Goal: Task Accomplishment & Management: Manage account settings

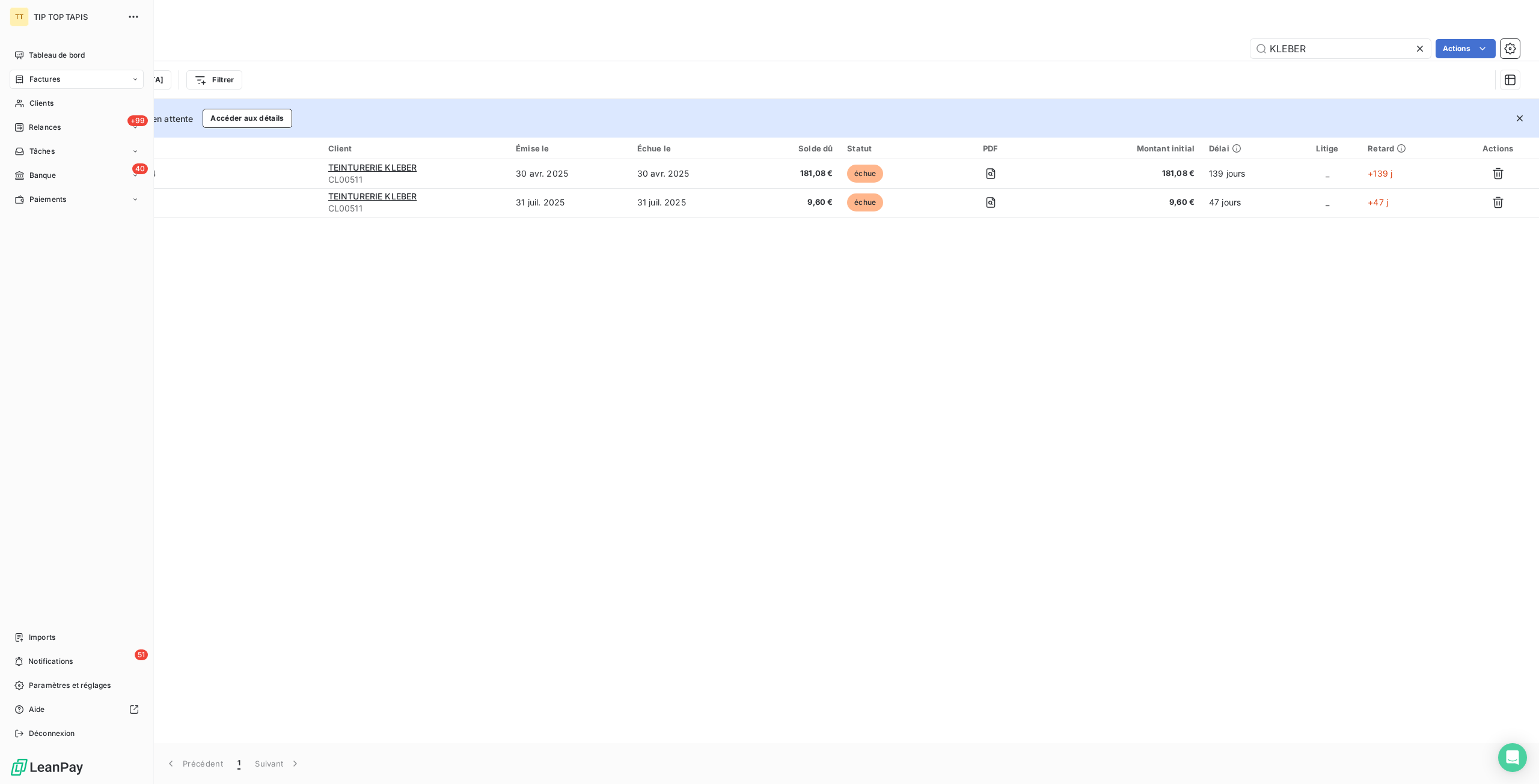
click at [19, 113] on nav "Tableau de bord Factures Clients +99 Relances Tâches 40 Banque Paiements" at bounding box center [77, 128] width 134 height 164
click at [24, 107] on icon at bounding box center [19, 103] width 10 height 10
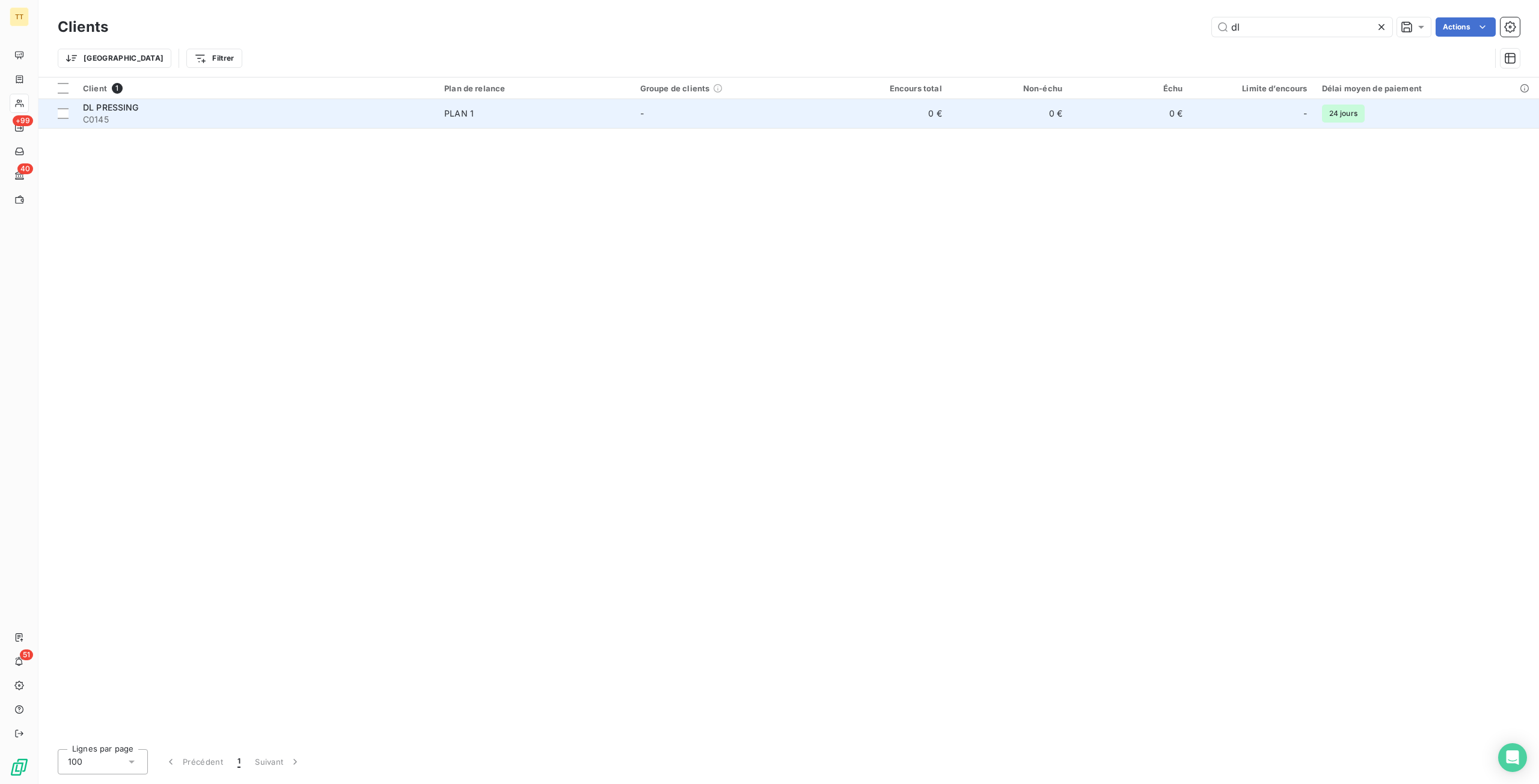
type input "dl"
click at [623, 106] on td "PLAN 1" at bounding box center [535, 113] width 196 height 29
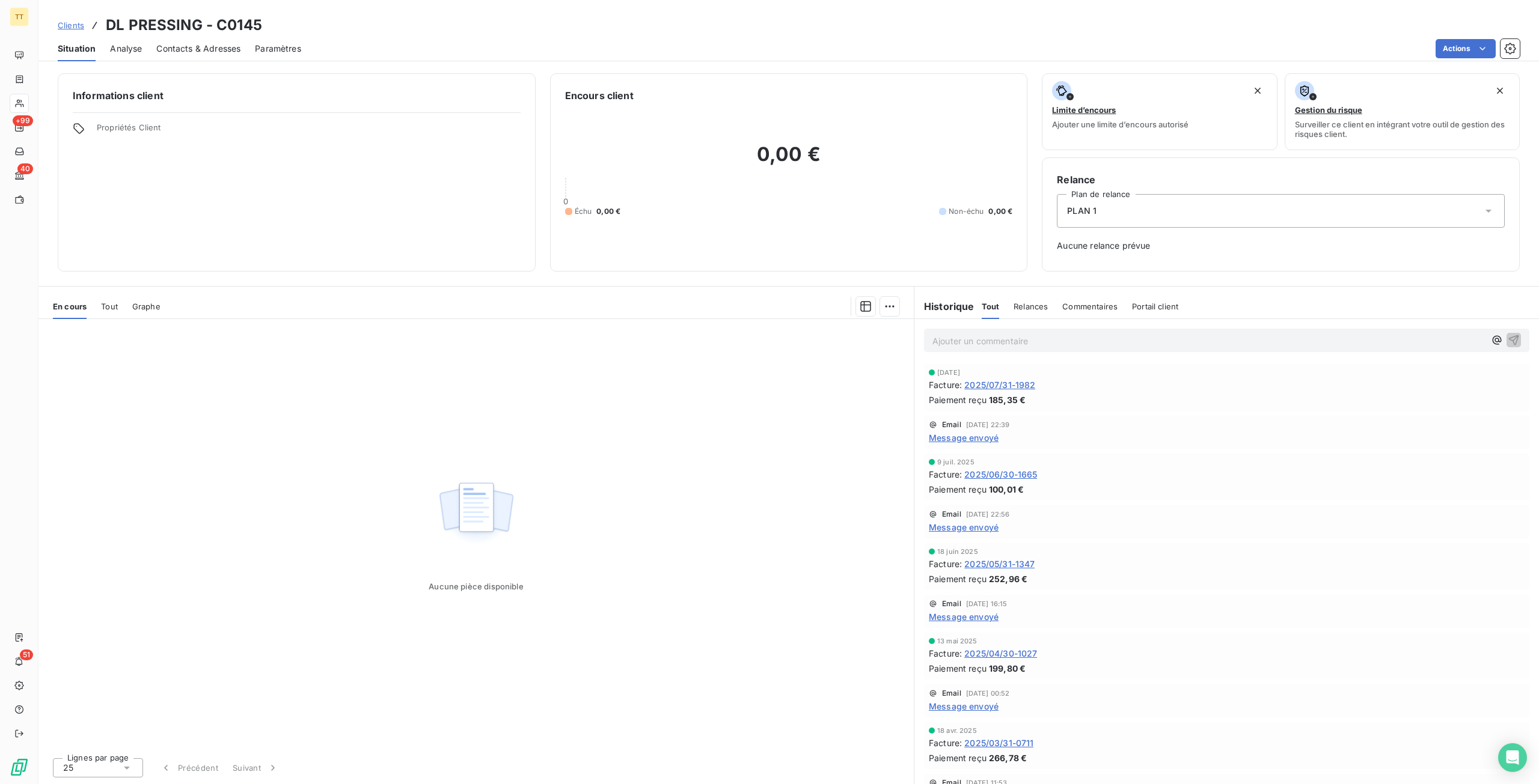
click at [1005, 380] on span "2025/07/31-1982" at bounding box center [1000, 385] width 71 height 13
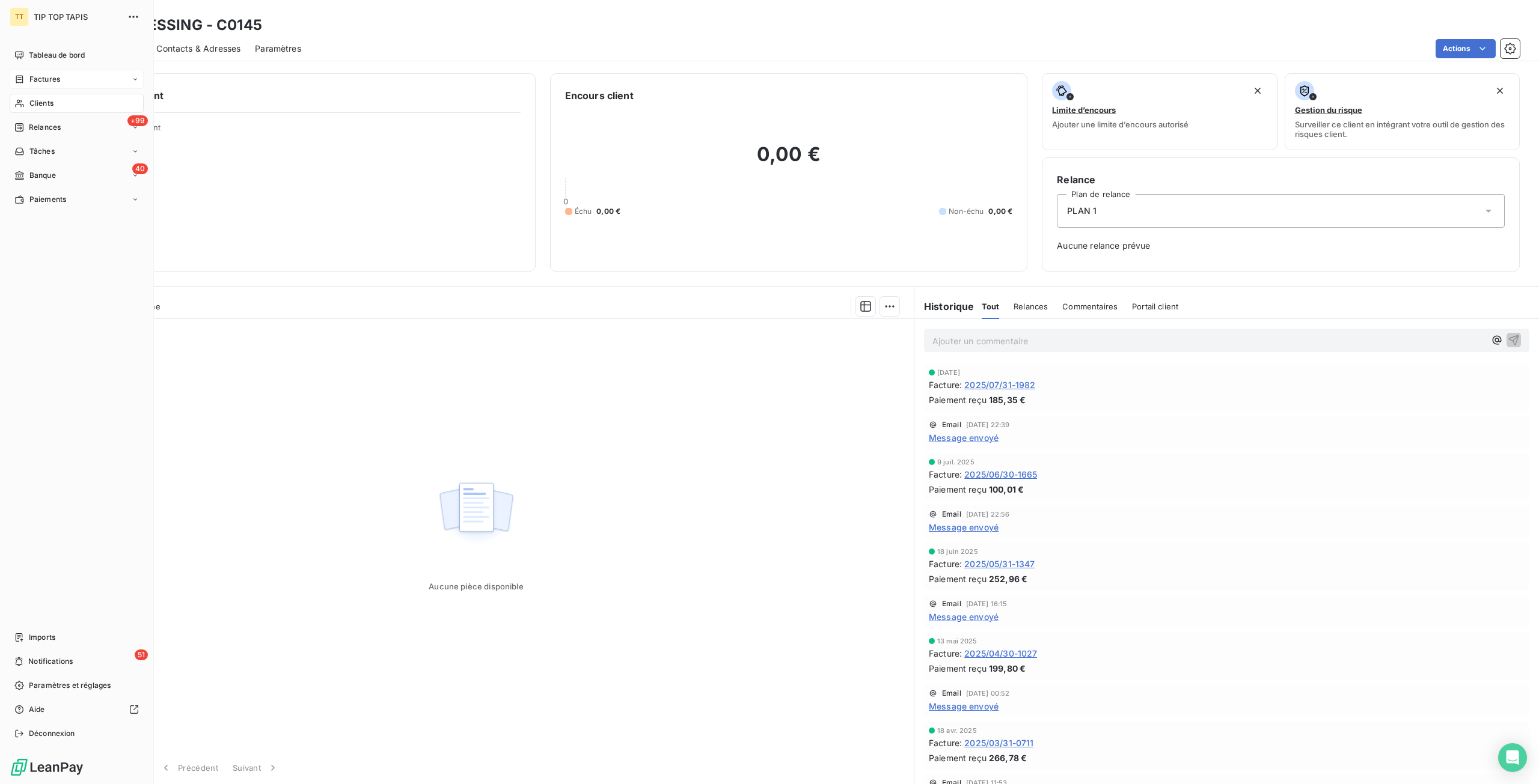
click at [30, 86] on div "Factures" at bounding box center [77, 79] width 134 height 19
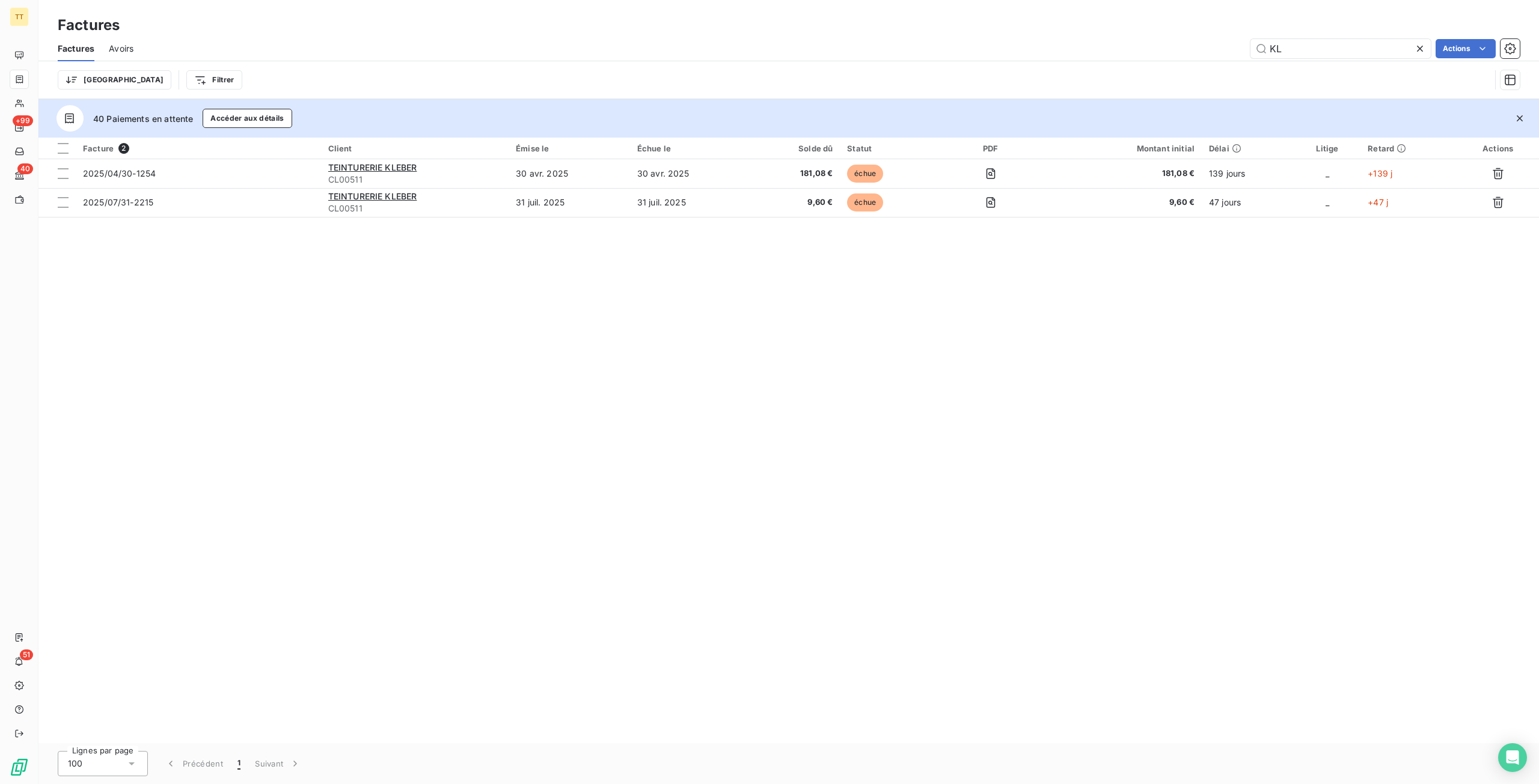
type input "K"
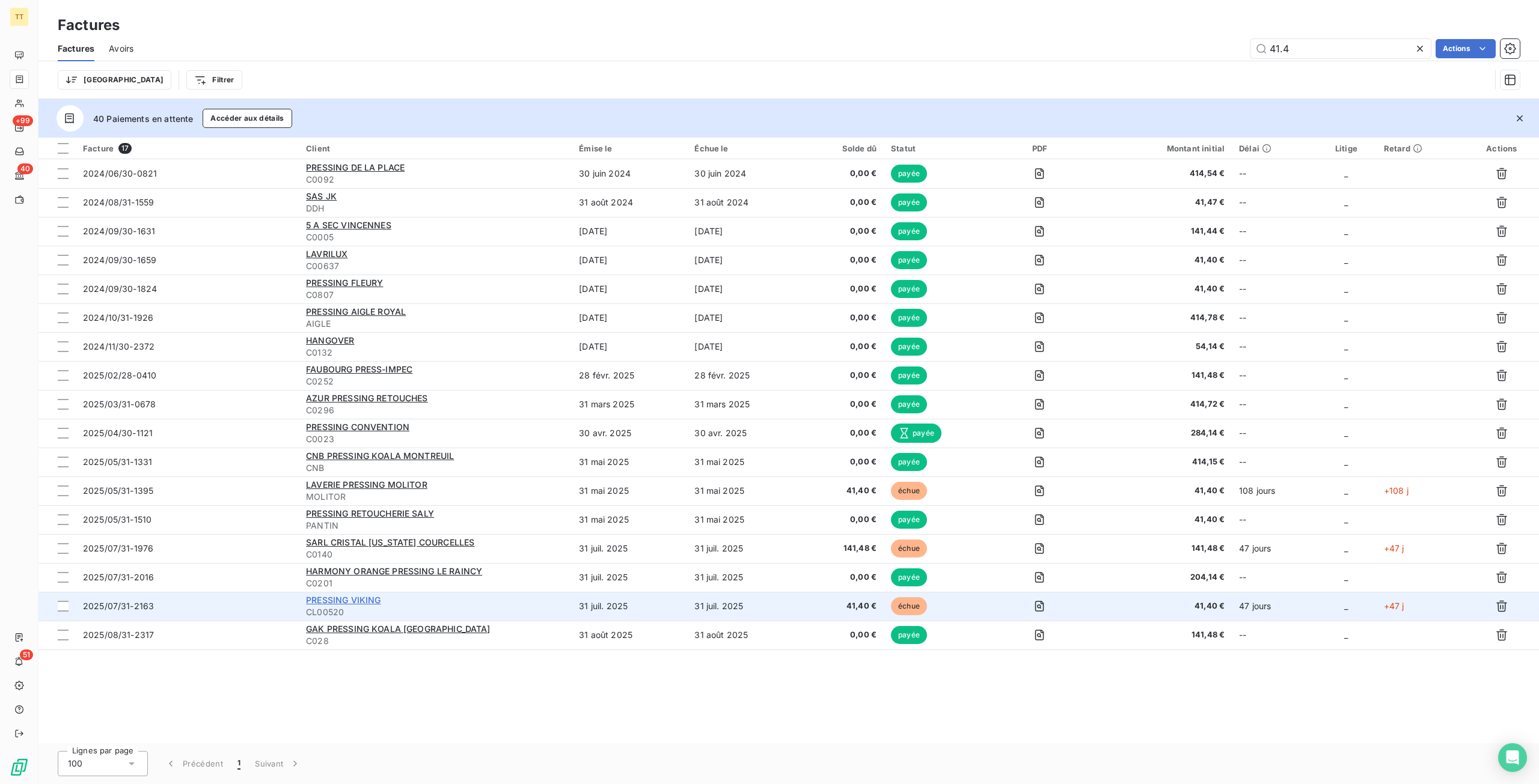
type input "41.4"
click at [326, 597] on span "PRESSING VIKING" at bounding box center [344, 600] width 75 height 10
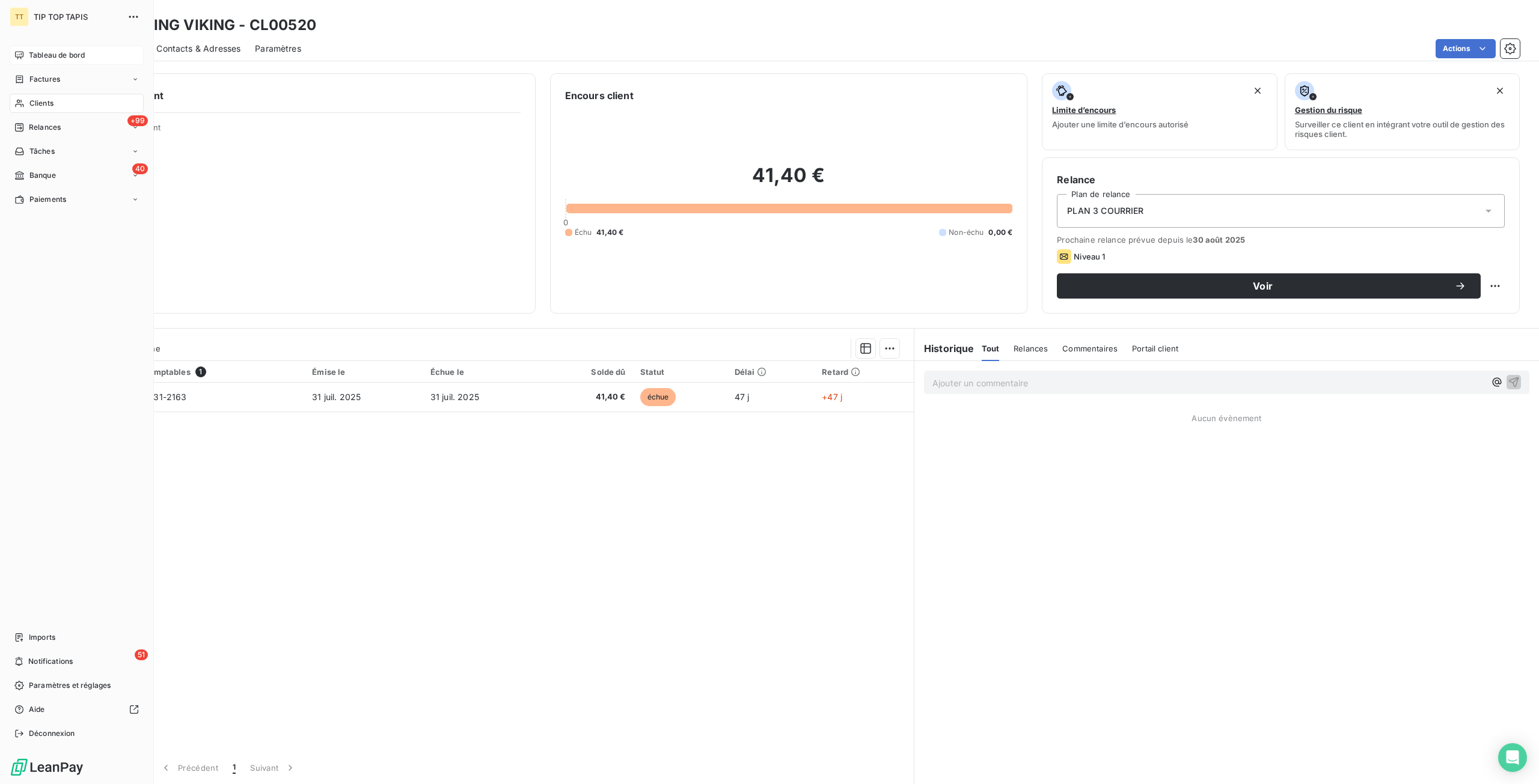
click at [46, 55] on span "Tableau de bord" at bounding box center [57, 55] width 56 height 11
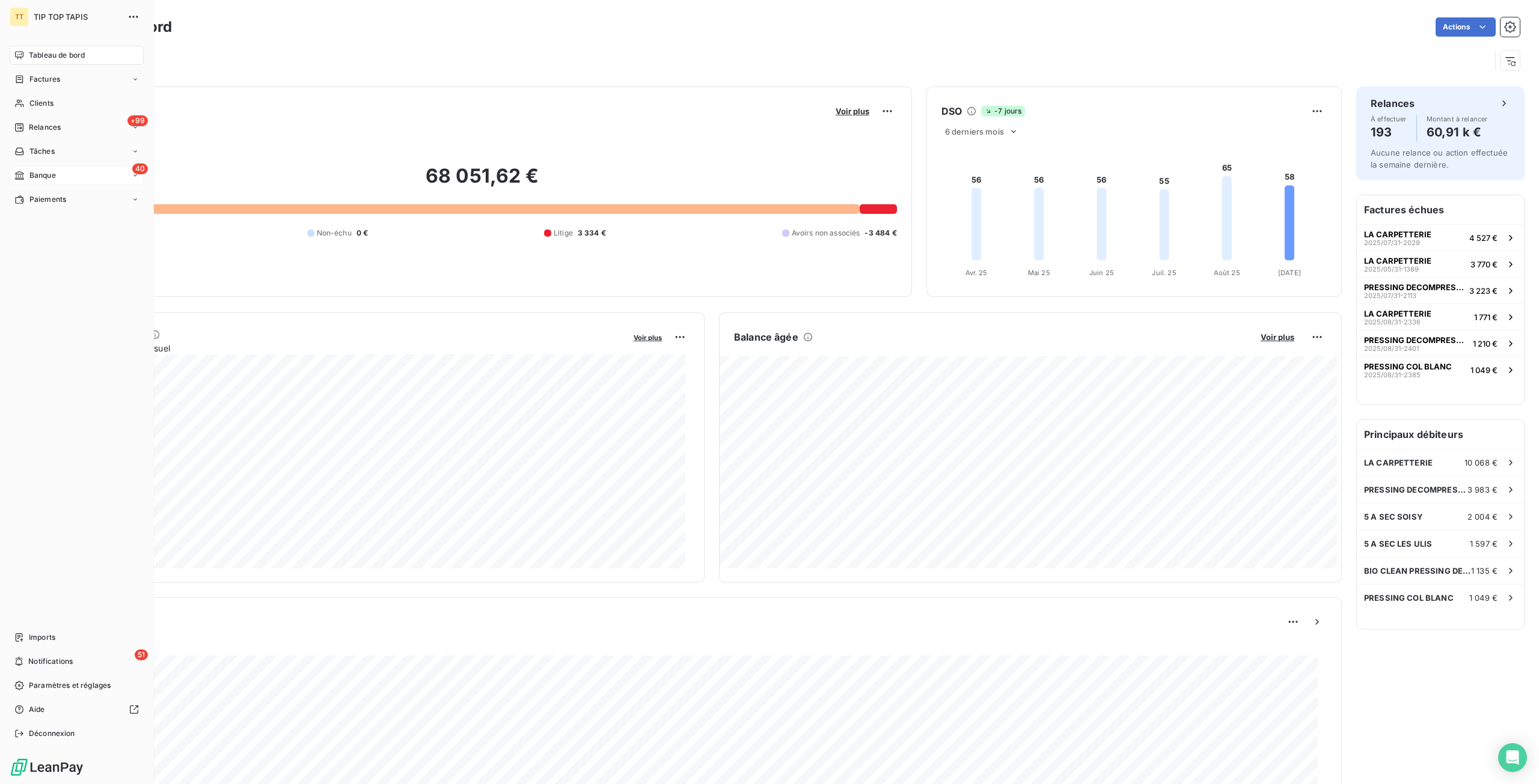
click at [67, 174] on div "40 Banque" at bounding box center [77, 175] width 134 height 19
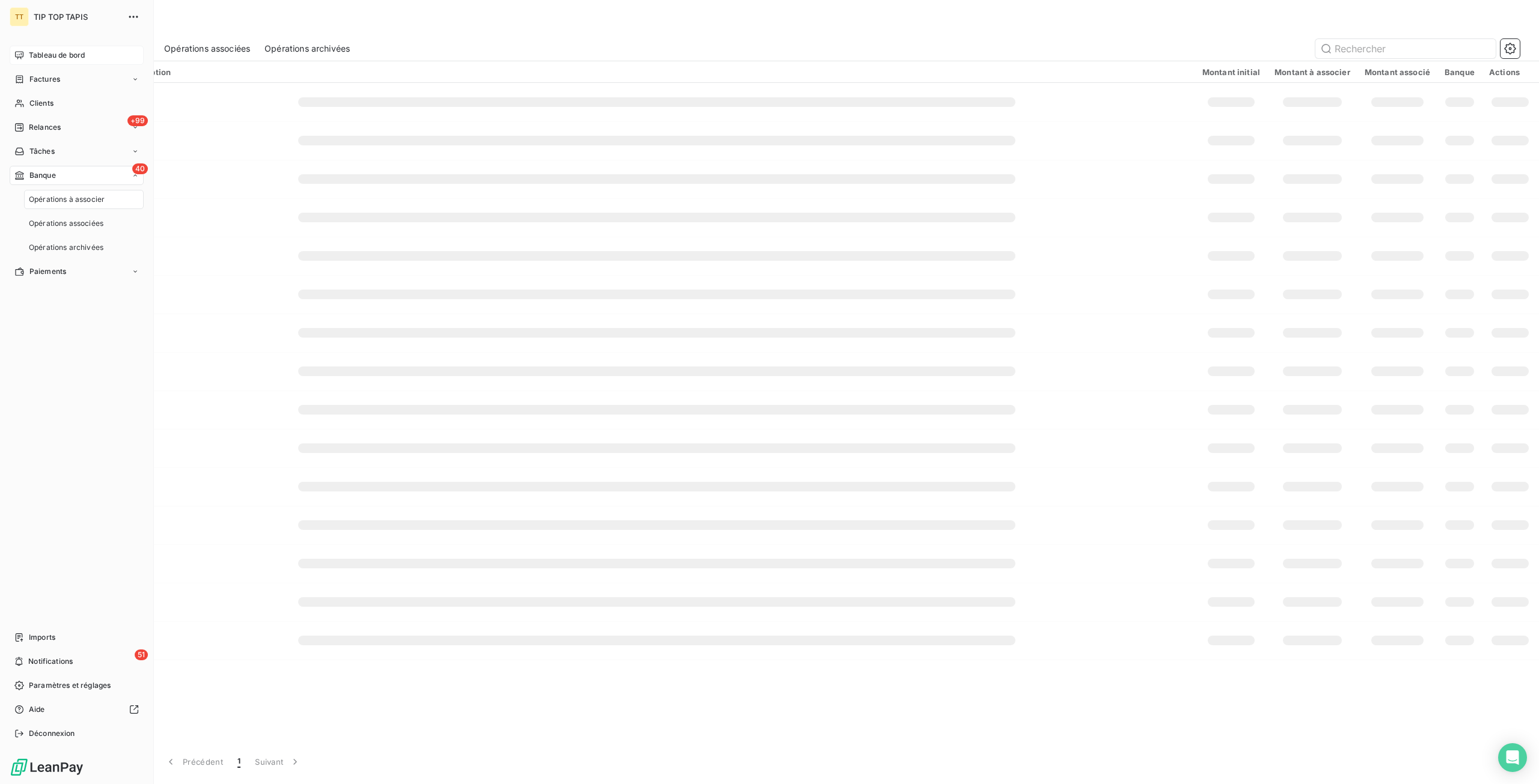
click at [64, 197] on span "Opérations à associer" at bounding box center [67, 199] width 76 height 11
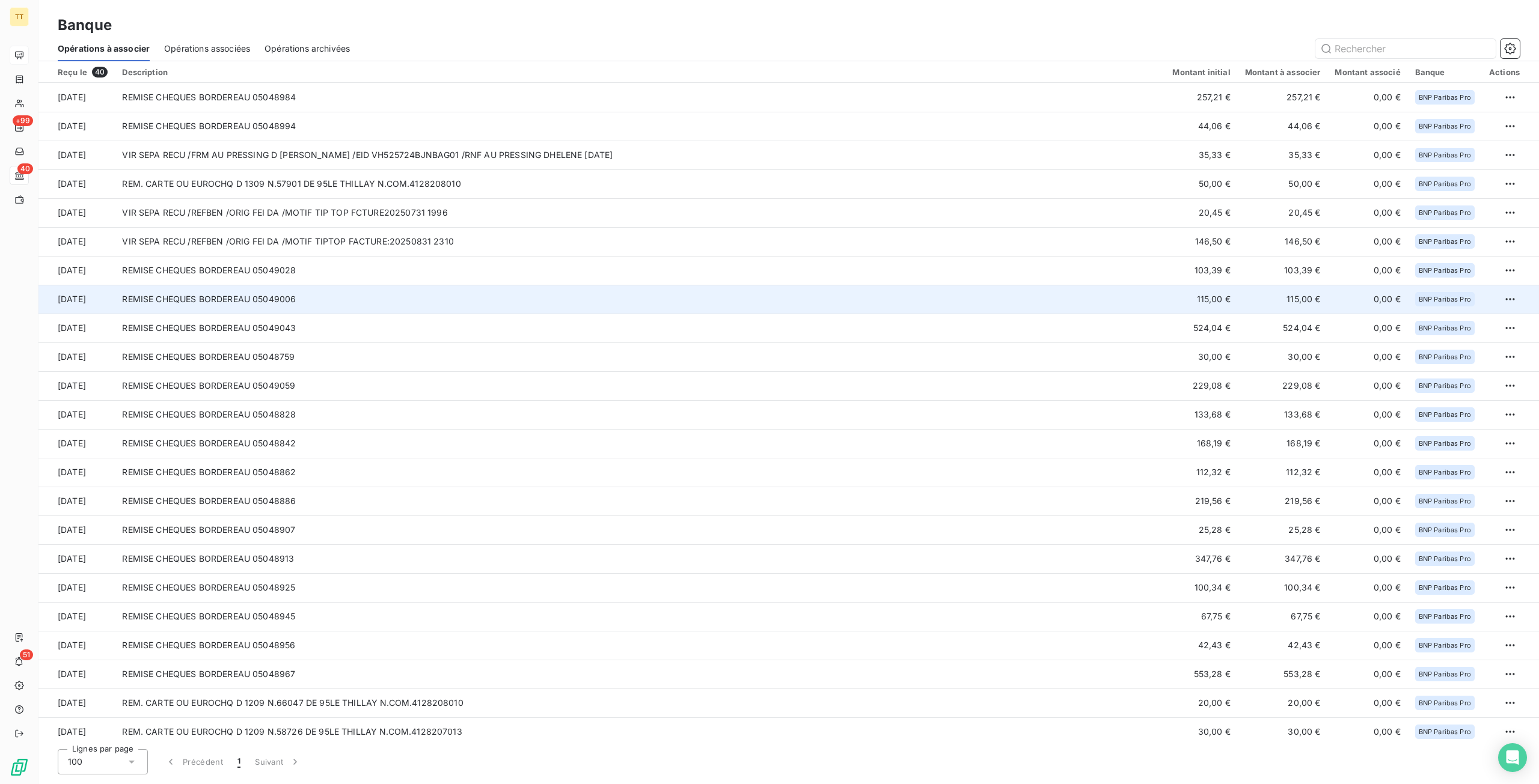
click at [809, 298] on td "REMISE CHEQUES BORDEREAU 05049006" at bounding box center [639, 299] width 1050 height 29
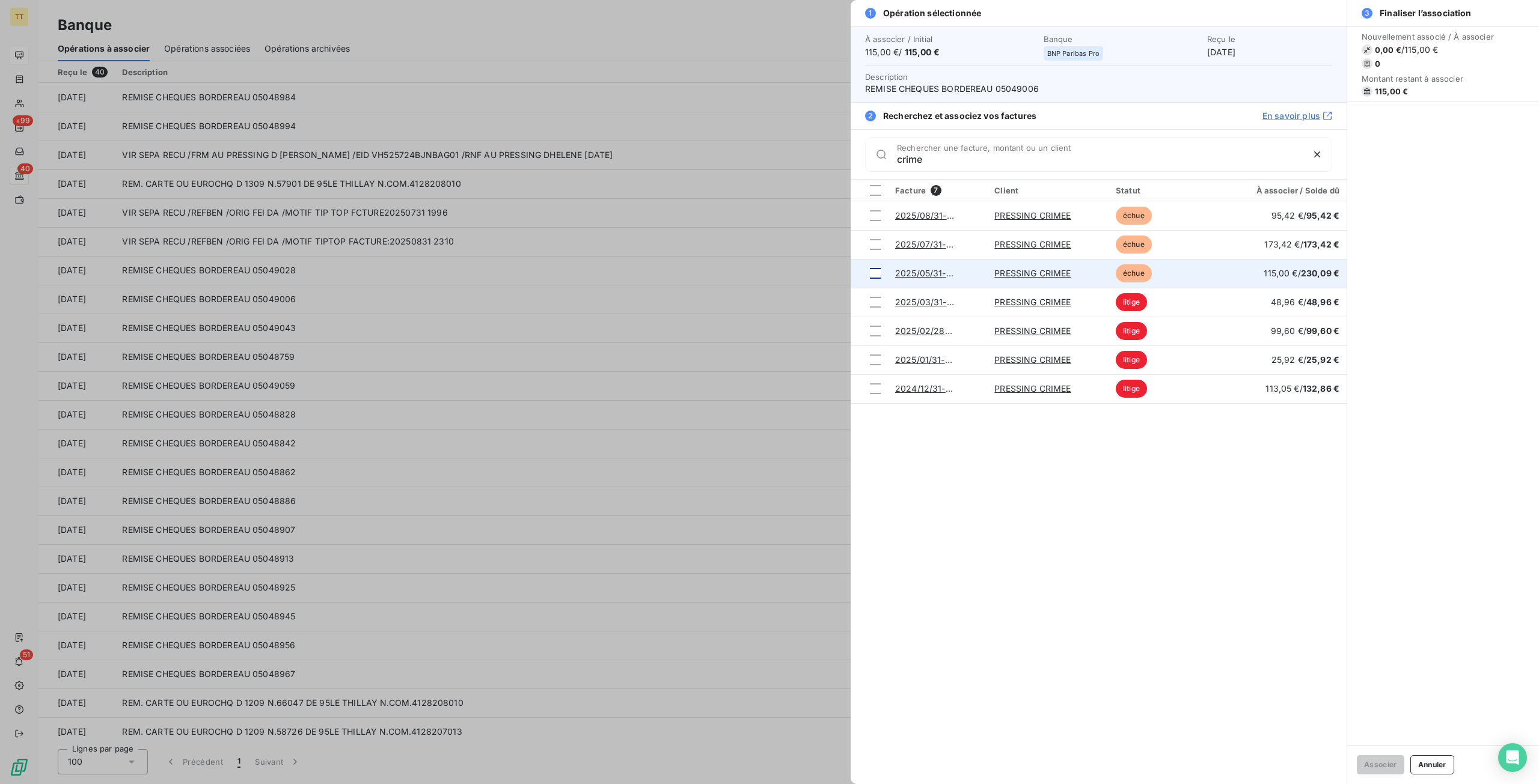
type input "crime"
click at [871, 272] on div at bounding box center [875, 273] width 11 height 11
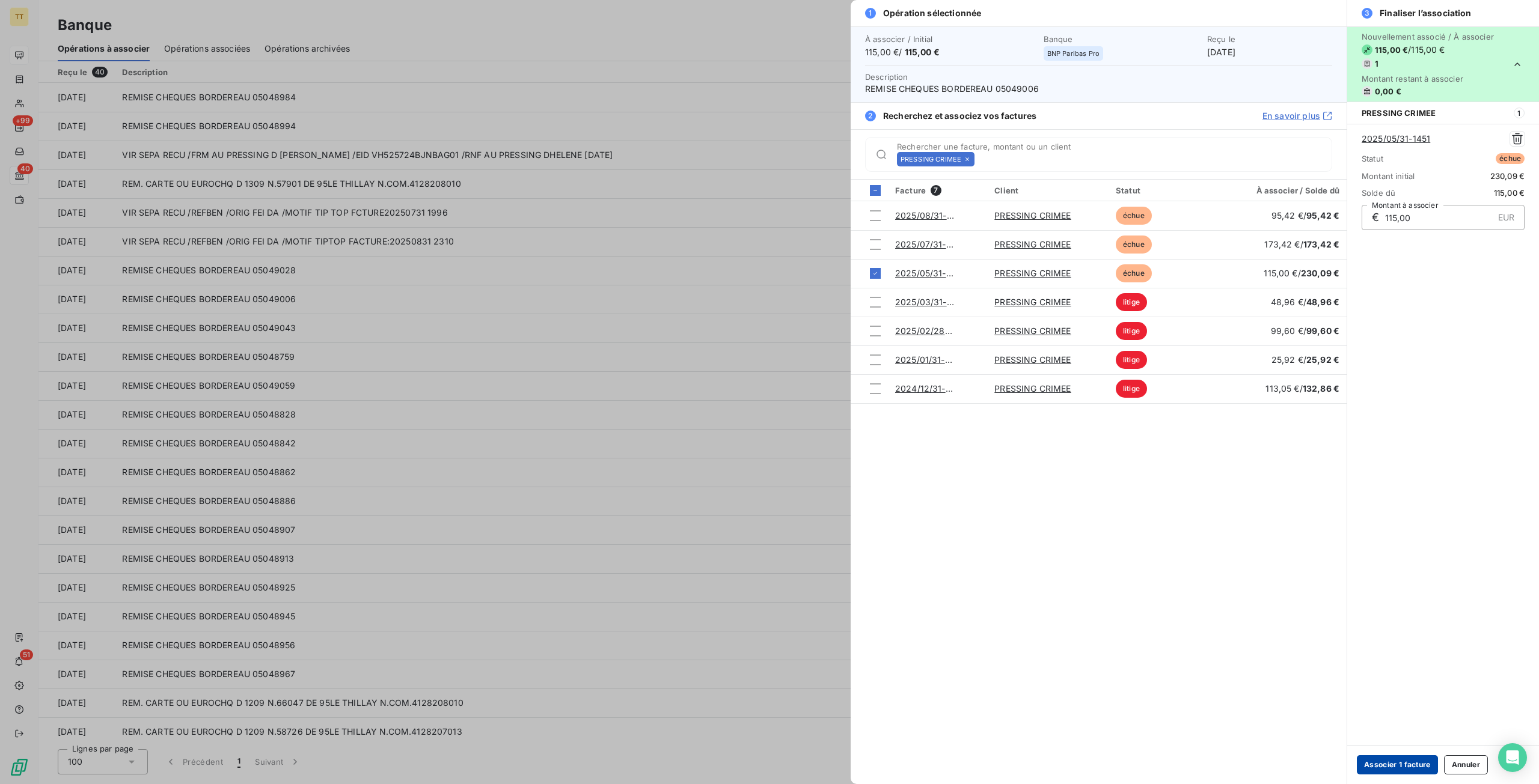
click at [1385, 767] on button "Associer 1 facture" at bounding box center [1397, 765] width 81 height 19
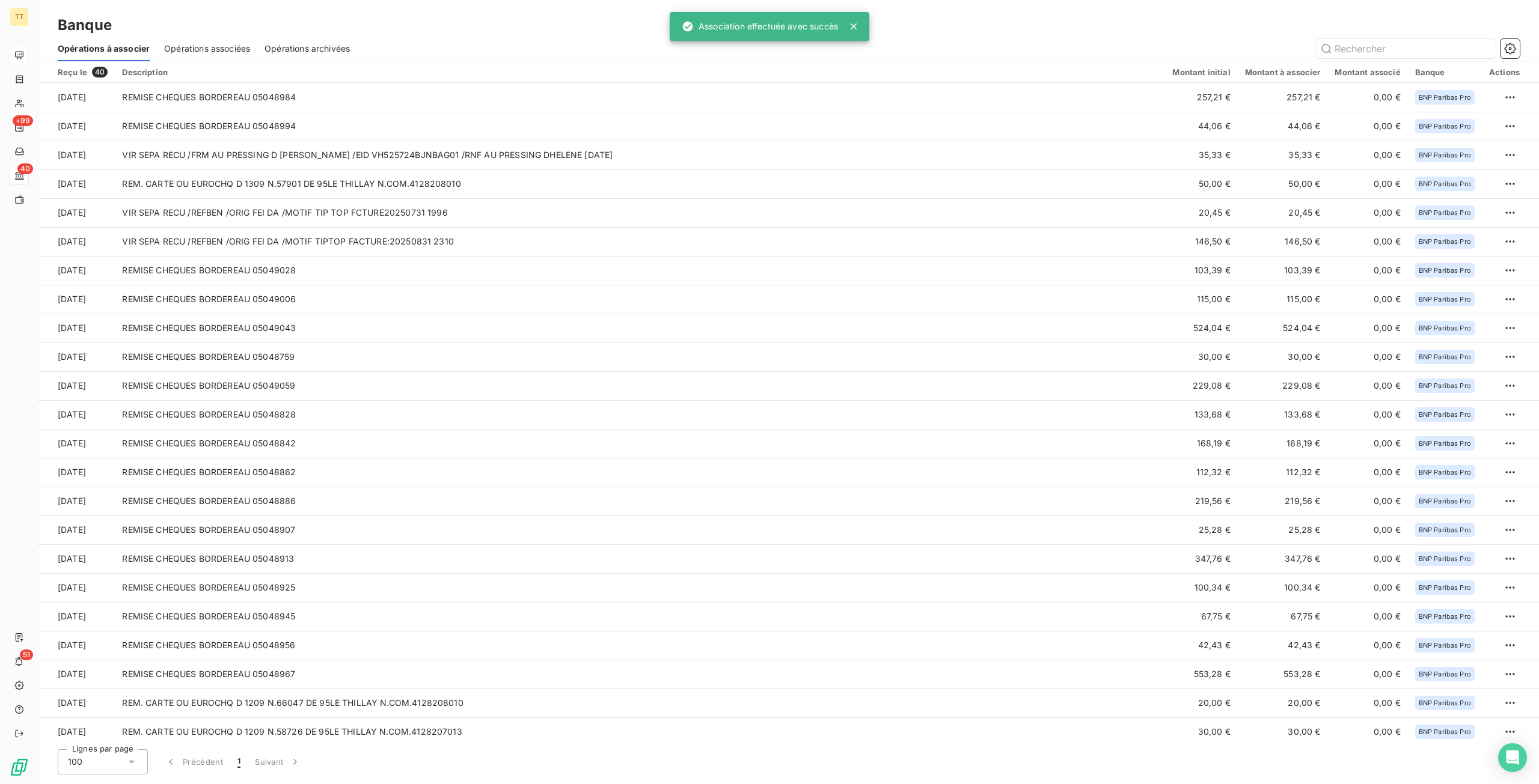
click at [279, 45] on span "Opérations archivées" at bounding box center [307, 48] width 85 height 12
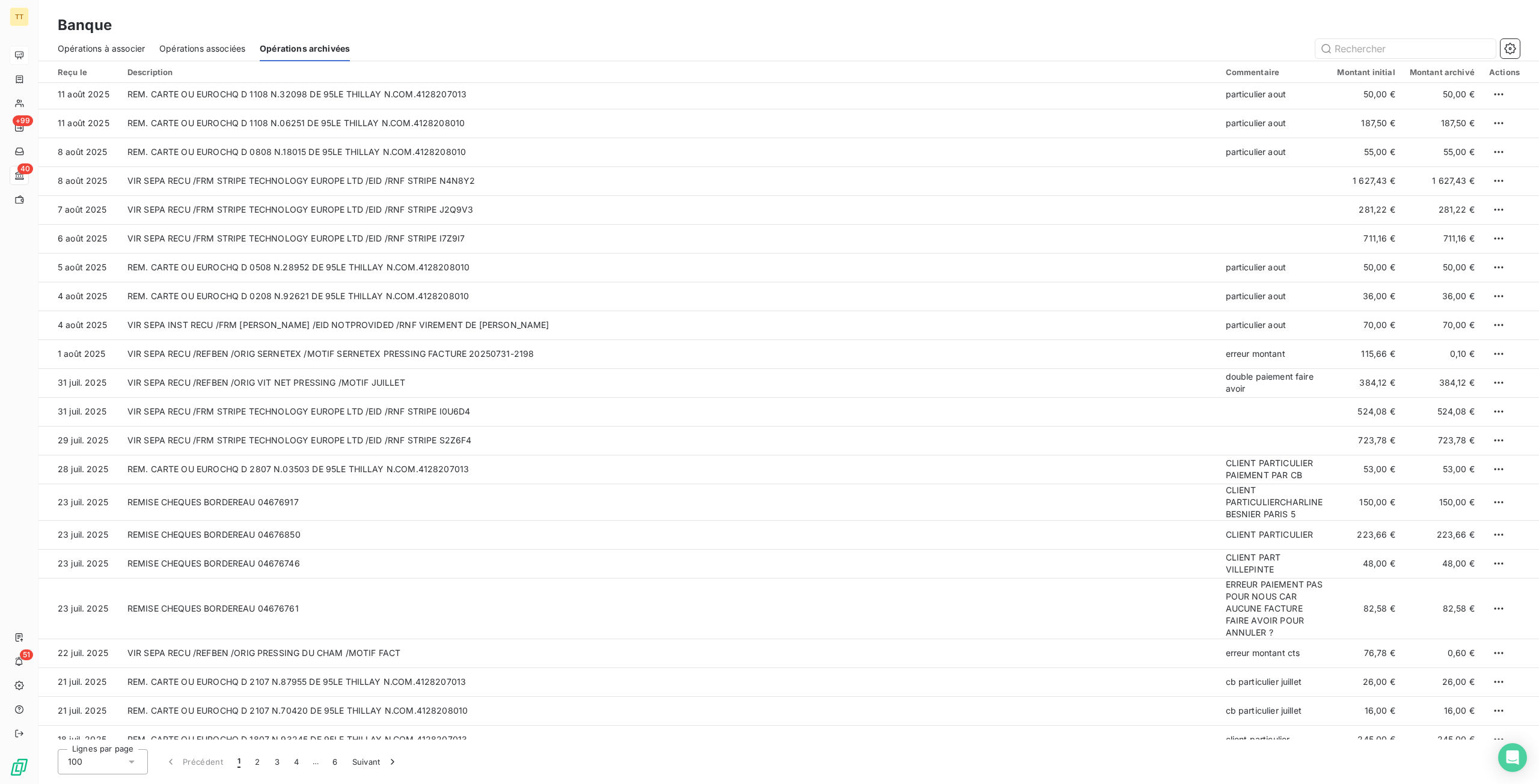
scroll to position [841, 0]
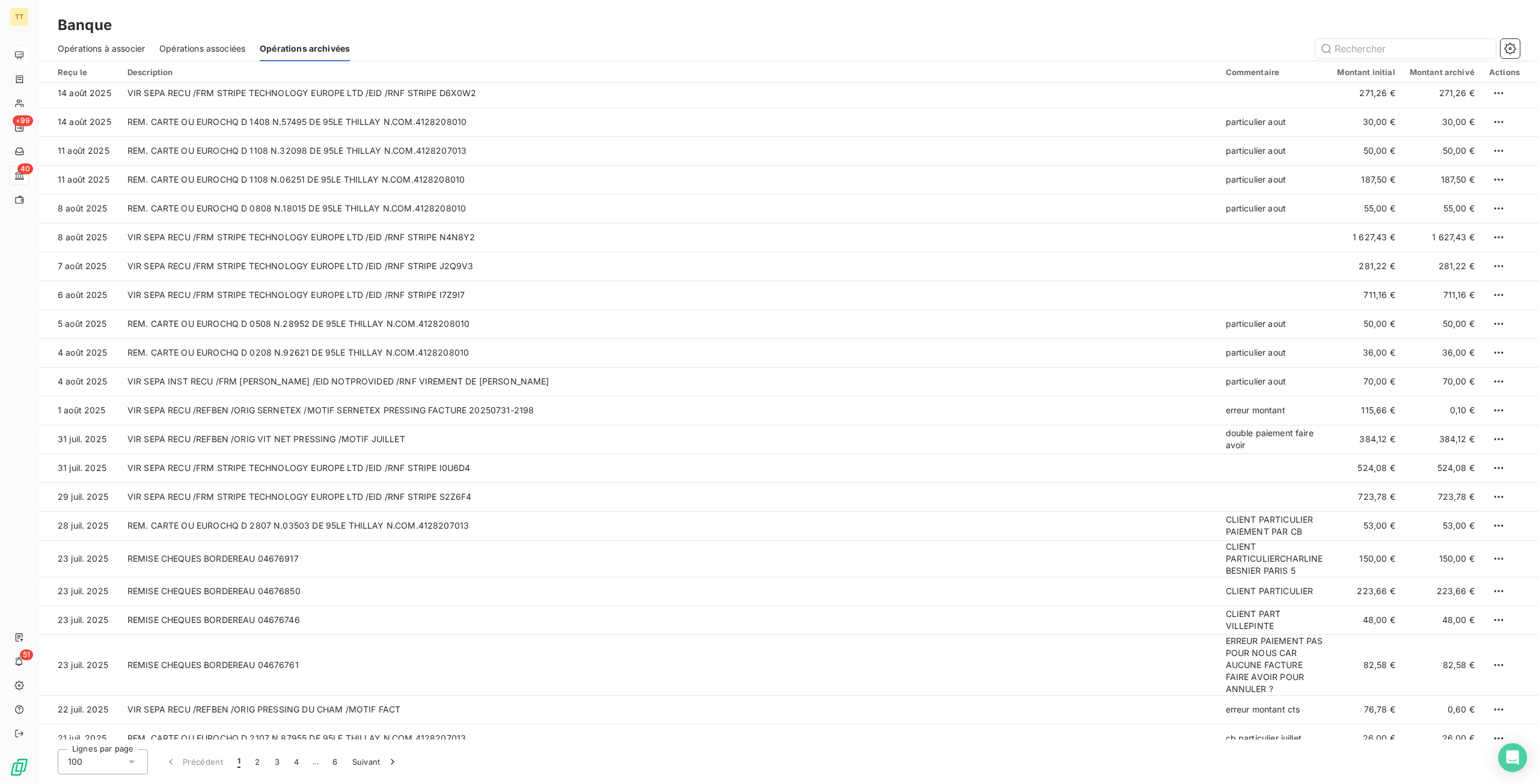
click at [102, 53] on span "Opérations à associer" at bounding box center [101, 48] width 87 height 12
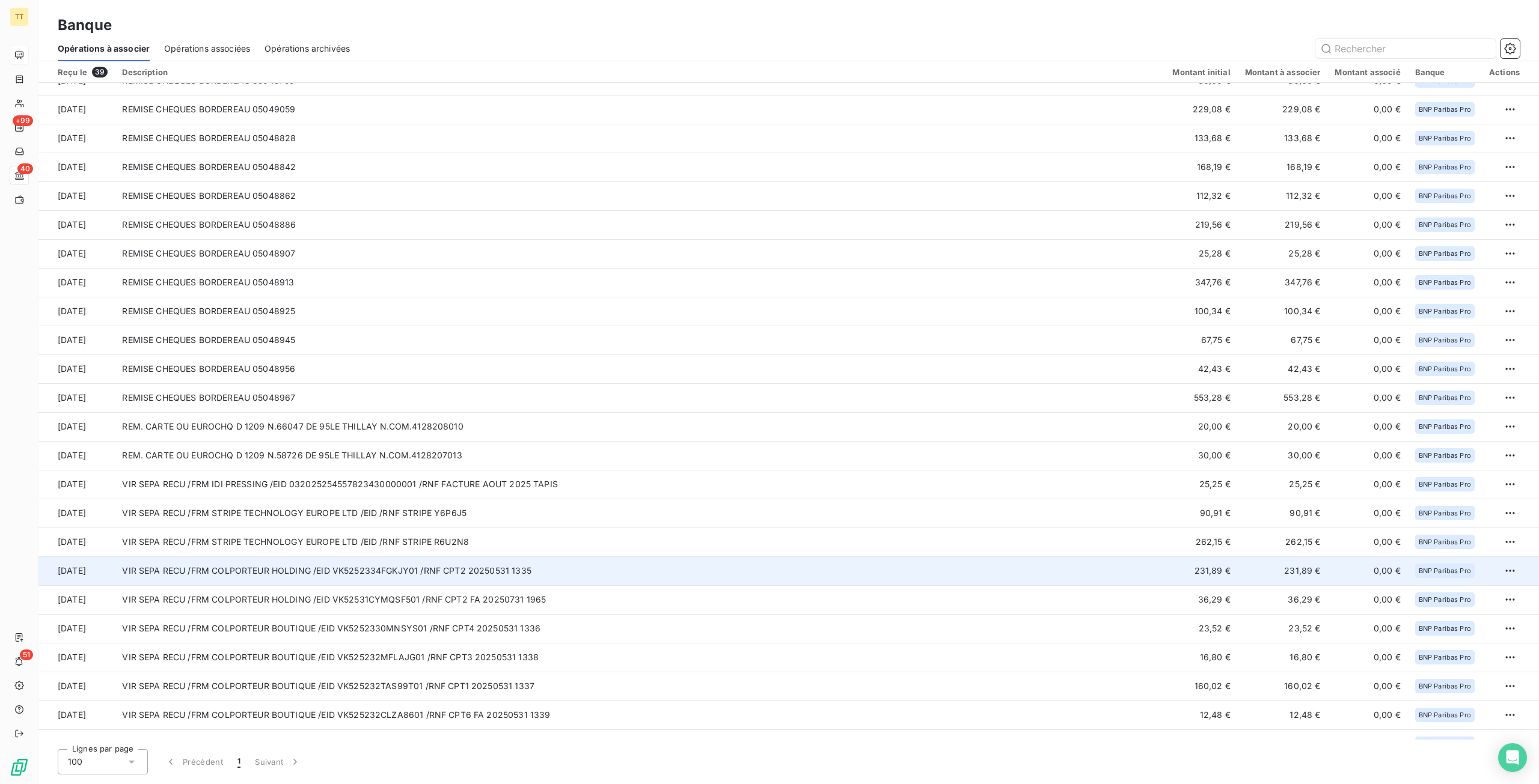
scroll to position [227, 0]
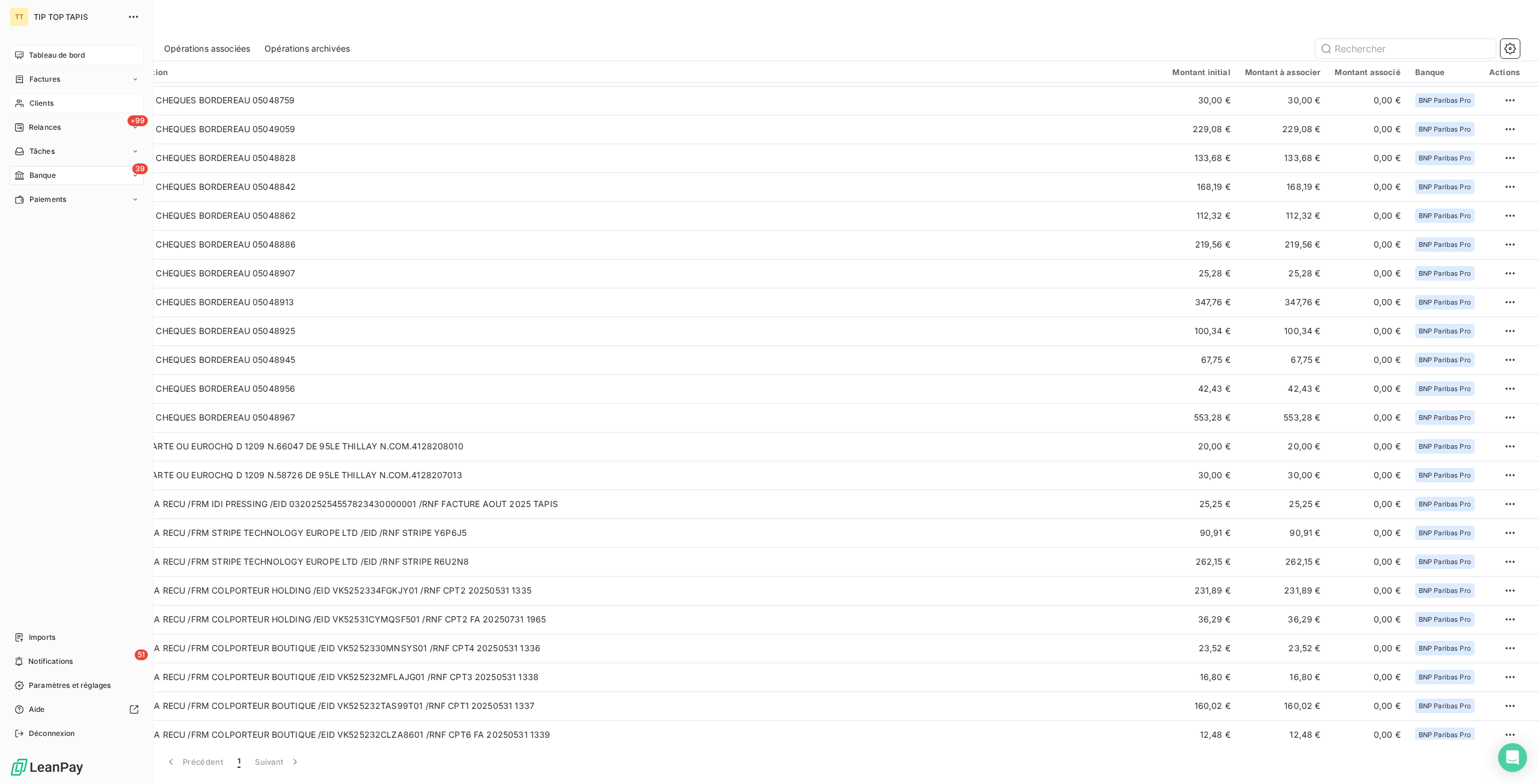
drag, startPoint x: 21, startPoint y: 100, endPoint x: 100, endPoint y: 100, distance: 79.0
click at [21, 100] on icon at bounding box center [19, 103] width 10 height 10
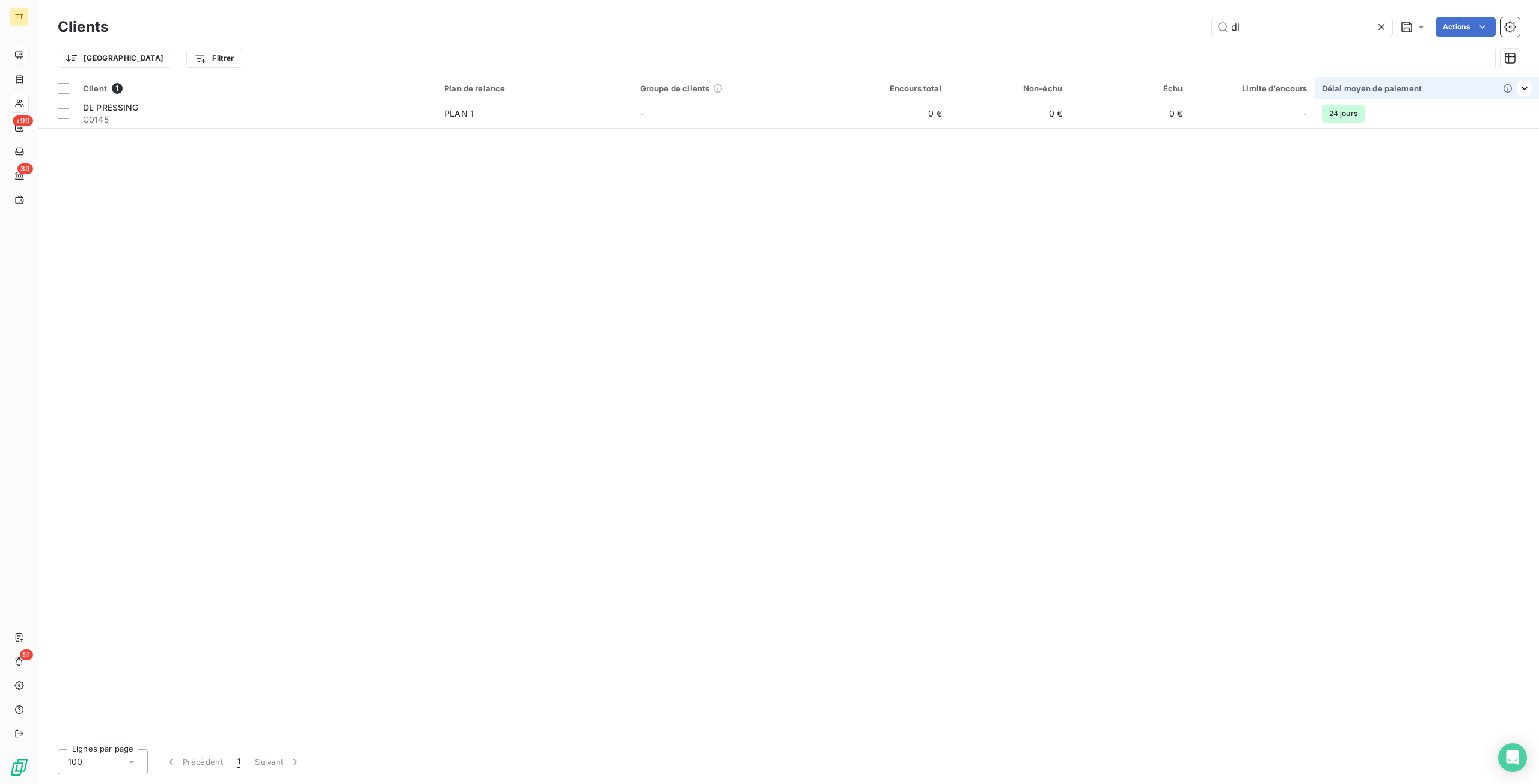
type input "d"
type input "C"
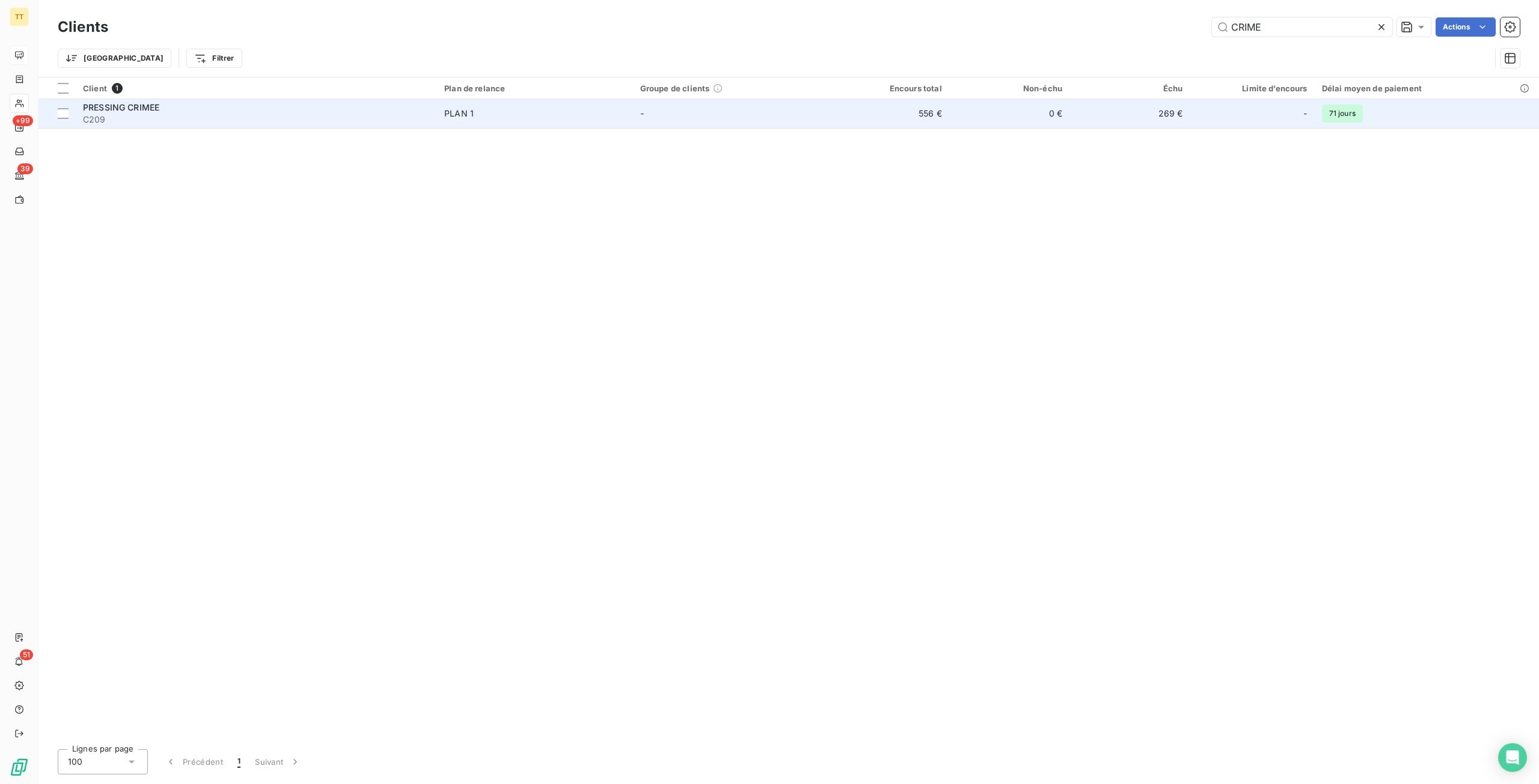
type input "CRIME"
click at [914, 116] on td "556 €" at bounding box center [888, 113] width 121 height 29
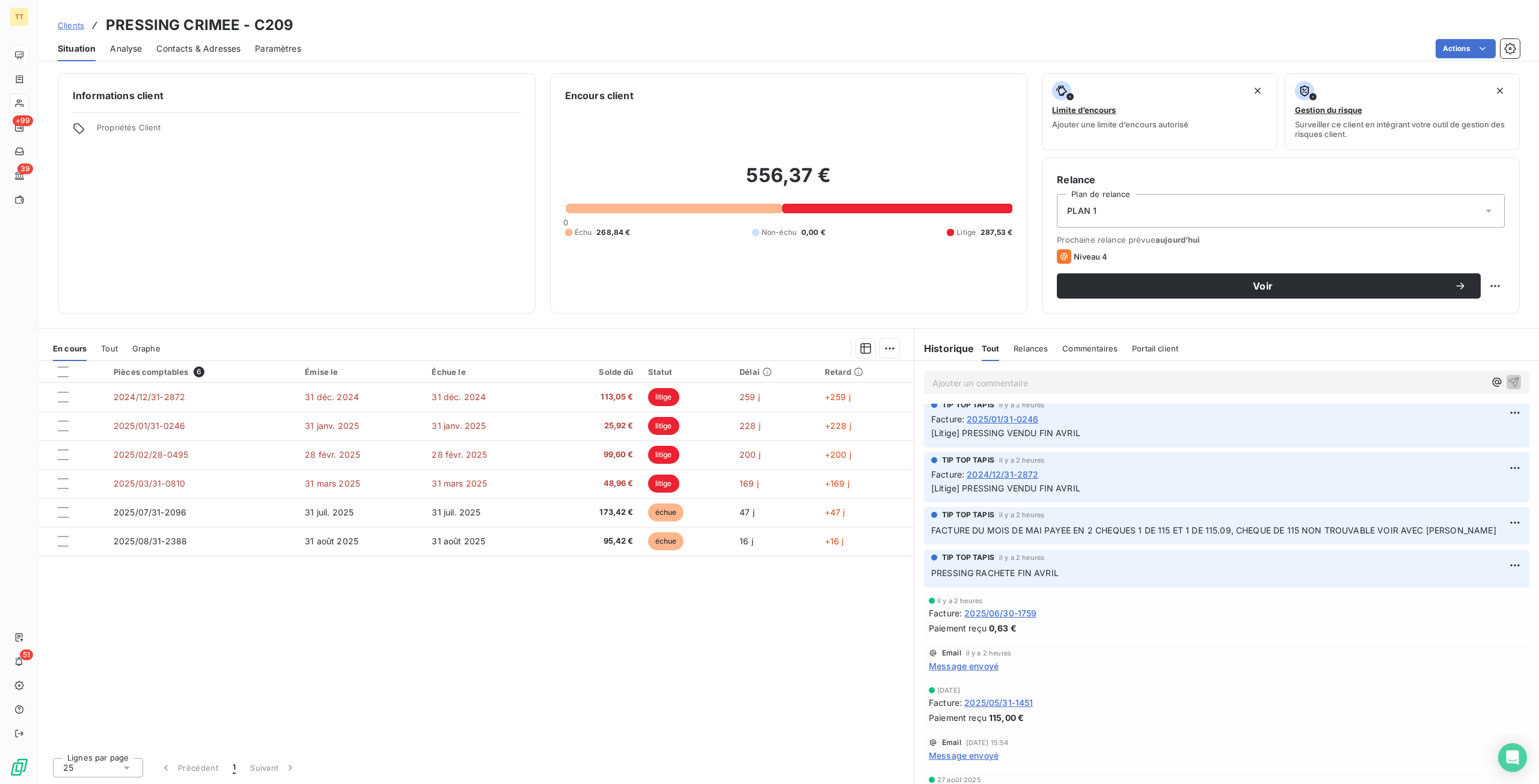
scroll to position [120, 0]
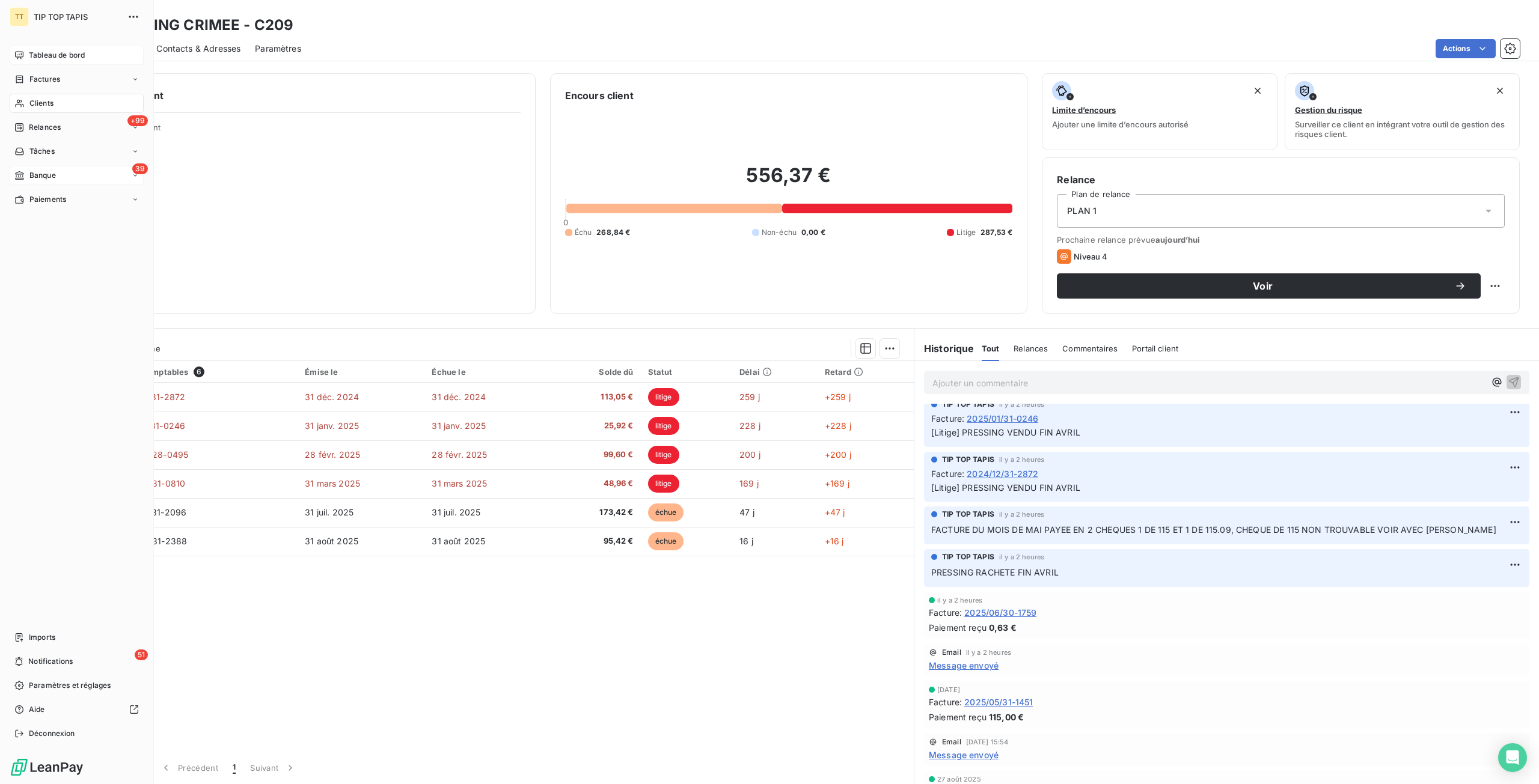
click at [52, 174] on span "Banque" at bounding box center [43, 175] width 26 height 11
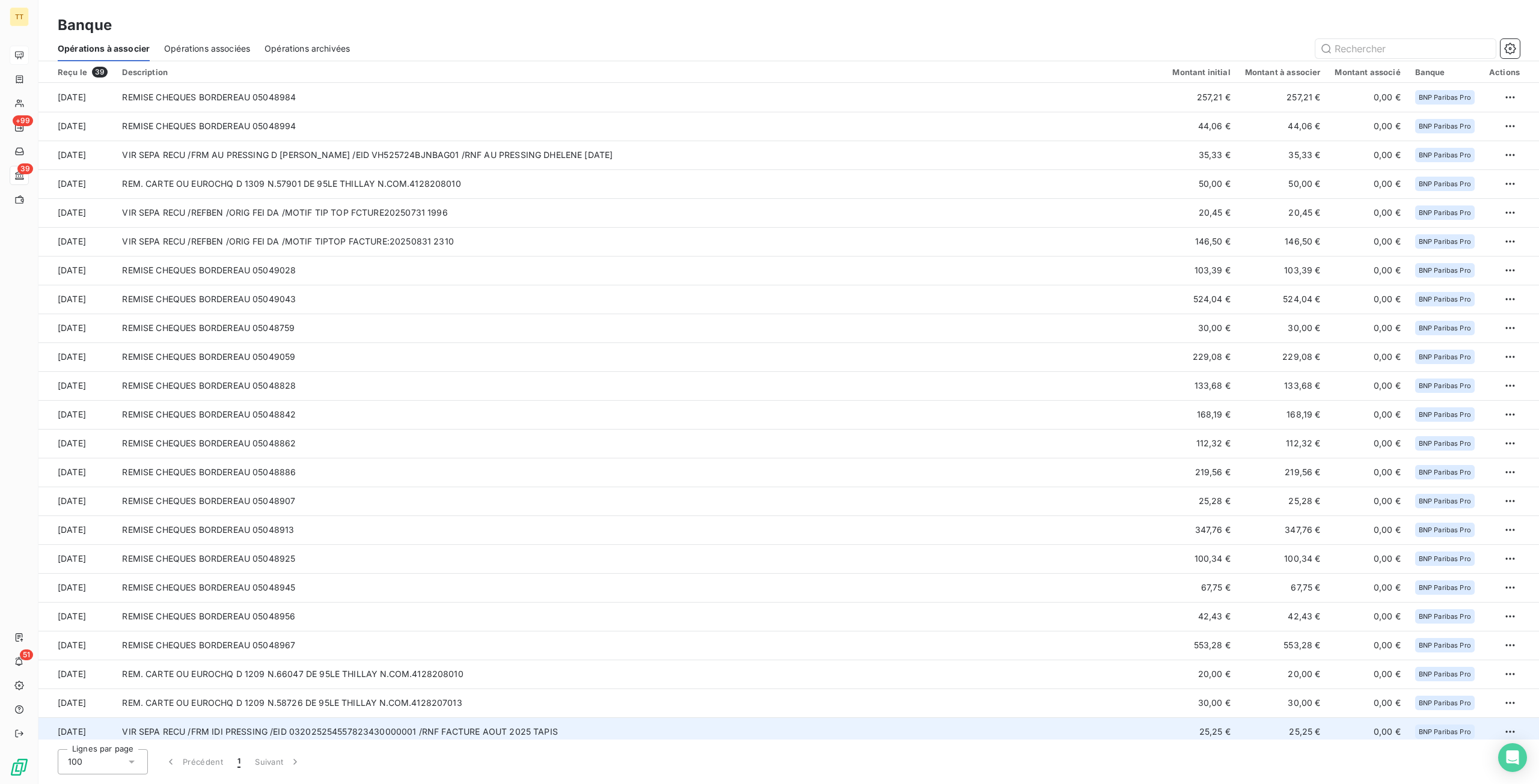
scroll to position [468, 0]
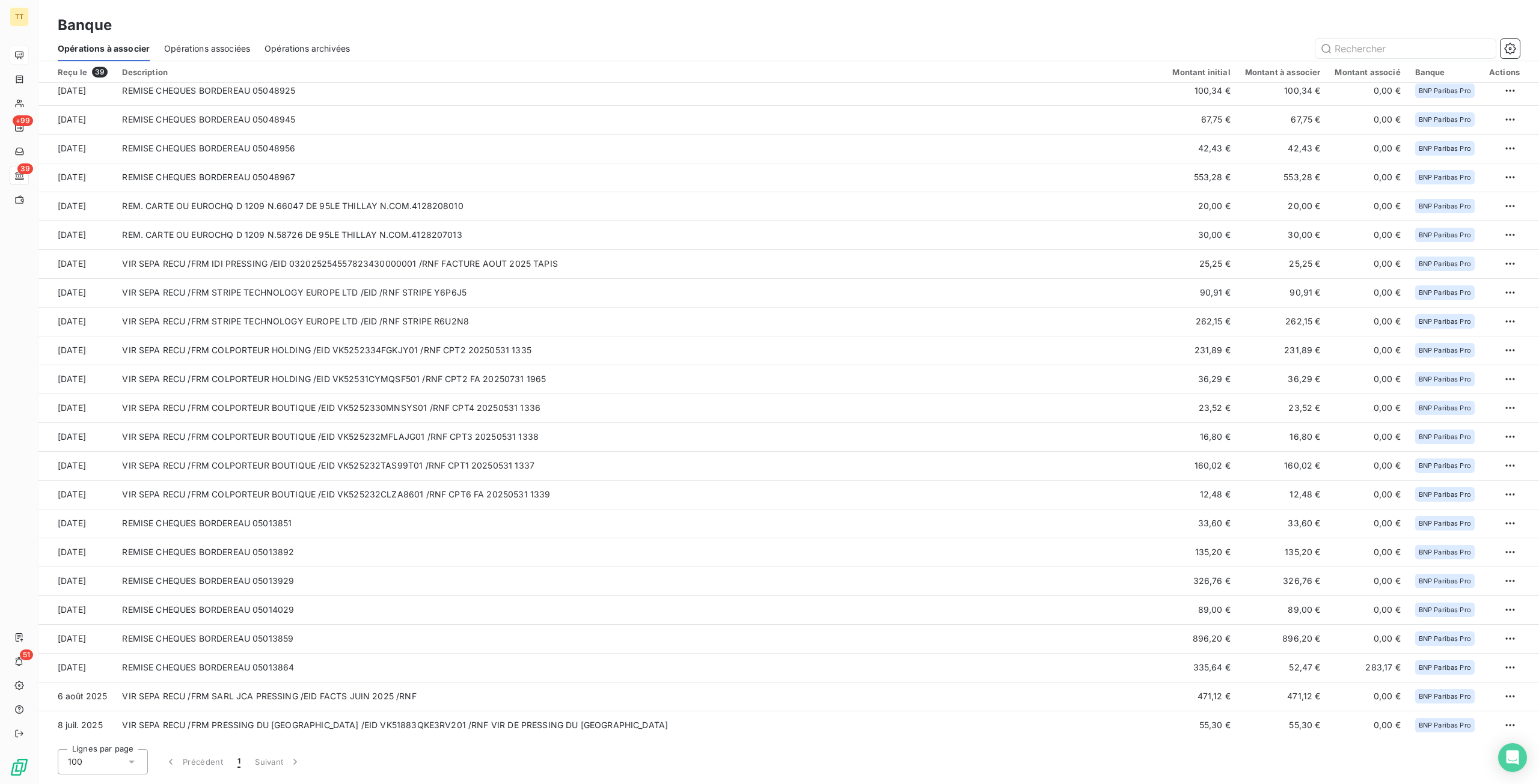
click at [235, 49] on span "Opérations associées" at bounding box center [207, 48] width 86 height 12
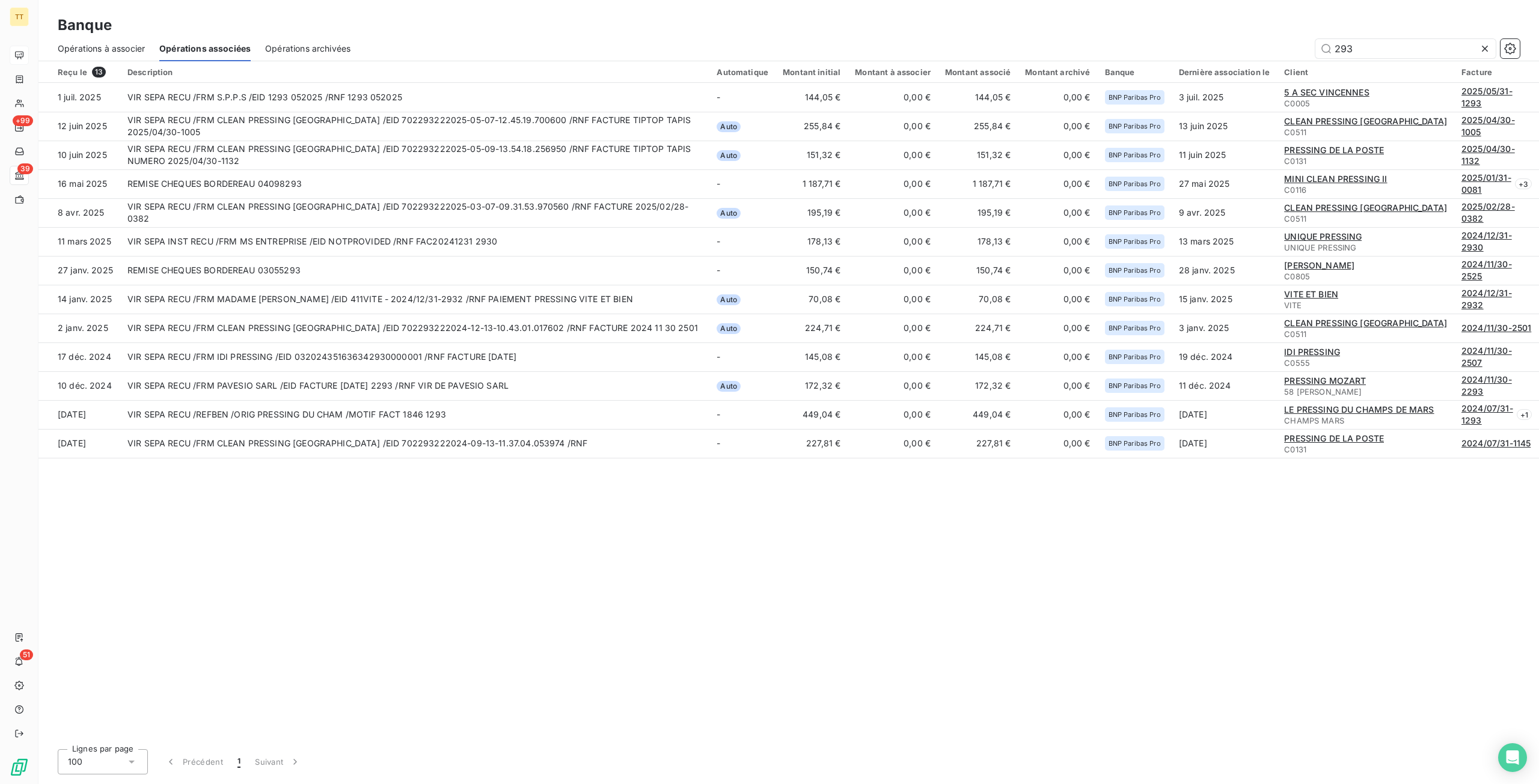
click at [286, 41] on div "Opérations archivées" at bounding box center [307, 48] width 85 height 25
type input "293"
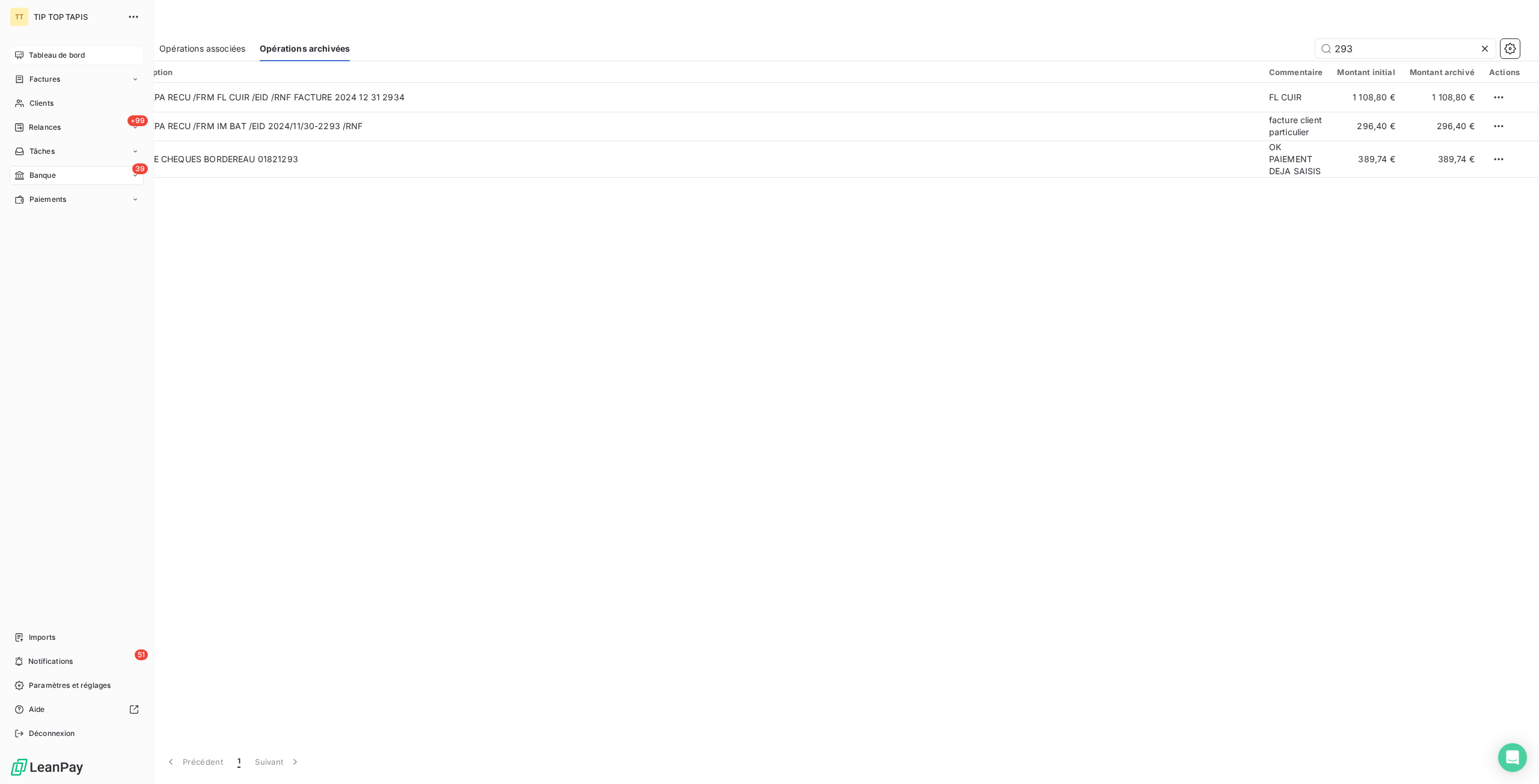
type input "293"
click at [36, 51] on span "Tableau de bord" at bounding box center [57, 55] width 56 height 11
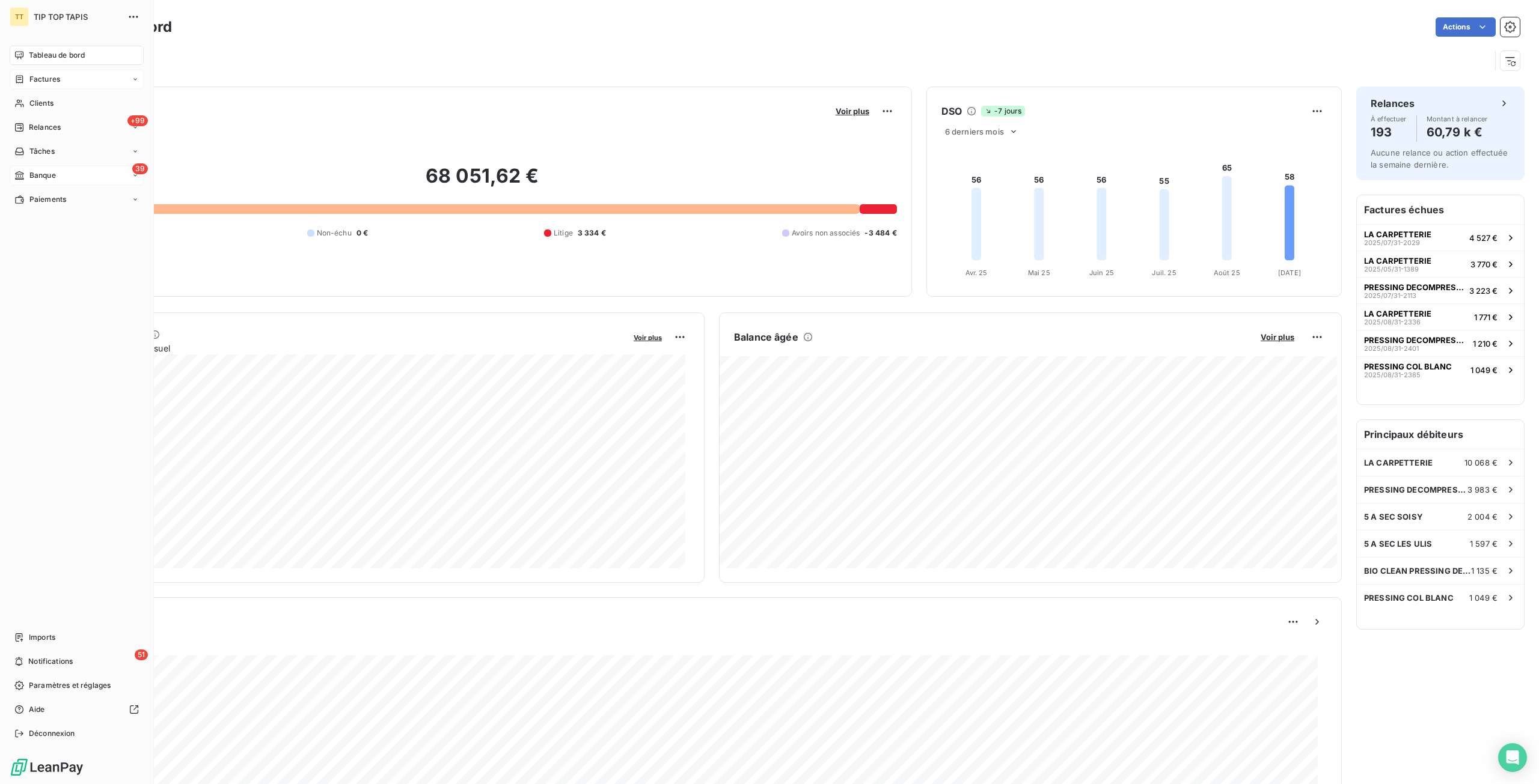
click at [20, 83] on icon at bounding box center [19, 79] width 7 height 8
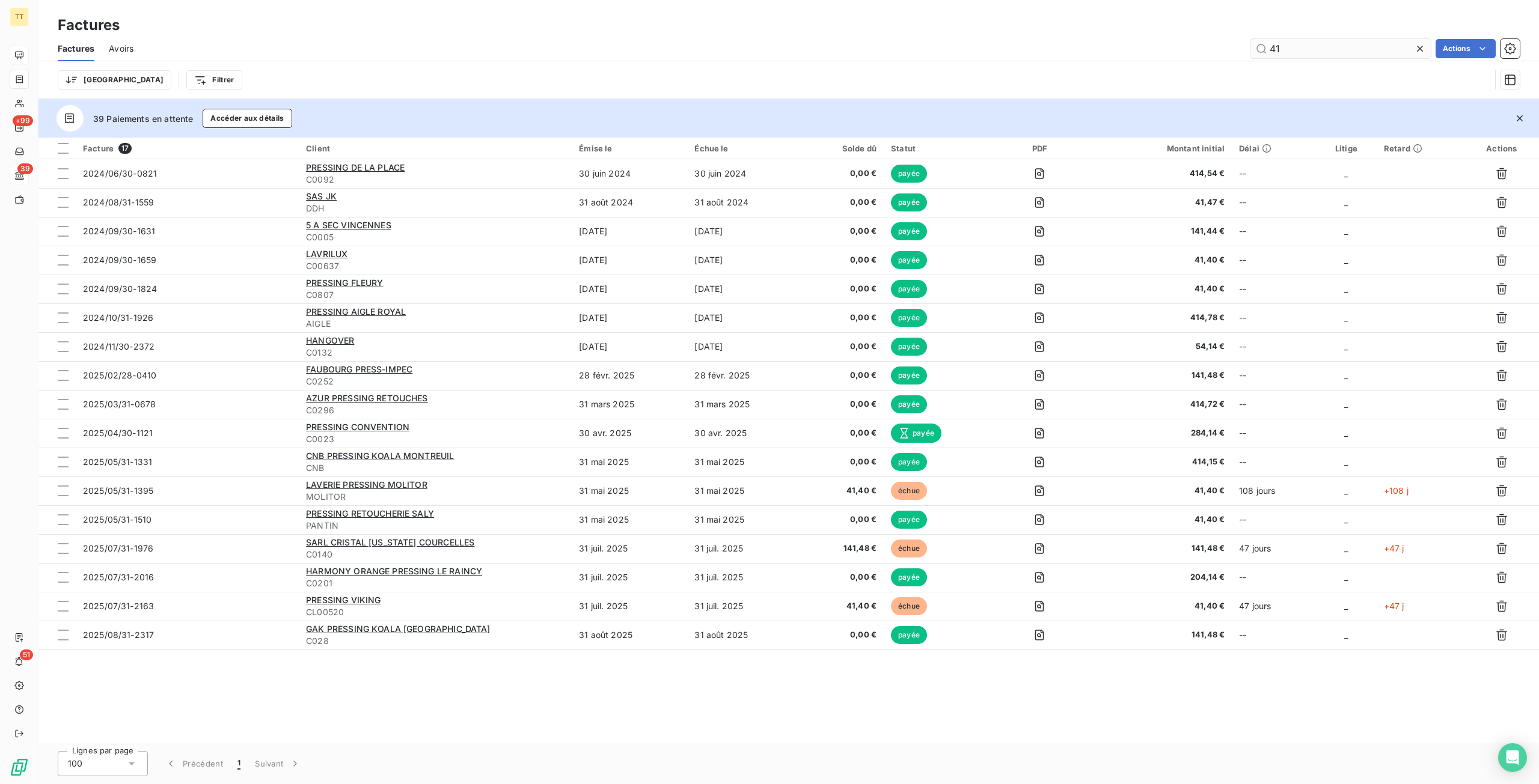
type input "4"
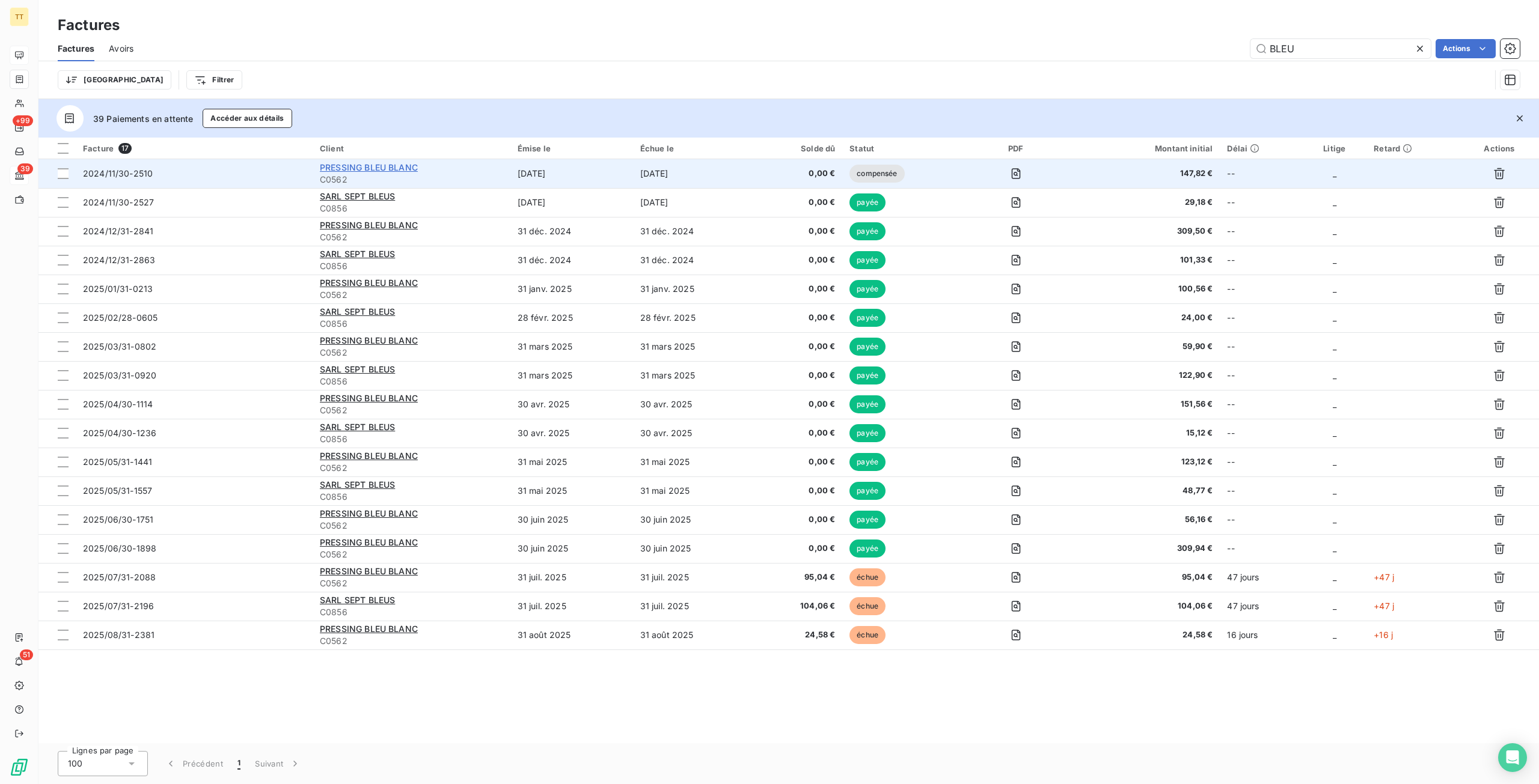
type input "BLEU"
click at [402, 166] on span "PRESSING BLEU BLANC" at bounding box center [369, 167] width 98 height 10
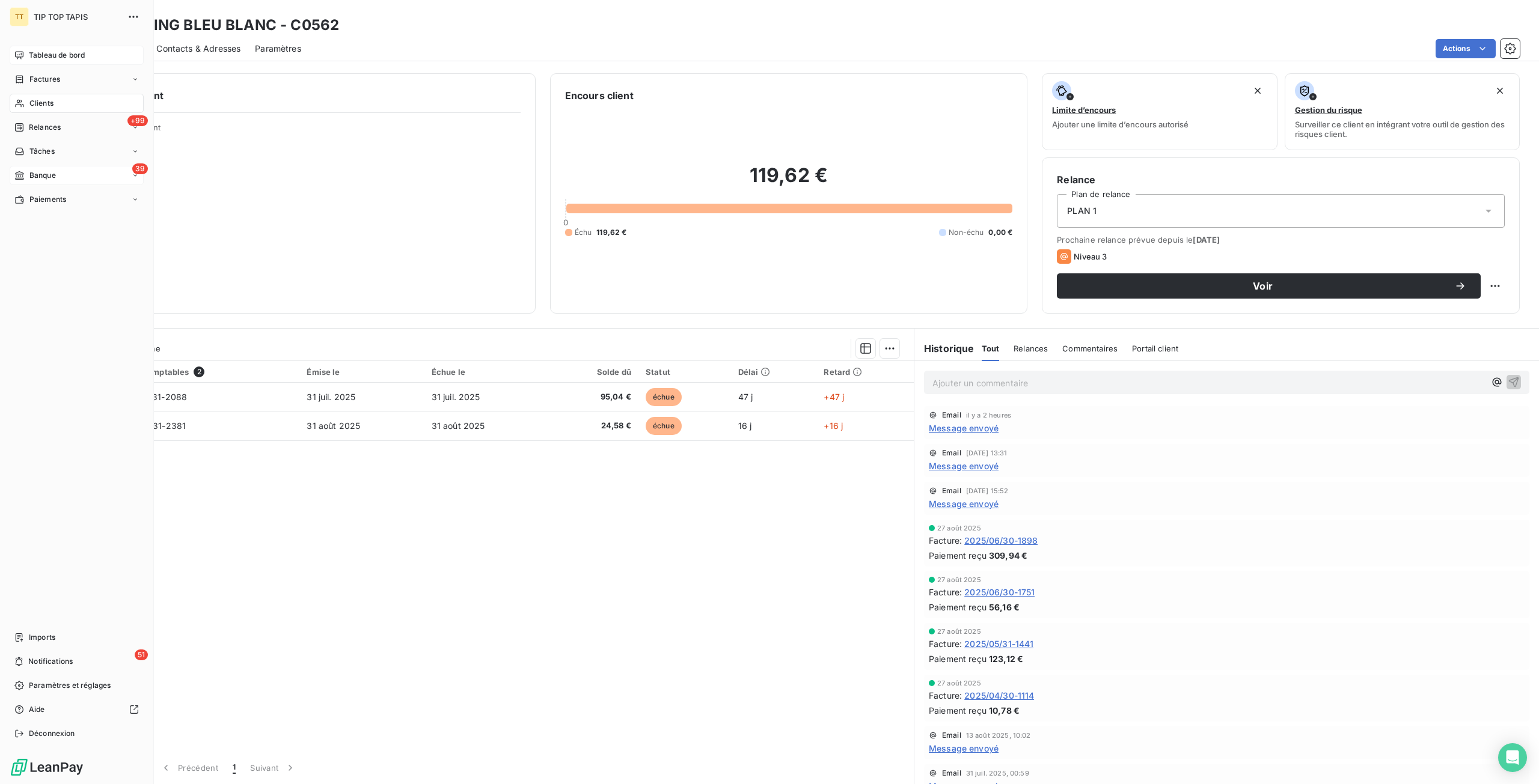
click at [28, 174] on div "Banque" at bounding box center [35, 175] width 41 height 11
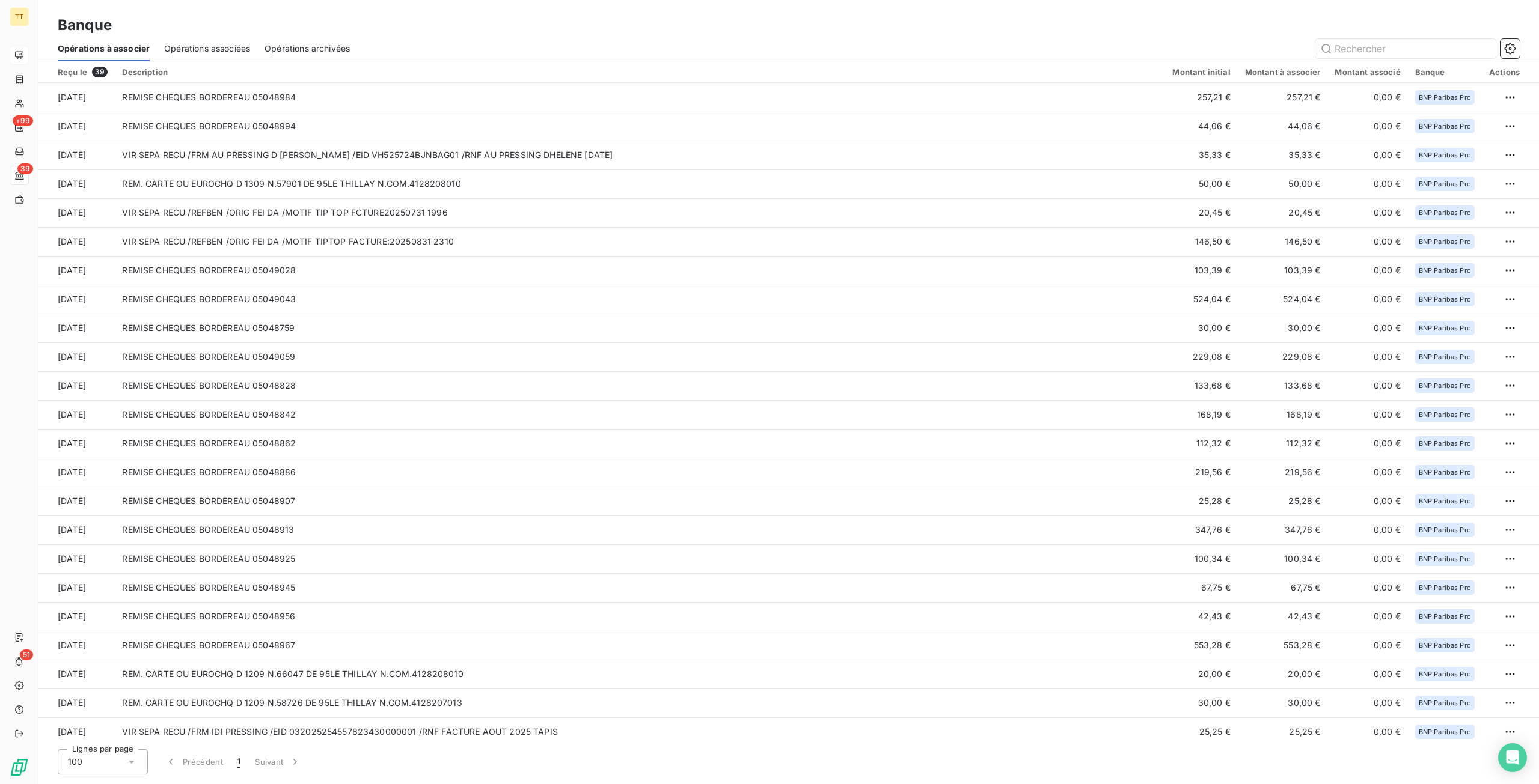
click at [291, 48] on span "Opérations archivées" at bounding box center [307, 48] width 85 height 12
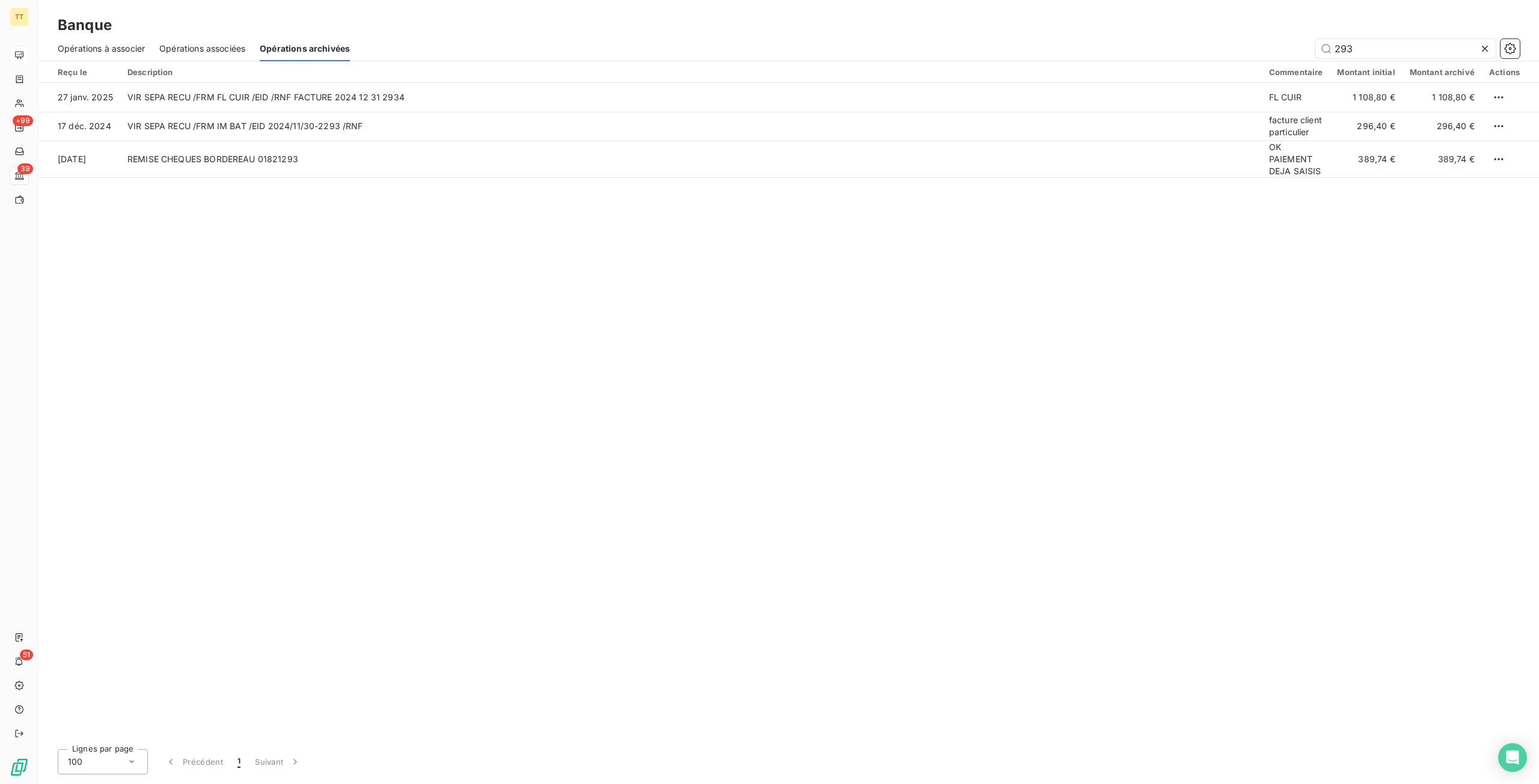
drag, startPoint x: 1484, startPoint y: 50, endPoint x: 1266, endPoint y: 169, distance: 248.4
click at [1485, 50] on icon at bounding box center [1484, 48] width 12 height 12
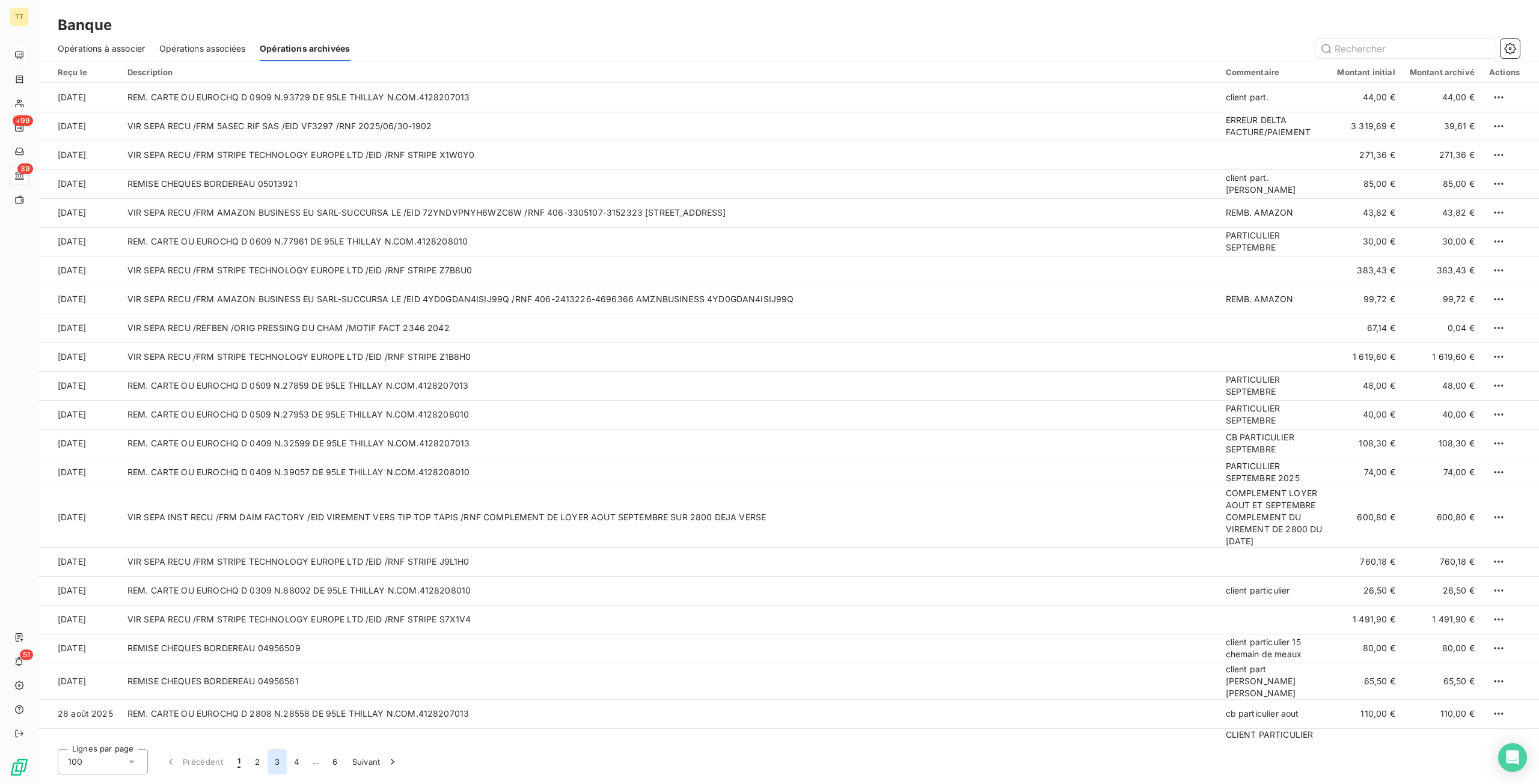
click at [276, 757] on button "3" at bounding box center [277, 761] width 19 height 25
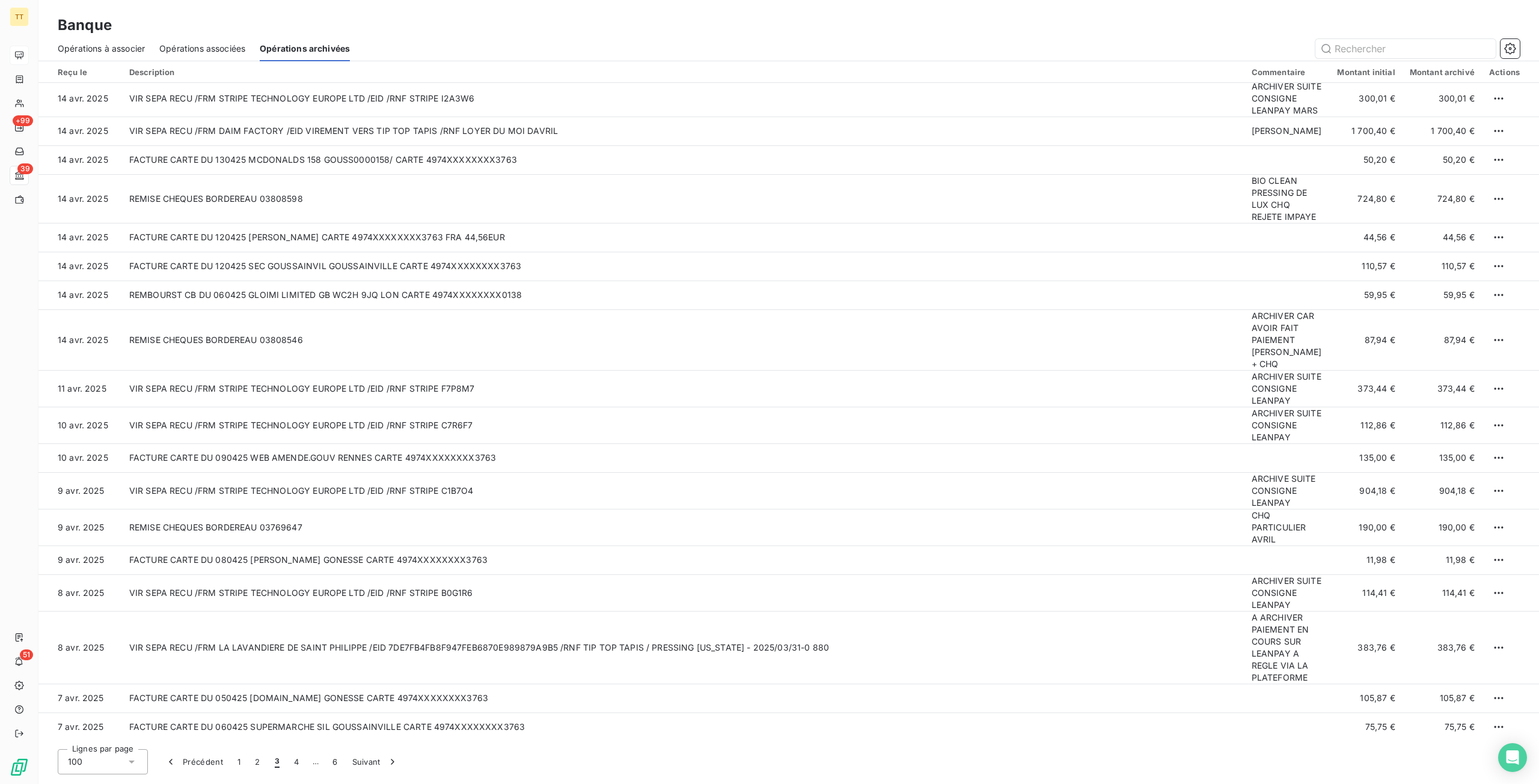
scroll to position [540, 0]
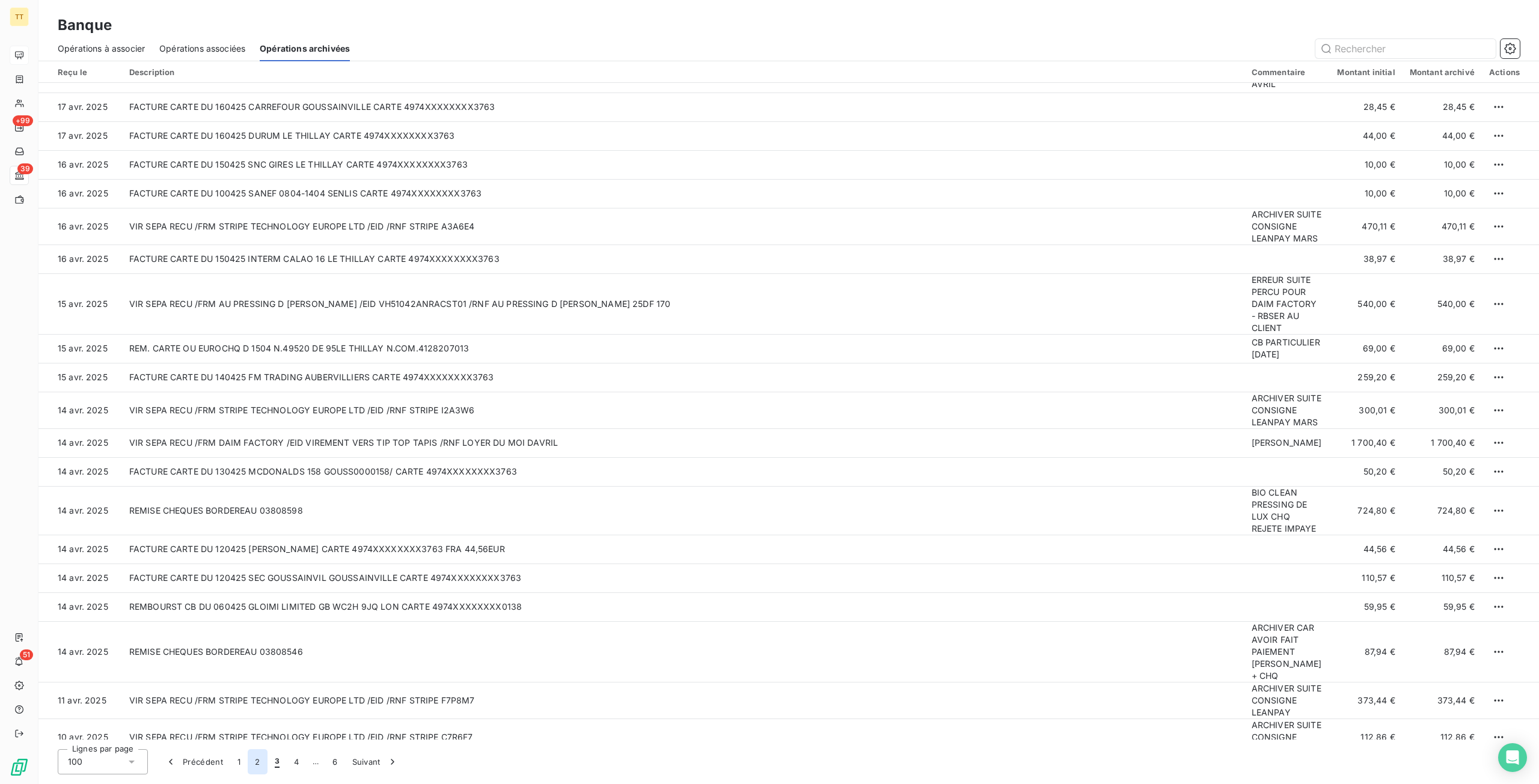
click at [256, 766] on button "2" at bounding box center [257, 761] width 19 height 25
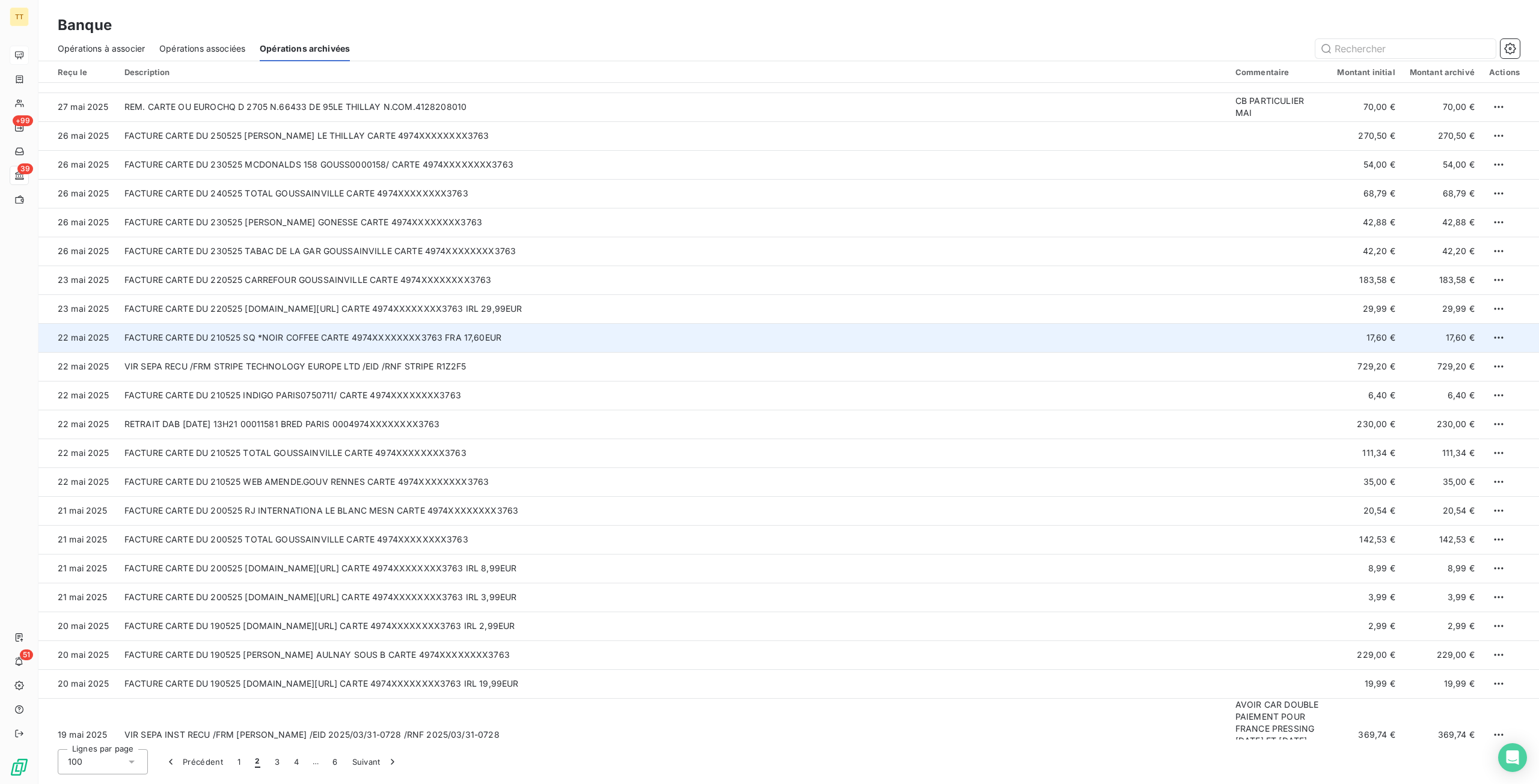
scroll to position [0, 0]
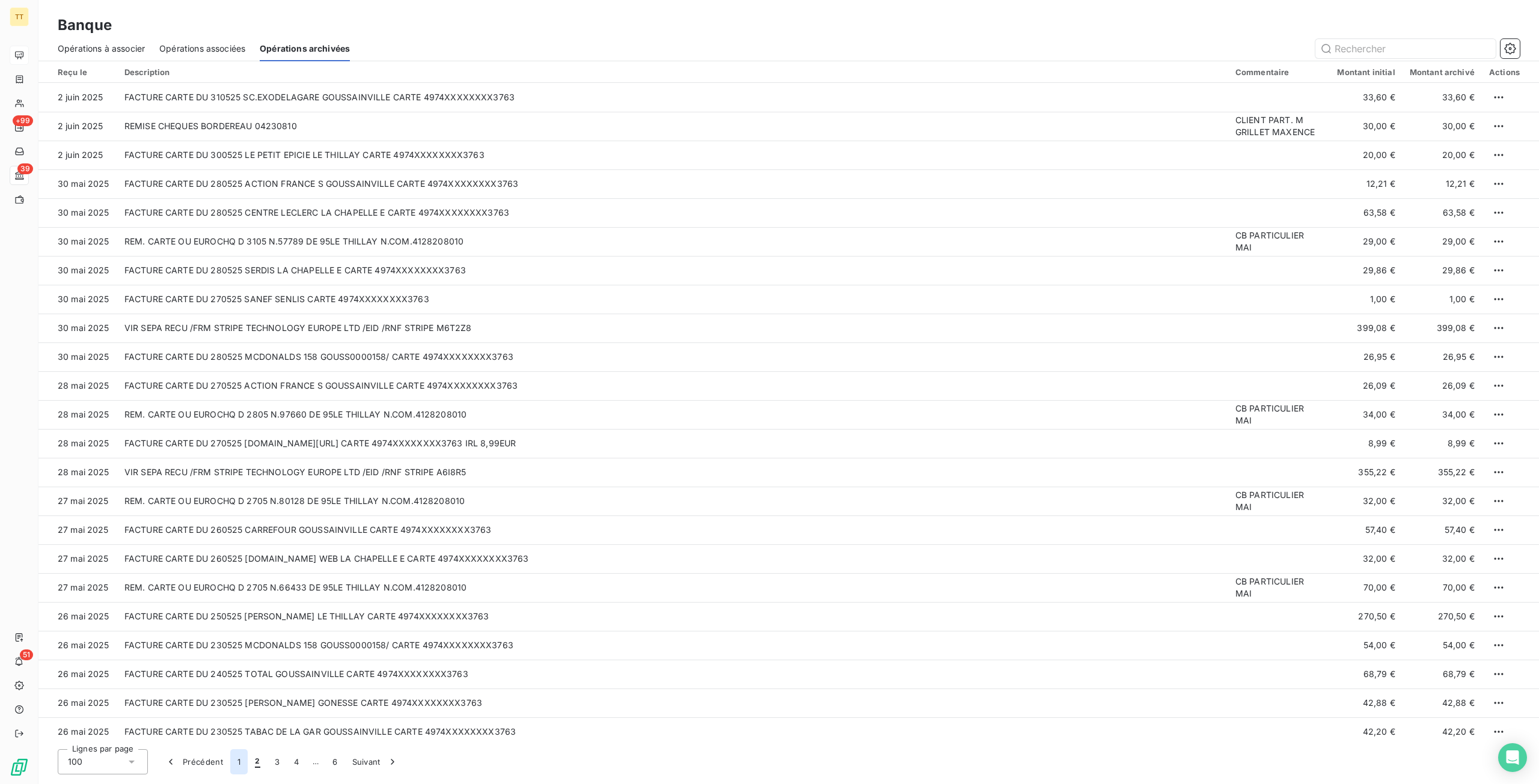
click at [239, 767] on button "1" at bounding box center [238, 761] width 17 height 25
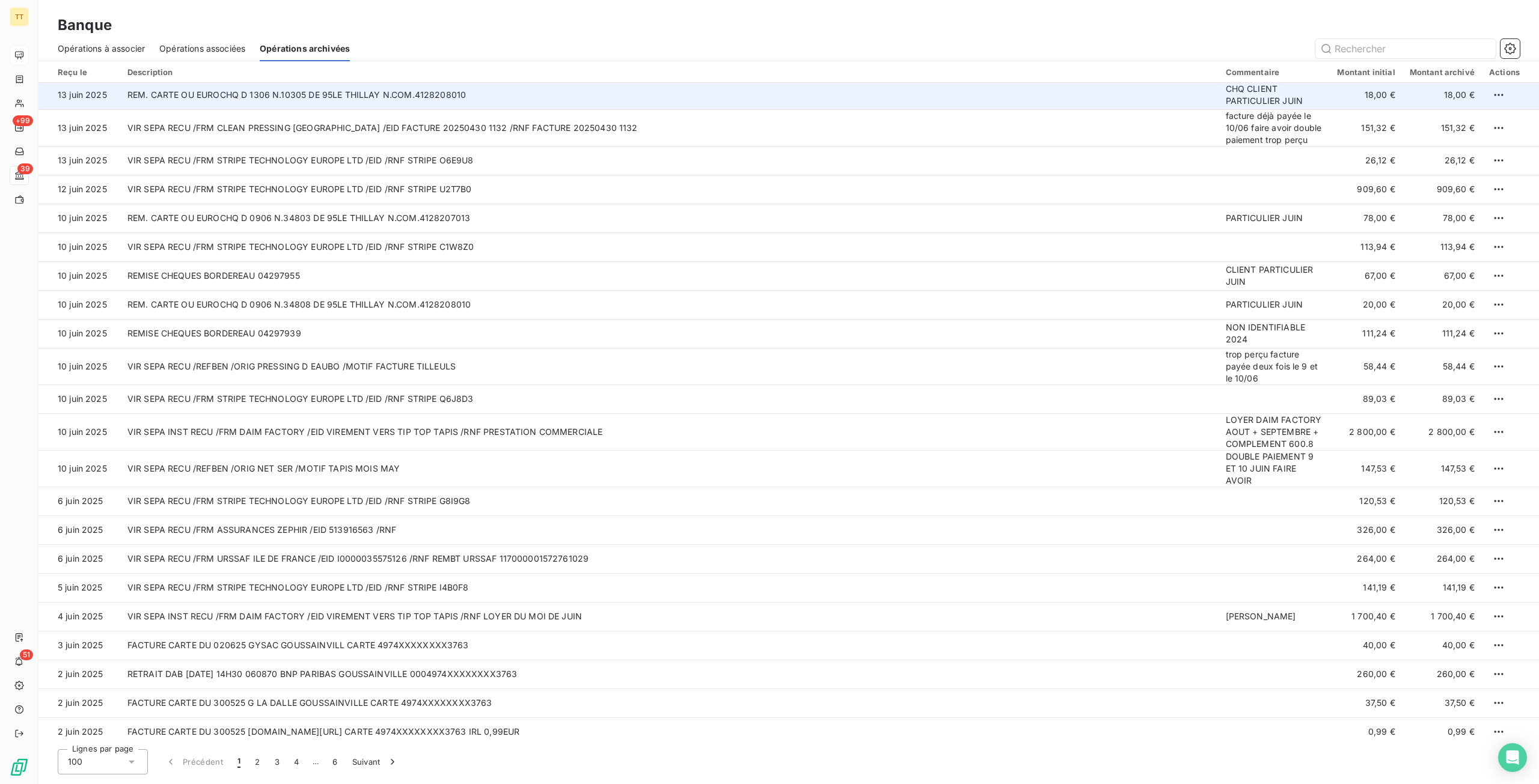
scroll to position [2449, 0]
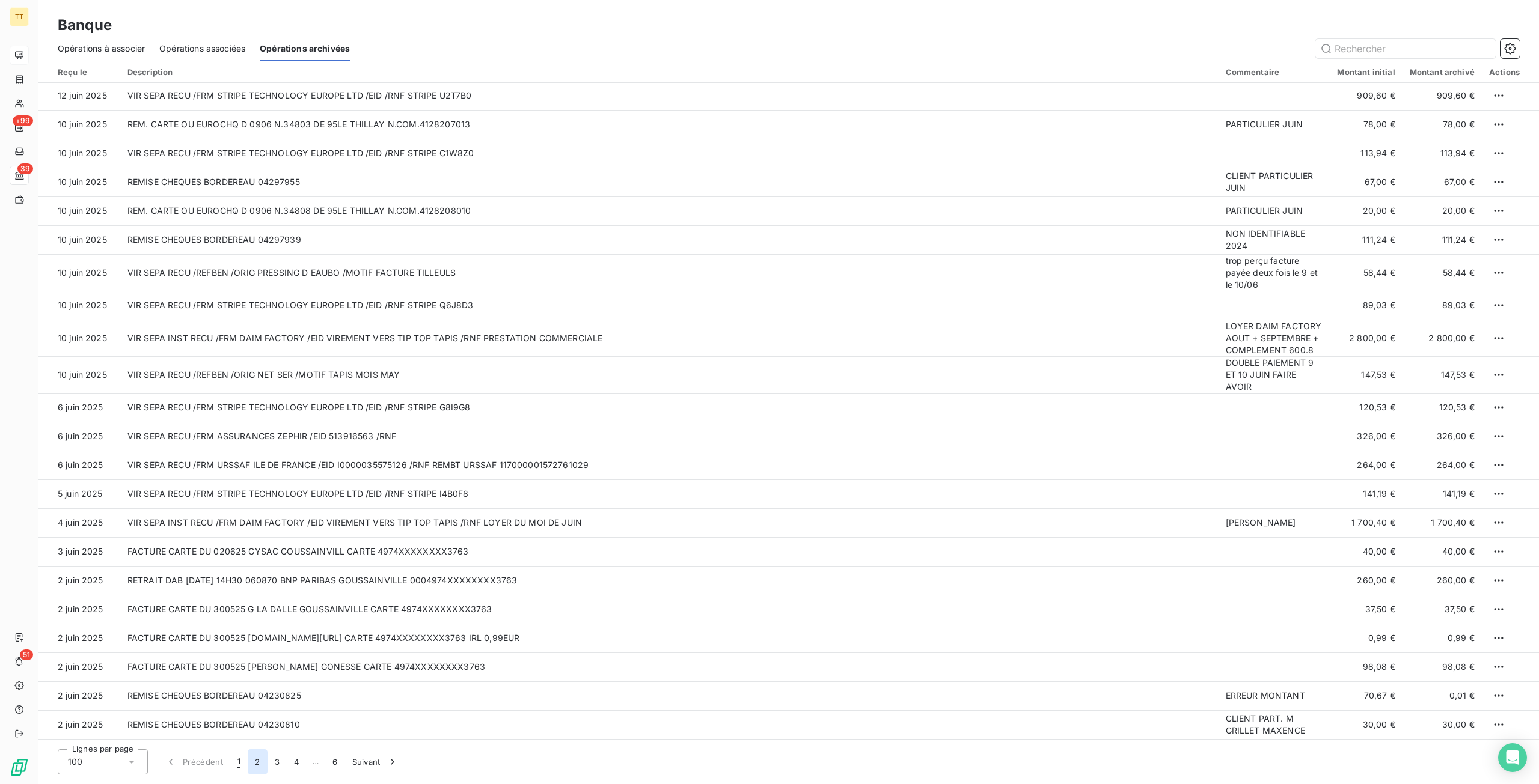
click at [255, 759] on button "2" at bounding box center [257, 761] width 19 height 25
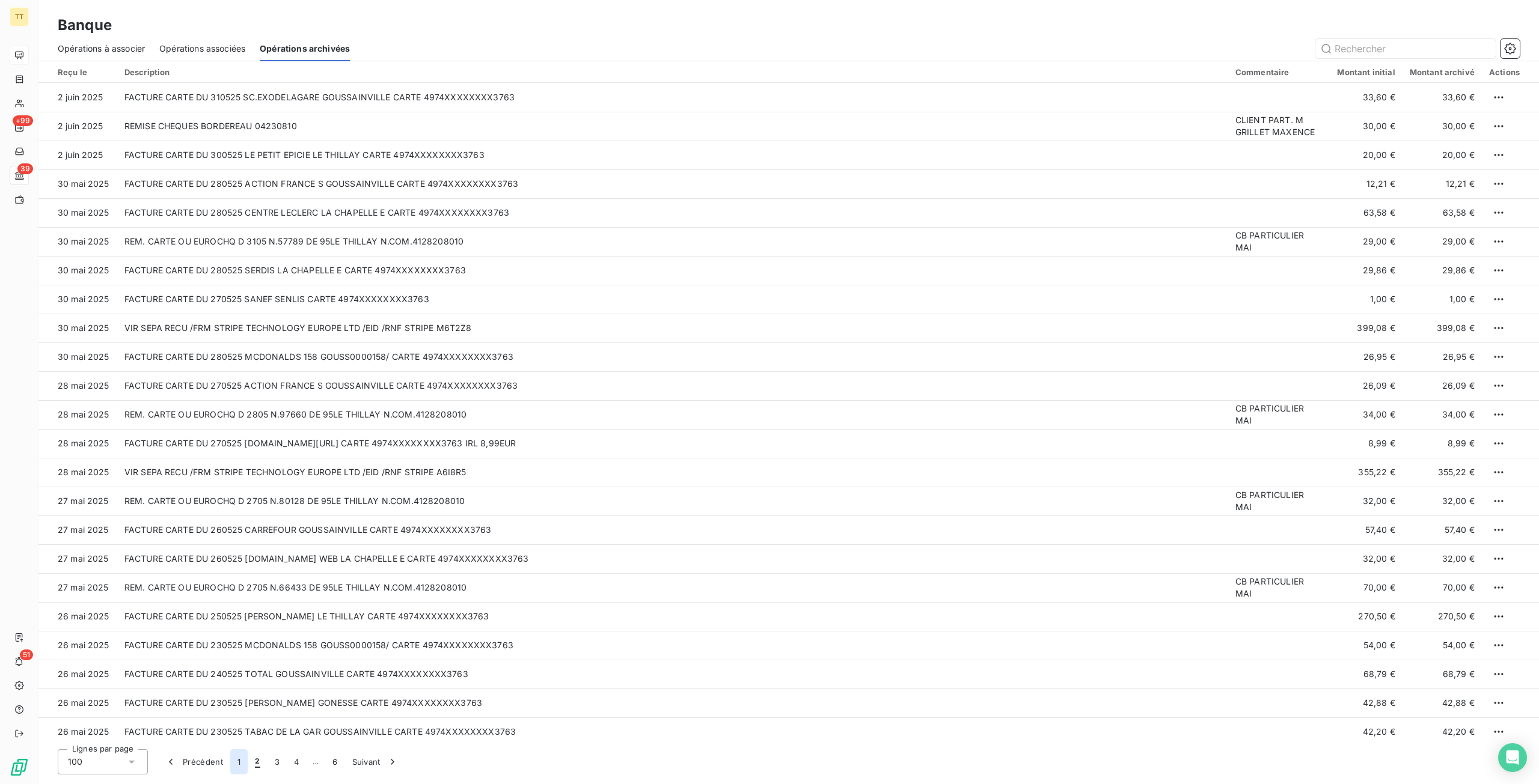
click at [238, 758] on button "1" at bounding box center [238, 761] width 17 height 25
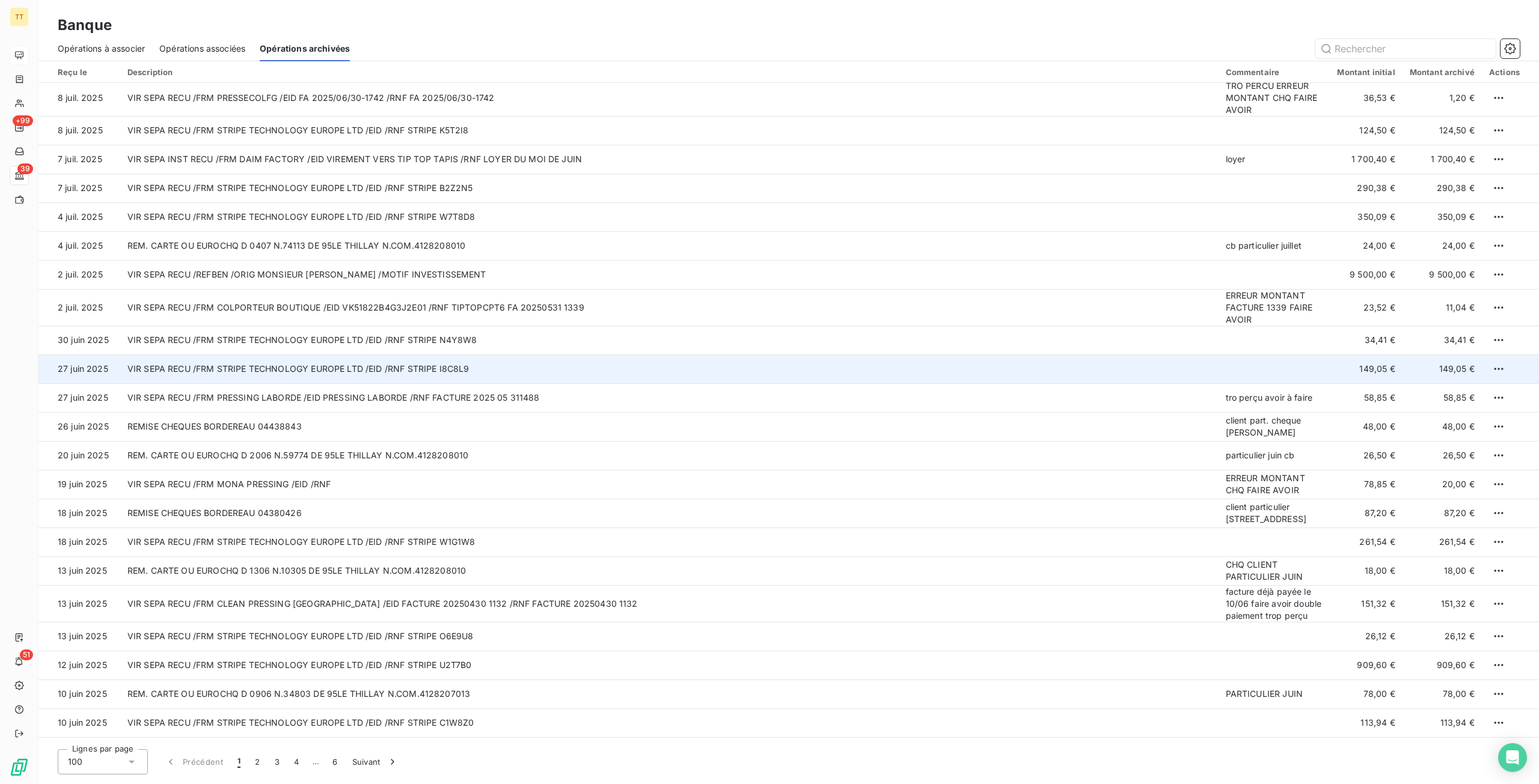
scroll to position [1849, 0]
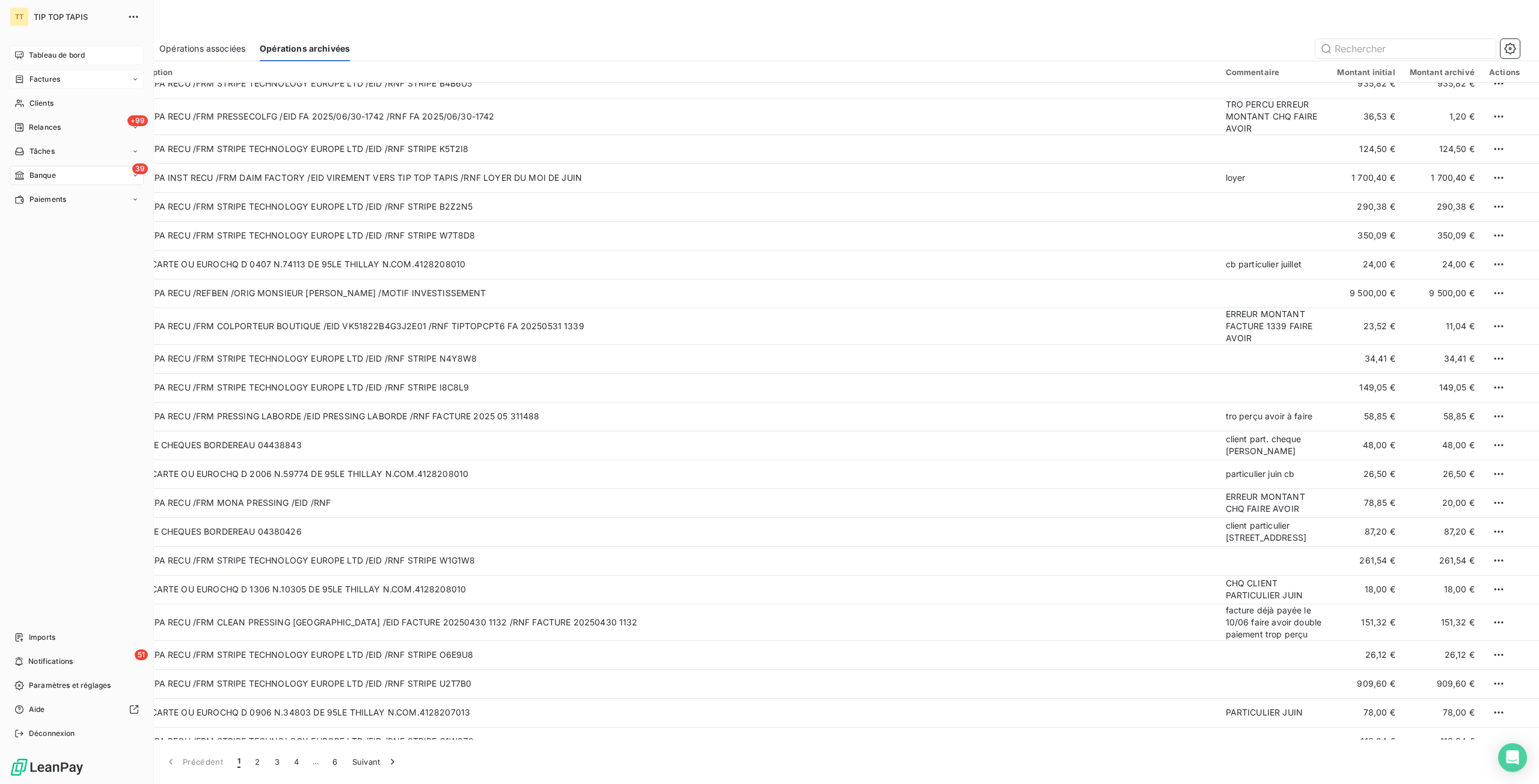
click at [51, 76] on span "Factures" at bounding box center [45, 79] width 31 height 11
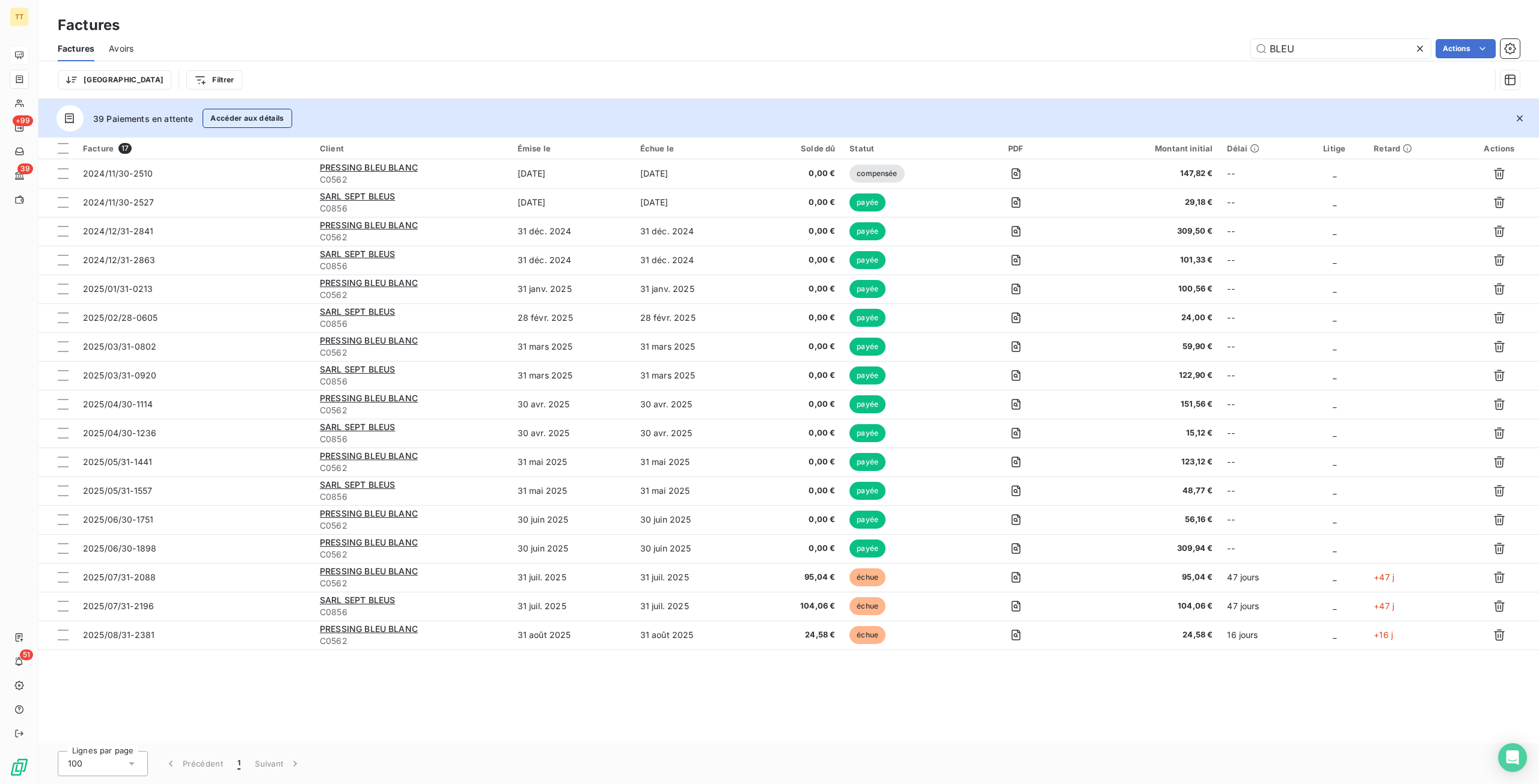
click at [266, 117] on button "Accéder aux détails" at bounding box center [247, 119] width 89 height 19
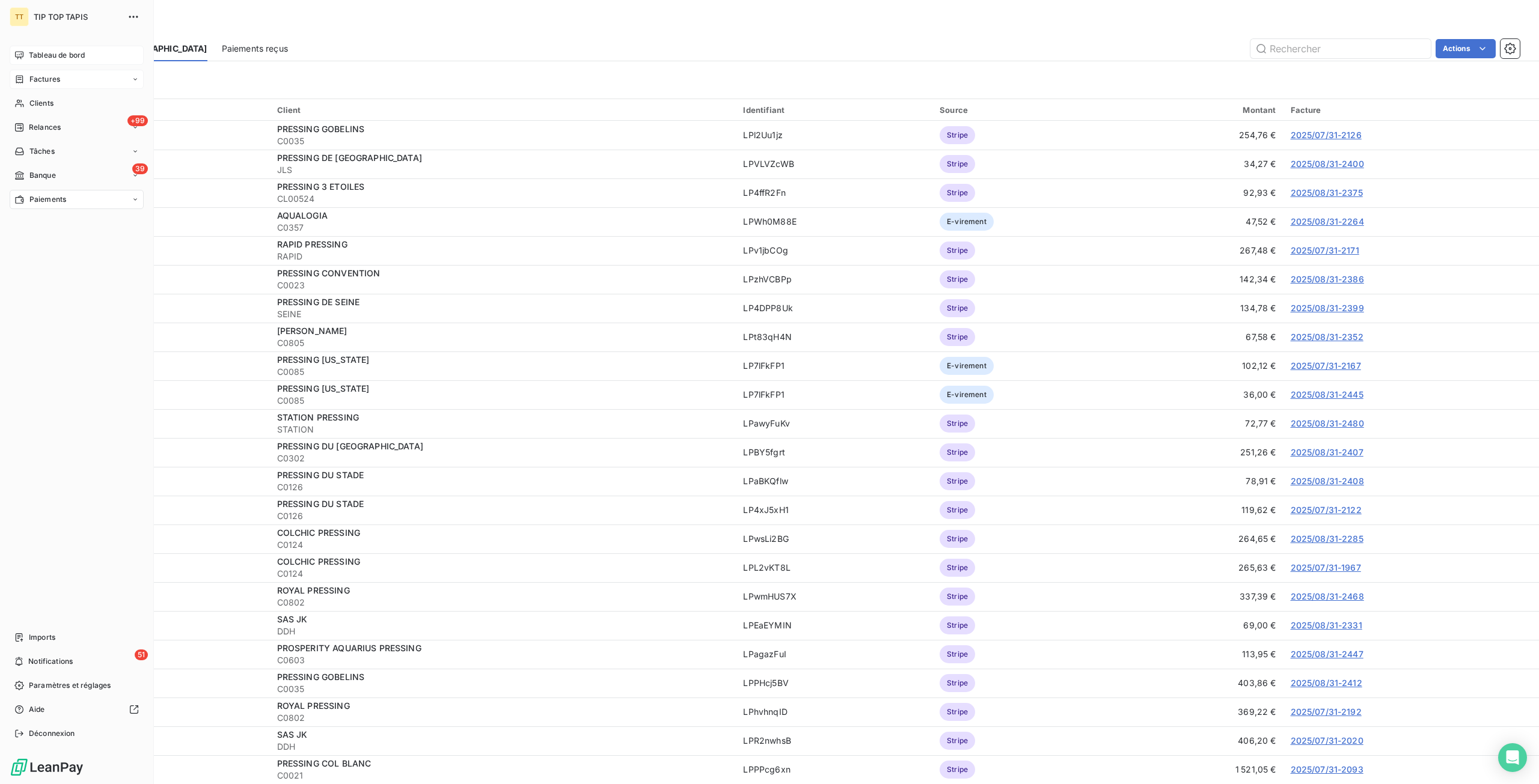
click at [28, 88] on div "Factures" at bounding box center [77, 79] width 134 height 19
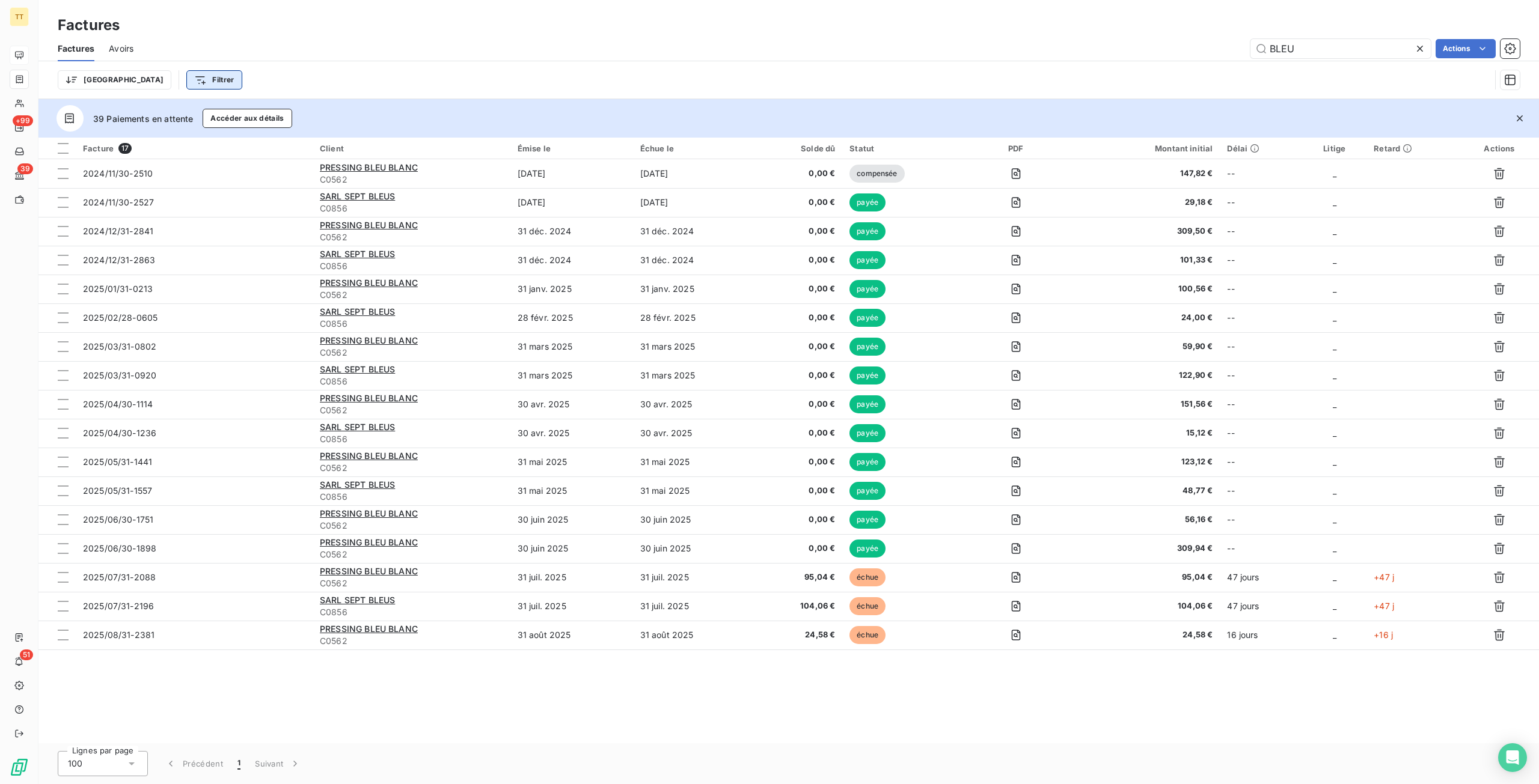
click at [155, 84] on html "TT +99 39 51 Factures Factures Avoirs BLEU Actions Trier Filtrer 39 Paiements e…" at bounding box center [770, 392] width 1539 height 784
click at [188, 180] on div "Client Émise le Échue le Statut PDF Montant initial" at bounding box center [211, 202] width 166 height 128
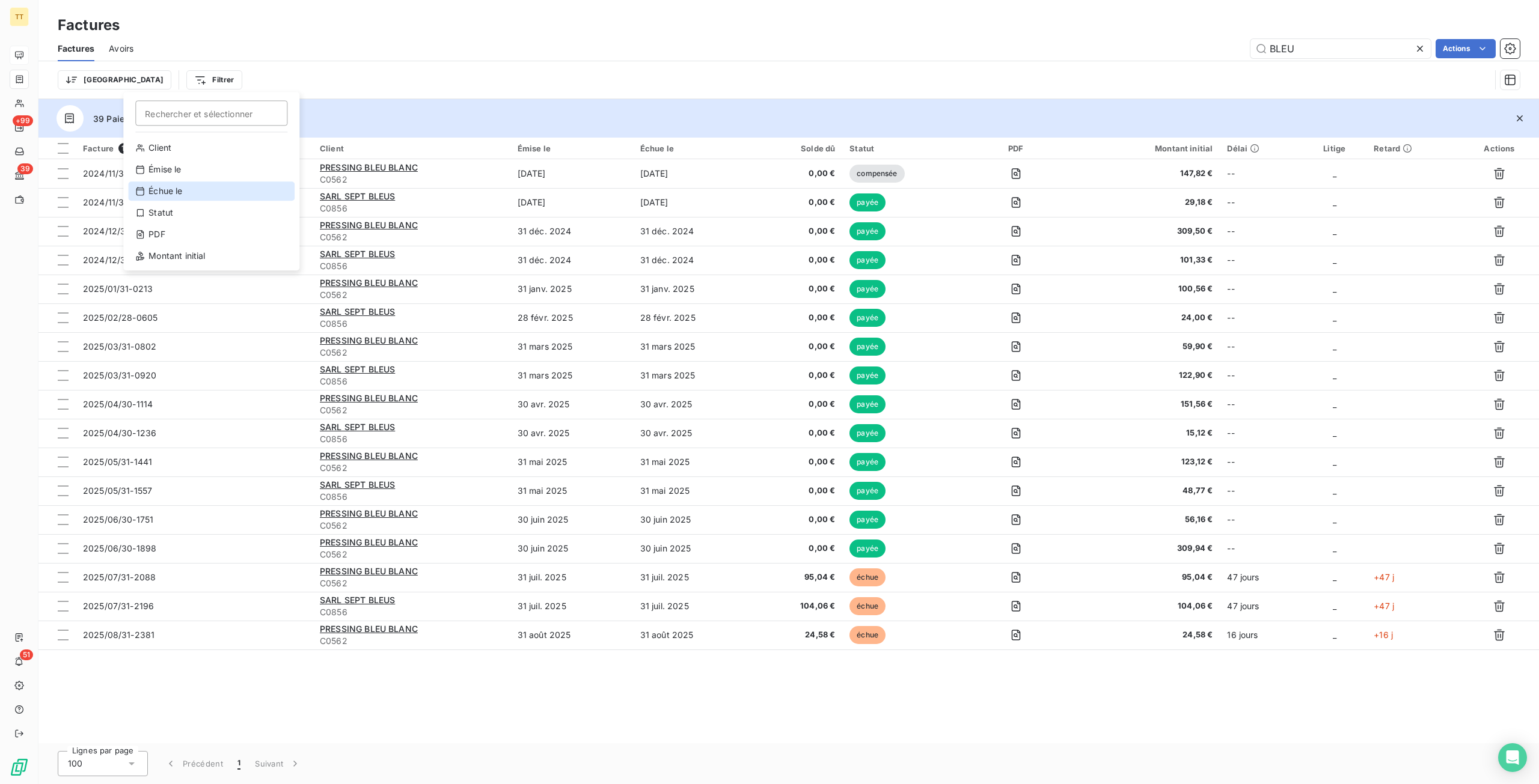
click at [188, 192] on div "Échue le" at bounding box center [211, 191] width 166 height 19
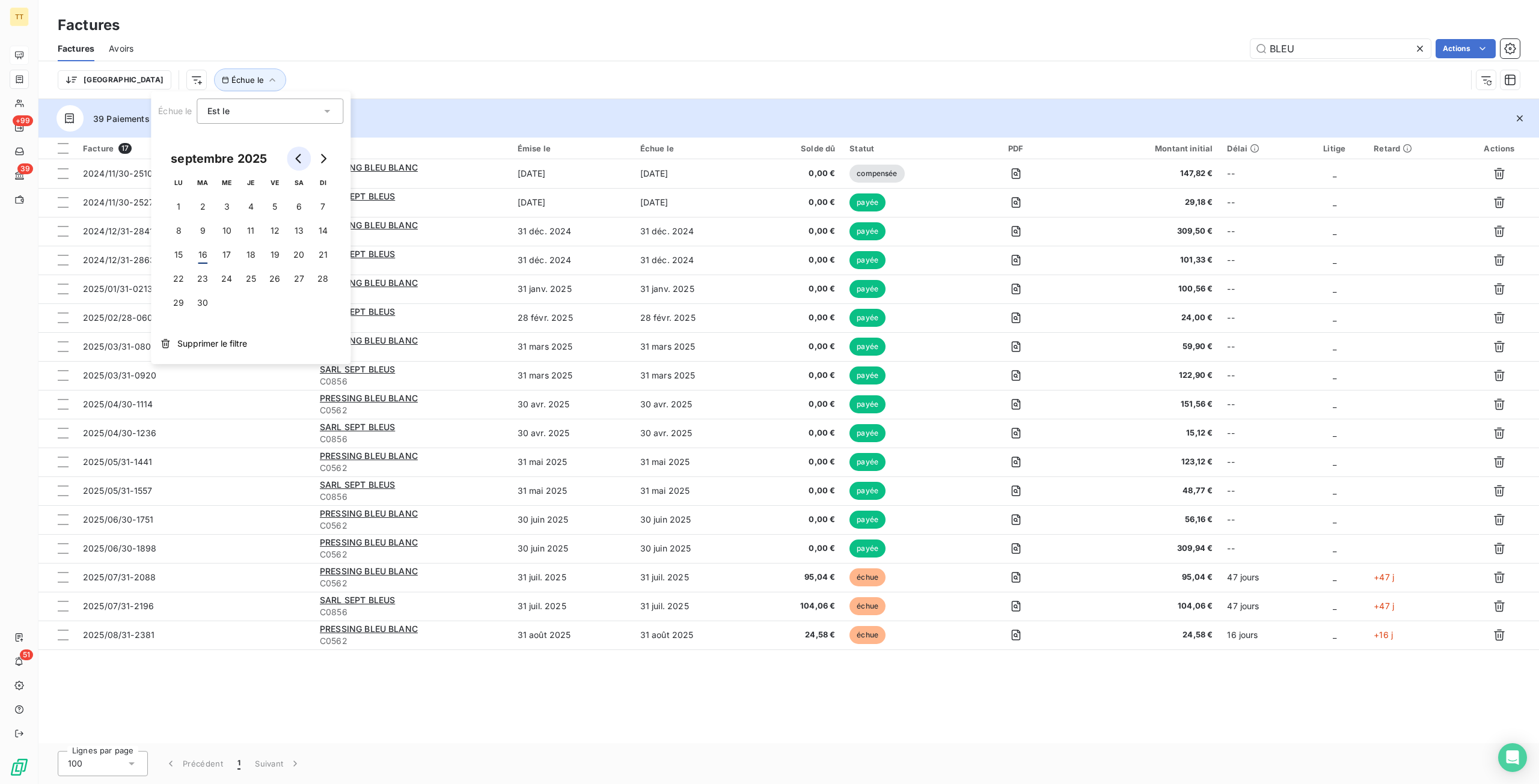
click at [304, 156] on button "Go to previous month" at bounding box center [298, 158] width 24 height 24
click at [255, 299] on button "31" at bounding box center [250, 302] width 24 height 24
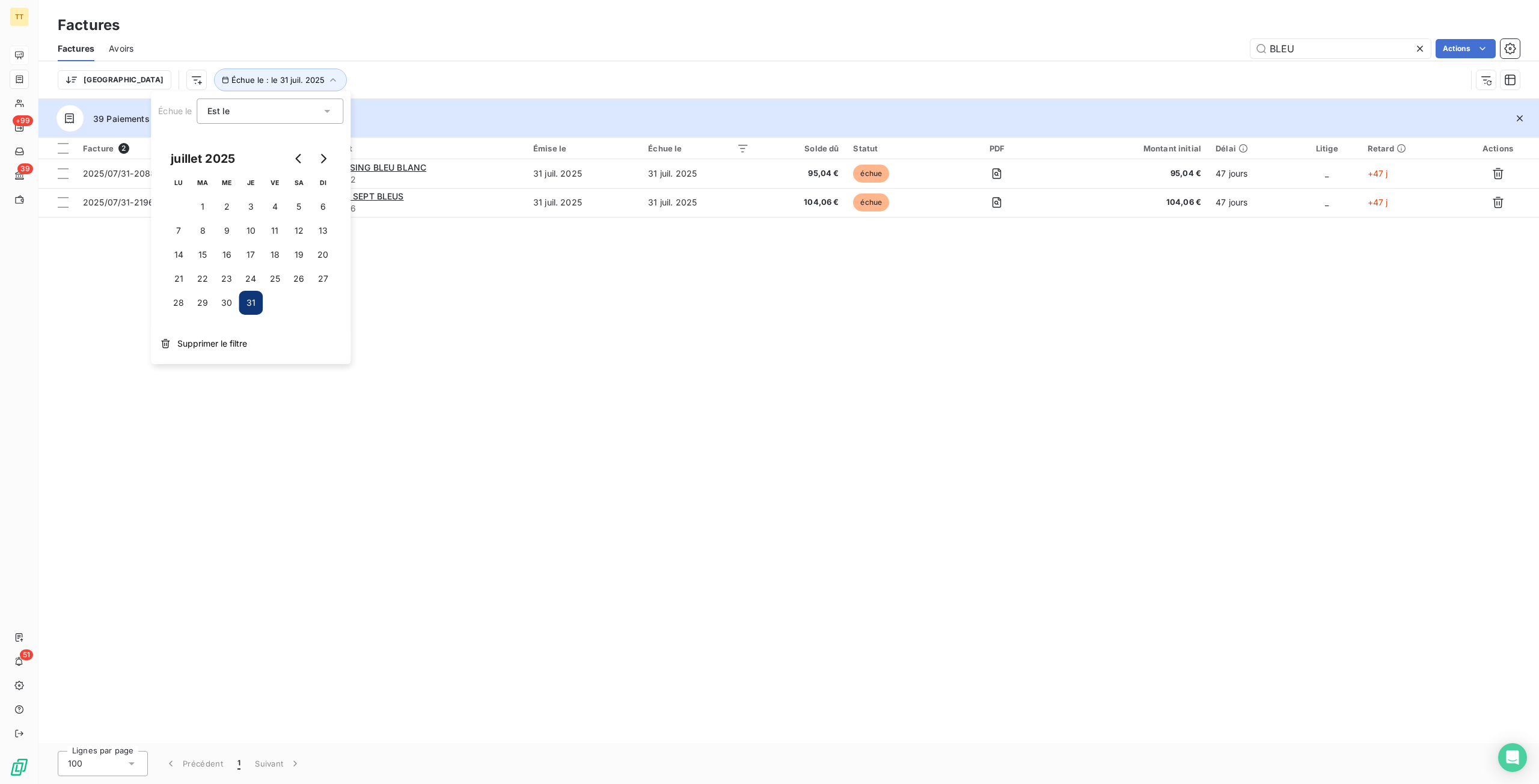
click at [414, 61] on div "Trier Échue le : le 31 juil. 2025" at bounding box center [789, 80] width 1462 height 37
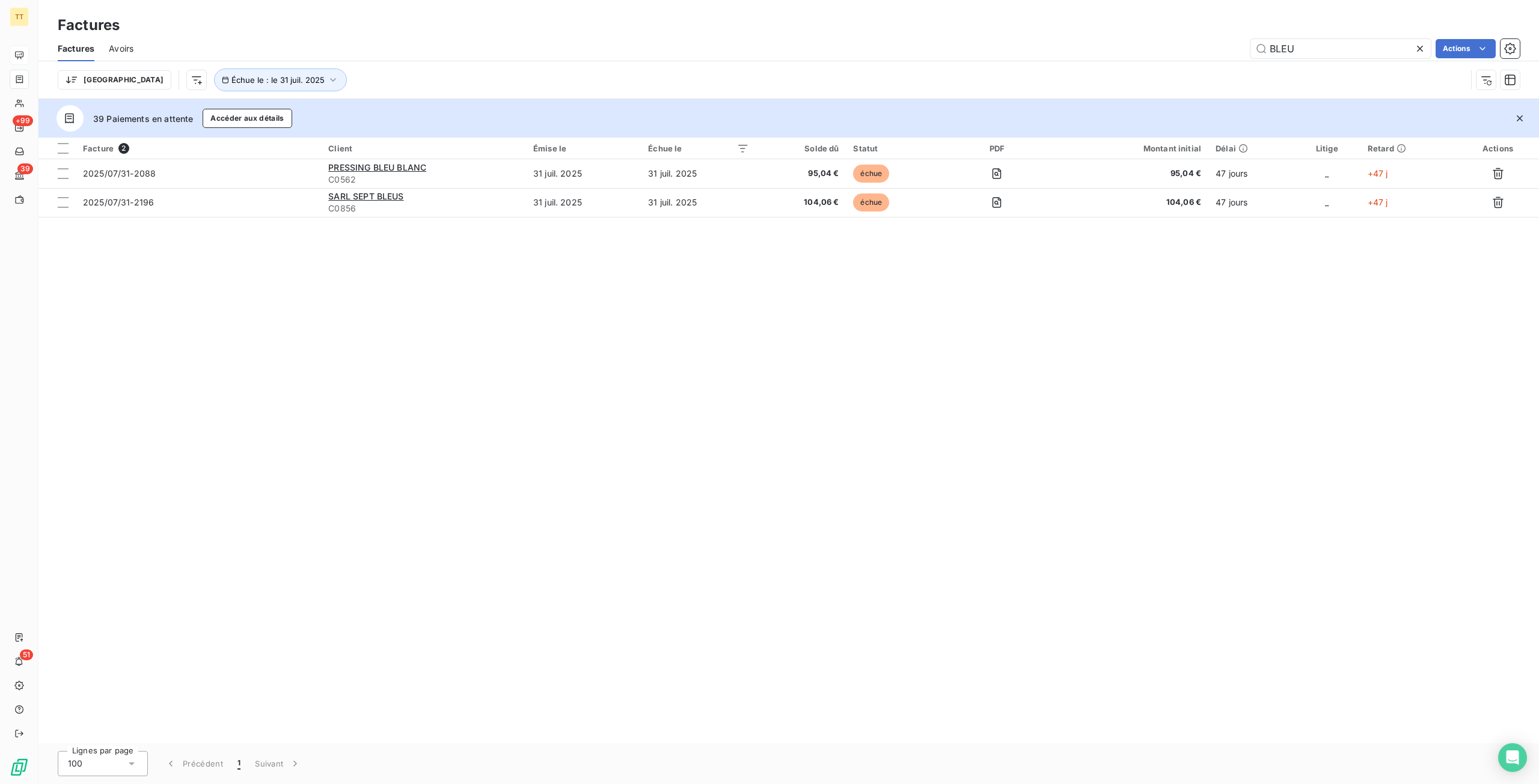
click at [1415, 56] on div at bounding box center [1422, 49] width 17 height 19
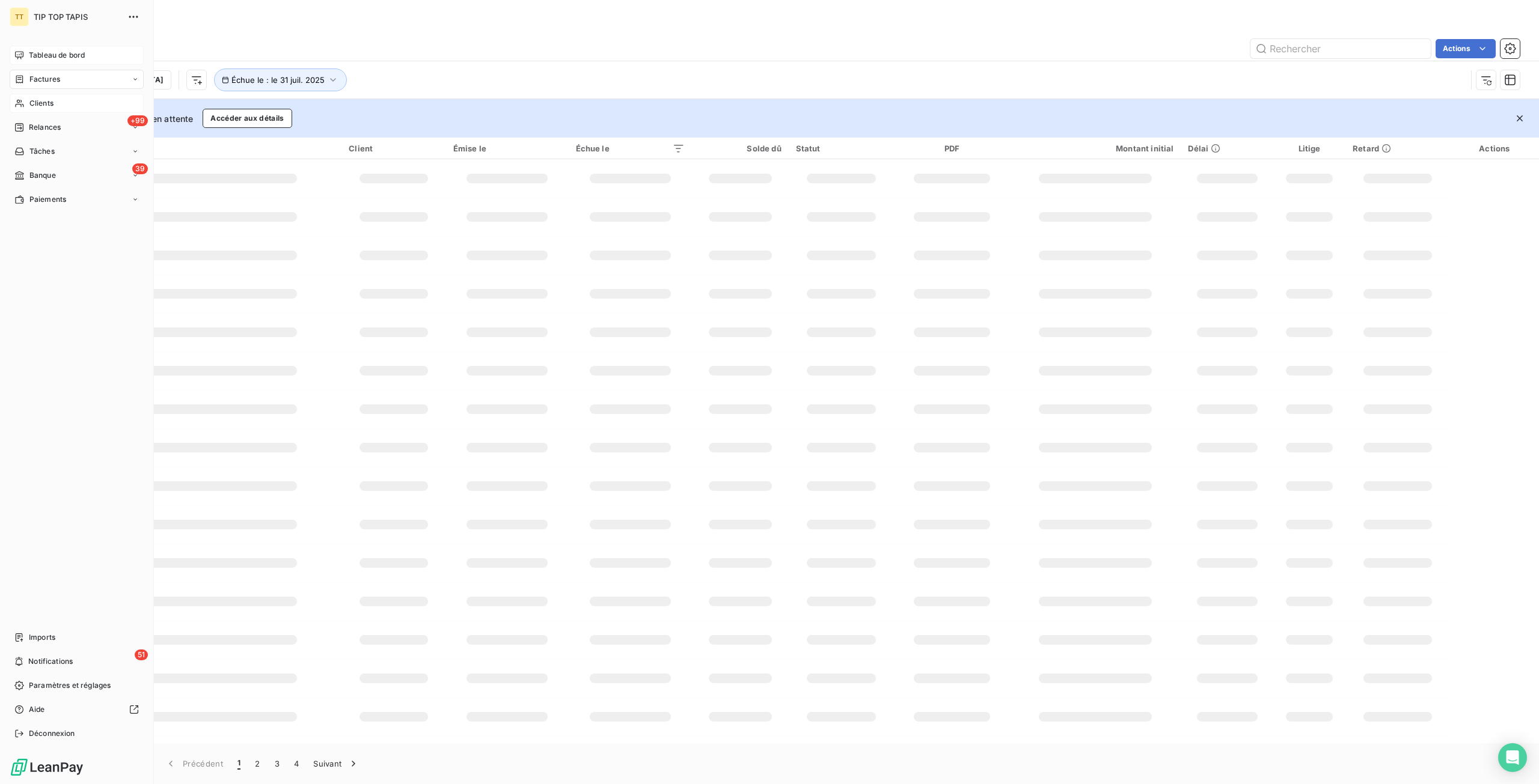
click at [36, 109] on div "Clients" at bounding box center [77, 103] width 134 height 19
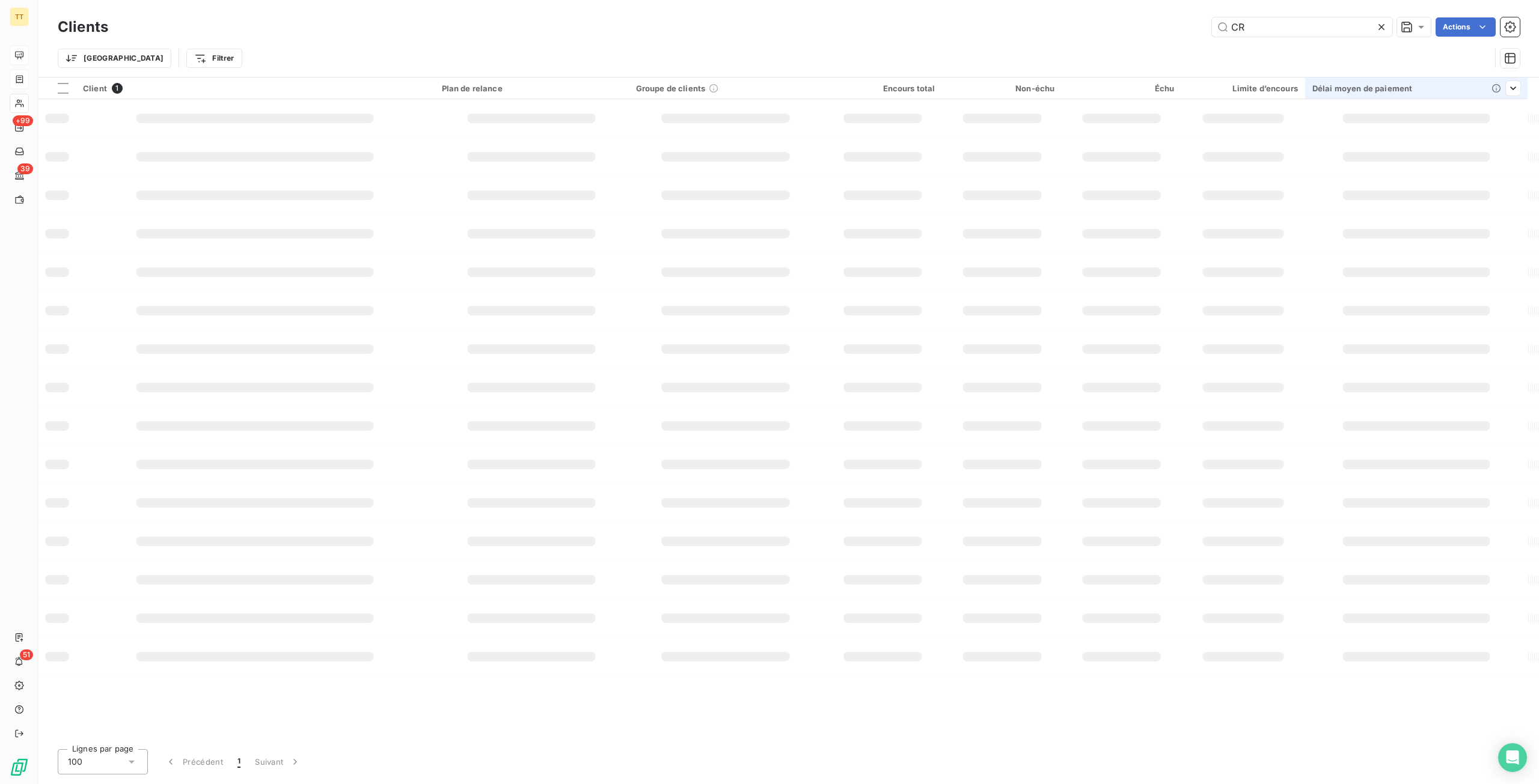
type input "C"
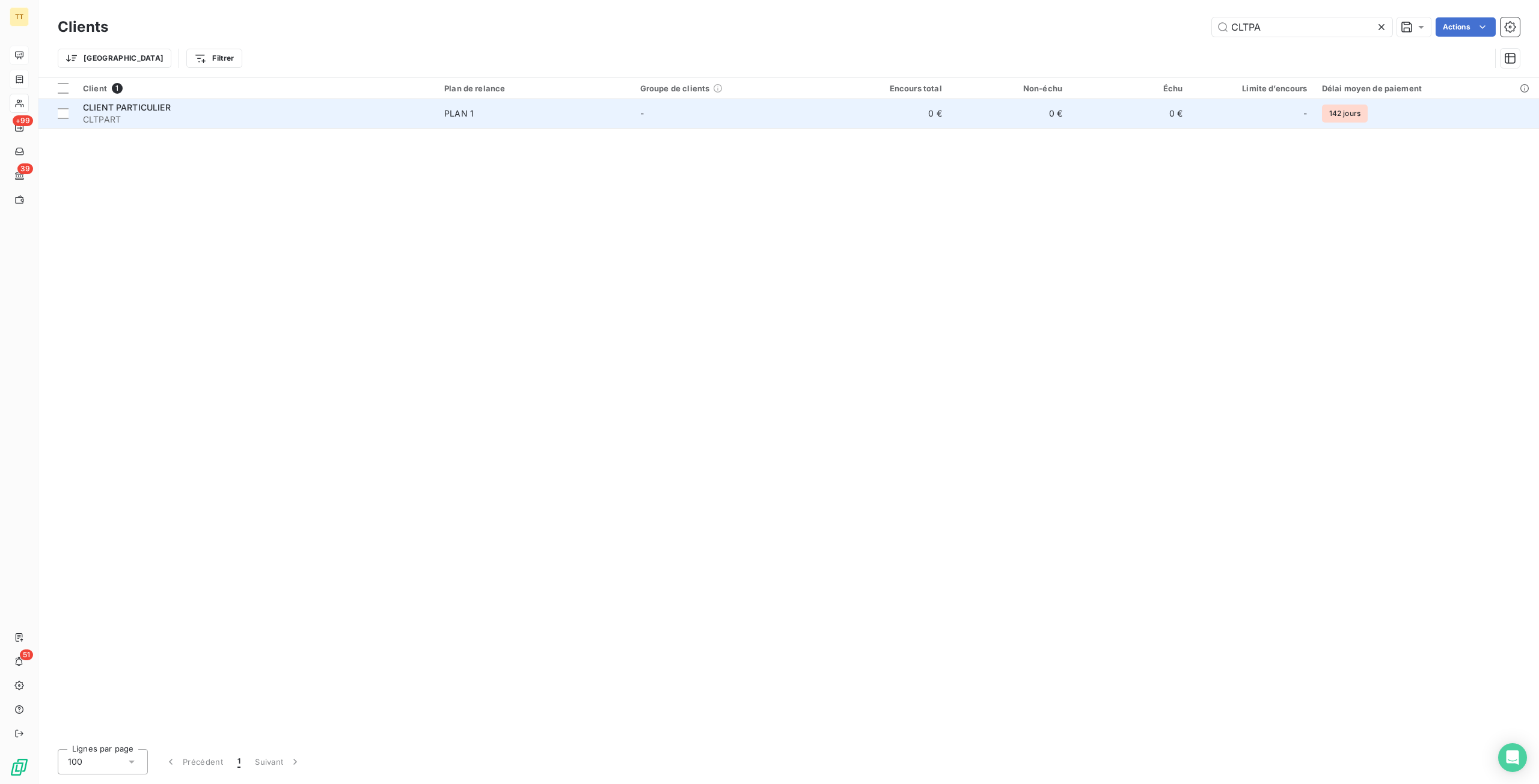
type input "CLTPA"
click at [924, 118] on td "0 €" at bounding box center [888, 113] width 121 height 29
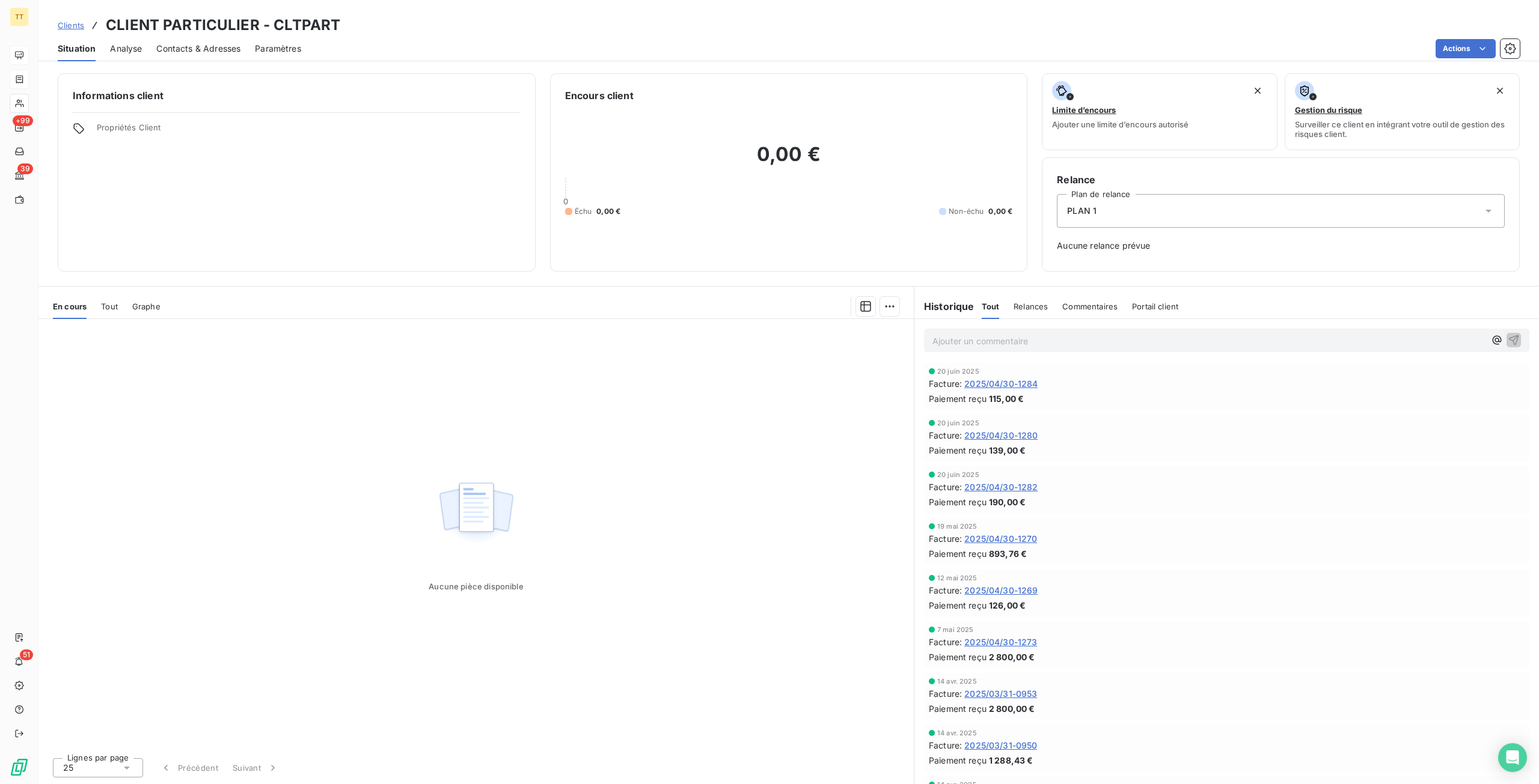
scroll to position [2628, 0]
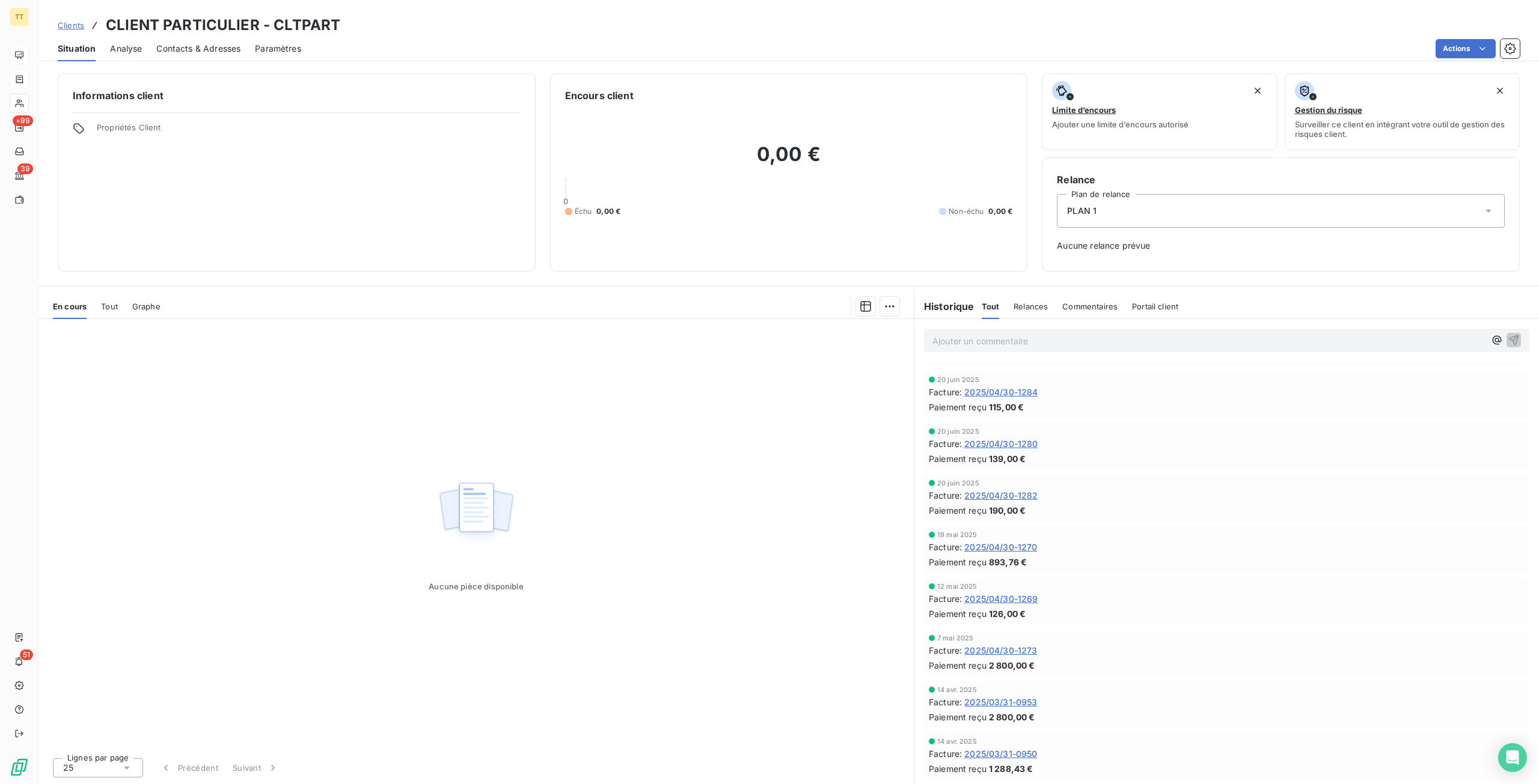
click at [99, 311] on div "En cours Tout Graphe" at bounding box center [476, 306] width 875 height 25
click at [104, 309] on span "Tout" at bounding box center [110, 306] width 17 height 10
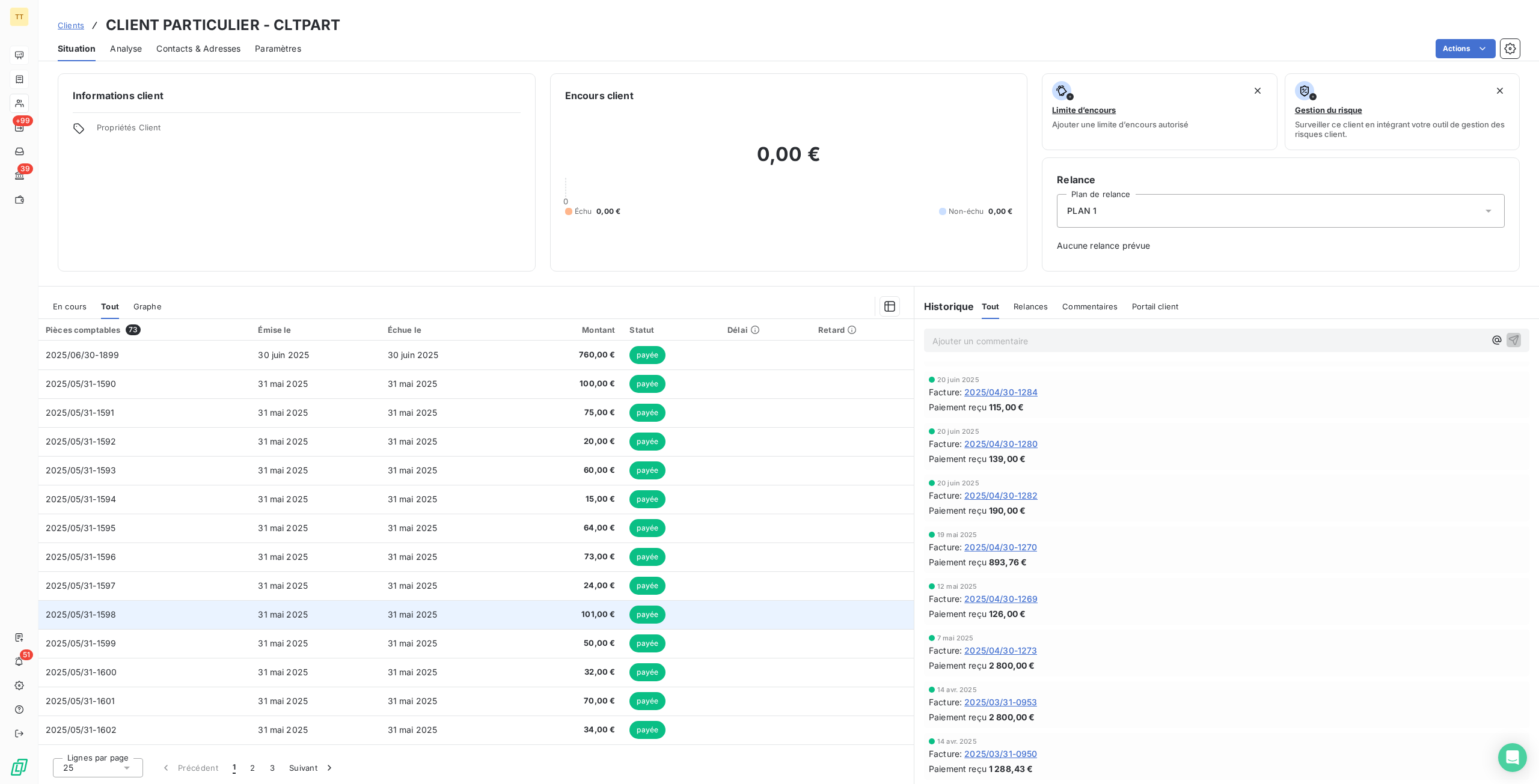
scroll to position [313, 0]
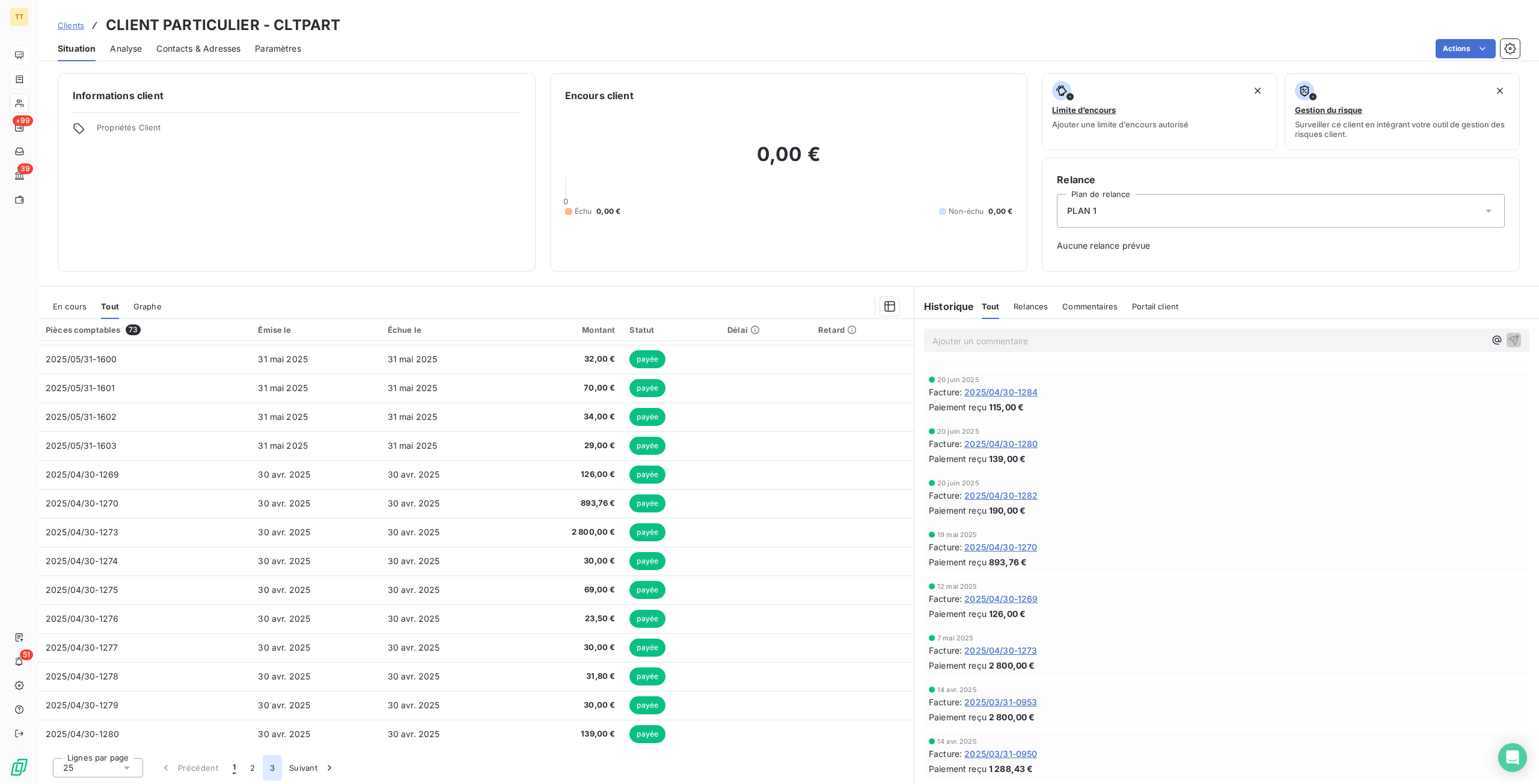
click at [269, 761] on button "3" at bounding box center [273, 767] width 19 height 25
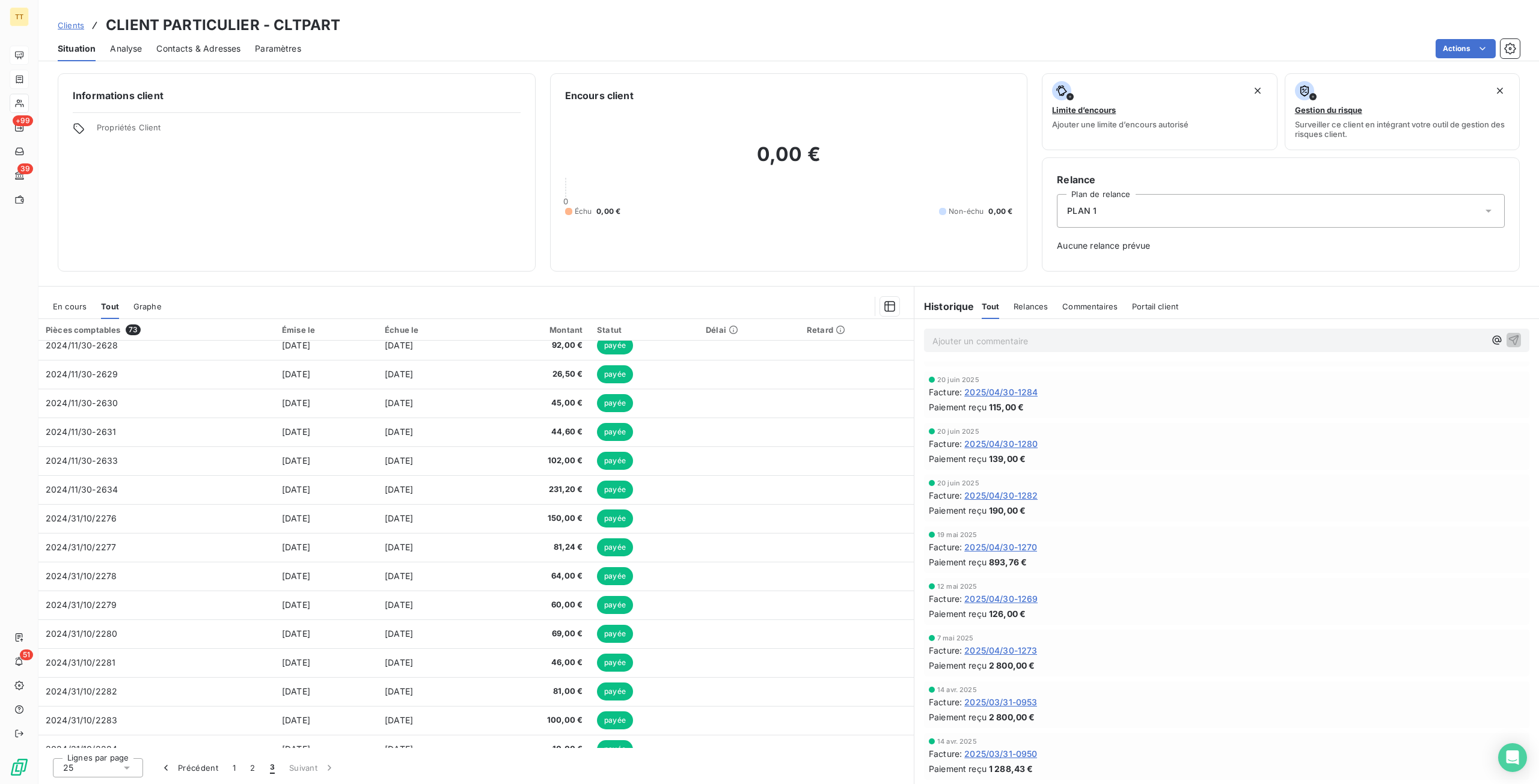
scroll to position [0, 0]
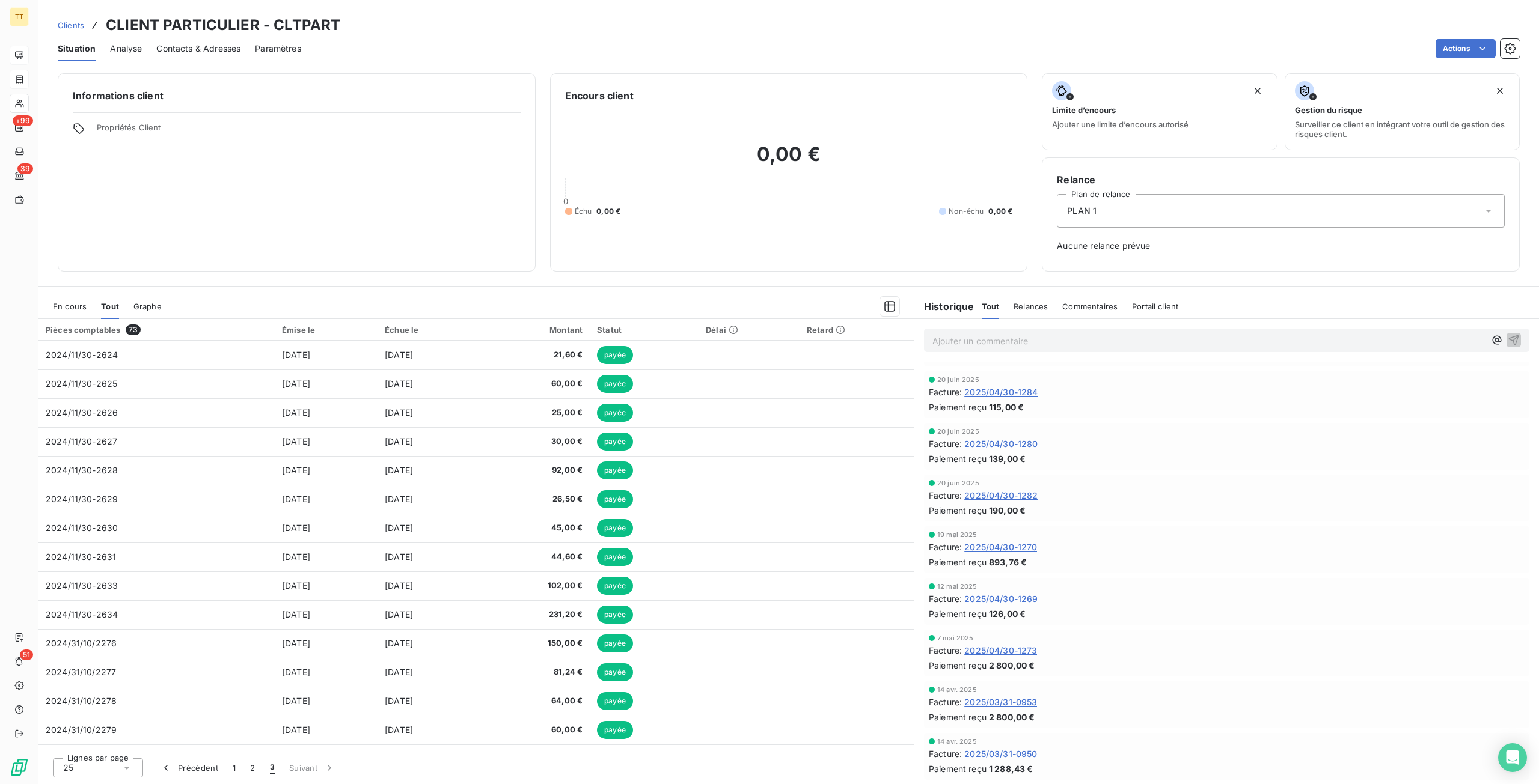
click at [251, 770] on button "2" at bounding box center [253, 767] width 19 height 25
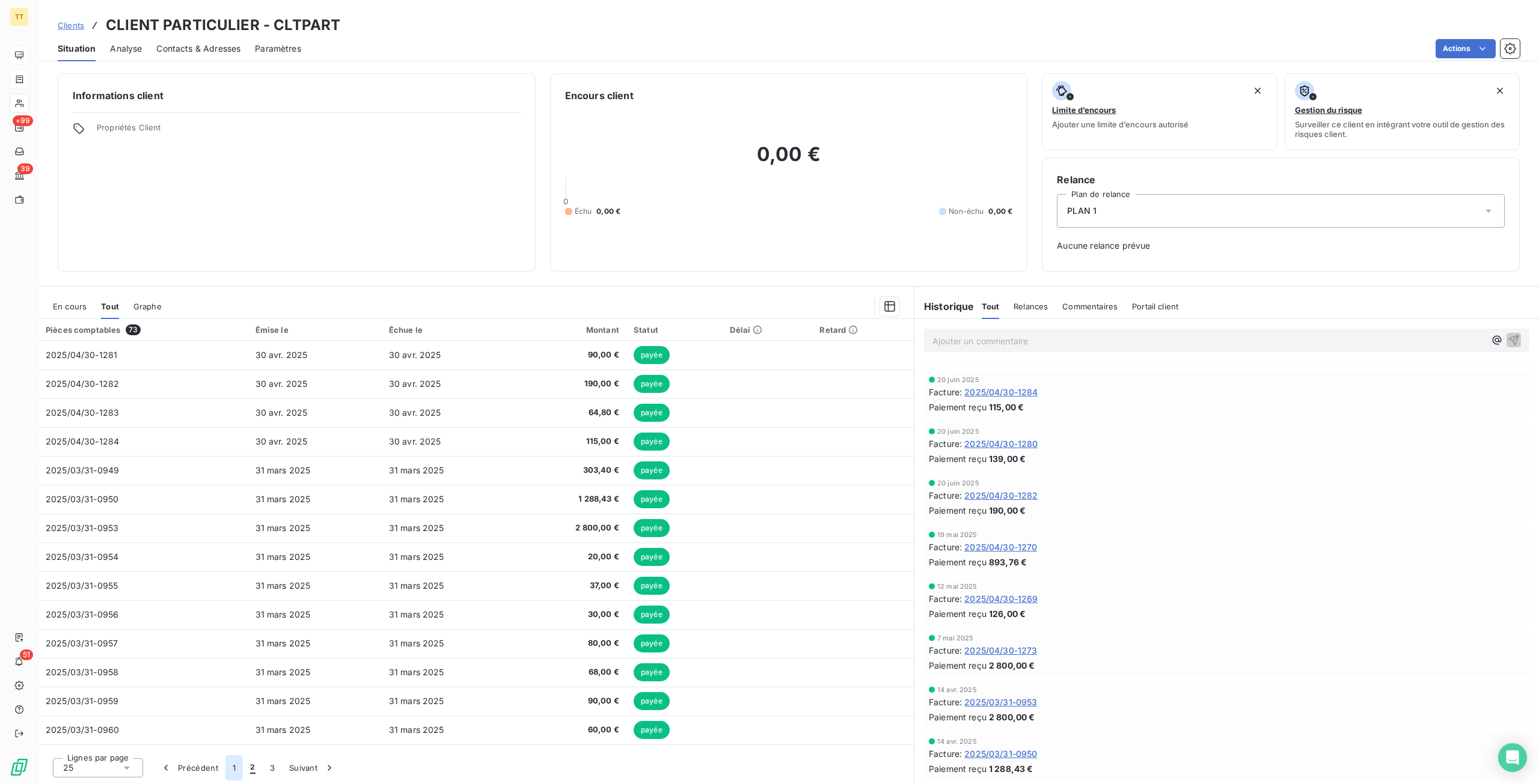
click at [240, 760] on button "1" at bounding box center [234, 767] width 17 height 25
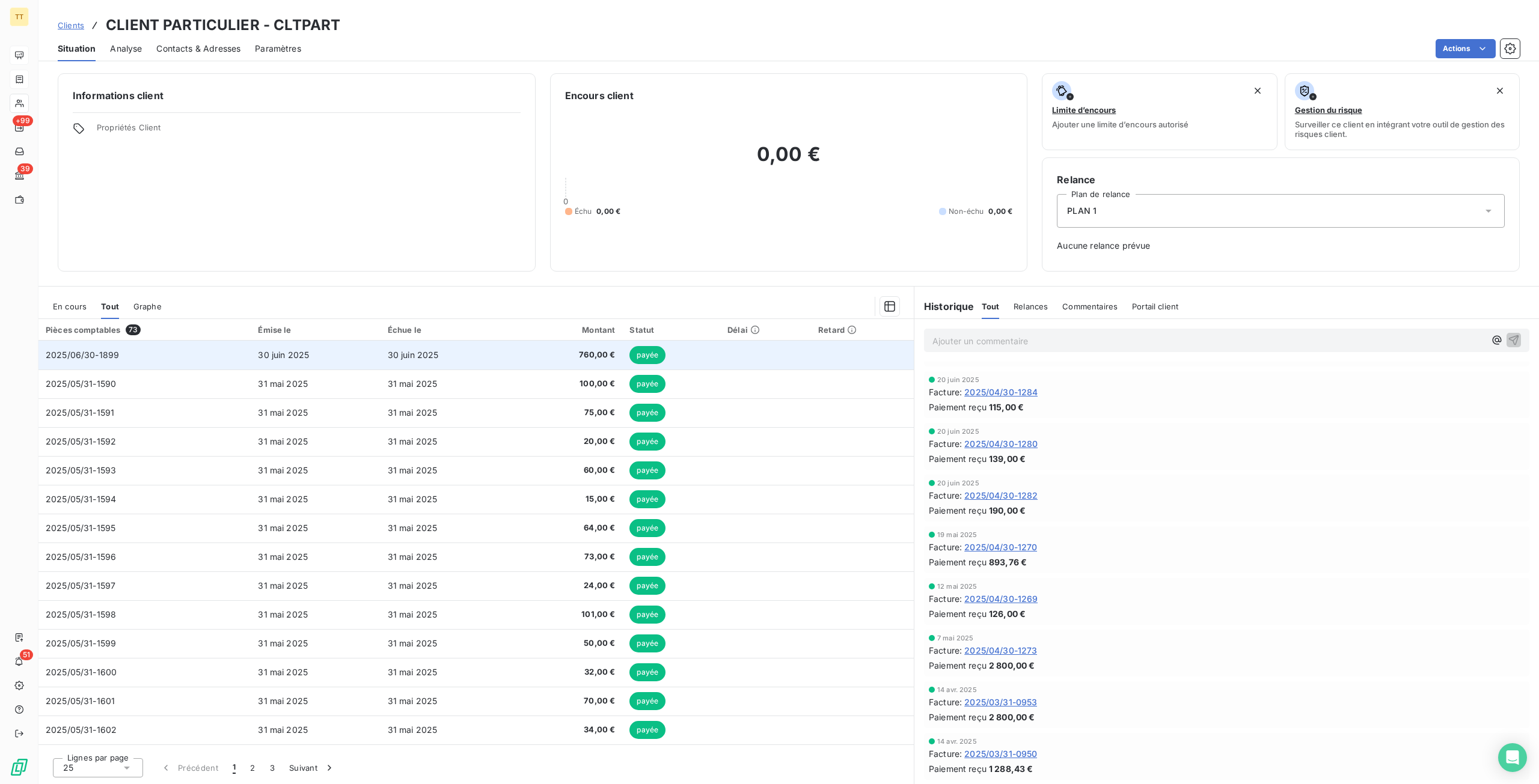
click at [313, 360] on td "30 juin 2025" at bounding box center [315, 355] width 130 height 29
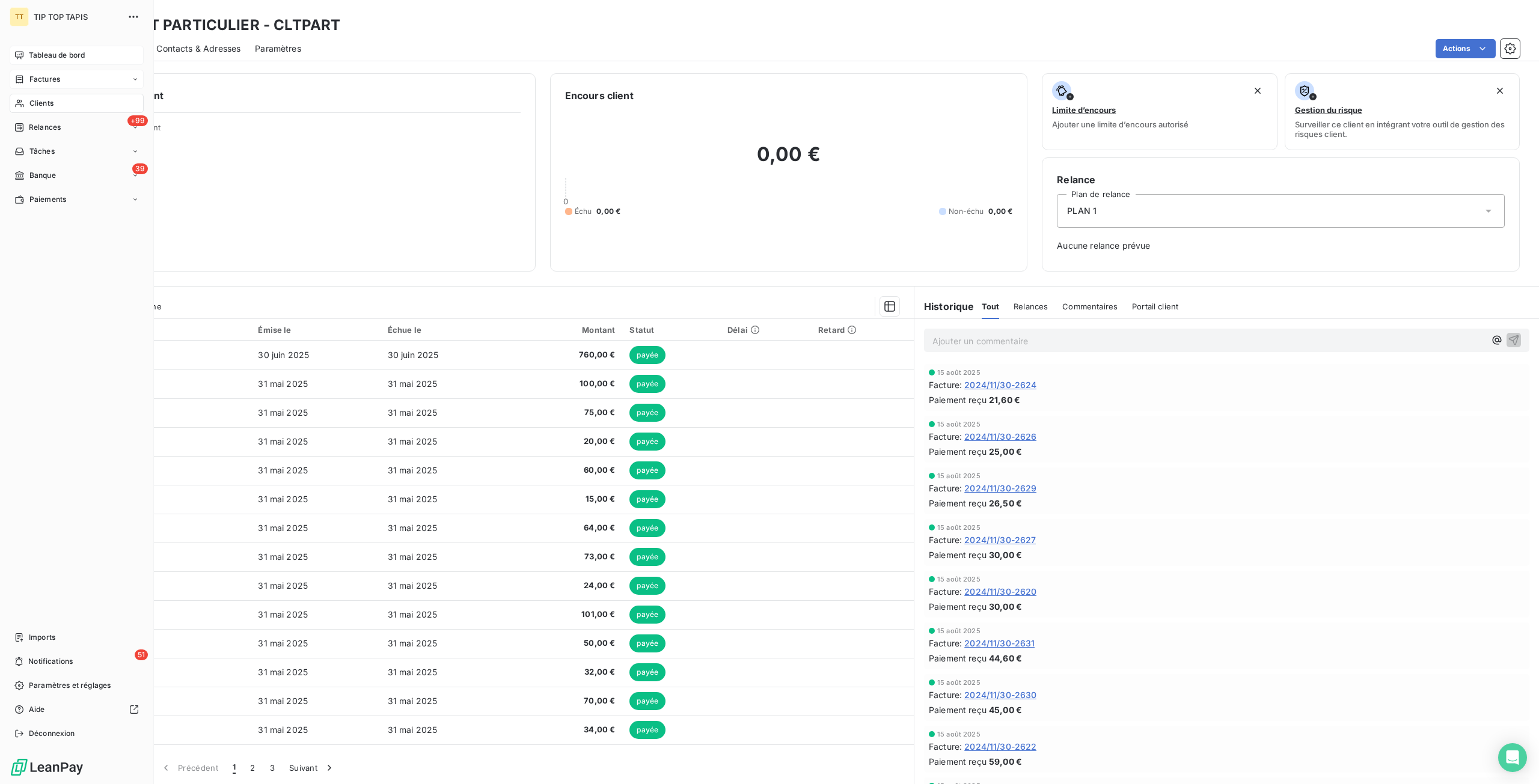
click at [52, 84] on span "Factures" at bounding box center [45, 79] width 31 height 11
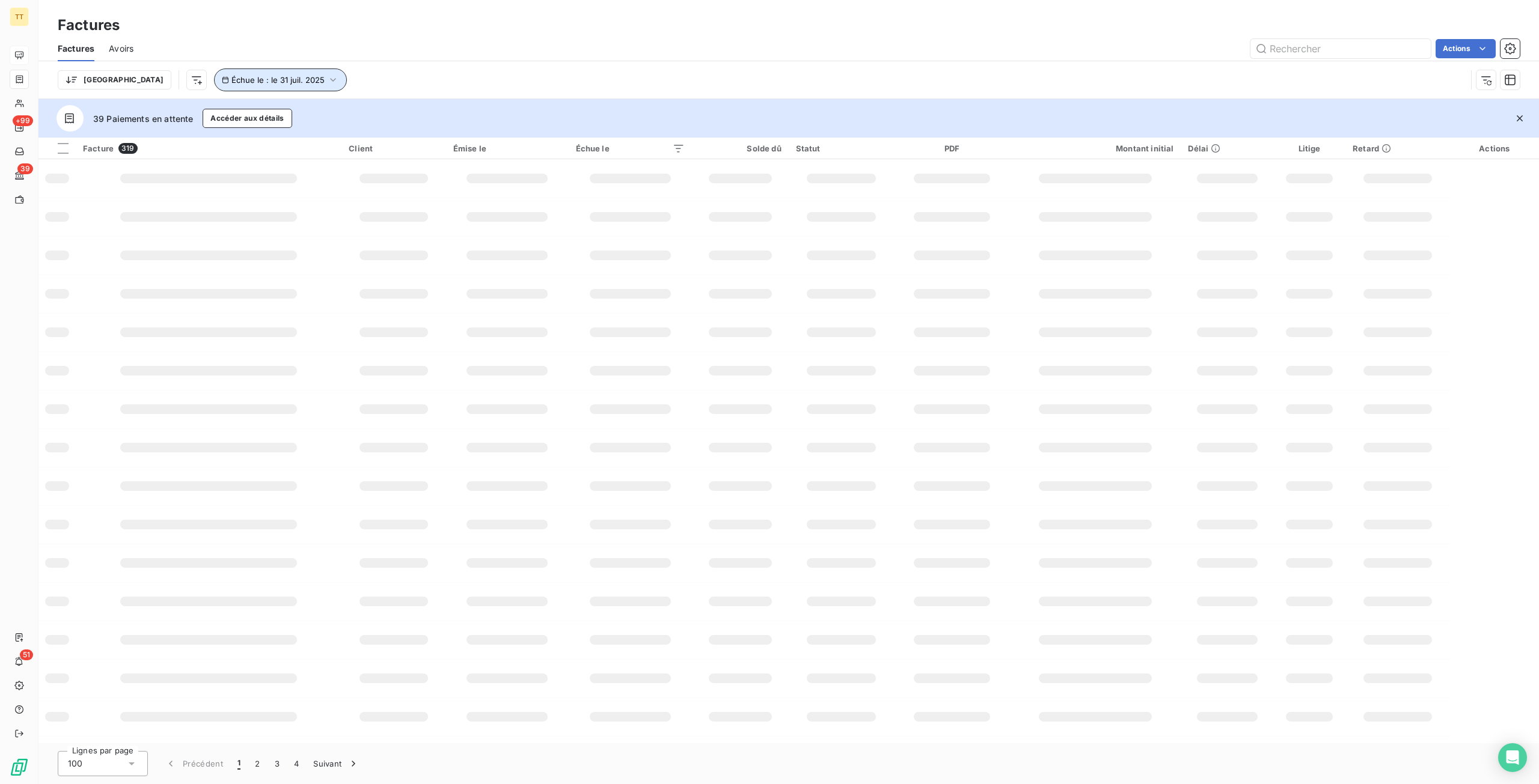
click at [214, 85] on button "Échue le : le 31 juil. 2025" at bounding box center [280, 79] width 133 height 23
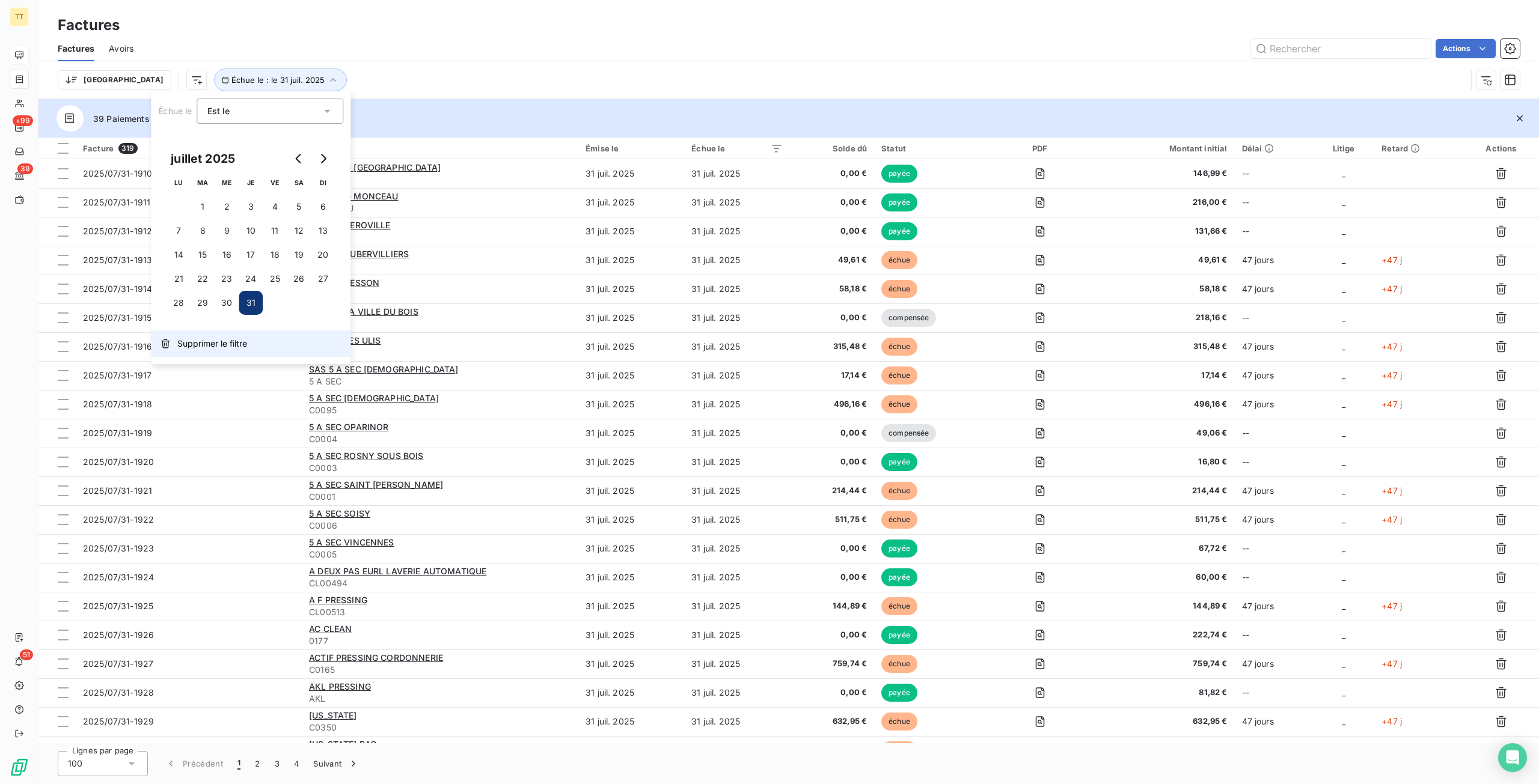
click at [236, 341] on span "Supprimer le filtre" at bounding box center [212, 343] width 70 height 12
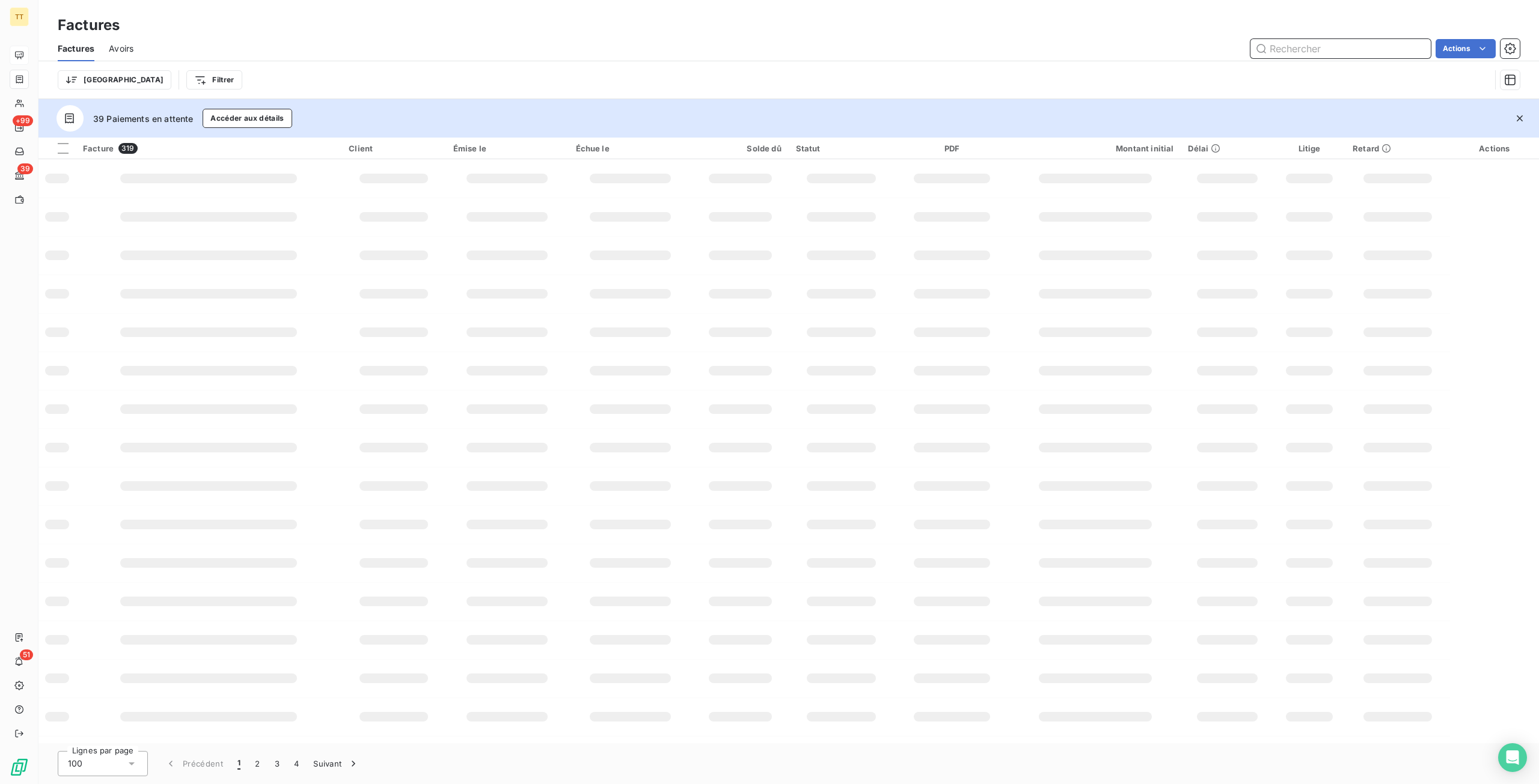
click at [1302, 55] on input "text" at bounding box center [1341, 49] width 180 height 19
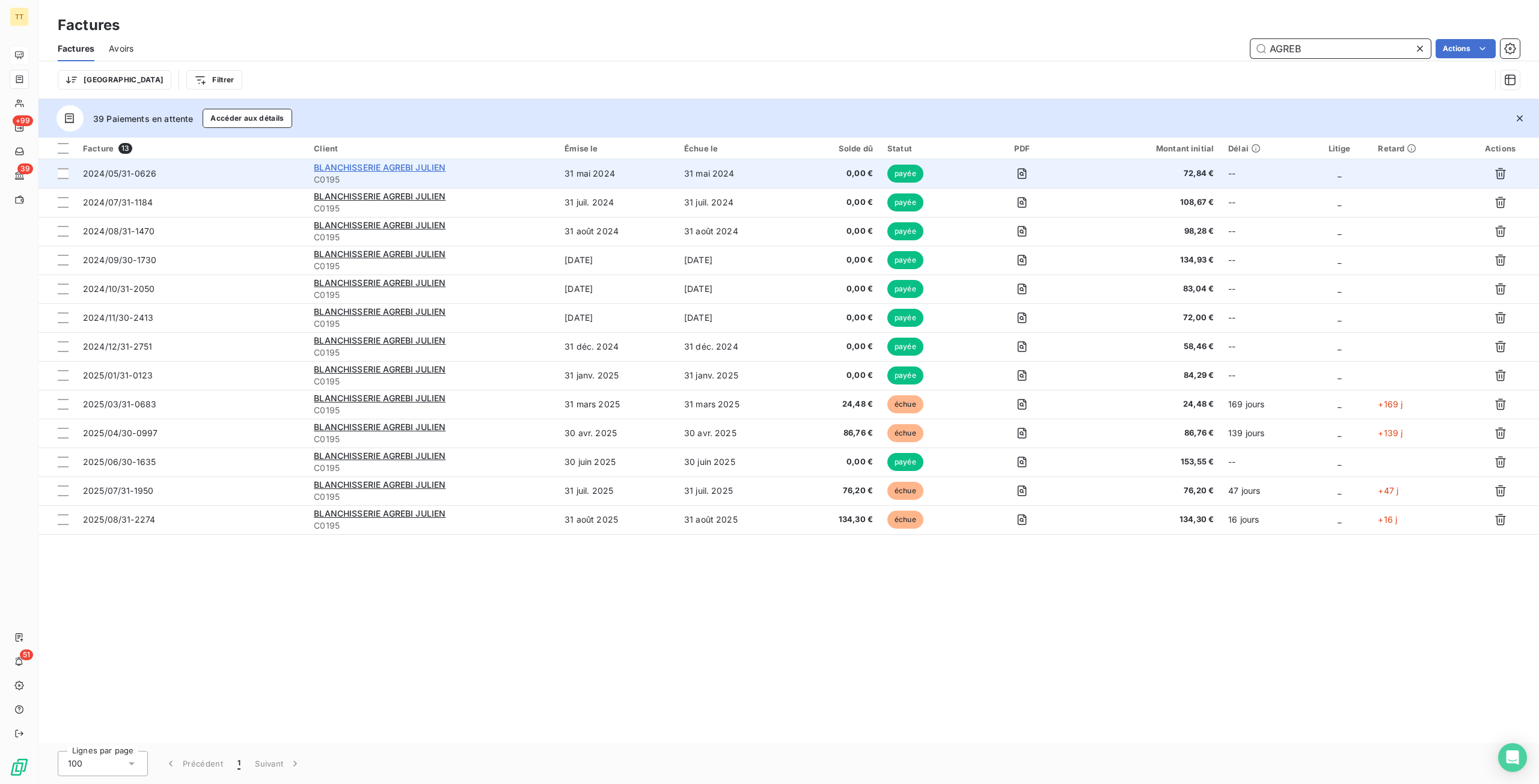
type input "AGREB"
click at [357, 163] on span "BLANCHISSERIE AGREBI JULIEN" at bounding box center [380, 167] width 131 height 10
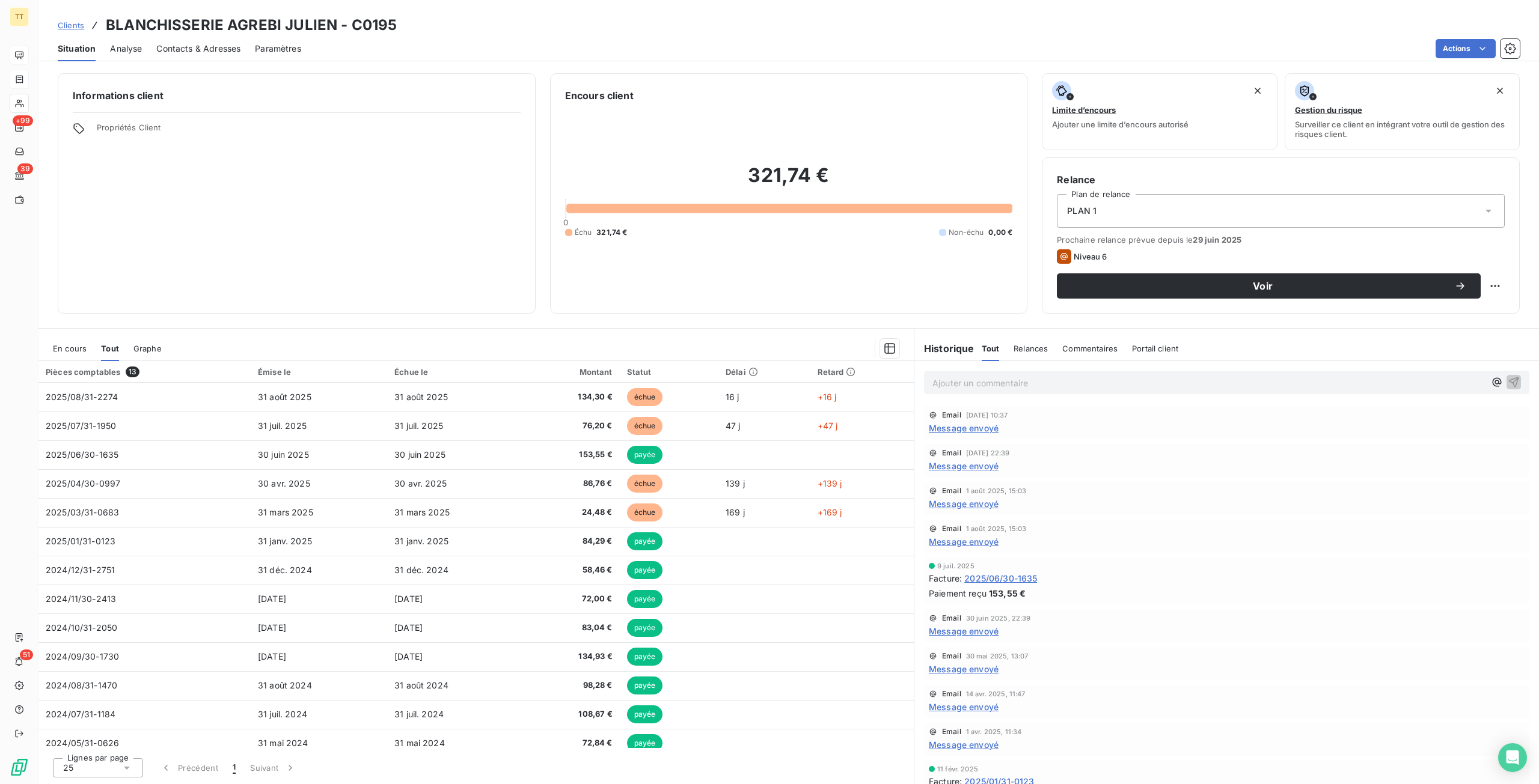
click at [77, 356] on div "En cours" at bounding box center [70, 348] width 34 height 25
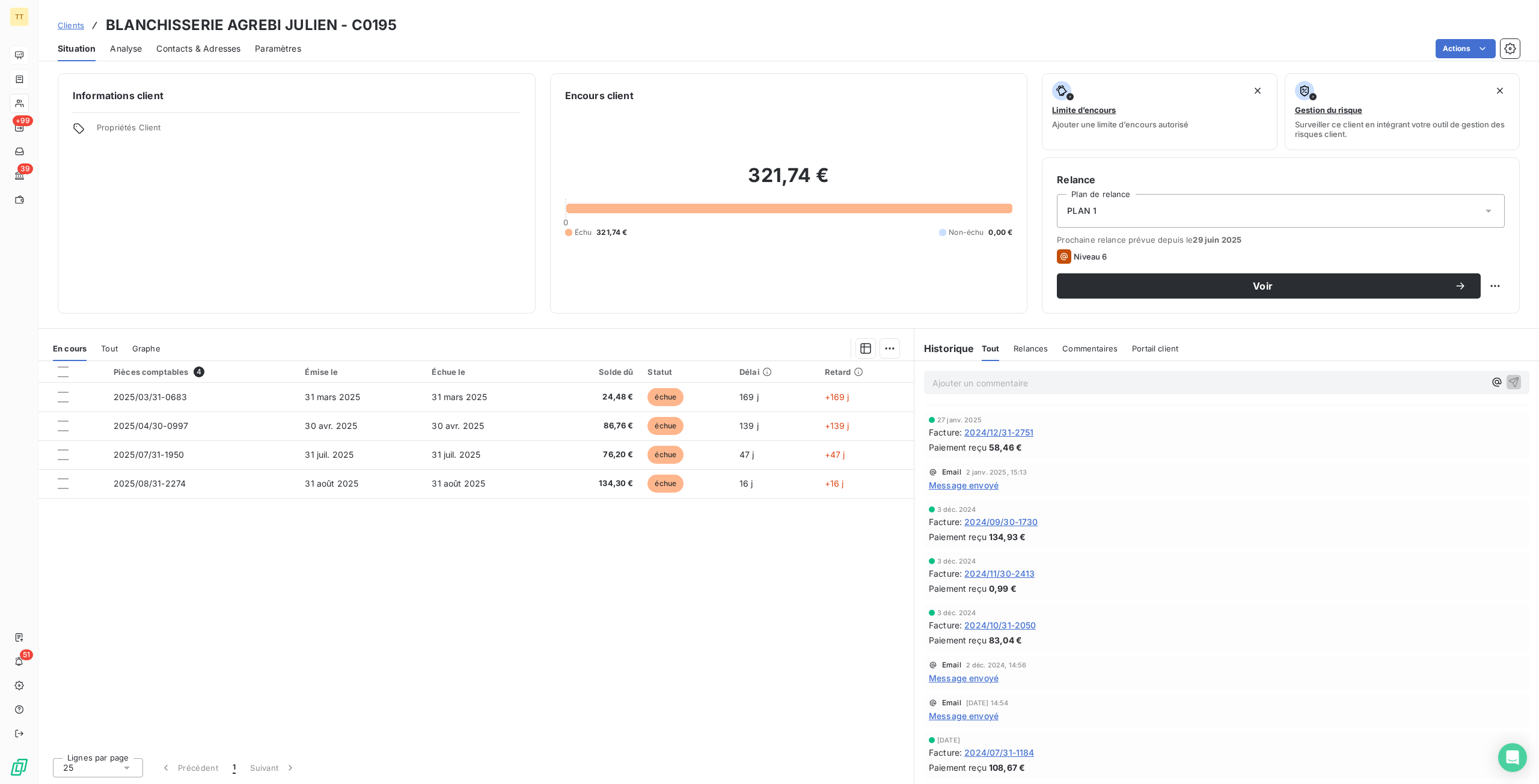
scroll to position [590, 0]
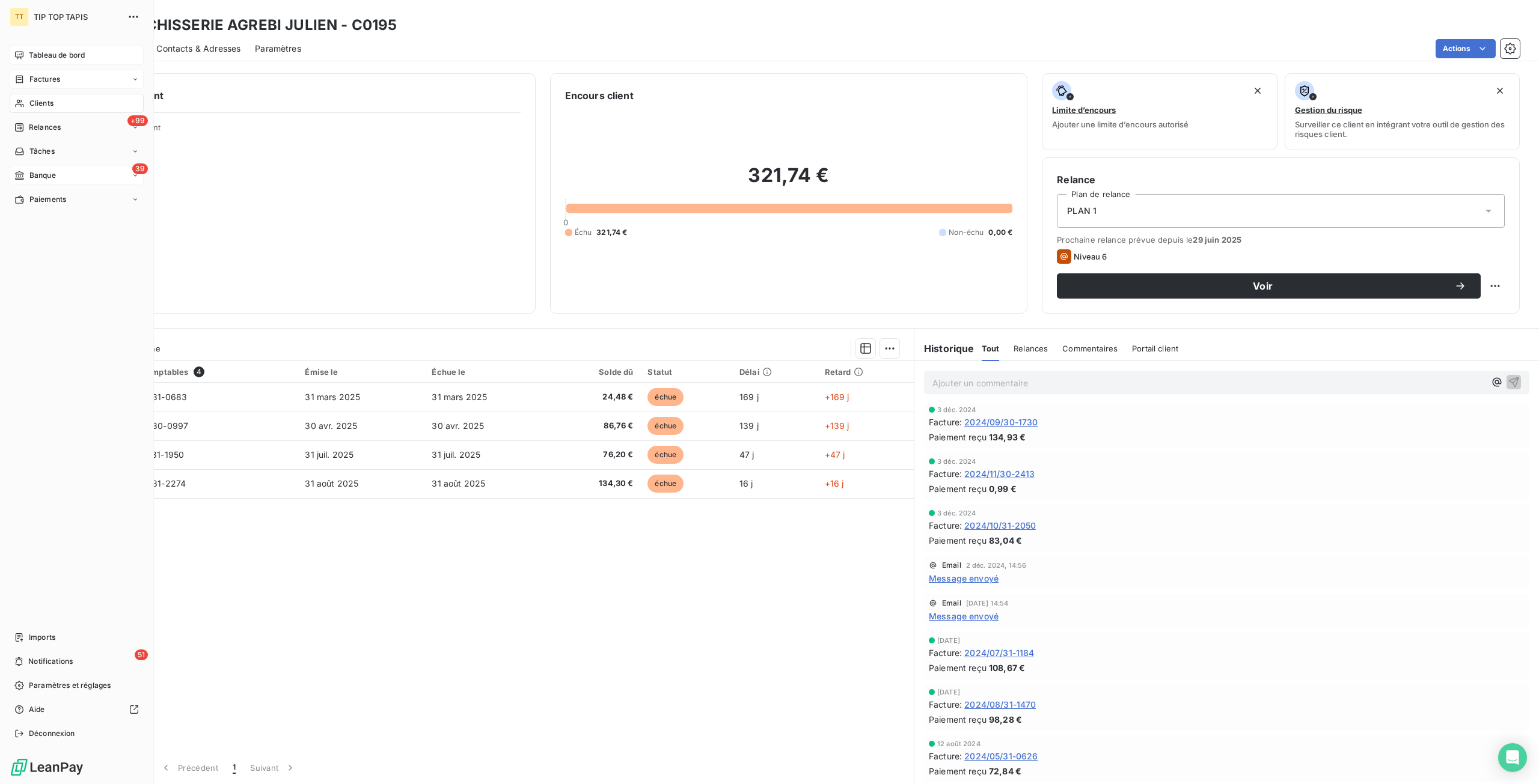
click at [37, 174] on span "Banque" at bounding box center [43, 175] width 26 height 11
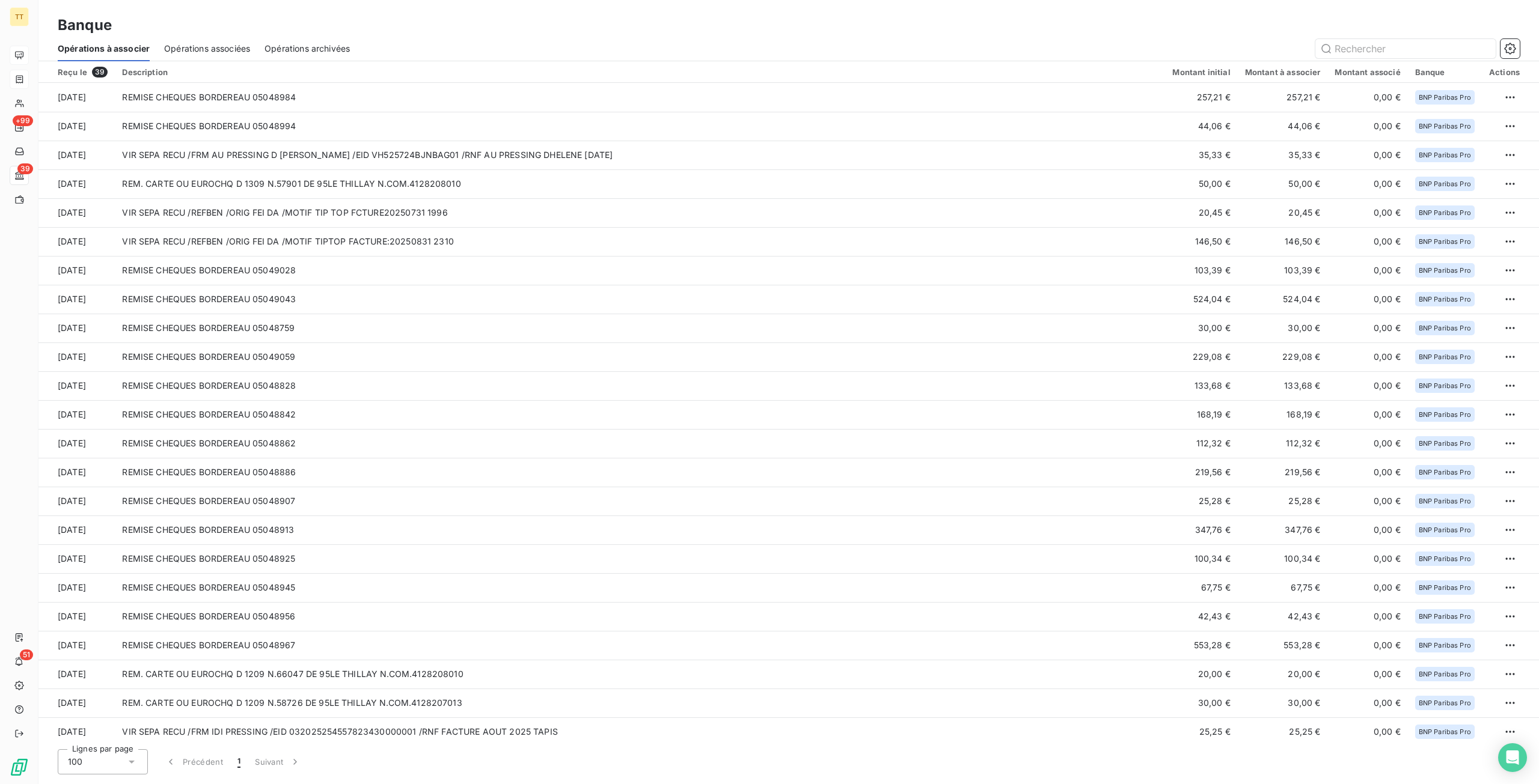
click at [308, 52] on span "Opérations archivées" at bounding box center [307, 48] width 85 height 12
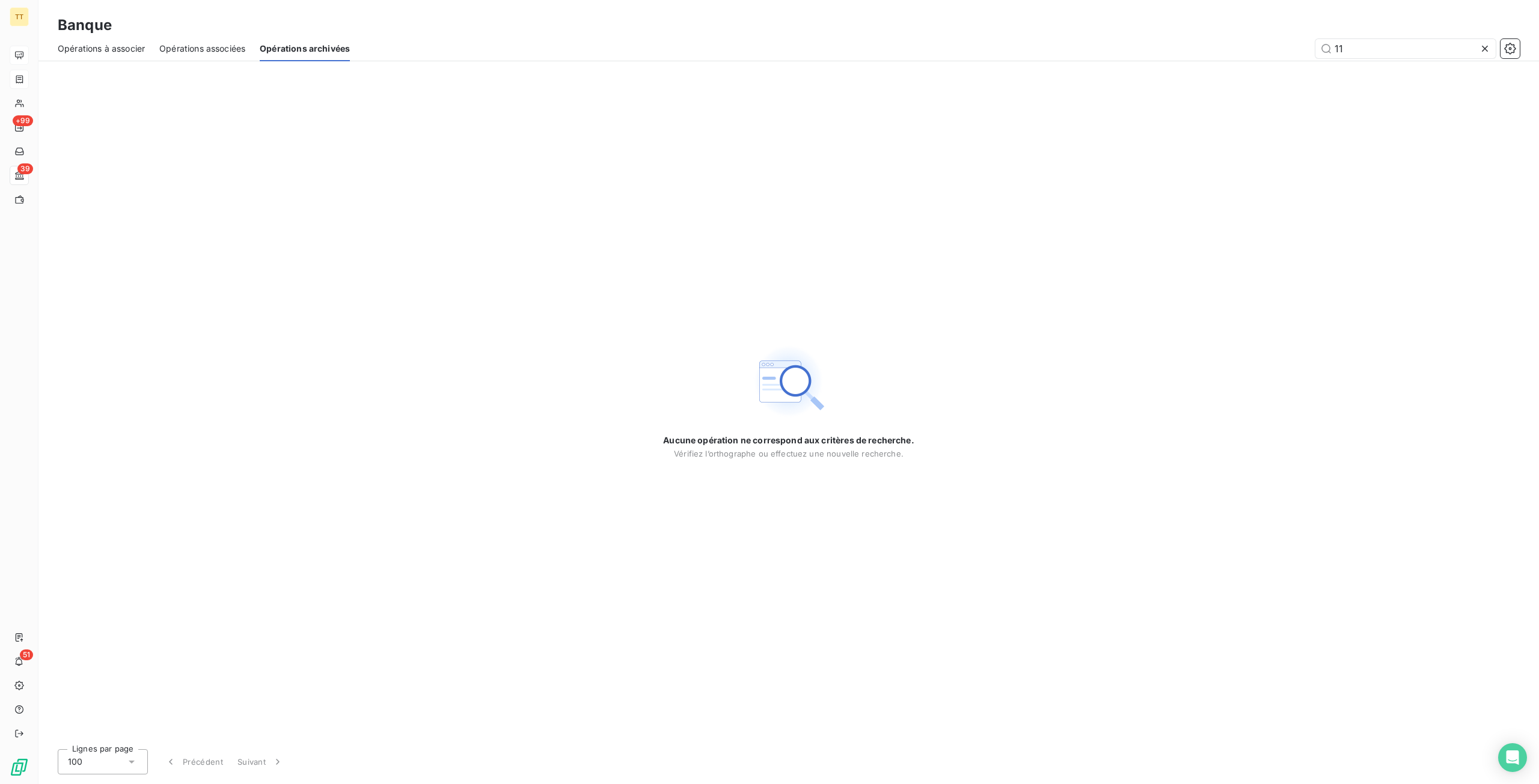
type input "1"
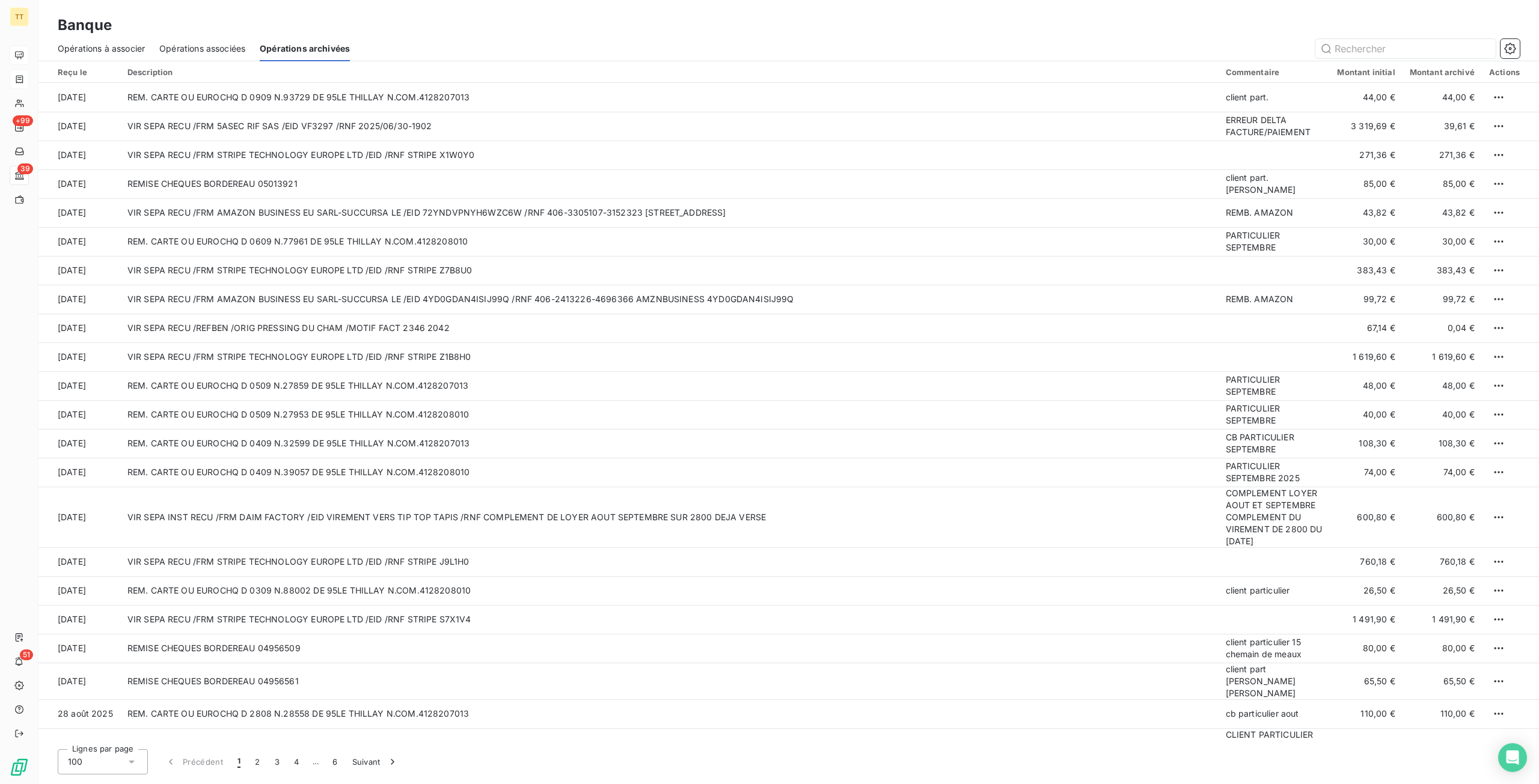
drag, startPoint x: 192, startPoint y: 56, endPoint x: 219, endPoint y: 56, distance: 27.0
click at [193, 56] on div "Opérations associées" at bounding box center [202, 48] width 86 height 25
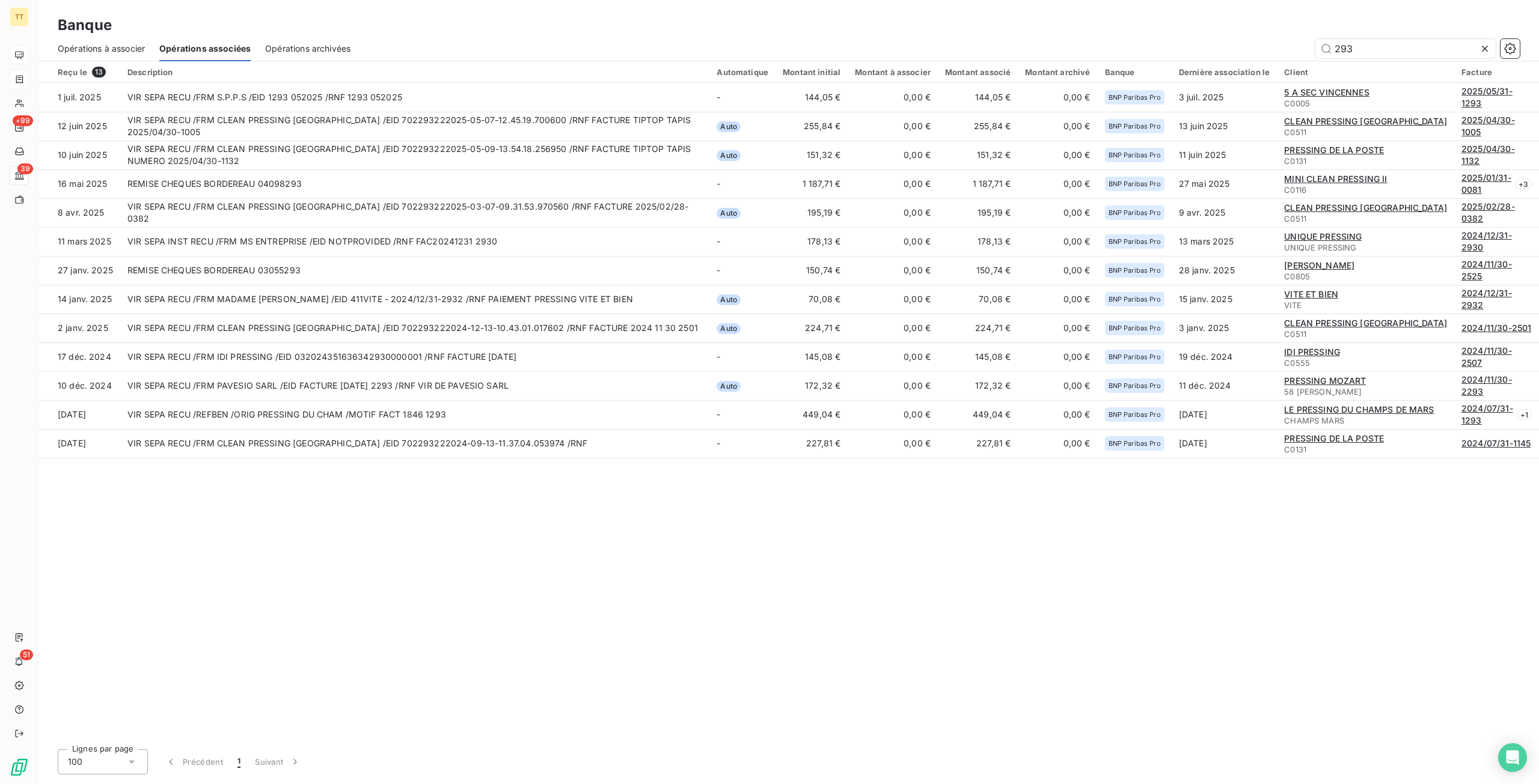
drag, startPoint x: 1406, startPoint y: 46, endPoint x: 1202, endPoint y: 46, distance: 204.0
click at [1202, 46] on div "293" at bounding box center [942, 49] width 1155 height 19
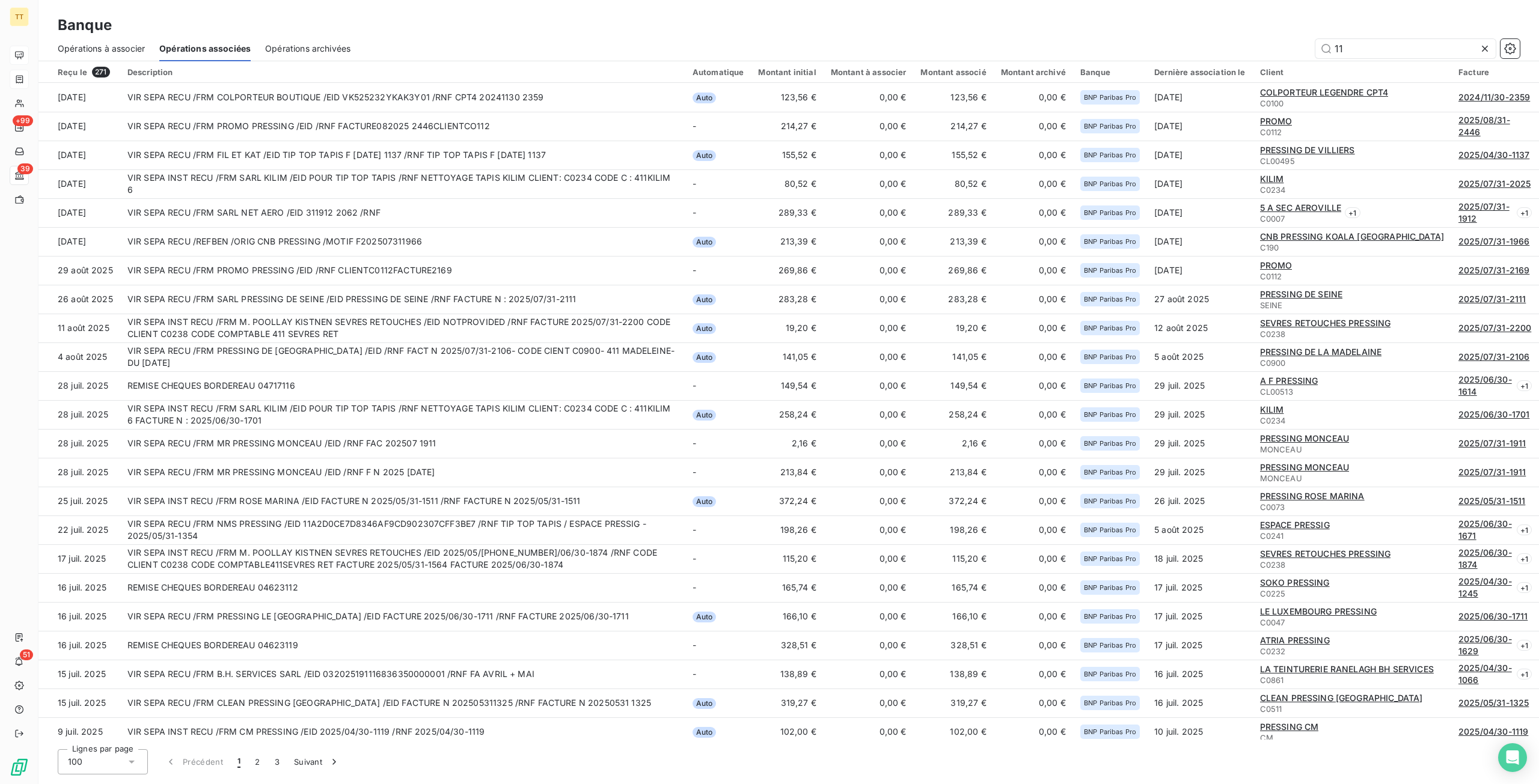
type input "1"
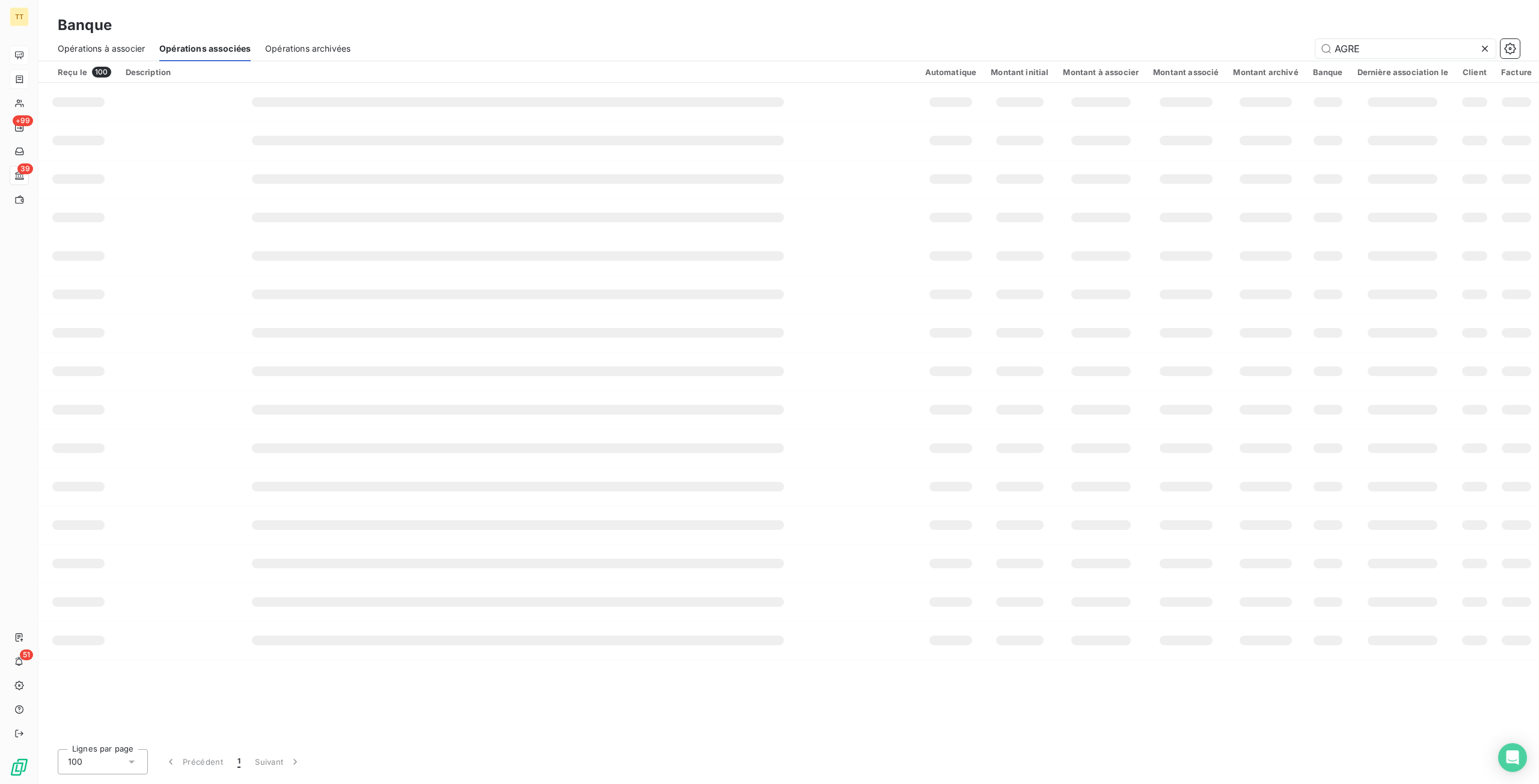
type input "AGREB"
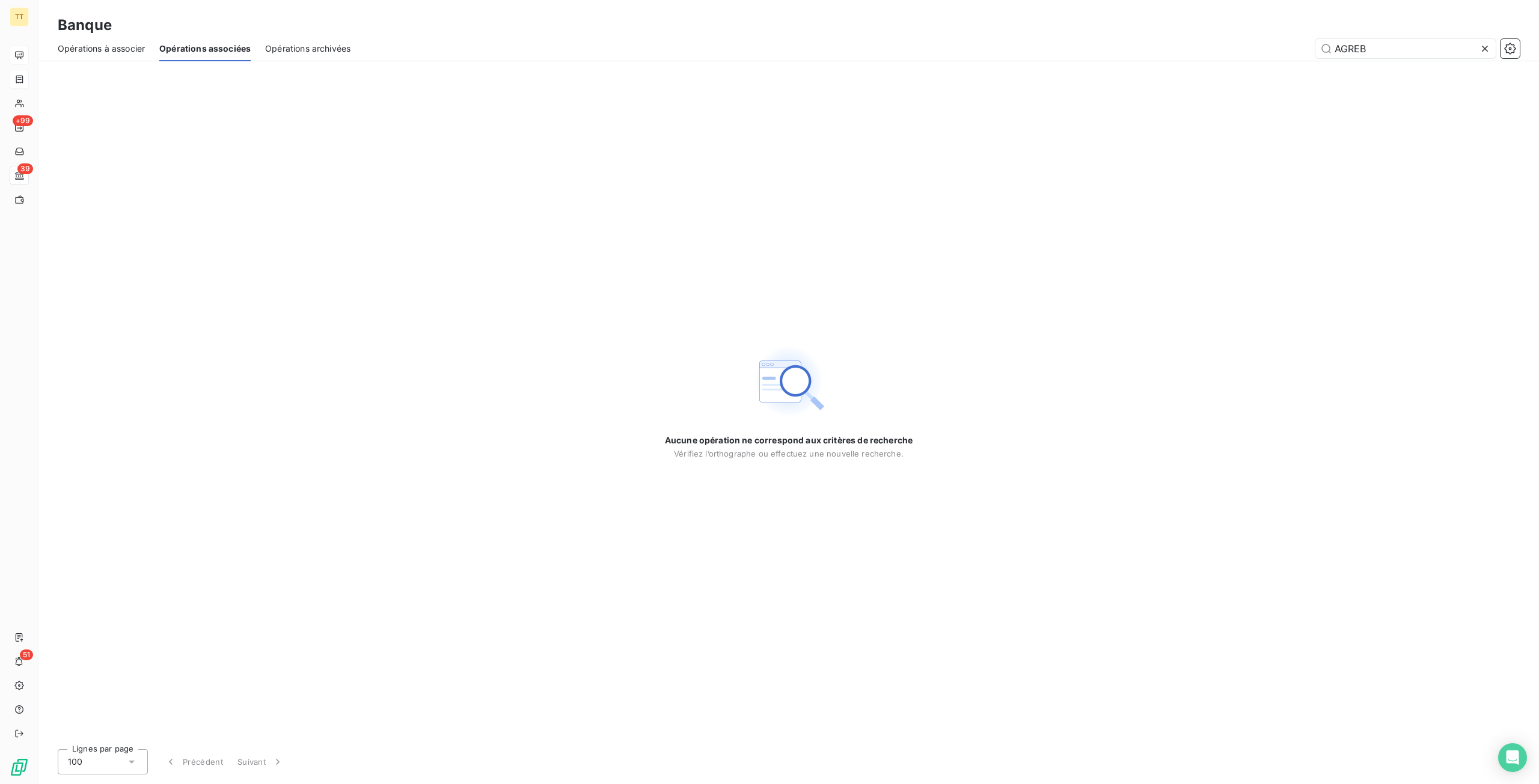
click at [334, 43] on span "Opérations archivées" at bounding box center [307, 48] width 85 height 12
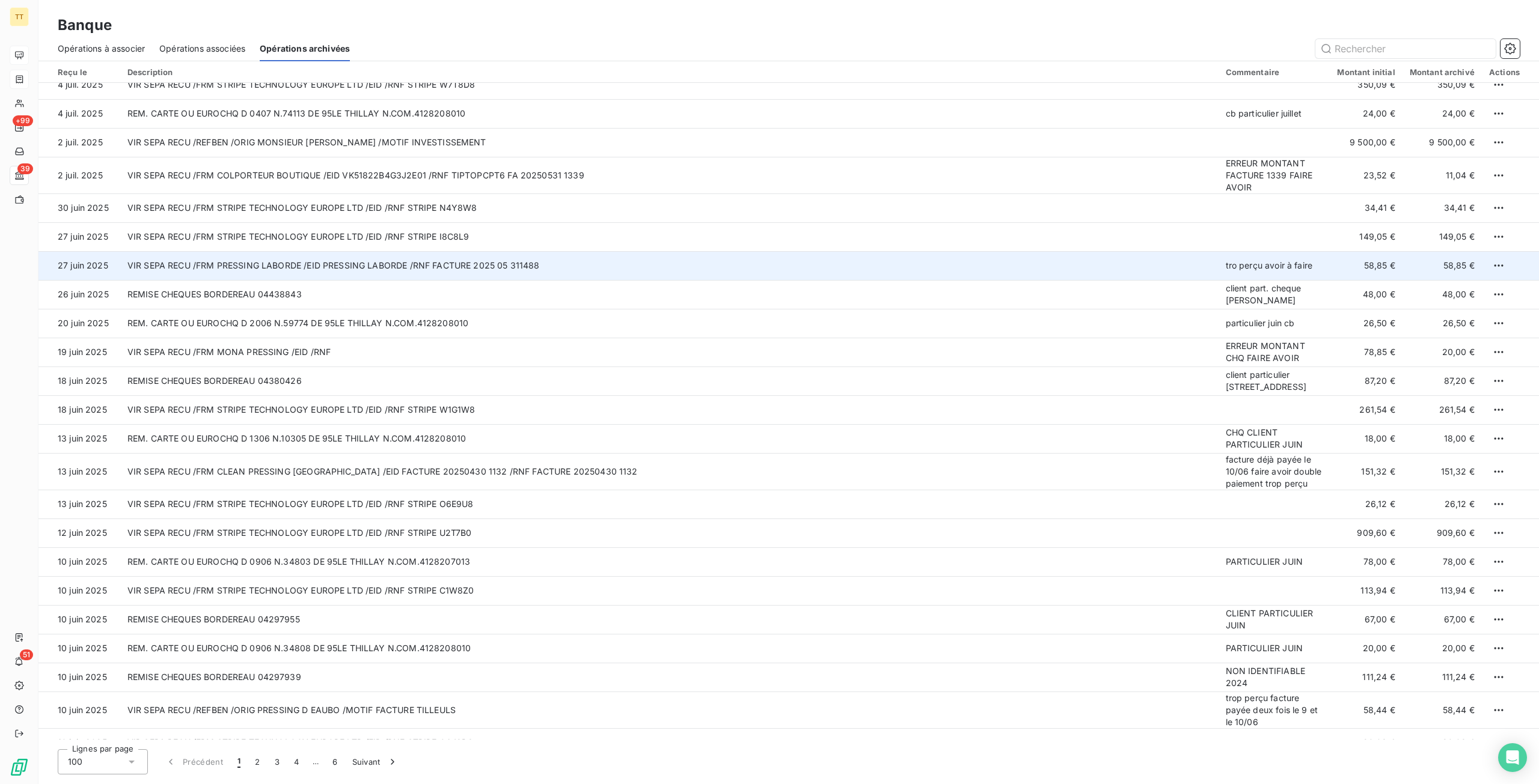
scroll to position [2043, 0]
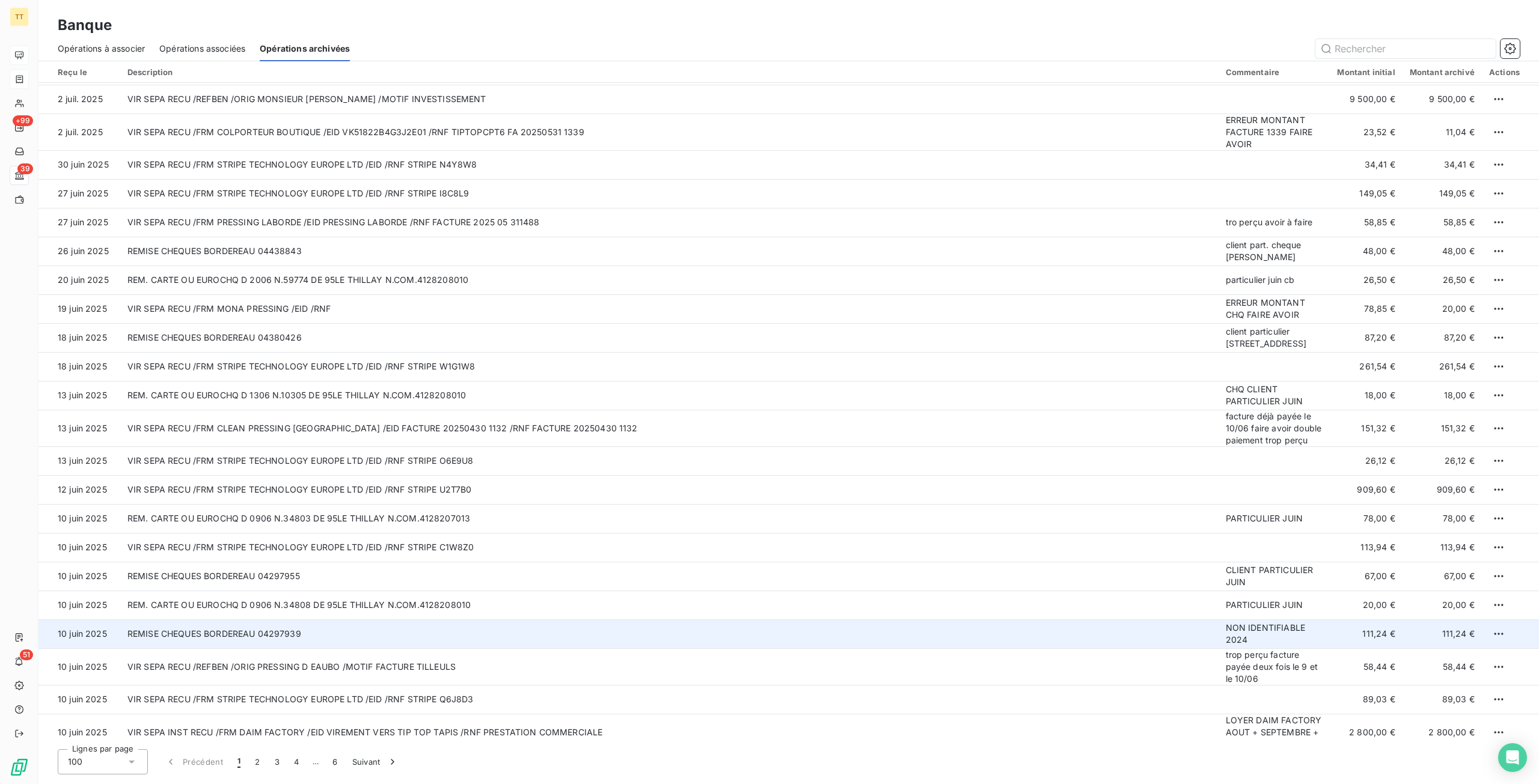
click at [190, 648] on td "REMISE CHEQUES BORDEREAU 04297939" at bounding box center [670, 634] width 1098 height 29
click at [1500, 646] on html "TT +99 39 51 Banque Opérations à associer Opérations associées Opérations archi…" at bounding box center [770, 392] width 1539 height 784
click at [1472, 678] on div "Annuler l’archivage" at bounding box center [1464, 674] width 92 height 19
click at [145, 44] on span "Opérations à associer" at bounding box center [101, 48] width 87 height 12
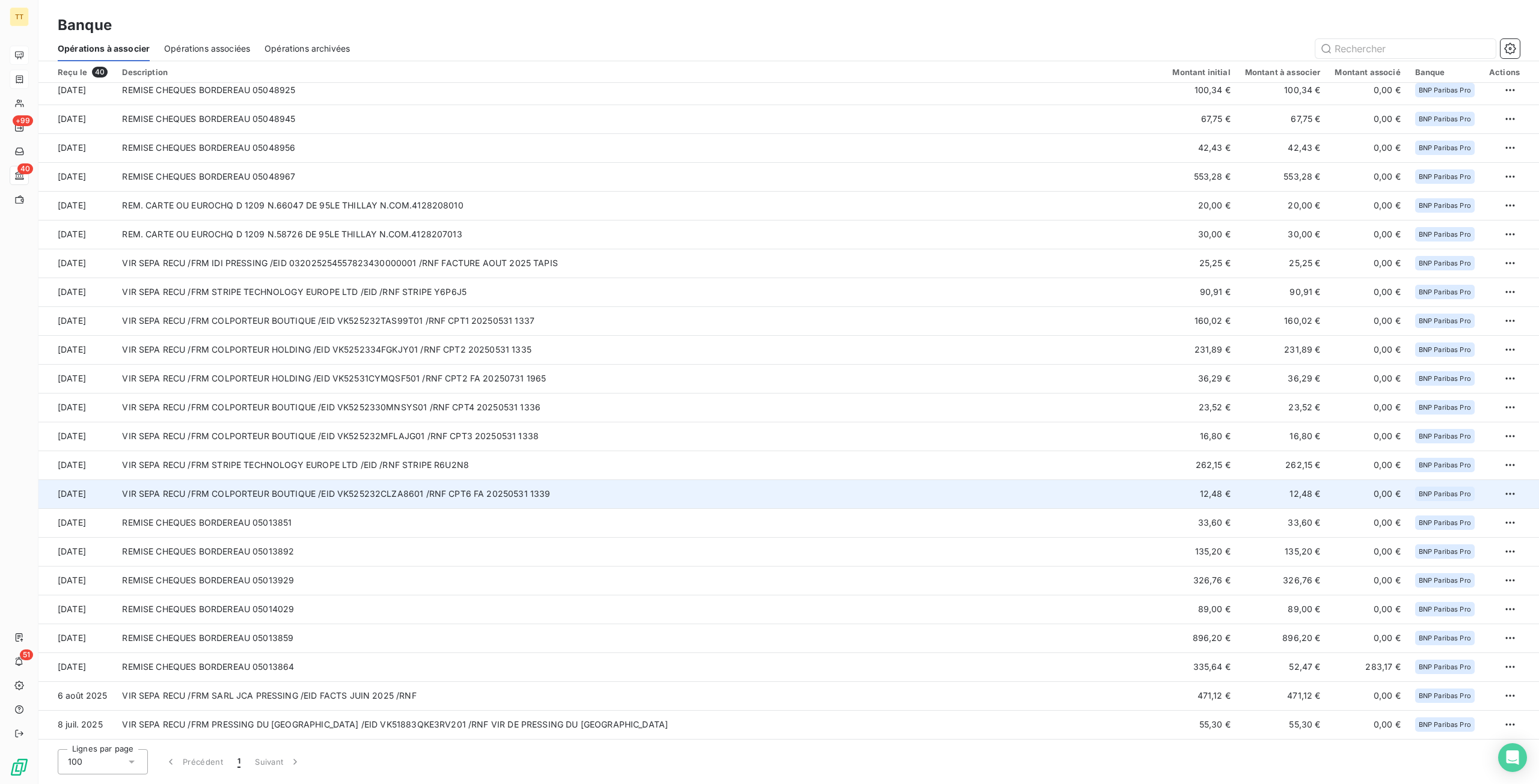
scroll to position [497, 0]
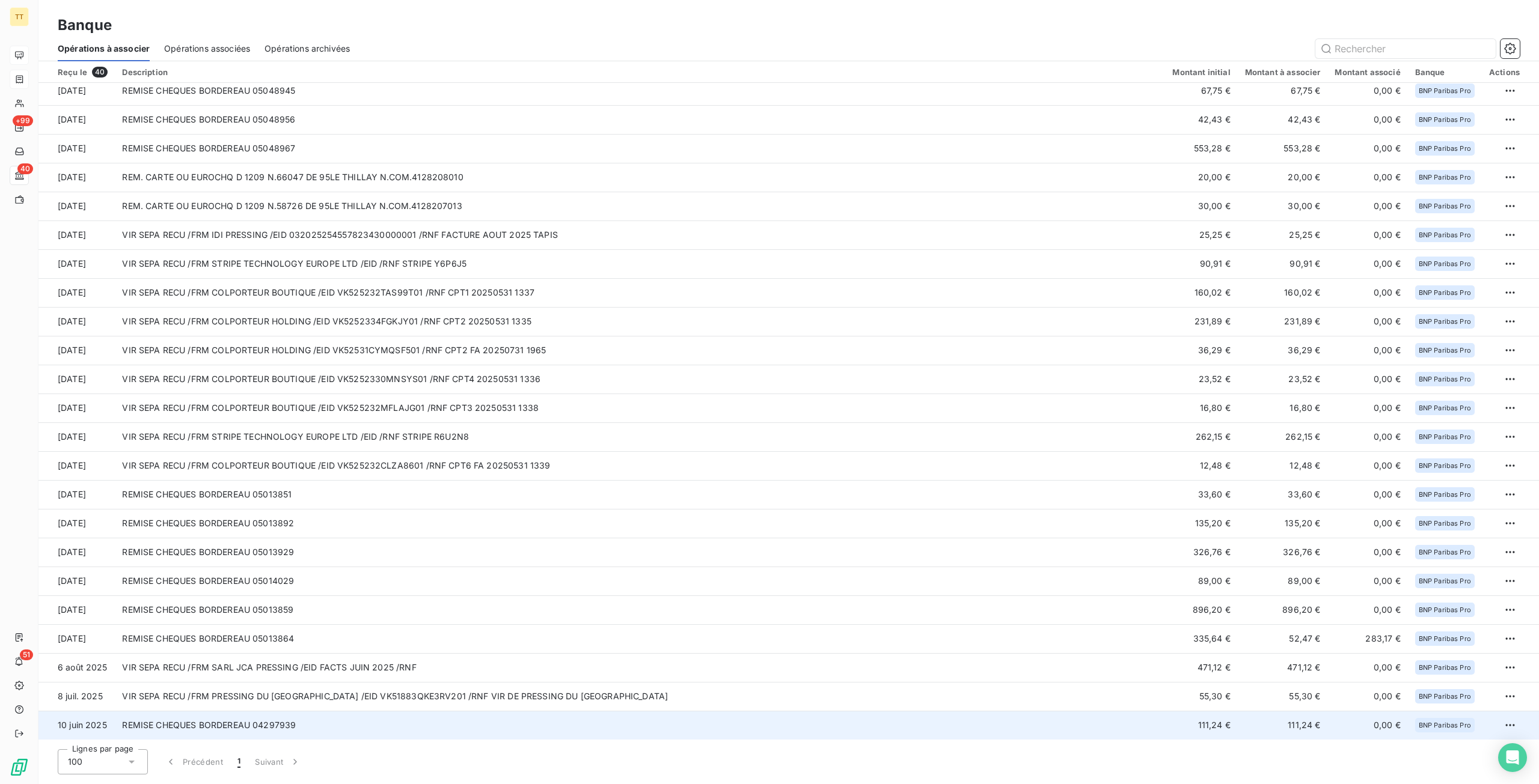
click at [702, 718] on td "REMISE CHEQUES BORDEREAU 04297939" at bounding box center [639, 725] width 1050 height 29
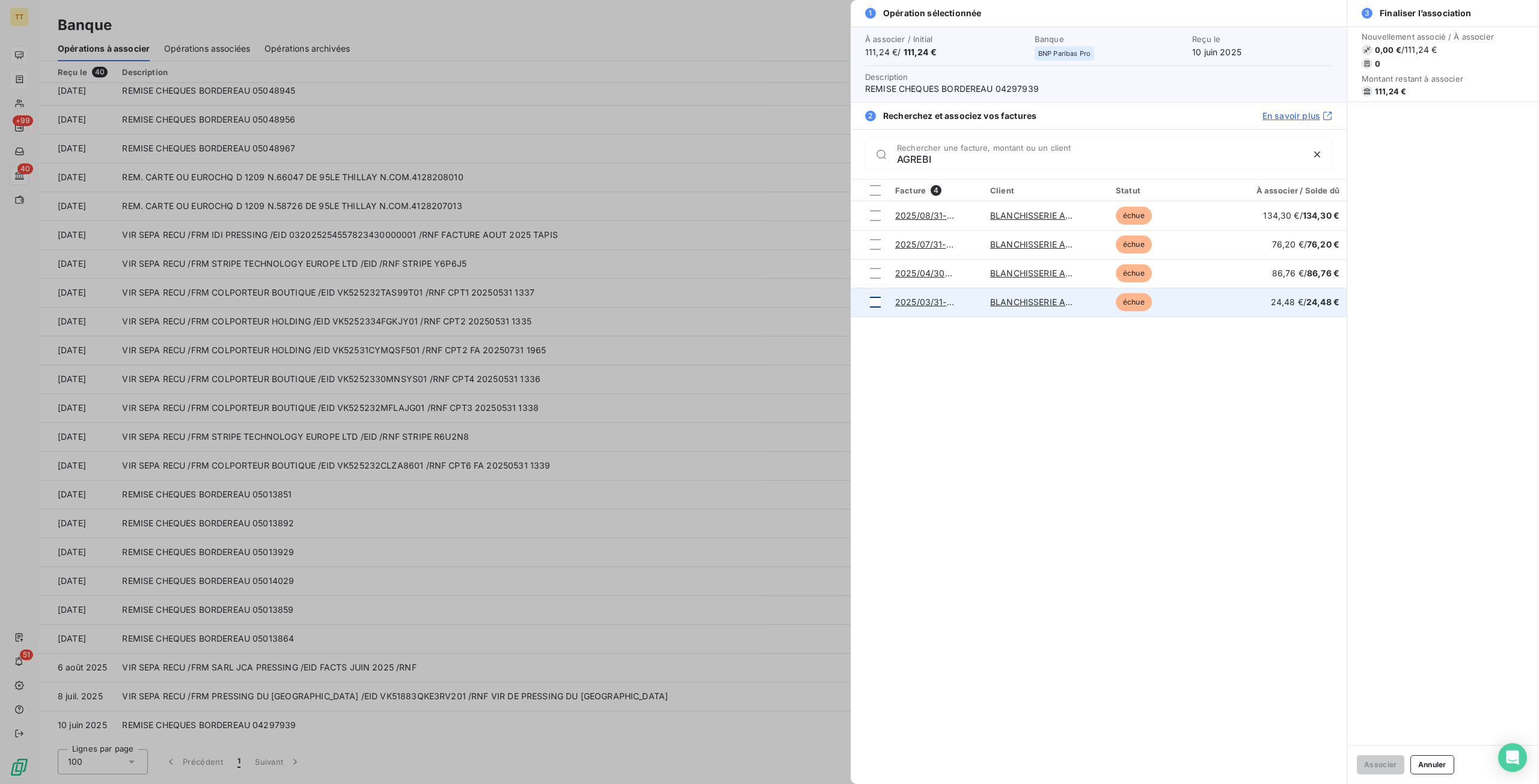
type input "AGREBI"
click at [879, 303] on div at bounding box center [875, 302] width 11 height 11
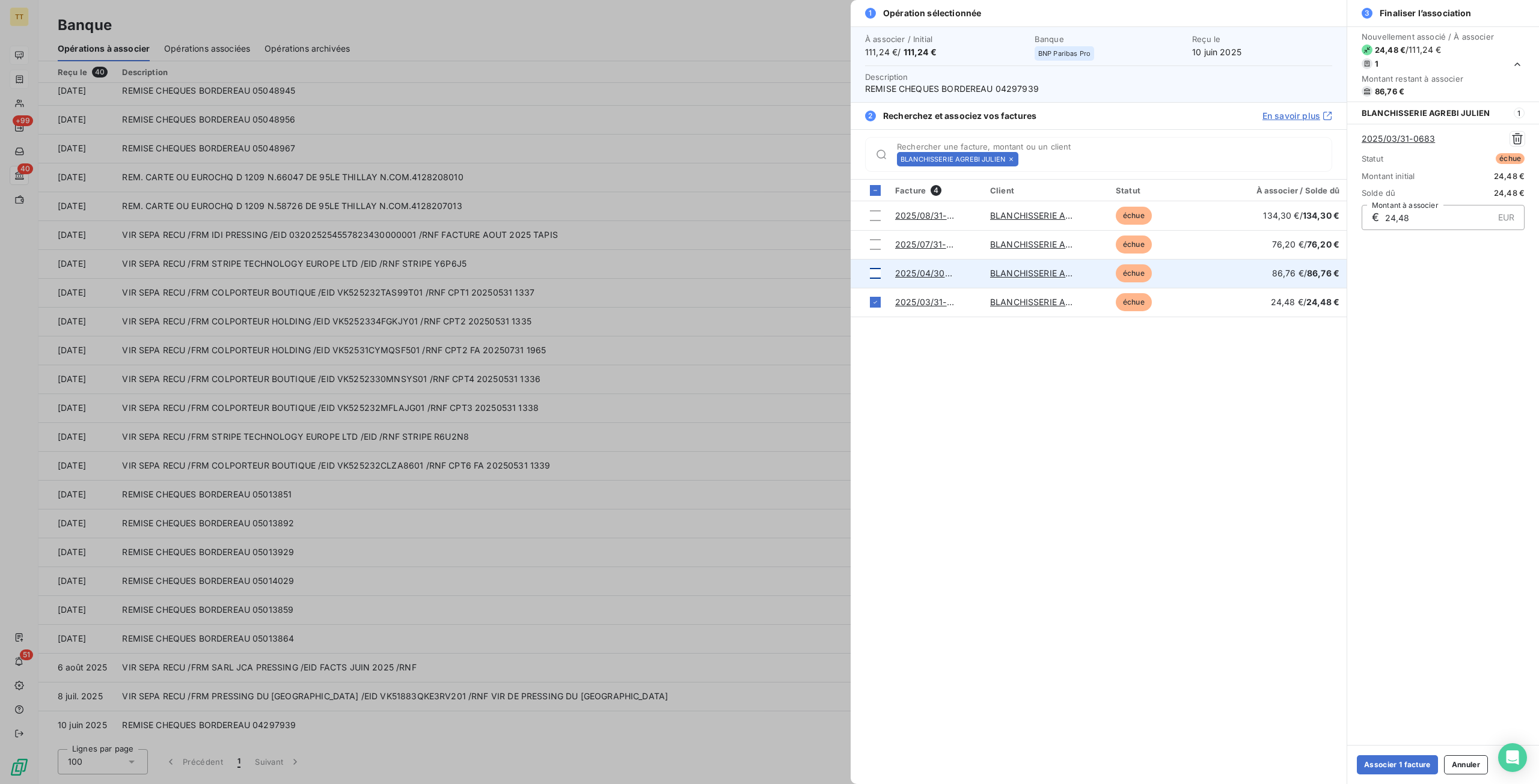
click at [874, 274] on div at bounding box center [875, 273] width 11 height 11
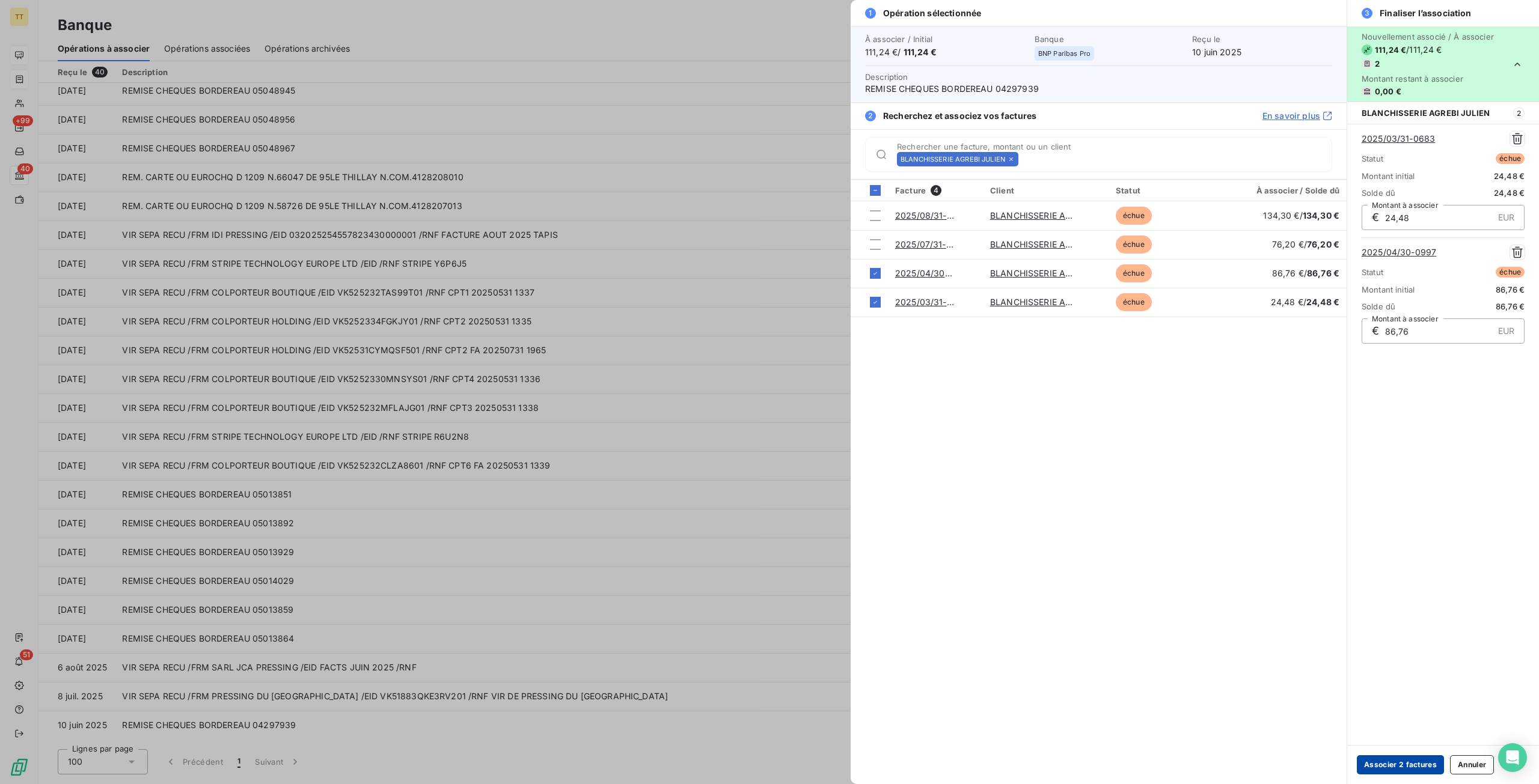
click at [1393, 754] on div "Associer 2 factures Annuler" at bounding box center [1443, 764] width 192 height 39
click at [1404, 763] on button "Associer 2 factures" at bounding box center [1400, 765] width 87 height 19
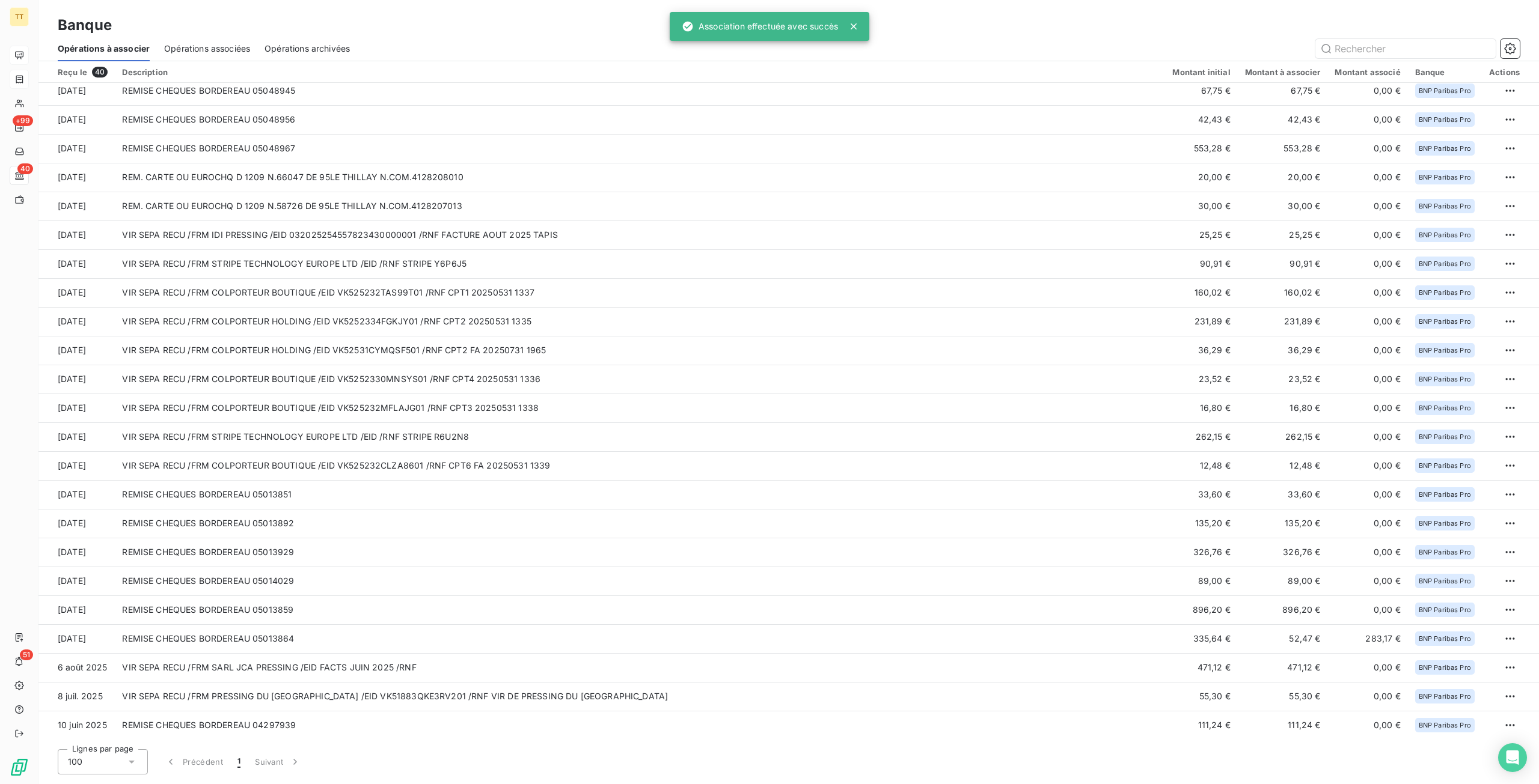
scroll to position [468, 0]
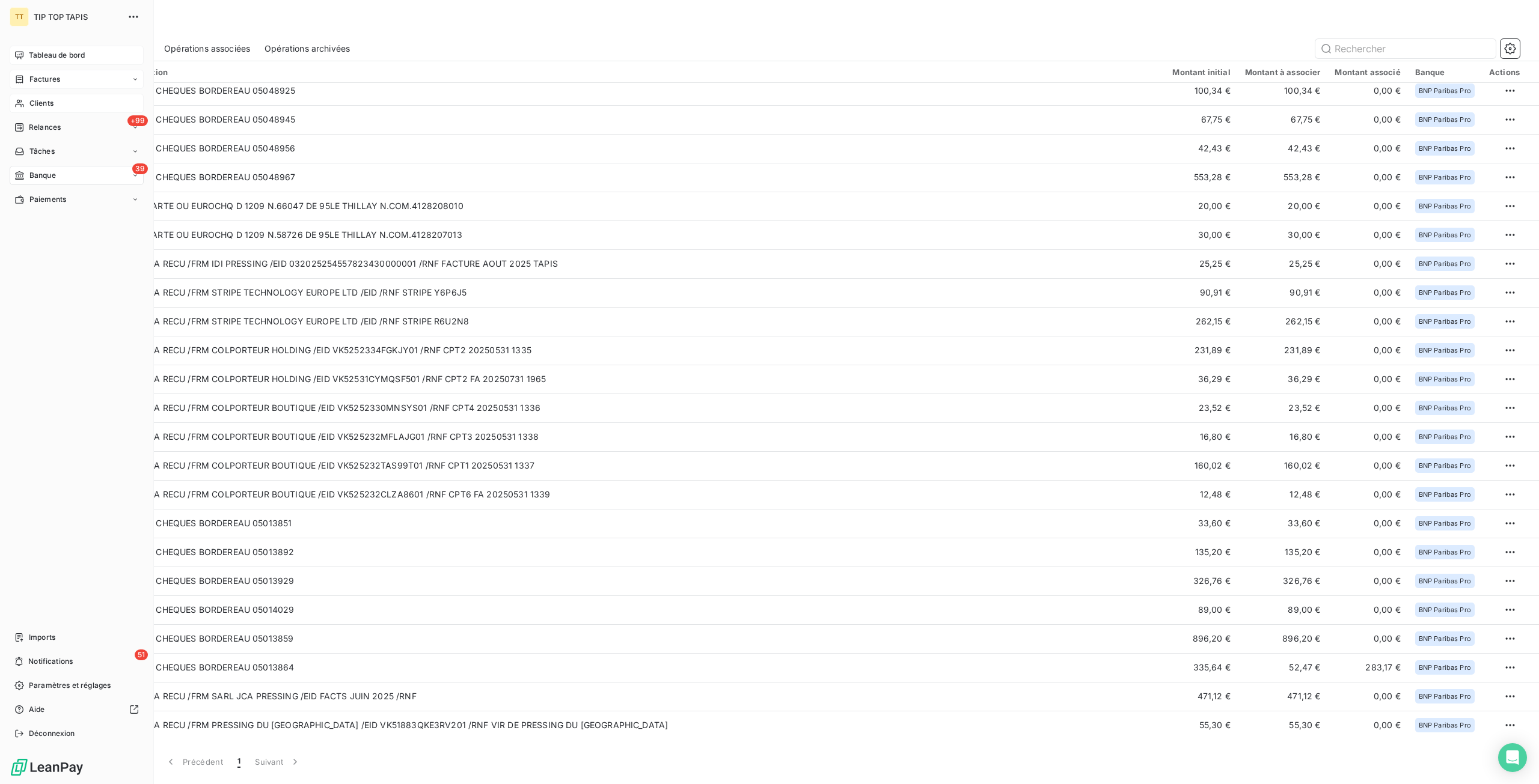
click at [55, 112] on div "Clients" at bounding box center [77, 103] width 134 height 19
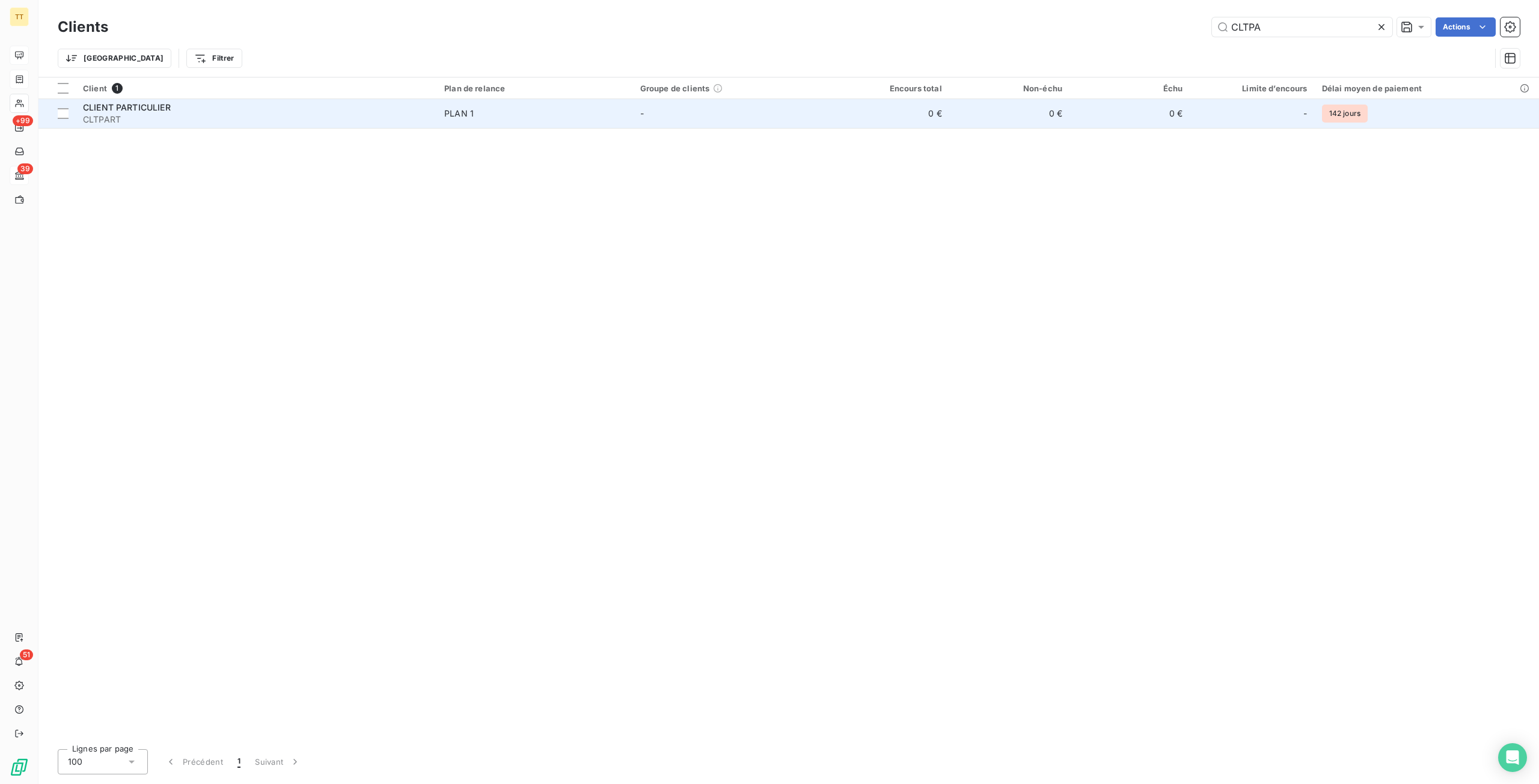
click at [463, 117] on div "PLAN 1" at bounding box center [459, 113] width 30 height 12
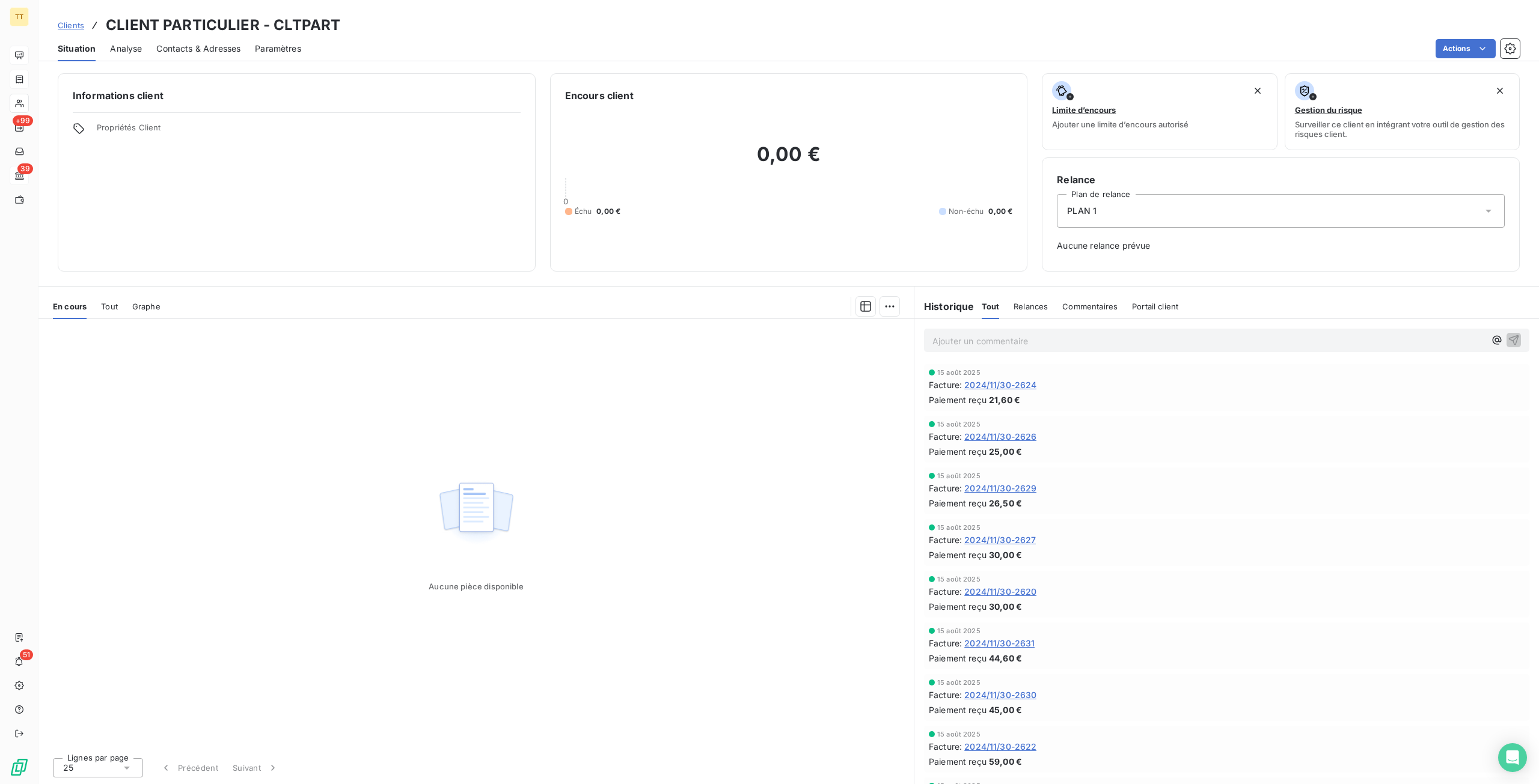
click at [113, 298] on div "Tout" at bounding box center [110, 306] width 17 height 25
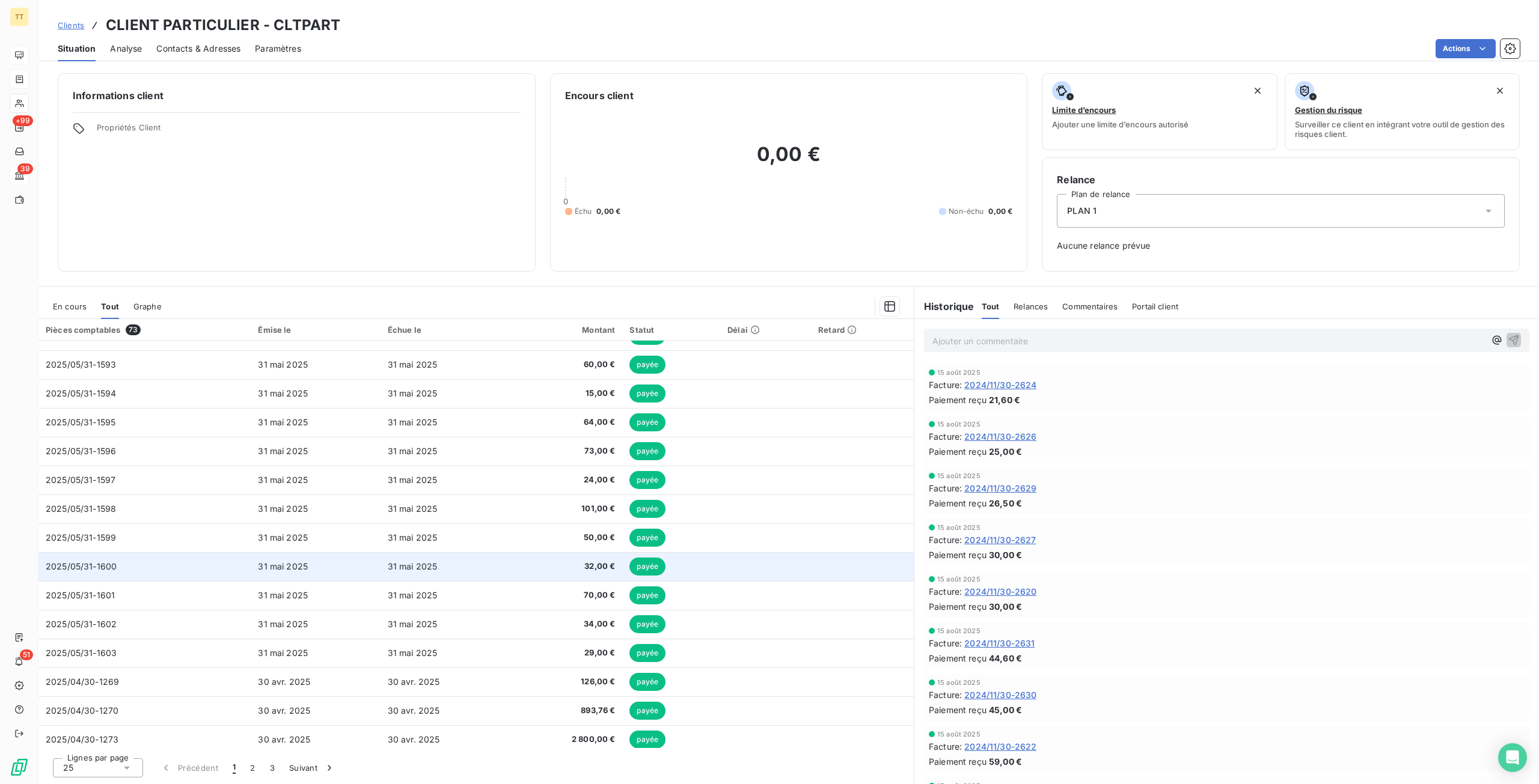
scroll to position [120, 0]
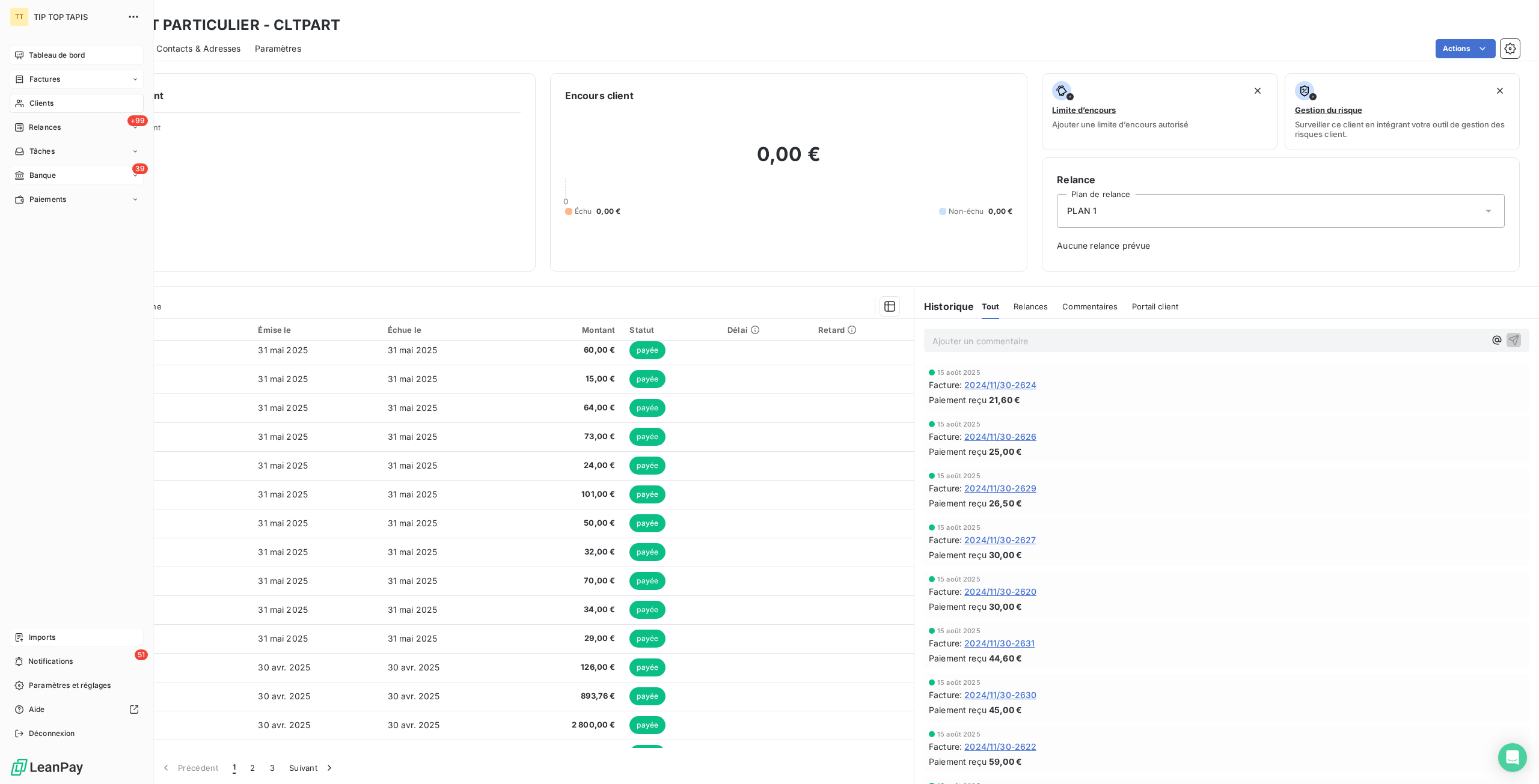
click at [57, 632] on div "Imports" at bounding box center [77, 638] width 134 height 19
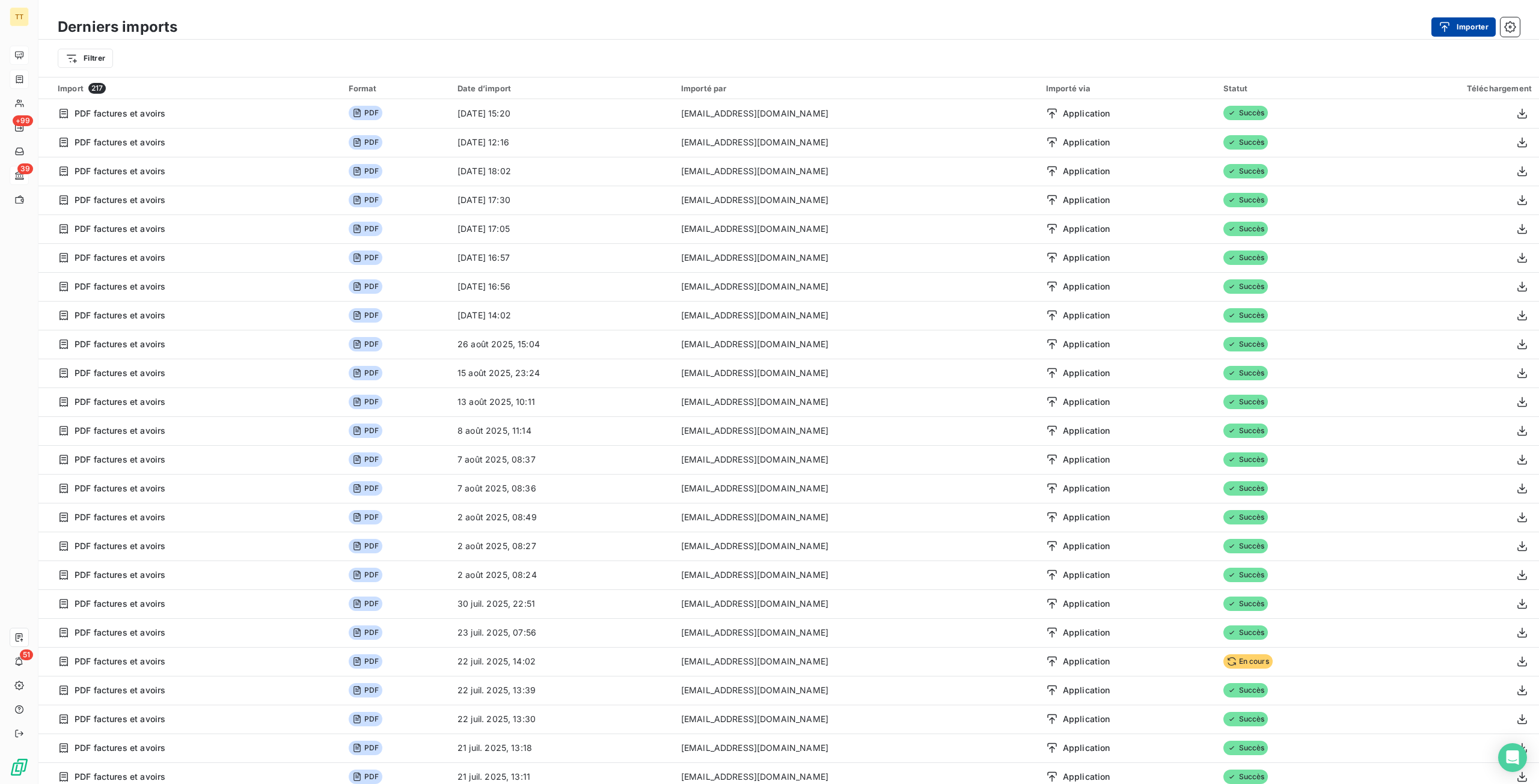
click at [1441, 35] on button "Importer" at bounding box center [1464, 27] width 64 height 19
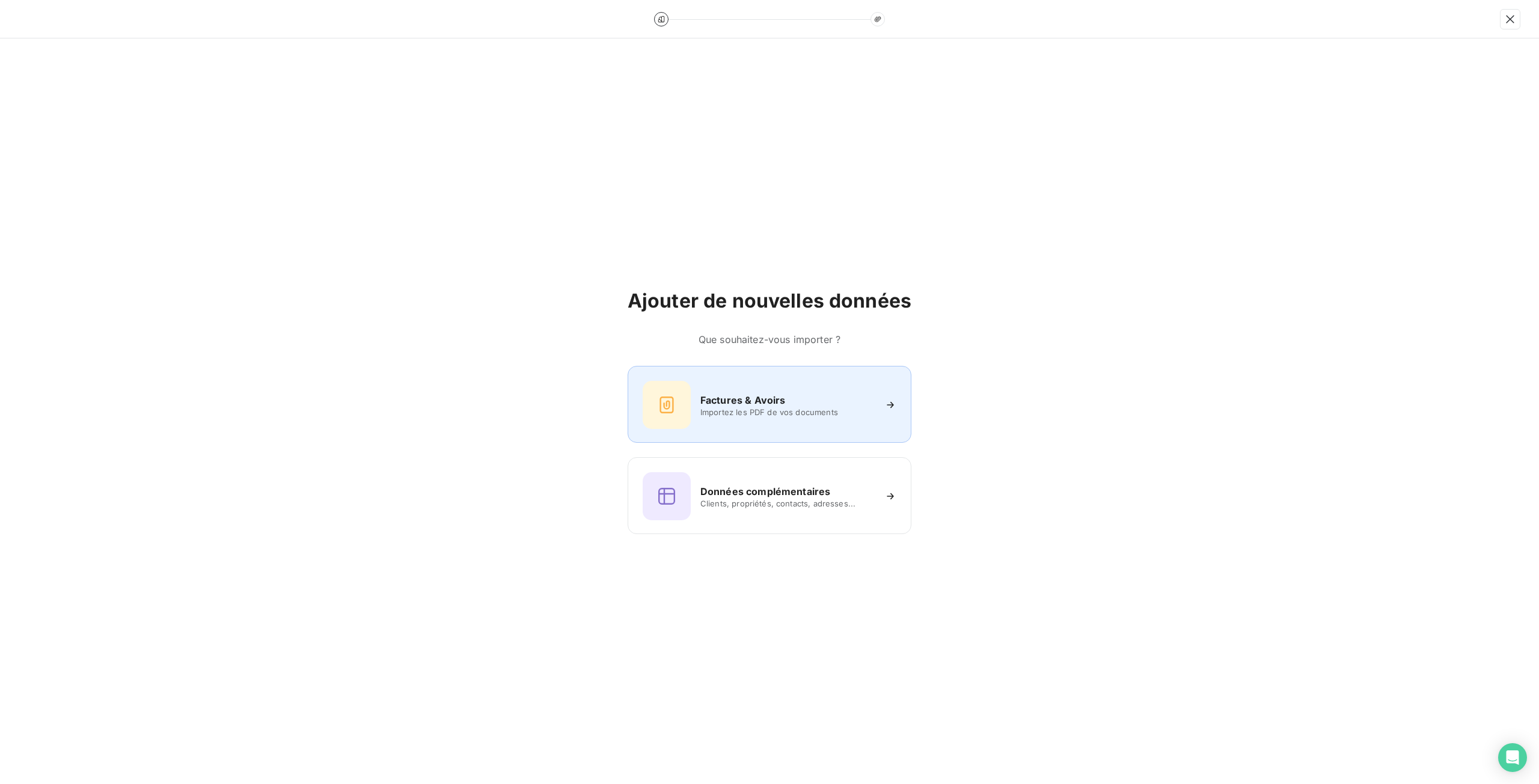
click at [706, 379] on div "Factures & Avoirs Importez les PDF de vos documents" at bounding box center [770, 404] width 284 height 77
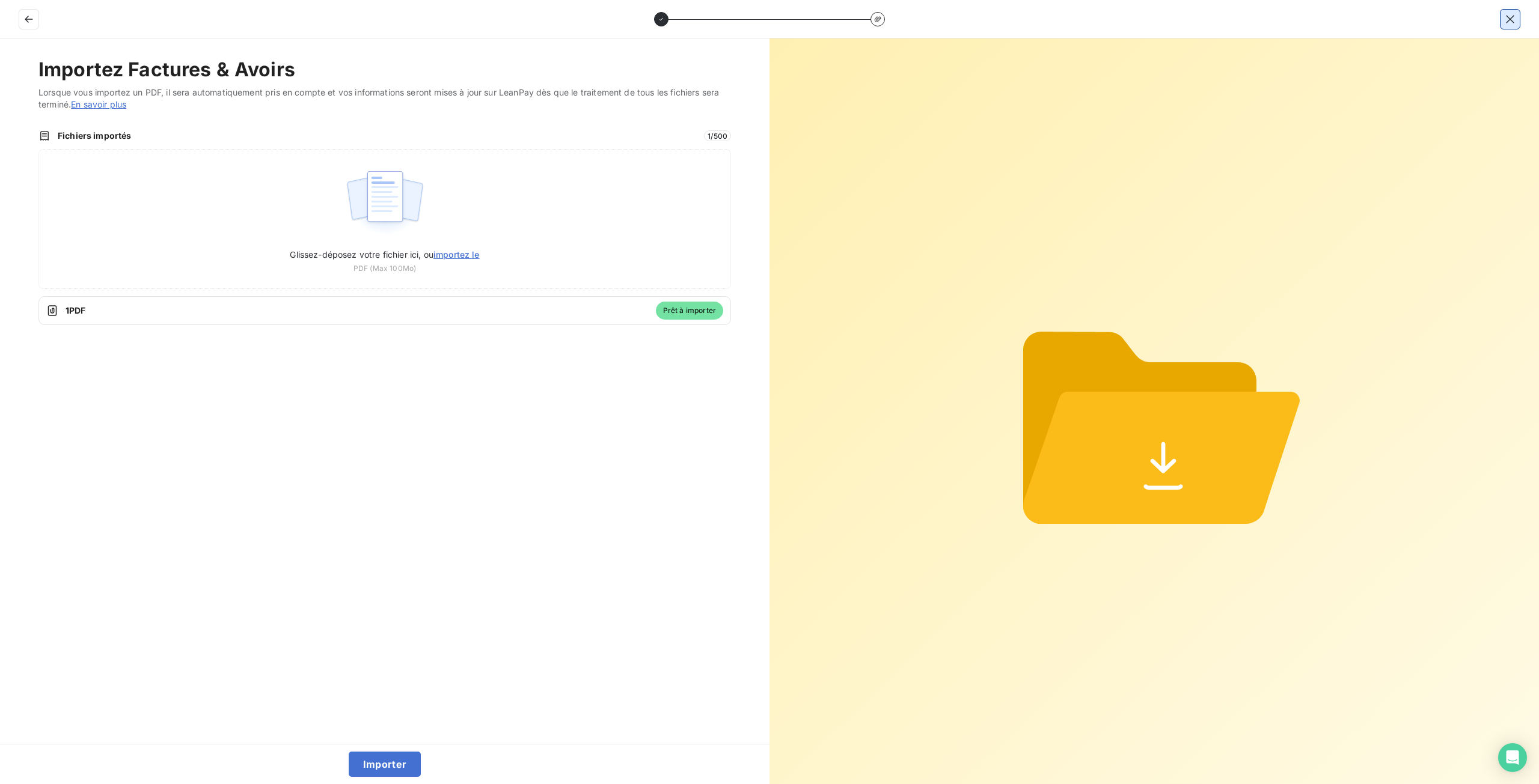
click at [1503, 20] on button "button" at bounding box center [1510, 19] width 19 height 19
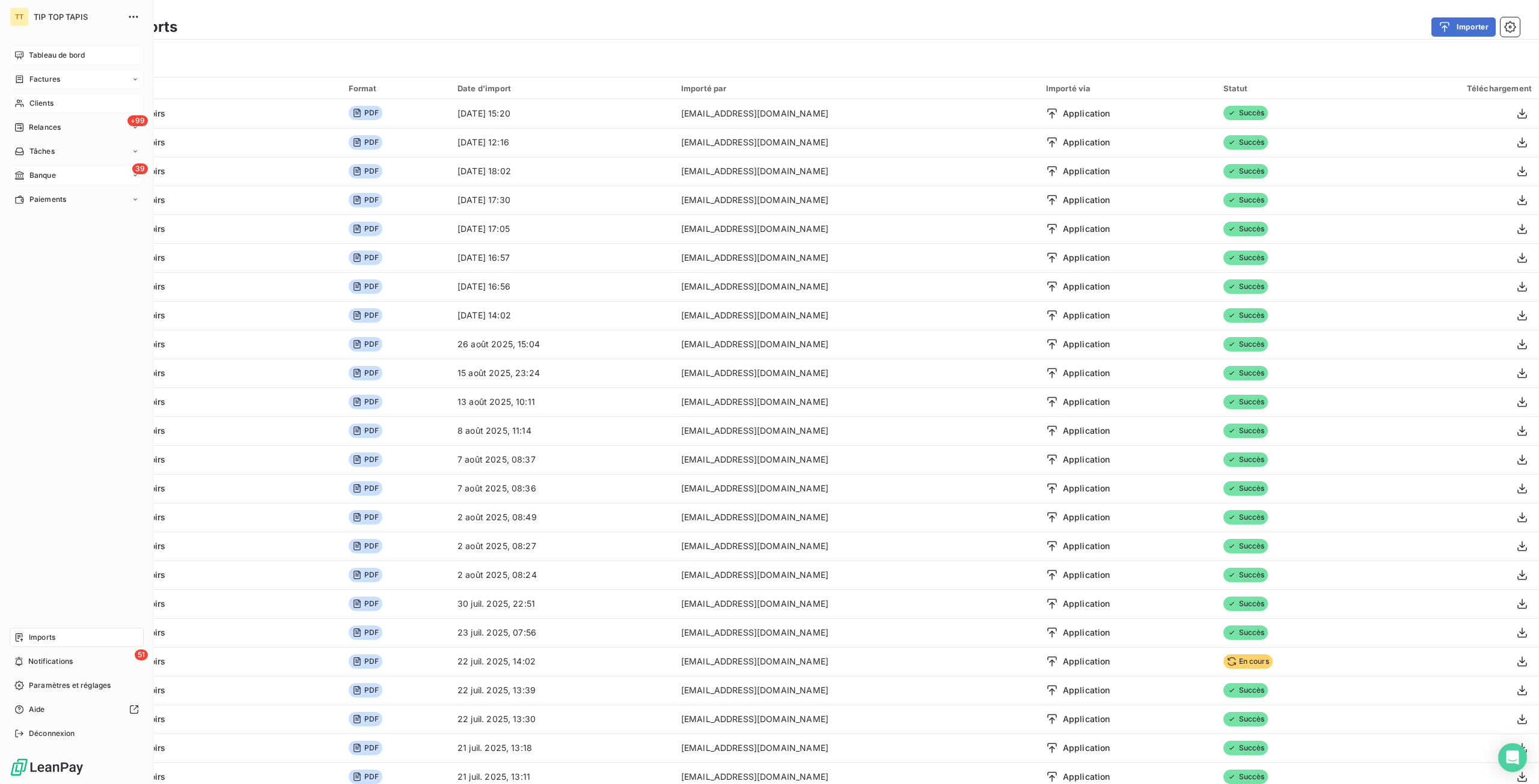
click at [52, 103] on span "Clients" at bounding box center [41, 103] width 24 height 11
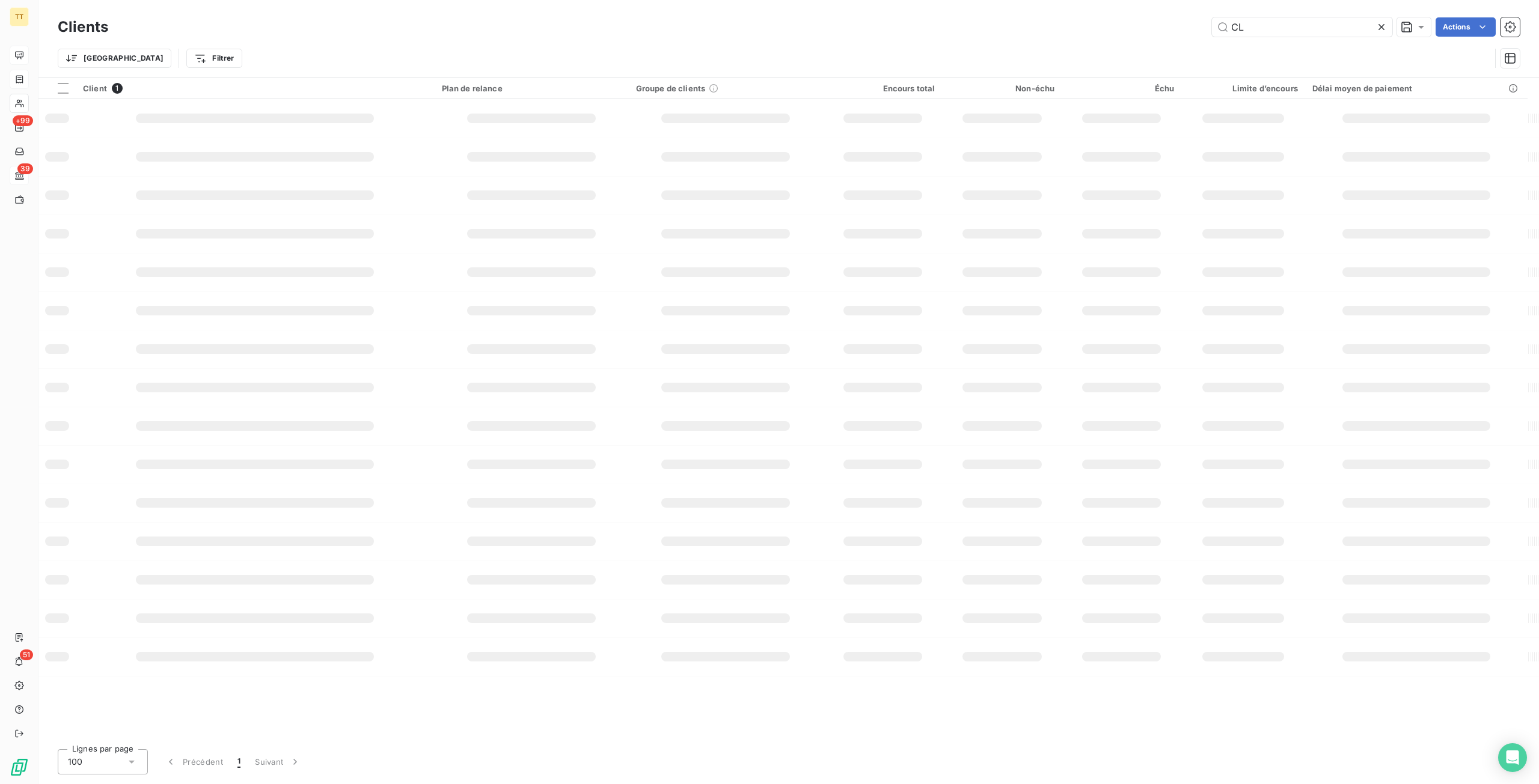
type input "C"
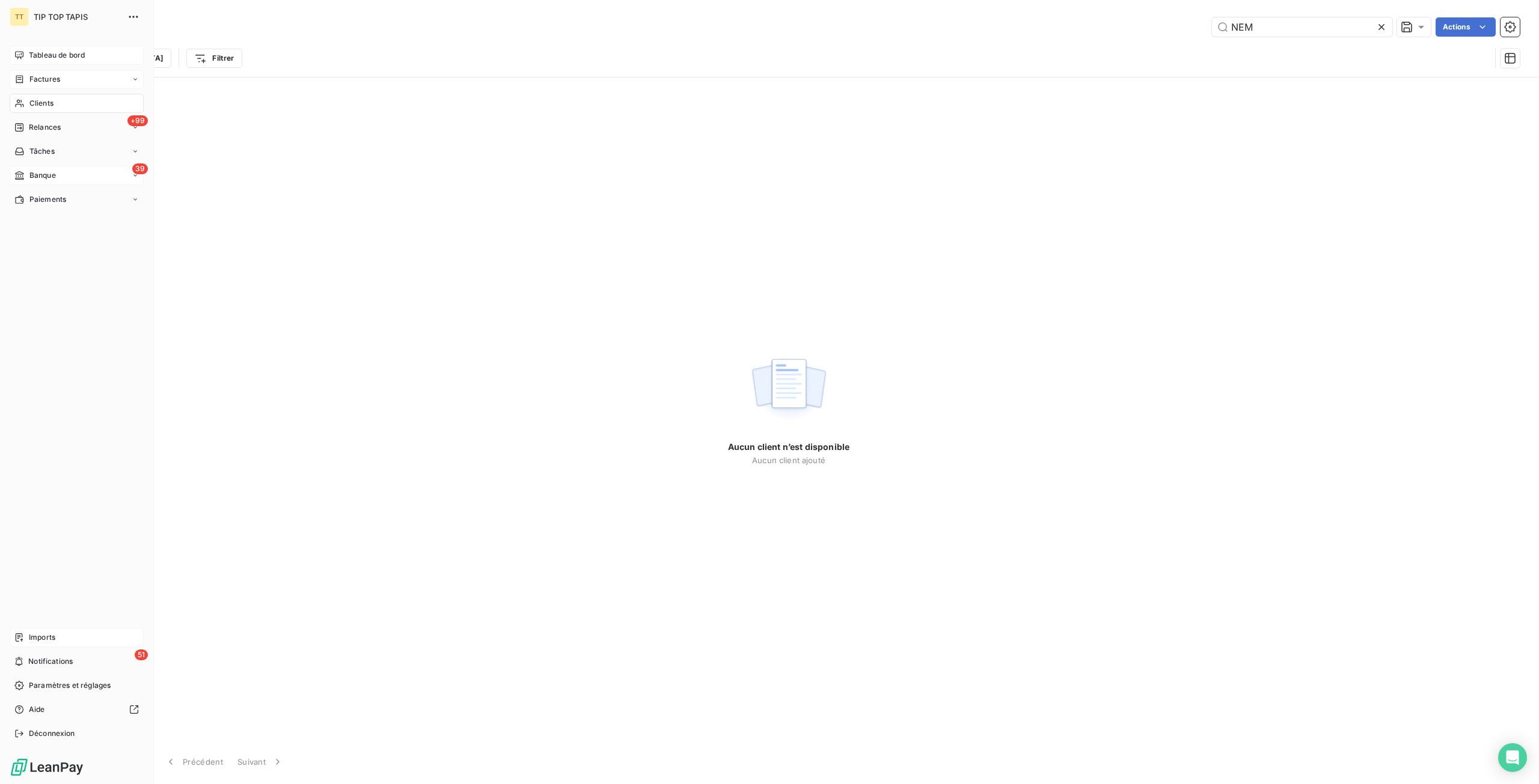
type input "NEM"
click at [36, 641] on span "Imports" at bounding box center [42, 637] width 26 height 11
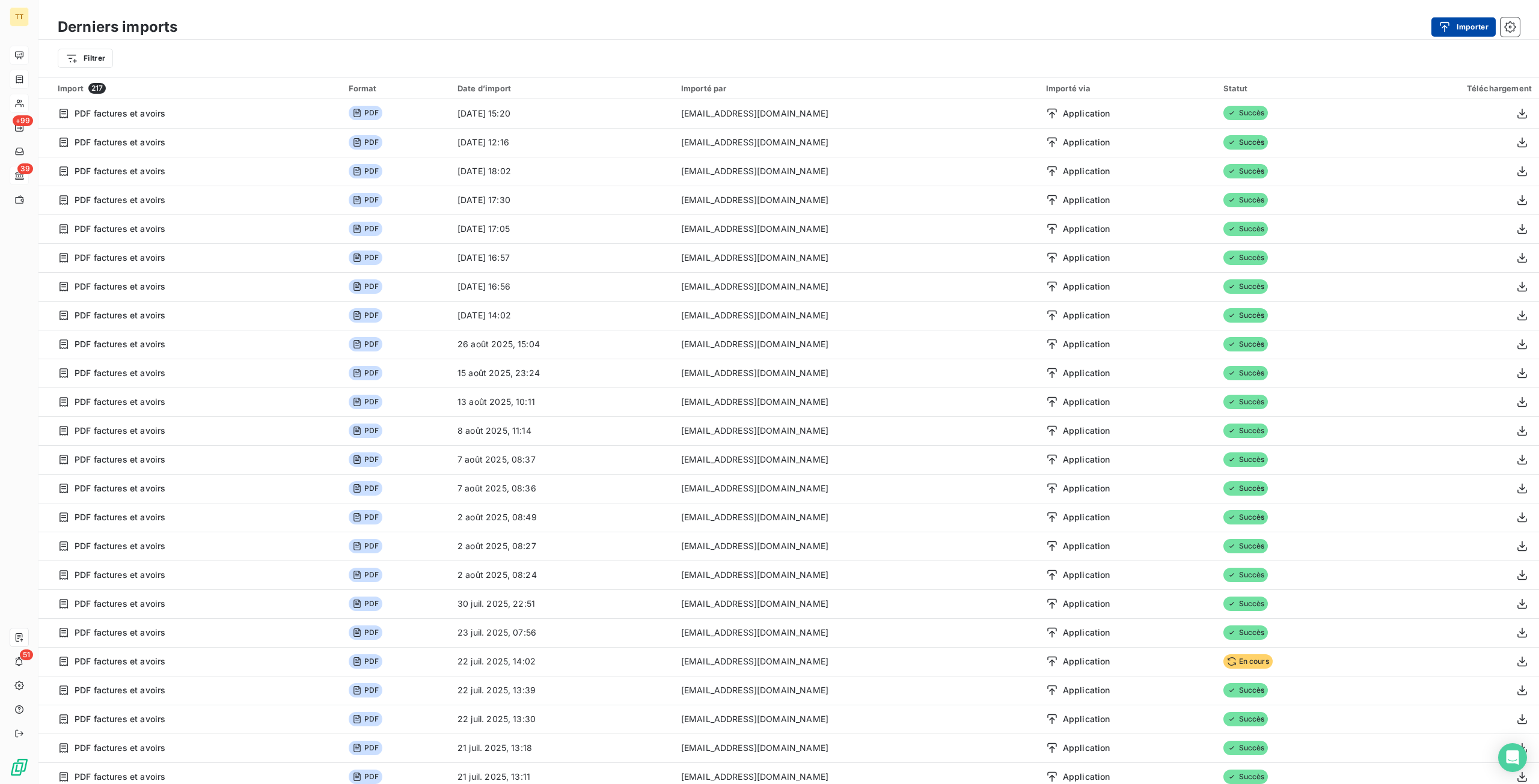
click at [1484, 35] on button "Importer" at bounding box center [1464, 27] width 64 height 19
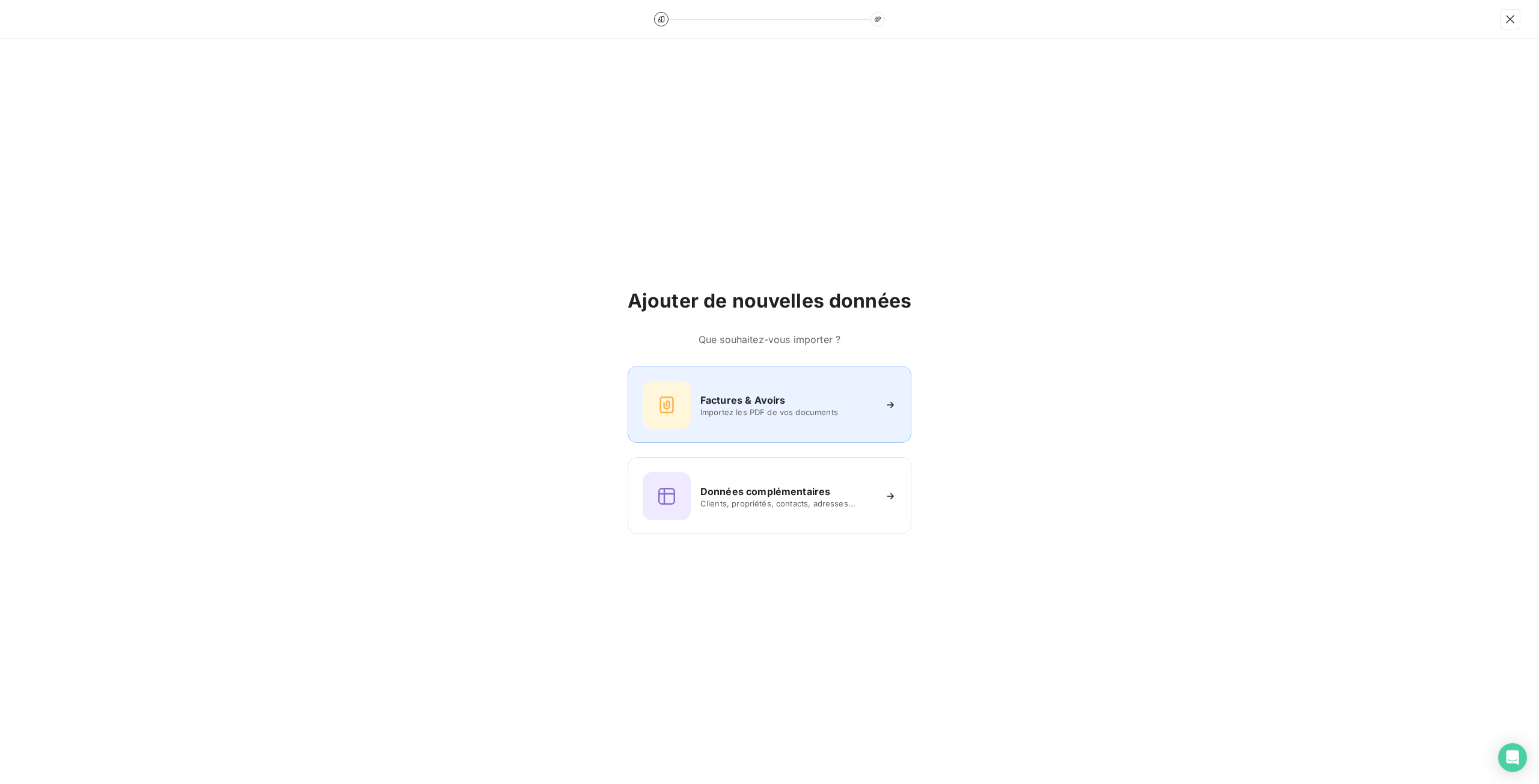
click at [719, 416] on span "Importez les PDF de vos documents" at bounding box center [788, 412] width 174 height 10
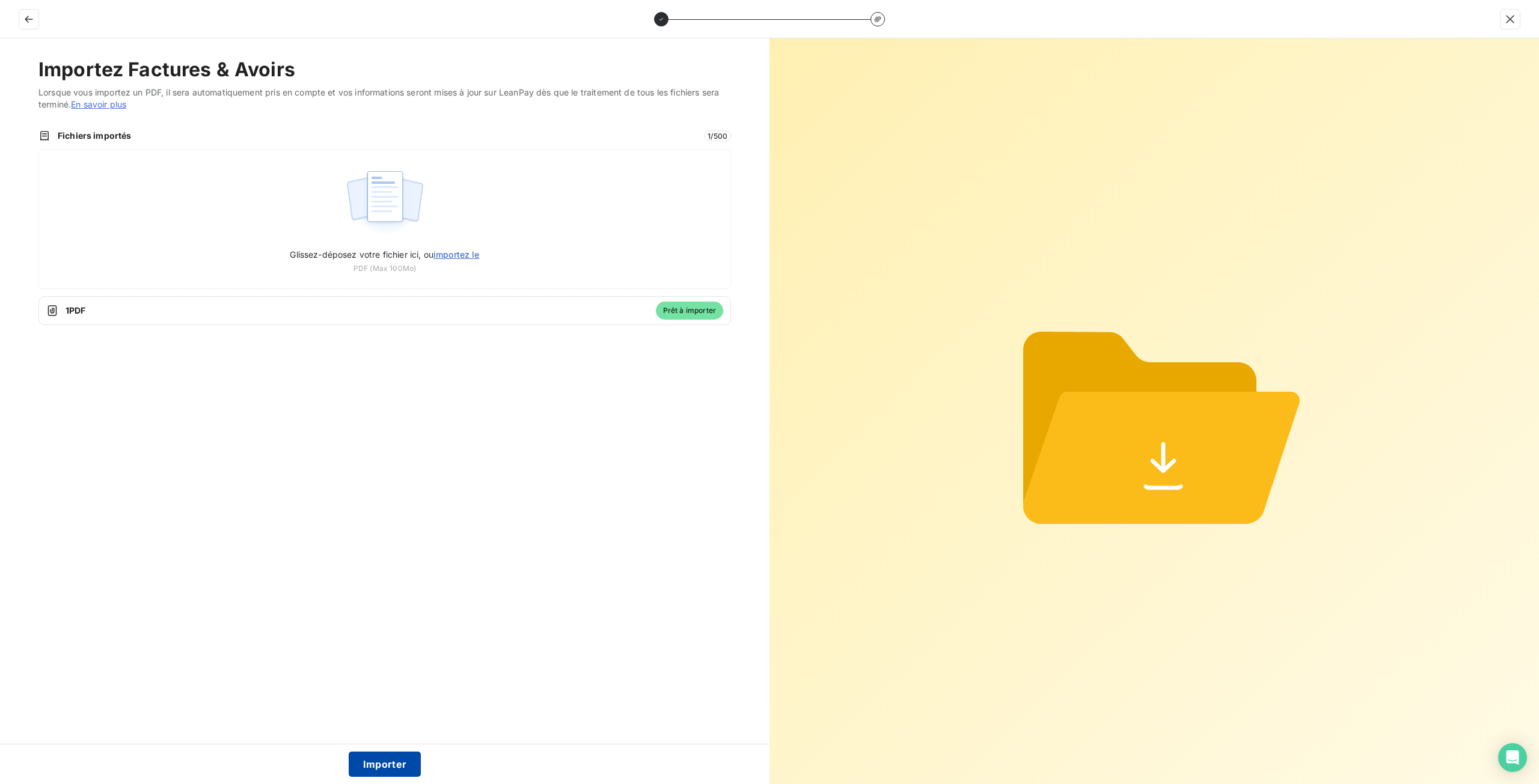
click at [385, 758] on button "Importer" at bounding box center [385, 764] width 73 height 25
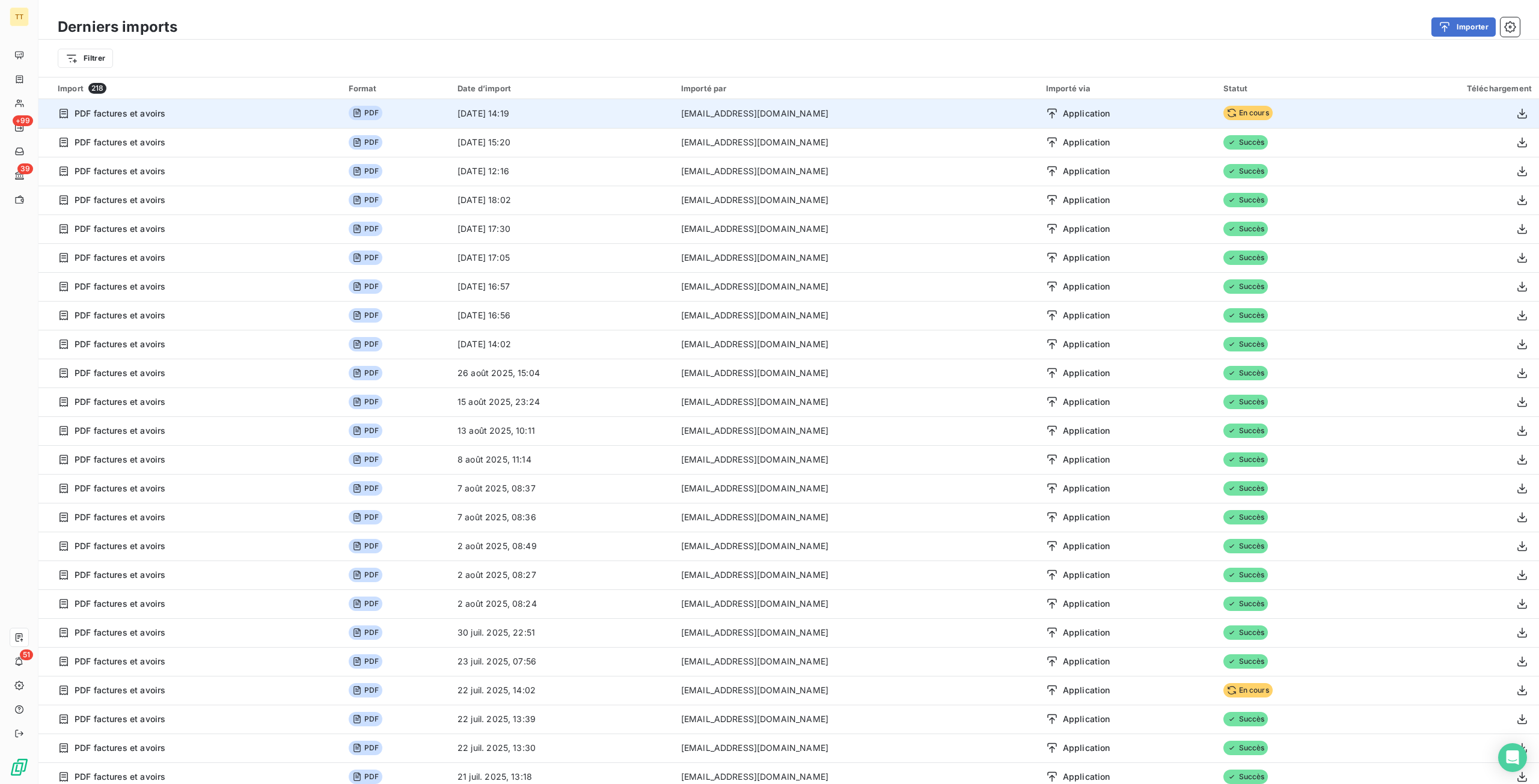
drag, startPoint x: 1043, startPoint y: 116, endPoint x: 1118, endPoint y: 121, distance: 75.2
click at [1063, 116] on span "Application" at bounding box center [1087, 113] width 48 height 12
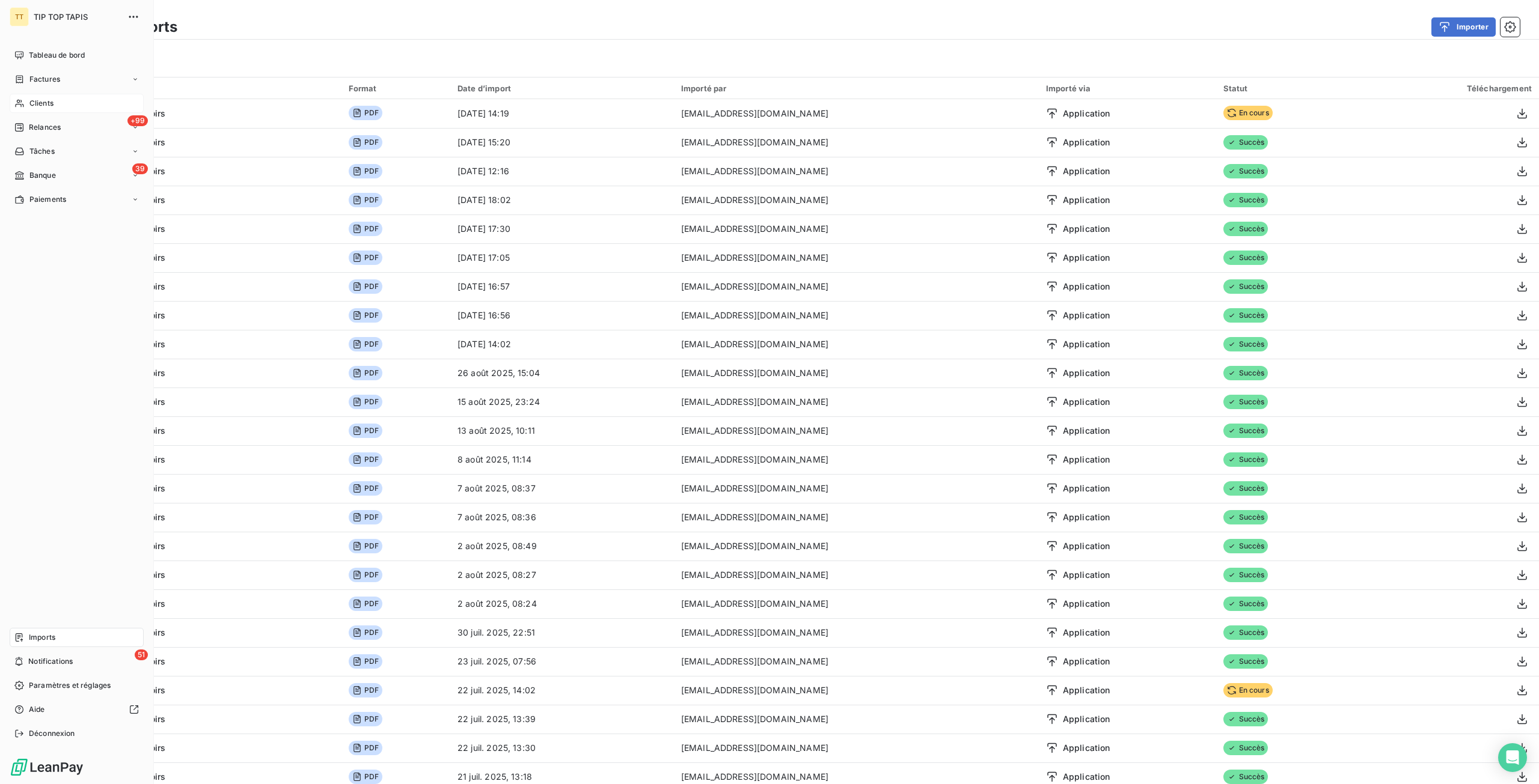
click at [48, 108] on span "Clients" at bounding box center [41, 103] width 24 height 11
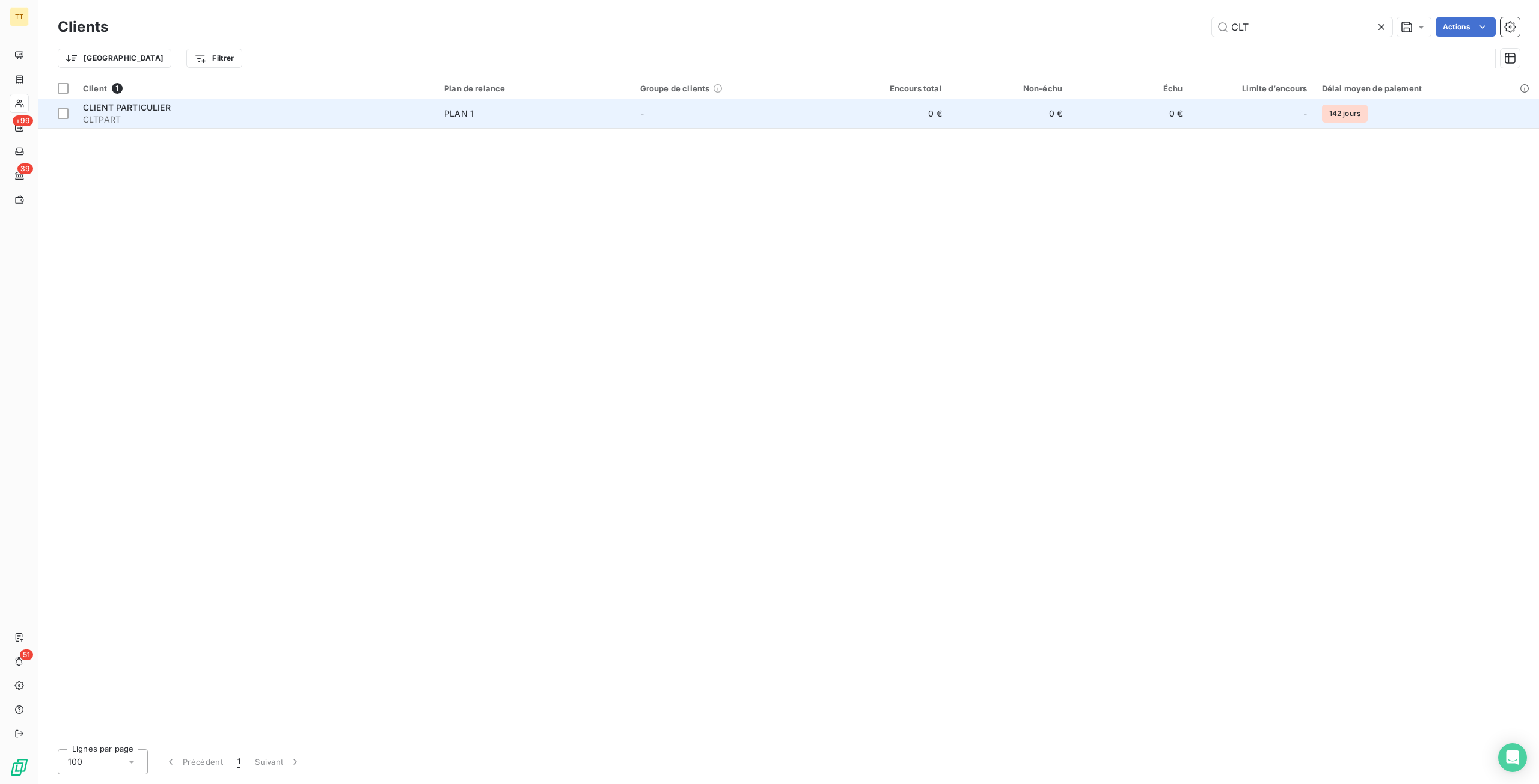
type input "CLT"
click at [942, 113] on td "0 €" at bounding box center [888, 113] width 121 height 29
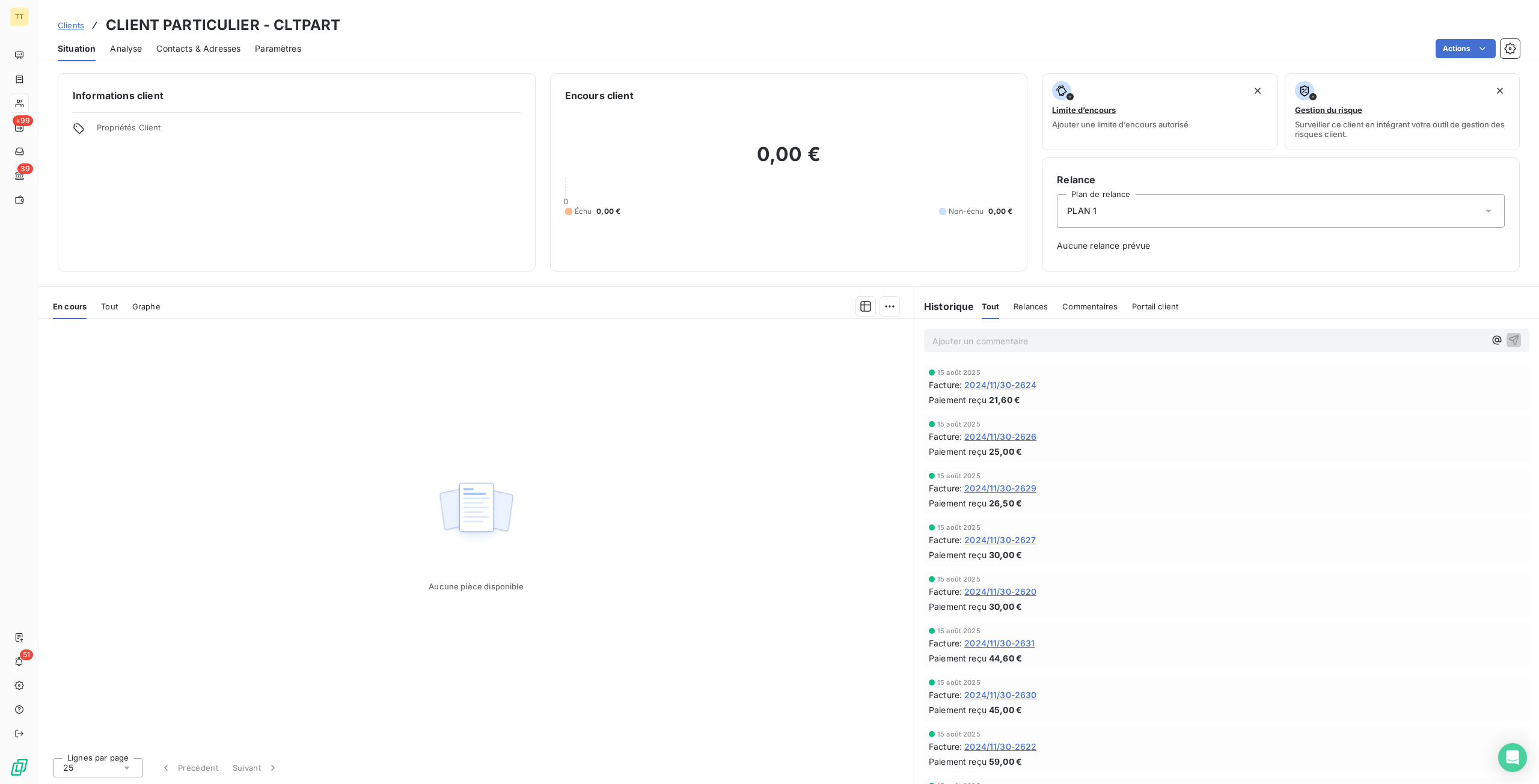
click at [122, 303] on div "En cours Tout Graphe" at bounding box center [476, 306] width 875 height 25
click at [118, 307] on div "En cours Tout Graphe" at bounding box center [476, 306] width 875 height 25
click at [111, 307] on span "Tout" at bounding box center [110, 306] width 17 height 10
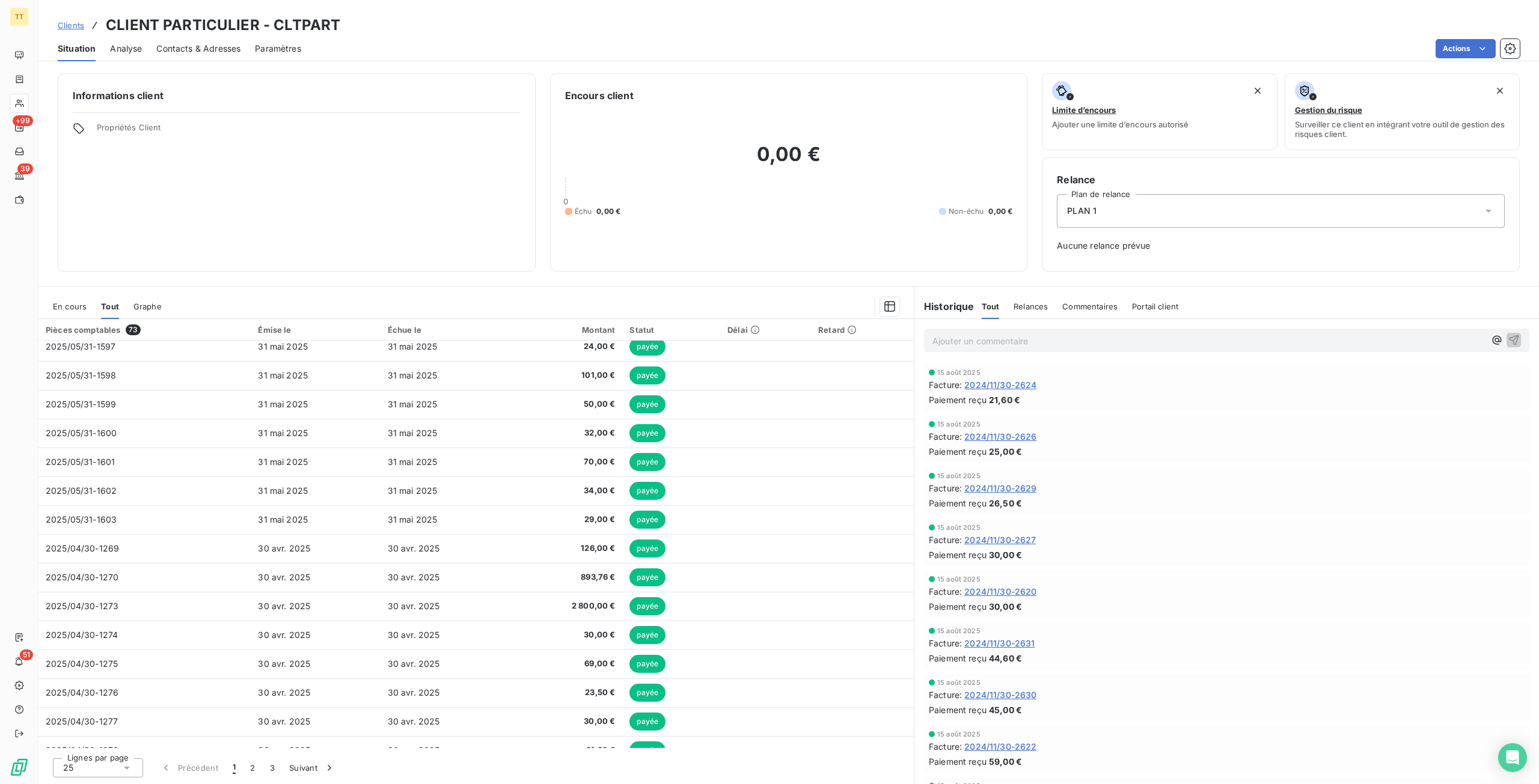
scroll to position [240, 0]
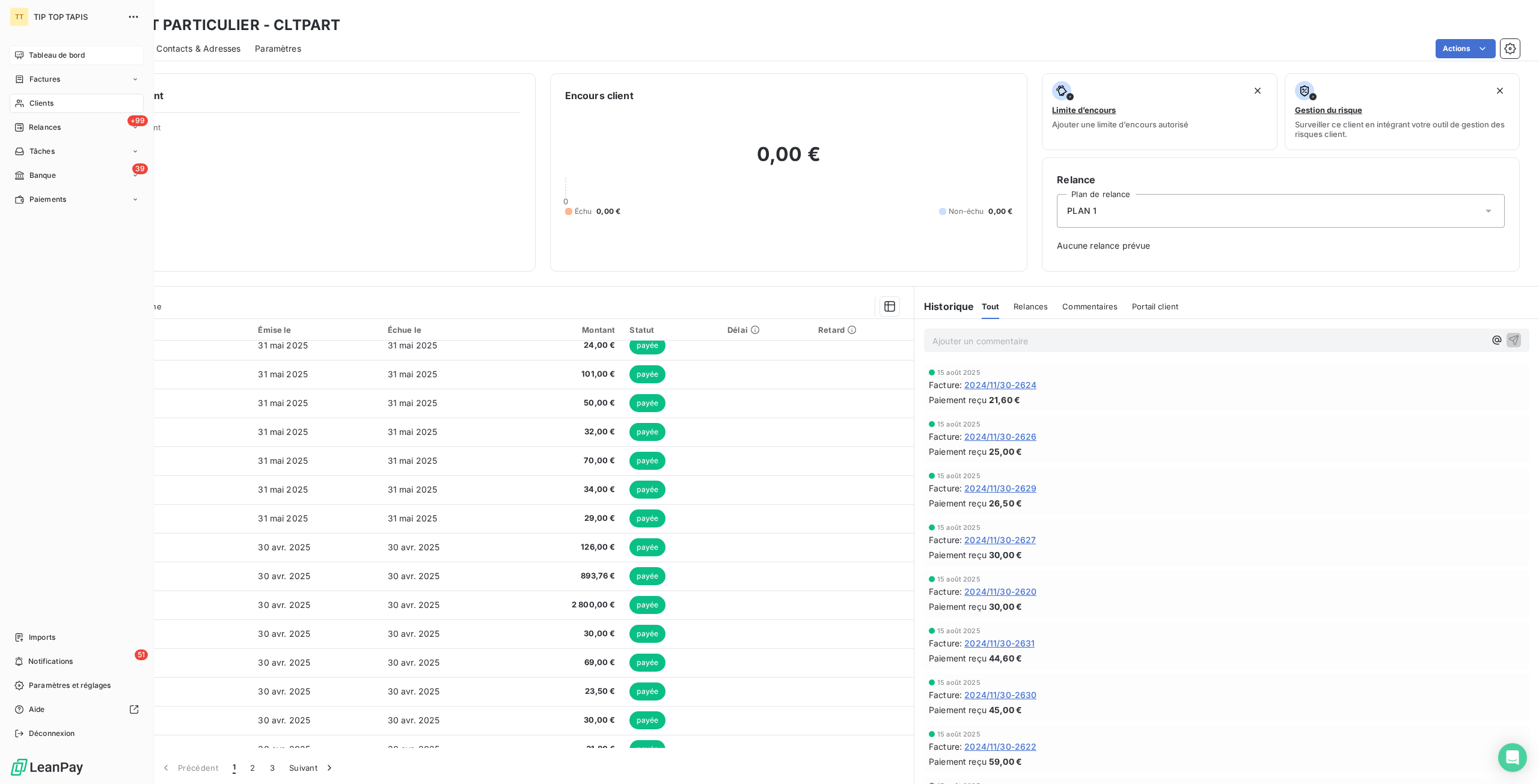
click at [40, 59] on span "Tableau de bord" at bounding box center [57, 55] width 56 height 11
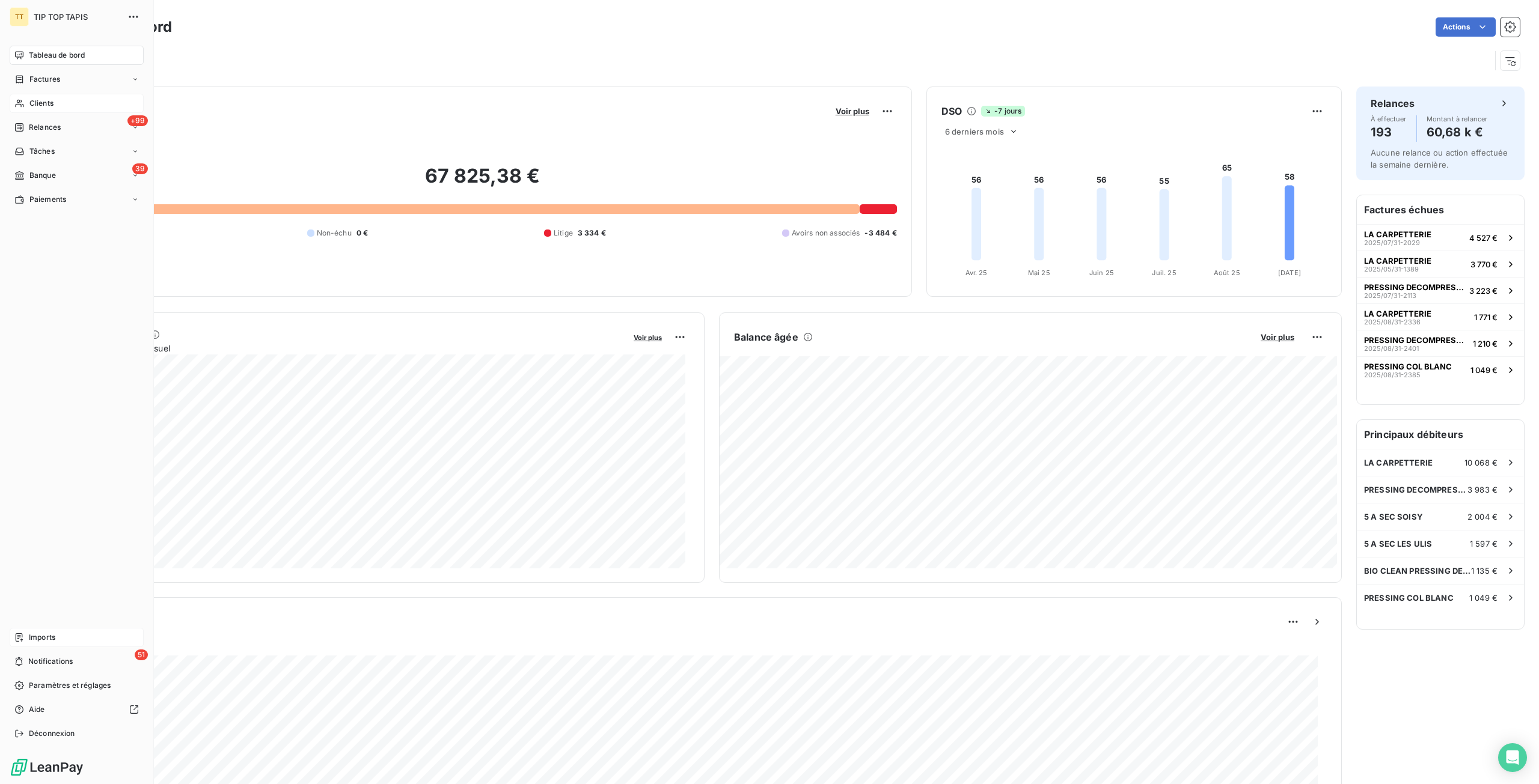
click at [23, 636] on icon at bounding box center [19, 637] width 10 height 10
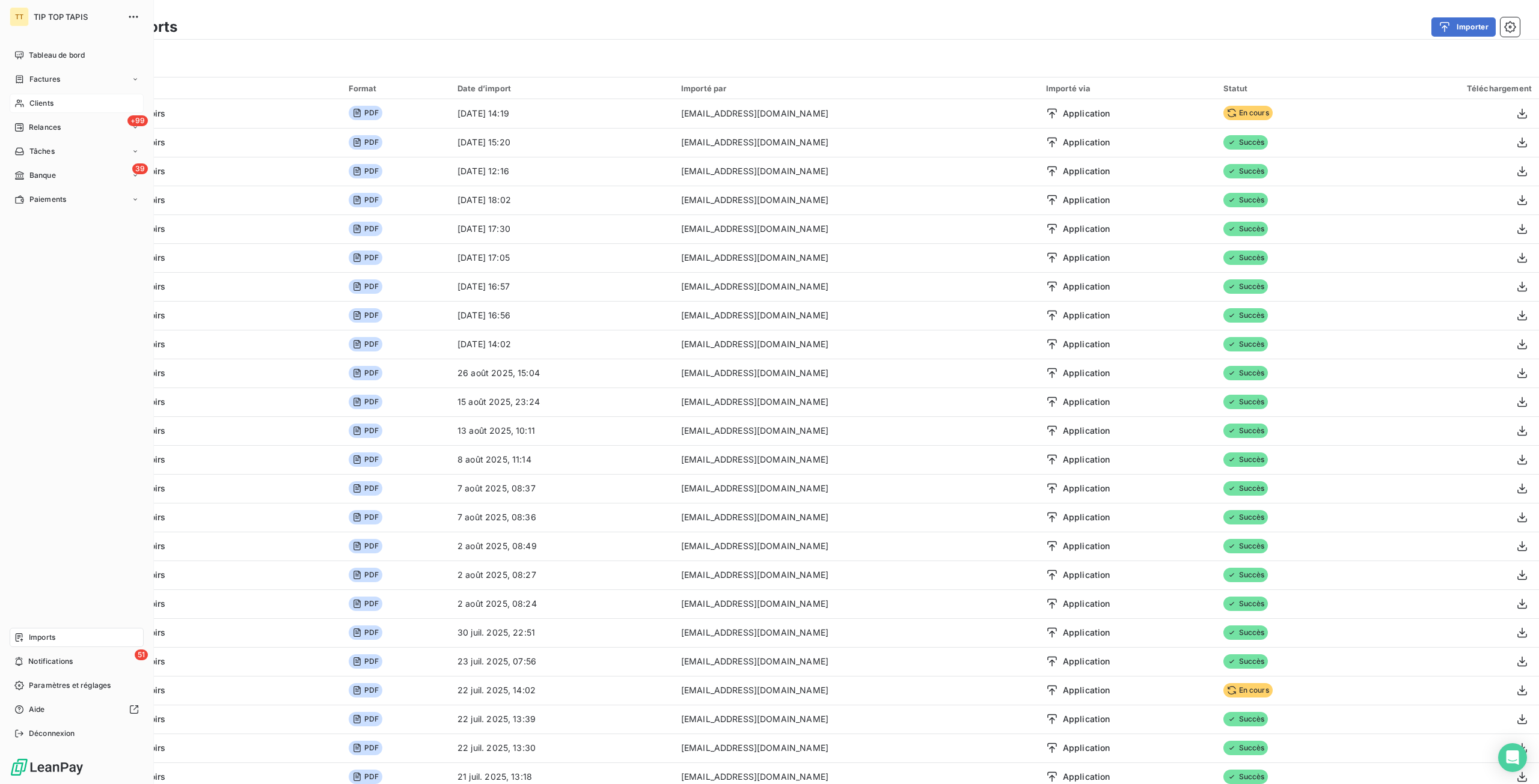
click at [37, 102] on span "Clients" at bounding box center [41, 103] width 24 height 11
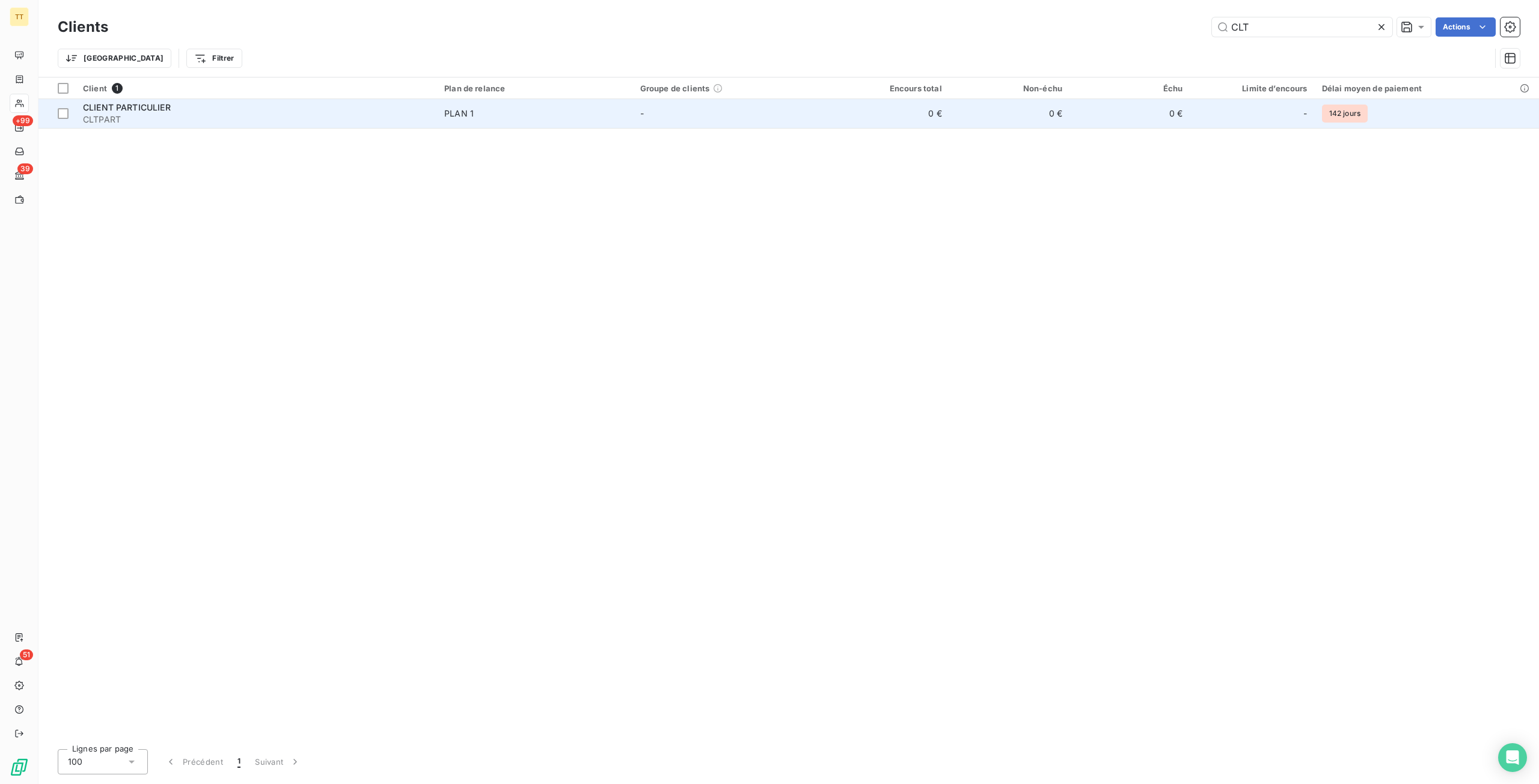
type input "CLT"
click at [986, 110] on td "0 €" at bounding box center [1009, 113] width 121 height 29
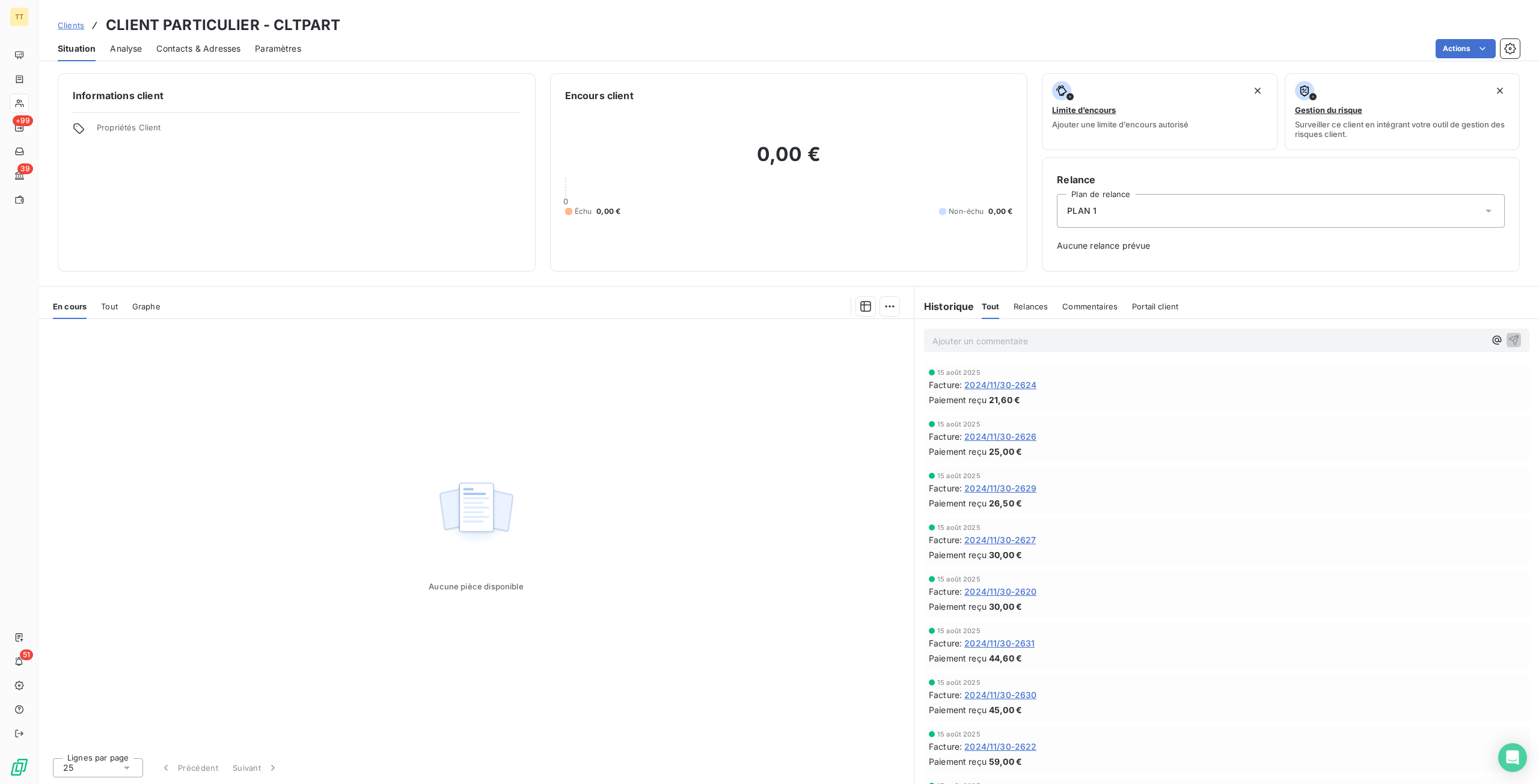
drag, startPoint x: 102, startPoint y: 308, endPoint x: 101, endPoint y: 316, distance: 8.1
click at [102, 308] on span "Tout" at bounding box center [110, 306] width 17 height 10
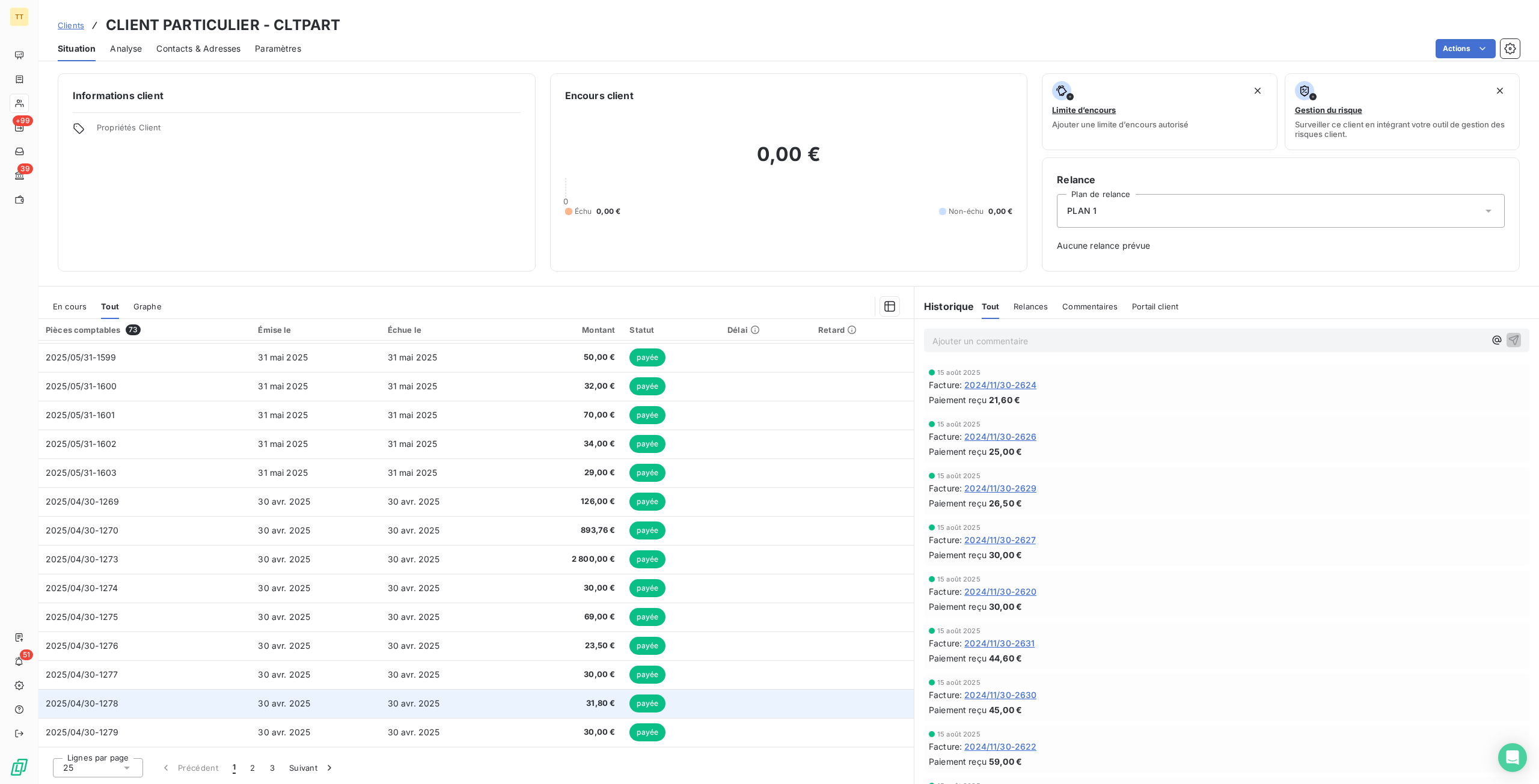
scroll to position [313, 0]
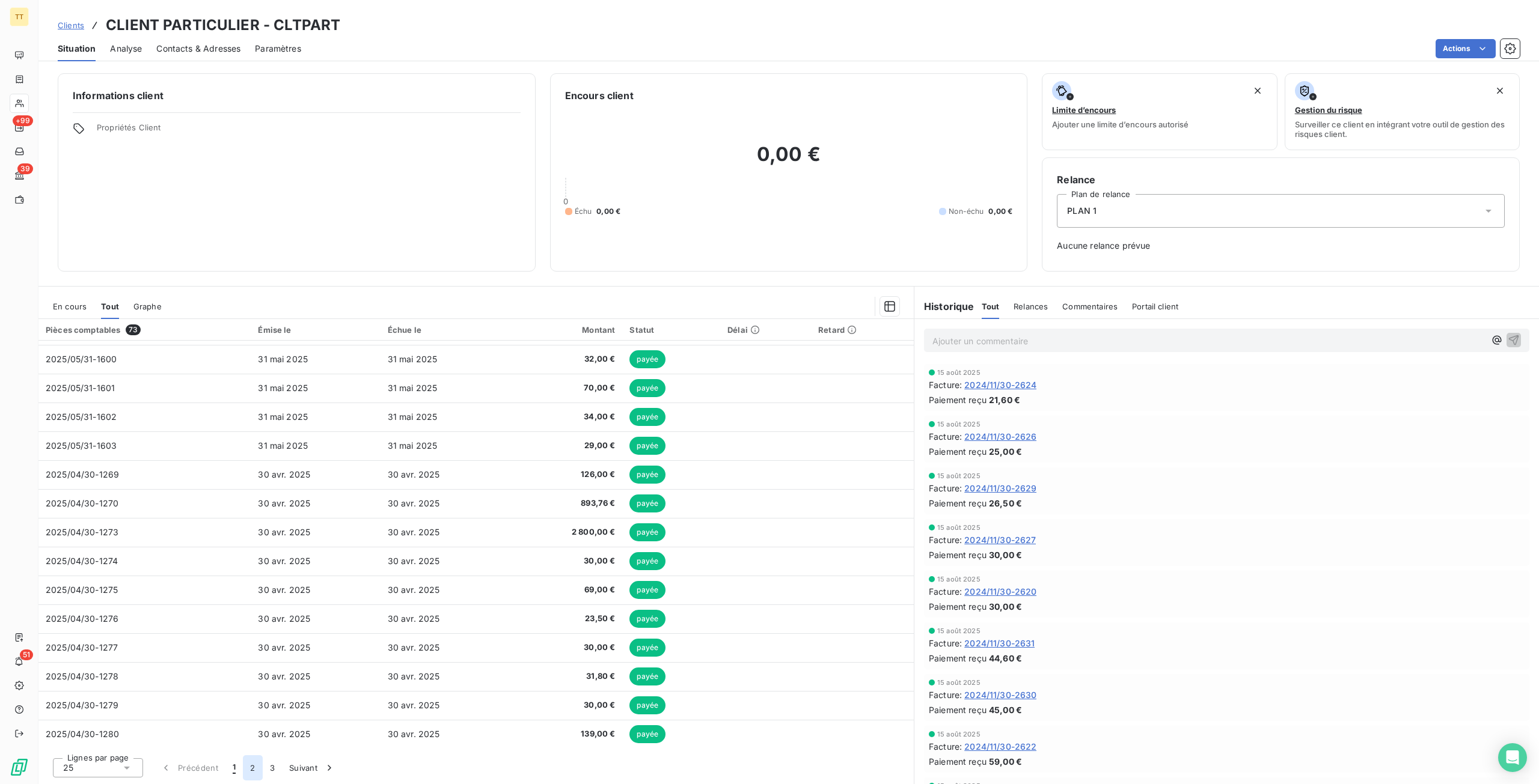
click at [251, 766] on button "2" at bounding box center [253, 767] width 19 height 25
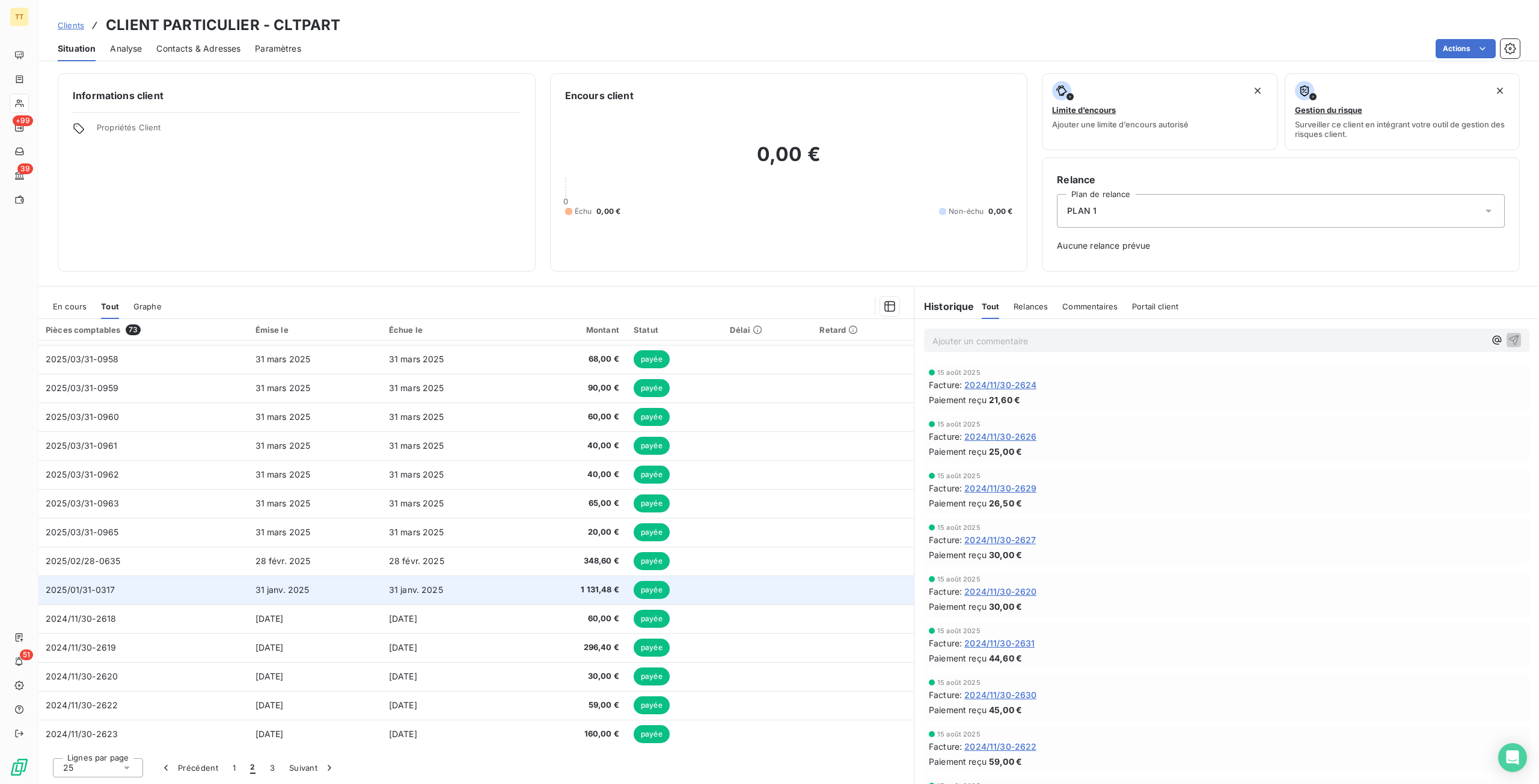
click at [315, 588] on td "31 janv. 2025" at bounding box center [315, 589] width 133 height 29
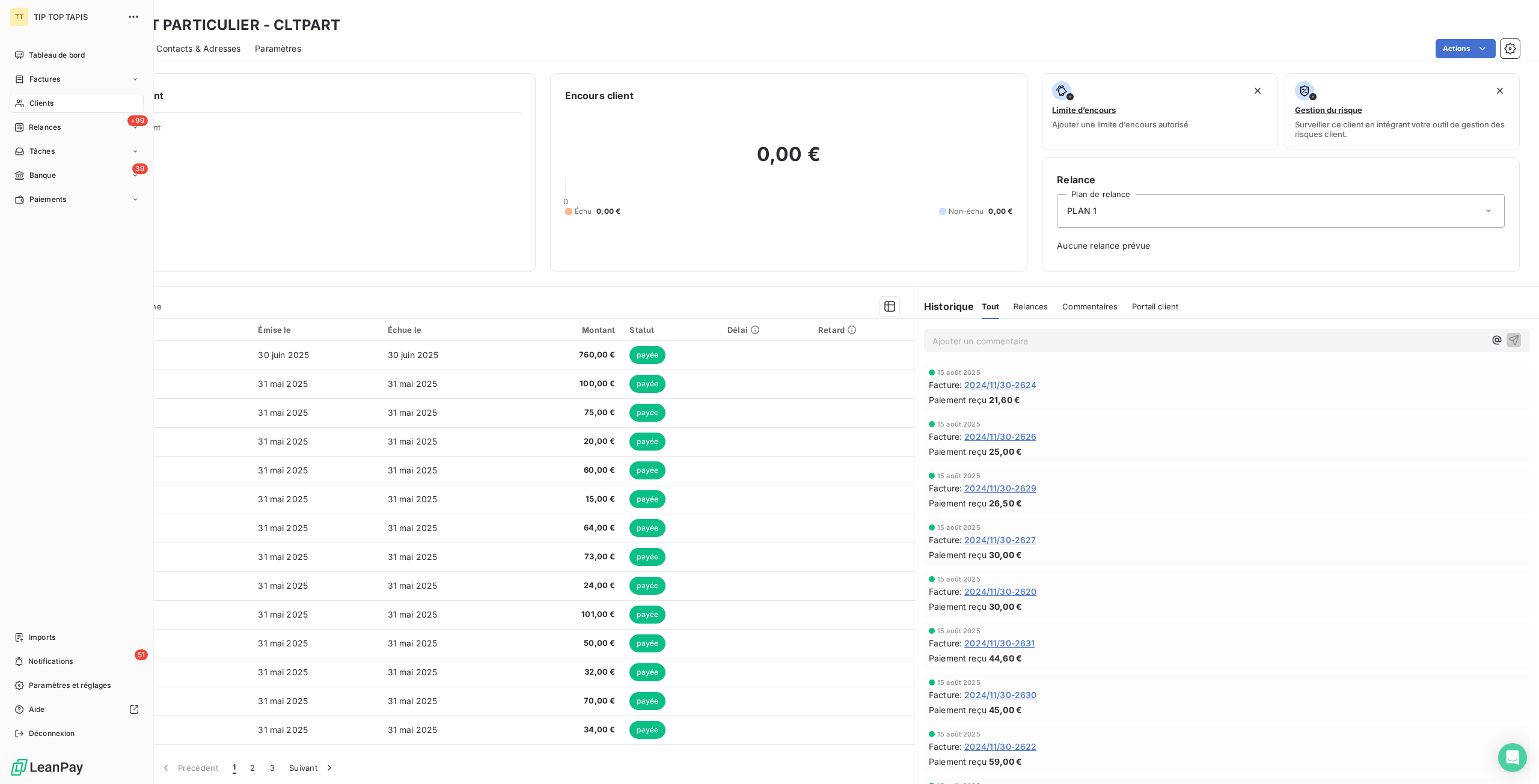
click at [58, 22] on div "TIP TOP TAPIS" at bounding box center [88, 17] width 110 height 19
click at [66, 53] on span "Tableau de bord" at bounding box center [57, 55] width 56 height 11
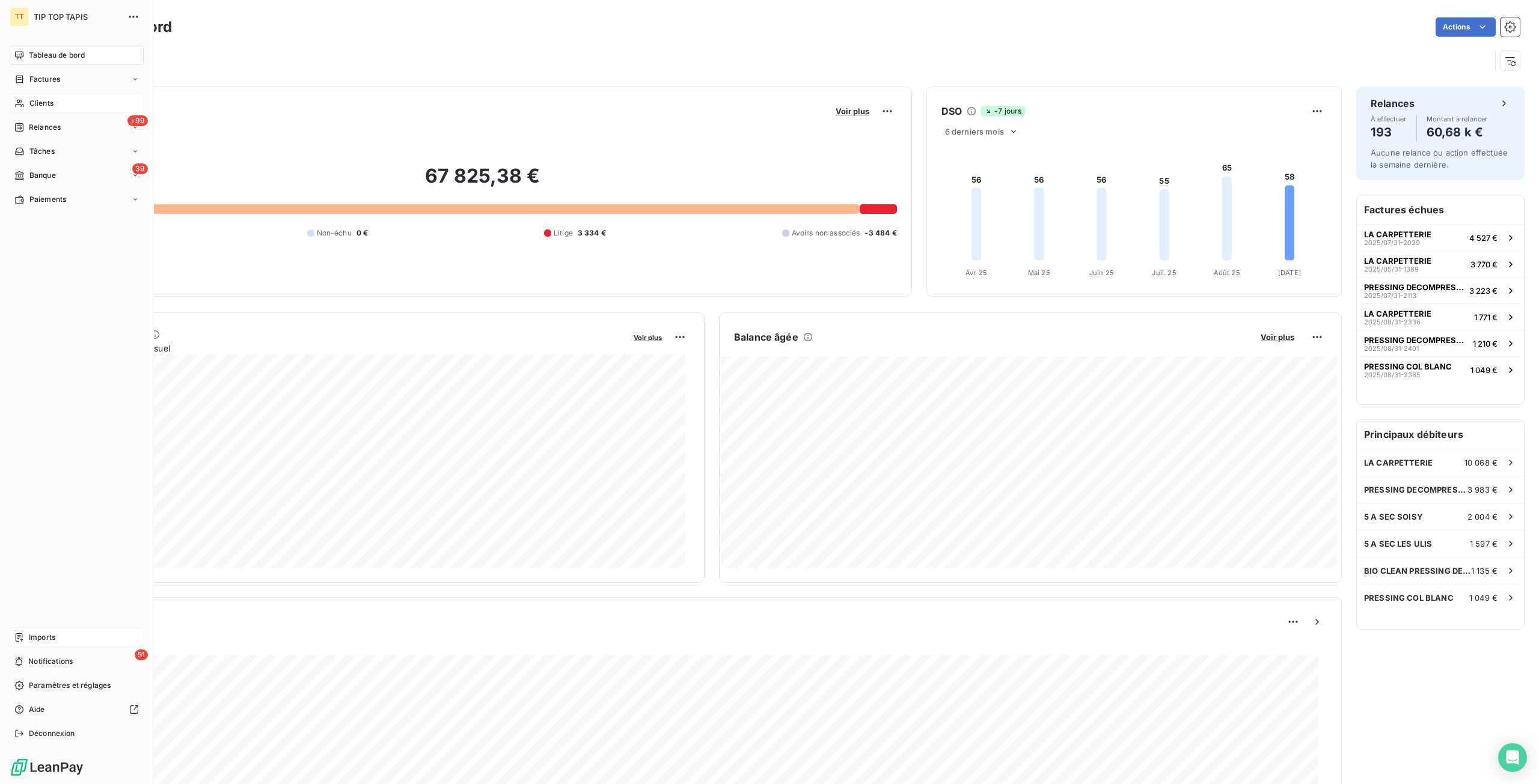
click at [19, 638] on icon at bounding box center [19, 637] width 10 height 10
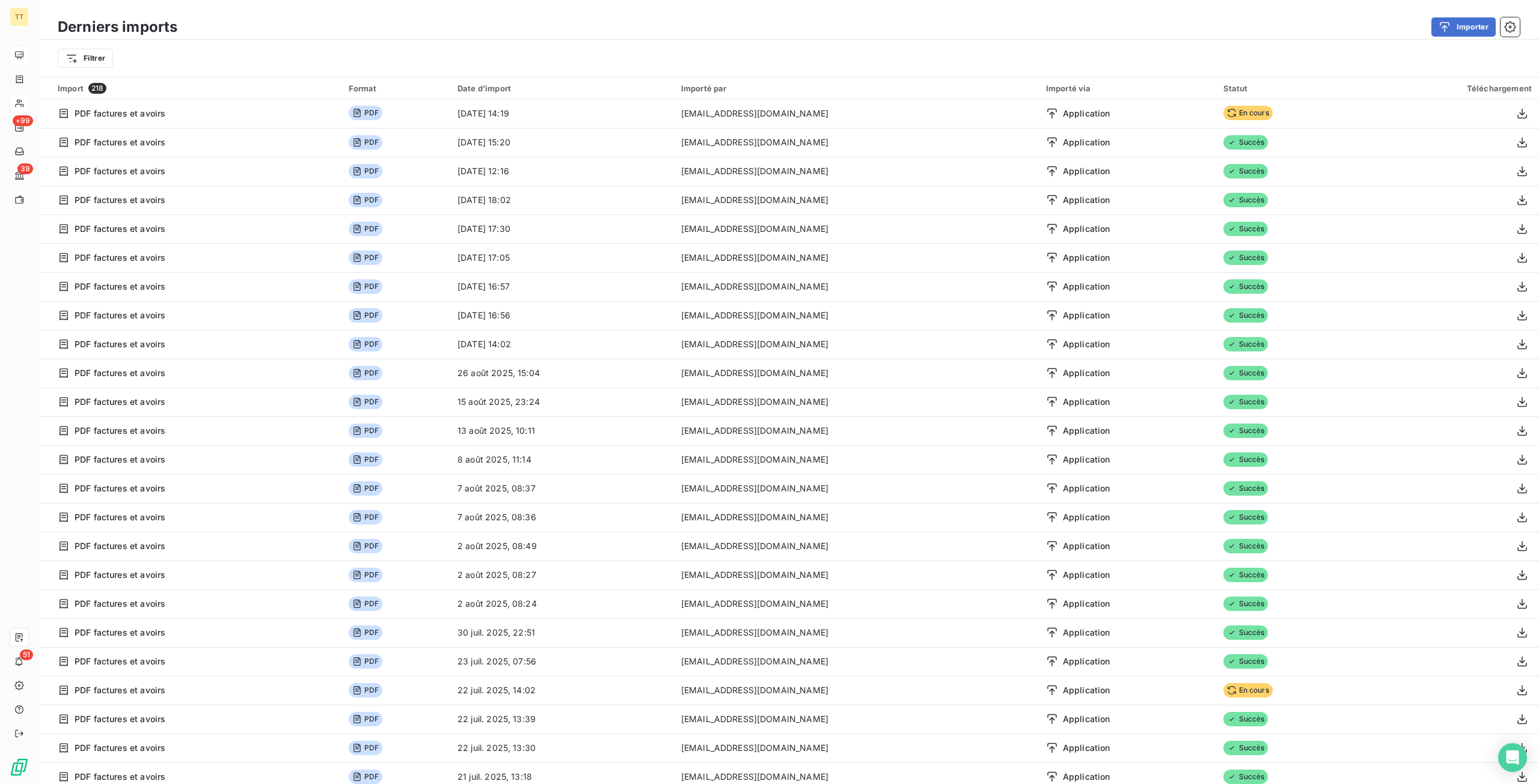
click at [1423, 58] on div "Filtrer" at bounding box center [789, 58] width 1462 height 23
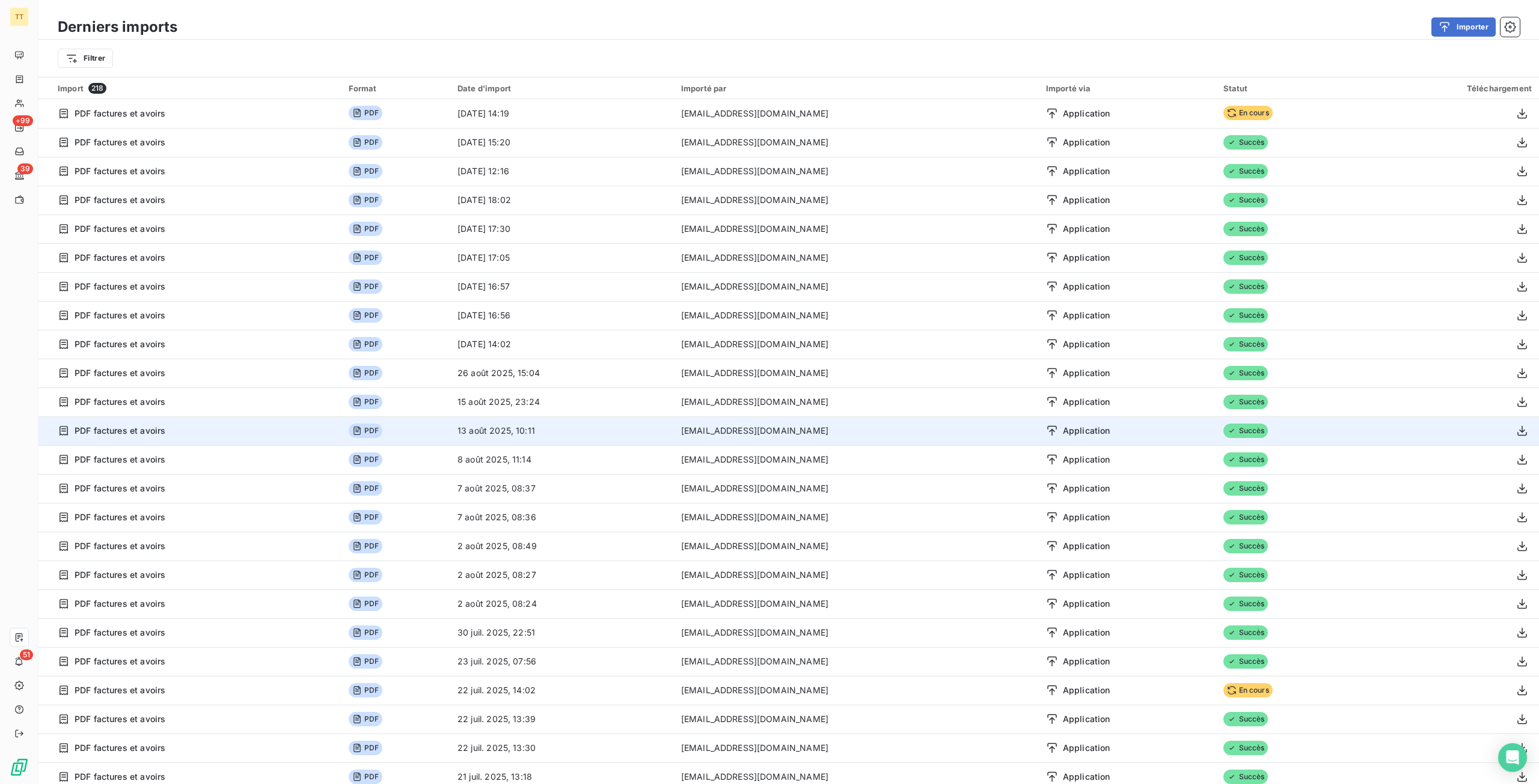
click at [544, 441] on td "13 août 2025, 10:11" at bounding box center [562, 430] width 224 height 29
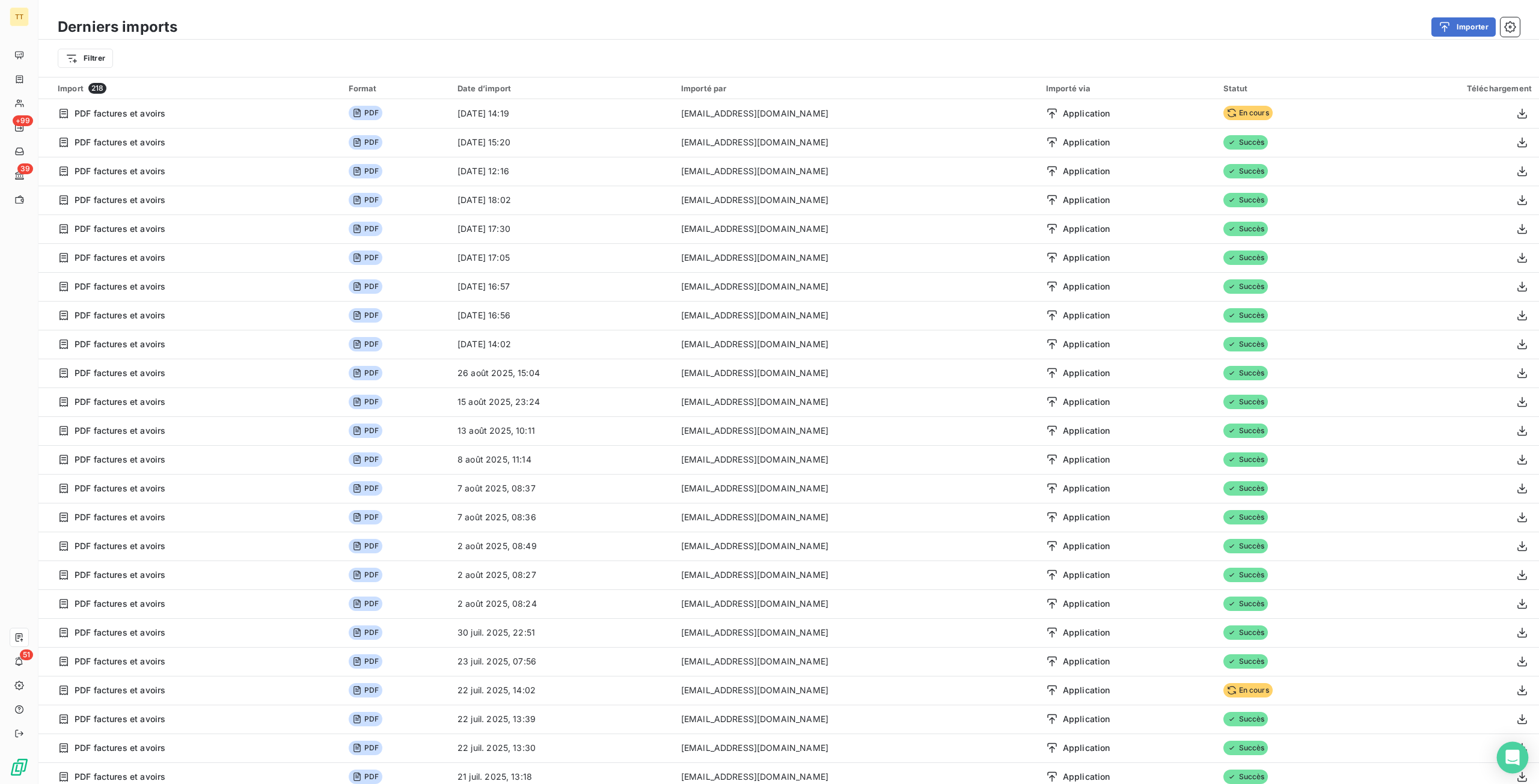
click at [1507, 758] on icon "Open Intercom Messenger" at bounding box center [1511, 758] width 14 height 15
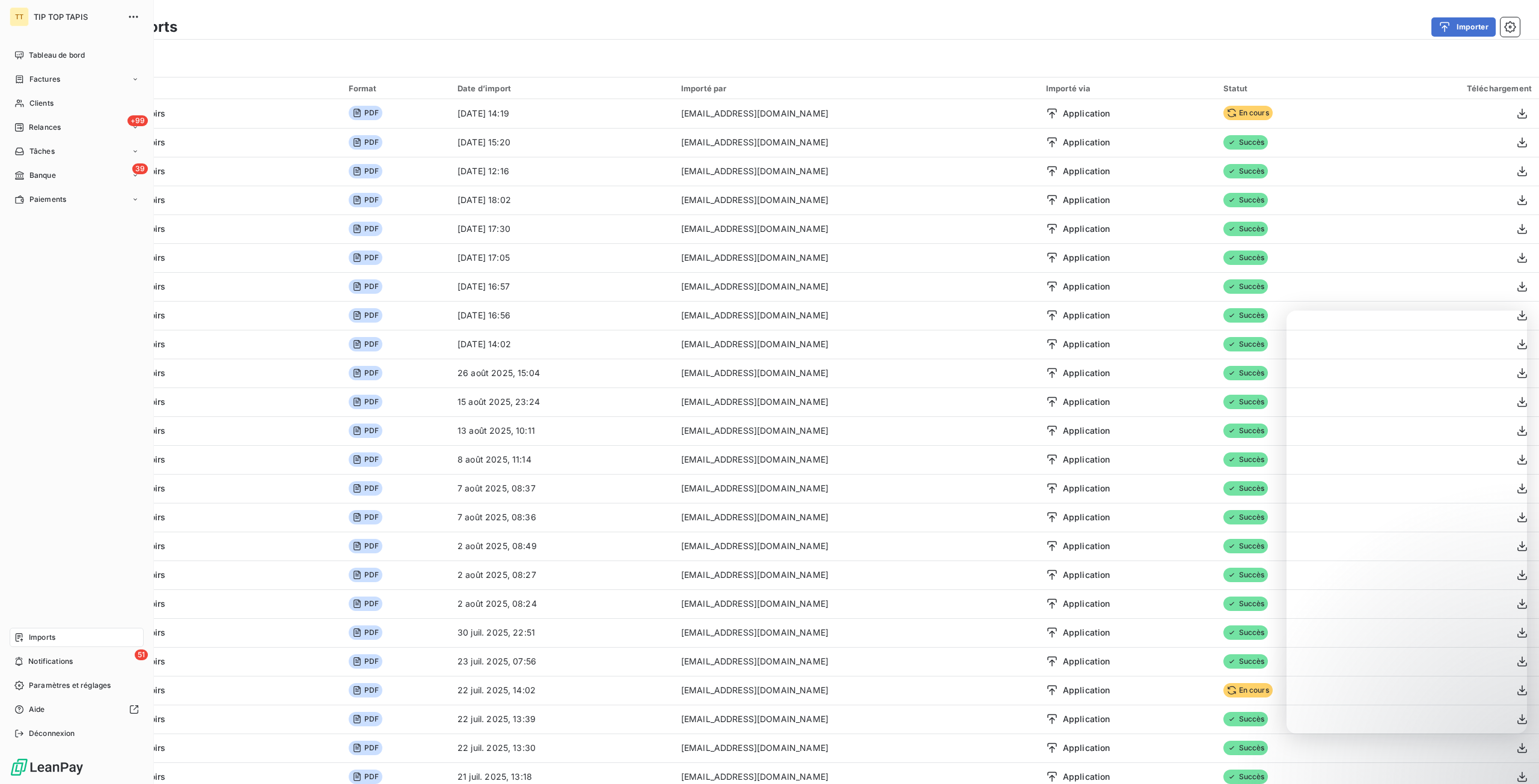
drag, startPoint x: 43, startPoint y: 99, endPoint x: 151, endPoint y: 110, distance: 108.6
click at [44, 99] on span "Clients" at bounding box center [41, 103] width 24 height 11
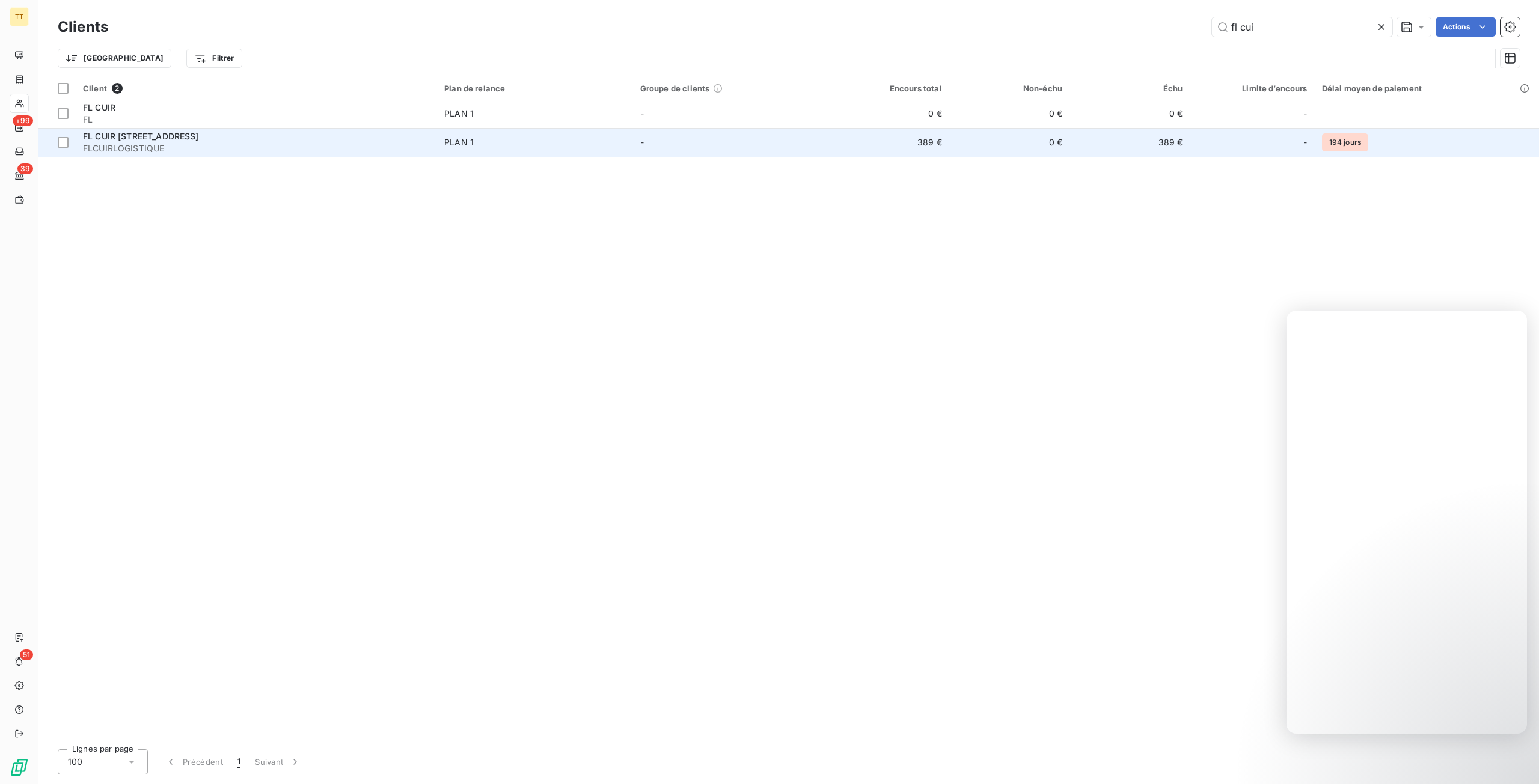
type input "fl cui"
click at [1016, 144] on td "0 €" at bounding box center [1009, 142] width 121 height 29
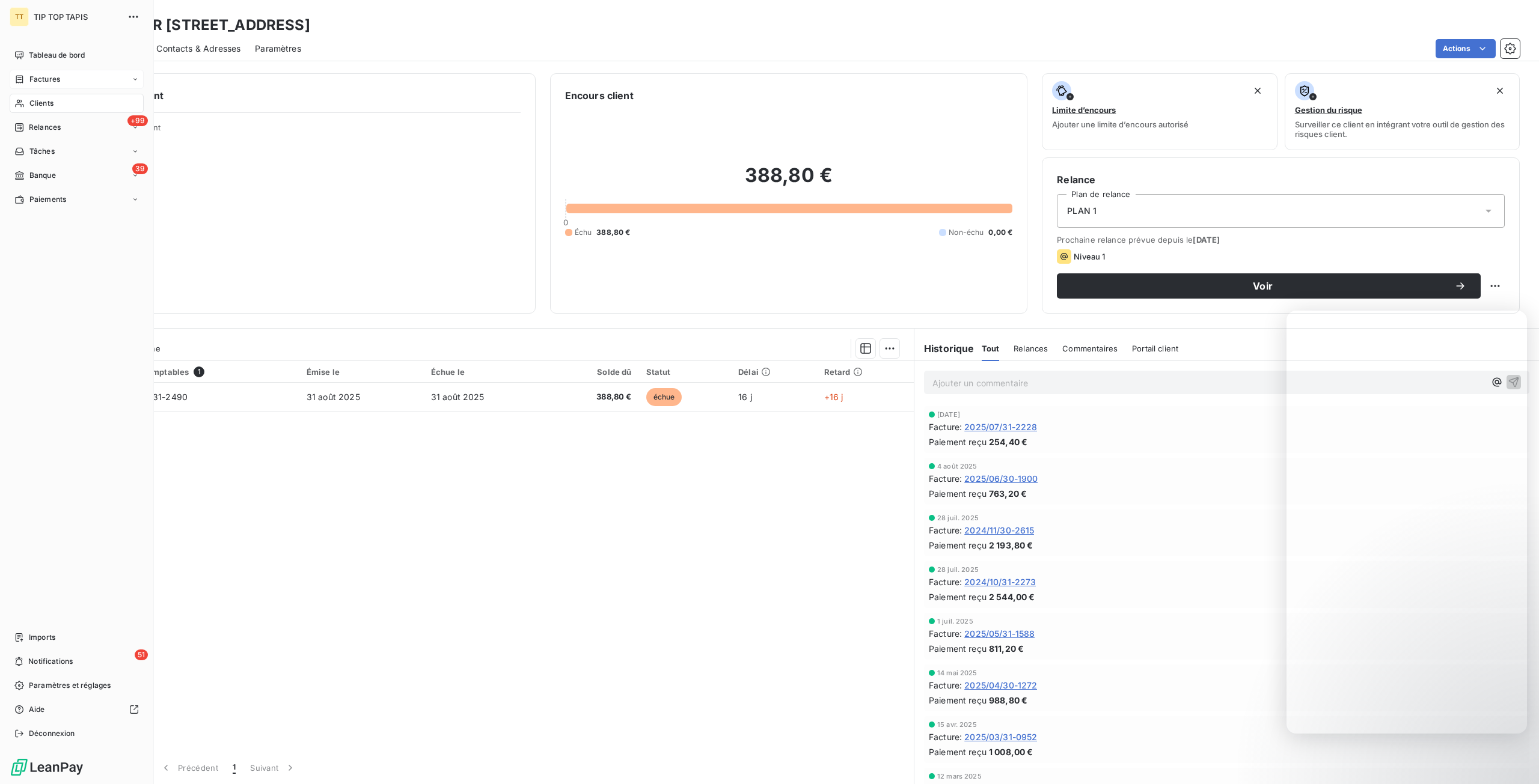
click at [14, 79] on icon at bounding box center [19, 79] width 10 height 10
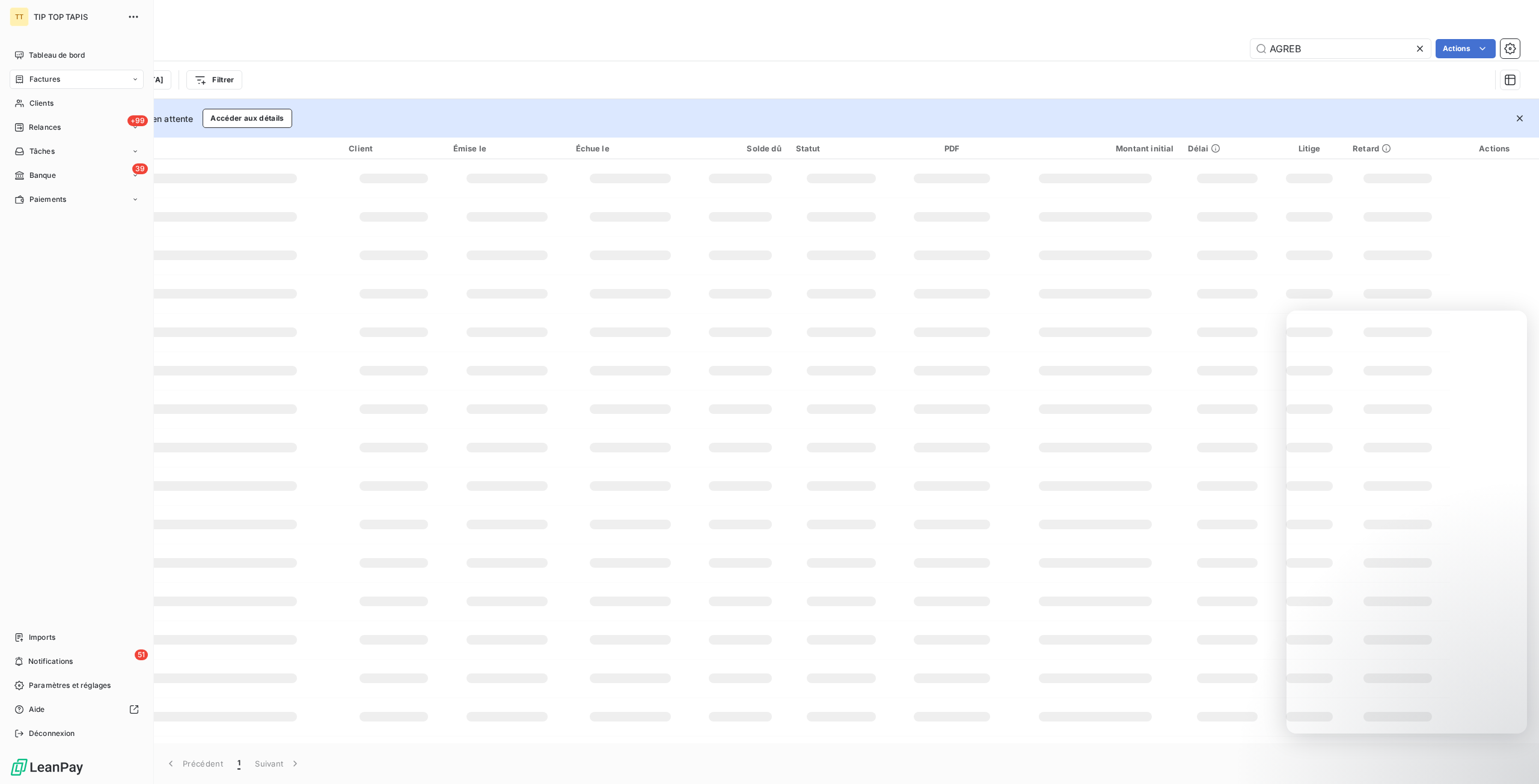
click at [24, 82] on div "Factures" at bounding box center [37, 79] width 46 height 11
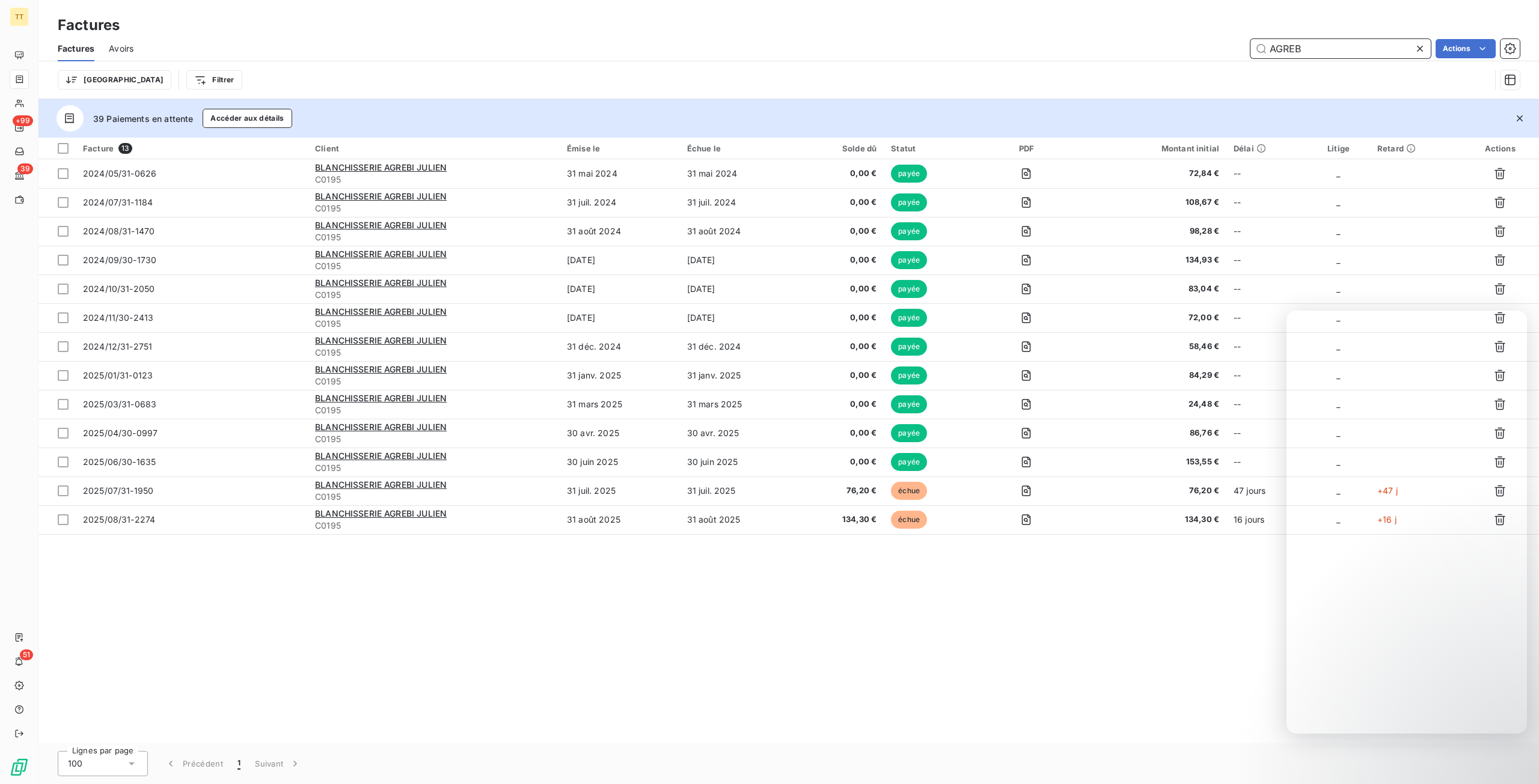
drag, startPoint x: 1358, startPoint y: 48, endPoint x: 1220, endPoint y: 46, distance: 138.0
click at [1220, 46] on div "AGREB Actions" at bounding box center [833, 49] width 1371 height 19
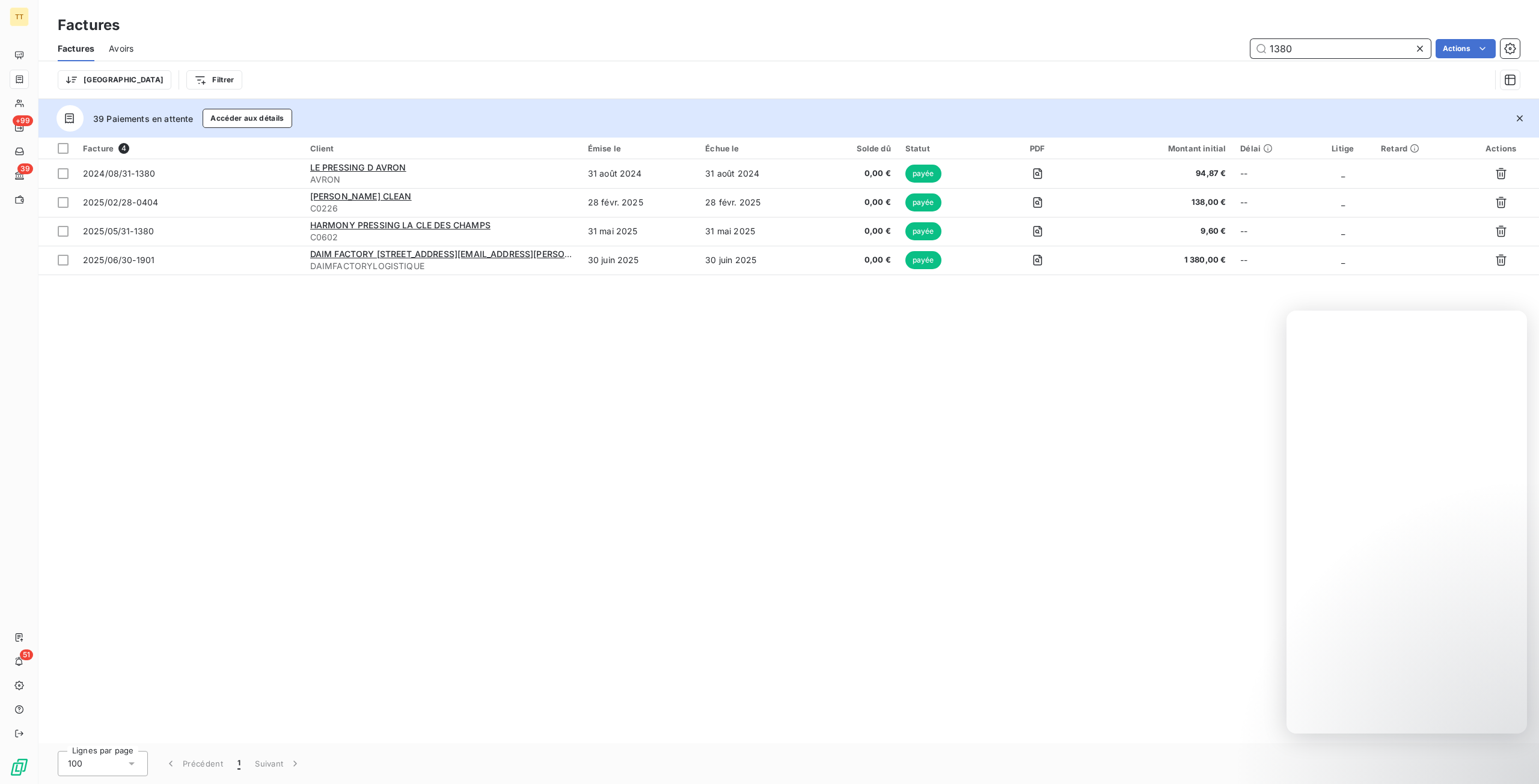
type input "1380"
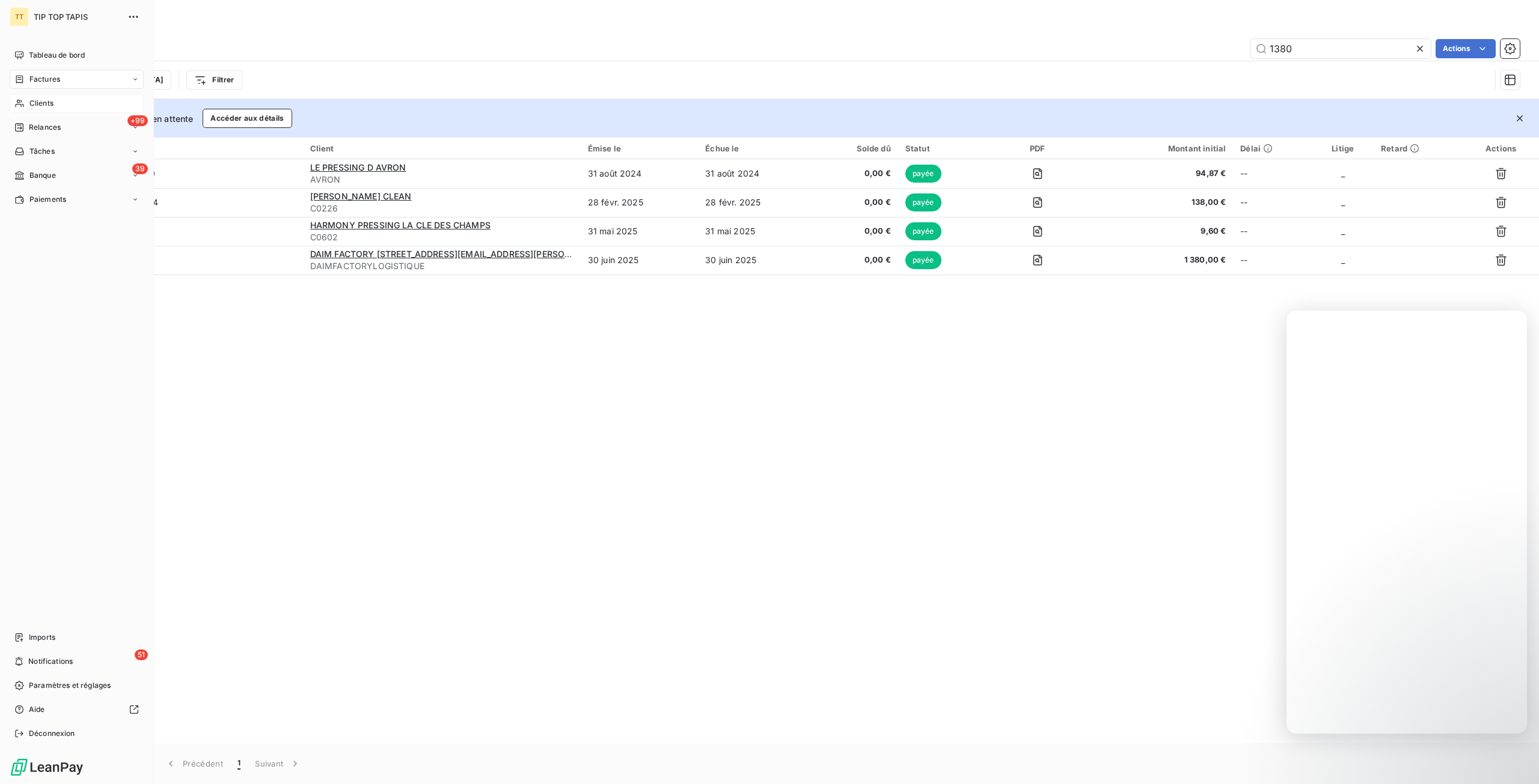
click at [53, 97] on div "Clients" at bounding box center [77, 103] width 134 height 19
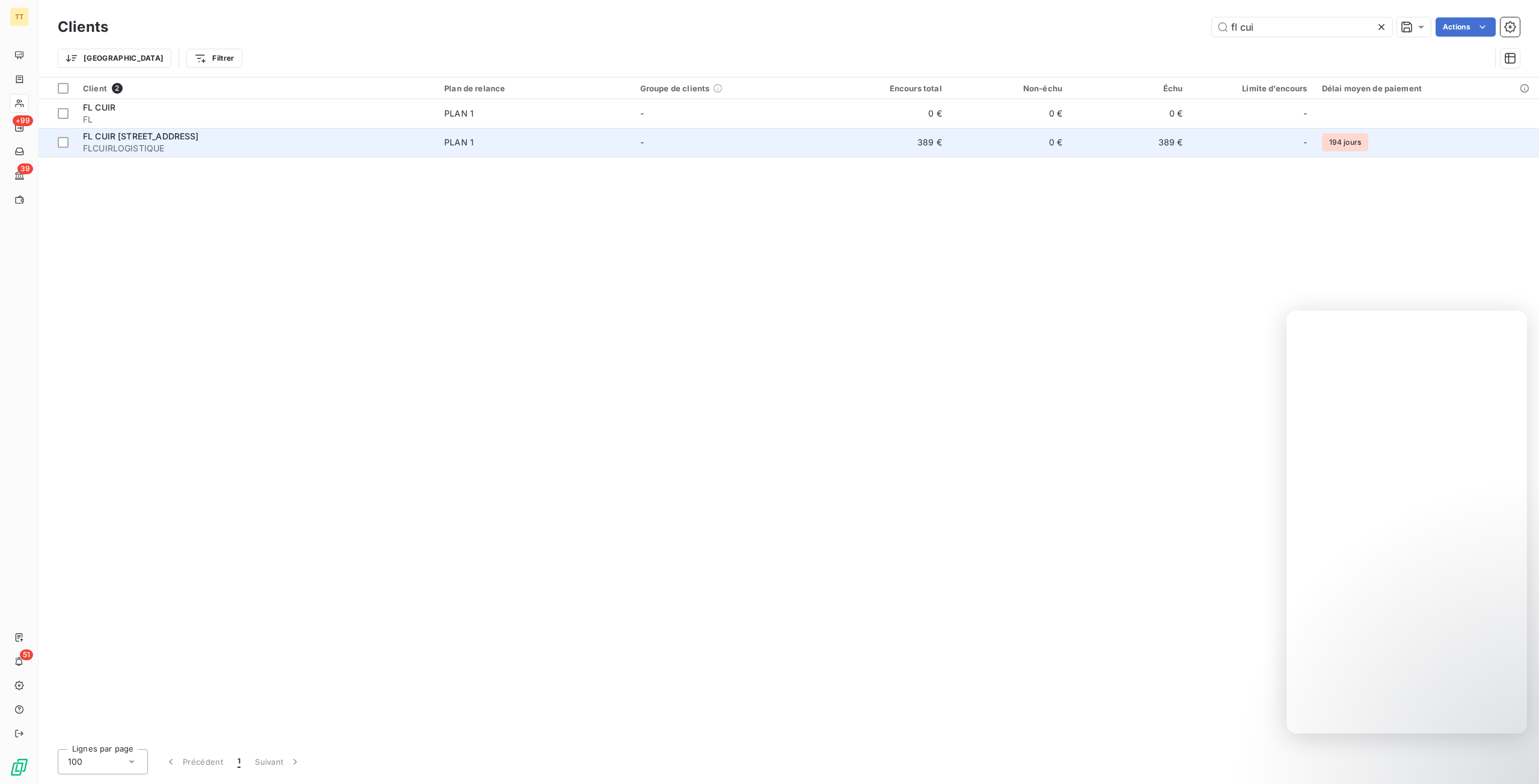
click at [920, 147] on td "389 €" at bounding box center [888, 142] width 121 height 29
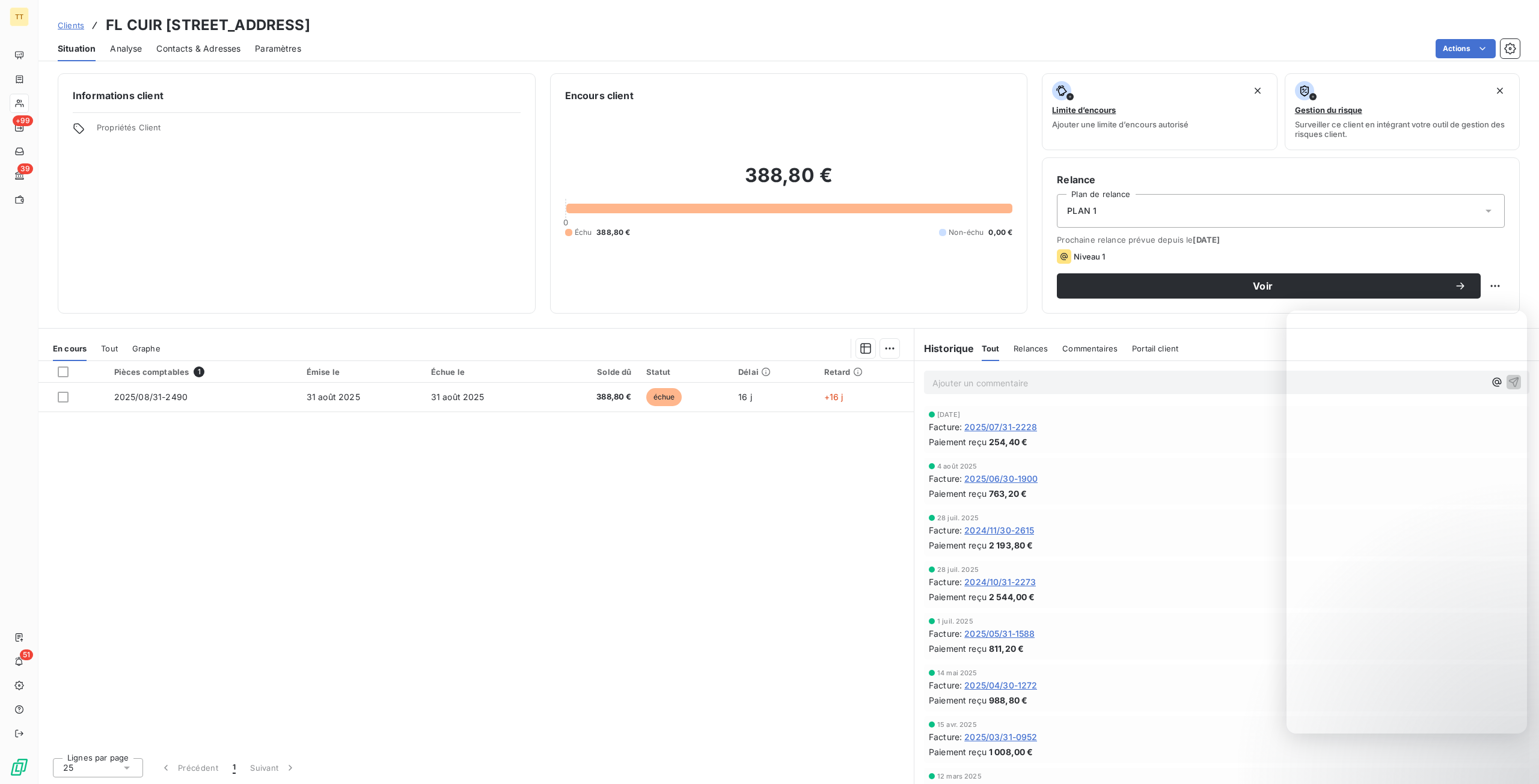
click at [111, 350] on span "Tout" at bounding box center [110, 348] width 17 height 10
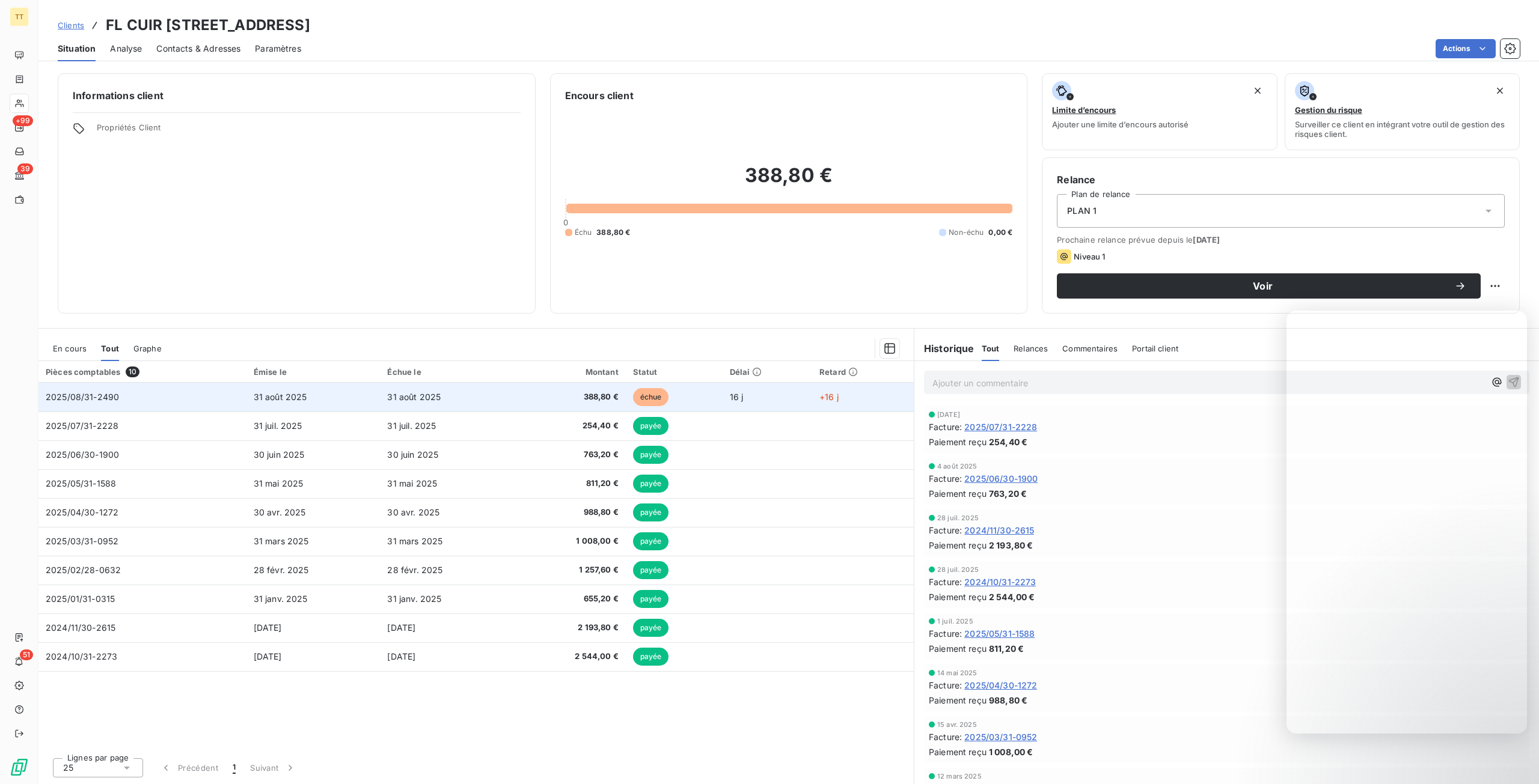
click at [95, 392] on span "2025/08/31-2490" at bounding box center [82, 397] width 73 height 10
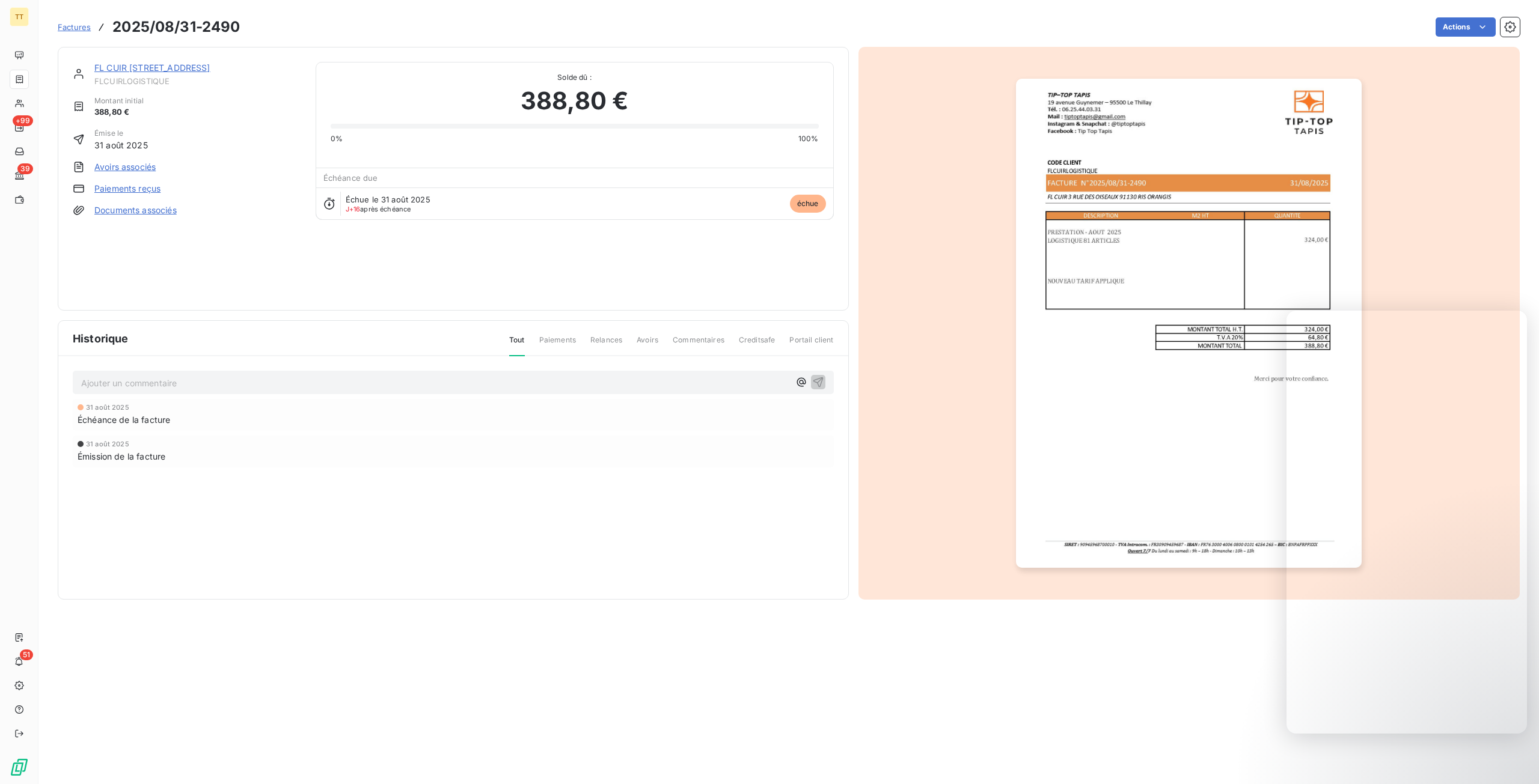
click at [111, 67] on link "FL CUIR 3 RUE DES OISEAUX 91130 RIS ORANGIS" at bounding box center [152, 68] width 116 height 10
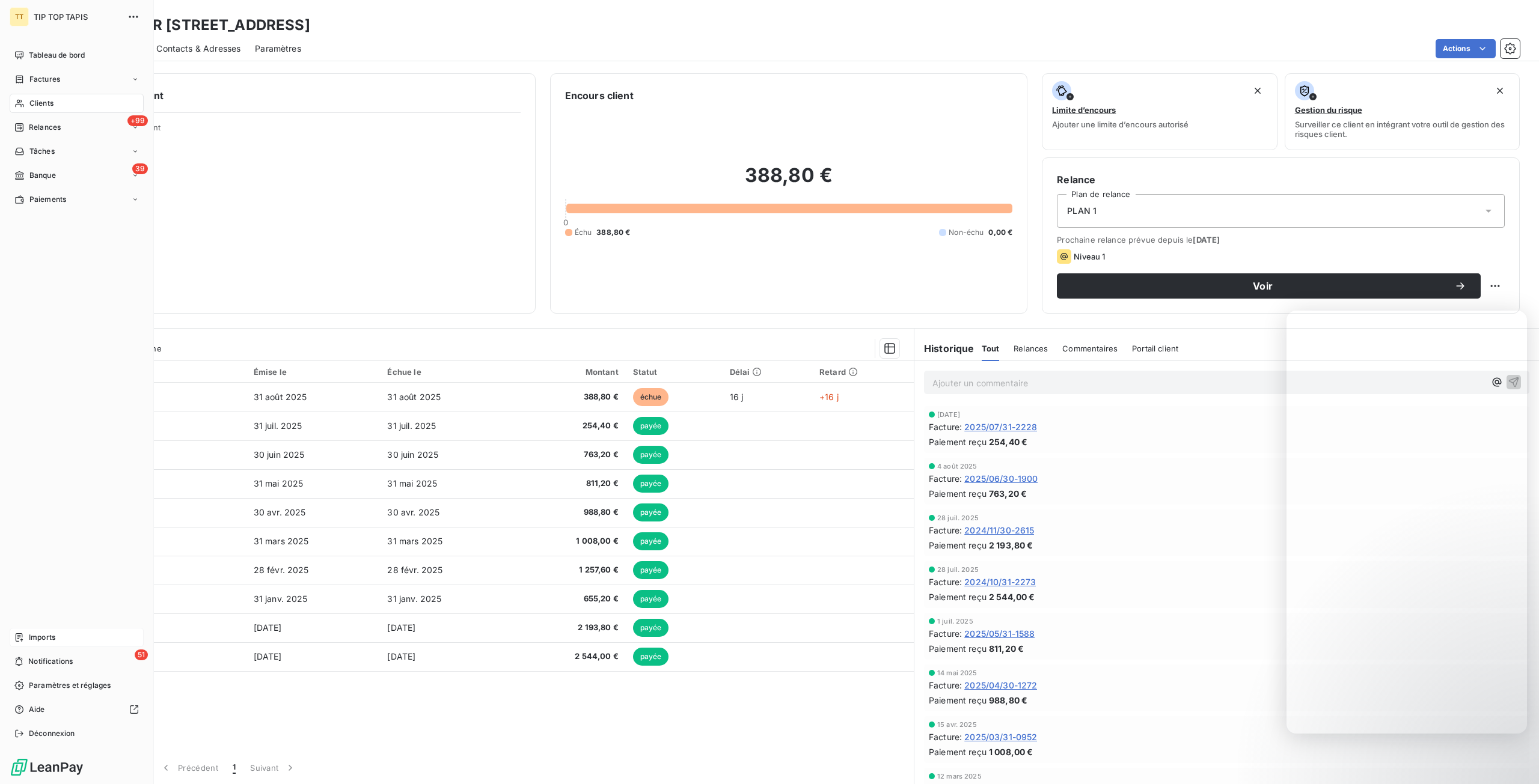
click at [55, 635] on span "Imports" at bounding box center [42, 637] width 26 height 11
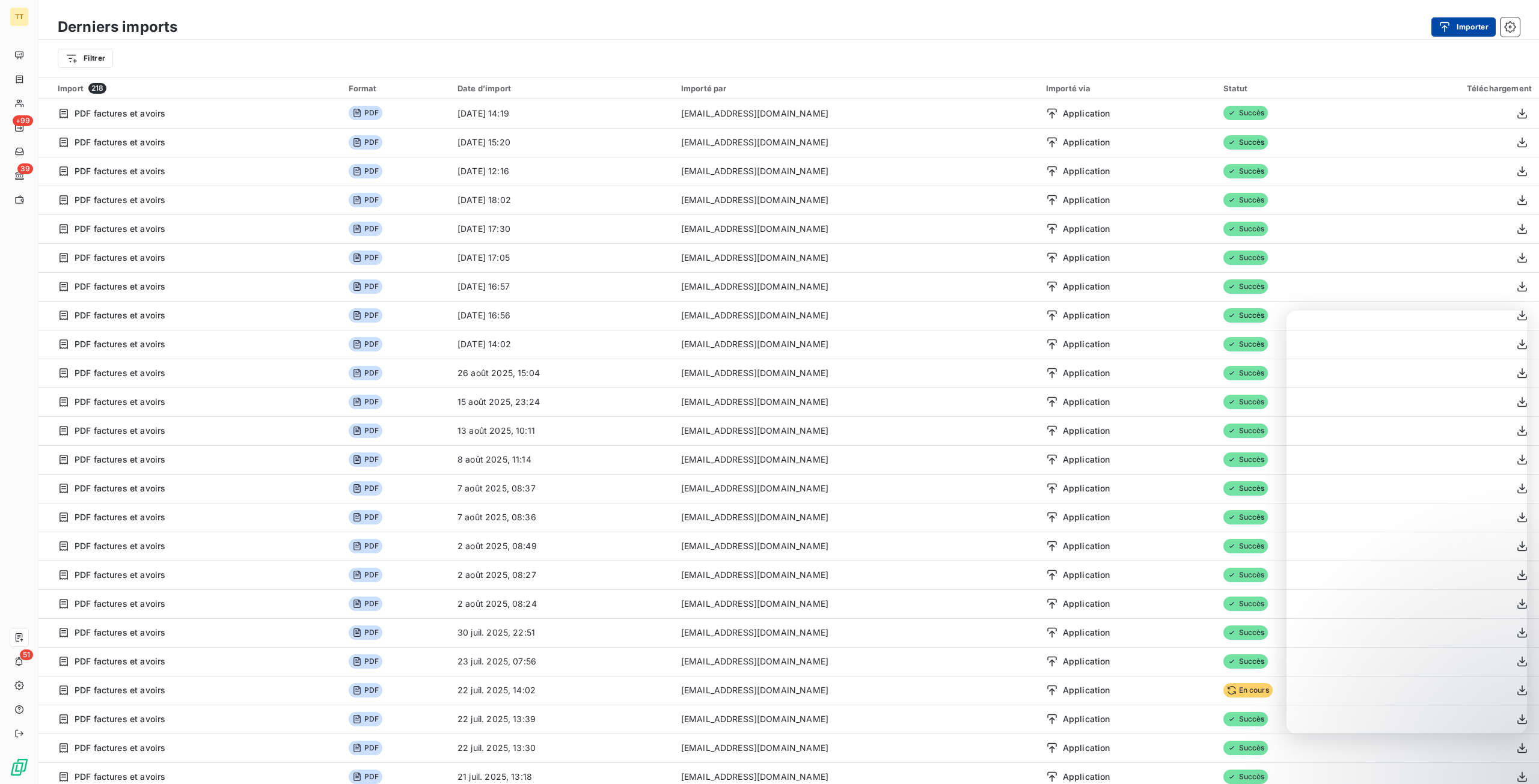
click at [1457, 24] on button "Importer" at bounding box center [1464, 27] width 64 height 19
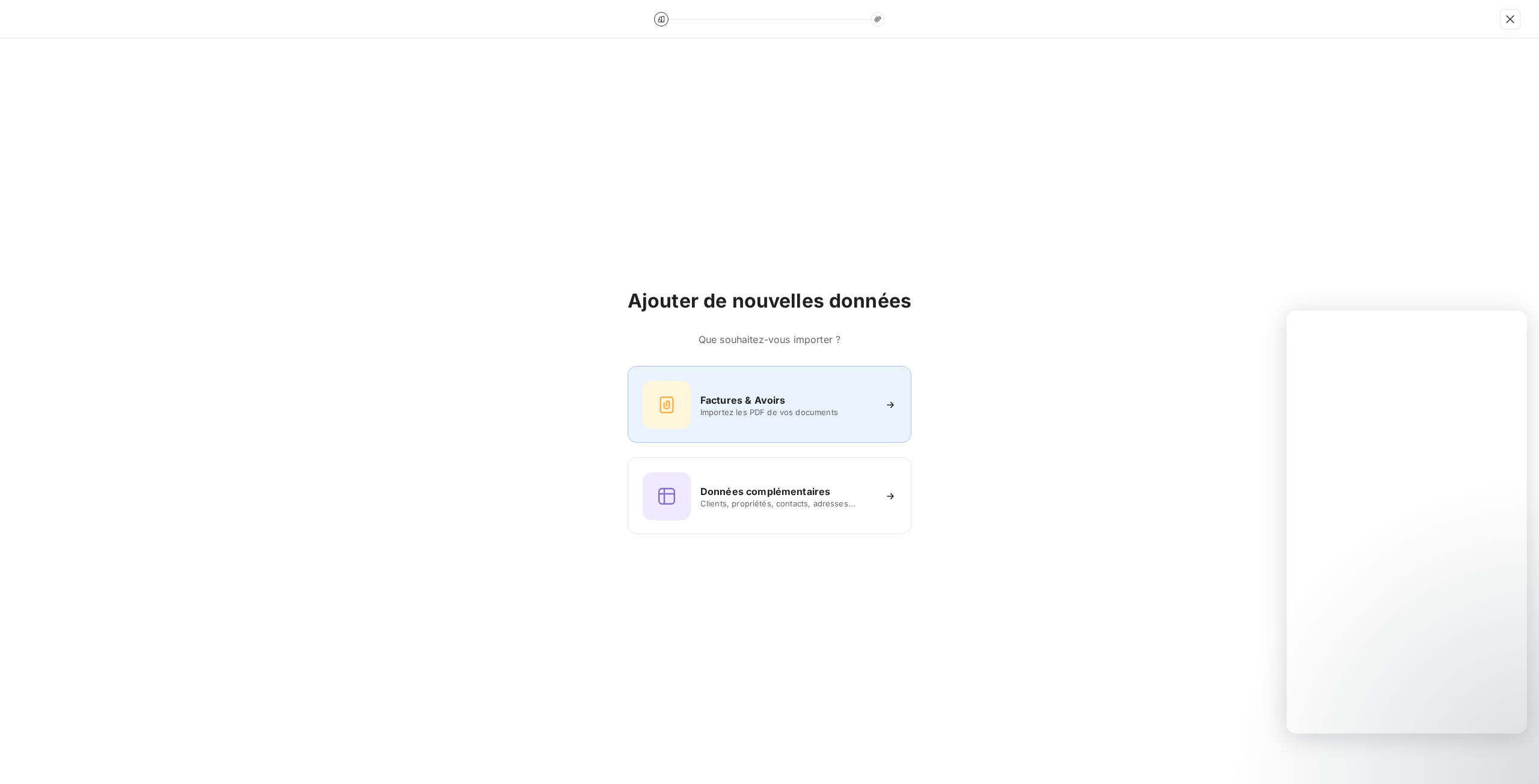
click at [735, 401] on h6 "Factures & Avoirs" at bounding box center [743, 400] width 85 height 14
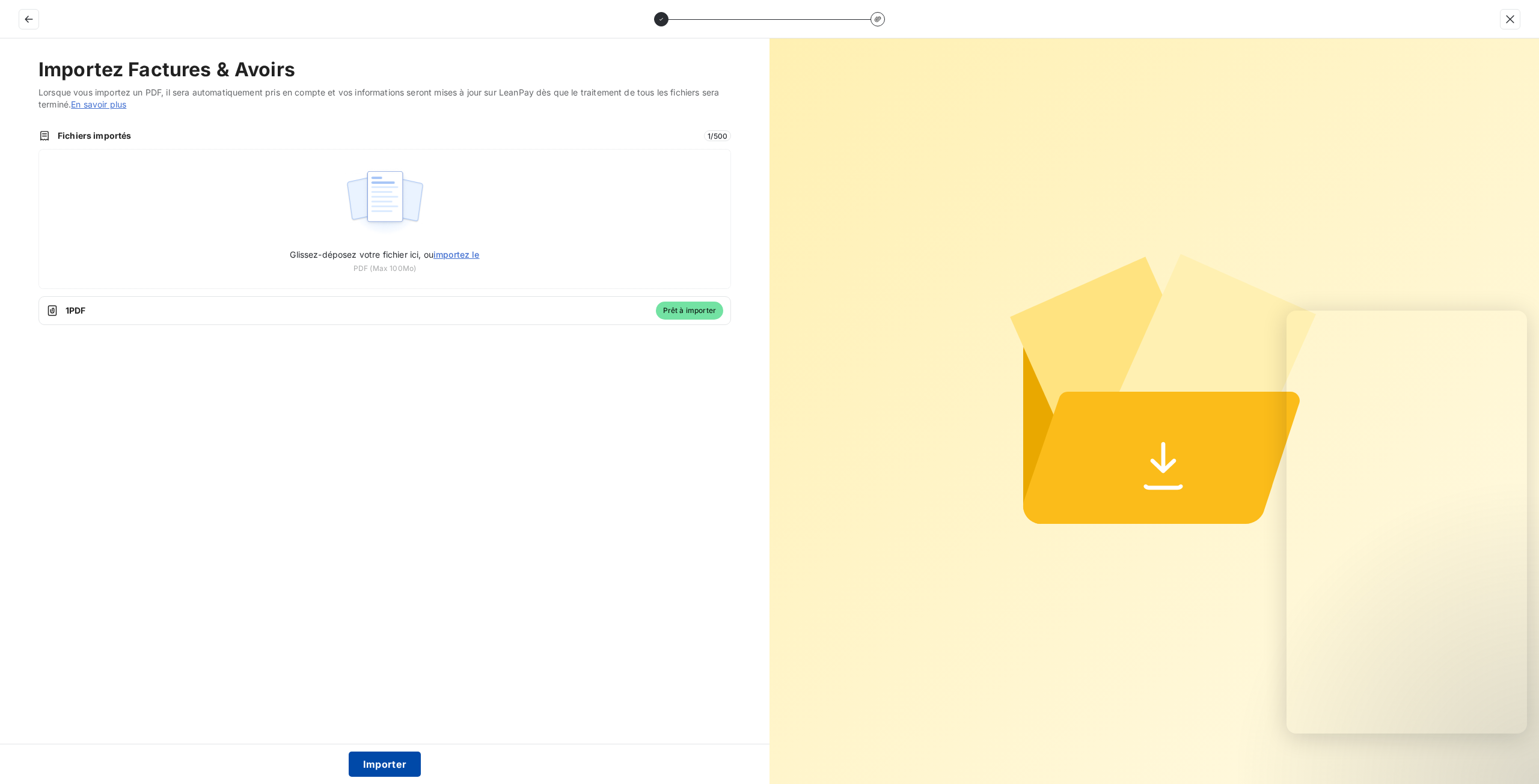
drag, startPoint x: 398, startPoint y: 762, endPoint x: 379, endPoint y: 755, distance: 20.2
click at [367, 756] on button "Importer" at bounding box center [385, 764] width 73 height 25
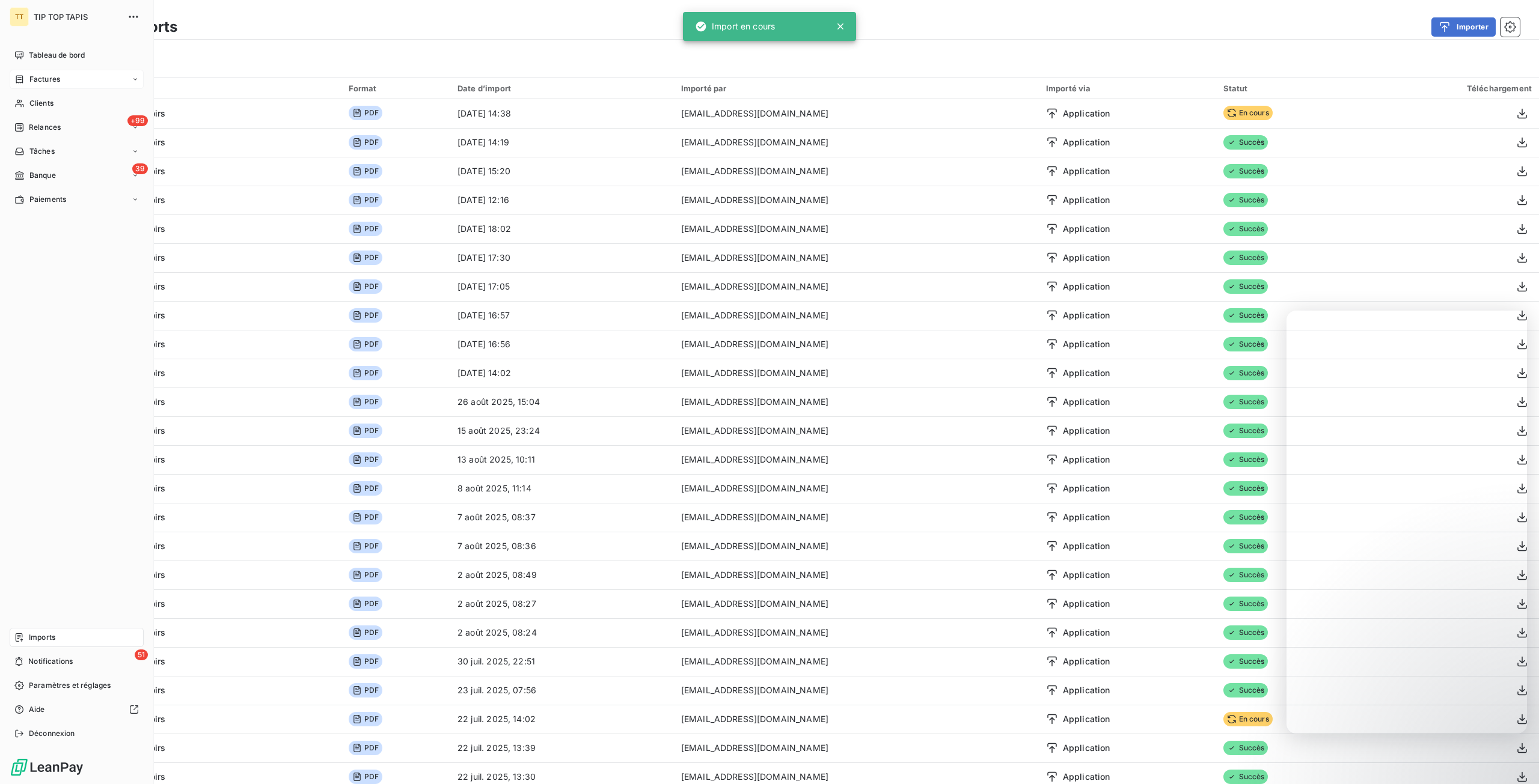
click at [50, 85] on div "Factures" at bounding box center [77, 79] width 134 height 19
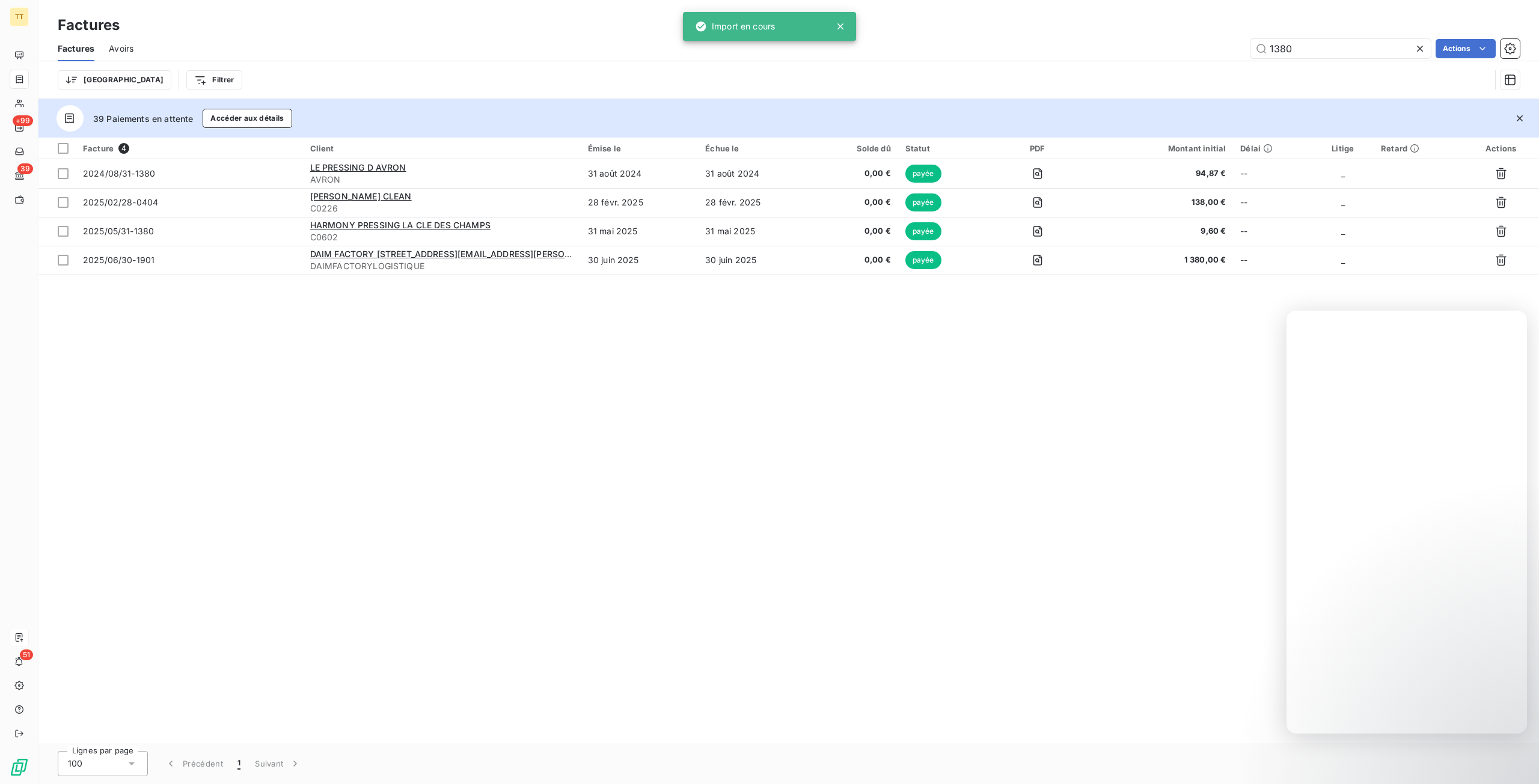
drag, startPoint x: 1341, startPoint y: 49, endPoint x: 1186, endPoint y: 37, distance: 155.5
click at [1186, 37] on div "Factures Avoirs 1380 Actions" at bounding box center [789, 48] width 1500 height 25
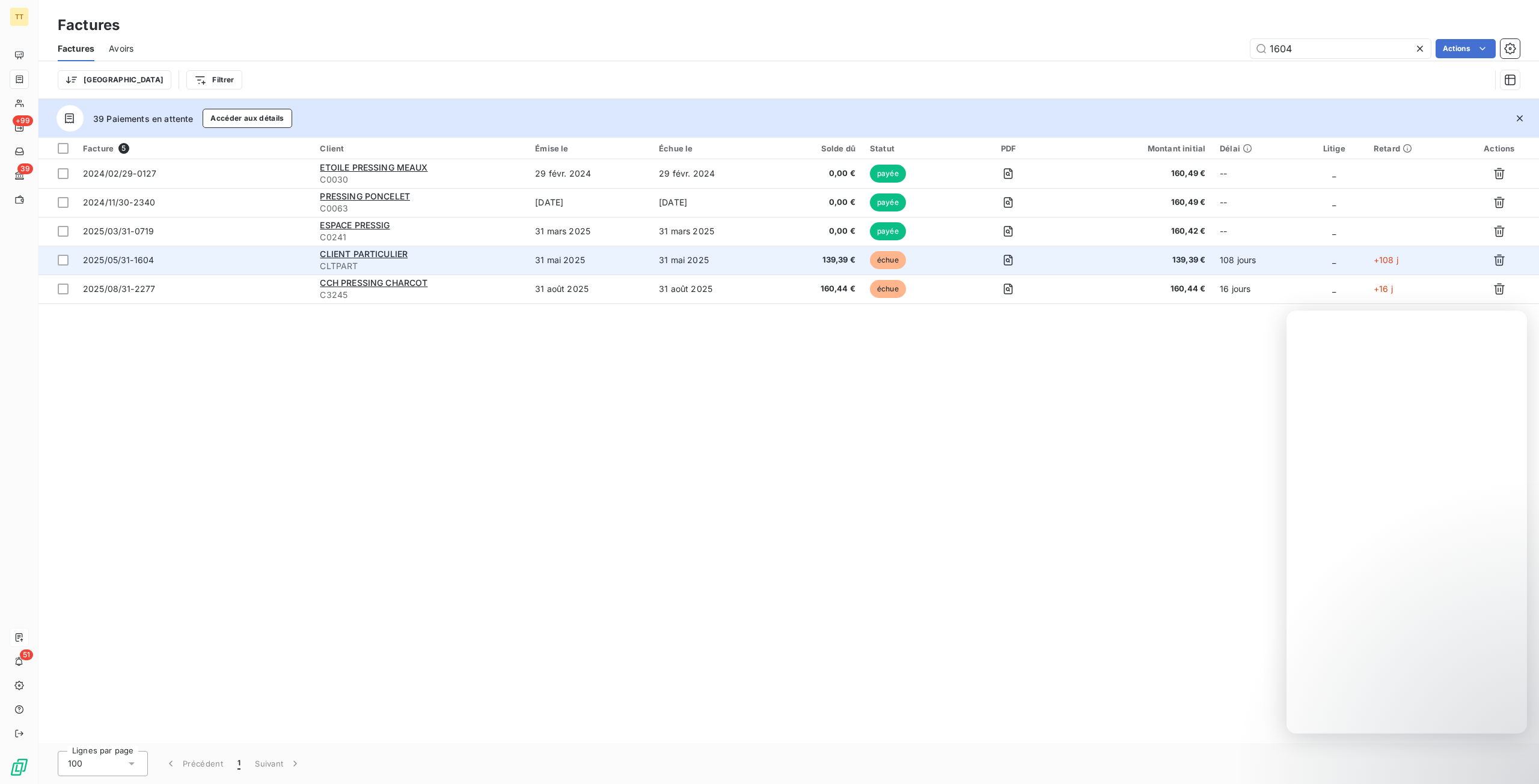
type input "1604"
click at [487, 253] on div "CLIENT PARTICULIER" at bounding box center [420, 254] width 201 height 12
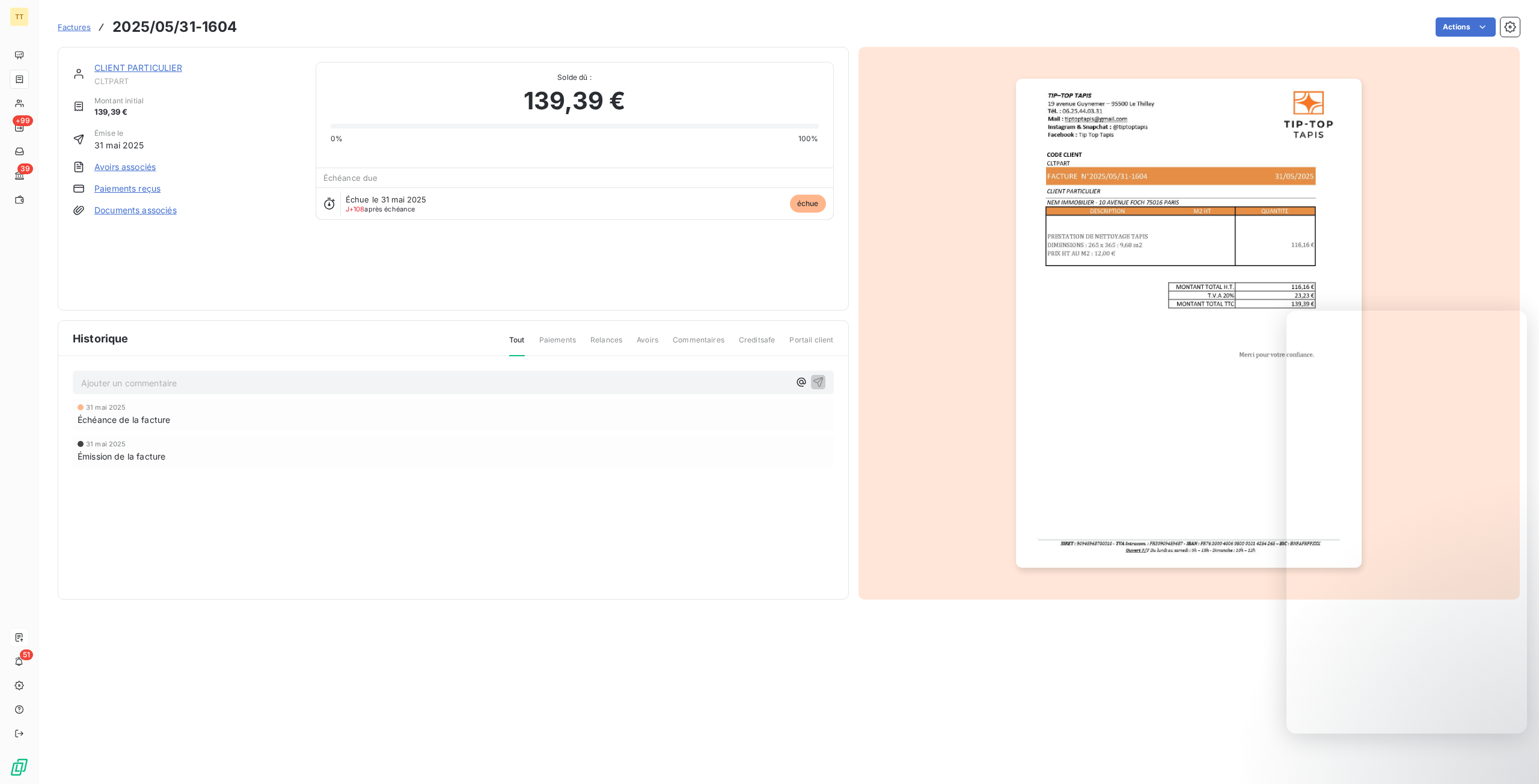
click at [148, 187] on link "Paiements reçus" at bounding box center [127, 189] width 66 height 12
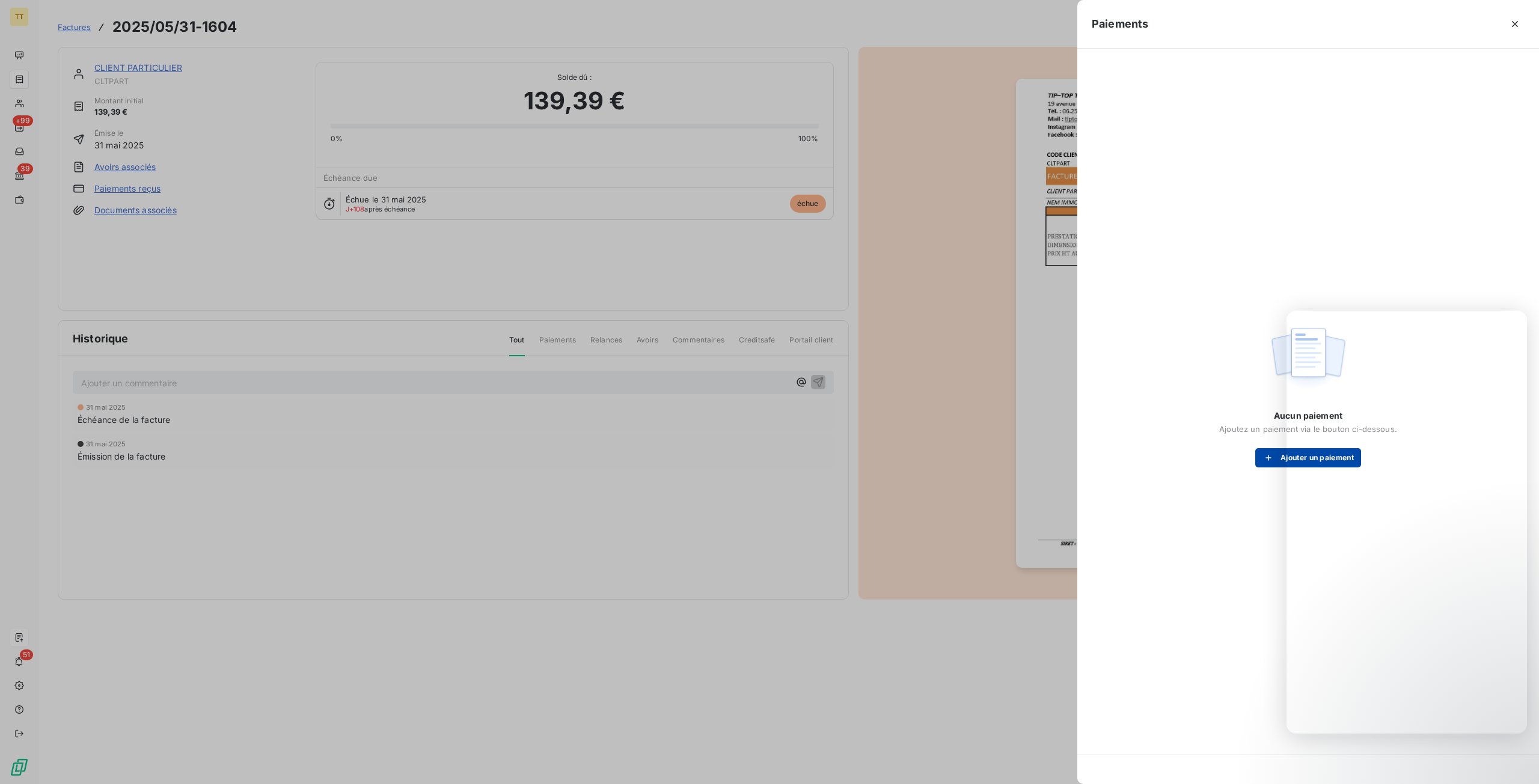
click at [1259, 464] on button "Ajouter un paiement" at bounding box center [1308, 458] width 106 height 19
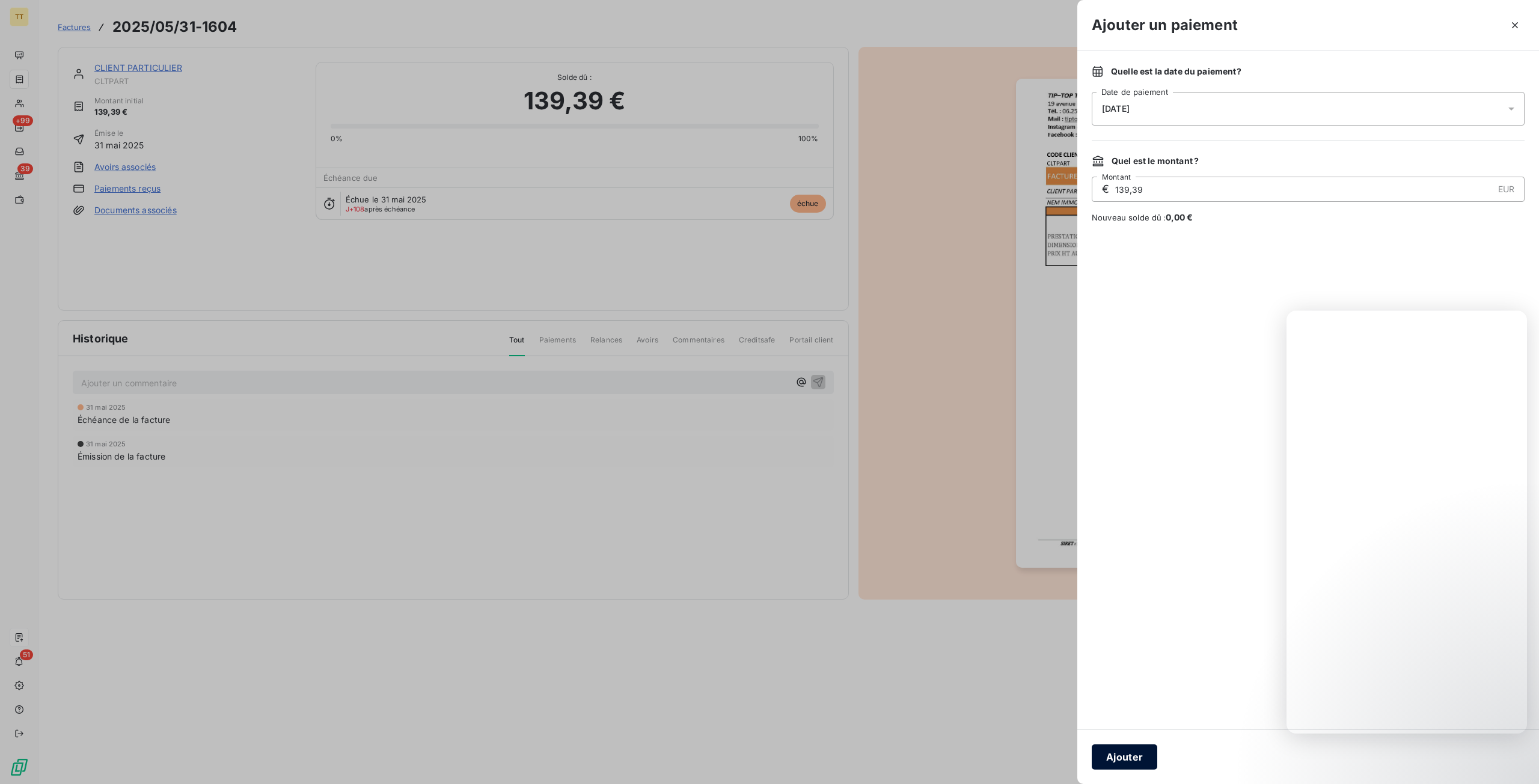
click at [1116, 754] on button "Ajouter" at bounding box center [1125, 757] width 66 height 25
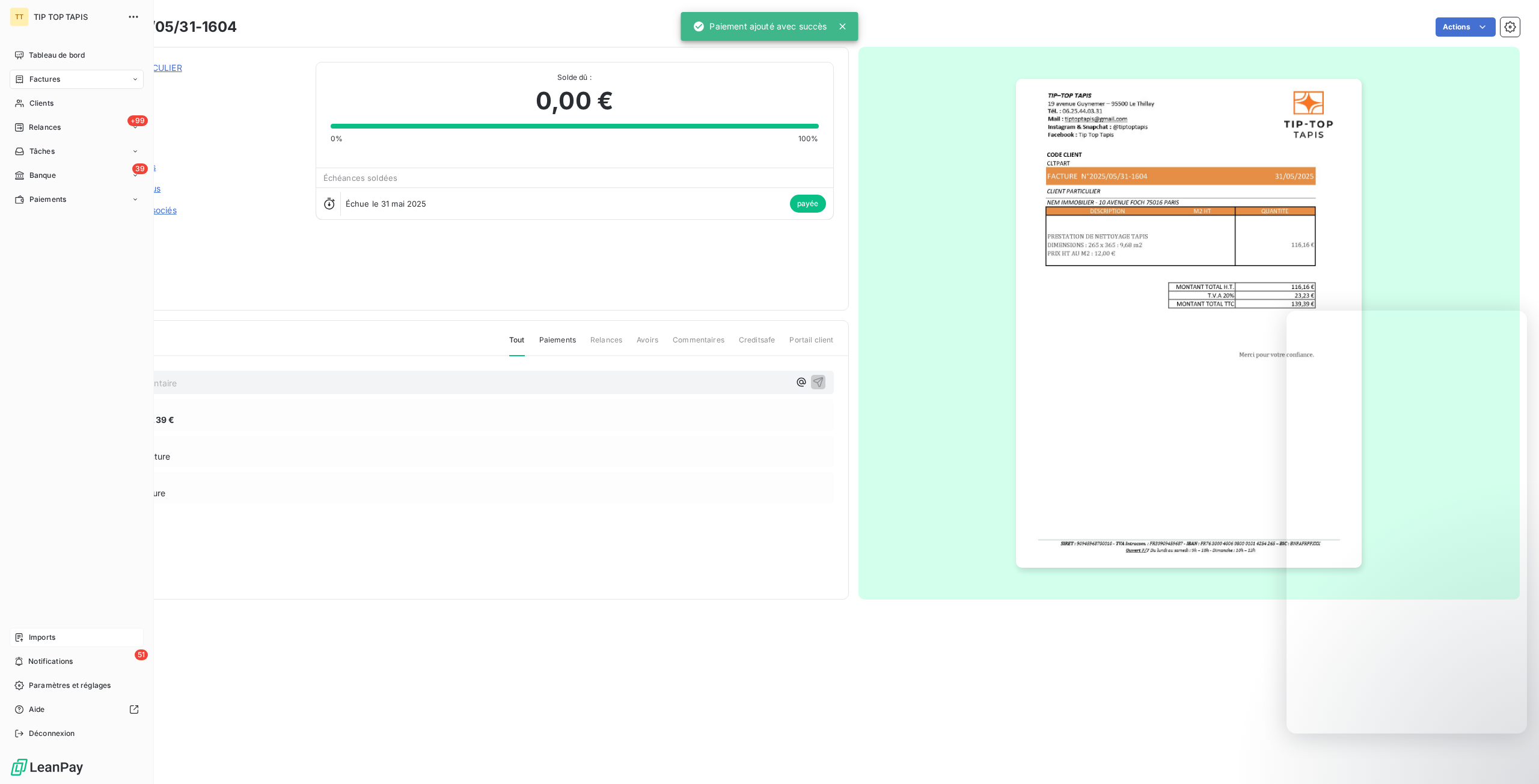
click at [46, 634] on span "Imports" at bounding box center [42, 637] width 26 height 11
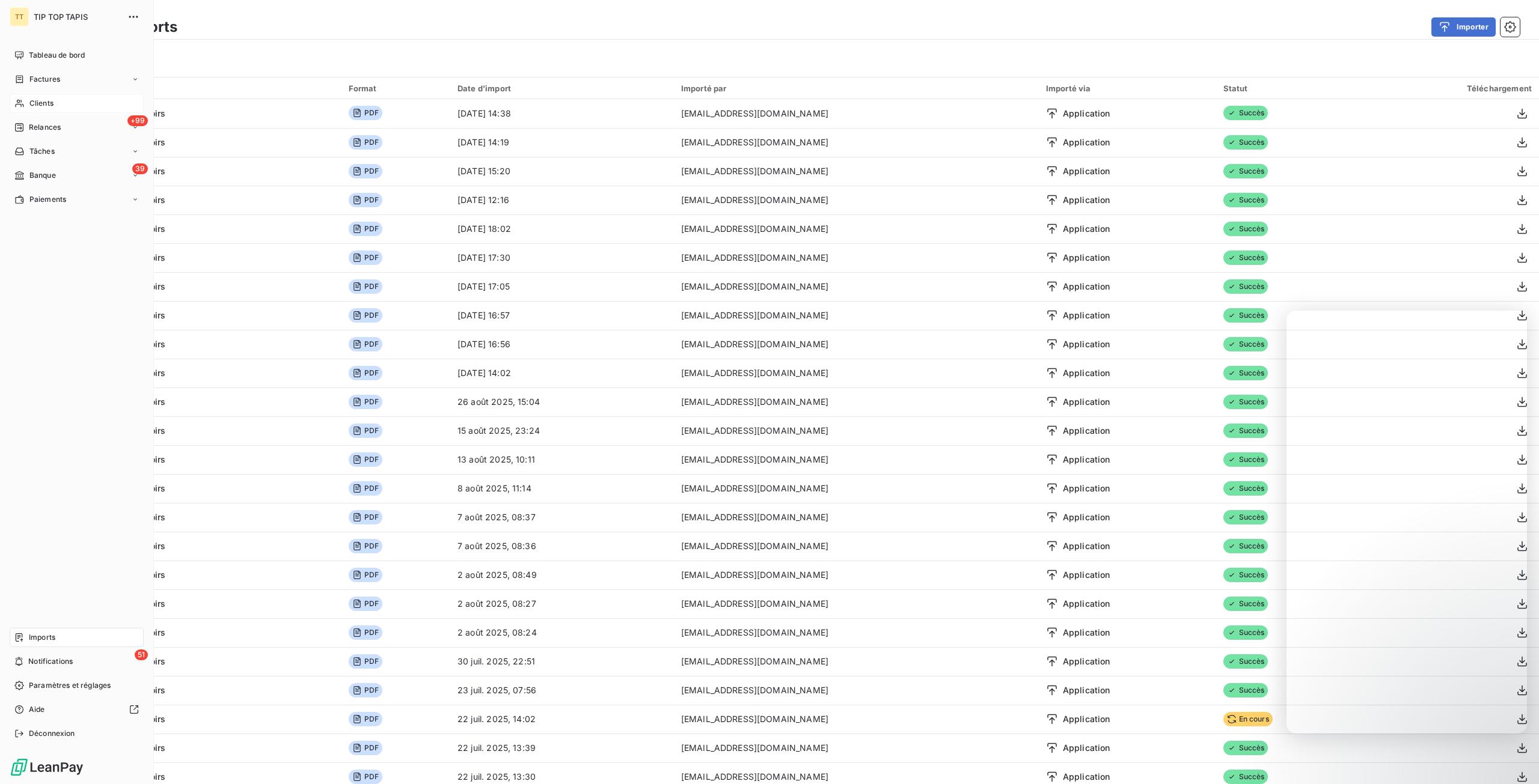
click at [43, 99] on span "Clients" at bounding box center [41, 103] width 24 height 11
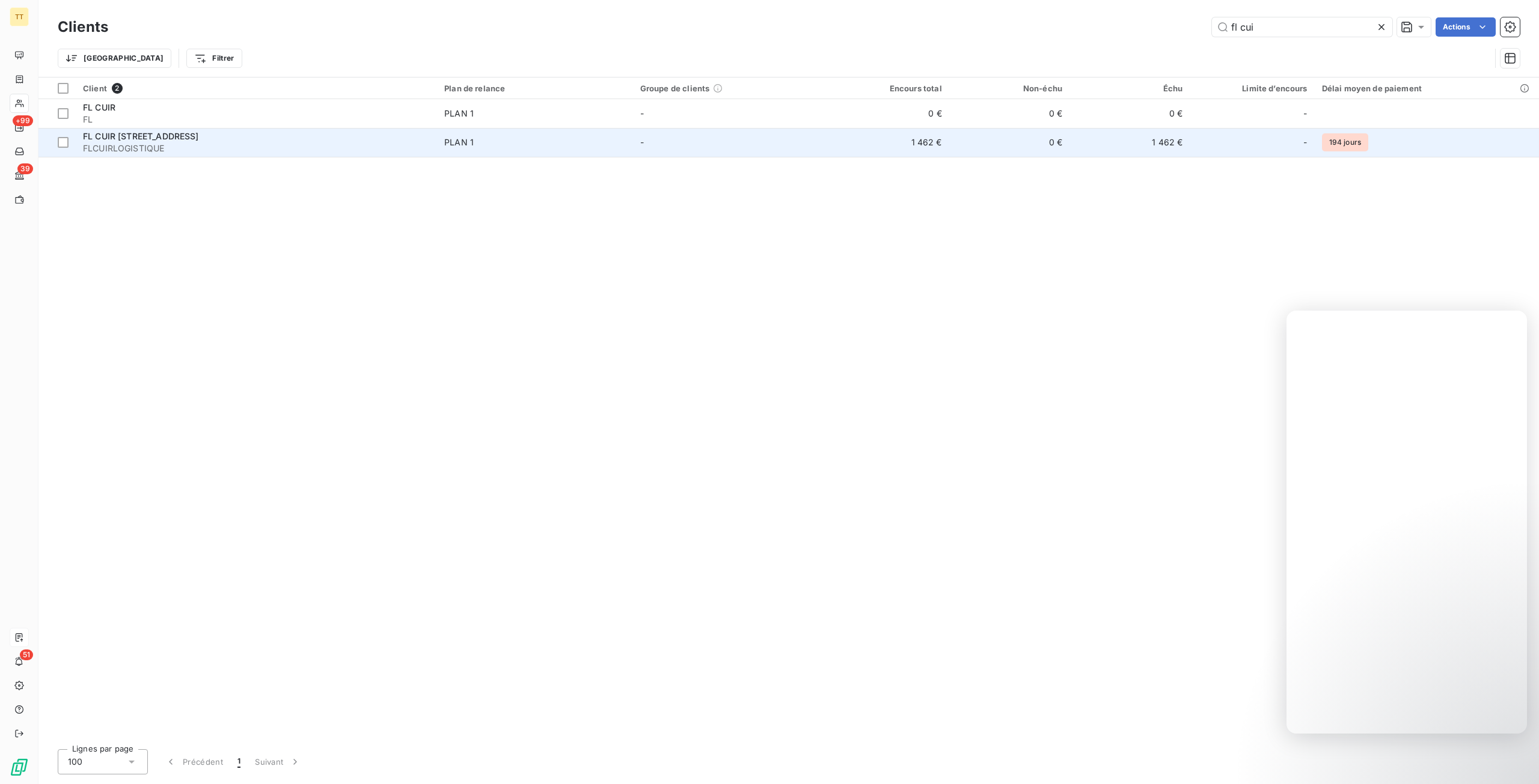
click at [940, 152] on td "1 462 €" at bounding box center [888, 142] width 121 height 29
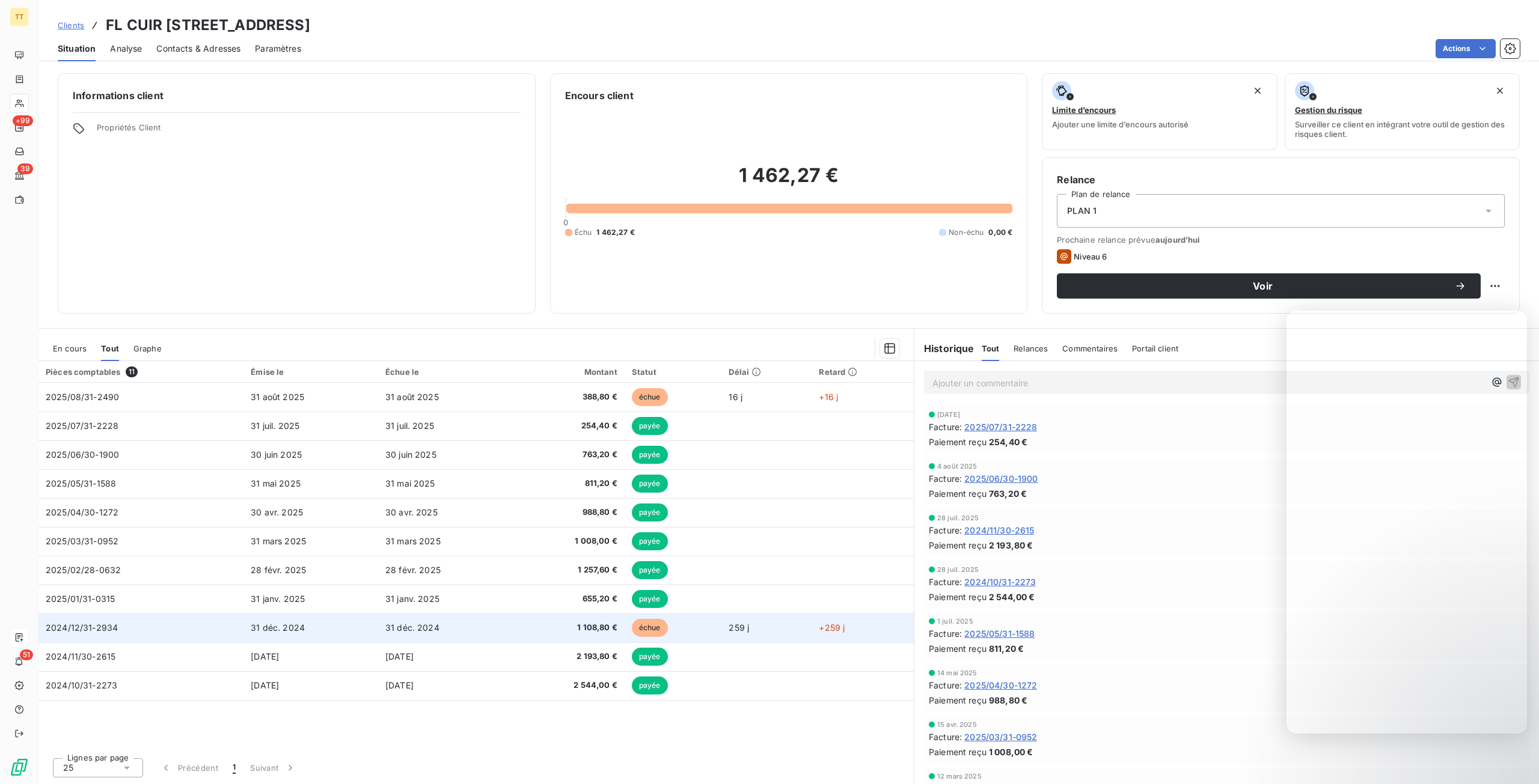
click at [452, 628] on td "31 déc. 2024" at bounding box center [445, 627] width 135 height 29
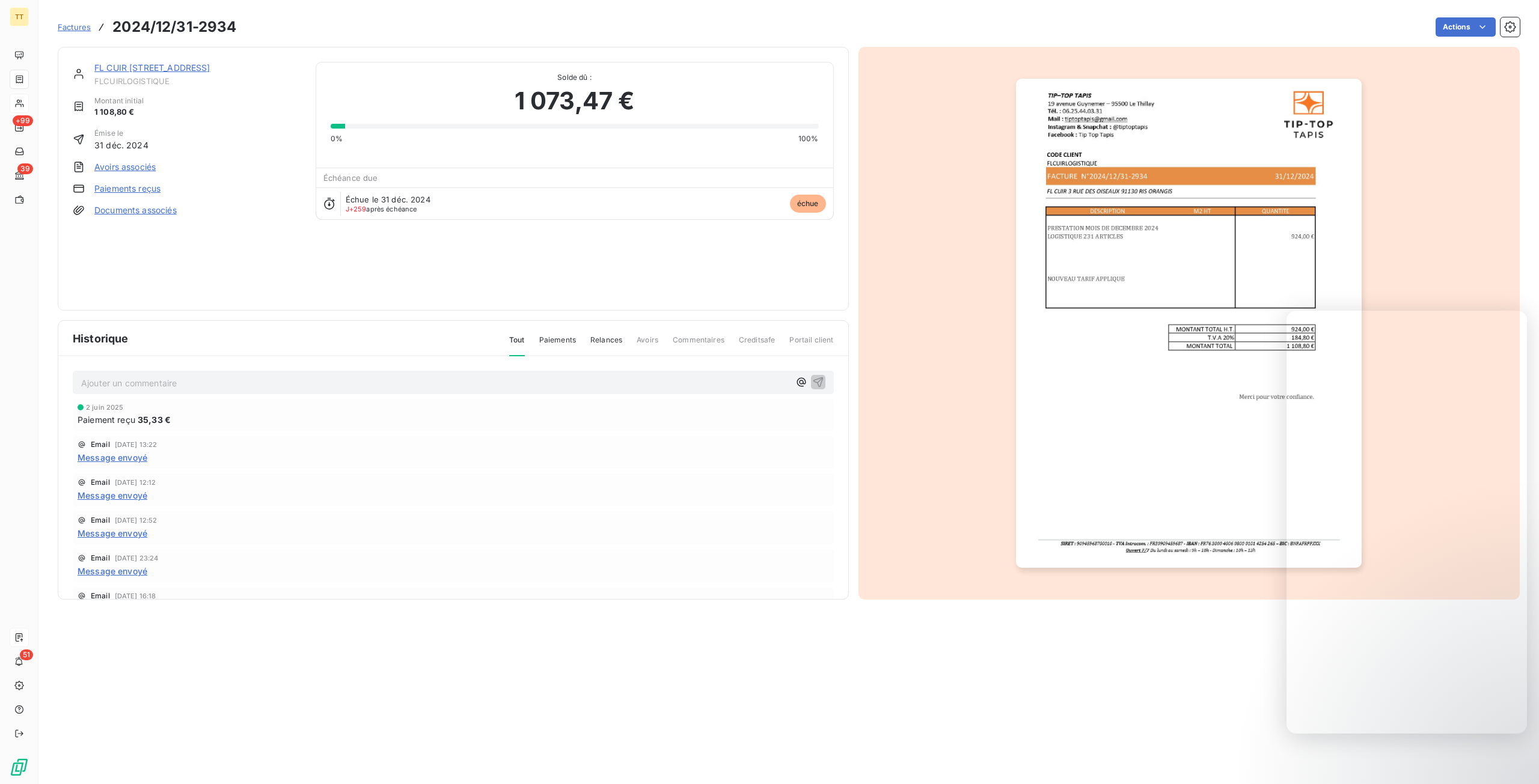
click at [139, 191] on link "Paiements reçus" at bounding box center [127, 189] width 66 height 12
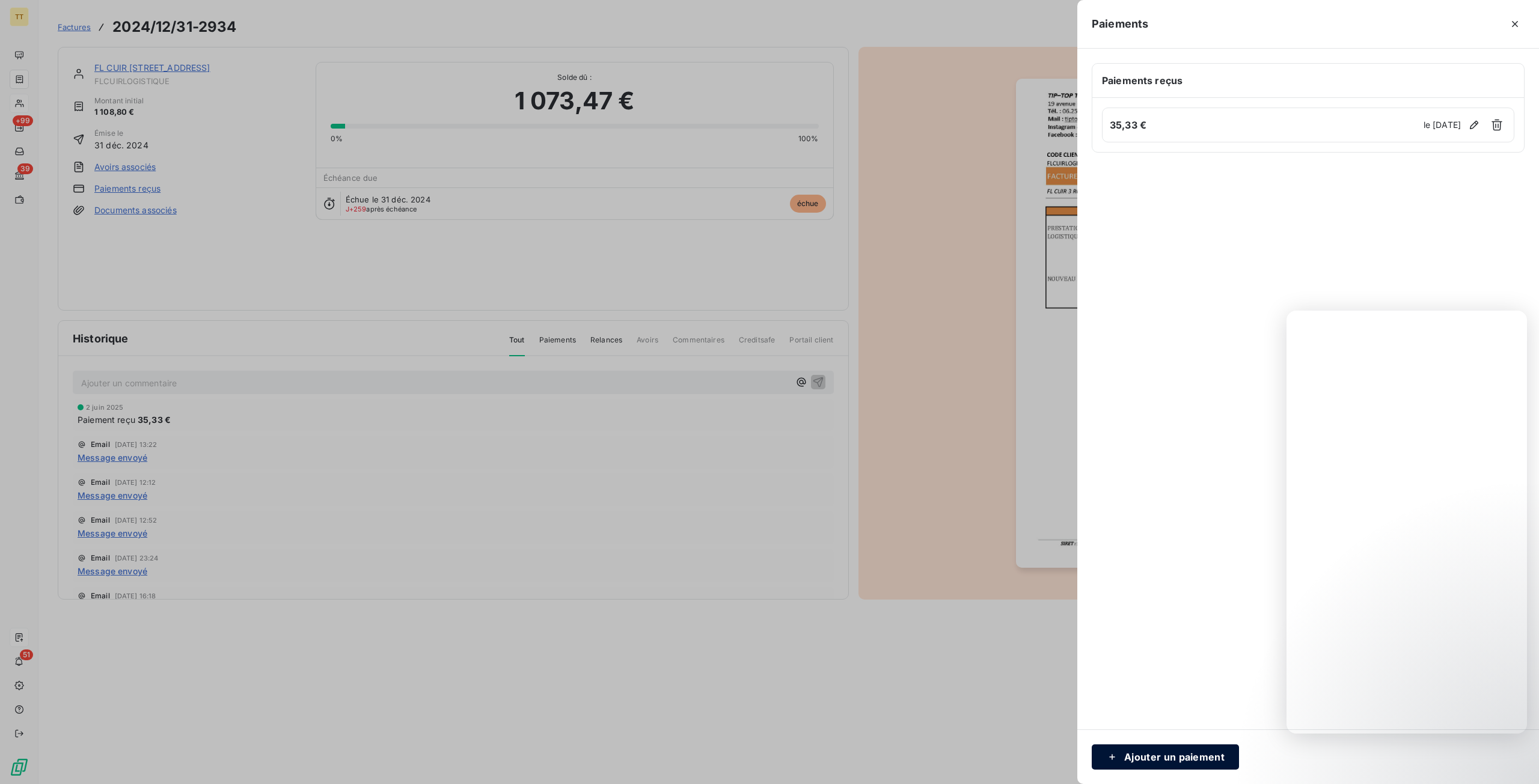
click at [1175, 769] on button "Ajouter un paiement" at bounding box center [1165, 757] width 147 height 25
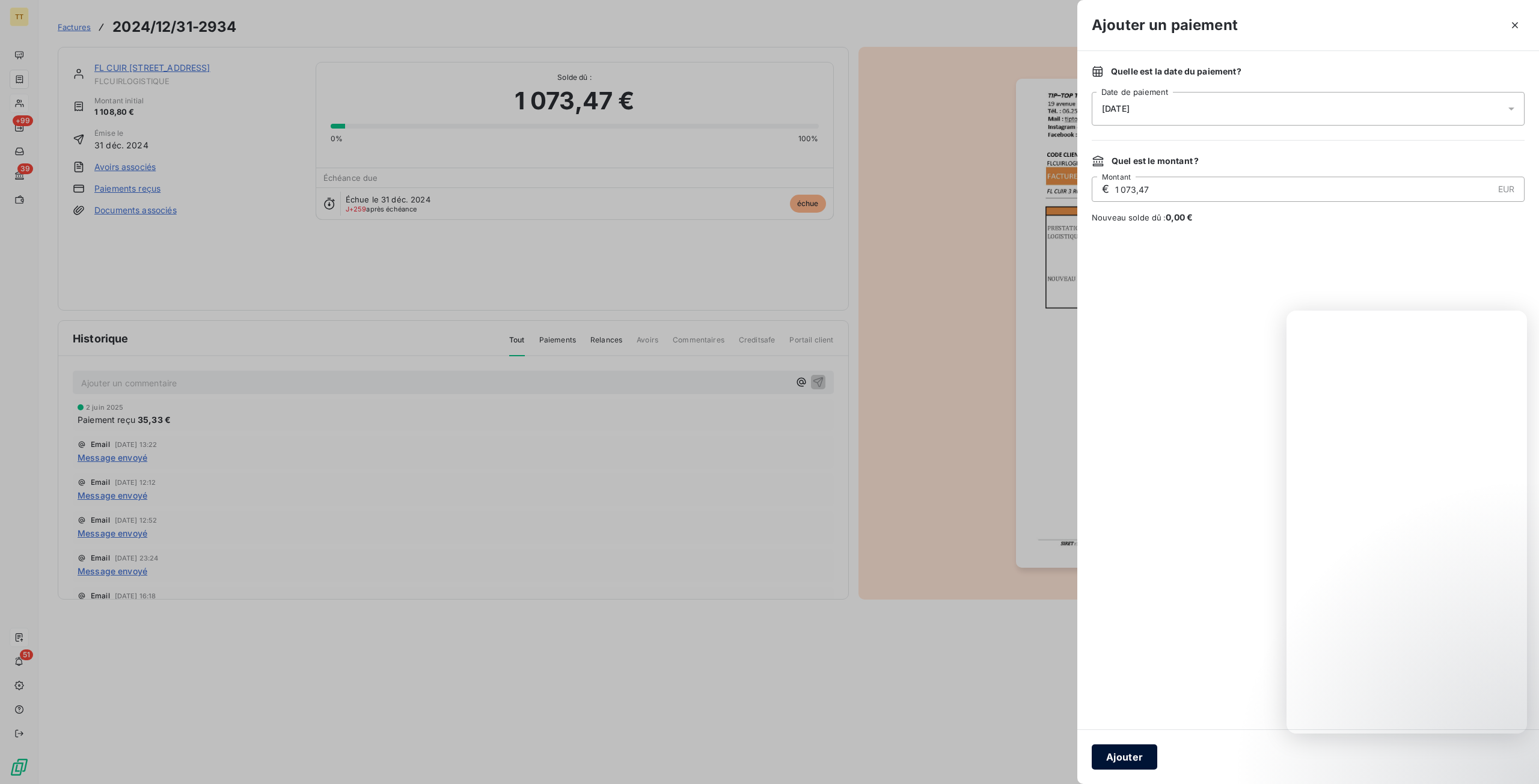
click at [1133, 760] on button "Ajouter" at bounding box center [1125, 757] width 66 height 25
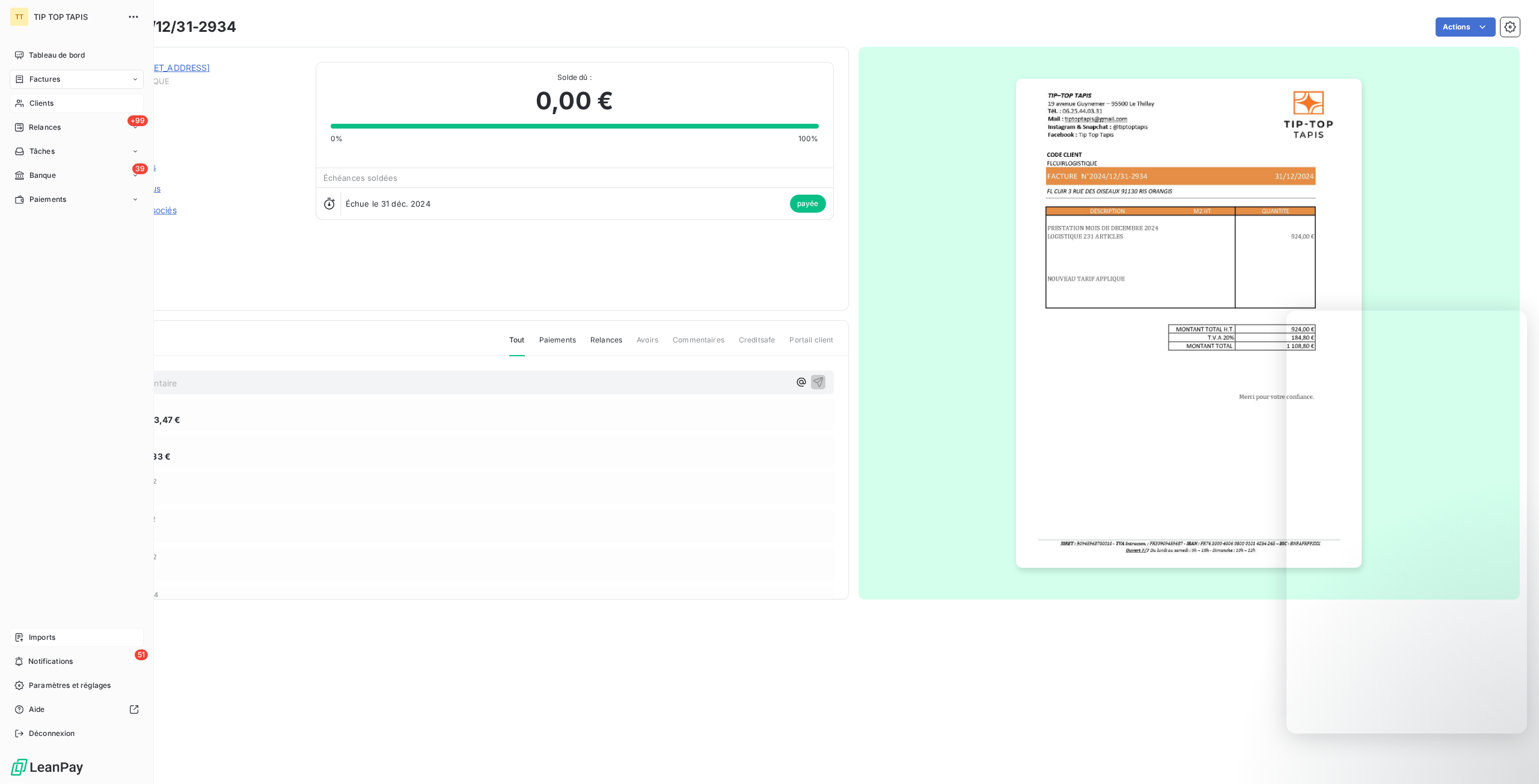
drag, startPoint x: 37, startPoint y: 94, endPoint x: 34, endPoint y: 107, distance: 13.3
click at [34, 107] on span "Clients" at bounding box center [41, 103] width 24 height 11
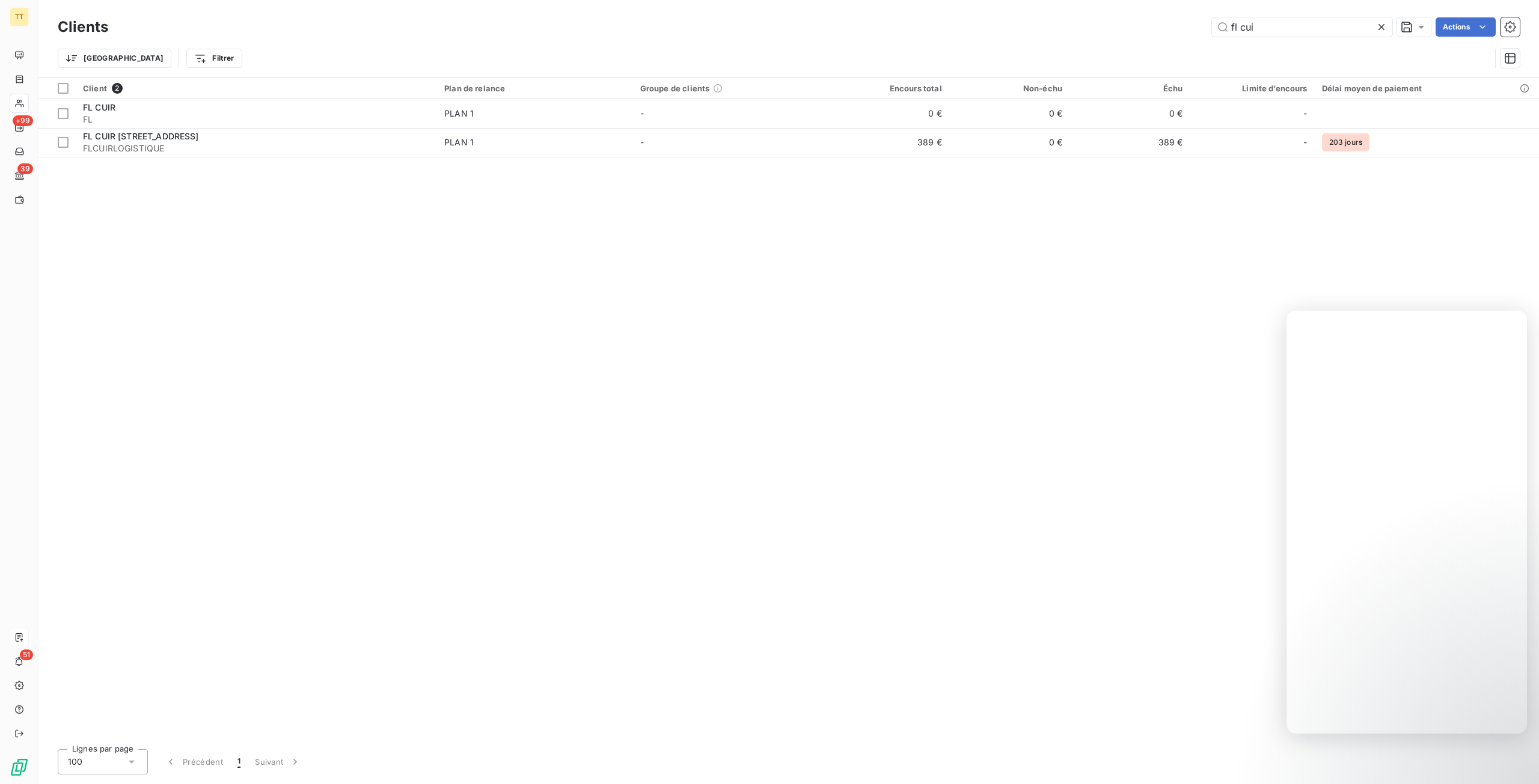
drag, startPoint x: 1304, startPoint y: 20, endPoint x: 1176, endPoint y: 17, distance: 128.0
click at [1176, 17] on div "fl cui Actions" at bounding box center [820, 27] width 1397 height 19
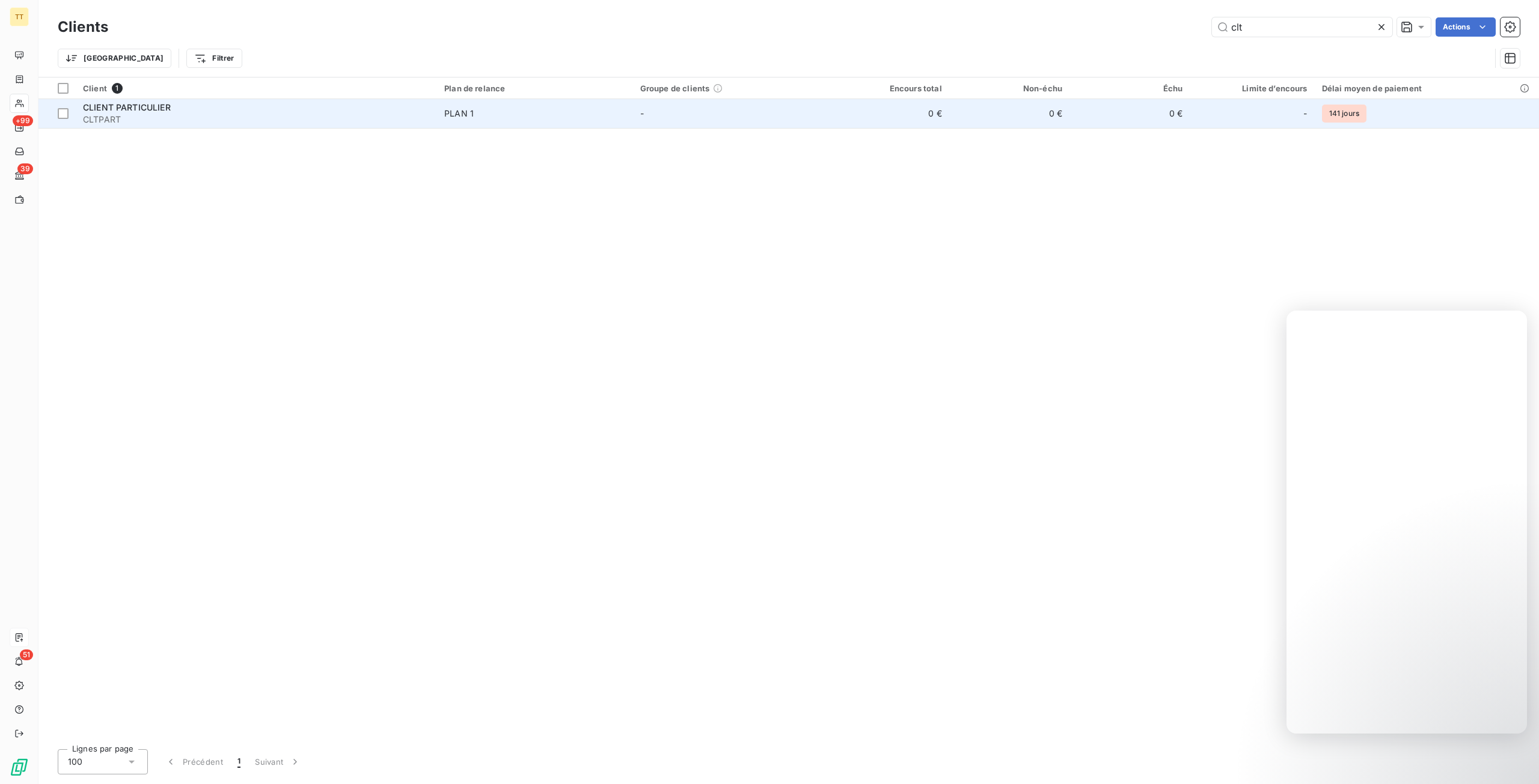
type input "clt"
click at [885, 110] on td "0 €" at bounding box center [888, 113] width 121 height 29
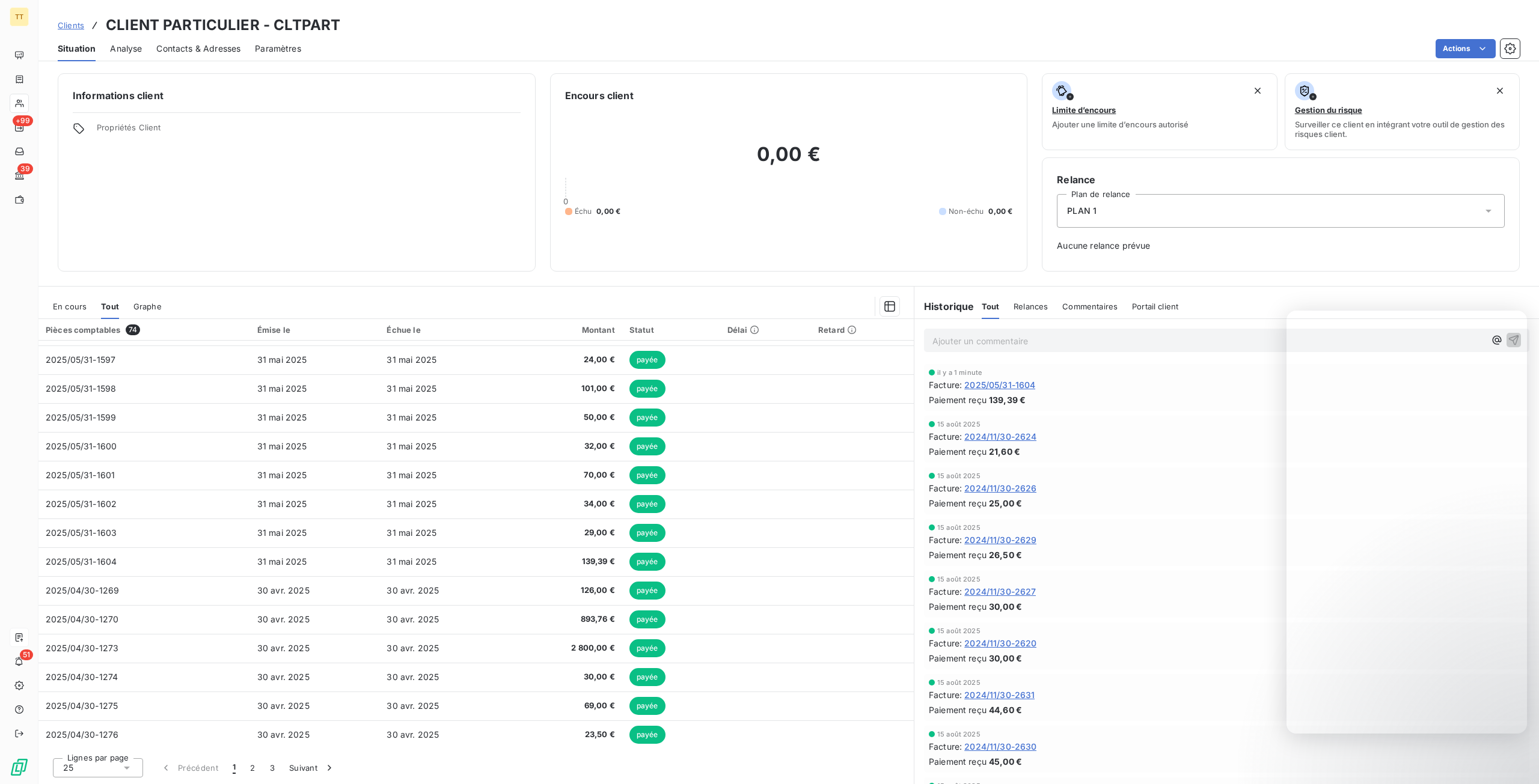
scroll to position [313, 0]
click at [255, 769] on button "2" at bounding box center [253, 767] width 19 height 25
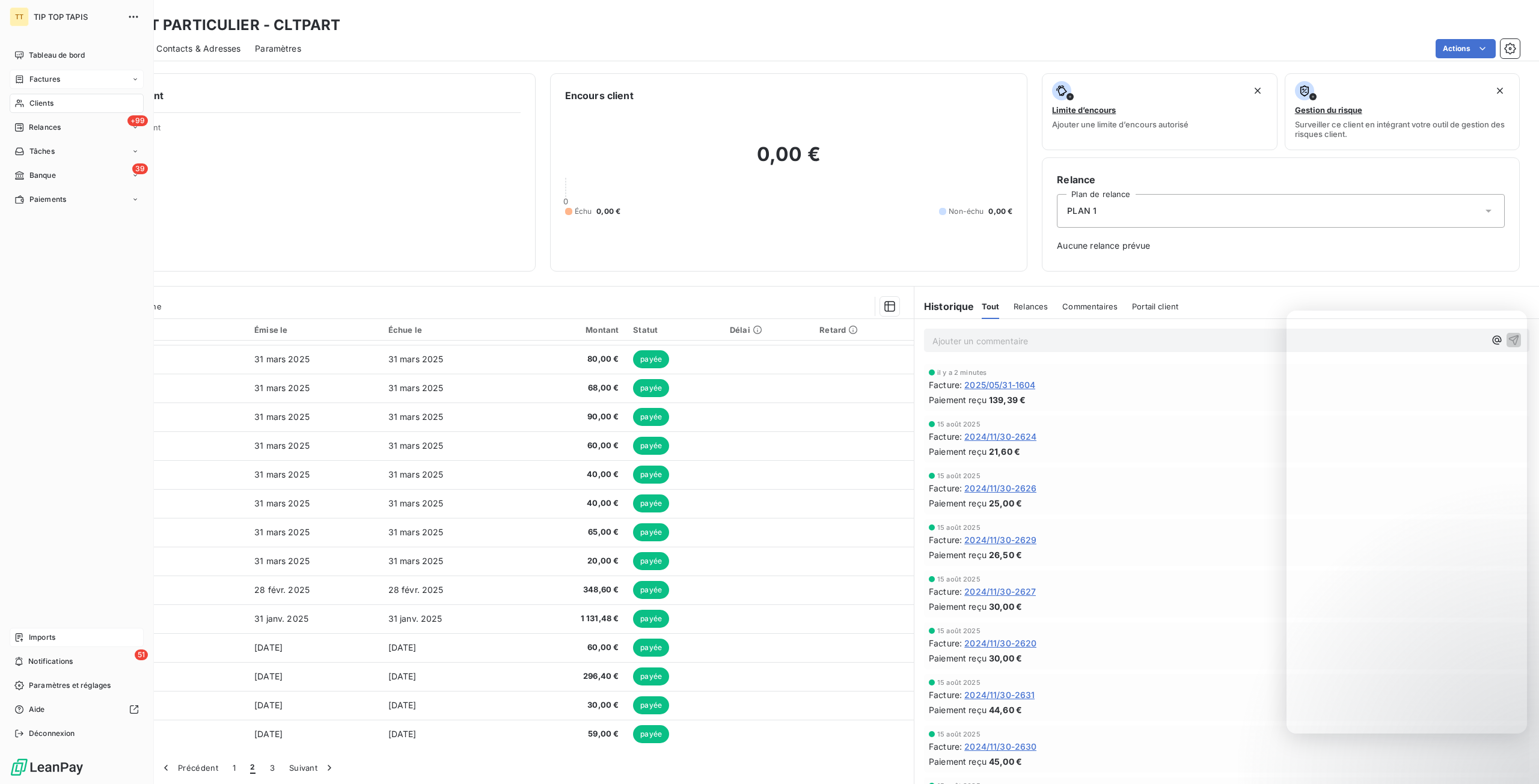
click at [22, 79] on icon at bounding box center [19, 79] width 10 height 10
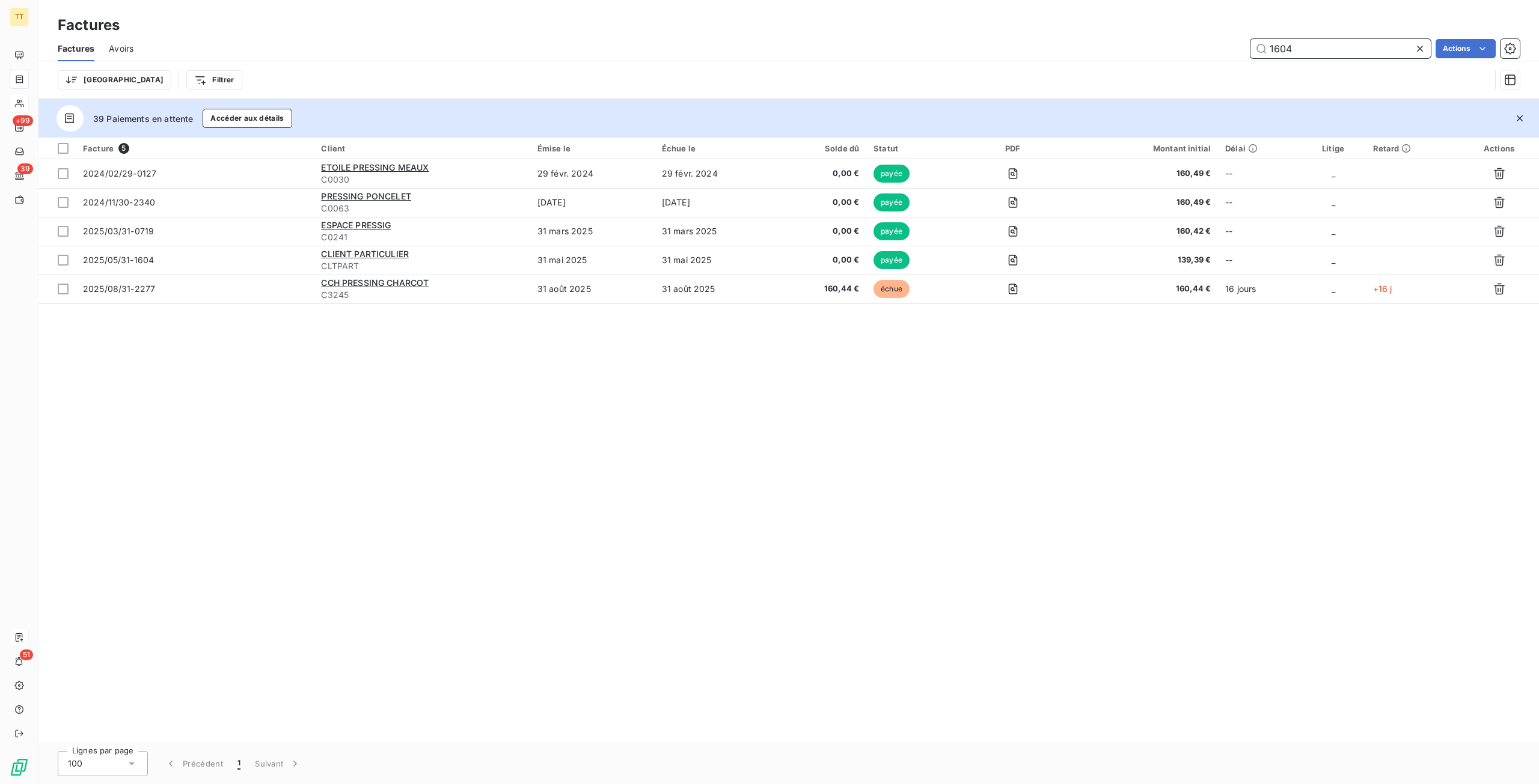
drag, startPoint x: 1331, startPoint y: 49, endPoint x: 1132, endPoint y: 35, distance: 199.5
click at [1132, 35] on div "Factures Factures Avoirs 1604 Actions Trier Filtrer" at bounding box center [789, 50] width 1500 height 99
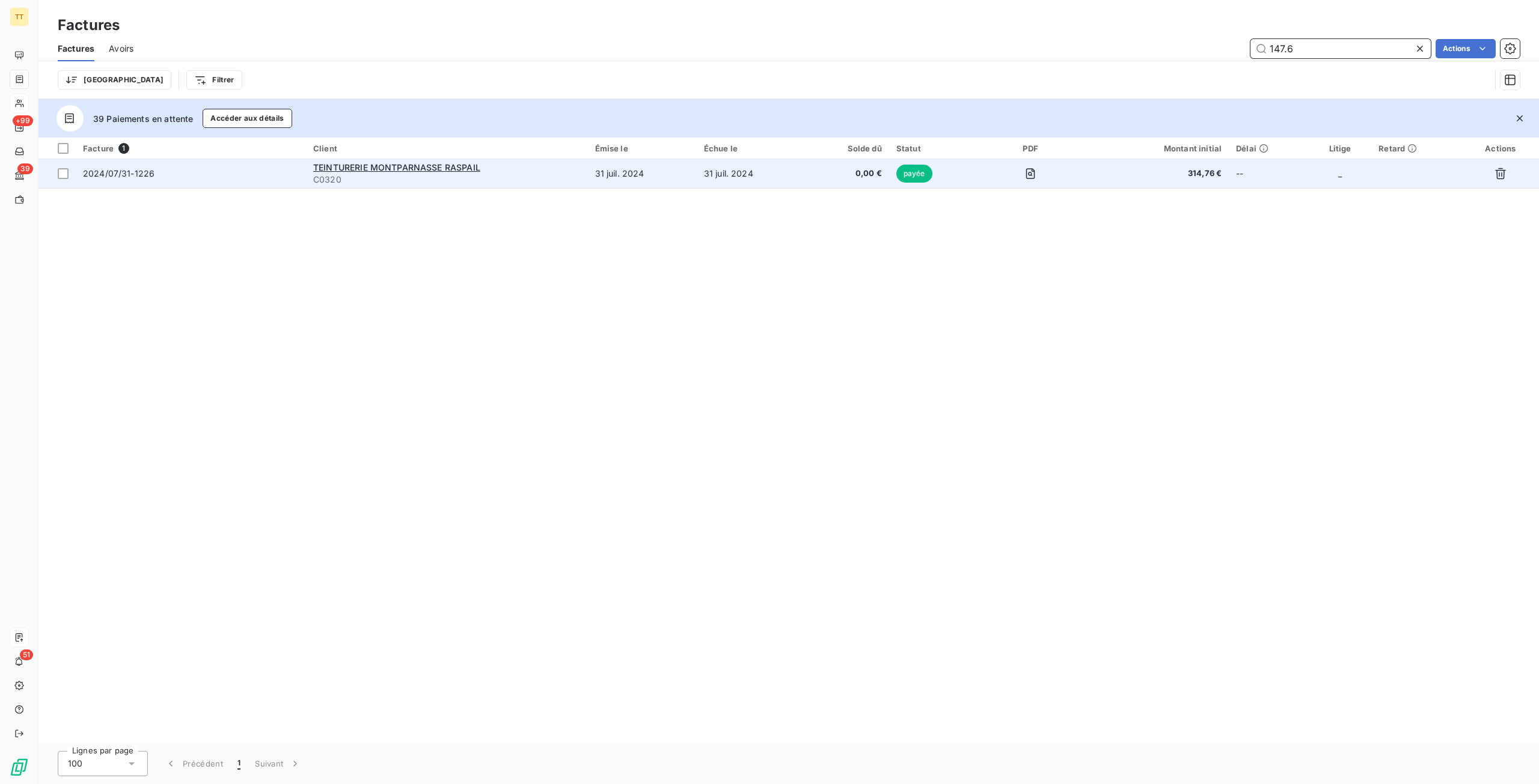
type input "147.6"
click at [779, 176] on td "31 juil. 2024" at bounding box center [751, 173] width 109 height 29
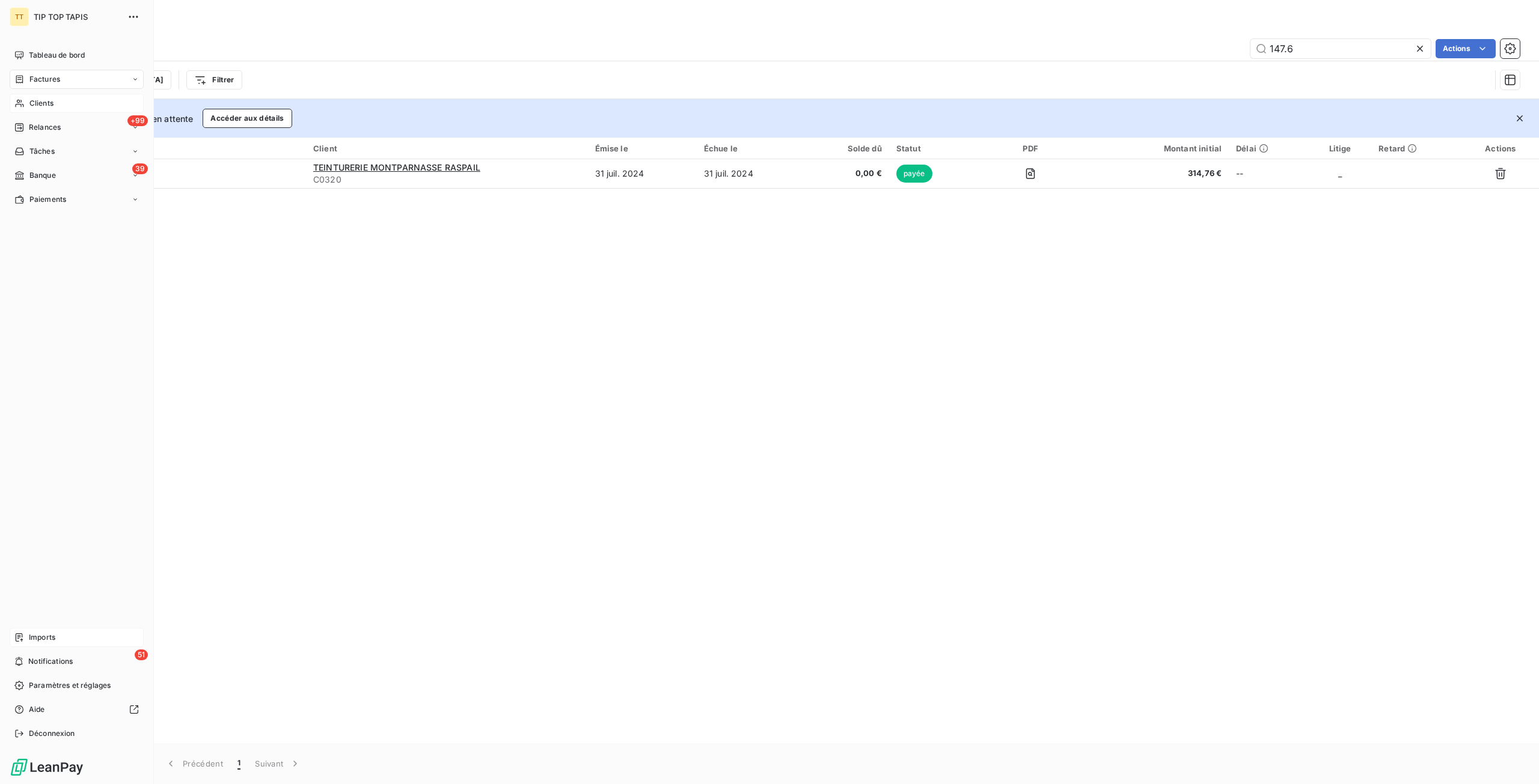
click at [29, 635] on span "Imports" at bounding box center [42, 637] width 26 height 11
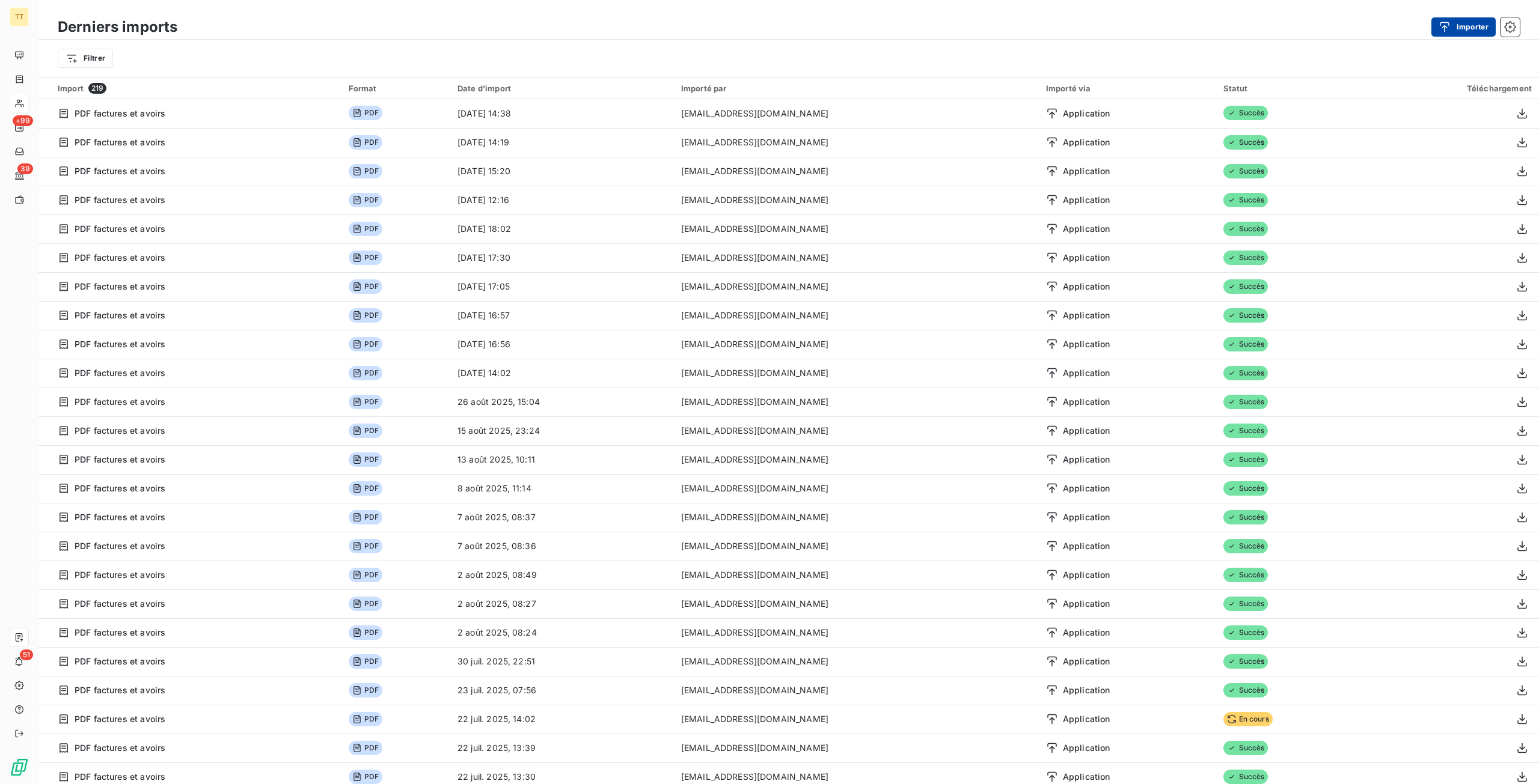
click at [1452, 22] on div "button" at bounding box center [1447, 27] width 18 height 12
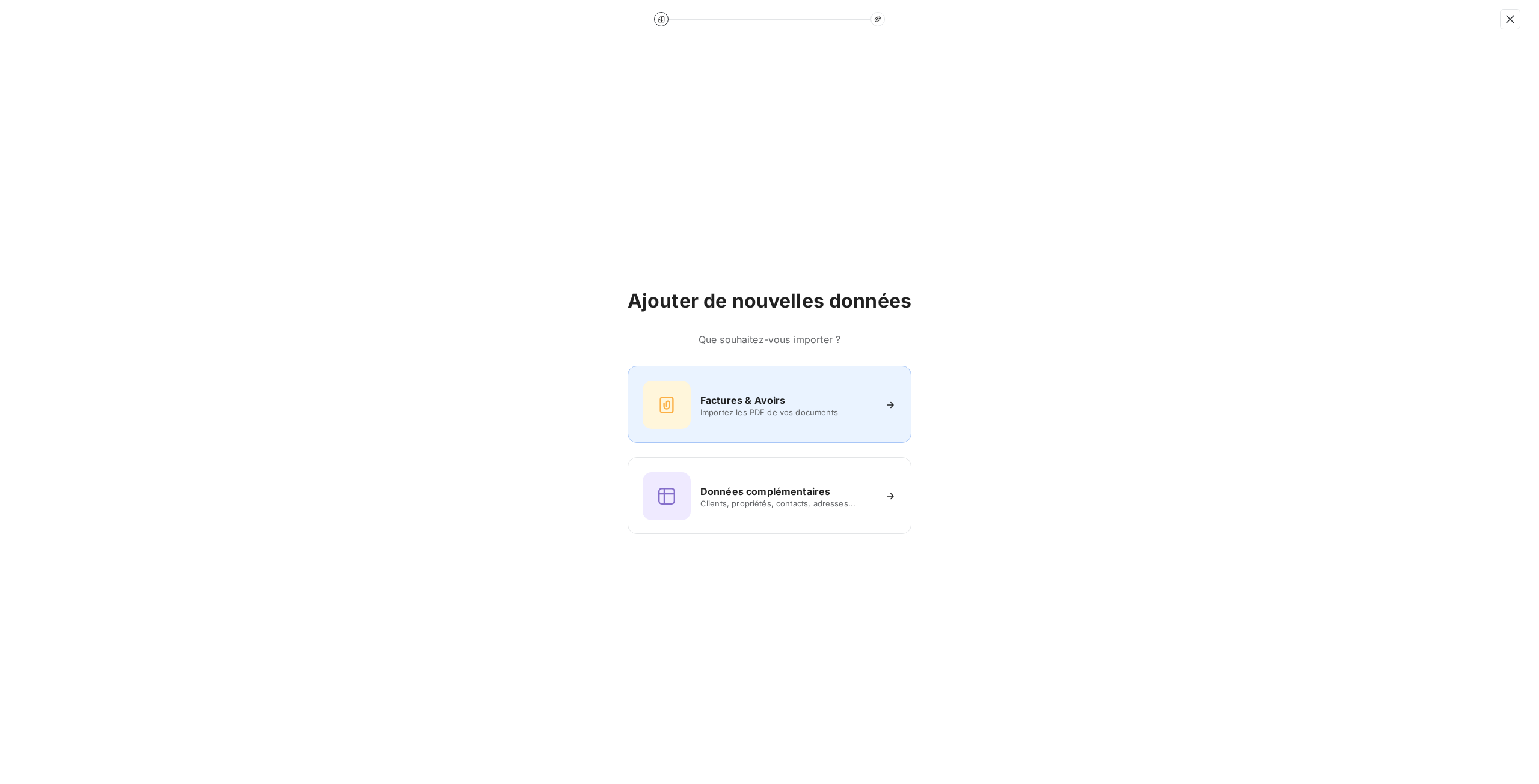
click at [816, 404] on div "Factures & Avoirs" at bounding box center [788, 400] width 174 height 14
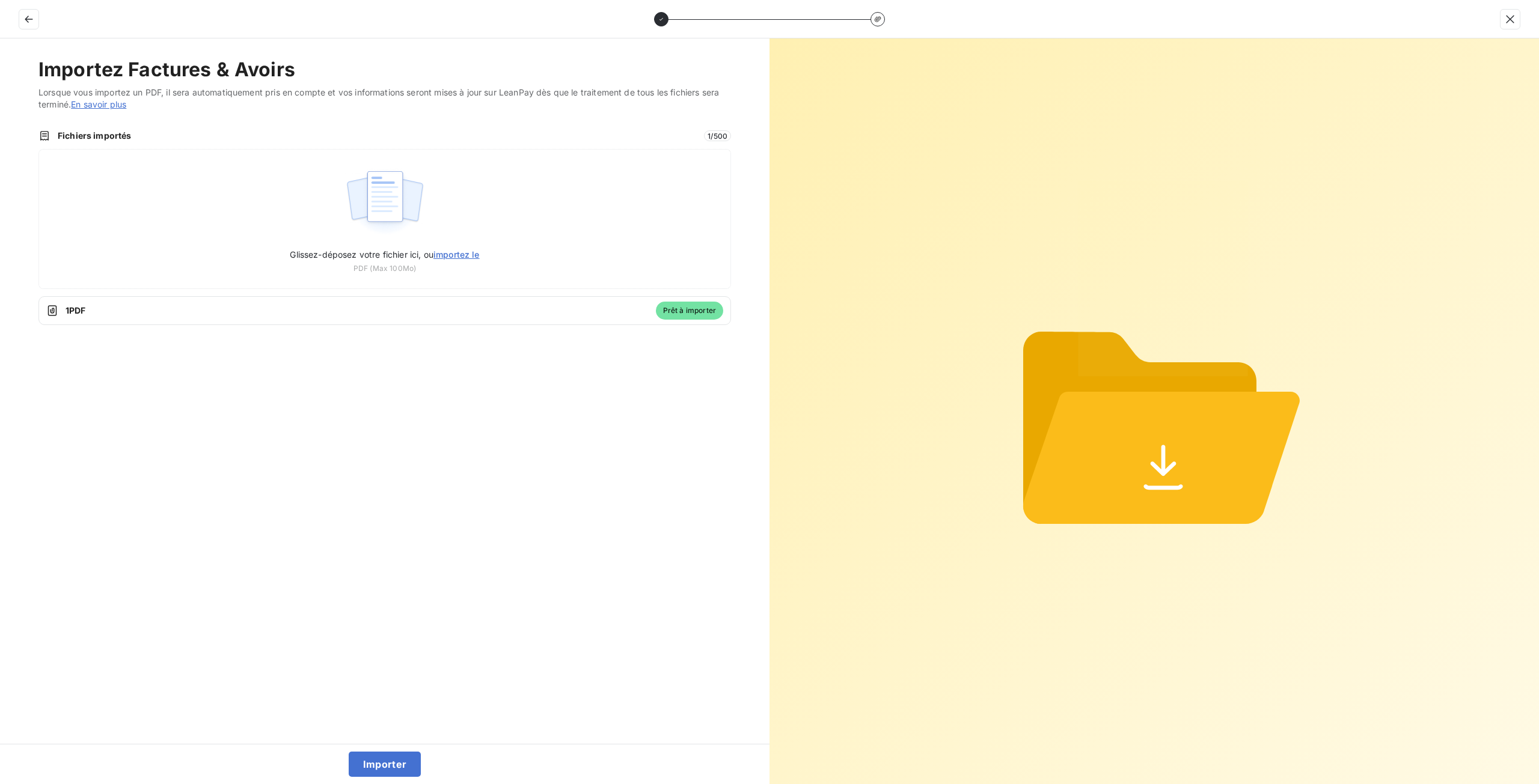
drag, startPoint x: 138, startPoint y: 455, endPoint x: 244, endPoint y: 361, distance: 141.7
click at [138, 455] on div "Importez Factures & Avoirs Lorsque vous importez un PDF, il sera automatiquemen…" at bounding box center [385, 391] width 770 height 705
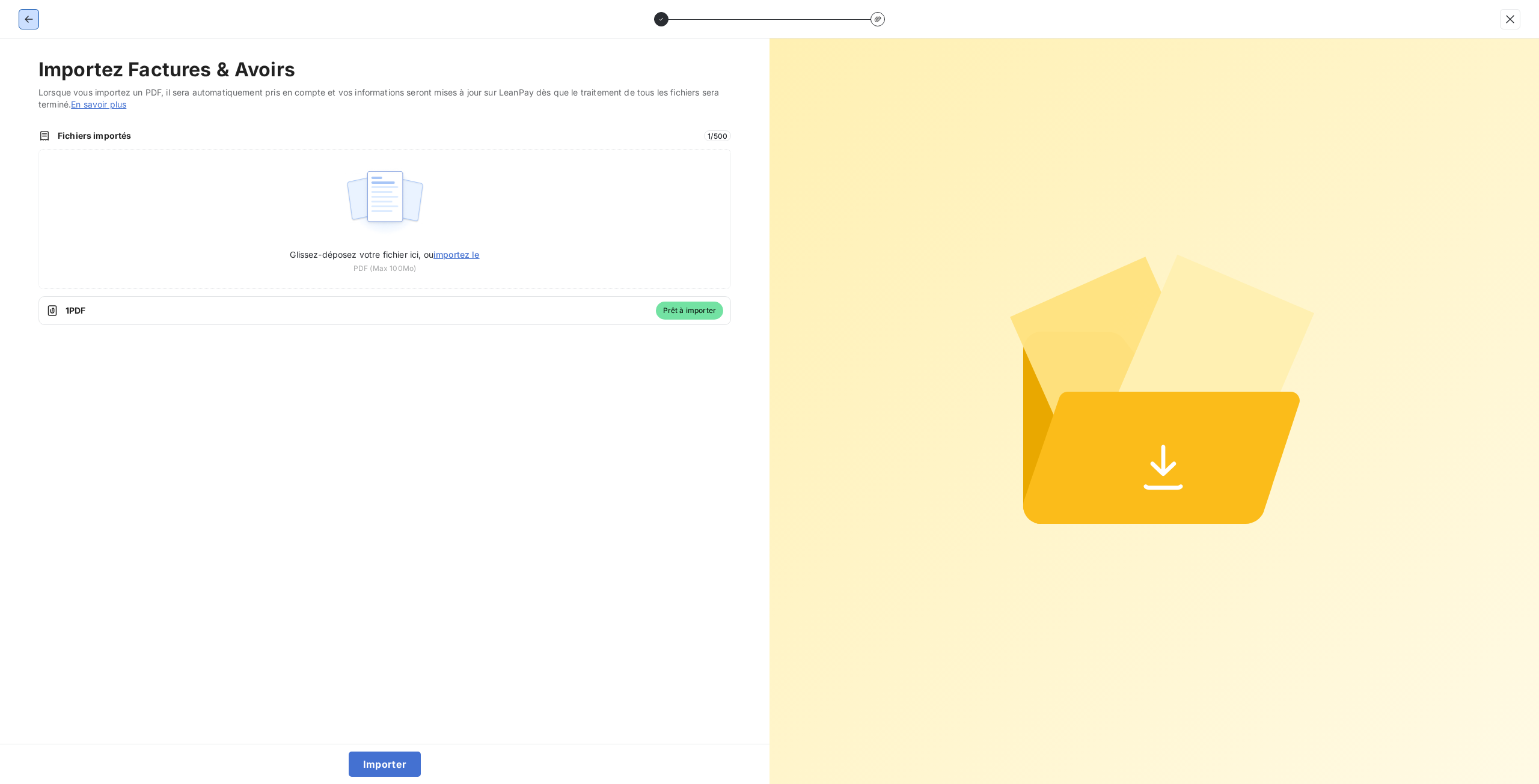
click at [25, 18] on icon "button" at bounding box center [28, 19] width 12 height 12
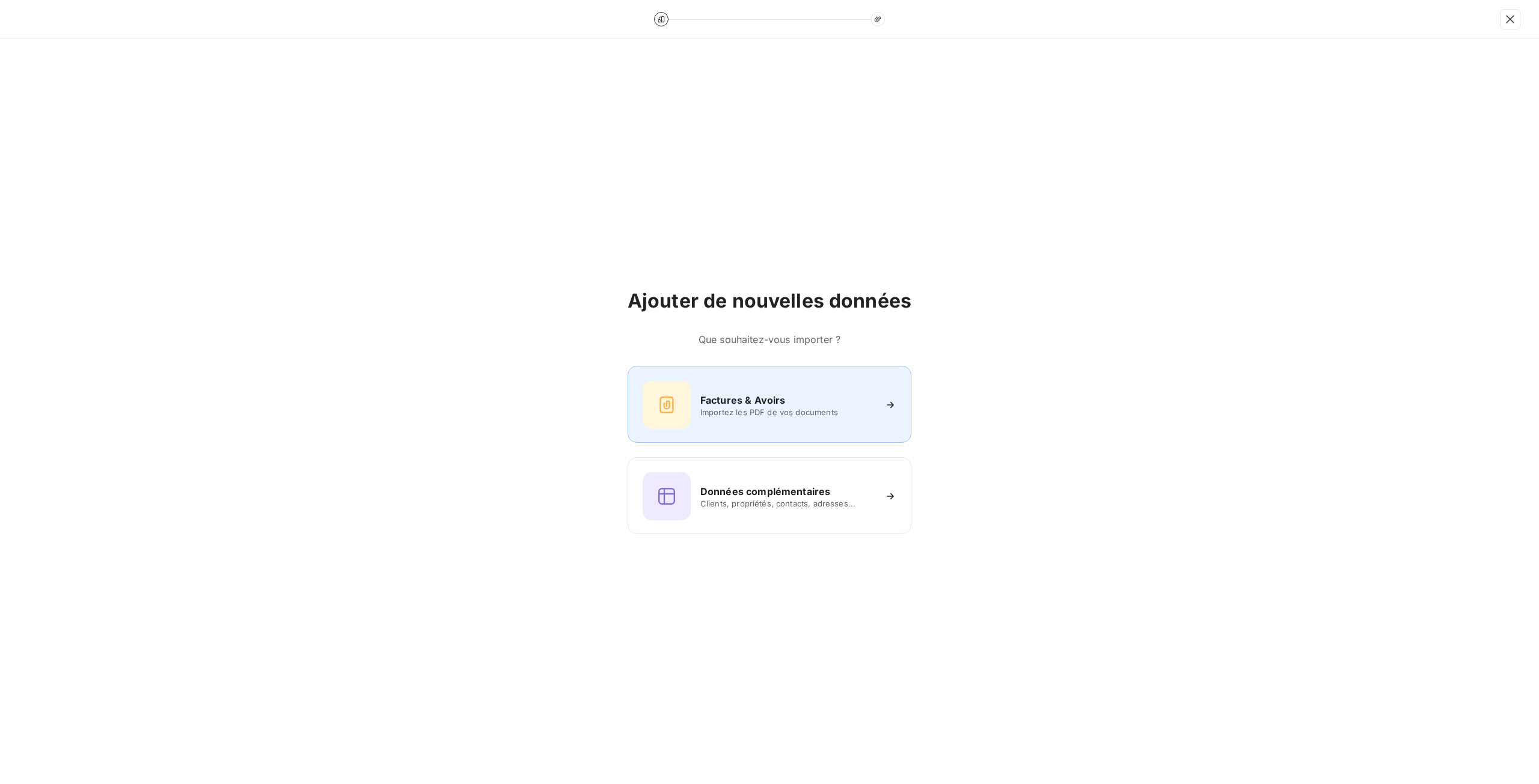
click at [828, 409] on span "Importez les PDF de vos documents" at bounding box center [788, 412] width 174 height 10
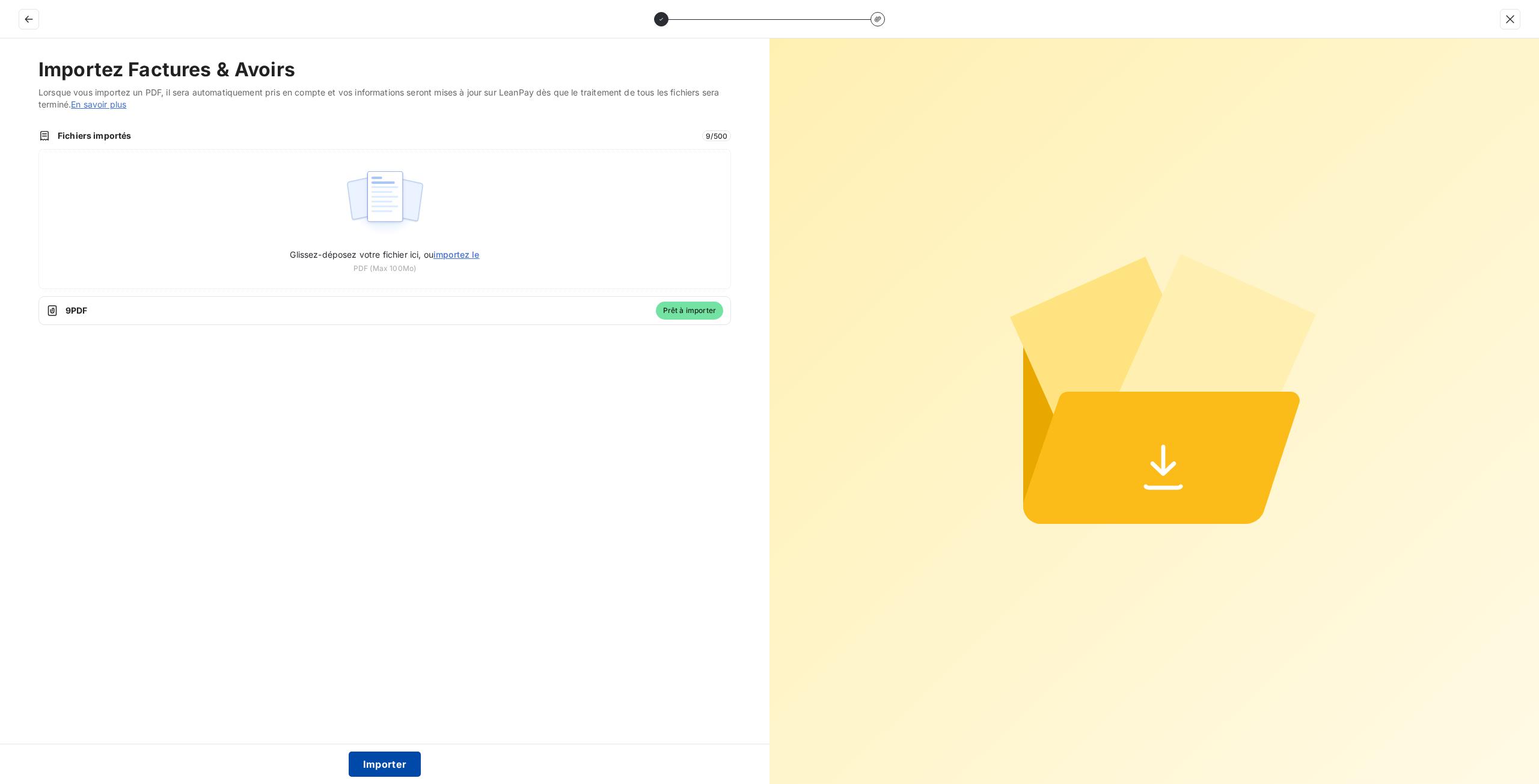
click at [371, 772] on button "Importer" at bounding box center [385, 764] width 73 height 25
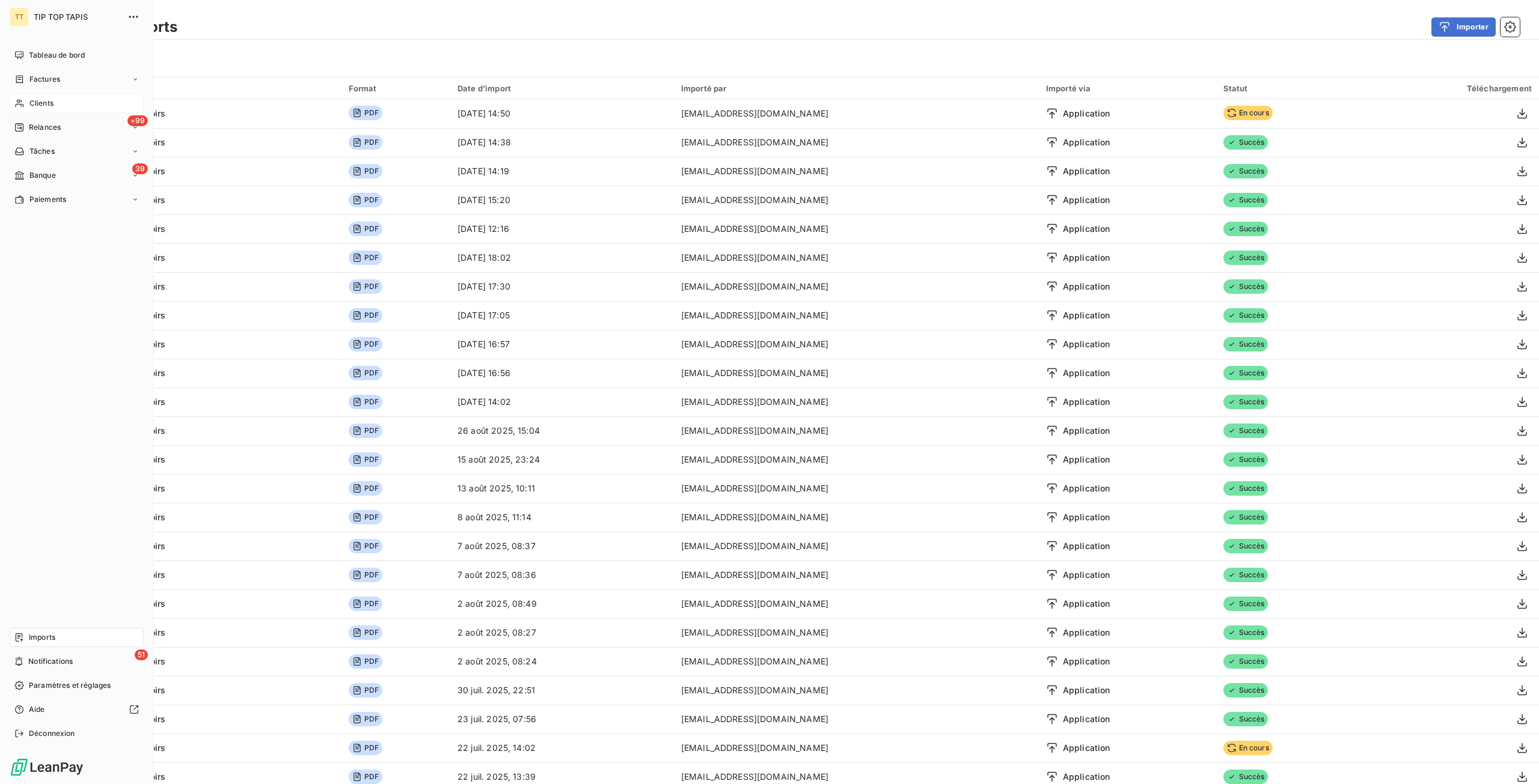
drag, startPoint x: 50, startPoint y: 106, endPoint x: 142, endPoint y: 95, distance: 92.7
click at [50, 106] on span "Clients" at bounding box center [41, 103] width 24 height 11
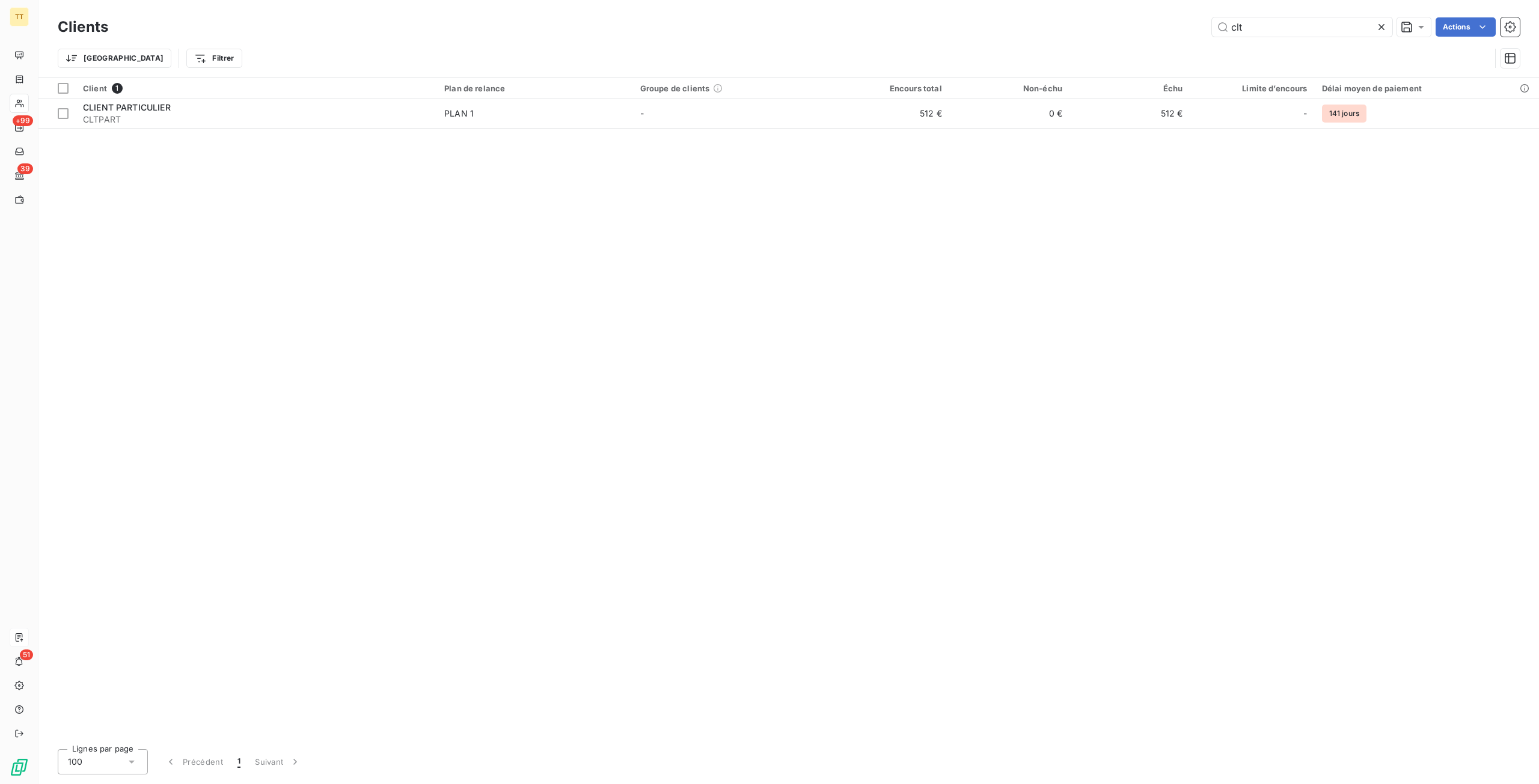
drag, startPoint x: 1284, startPoint y: 30, endPoint x: 1081, endPoint y: 9, distance: 204.1
click at [1081, 9] on div "Clients clt Actions Trier Filtrer" at bounding box center [789, 38] width 1500 height 77
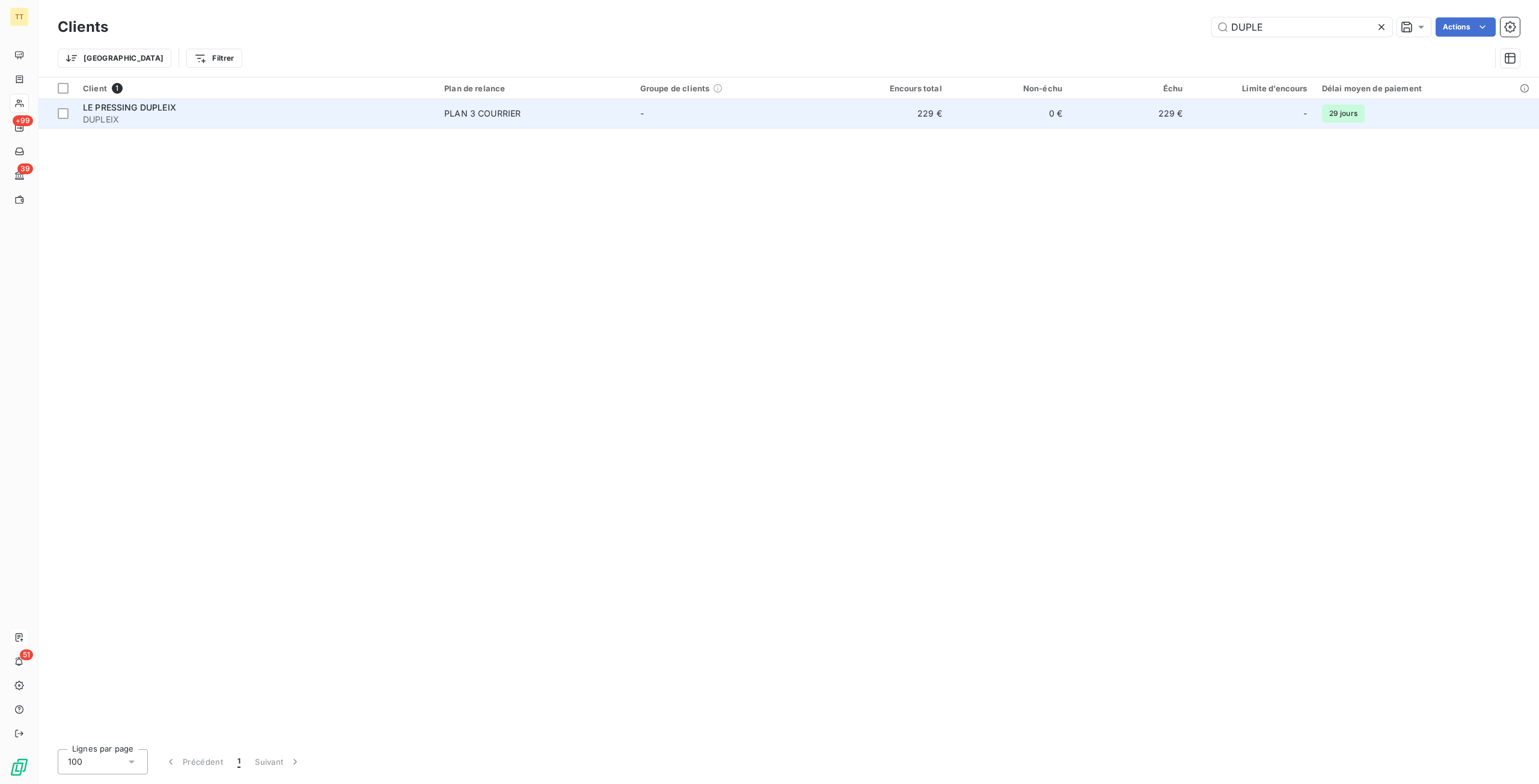
type input "DUPLE"
click at [913, 115] on td "229 €" at bounding box center [888, 113] width 121 height 29
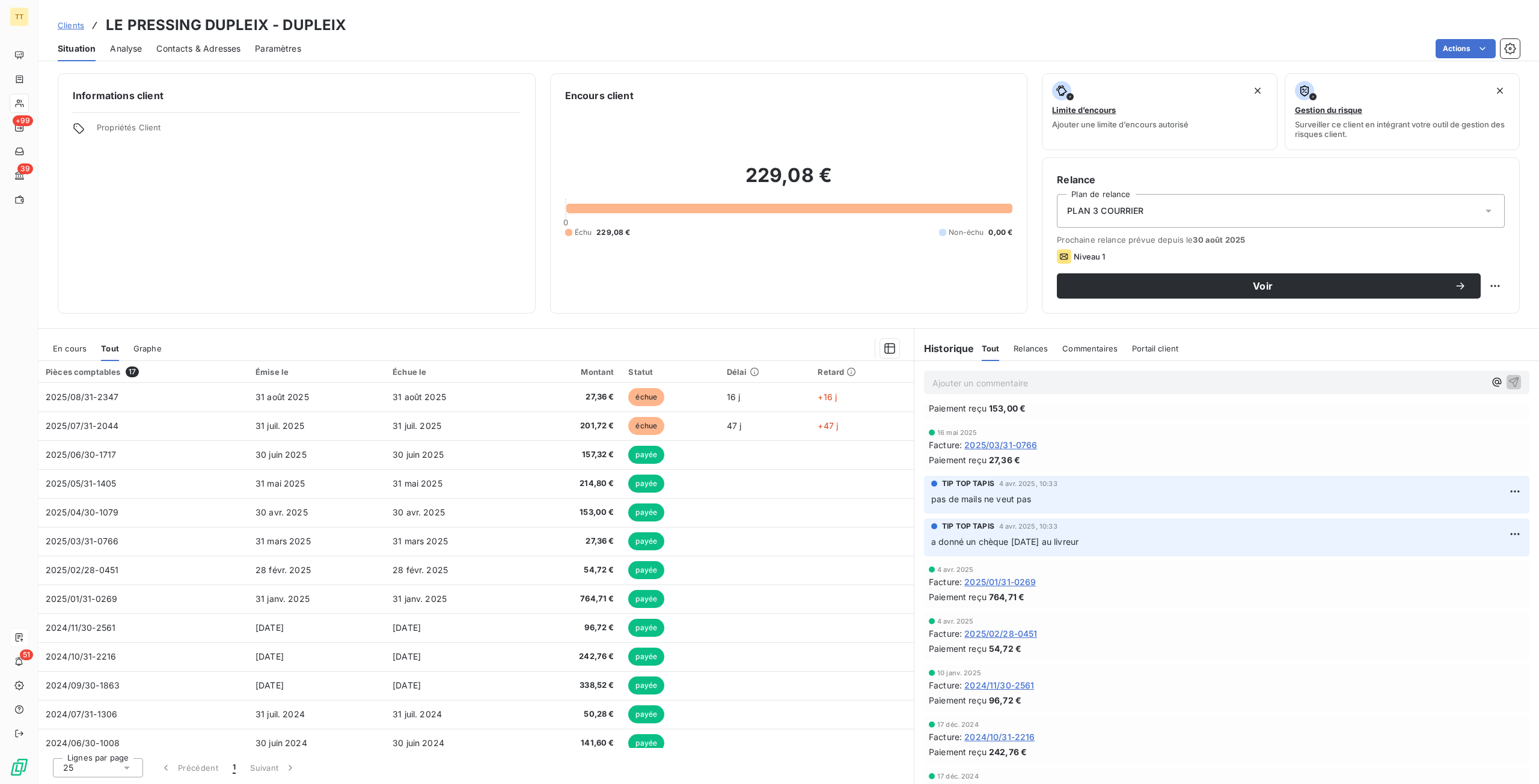
scroll to position [180, 0]
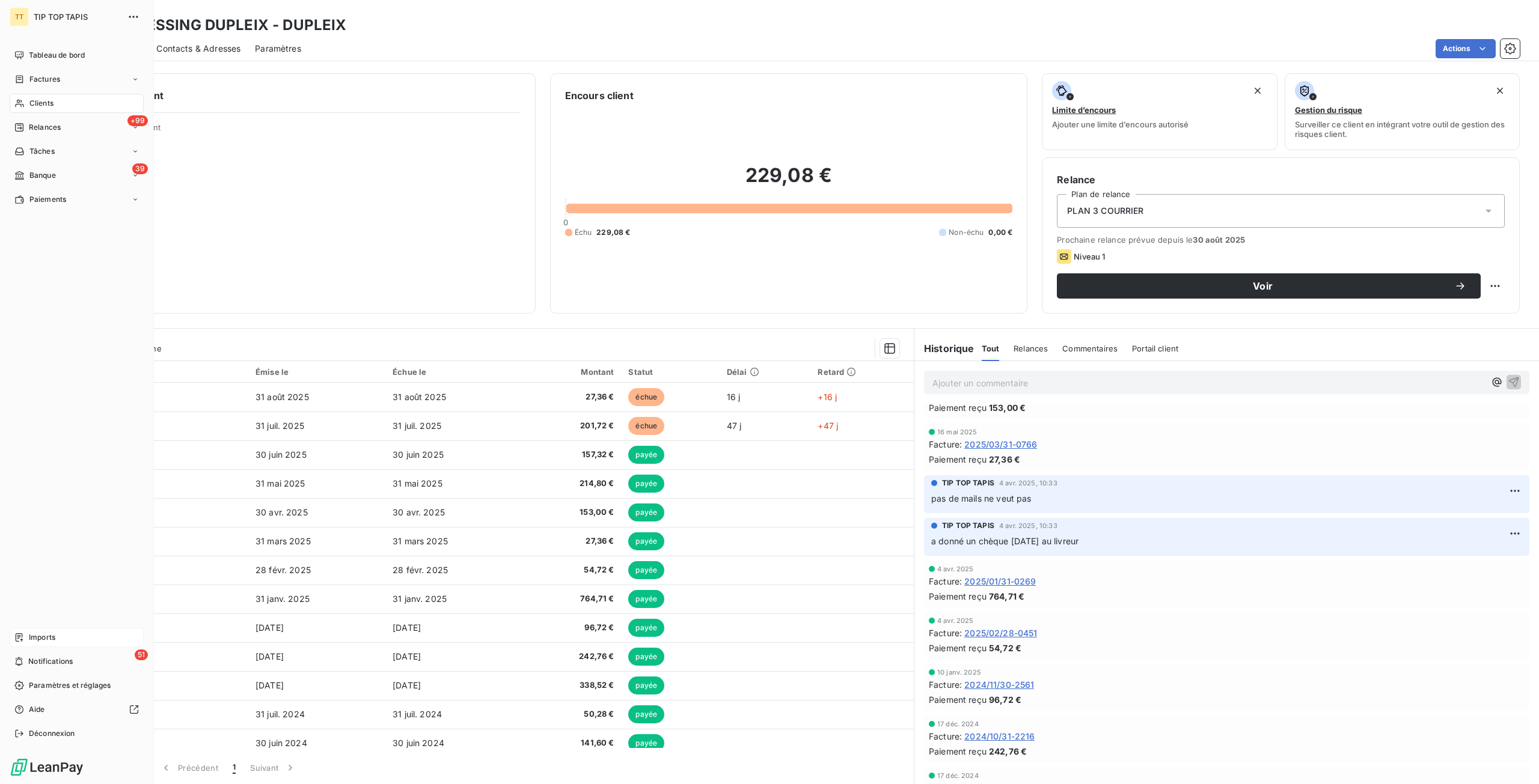
click at [61, 99] on div "Clients" at bounding box center [77, 103] width 134 height 19
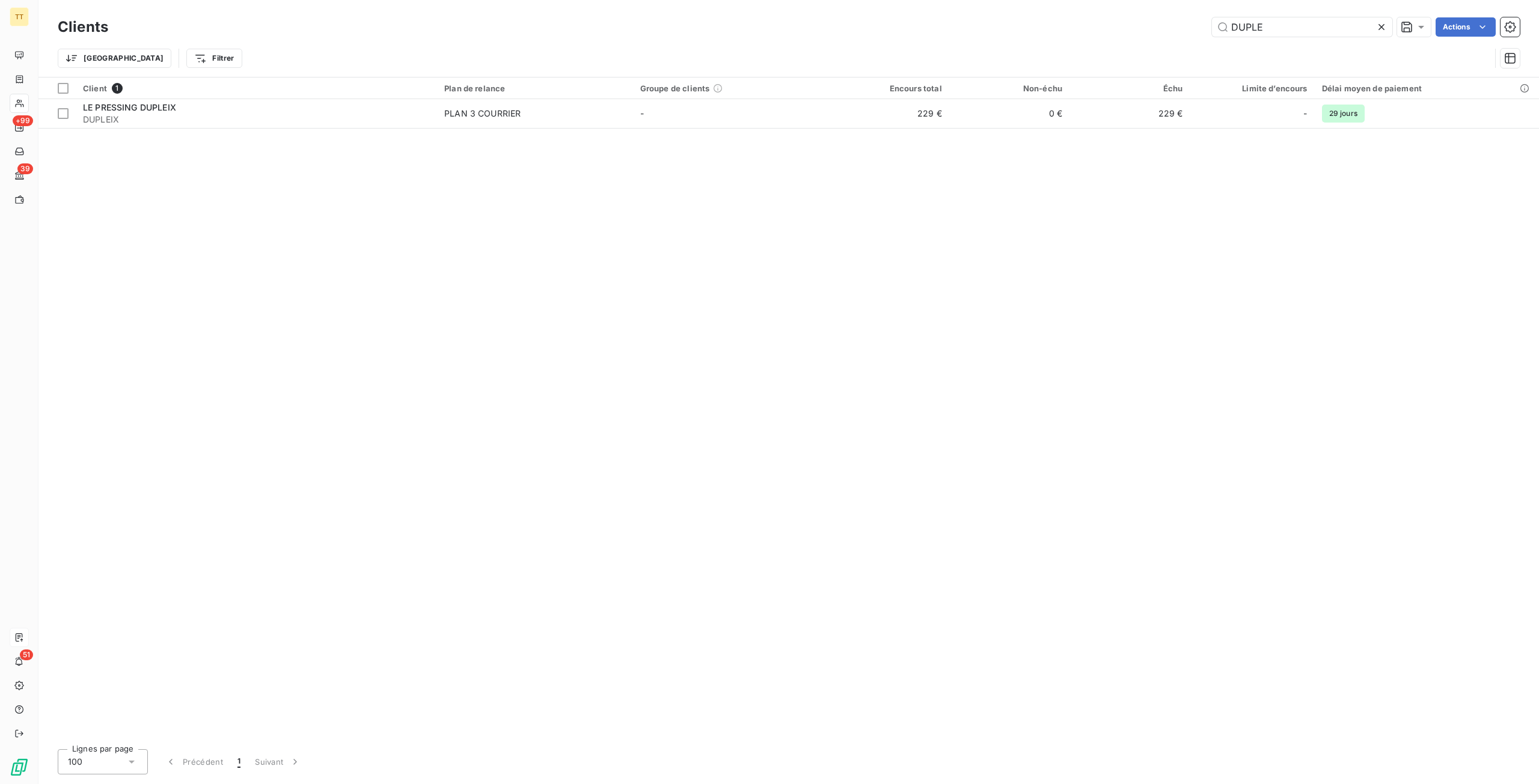
drag, startPoint x: 1281, startPoint y: 28, endPoint x: 1023, endPoint y: 5, distance: 259.0
click at [1023, 5] on div "Clients DUPLE Actions Trier Filtrer" at bounding box center [789, 38] width 1500 height 77
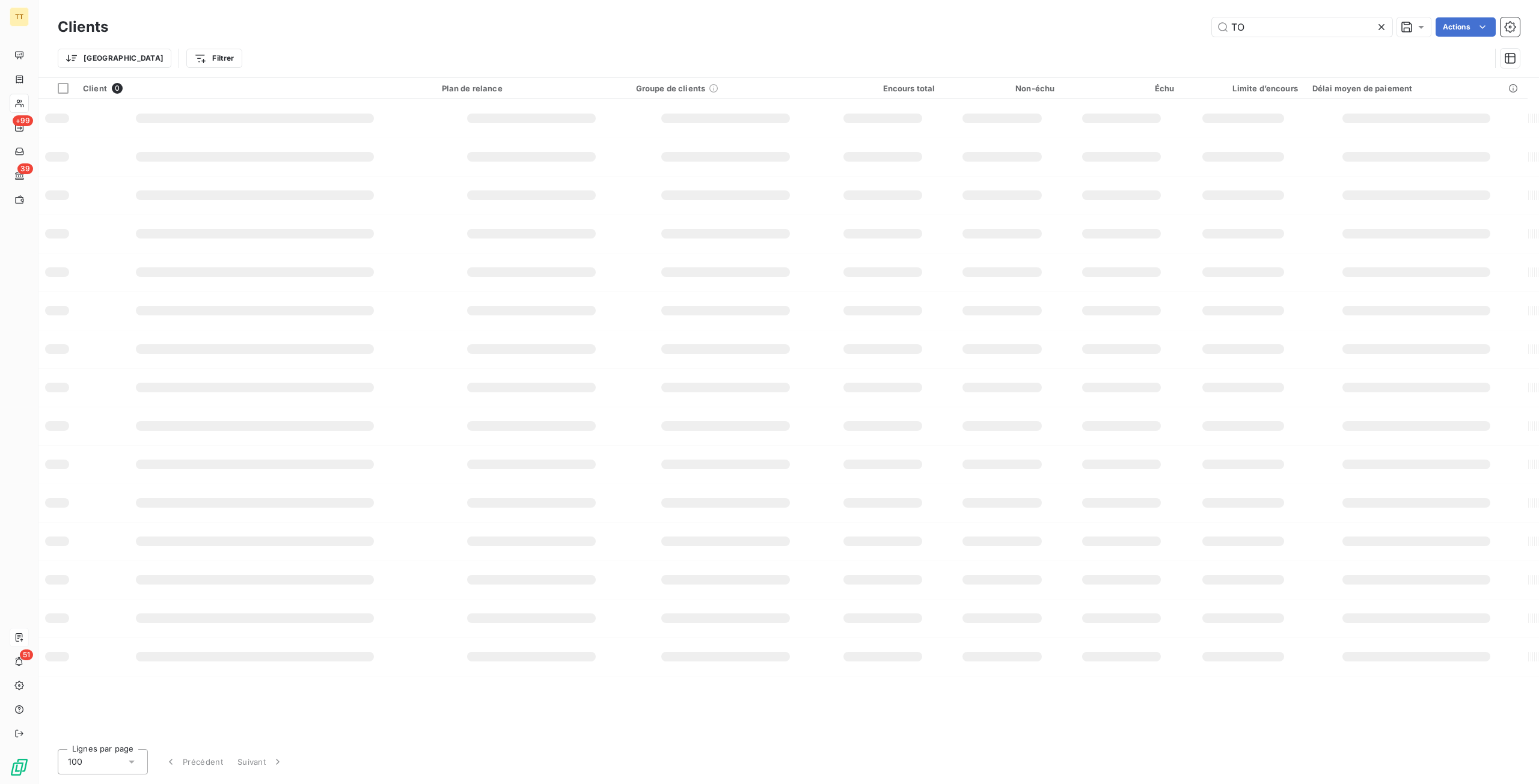
type input "T"
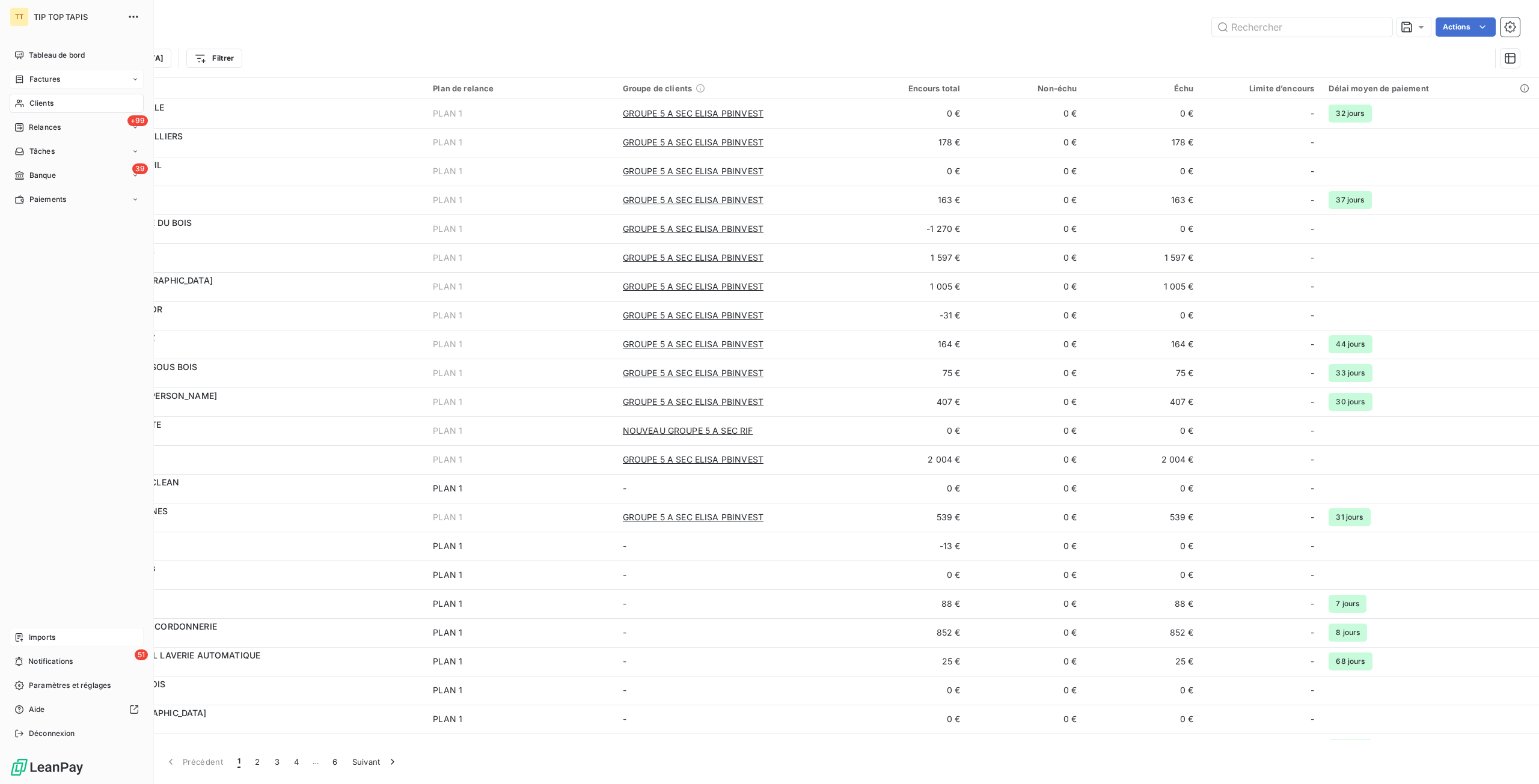
click at [46, 76] on span "Factures" at bounding box center [45, 79] width 31 height 11
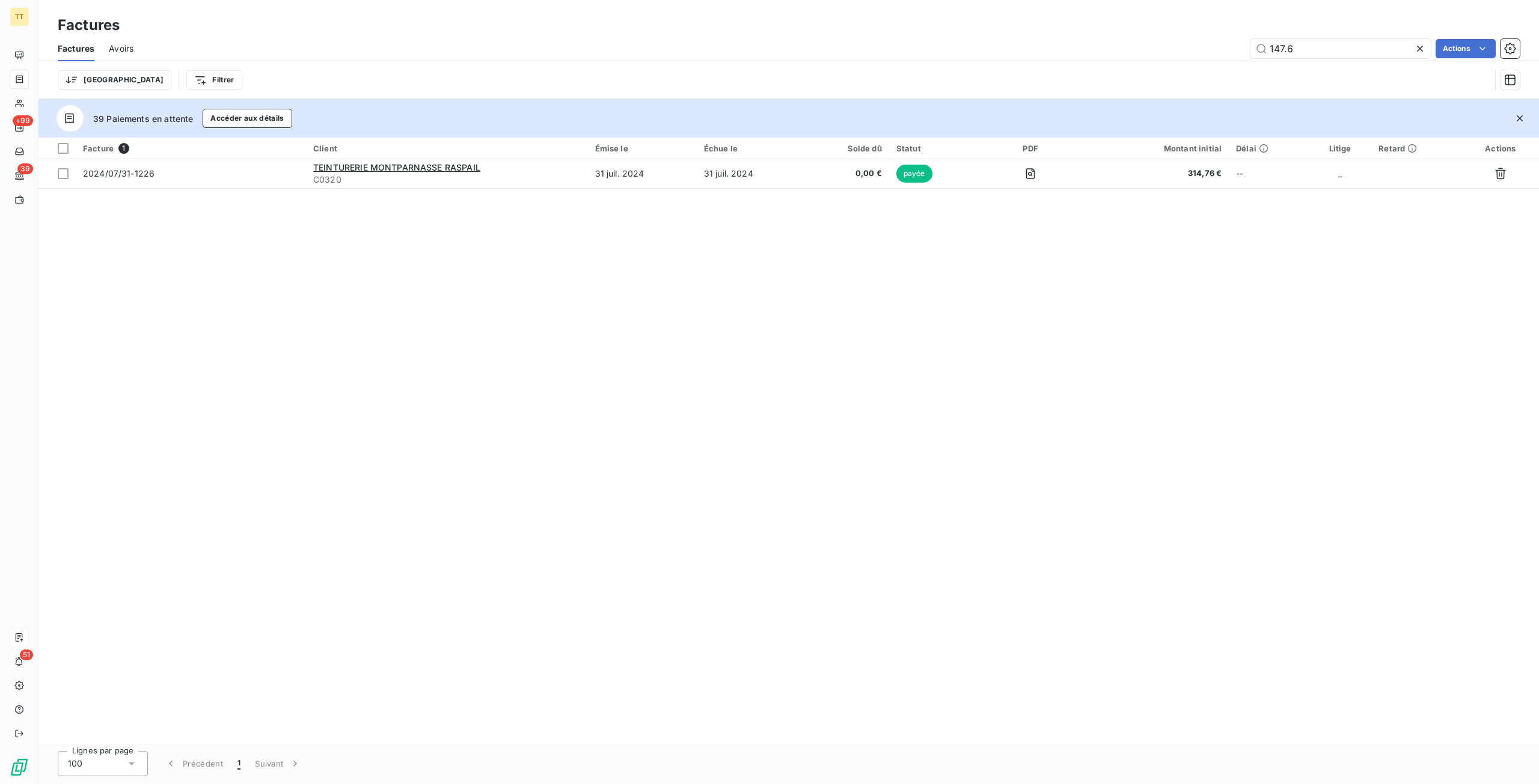
drag, startPoint x: 1334, startPoint y: 50, endPoint x: 1033, endPoint y: 40, distance: 301.2
click at [1033, 40] on div "147.6 Actions" at bounding box center [833, 49] width 1371 height 19
type input "241.3"
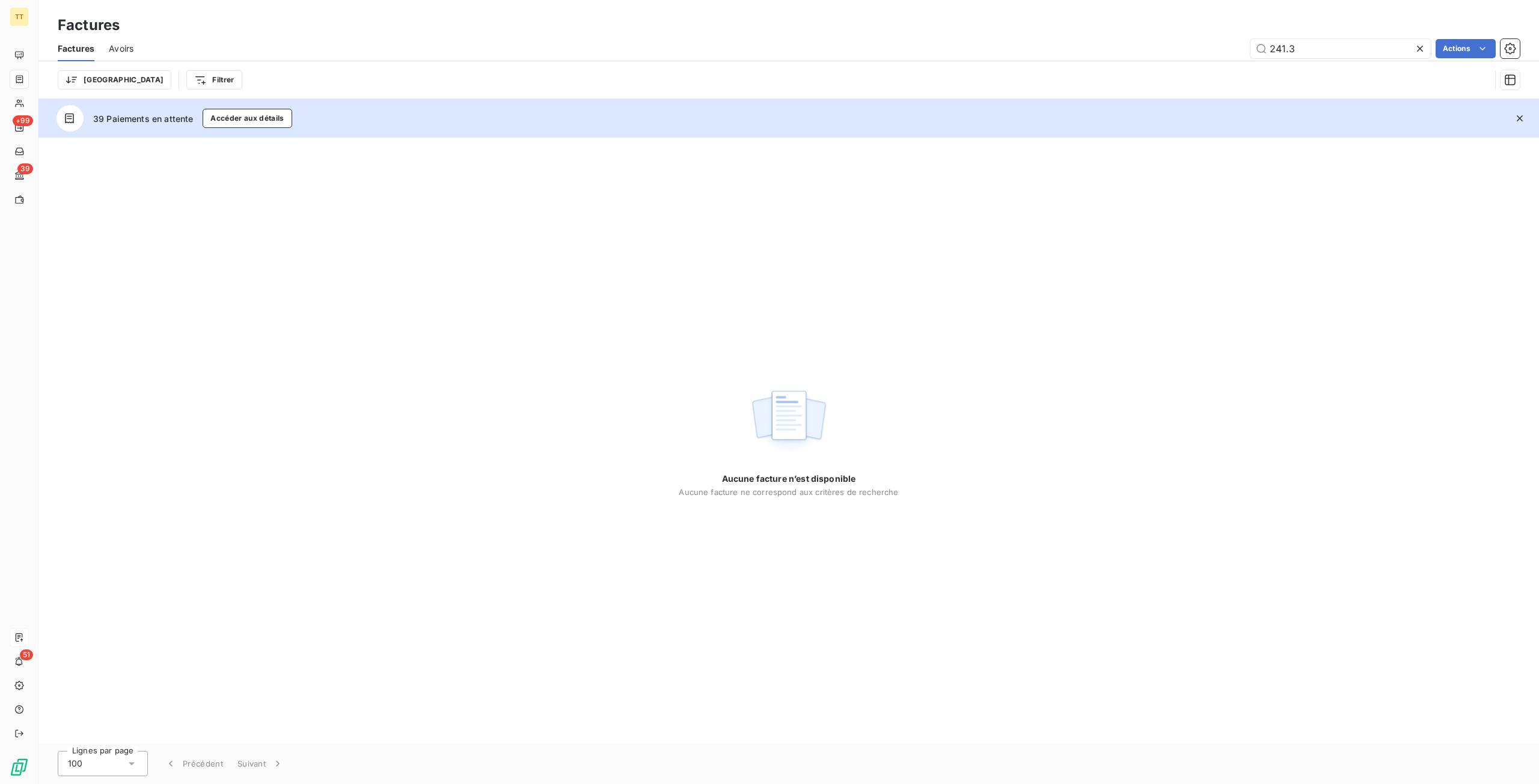
drag, startPoint x: 1342, startPoint y: 53, endPoint x: 1122, endPoint y: 52, distance: 220.0
click at [1122, 52] on div "241.3 Actions" at bounding box center [833, 49] width 1371 height 19
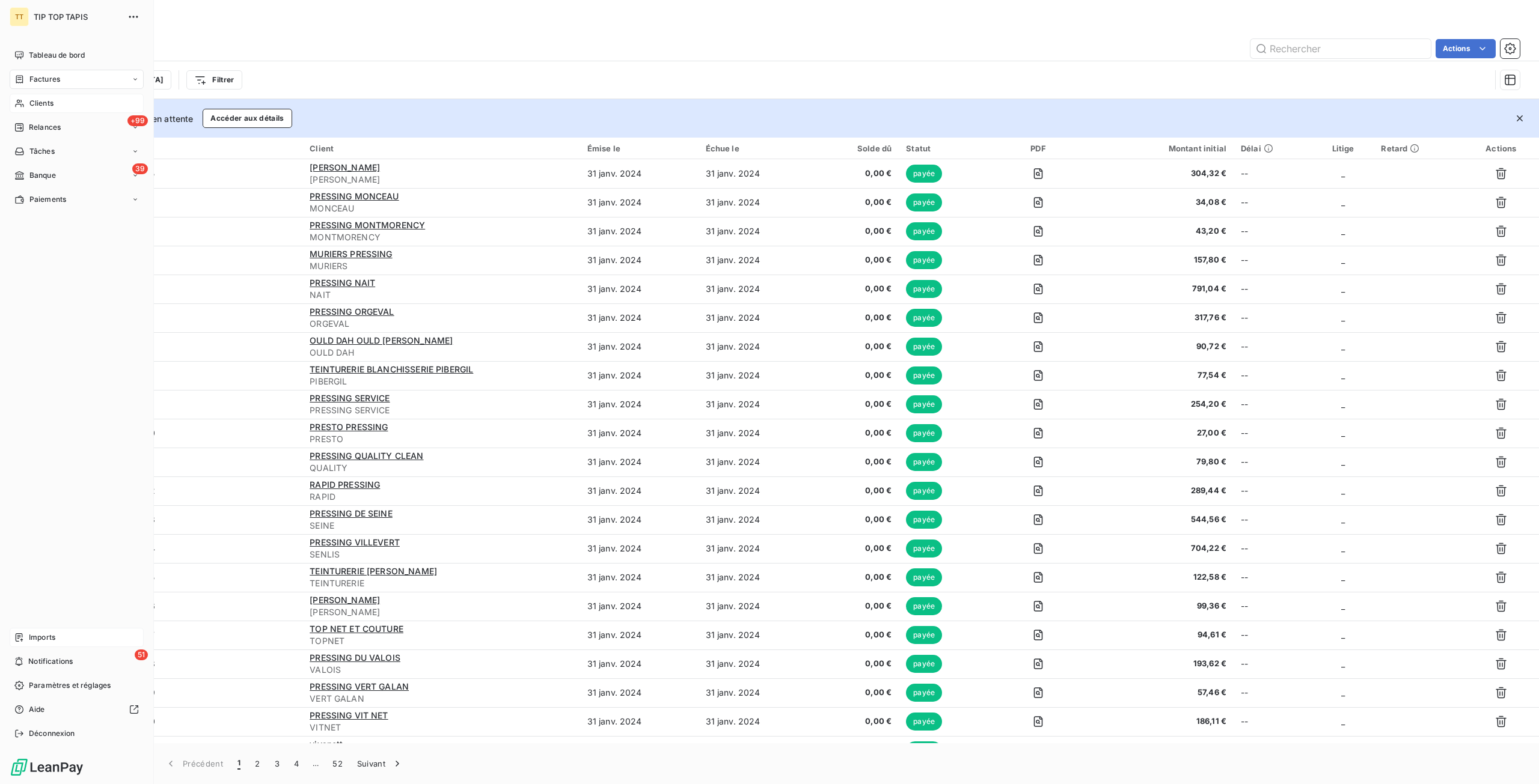
click at [21, 108] on icon at bounding box center [19, 103] width 10 height 10
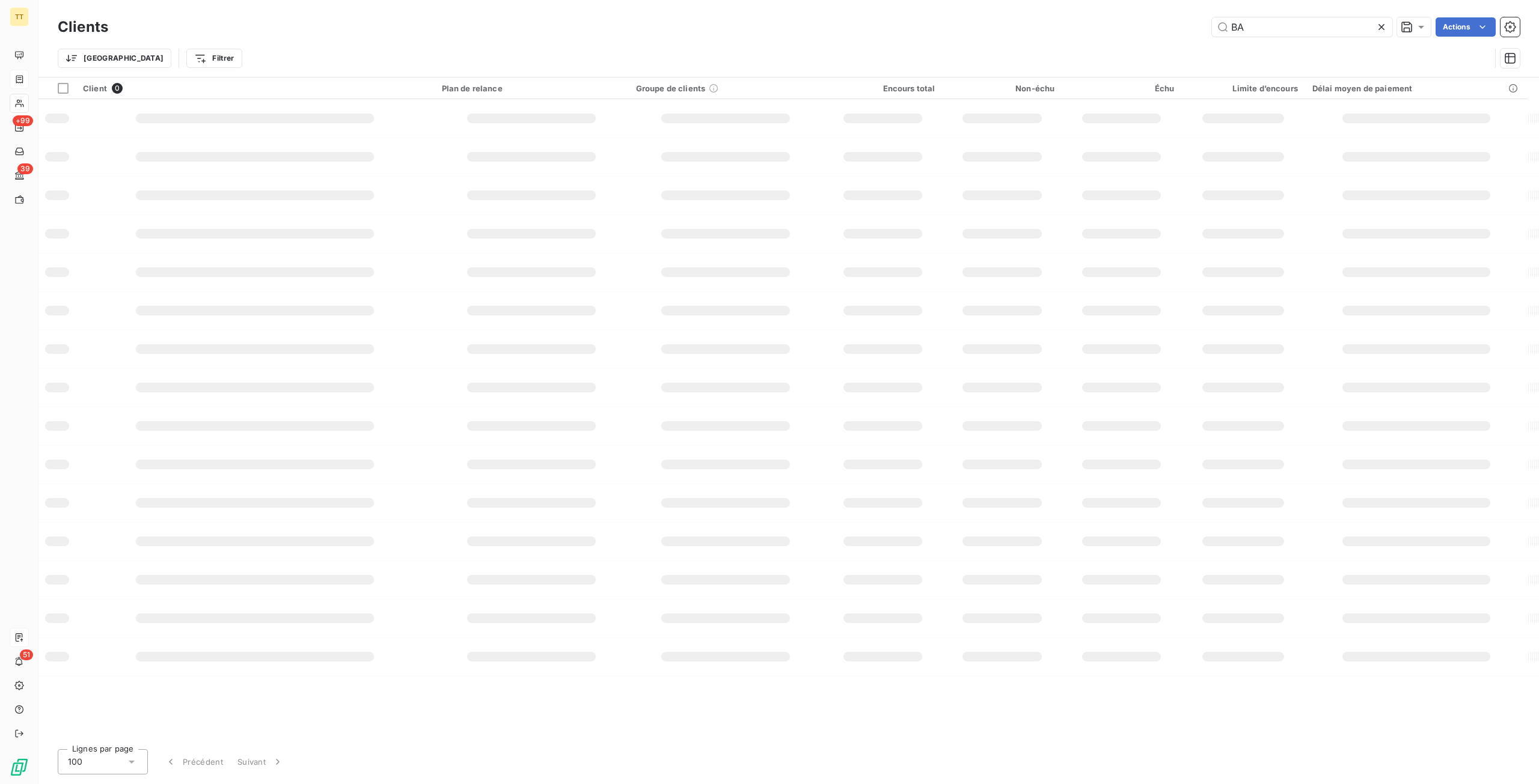
type input "B"
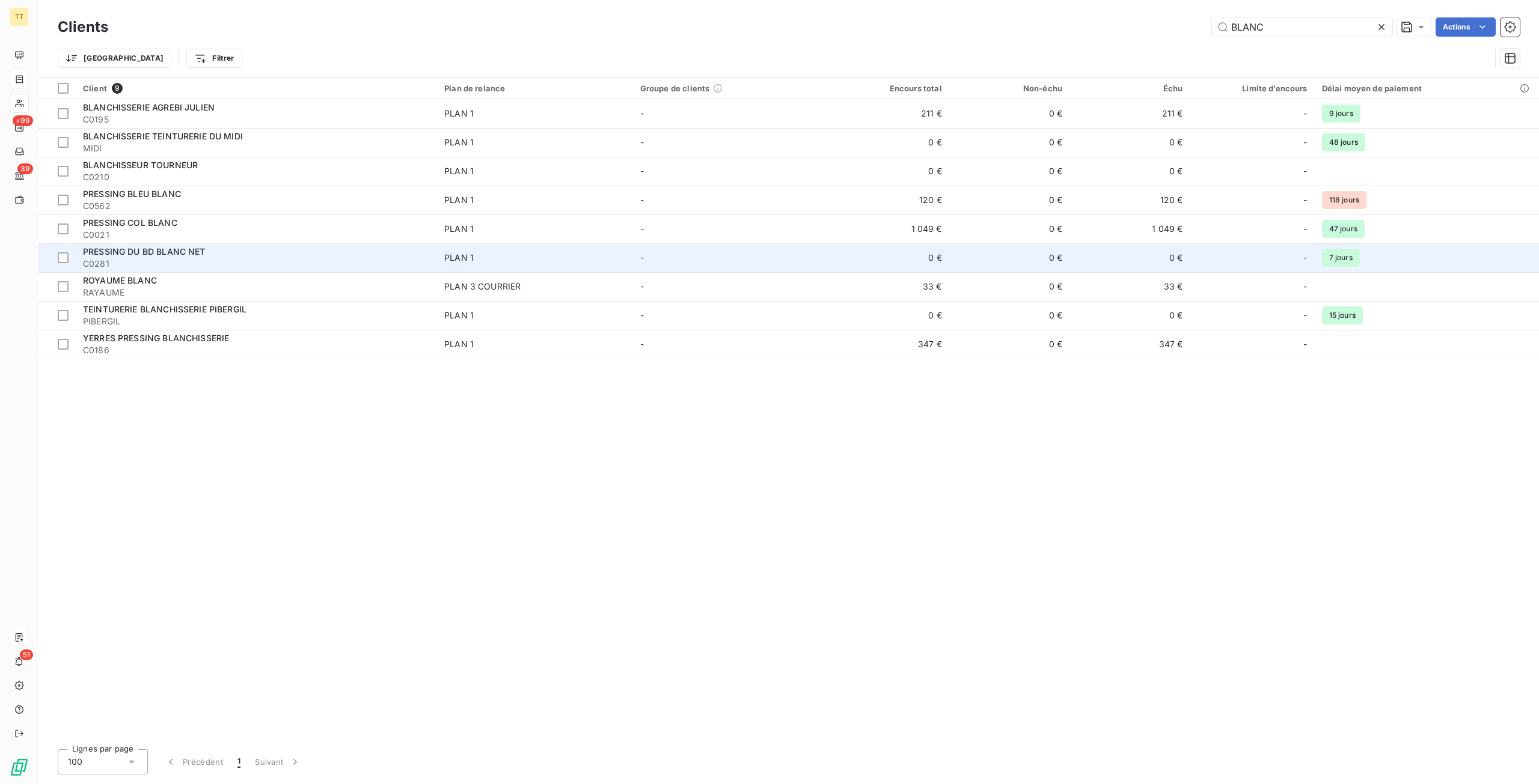
type input "BLANC"
click at [493, 260] on span "PLAN 1" at bounding box center [535, 258] width 182 height 12
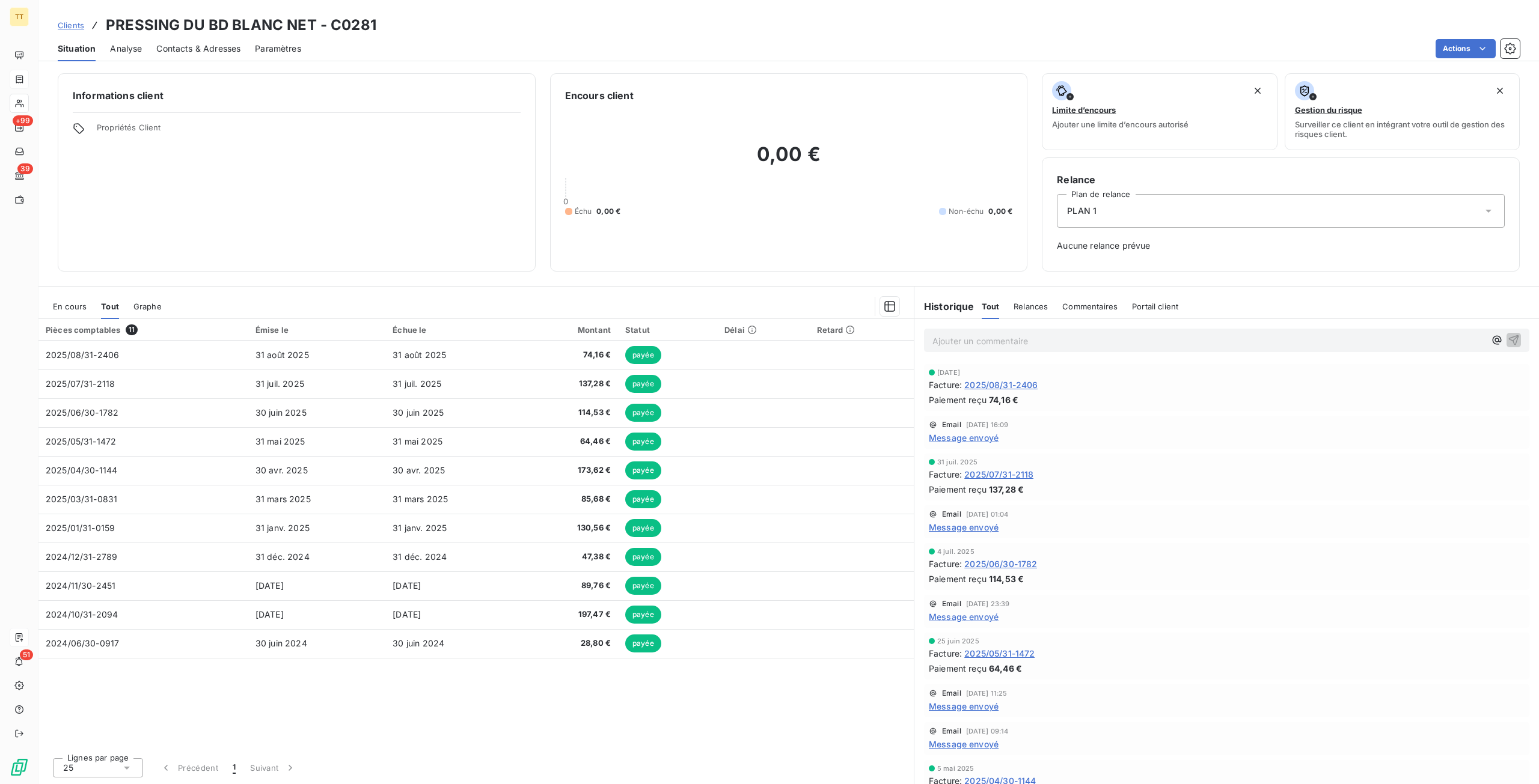
click at [1013, 383] on span "2025/08/31-2406" at bounding box center [1001, 385] width 73 height 13
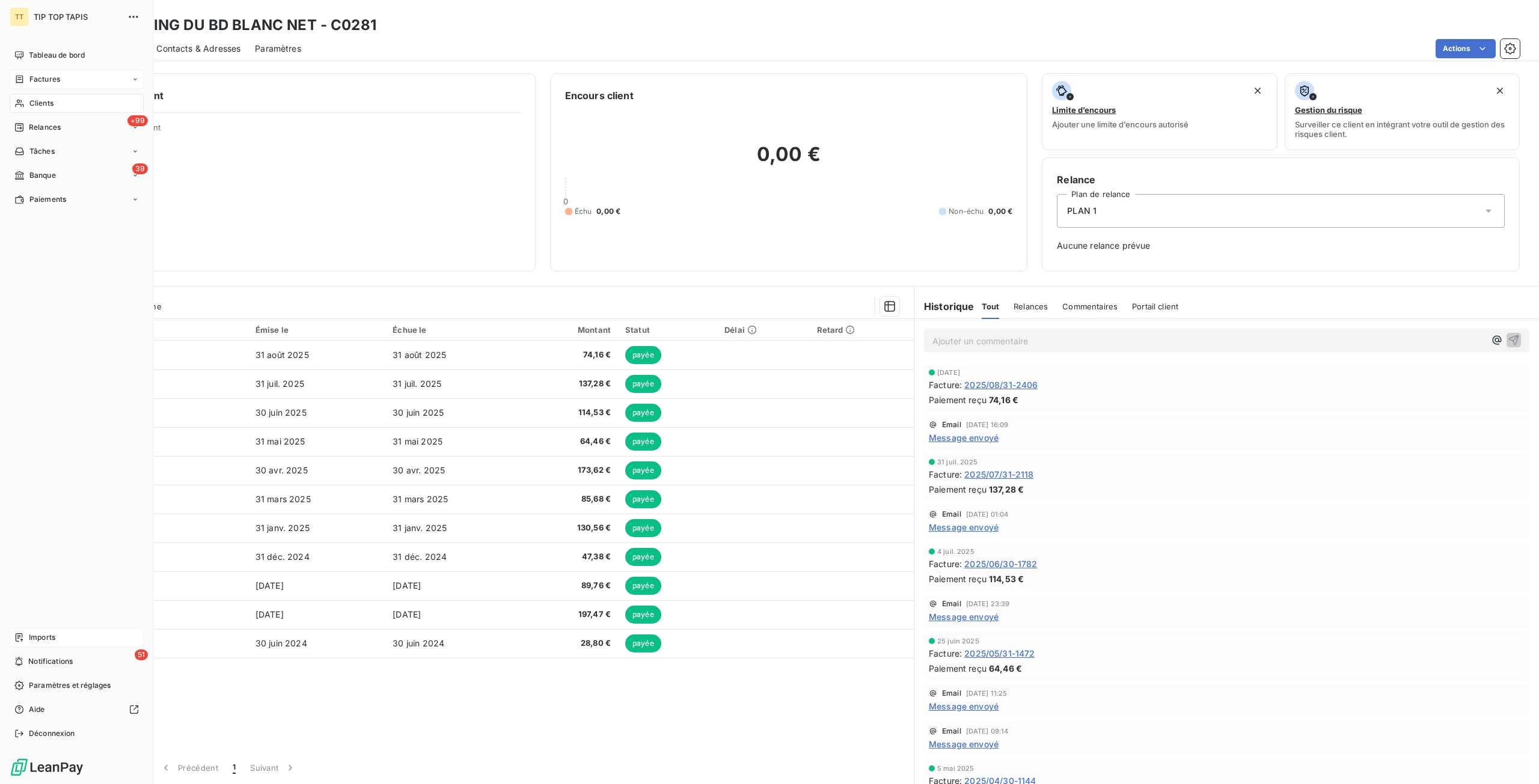
click at [32, 102] on span "Clients" at bounding box center [41, 103] width 24 height 11
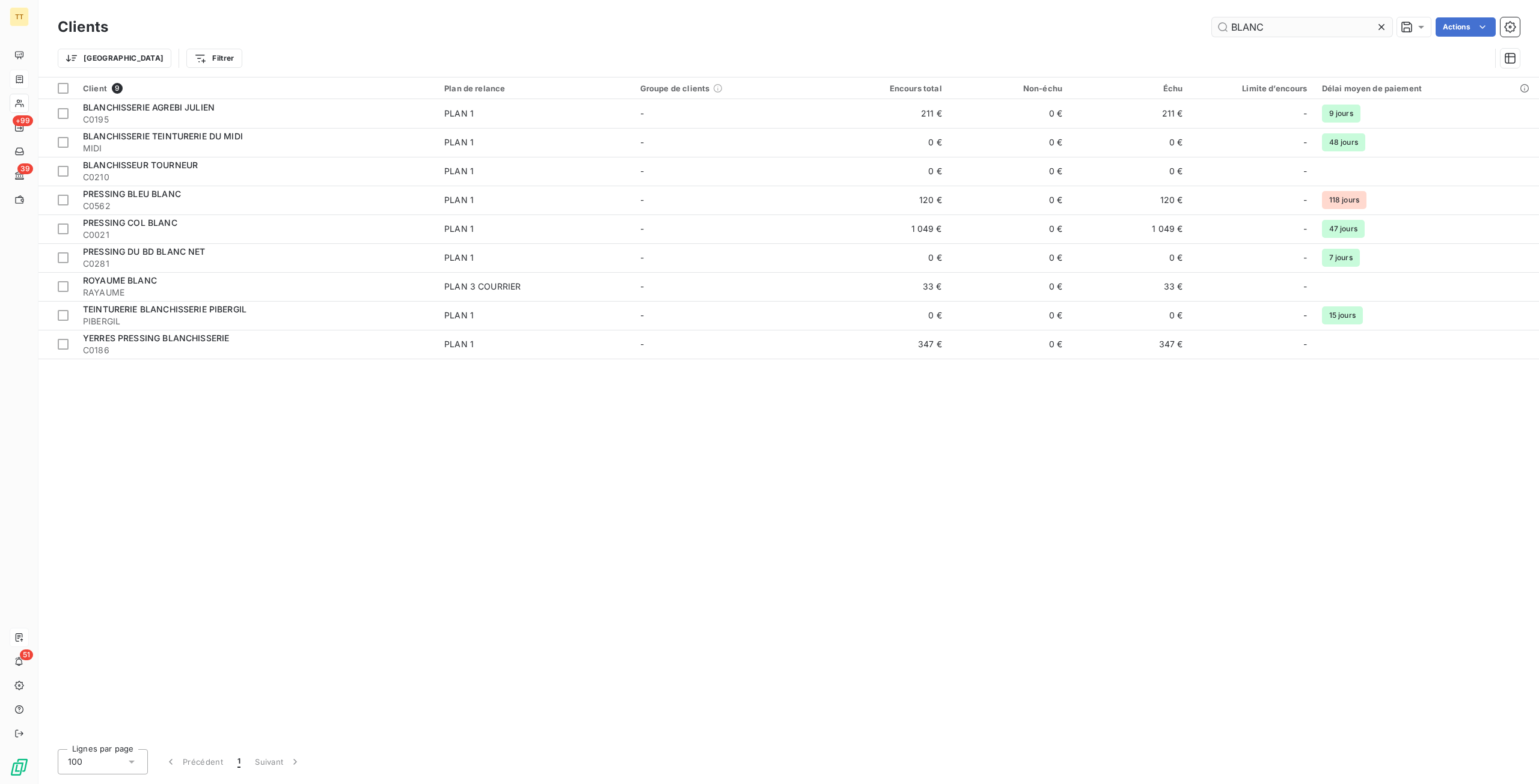
drag, startPoint x: 1394, startPoint y: 30, endPoint x: 1361, endPoint y: 30, distance: 33.0
click at [1389, 30] on div "BLANC Actions" at bounding box center [820, 27] width 1397 height 19
click at [1375, 30] on icon at bounding box center [1381, 27] width 12 height 12
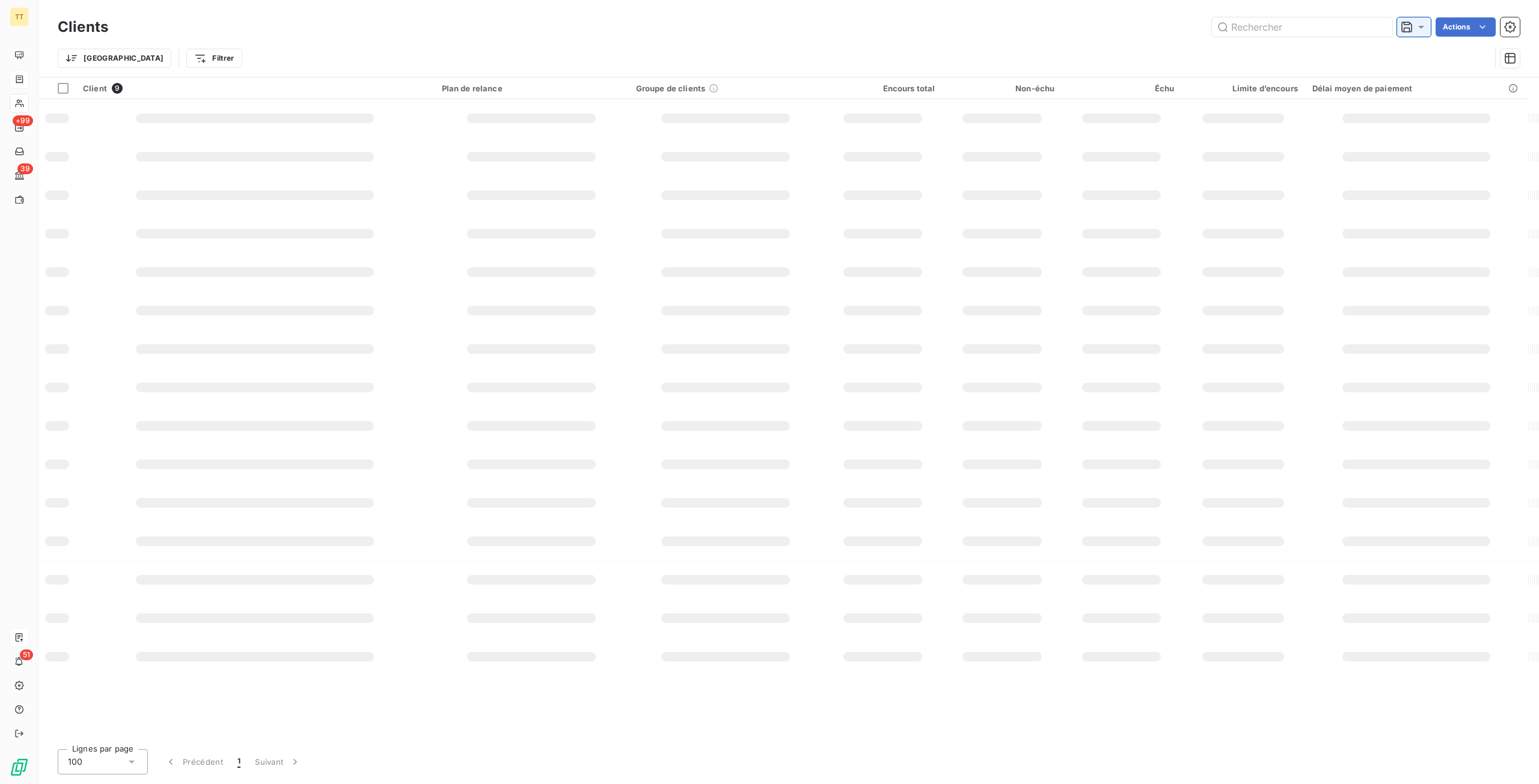
drag, startPoint x: 1430, startPoint y: 26, endPoint x: 1423, endPoint y: 26, distance: 7.0
click at [1429, 26] on div "Actions" at bounding box center [820, 27] width 1397 height 19
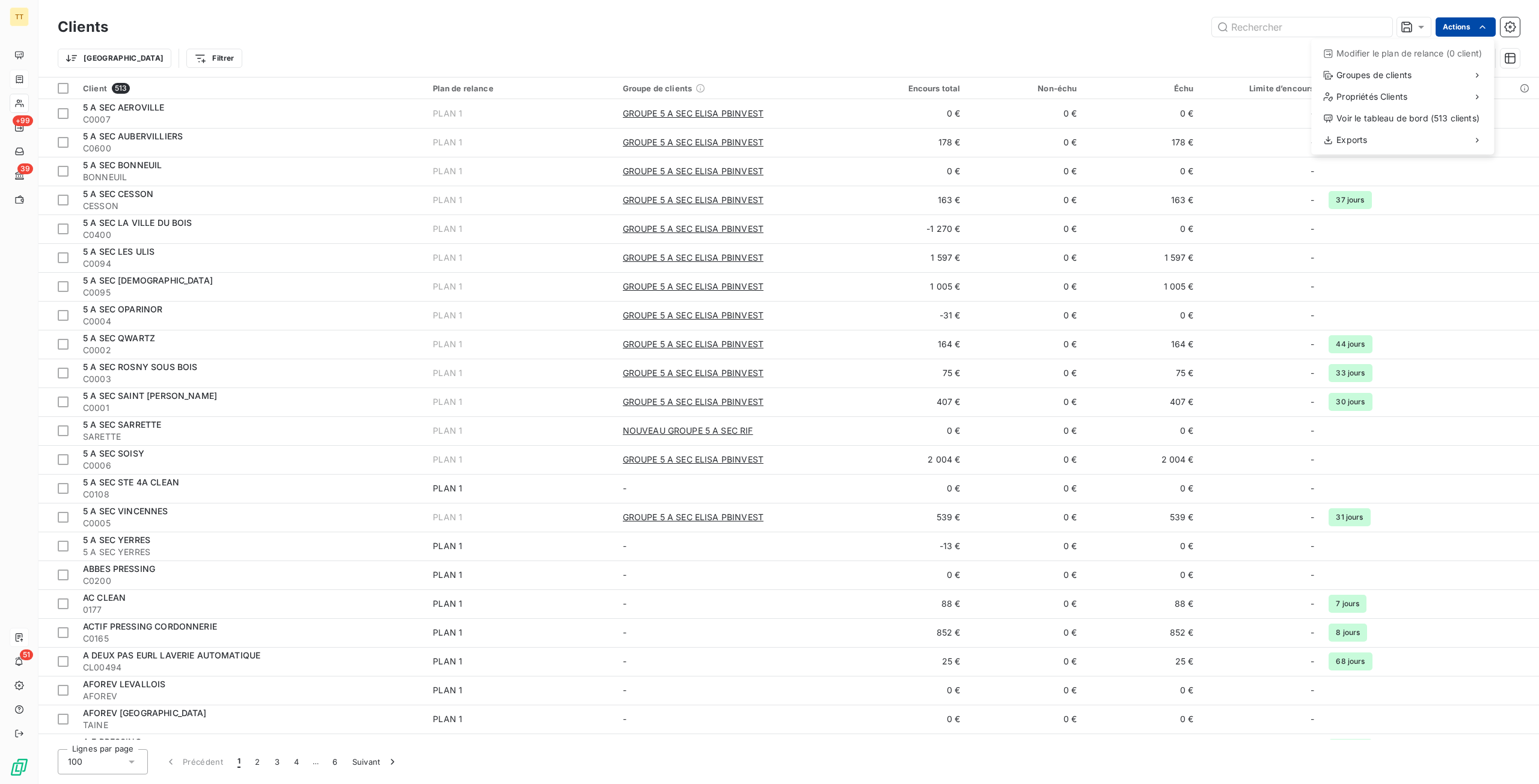
click at [1464, 26] on html "TT +99 39 51 Clients Actions Modifier le plan de relance (0 client) Groupes de …" at bounding box center [770, 392] width 1539 height 784
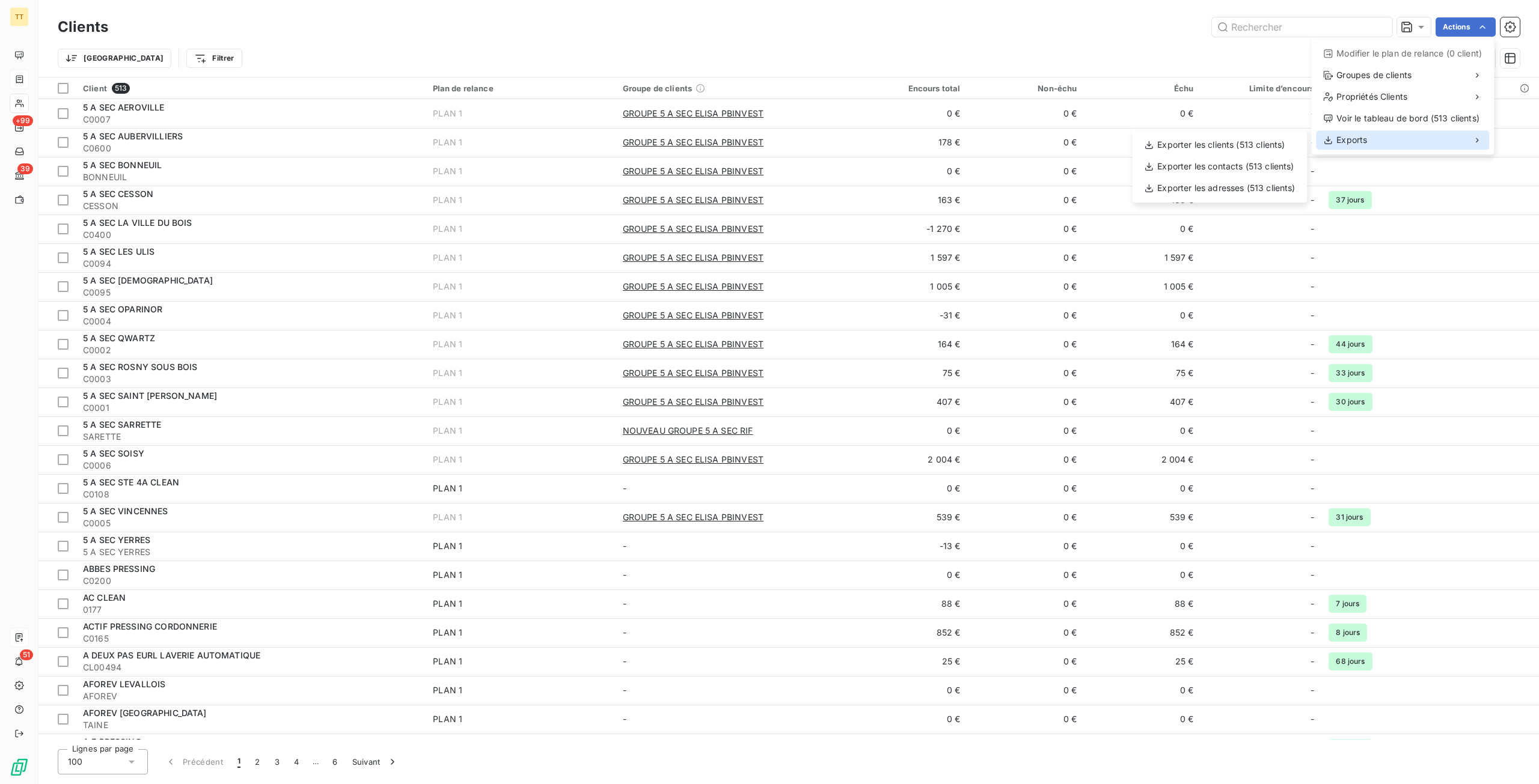
click at [1374, 148] on div "Exports" at bounding box center [1402, 140] width 173 height 19
click at [1270, 31] on html "TT +99 39 51 Clients Actions Modifier le plan de relance (0 client) Groupes de …" at bounding box center [770, 392] width 1539 height 784
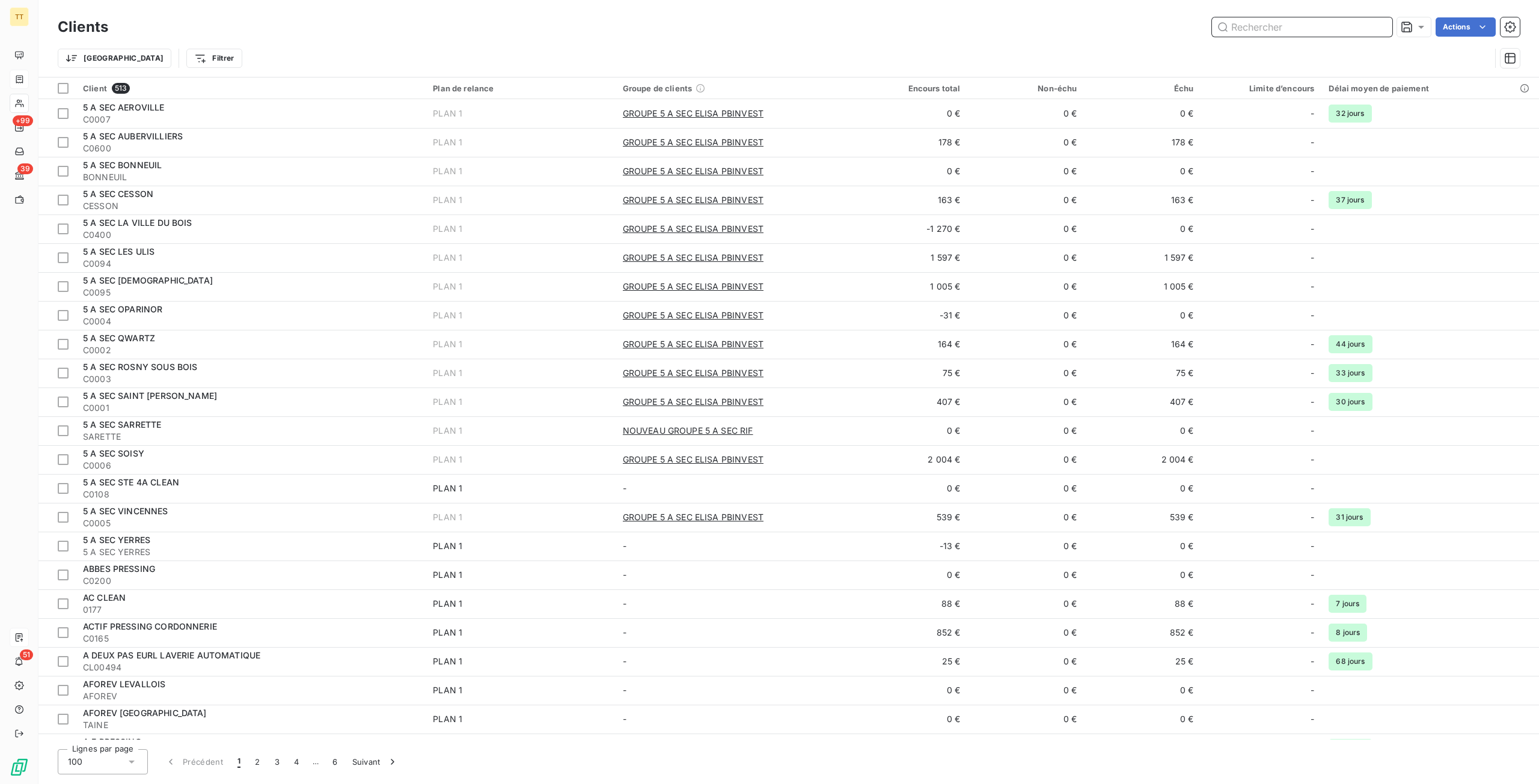
click at [1270, 31] on input "text" at bounding box center [1302, 27] width 180 height 19
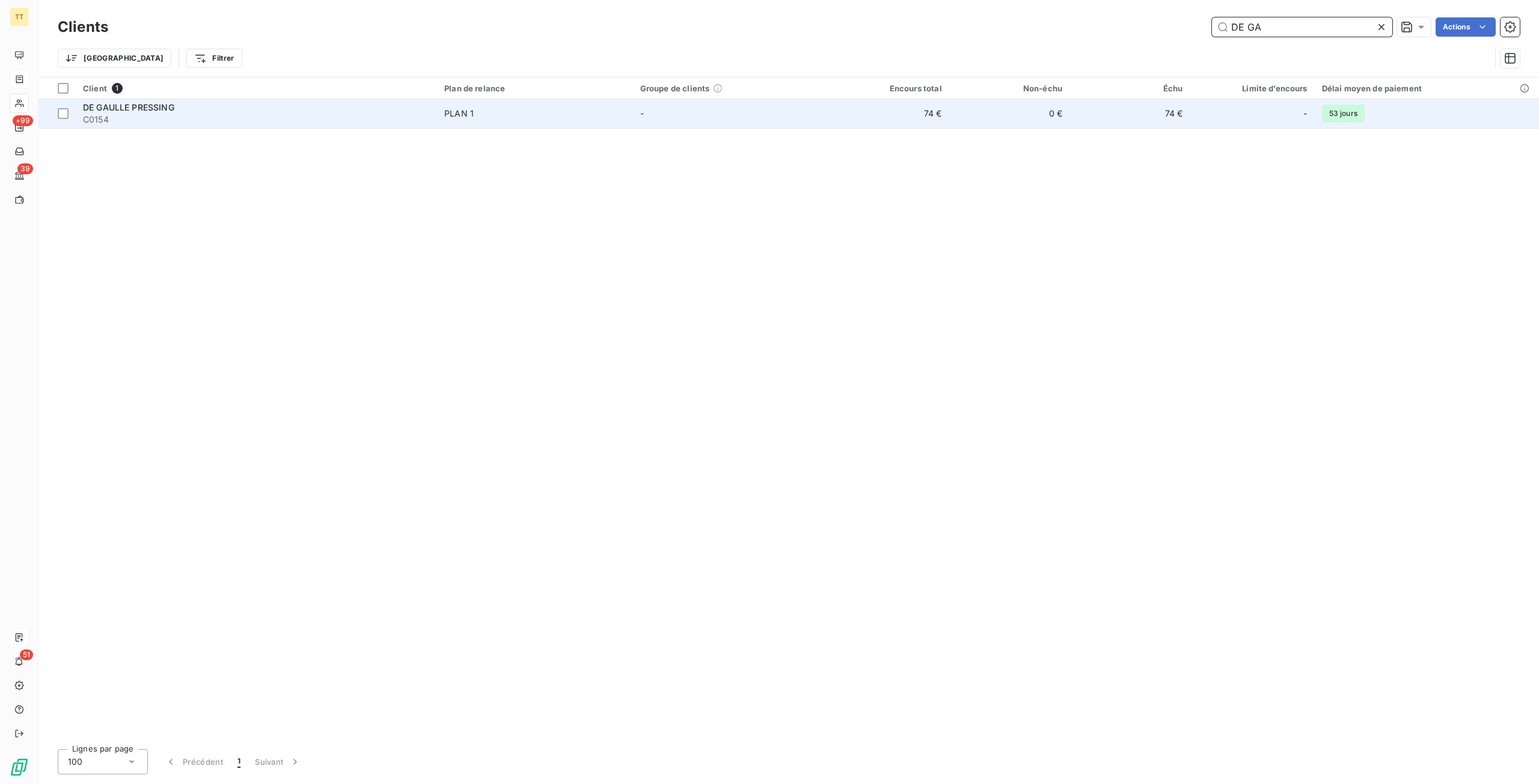
type input "DE GA"
click at [933, 119] on td "74 €" at bounding box center [888, 113] width 121 height 29
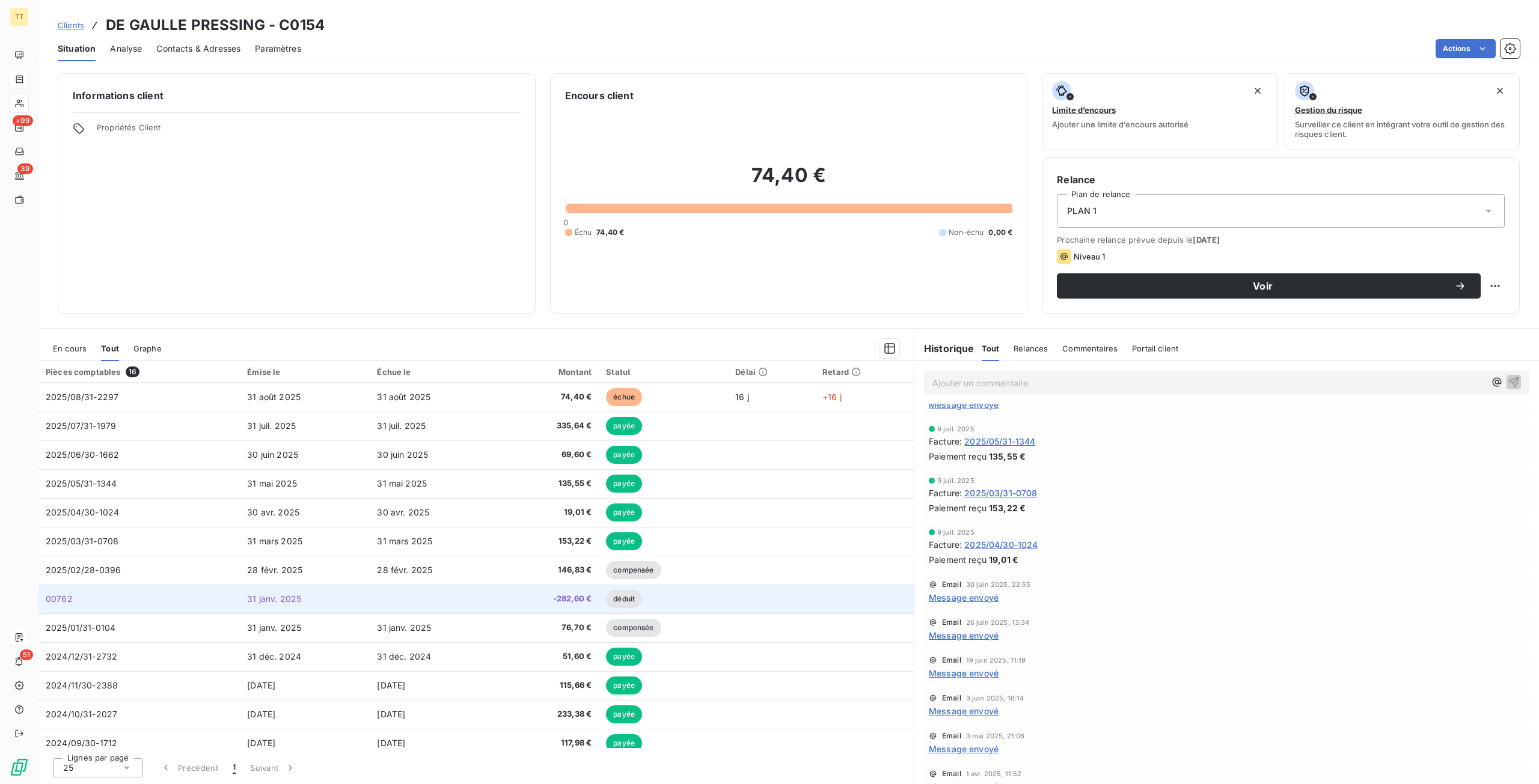
scroll to position [95, 0]
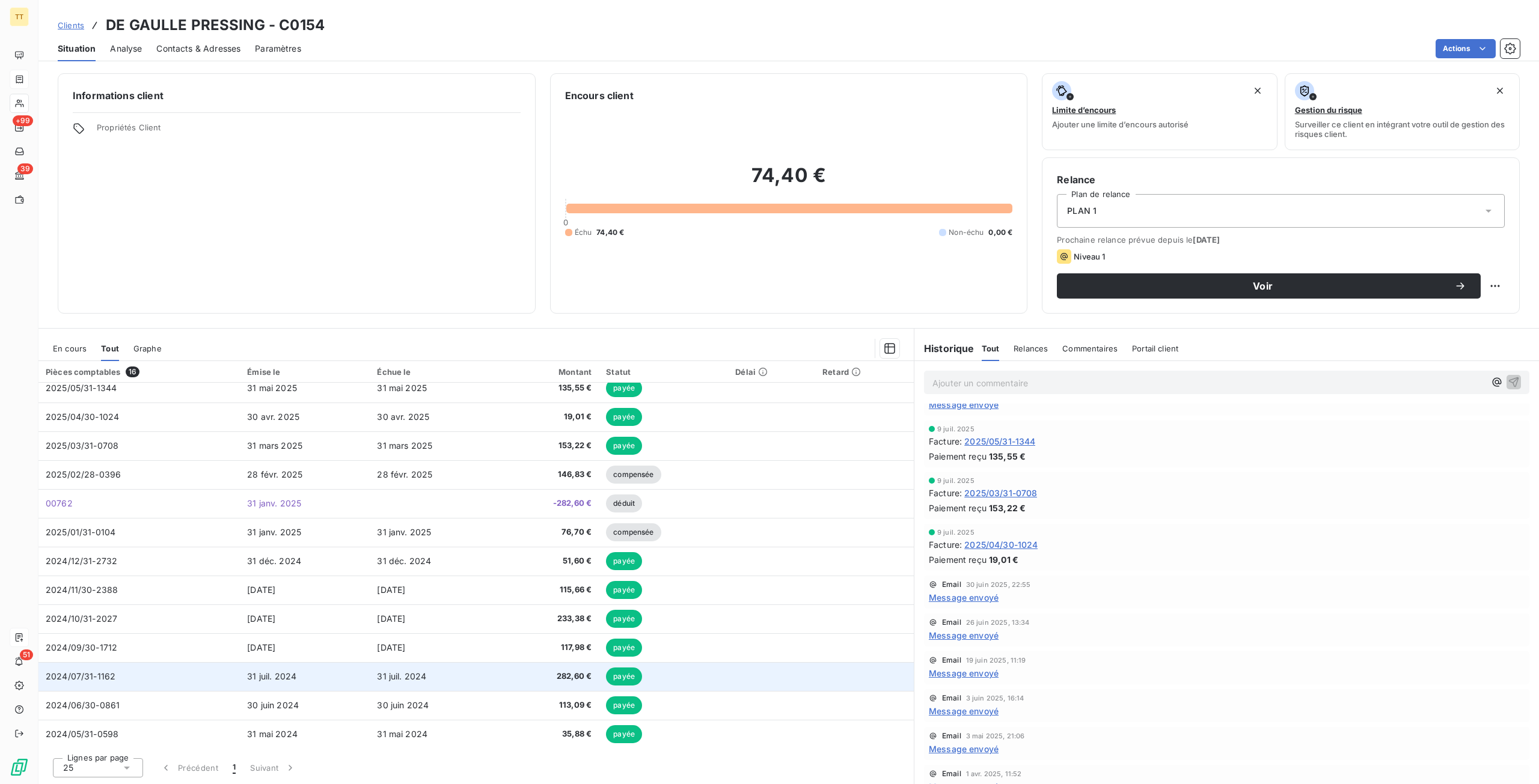
click at [498, 678] on td "31 juil. 2024" at bounding box center [434, 676] width 130 height 29
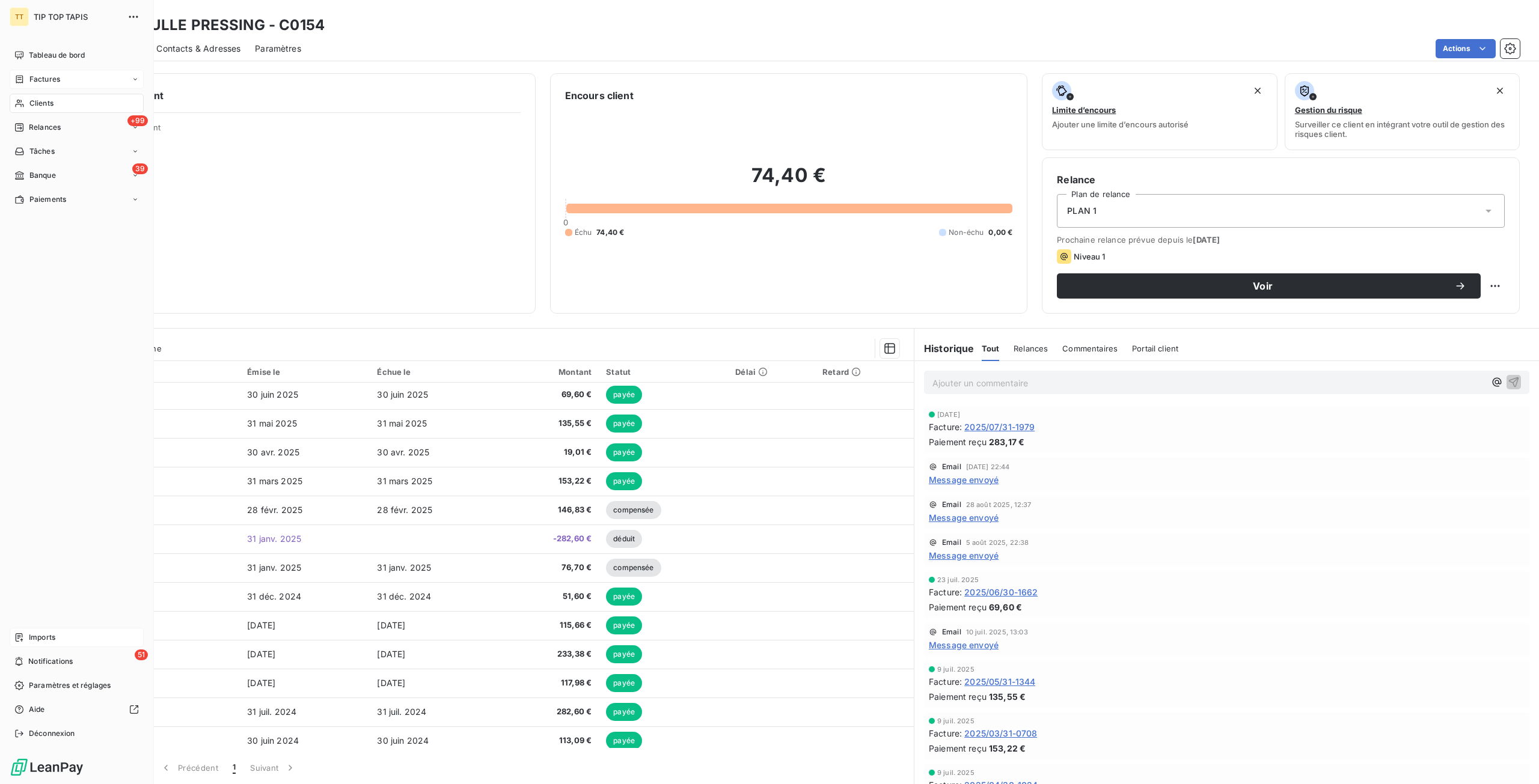
click at [48, 634] on span "Imports" at bounding box center [42, 637] width 26 height 11
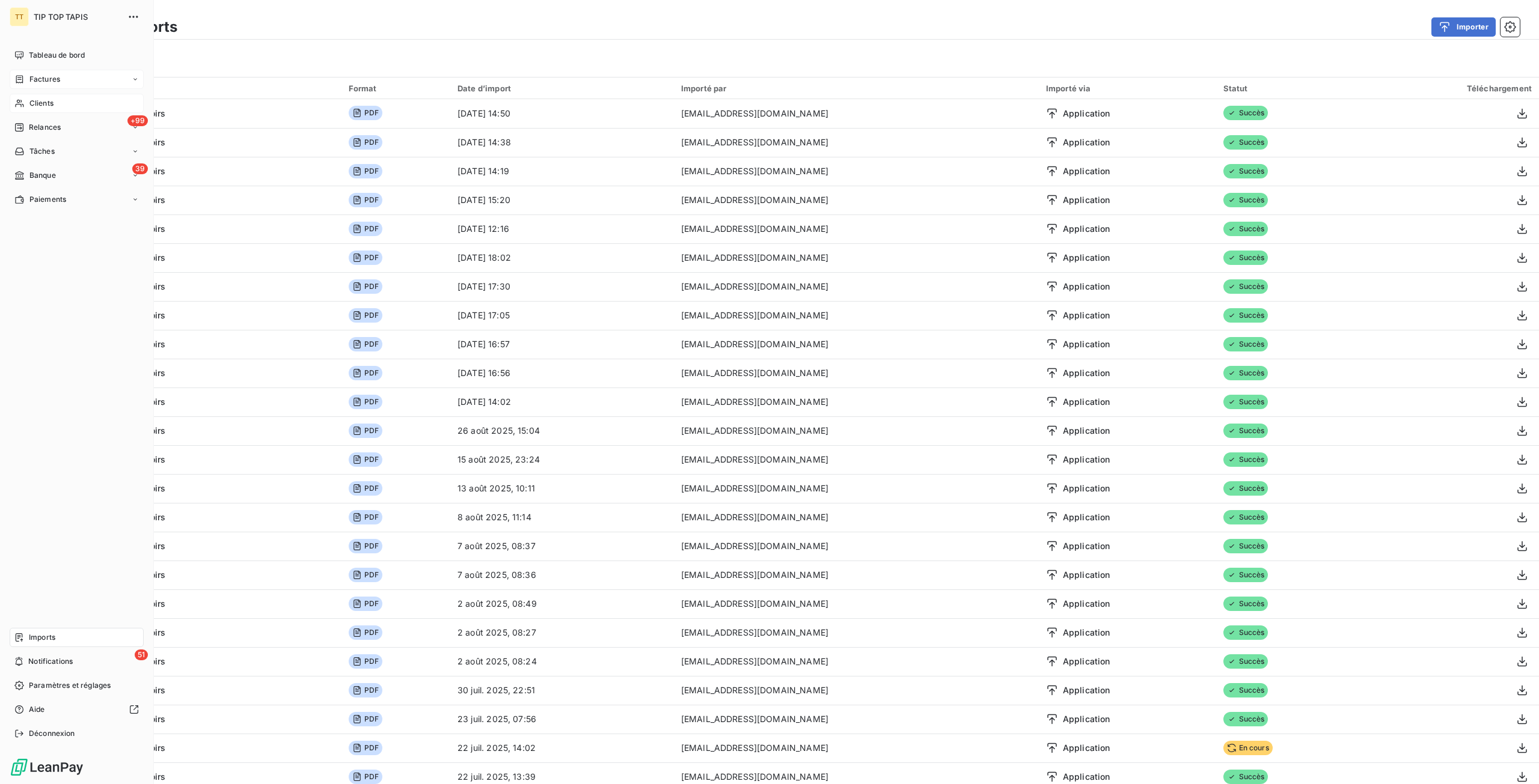
click at [67, 104] on div "Clients" at bounding box center [77, 103] width 134 height 19
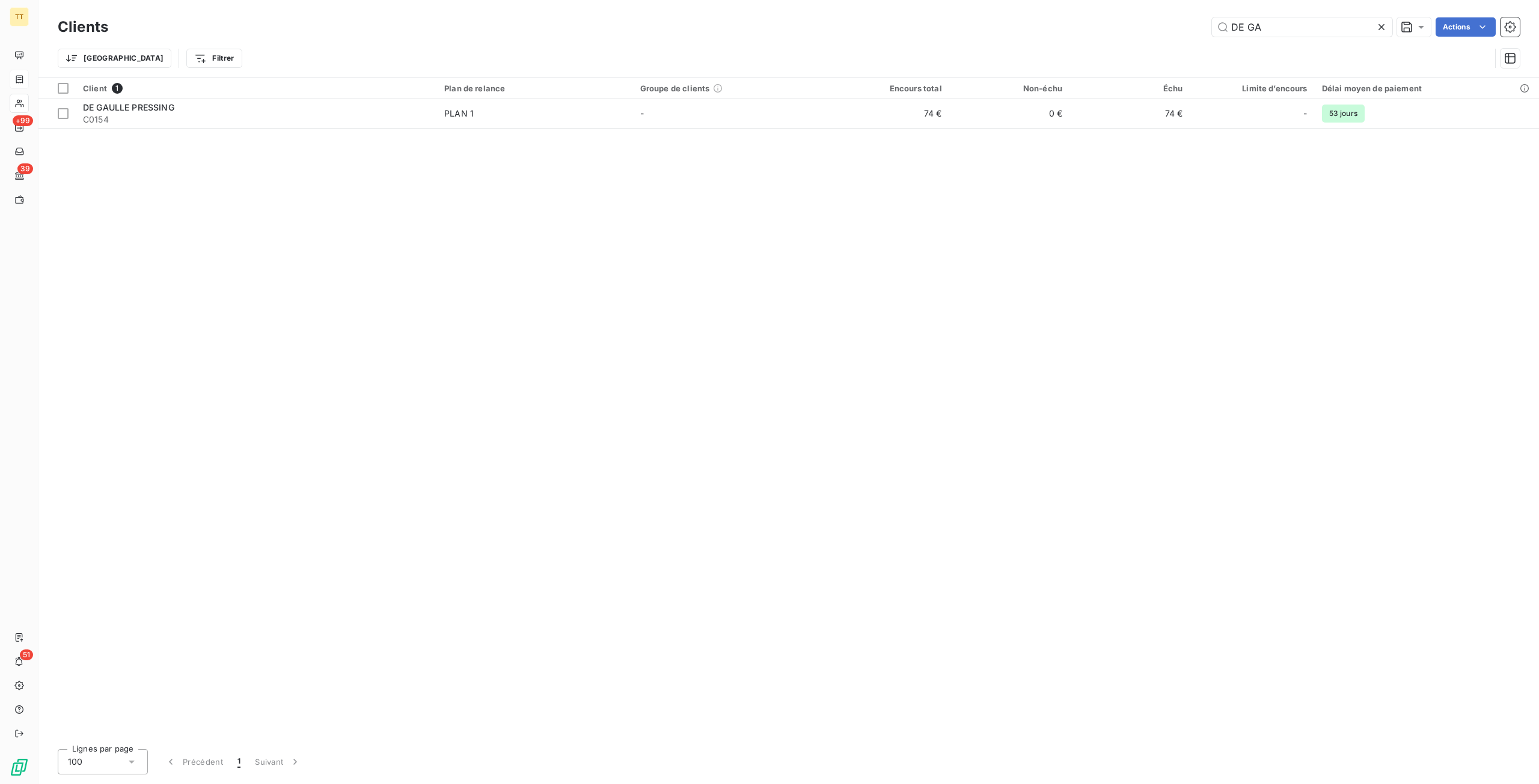
drag, startPoint x: 1297, startPoint y: 28, endPoint x: 1154, endPoint y: 14, distance: 143.7
click at [1154, 14] on div "Clients DE GA Actions Trier Filtrer" at bounding box center [789, 38] width 1500 height 77
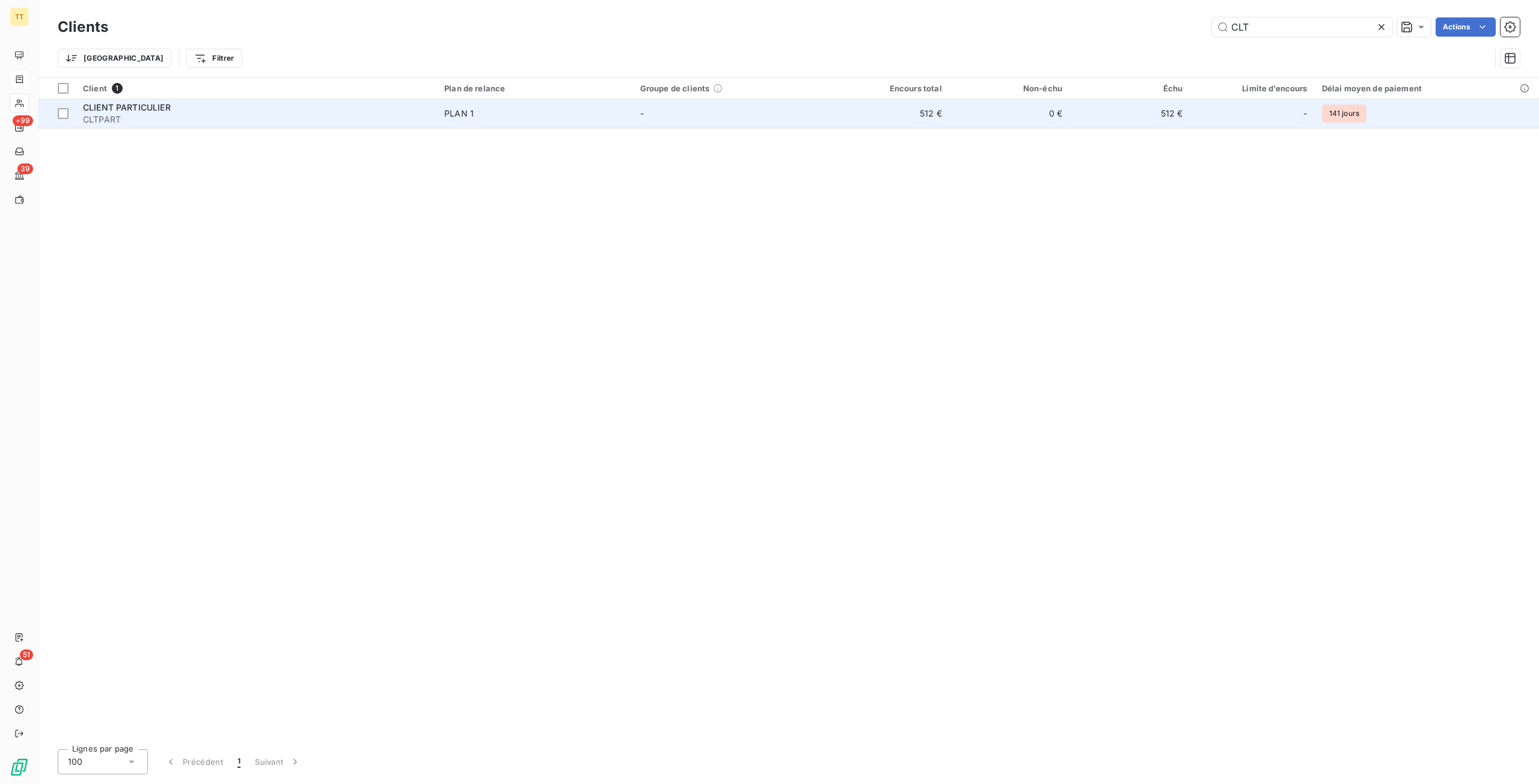
type input "CLT"
click at [956, 119] on td "0 €" at bounding box center [1009, 113] width 121 height 29
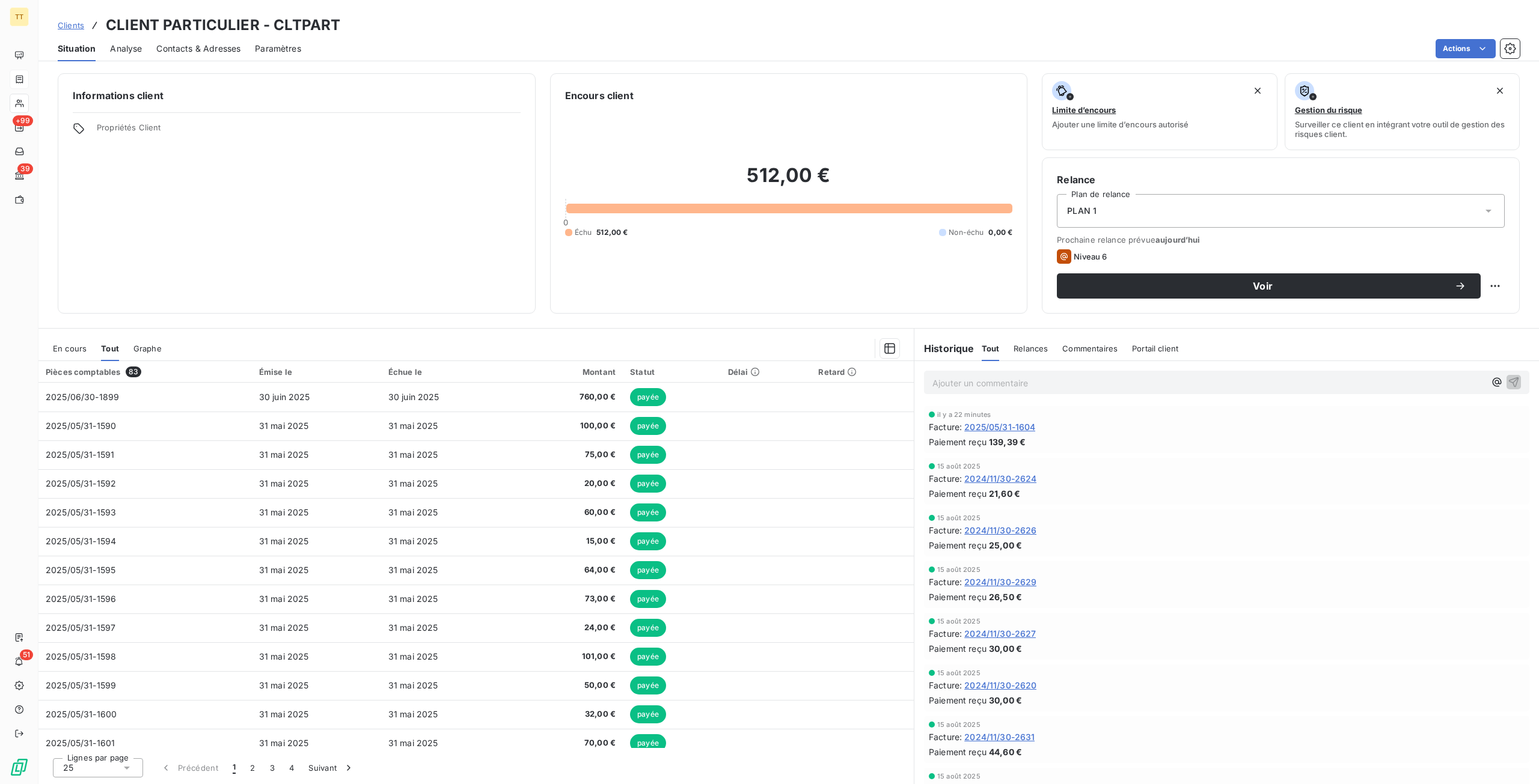
click at [66, 350] on span "En cours" at bounding box center [70, 348] width 34 height 10
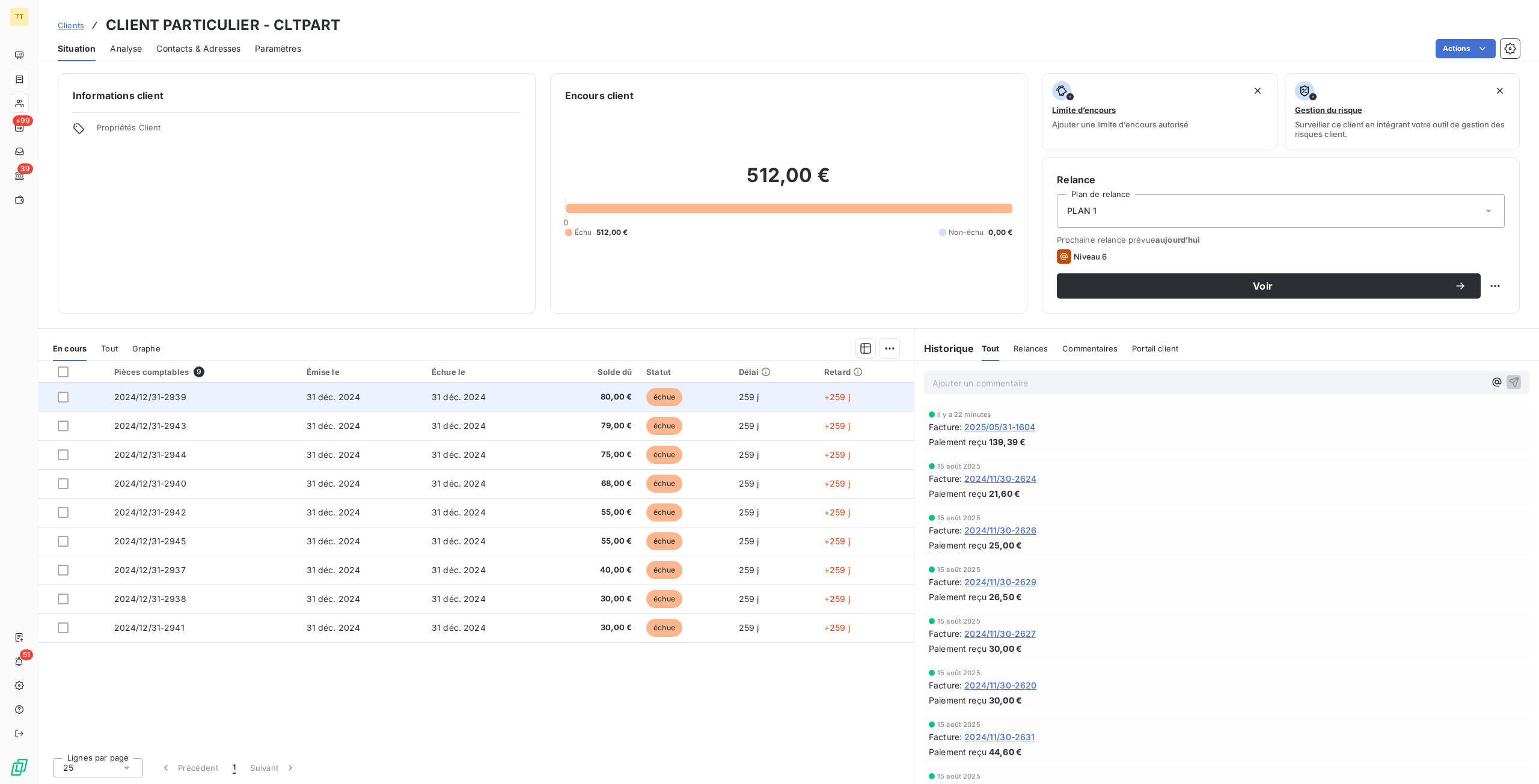
click at [149, 398] on span "2024/12/31-2939" at bounding box center [150, 397] width 72 height 10
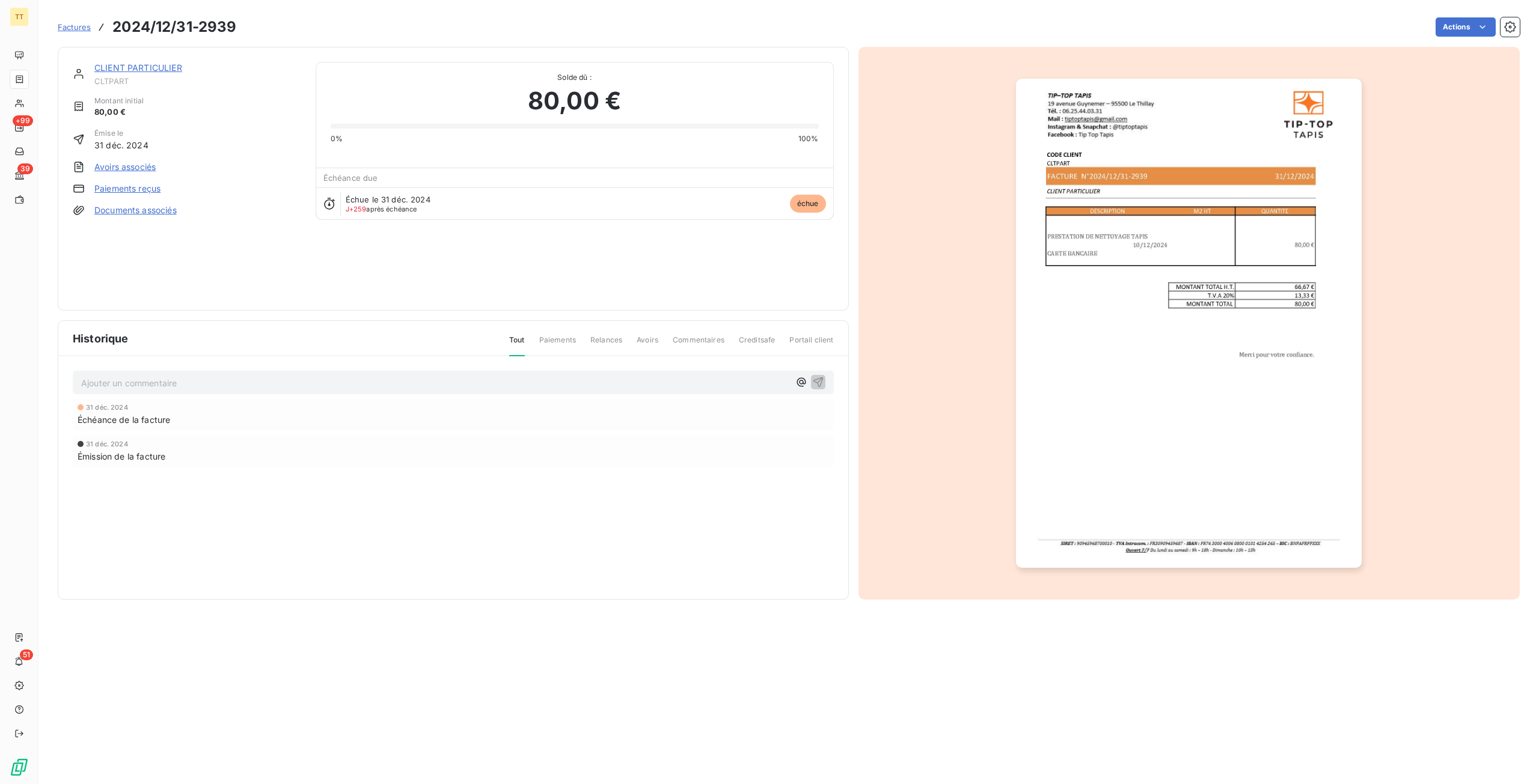
click at [137, 187] on link "Paiements reçus" at bounding box center [127, 189] width 66 height 12
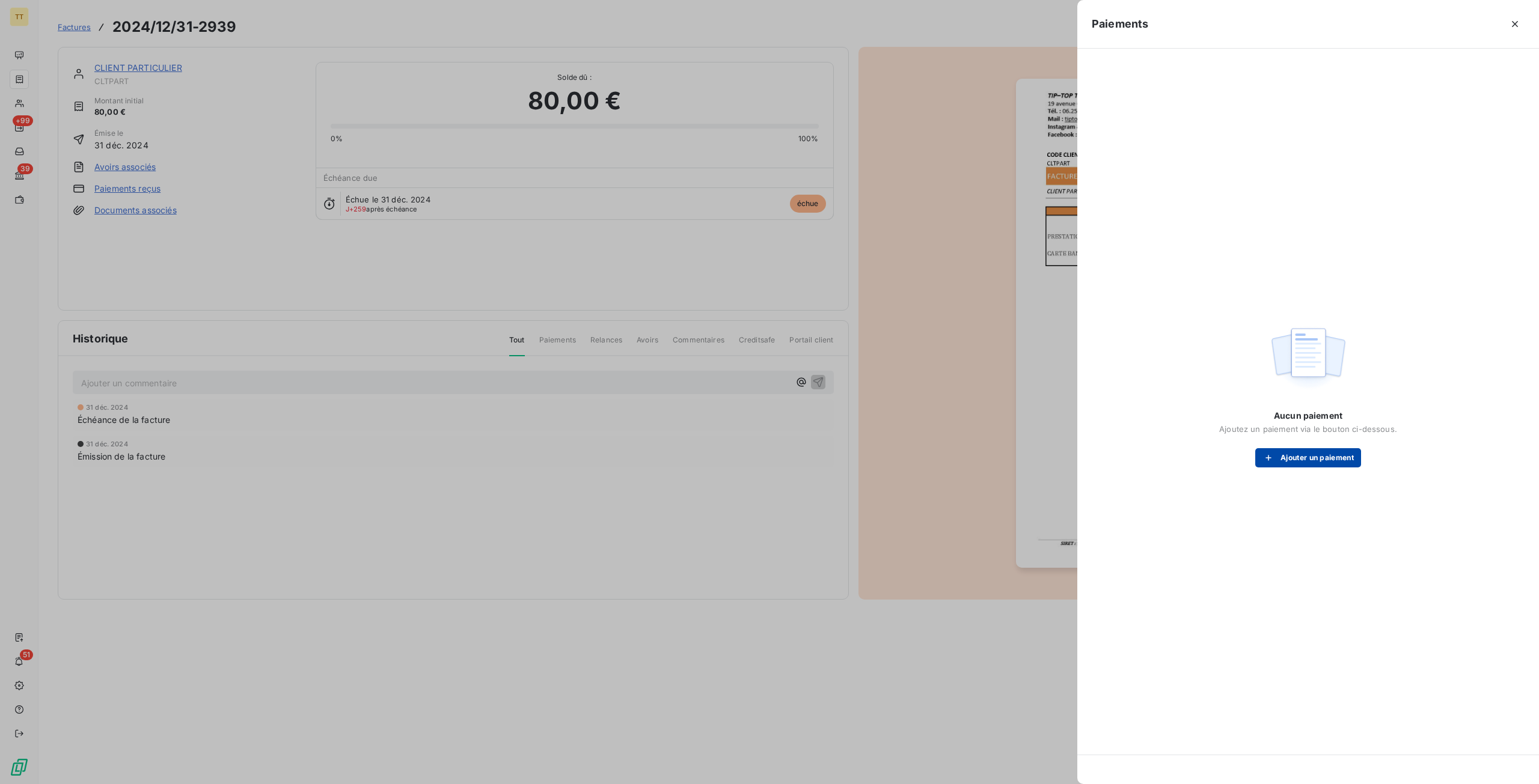
click at [1334, 457] on button "Ajouter un paiement" at bounding box center [1308, 458] width 106 height 19
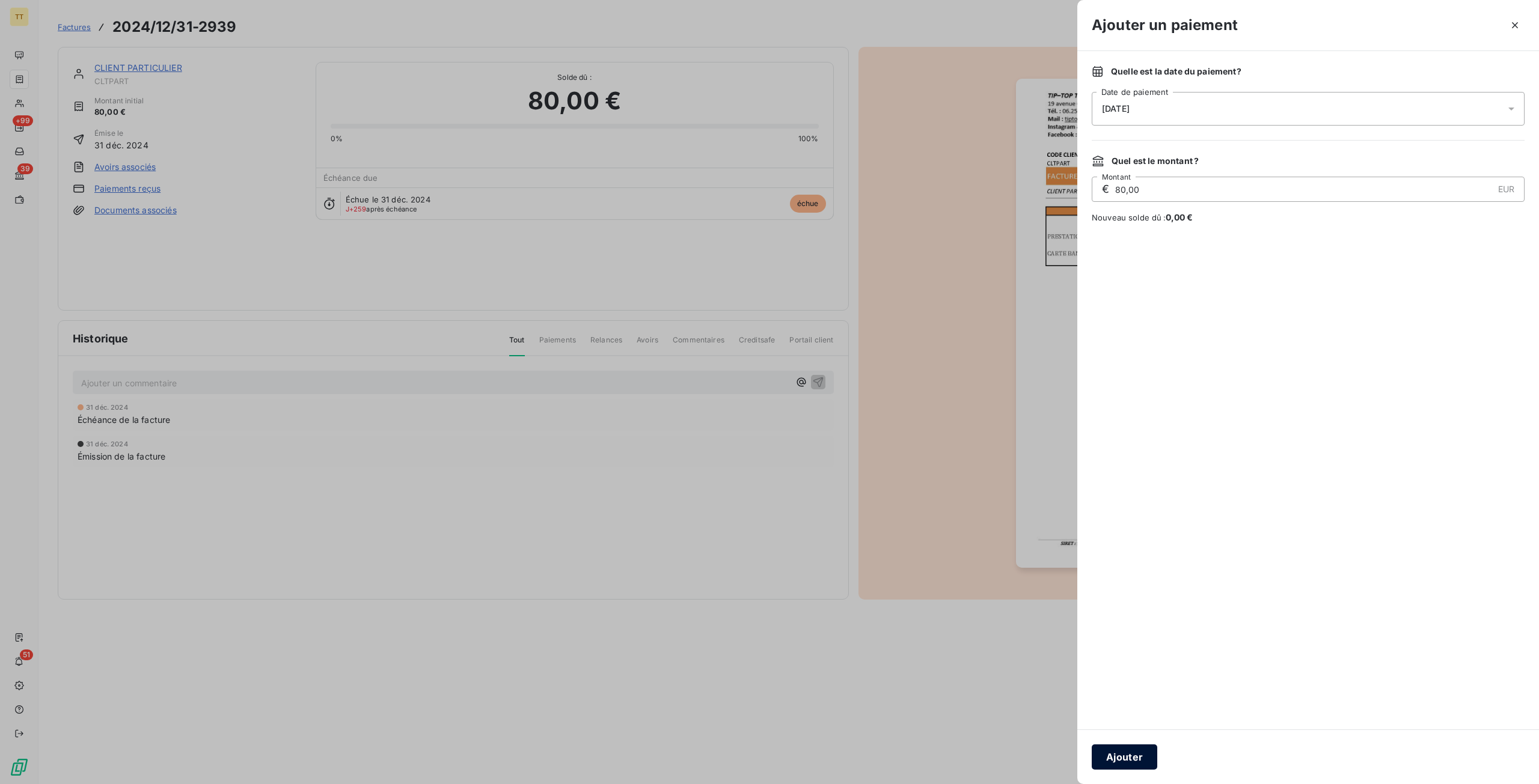
click at [1116, 758] on button "Ajouter" at bounding box center [1125, 757] width 66 height 25
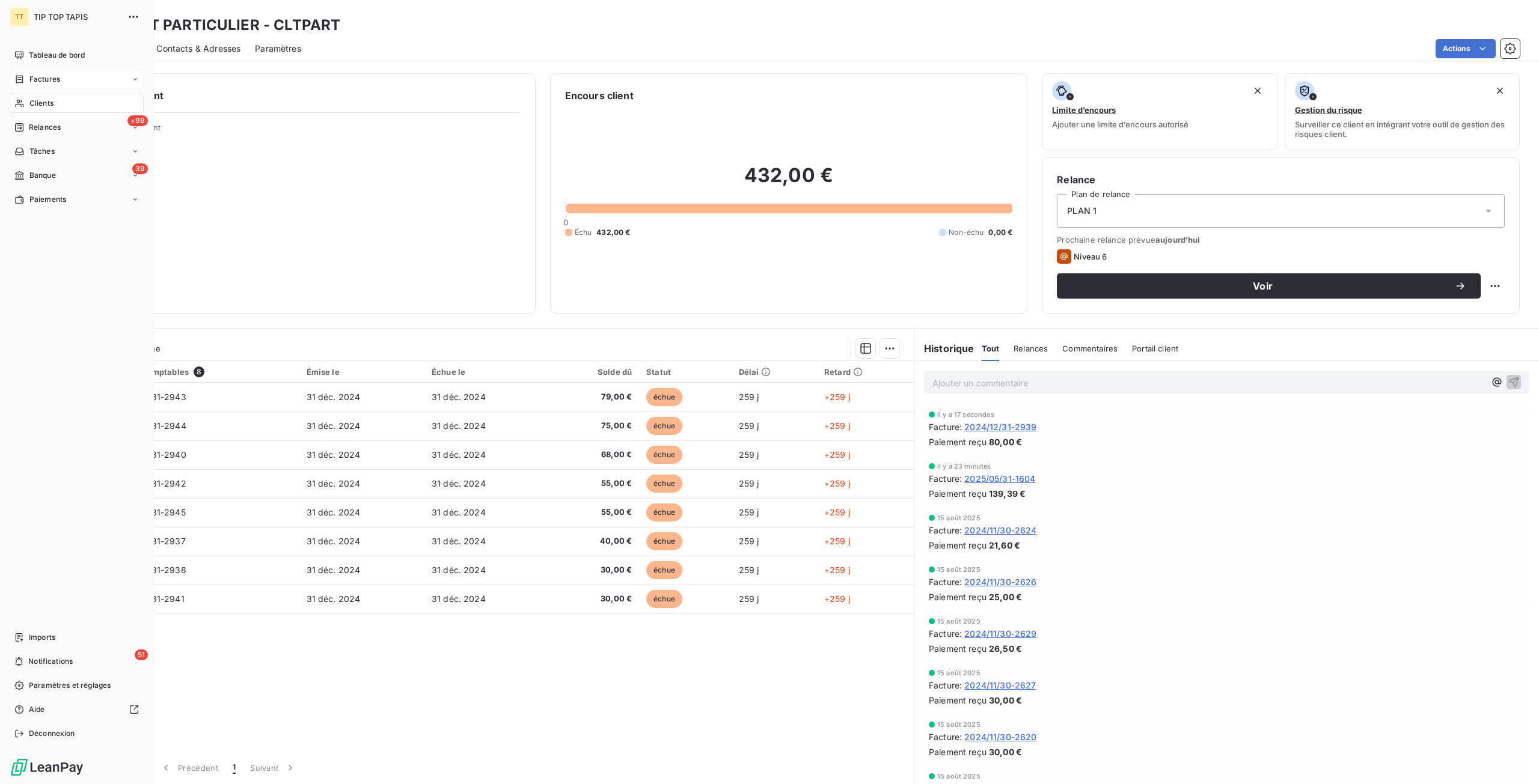
click at [48, 100] on span "Clients" at bounding box center [41, 103] width 24 height 11
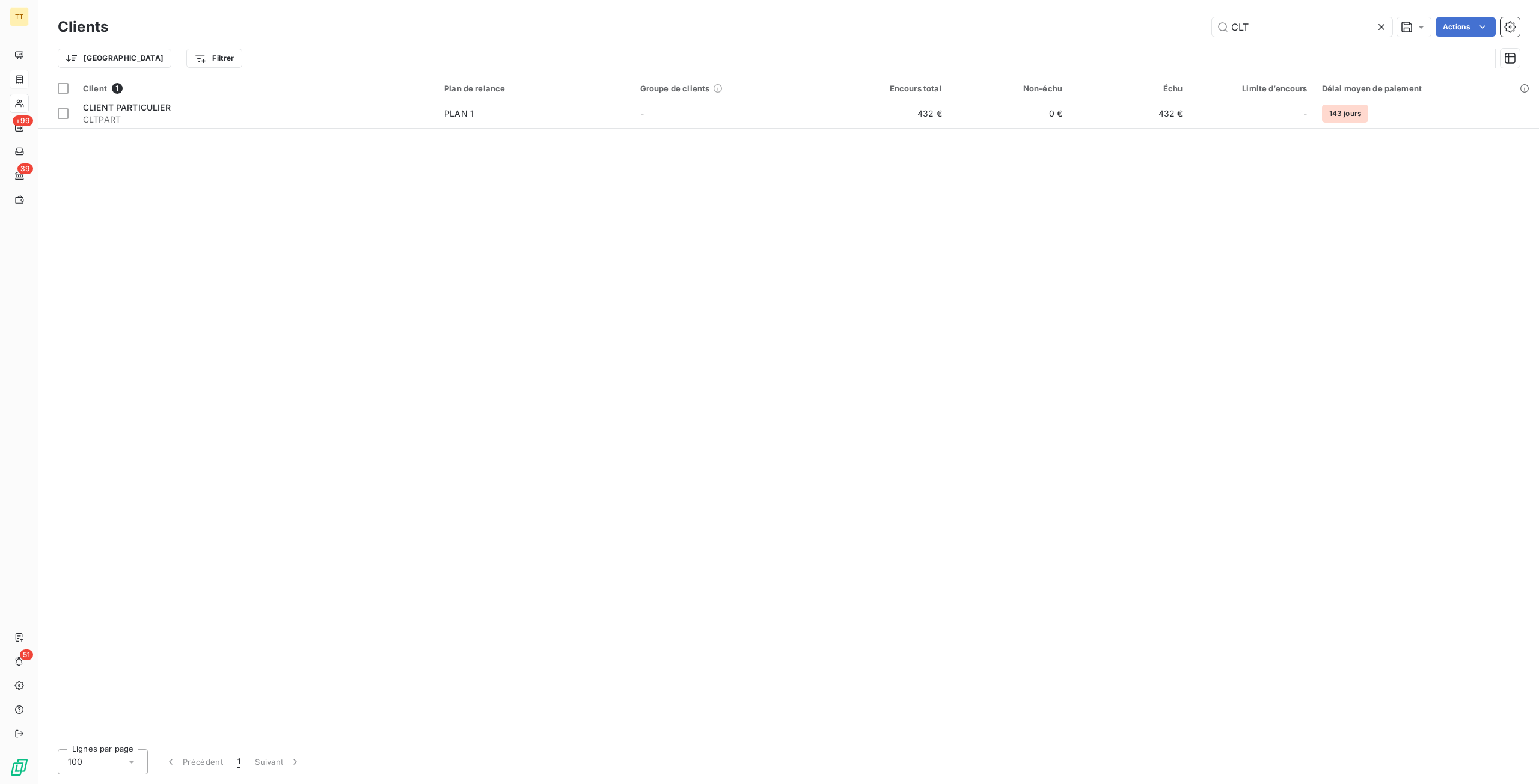
drag, startPoint x: 1282, startPoint y: 21, endPoint x: 1072, endPoint y: 19, distance: 210.0
click at [1072, 19] on div "CLT Actions" at bounding box center [820, 27] width 1397 height 19
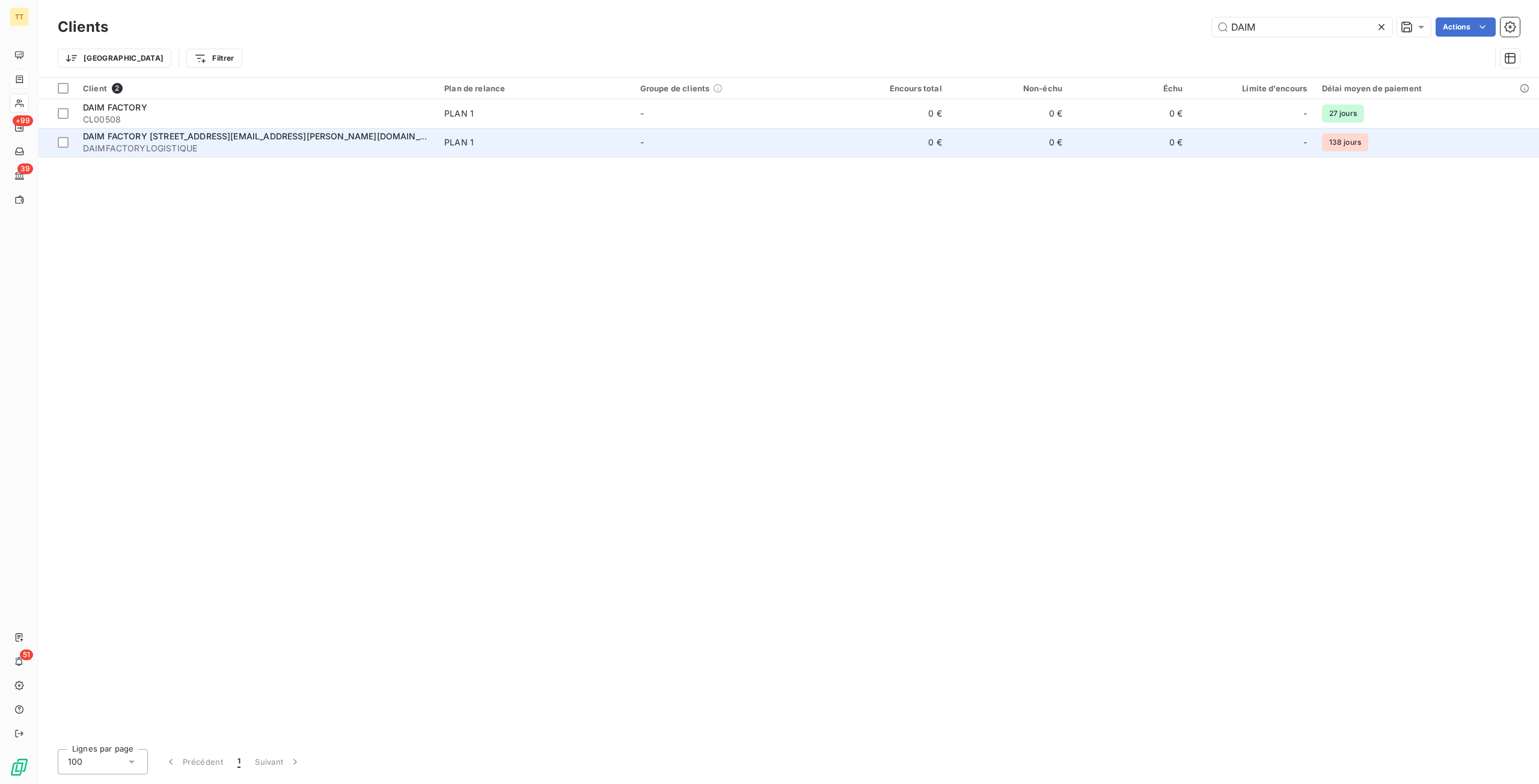
type input "DAIM"
click at [748, 146] on td "-" at bounding box center [731, 142] width 196 height 29
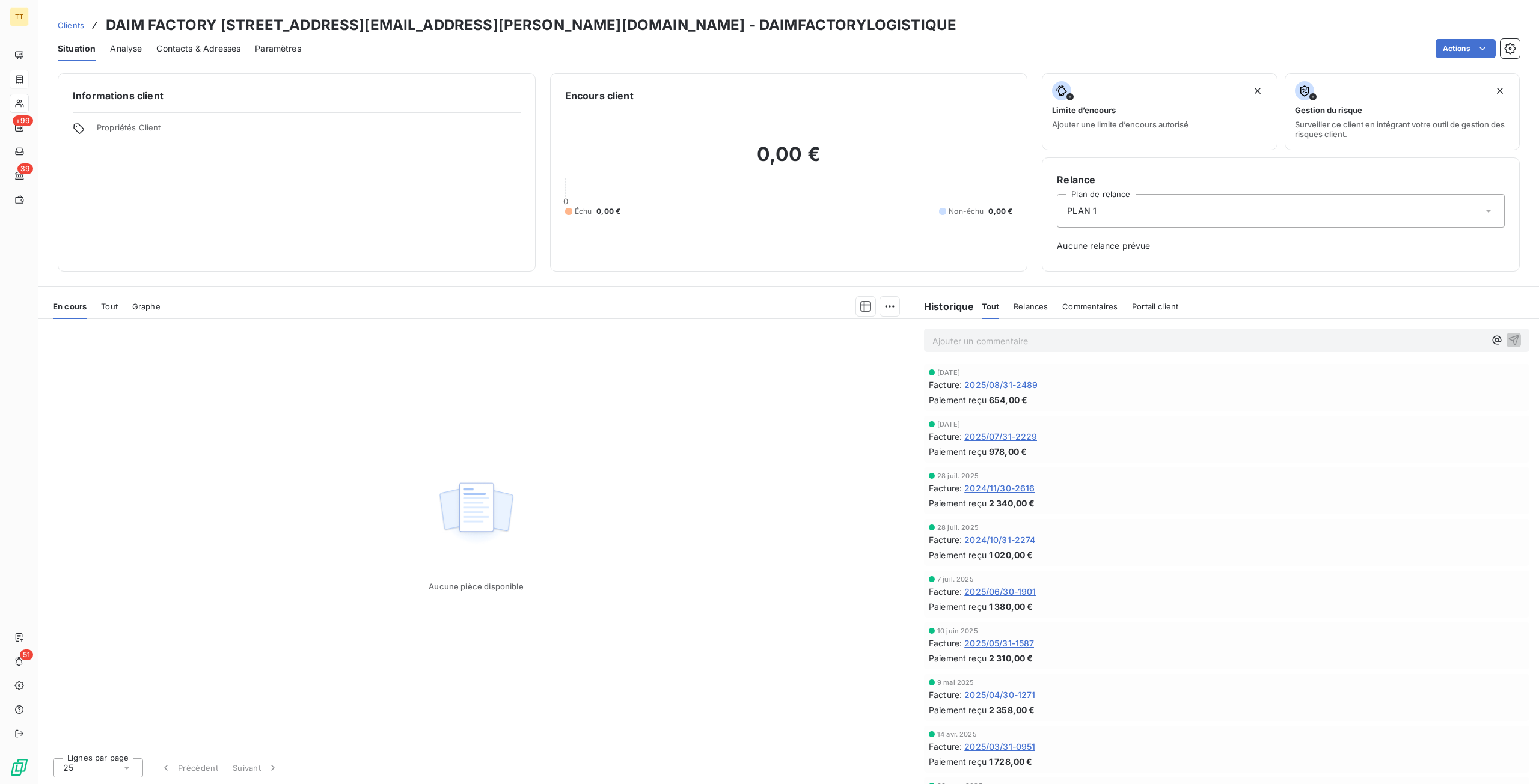
click at [107, 303] on span "Tout" at bounding box center [110, 306] width 17 height 10
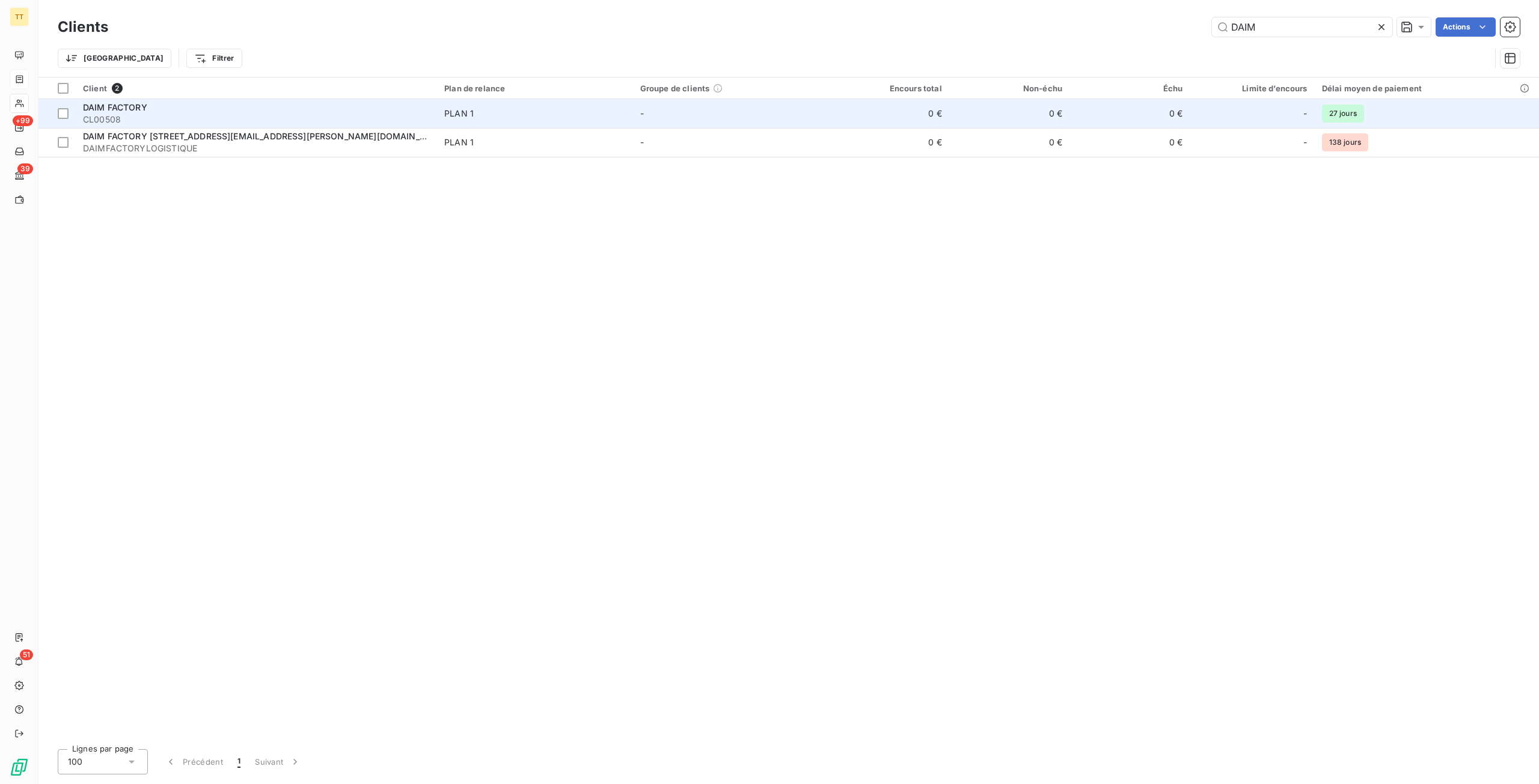
click at [150, 113] on span "CL00508" at bounding box center [256, 119] width 347 height 12
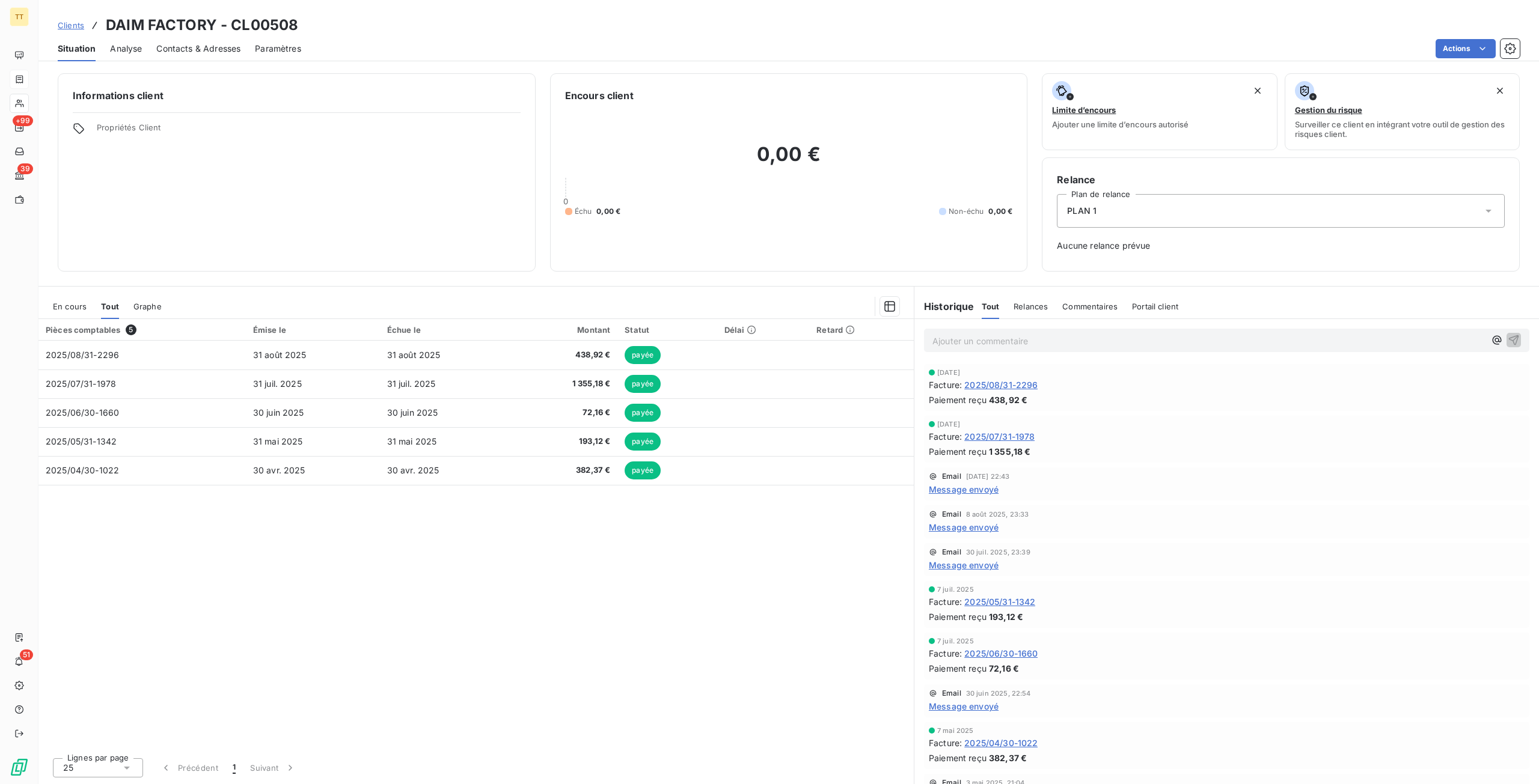
click at [77, 307] on span "En cours" at bounding box center [70, 306] width 34 height 10
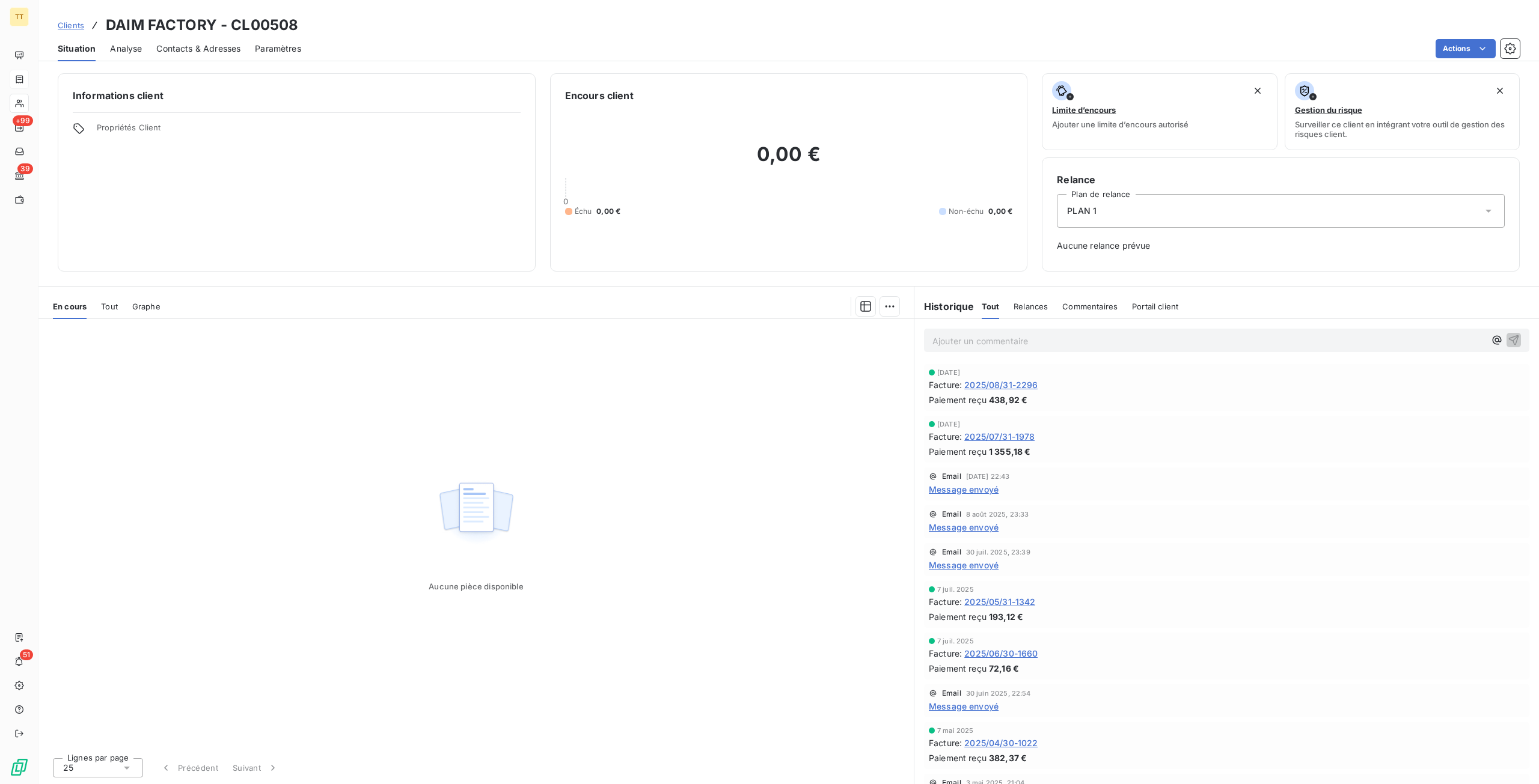
click at [111, 312] on div "Tout" at bounding box center [110, 306] width 17 height 25
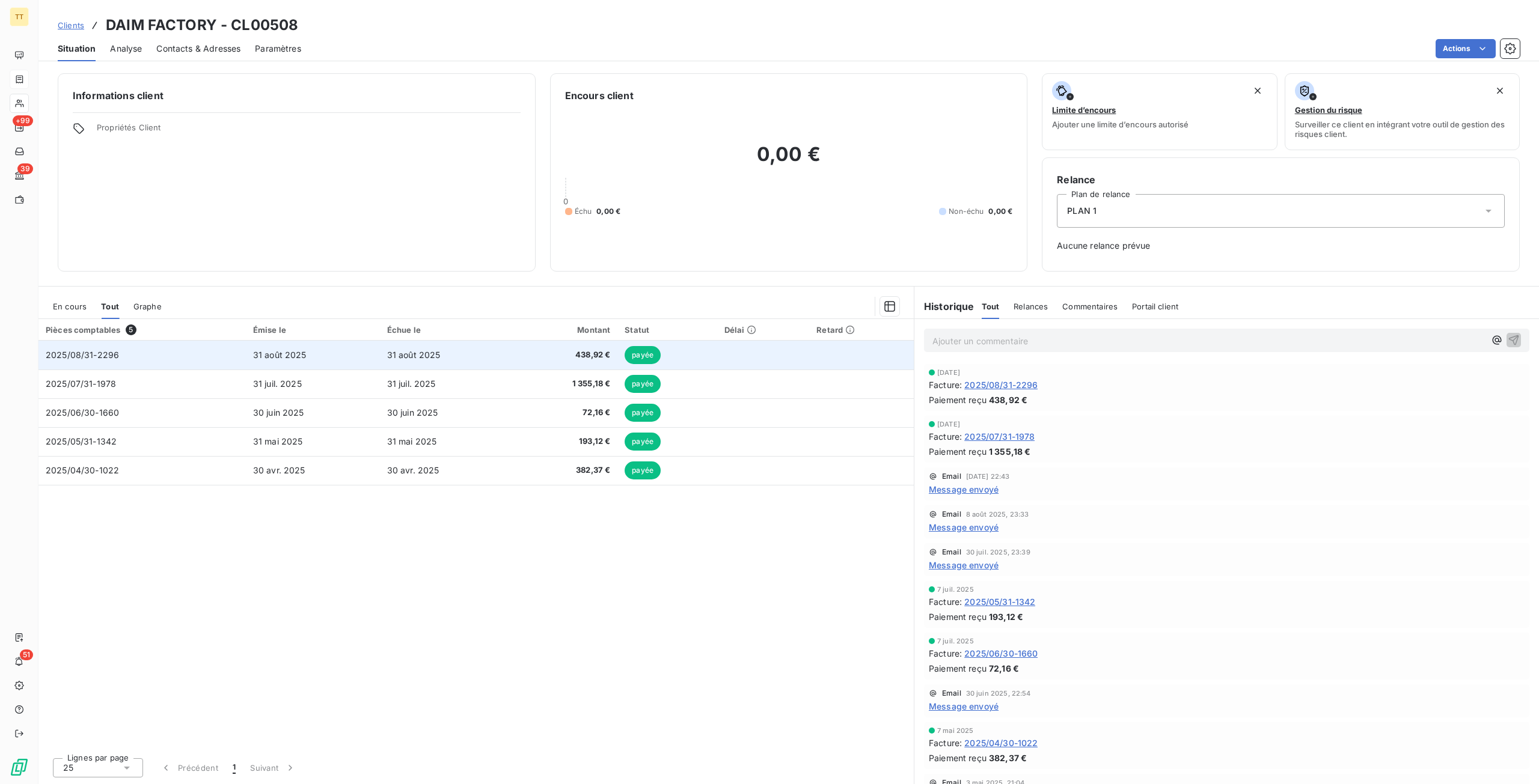
click at [320, 343] on td "31 août 2025" at bounding box center [313, 355] width 134 height 29
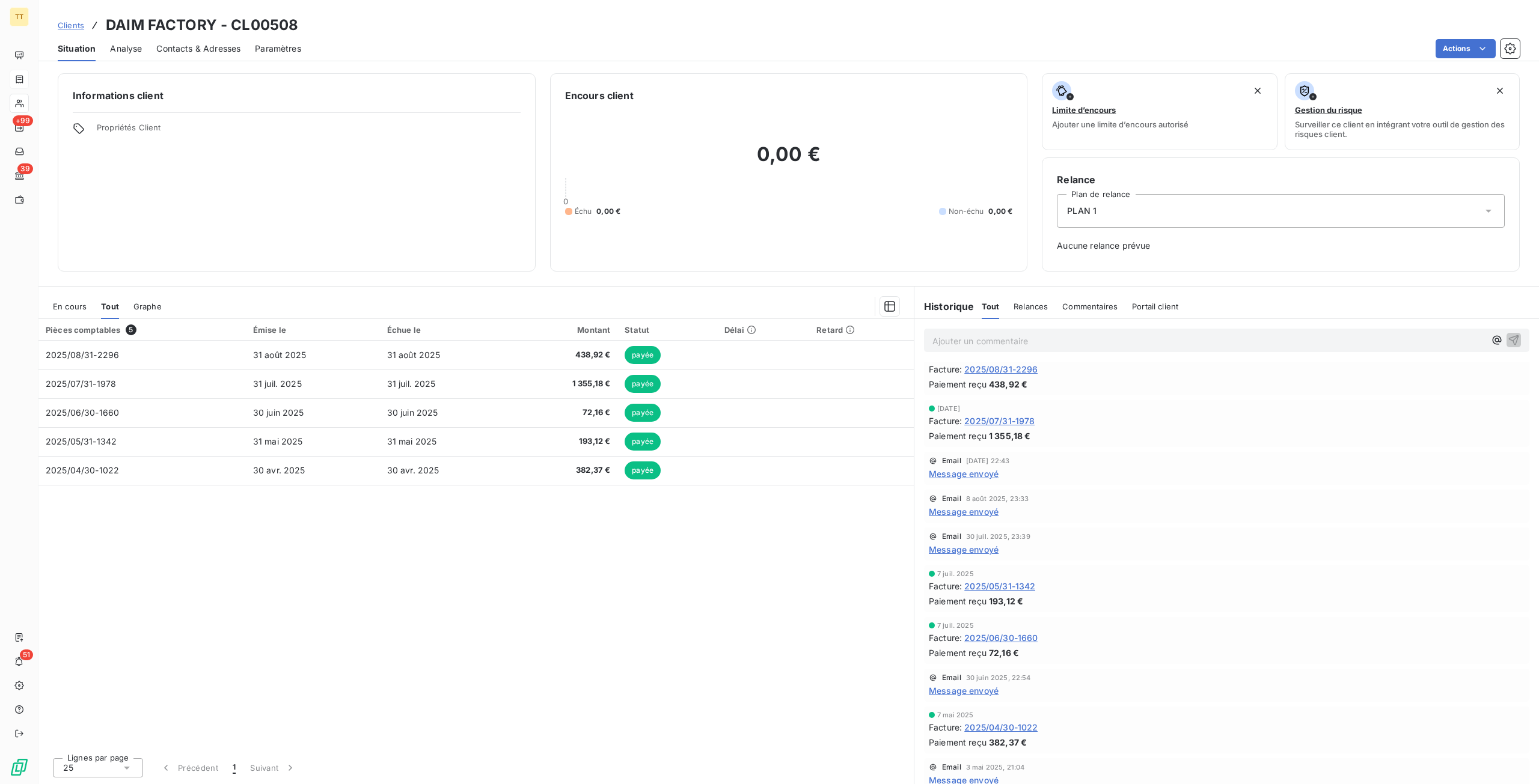
scroll to position [24, 0]
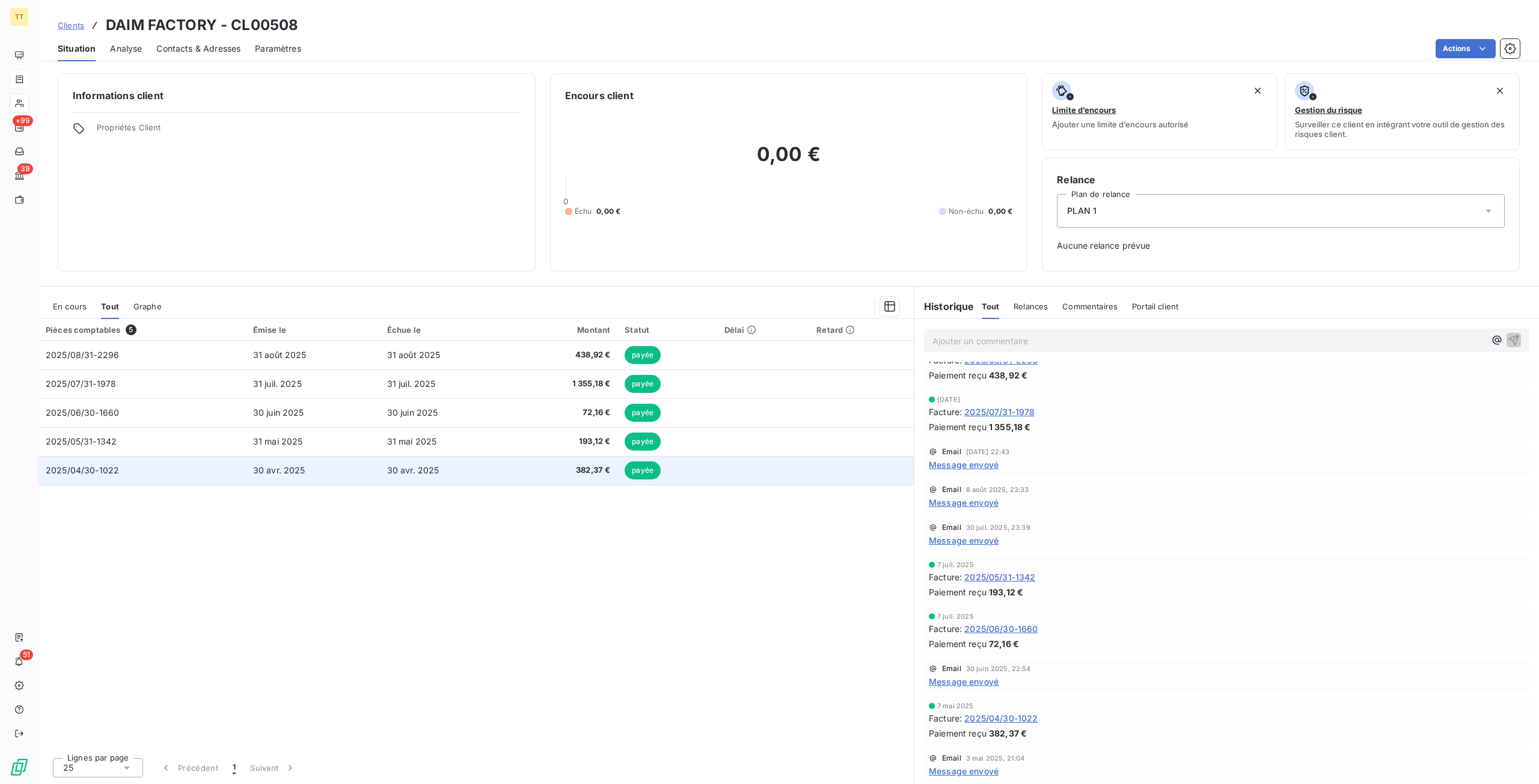
click at [406, 481] on td "30 avr. 2025" at bounding box center [447, 470] width 134 height 29
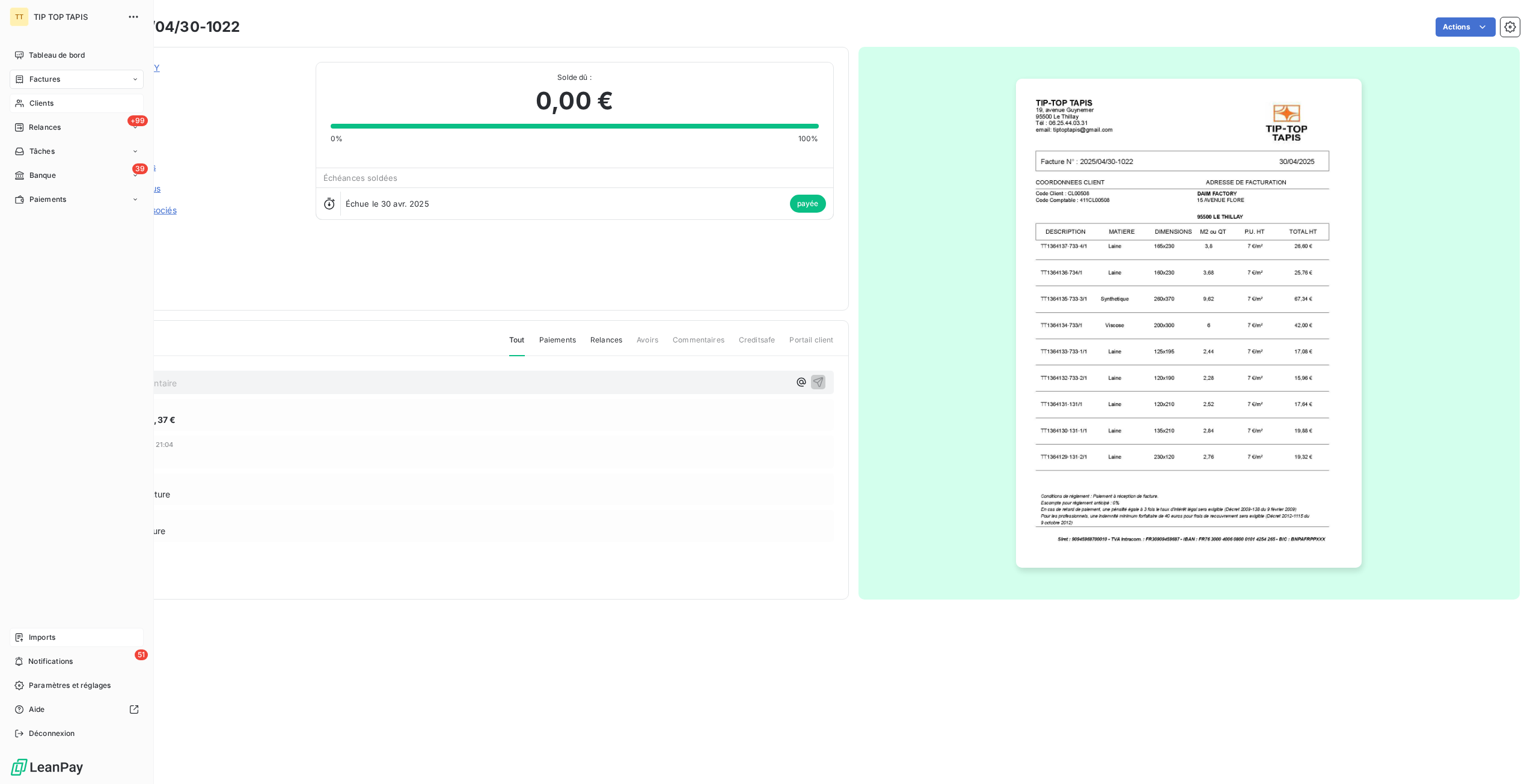
click at [49, 641] on span "Imports" at bounding box center [42, 637] width 26 height 11
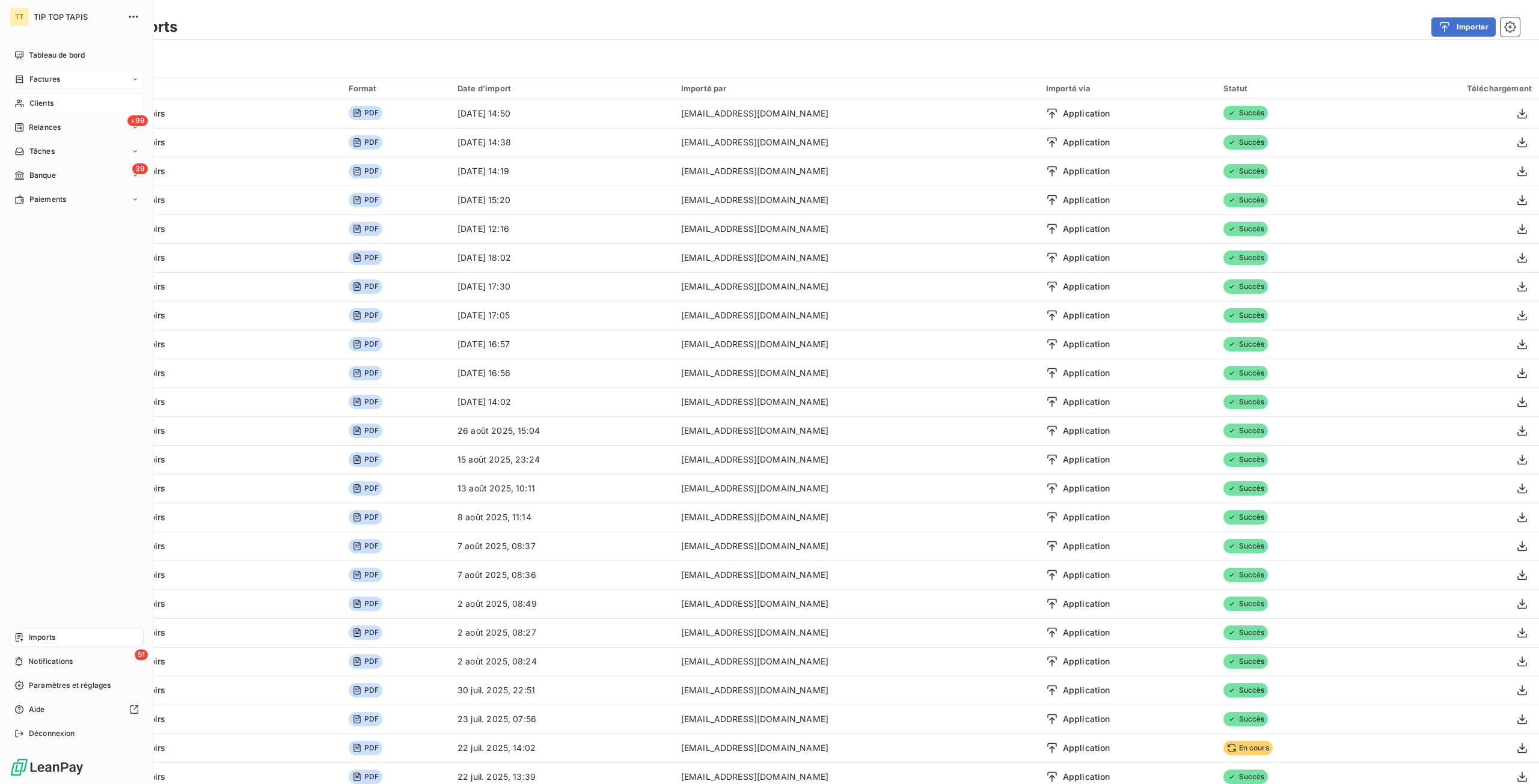
click at [28, 99] on div "Clients" at bounding box center [77, 103] width 134 height 19
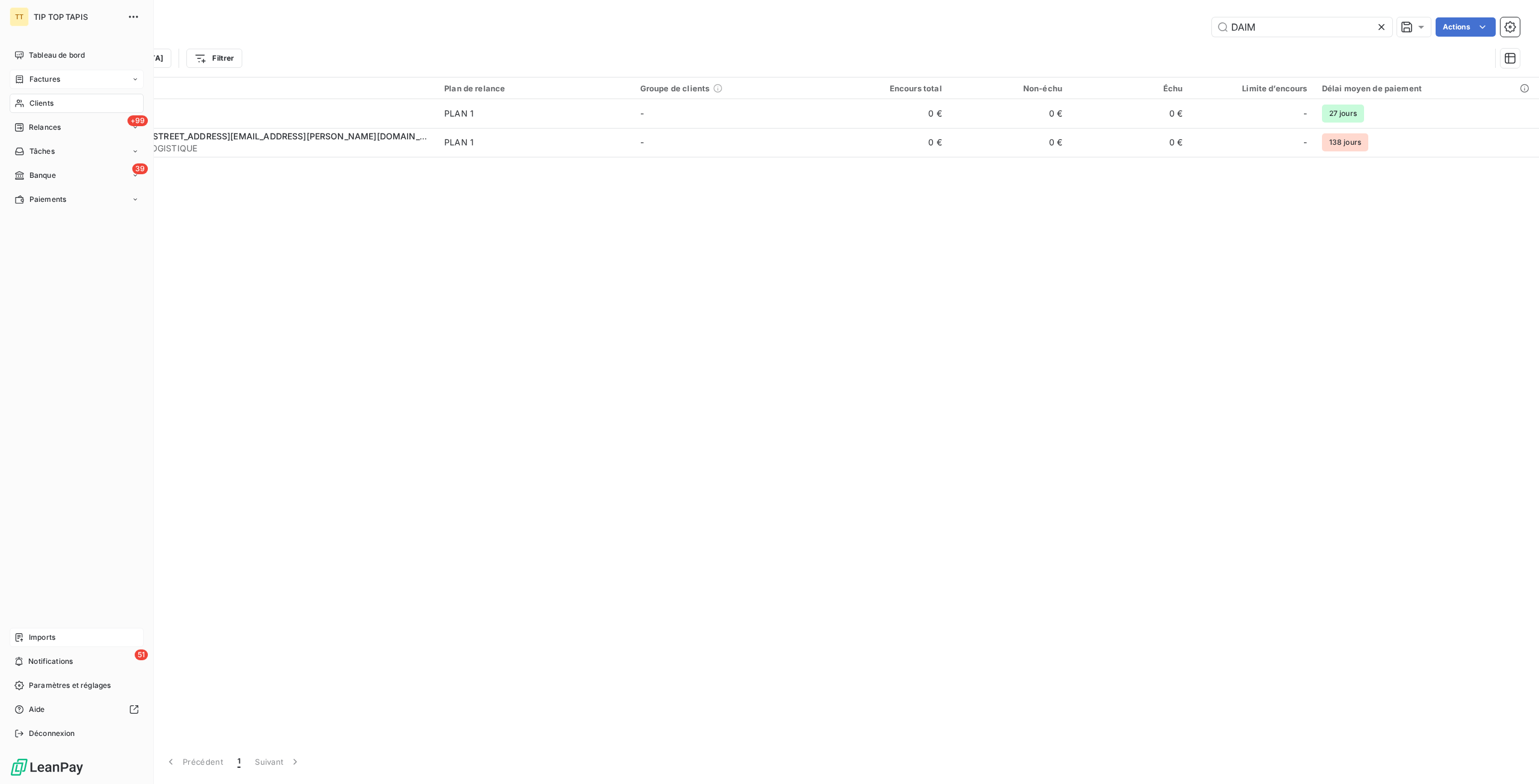
click at [46, 631] on div "Imports" at bounding box center [77, 638] width 134 height 19
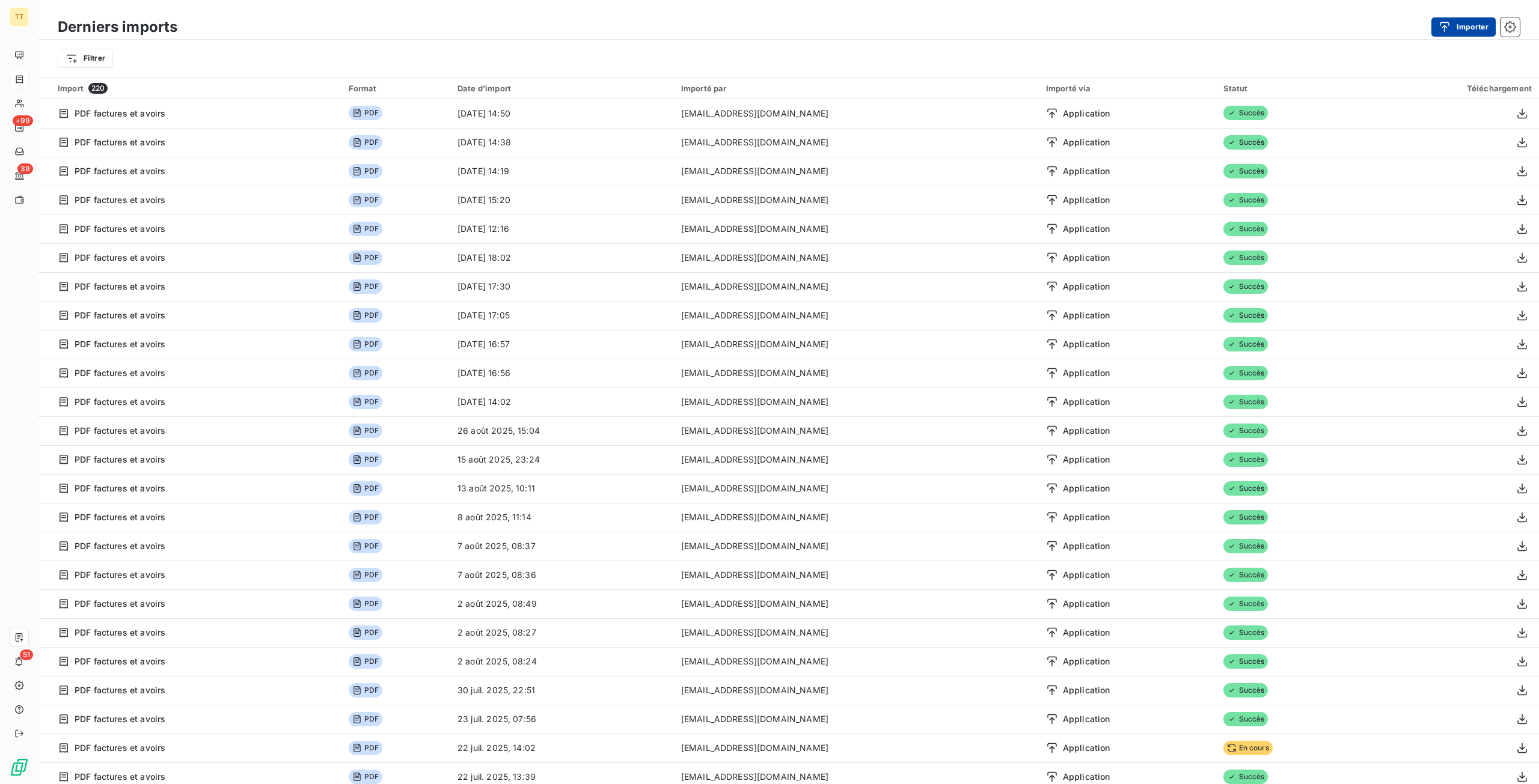
click at [1466, 26] on button "Importer" at bounding box center [1464, 27] width 64 height 19
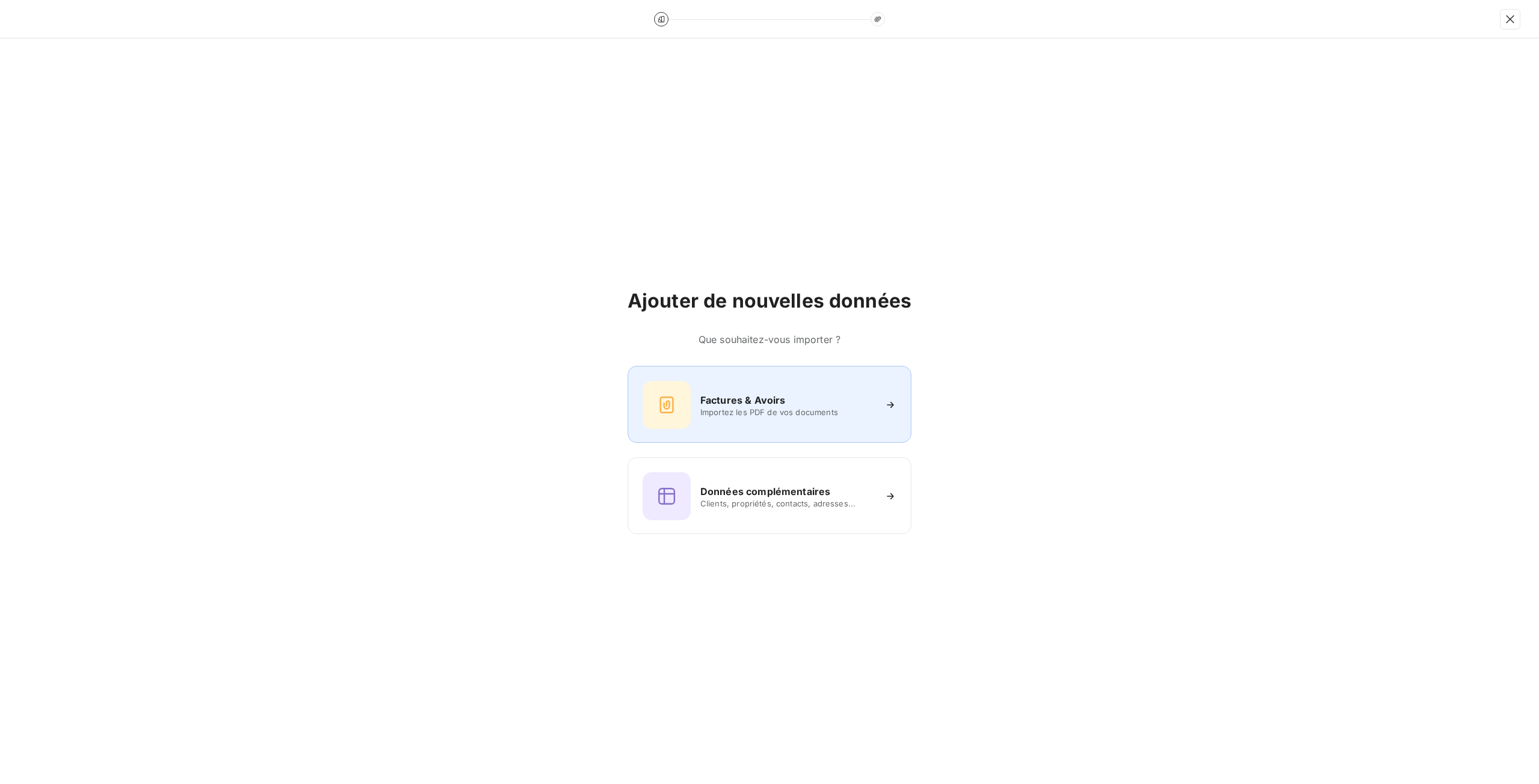
click at [696, 426] on div "Factures & Avoirs Importez les PDF de vos documents" at bounding box center [770, 405] width 254 height 48
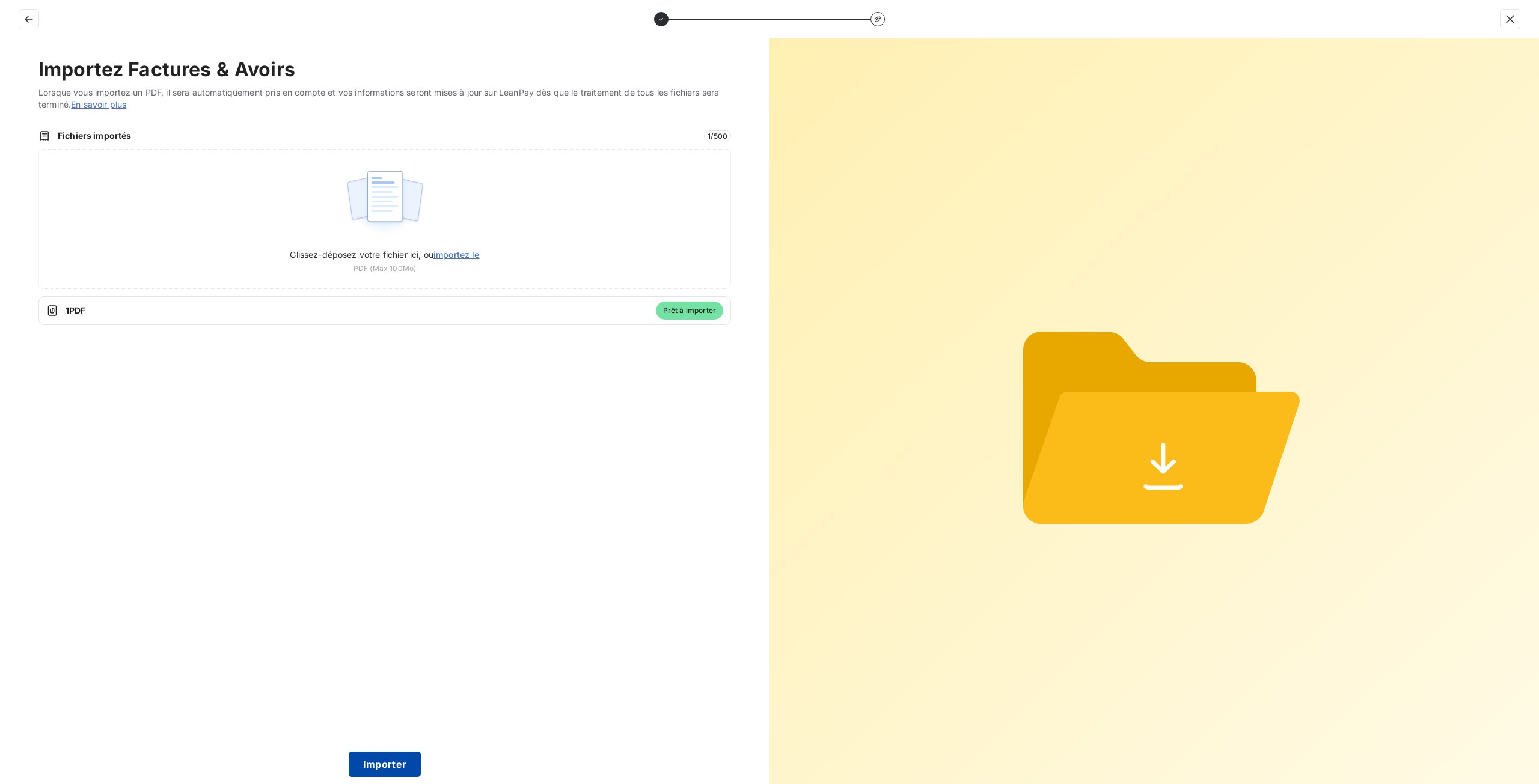
drag, startPoint x: 386, startPoint y: 756, endPoint x: 377, endPoint y: 752, distance: 9.8
click at [386, 756] on button "Importer" at bounding box center [385, 764] width 73 height 25
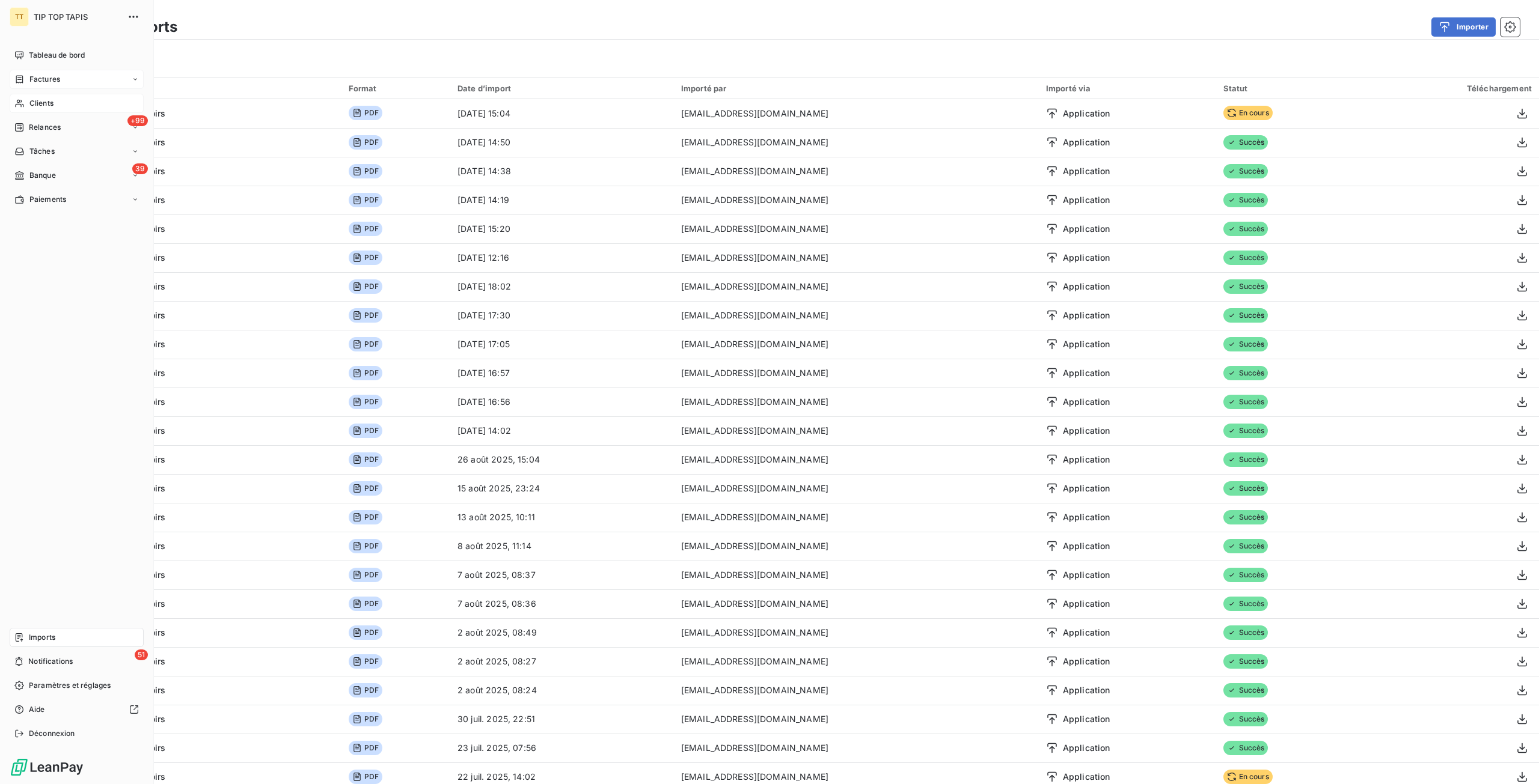
click at [26, 111] on div "Clients" at bounding box center [77, 103] width 134 height 19
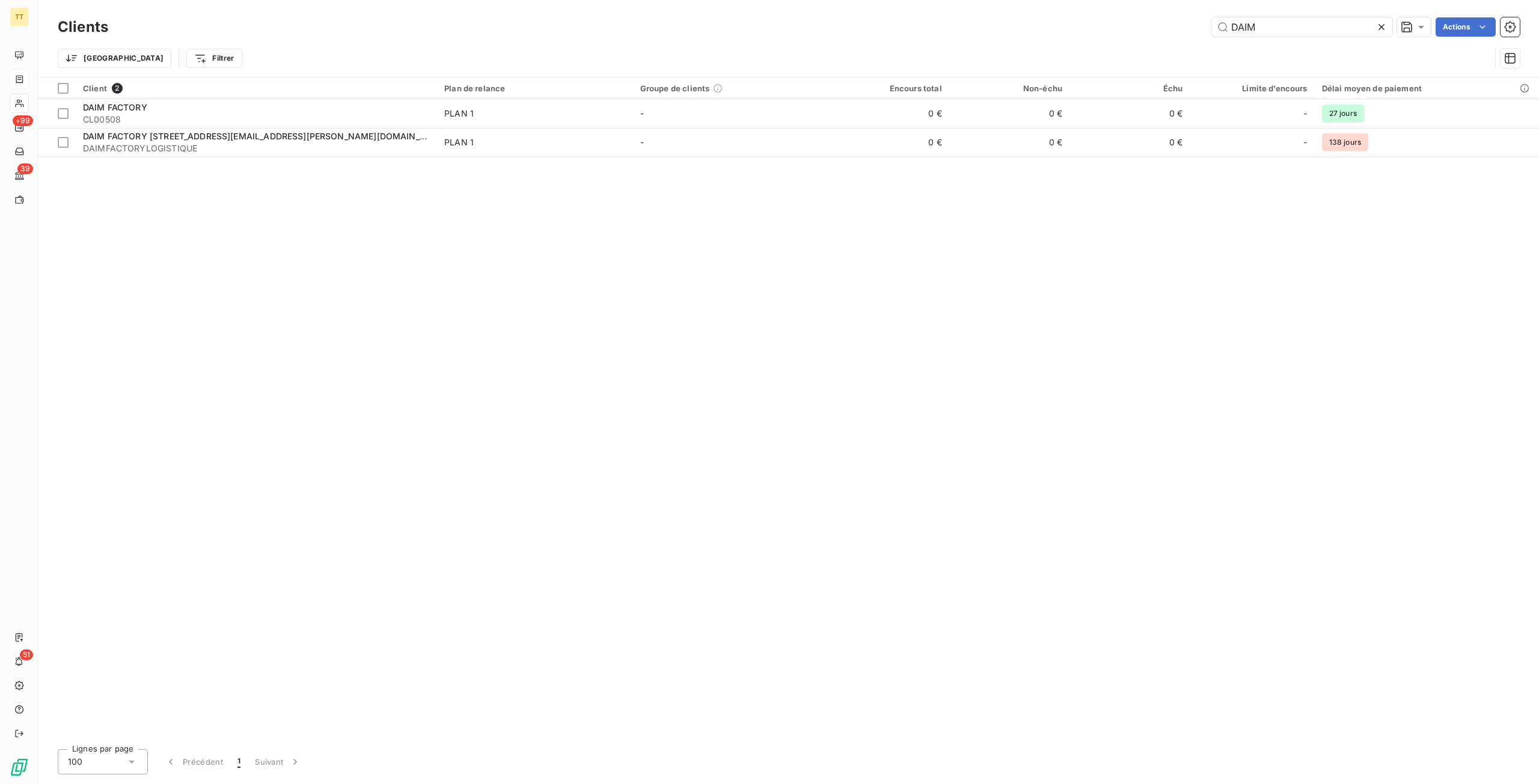
drag, startPoint x: 1357, startPoint y: 24, endPoint x: 1128, endPoint y: 26, distance: 229.0
click at [1128, 26] on div "DAIM Actions" at bounding box center [820, 27] width 1397 height 19
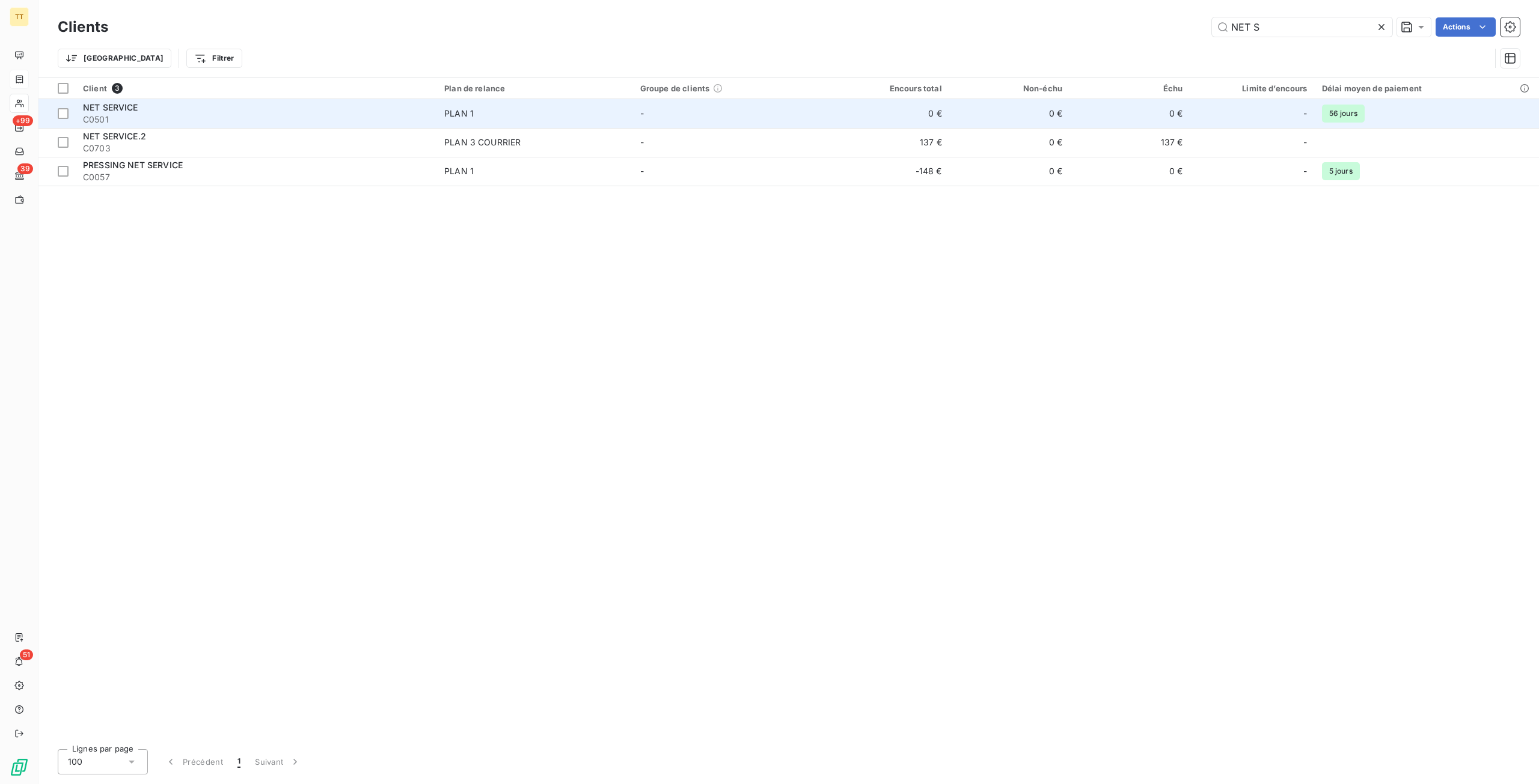
type input "NET S"
click at [805, 116] on td "-" at bounding box center [731, 113] width 196 height 29
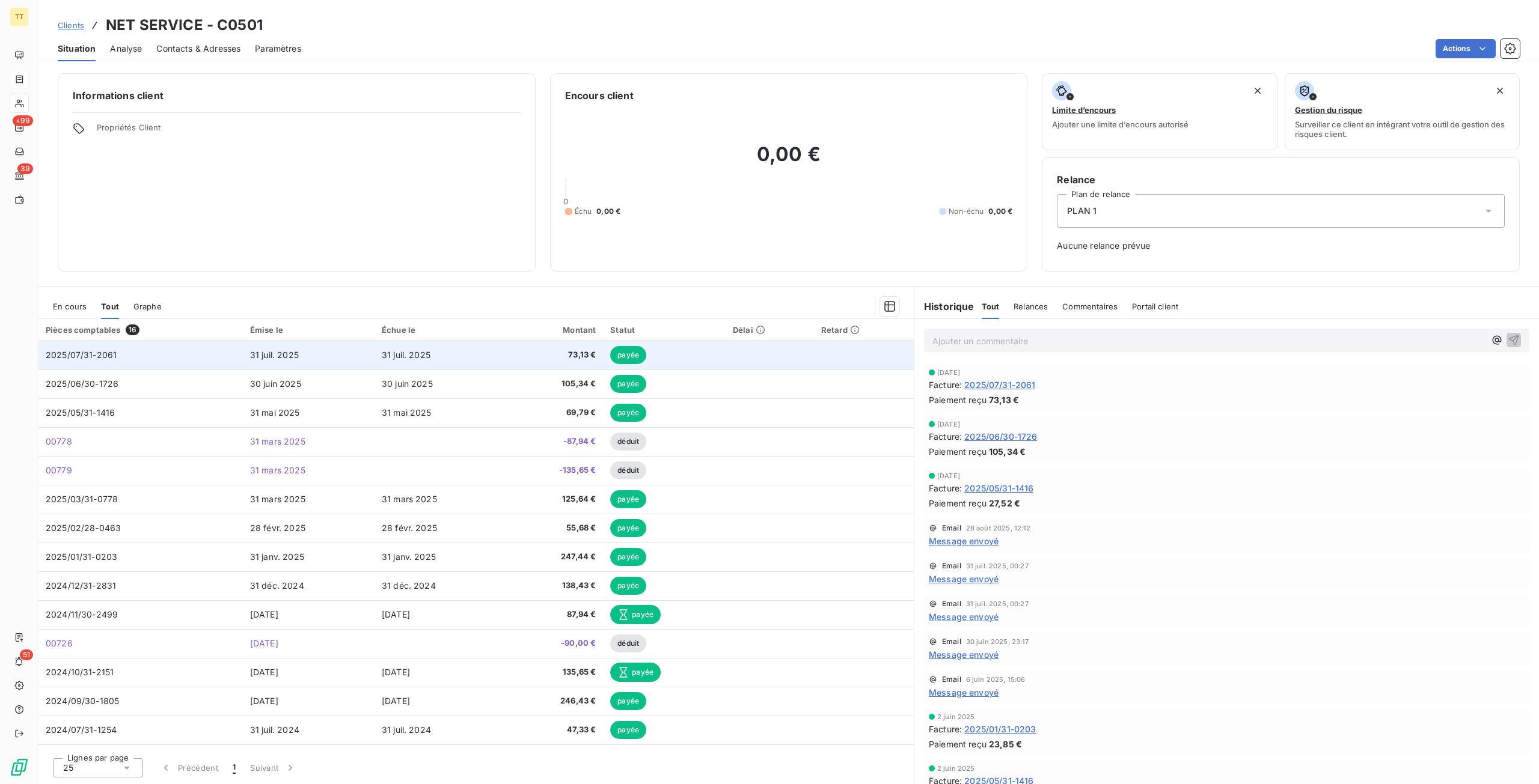
click at [417, 366] on td "31 juil. 2025" at bounding box center [440, 355] width 131 height 29
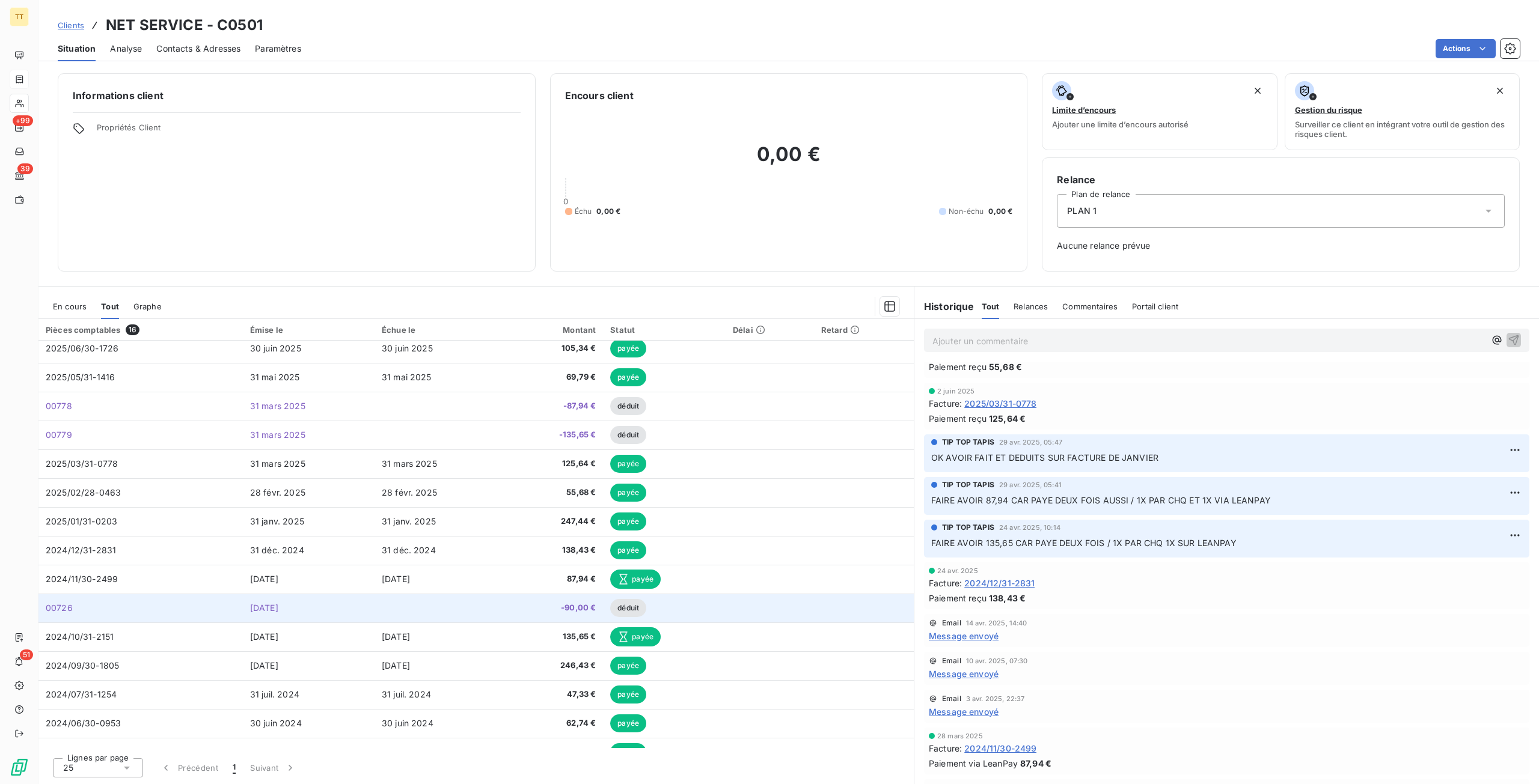
scroll to position [53, 0]
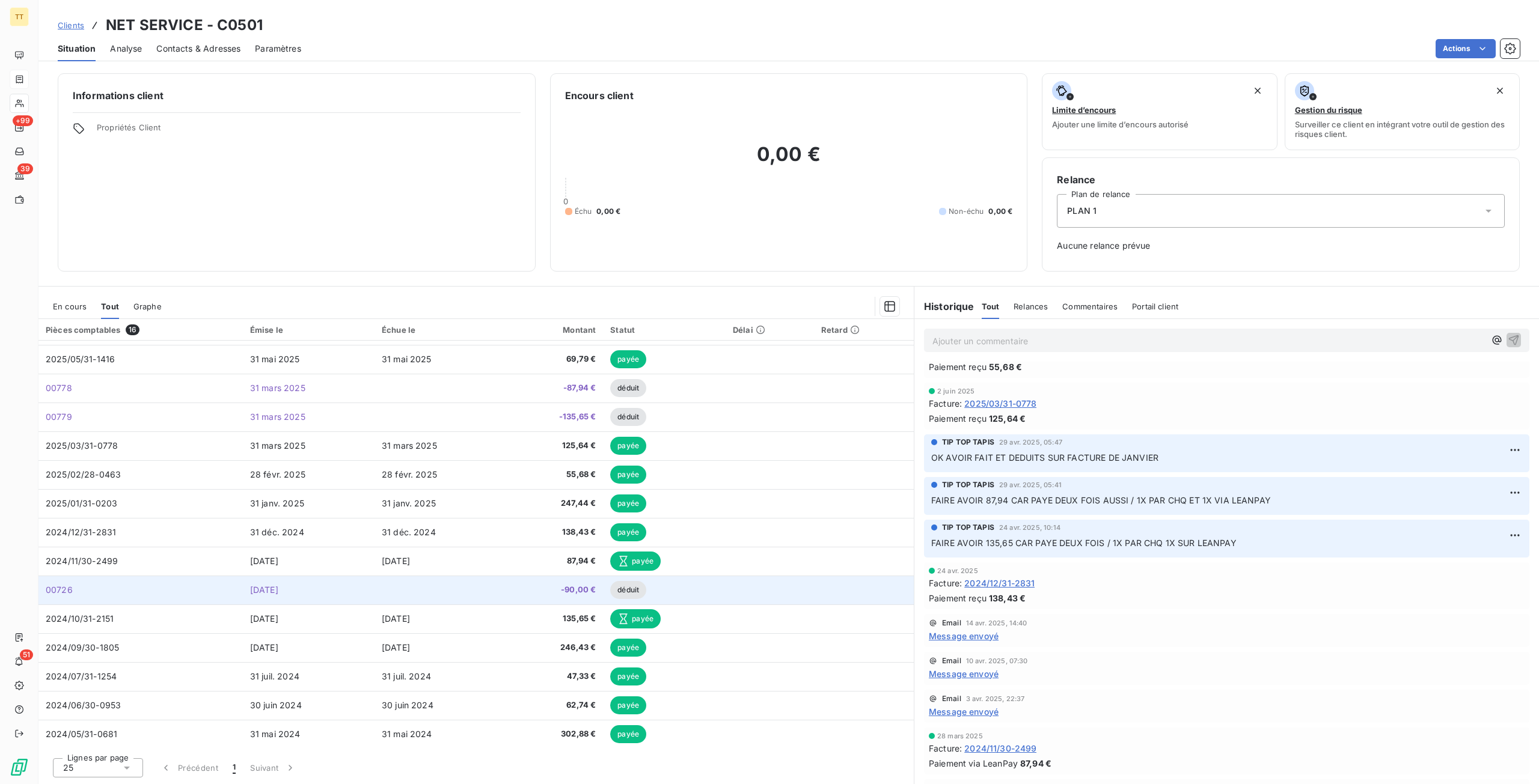
click at [566, 584] on span "-90,00 €" at bounding box center [554, 590] width 82 height 12
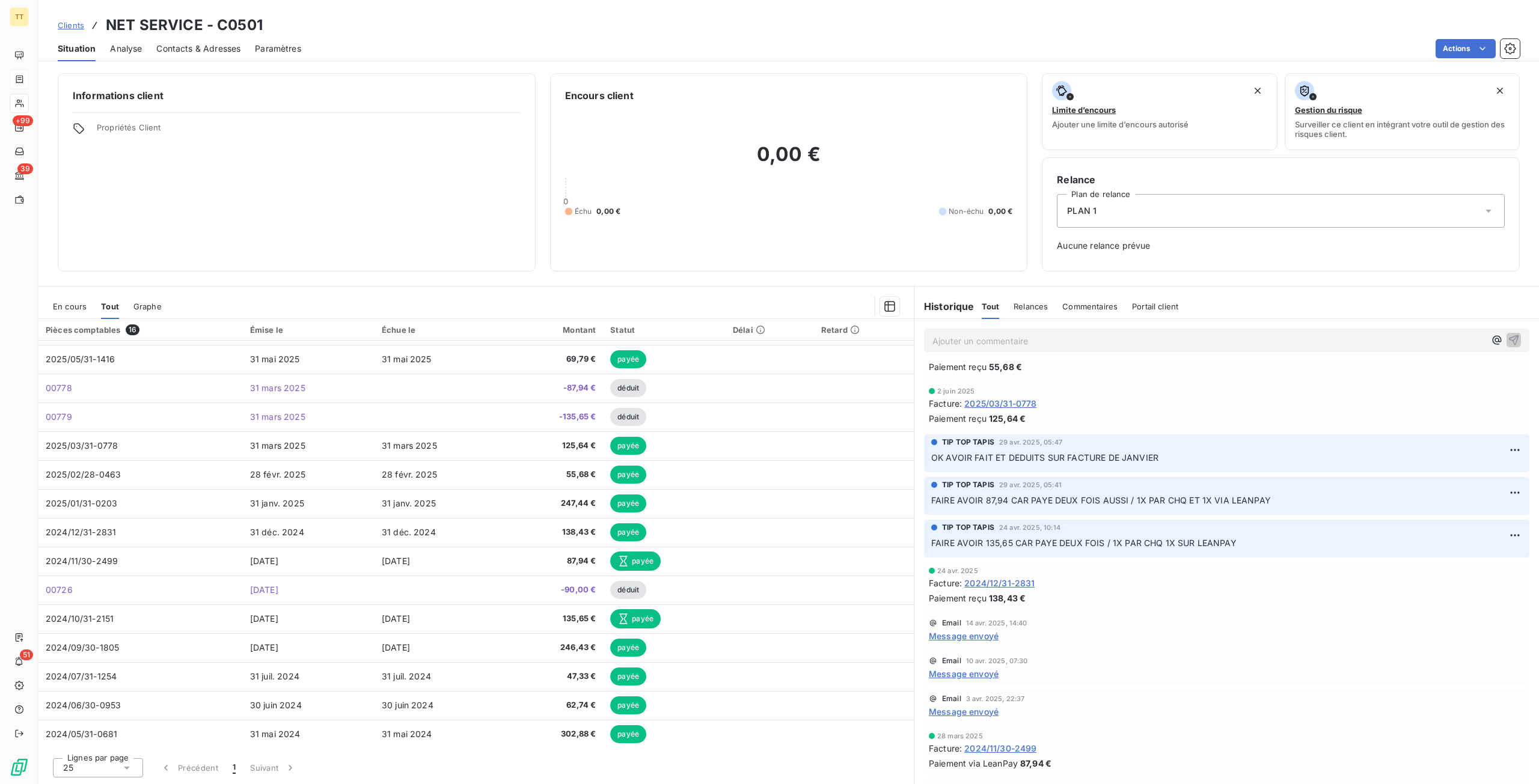
scroll to position [582, 0]
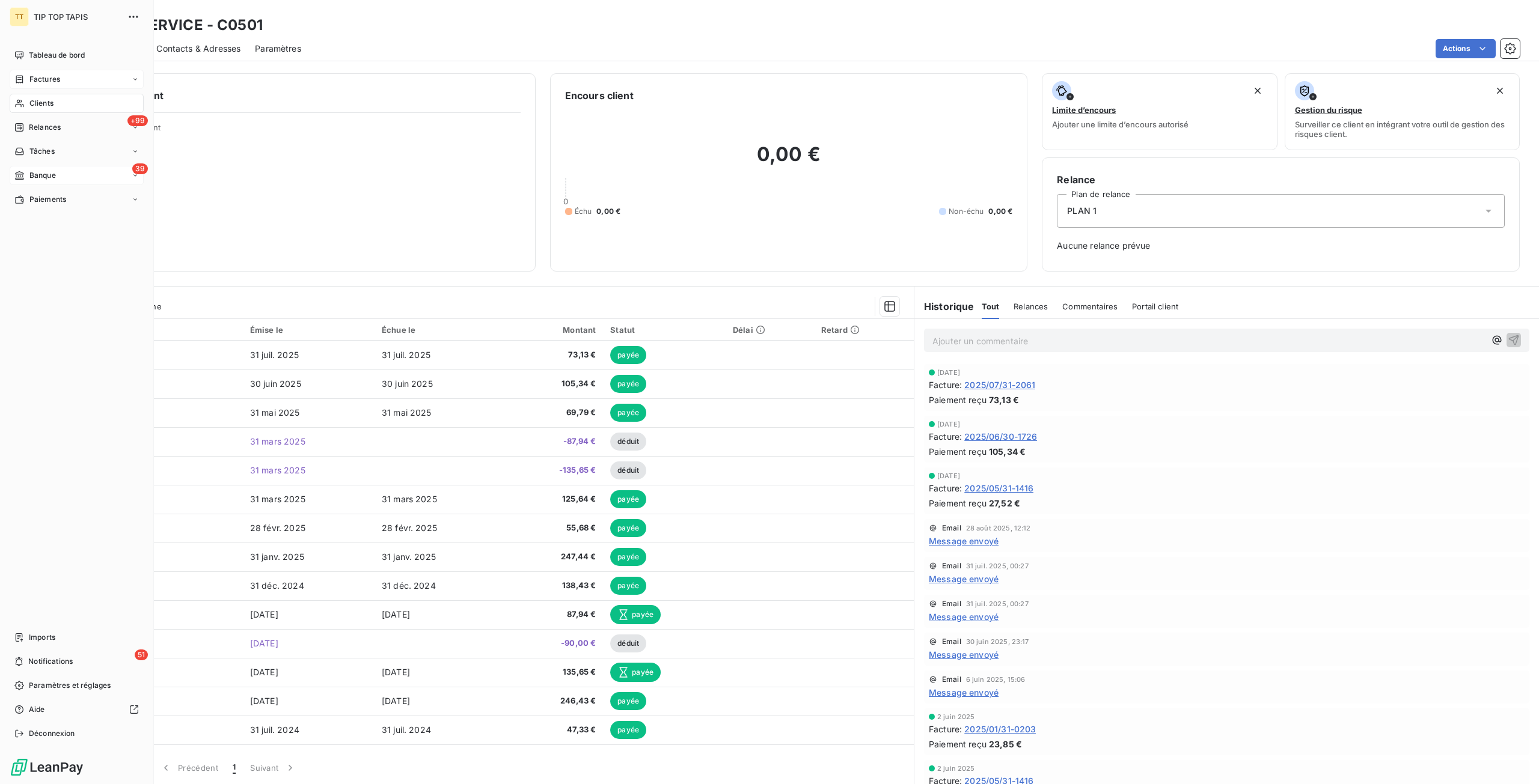
click at [53, 178] on span "Banque" at bounding box center [43, 175] width 26 height 11
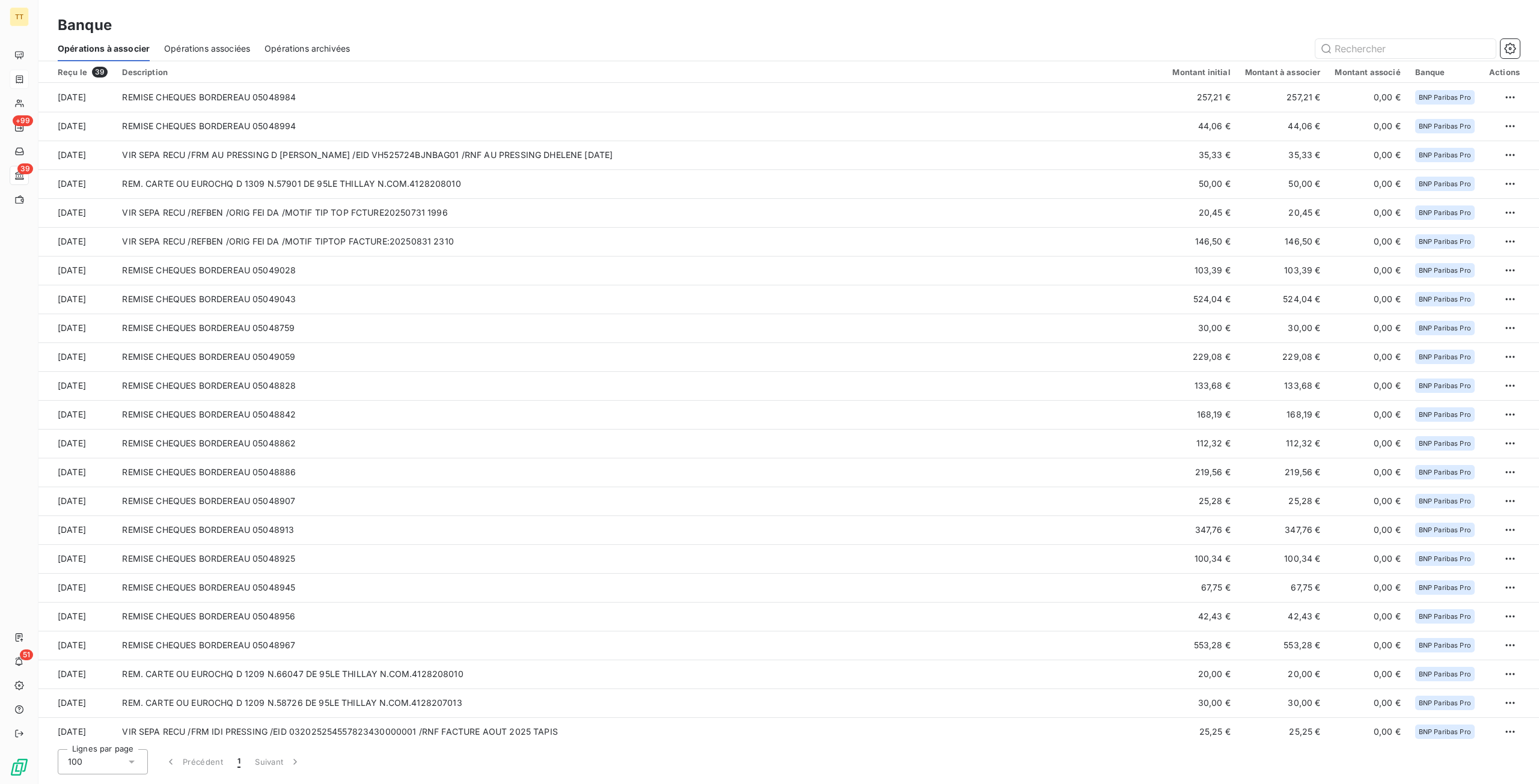
click at [311, 39] on div "Opérations archivées" at bounding box center [307, 48] width 85 height 25
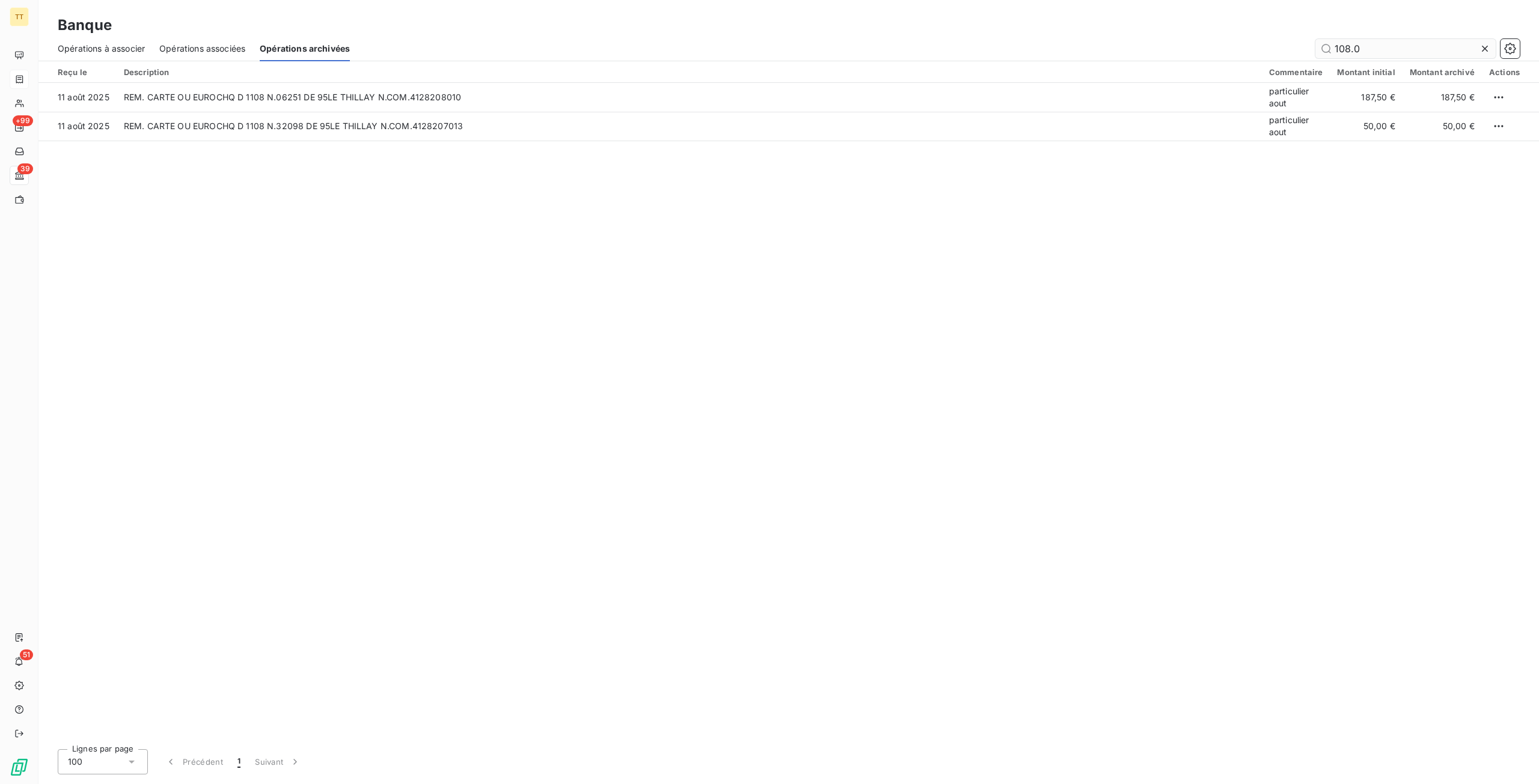
type input "108.00"
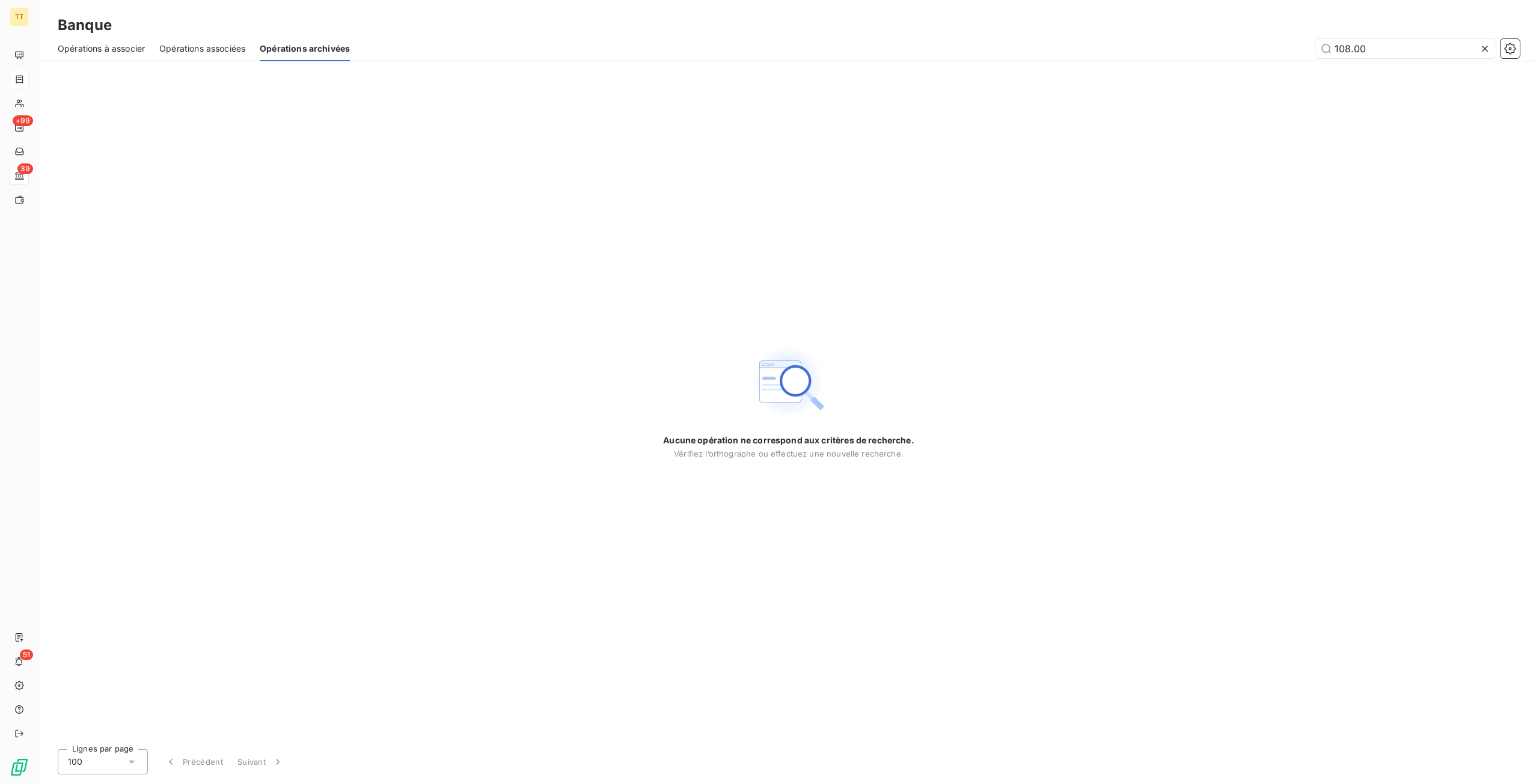
drag, startPoint x: 1374, startPoint y: 46, endPoint x: 1230, endPoint y: 48, distance: 144.0
click at [1230, 48] on div "108.00" at bounding box center [942, 49] width 1156 height 19
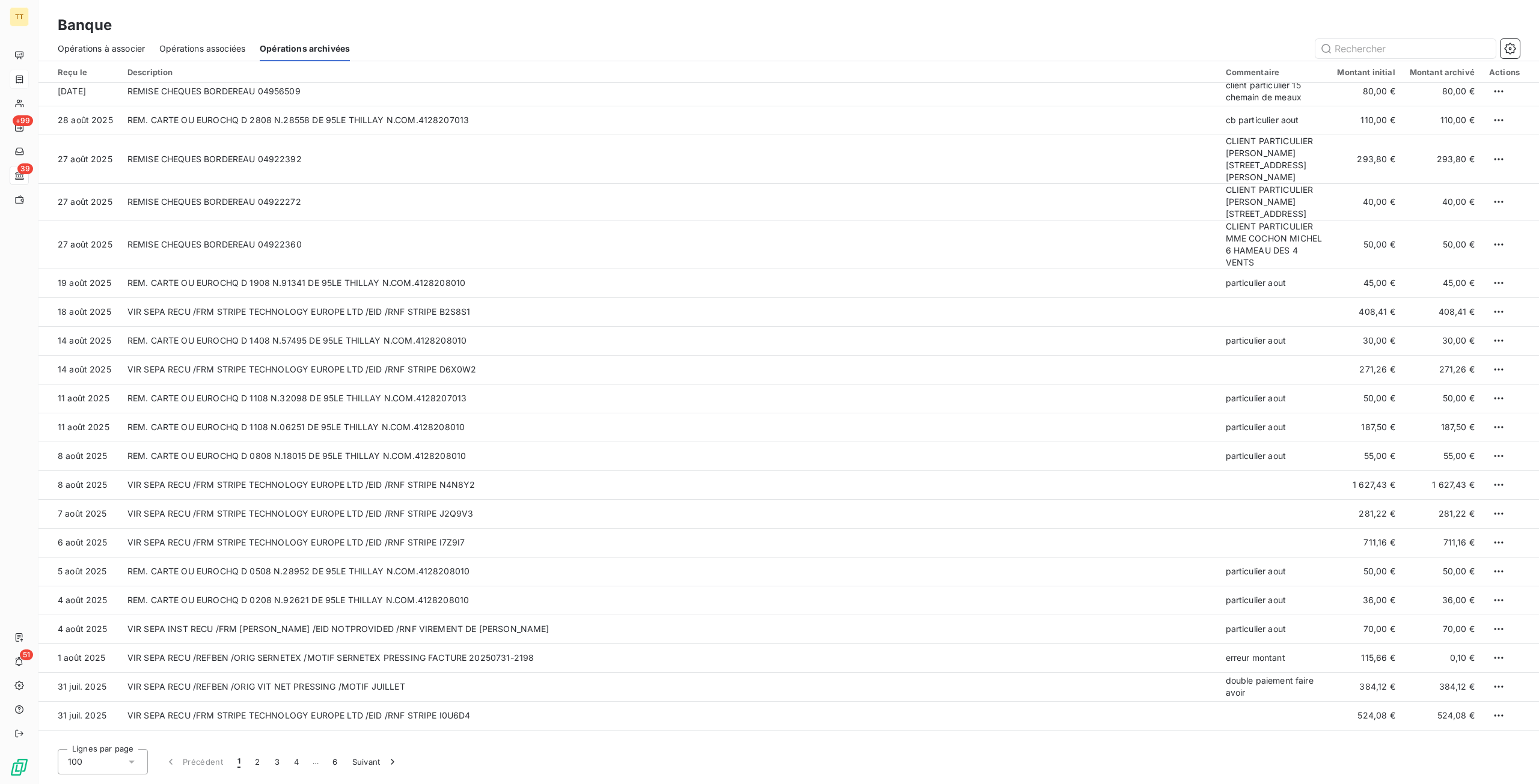
scroll to position [781, 0]
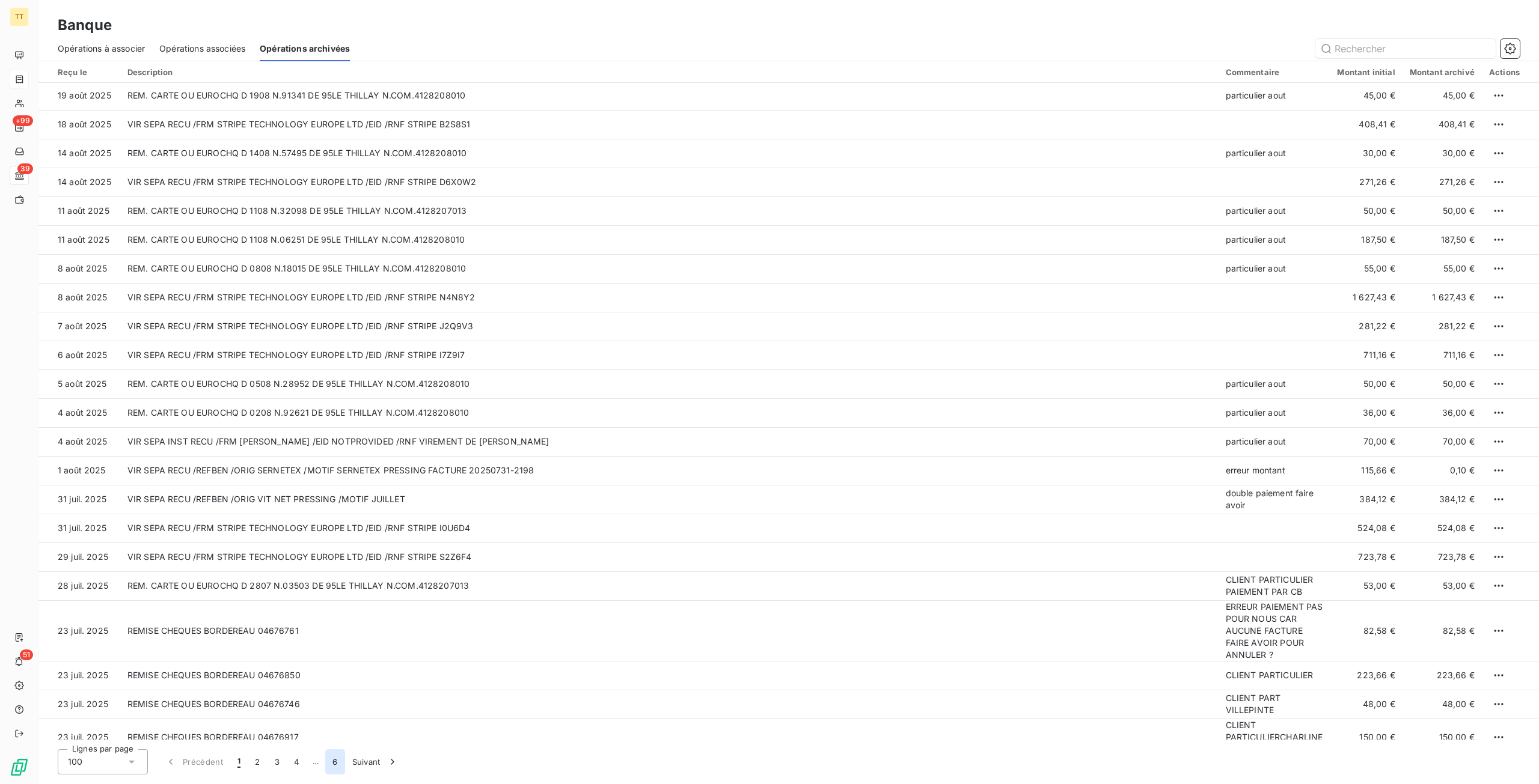
click at [327, 758] on button "6" at bounding box center [335, 761] width 19 height 25
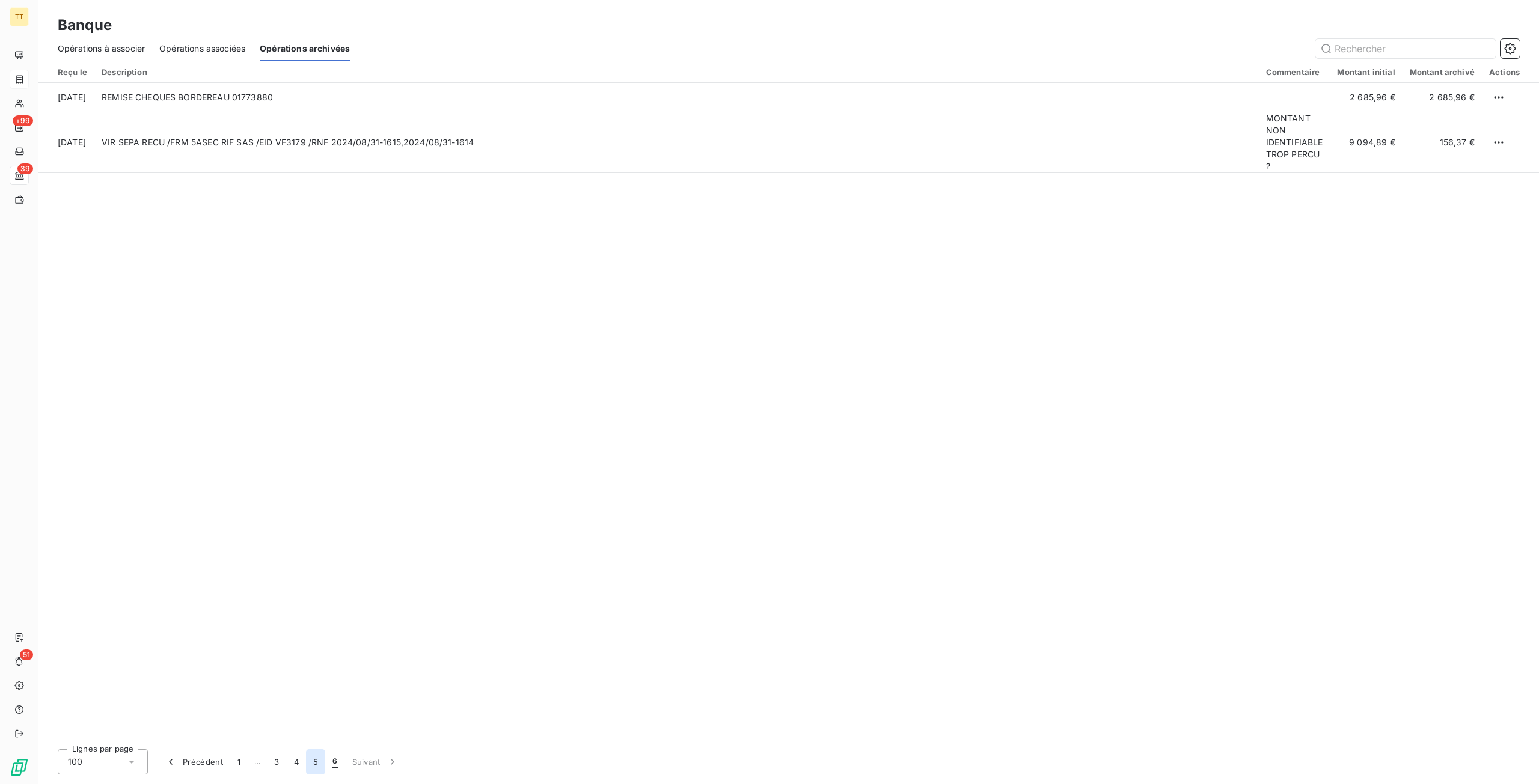
click at [308, 763] on button "5" at bounding box center [316, 761] width 19 height 25
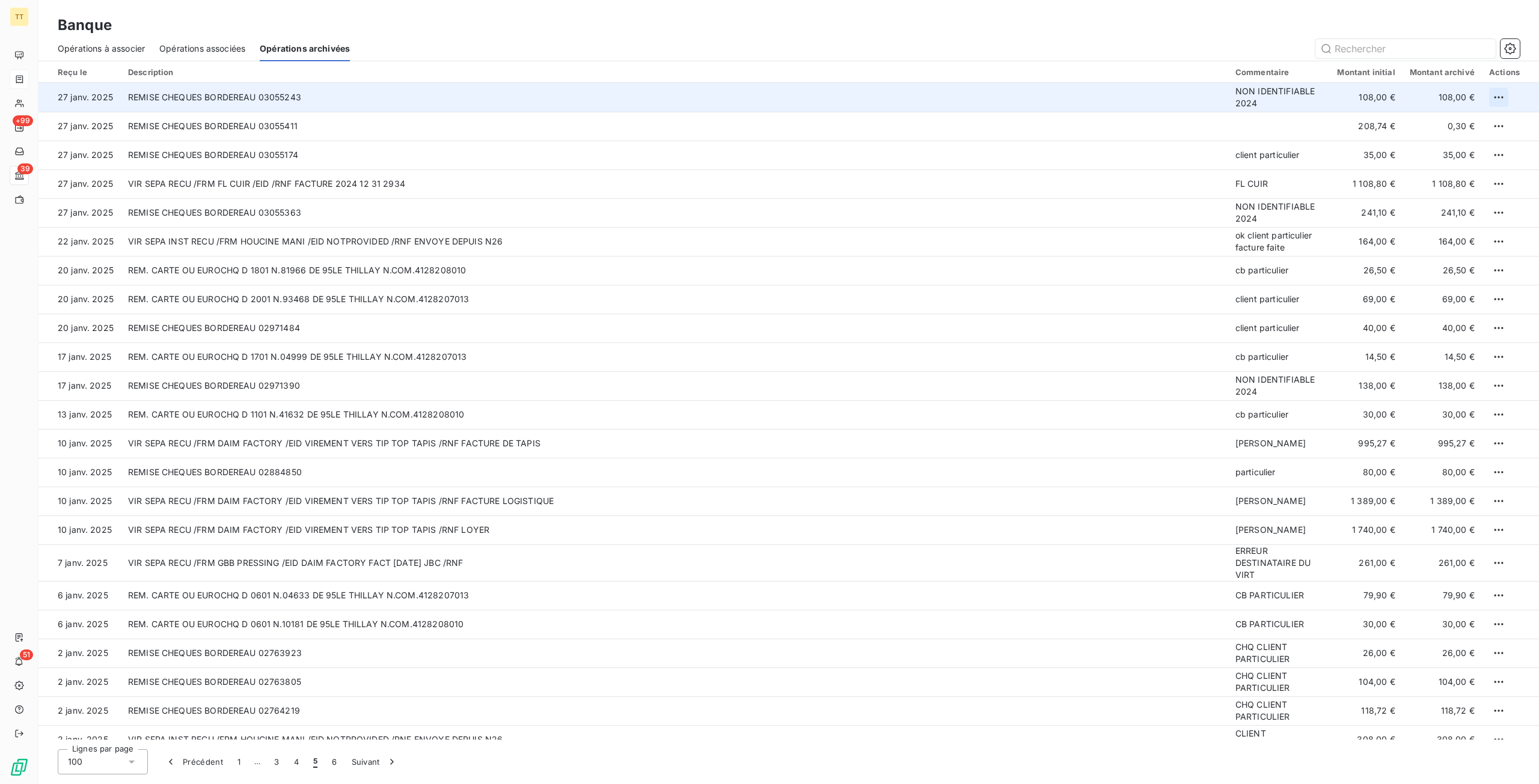
click at [1493, 101] on html "TT +99 39 51 Banque Opérations à associer Opérations associées Opérations archi…" at bounding box center [770, 392] width 1539 height 784
click at [1478, 123] on div "Annuler l’archivage" at bounding box center [1464, 128] width 92 height 19
click at [107, 46] on span "Opérations à associer" at bounding box center [101, 48] width 87 height 12
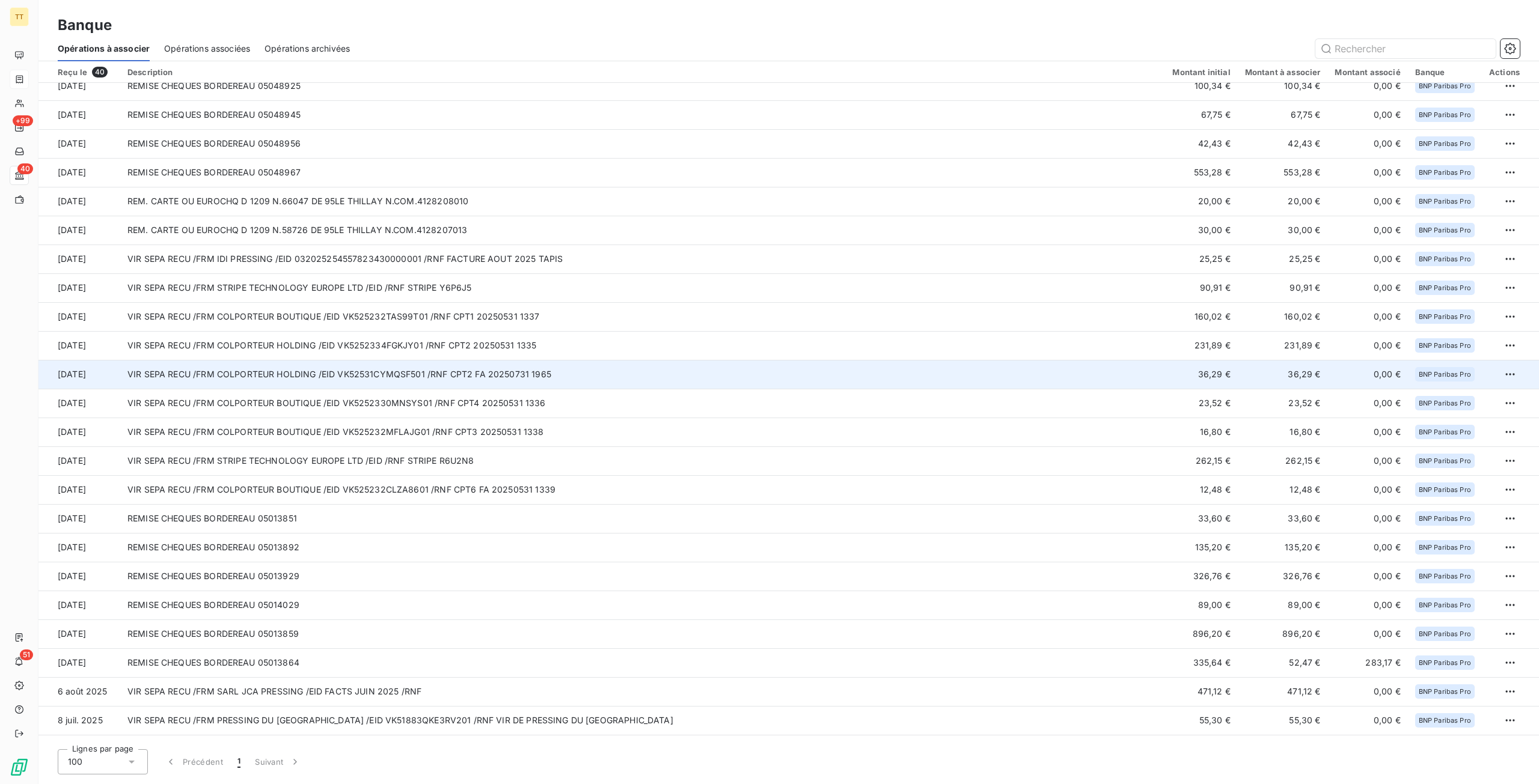
scroll to position [497, 0]
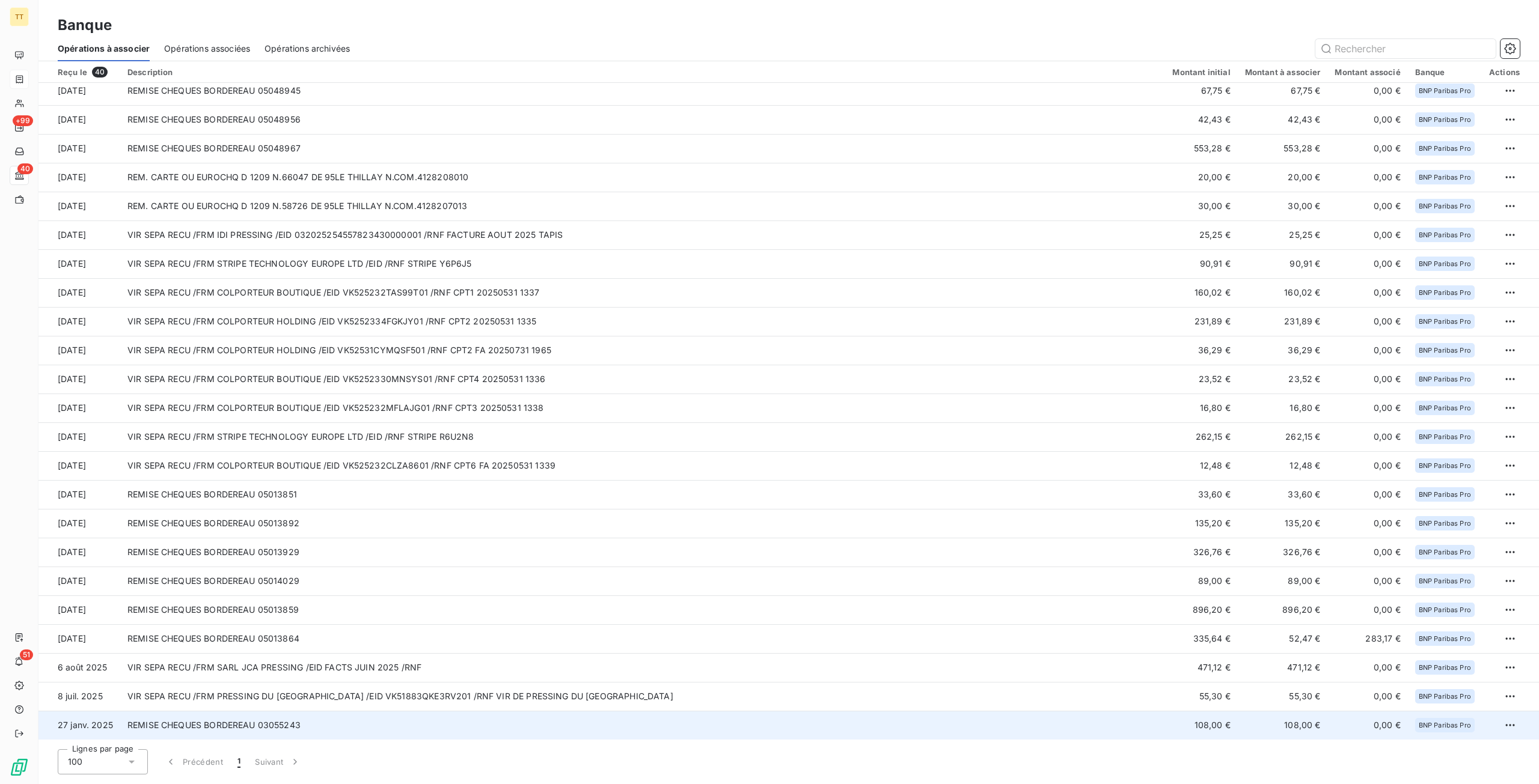
click at [848, 720] on td "REMISE CHEQUES BORDEREAU 03055243" at bounding box center [643, 725] width 1045 height 29
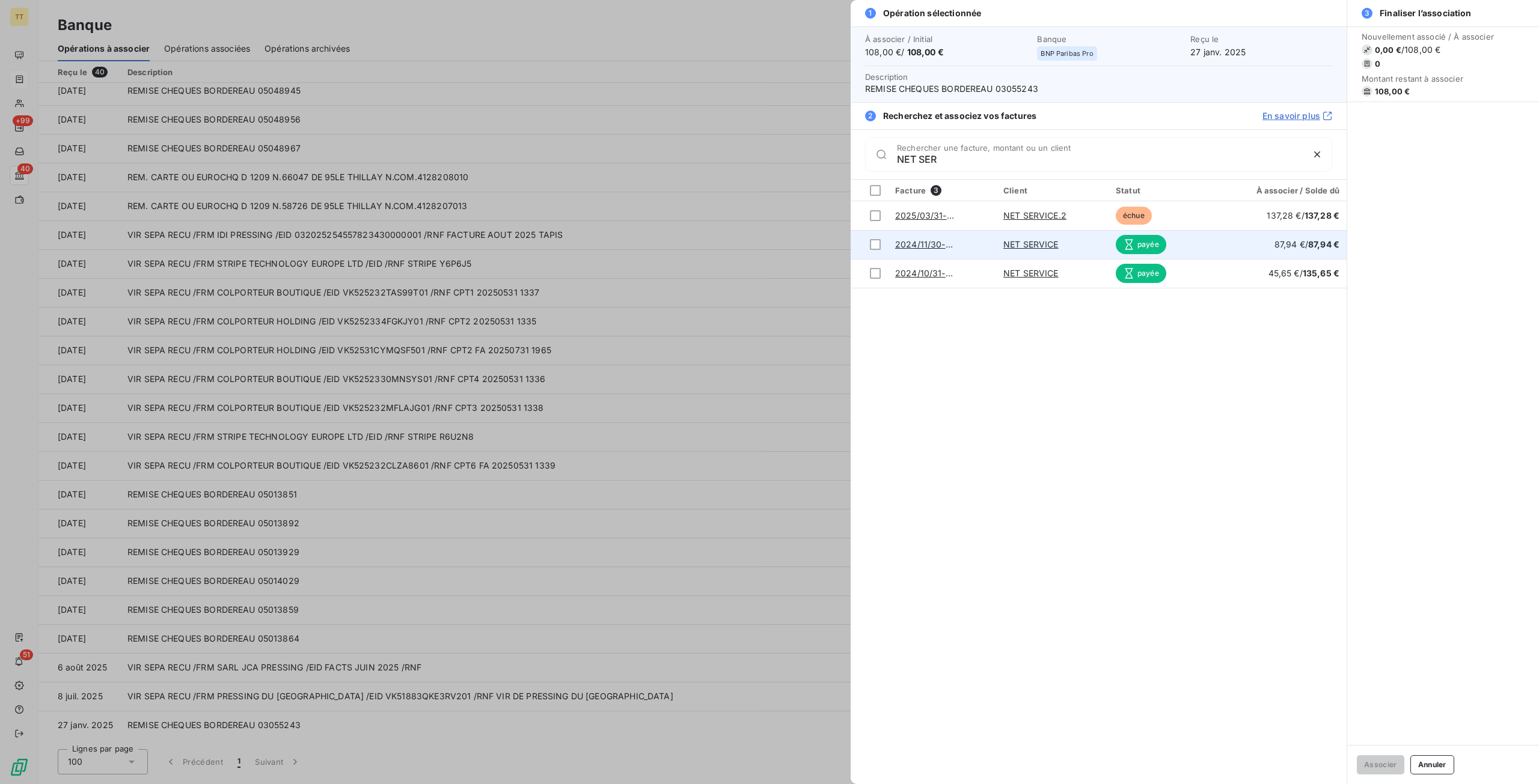
type input "NET SER"
click at [1010, 244] on link "NET SERVICE" at bounding box center [1031, 244] width 55 height 10
click at [440, 171] on div at bounding box center [770, 392] width 1539 height 784
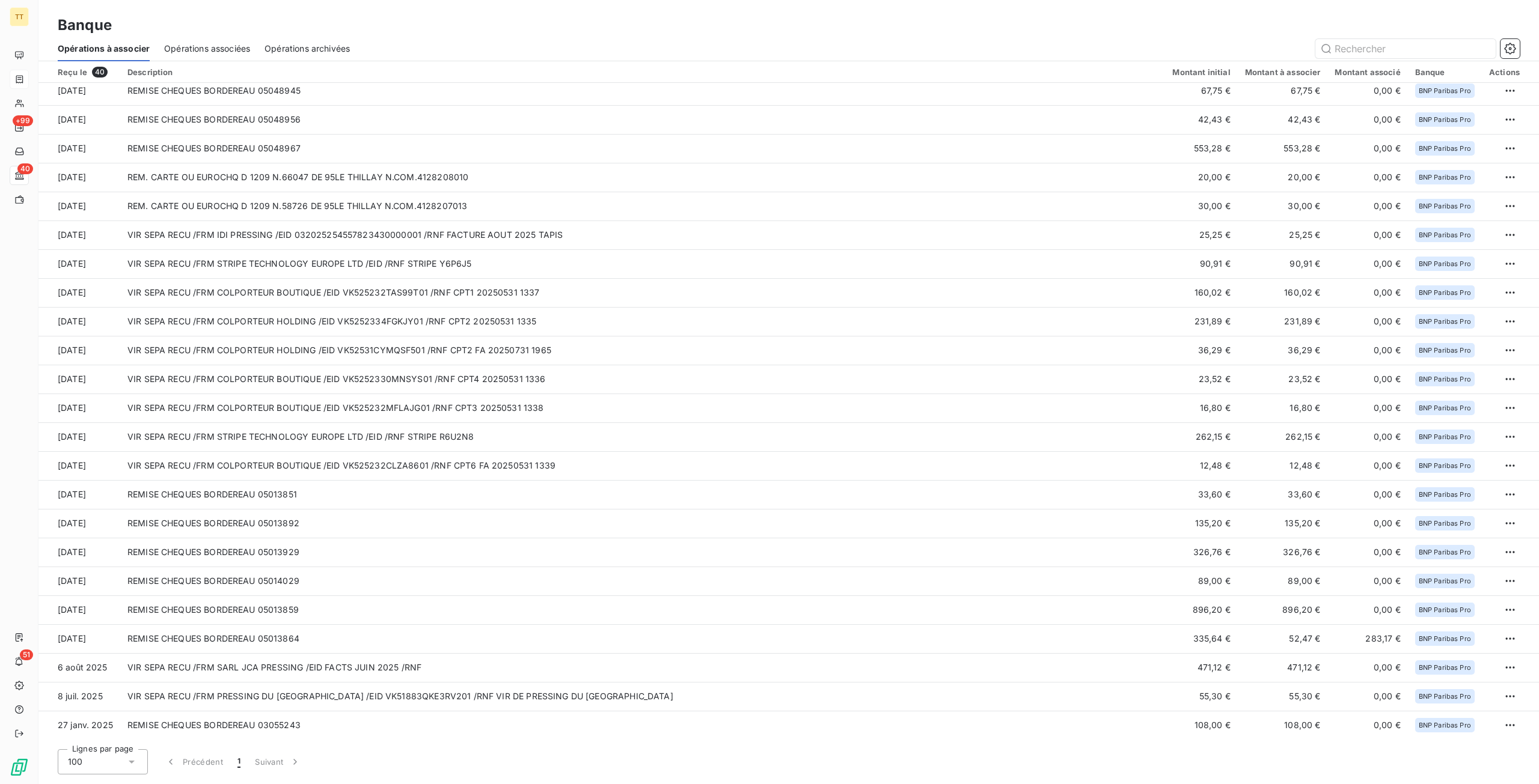
click at [228, 44] on span "Opérations associées" at bounding box center [207, 48] width 86 height 12
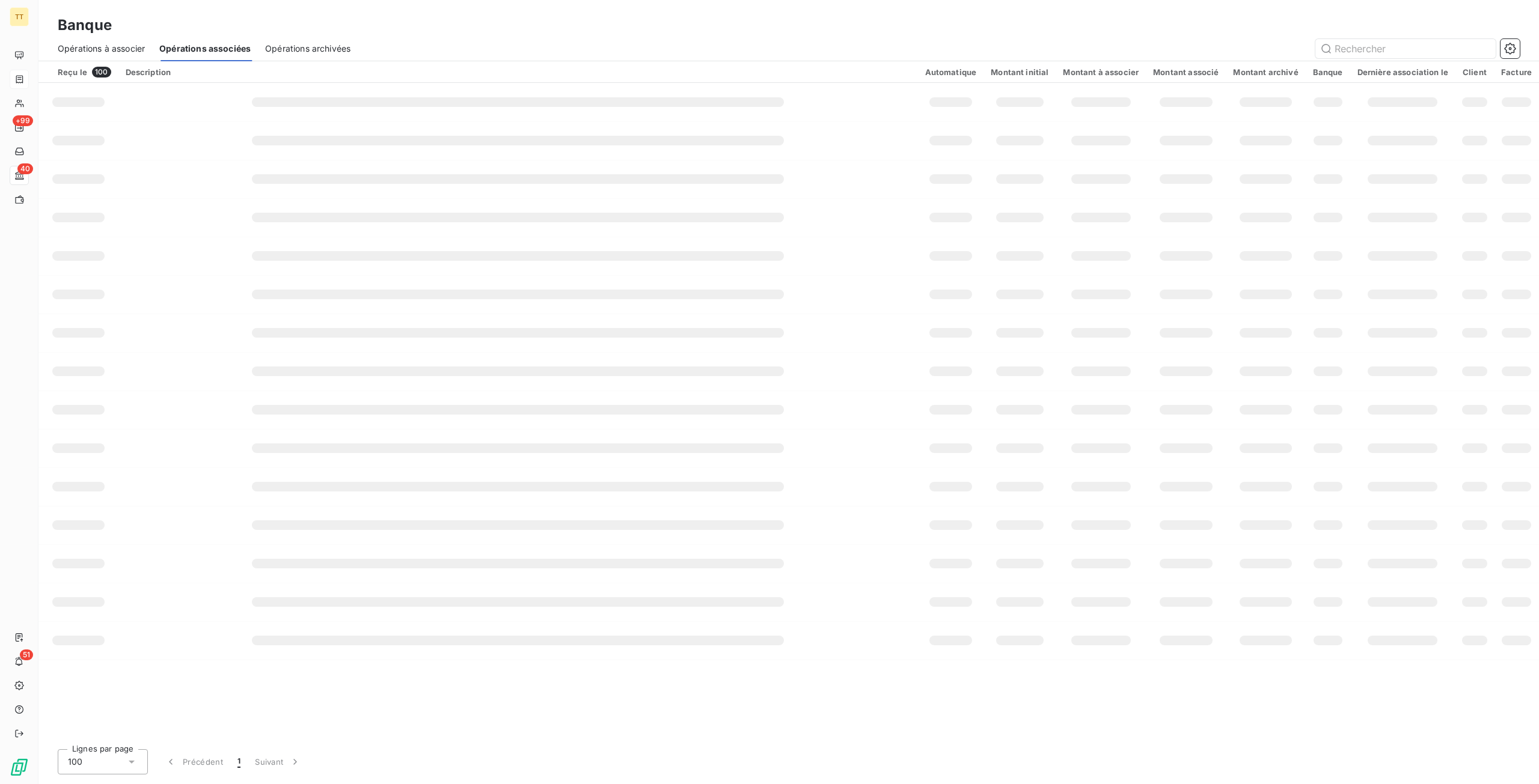
click at [304, 45] on span "Opérations archivées" at bounding box center [307, 48] width 85 height 12
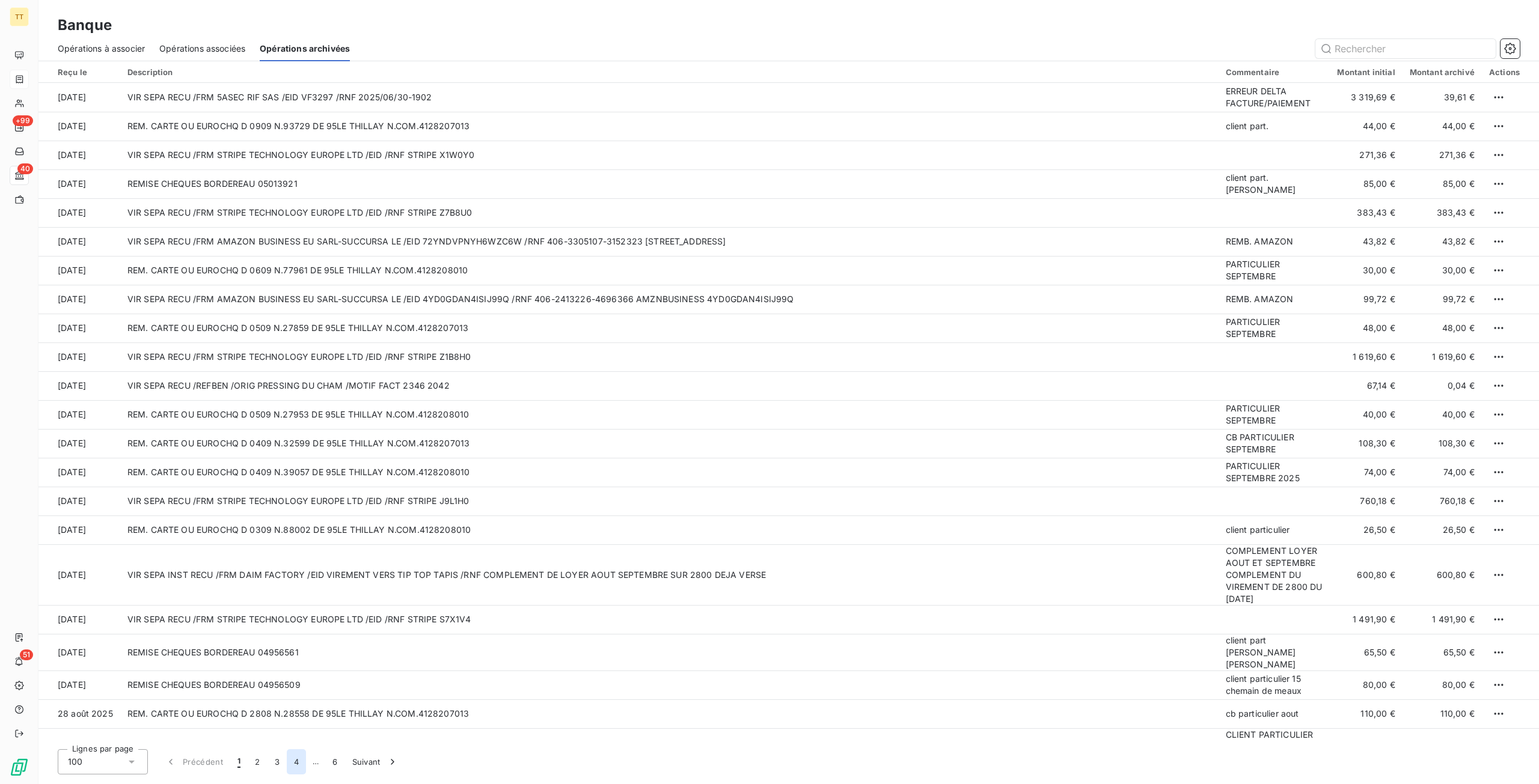
click at [296, 770] on button "4" at bounding box center [296, 761] width 19 height 25
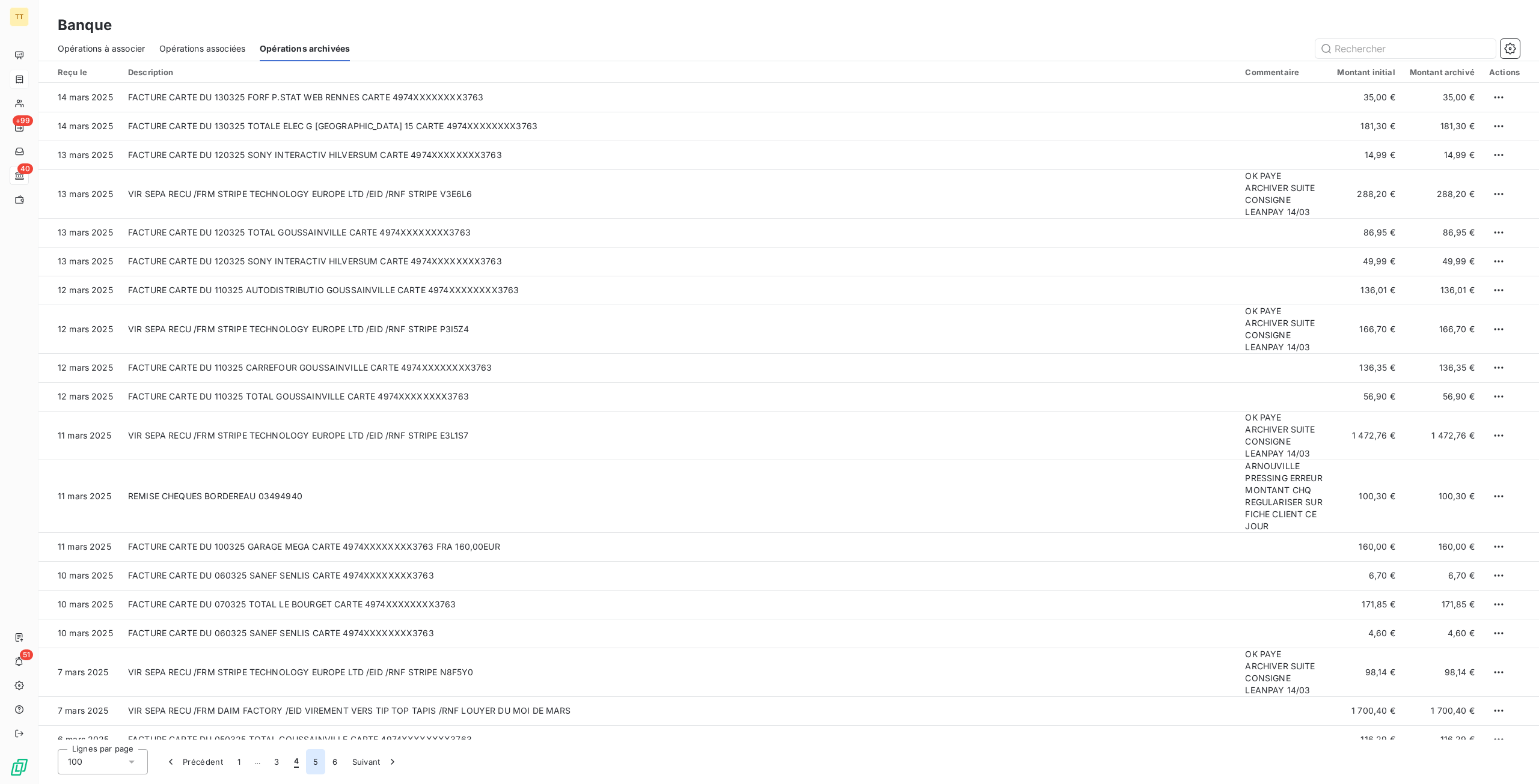
click at [318, 763] on button "5" at bounding box center [316, 761] width 19 height 25
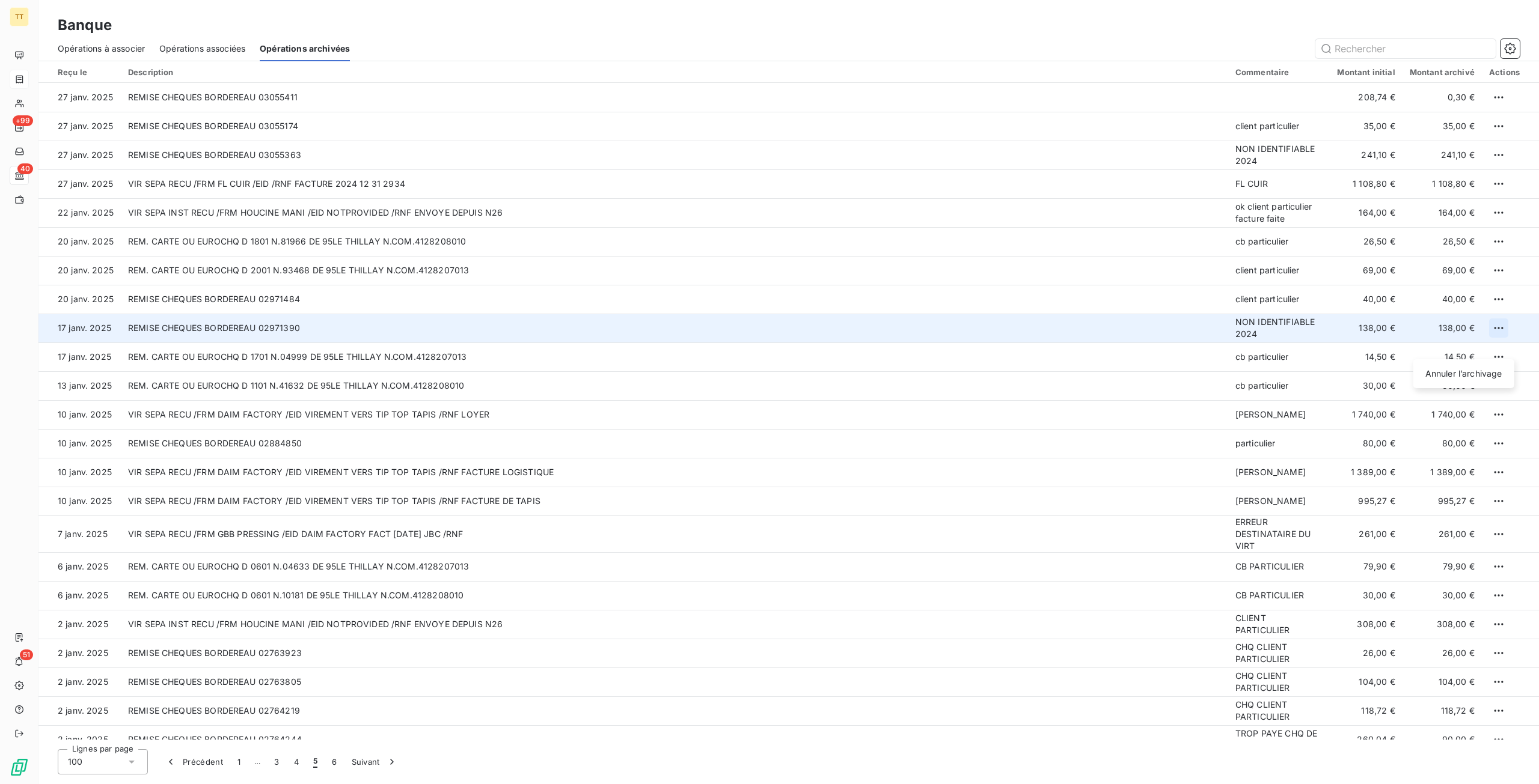
click at [1496, 343] on html "TT +99 40 51 Banque Opérations à associer Opérations associées Opérations archi…" at bounding box center [770, 392] width 1539 height 784
click at [1438, 379] on div "Annuler l’archivage" at bounding box center [1464, 374] width 92 height 19
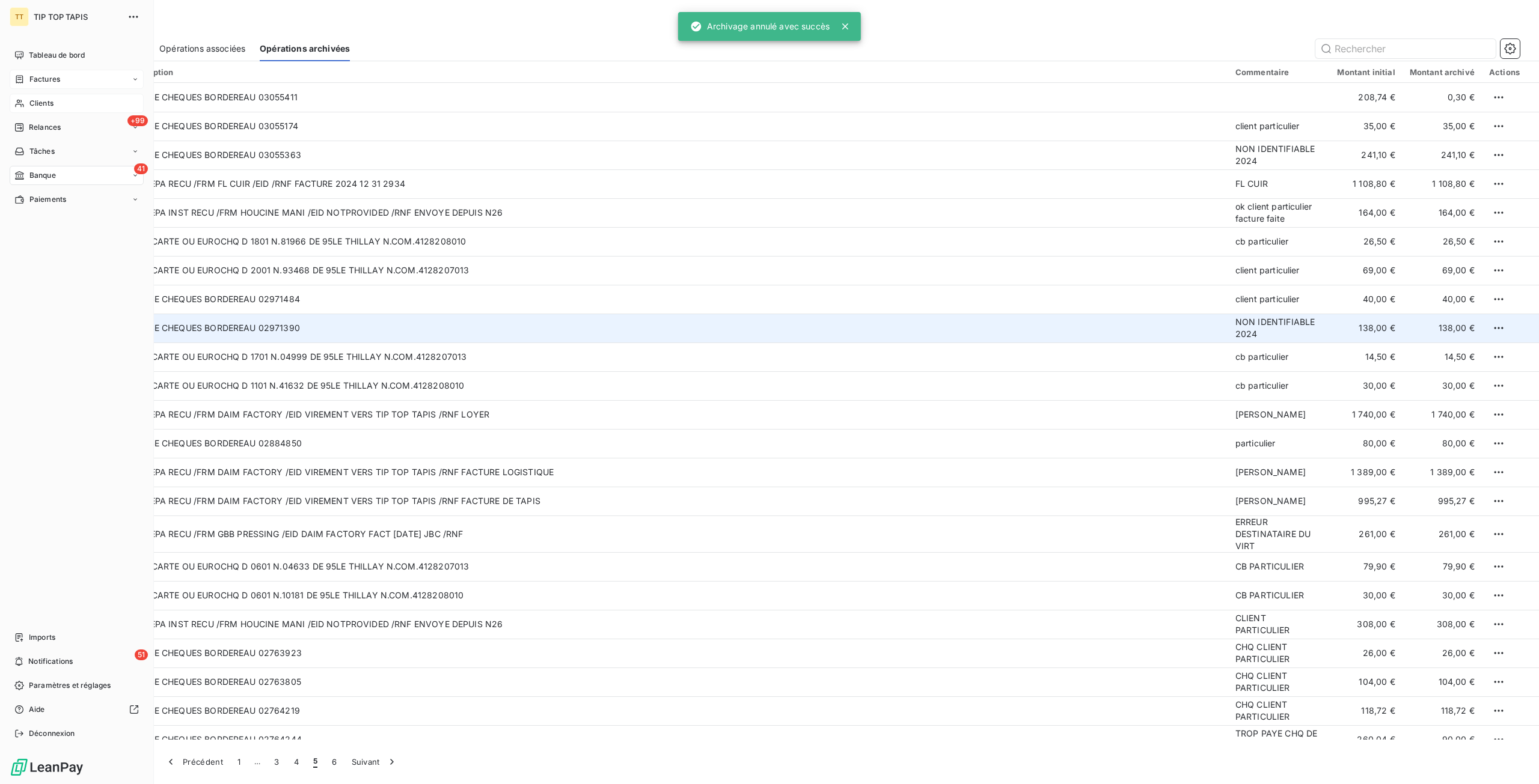
drag, startPoint x: 58, startPoint y: 106, endPoint x: 78, endPoint y: 106, distance: 20.0
click at [58, 106] on div "Clients" at bounding box center [77, 103] width 134 height 19
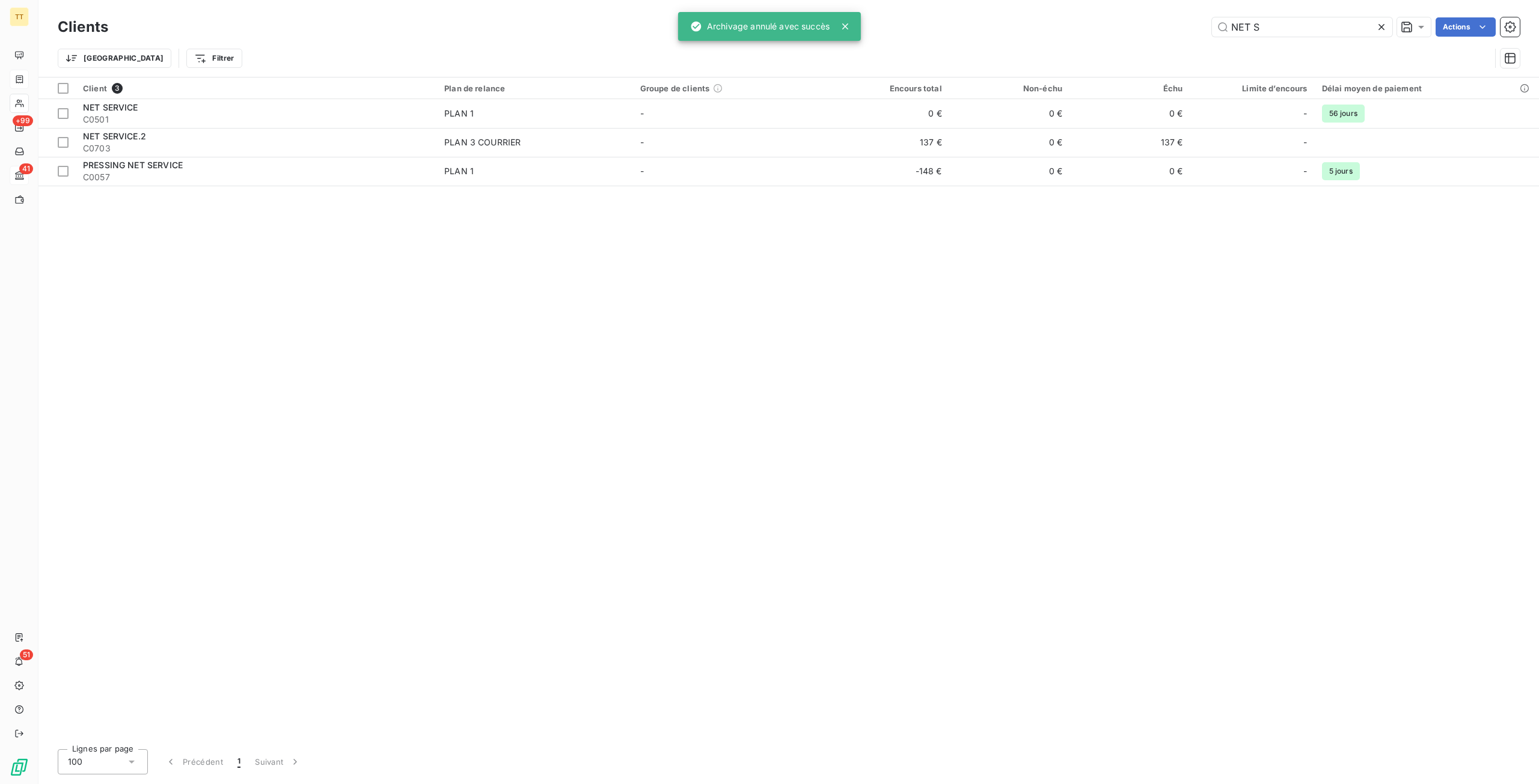
drag, startPoint x: 1278, startPoint y: 34, endPoint x: 1000, endPoint y: 17, distance: 278.5
click at [1000, 17] on div "Clients NET S Actions" at bounding box center [789, 26] width 1462 height 25
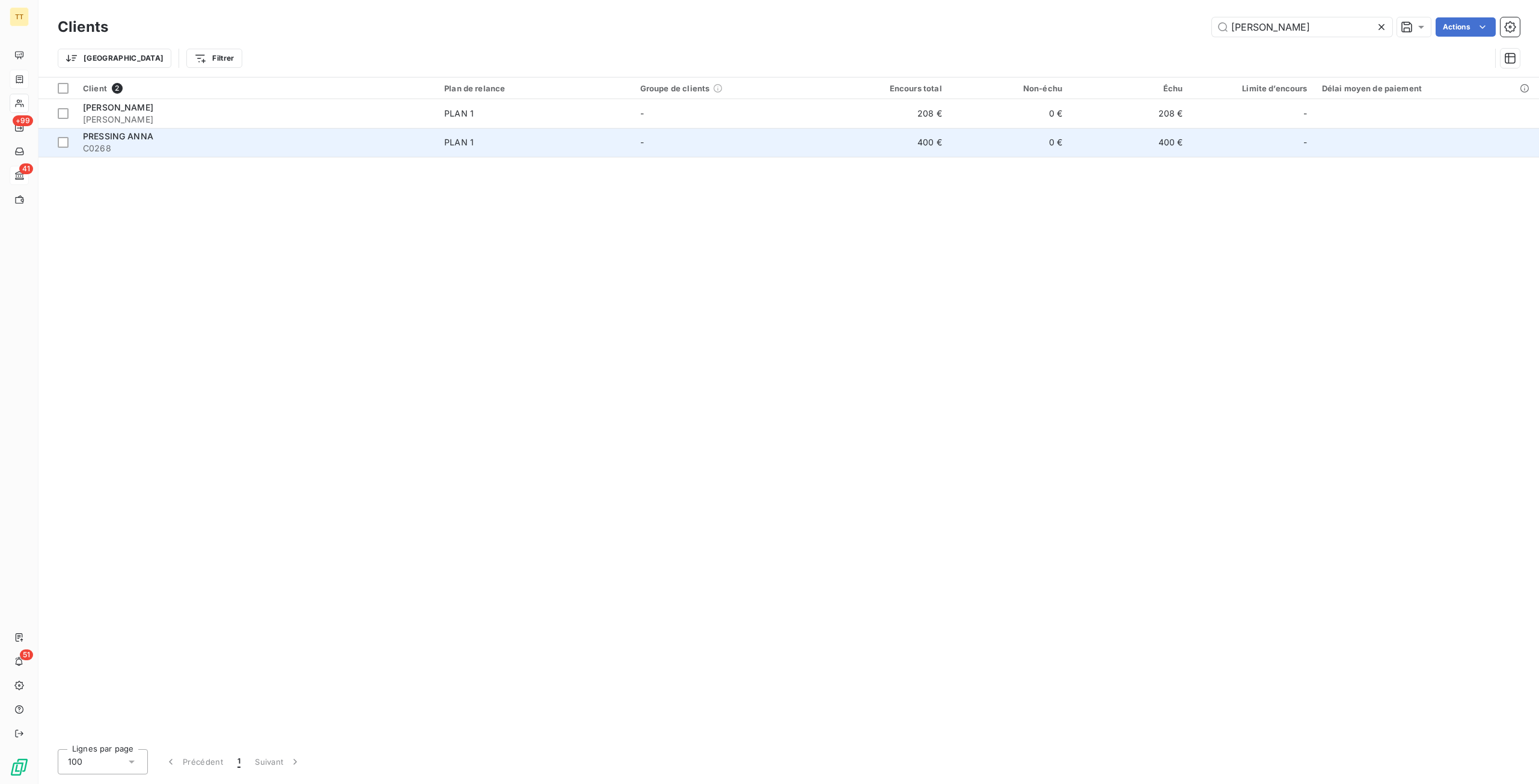
type input "ANNA"
click at [945, 129] on td "400 €" at bounding box center [888, 142] width 121 height 29
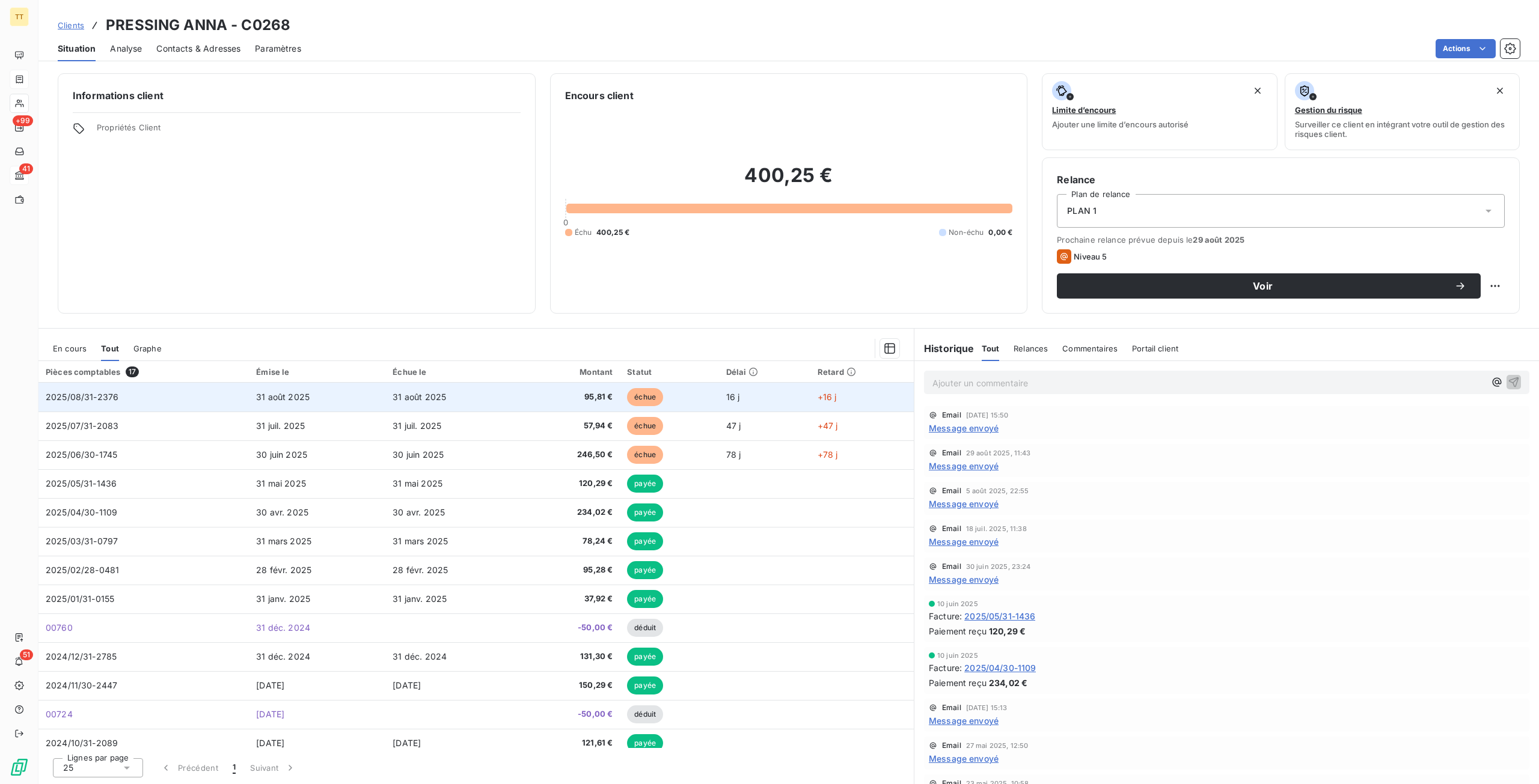
click at [318, 392] on td "31 août 2025" at bounding box center [317, 397] width 137 height 29
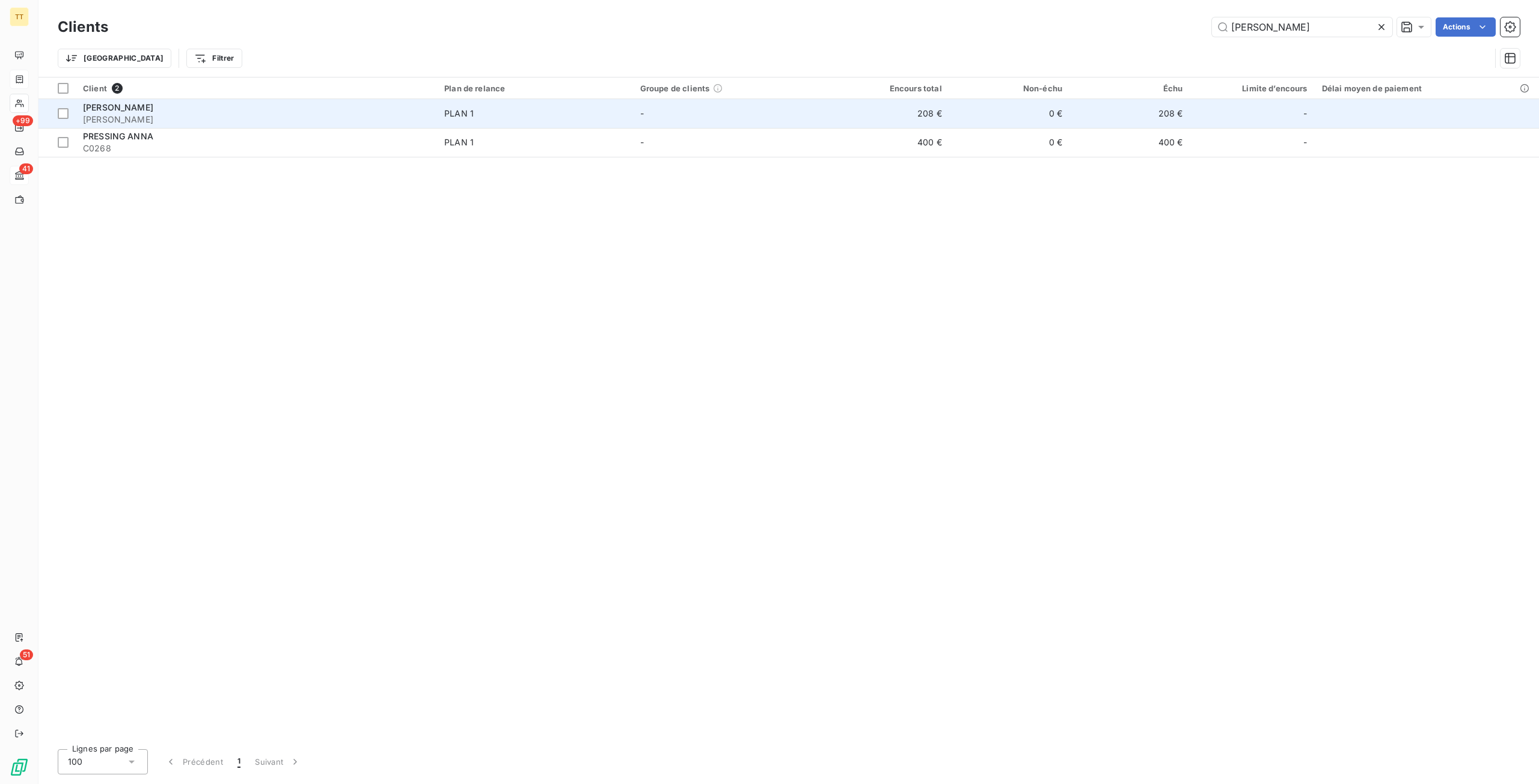
click at [135, 117] on span "ANNA" at bounding box center [256, 119] width 347 height 12
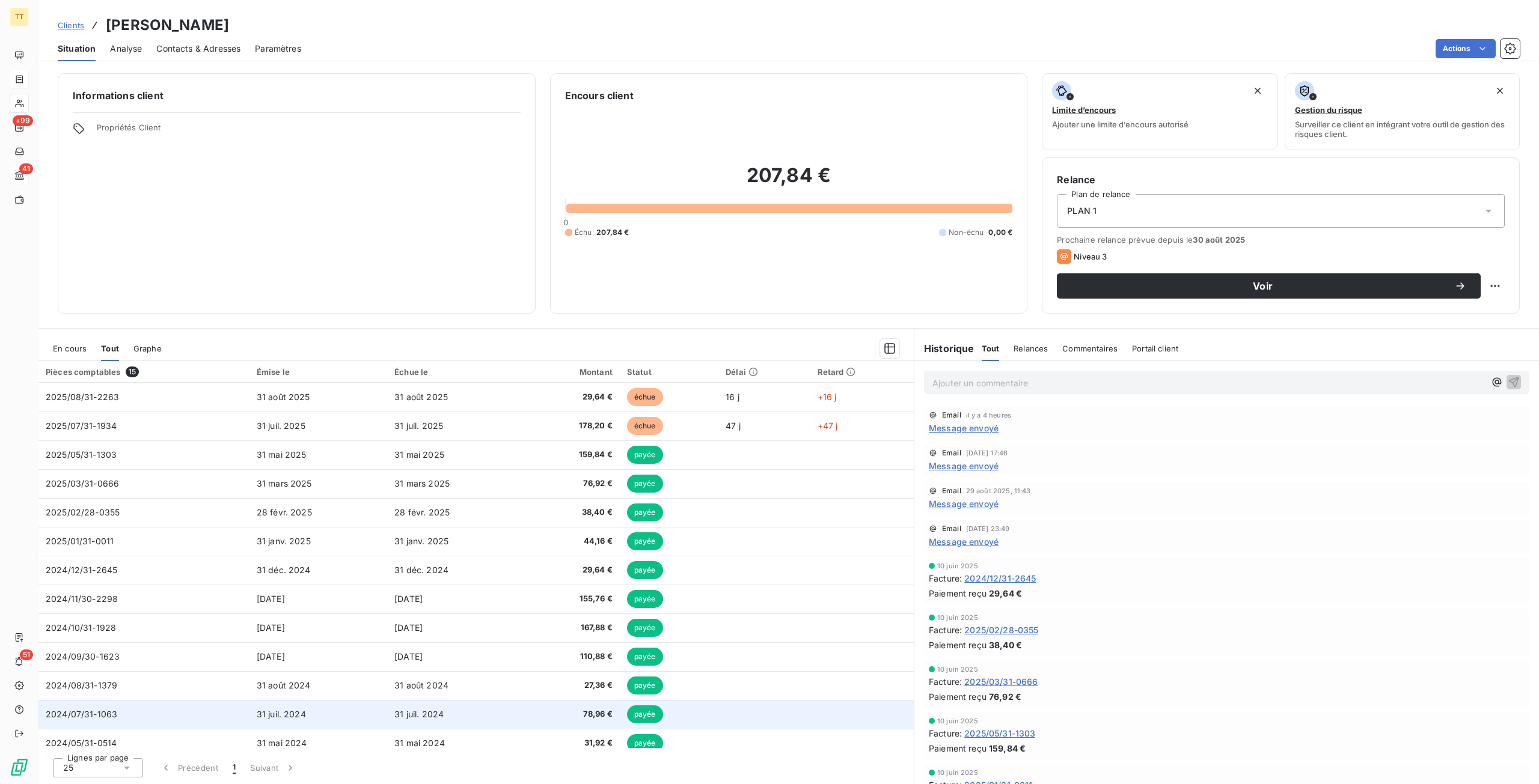
scroll to position [67, 0]
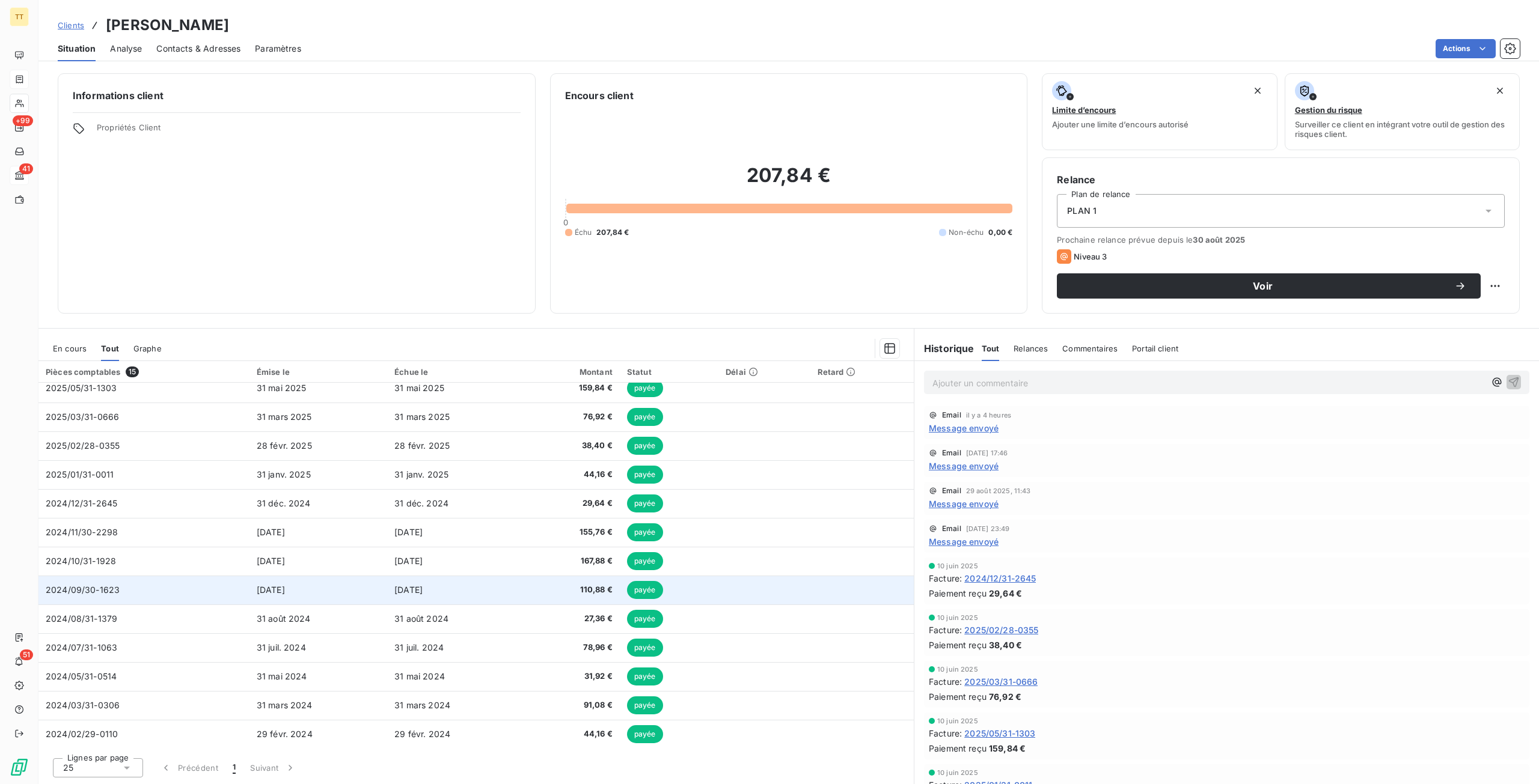
click at [552, 597] on td "110,88 €" at bounding box center [572, 589] width 94 height 29
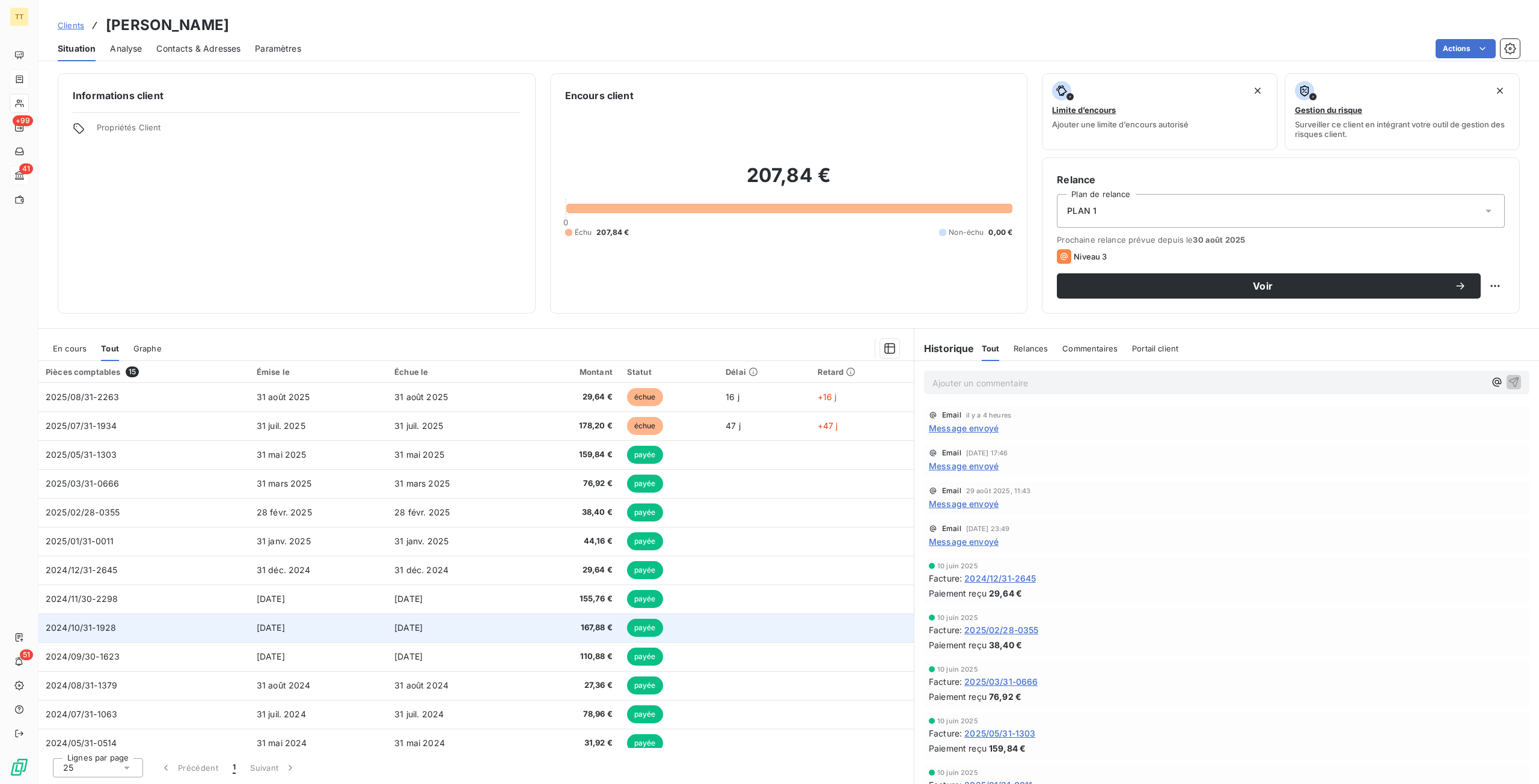
click at [530, 629] on td "167,88 €" at bounding box center [572, 627] width 94 height 29
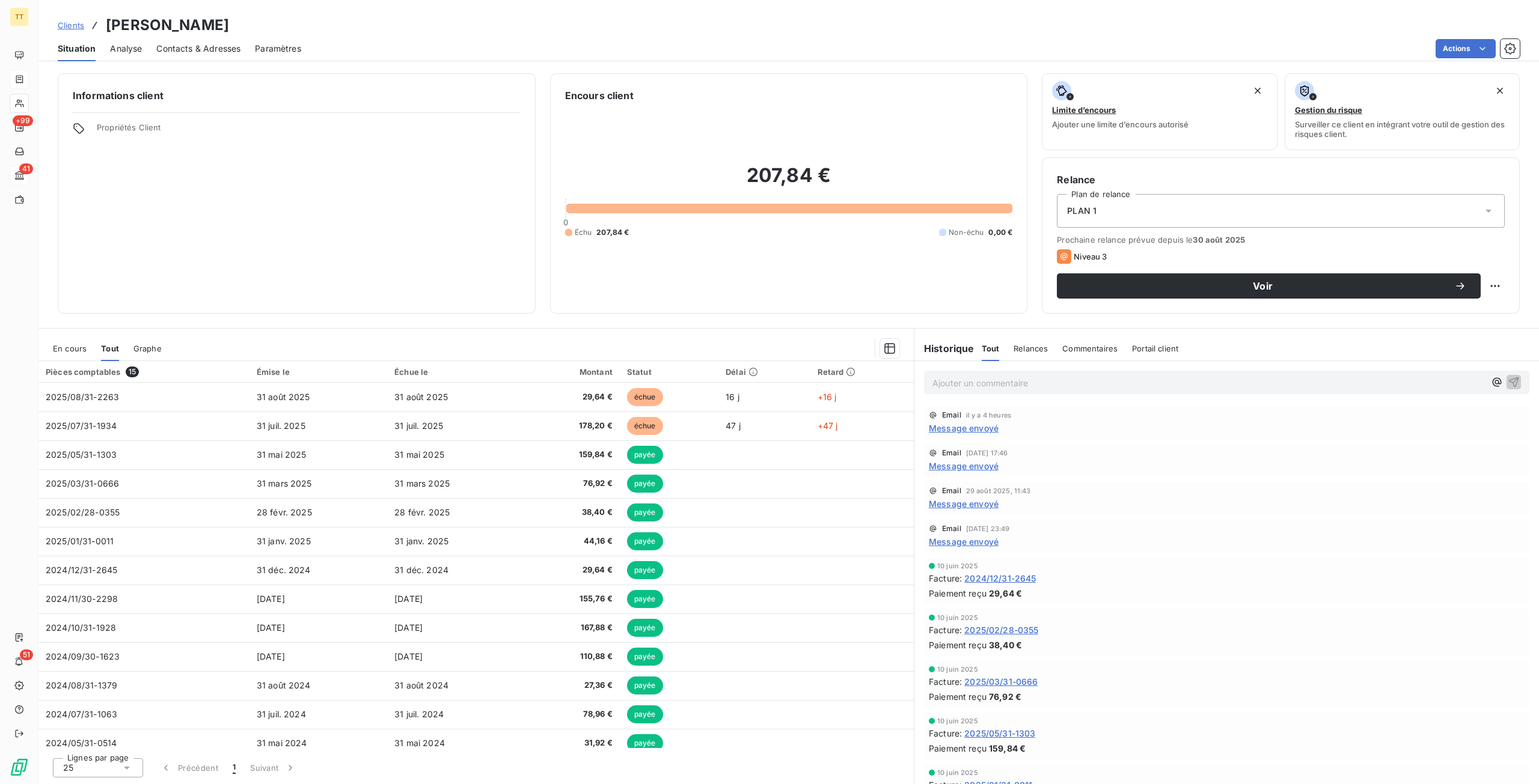
click at [983, 385] on p "Ajouter un commentaire ﻿" at bounding box center [1208, 383] width 552 height 15
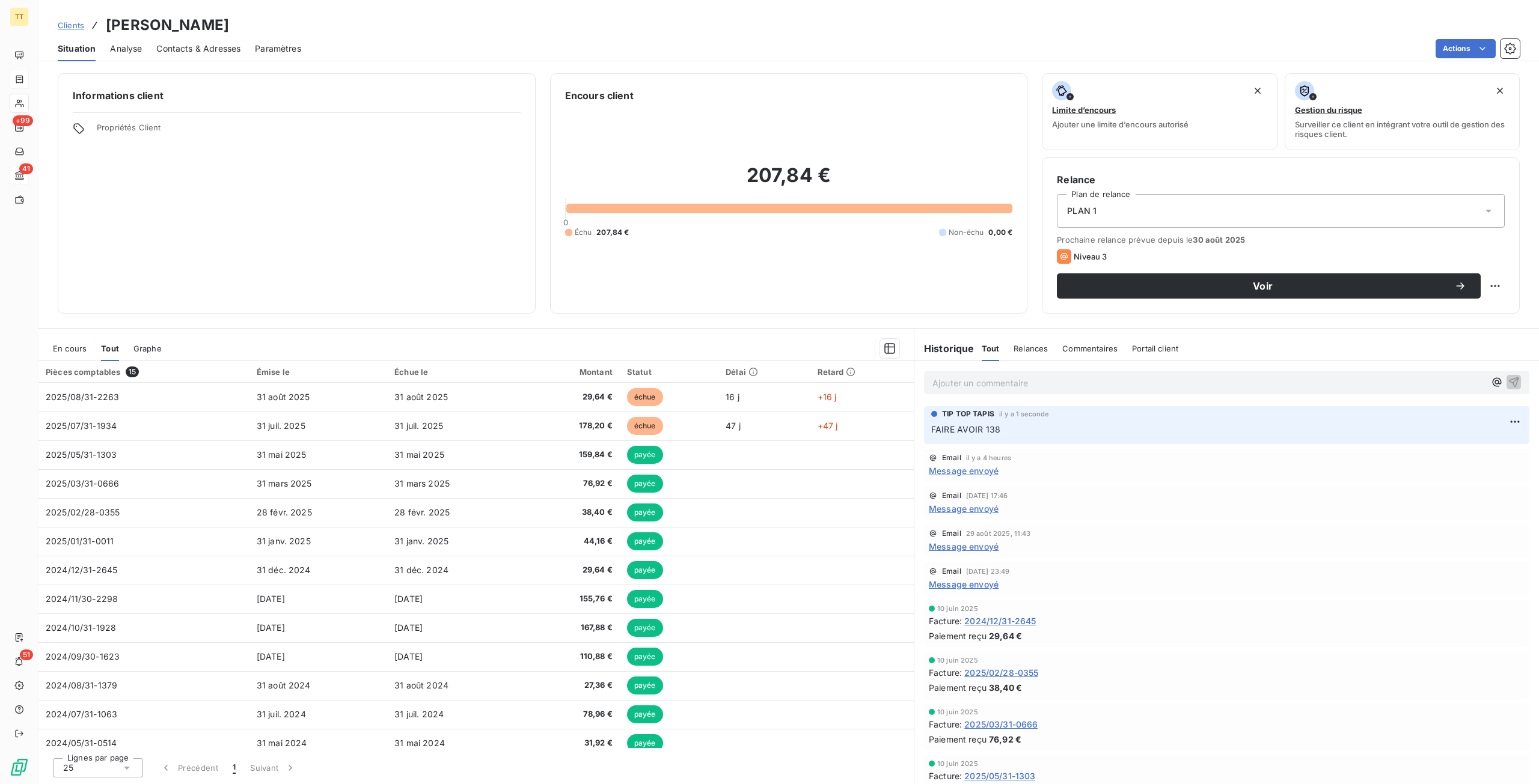
click at [77, 24] on span "Clients" at bounding box center [71, 25] width 26 height 10
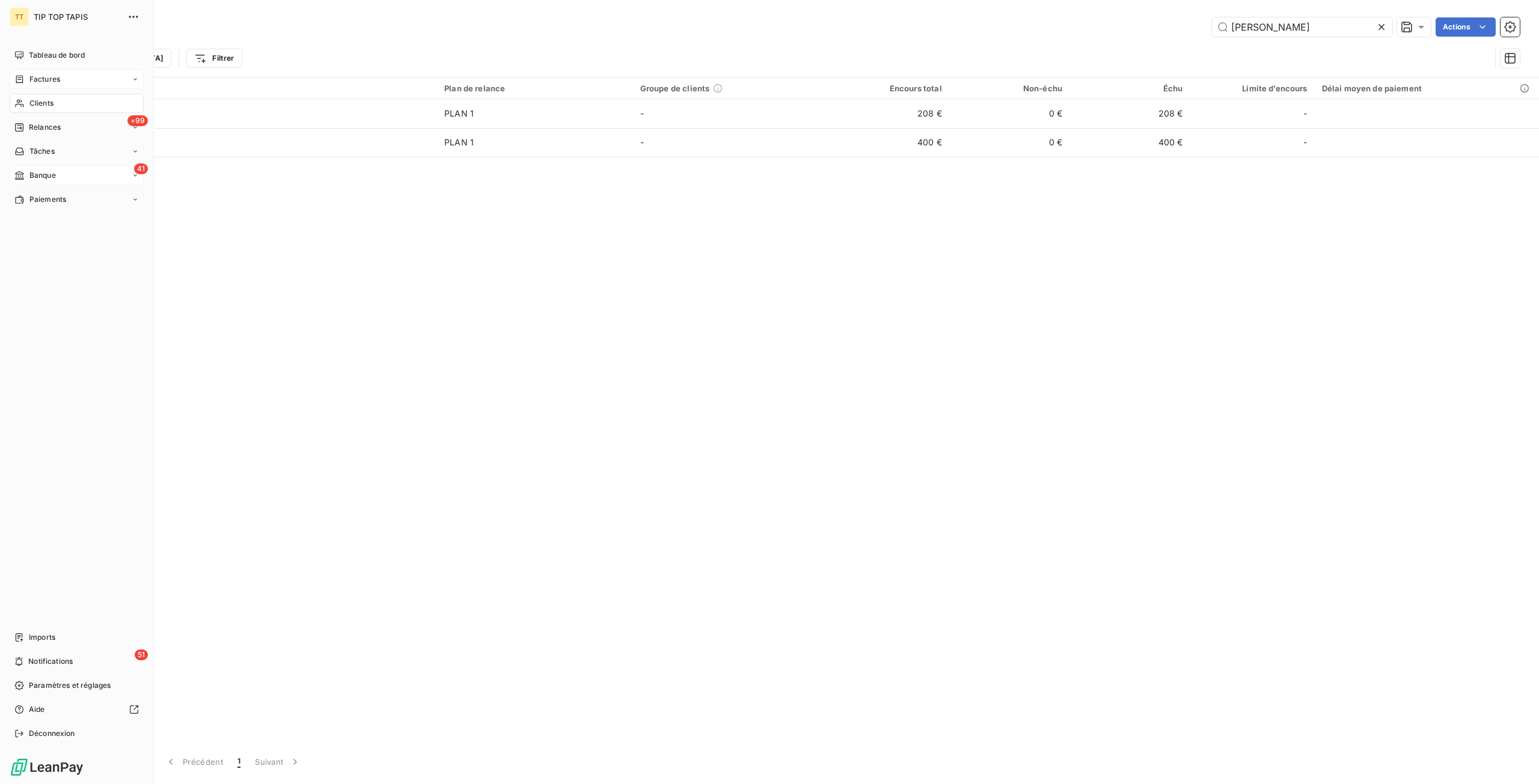
click at [42, 169] on div "41 Banque" at bounding box center [77, 175] width 134 height 19
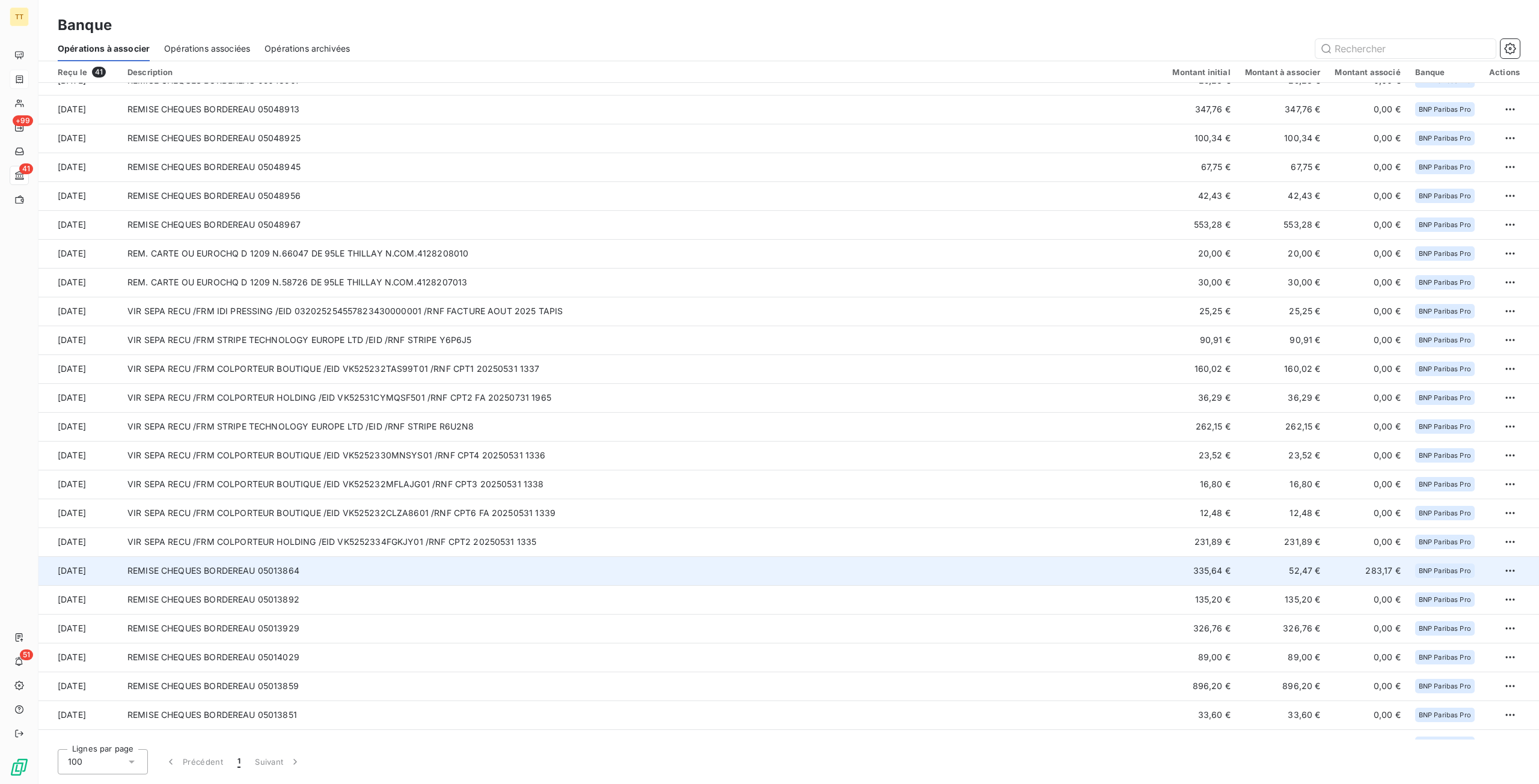
scroll to position [526, 0]
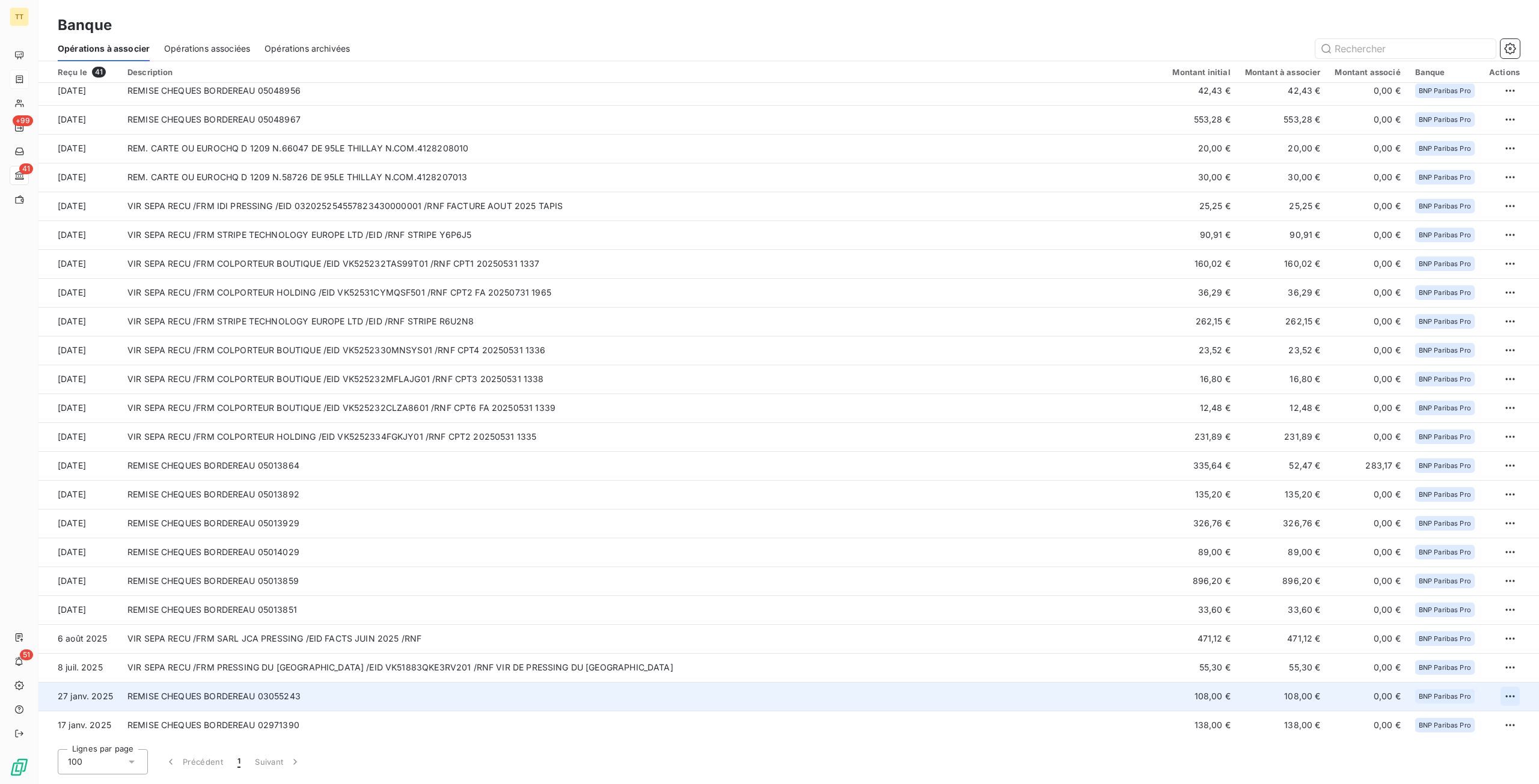
click at [1503, 694] on html "TT +99 41 51 Banque Opérations à associer Opérations associées Opérations archi…" at bounding box center [770, 392] width 1539 height 784
click at [1455, 722] on div "Archiver l’opération" at bounding box center [1463, 723] width 93 height 19
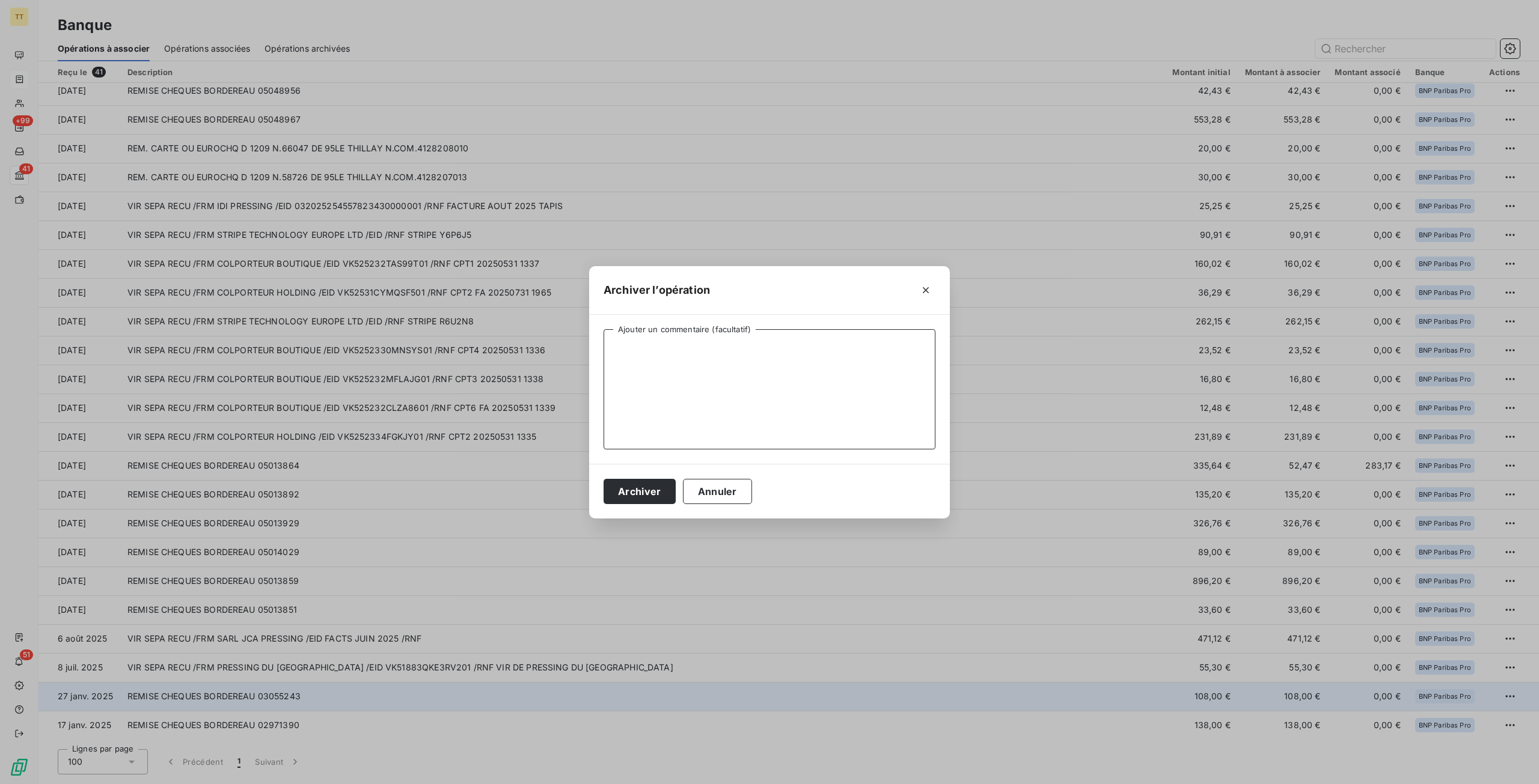
drag, startPoint x: 695, startPoint y: 363, endPoint x: 716, endPoint y: 359, distance: 21.4
click at [696, 363] on textarea "Ajouter un commentaire (facultatif)" at bounding box center [769, 389] width 332 height 120
type textarea "TROP PERCU NET SERVICE HARDRICOURT FAIRE AVOIR"
click at [664, 501] on button "Archiver" at bounding box center [639, 491] width 72 height 25
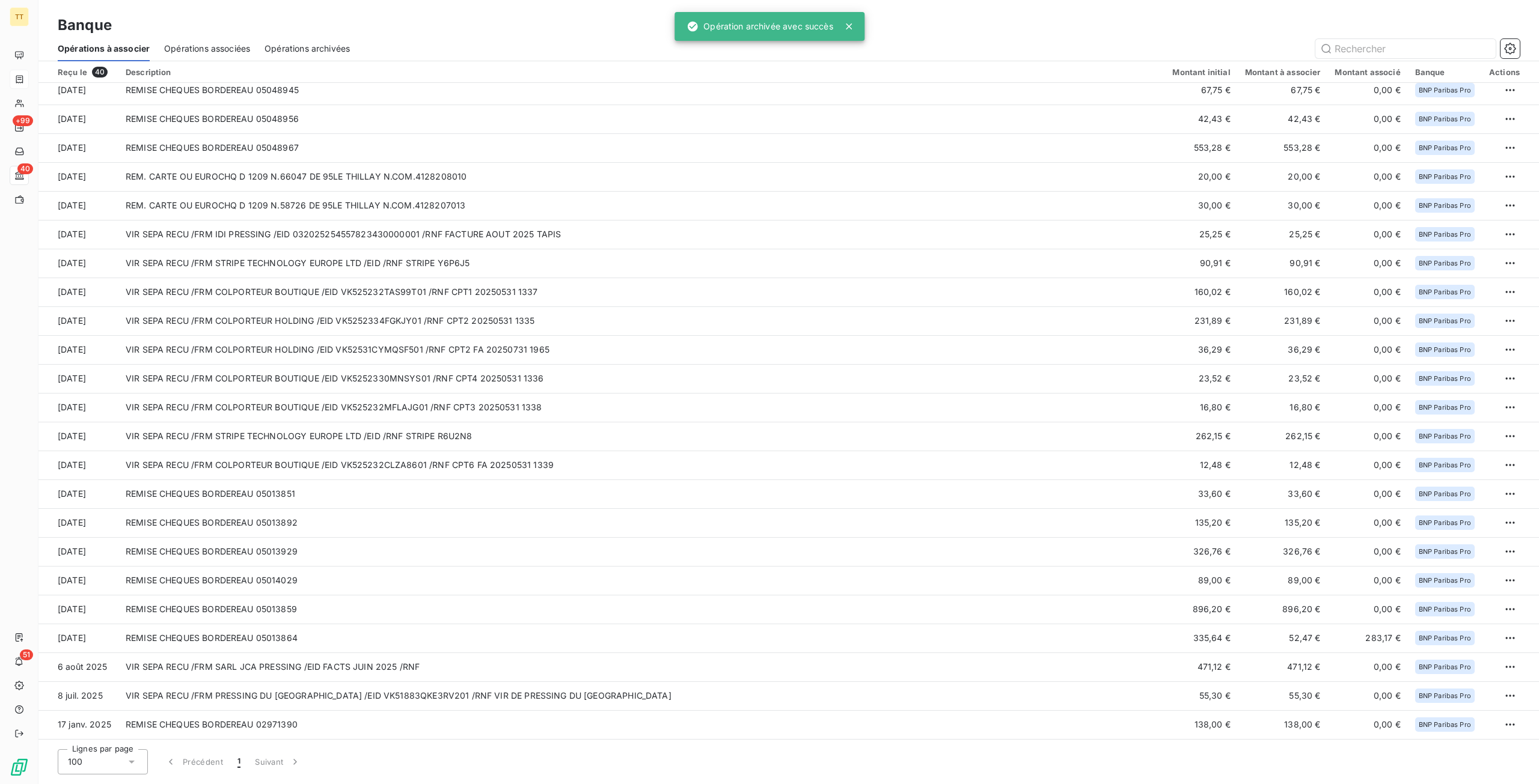
scroll to position [497, 0]
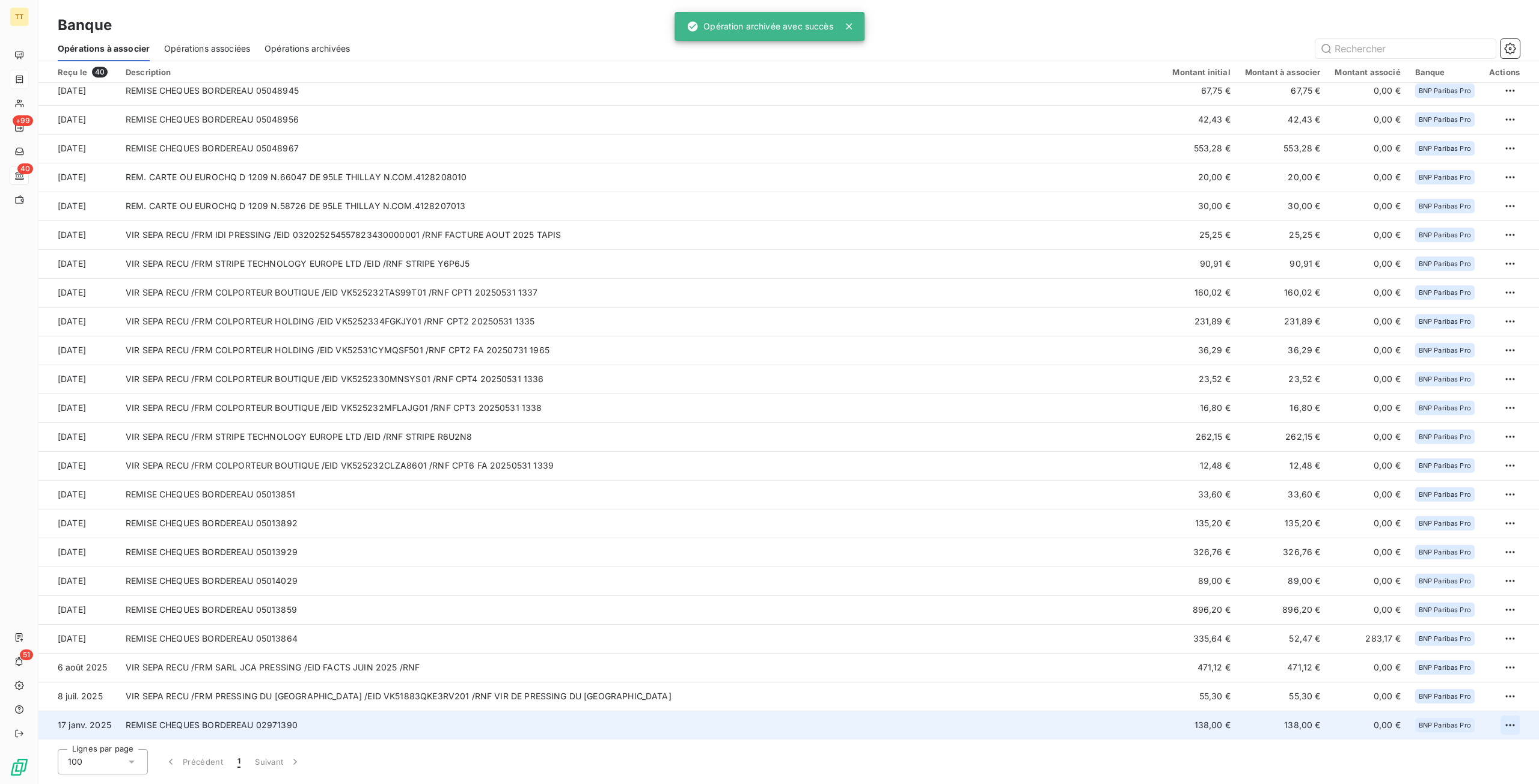
click at [1513, 720] on html "TT +99 40 51 Banque Opérations à associer Opérations associées Opérations archi…" at bounding box center [770, 392] width 1539 height 784
click at [1467, 755] on div "Archiver l’opération" at bounding box center [1463, 752] width 93 height 19
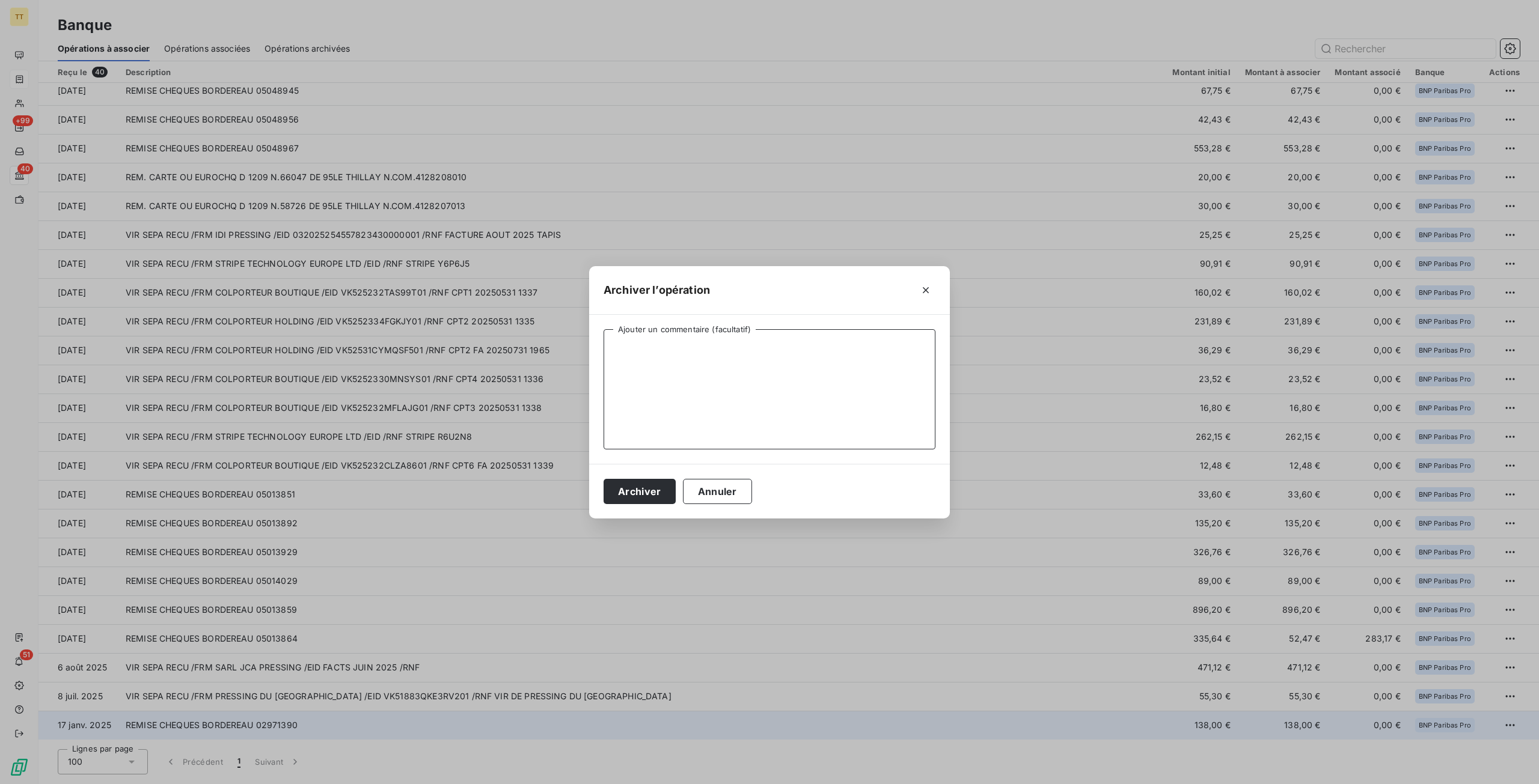
click at [652, 380] on textarea "Ajouter un commentaire (facultatif)" at bounding box center [769, 389] width 332 height 120
type textarea "TRO PERCU ANNA PRESSING FAIRE AVOIR"
click at [635, 479] on button "Archiver" at bounding box center [639, 491] width 72 height 25
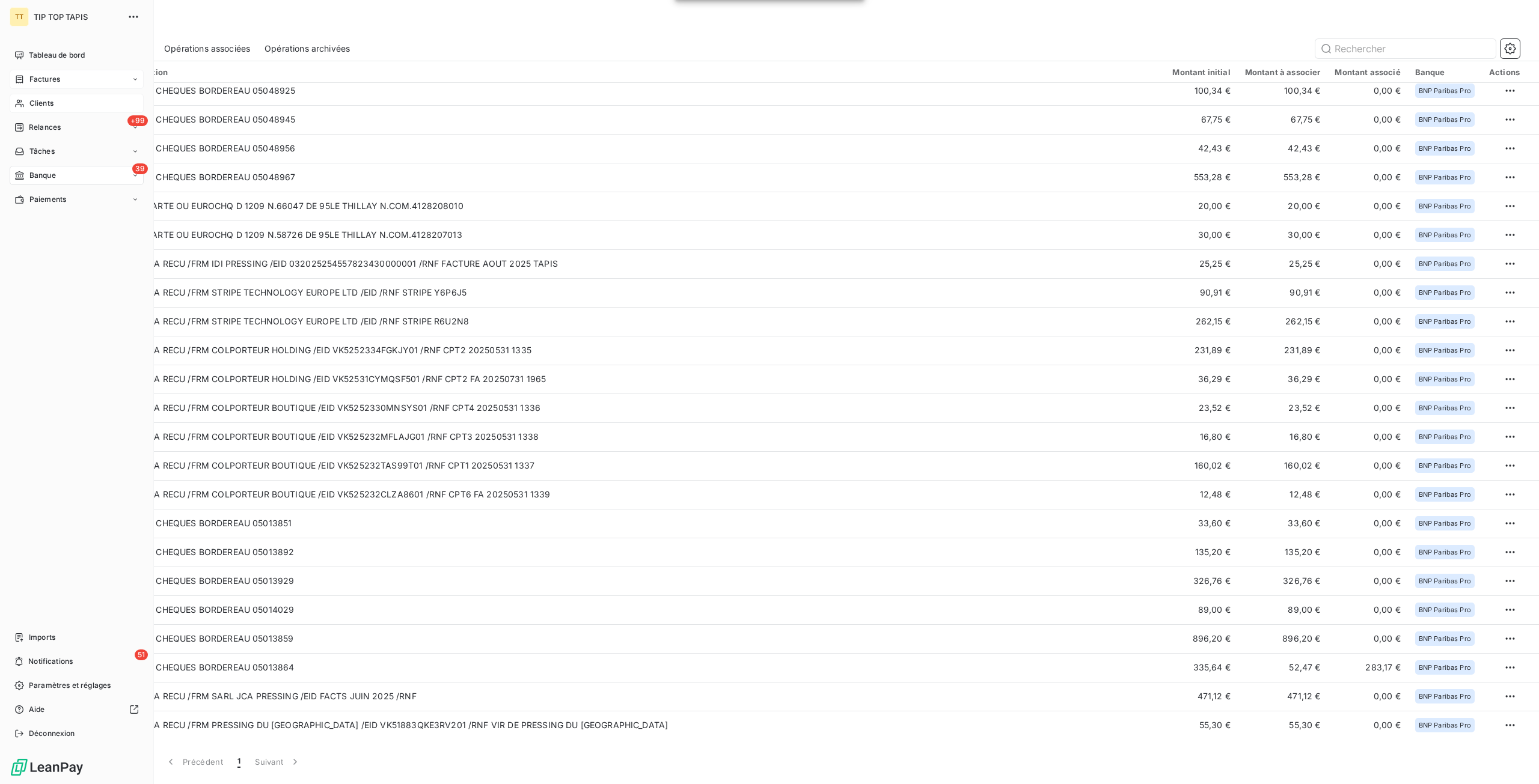
click at [52, 105] on span "Clients" at bounding box center [41, 103] width 24 height 11
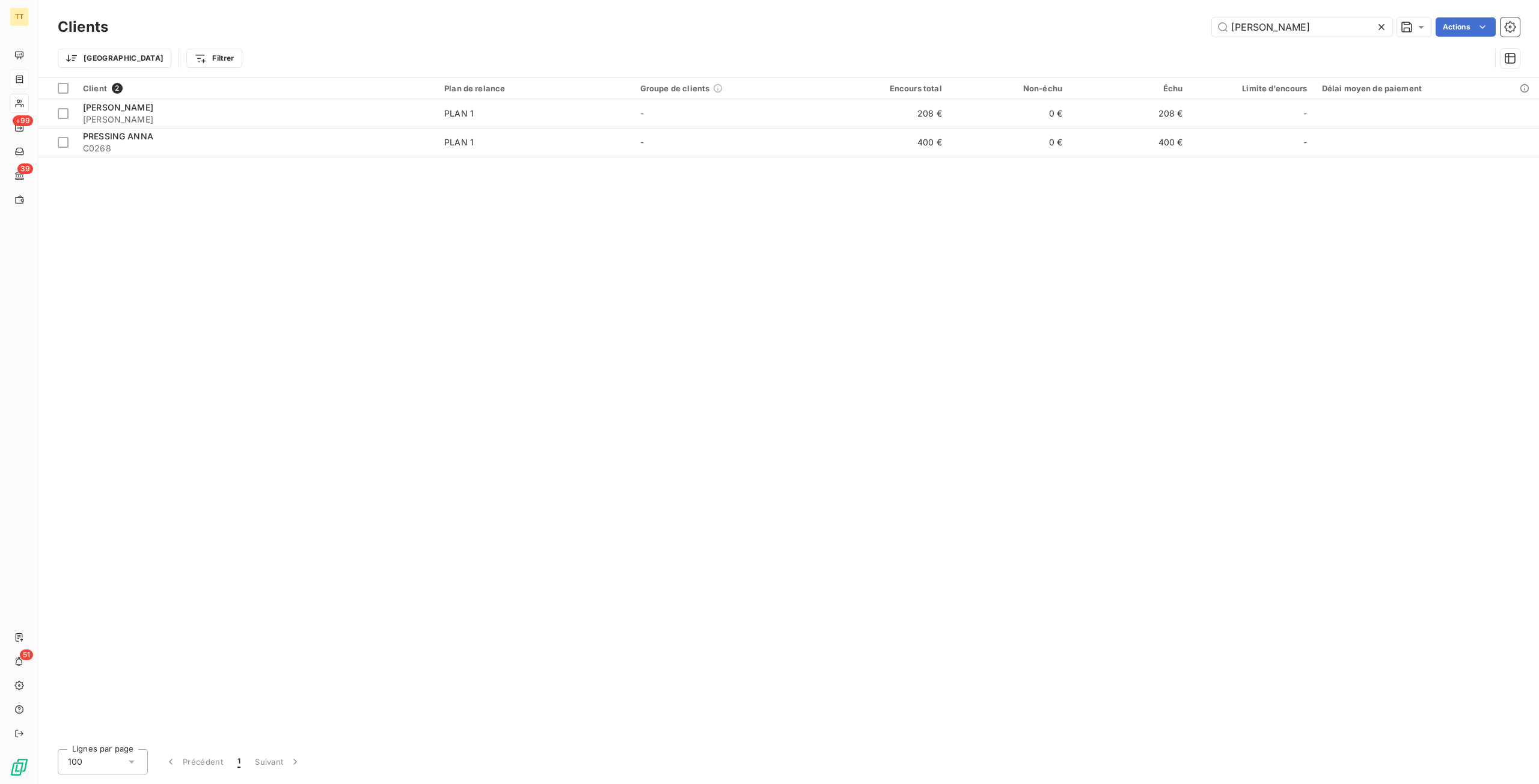
drag, startPoint x: 1351, startPoint y: 23, endPoint x: 1031, endPoint y: -17, distance: 322.5
click at [1031, 0] on html "TT +99 39 51 Clients ANNA Actions Trier Filtrer Client 2 Plan de relance Groupe…" at bounding box center [770, 392] width 1539 height 784
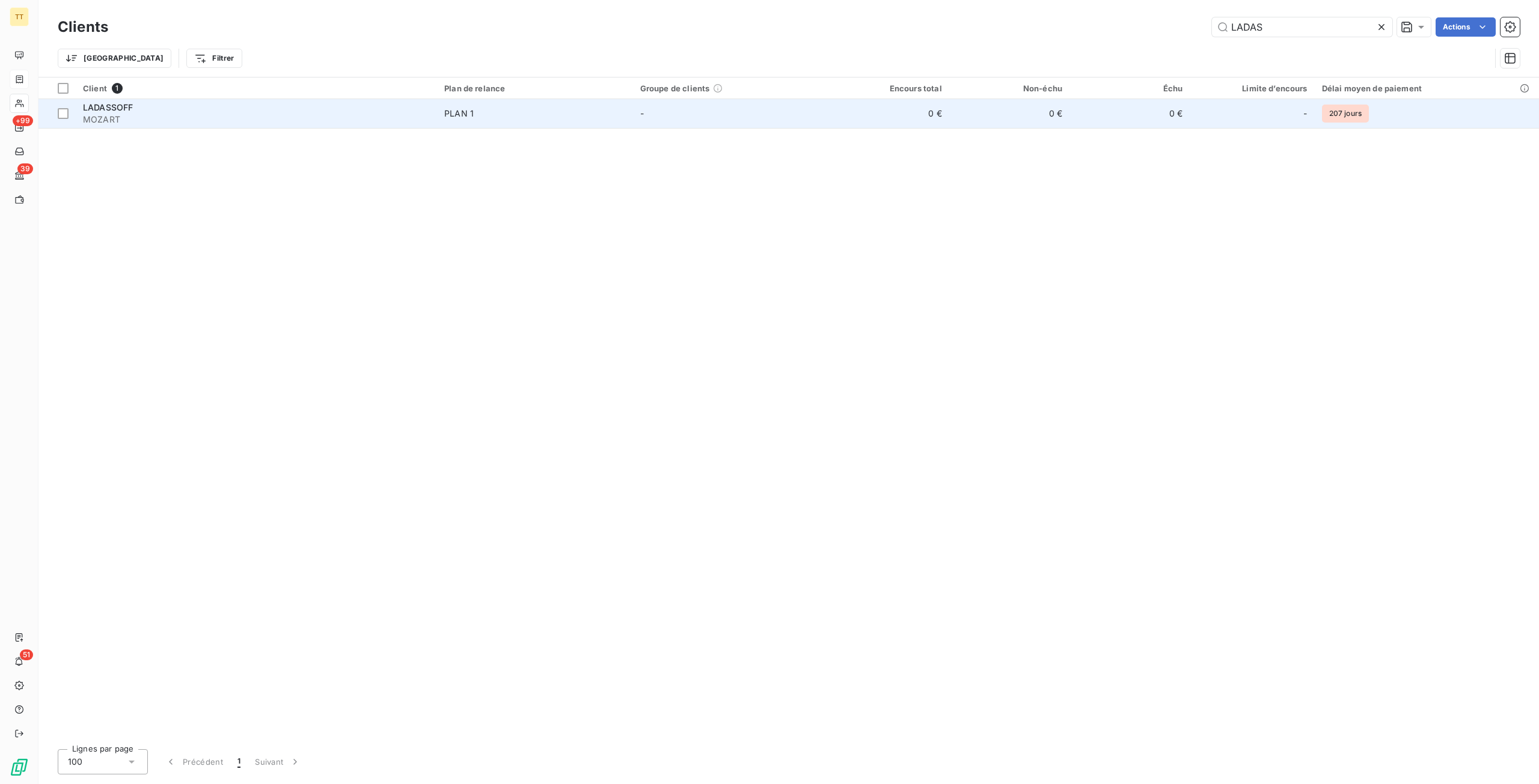
type input "LADAS"
click at [963, 102] on td "0 €" at bounding box center [1009, 113] width 121 height 29
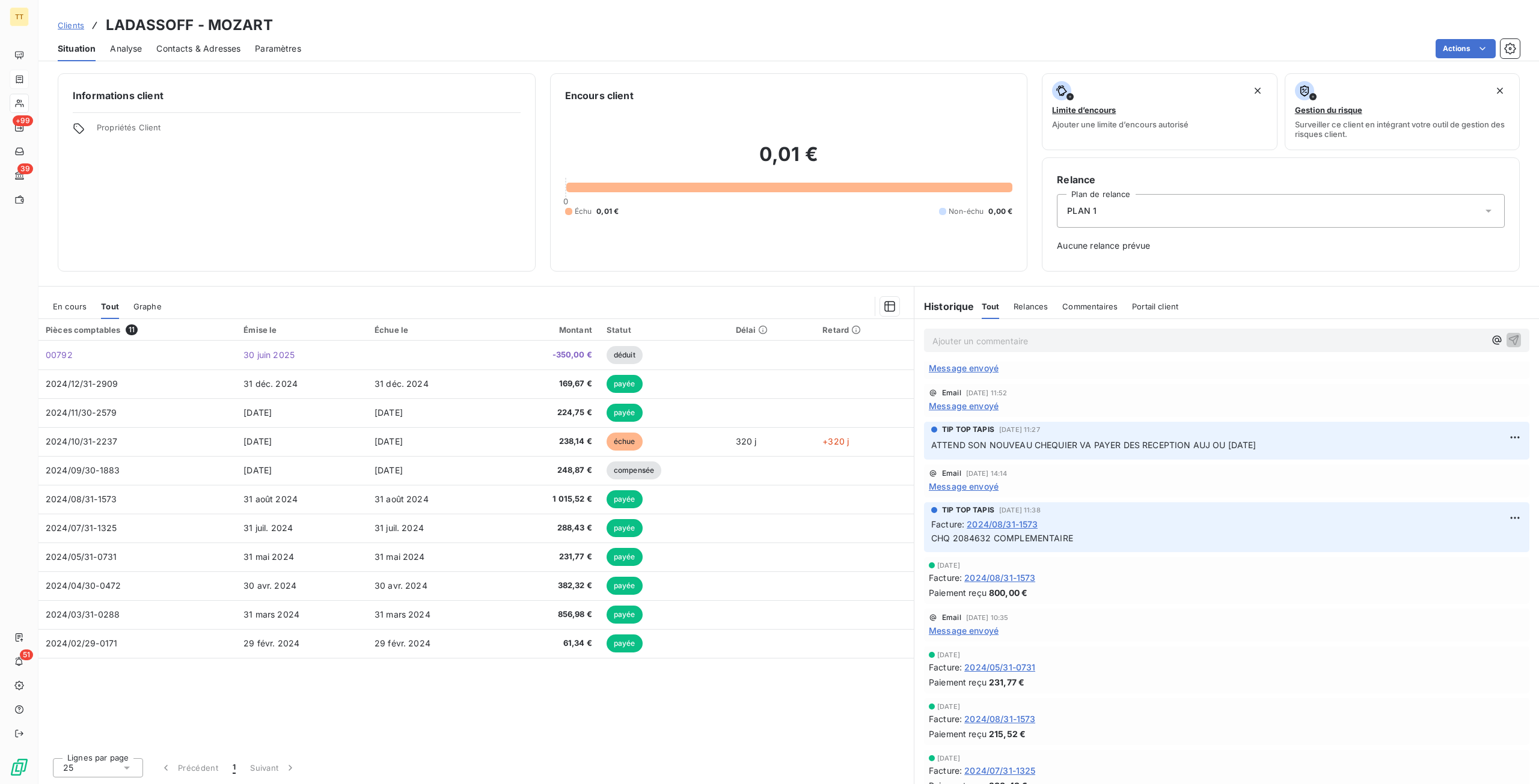
scroll to position [301, 0]
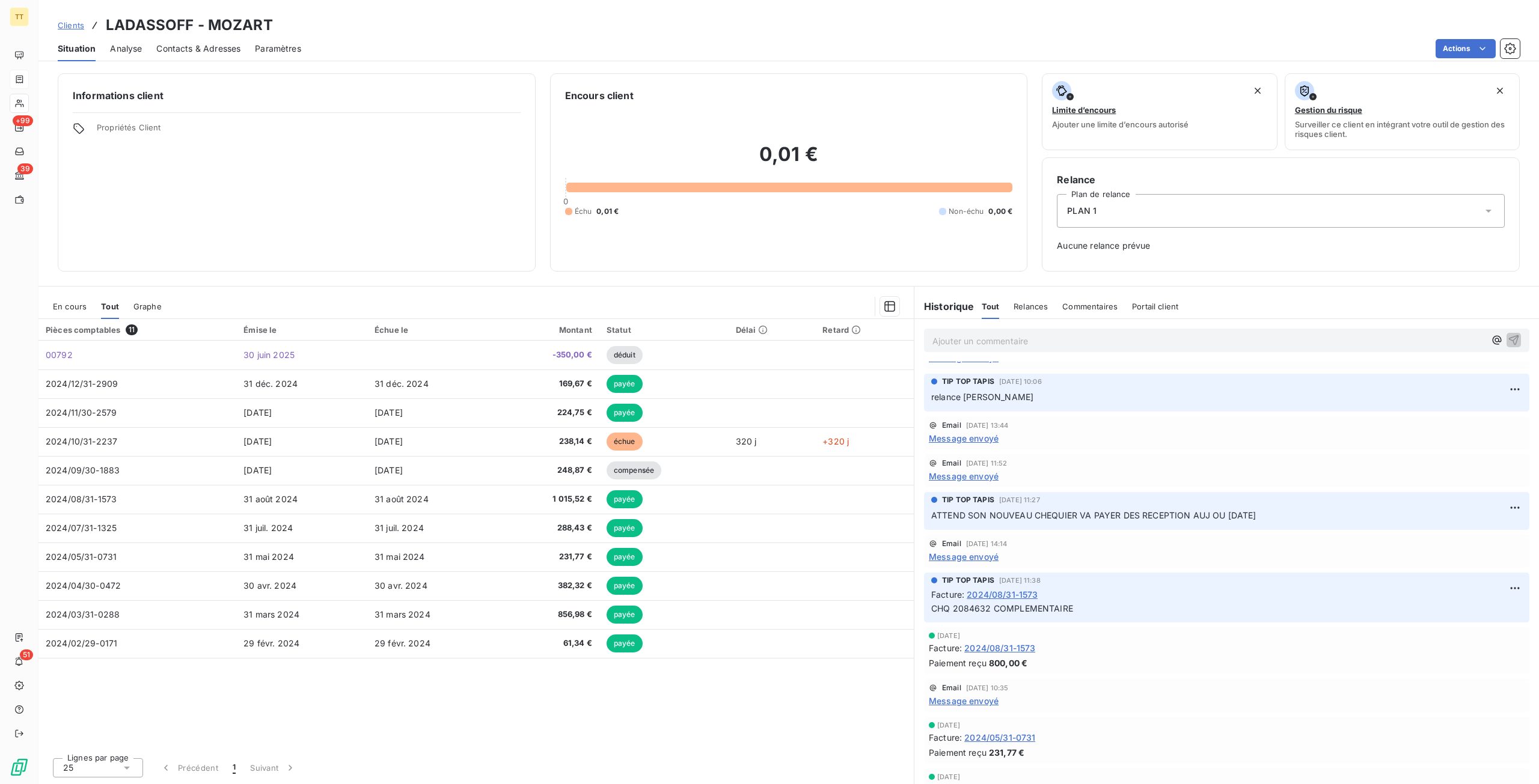
click at [1016, 596] on span "2024/08/31-1573" at bounding box center [1002, 595] width 71 height 13
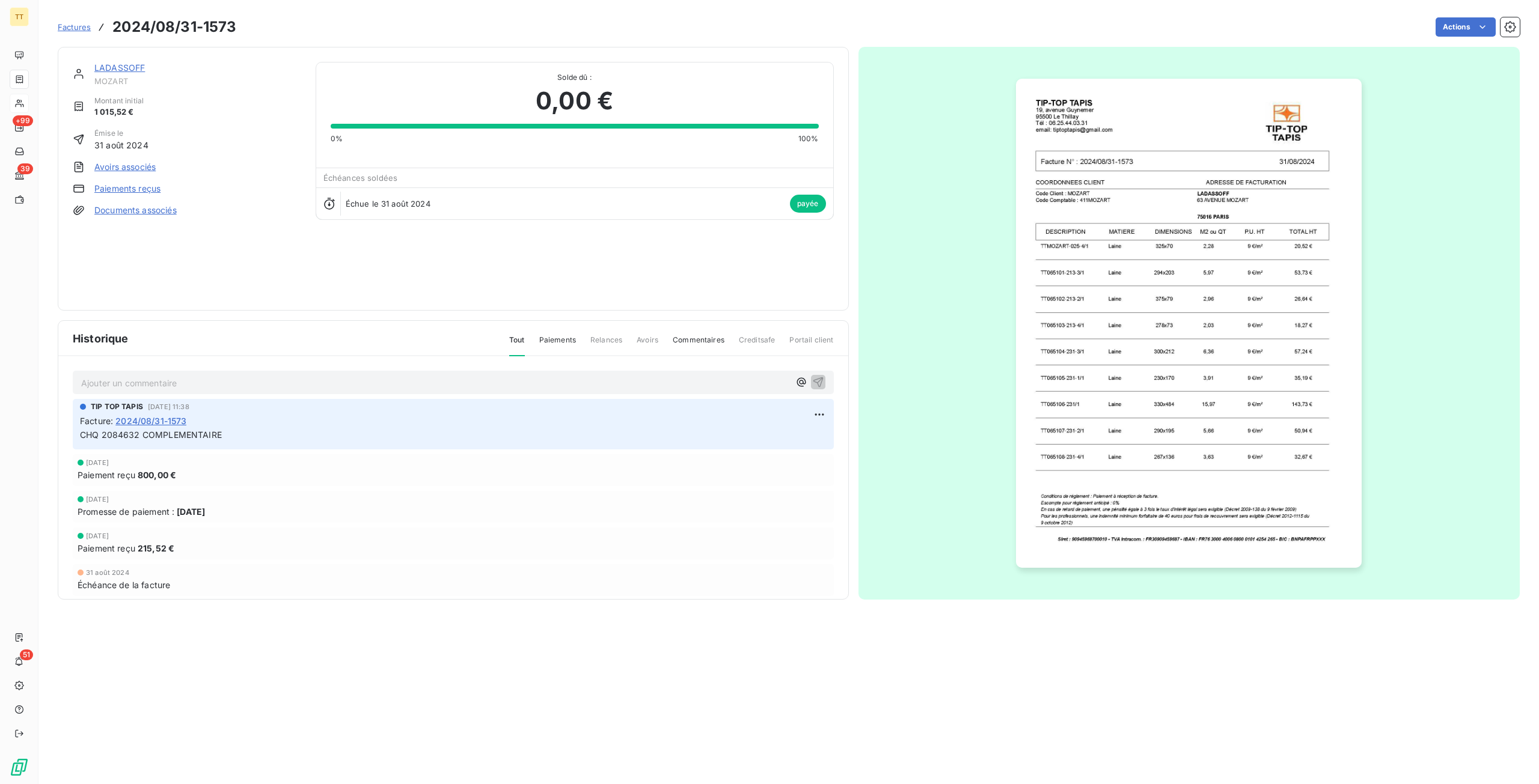
click at [1170, 482] on img "button" at bounding box center [1188, 323] width 345 height 489
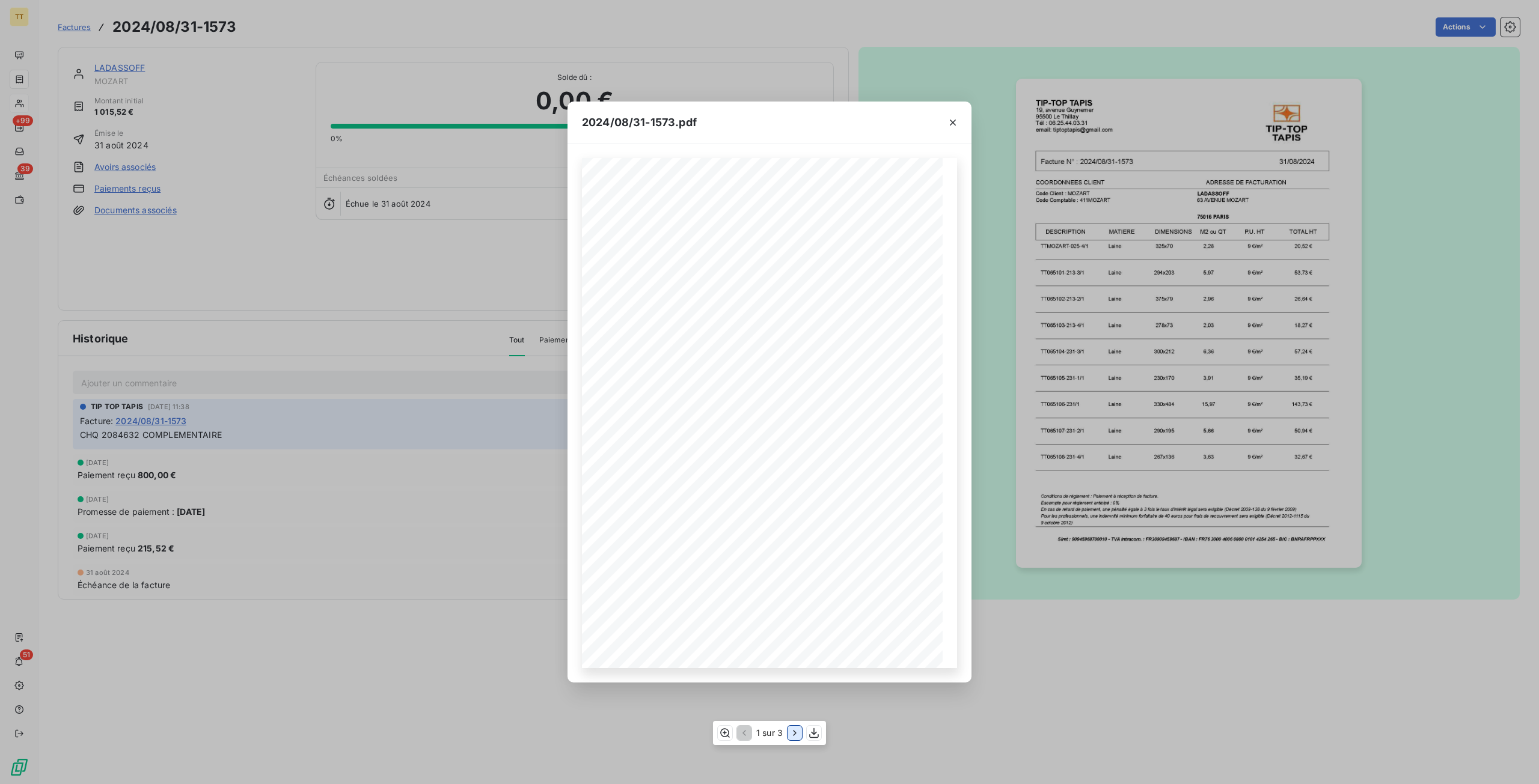
click at [793, 732] on icon "button" at bounding box center [795, 733] width 12 height 12
click at [793, 732] on icon "button" at bounding box center [796, 733] width 12 height 12
click at [291, 506] on div "2024/08/31-1573.pdf TIP-TOP TAPIS 19, avenue Guynemer 95500 Le Thillay Tél : 06…" at bounding box center [770, 392] width 1539 height 784
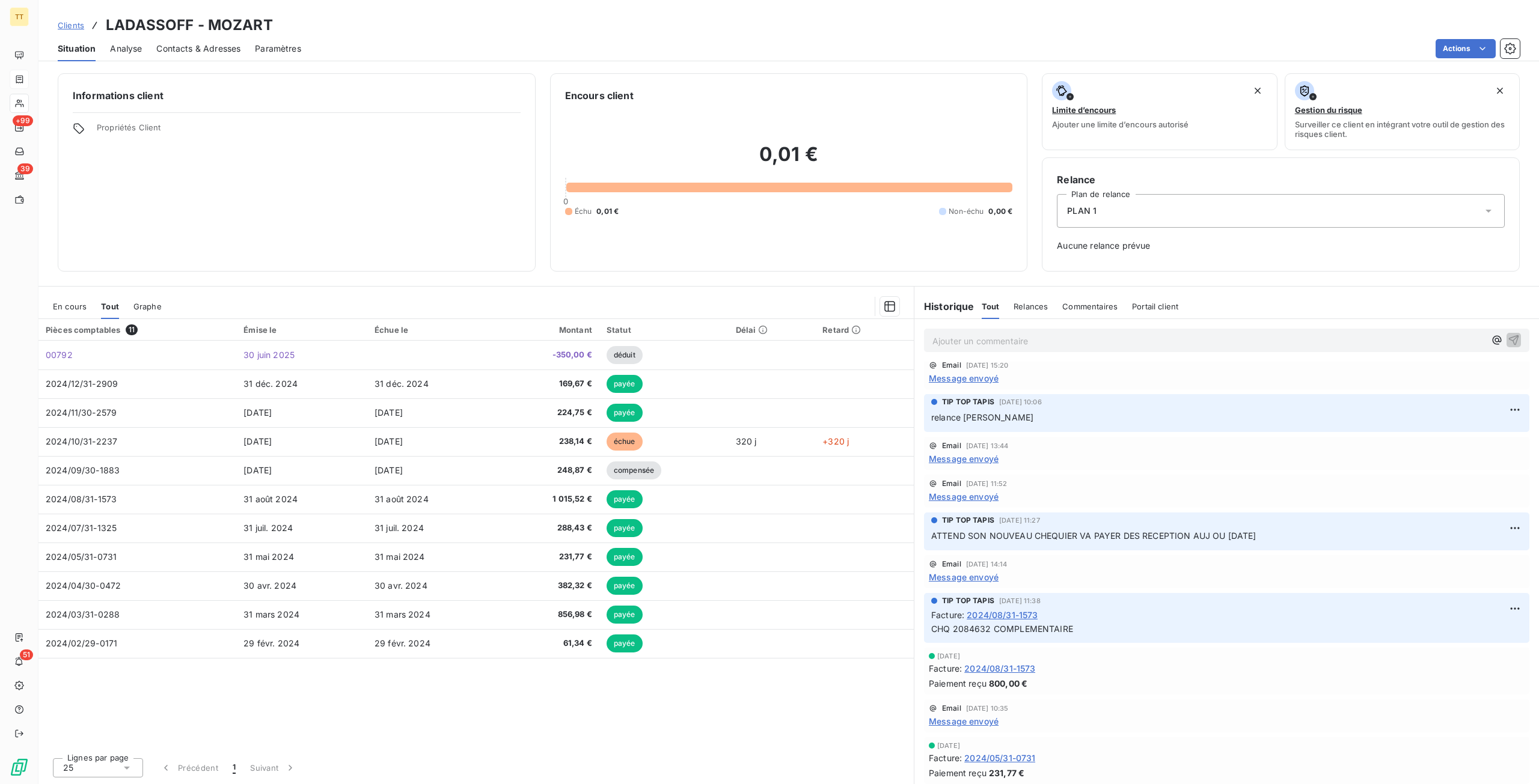
scroll to position [300, 0]
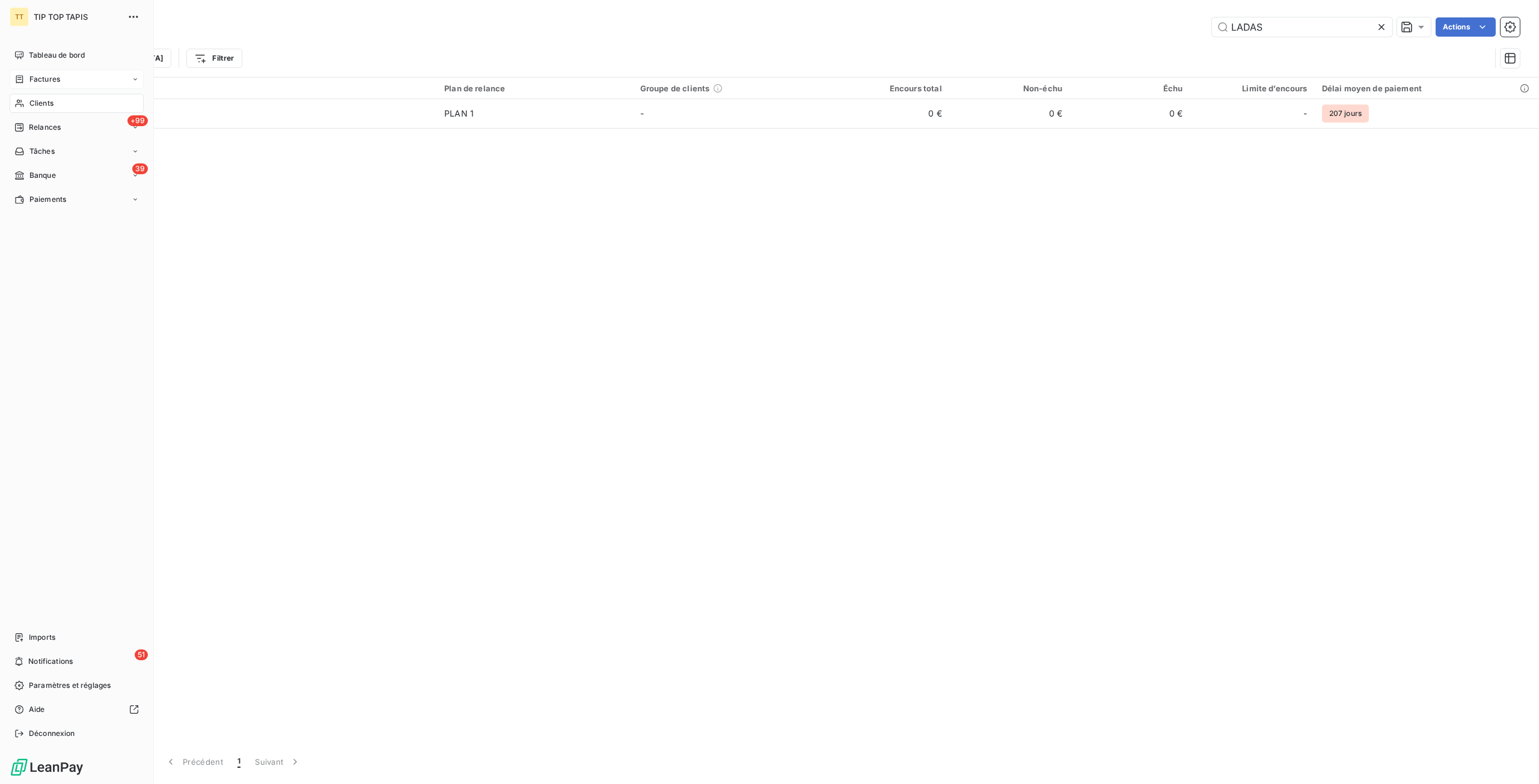
click at [48, 106] on span "Clients" at bounding box center [41, 103] width 24 height 11
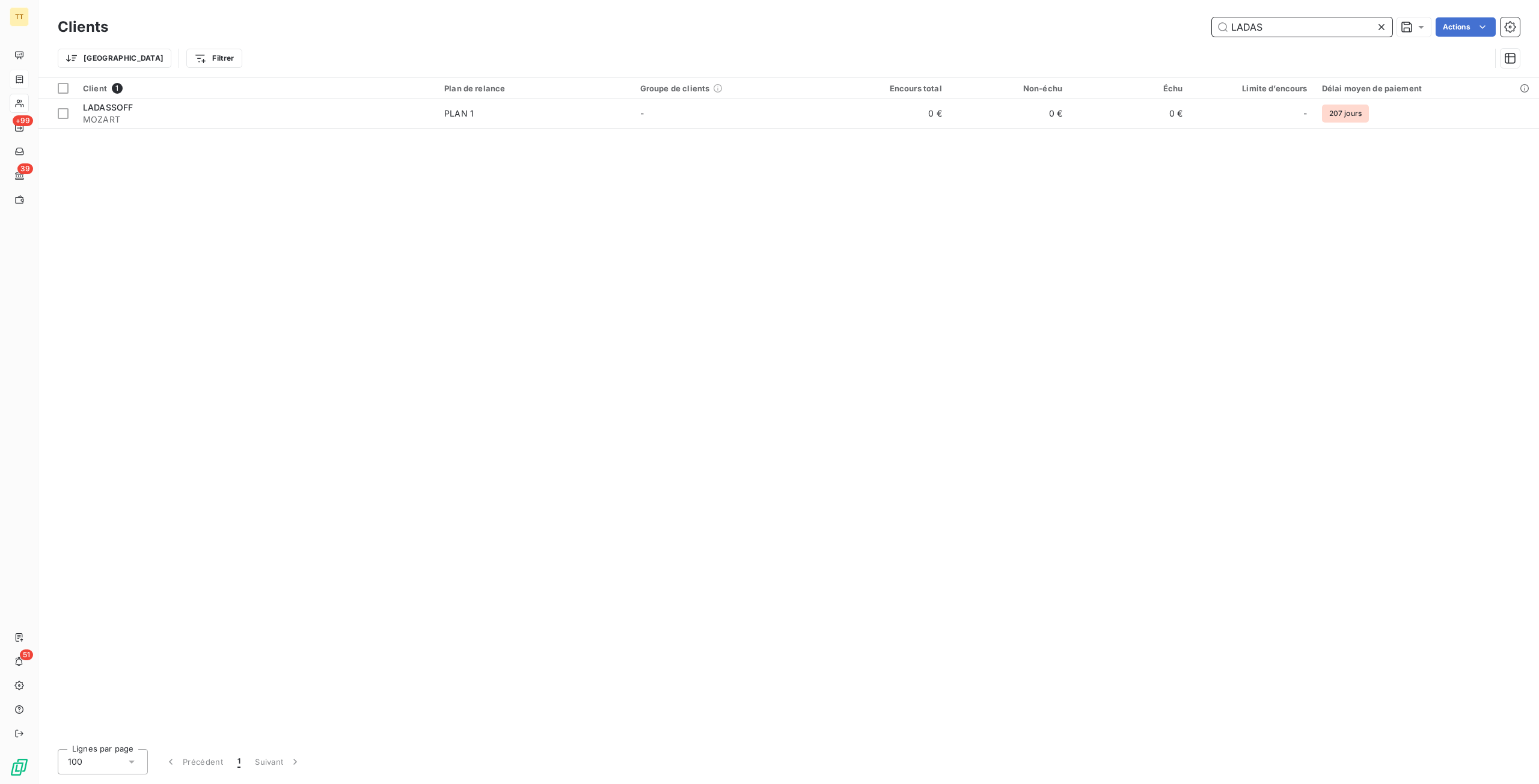
drag, startPoint x: 1276, startPoint y: 24, endPoint x: 1108, endPoint y: 23, distance: 168.0
click at [1108, 23] on div "LADAS Actions" at bounding box center [820, 27] width 1397 height 19
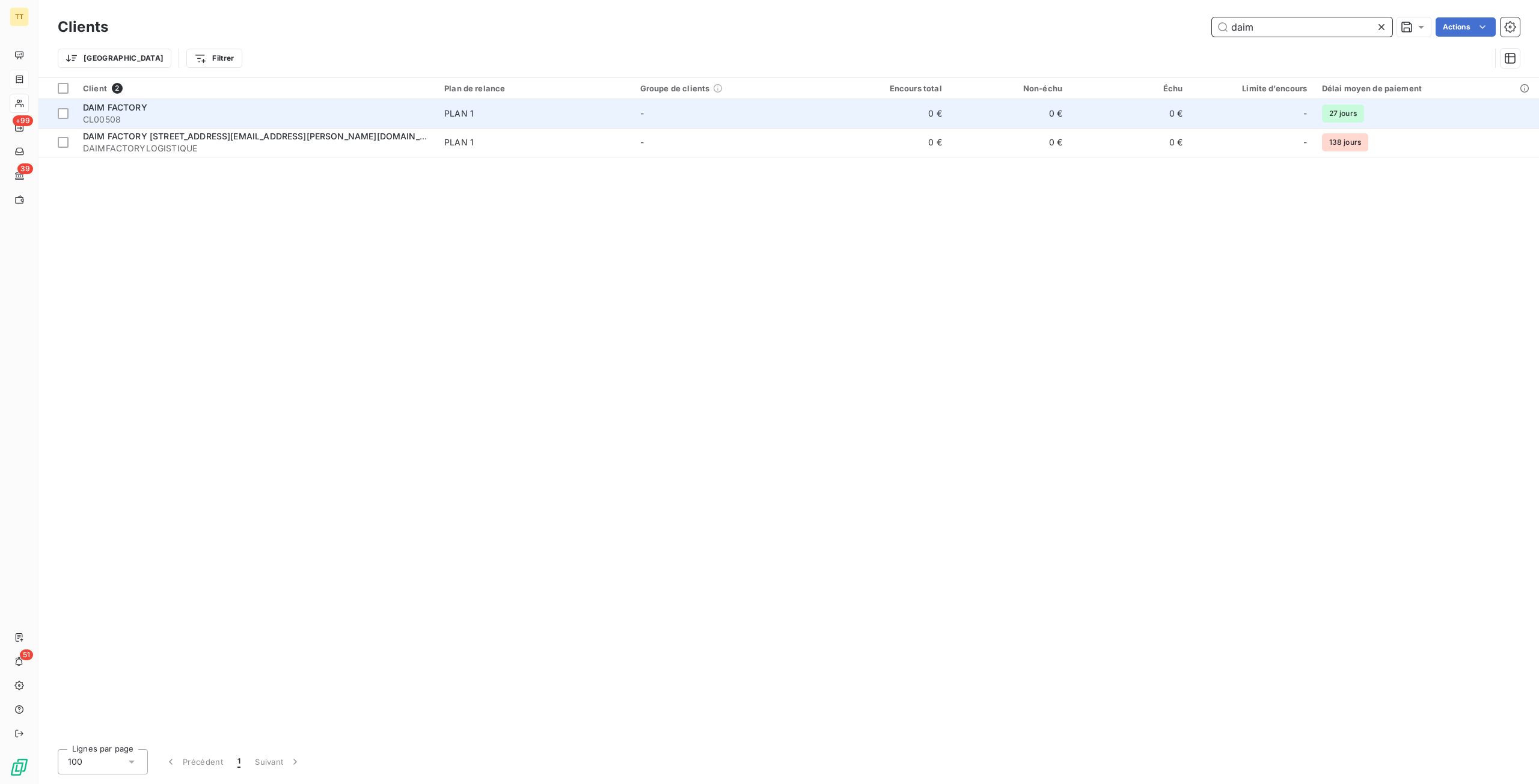
type input "daim"
click at [929, 102] on td "0 €" at bounding box center [888, 113] width 121 height 29
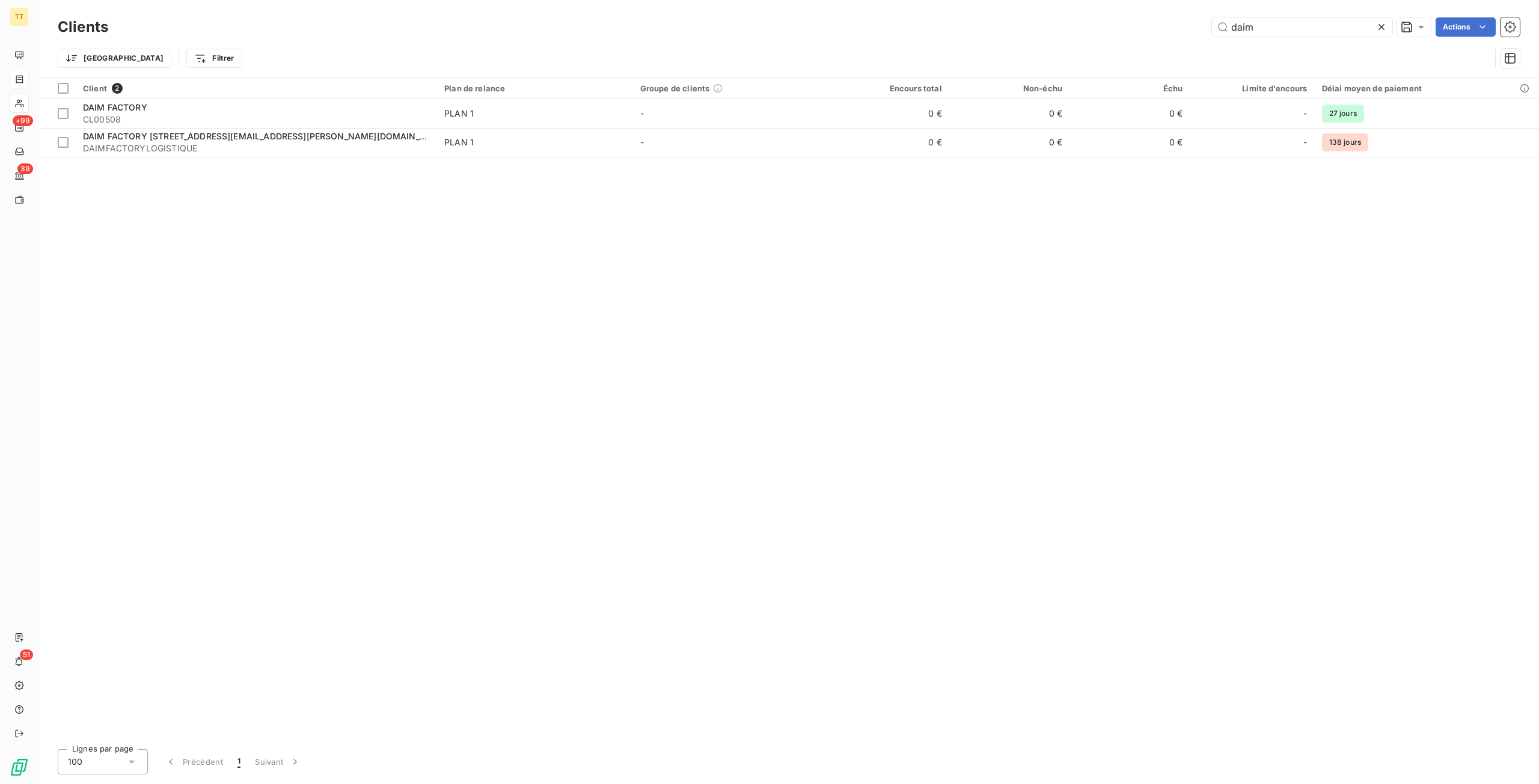
drag, startPoint x: 1273, startPoint y: 25, endPoint x: 1130, endPoint y: 14, distance: 143.4
click at [1130, 14] on div "Clients daim Actions Trier Filtrer" at bounding box center [789, 38] width 1500 height 77
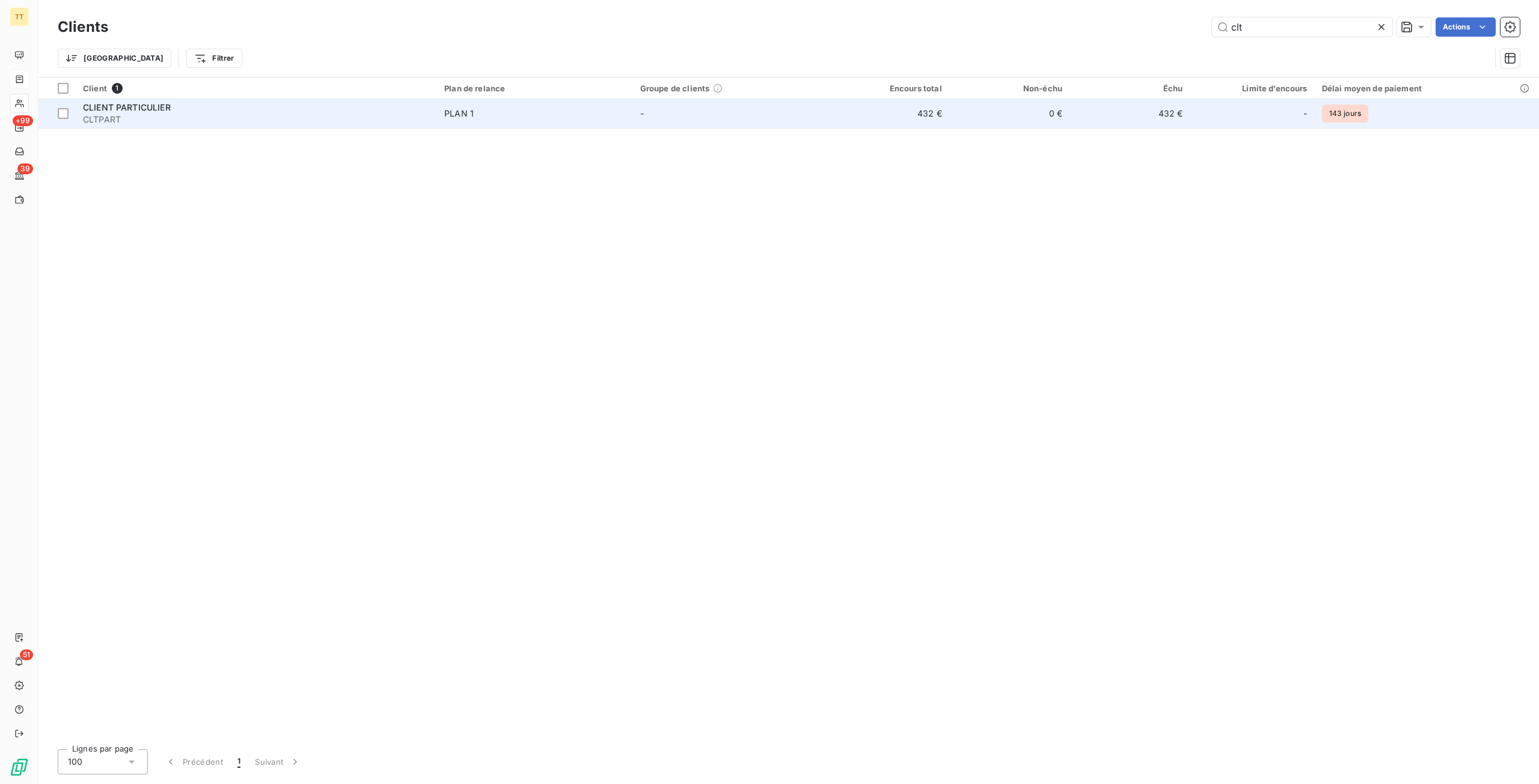
type input "clt"
click at [945, 112] on td "432 €" at bounding box center [888, 113] width 121 height 29
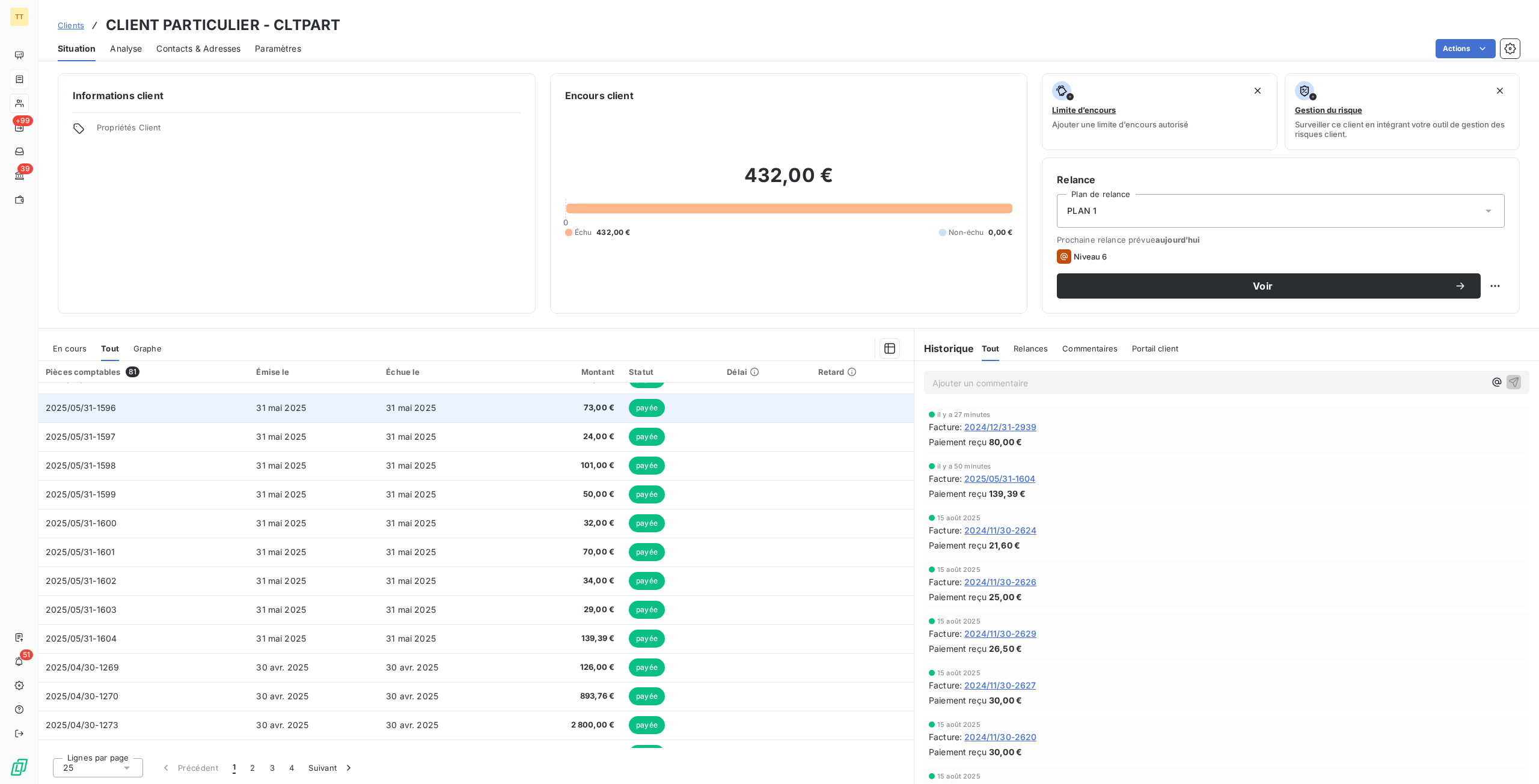
scroll to position [355, 0]
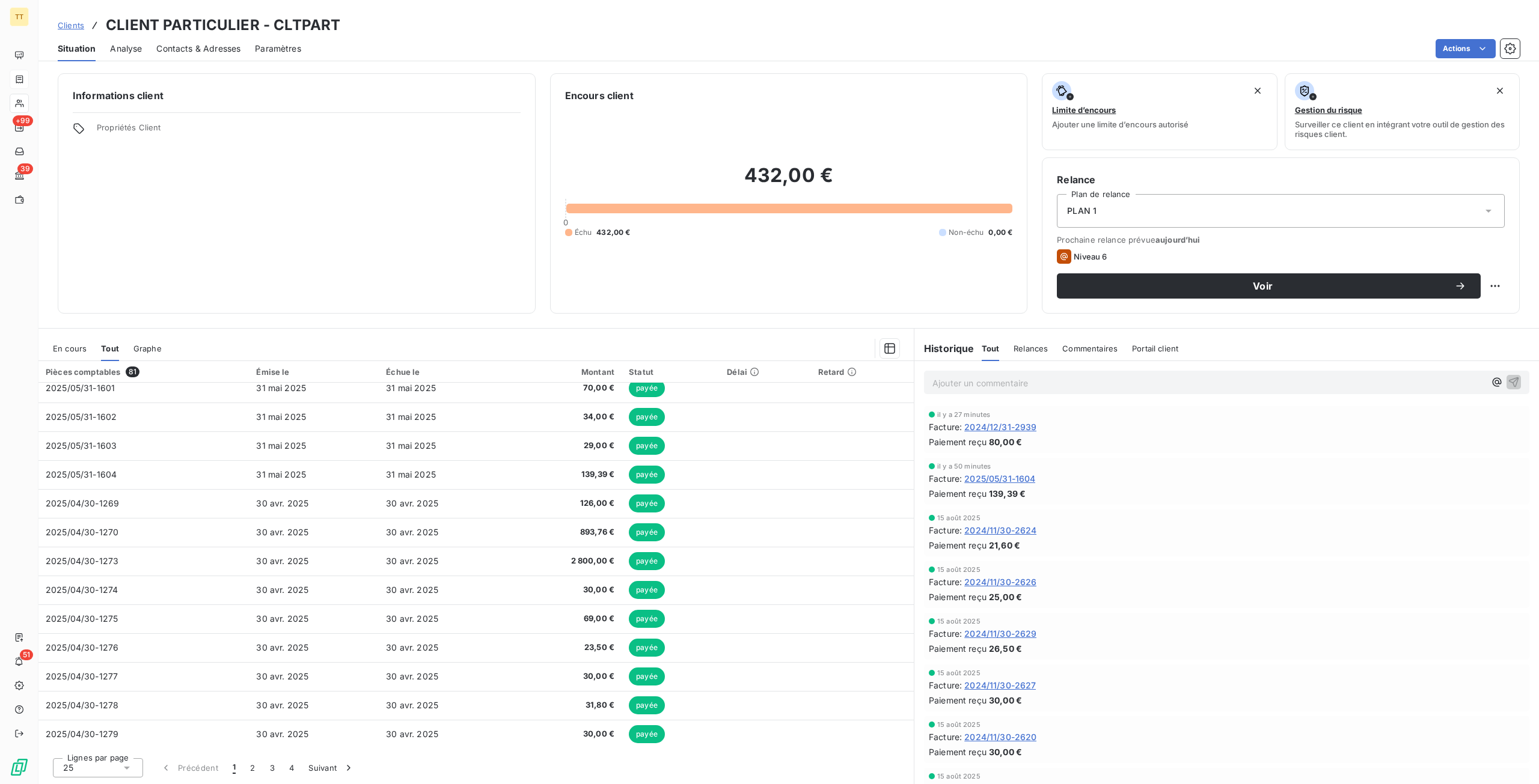
click at [64, 352] on div "En cours" at bounding box center [70, 348] width 34 height 25
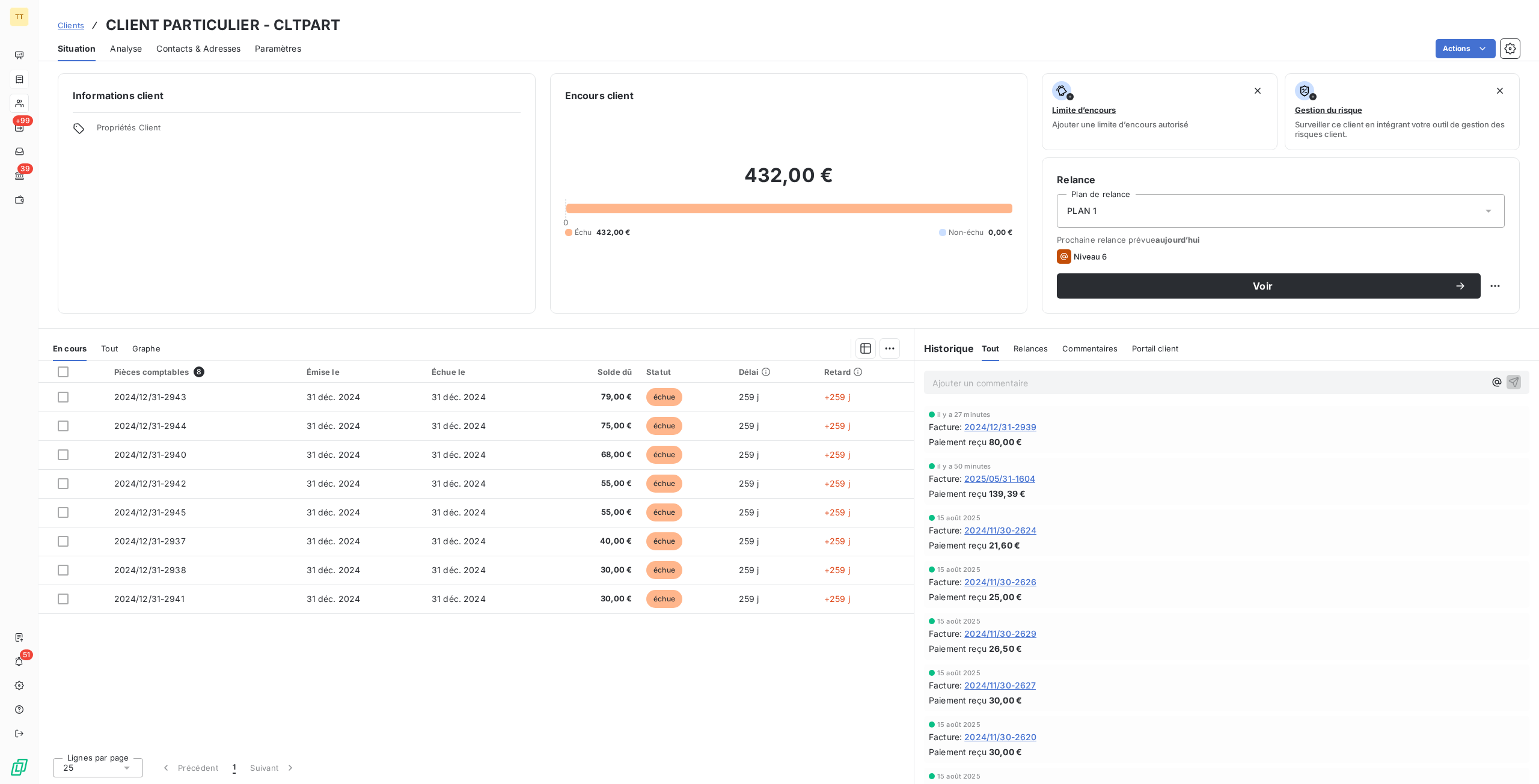
click at [111, 351] on span "Tout" at bounding box center [110, 348] width 17 height 10
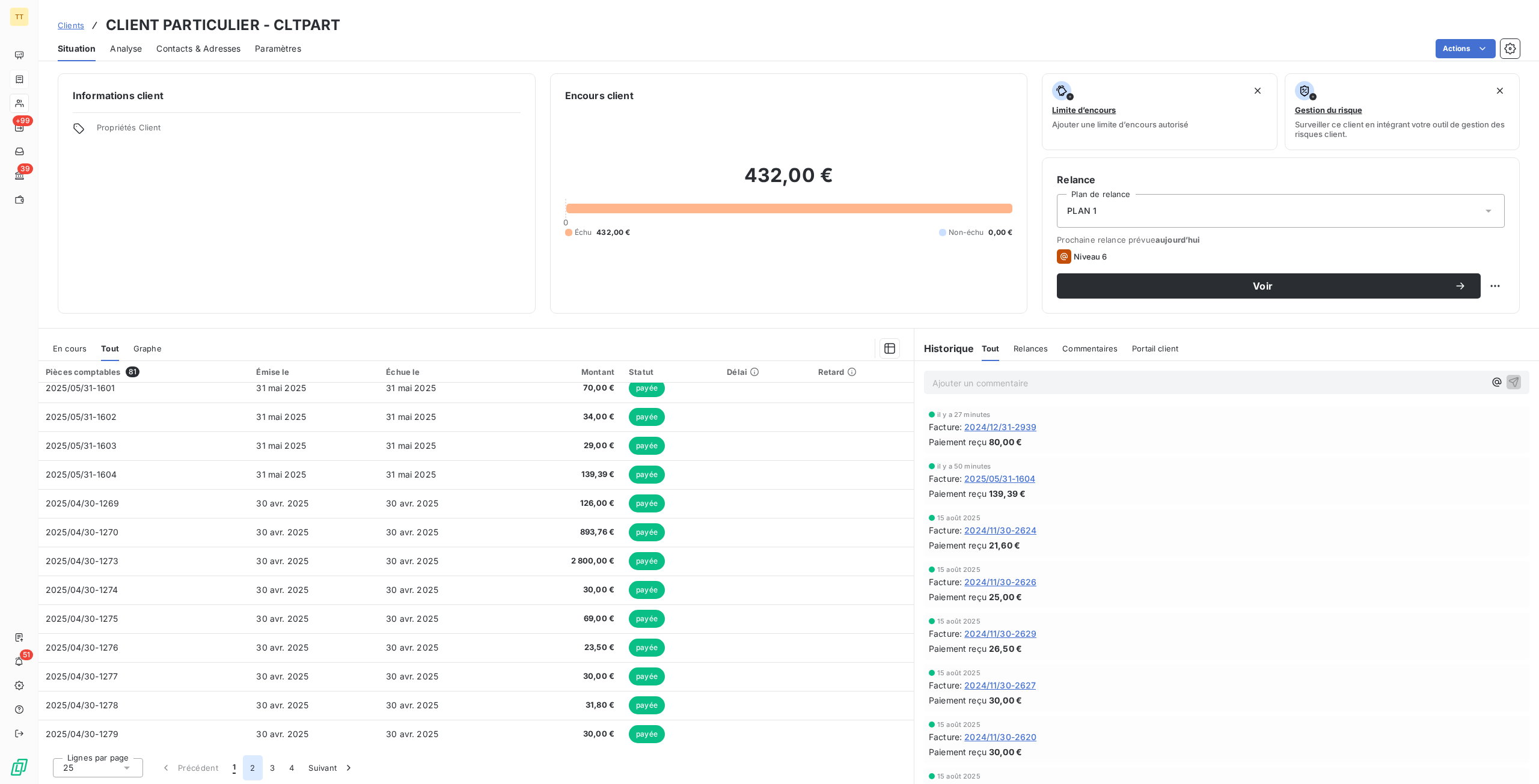
click at [249, 769] on button "2" at bounding box center [253, 767] width 19 height 25
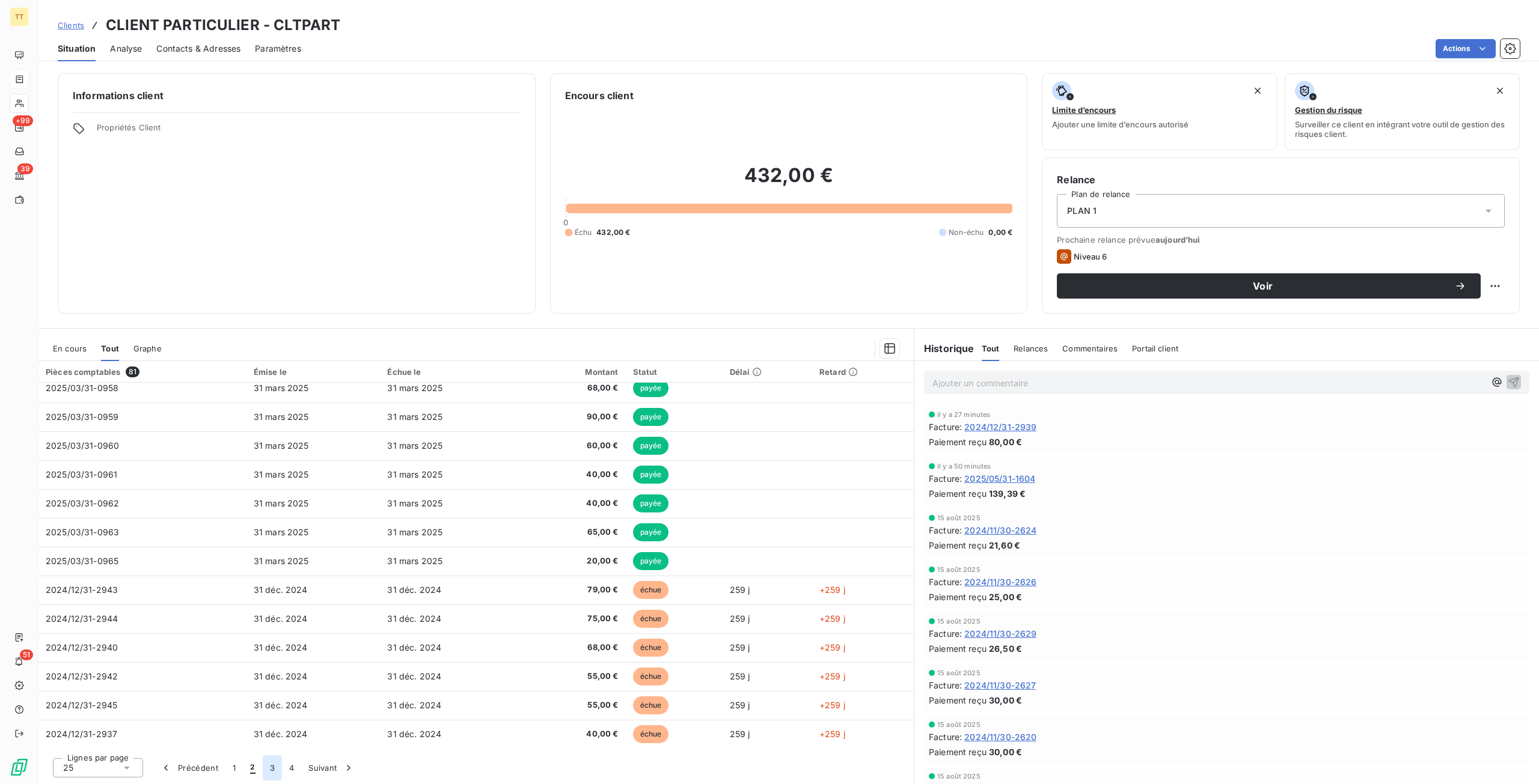
click at [273, 764] on button "3" at bounding box center [273, 767] width 19 height 25
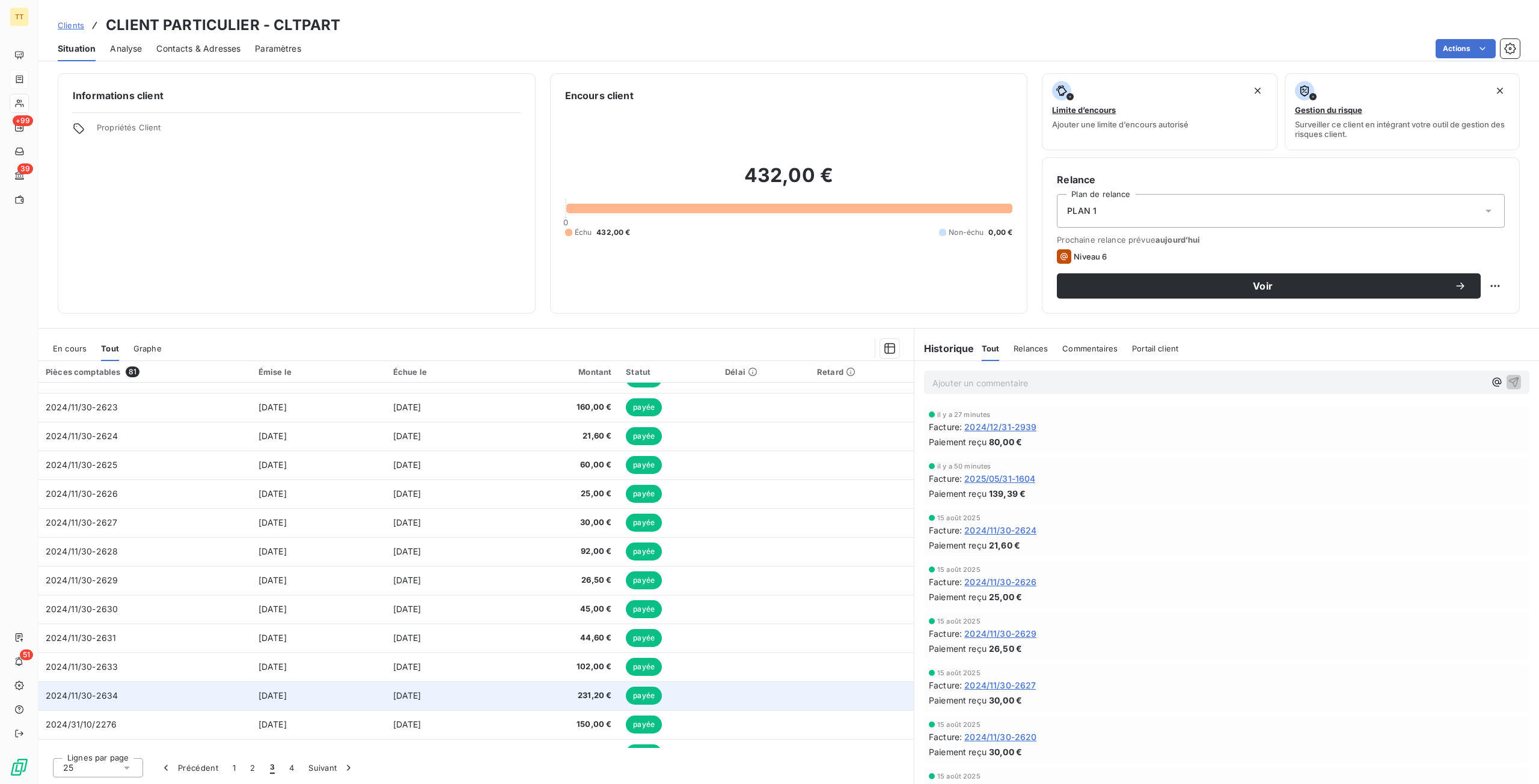
scroll to position [175, 0]
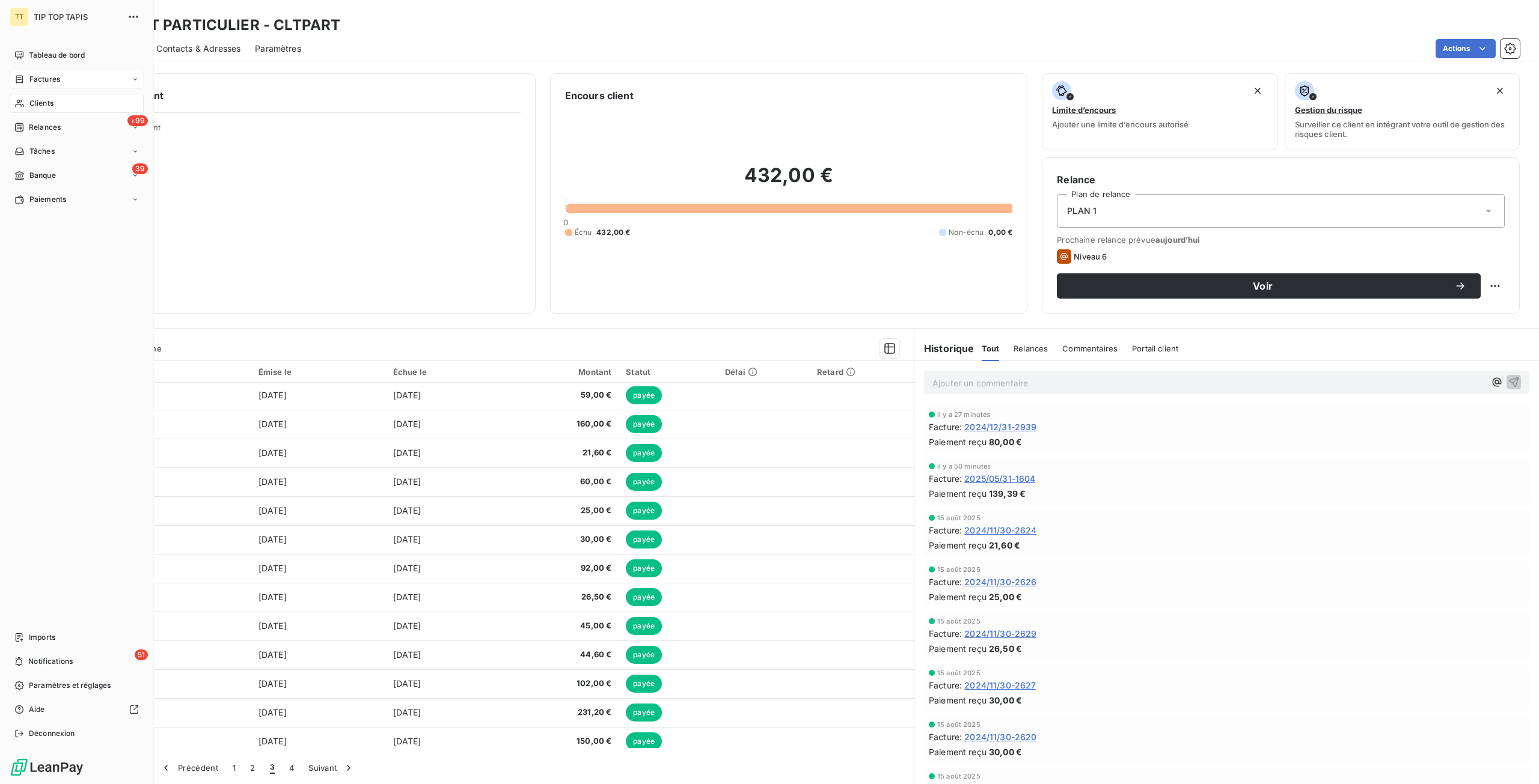
click at [30, 87] on div "Factures" at bounding box center [77, 79] width 134 height 19
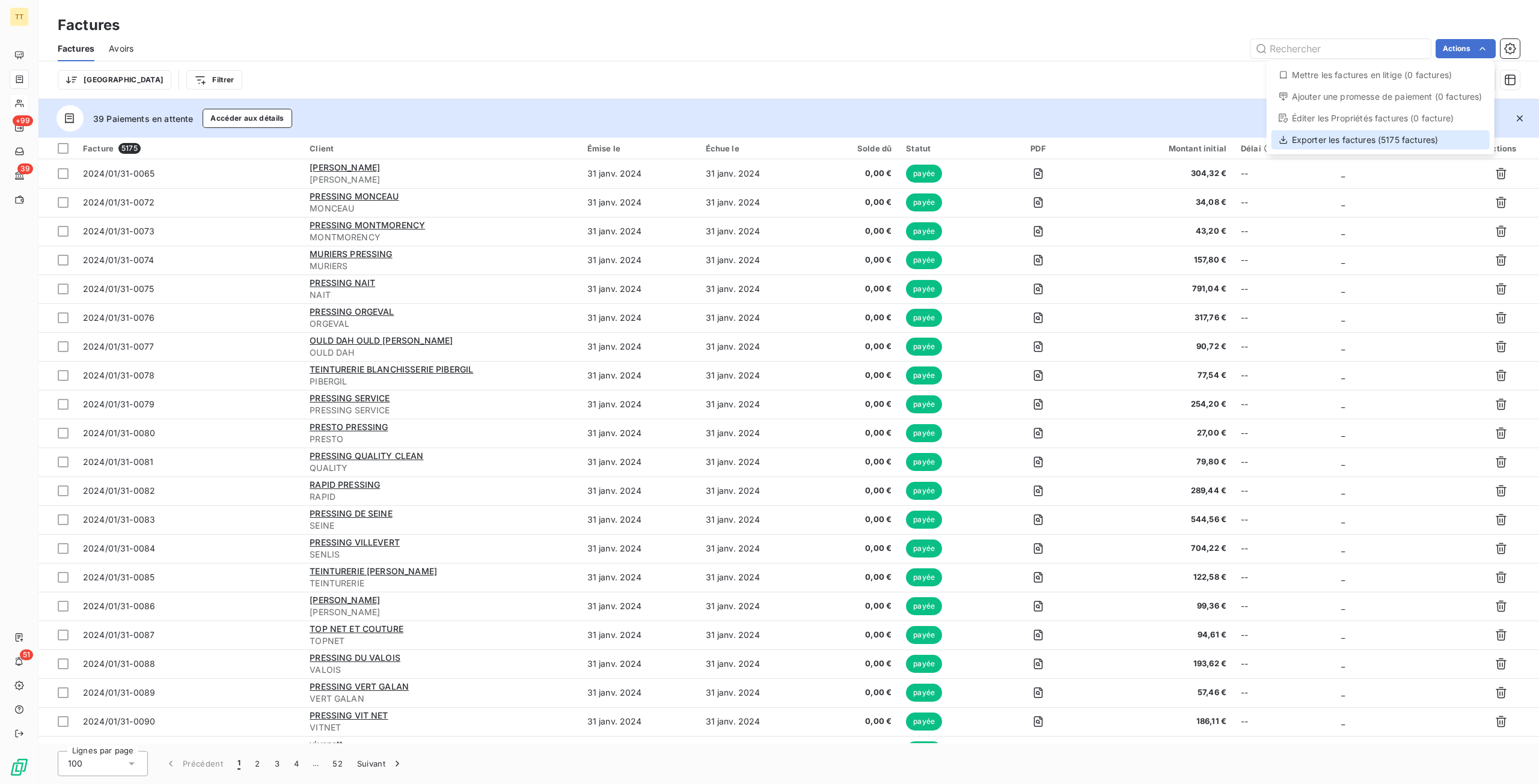
click at [1393, 148] on div "Exporter les factures (5175 factures)" at bounding box center [1380, 140] width 218 height 19
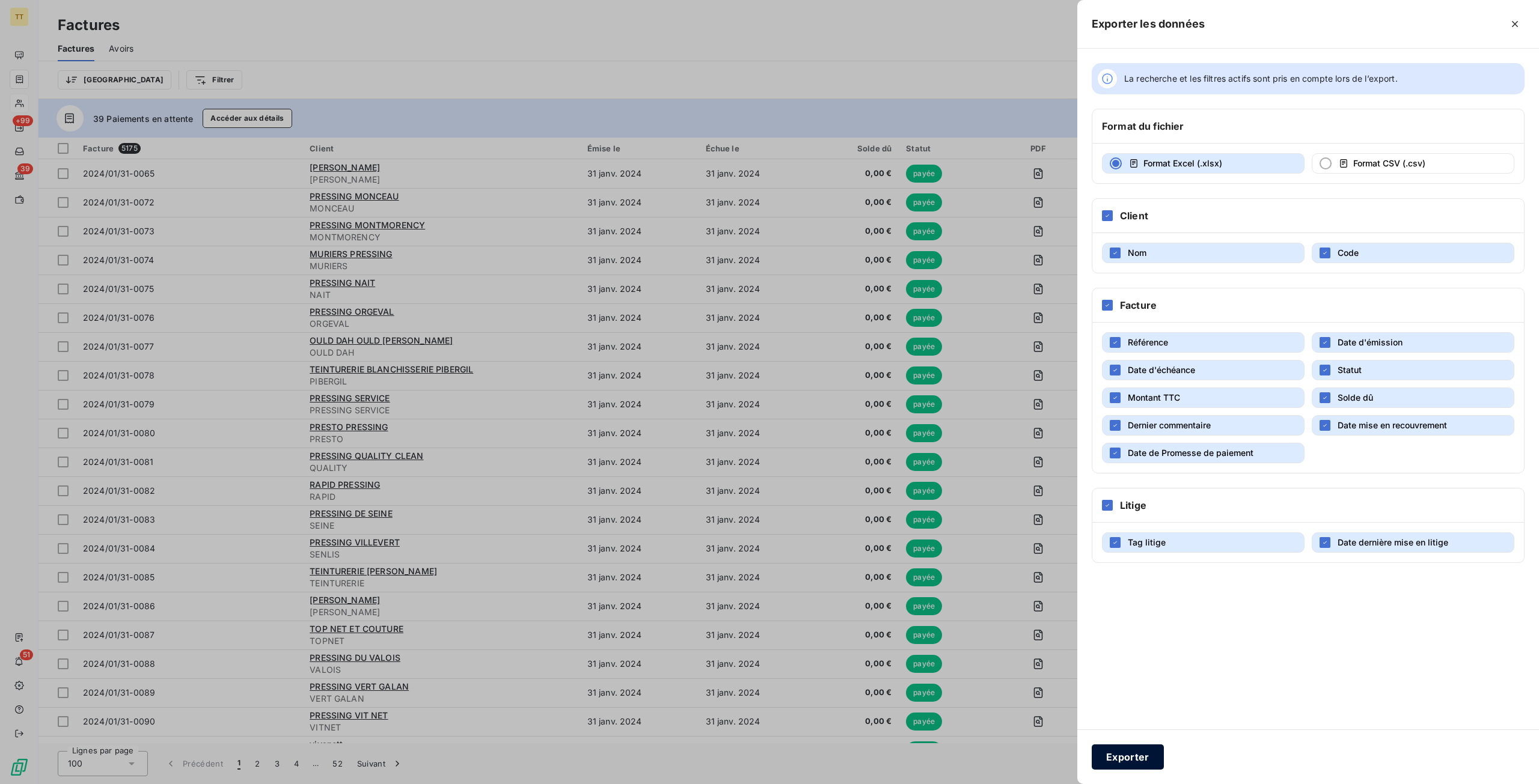
click at [1130, 759] on button "Exporter" at bounding box center [1128, 757] width 72 height 25
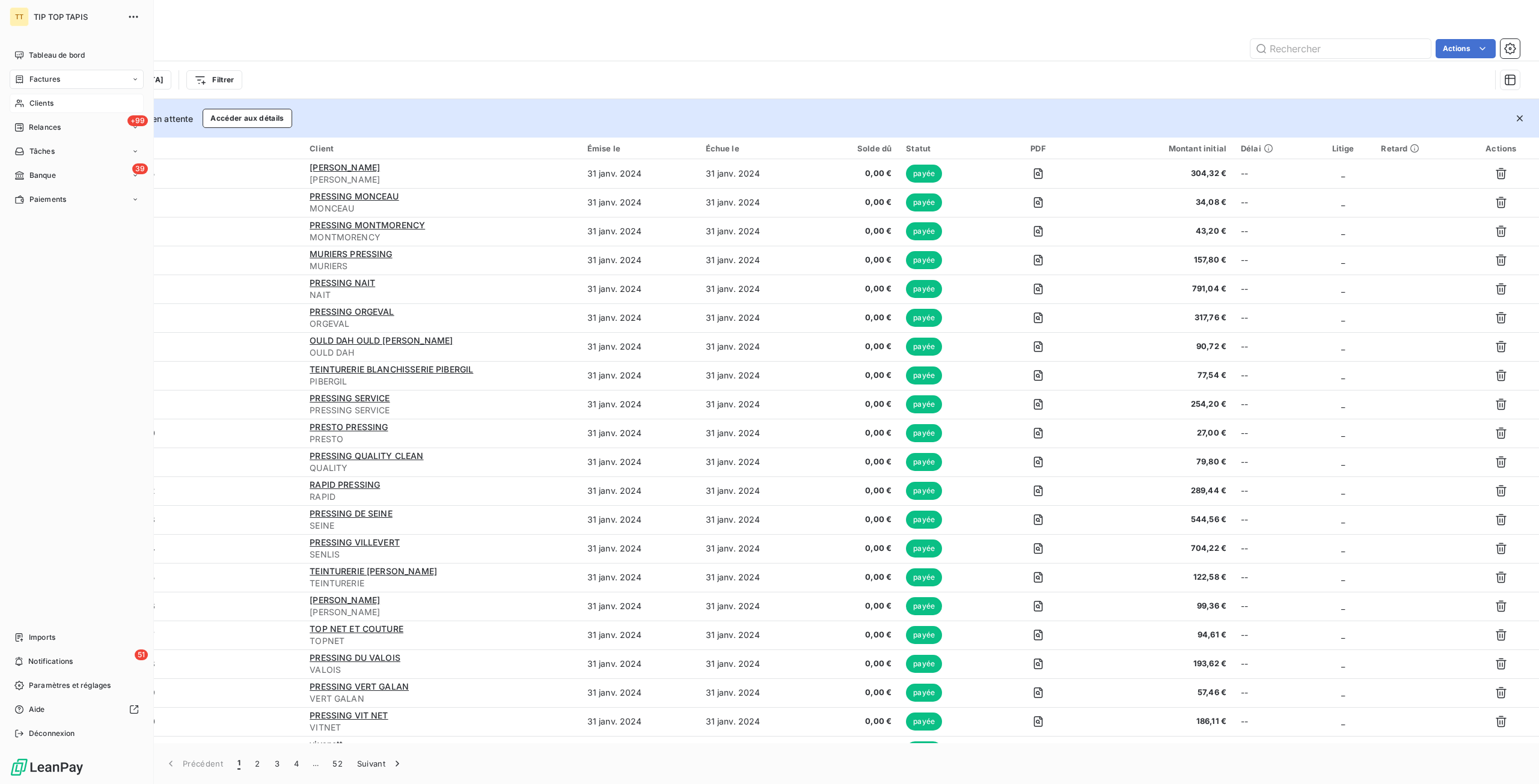
click at [44, 106] on span "Clients" at bounding box center [41, 103] width 24 height 11
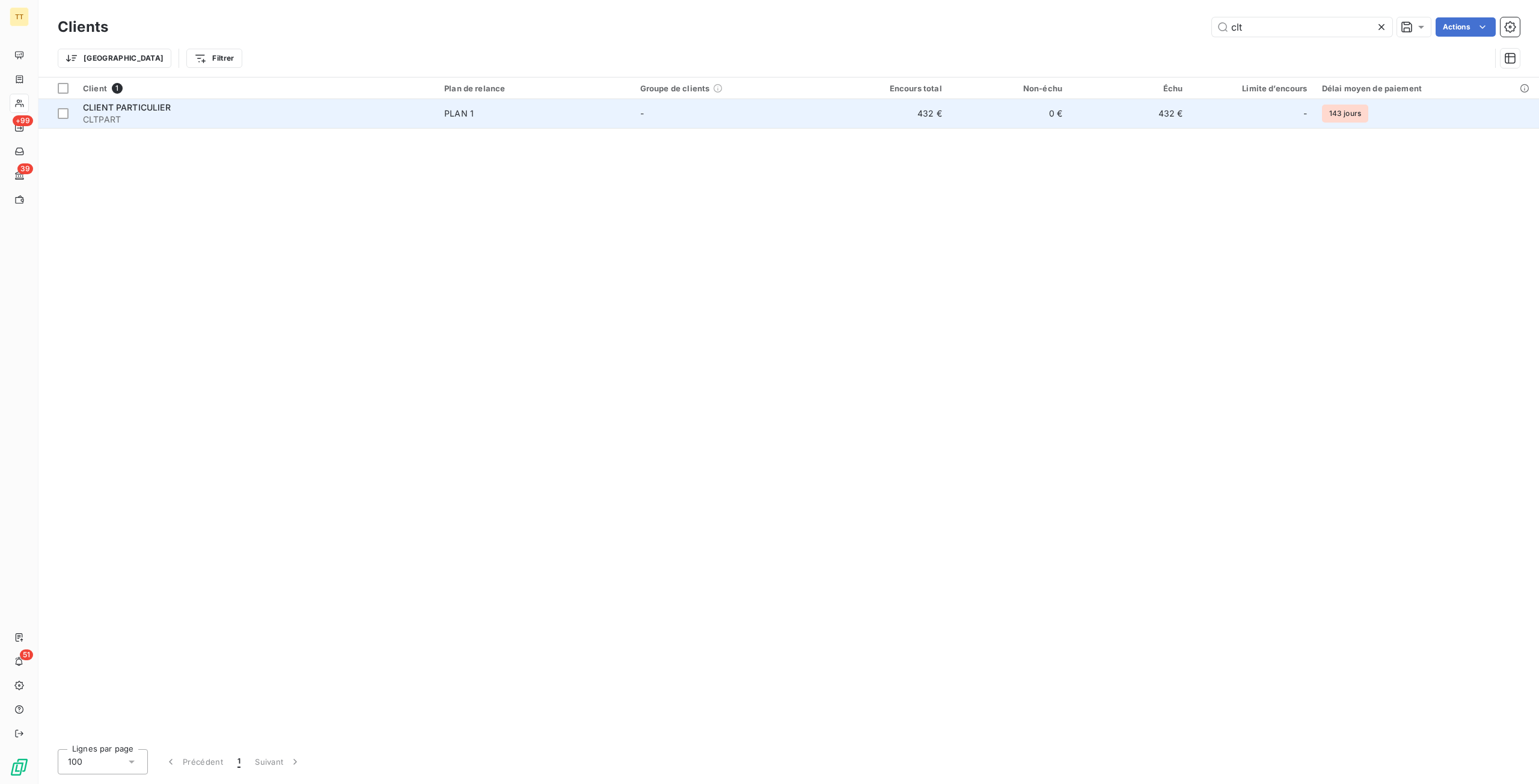
click at [837, 126] on td "432 €" at bounding box center [888, 113] width 121 height 29
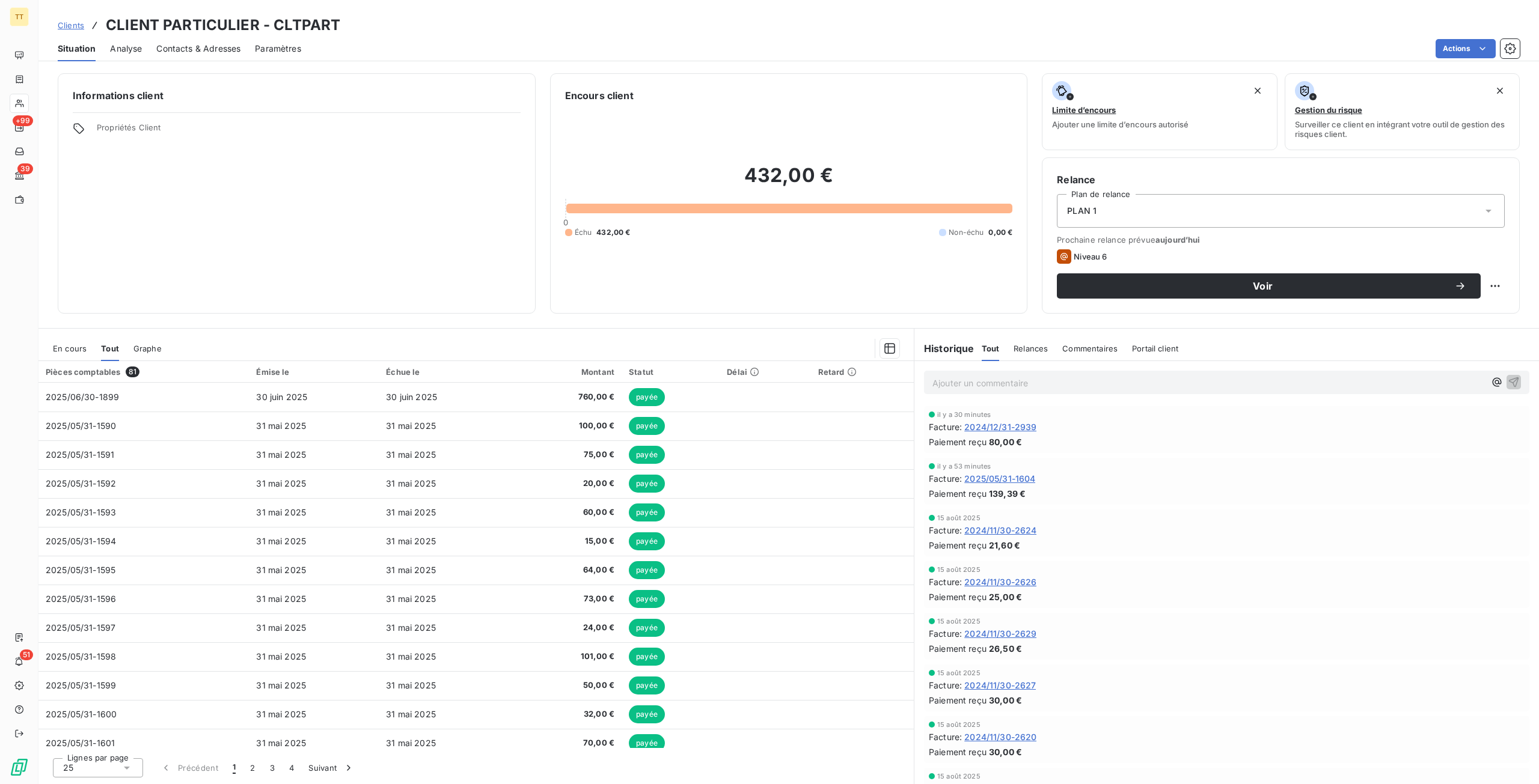
click at [82, 348] on span "En cours" at bounding box center [70, 348] width 34 height 10
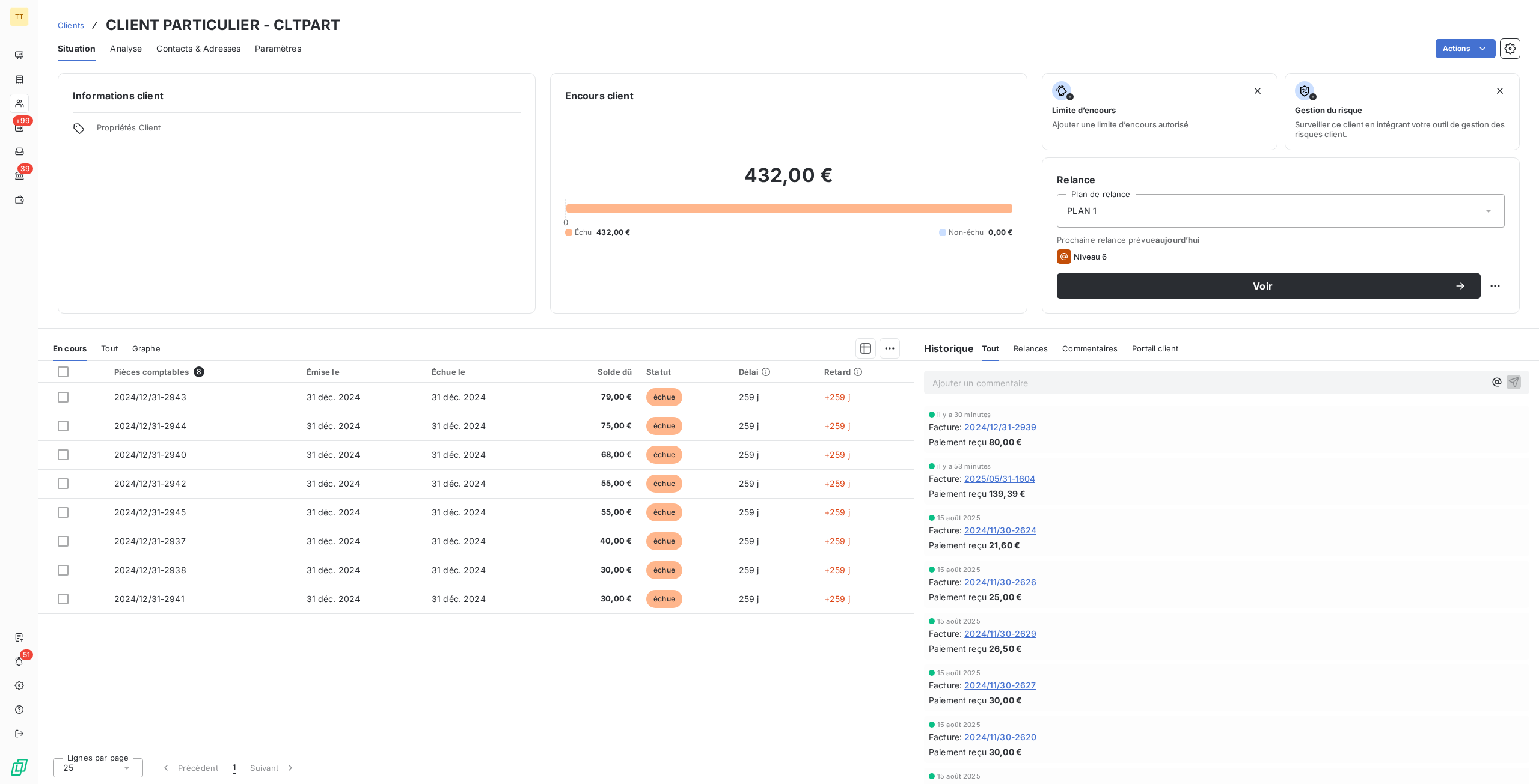
click at [99, 346] on div "En cours Tout Graphe" at bounding box center [476, 348] width 875 height 25
click at [104, 345] on span "Tout" at bounding box center [110, 348] width 17 height 10
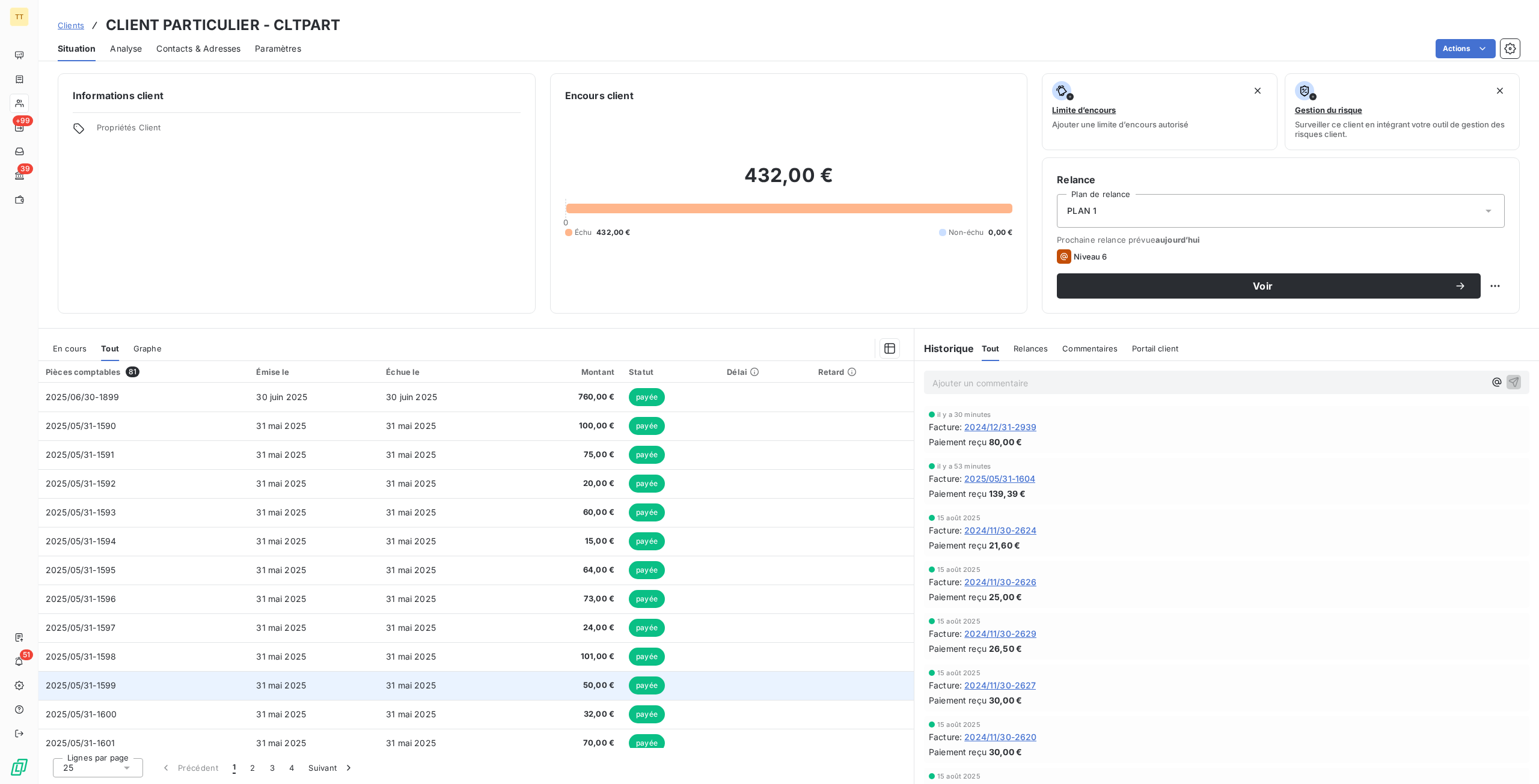
scroll to position [355, 0]
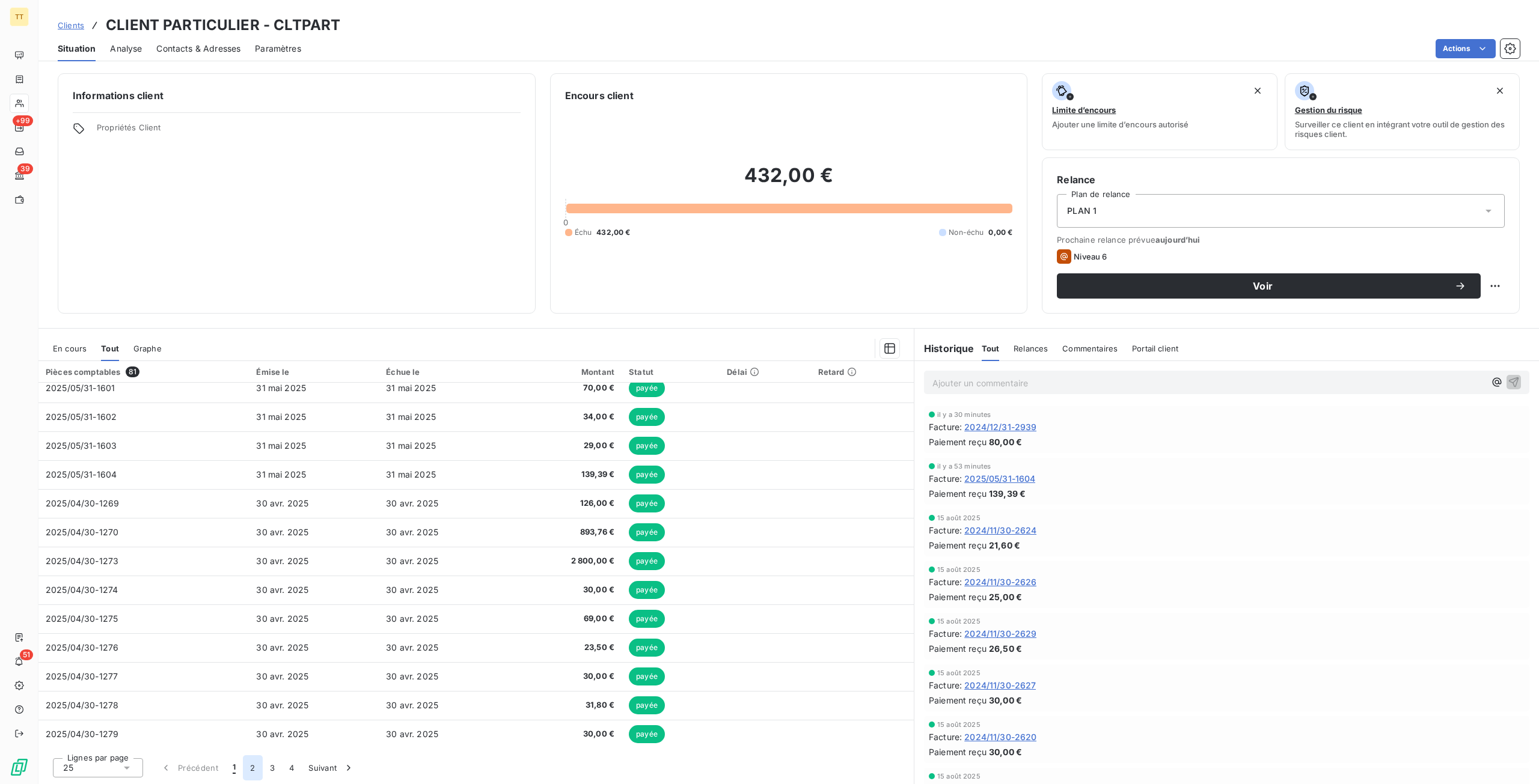
click at [253, 769] on button "2" at bounding box center [253, 767] width 19 height 25
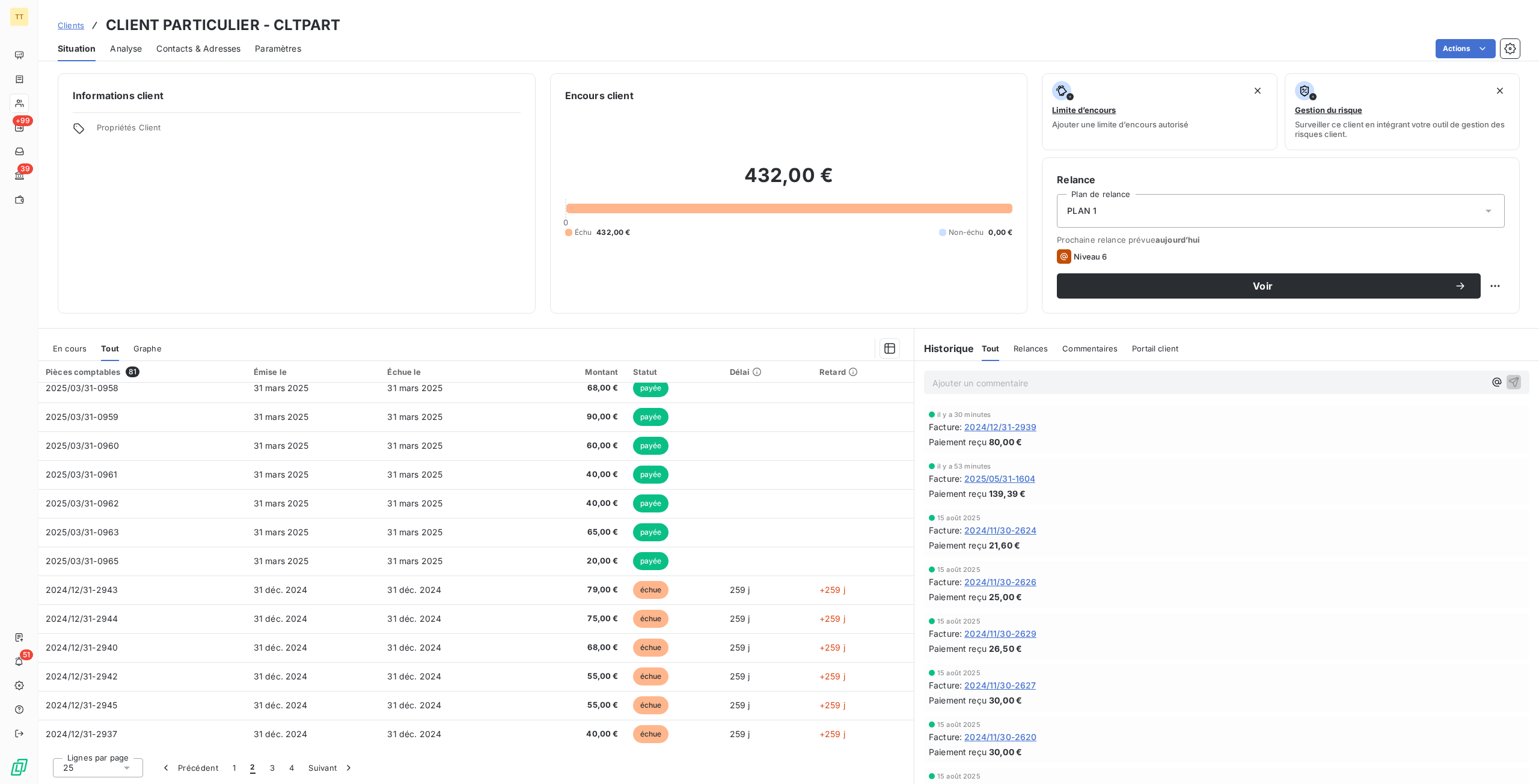
click at [60, 350] on span "En cours" at bounding box center [70, 348] width 34 height 10
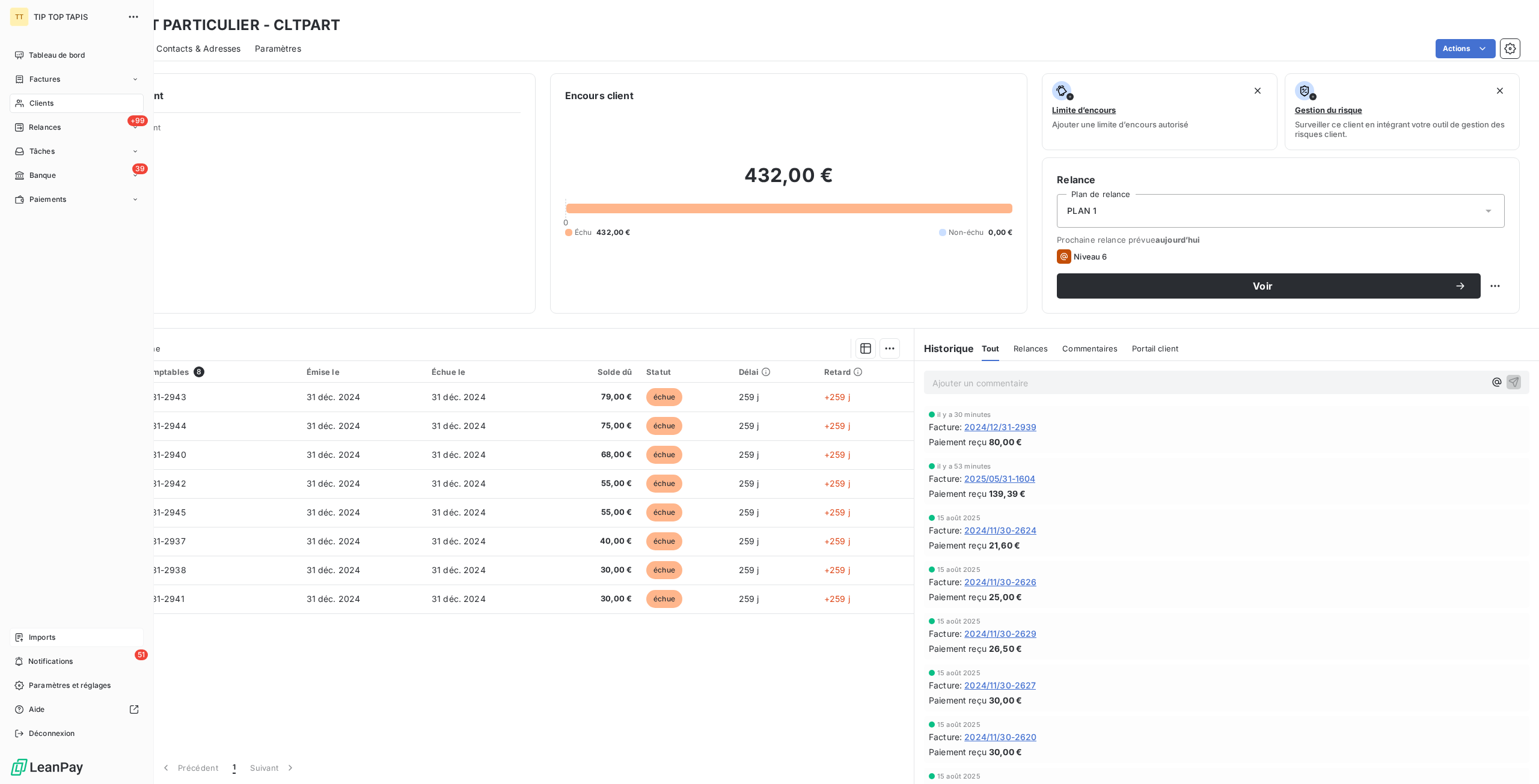
click at [51, 632] on span "Imports" at bounding box center [42, 637] width 26 height 11
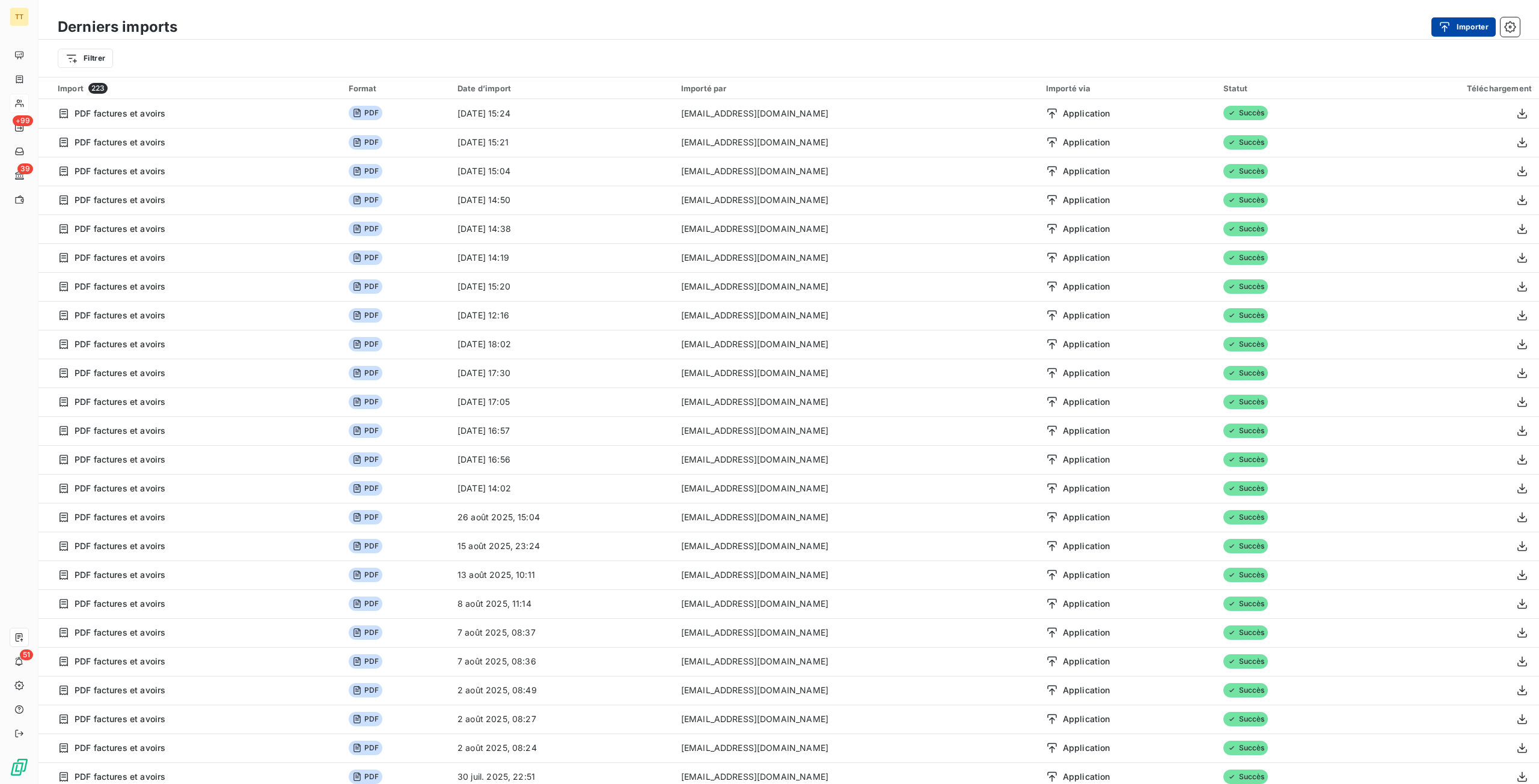
click at [1440, 23] on icon "button" at bounding box center [1445, 27] width 10 height 10
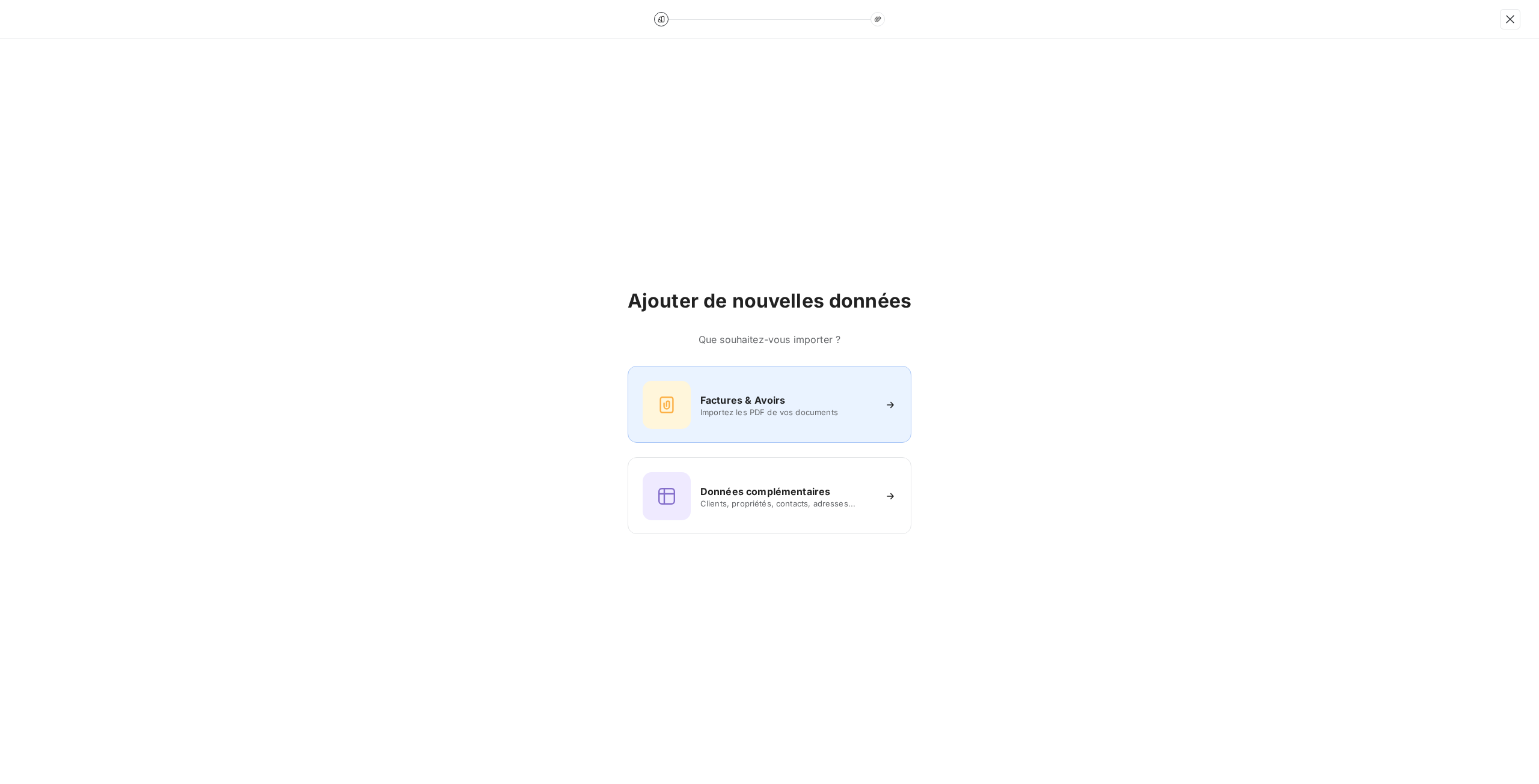
click at [685, 420] on div at bounding box center [666, 405] width 48 height 48
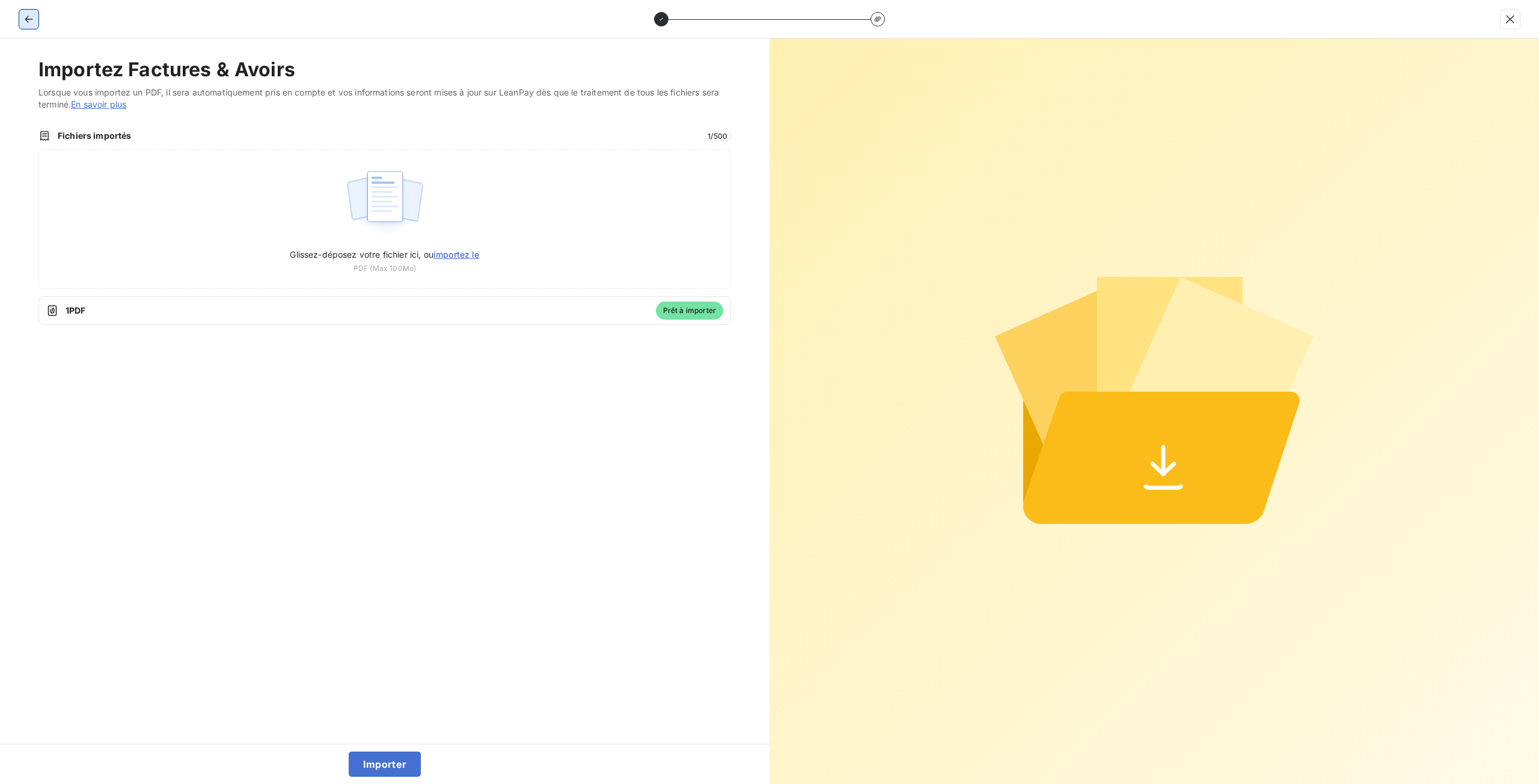
click at [23, 16] on button "button" at bounding box center [29, 19] width 19 height 19
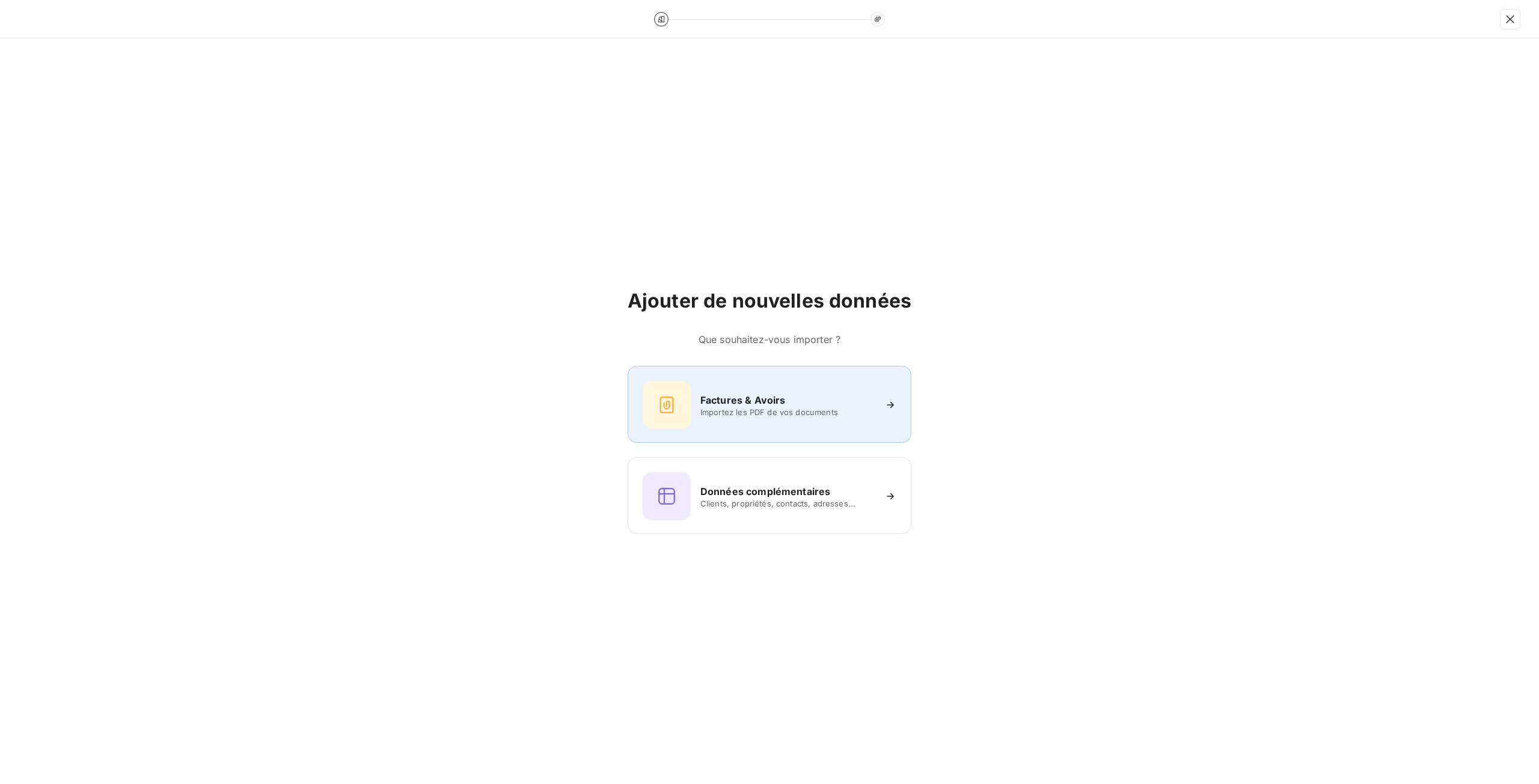
click at [812, 434] on div "Factures & Avoirs Importez les PDF de vos documents" at bounding box center [770, 404] width 284 height 77
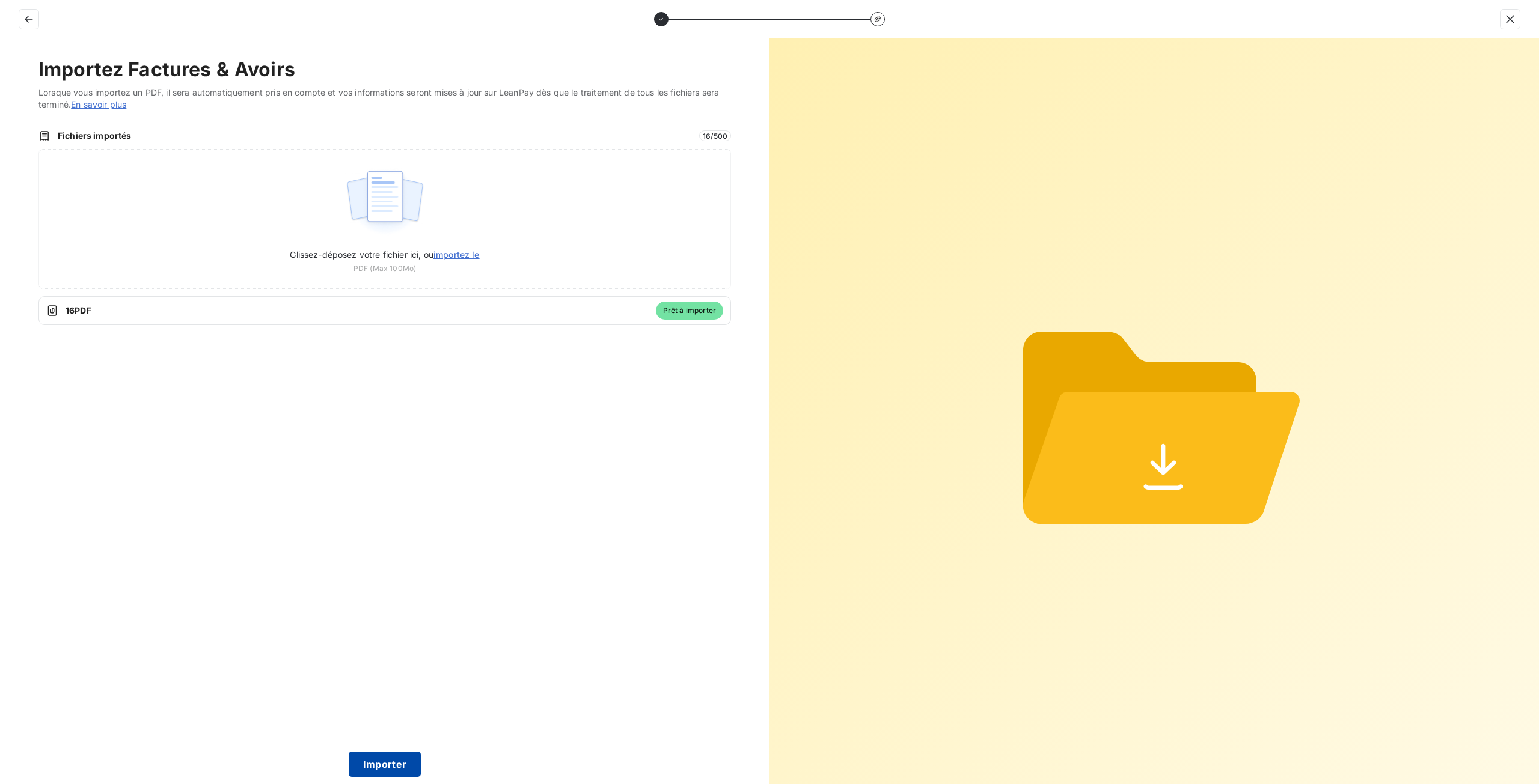
click at [395, 758] on button "Importer" at bounding box center [385, 764] width 73 height 25
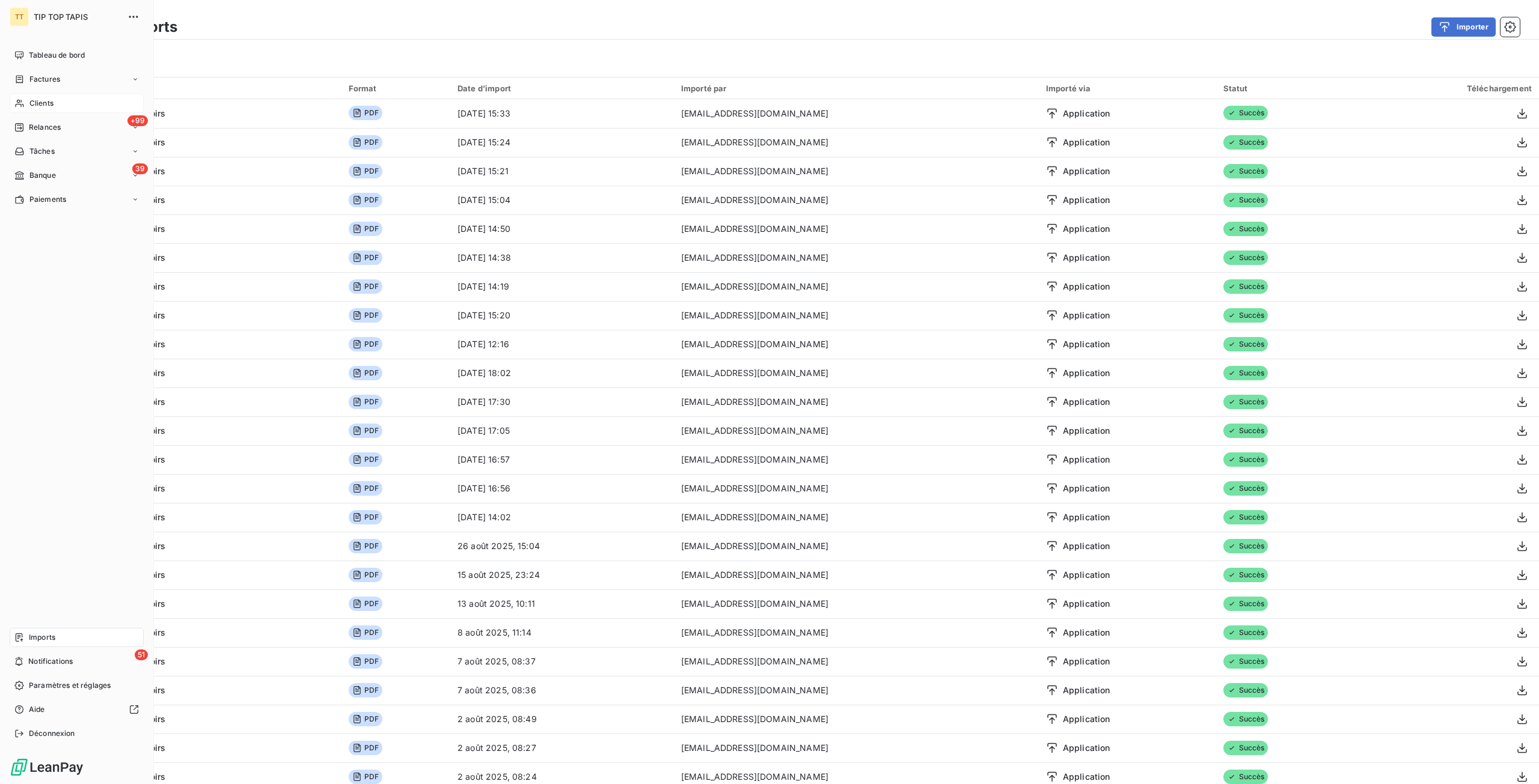
click at [24, 111] on div "Clients" at bounding box center [77, 103] width 134 height 19
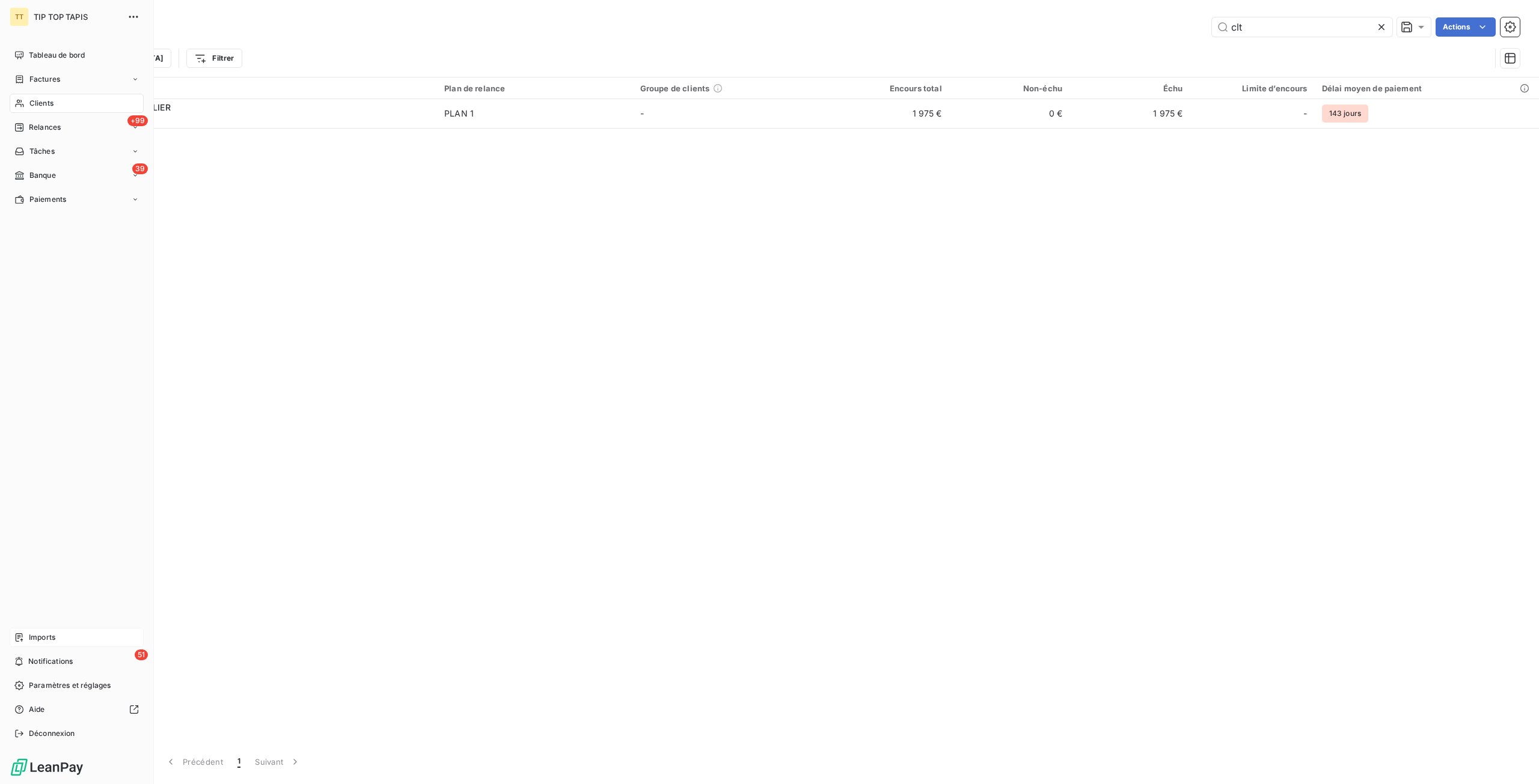
drag, startPoint x: 34, startPoint y: 643, endPoint x: 47, endPoint y: 641, distance: 13.2
click at [35, 643] on div "Imports" at bounding box center [77, 638] width 134 height 19
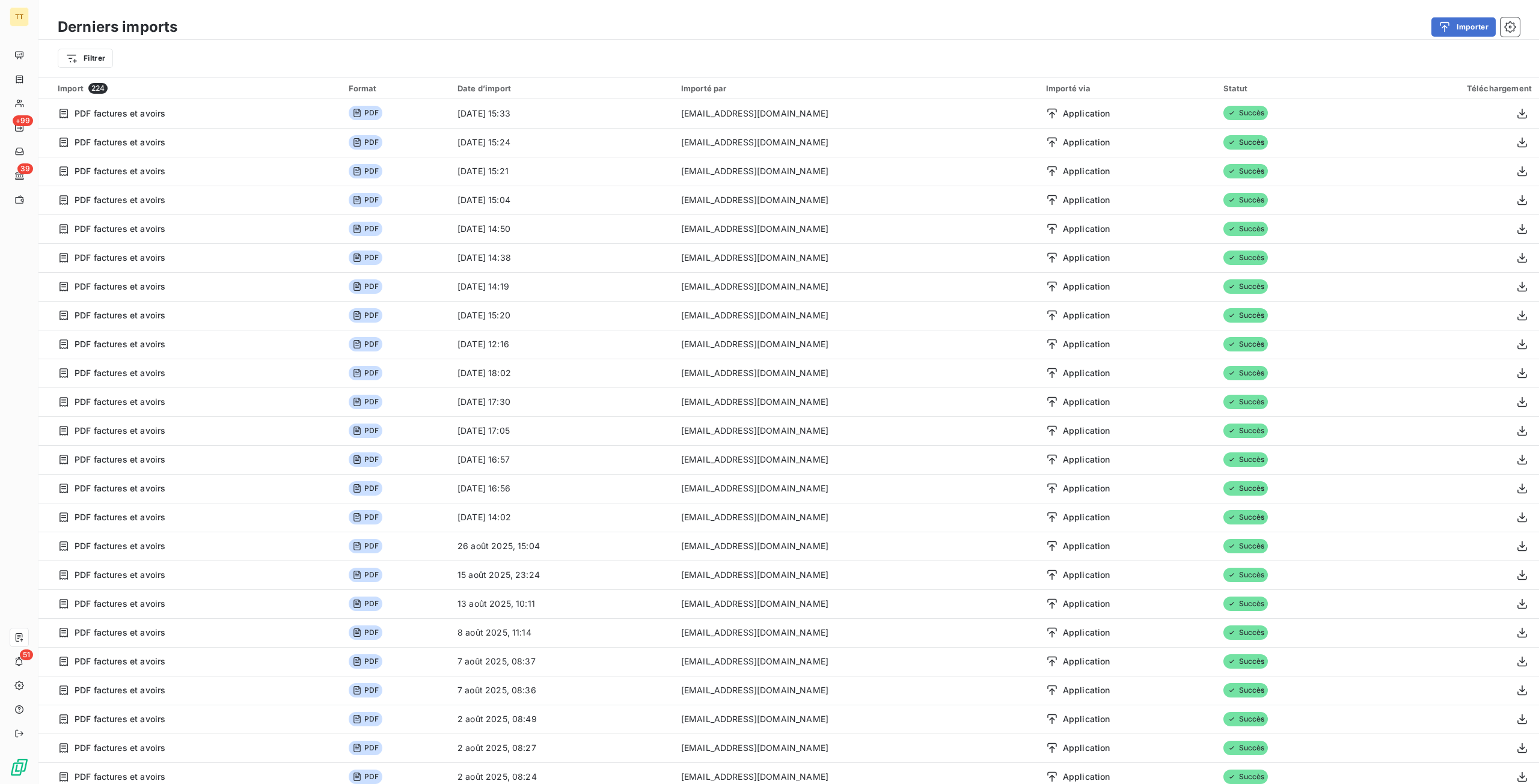
click at [226, 55] on div "Filtrer" at bounding box center [789, 58] width 1462 height 23
click at [1442, 19] on button "Importer" at bounding box center [1464, 27] width 64 height 19
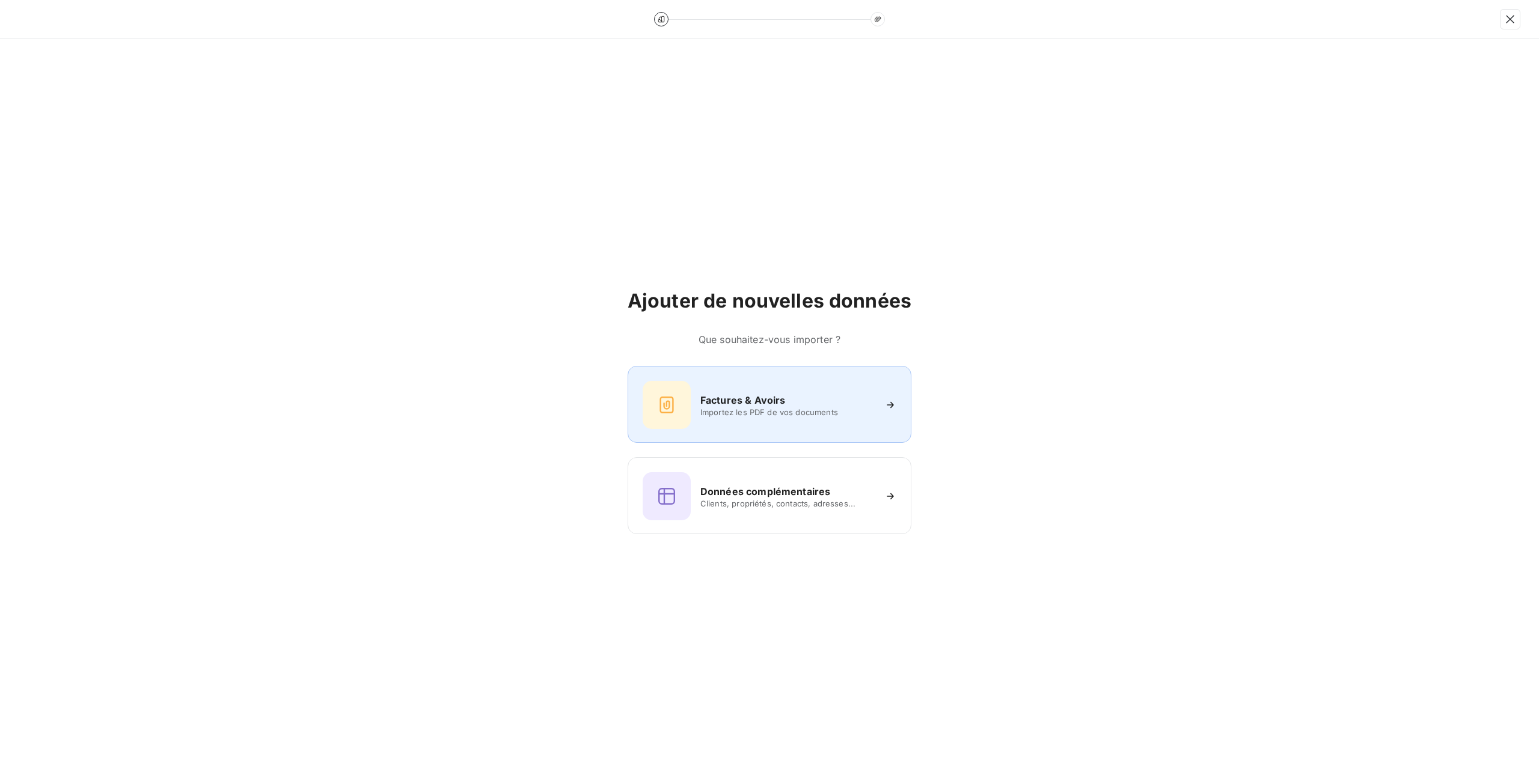
click at [684, 414] on div at bounding box center [666, 405] width 48 height 48
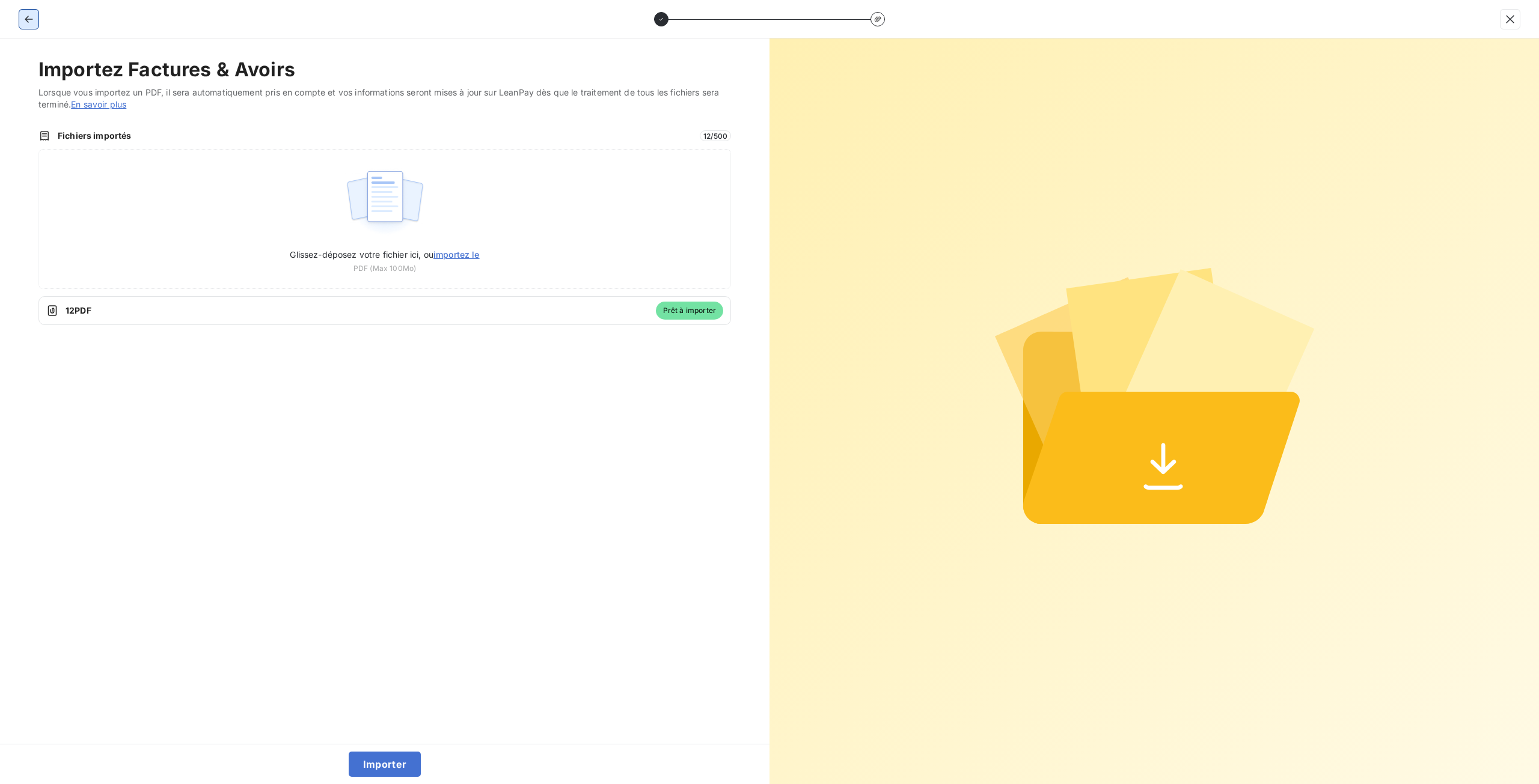
click at [24, 21] on icon "button" at bounding box center [28, 19] width 12 height 12
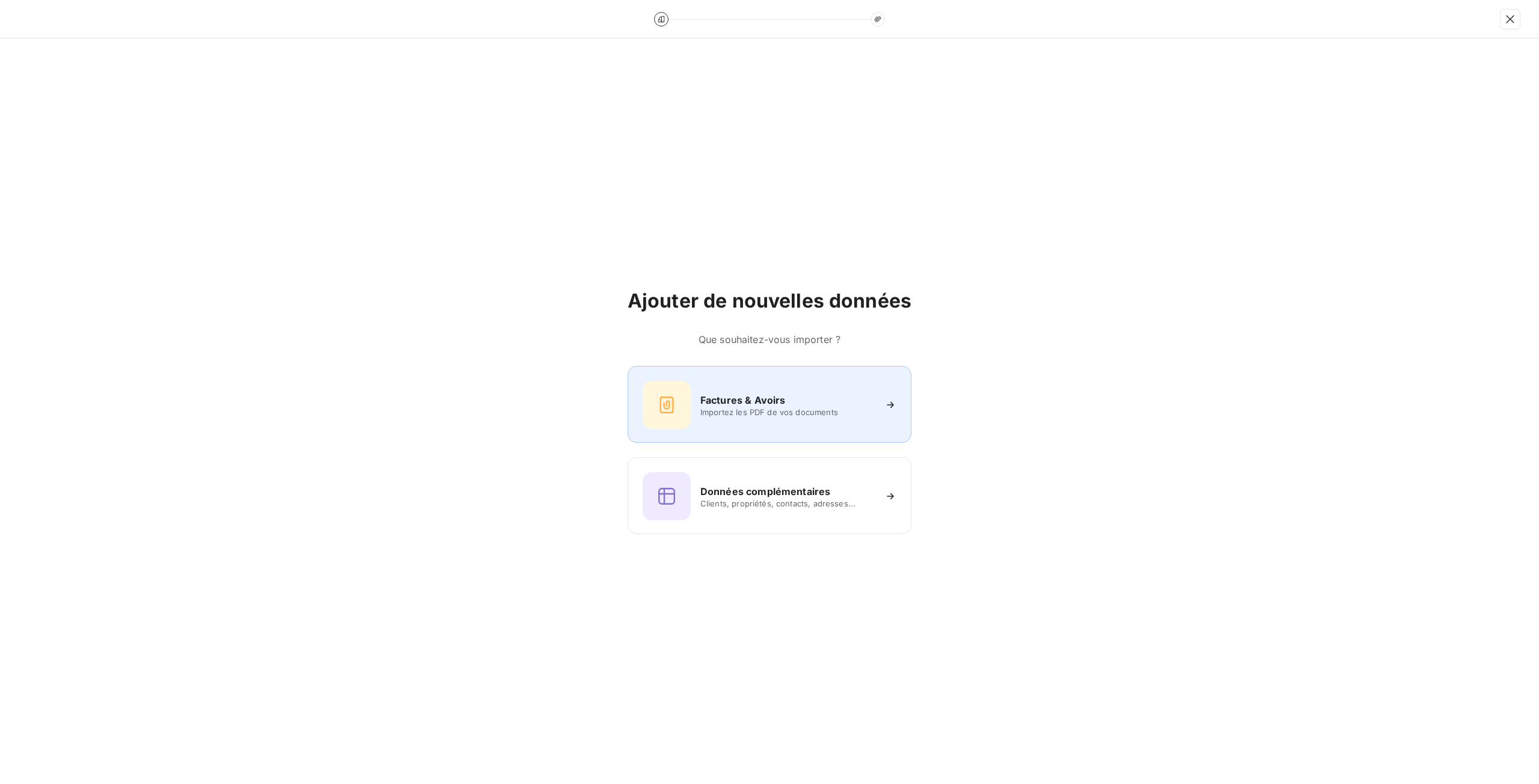
click at [735, 397] on h6 "Factures & Avoirs" at bounding box center [743, 400] width 85 height 14
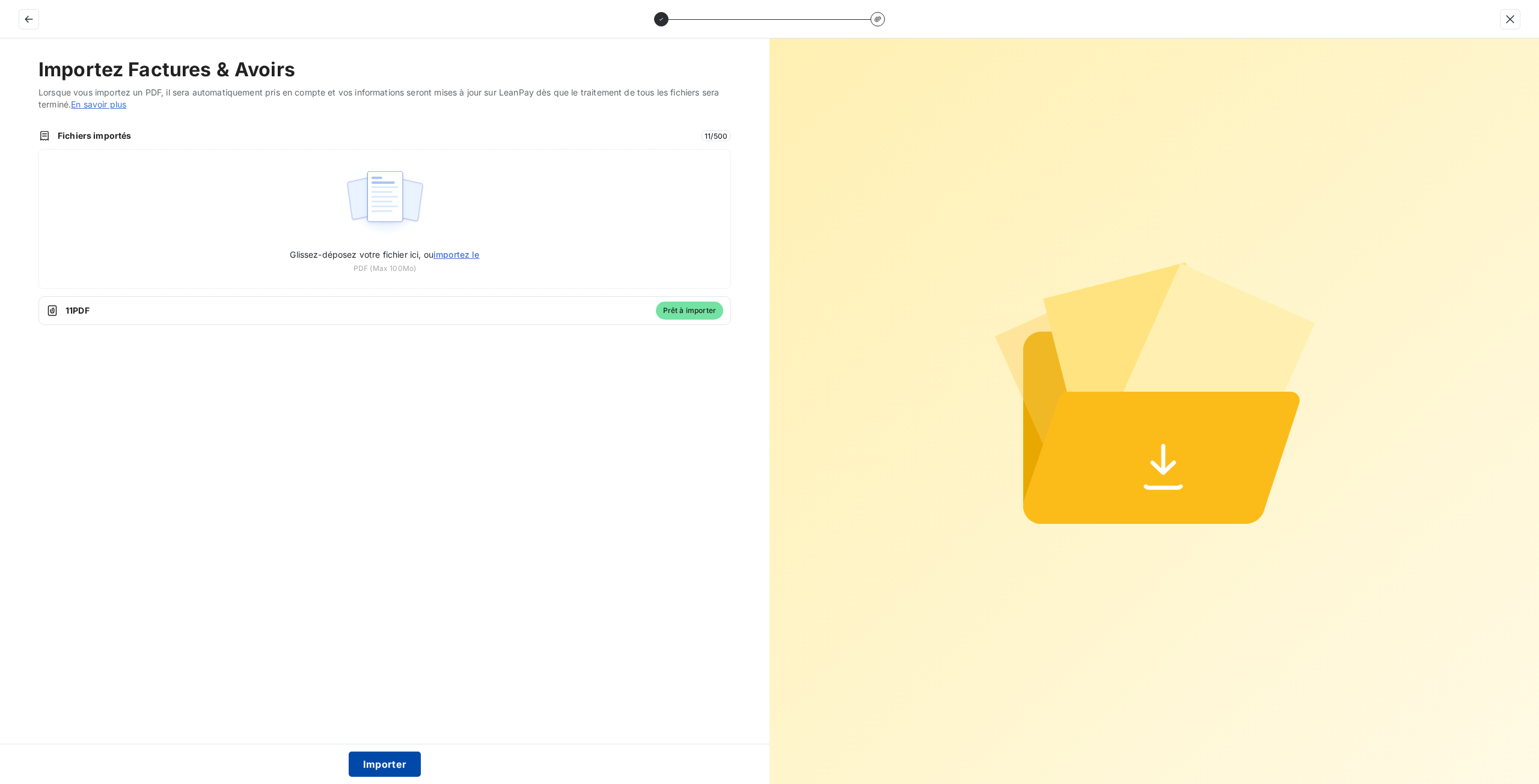
click at [405, 760] on button "Importer" at bounding box center [385, 764] width 73 height 25
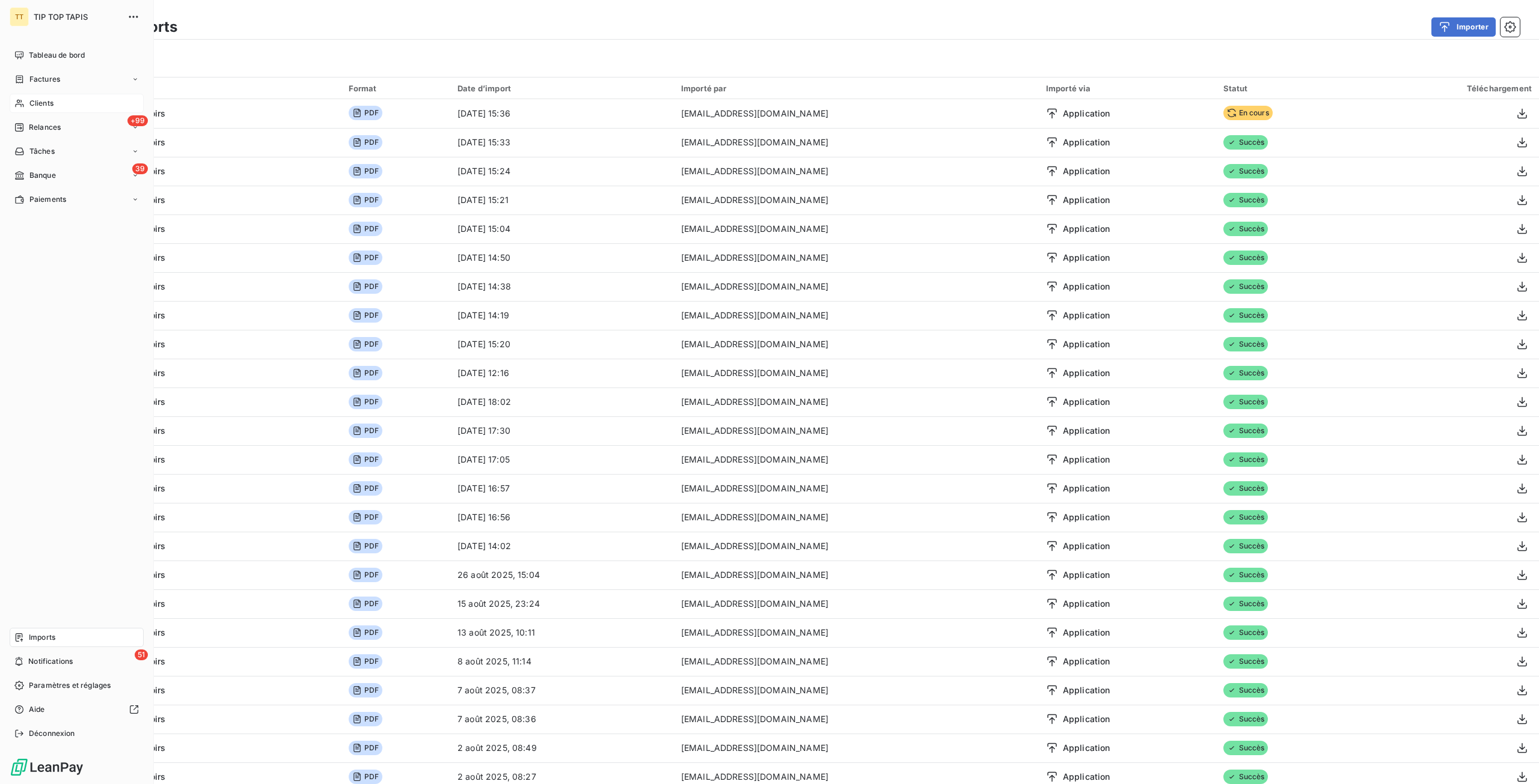
click at [56, 111] on div "Clients" at bounding box center [77, 103] width 134 height 19
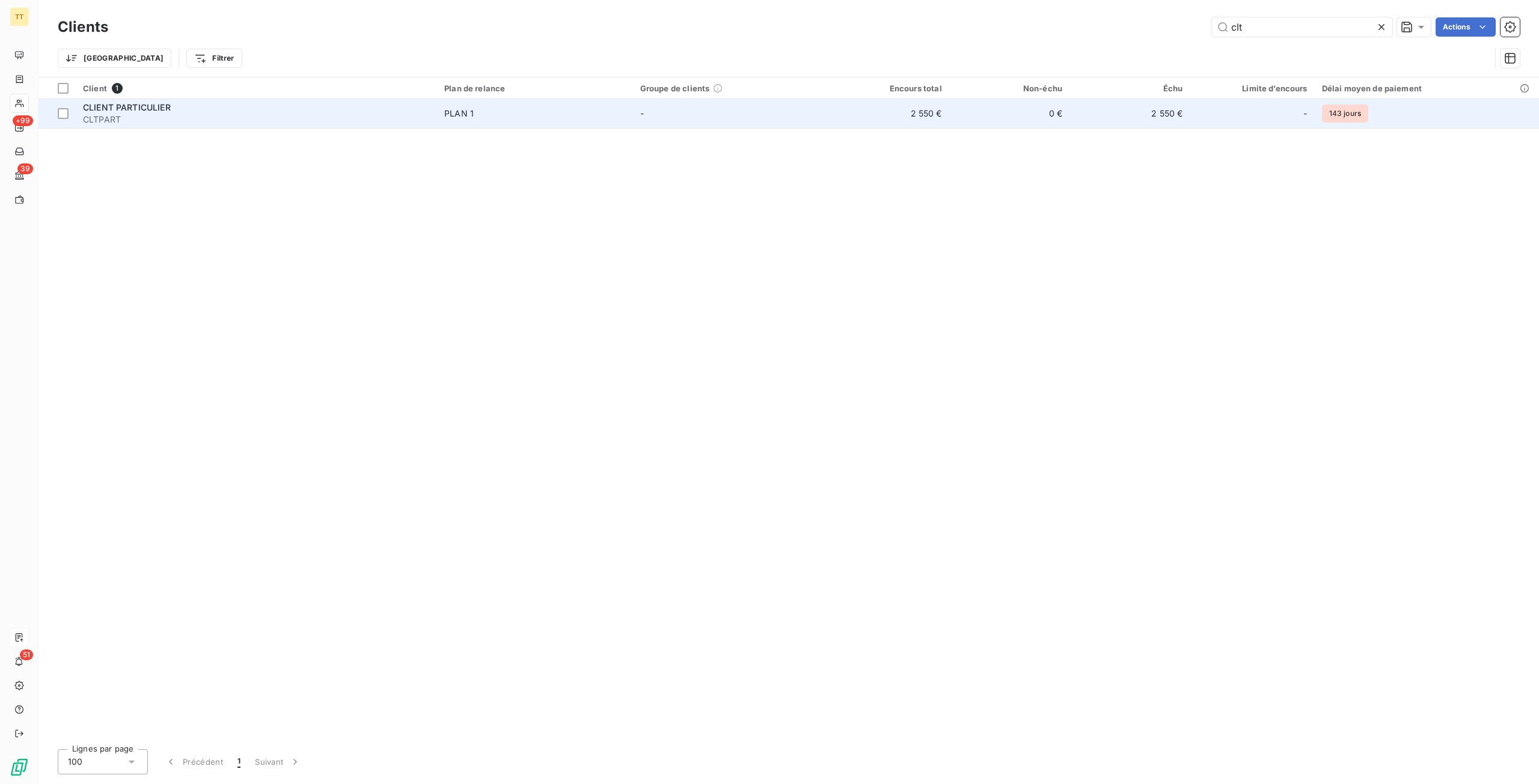
click at [845, 117] on td "2 550 €" at bounding box center [888, 113] width 121 height 29
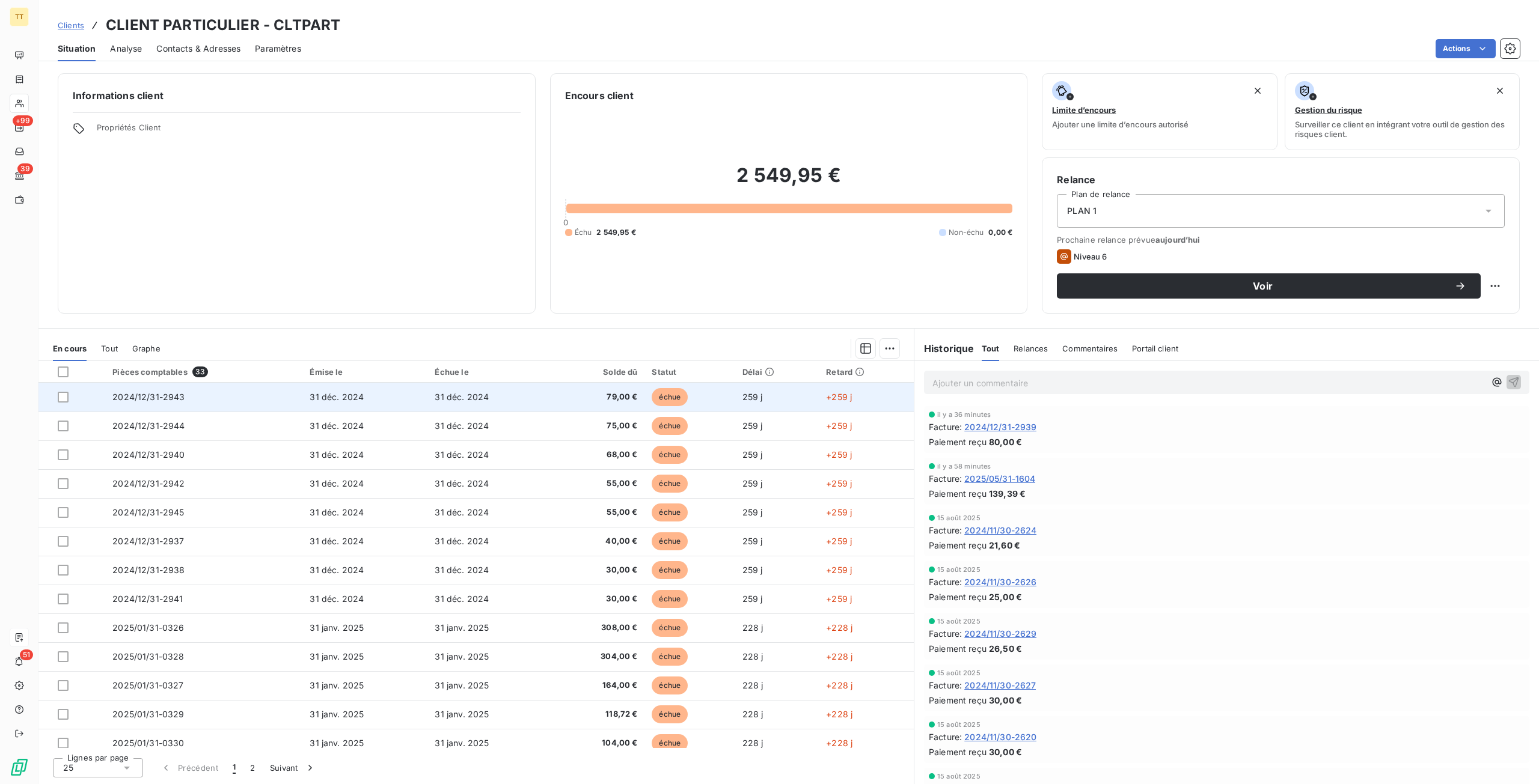
click at [366, 392] on td "31 déc. 2024" at bounding box center [365, 397] width 125 height 29
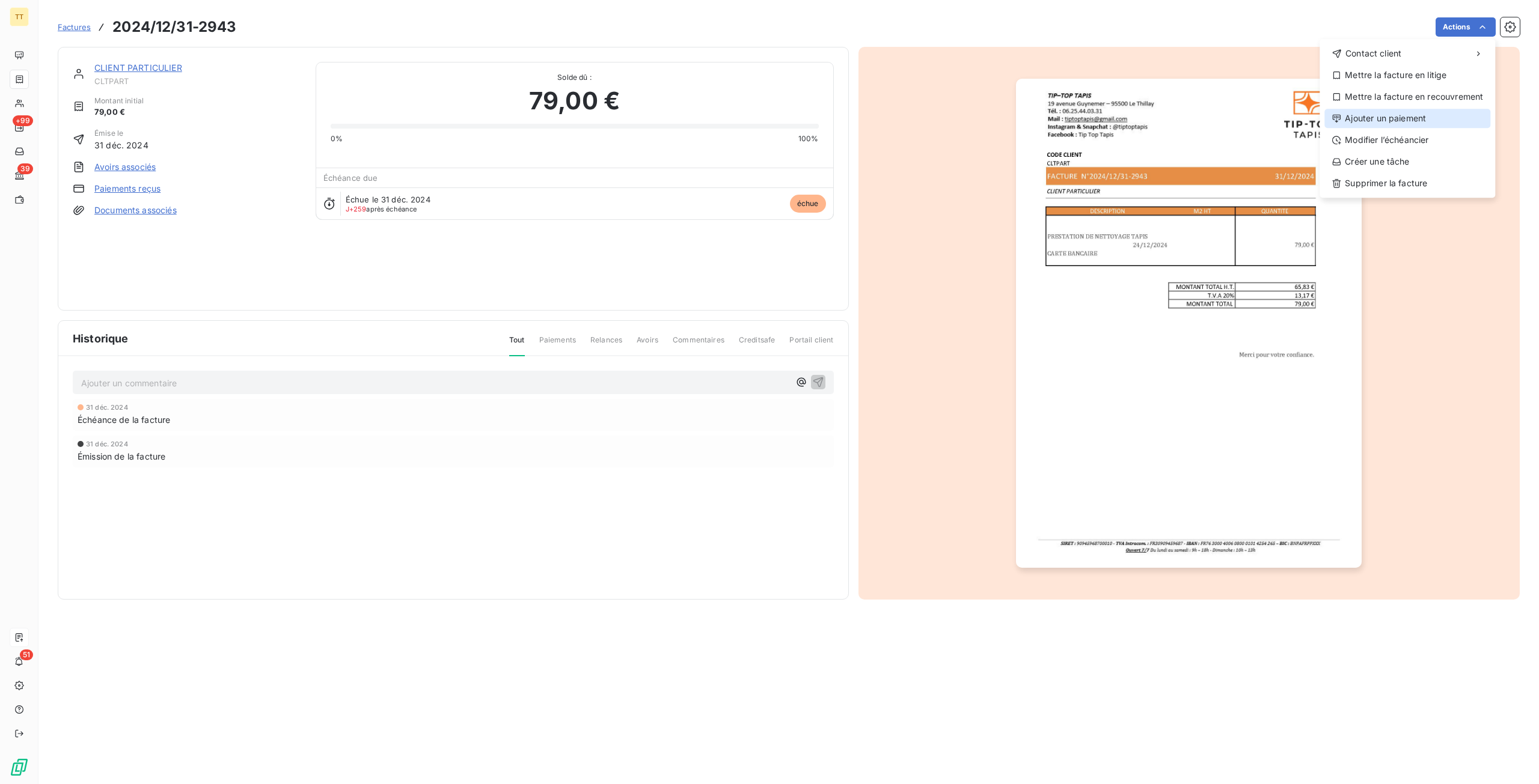
click at [1438, 117] on div "Ajouter un paiement" at bounding box center [1407, 119] width 166 height 19
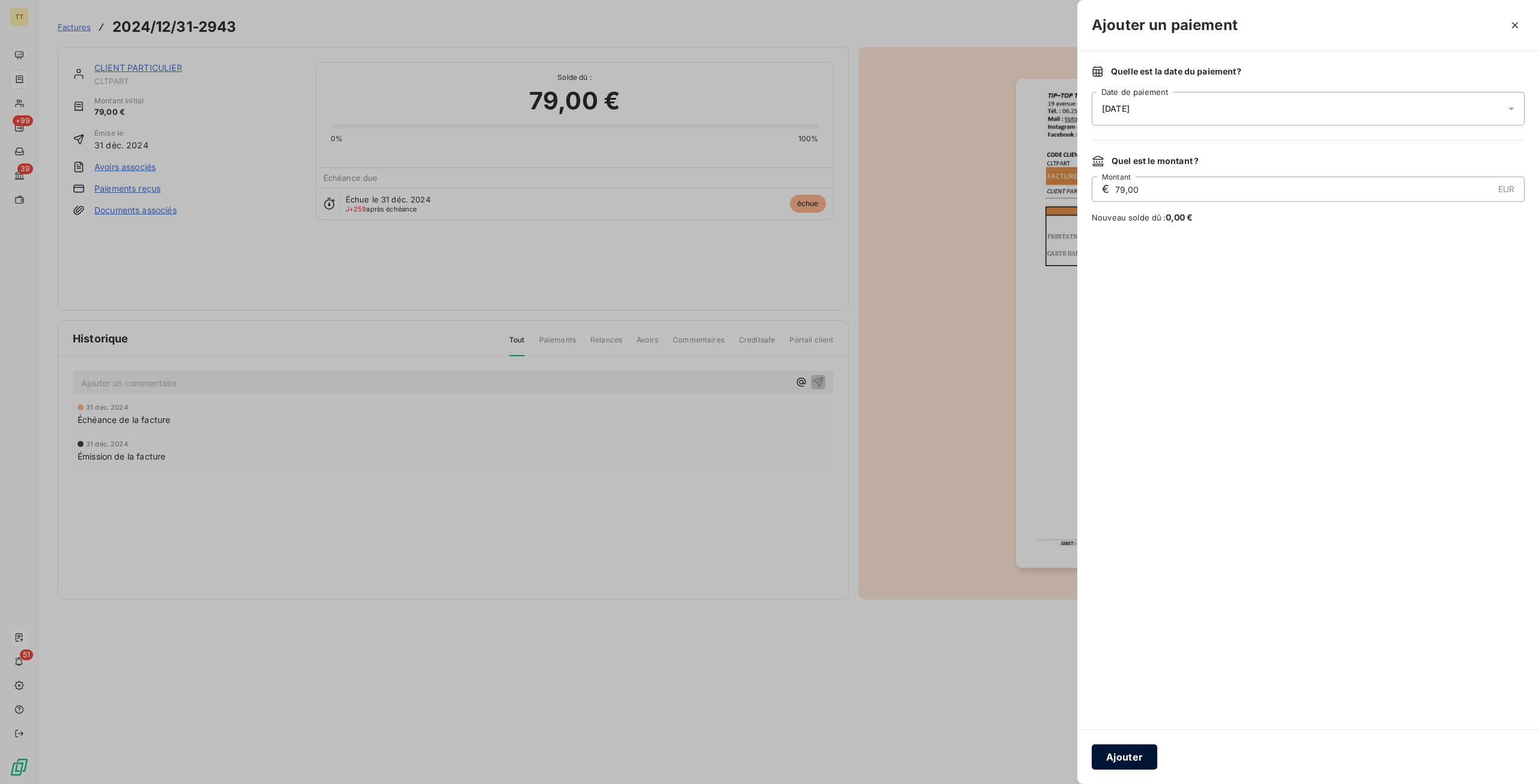
click at [1118, 755] on button "Ajouter" at bounding box center [1125, 757] width 66 height 25
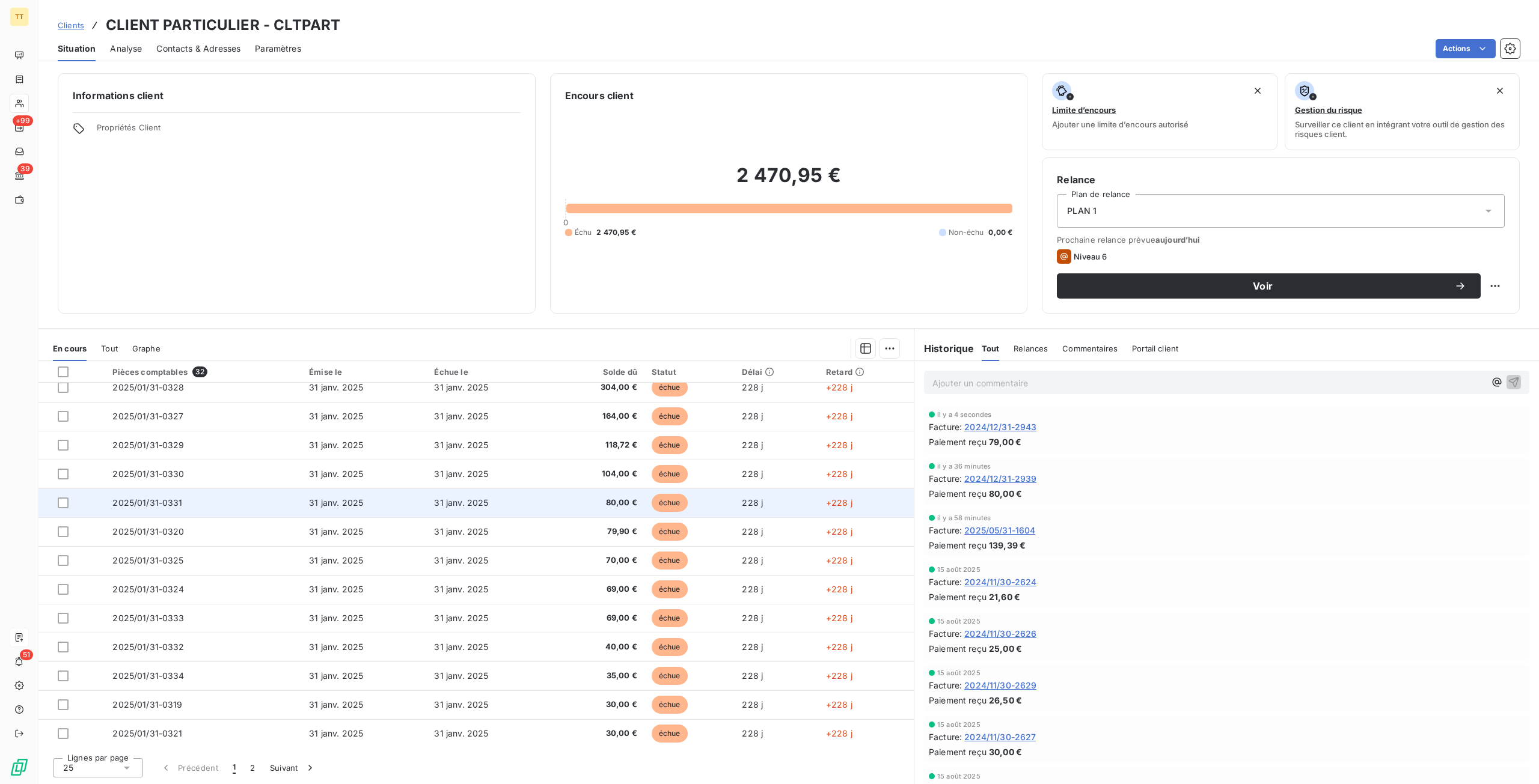
scroll to position [355, 0]
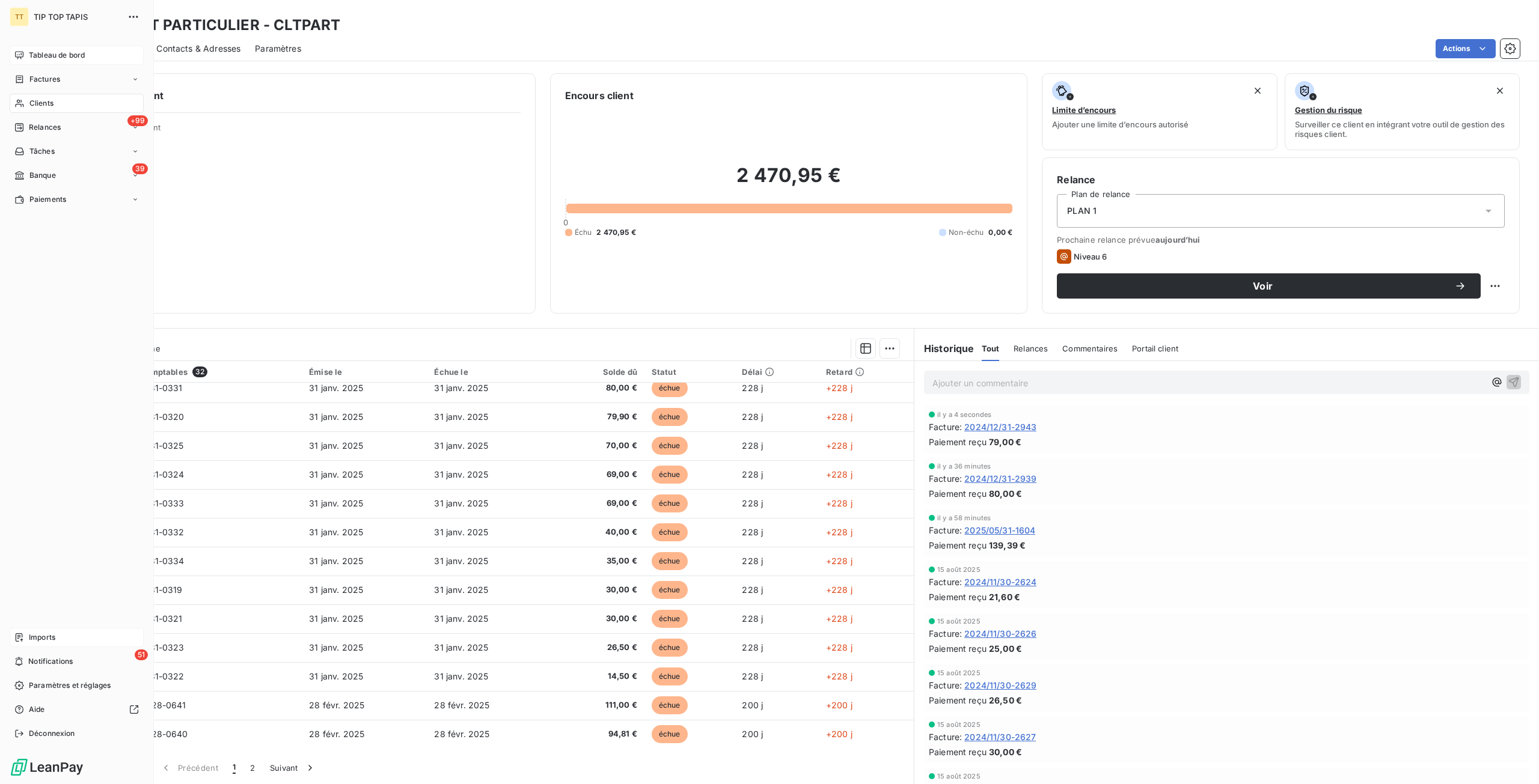
click at [44, 66] on nav "Tableau de bord Factures Clients +99 Relances Tâches 39 Banque Paiements" at bounding box center [77, 128] width 134 height 164
click at [46, 53] on span "Tableau de bord" at bounding box center [57, 55] width 56 height 11
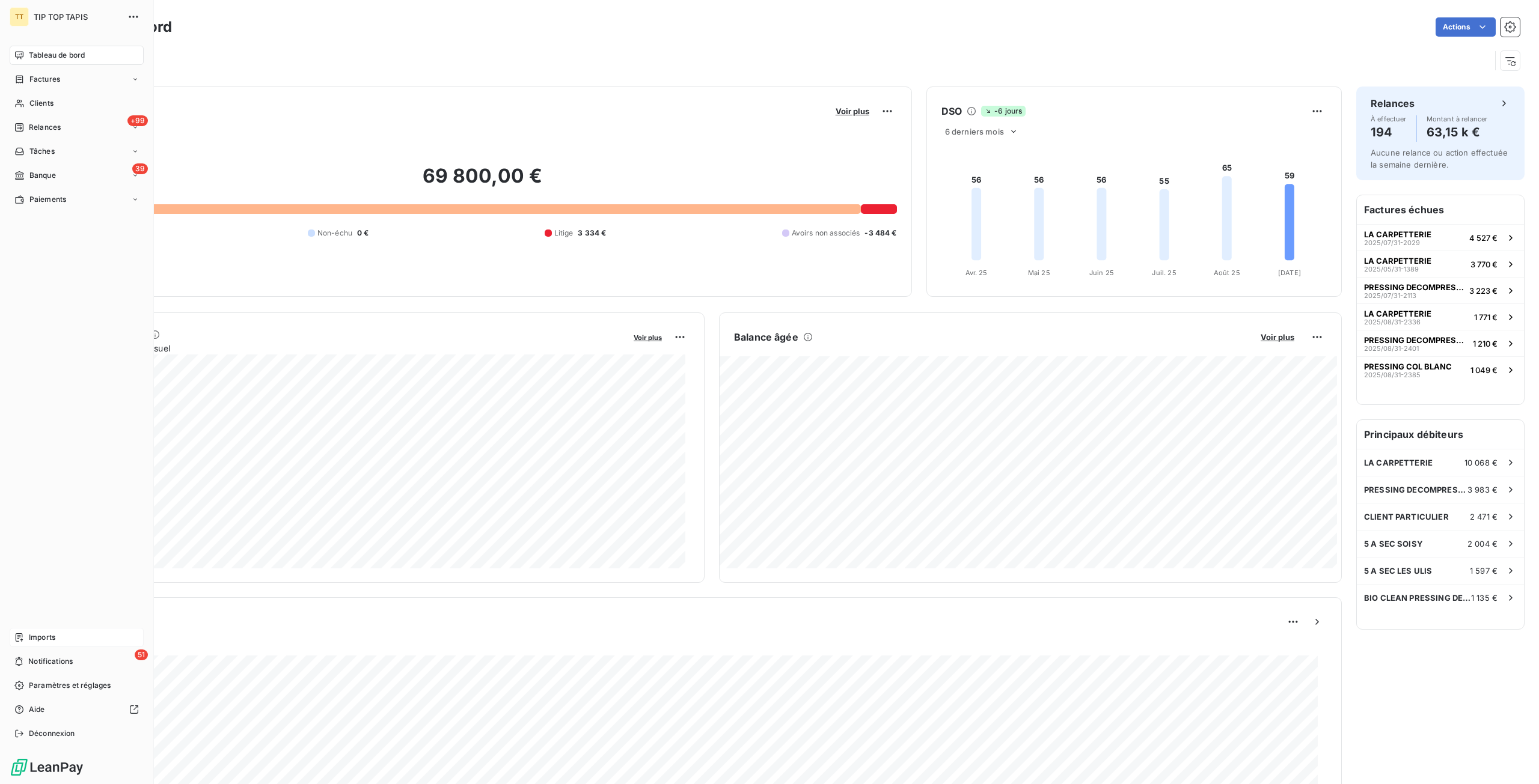
click at [56, 639] on div "Imports" at bounding box center [77, 638] width 134 height 19
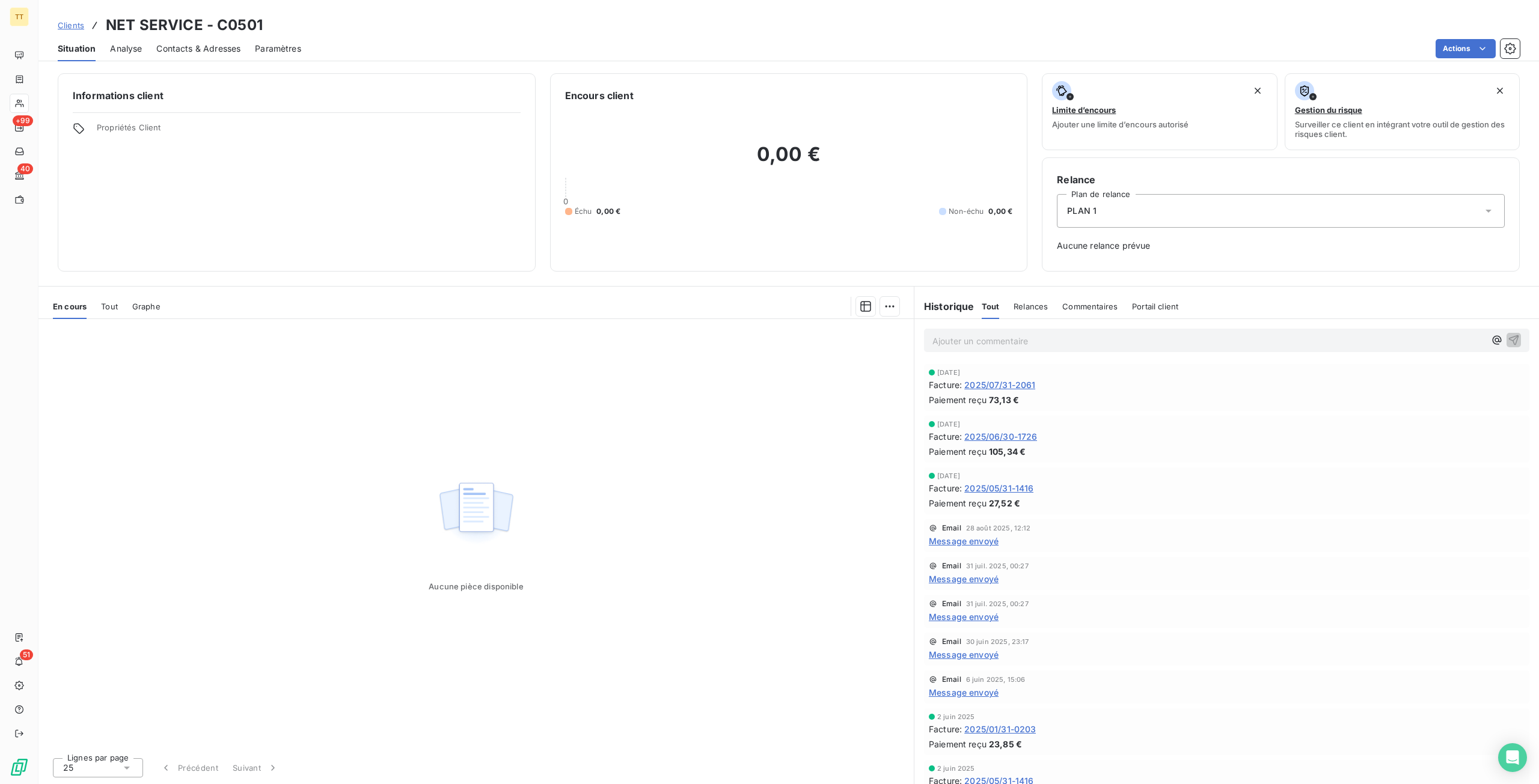
click at [189, 40] on div "Contacts & Adresses" at bounding box center [198, 48] width 84 height 25
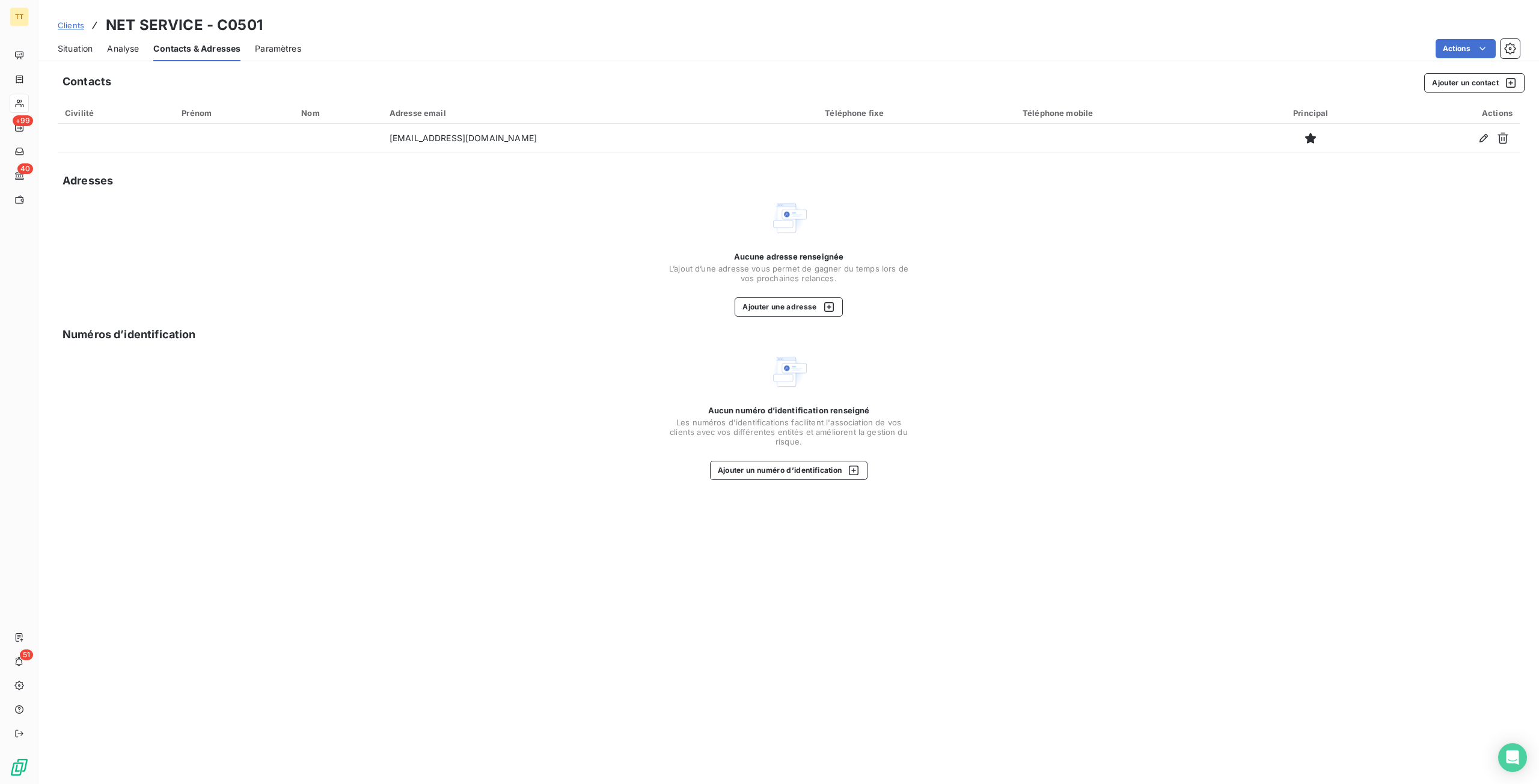
click at [83, 46] on span "Situation" at bounding box center [75, 48] width 35 height 12
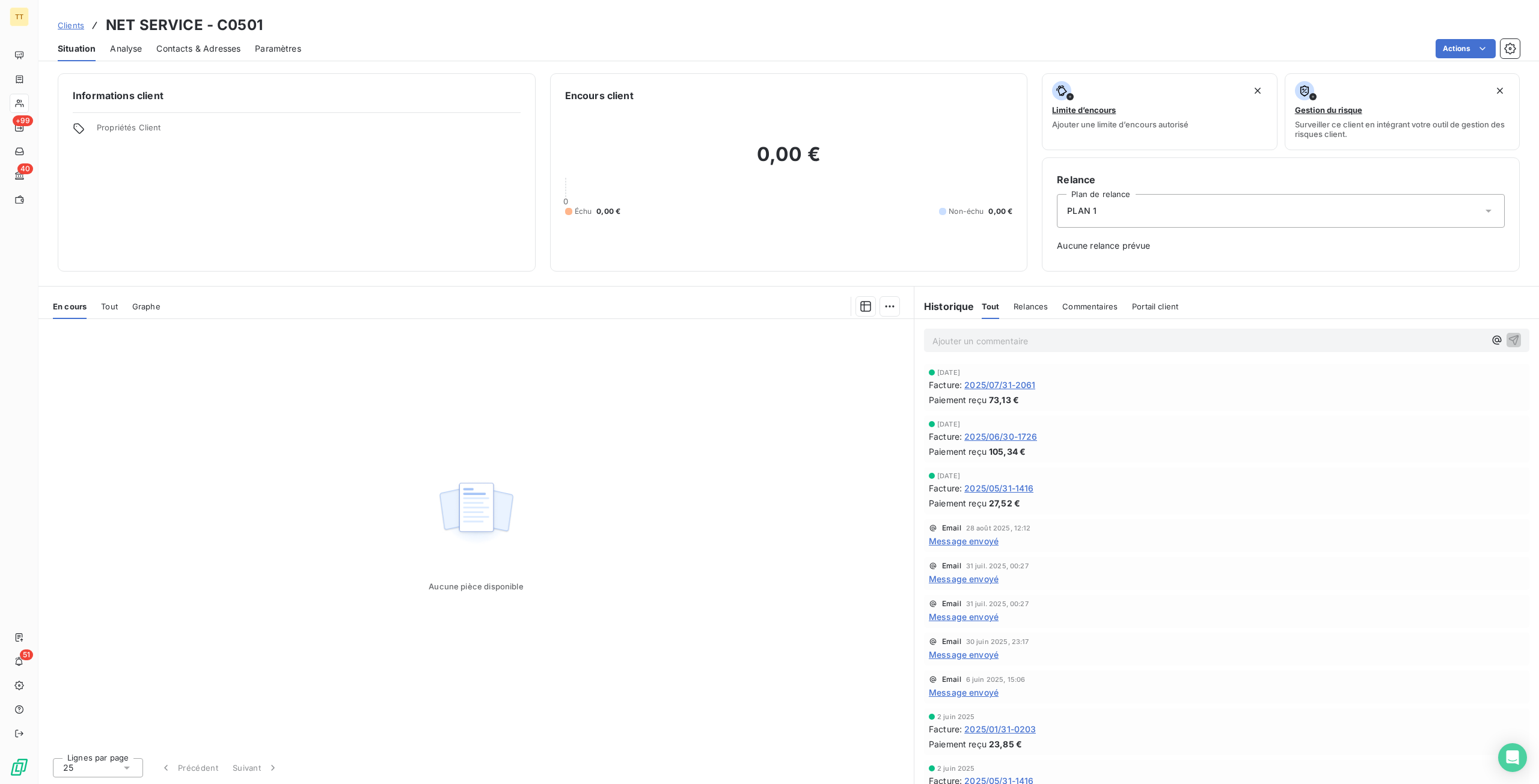
click at [1003, 383] on span "2025/07/31-2061" at bounding box center [1000, 385] width 71 height 13
click at [1020, 338] on p "Ajouter un commentaire ﻿" at bounding box center [1208, 341] width 552 height 15
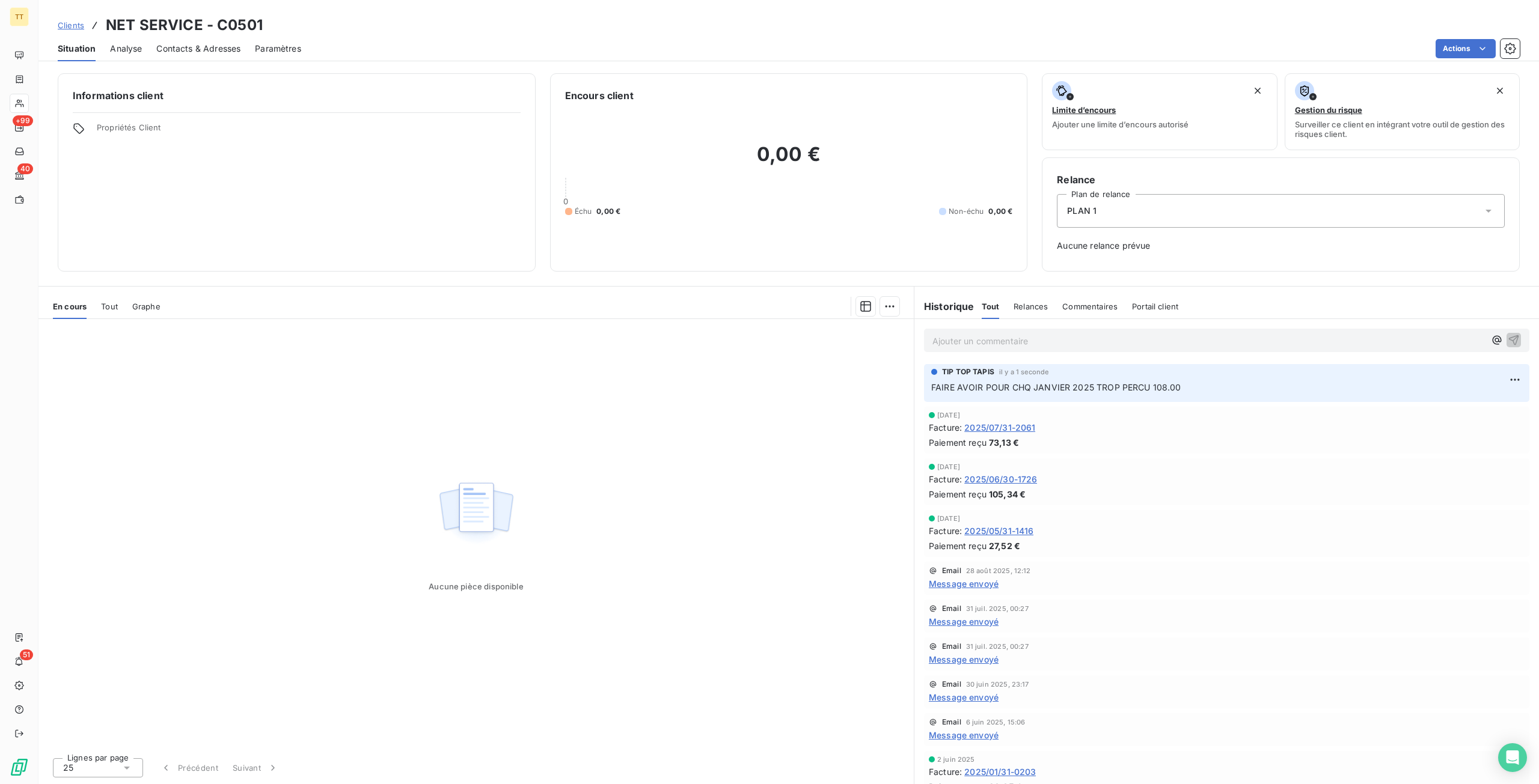
click at [83, 23] on span "Clients" at bounding box center [71, 25] width 26 height 10
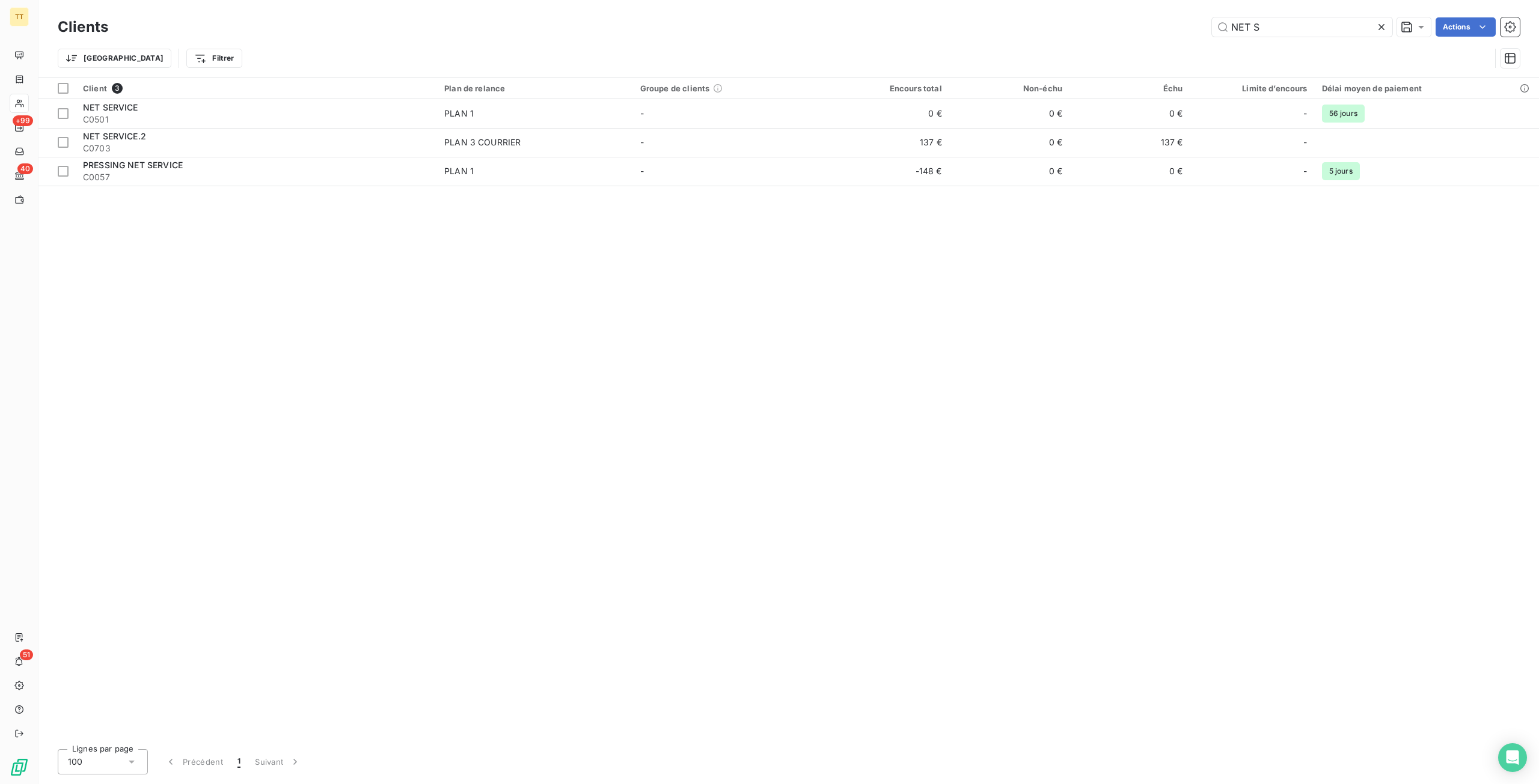
type input "[PERSON_NAME]"
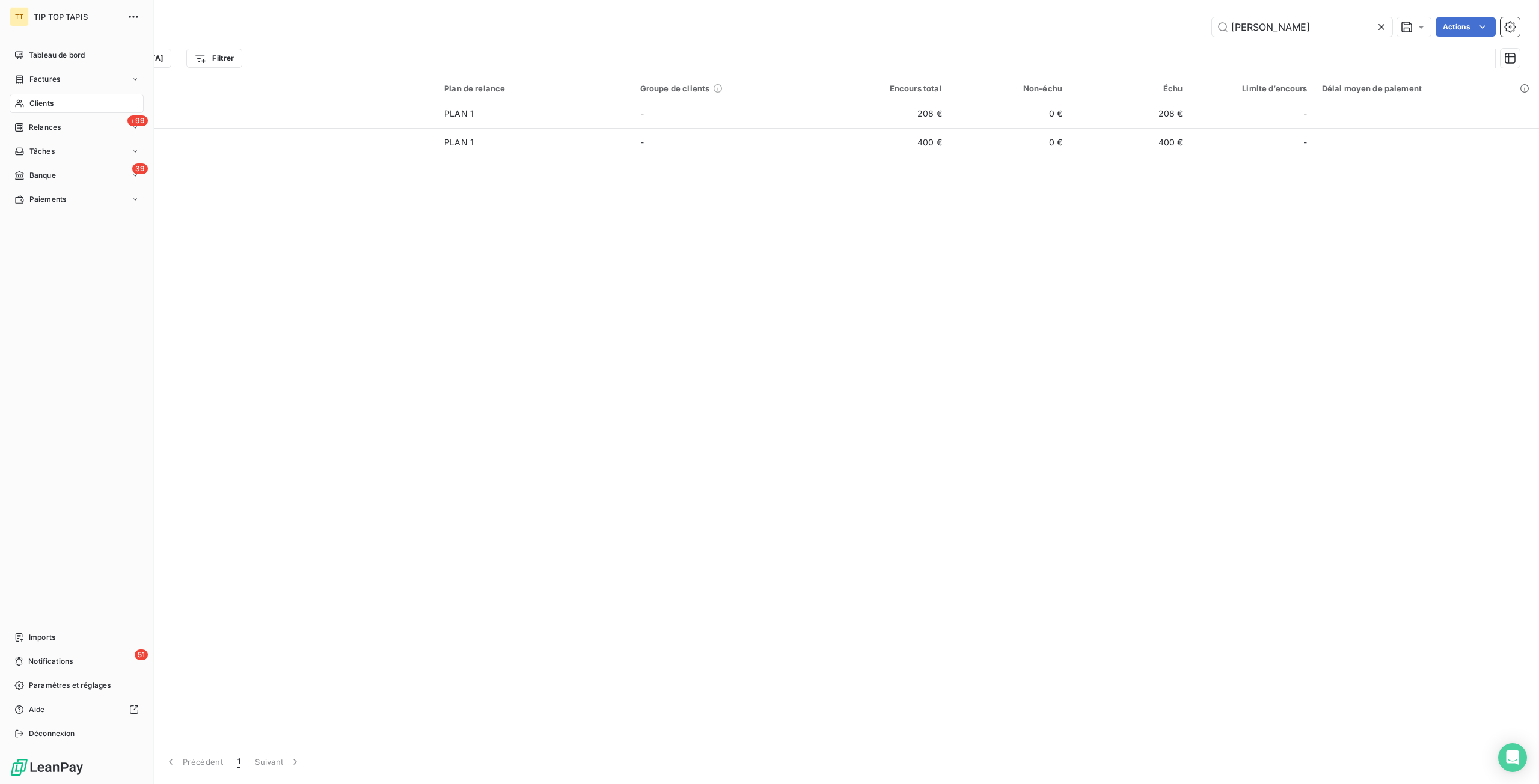
drag, startPoint x: 39, startPoint y: 626, endPoint x: 38, endPoint y: 642, distance: 16.0
click at [39, 626] on div "Tableau de bord Factures Clients +99 Relances Tâches 39 Banque Paiements Import…" at bounding box center [77, 394] width 134 height 698
click at [38, 642] on span "Imports" at bounding box center [42, 637] width 26 height 11
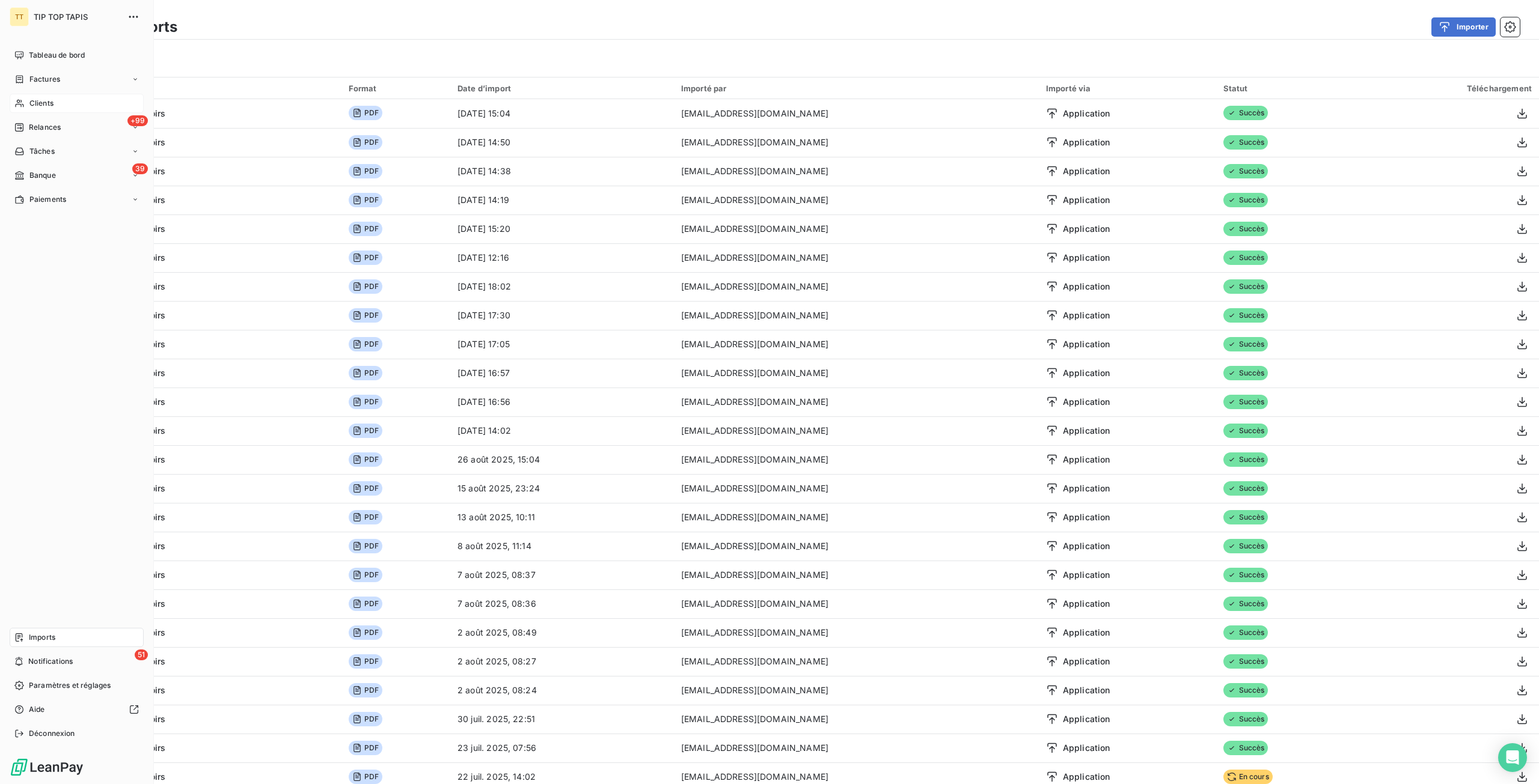
click at [63, 110] on div "Clients" at bounding box center [77, 103] width 134 height 19
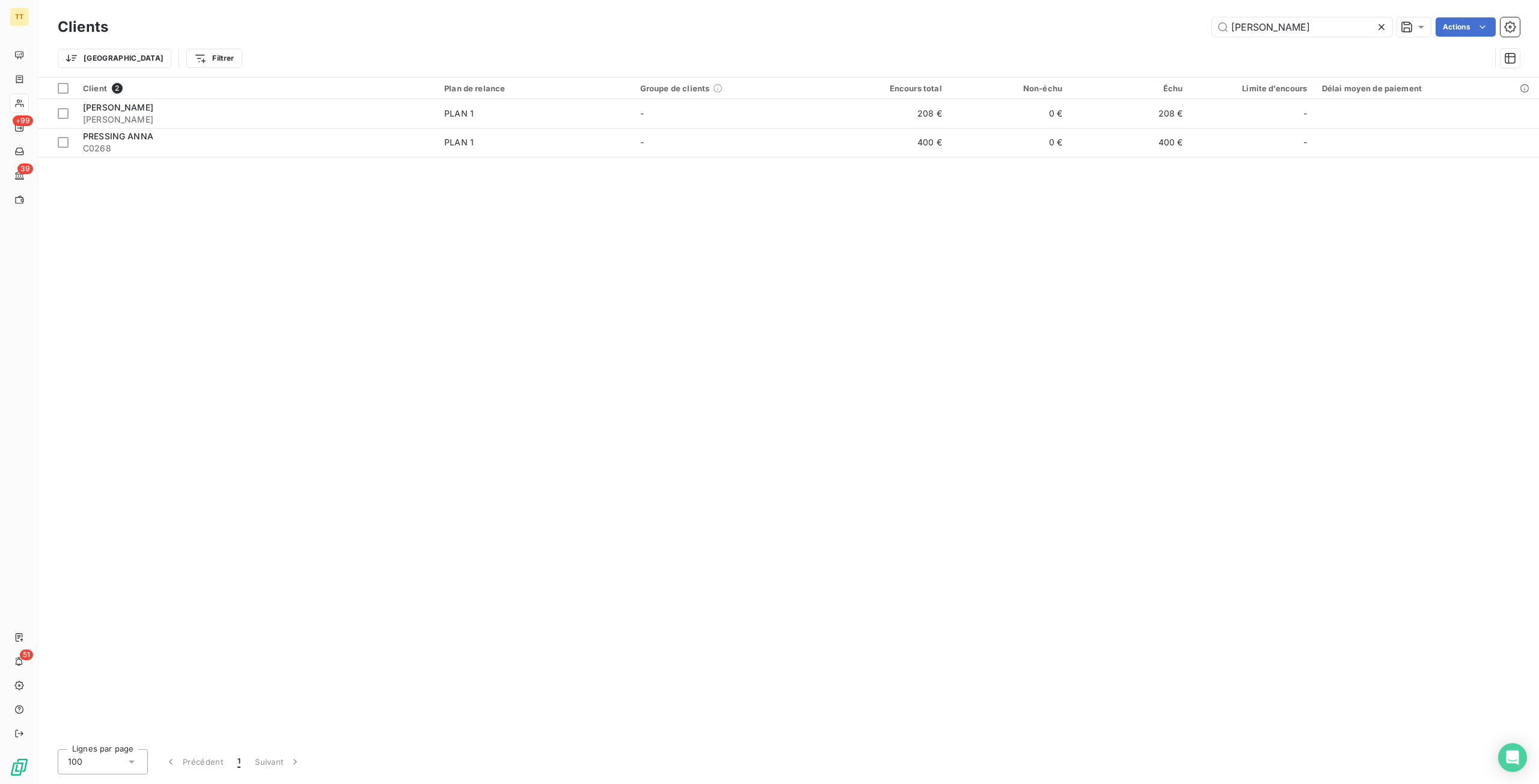
drag, startPoint x: 1352, startPoint y: 26, endPoint x: 1109, endPoint y: 26, distance: 243.0
click at [1109, 26] on div "ANNA Actions" at bounding box center [820, 27] width 1397 height 19
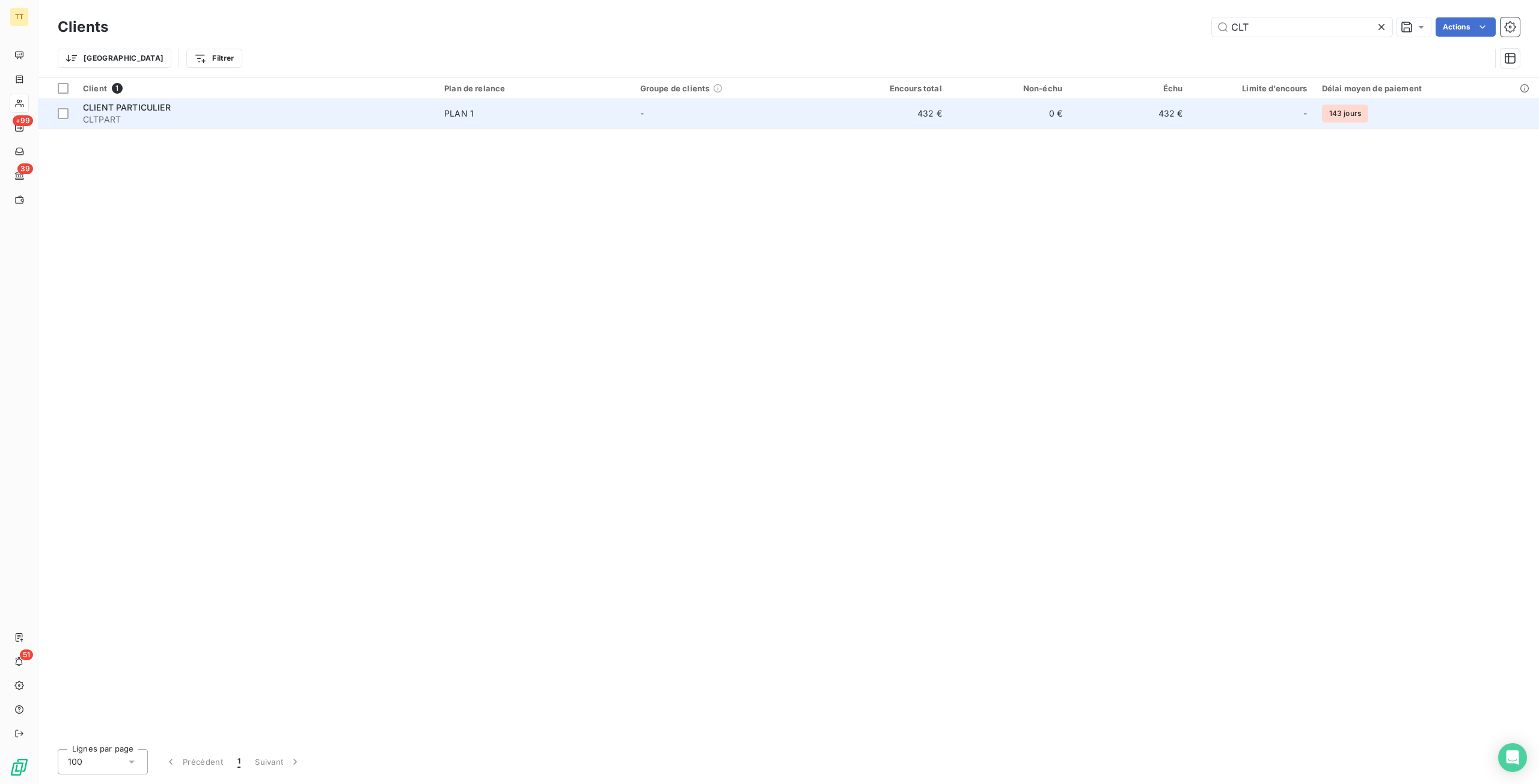
type input "CLT"
click at [888, 111] on td "432 €" at bounding box center [888, 113] width 121 height 29
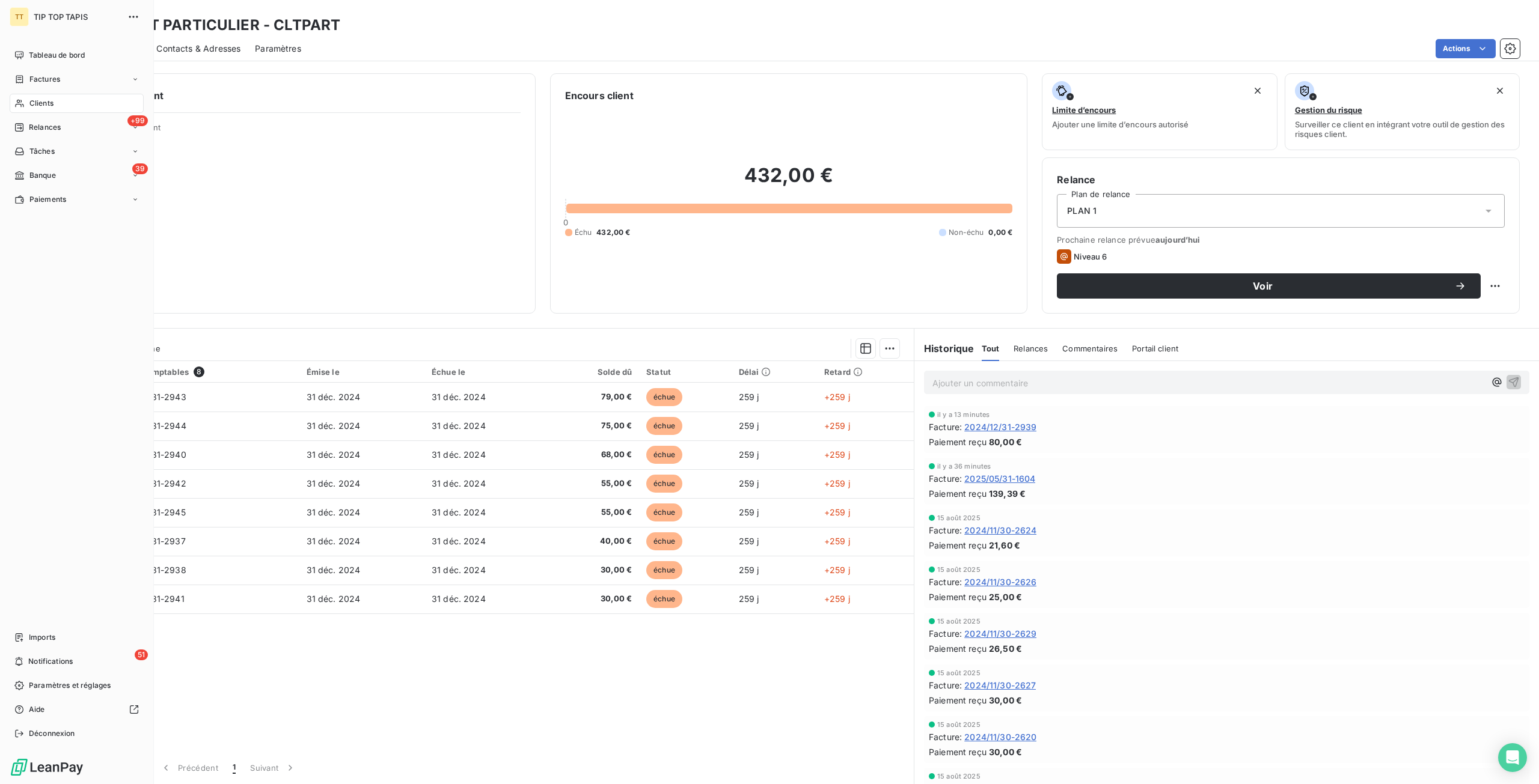
click at [47, 98] on span "Clients" at bounding box center [41, 103] width 24 height 11
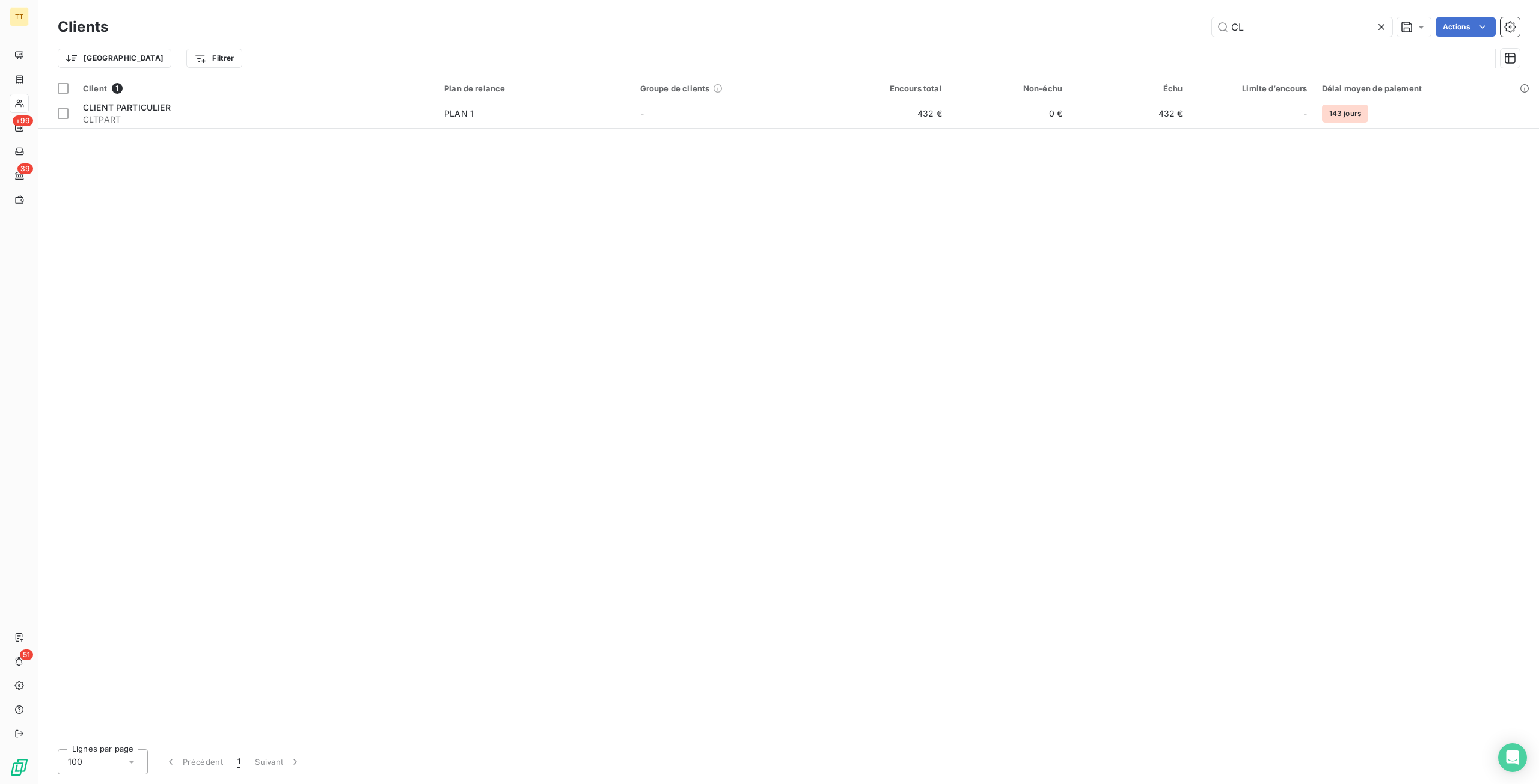
type input "C"
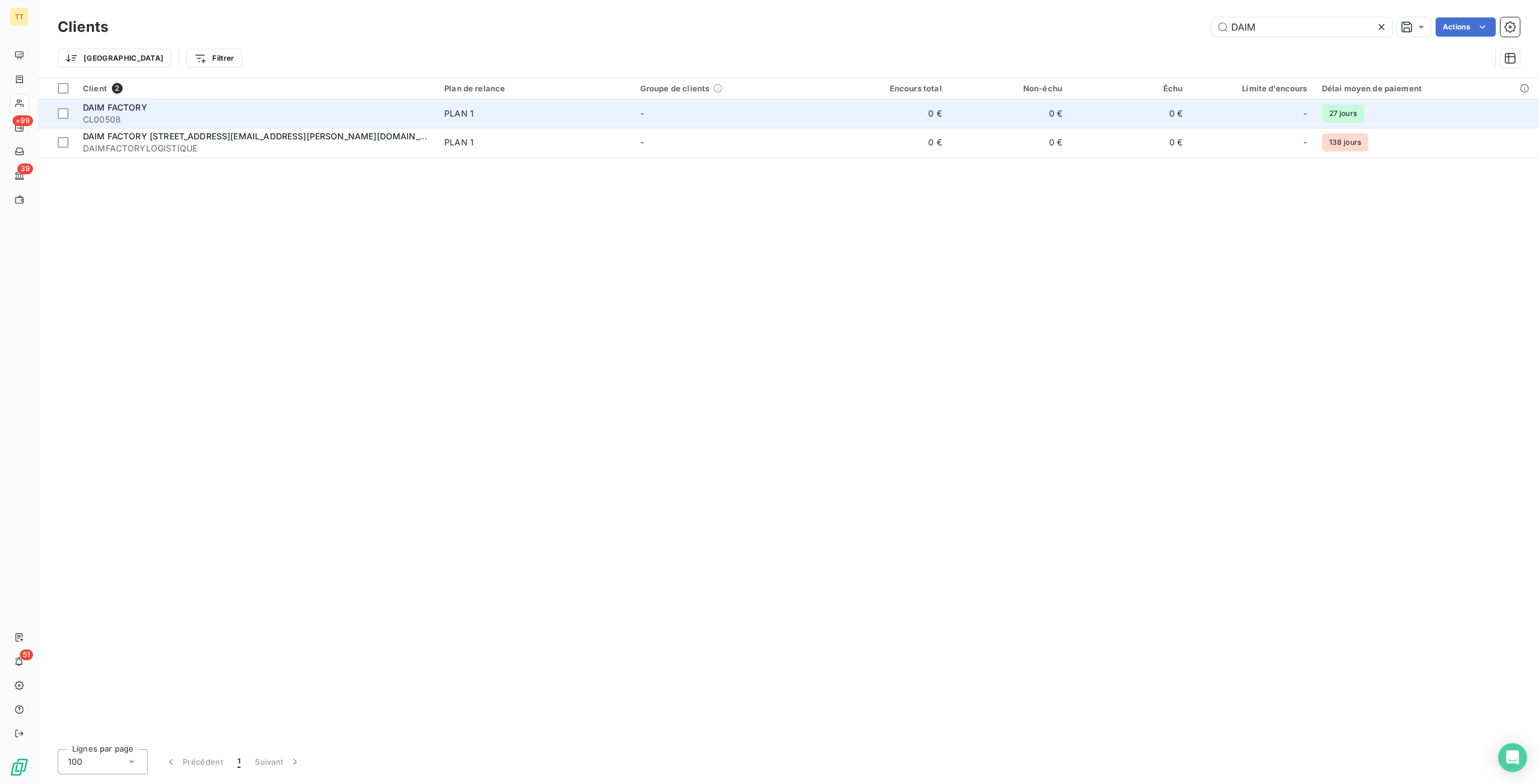
type input "DAIM"
click at [924, 118] on td "0 €" at bounding box center [888, 113] width 121 height 29
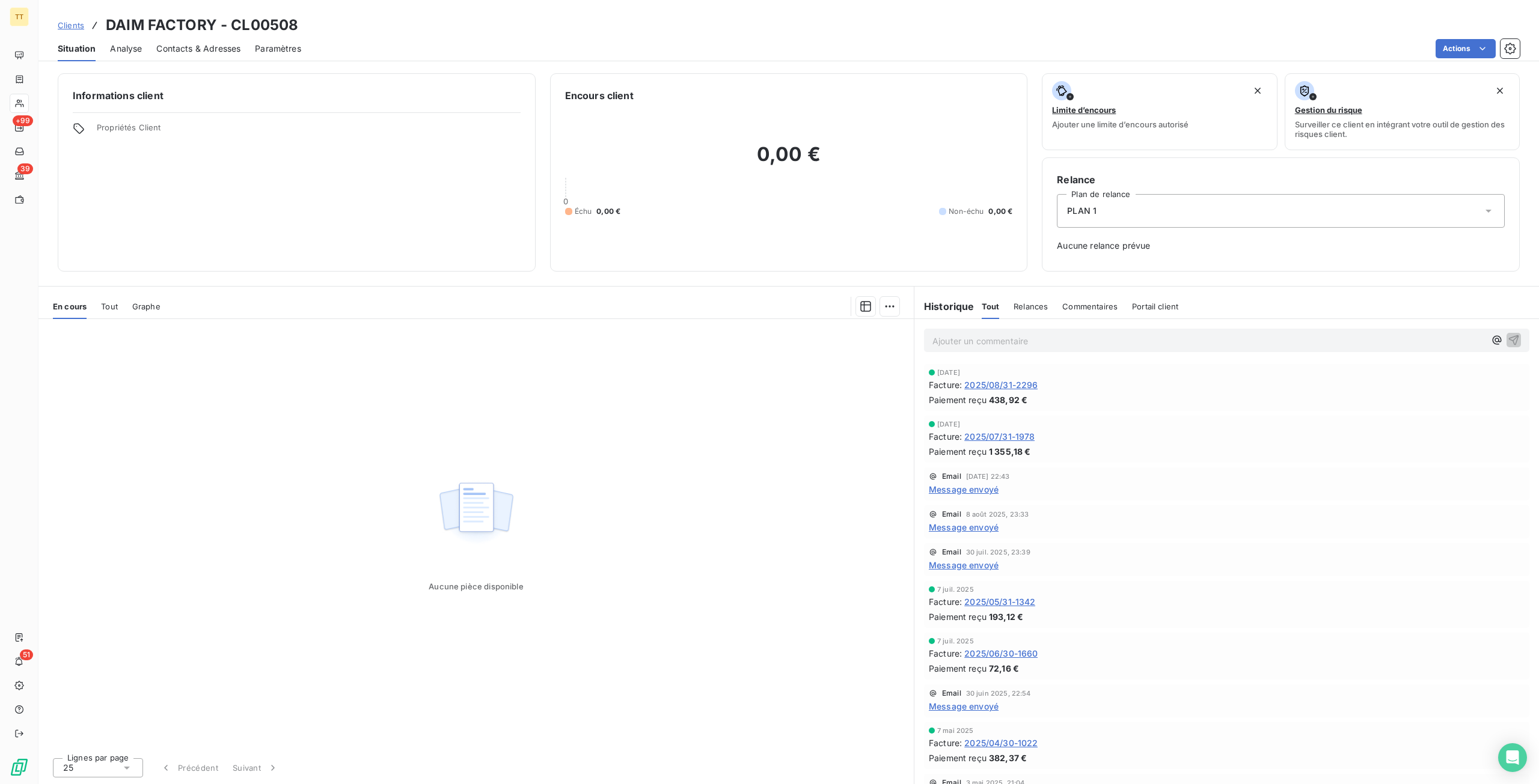
click at [119, 300] on div "En cours Tout Graphe" at bounding box center [476, 306] width 875 height 25
click at [115, 308] on span "Tout" at bounding box center [110, 306] width 17 height 10
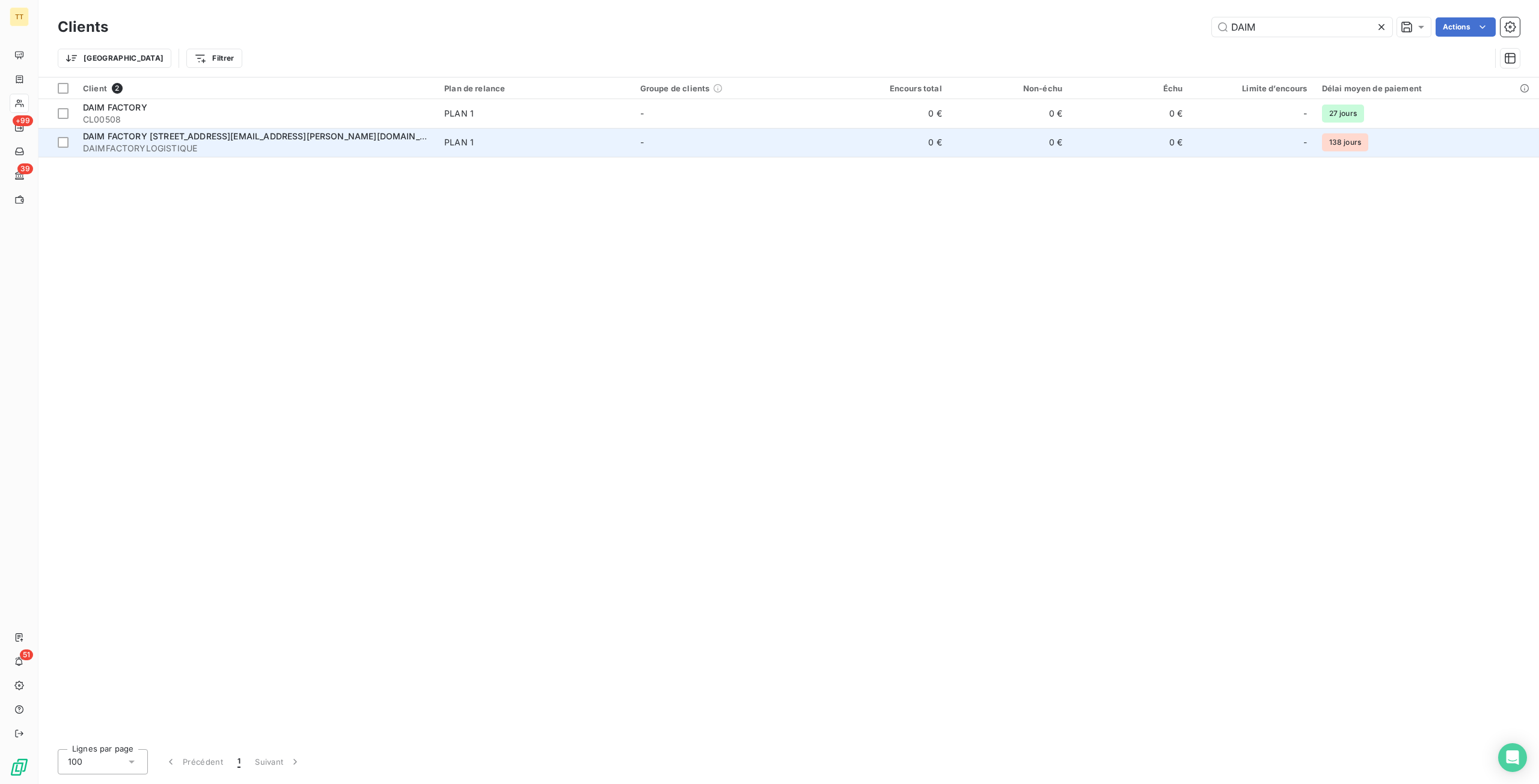
click at [197, 147] on span "DAIMFACTORYLOGISTIQUE" at bounding box center [256, 148] width 347 height 12
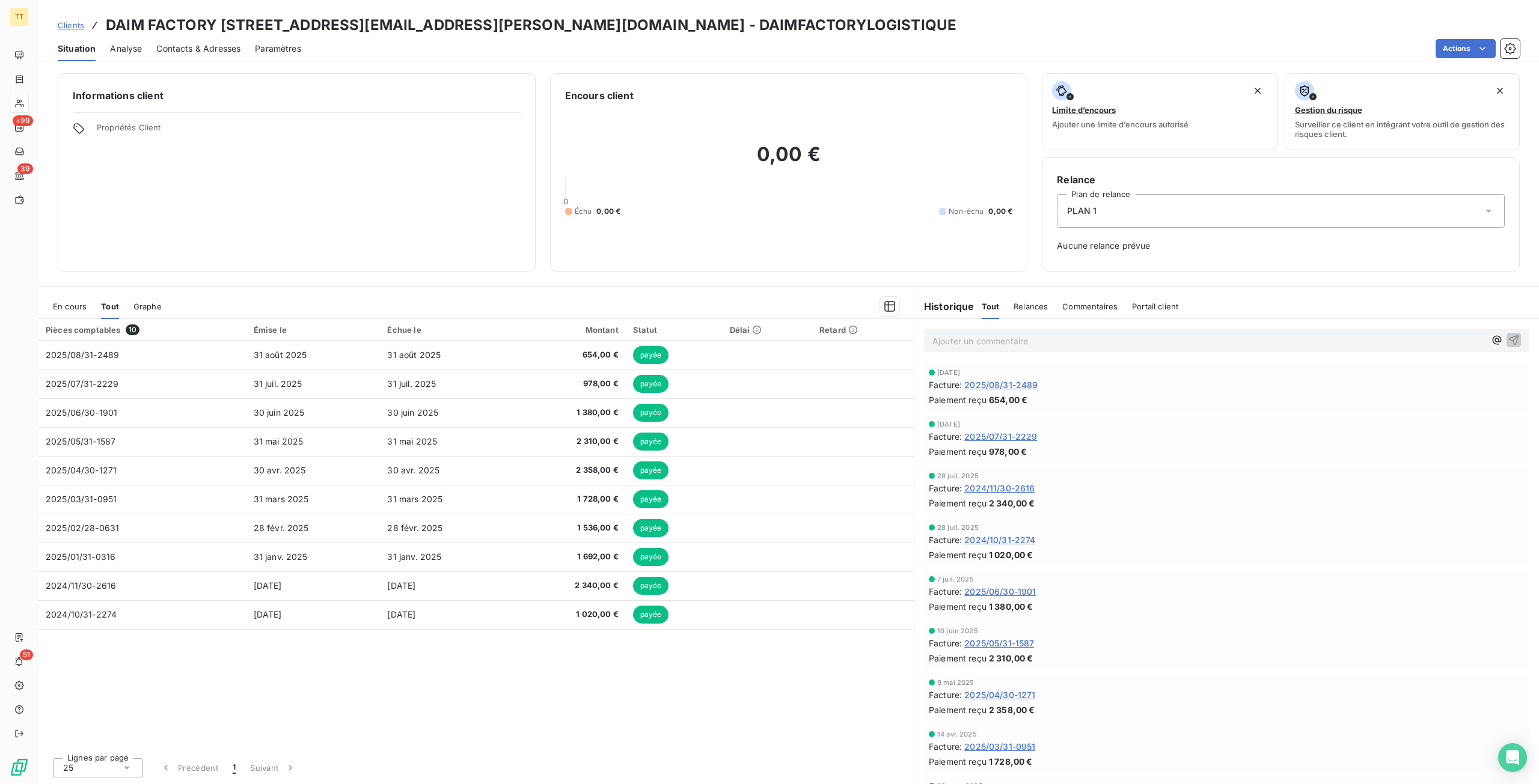
click at [72, 20] on link "Clients" at bounding box center [71, 25] width 26 height 12
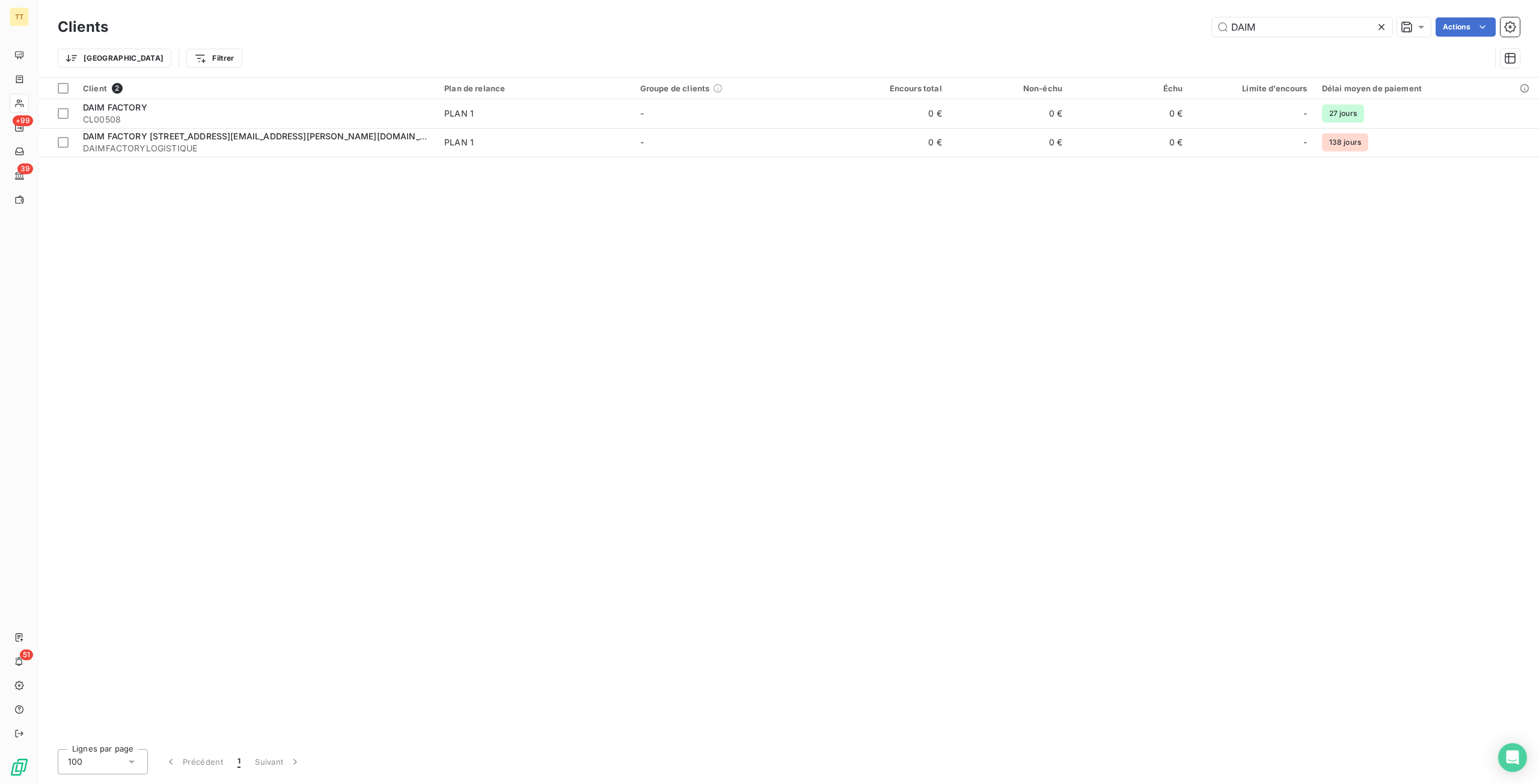
drag, startPoint x: 1275, startPoint y: 28, endPoint x: 1169, endPoint y: 16, distance: 106.7
click at [1169, 16] on div "Clients DAIM Actions" at bounding box center [789, 26] width 1462 height 25
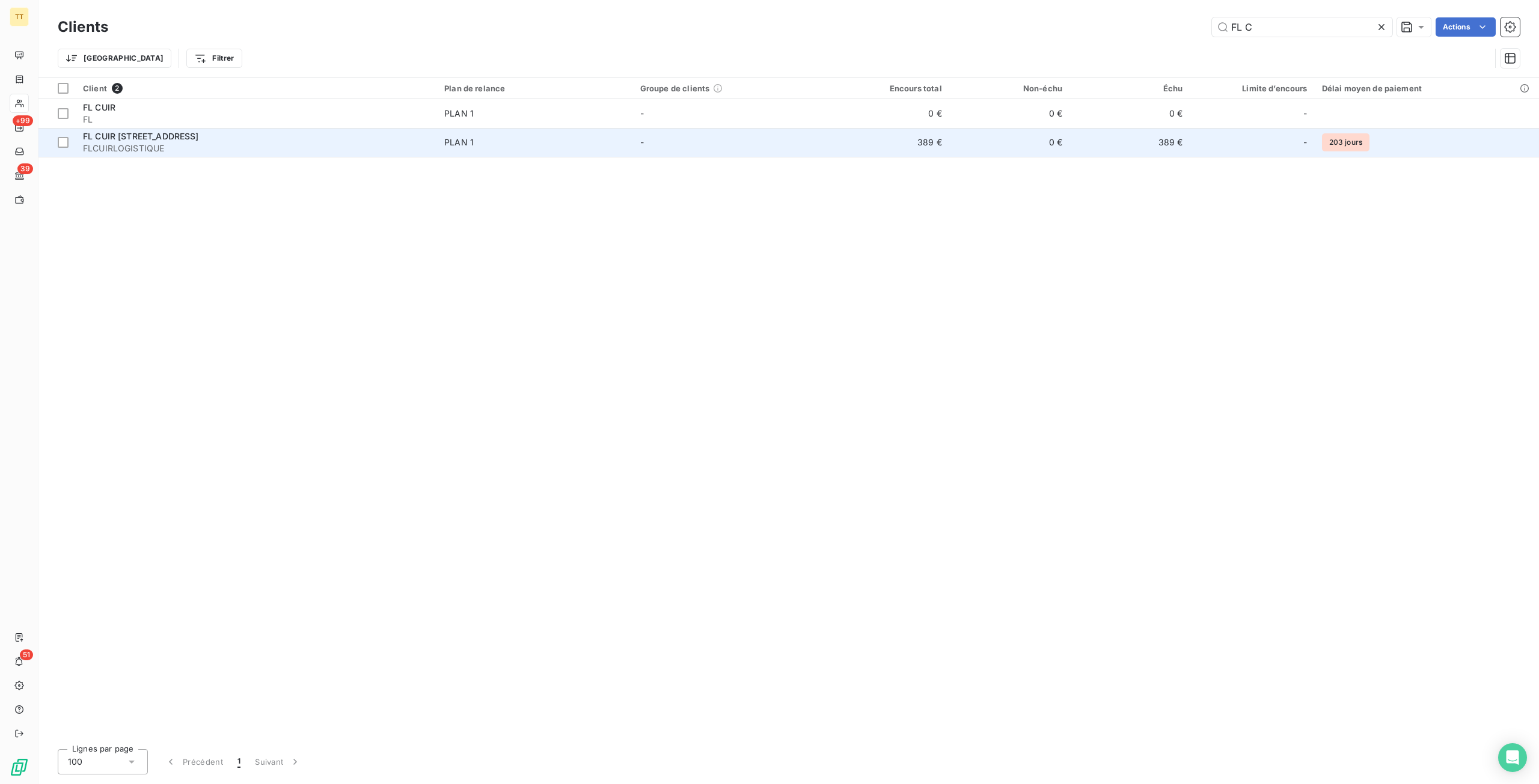
type input "FL C"
click at [917, 148] on td "389 €" at bounding box center [888, 142] width 121 height 29
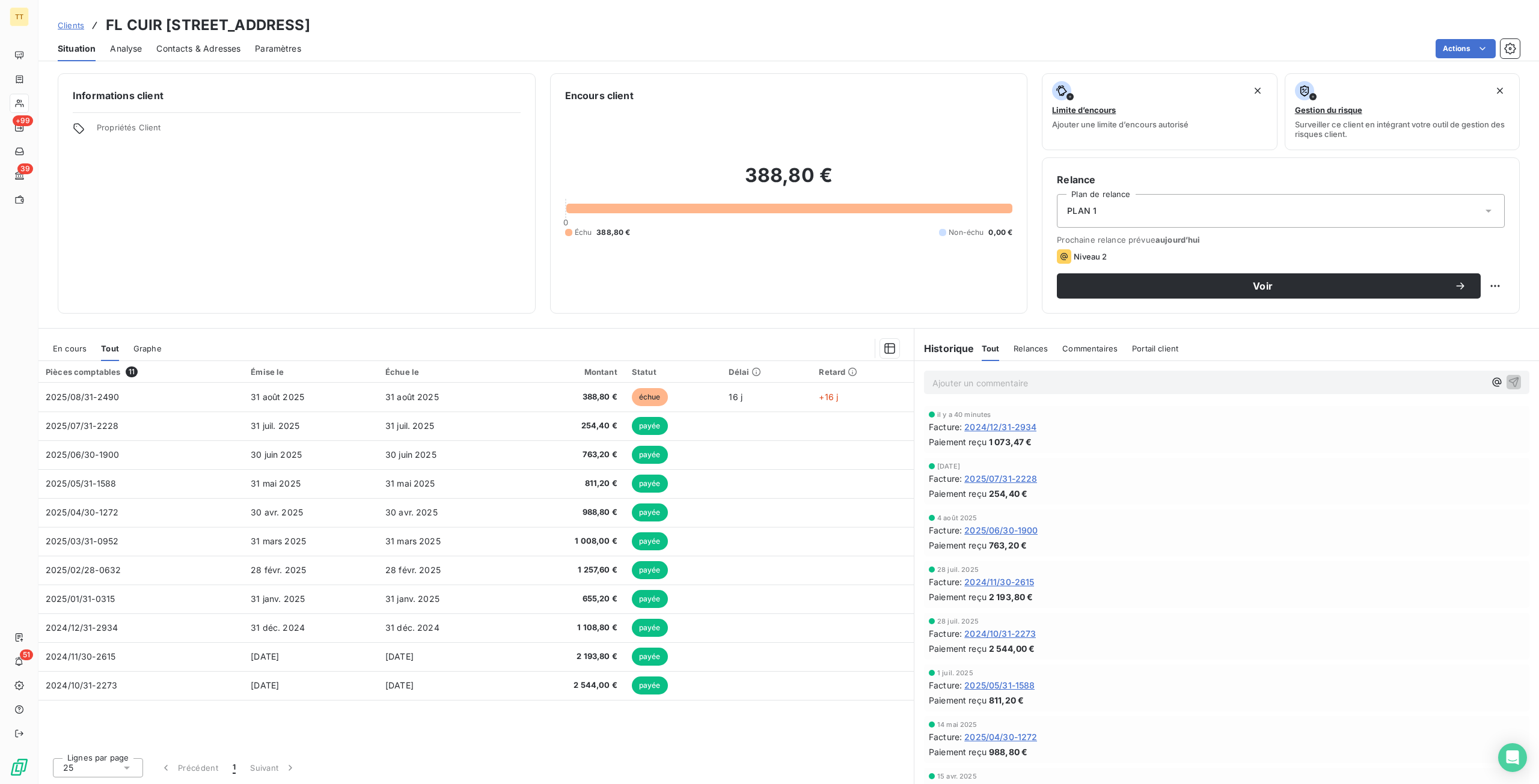
click at [72, 28] on span "Clients" at bounding box center [71, 25] width 26 height 10
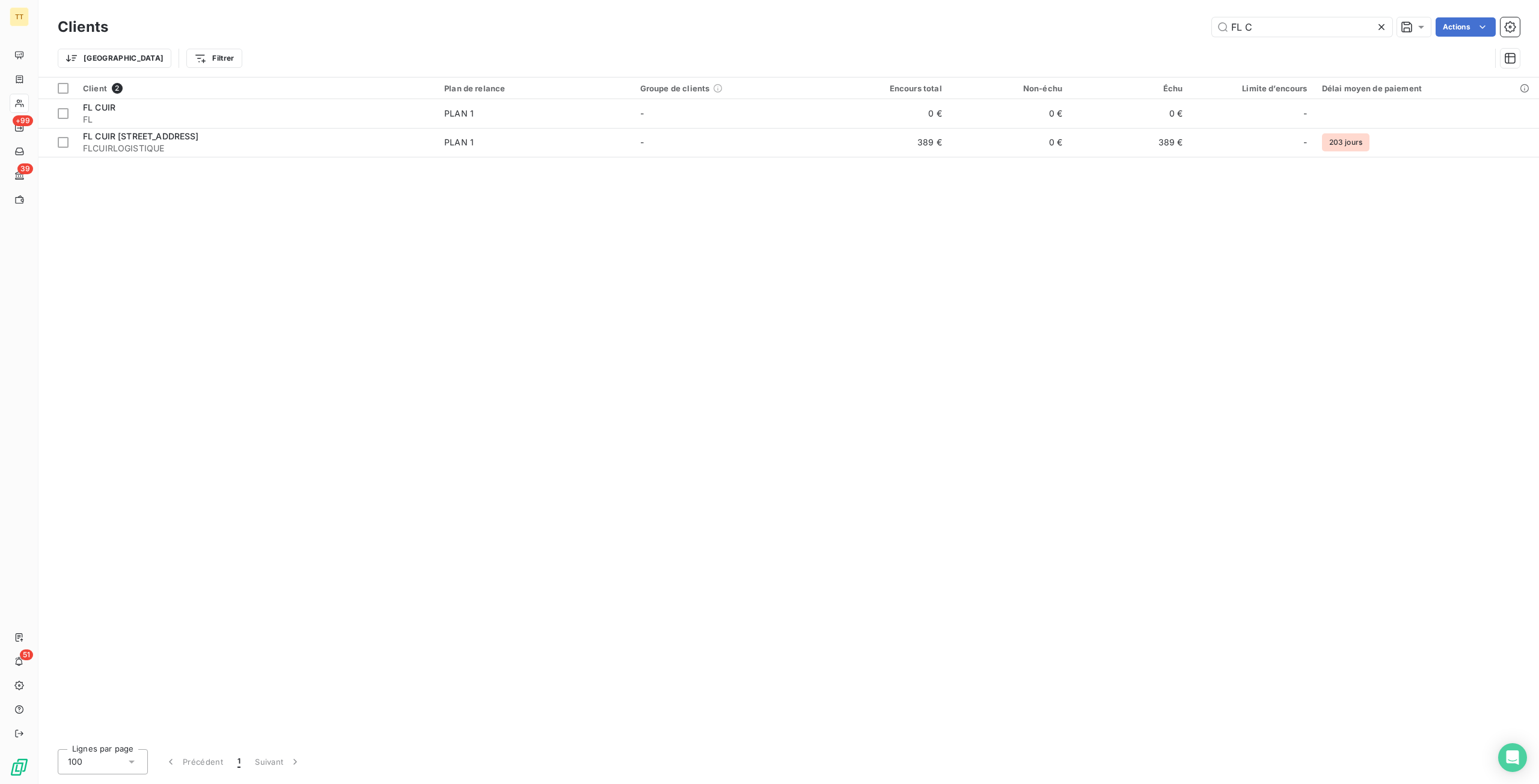
drag, startPoint x: 1295, startPoint y: 23, endPoint x: 1104, endPoint y: 6, distance: 191.8
click at [1104, 6] on div "Clients FL C Actions Trier Filtrer" at bounding box center [789, 38] width 1500 height 77
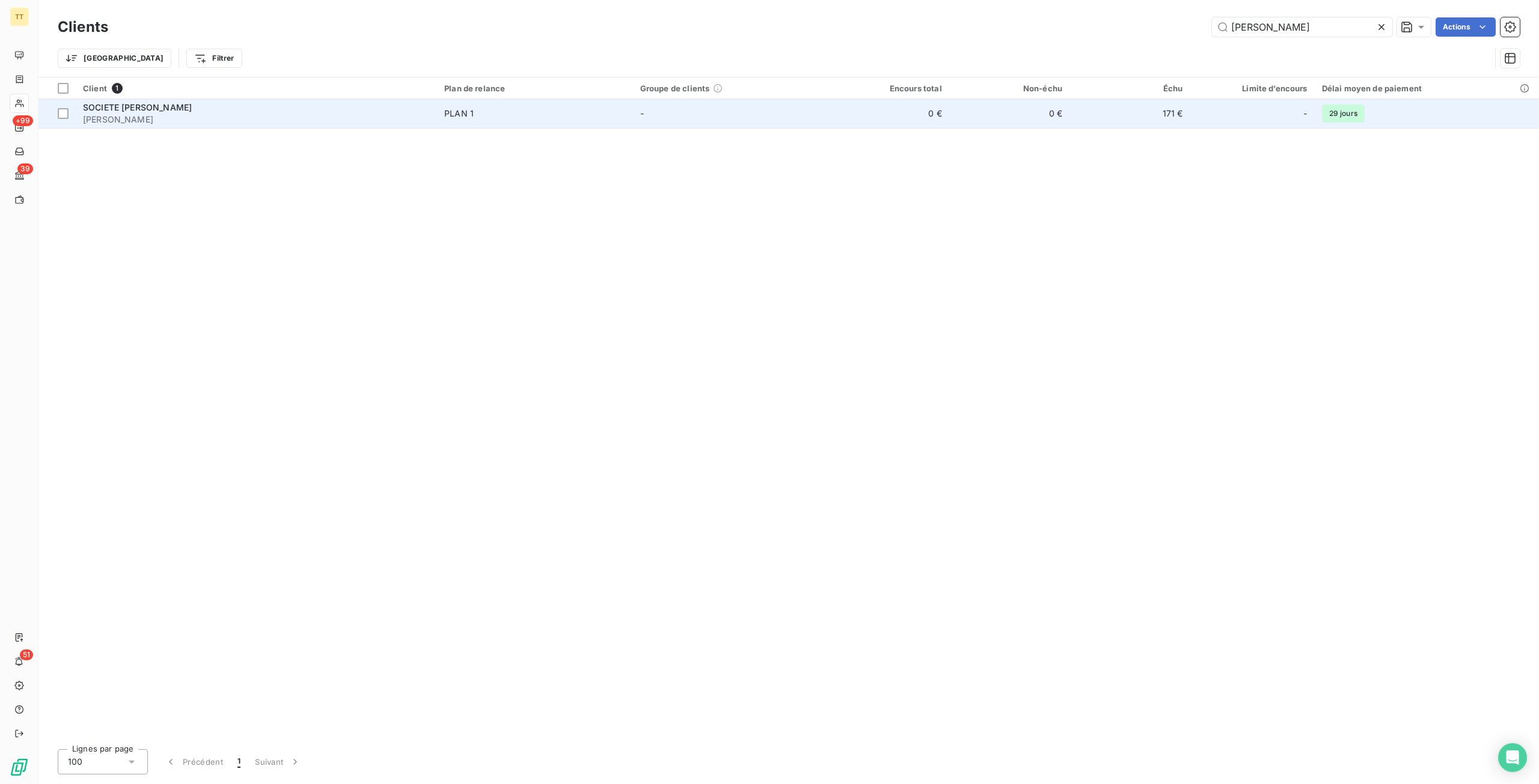
type input "CLEMENT"
click at [961, 117] on td "0 €" at bounding box center [1009, 113] width 121 height 29
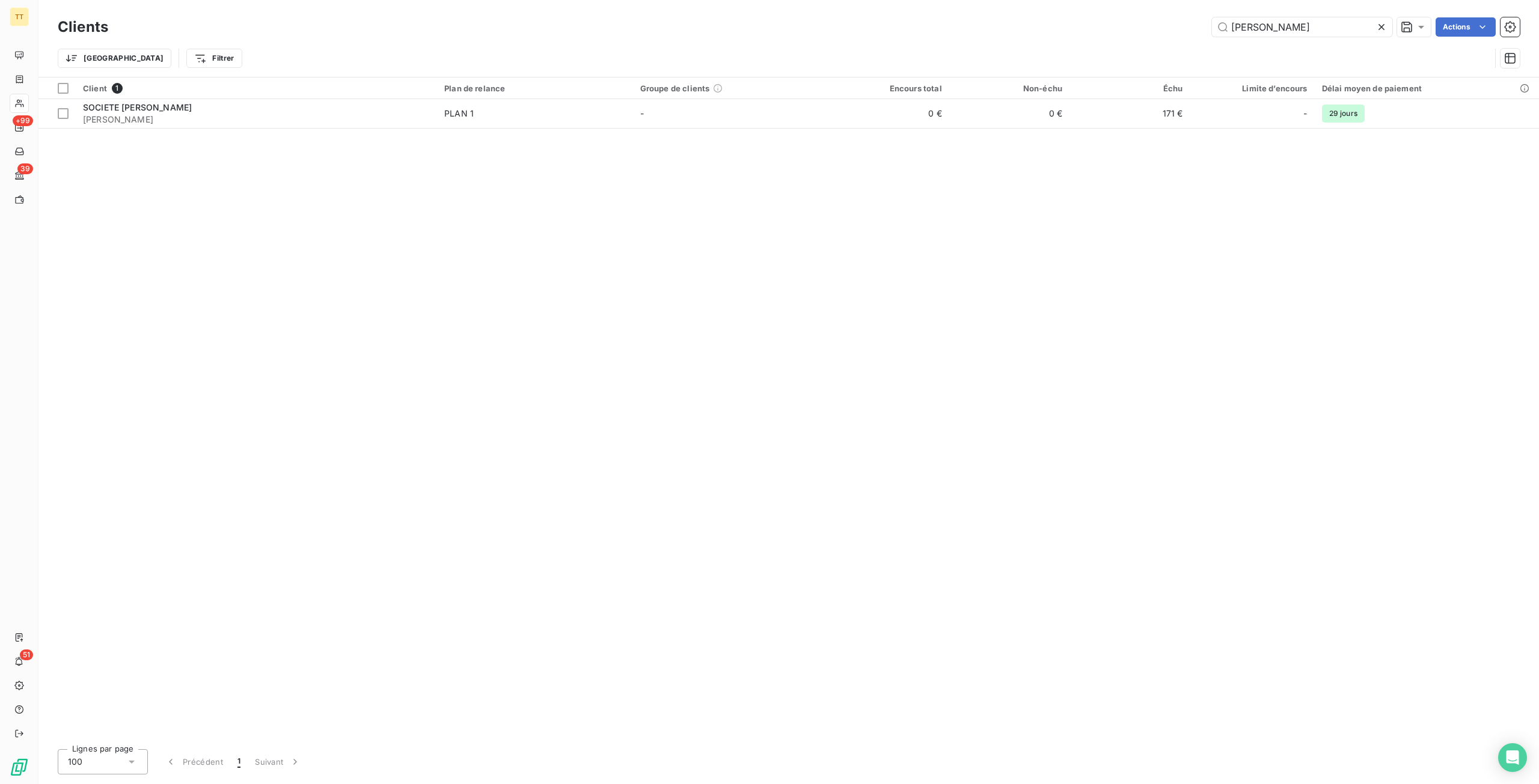
click at [1000, 5] on div "Clients CLEMENT Actions Trier Filtrer" at bounding box center [789, 38] width 1500 height 77
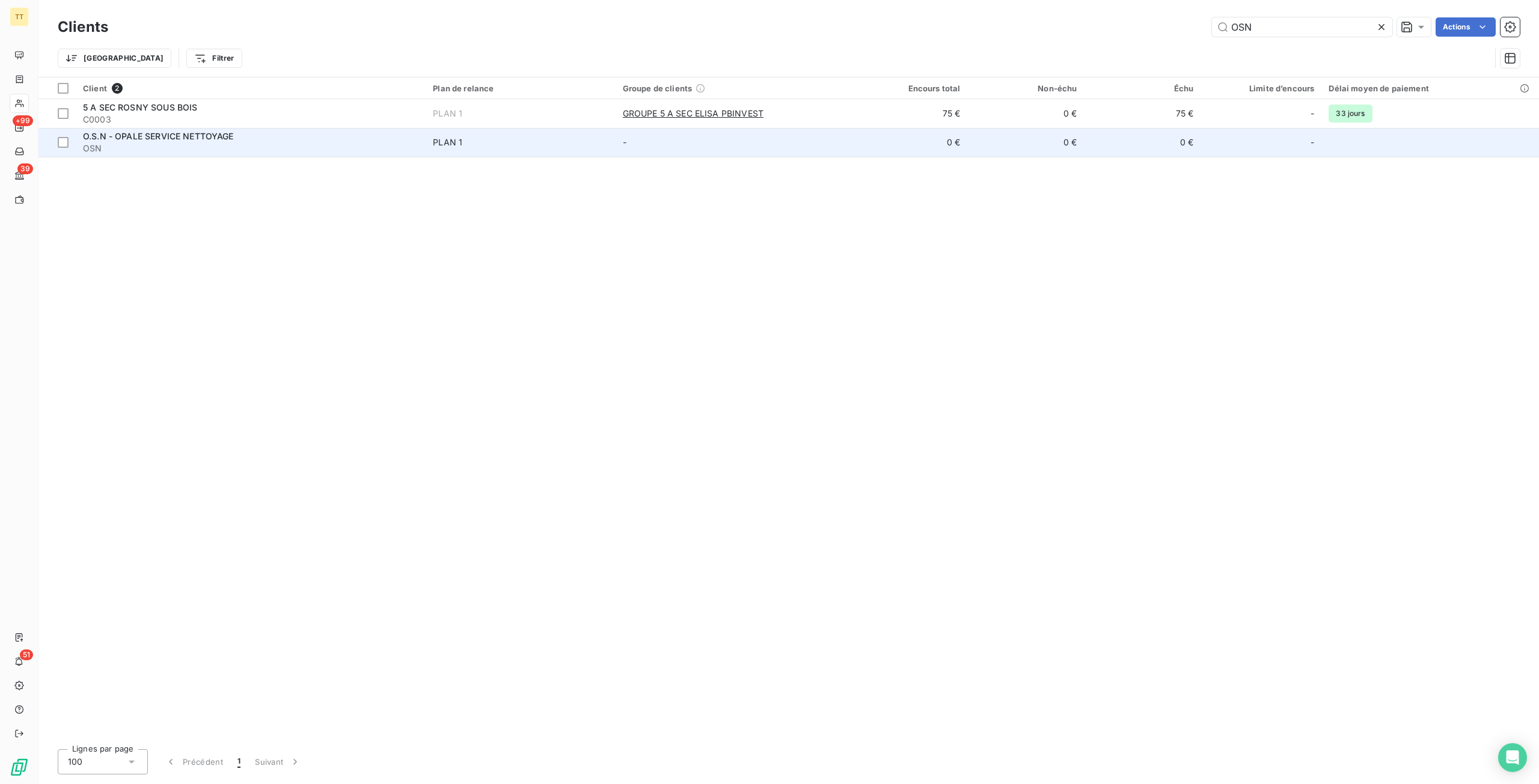
type input "OSN"
click at [978, 144] on td "0 €" at bounding box center [1025, 142] width 117 height 29
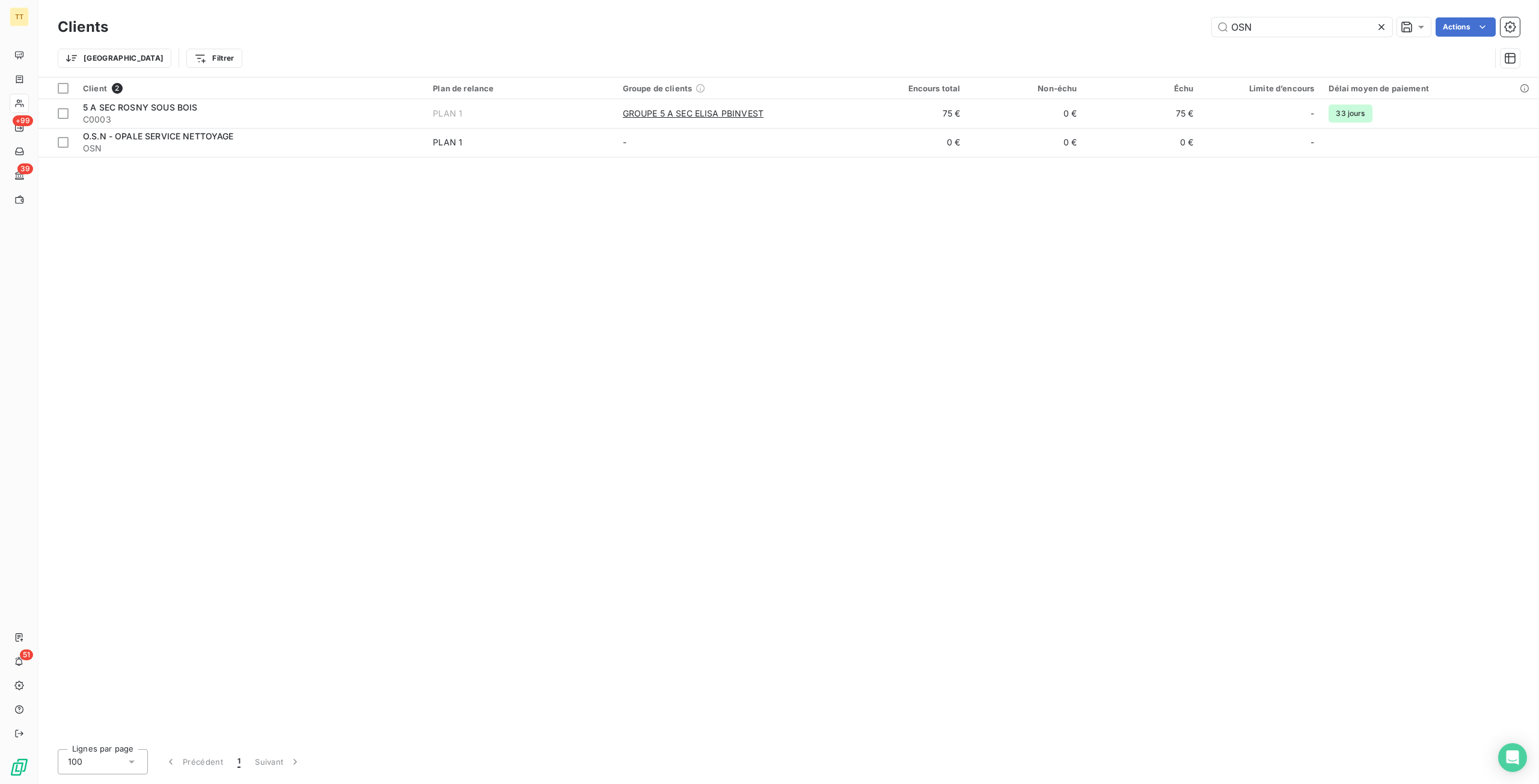
drag, startPoint x: 1273, startPoint y: 27, endPoint x: 1147, endPoint y: 1, distance: 128.7
click at [1147, 1] on div "Clients OSN Actions Trier Filtrer" at bounding box center [789, 38] width 1500 height 77
type input "DAIM"
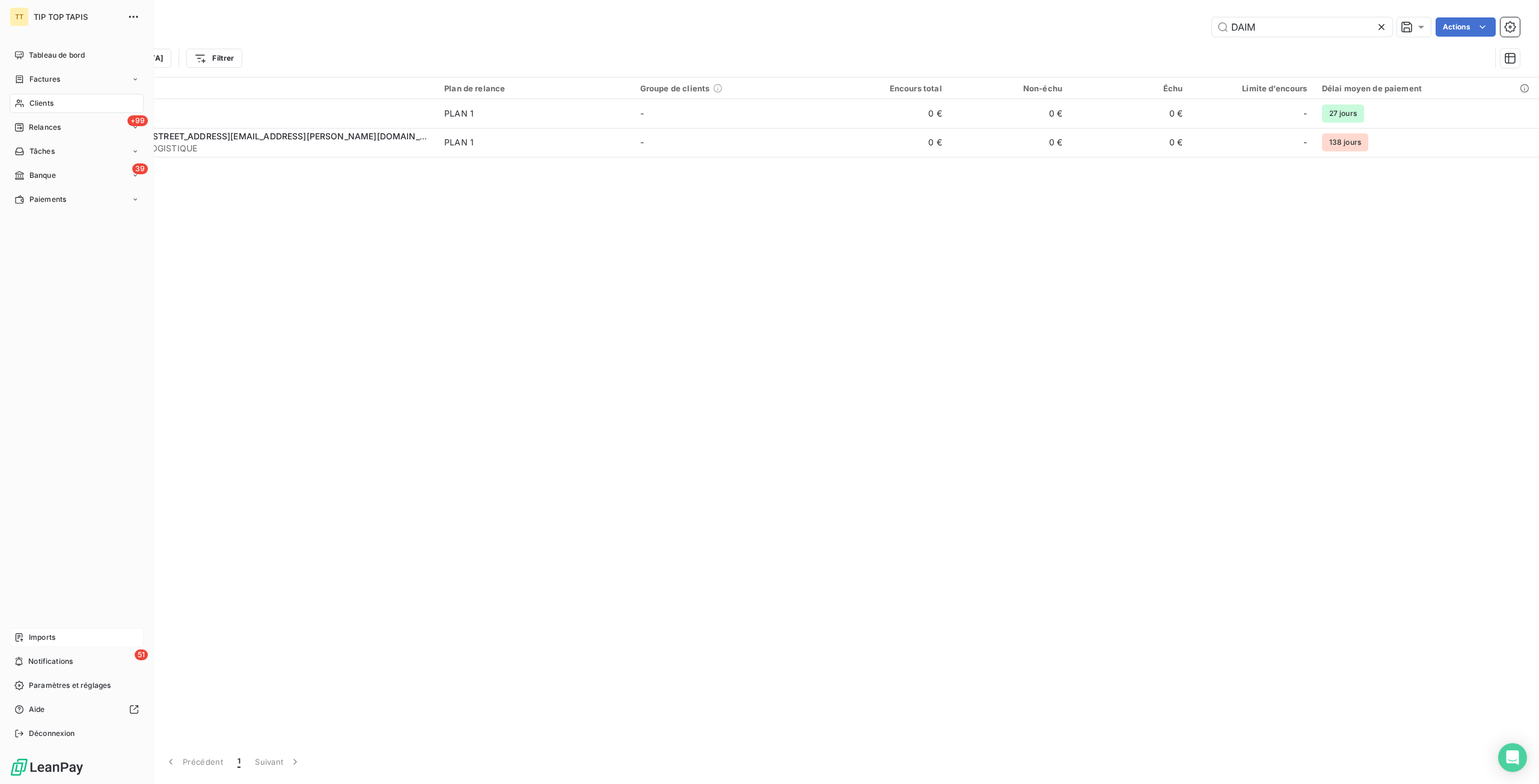
click at [50, 633] on span "Imports" at bounding box center [42, 637] width 26 height 11
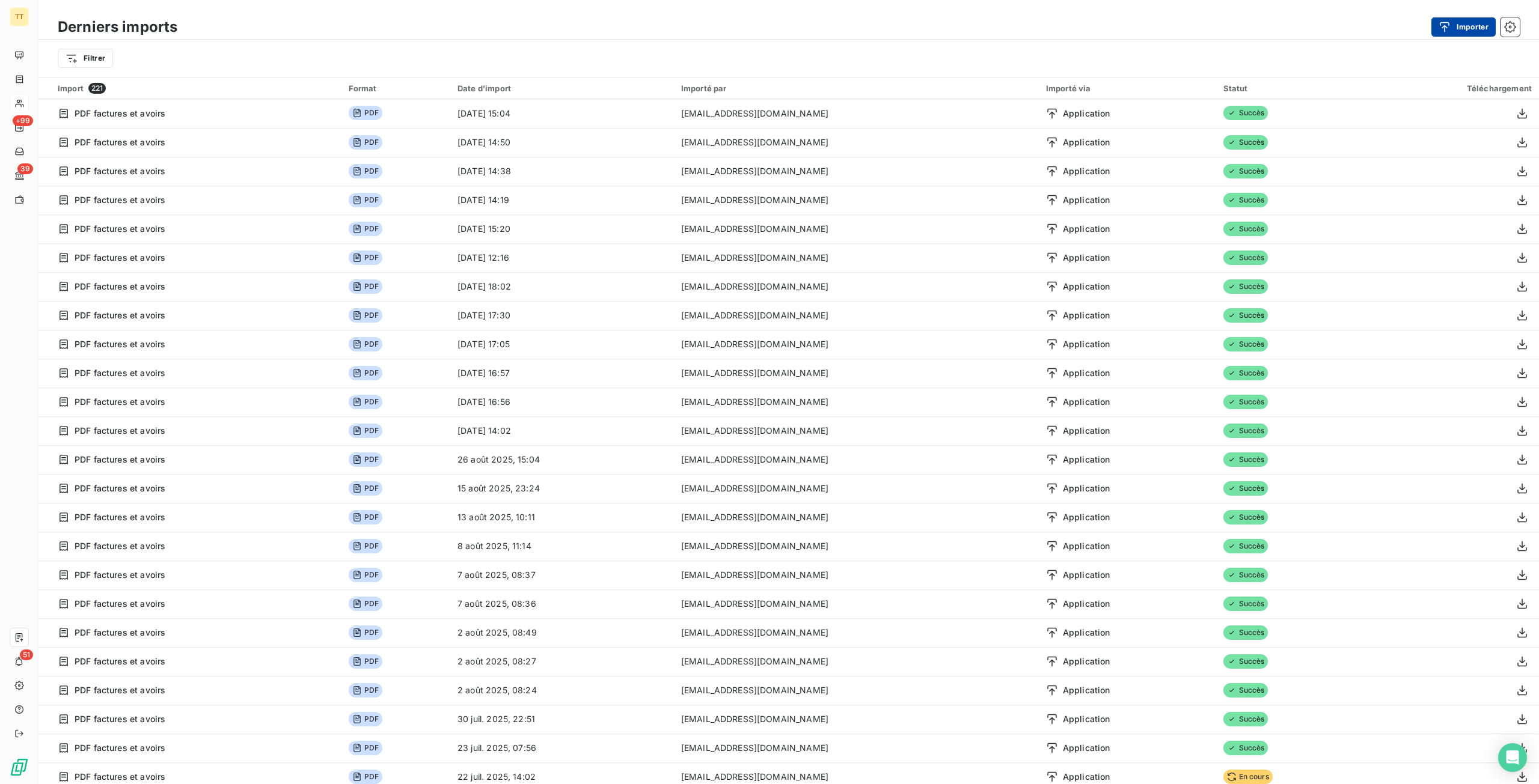
click at [1441, 28] on icon "button" at bounding box center [1444, 27] width 12 height 12
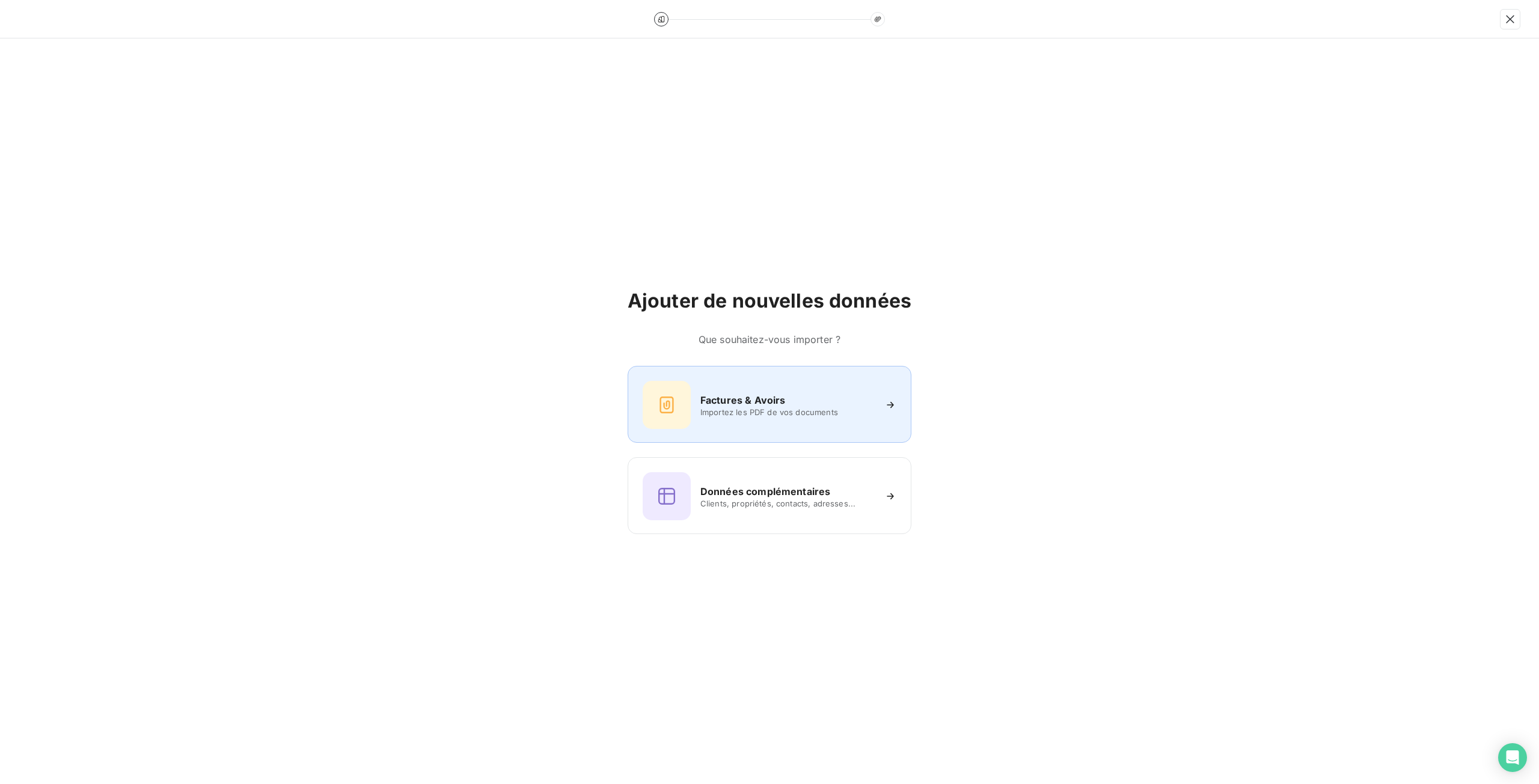
click at [747, 402] on h6 "Factures & Avoirs" at bounding box center [743, 400] width 85 height 14
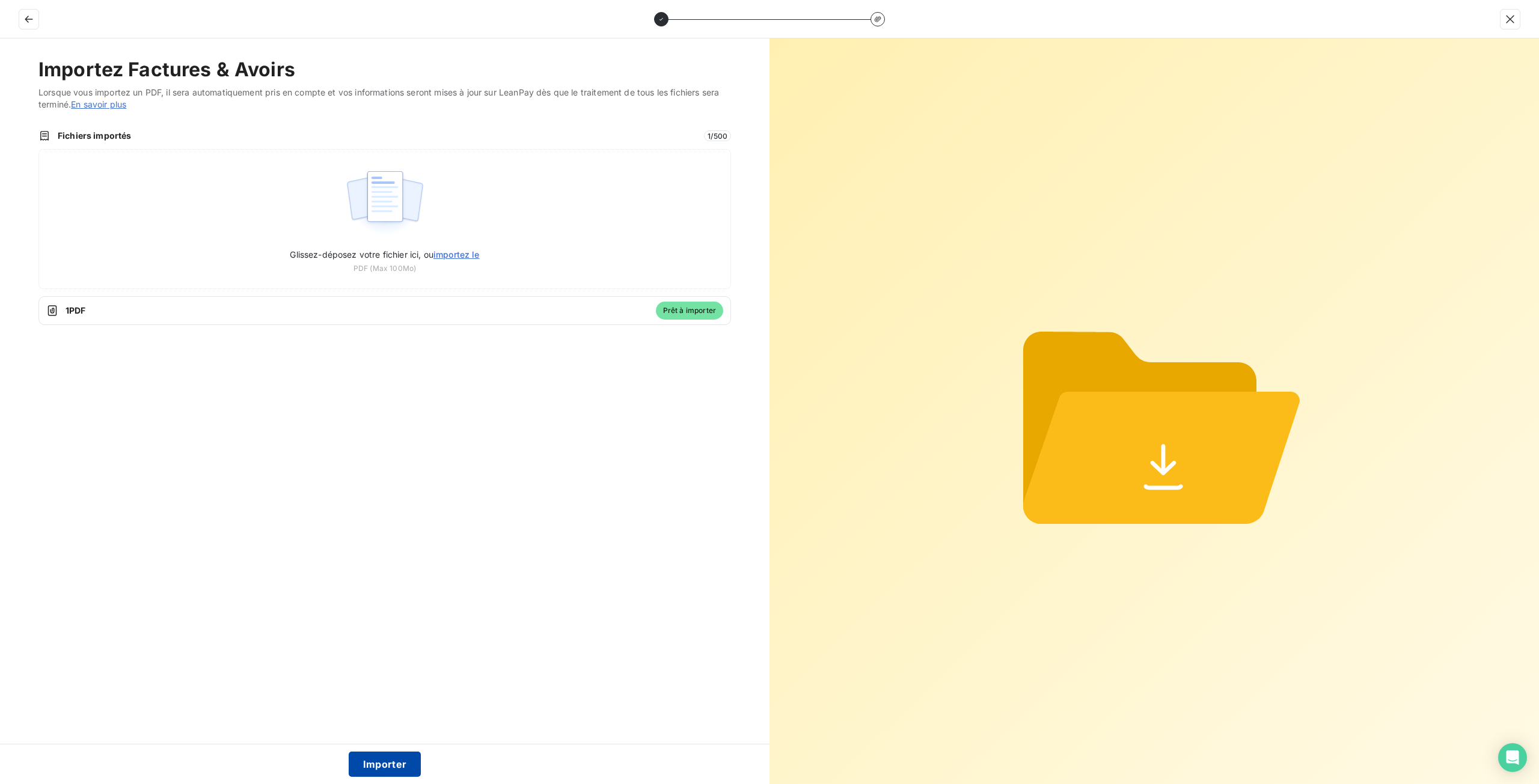
click at [411, 755] on button "Importer" at bounding box center [385, 764] width 73 height 25
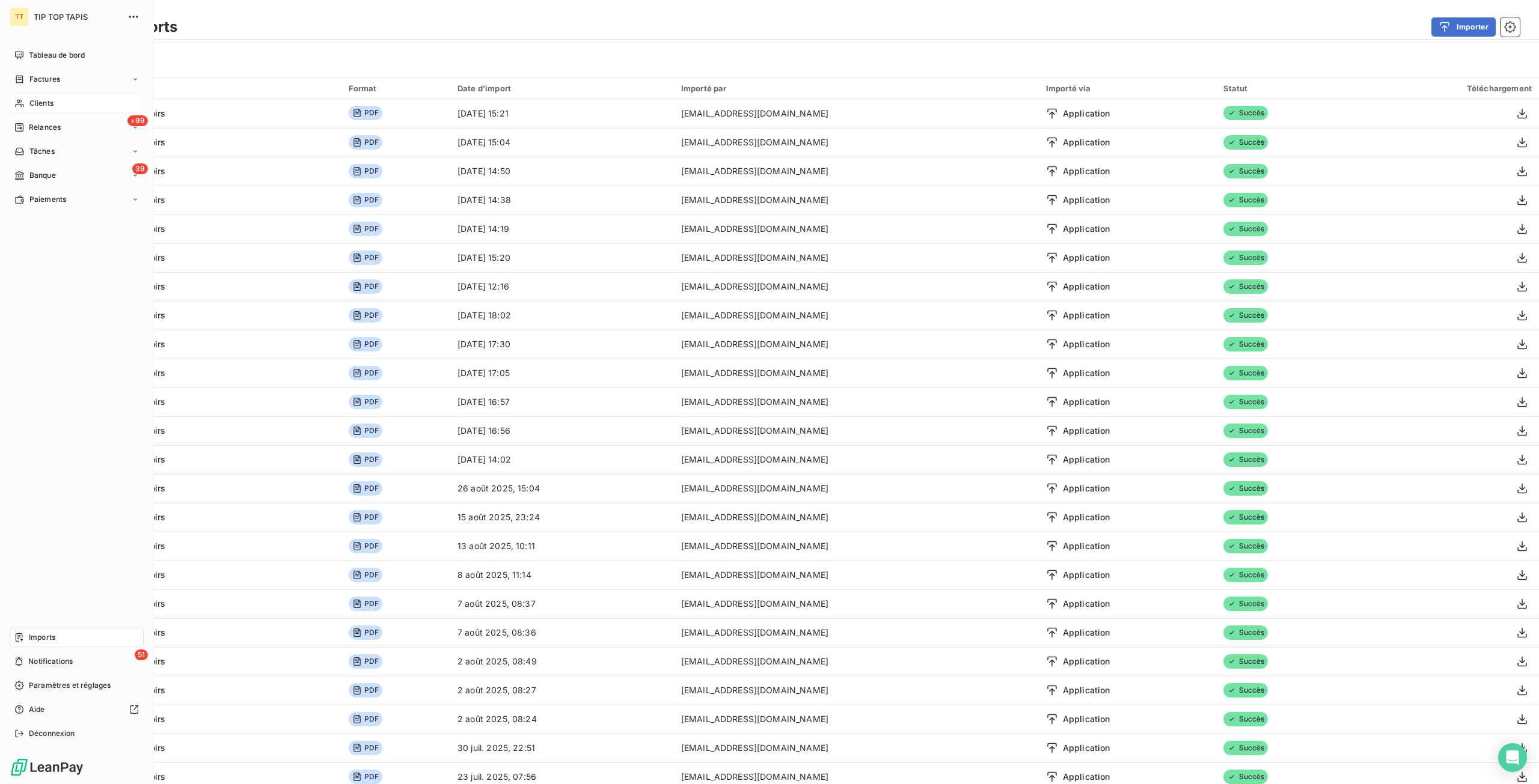
click at [27, 102] on div "Clients" at bounding box center [77, 103] width 134 height 19
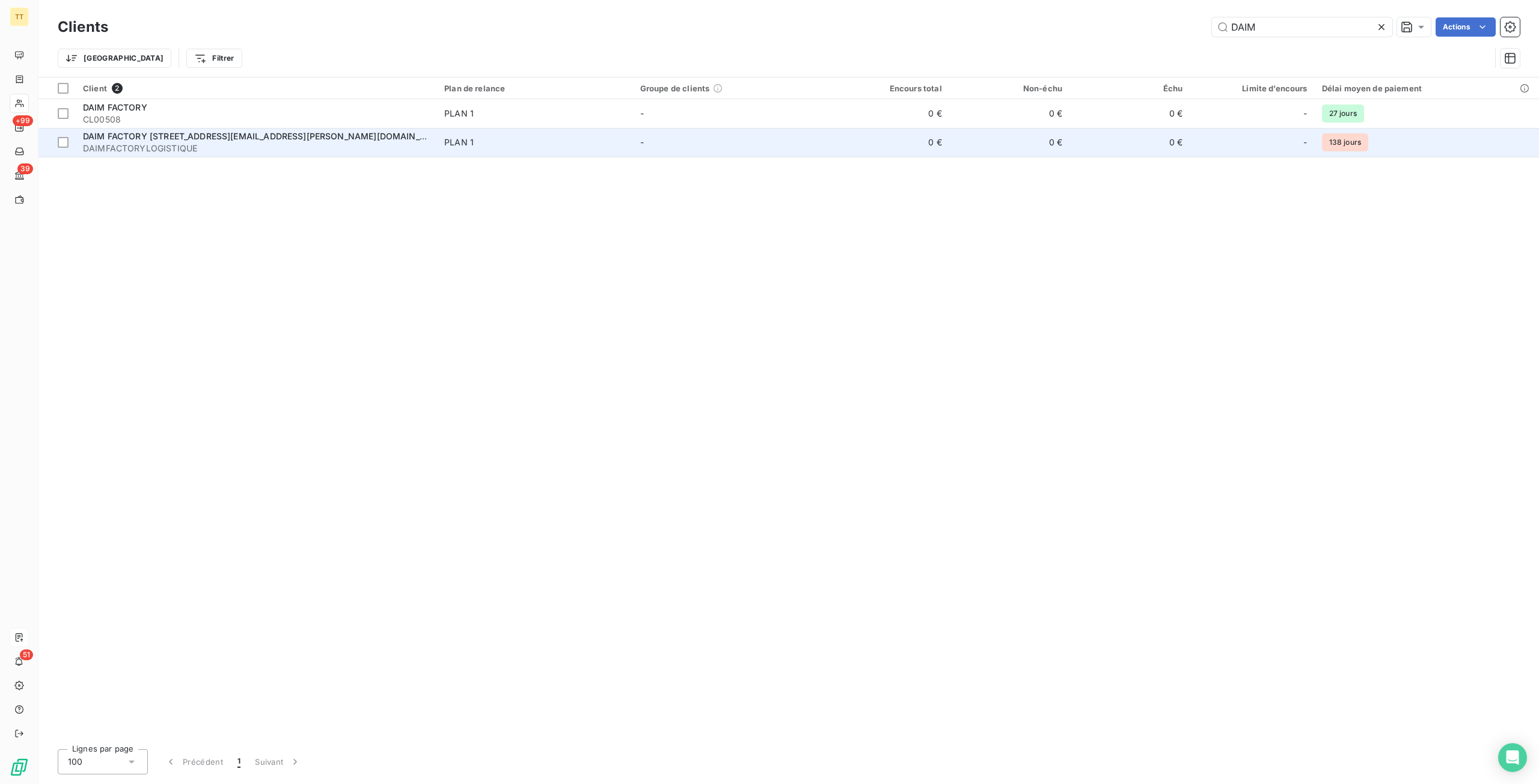
click at [928, 151] on td "0 €" at bounding box center [888, 142] width 121 height 29
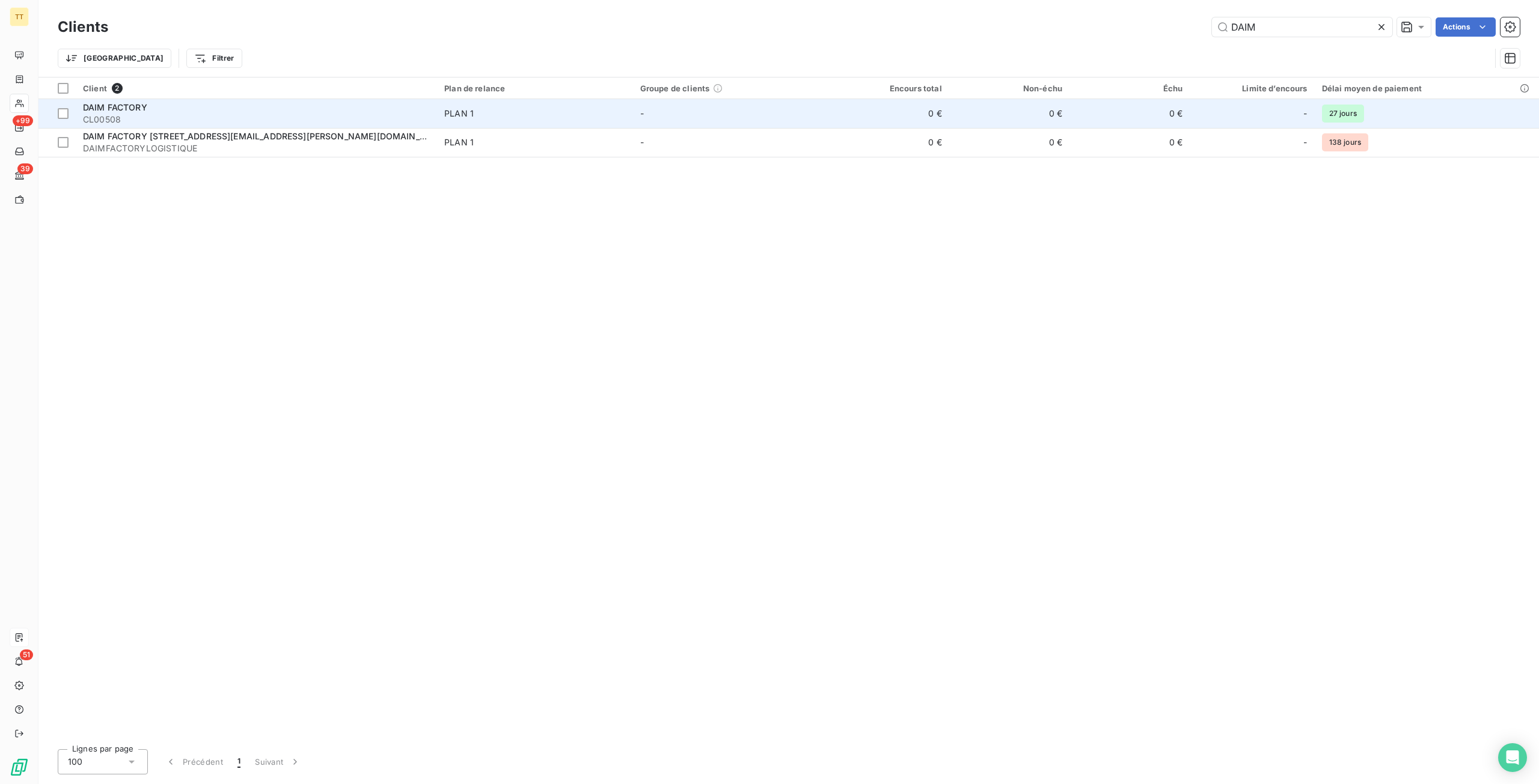
click at [915, 113] on td "0 €" at bounding box center [888, 113] width 121 height 29
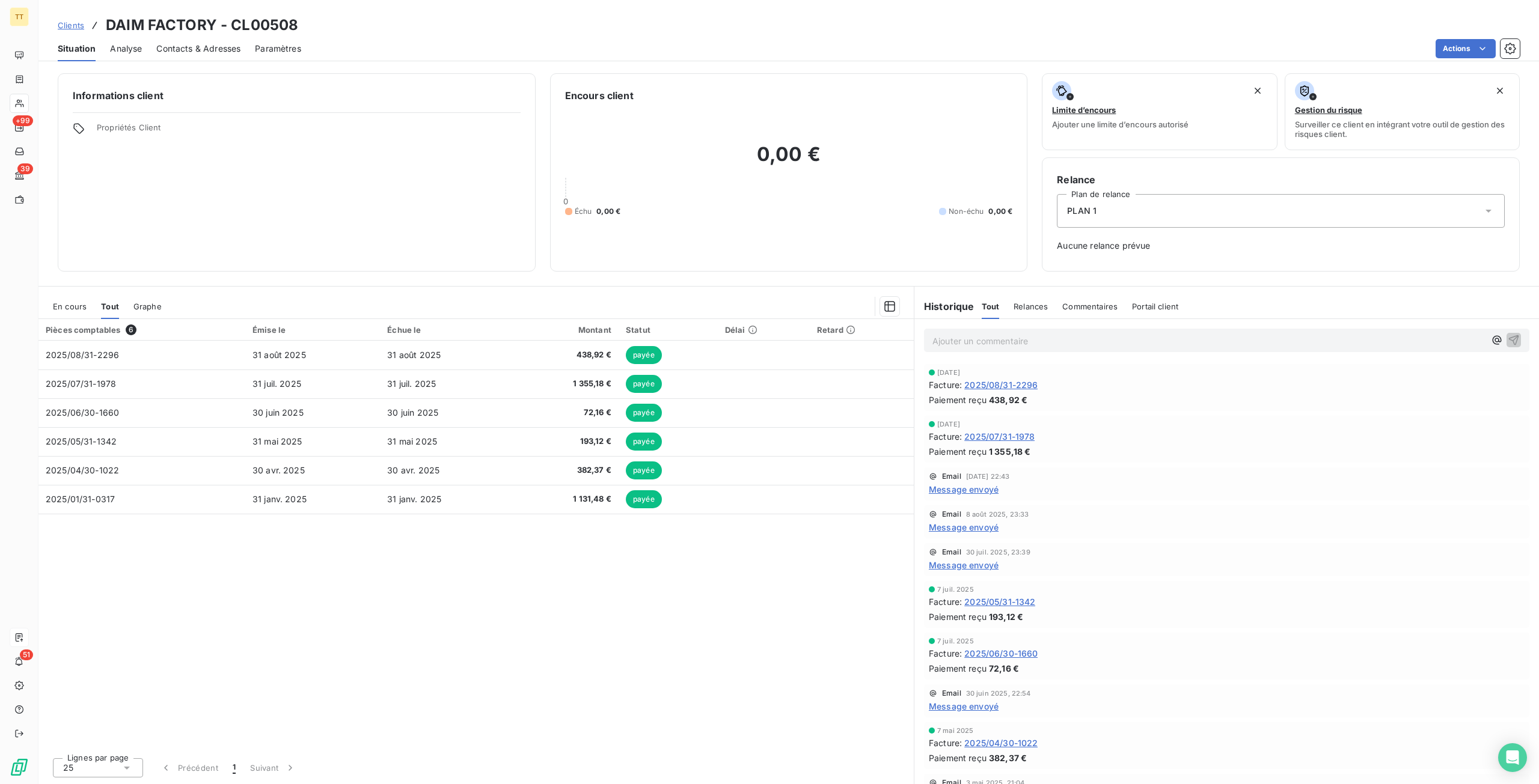
click at [109, 304] on span "Tout" at bounding box center [110, 306] width 18 height 10
click at [62, 303] on span "En cours" at bounding box center [70, 306] width 34 height 10
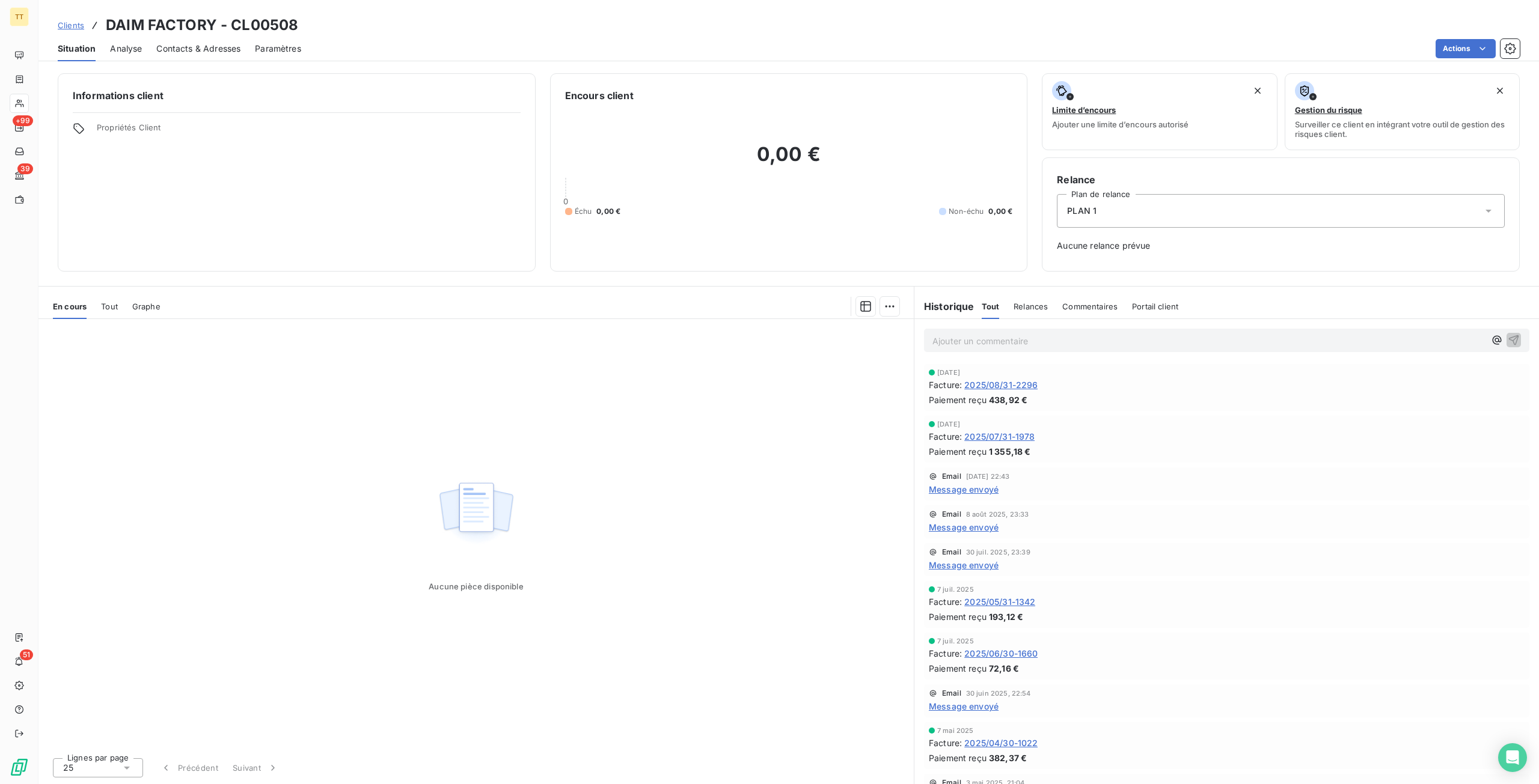
click at [108, 305] on span "Tout" at bounding box center [110, 306] width 17 height 10
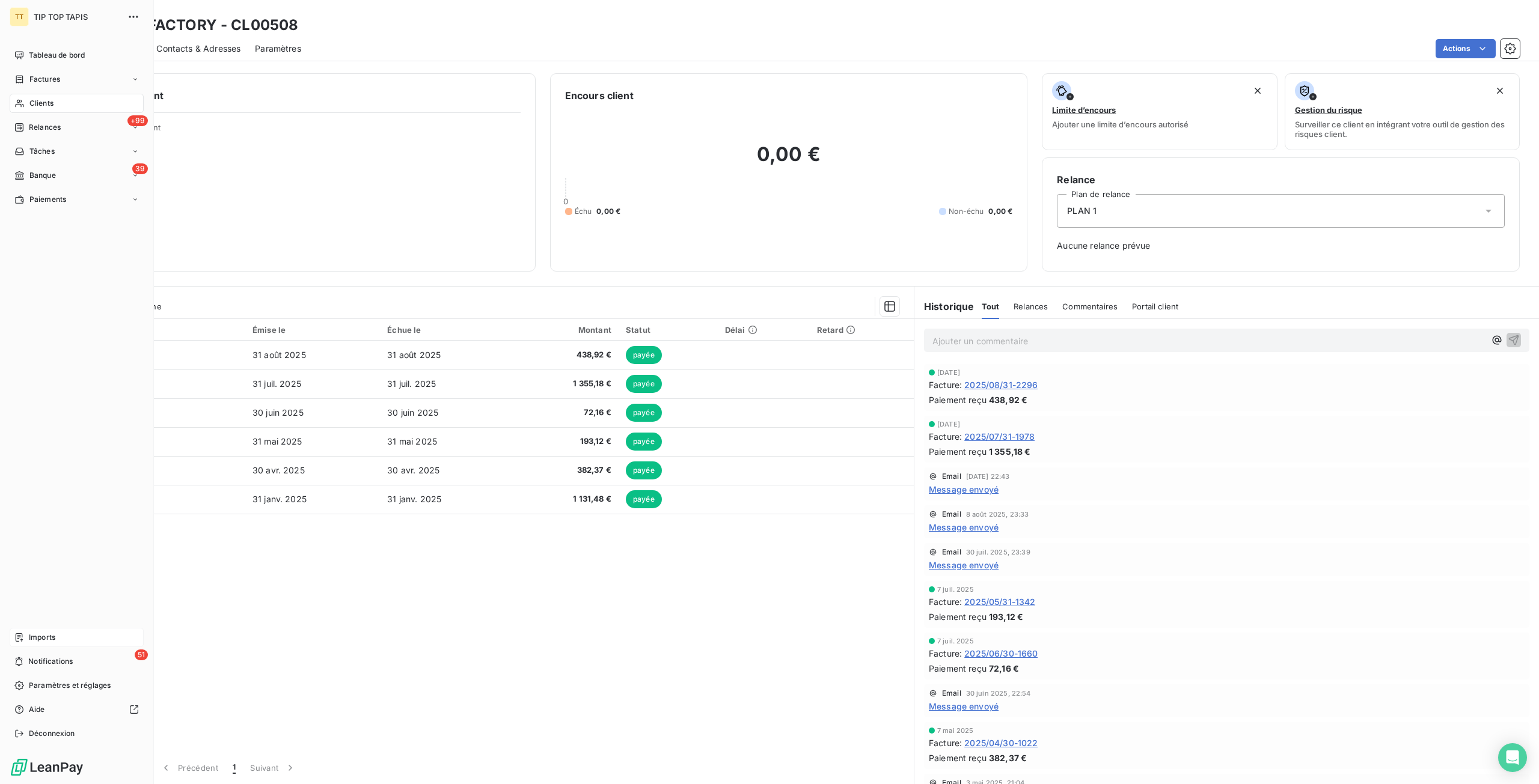
click at [23, 642] on div "Imports" at bounding box center [77, 638] width 134 height 19
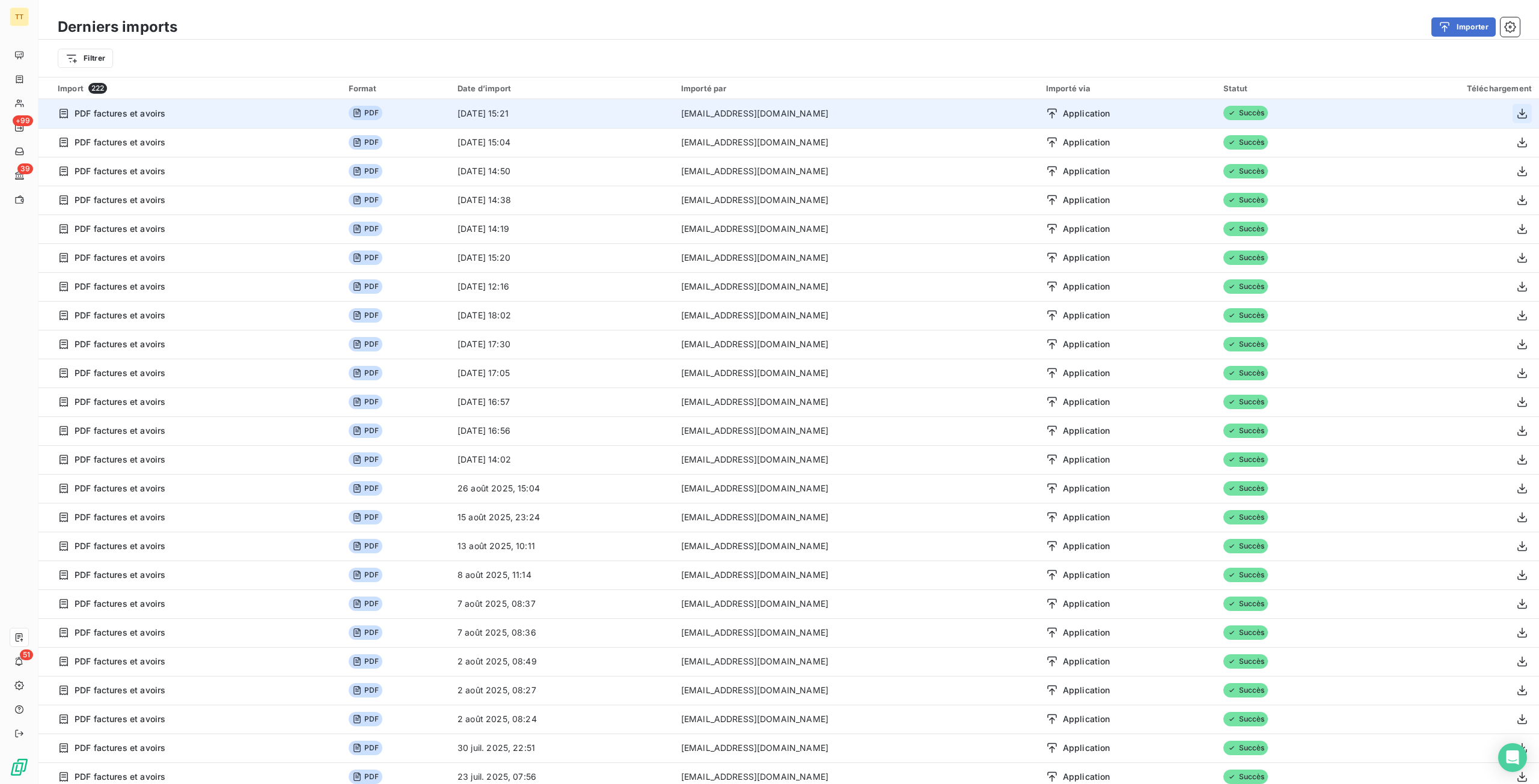
click at [1516, 111] on icon "button" at bounding box center [1522, 113] width 12 height 12
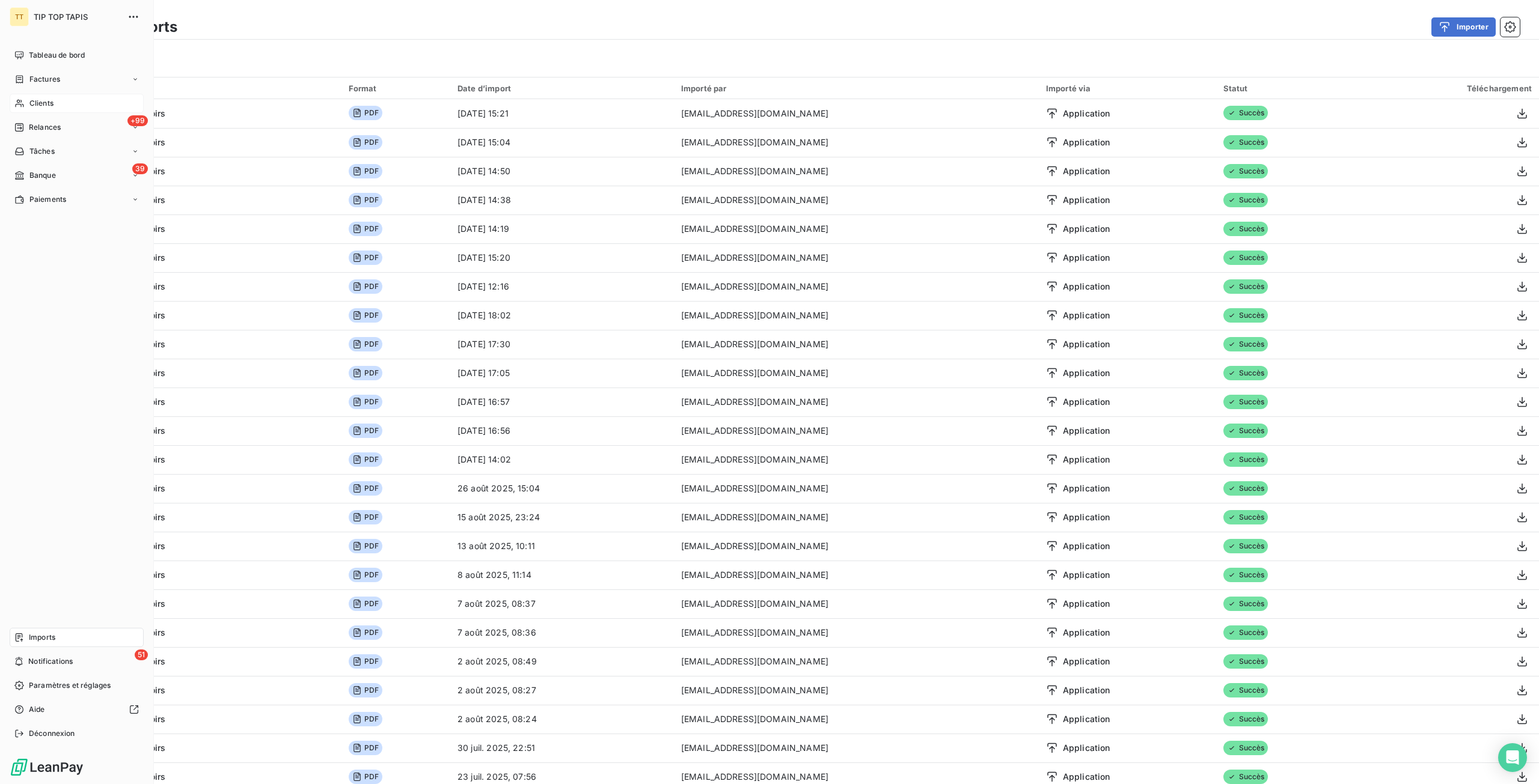
click at [31, 107] on span "Clients" at bounding box center [41, 103] width 24 height 11
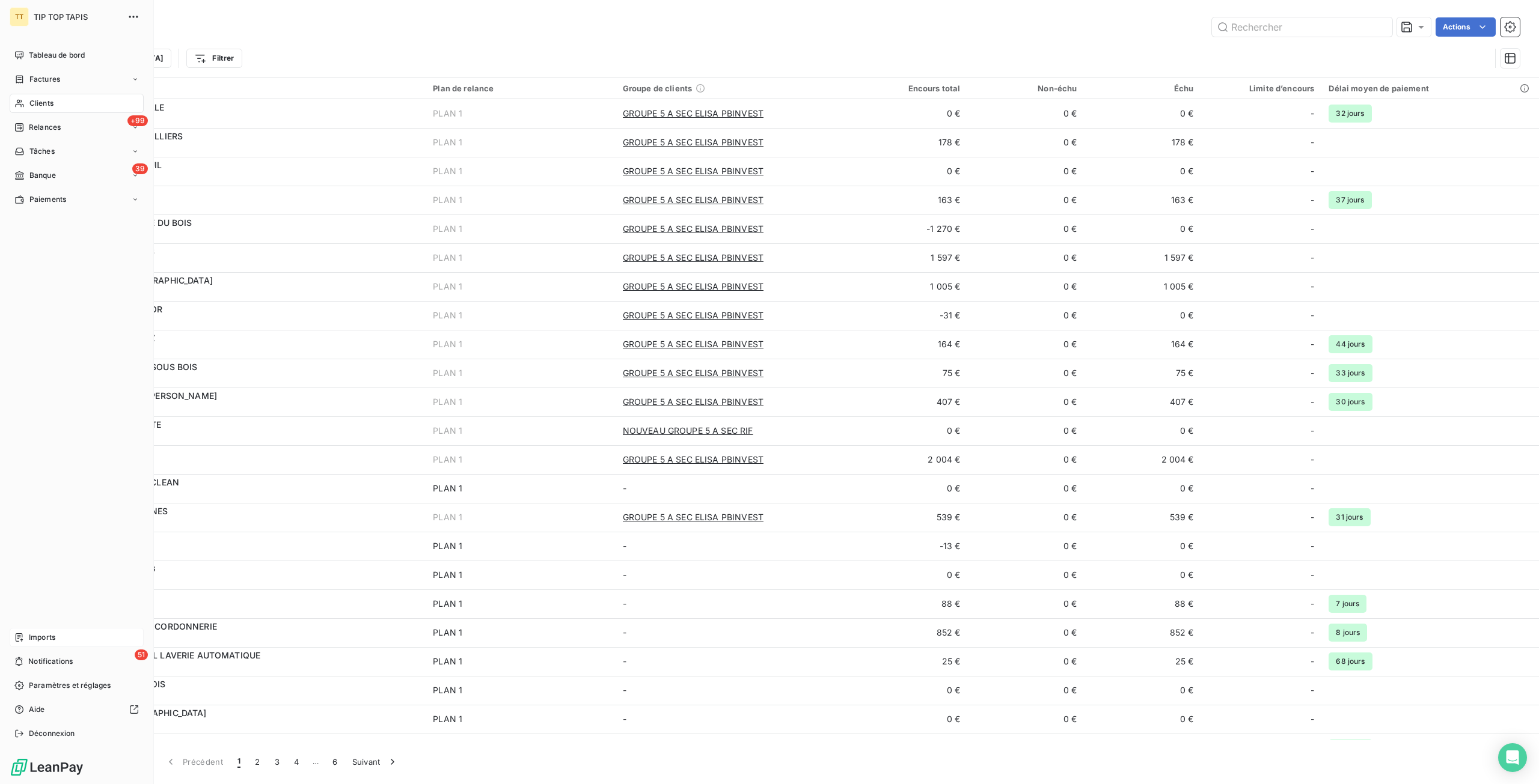
click at [59, 639] on div "Imports" at bounding box center [77, 638] width 134 height 19
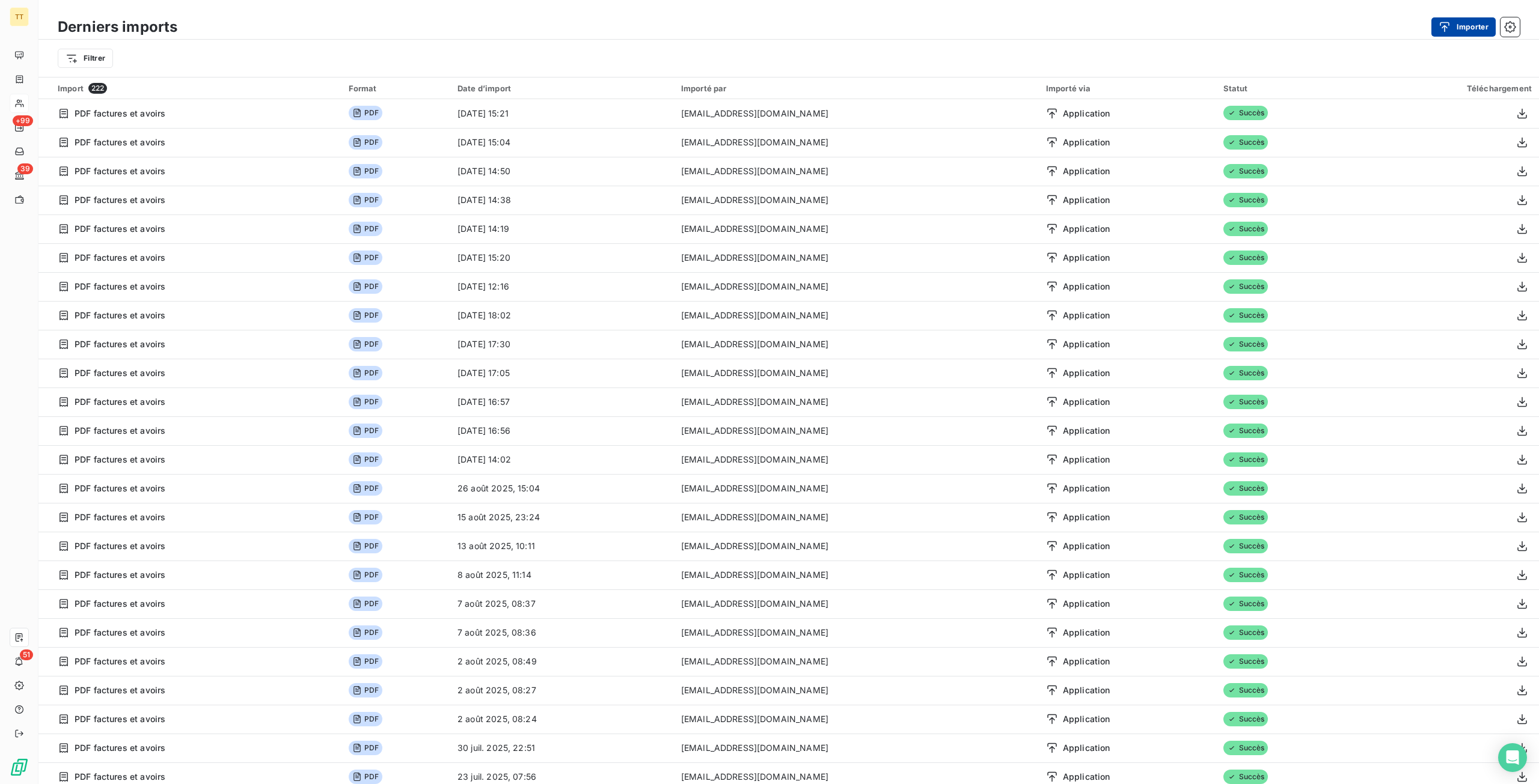
click at [1471, 19] on button "Importer" at bounding box center [1464, 27] width 64 height 19
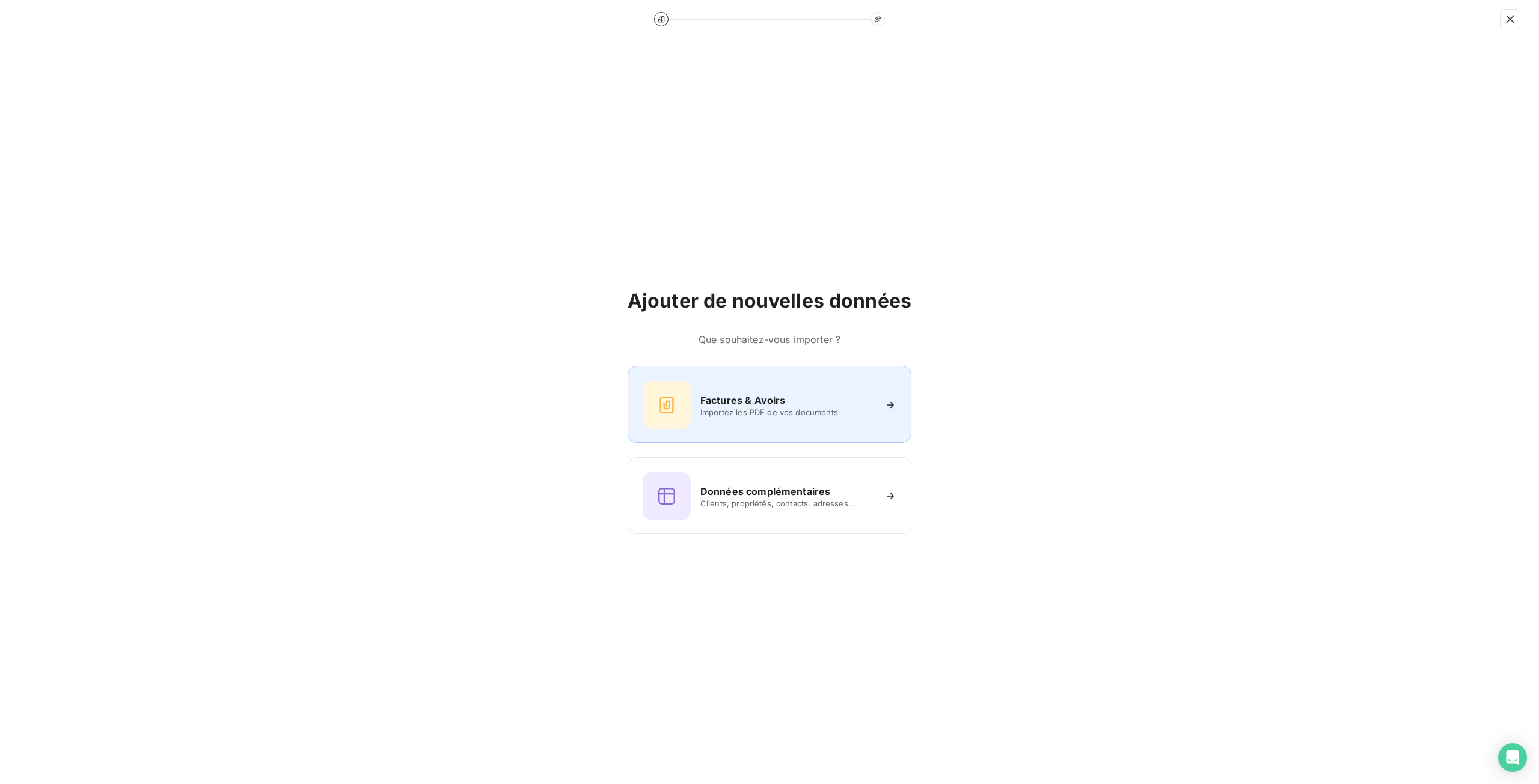
click at [724, 414] on span "Importez les PDF de vos documents" at bounding box center [788, 412] width 174 height 10
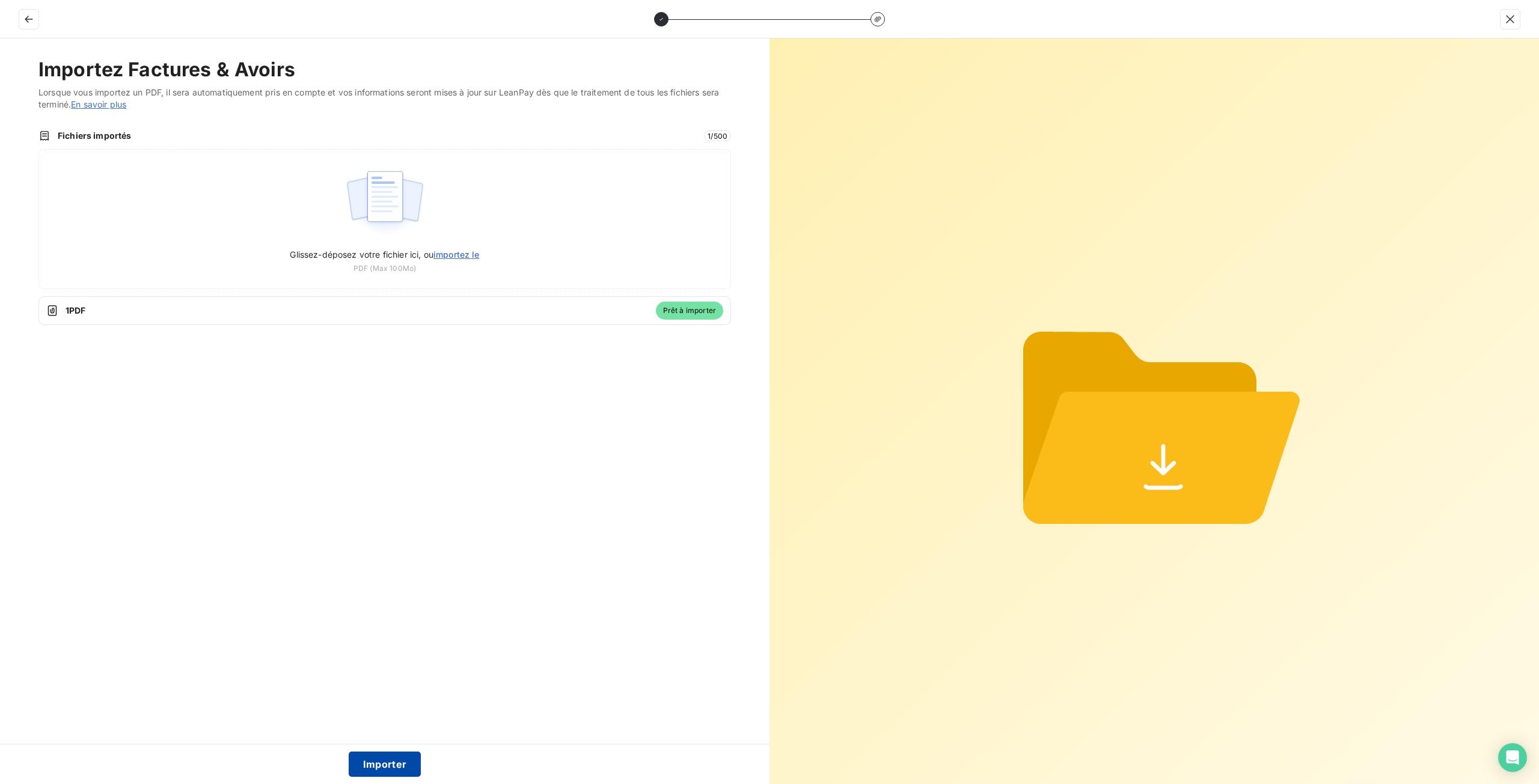
click at [391, 766] on button "Importer" at bounding box center [385, 764] width 73 height 25
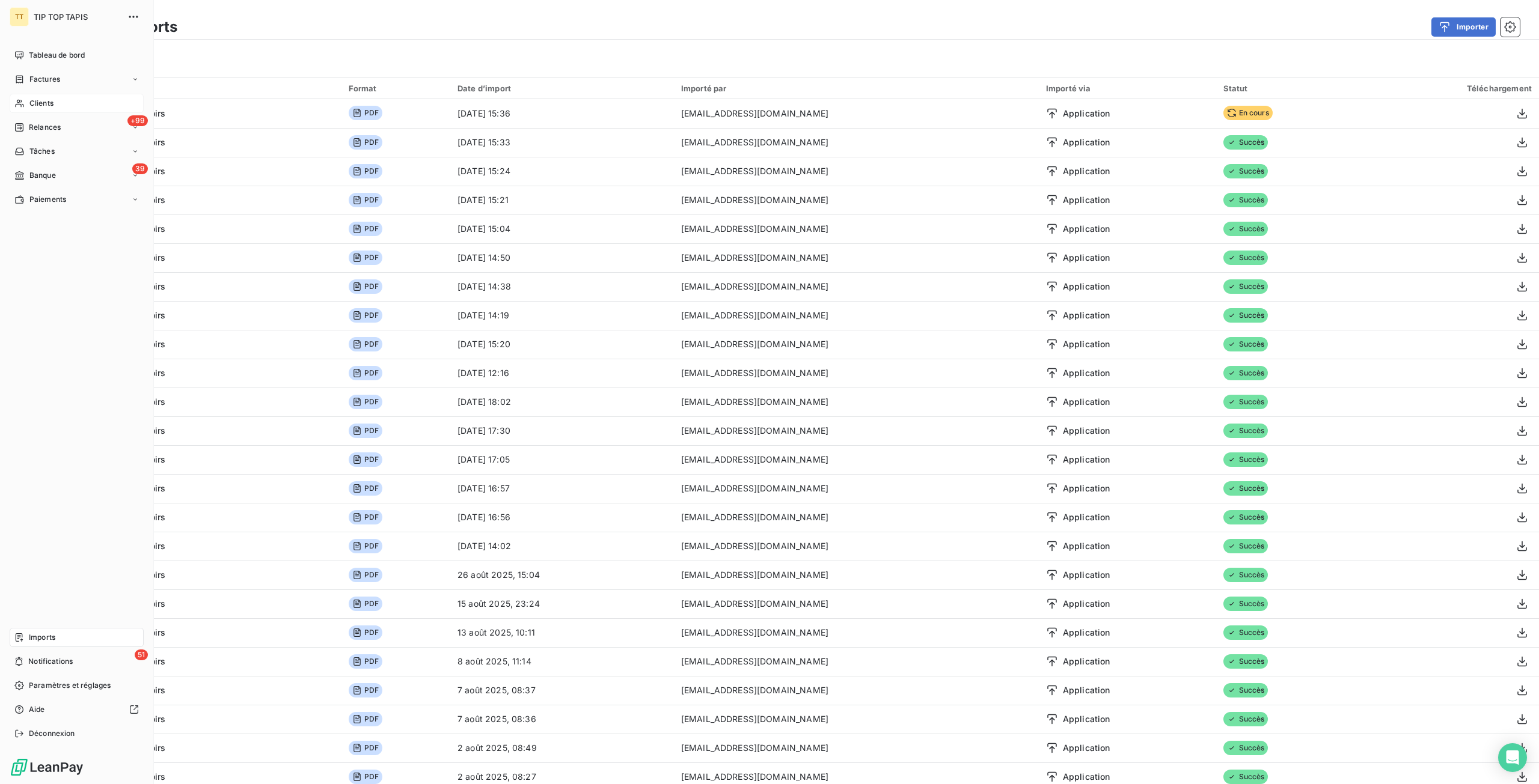
click at [42, 95] on div "Clients" at bounding box center [77, 103] width 134 height 19
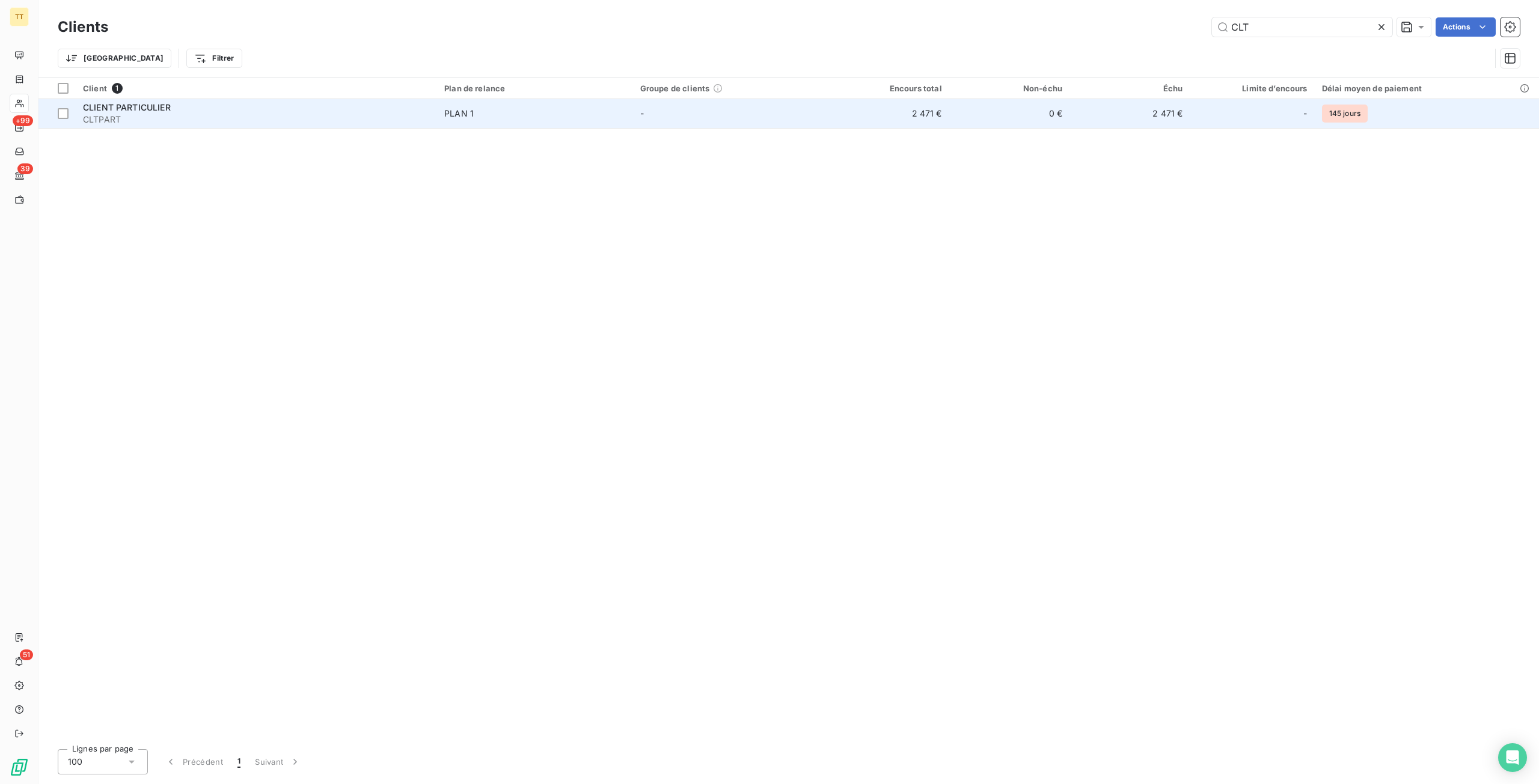
type input "CLT"
click at [829, 115] on td "-" at bounding box center [731, 113] width 196 height 29
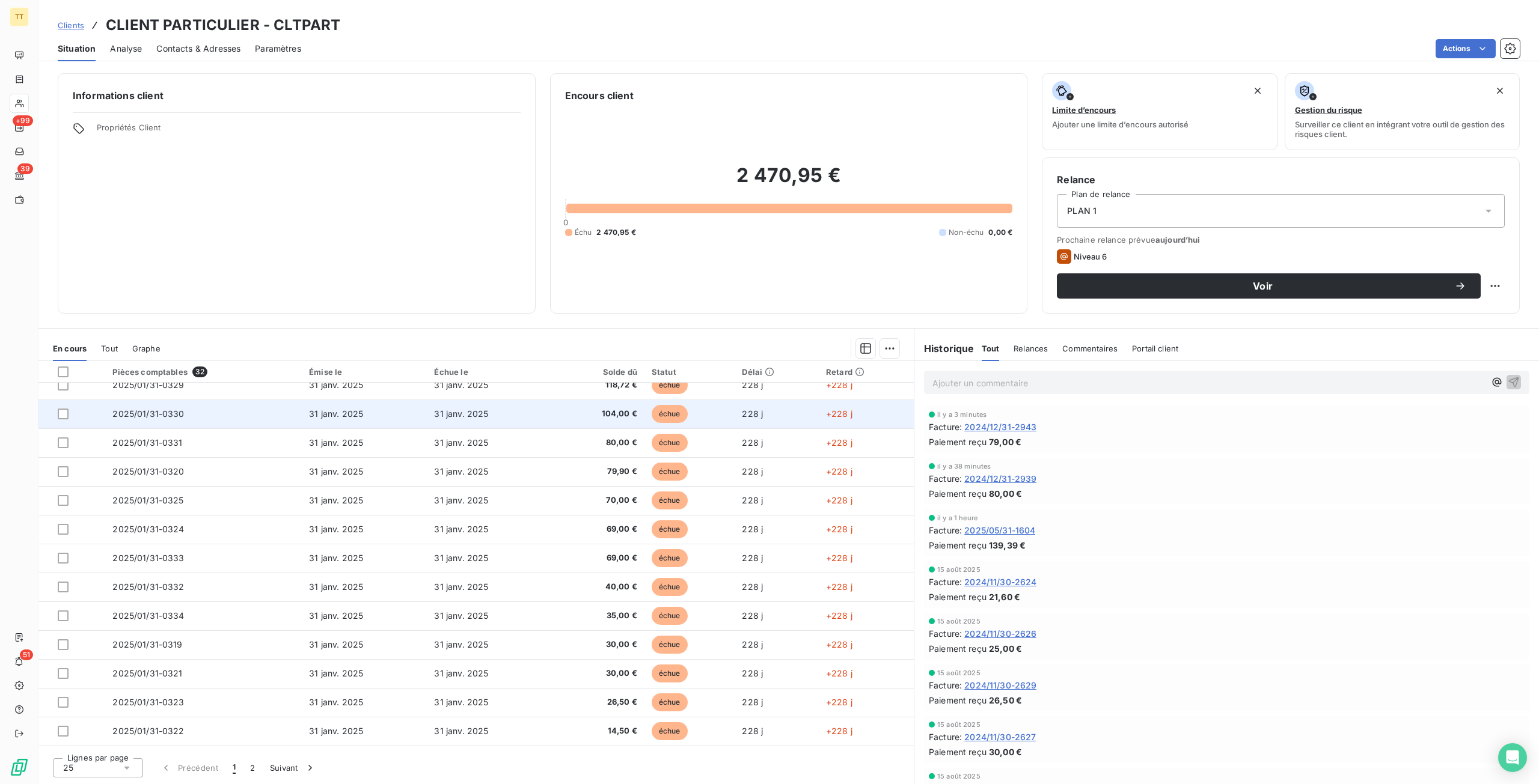
scroll to position [355, 0]
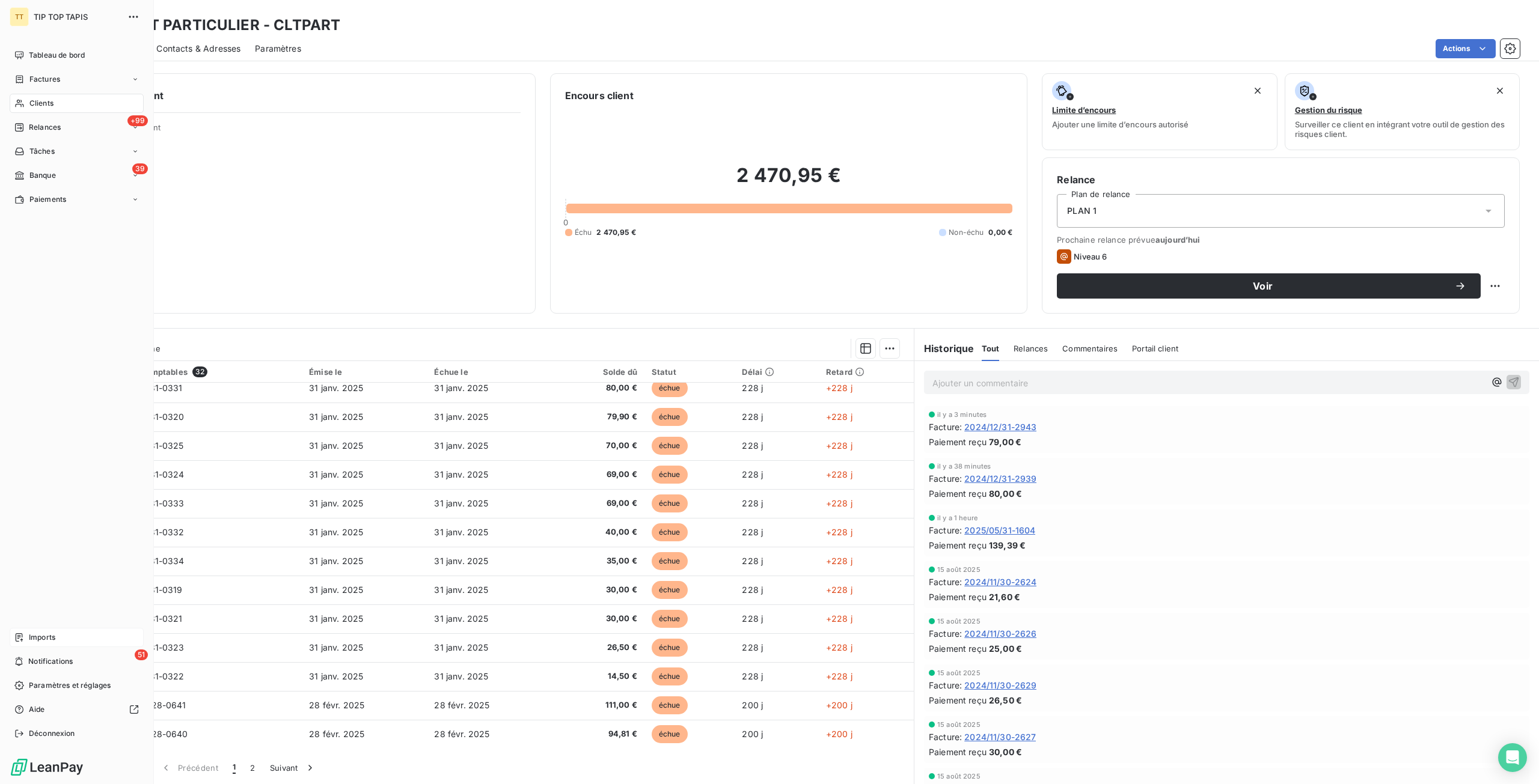
click at [50, 644] on div "Imports" at bounding box center [77, 638] width 134 height 19
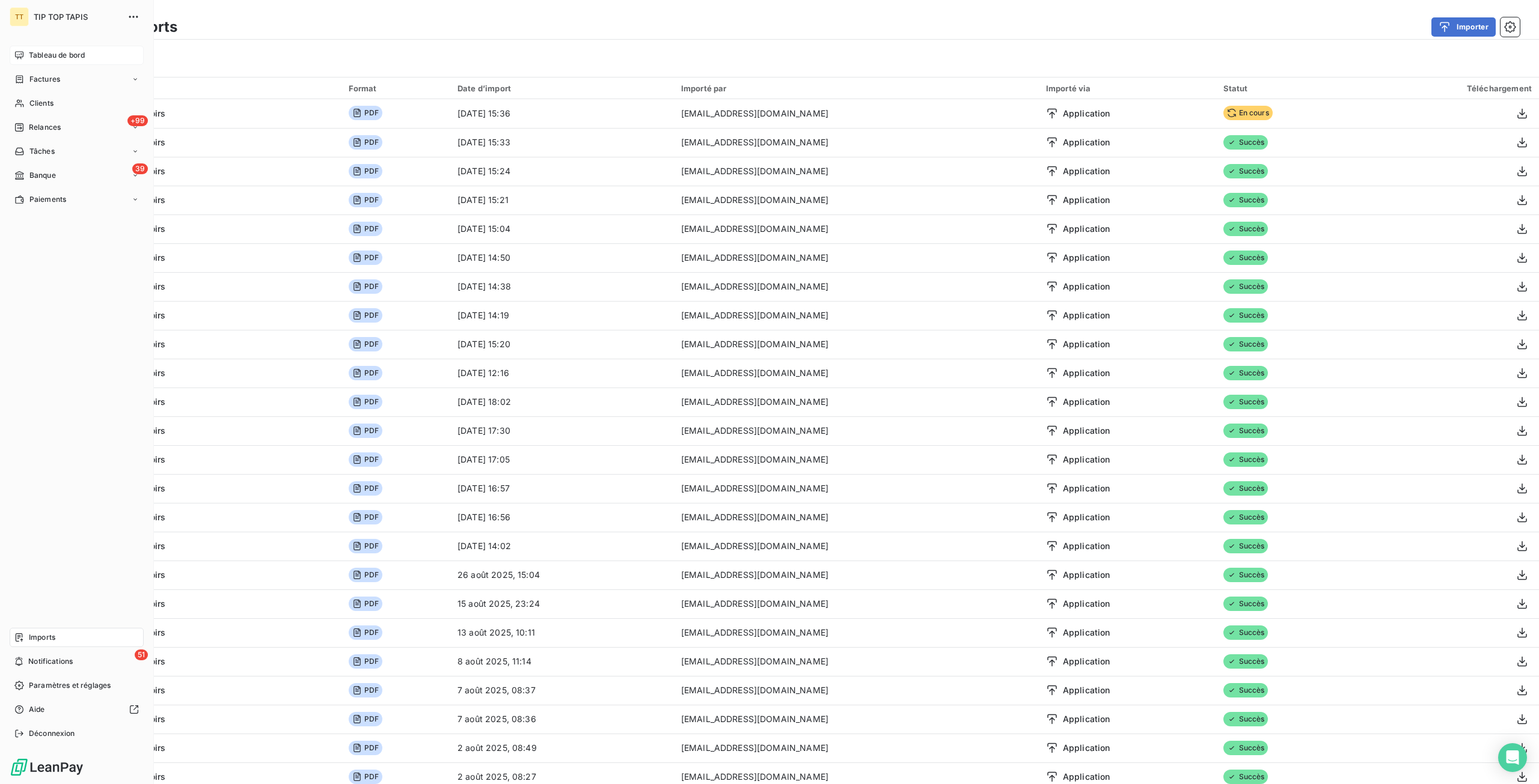
click at [42, 53] on span "Tableau de bord" at bounding box center [57, 55] width 56 height 11
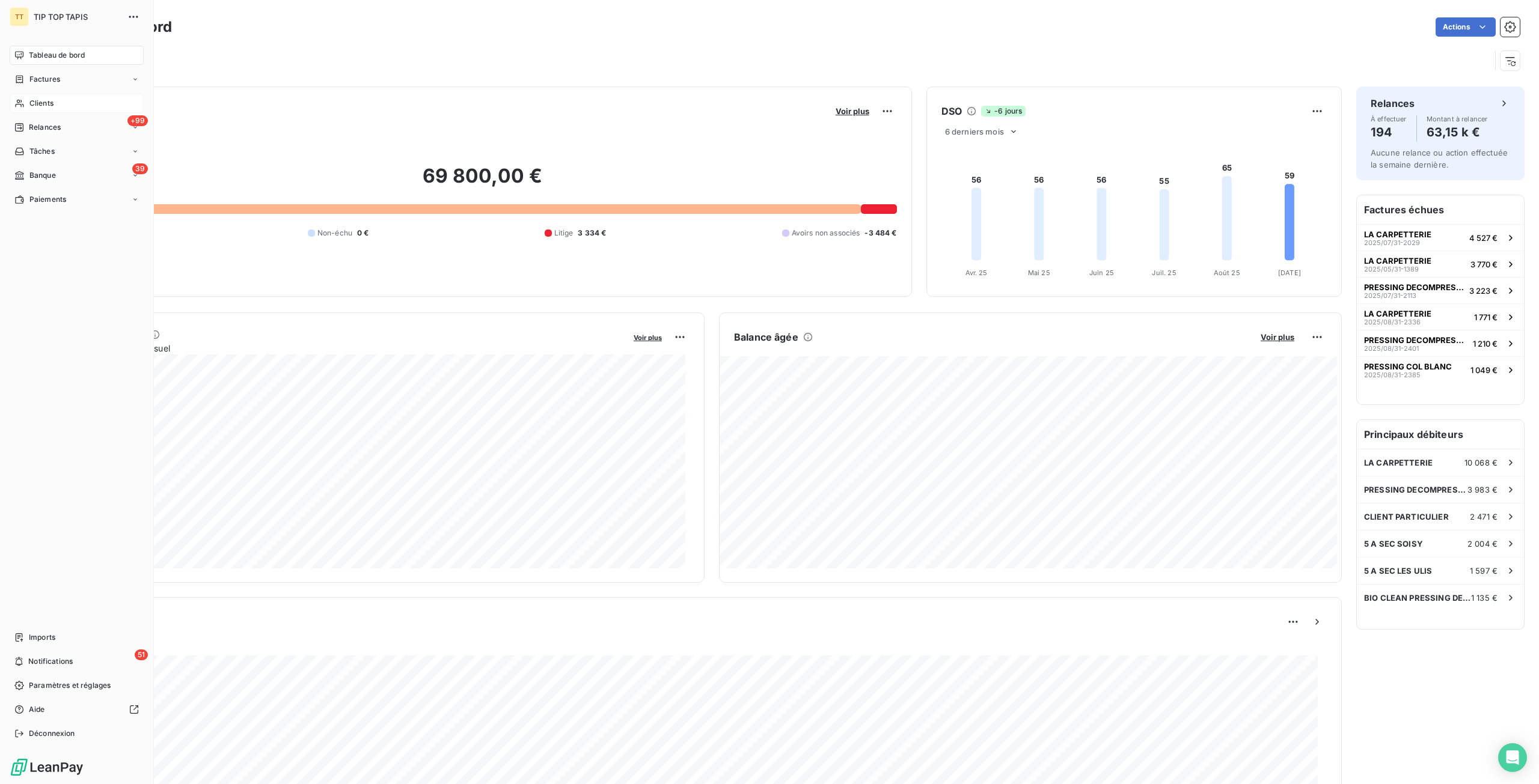
click at [63, 111] on div "Clients" at bounding box center [77, 103] width 134 height 19
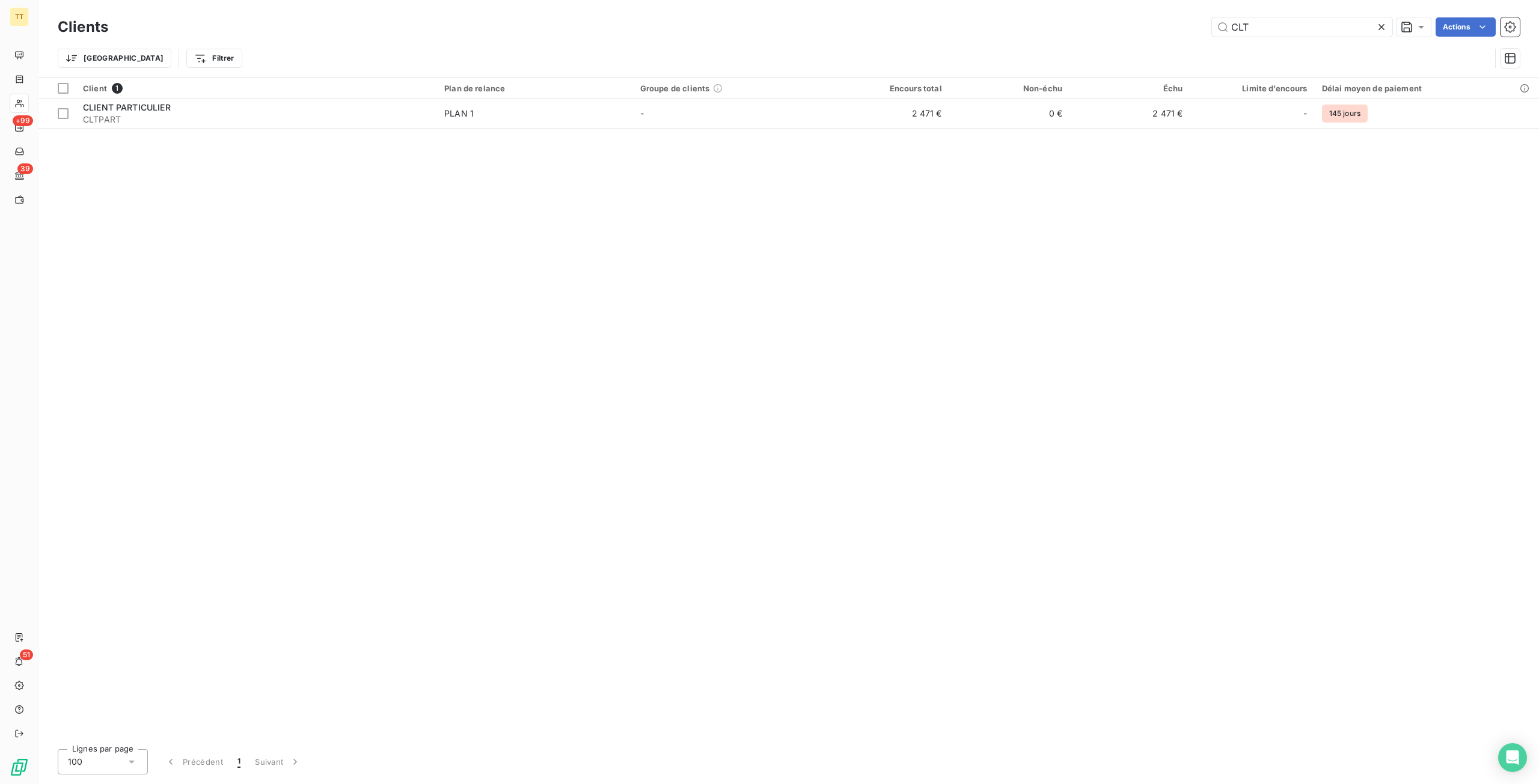
click at [1136, 292] on div "Client 1 Plan de relance Groupe de clients Encours total Non-échu Échu Limite d…" at bounding box center [789, 408] width 1500 height 662
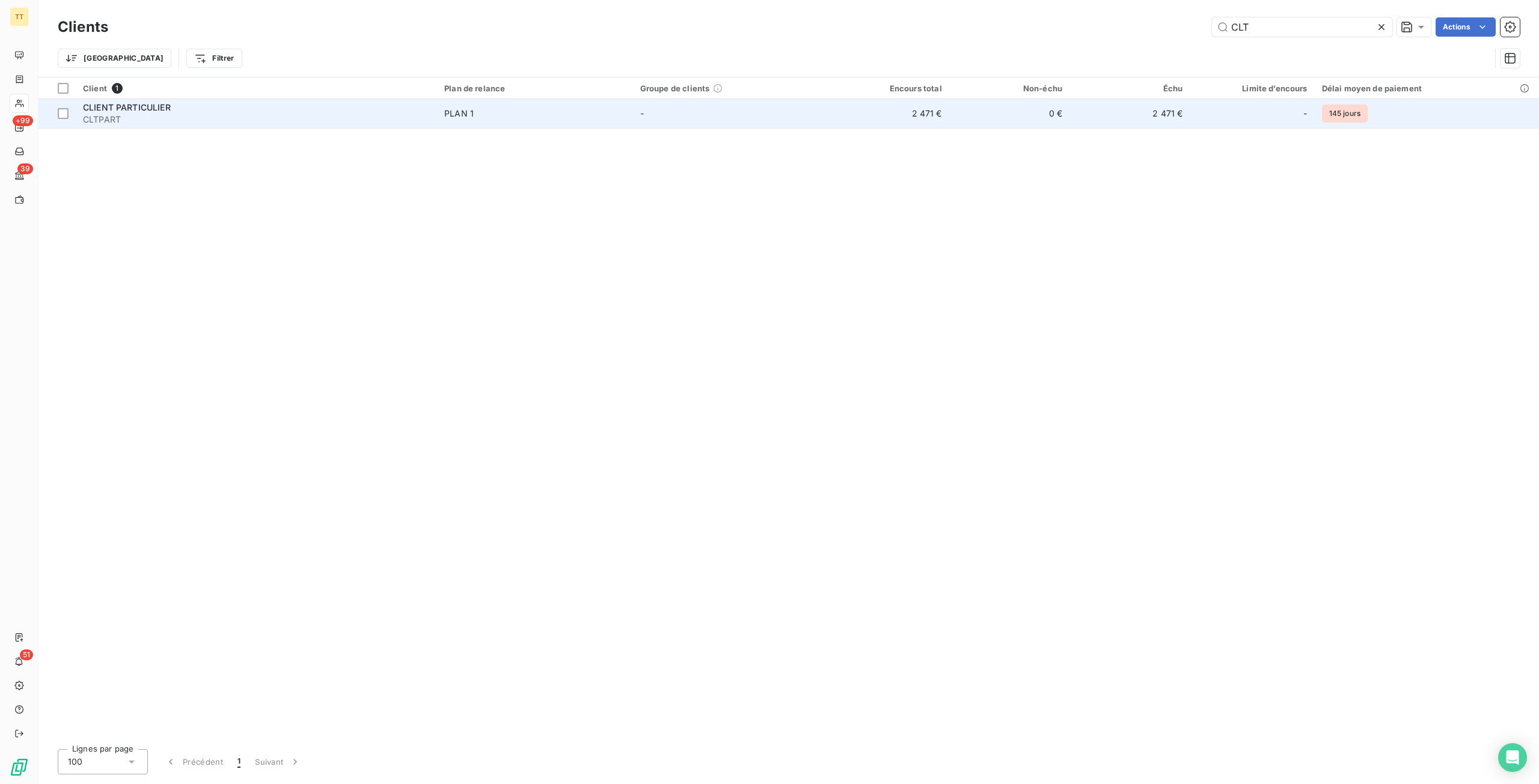
click at [922, 102] on td "2 471 €" at bounding box center [888, 113] width 121 height 29
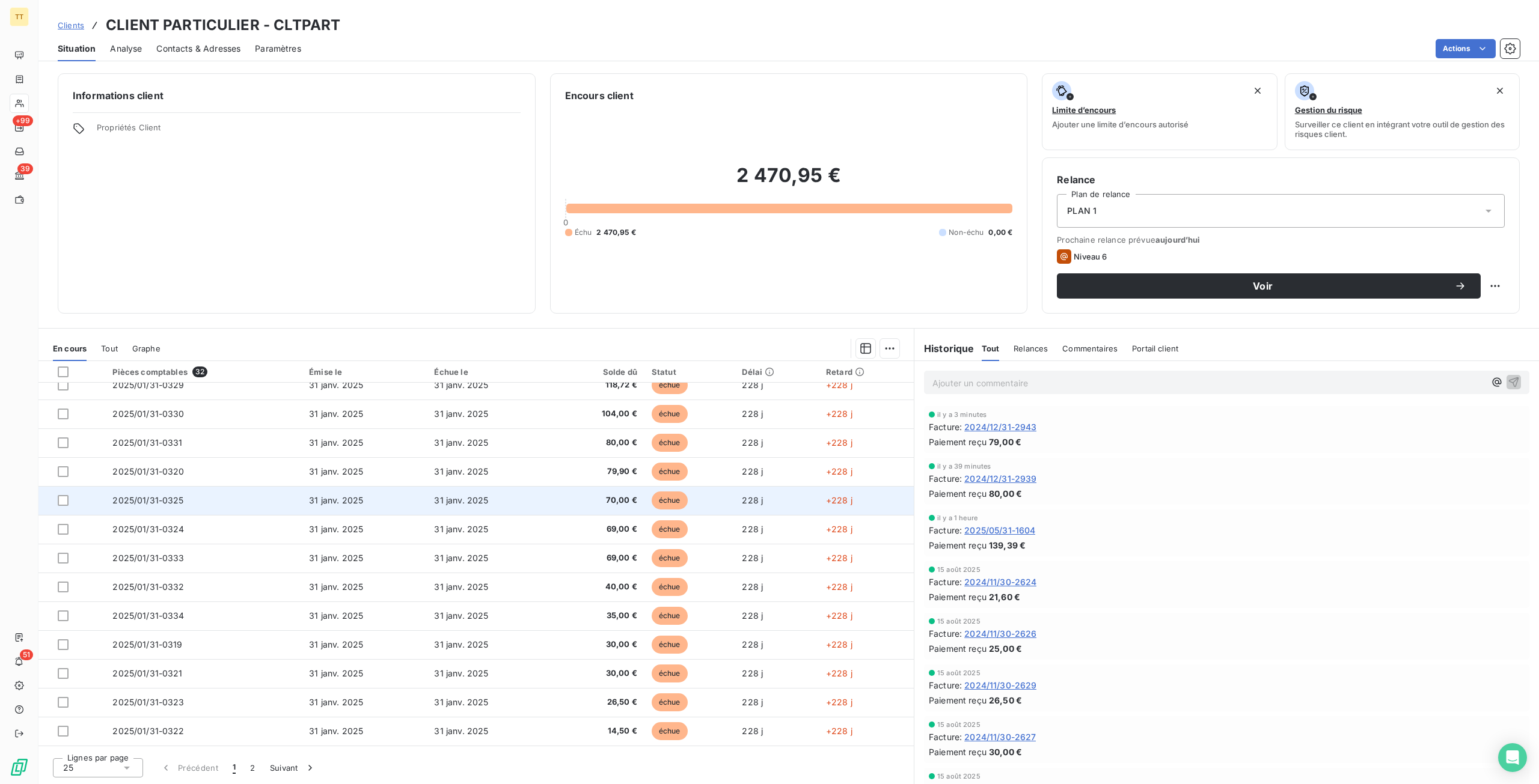
scroll to position [355, 0]
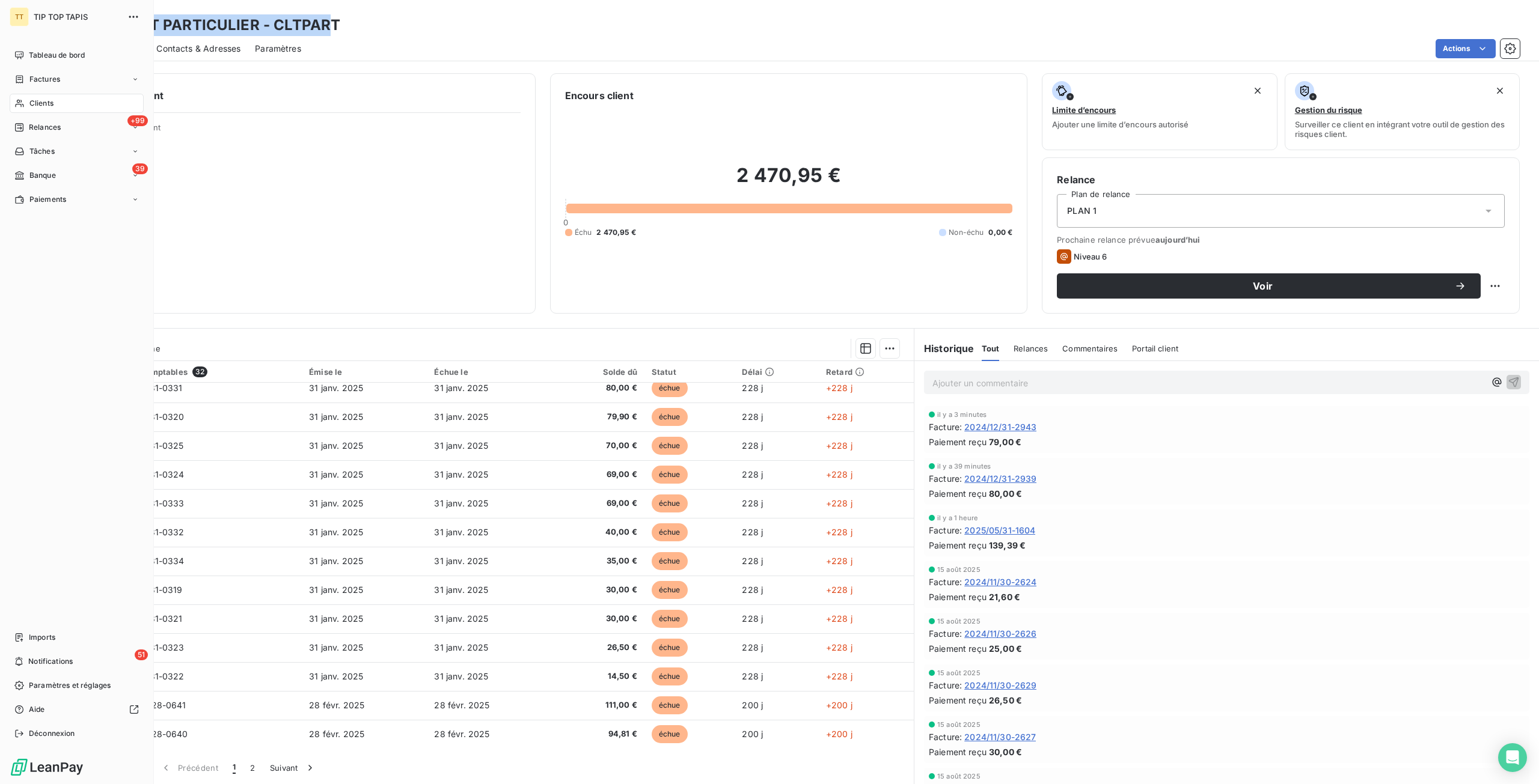
drag, startPoint x: 63, startPoint y: 21, endPoint x: 14, endPoint y: 19, distance: 49.0
click at [14, 19] on div "TT TIP TOP TAPIS Tableau de bord Factures Clients +99 Relances Tâches 39 Banque…" at bounding box center [770, 392] width 1539 height 784
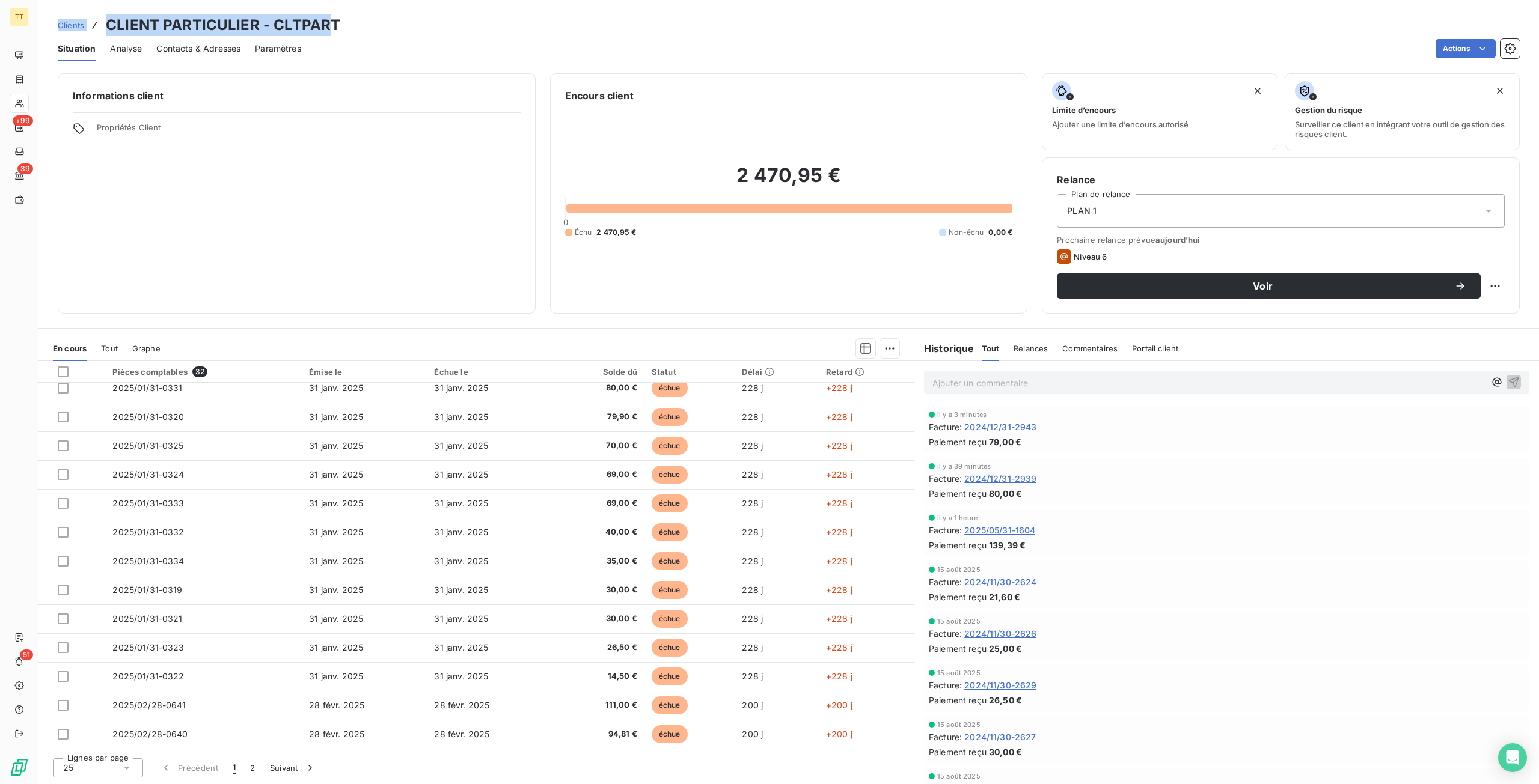
click at [312, 33] on h3 "CLIENT PARTICULIER - CLTPART" at bounding box center [223, 25] width 235 height 22
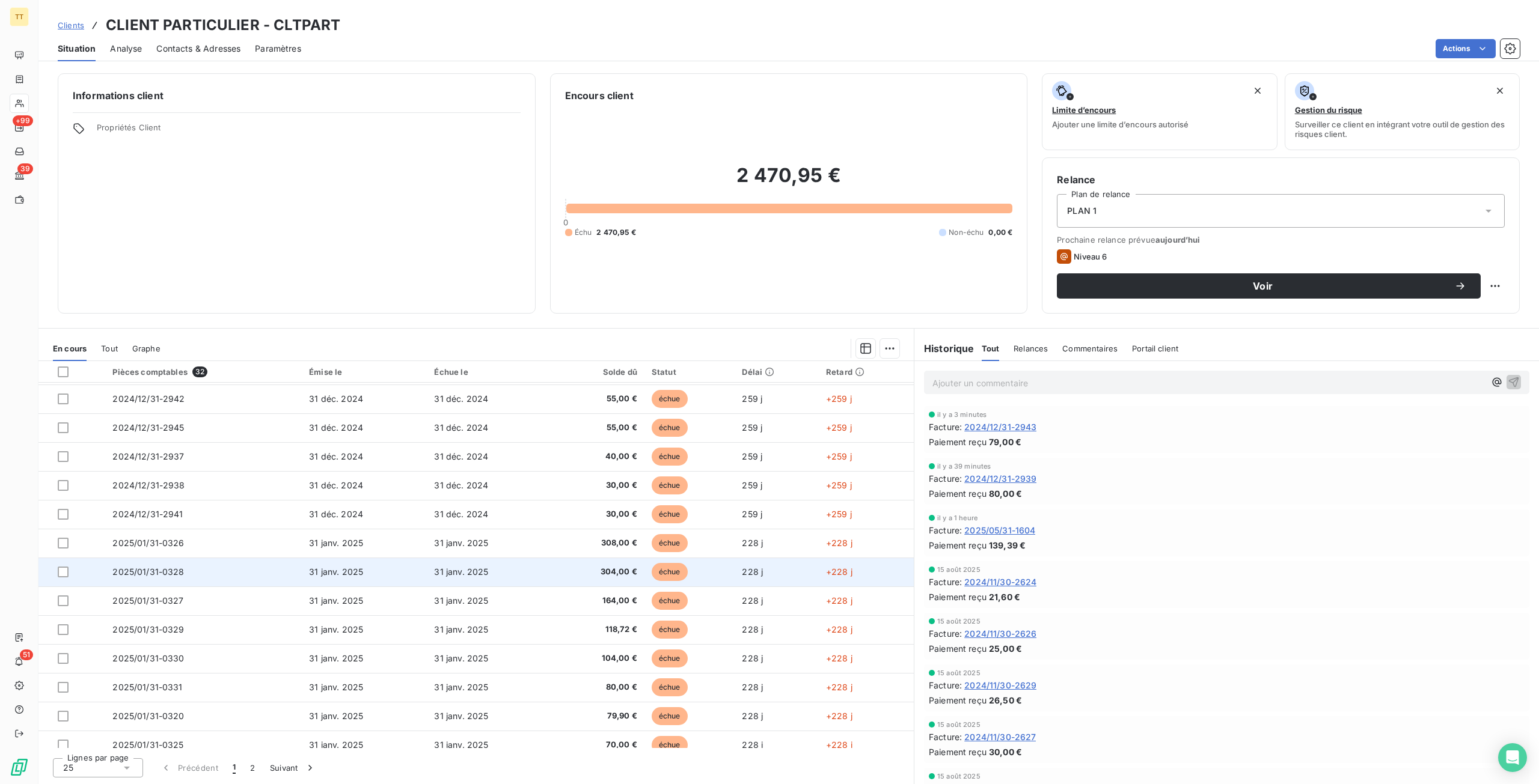
scroll to position [55, 0]
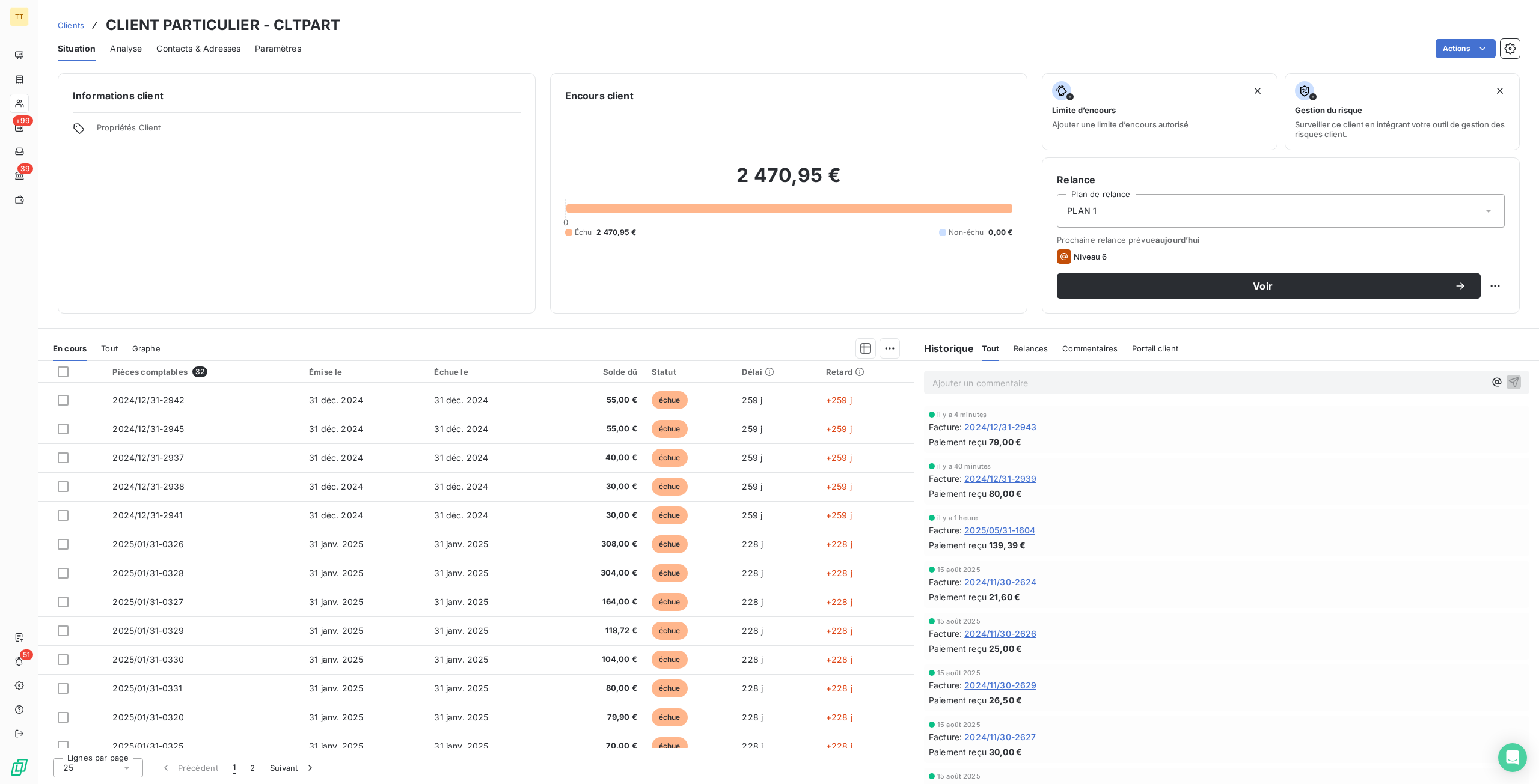
click at [104, 354] on div "Tout" at bounding box center [110, 348] width 17 height 25
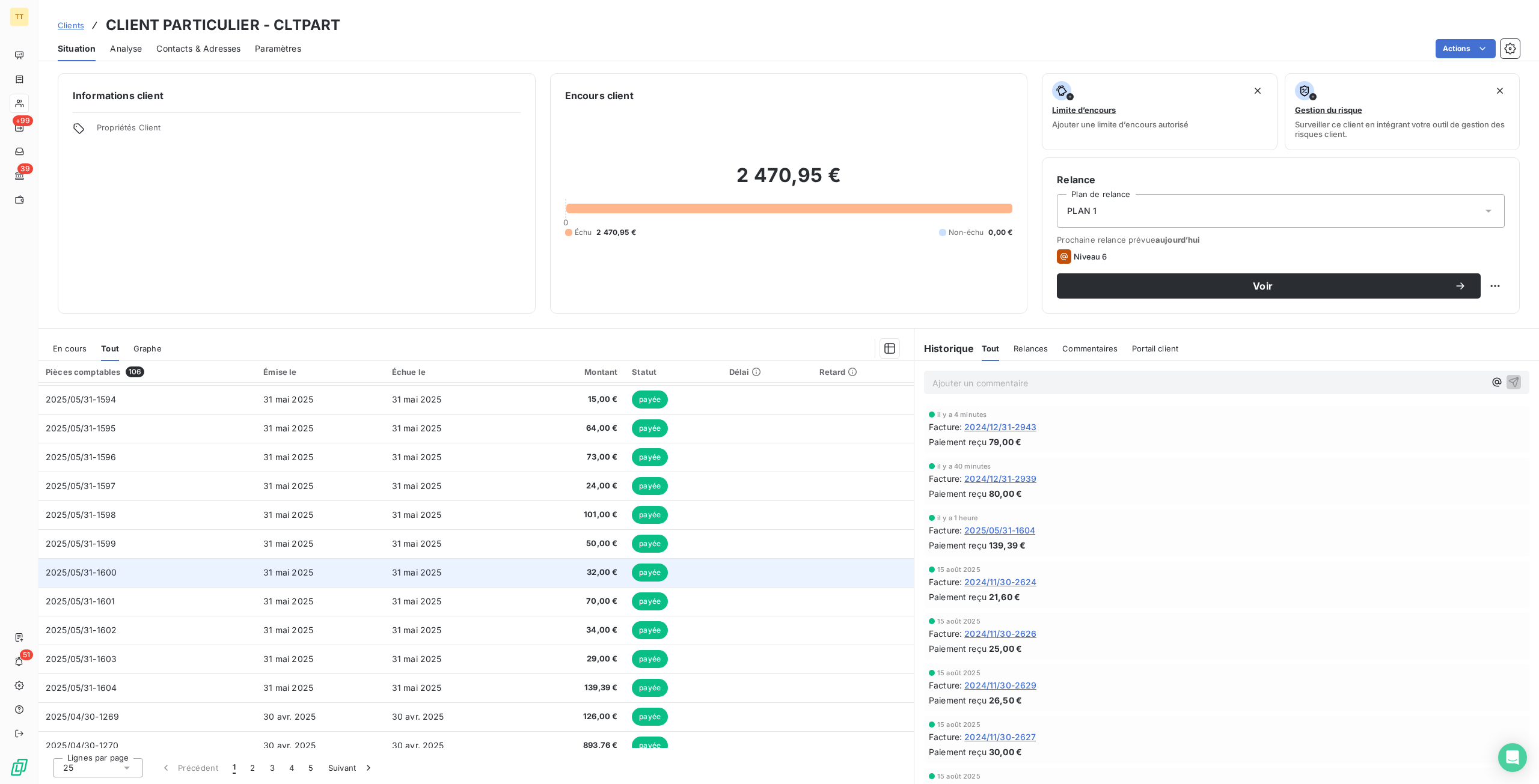
scroll to position [0, 0]
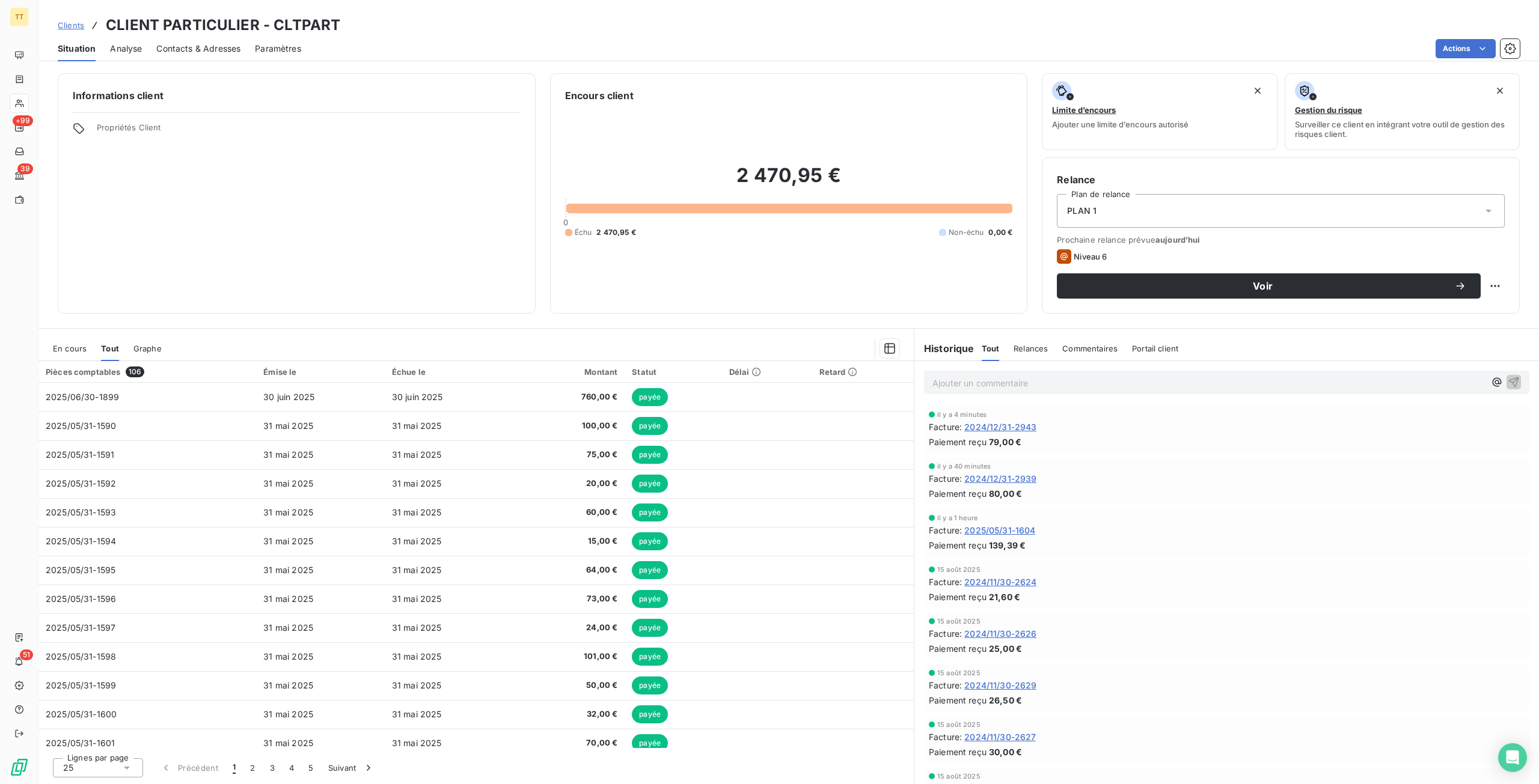
click at [62, 343] on span "En cours" at bounding box center [70, 348] width 34 height 10
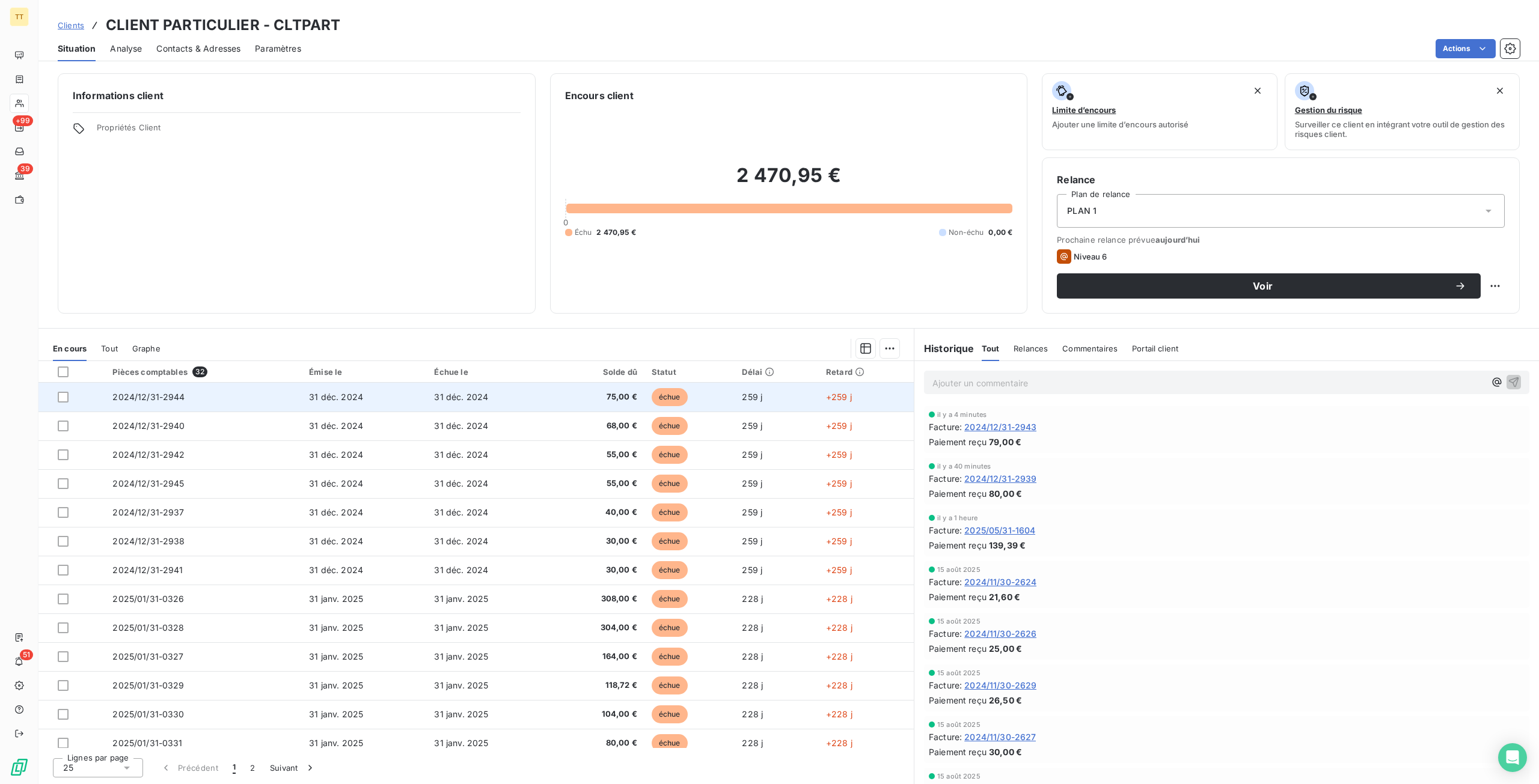
click at [531, 402] on td "31 déc. 2024" at bounding box center [489, 397] width 125 height 29
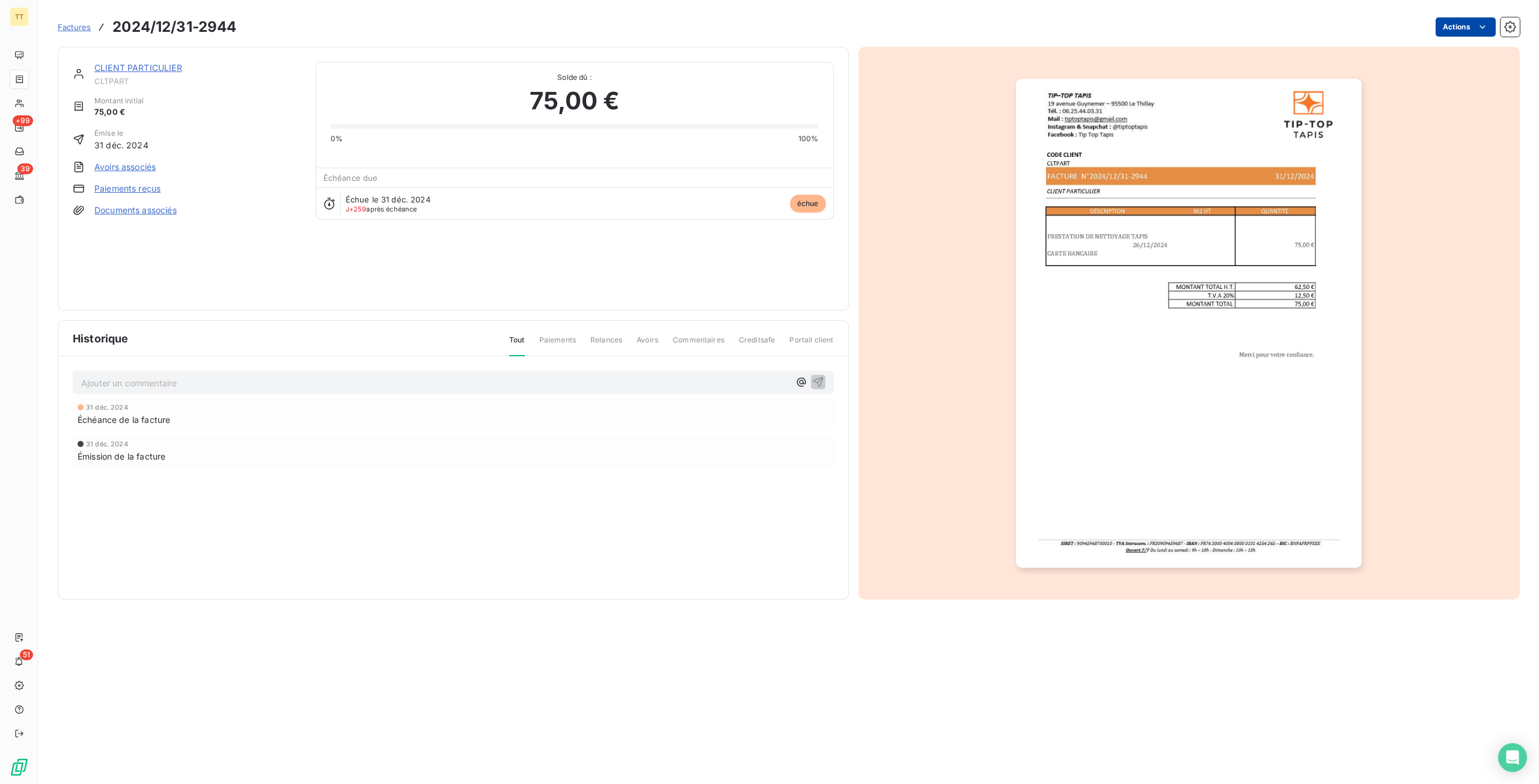
click at [1466, 26] on html "TT +99 39 51 Factures 2024/12/31-2944 Actions CLIENT PARTICULIER CLTPART Montan…" at bounding box center [770, 392] width 1539 height 784
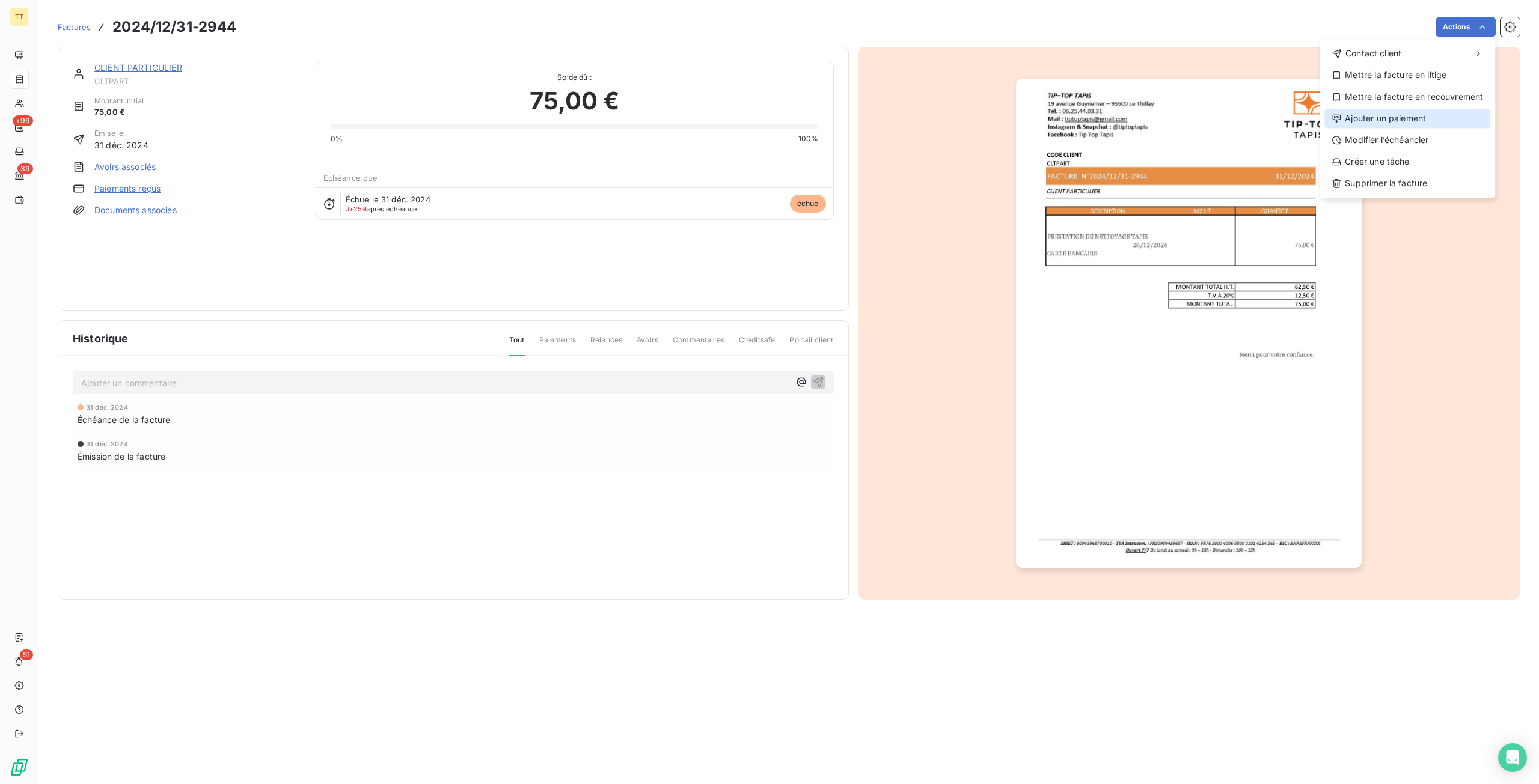
click at [1381, 116] on div "Ajouter un paiement" at bounding box center [1407, 119] width 166 height 19
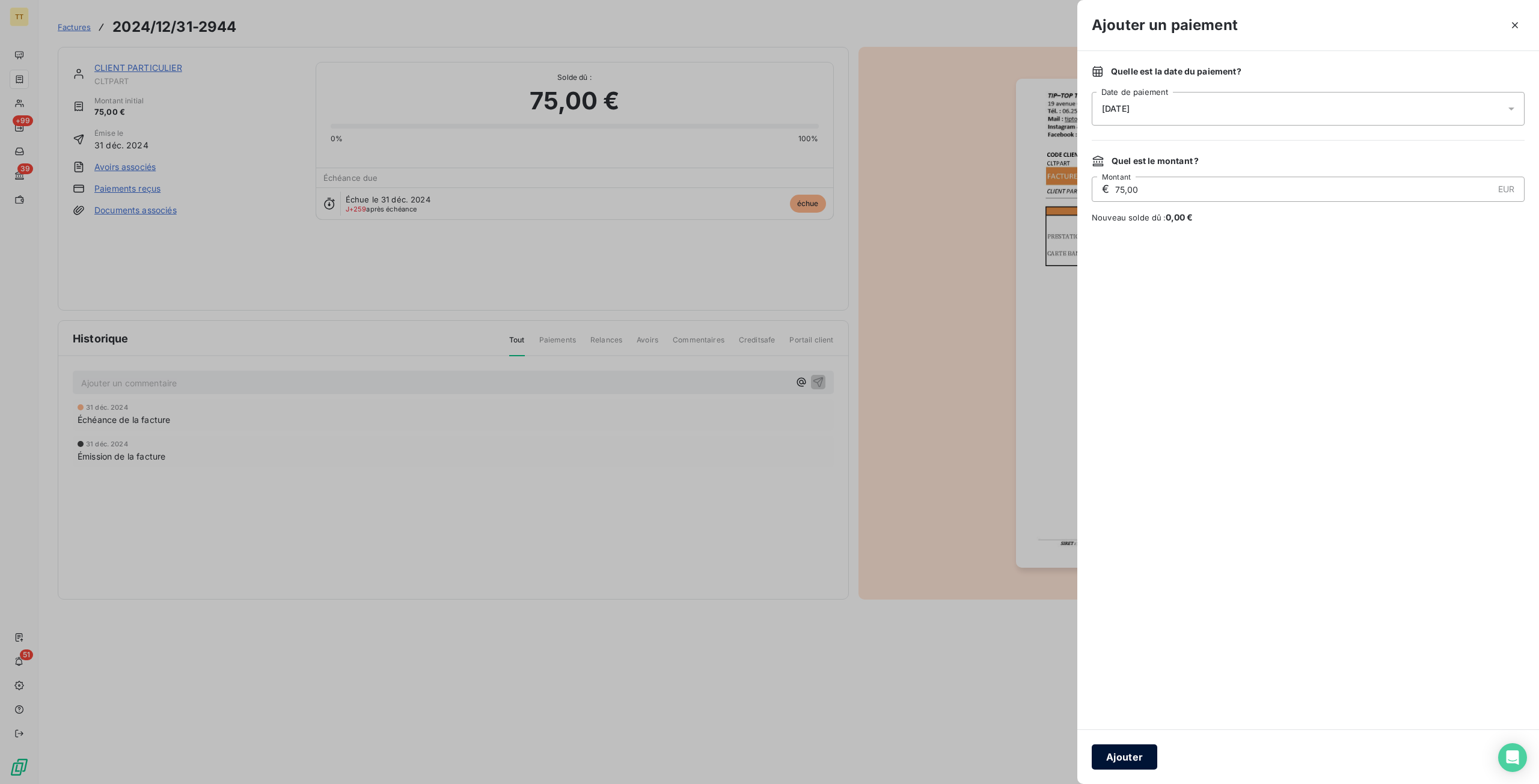
click at [1124, 760] on button "Ajouter" at bounding box center [1125, 757] width 66 height 25
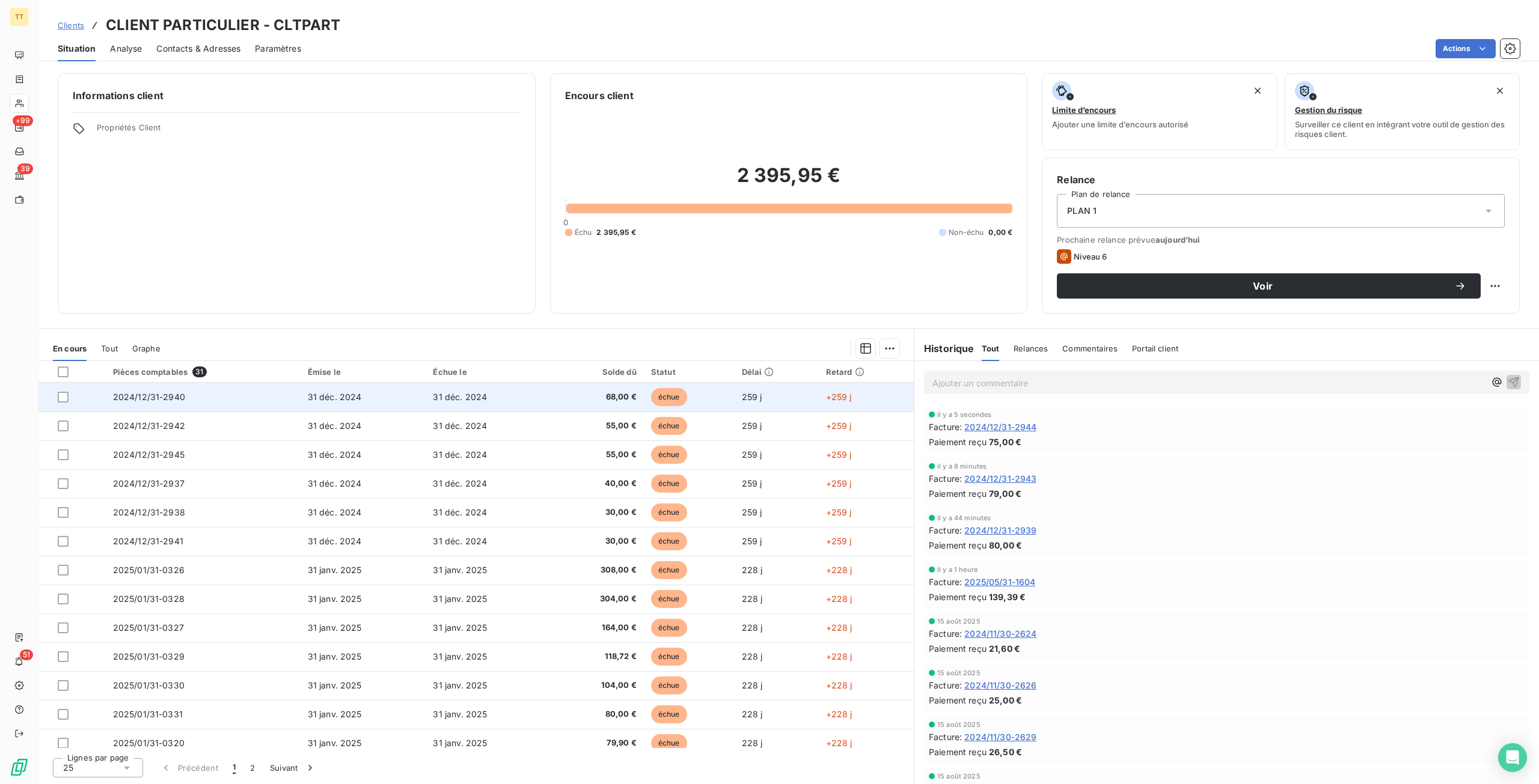
click at [595, 397] on span "68,00 €" at bounding box center [597, 397] width 77 height 12
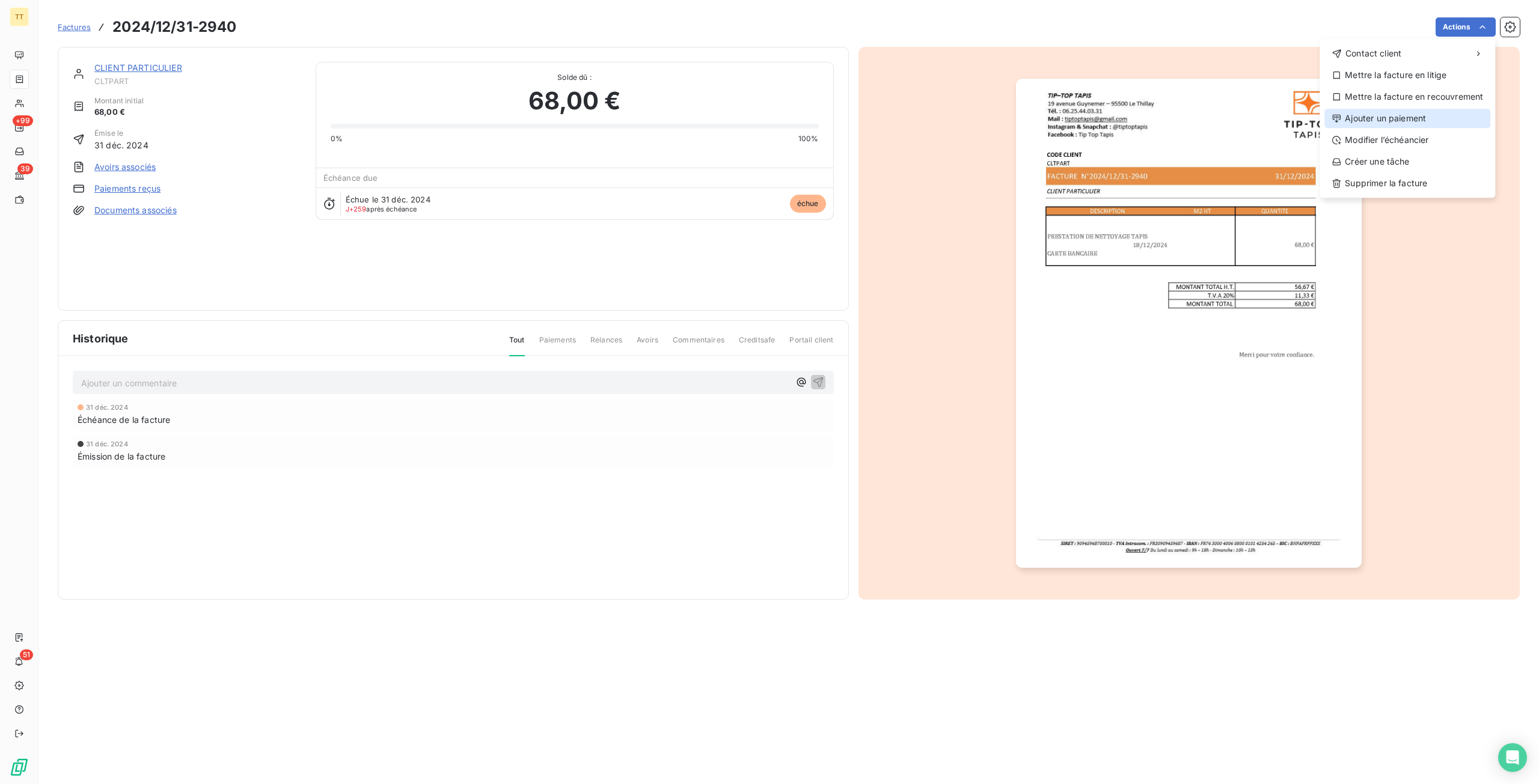
click at [1378, 124] on div "Ajouter un paiement" at bounding box center [1407, 119] width 166 height 19
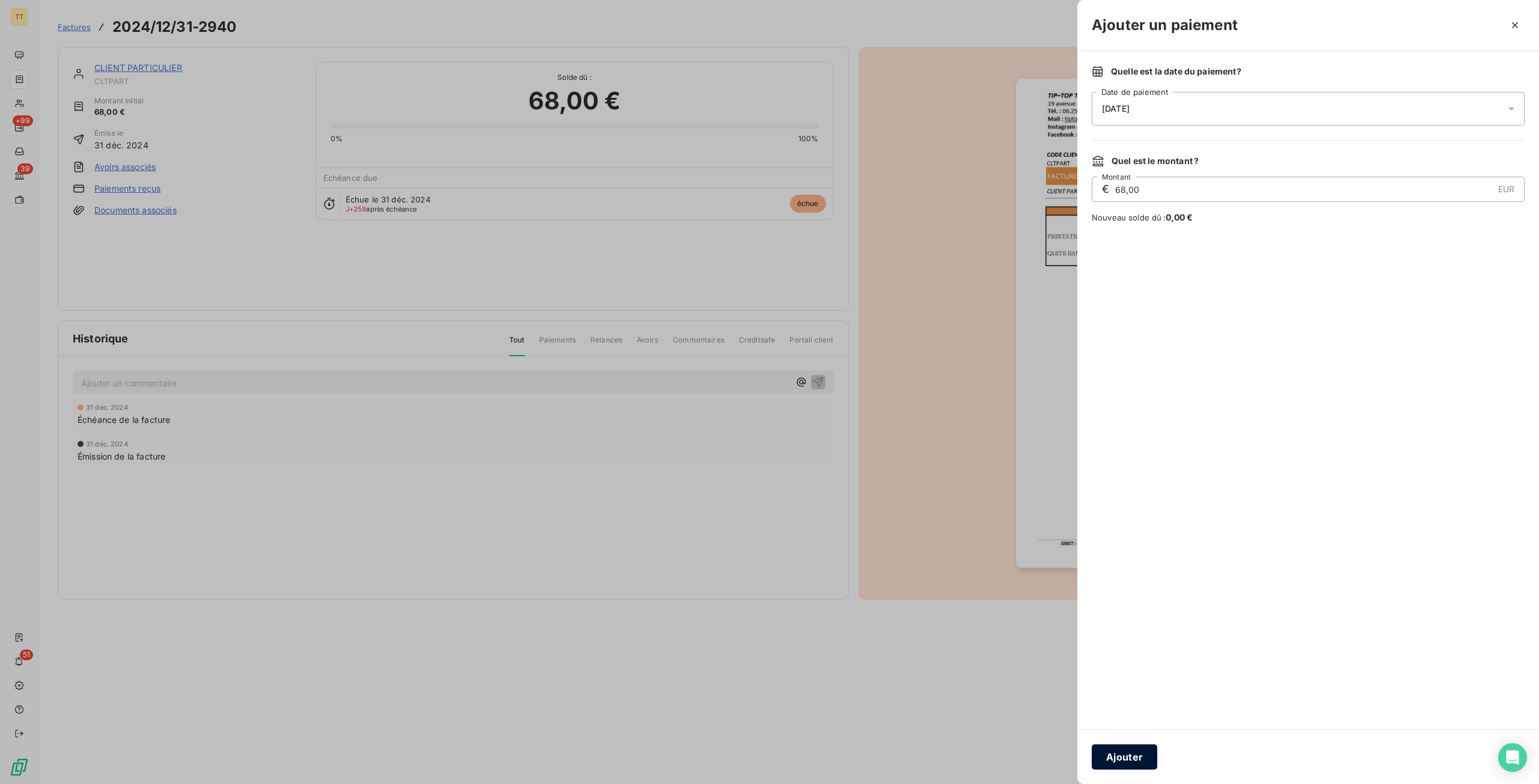
click at [1118, 759] on button "Ajouter" at bounding box center [1125, 757] width 66 height 25
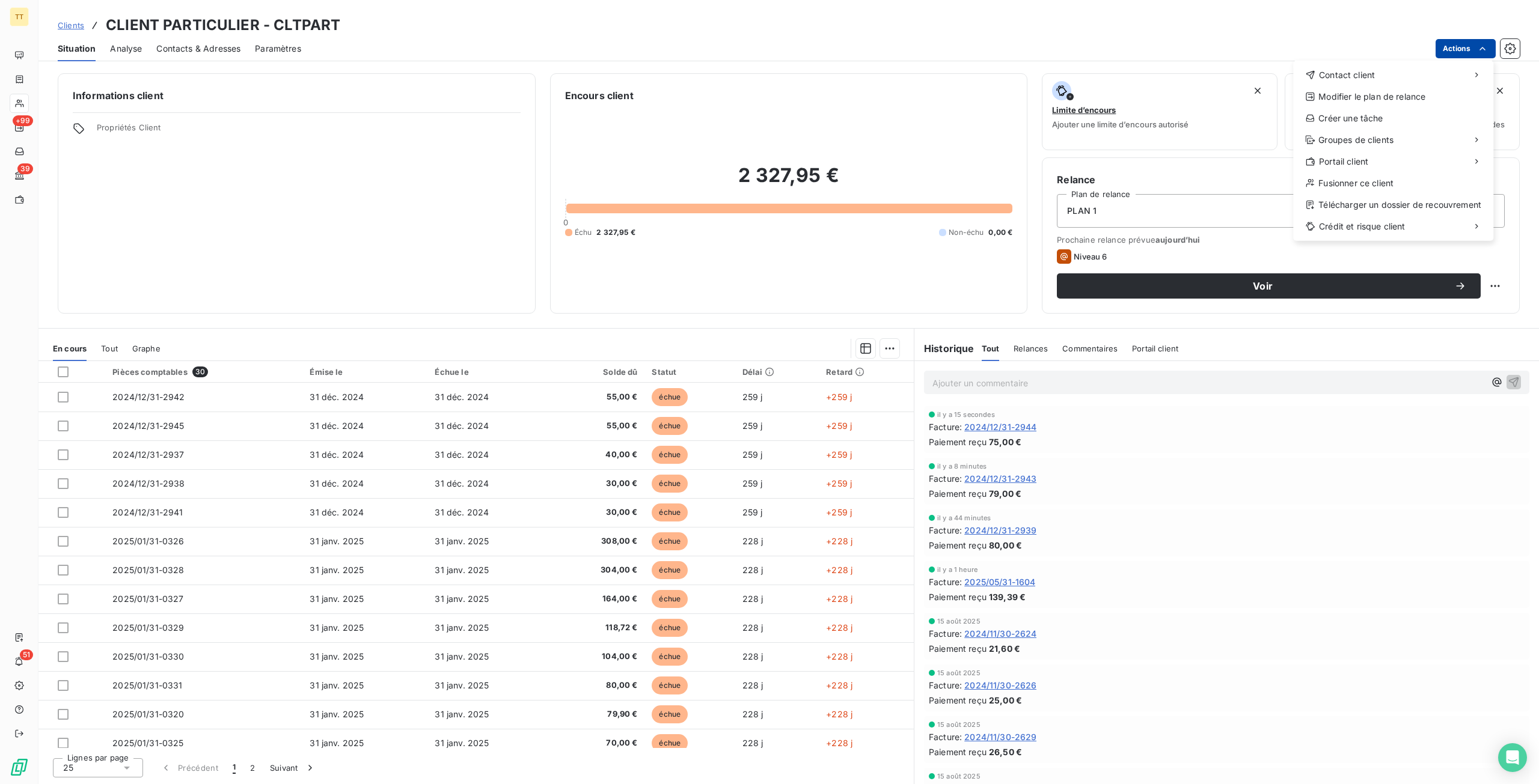
click at [1450, 43] on html "TT +99 39 51 Clients CLIENT PARTICULIER - CLTPART Situation Analyse Contacts & …" at bounding box center [770, 392] width 1539 height 784
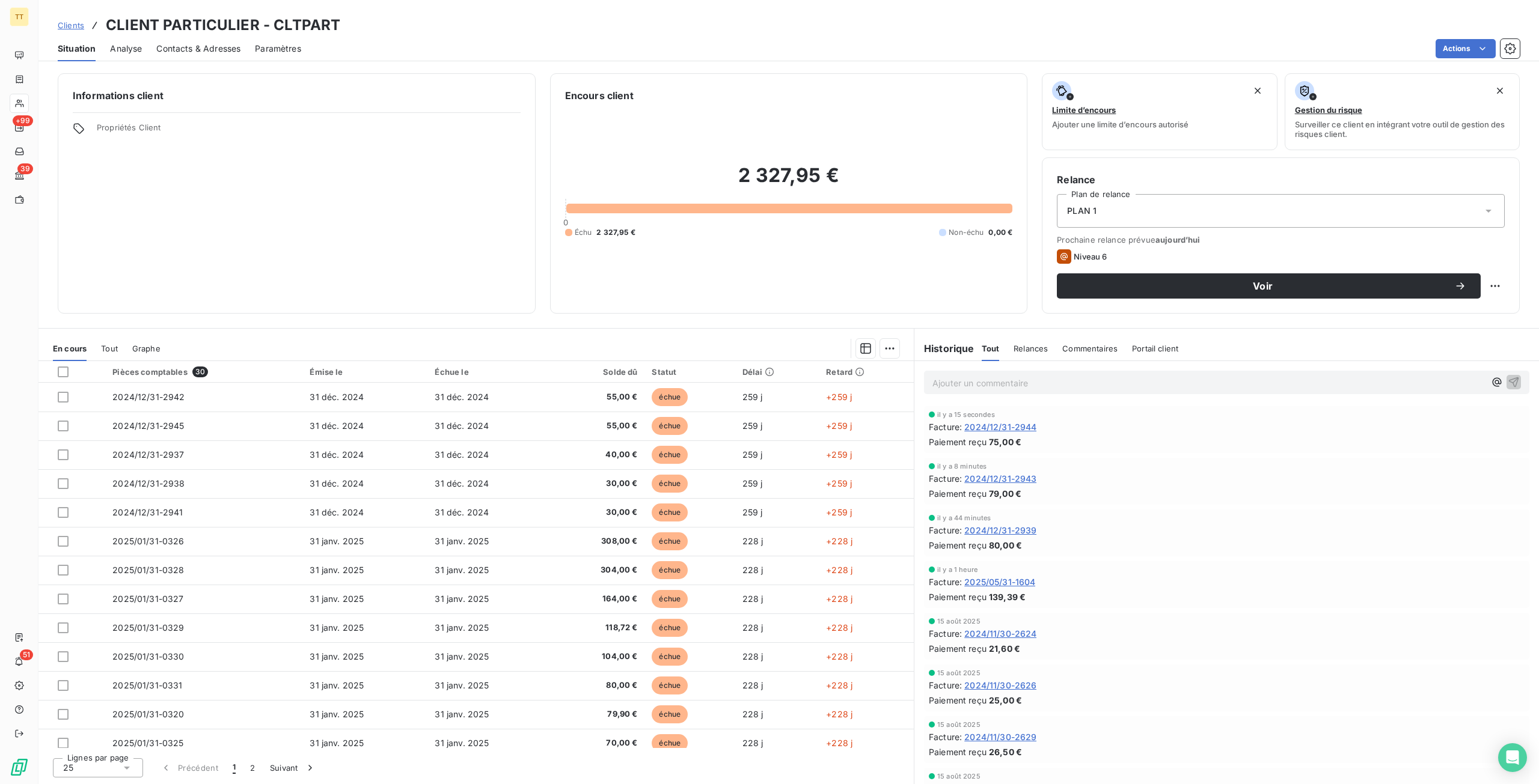
click at [542, 399] on html "TT +99 39 51 Clients CLIENT PARTICULIER - CLTPART Situation Analyse Contacts & …" at bounding box center [770, 392] width 1539 height 784
click at [542, 399] on td "31 déc. 2024" at bounding box center [490, 397] width 125 height 29
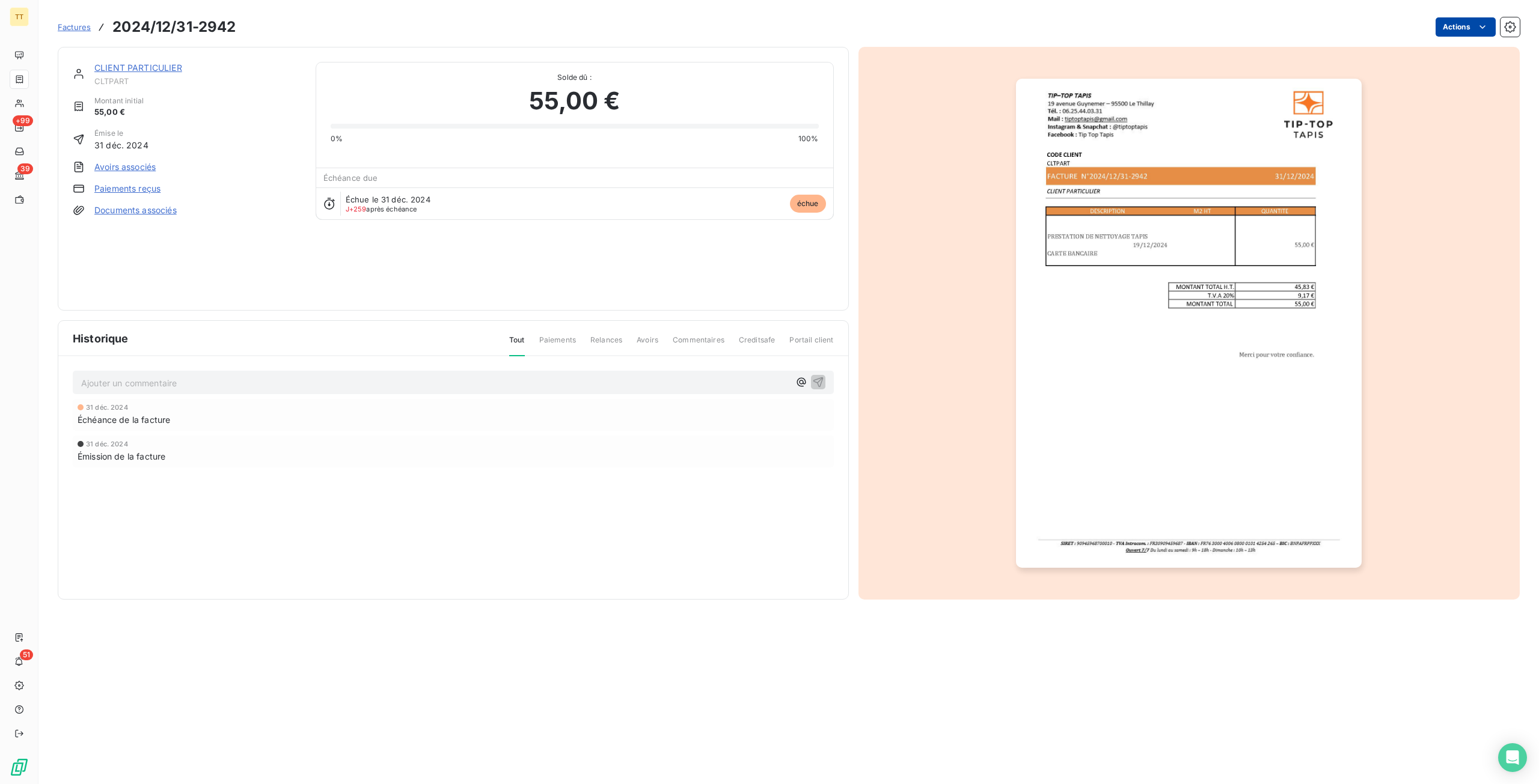
click at [1453, 31] on html "TT +99 39 51 Factures 2024/12/31-2942 Actions CLIENT PARTICULIER CLTPART Montan…" at bounding box center [770, 392] width 1539 height 784
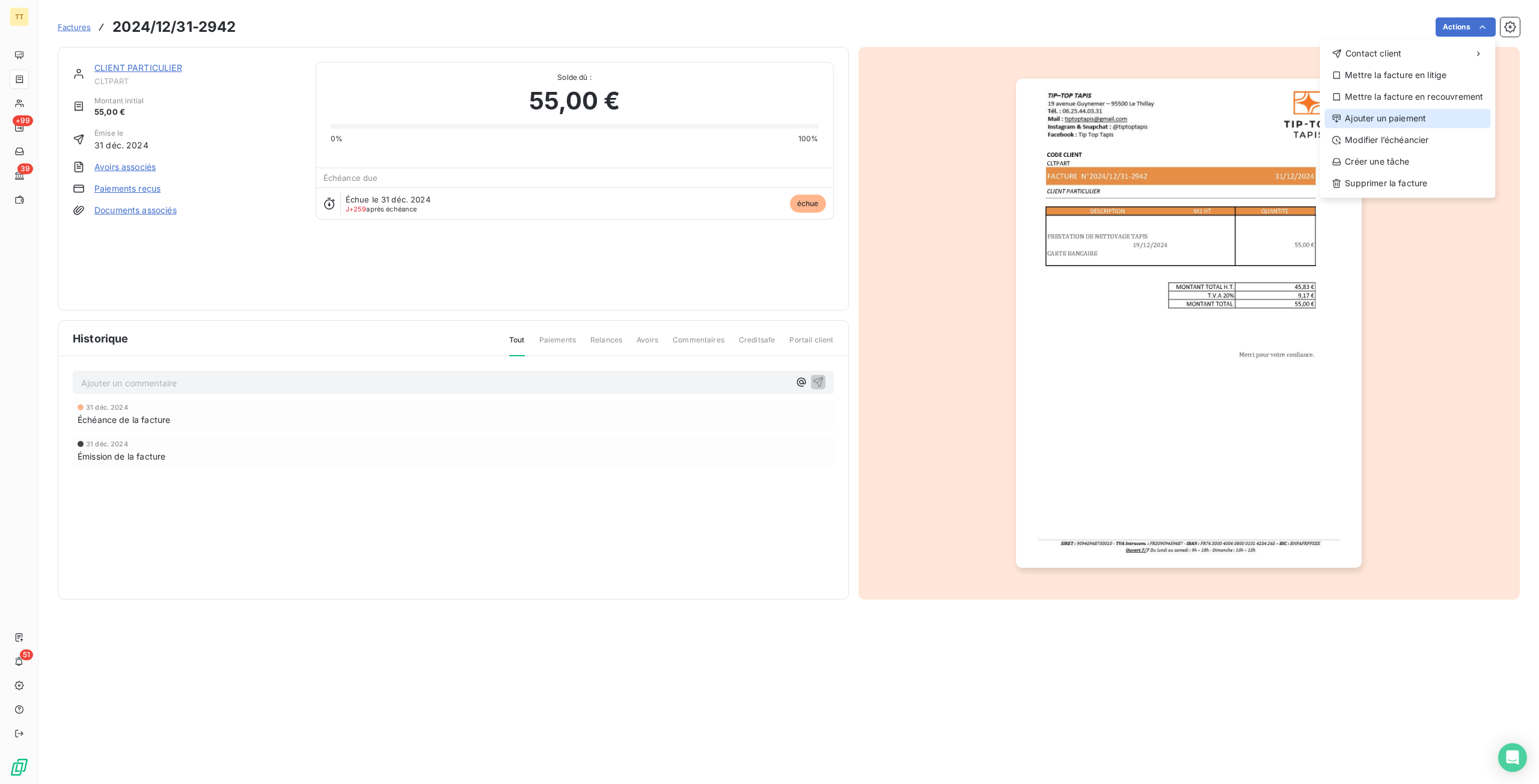
click at [1395, 117] on div "Ajouter un paiement" at bounding box center [1407, 119] width 166 height 19
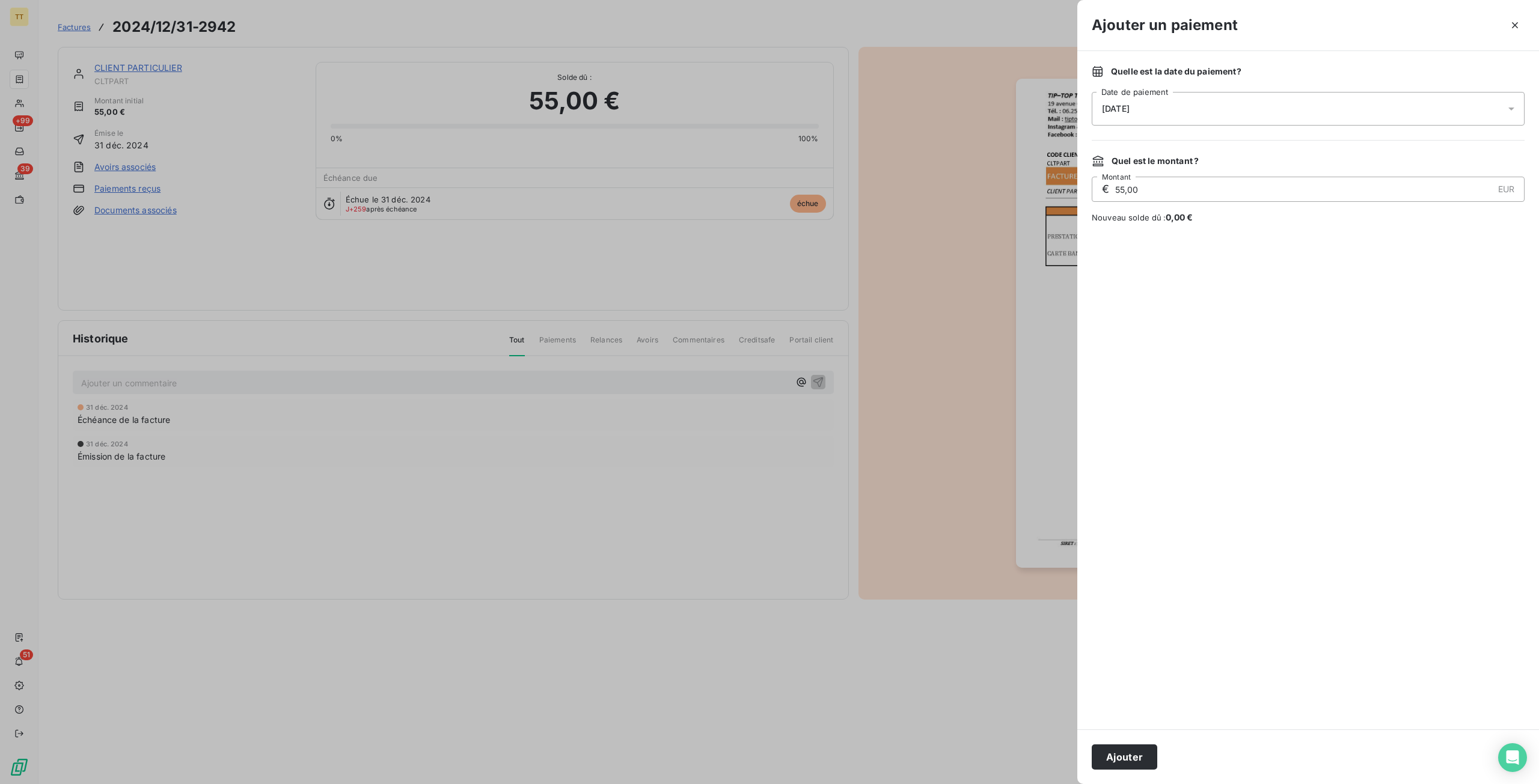
click at [1129, 772] on div "Ajouter" at bounding box center [1308, 756] width 461 height 55
click at [1129, 767] on button "Ajouter" at bounding box center [1125, 757] width 66 height 25
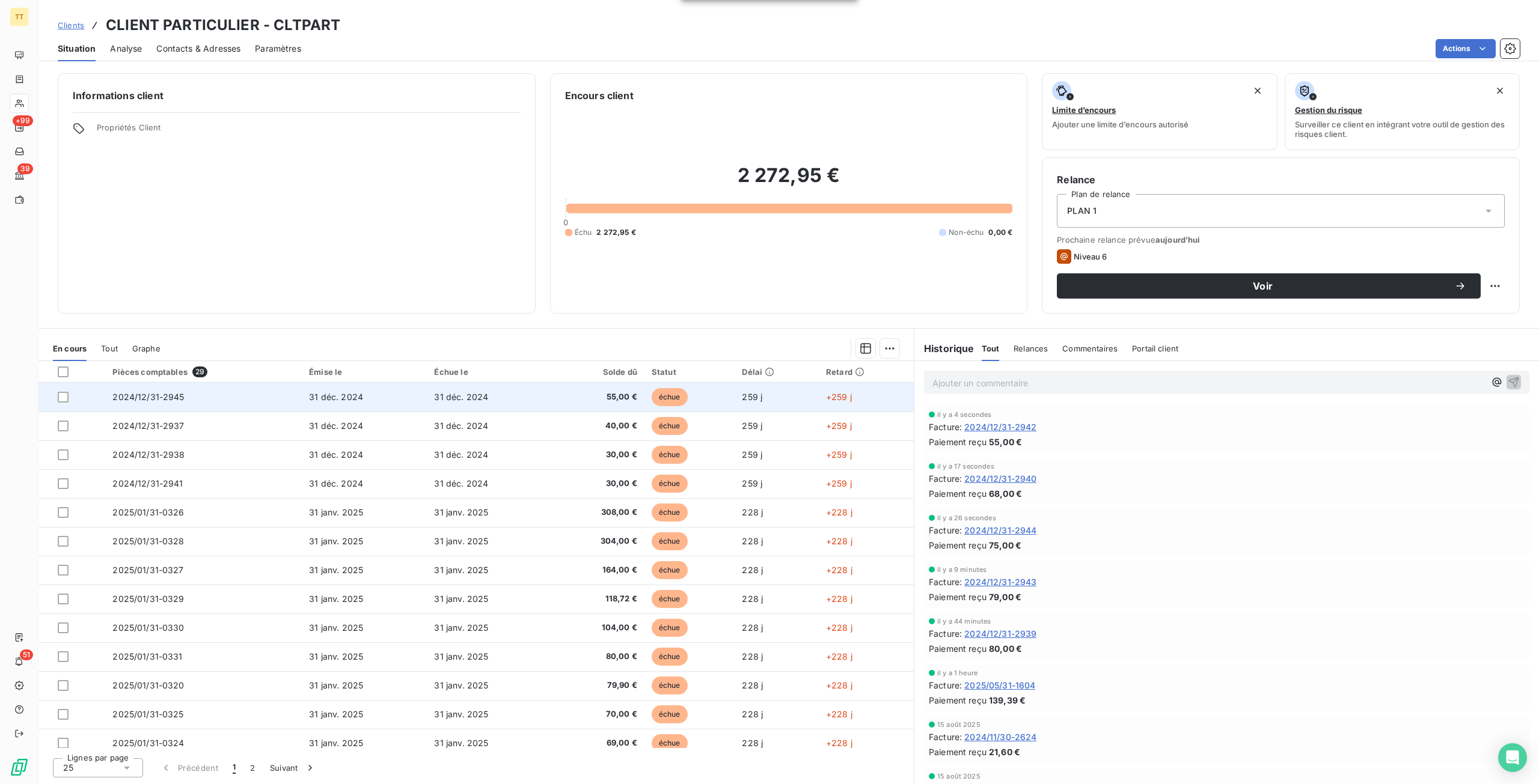
click at [570, 386] on td "55,00 €" at bounding box center [598, 397] width 92 height 29
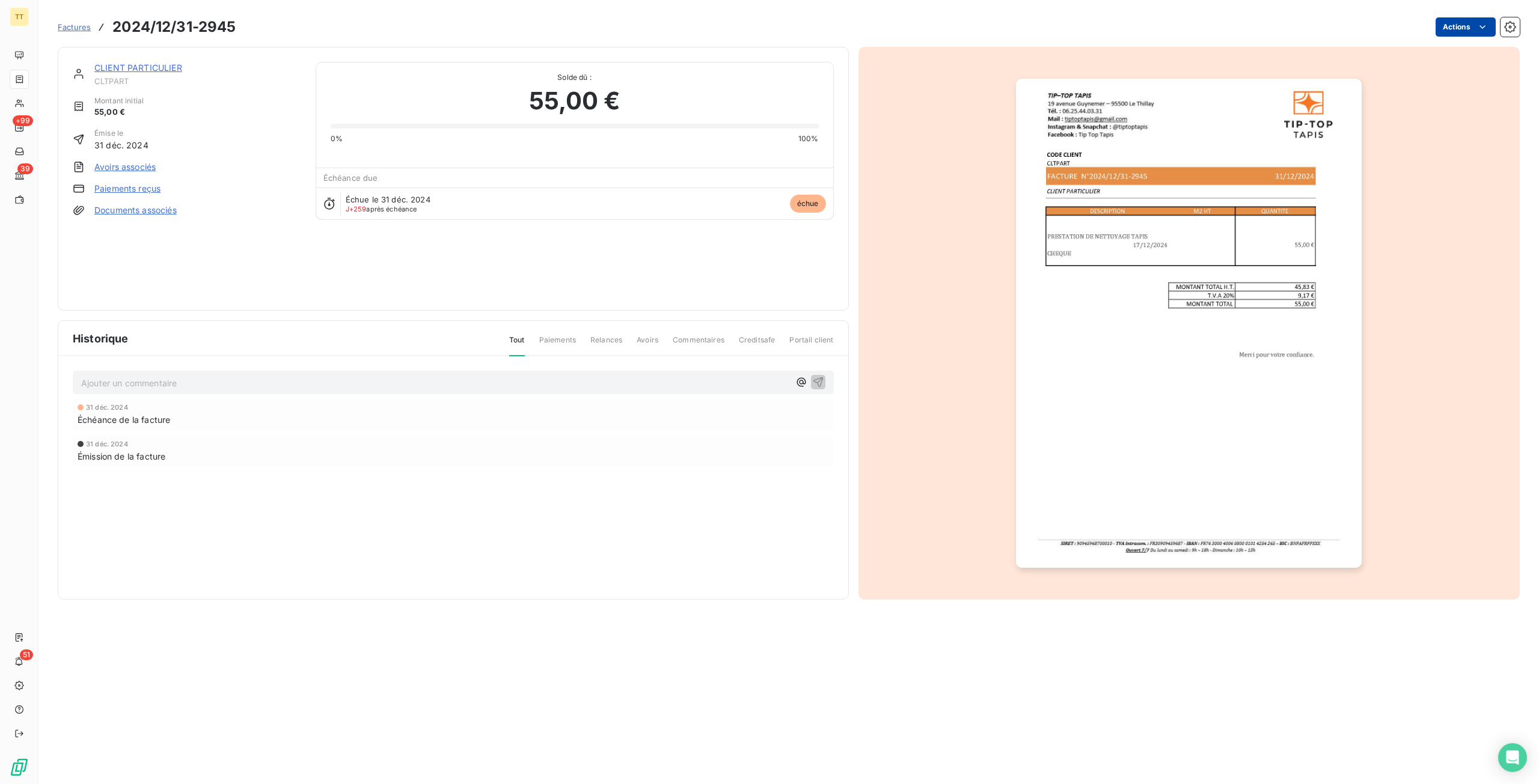
click at [1475, 31] on html "TT +99 39 51 Factures 2024/12/31-2945 Actions CLIENT PARTICULIER CLTPART Montan…" at bounding box center [770, 392] width 1539 height 784
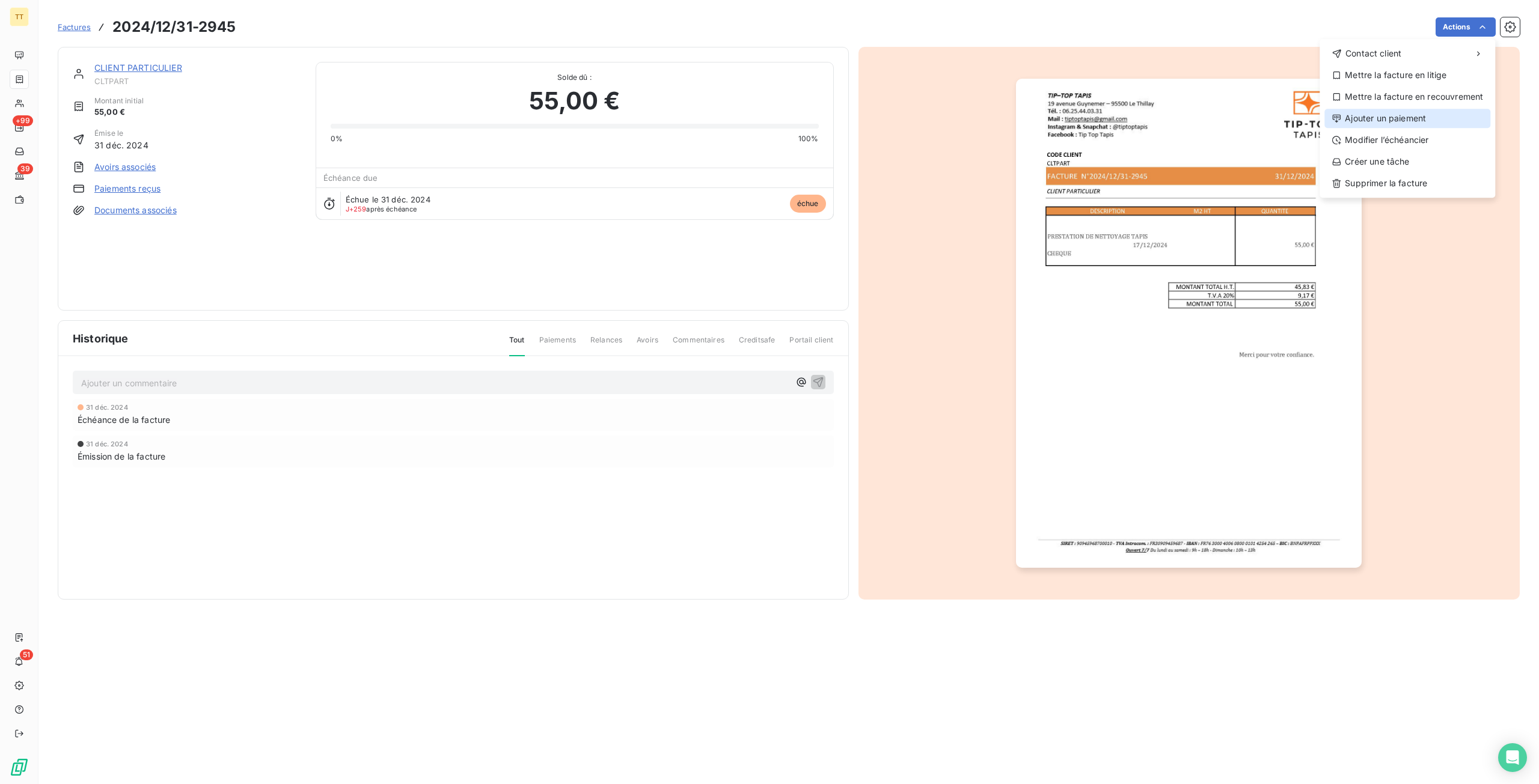
click at [1389, 122] on div "Ajouter un paiement" at bounding box center [1407, 119] width 166 height 19
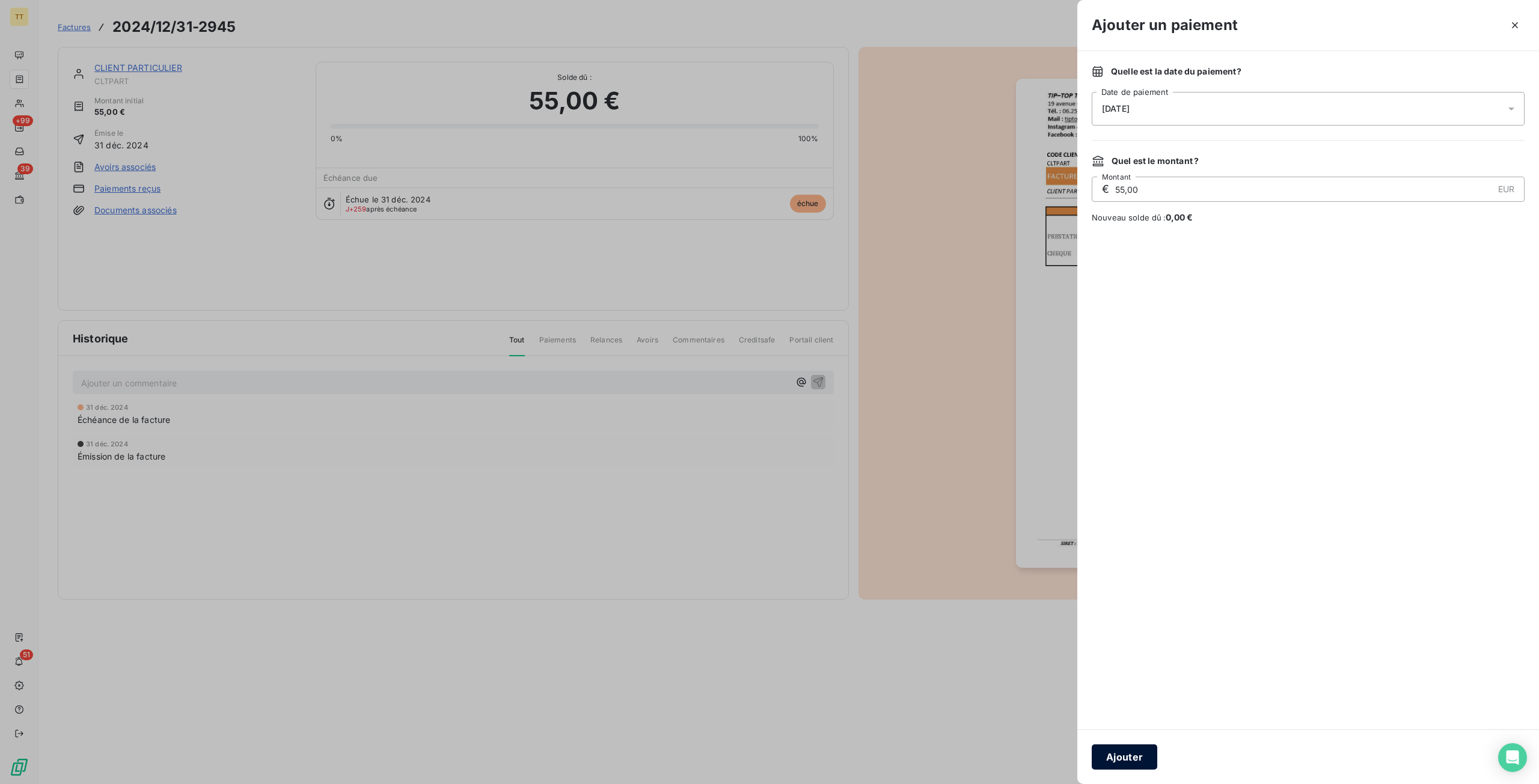
click at [1129, 753] on button "Ajouter" at bounding box center [1125, 757] width 66 height 25
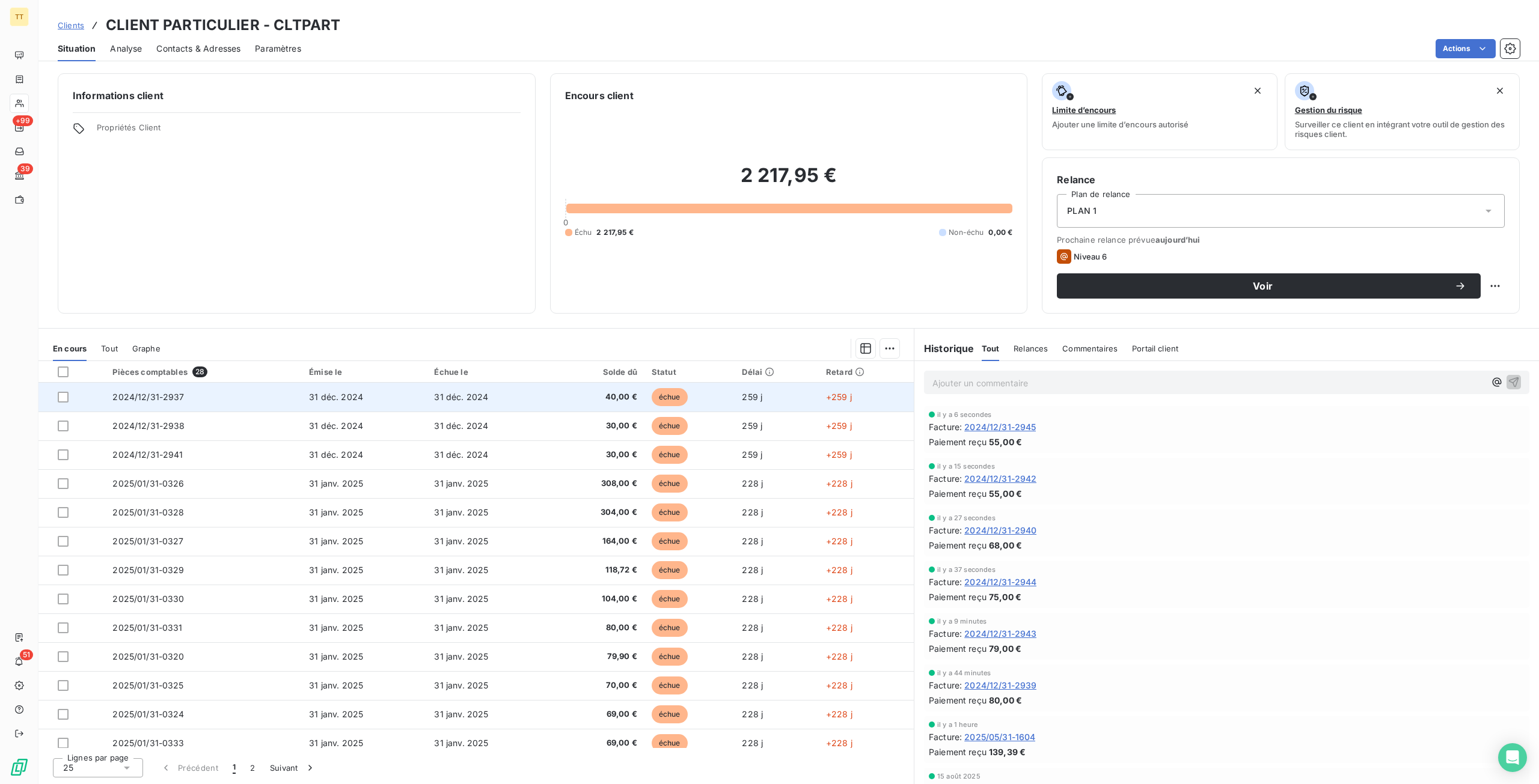
click at [559, 401] on span "40,00 €" at bounding box center [598, 397] width 77 height 12
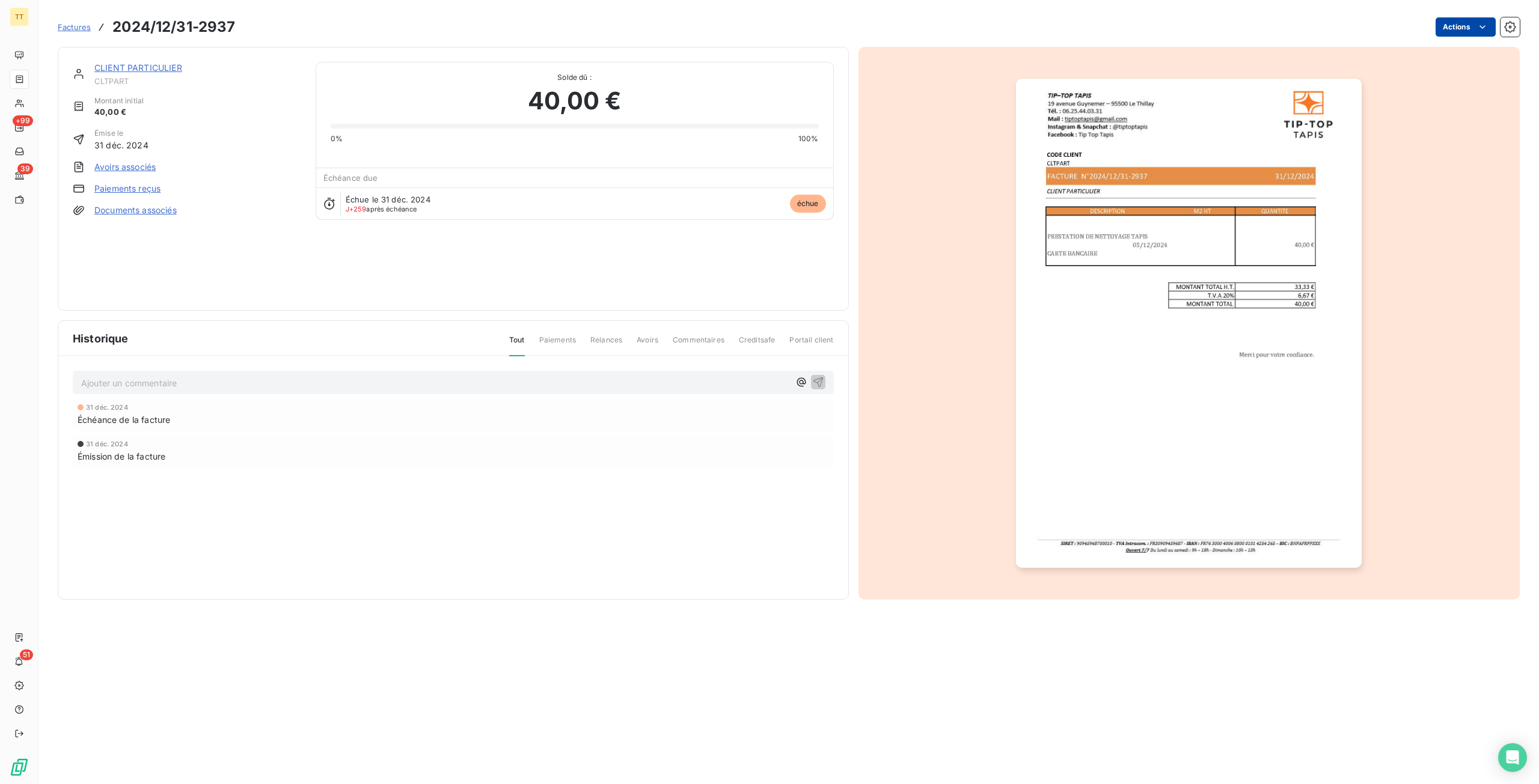
click at [1450, 23] on html "TT +99 39 51 Factures 2024/12/31-2937 Actions CLIENT PARTICULIER CLTPART Montan…" at bounding box center [770, 392] width 1539 height 784
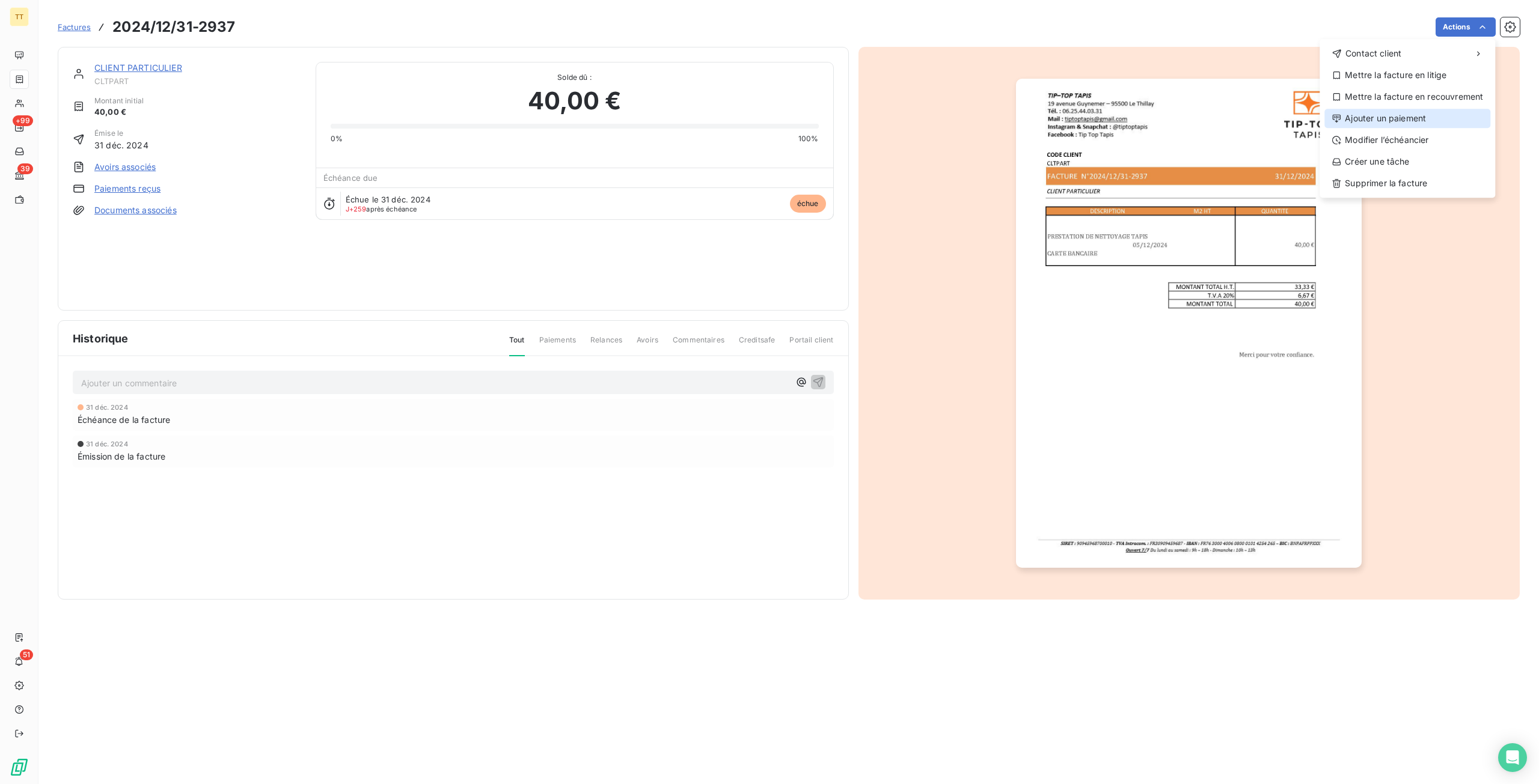
click at [1388, 113] on div "Ajouter un paiement" at bounding box center [1407, 119] width 166 height 19
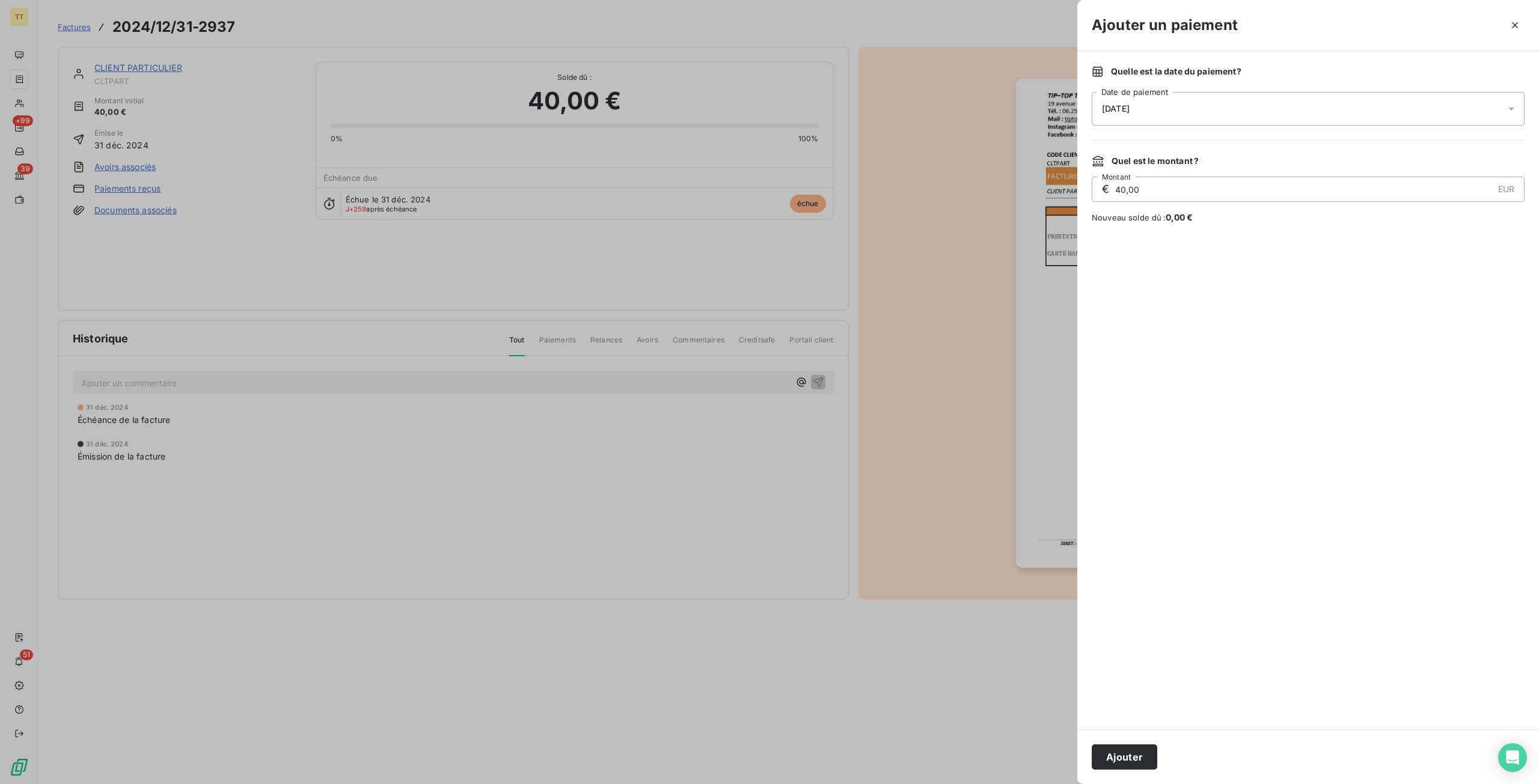
drag, startPoint x: 1139, startPoint y: 762, endPoint x: 1127, endPoint y: 754, distance: 14.4
click at [1139, 761] on button "Ajouter" at bounding box center [1125, 757] width 66 height 25
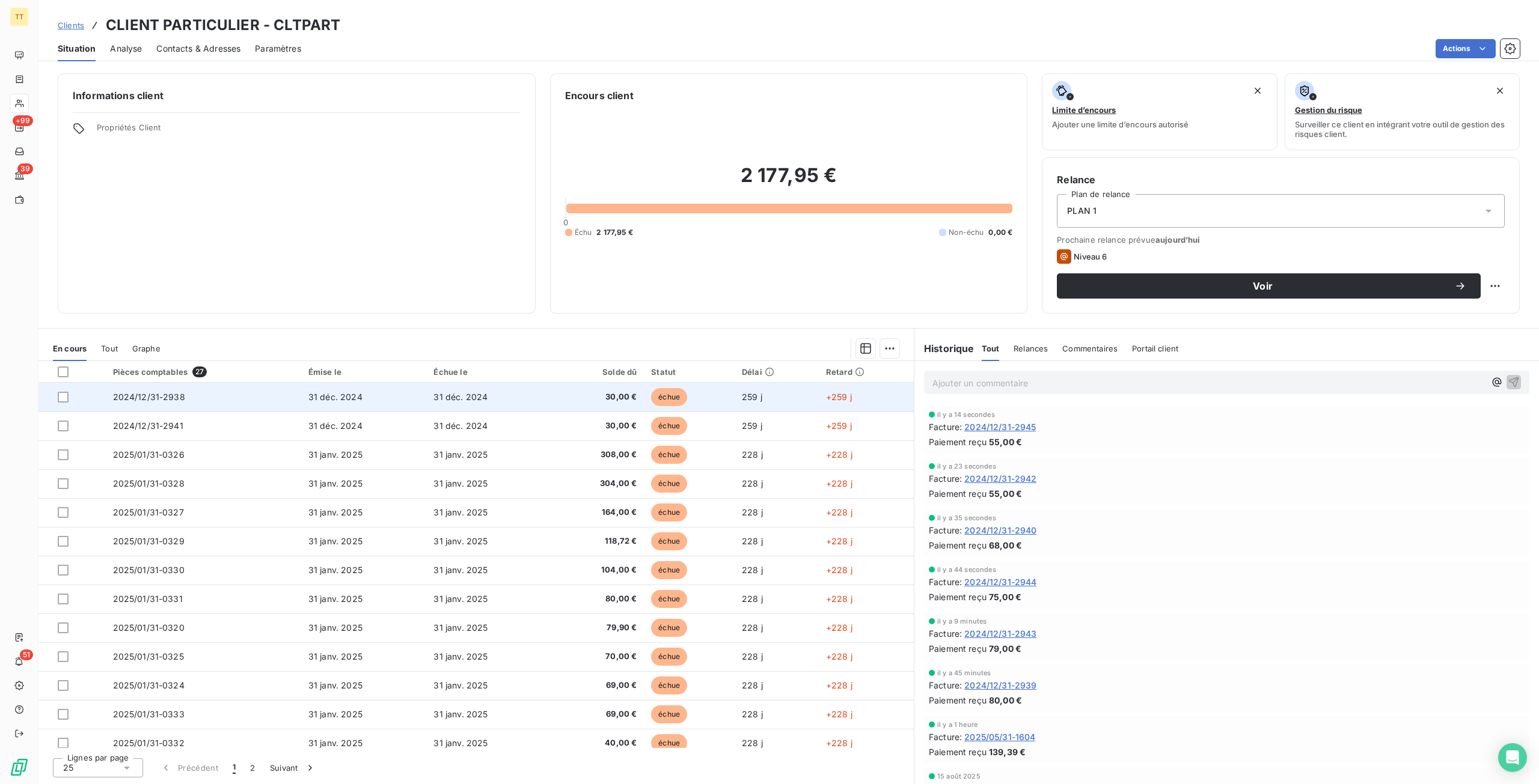
click at [485, 388] on td "31 déc. 2024" at bounding box center [489, 397] width 126 height 29
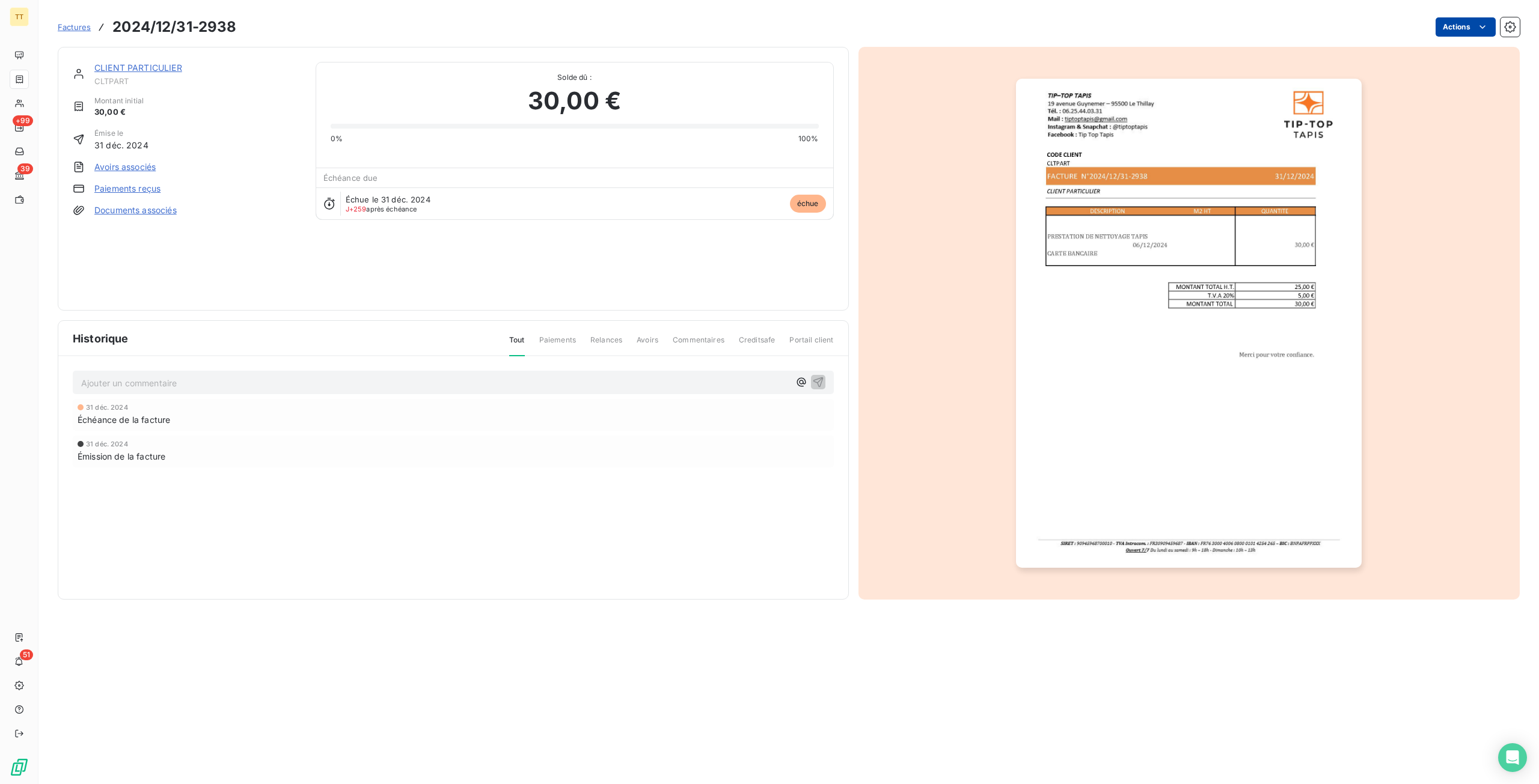
click at [1472, 31] on html "TT +99 39 51 Factures 2024/12/31-2938 Actions CLIENT PARTICULIER CLTPART Montan…" at bounding box center [770, 392] width 1539 height 784
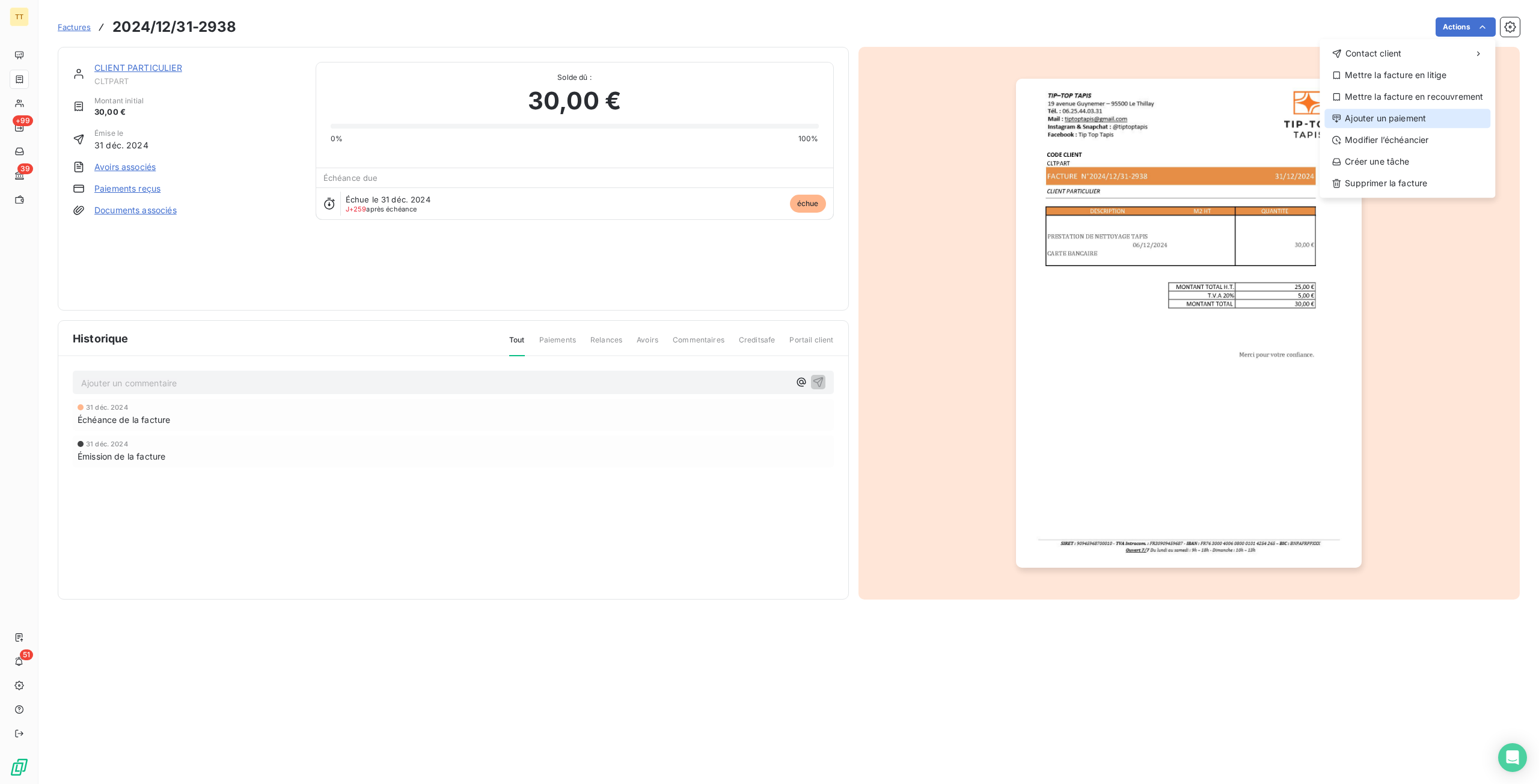
click at [1364, 116] on div "Ajouter un paiement" at bounding box center [1407, 119] width 166 height 19
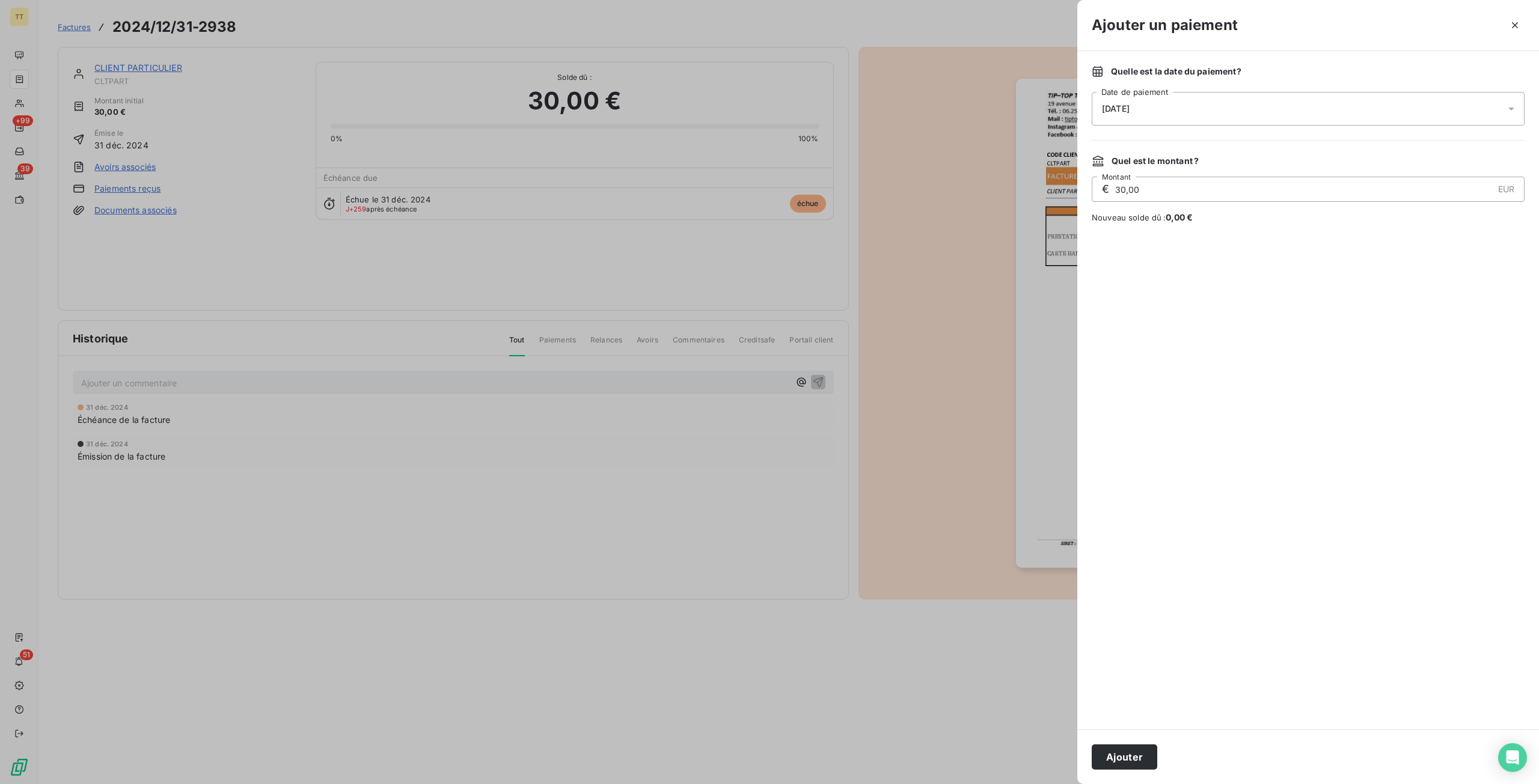
click at [1105, 756] on button "Ajouter" at bounding box center [1125, 757] width 66 height 25
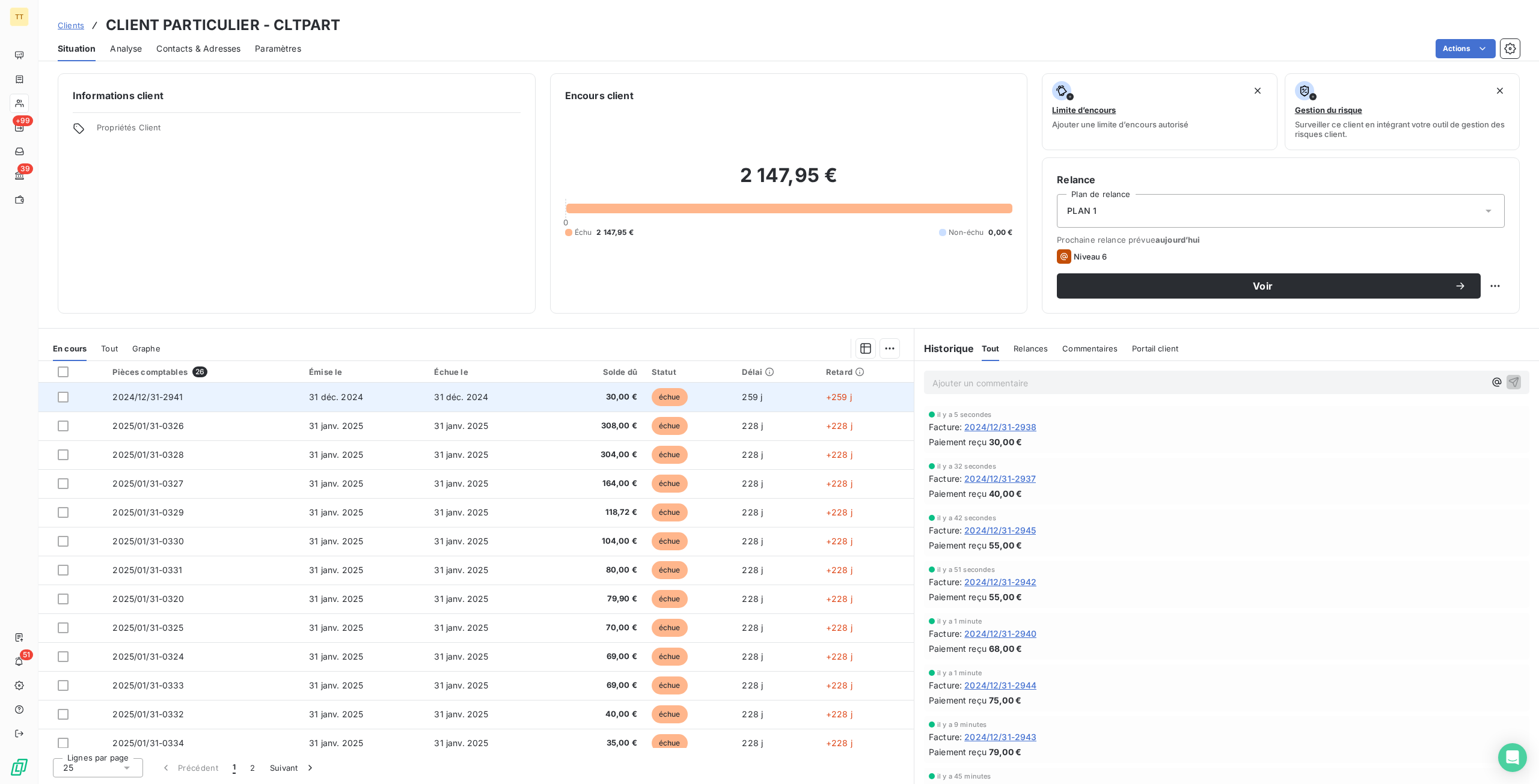
click at [460, 385] on td "31 déc. 2024" at bounding box center [489, 397] width 125 height 29
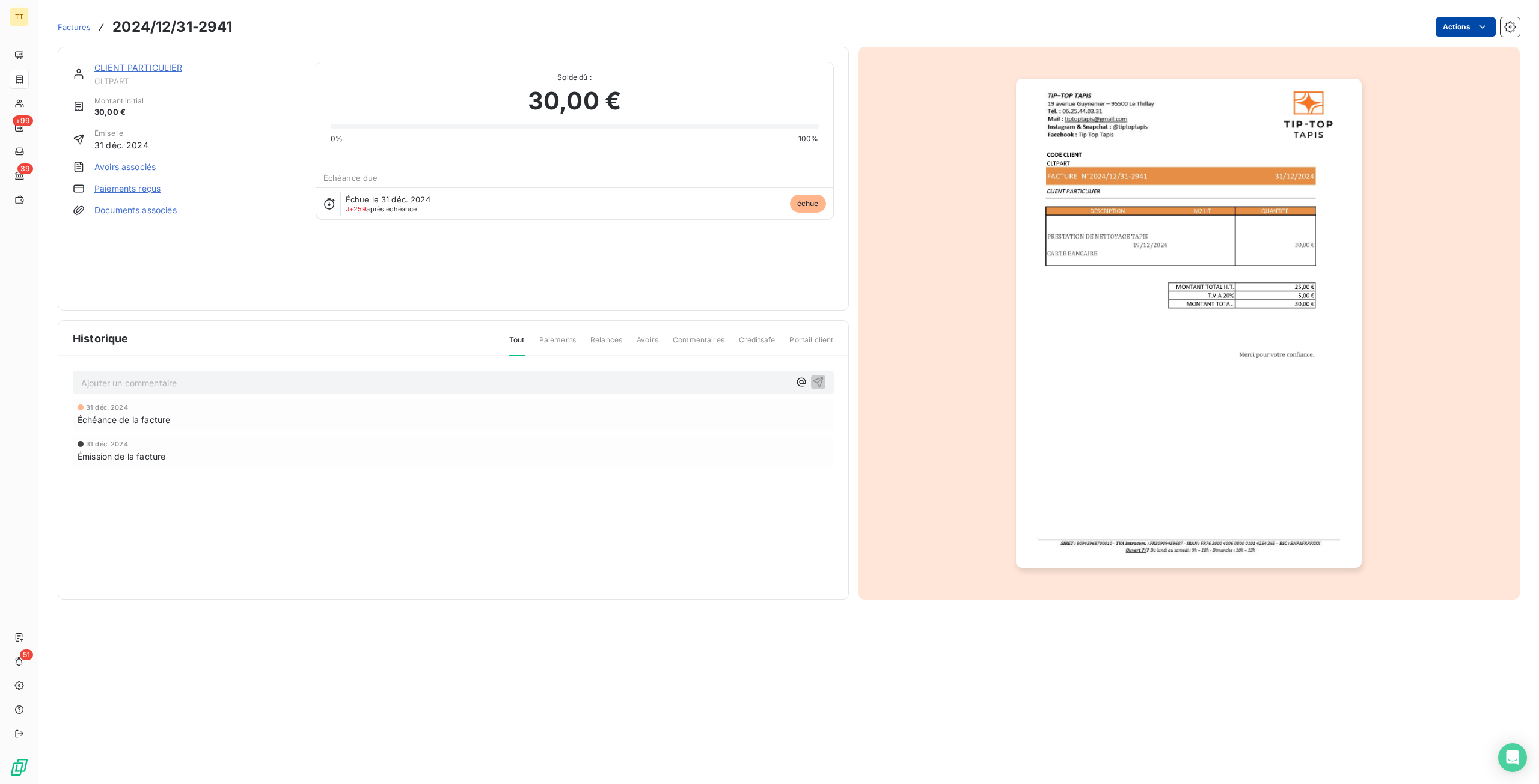
click at [1450, 33] on html "TT +99 39 51 Factures 2024/12/31-2941 Actions CLIENT PARTICULIER CLTPART Montan…" at bounding box center [770, 392] width 1539 height 784
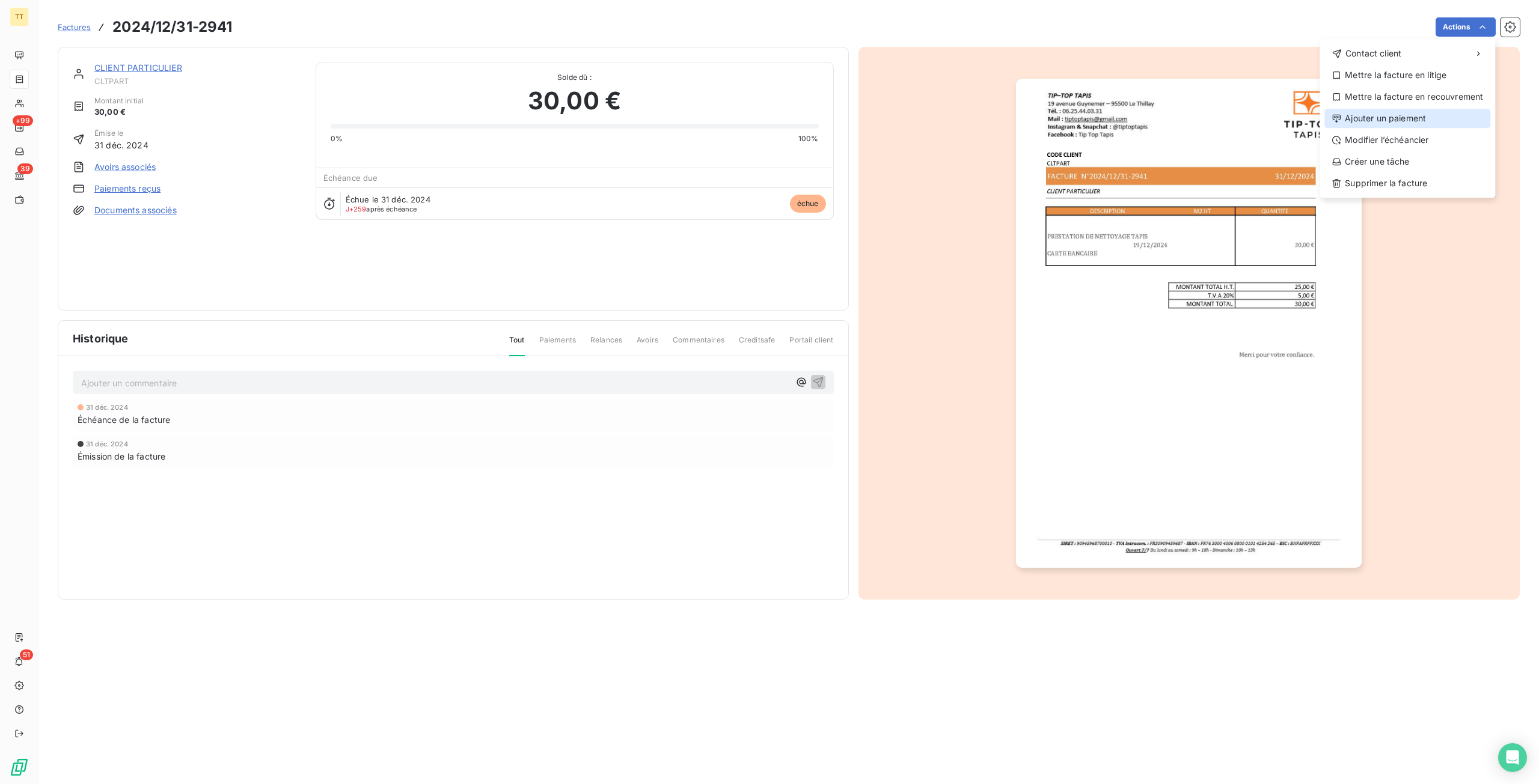
click at [1387, 120] on div "Ajouter un paiement" at bounding box center [1407, 119] width 166 height 19
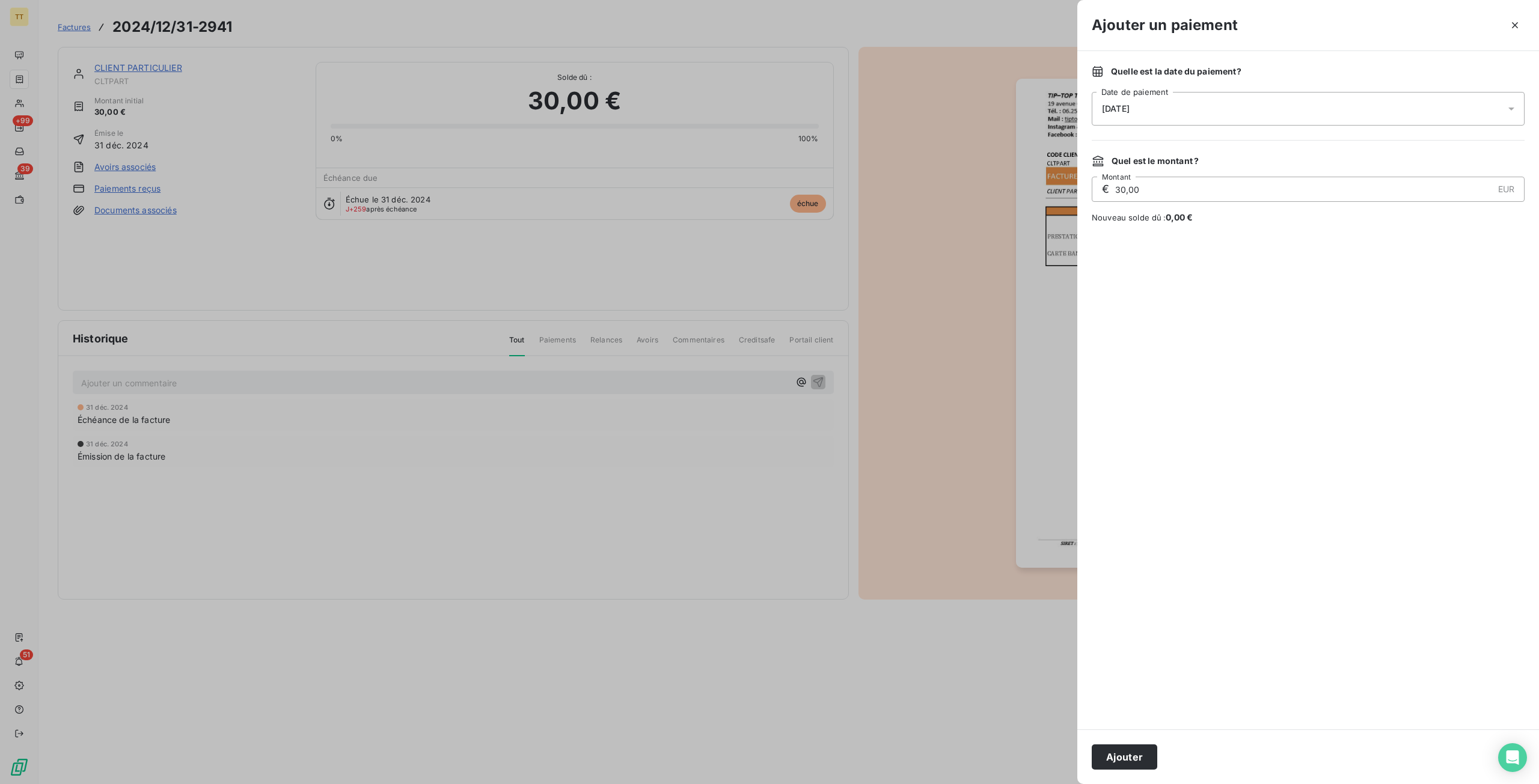
click at [1112, 752] on button "Ajouter" at bounding box center [1125, 757] width 66 height 25
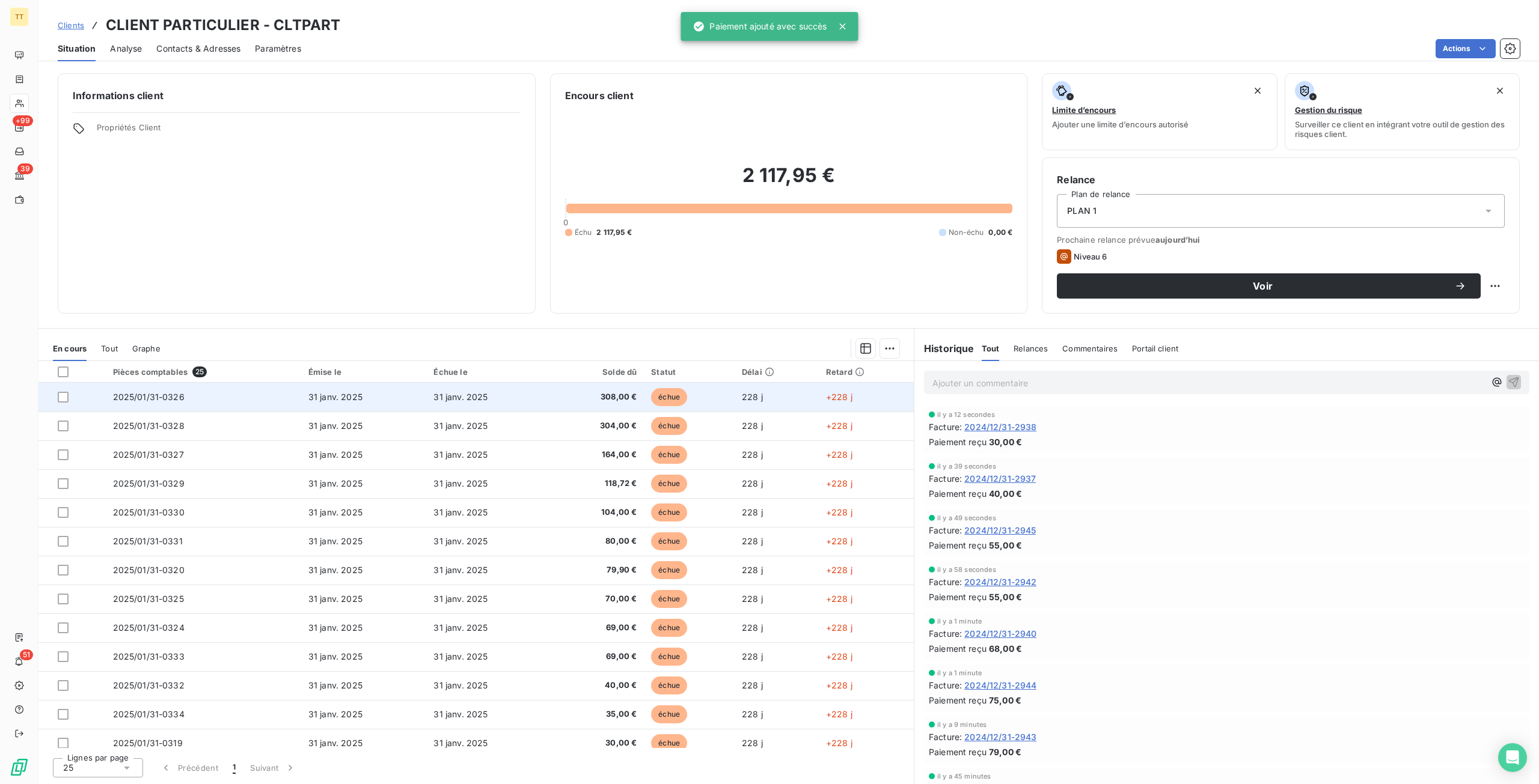
click at [478, 395] on span "31 janv. 2025" at bounding box center [460, 397] width 54 height 10
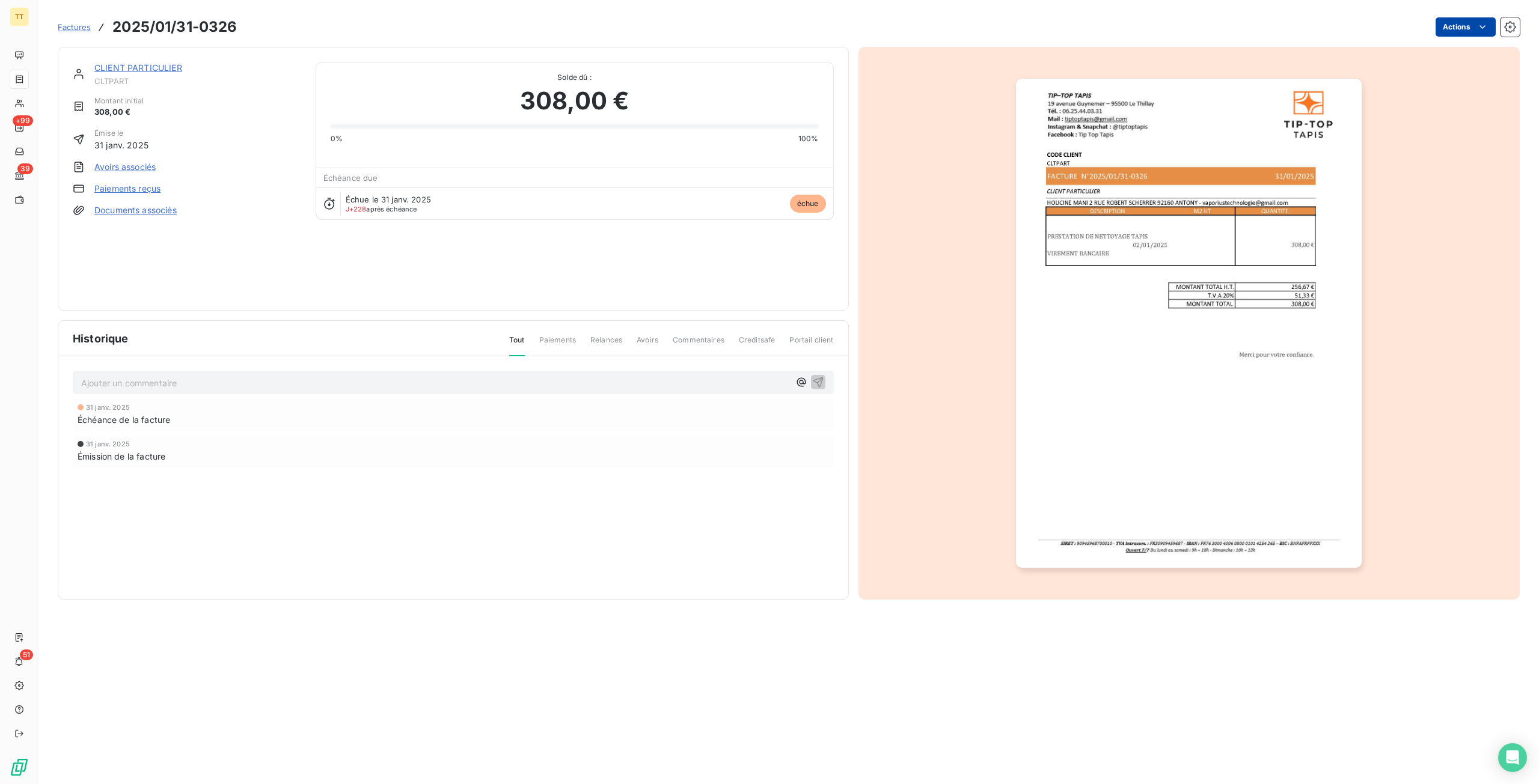
click at [1473, 26] on html "TT +99 39 51 Factures 2025/01/31-0326 Actions CLIENT PARTICULIER CLTPART Montan…" at bounding box center [770, 392] width 1539 height 784
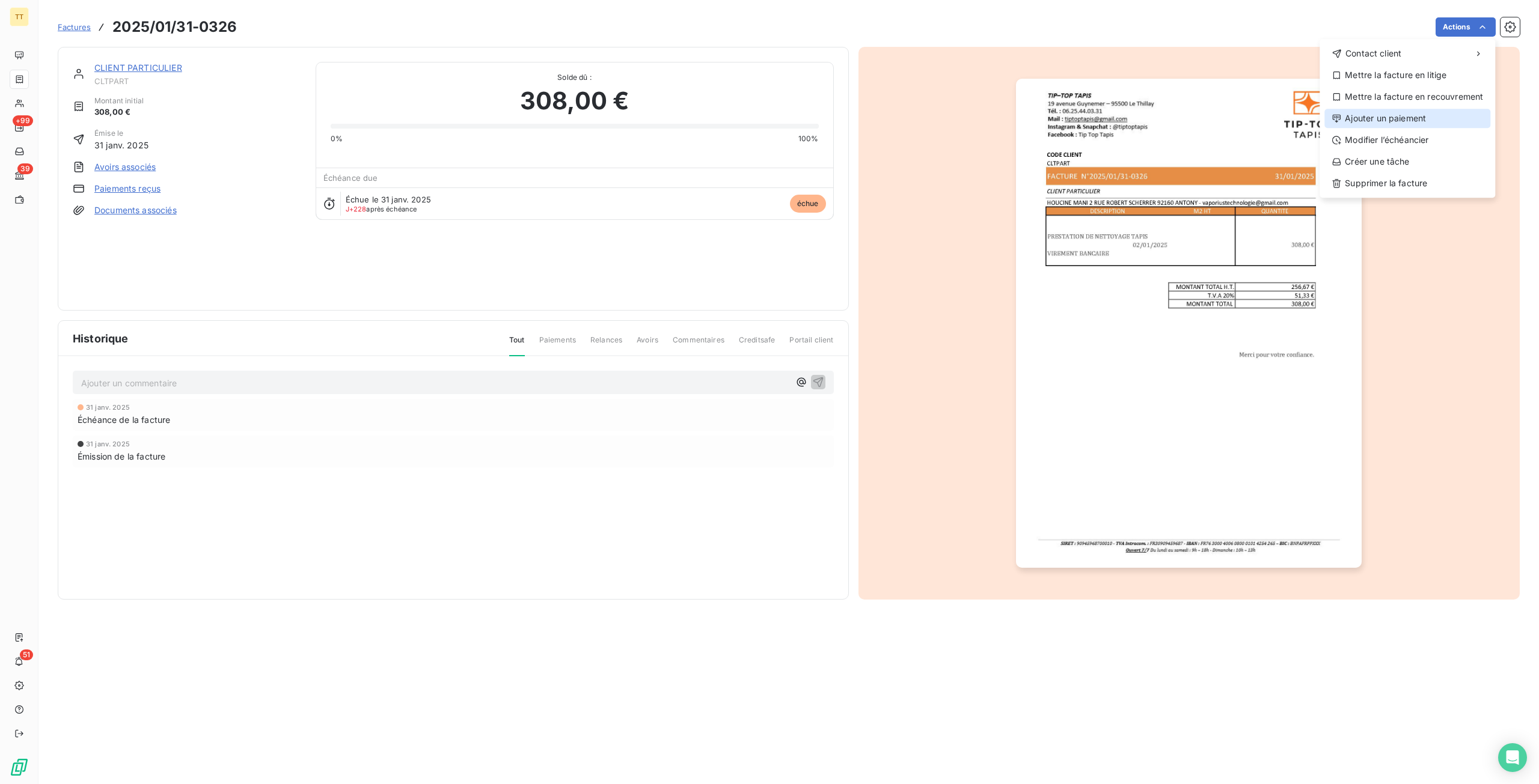
click at [1365, 124] on div "Ajouter un paiement" at bounding box center [1407, 119] width 166 height 19
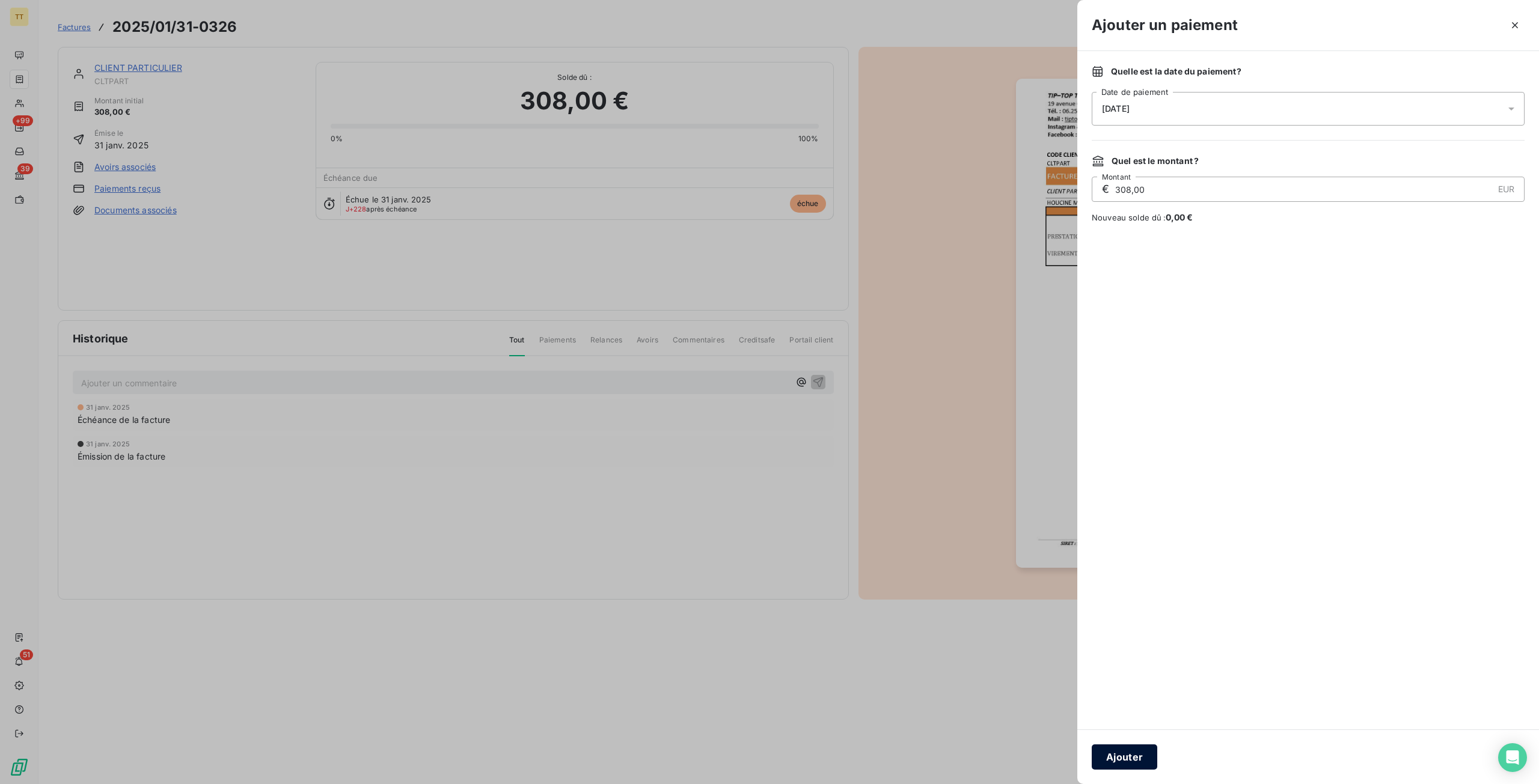
click at [1110, 753] on button "Ajouter" at bounding box center [1125, 757] width 66 height 25
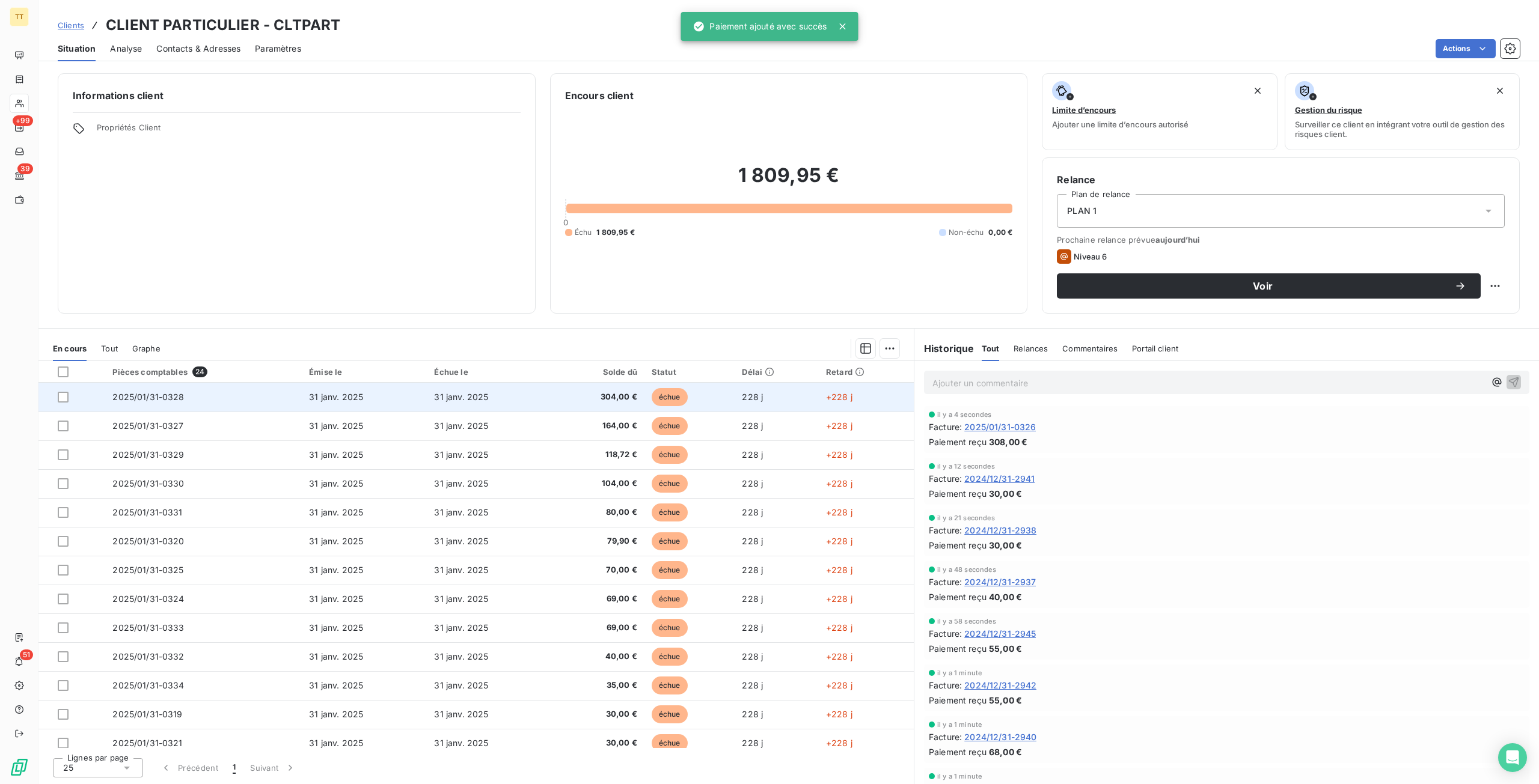
click at [498, 401] on td "31 janv. 2025" at bounding box center [489, 397] width 125 height 29
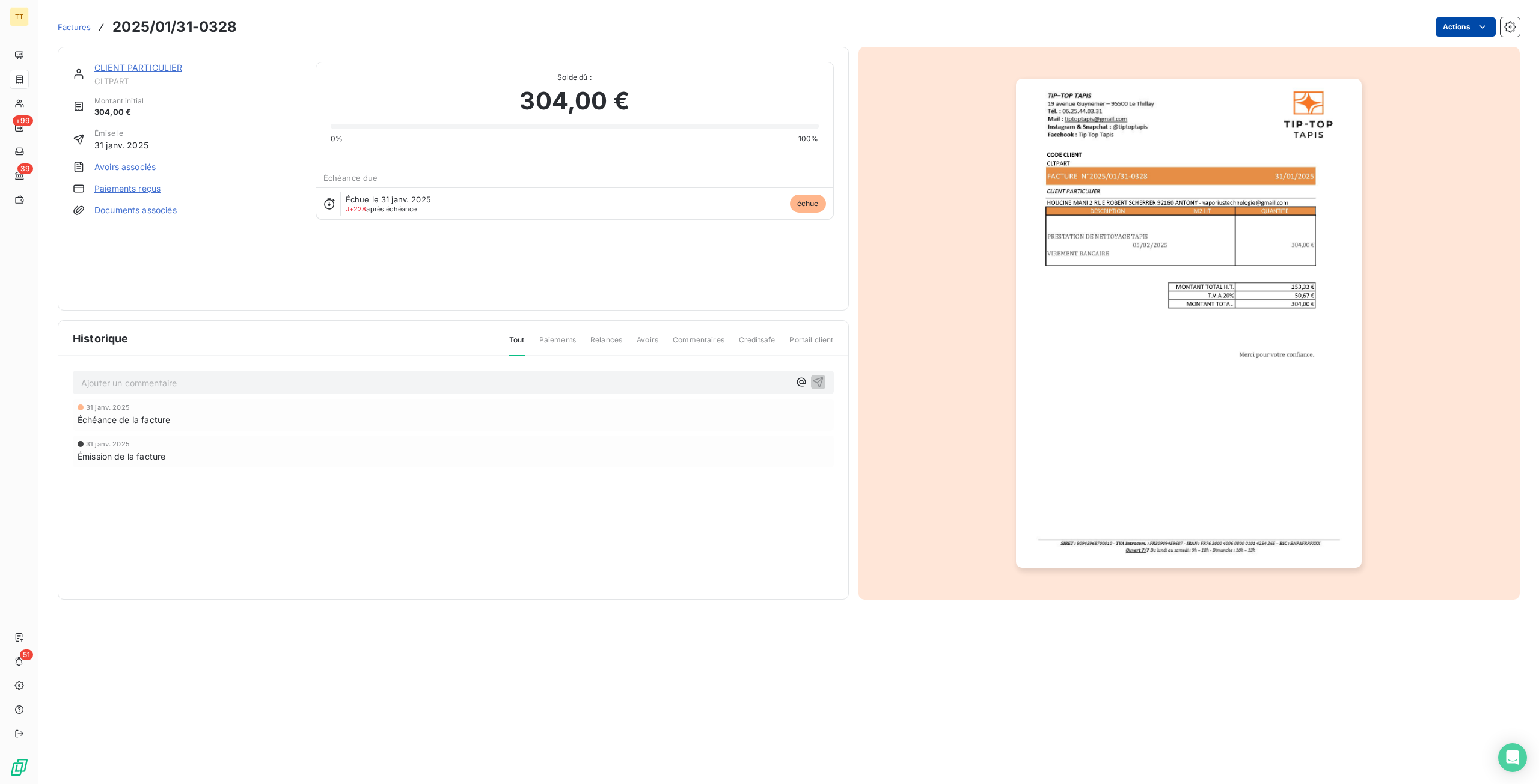
click at [1444, 19] on html "TT +99 39 51 Factures 2025/01/31-0328 Actions CLIENT PARTICULIER CLTPART Montan…" at bounding box center [770, 392] width 1539 height 784
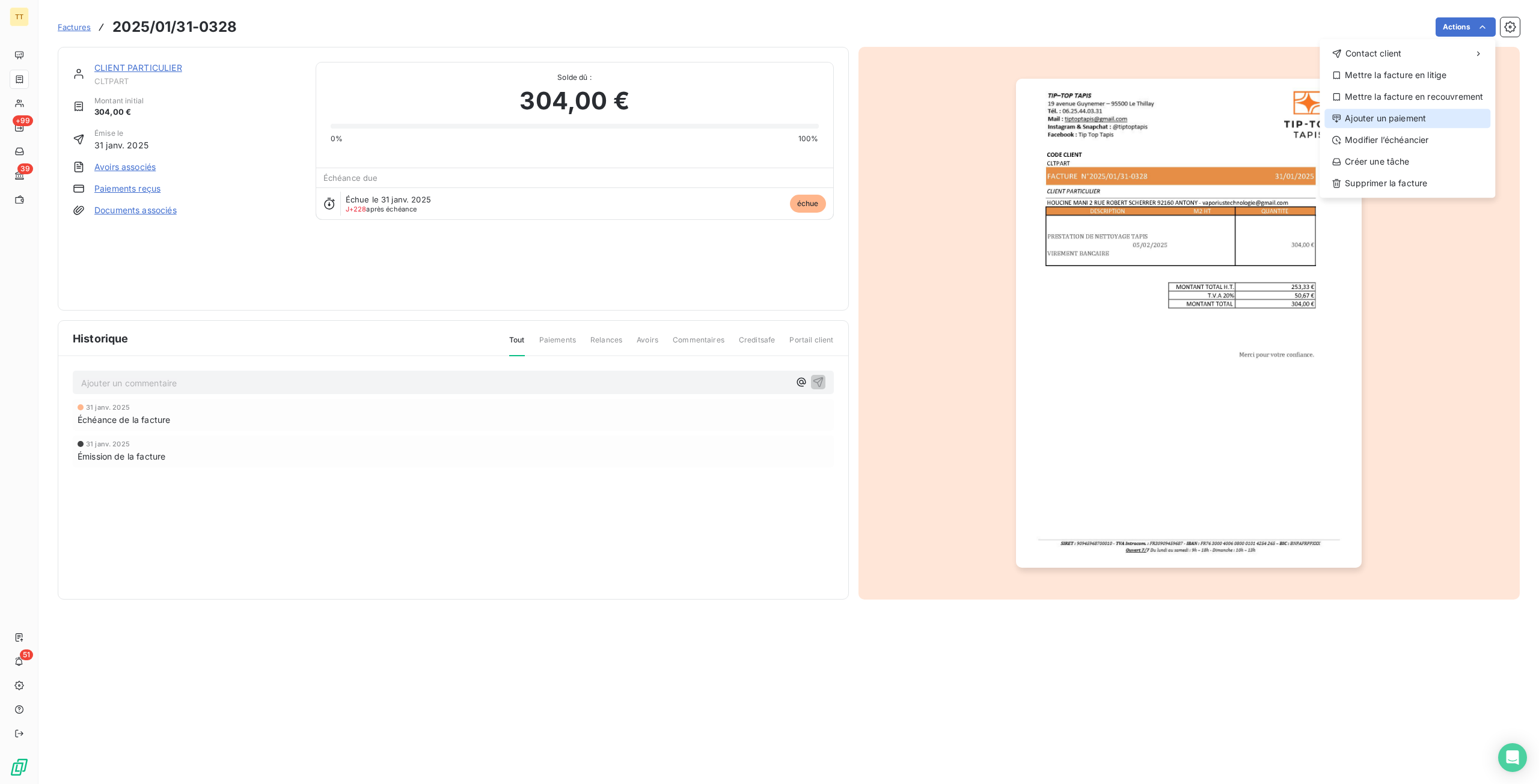
click at [1354, 124] on div "Ajouter un paiement" at bounding box center [1407, 119] width 166 height 19
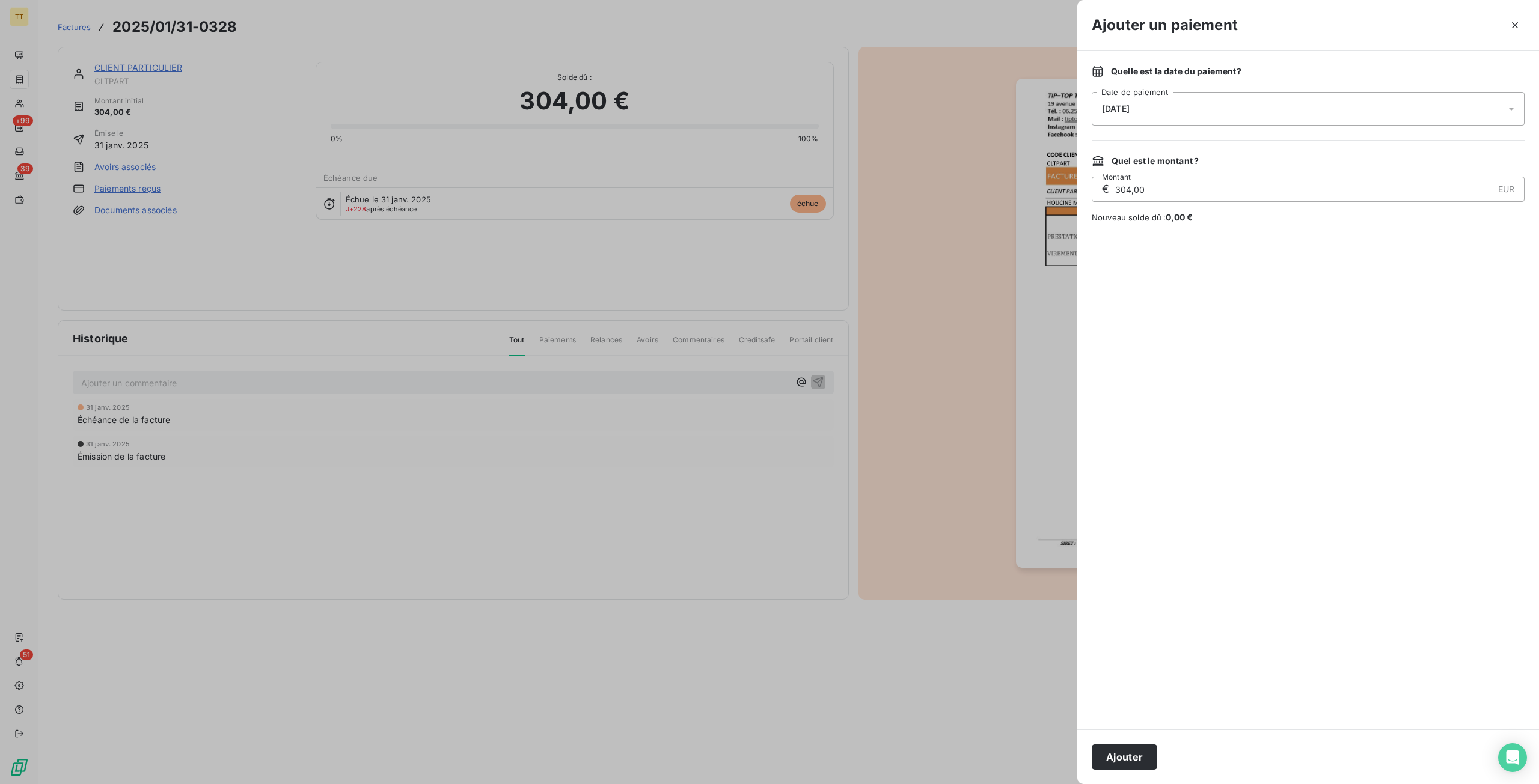
click at [1127, 748] on button "Ajouter" at bounding box center [1125, 757] width 66 height 25
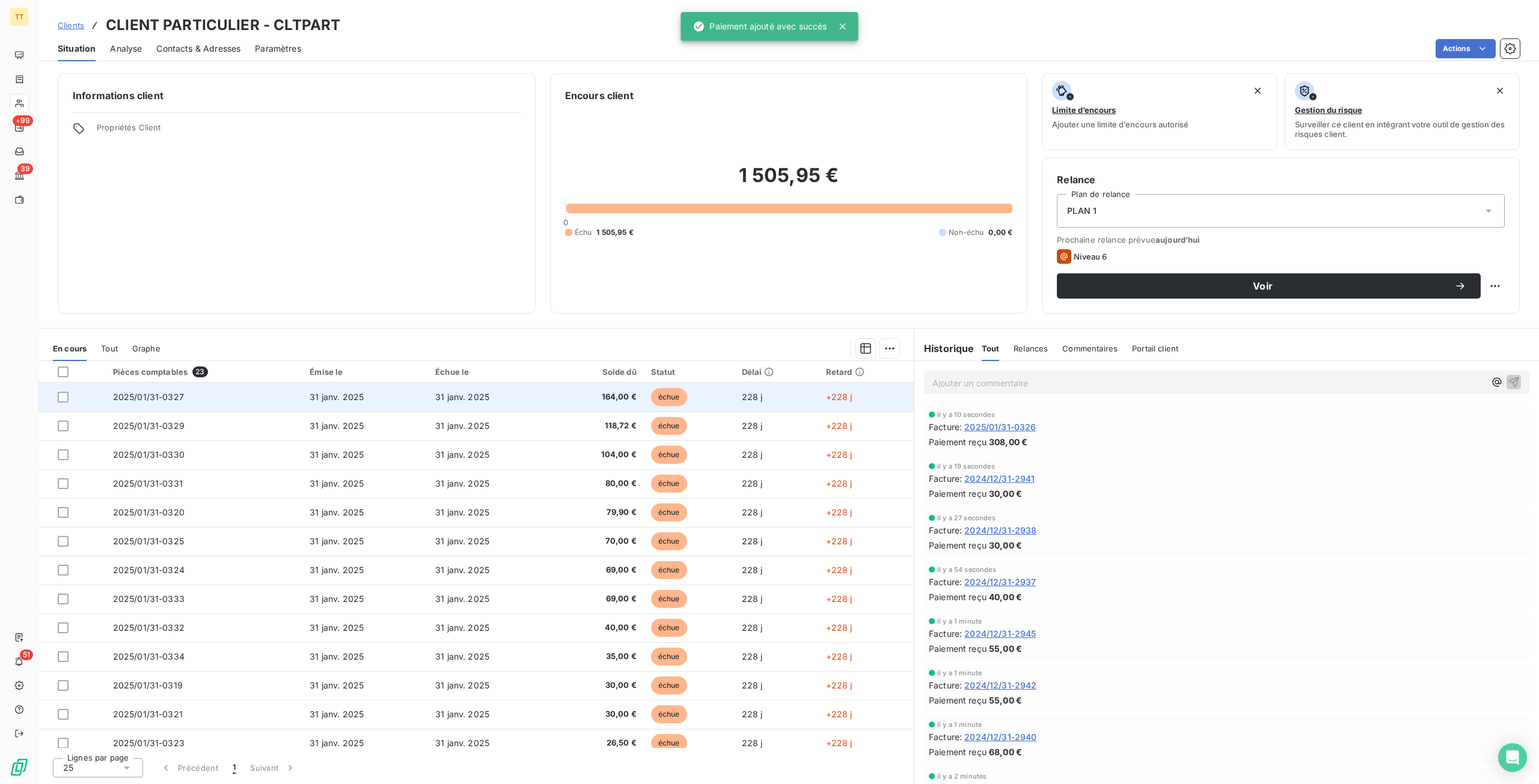
click at [400, 397] on td "31 janv. 2025" at bounding box center [365, 397] width 126 height 29
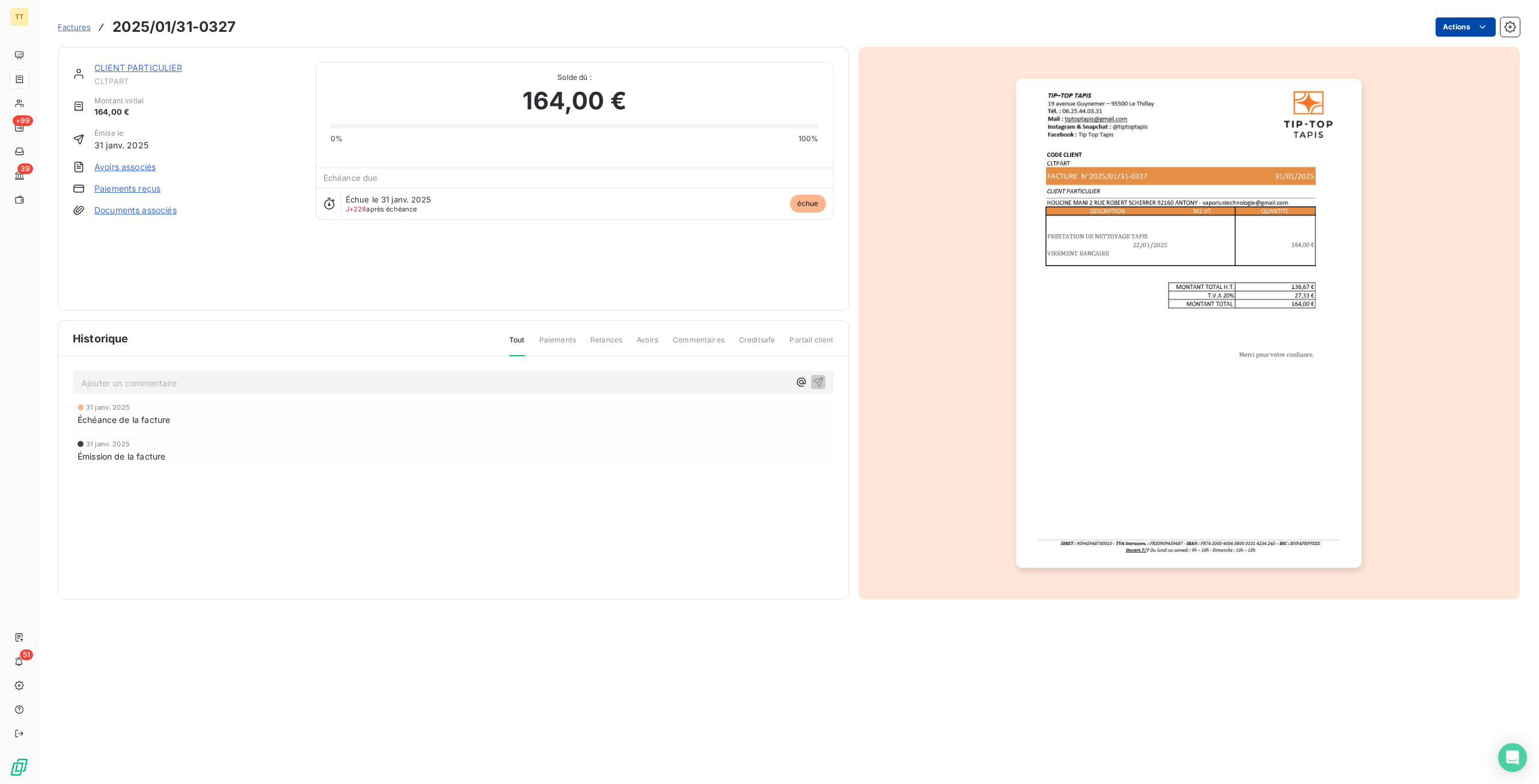
click at [1458, 35] on html "TT +99 39 51 Factures 2025/01/31-0327 Actions CLIENT PARTICULIER CLTPART Montan…" at bounding box center [770, 392] width 1539 height 784
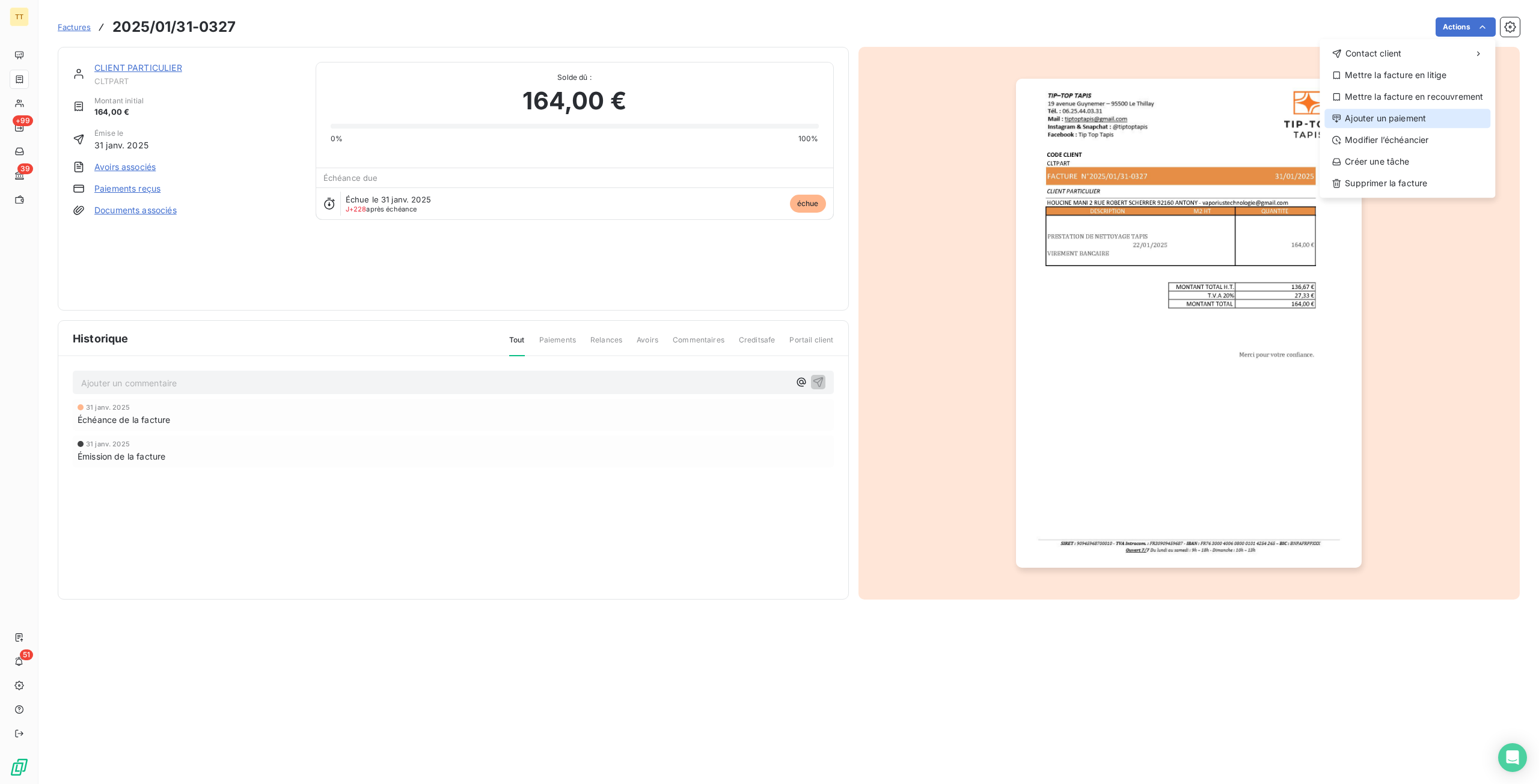
click at [1389, 112] on div "Ajouter un paiement" at bounding box center [1407, 119] width 166 height 19
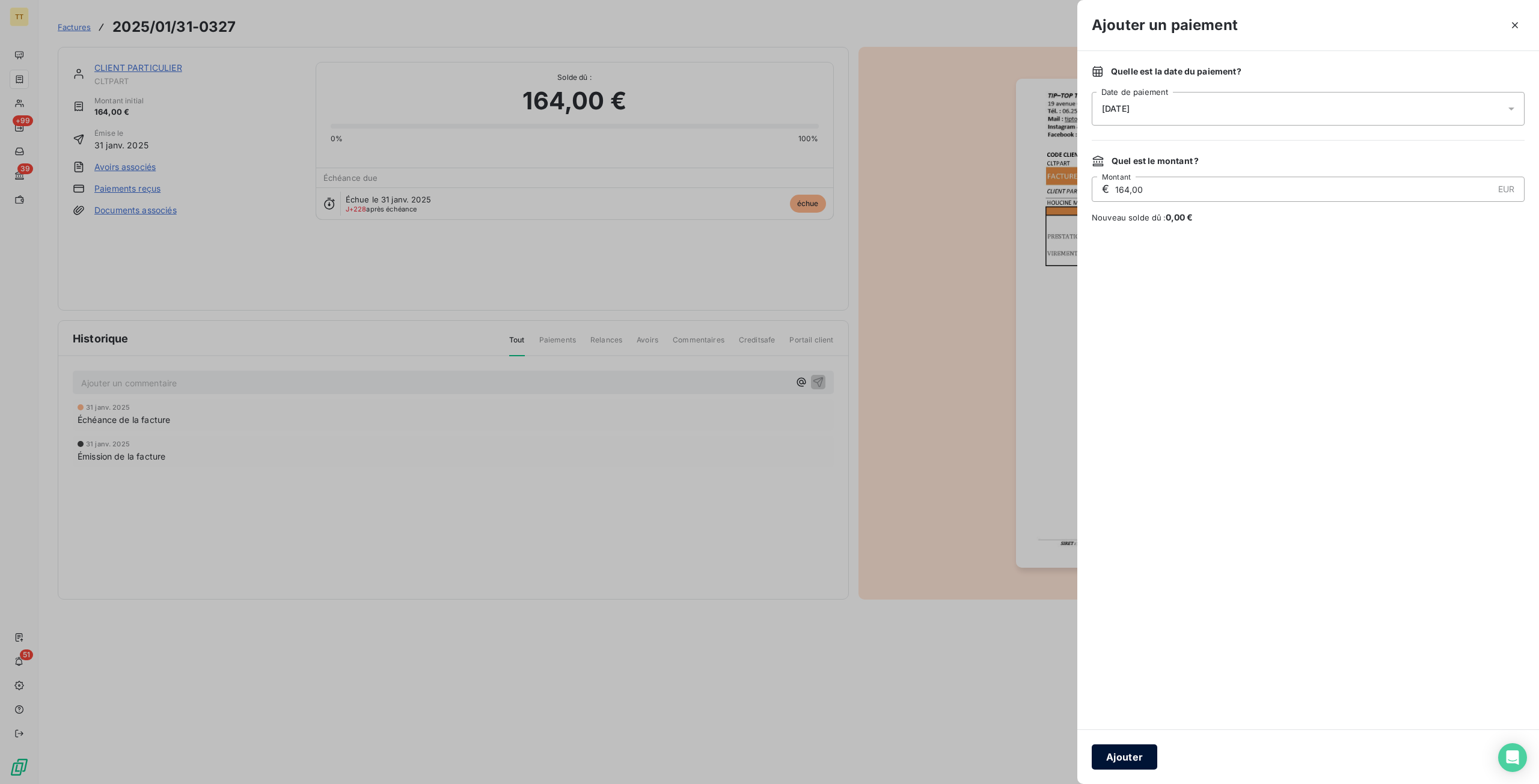
click at [1108, 754] on button "Ajouter" at bounding box center [1125, 757] width 66 height 25
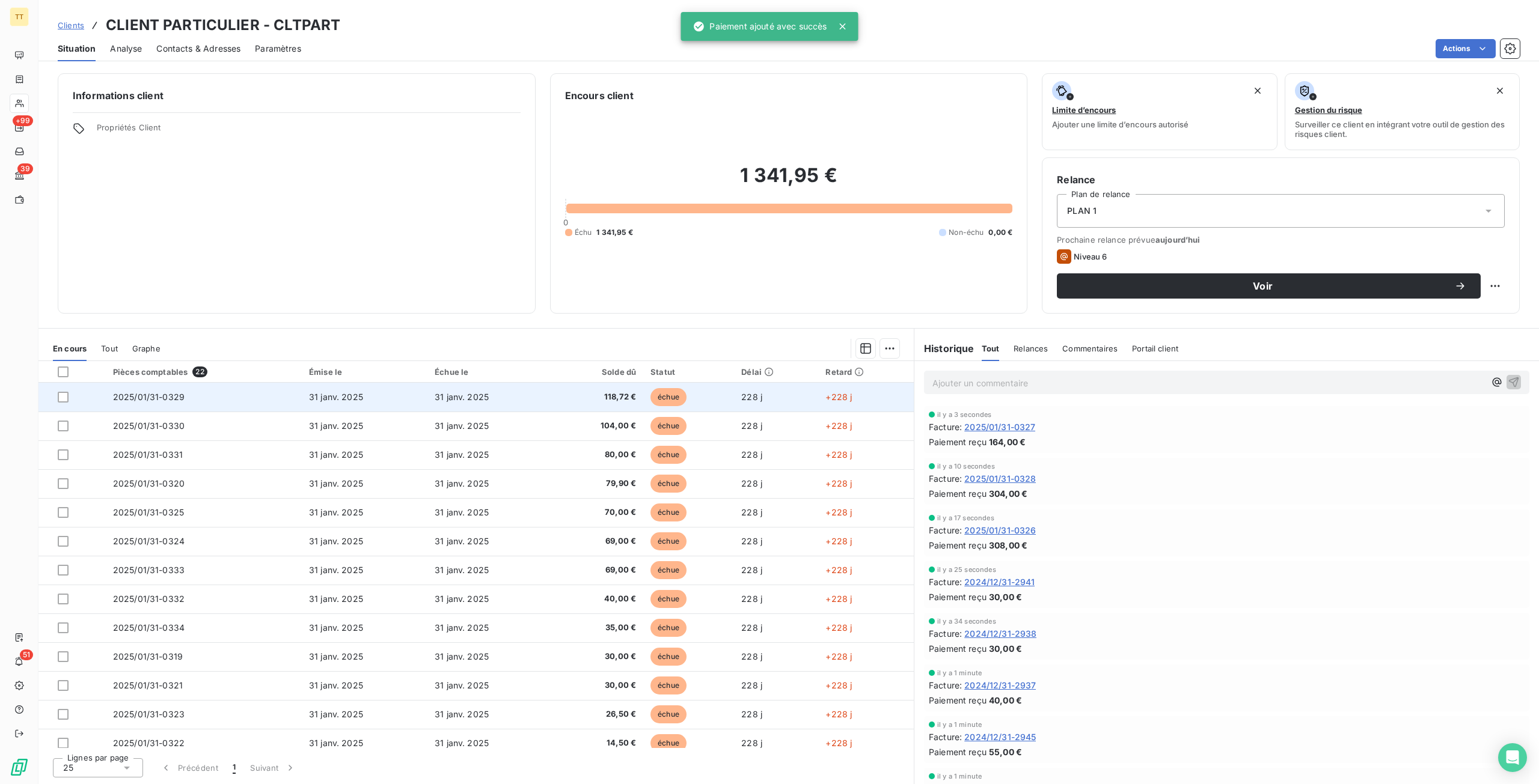
click at [441, 396] on span "31 janv. 2025" at bounding box center [461, 397] width 54 height 10
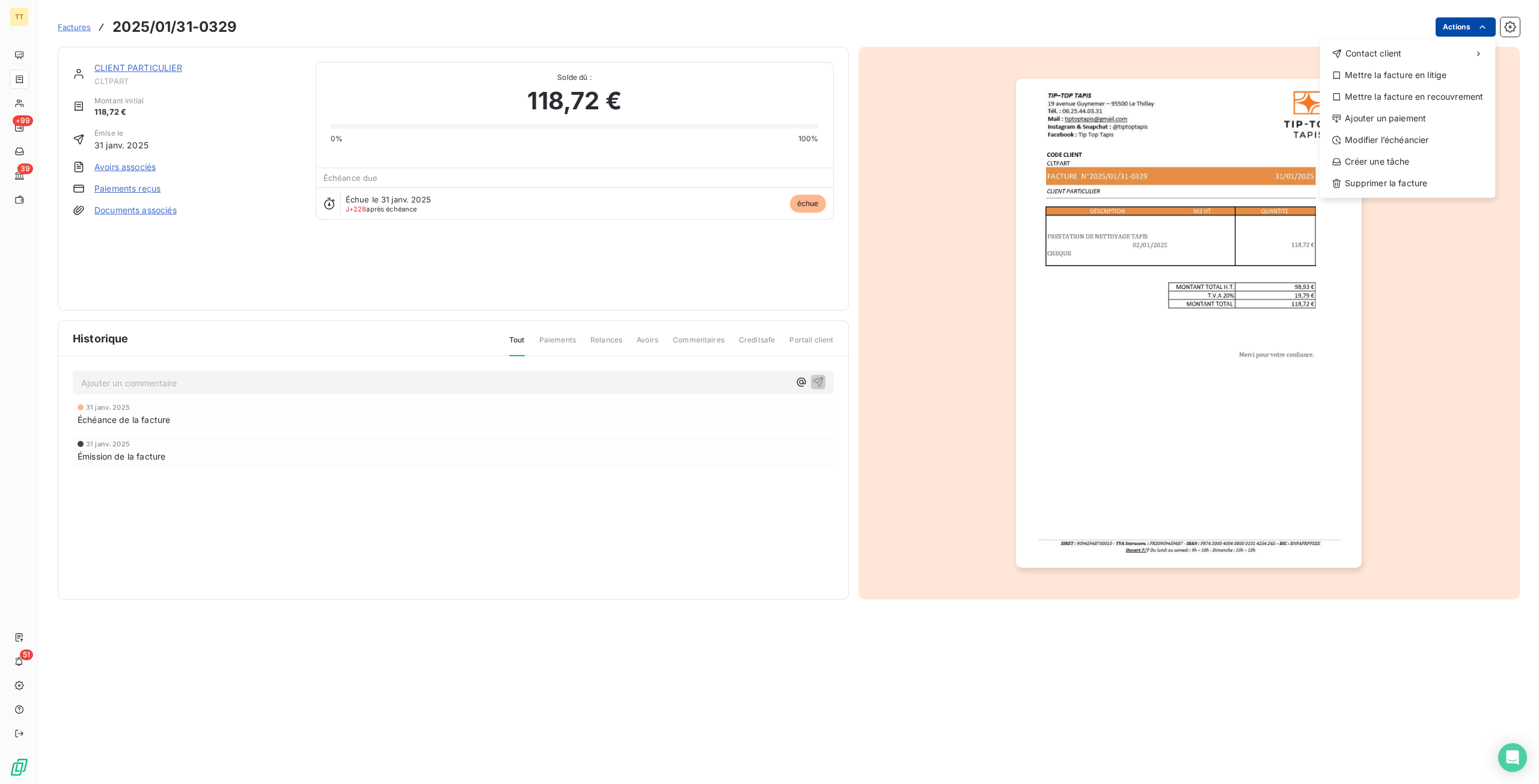
click at [1475, 34] on html "TT +99 39 51 Factures 2025/01/31-0329 Actions Contact client Mettre la facture …" at bounding box center [770, 392] width 1539 height 784
click at [1422, 112] on div "Ajouter un paiement" at bounding box center [1407, 119] width 166 height 19
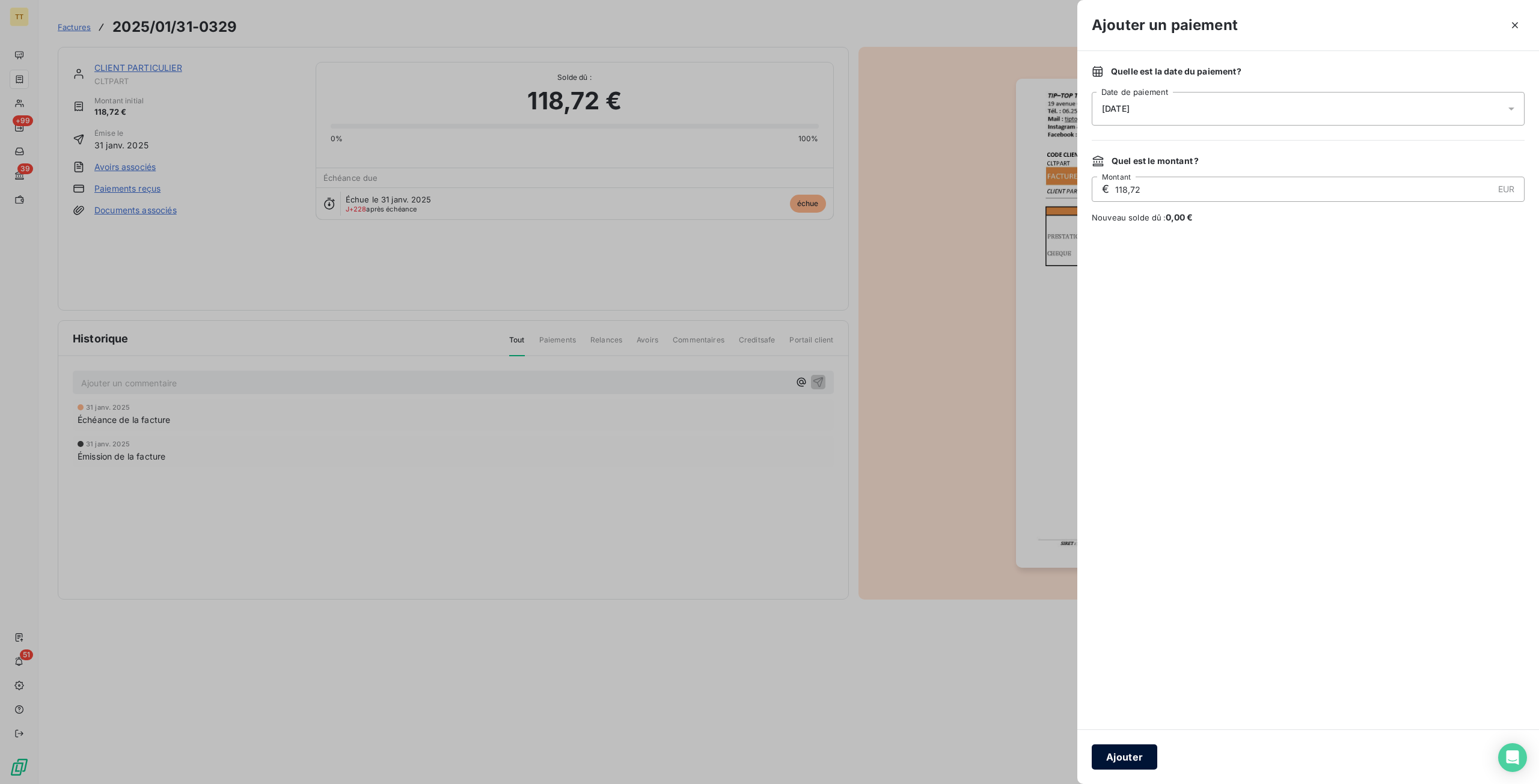
click at [1145, 760] on button "Ajouter" at bounding box center [1125, 757] width 66 height 25
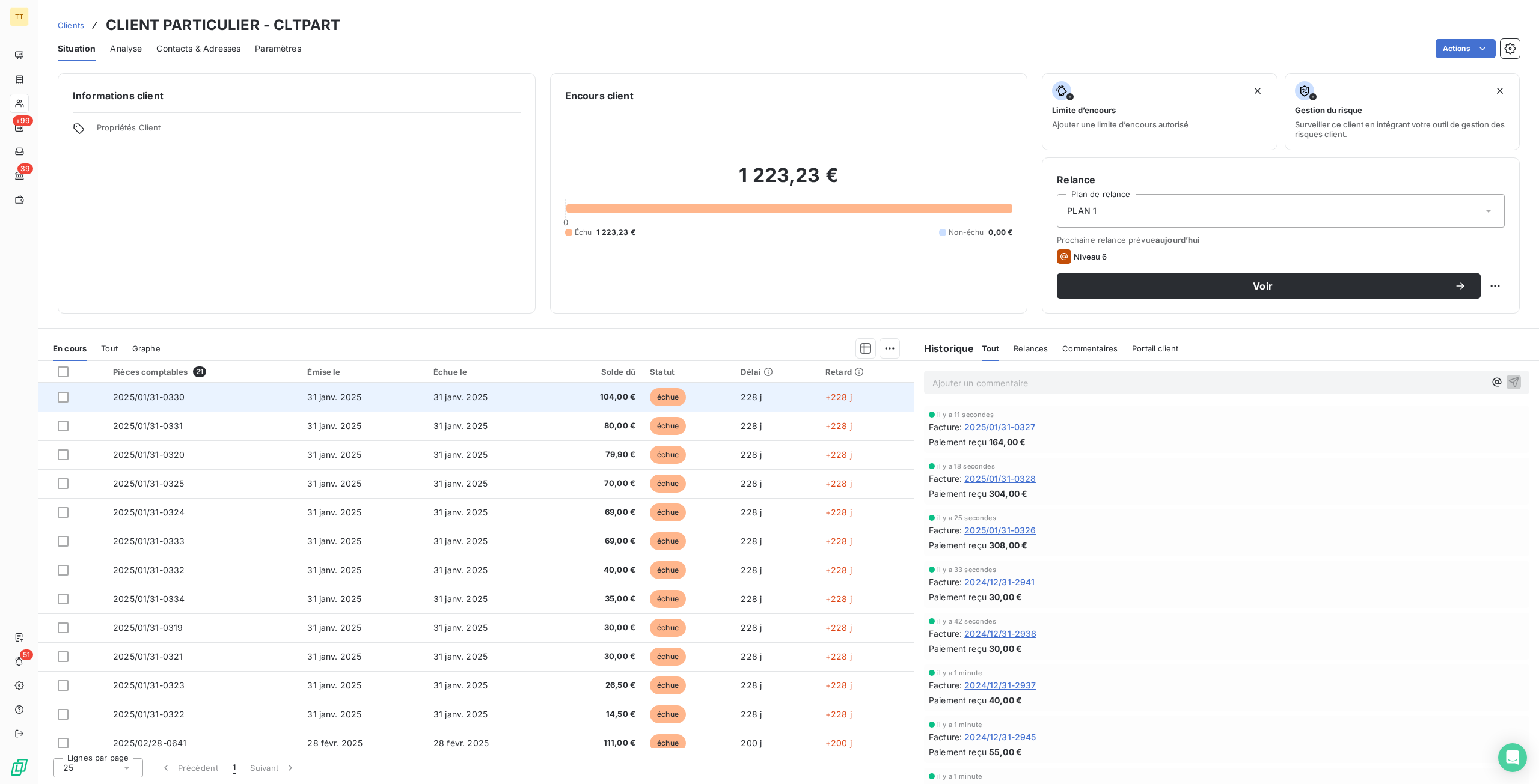
click at [464, 400] on span "31 janv. 2025" at bounding box center [460, 397] width 54 height 10
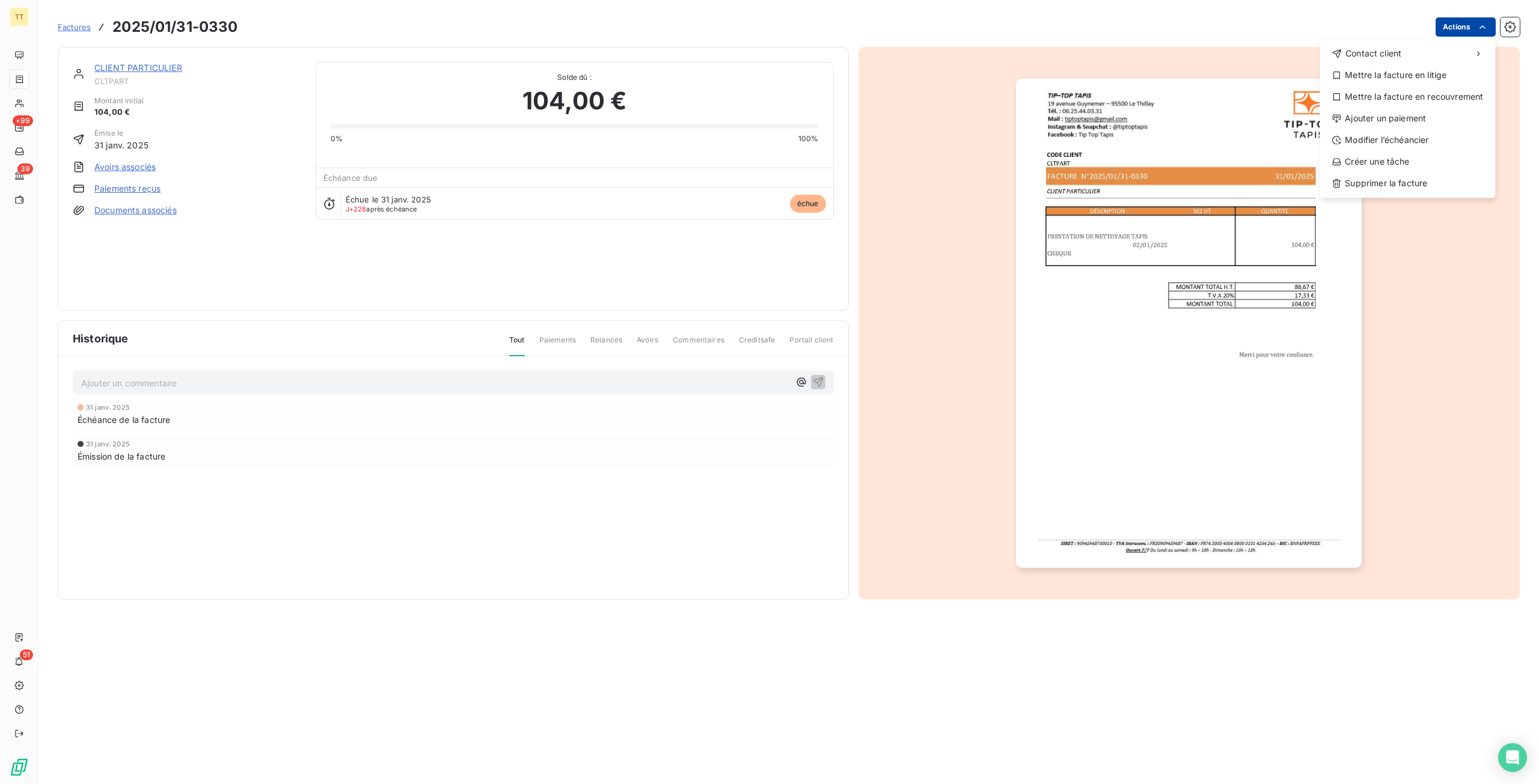
click at [1473, 26] on html "TT +99 39 51 Factures 2025/01/31-0330 Actions Contact client Mettre la facture …" at bounding box center [770, 392] width 1539 height 784
click at [1399, 115] on div "Ajouter un paiement" at bounding box center [1407, 119] width 166 height 19
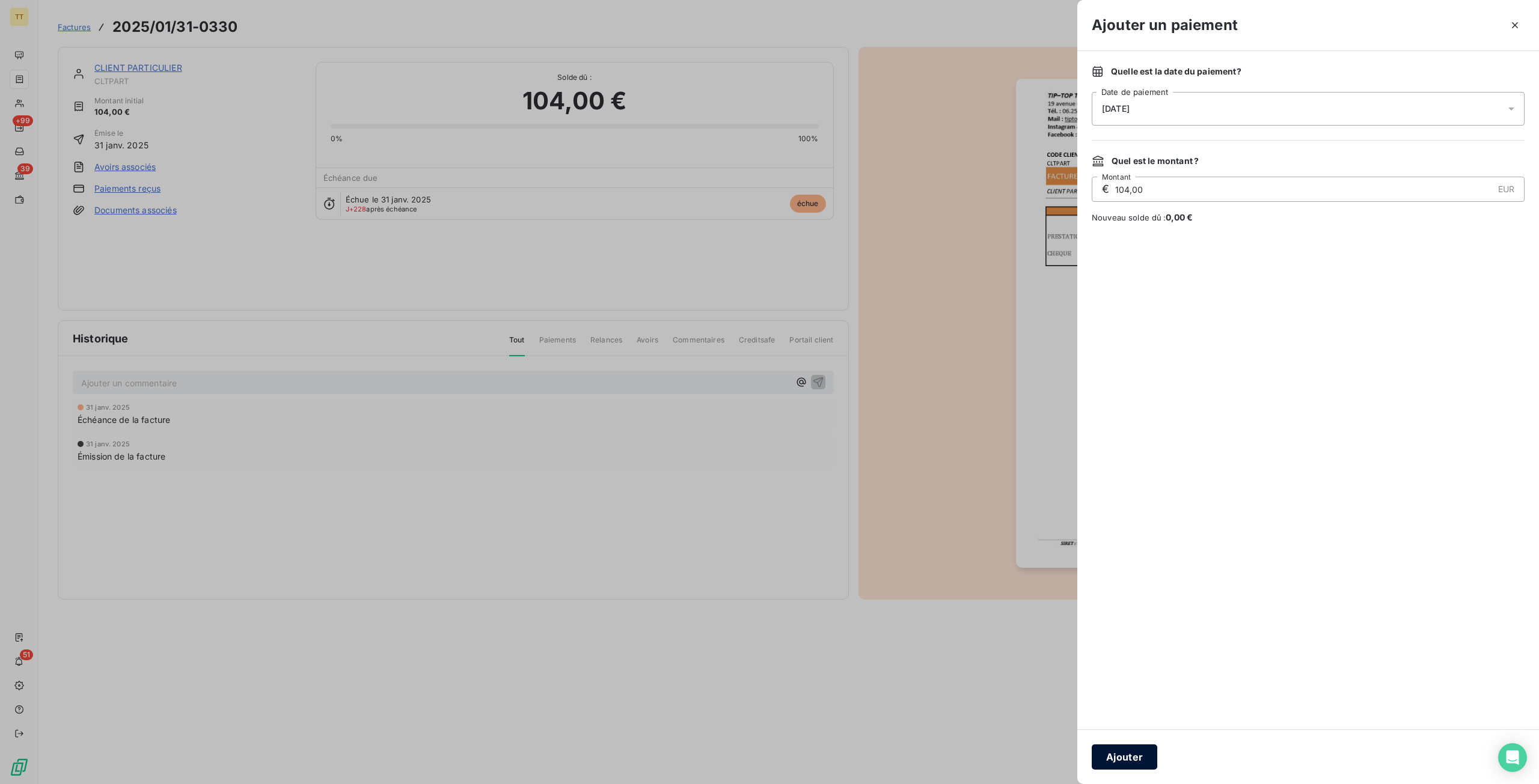
click at [1152, 750] on button "Ajouter" at bounding box center [1125, 757] width 66 height 25
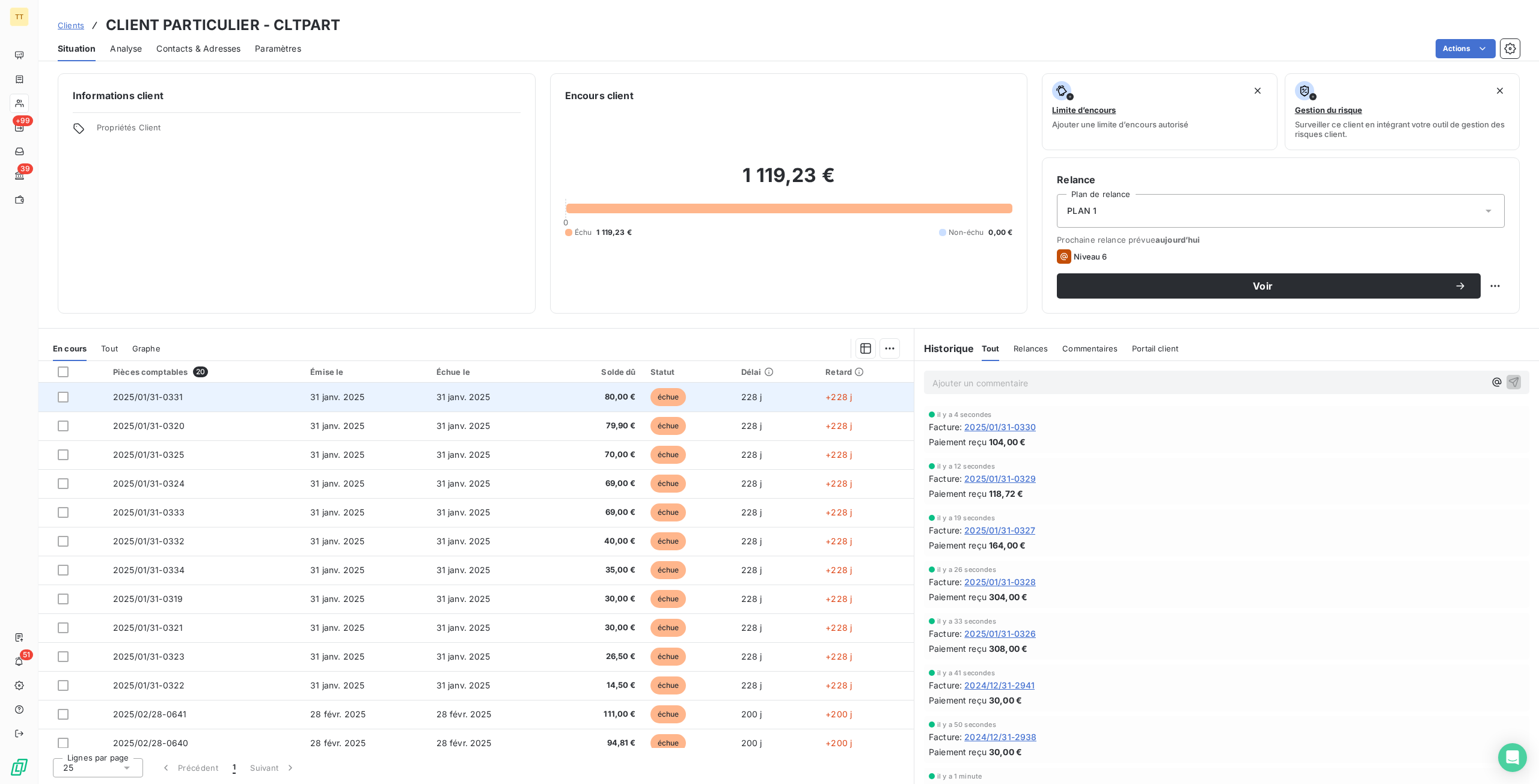
click at [481, 397] on span "31 janv. 2025" at bounding box center [463, 397] width 54 height 10
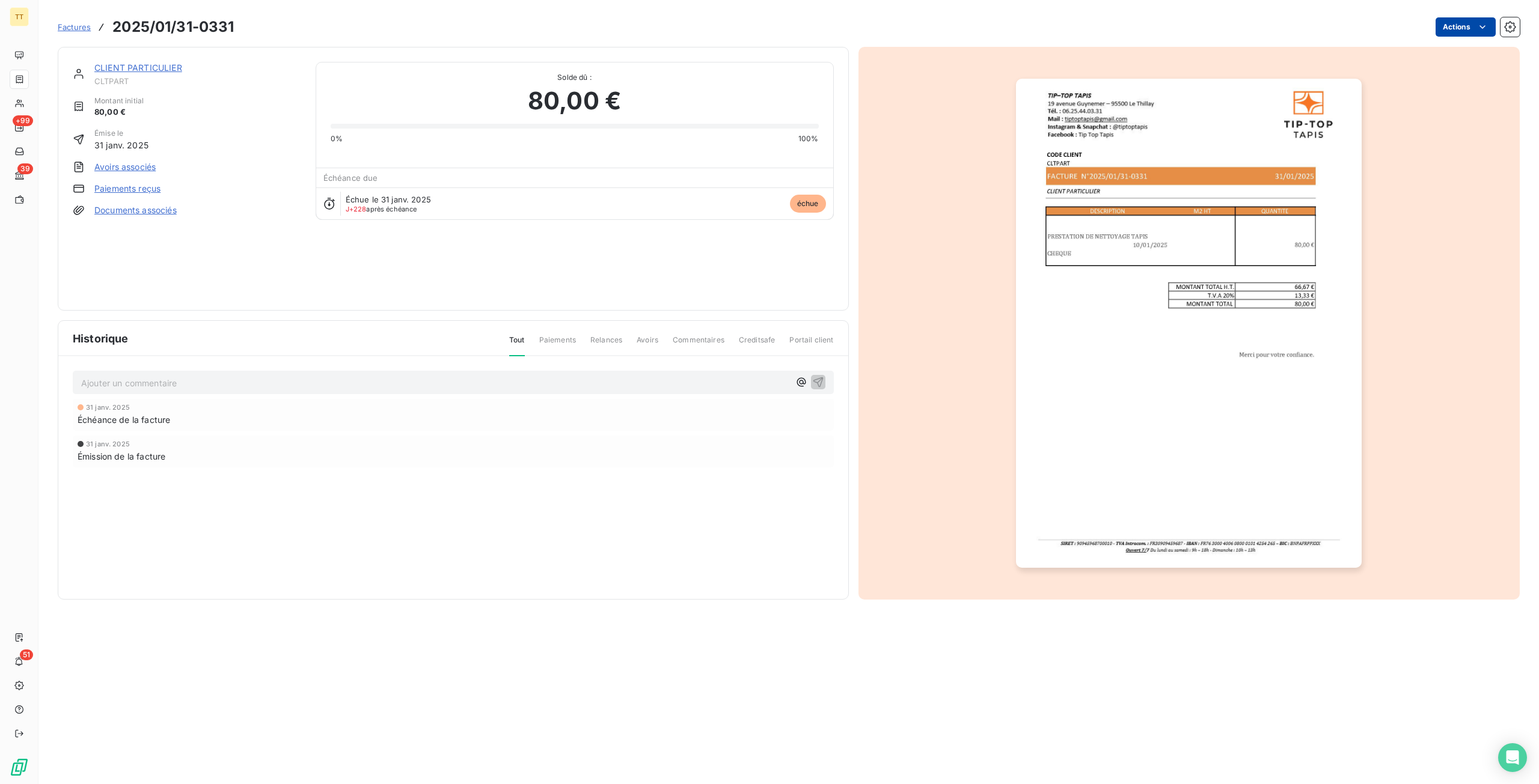
click at [1438, 23] on html "TT +99 39 51 Factures 2025/01/31-0331 Actions CLIENT PARTICULIER CLTPART Montan…" at bounding box center [770, 392] width 1539 height 784
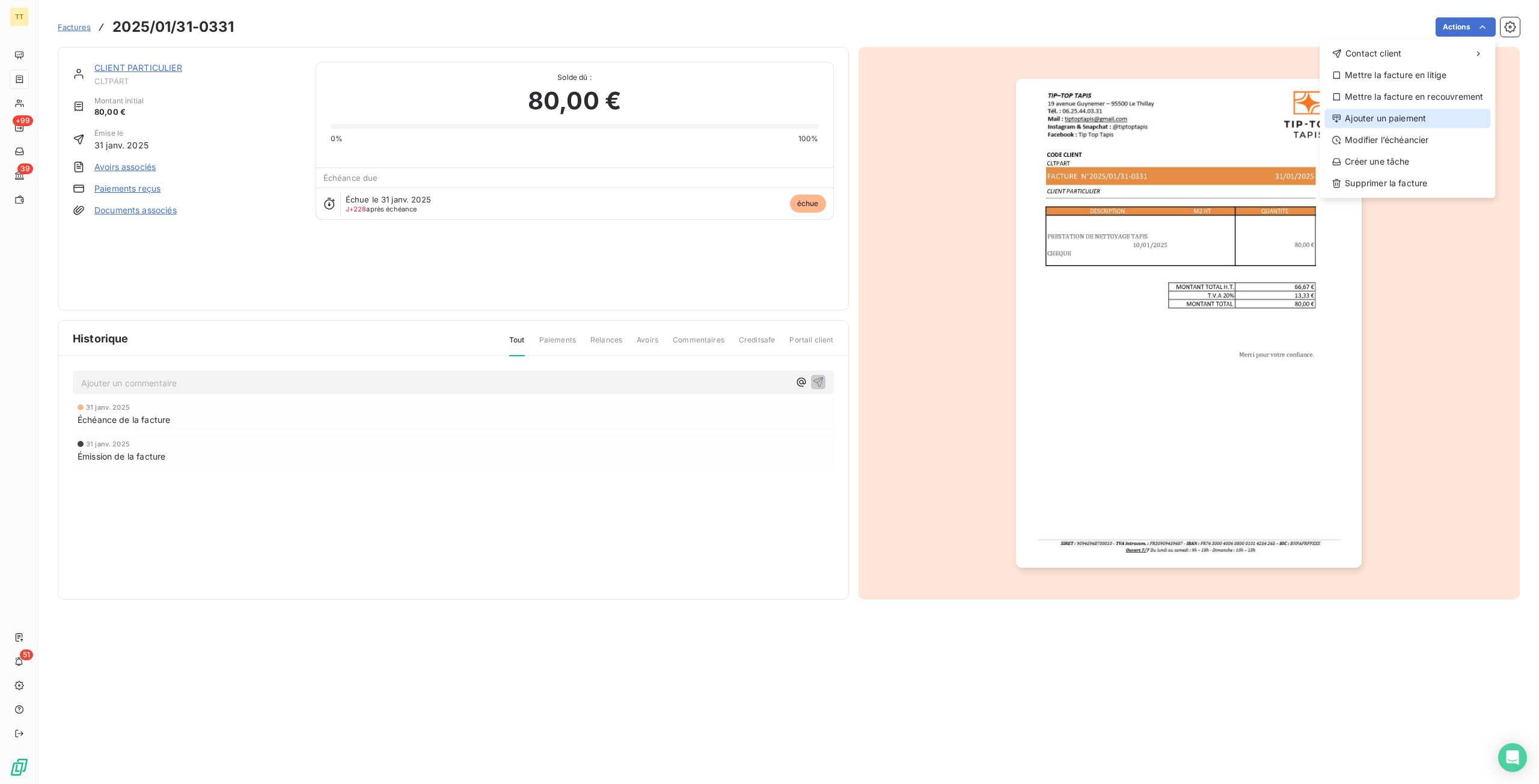
click at [1362, 115] on div "Ajouter un paiement" at bounding box center [1407, 119] width 166 height 19
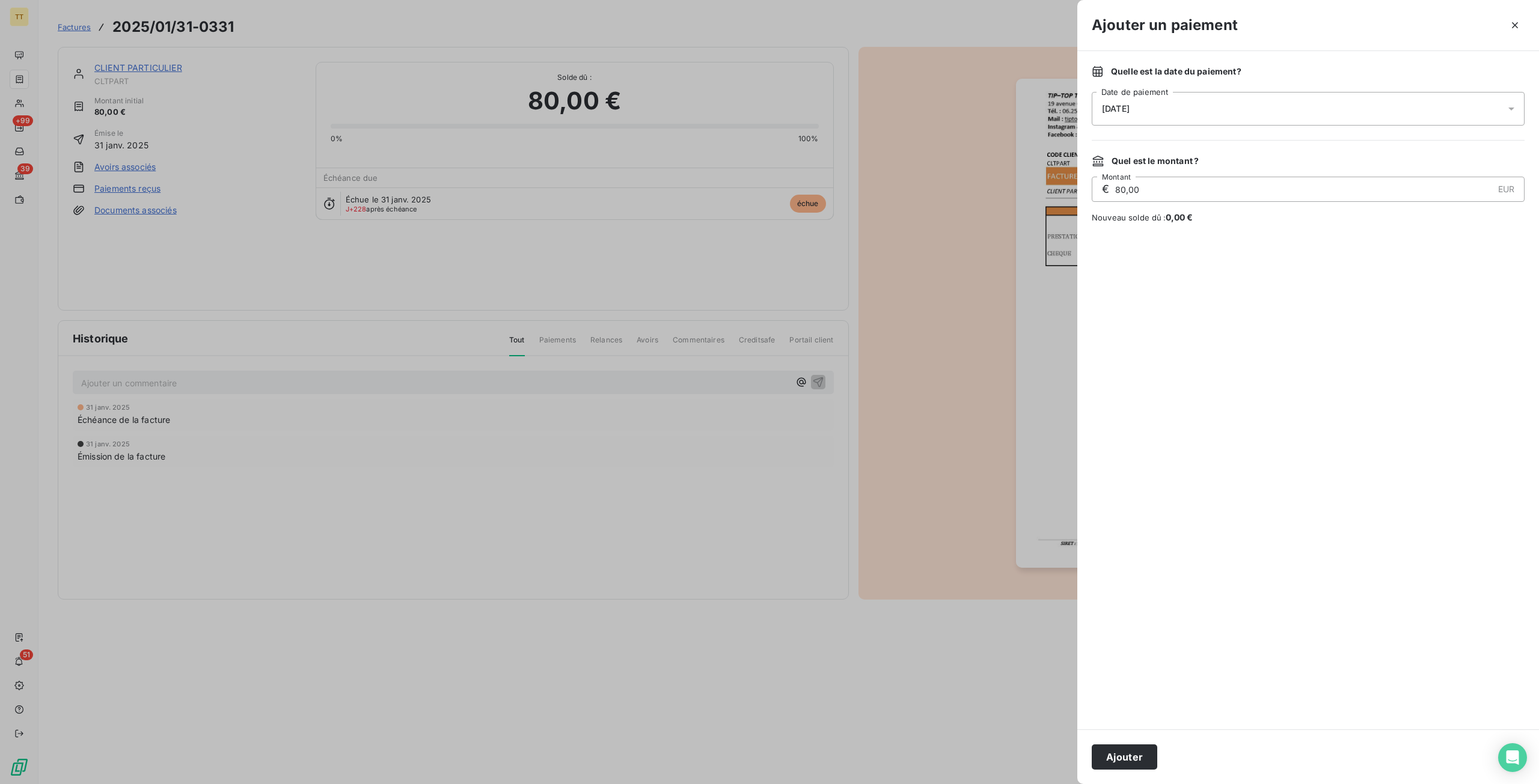
drag, startPoint x: 1155, startPoint y: 641, endPoint x: 1152, endPoint y: 664, distance: 23.2
click at [1152, 664] on div at bounding box center [1308, 476] width 433 height 477
click at [1123, 761] on button "Ajouter" at bounding box center [1125, 757] width 66 height 25
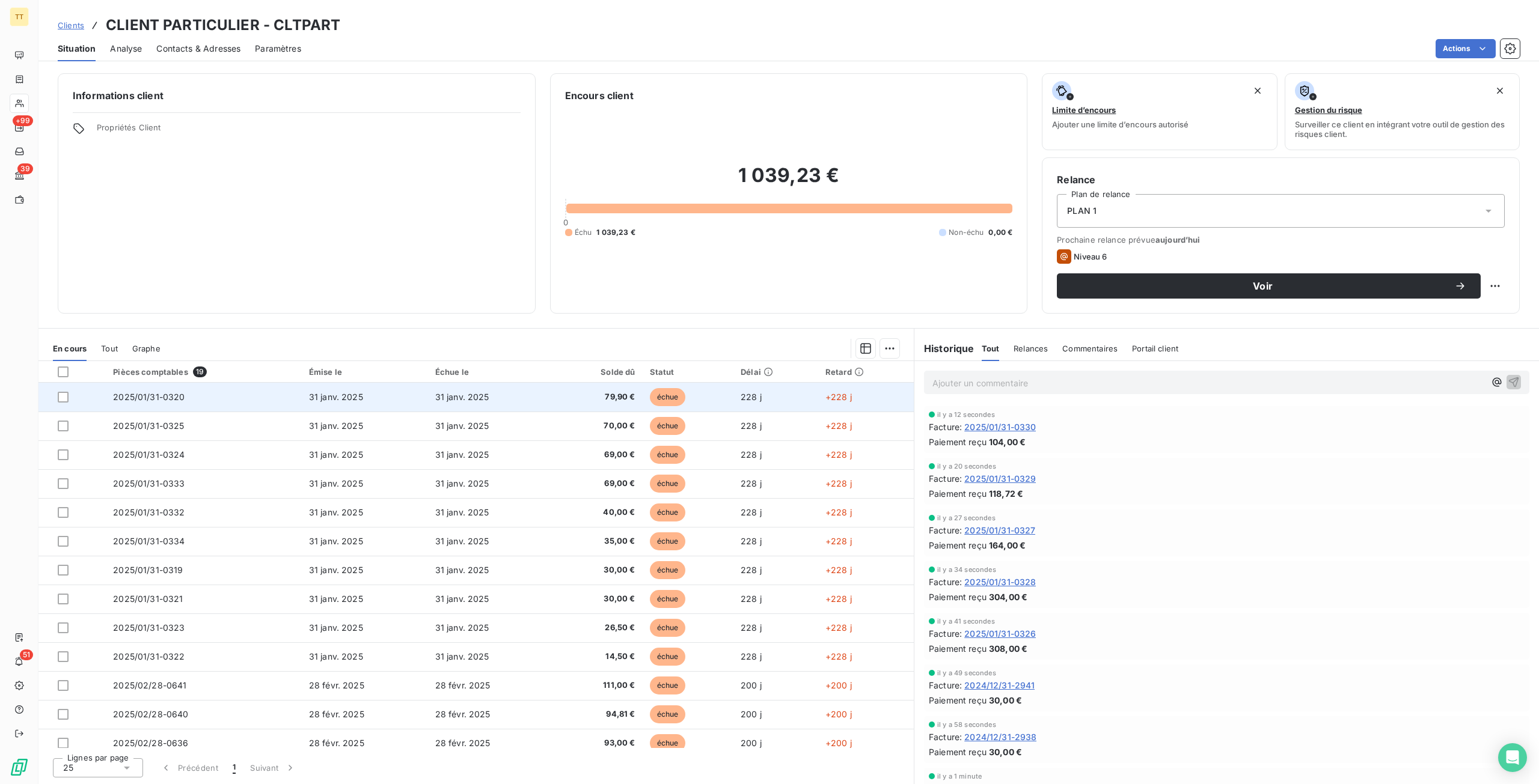
click at [565, 401] on span "79,90 €" at bounding box center [598, 397] width 74 height 12
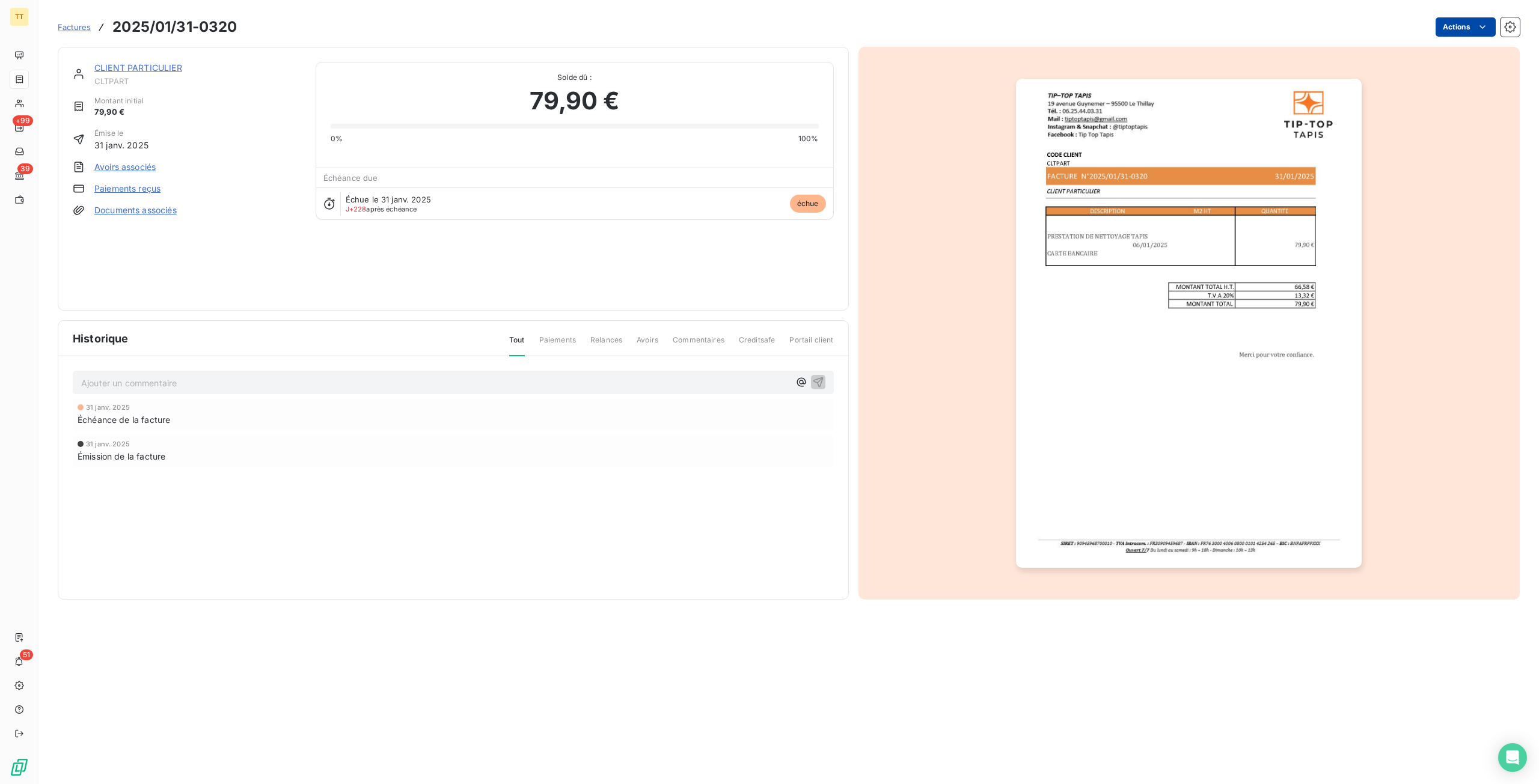
click at [1437, 28] on html "TT +99 39 51 Factures 2025/01/31-0320 Actions CLIENT PARTICULIER CLTPART Montan…" at bounding box center [770, 392] width 1539 height 784
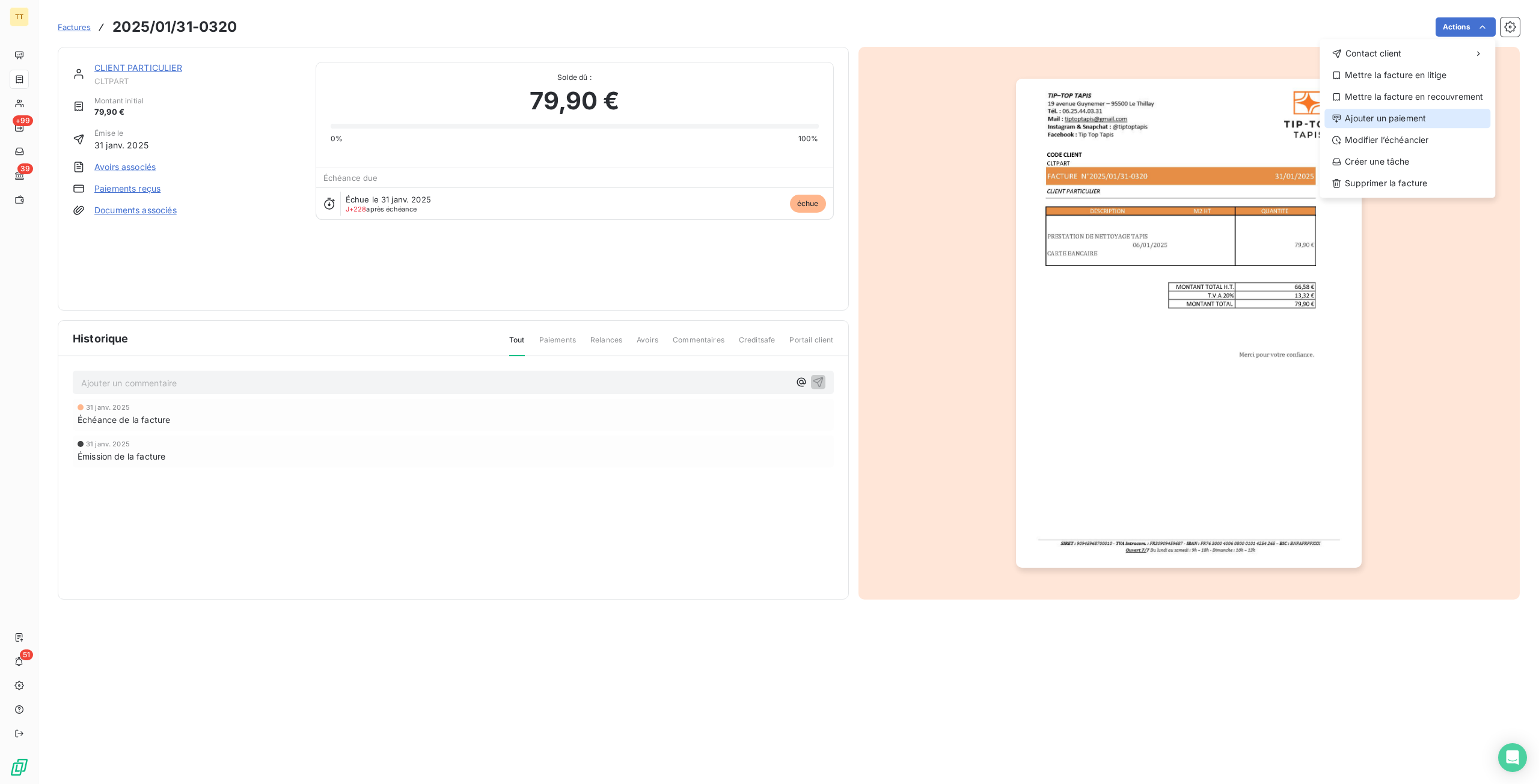
click at [1414, 125] on div "Ajouter un paiement" at bounding box center [1407, 119] width 166 height 19
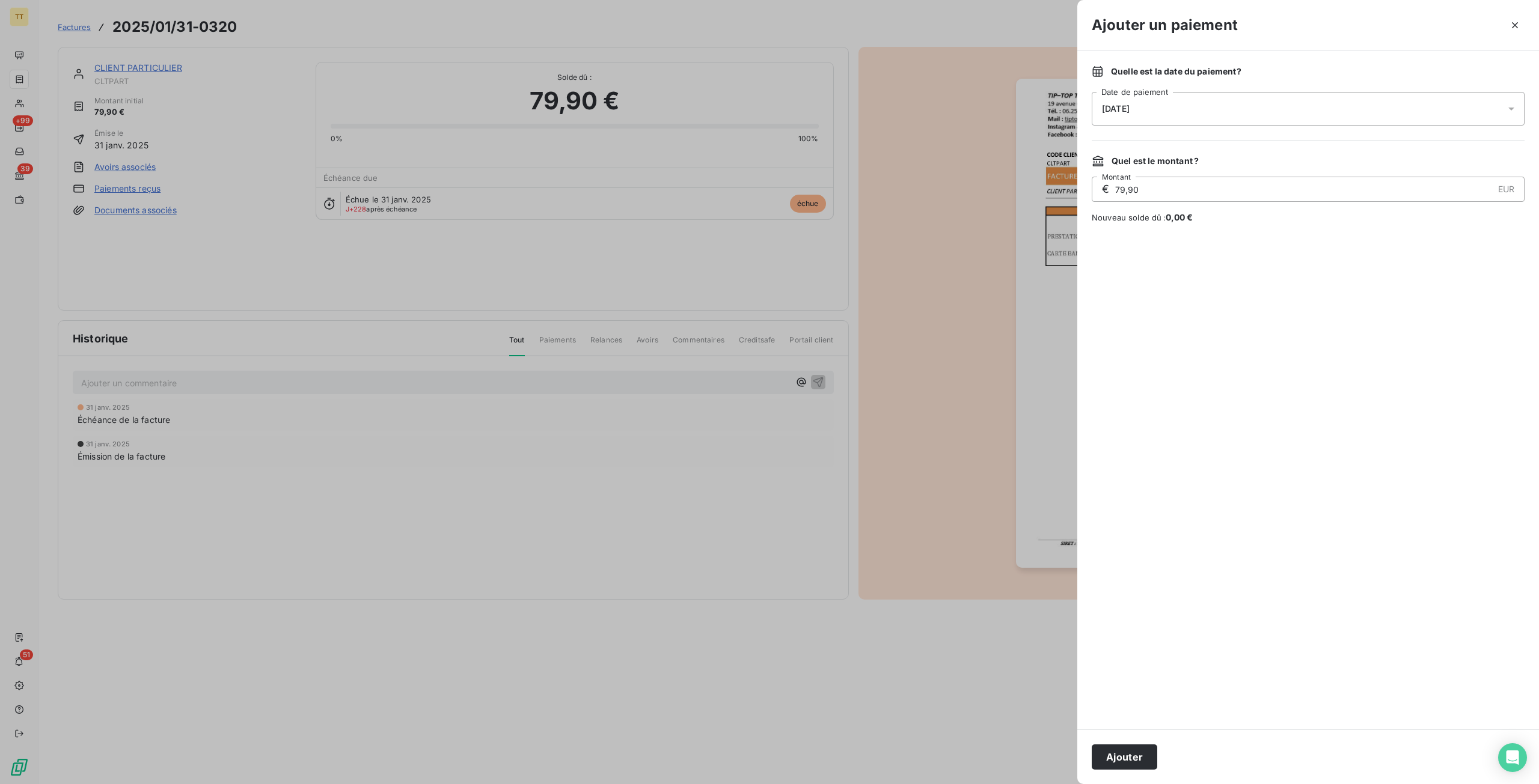
click at [1148, 763] on button "Ajouter" at bounding box center [1125, 757] width 66 height 25
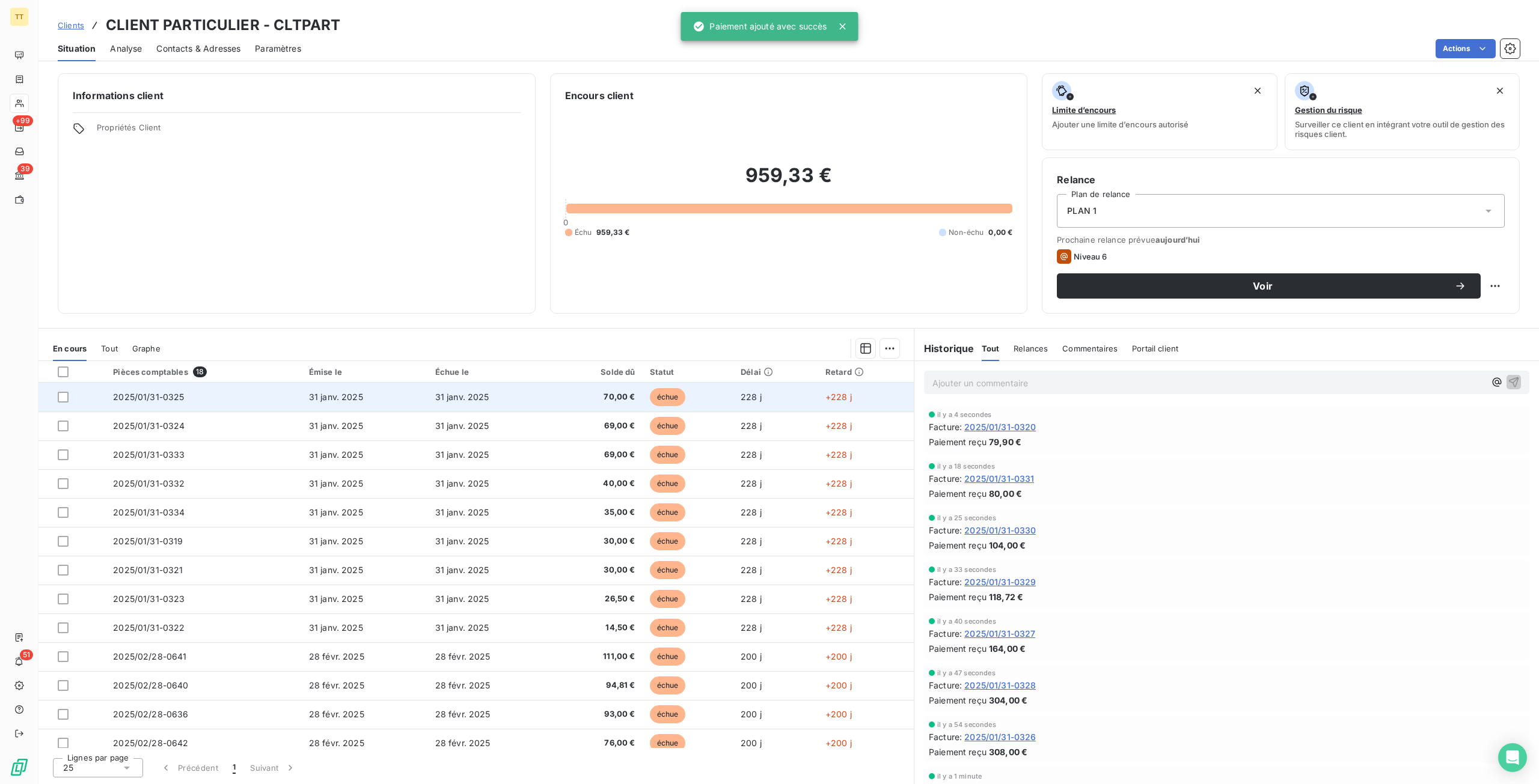
click at [386, 388] on td "31 janv. 2025" at bounding box center [365, 397] width 126 height 29
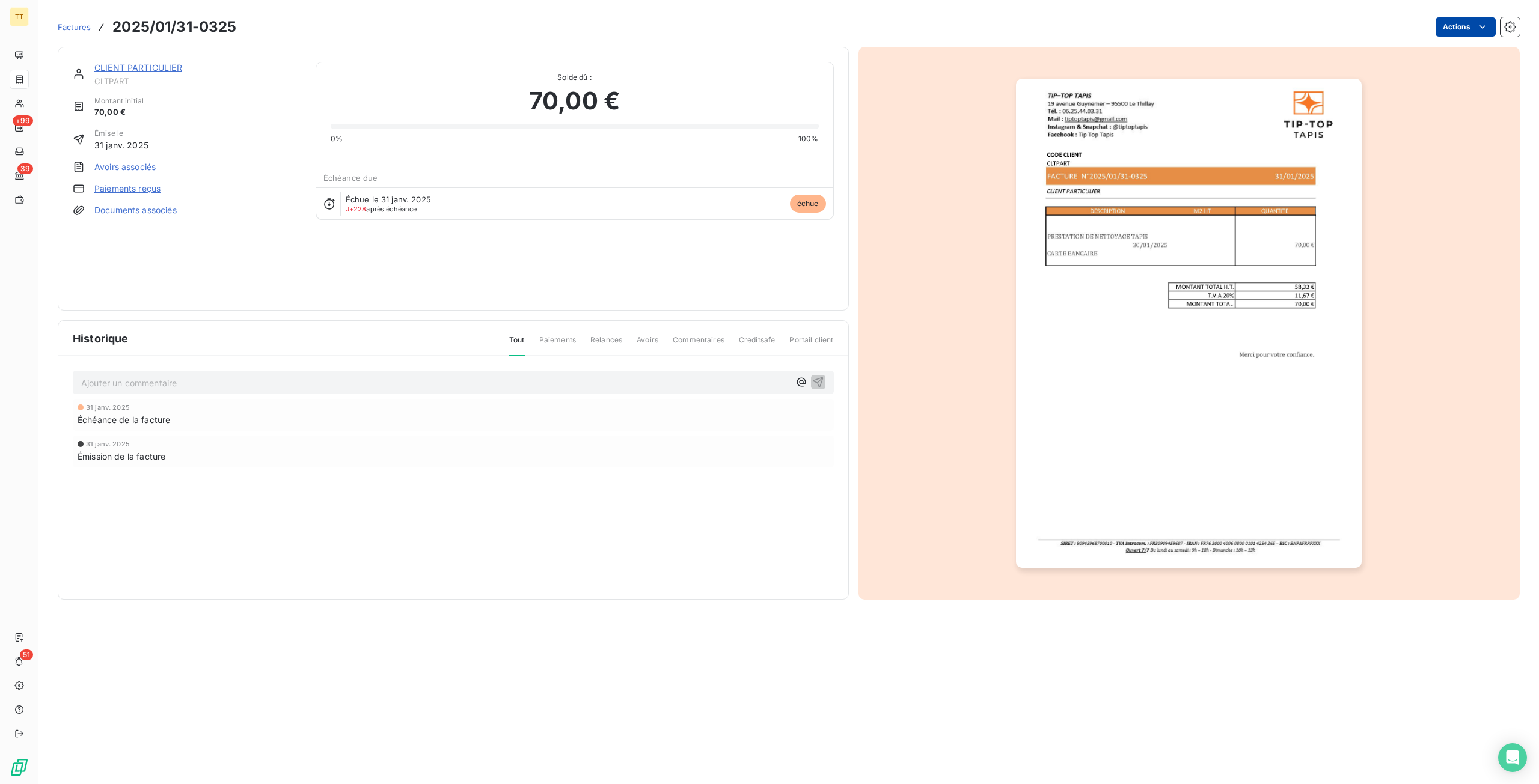
click at [1469, 30] on html "TT +99 39 51 Factures 2025/01/31-0325 Actions CLIENT PARTICULIER CLTPART Montan…" at bounding box center [770, 392] width 1539 height 784
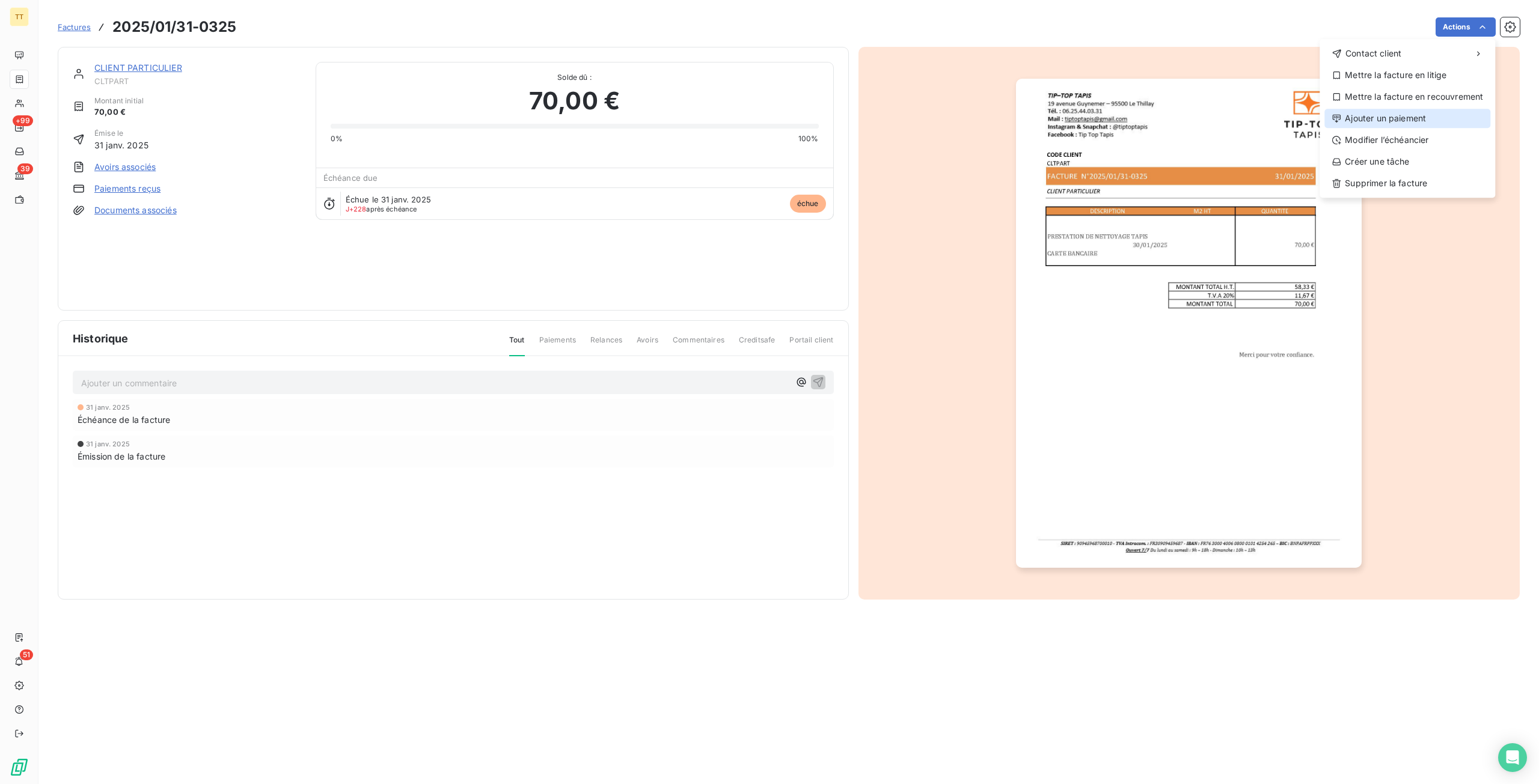
click at [1403, 114] on div "Ajouter un paiement" at bounding box center [1407, 119] width 166 height 19
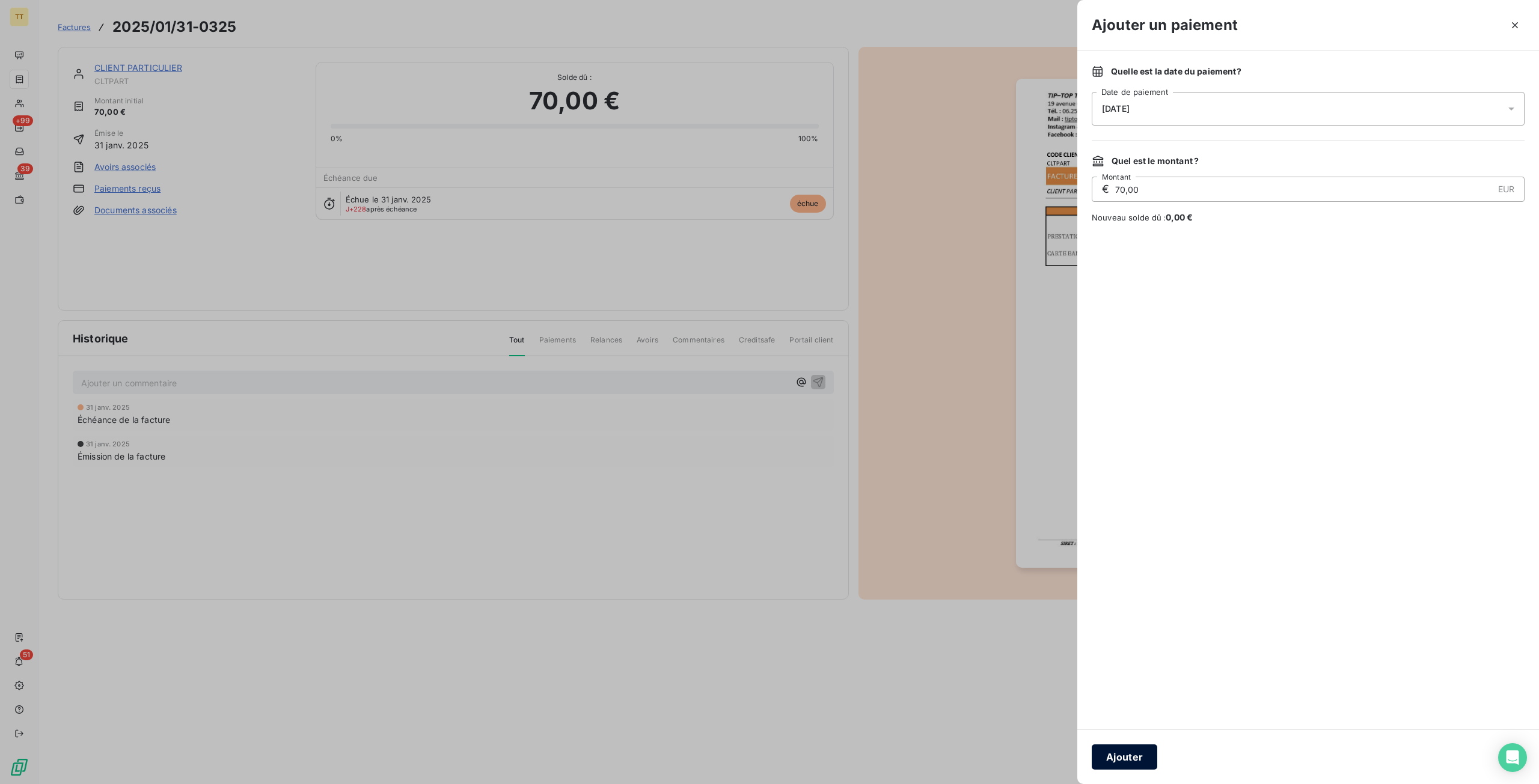
click at [1132, 763] on button "Ajouter" at bounding box center [1125, 757] width 66 height 25
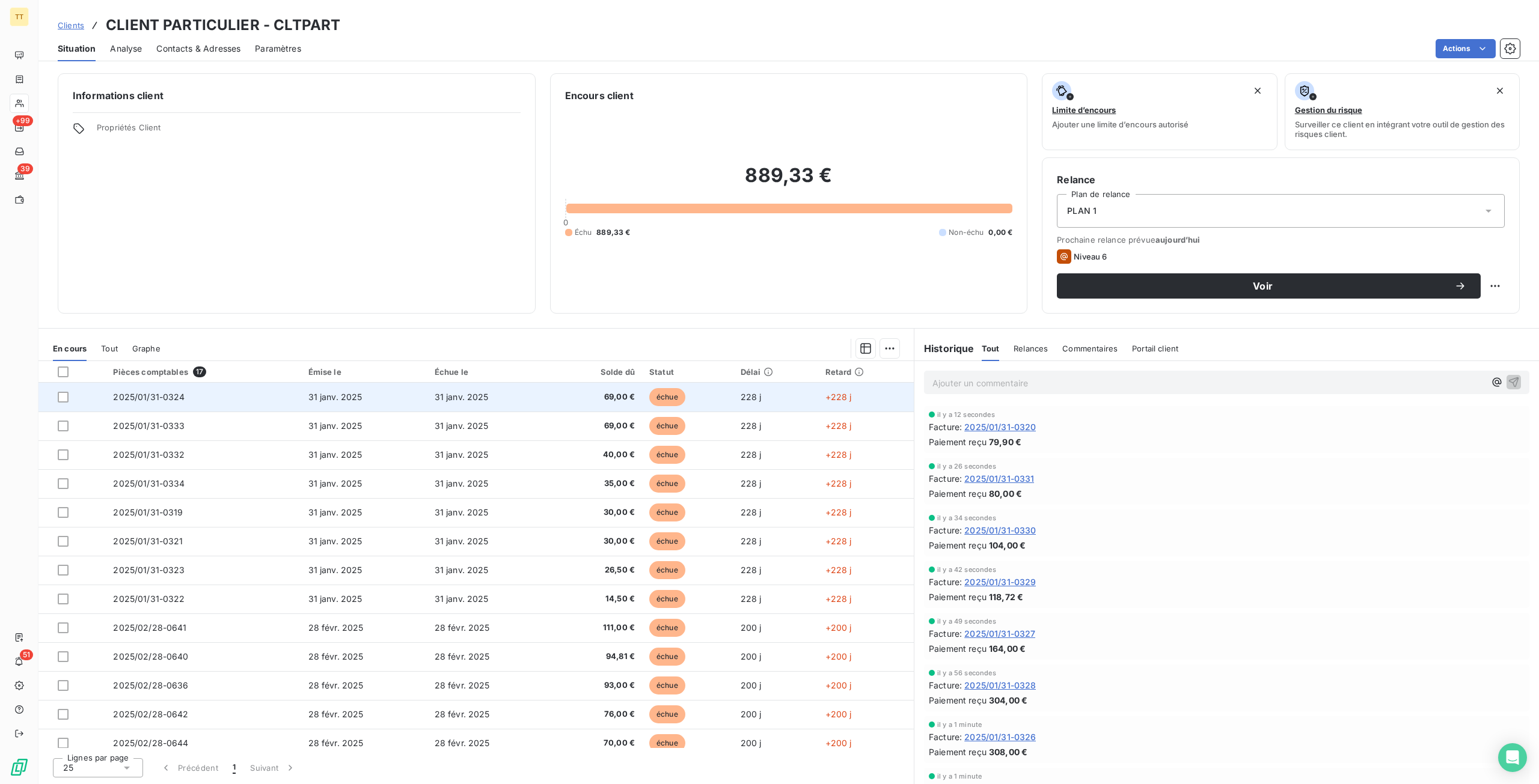
click at [515, 388] on td "31 janv. 2025" at bounding box center [490, 397] width 126 height 29
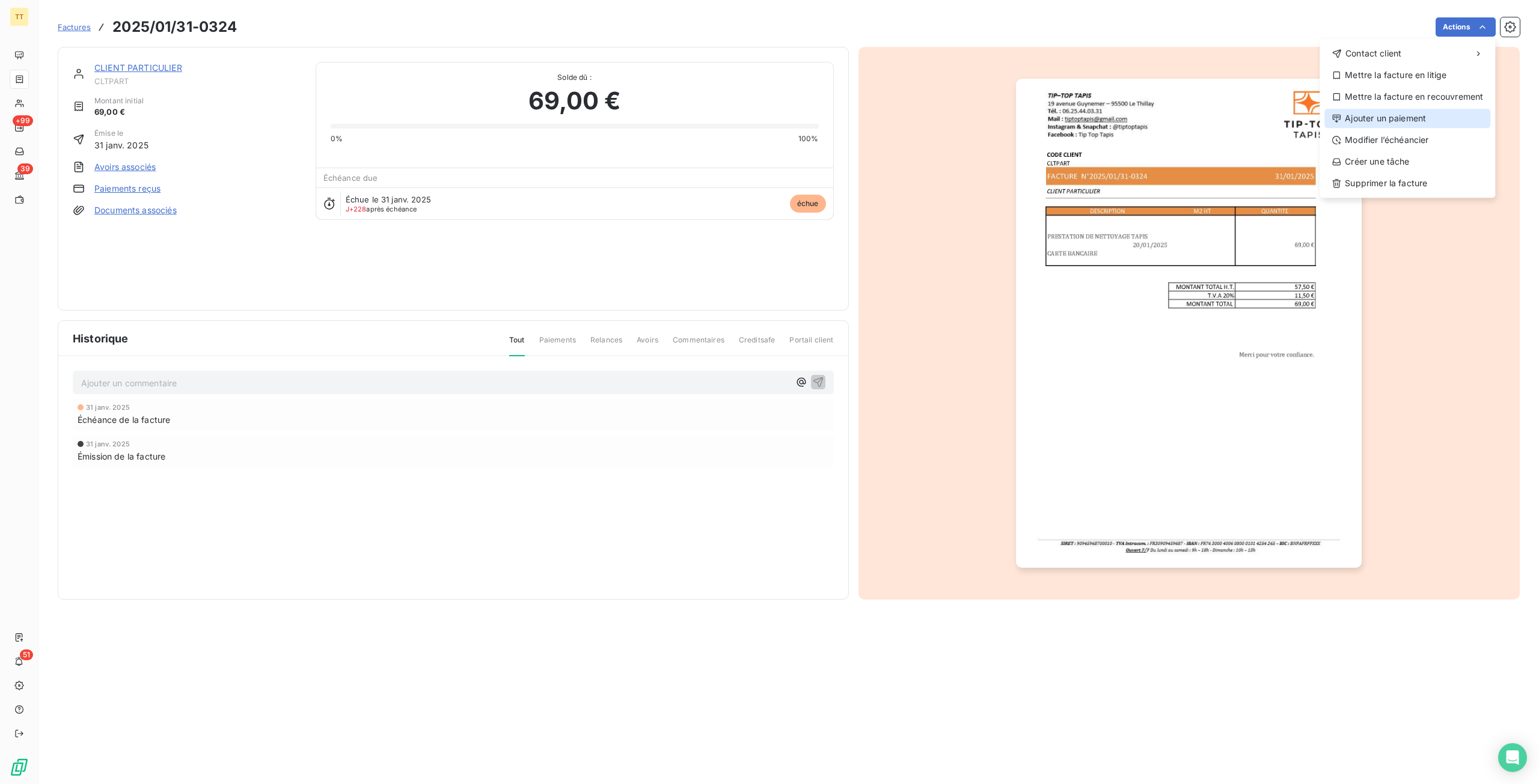
click at [1409, 116] on div "Ajouter un paiement" at bounding box center [1407, 119] width 166 height 19
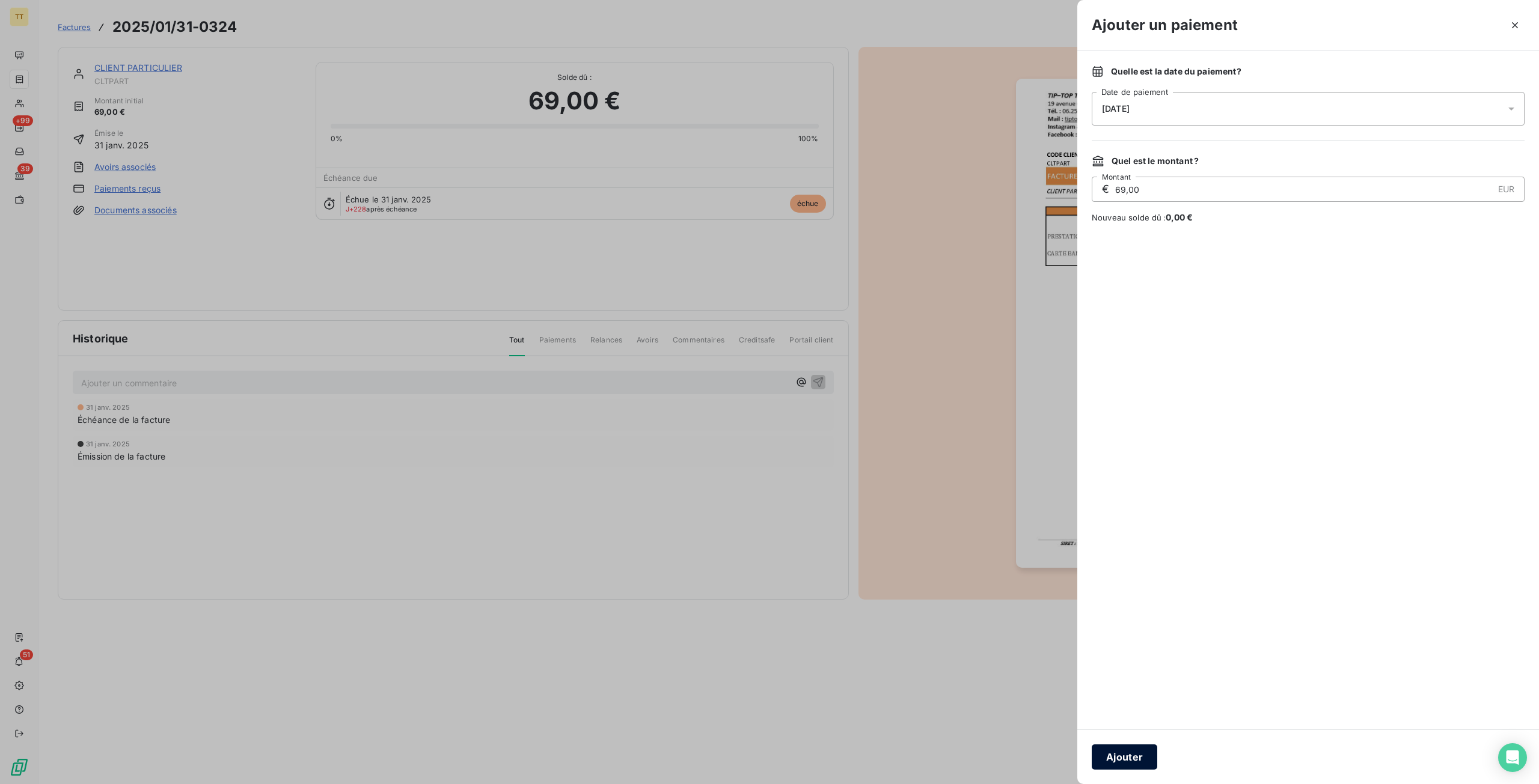
click at [1139, 754] on button "Ajouter" at bounding box center [1125, 757] width 66 height 25
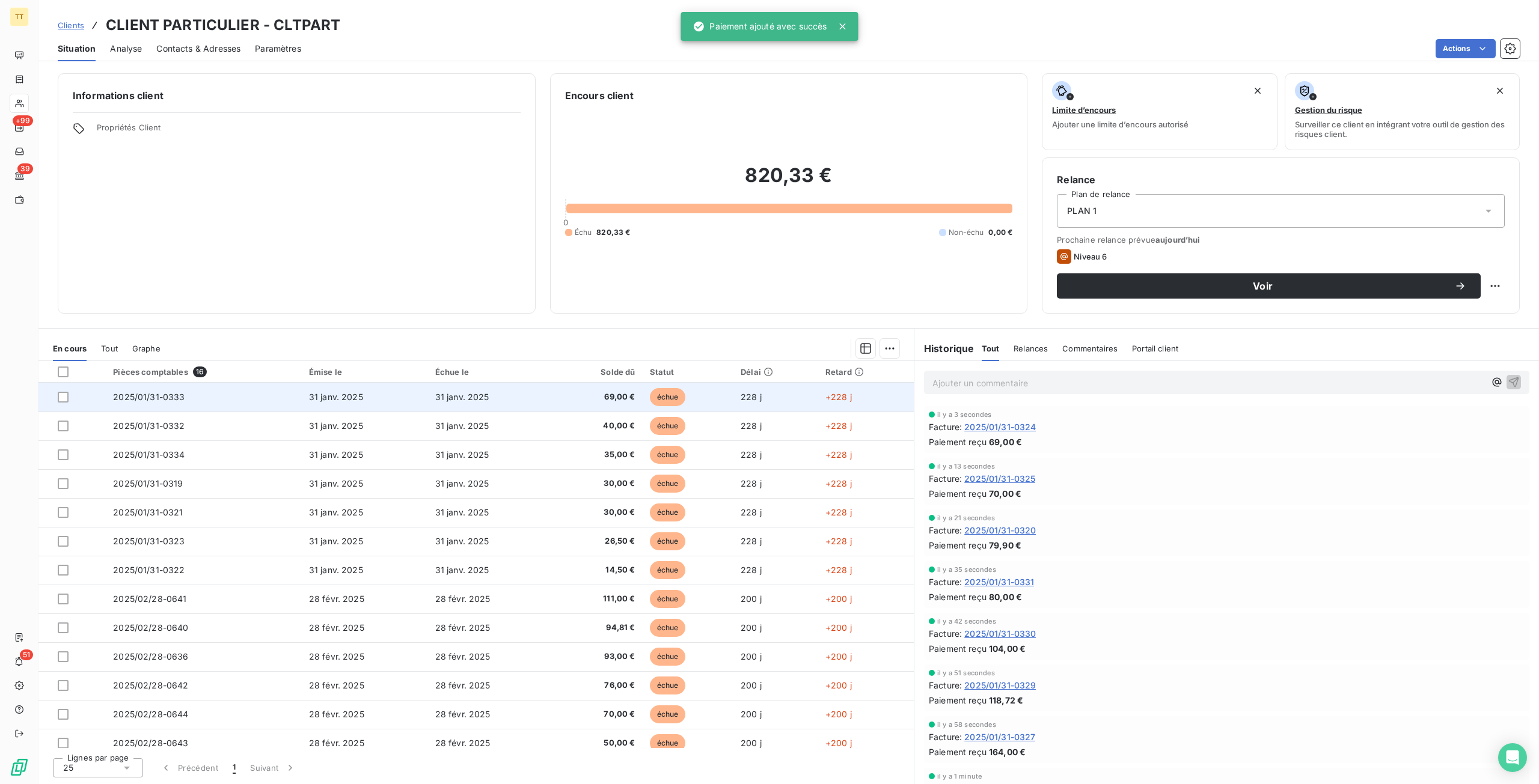
click at [539, 385] on td "31 janv. 2025" at bounding box center [491, 397] width 126 height 29
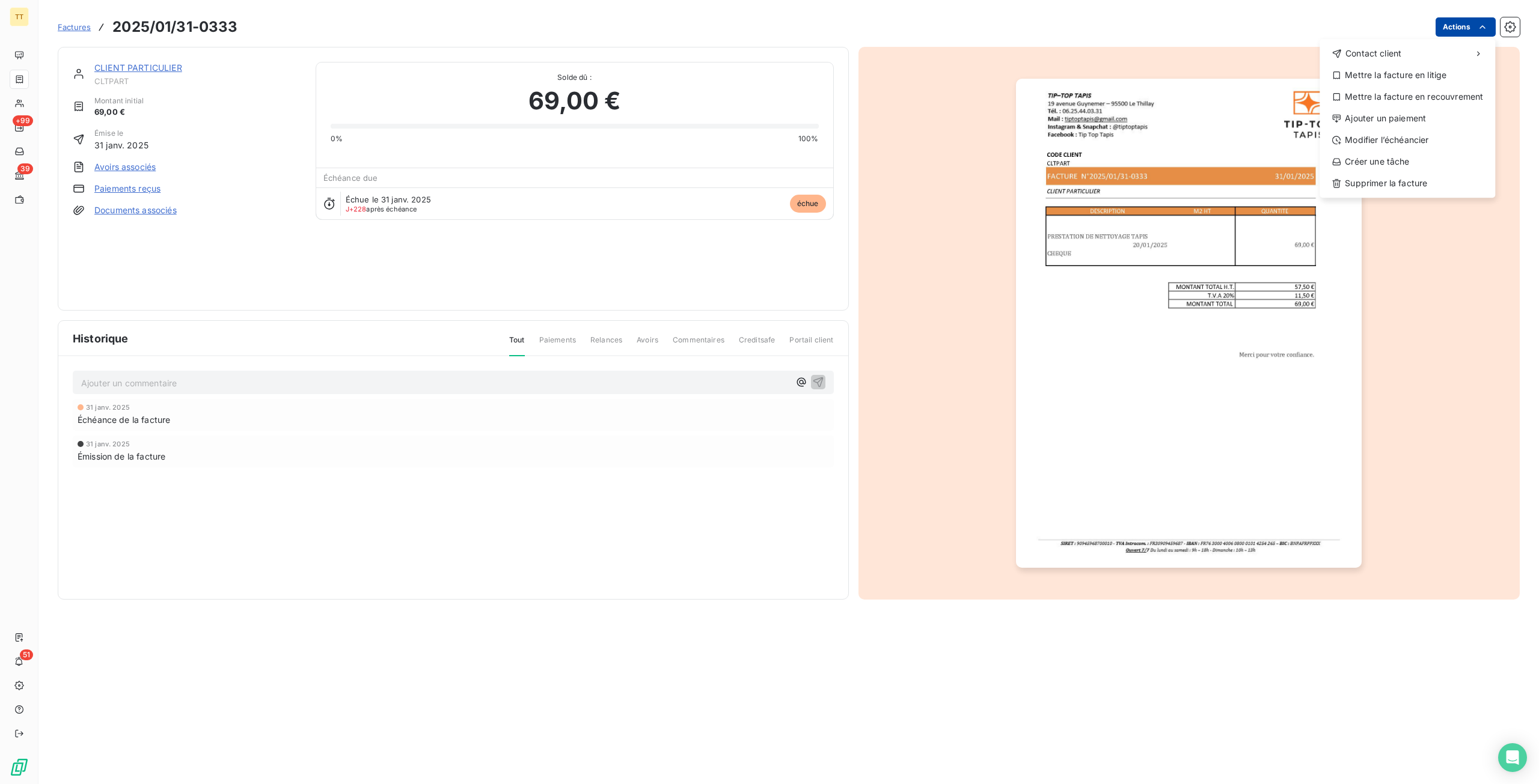
click at [1475, 23] on html "TT +99 39 51 Factures 2025/01/31-0333 Actions Contact client Mettre la facture …" at bounding box center [770, 392] width 1539 height 784
click at [1411, 126] on div "Ajouter un paiement" at bounding box center [1407, 119] width 166 height 19
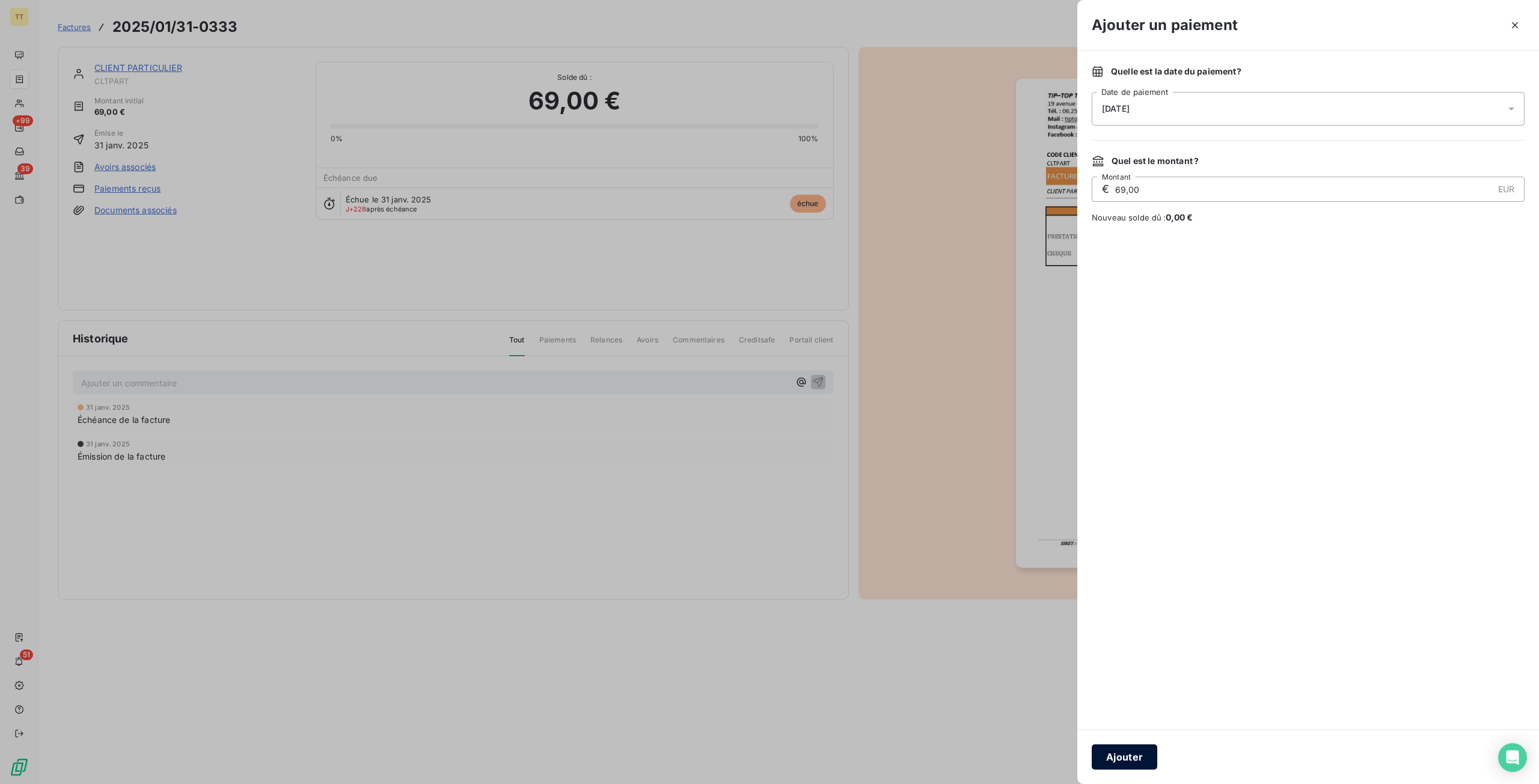
click at [1115, 767] on button "Ajouter" at bounding box center [1125, 757] width 66 height 25
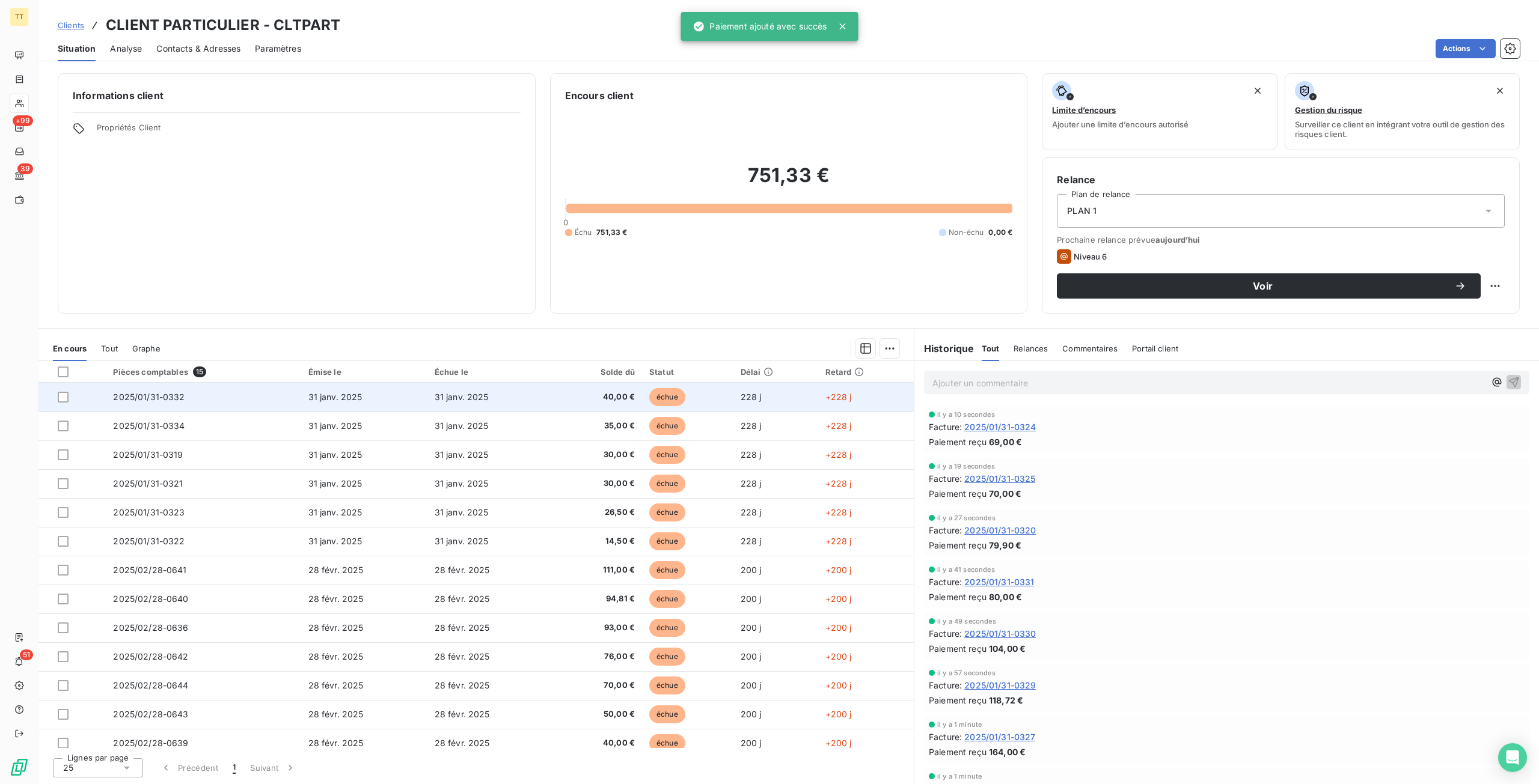
click at [515, 400] on td "31 janv. 2025" at bounding box center [490, 397] width 126 height 29
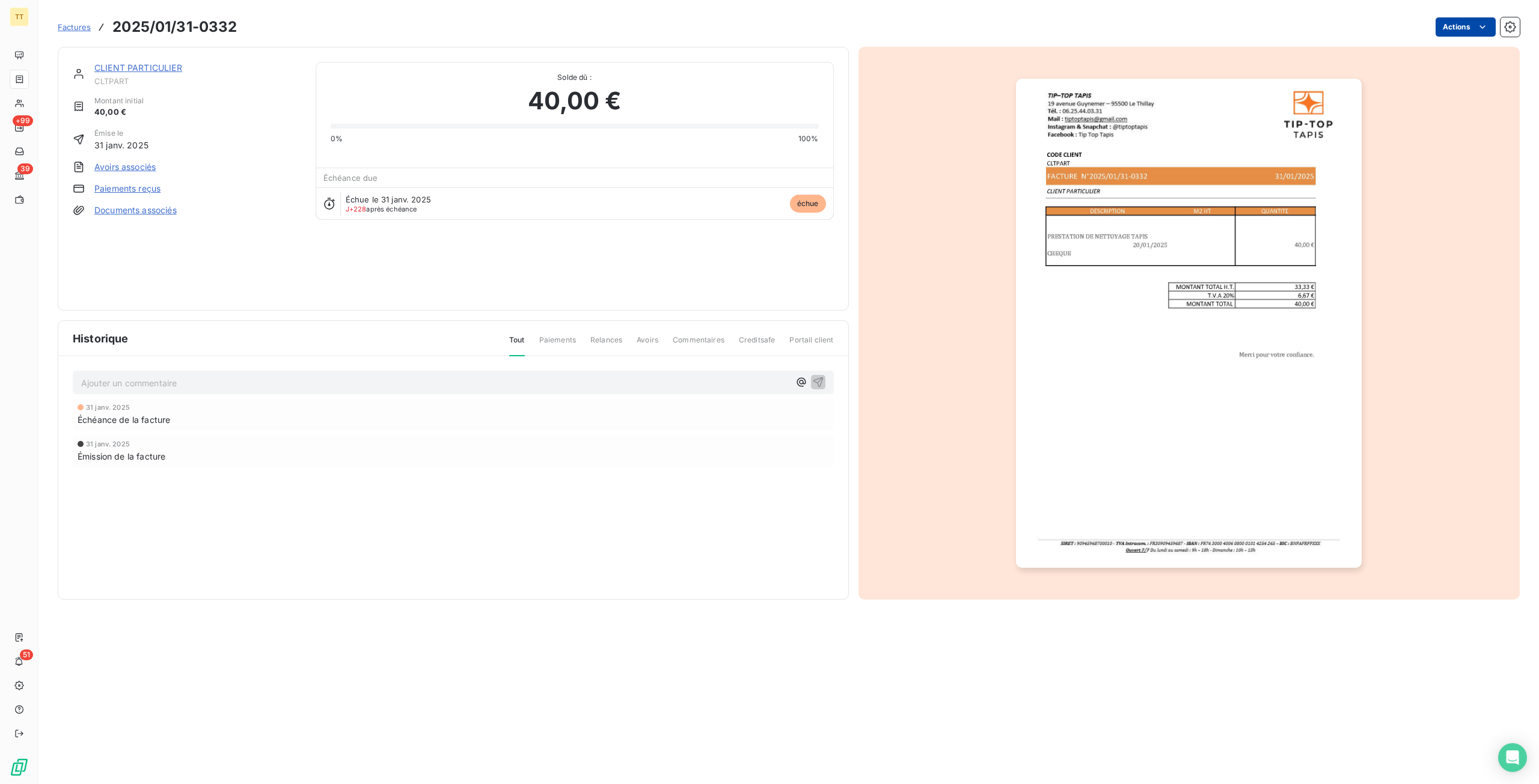
click at [1449, 30] on html "TT +99 39 51 Factures 2025/01/31-0332 Actions CLIENT PARTICULIER CLTPART Montan…" at bounding box center [770, 392] width 1539 height 784
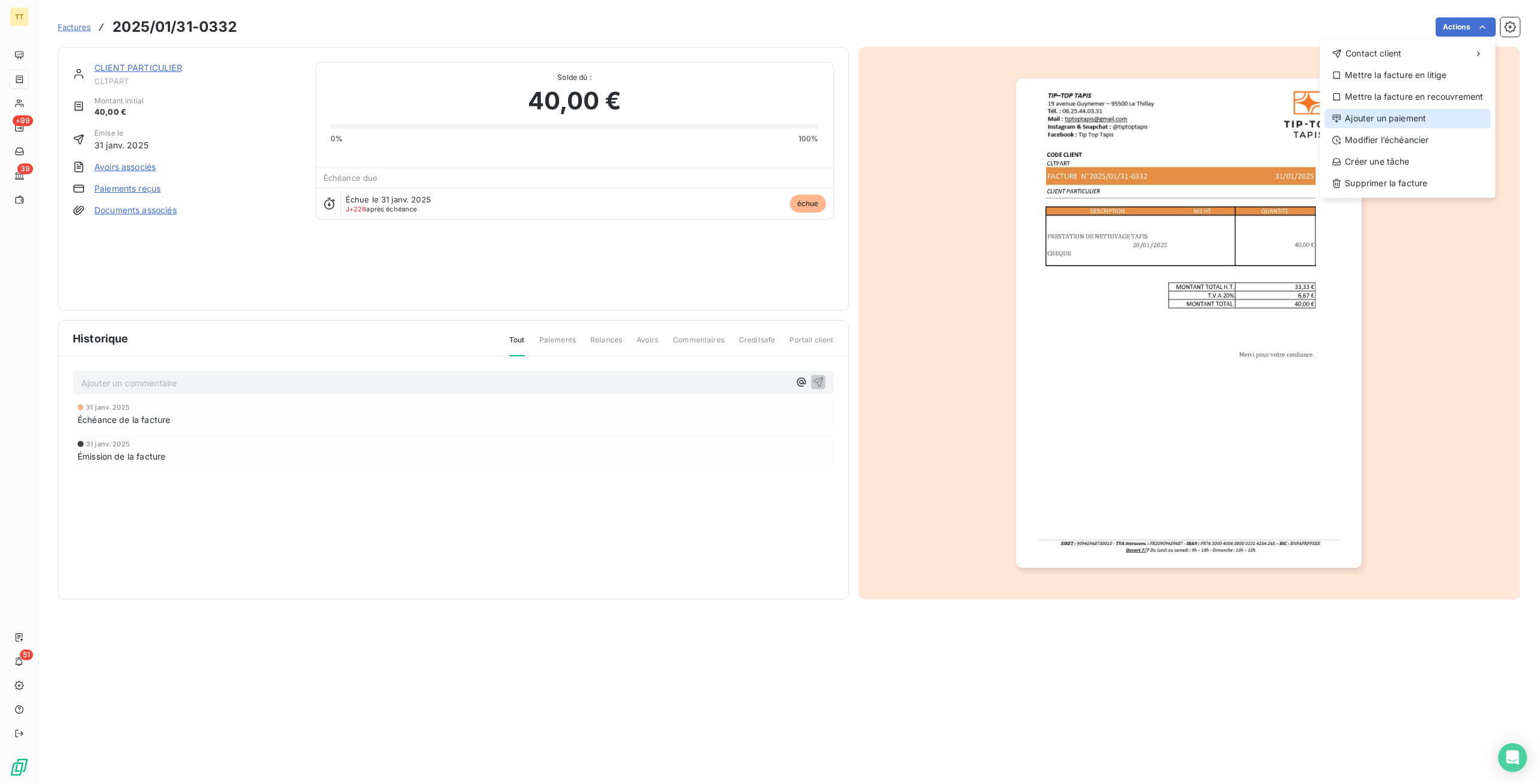
click at [1379, 126] on div "Ajouter un paiement" at bounding box center [1407, 119] width 166 height 19
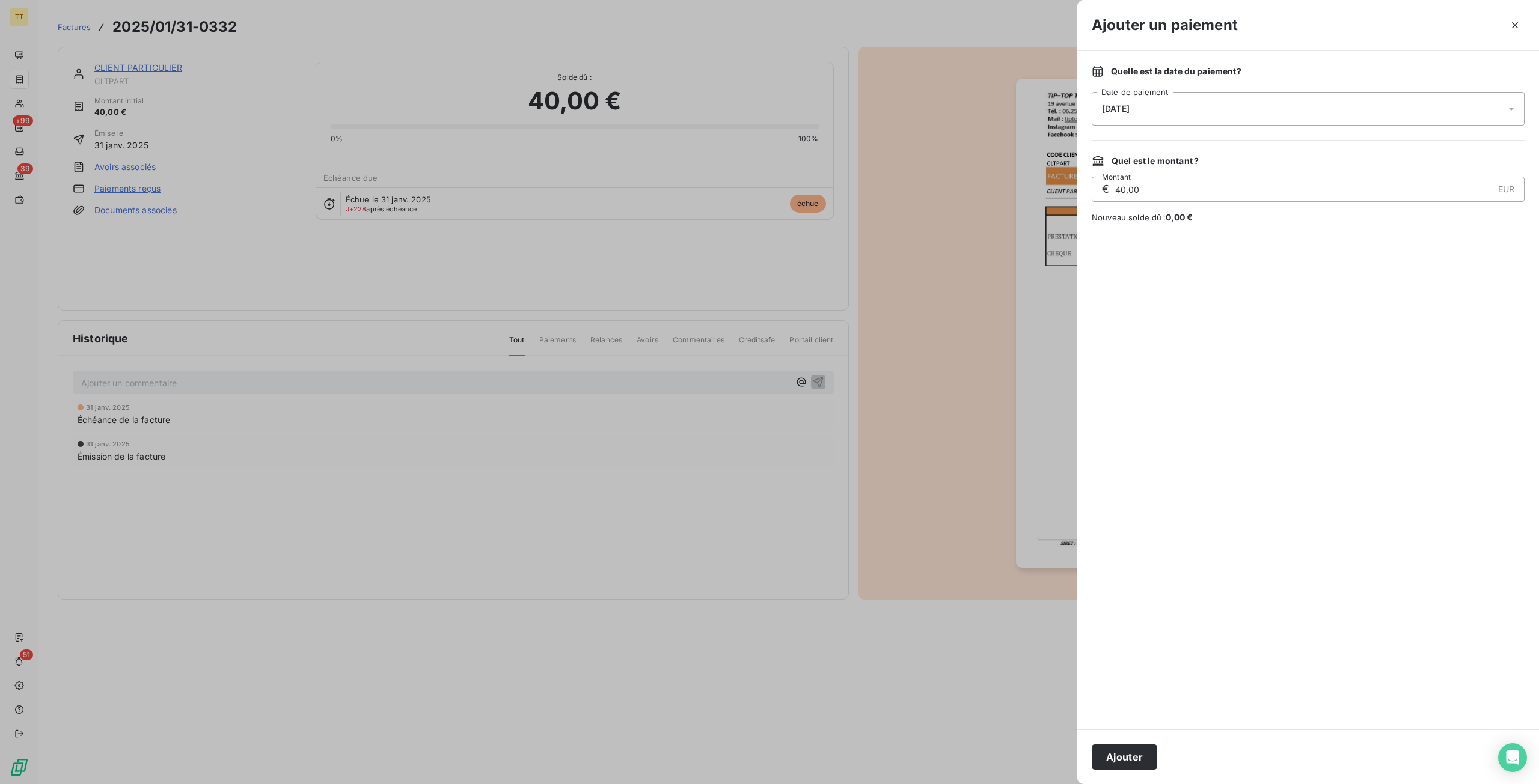
click at [1101, 743] on div "Ajouter" at bounding box center [1308, 756] width 461 height 55
drag, startPoint x: 1109, startPoint y: 756, endPoint x: 1067, endPoint y: 737, distance: 46.1
click at [1110, 756] on button "Ajouter" at bounding box center [1125, 757] width 66 height 25
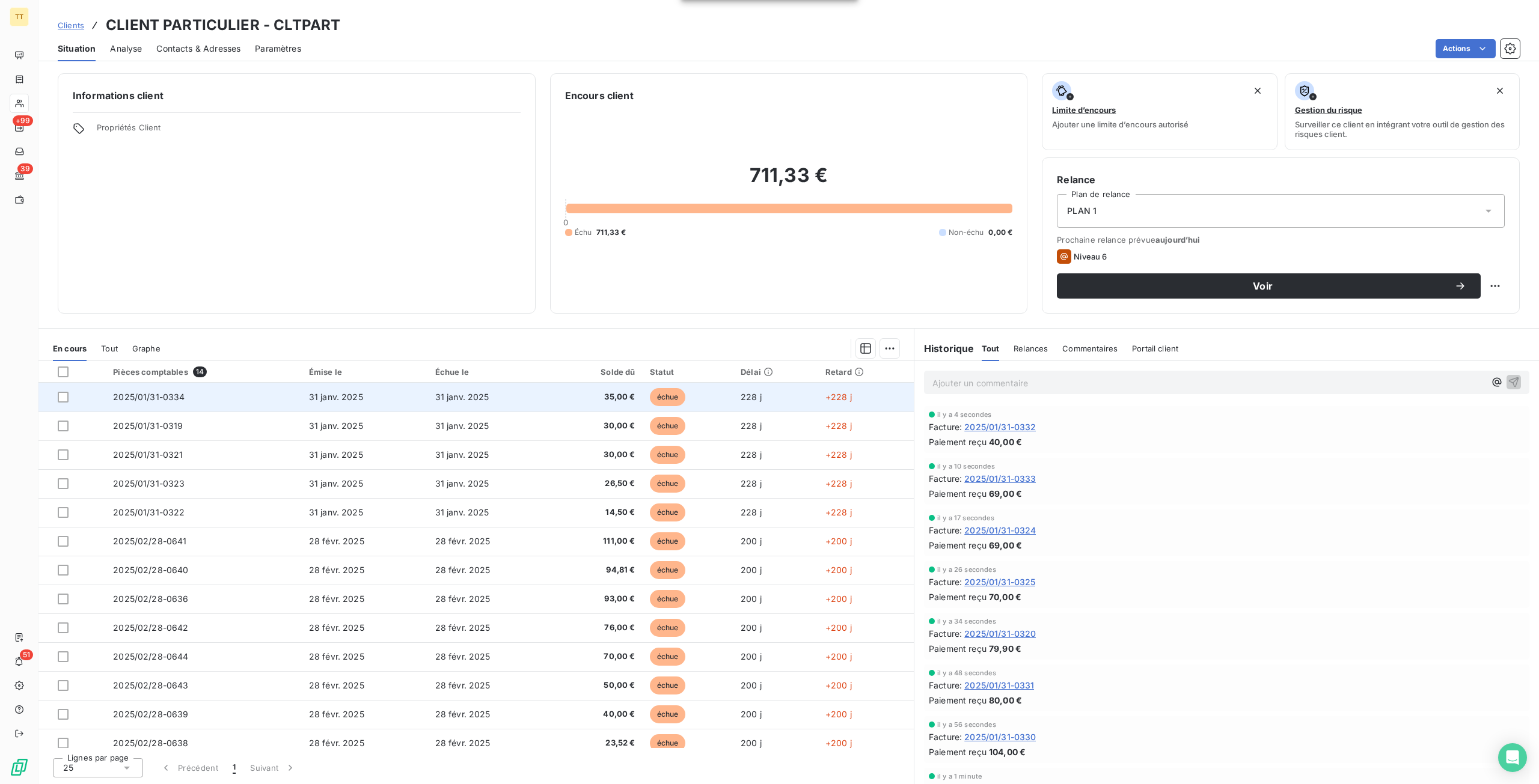
click at [703, 401] on td "échue" at bounding box center [688, 397] width 92 height 29
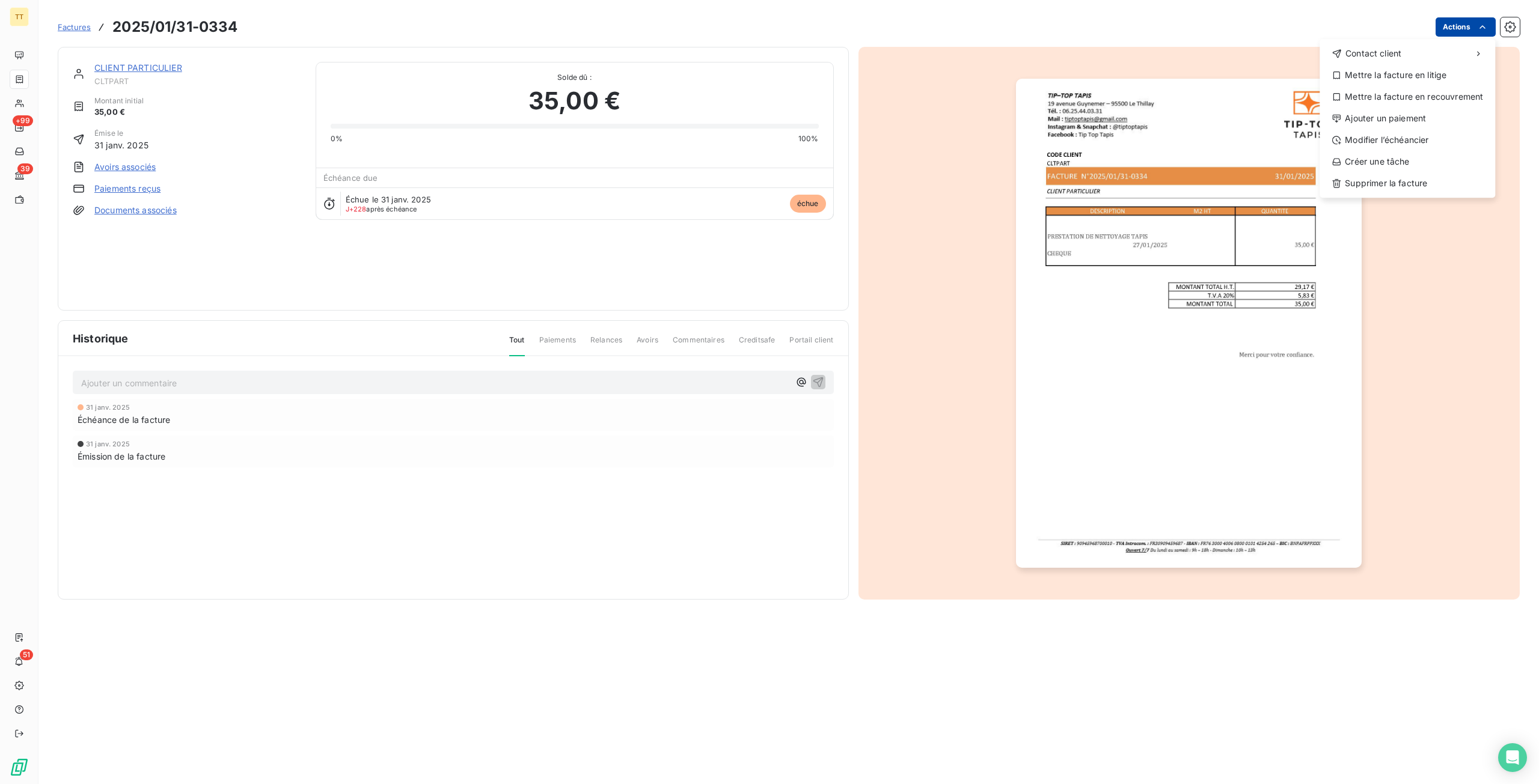
click at [1462, 29] on html "TT +99 39 51 Factures 2025/01/31-0334 Actions Contact client Mettre la facture …" at bounding box center [770, 392] width 1539 height 784
click at [1417, 124] on div "Ajouter un paiement" at bounding box center [1407, 119] width 166 height 19
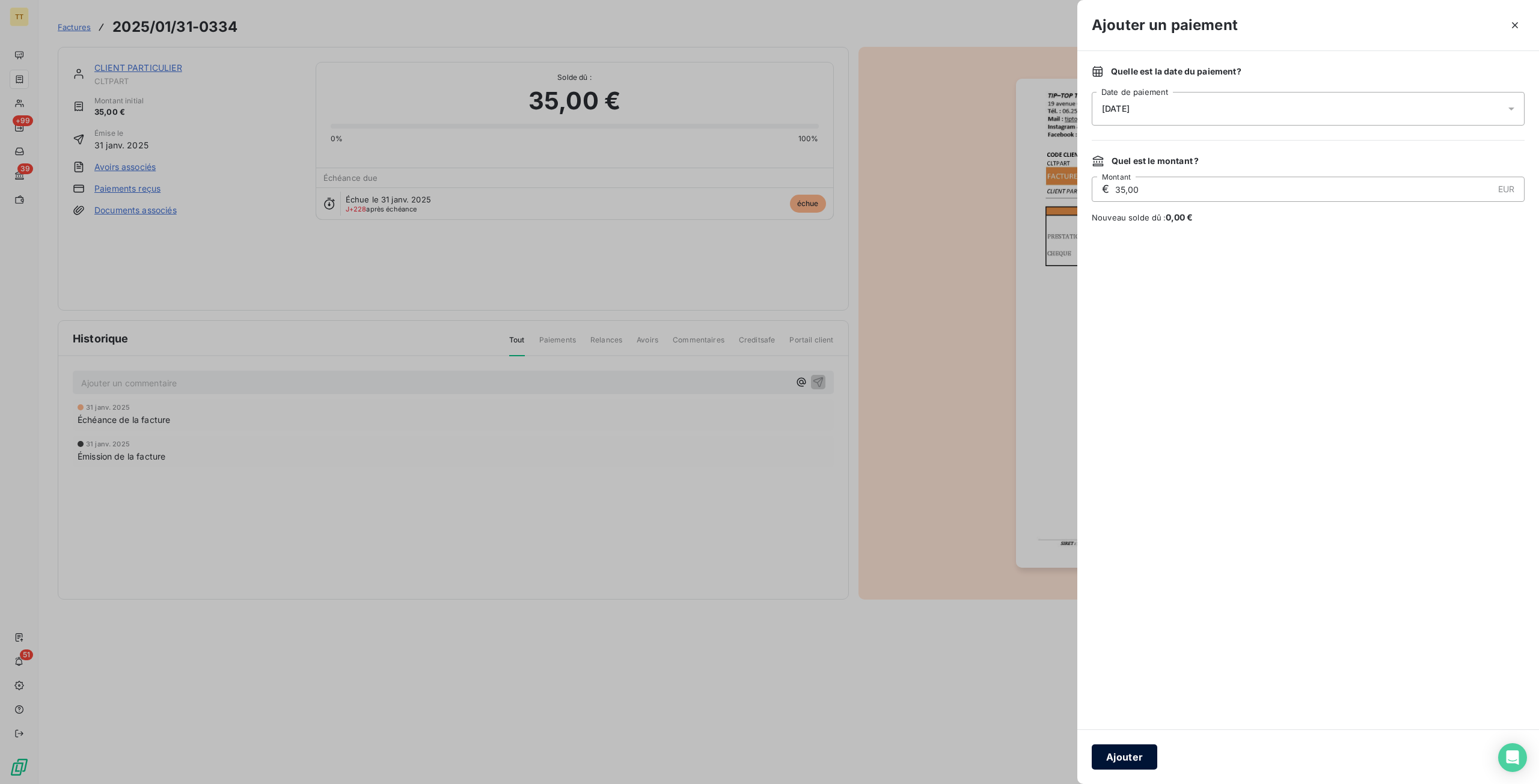
click at [1146, 755] on button "Ajouter" at bounding box center [1125, 757] width 66 height 25
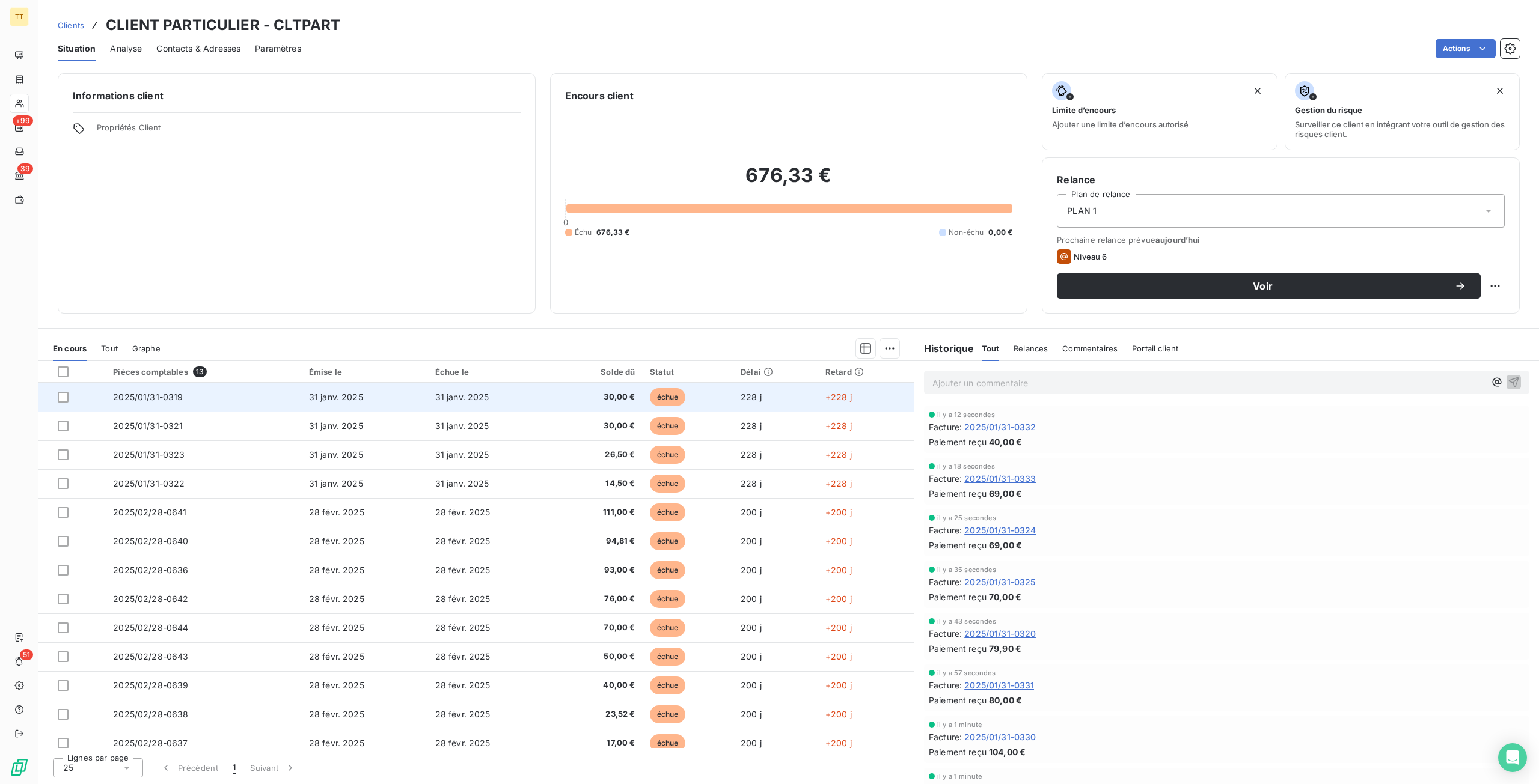
click at [441, 394] on span "31 janv. 2025" at bounding box center [462, 397] width 54 height 10
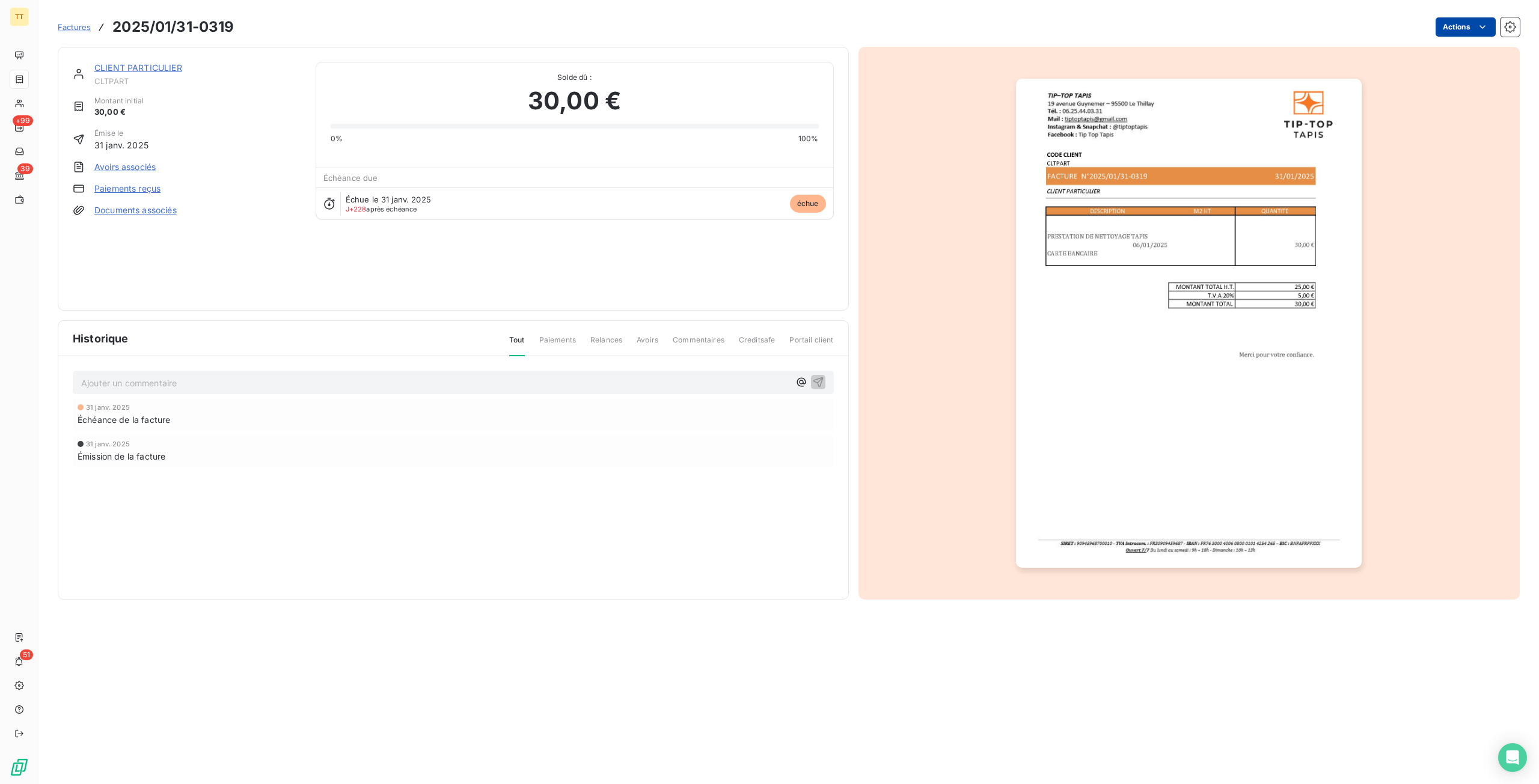
click at [1457, 33] on html "TT +99 39 51 Factures 2025/01/31-0319 Actions CLIENT PARTICULIER CLTPART Montan…" at bounding box center [770, 392] width 1539 height 784
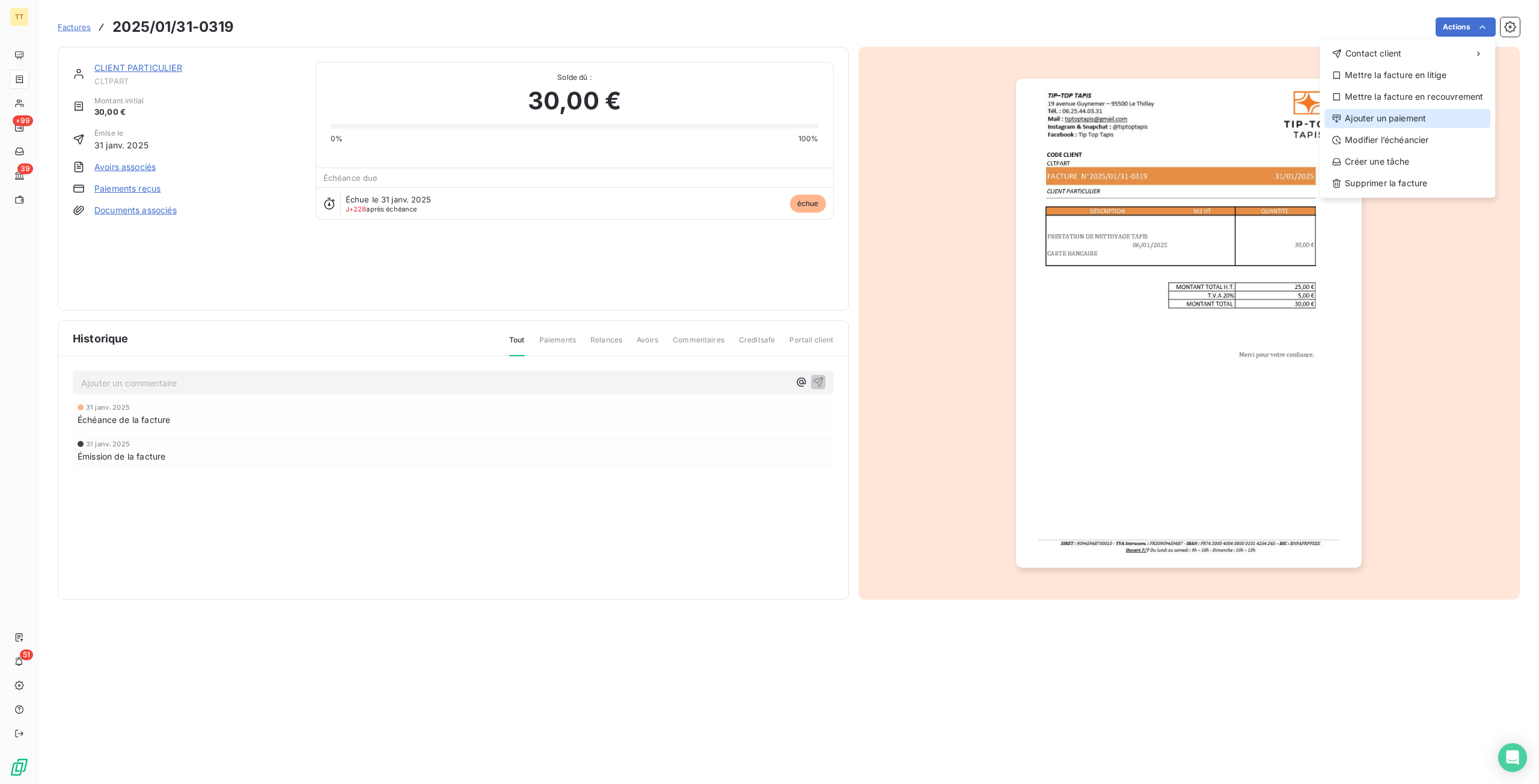
click at [1389, 111] on div "Ajouter un paiement" at bounding box center [1407, 119] width 166 height 19
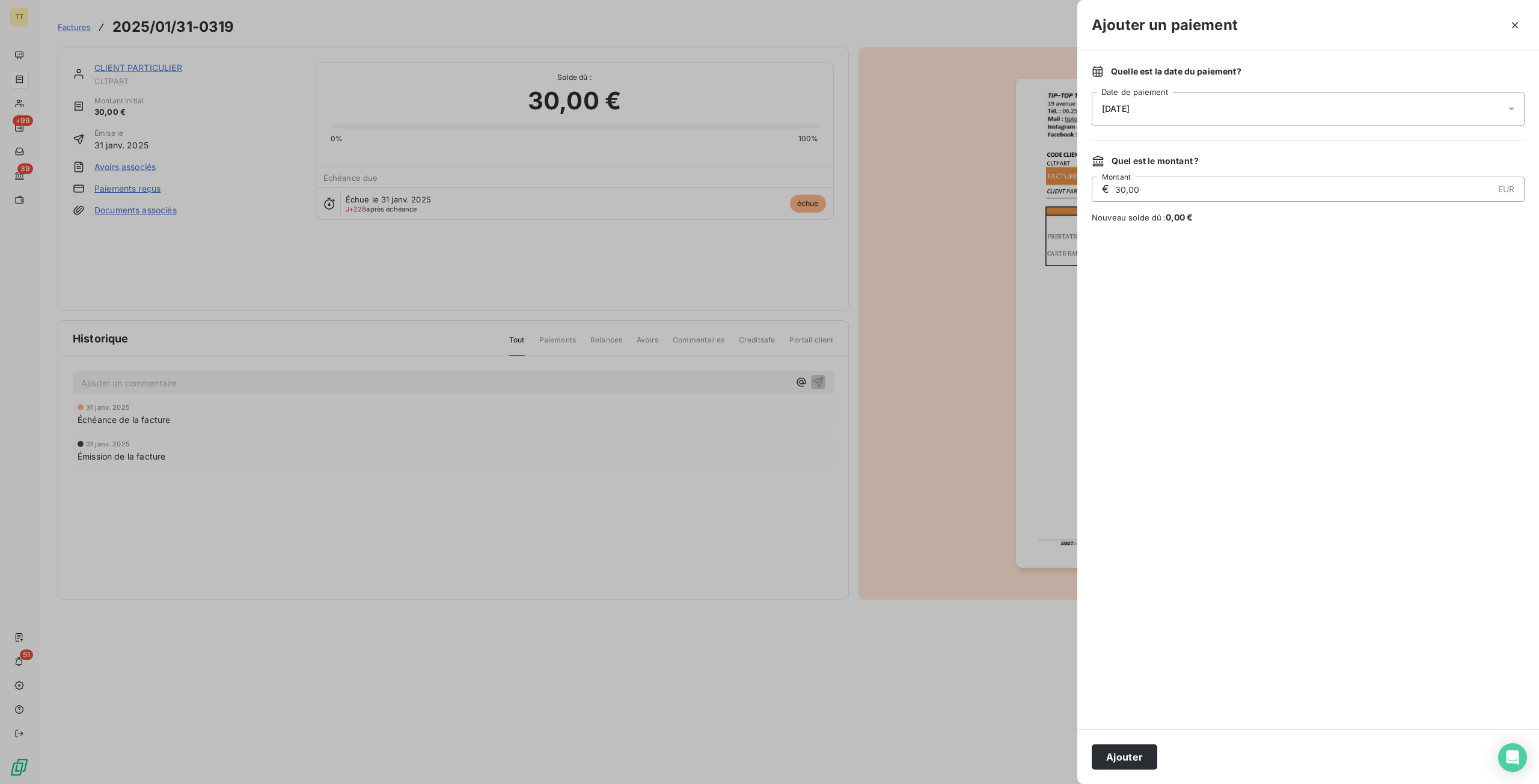
click at [1114, 763] on button "Ajouter" at bounding box center [1125, 757] width 66 height 25
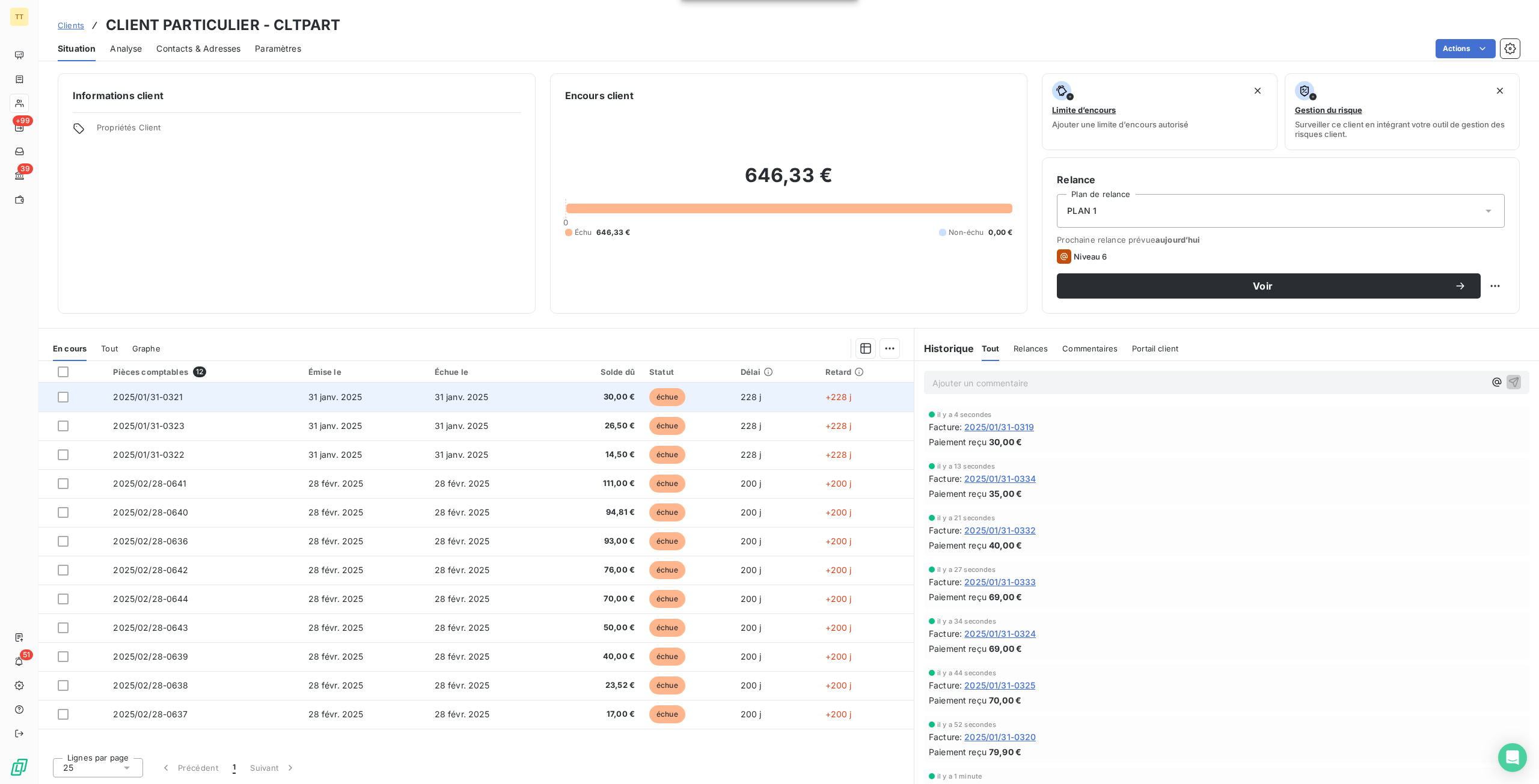
click at [405, 409] on td "31 janv. 2025" at bounding box center [364, 397] width 126 height 29
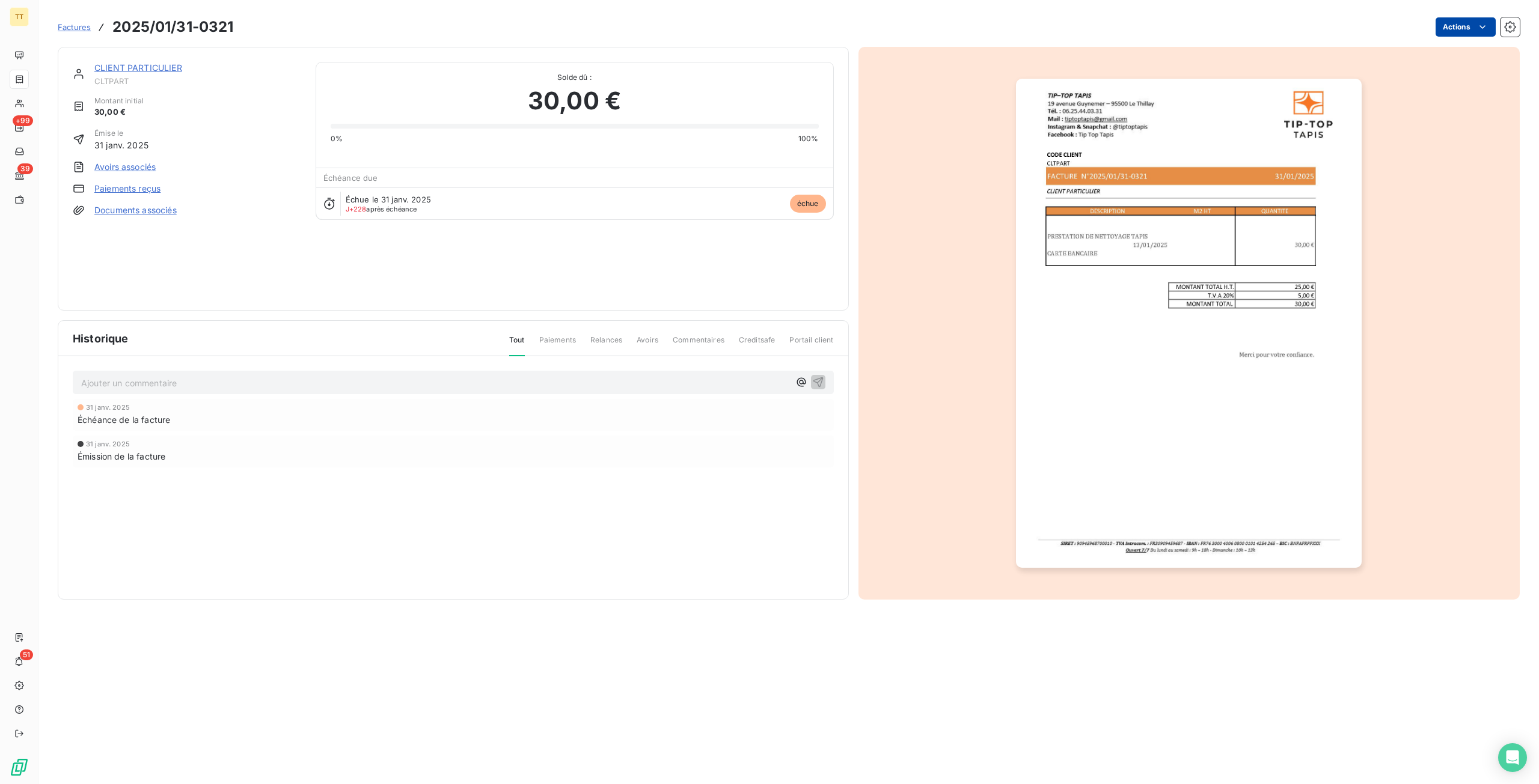
click at [1458, 19] on html "TT +99 39 51 Factures 2025/01/31-0321 Actions CLIENT PARTICULIER CLTPART Montan…" at bounding box center [770, 392] width 1539 height 784
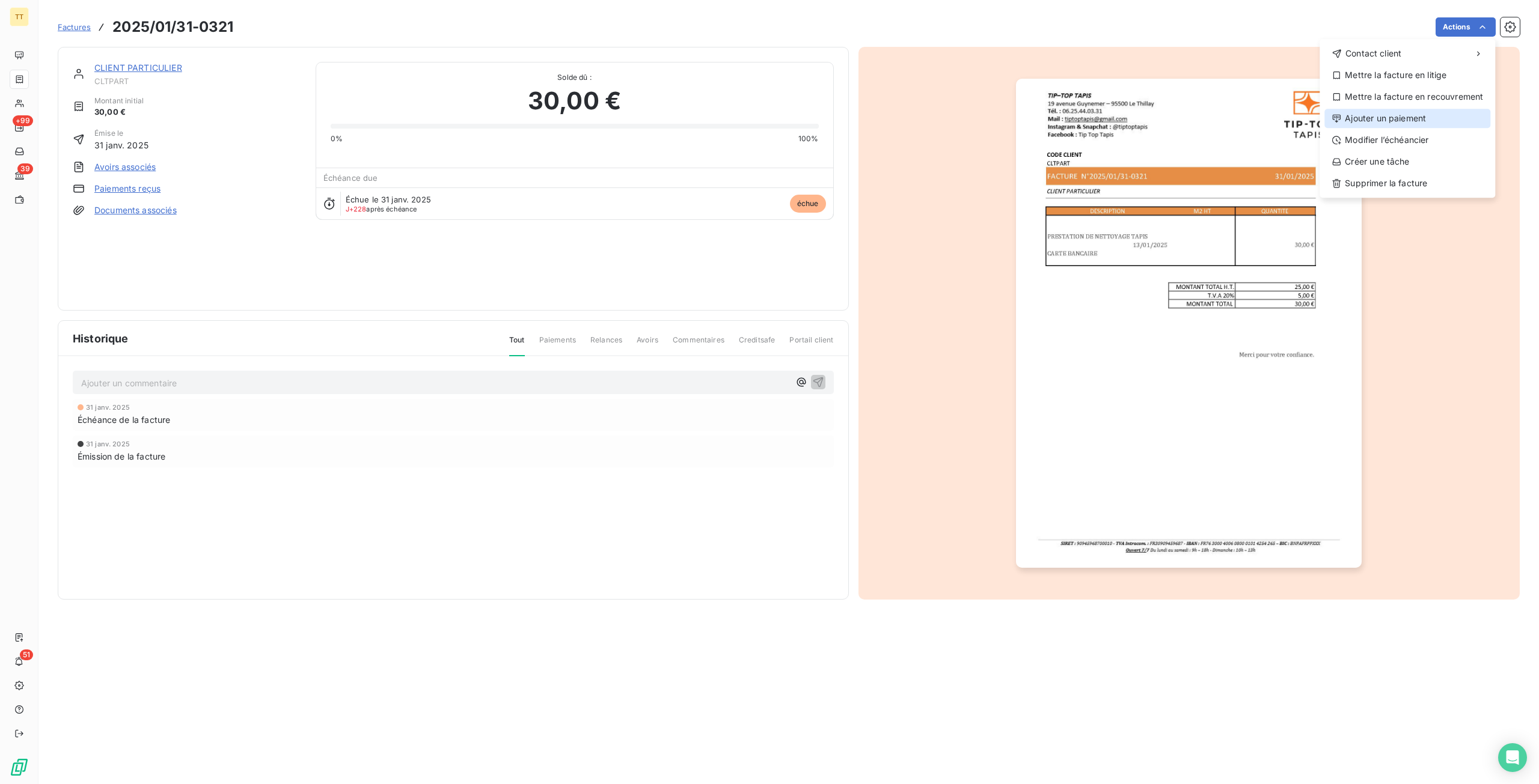
click at [1393, 120] on div "Ajouter un paiement" at bounding box center [1407, 119] width 166 height 19
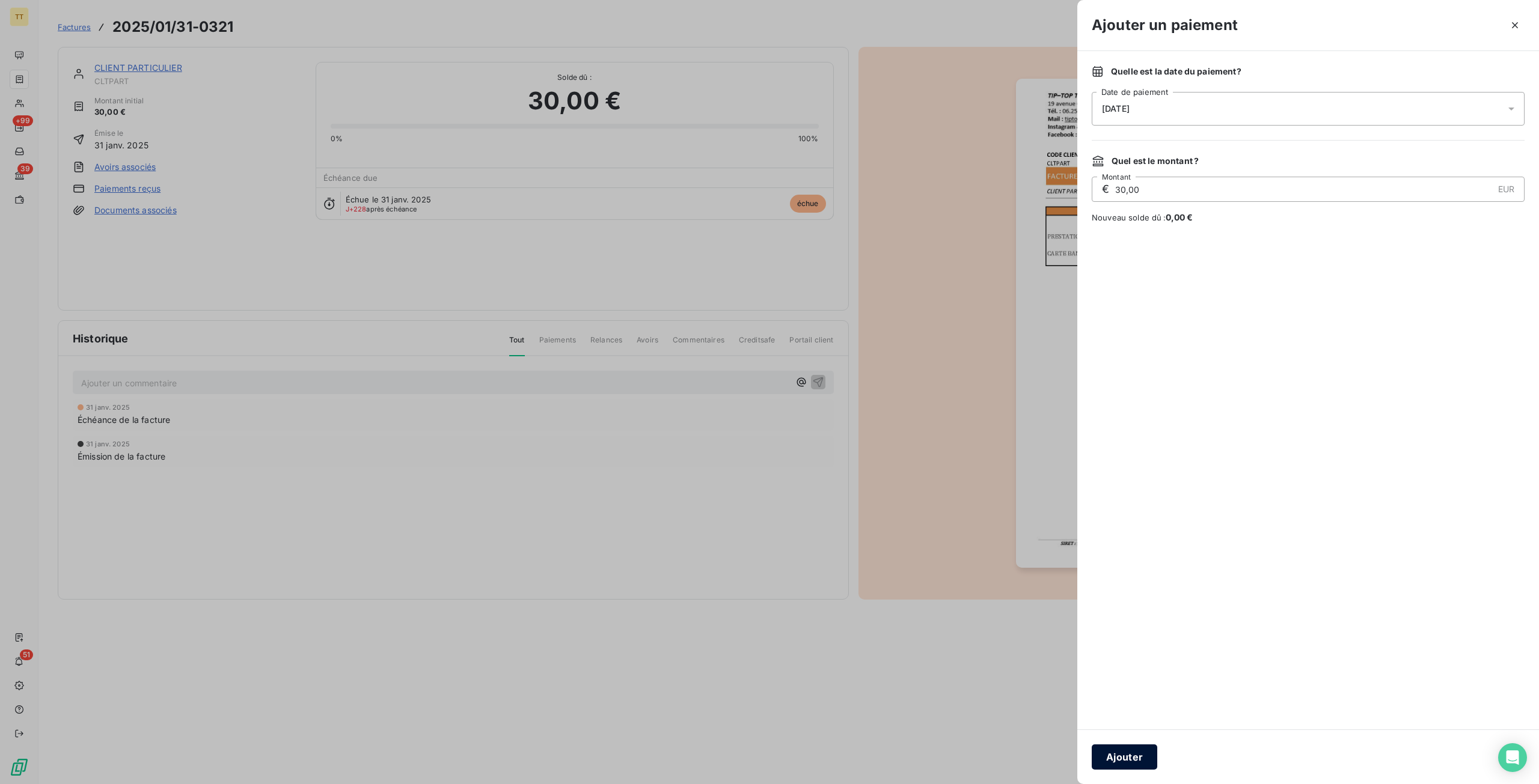
click at [1124, 760] on button "Ajouter" at bounding box center [1125, 757] width 66 height 25
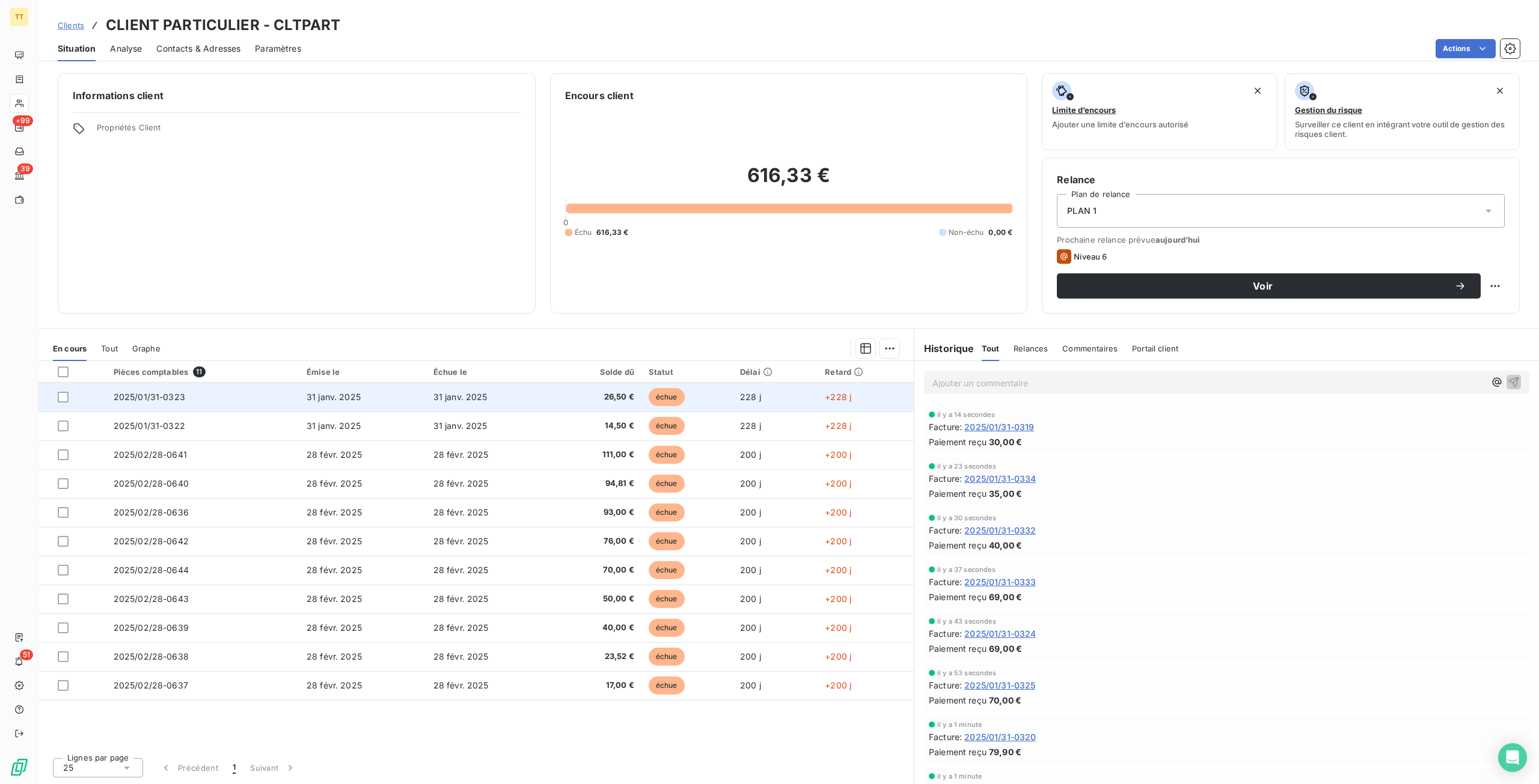
click at [515, 406] on td "31 janv. 2025" at bounding box center [489, 397] width 127 height 29
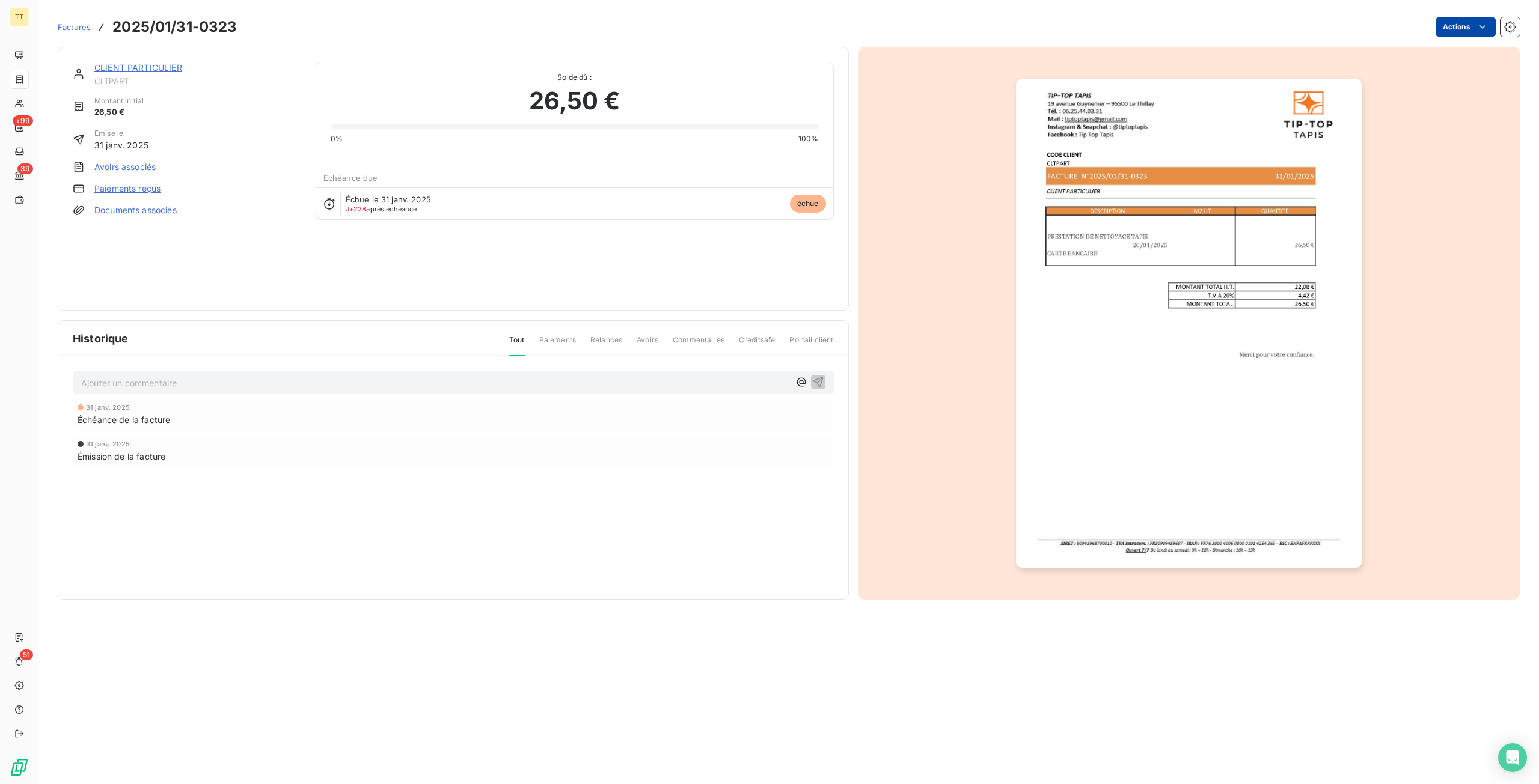
click at [1440, 33] on html "TT +99 39 51 Factures 2025/01/31-0323 Actions CLIENT PARTICULIER CLTPART Montan…" at bounding box center [770, 392] width 1539 height 784
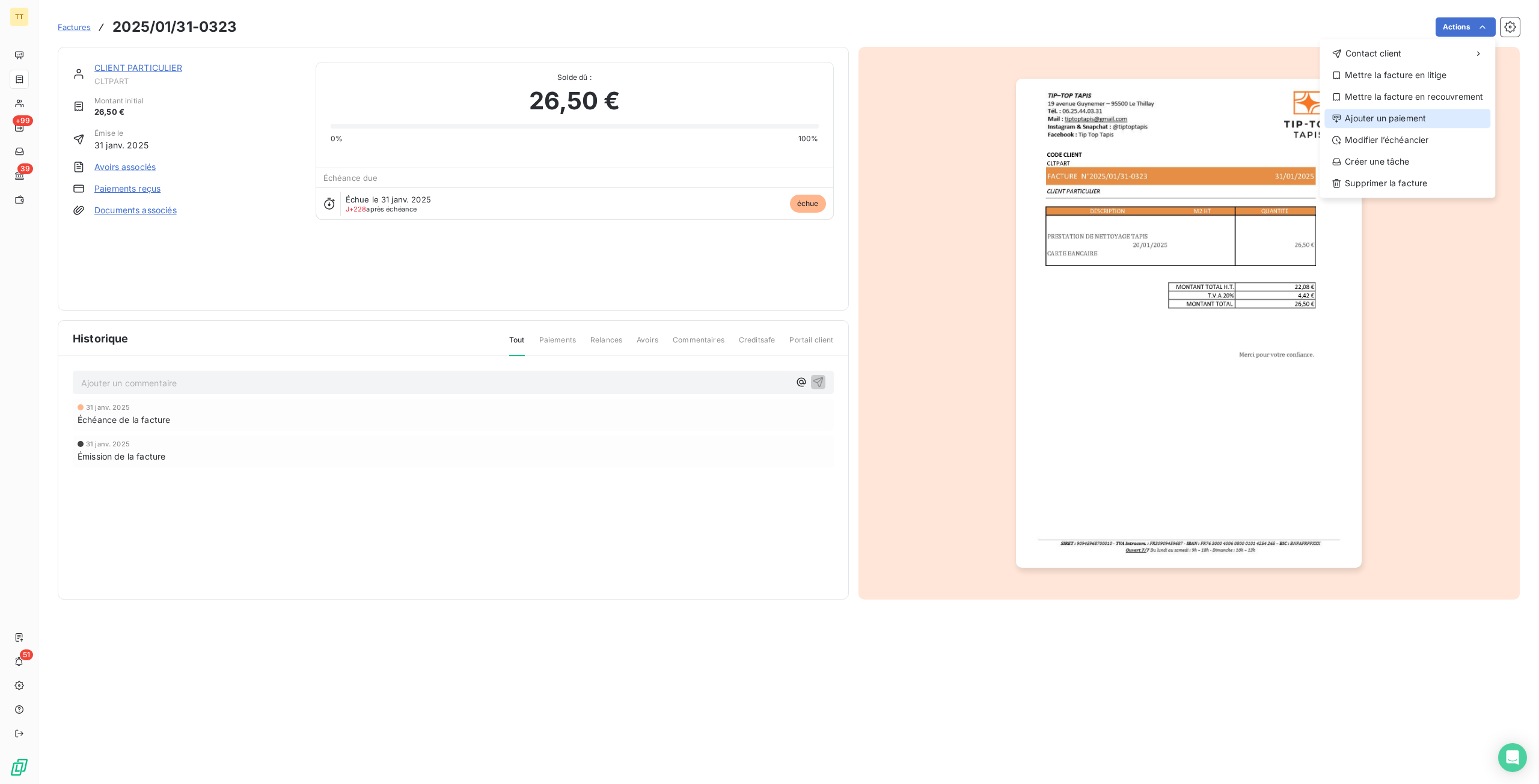
click at [1369, 115] on div "Ajouter un paiement" at bounding box center [1407, 119] width 166 height 19
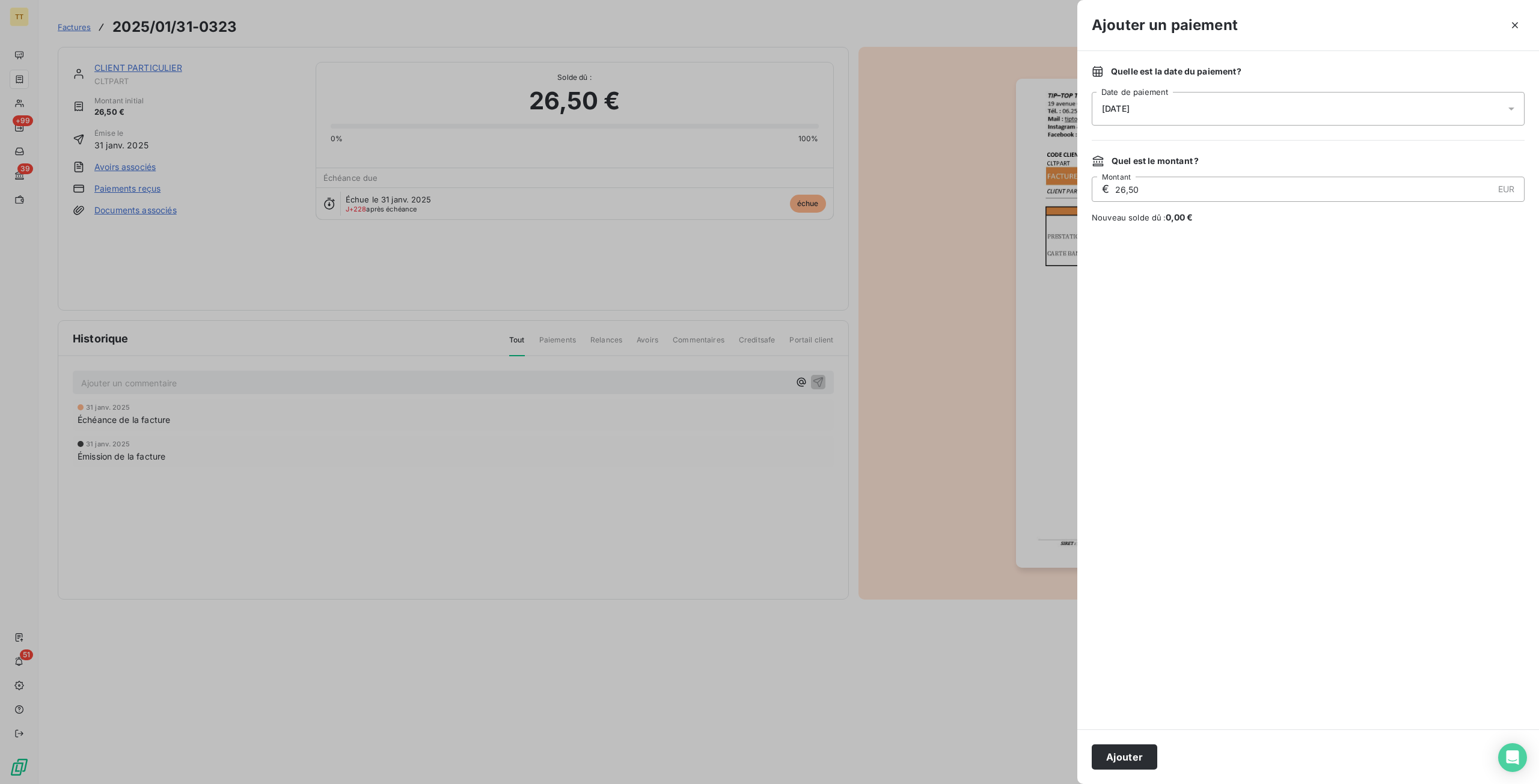
click at [1128, 743] on div "Ajouter" at bounding box center [1308, 756] width 461 height 55
click at [1128, 754] on button "Ajouter" at bounding box center [1125, 757] width 66 height 25
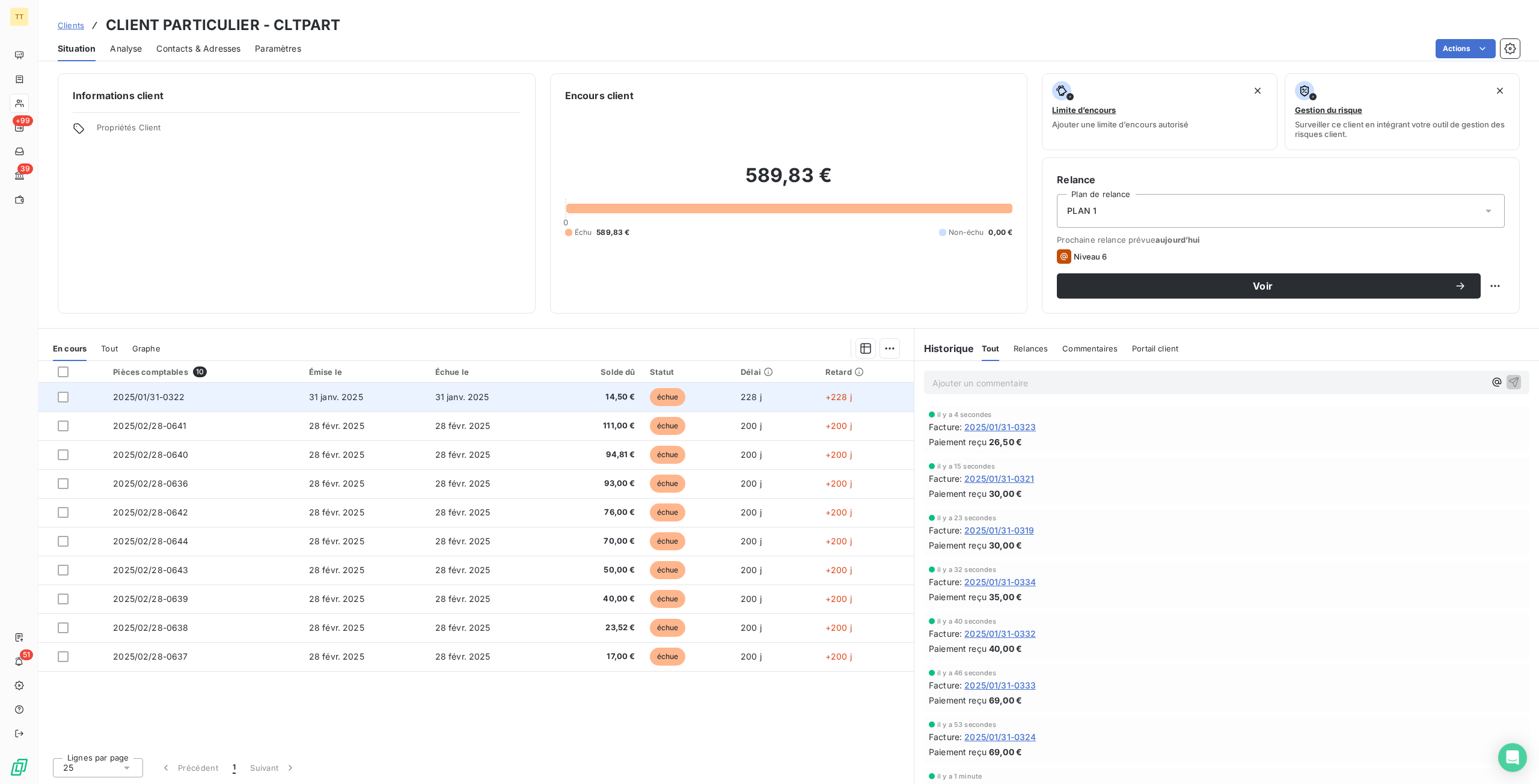
click at [339, 399] on span "31 janv. 2025" at bounding box center [336, 397] width 54 height 10
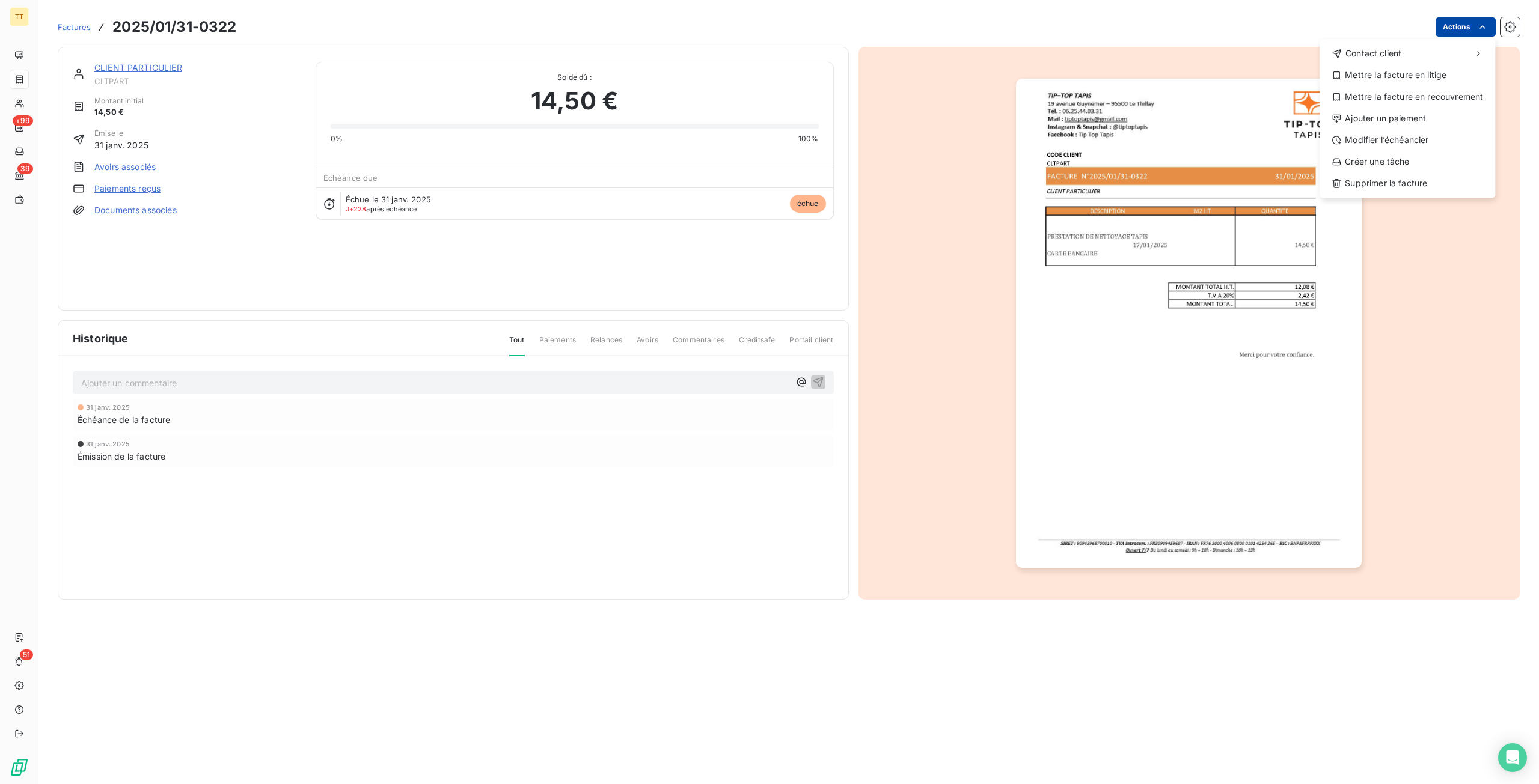
click at [1443, 36] on html "TT +99 39 51 Factures 2025/01/31-0322 Actions Contact client Mettre la facture …" at bounding box center [770, 392] width 1539 height 784
click at [1400, 116] on div "Ajouter un paiement" at bounding box center [1407, 119] width 166 height 19
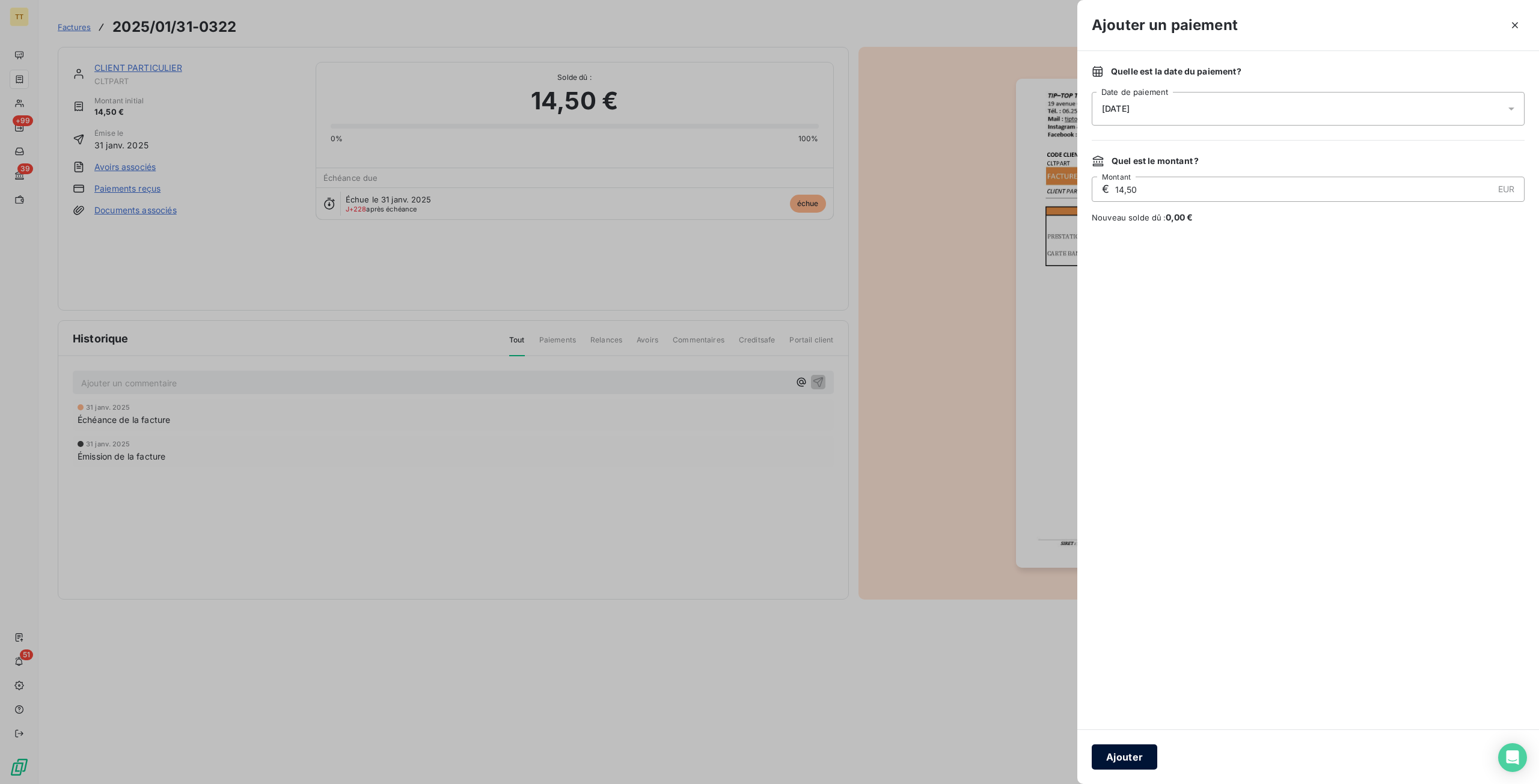
click at [1130, 751] on button "Ajouter" at bounding box center [1125, 757] width 66 height 25
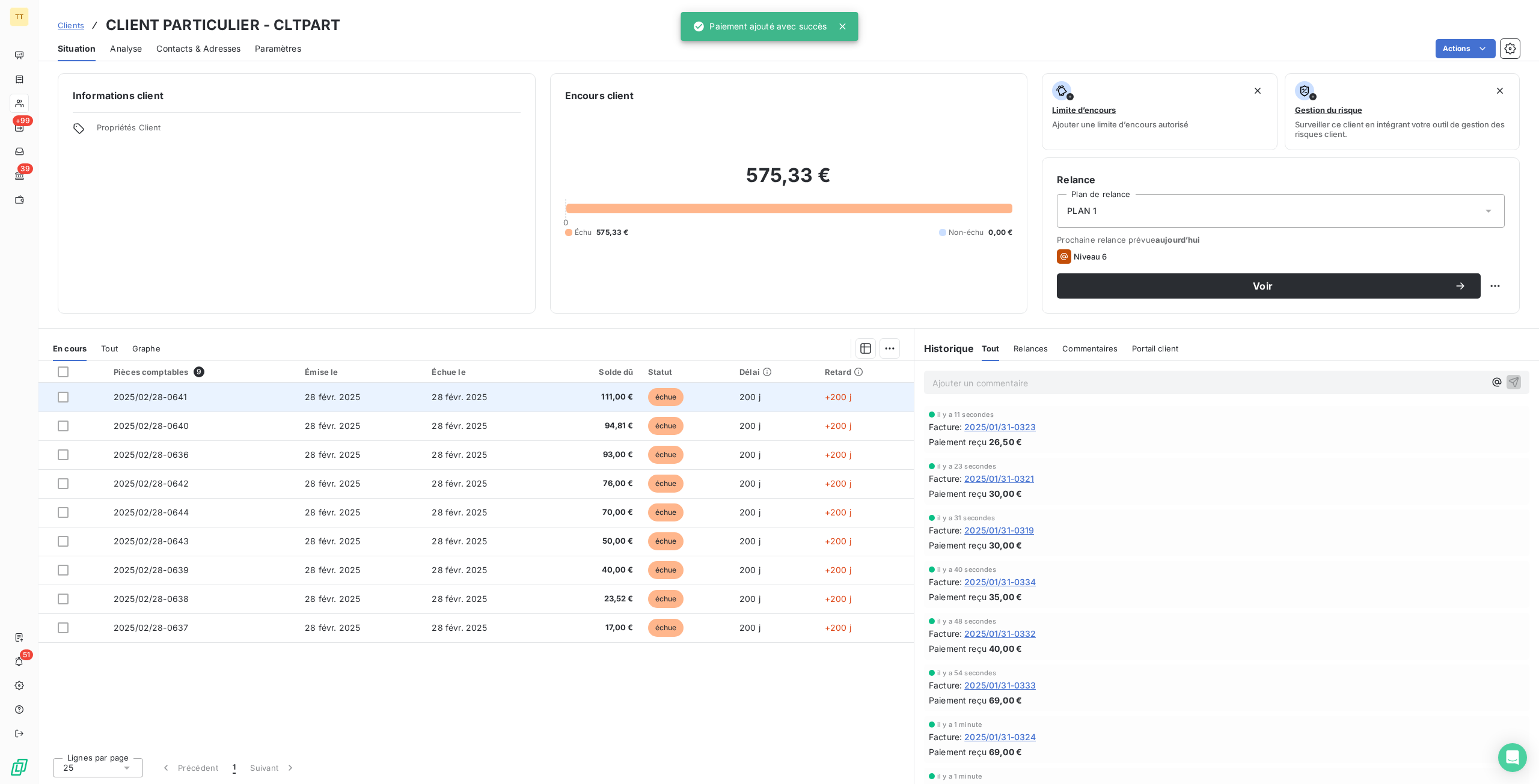
click at [451, 409] on td "28 févr. 2025" at bounding box center [487, 397] width 127 height 29
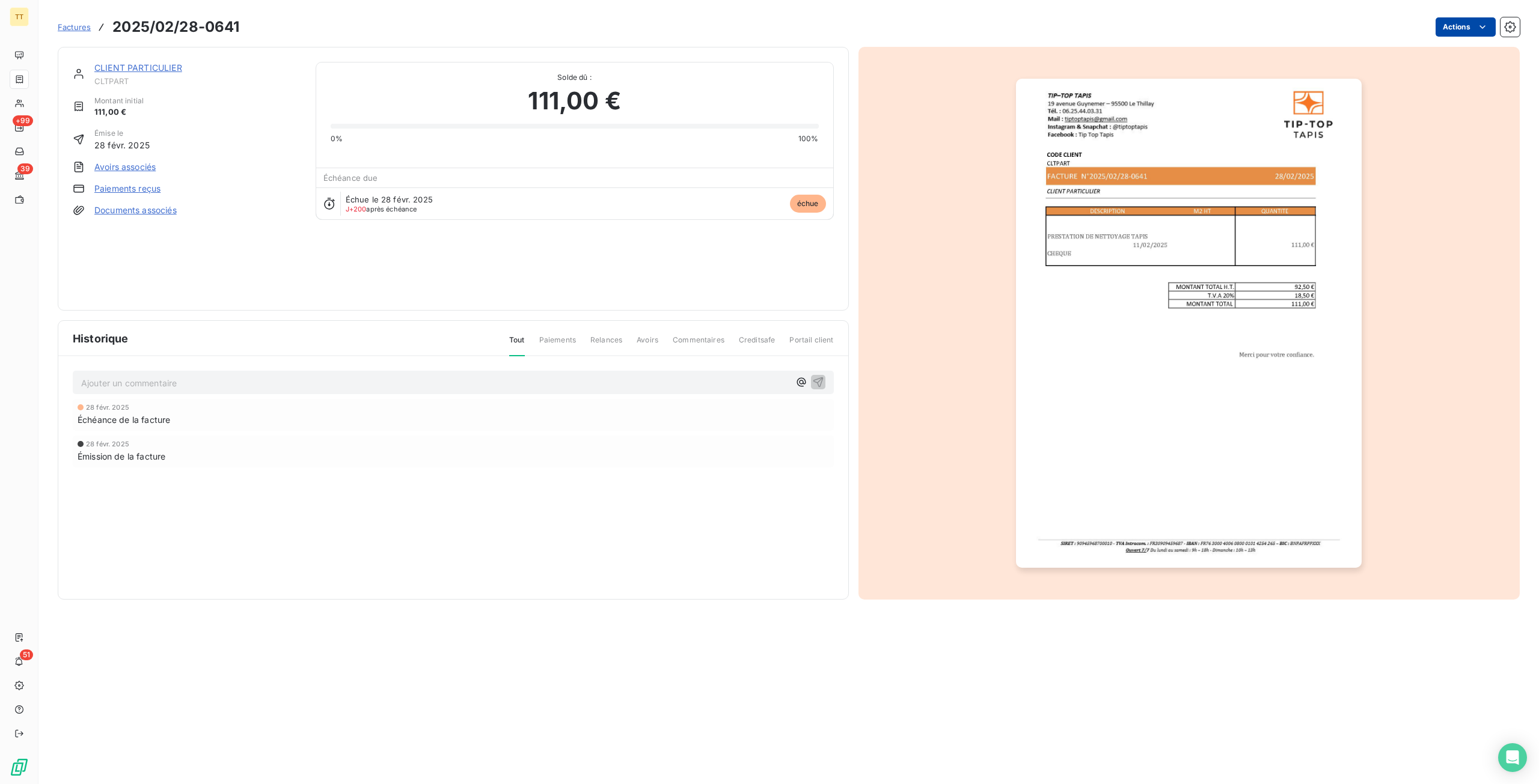
click at [1464, 25] on html "TT +99 39 51 Factures 2025/02/28-0641 Actions CLIENT PARTICULIER CLTPART Montan…" at bounding box center [770, 392] width 1539 height 784
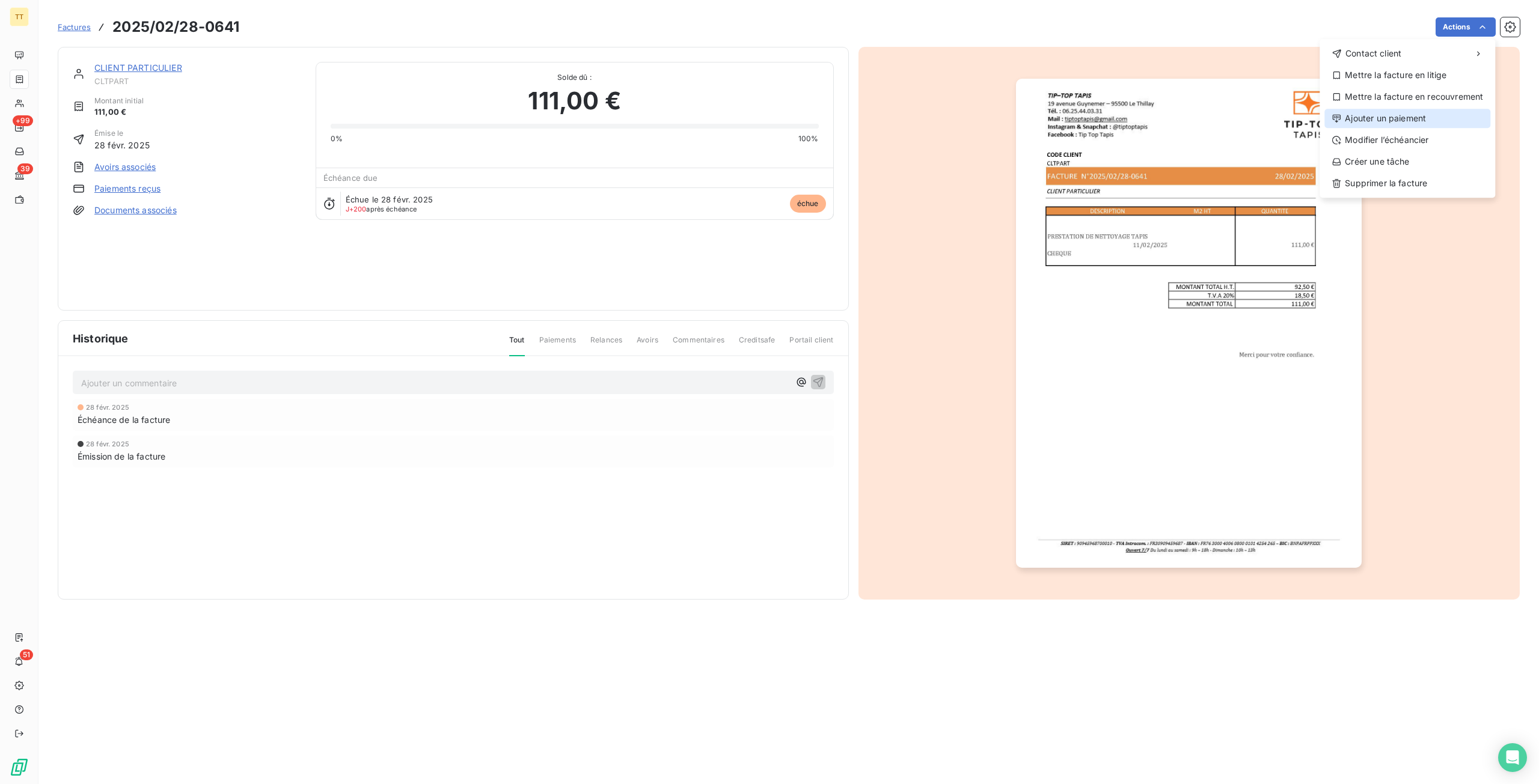
click at [1402, 123] on div "Ajouter un paiement" at bounding box center [1407, 119] width 166 height 19
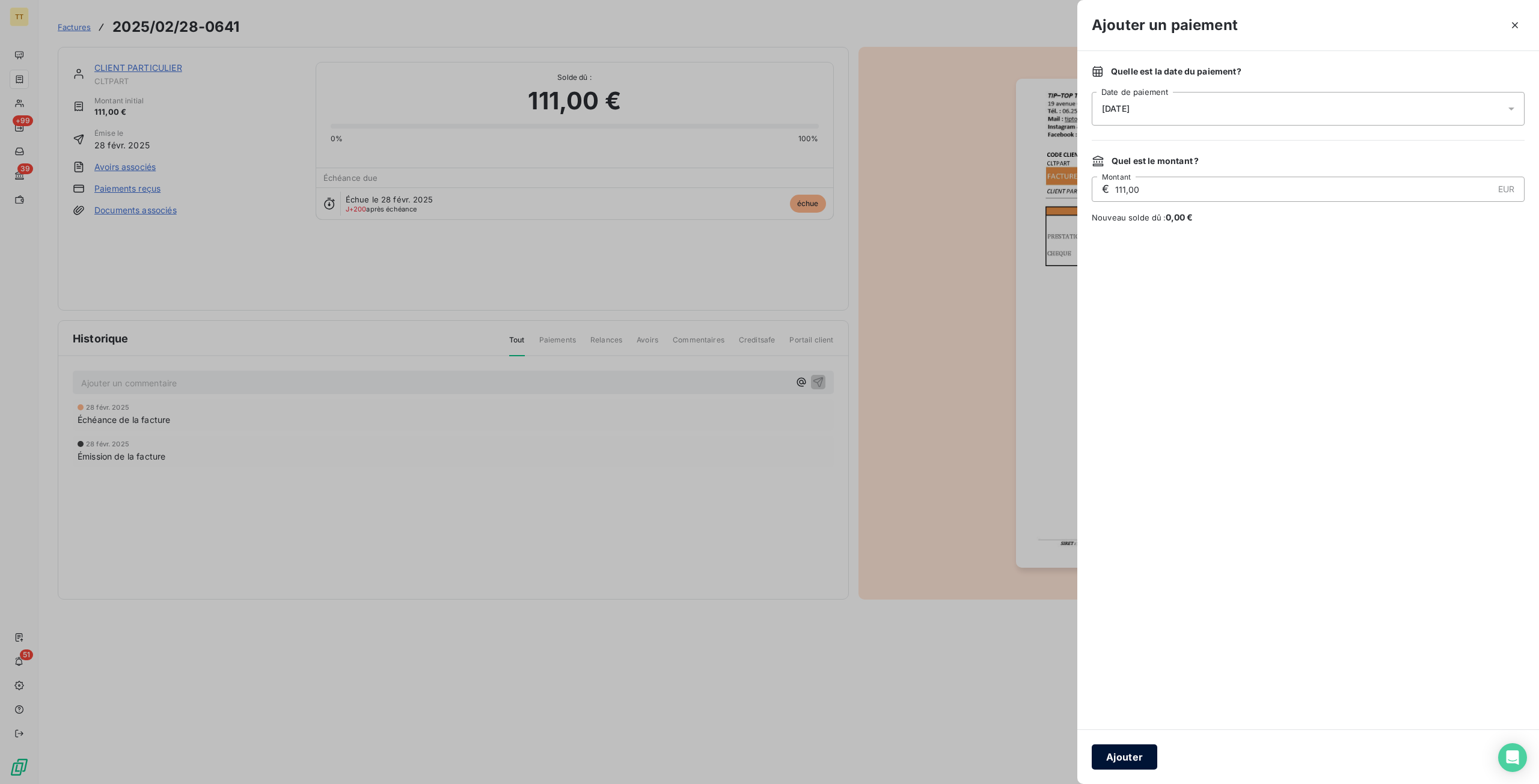
click at [1131, 761] on button "Ajouter" at bounding box center [1125, 757] width 66 height 25
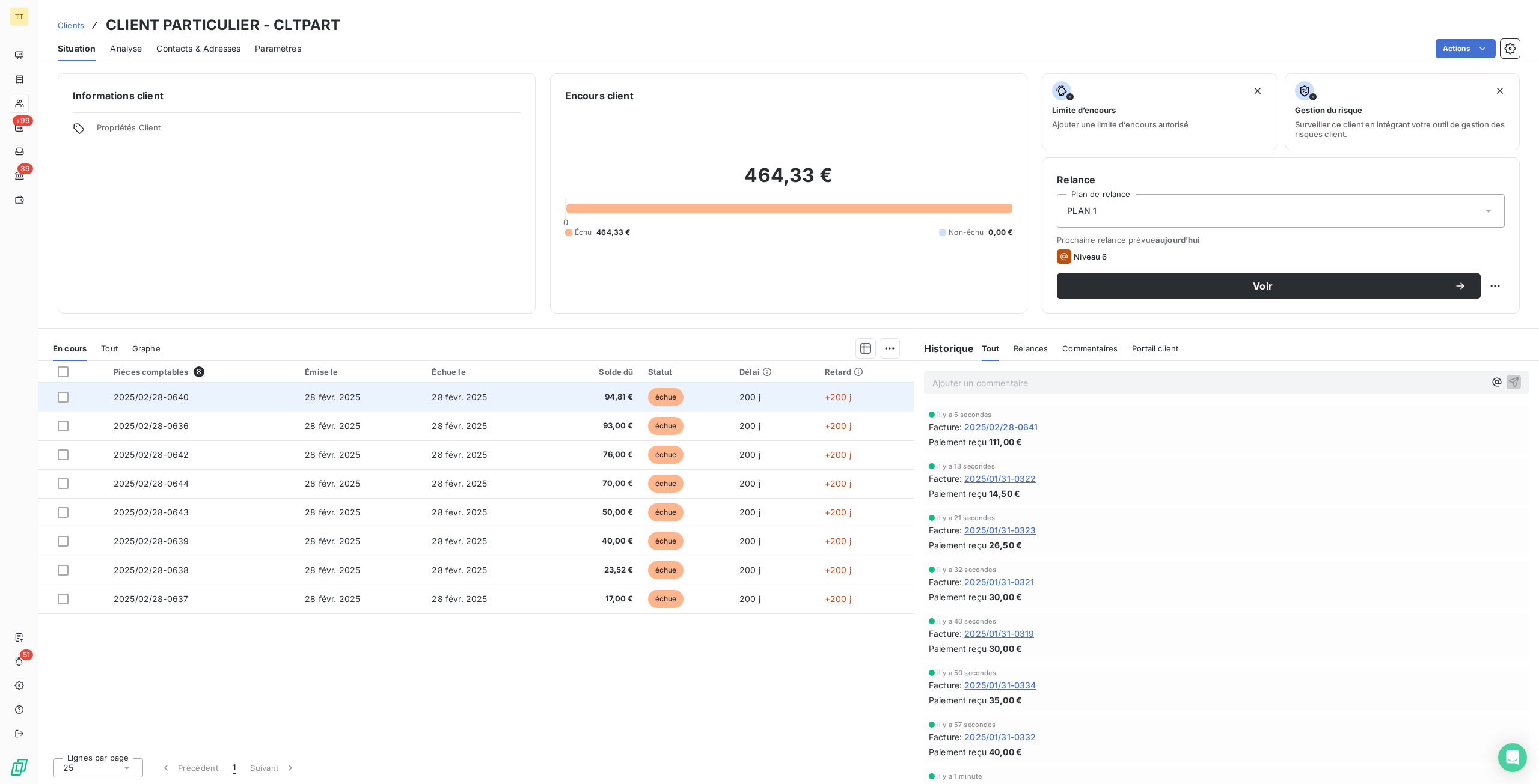
click at [371, 403] on td "28 févr. 2025" at bounding box center [361, 397] width 127 height 29
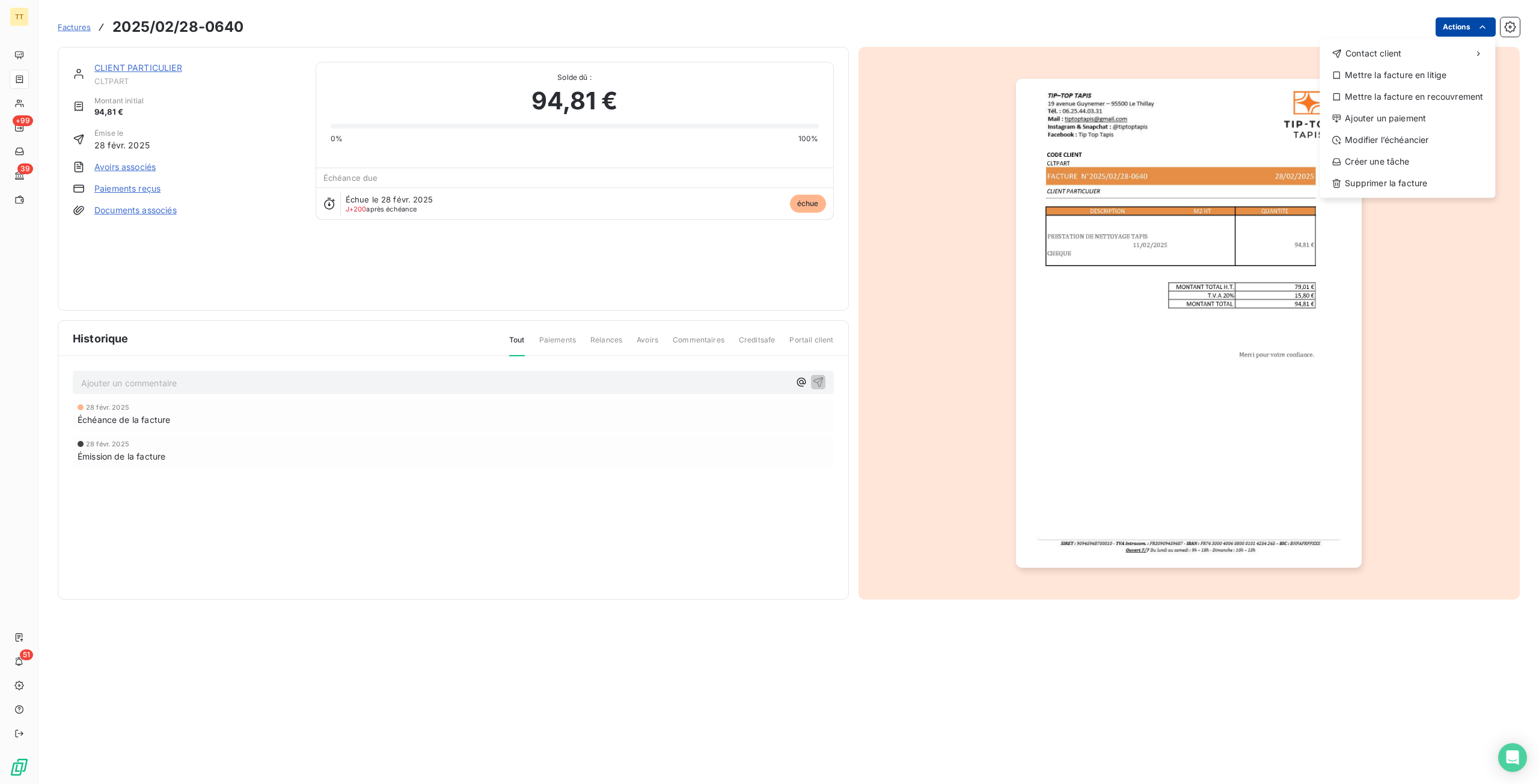
click at [1451, 21] on html "TT +99 39 51 Factures 2025/02/28-0640 Actions Contact client Mettre la facture …" at bounding box center [770, 392] width 1539 height 784
click at [1388, 122] on div "Ajouter un paiement" at bounding box center [1407, 119] width 166 height 19
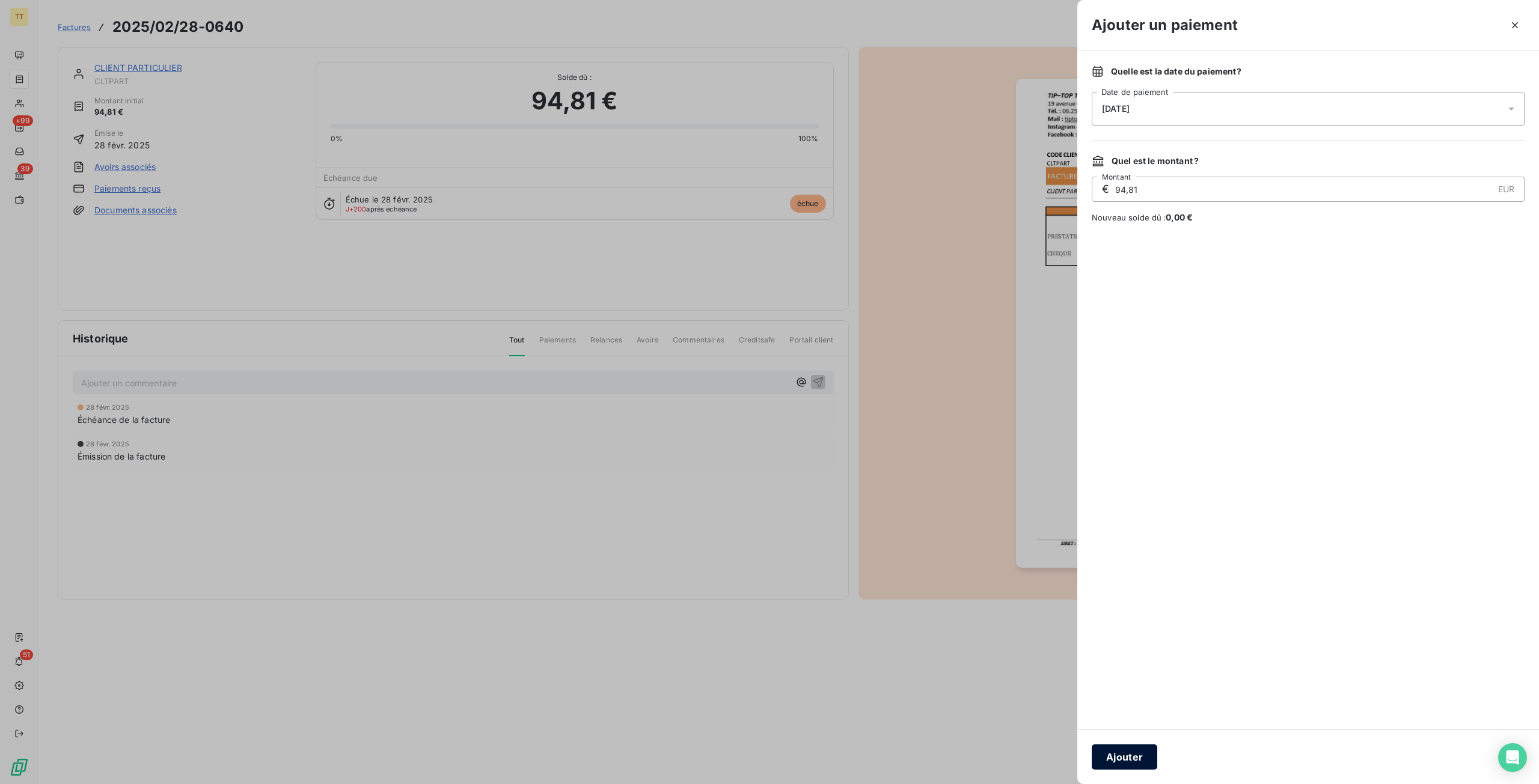
click at [1134, 747] on button "Ajouter" at bounding box center [1125, 757] width 66 height 25
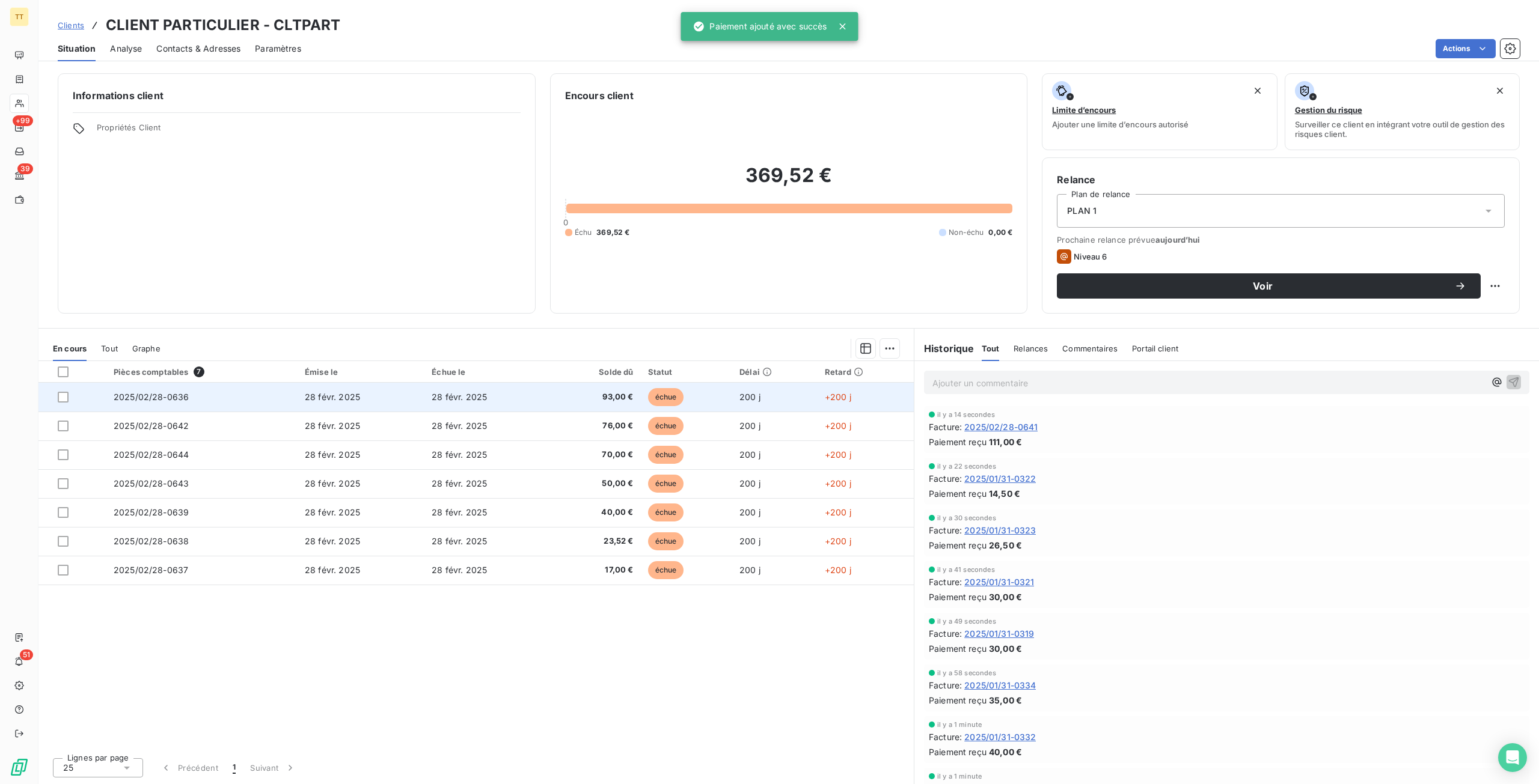
click at [628, 399] on span "93,00 €" at bounding box center [596, 397] width 75 height 12
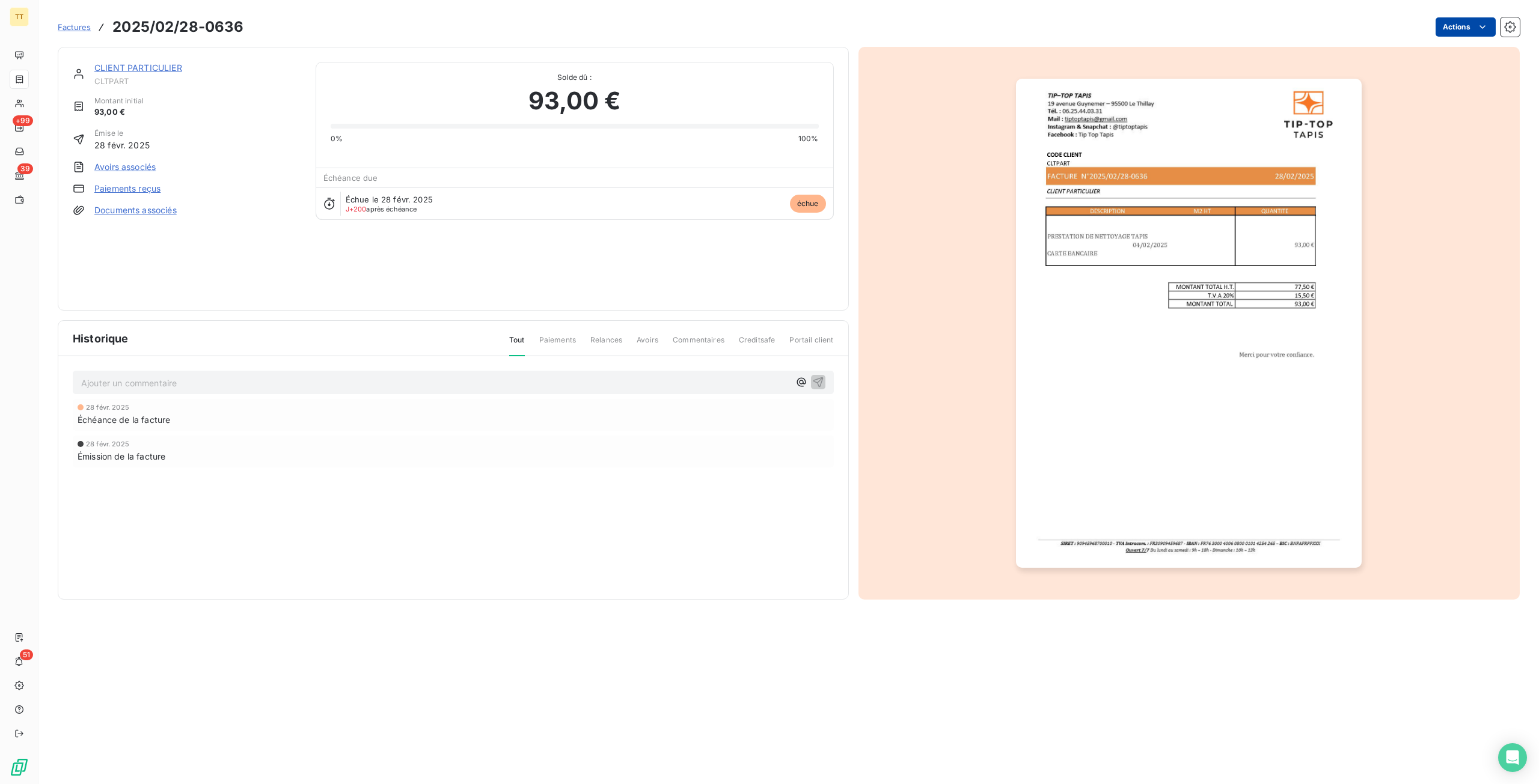
click at [1461, 24] on html "TT +99 39 51 Factures 2025/02/28-0636 Actions CLIENT PARTICULIER CLTPART Montan…" at bounding box center [770, 392] width 1539 height 784
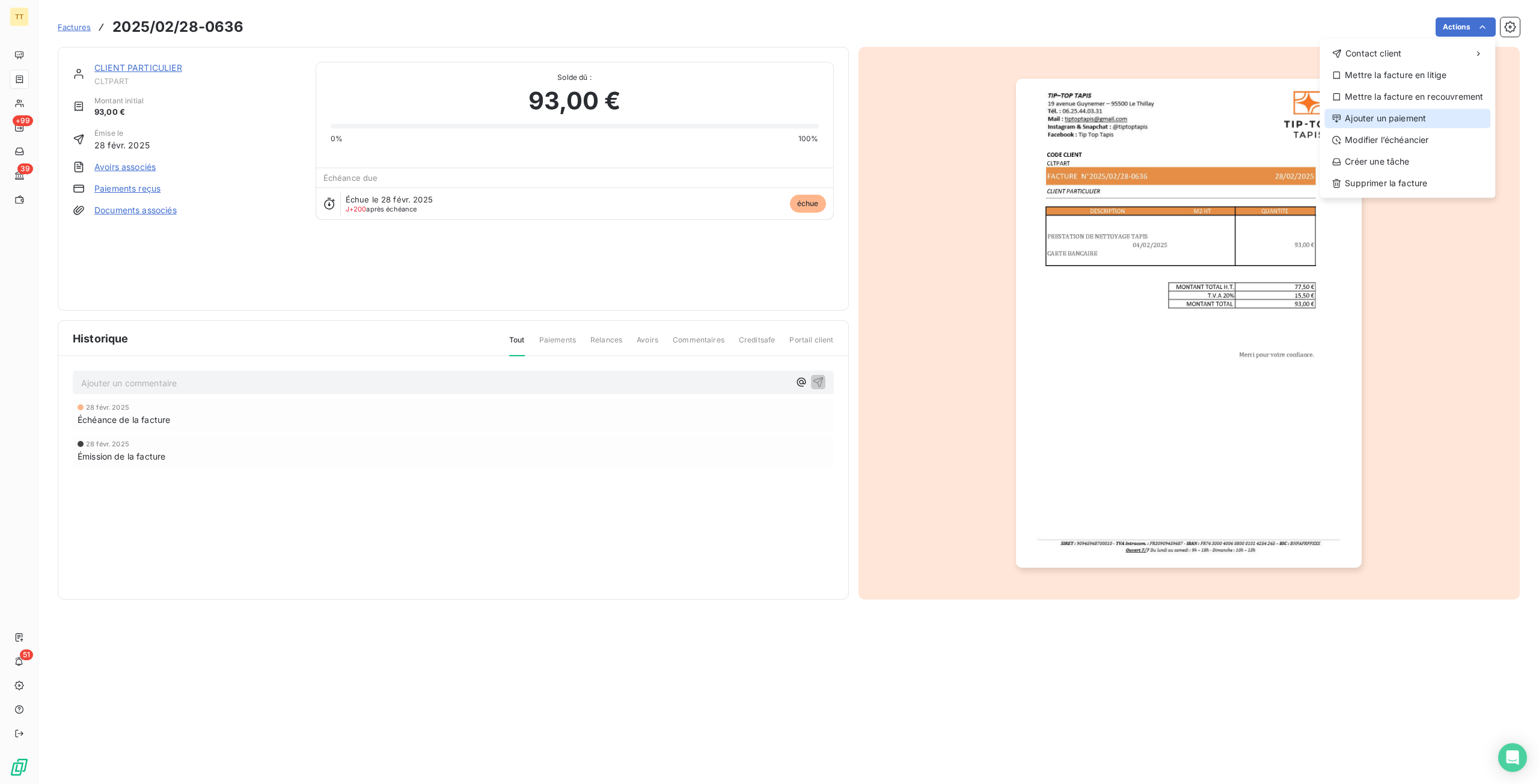
click at [1397, 116] on div "Ajouter un paiement" at bounding box center [1407, 119] width 166 height 19
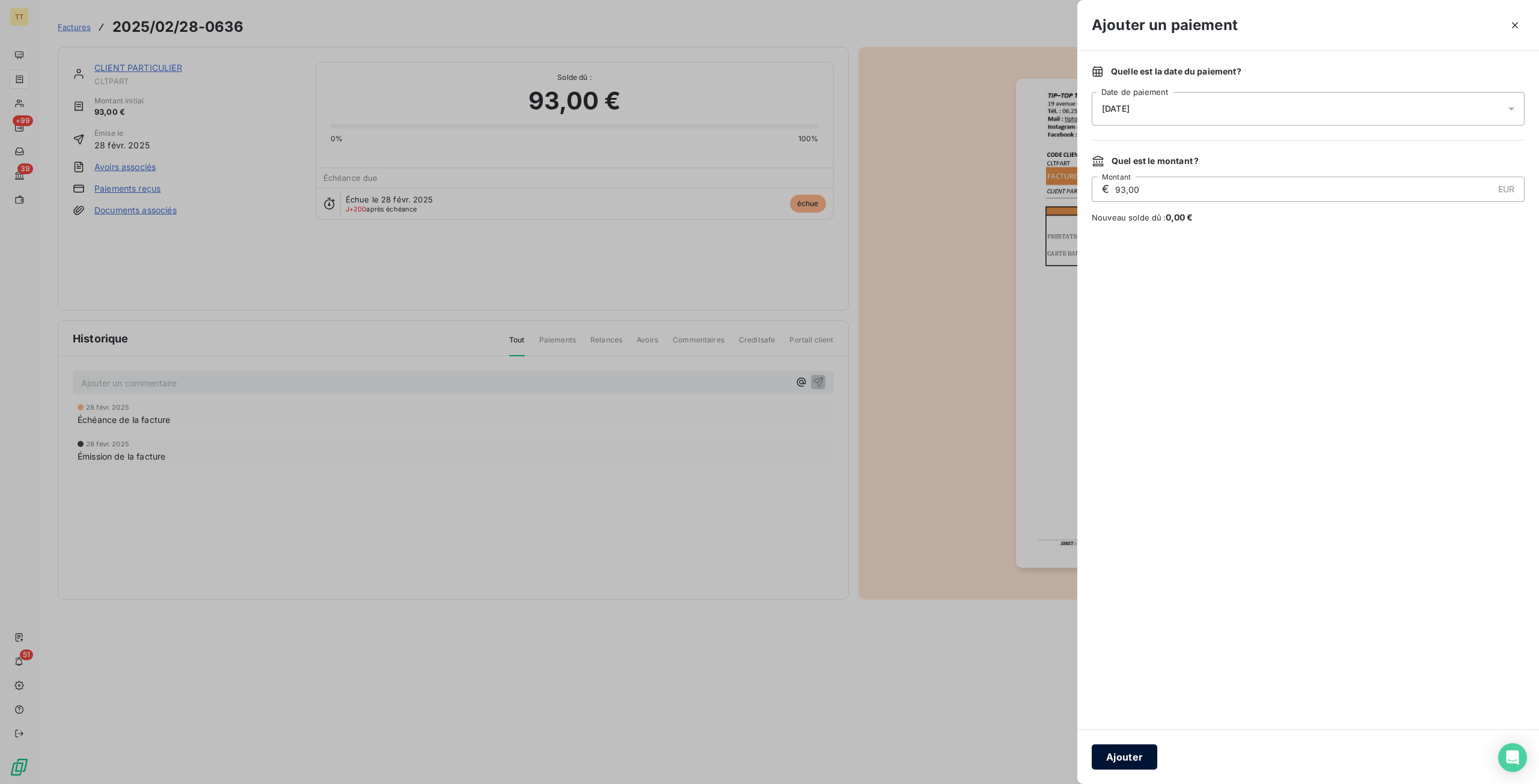
click at [1111, 761] on button "Ajouter" at bounding box center [1125, 757] width 66 height 25
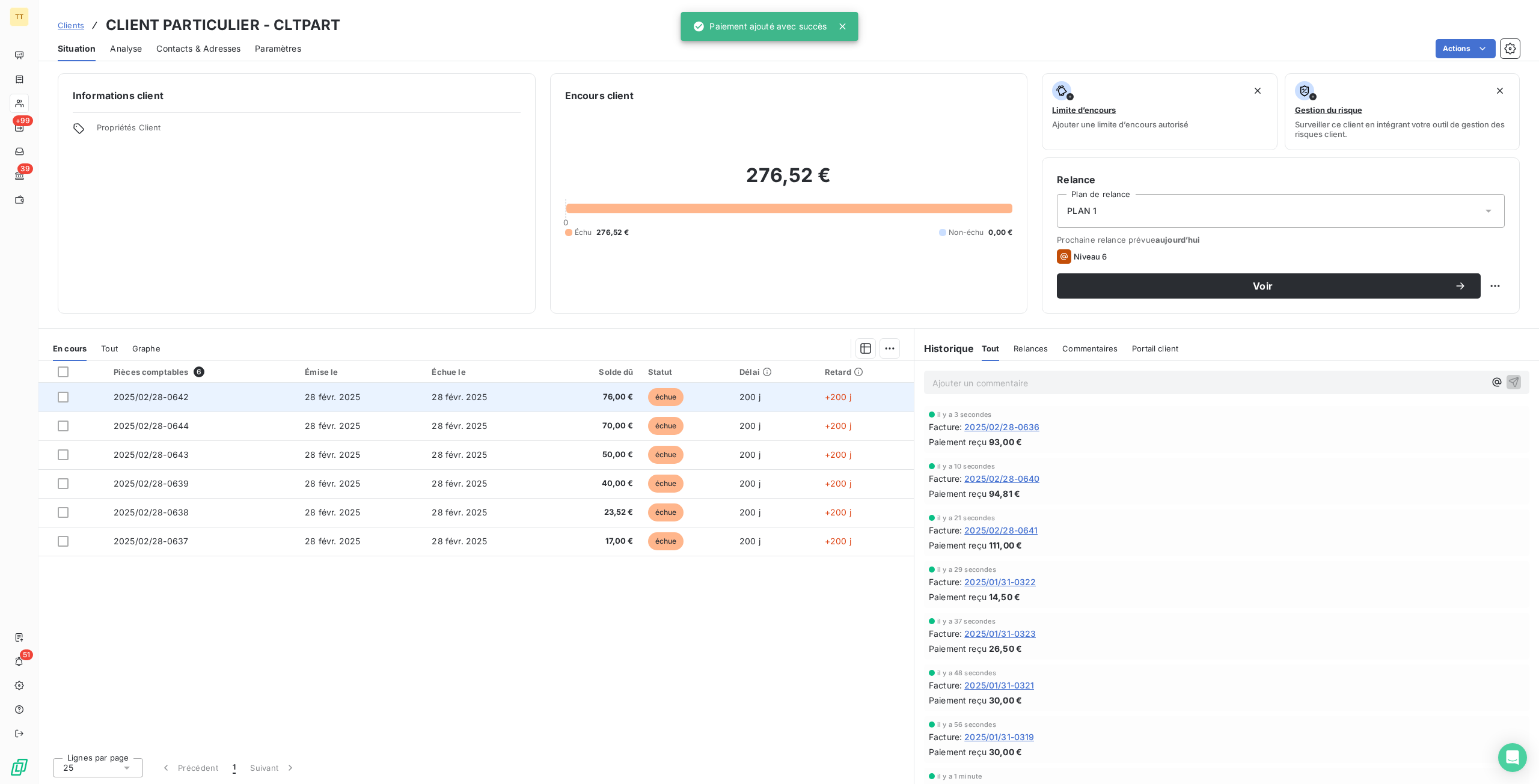
click at [570, 395] on span "76,00 €" at bounding box center [596, 397] width 75 height 12
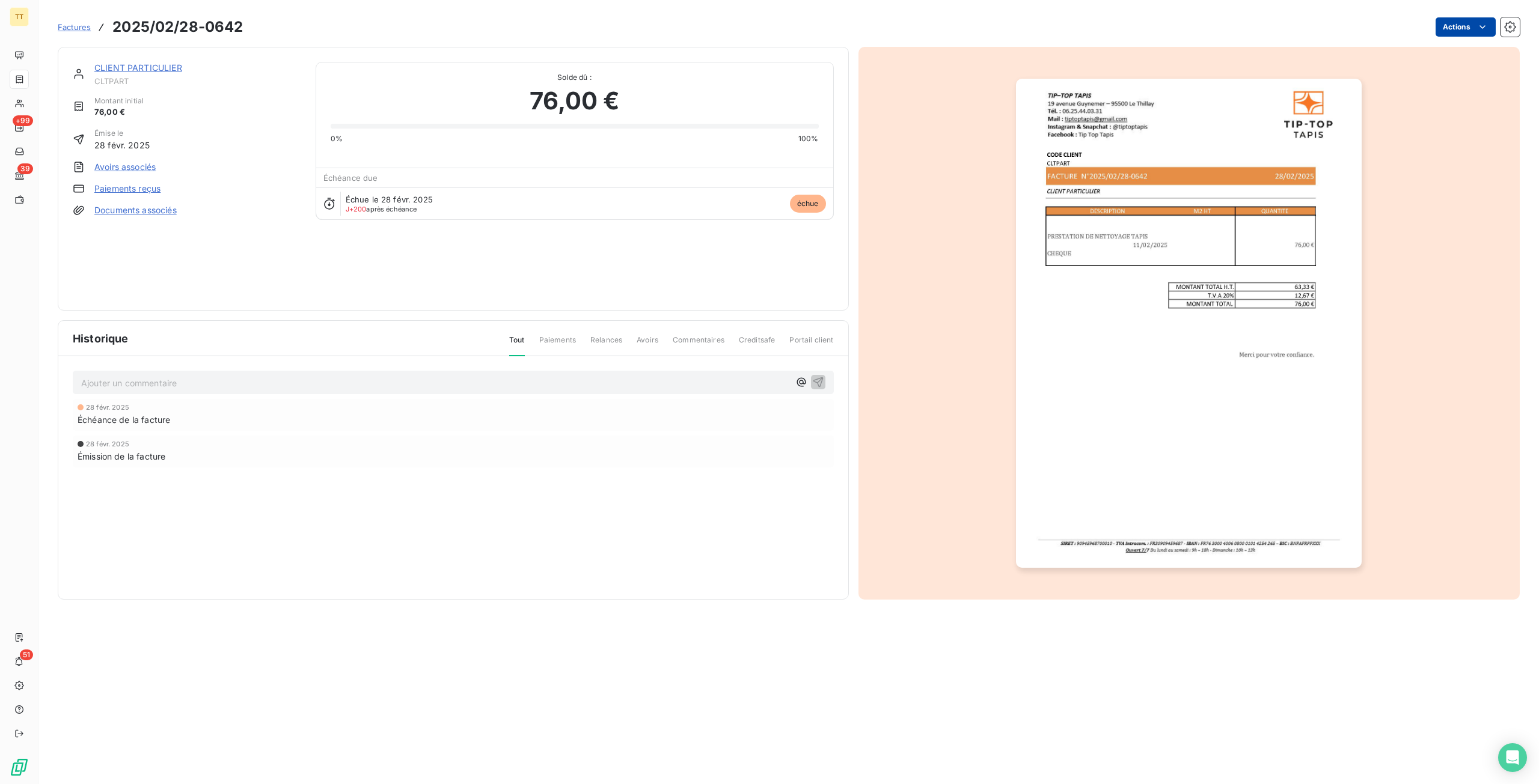
click at [1462, 22] on html "TT +99 39 51 Factures 2025/02/28-0642 Actions CLIENT PARTICULIER CLTPART Montan…" at bounding box center [770, 392] width 1539 height 784
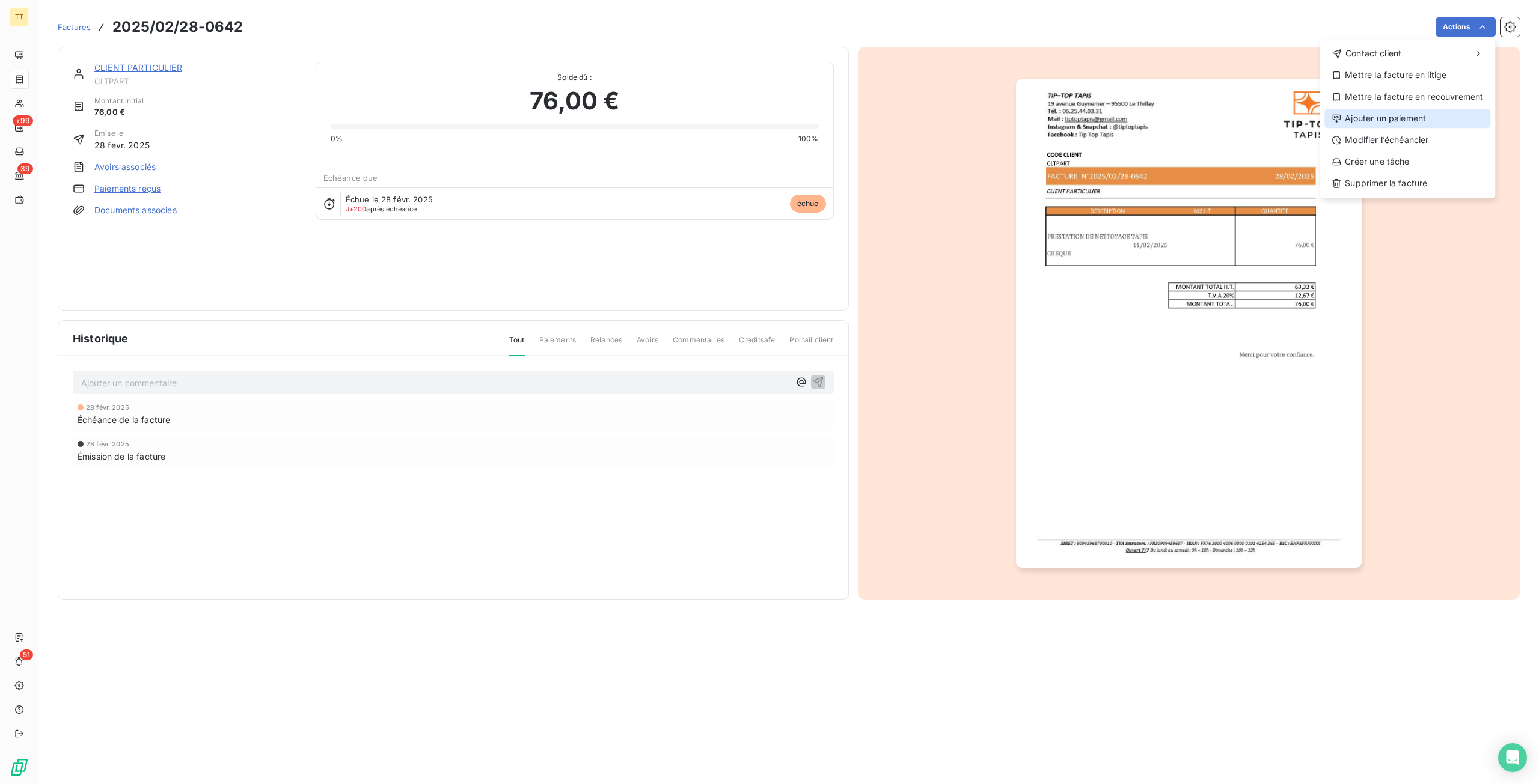
click at [1418, 111] on div "Ajouter un paiement" at bounding box center [1407, 119] width 166 height 19
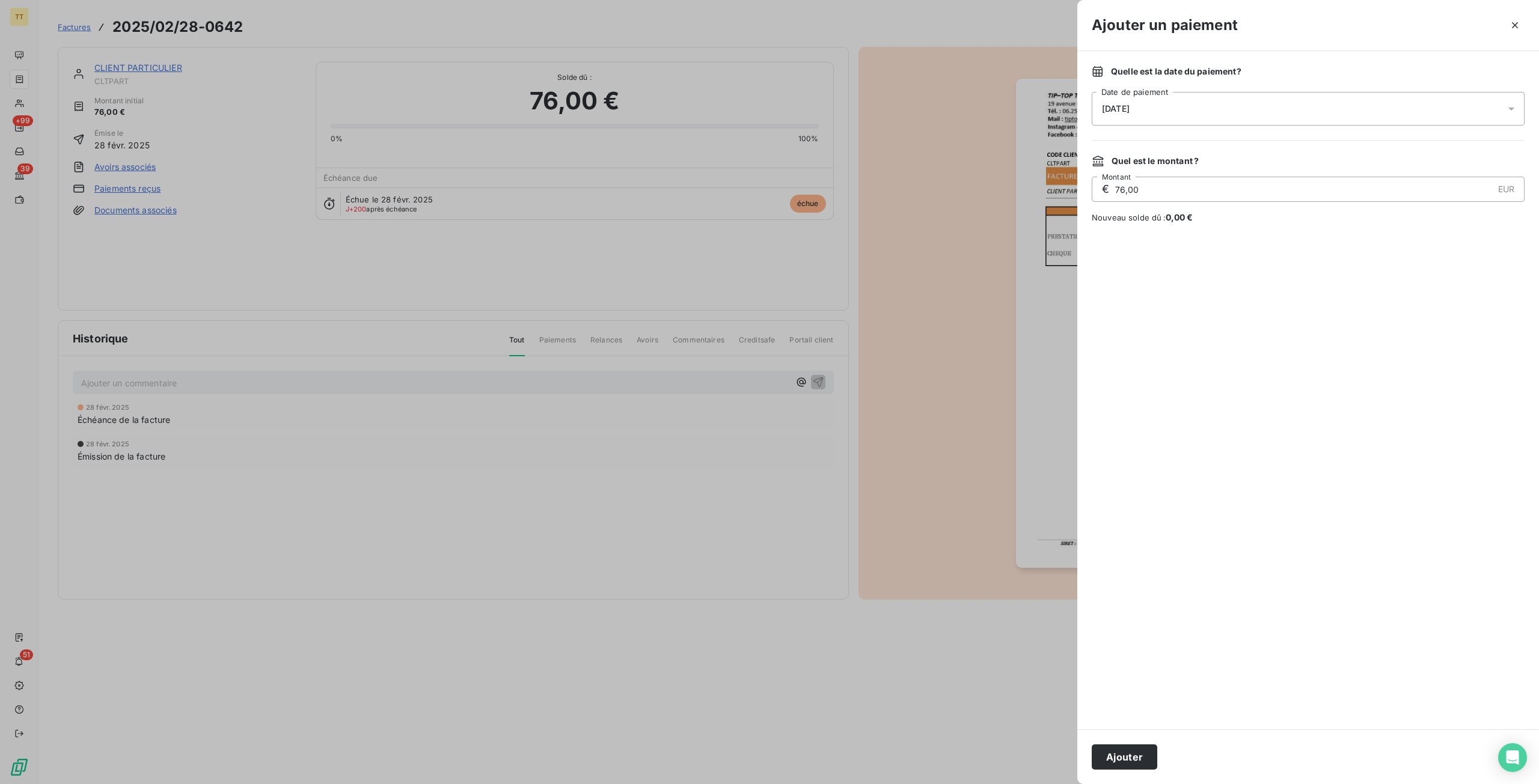
click at [1116, 760] on button "Ajouter" at bounding box center [1125, 757] width 66 height 25
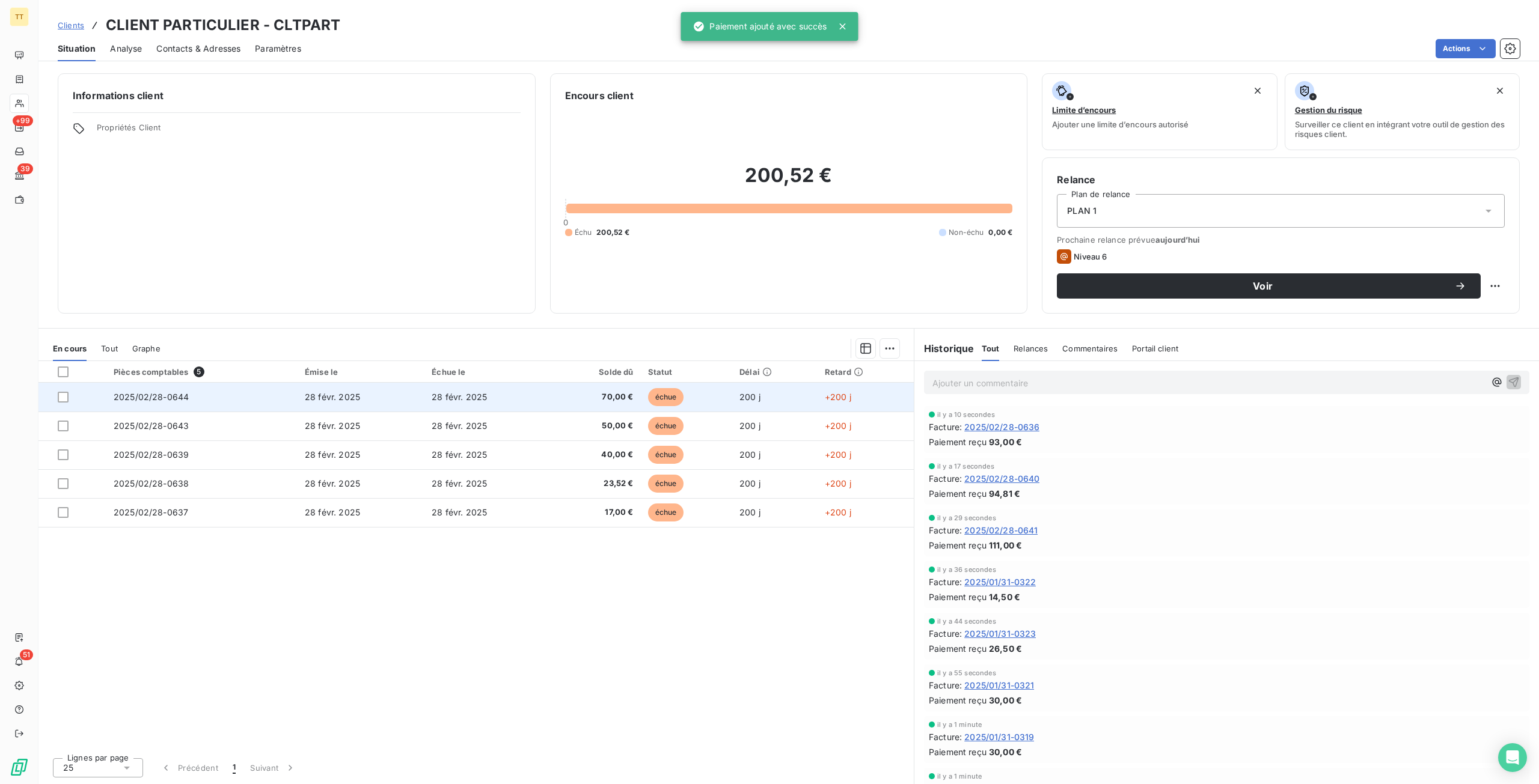
click at [547, 399] on td "28 févr. 2025" at bounding box center [487, 397] width 127 height 29
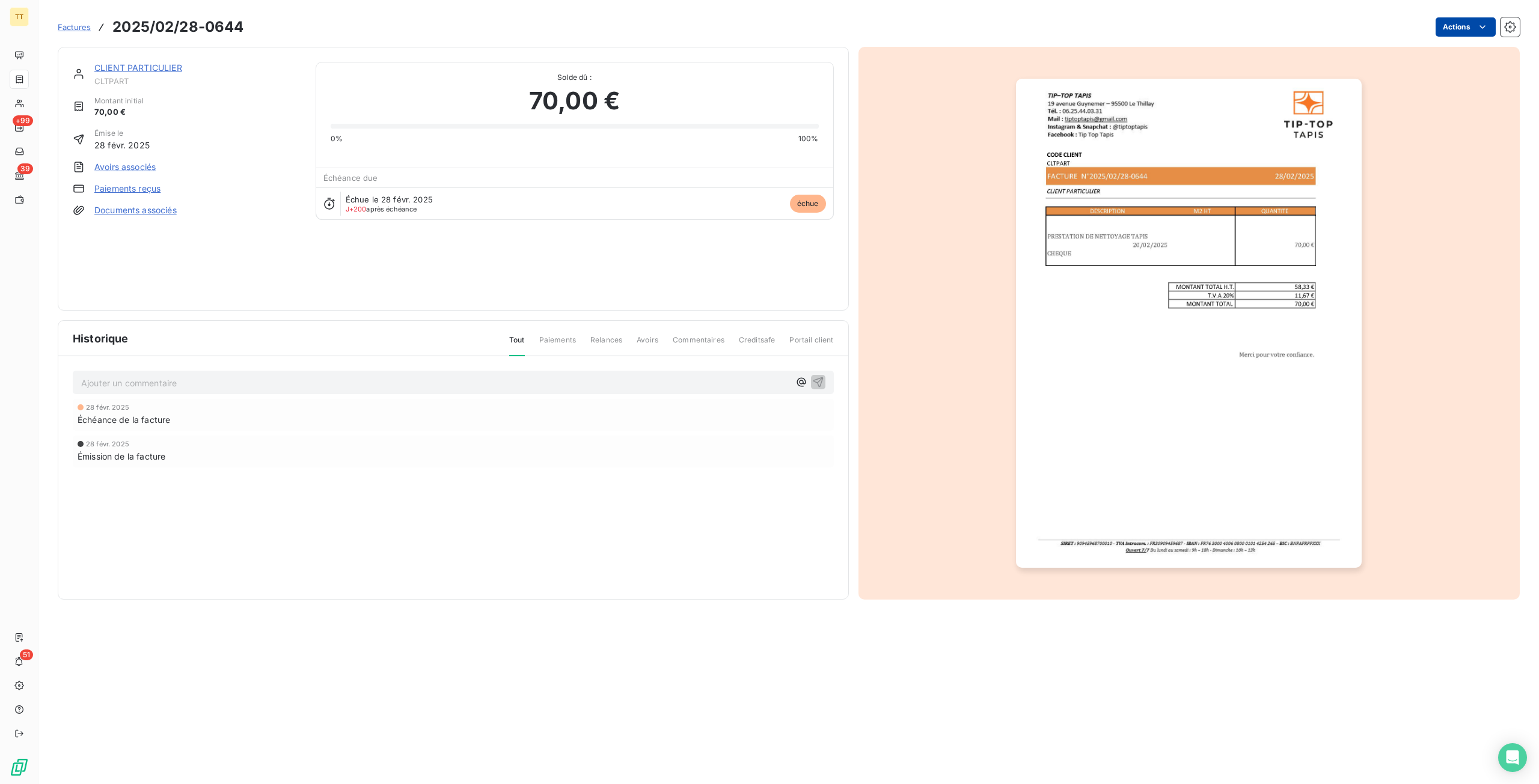
click at [1473, 24] on html "TT +99 39 51 Factures 2025/02/28-0644 Actions CLIENT PARTICULIER CLTPART Montan…" at bounding box center [770, 392] width 1539 height 784
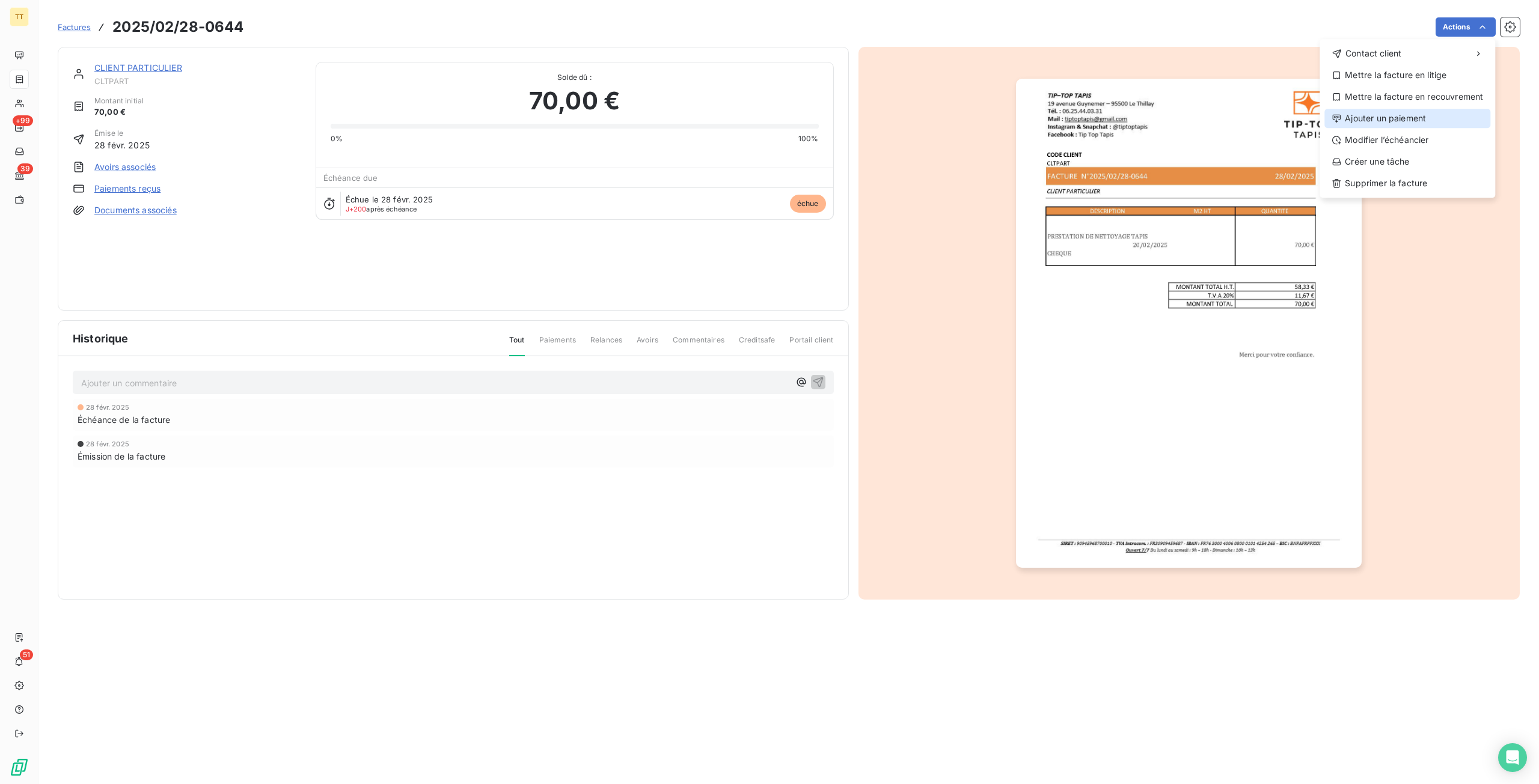
click at [1389, 113] on div "Ajouter un paiement" at bounding box center [1407, 119] width 166 height 19
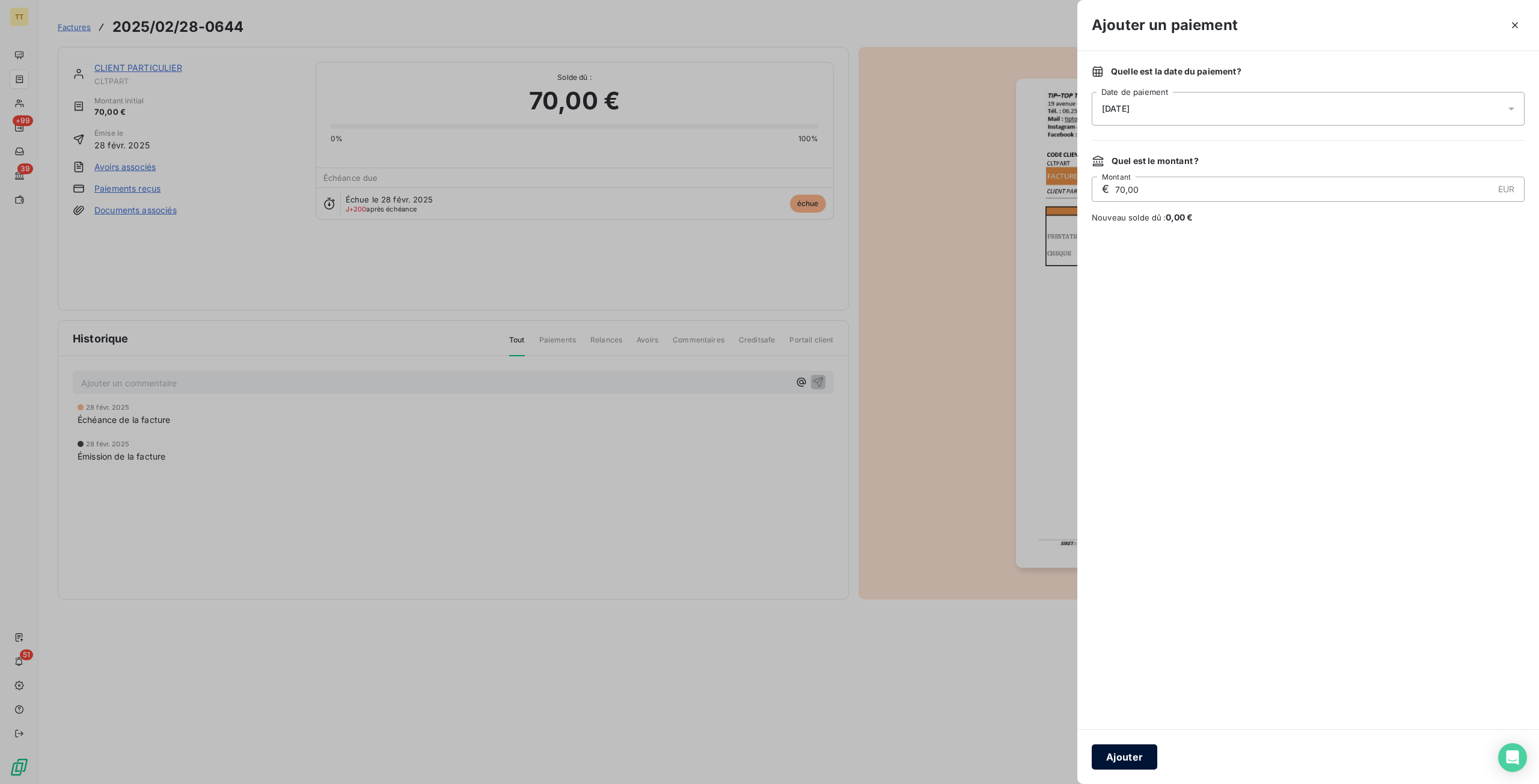
click at [1147, 764] on button "Ajouter" at bounding box center [1125, 757] width 66 height 25
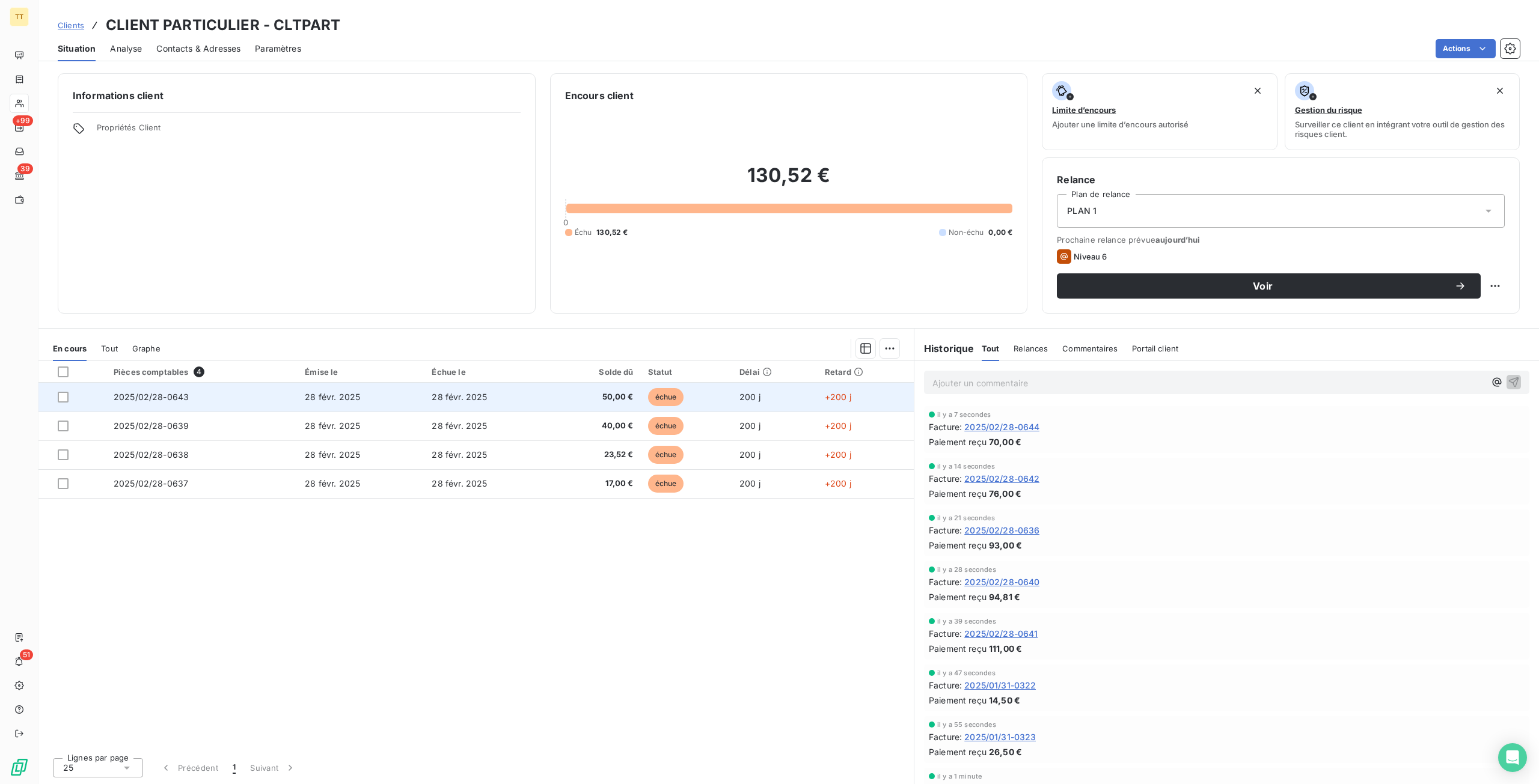
click at [479, 403] on td "28 févr. 2025" at bounding box center [487, 397] width 127 height 29
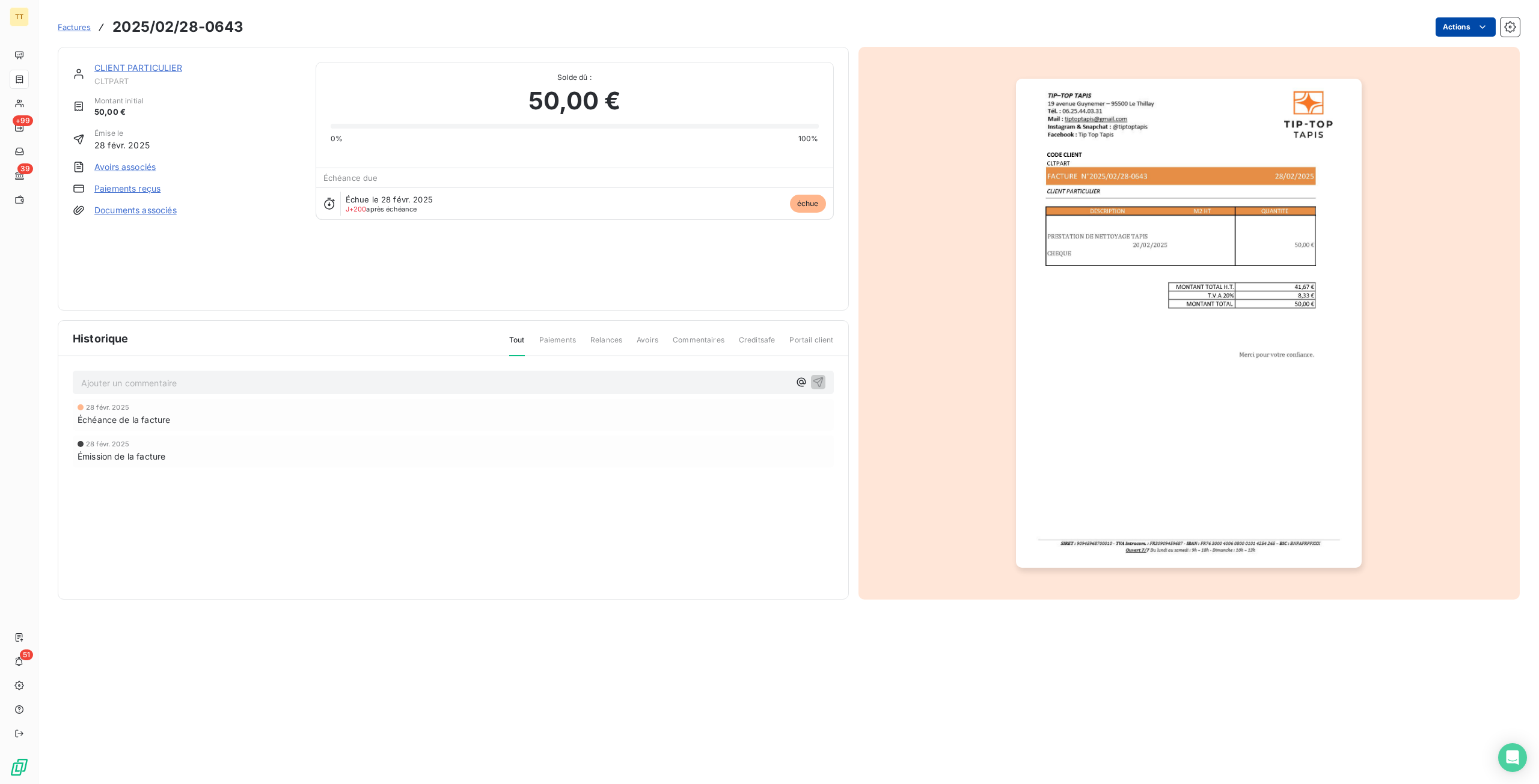
click at [1473, 26] on html "TT +99 39 51 Factures 2025/02/28-0643 Actions CLIENT PARTICULIER CLTPART Montan…" at bounding box center [770, 392] width 1539 height 784
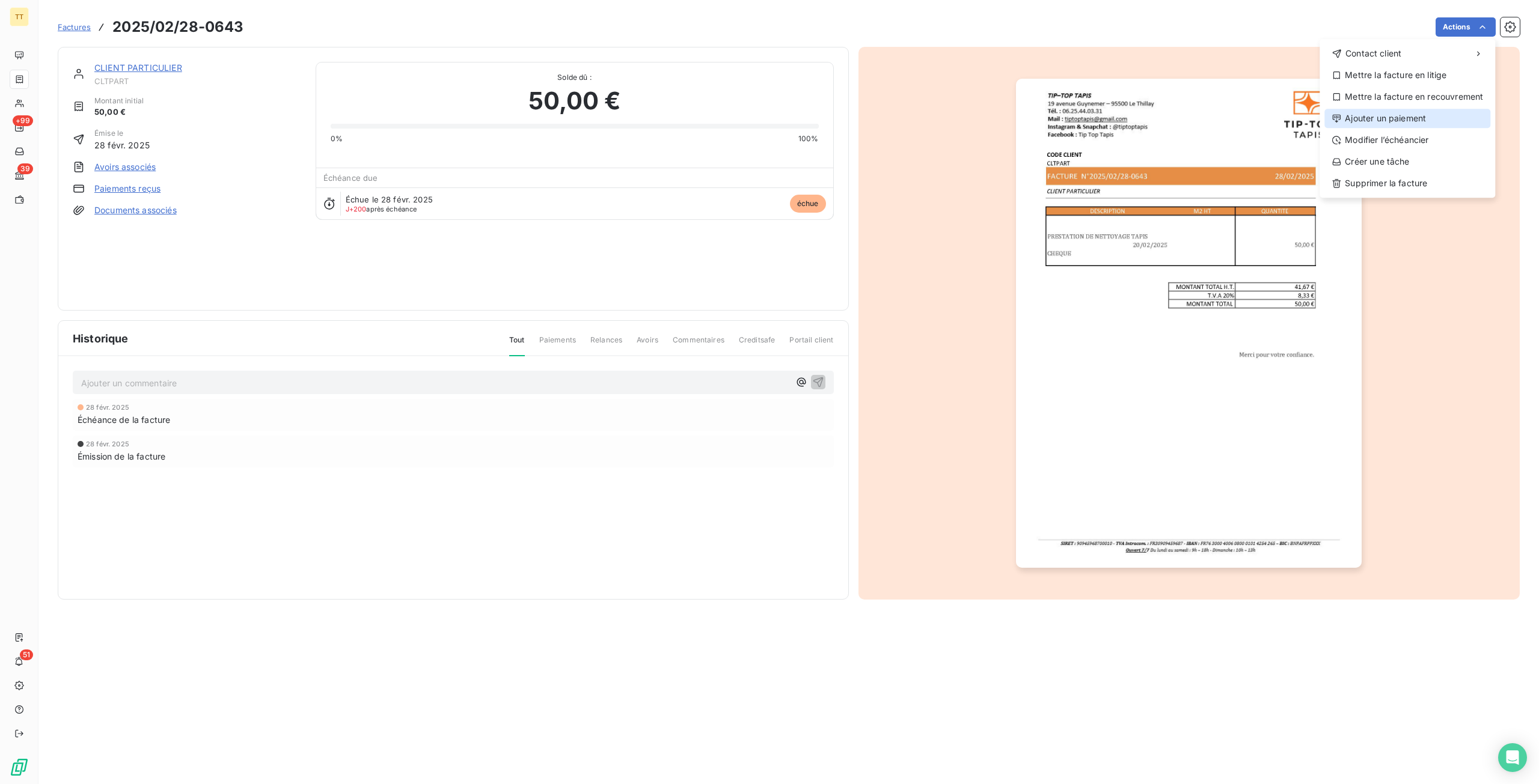
click at [1422, 111] on div "Ajouter un paiement" at bounding box center [1407, 119] width 166 height 19
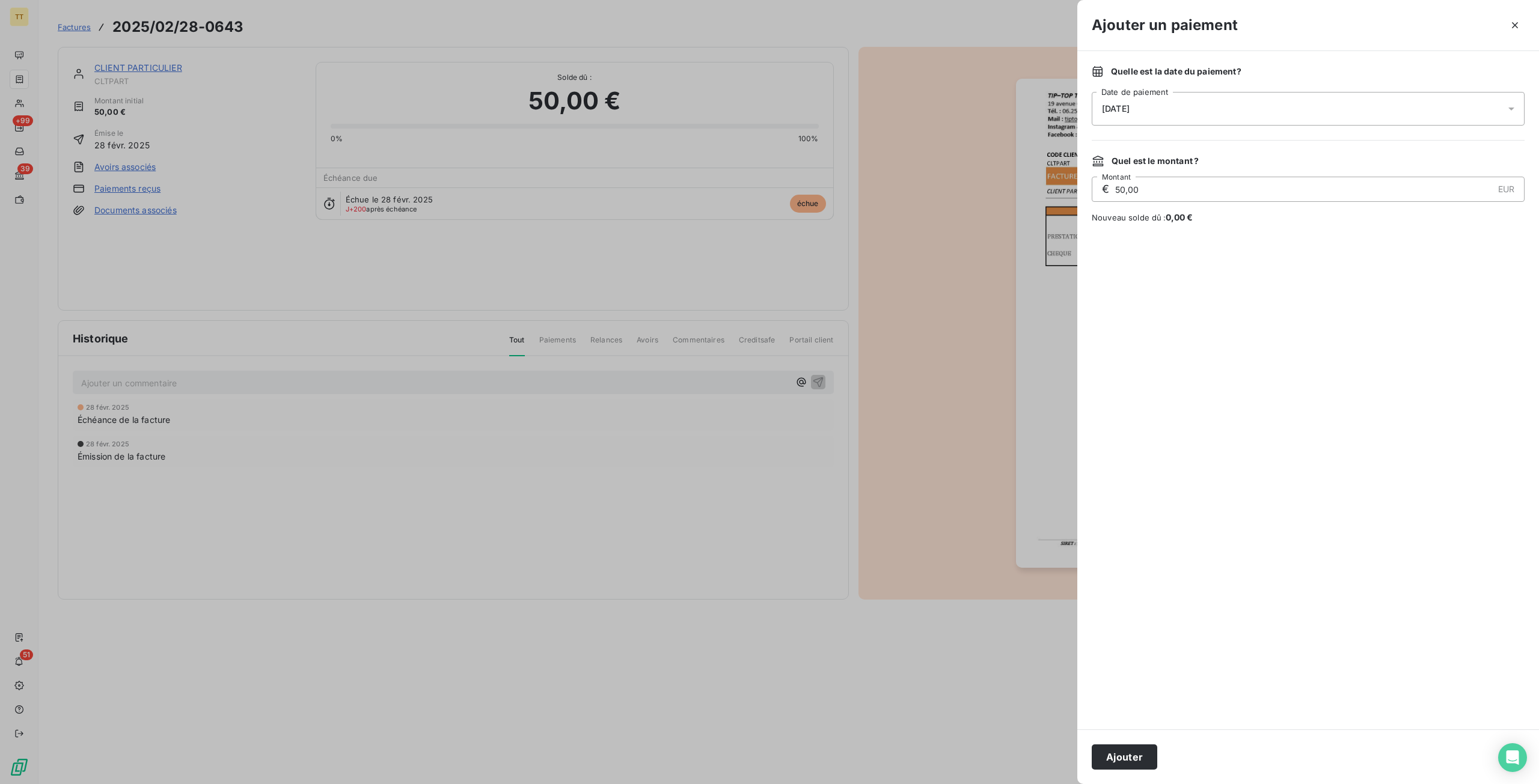
click at [1130, 771] on div "Ajouter" at bounding box center [1308, 756] width 461 height 55
click at [1131, 761] on button "Ajouter" at bounding box center [1125, 757] width 66 height 25
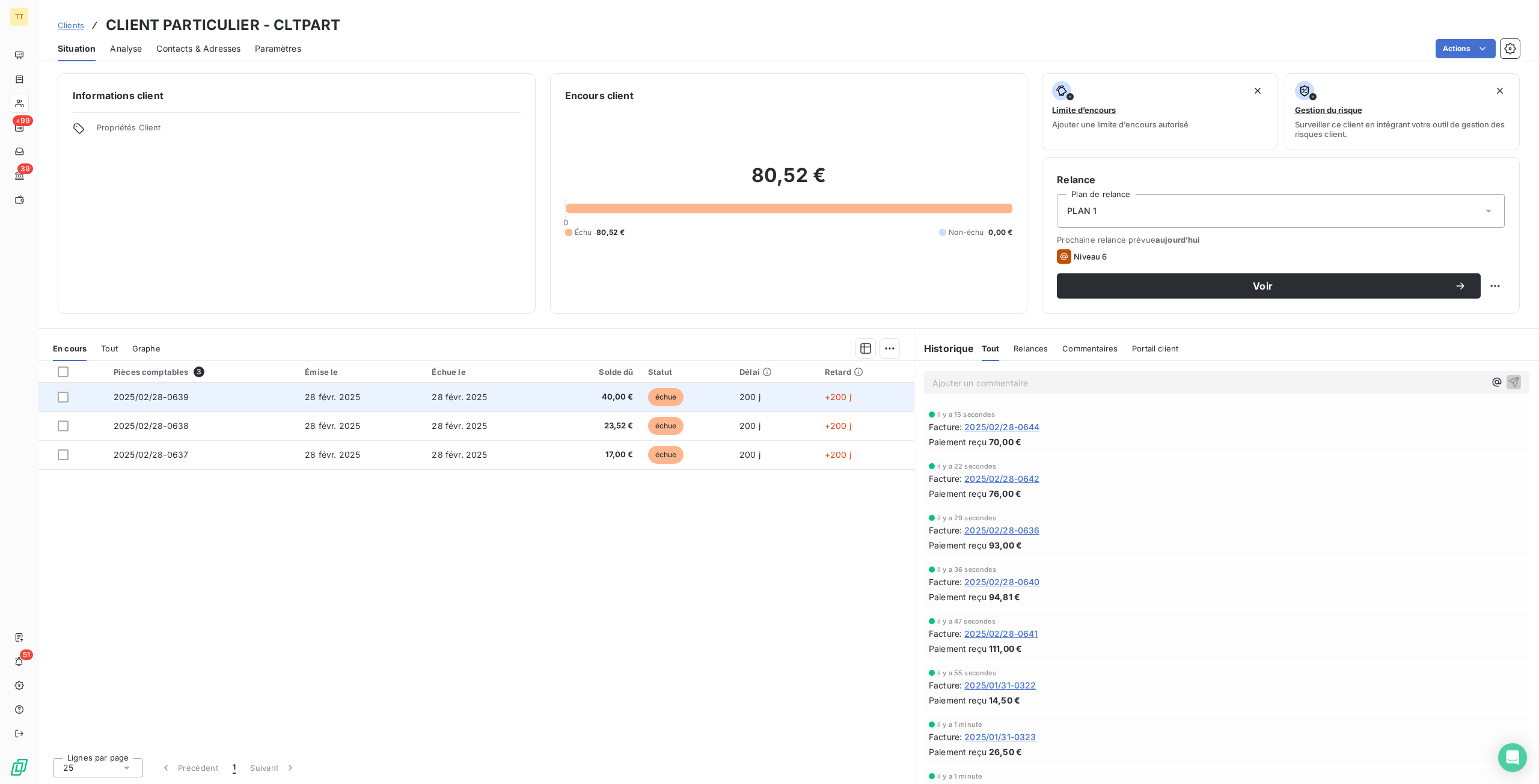
click at [550, 403] on td "28 févr. 2025" at bounding box center [487, 397] width 127 height 29
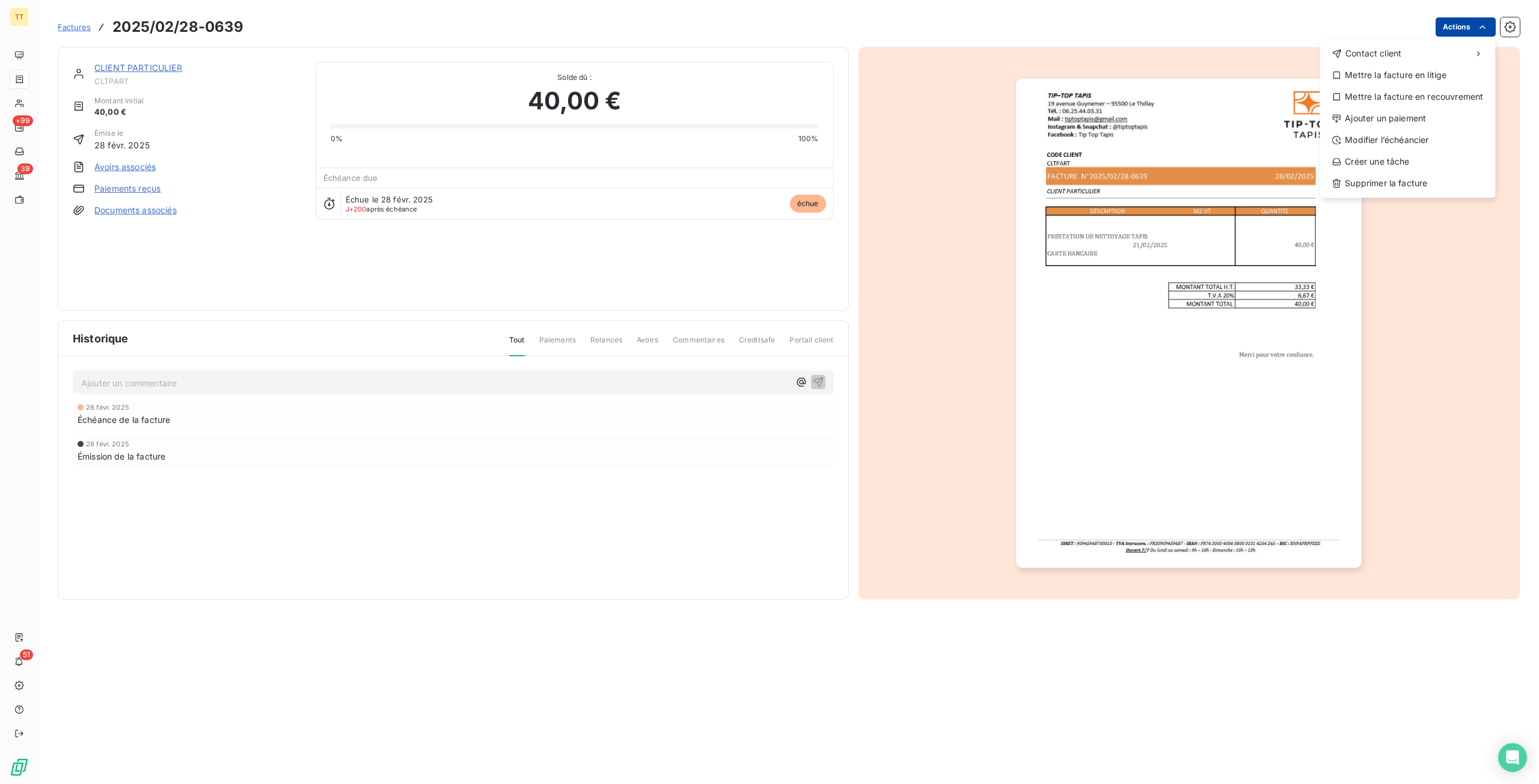
click at [1441, 36] on html "TT +99 39 51 Factures 2025/02/28-0639 Actions Contact client Mettre la facture …" at bounding box center [770, 392] width 1539 height 784
click at [1397, 120] on div "Ajouter un paiement" at bounding box center [1407, 119] width 166 height 19
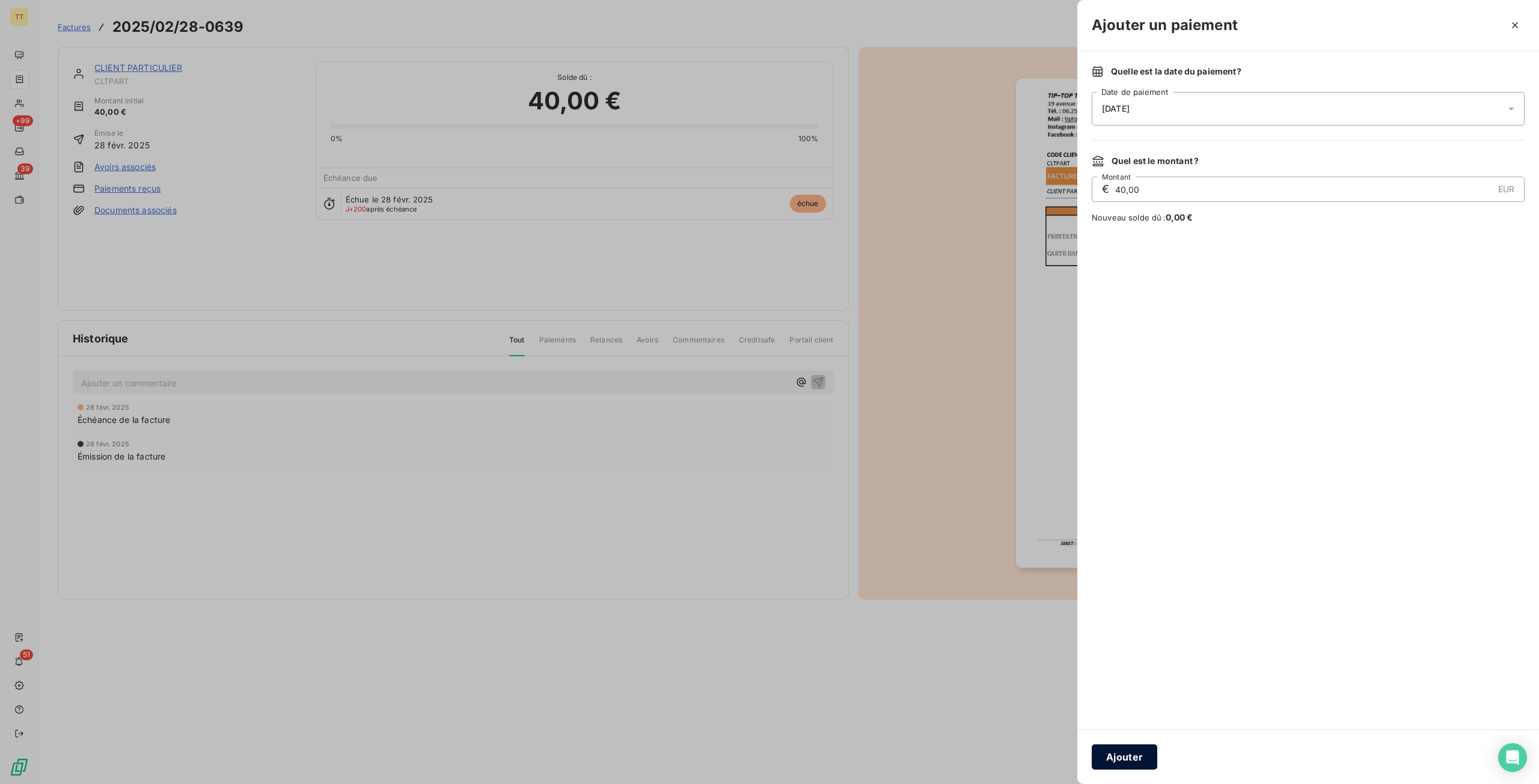
click at [1127, 746] on button "Ajouter" at bounding box center [1125, 757] width 66 height 25
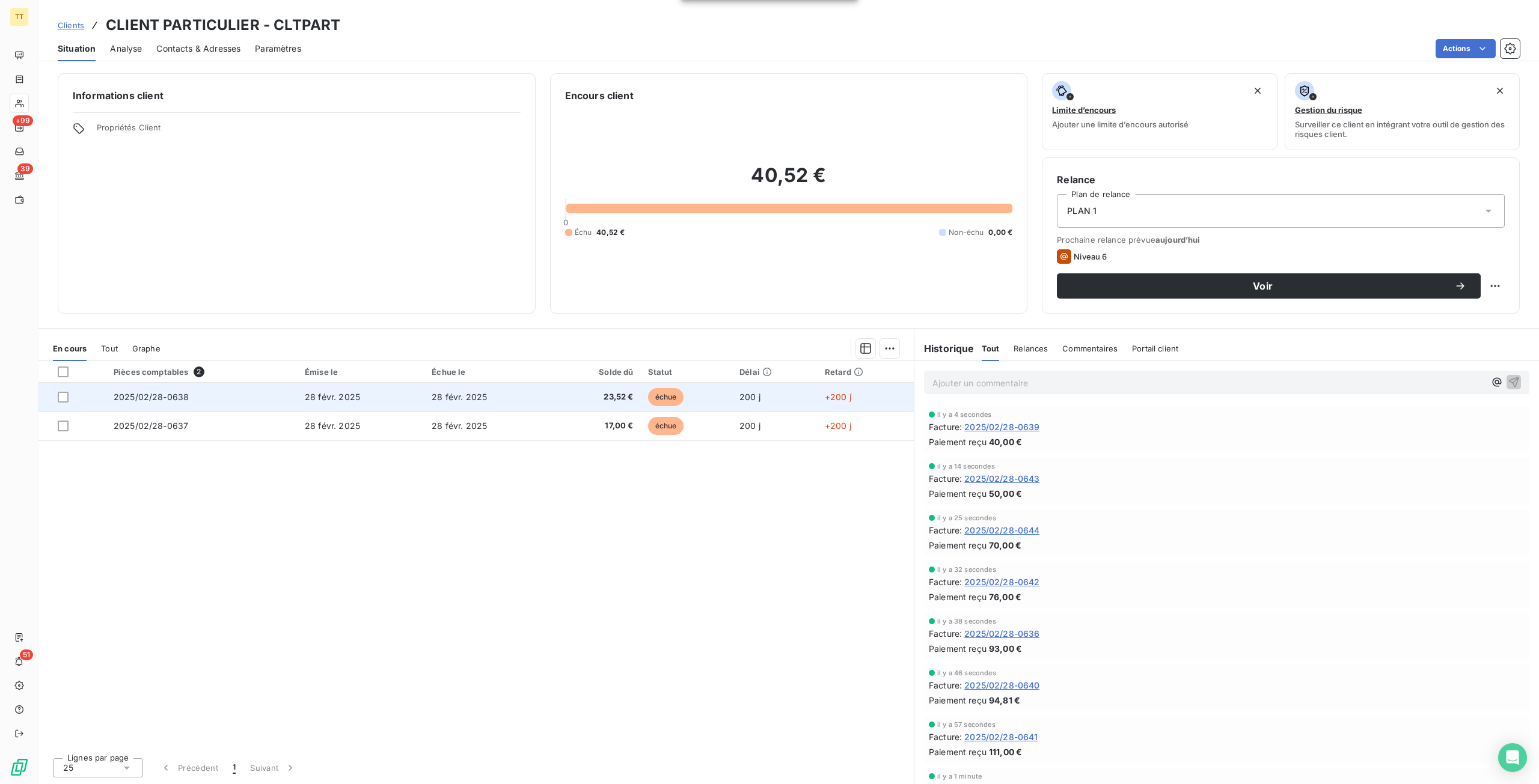
click at [490, 401] on td "28 févr. 2025" at bounding box center [487, 397] width 127 height 29
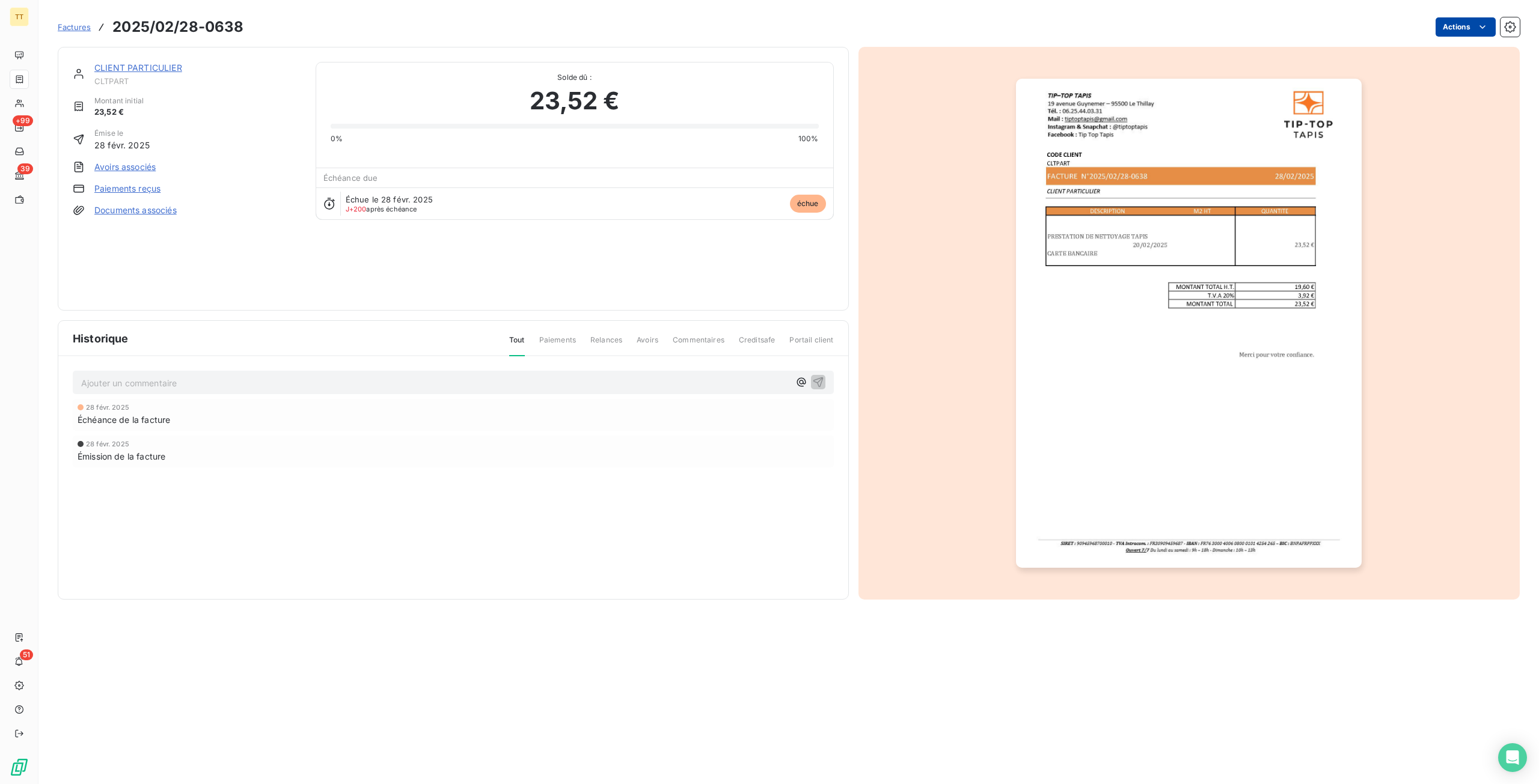
click at [1460, 27] on html "TT +99 39 51 Factures 2025/02/28-0638 Actions CLIENT PARTICULIER CLTPART Montan…" at bounding box center [770, 392] width 1539 height 784
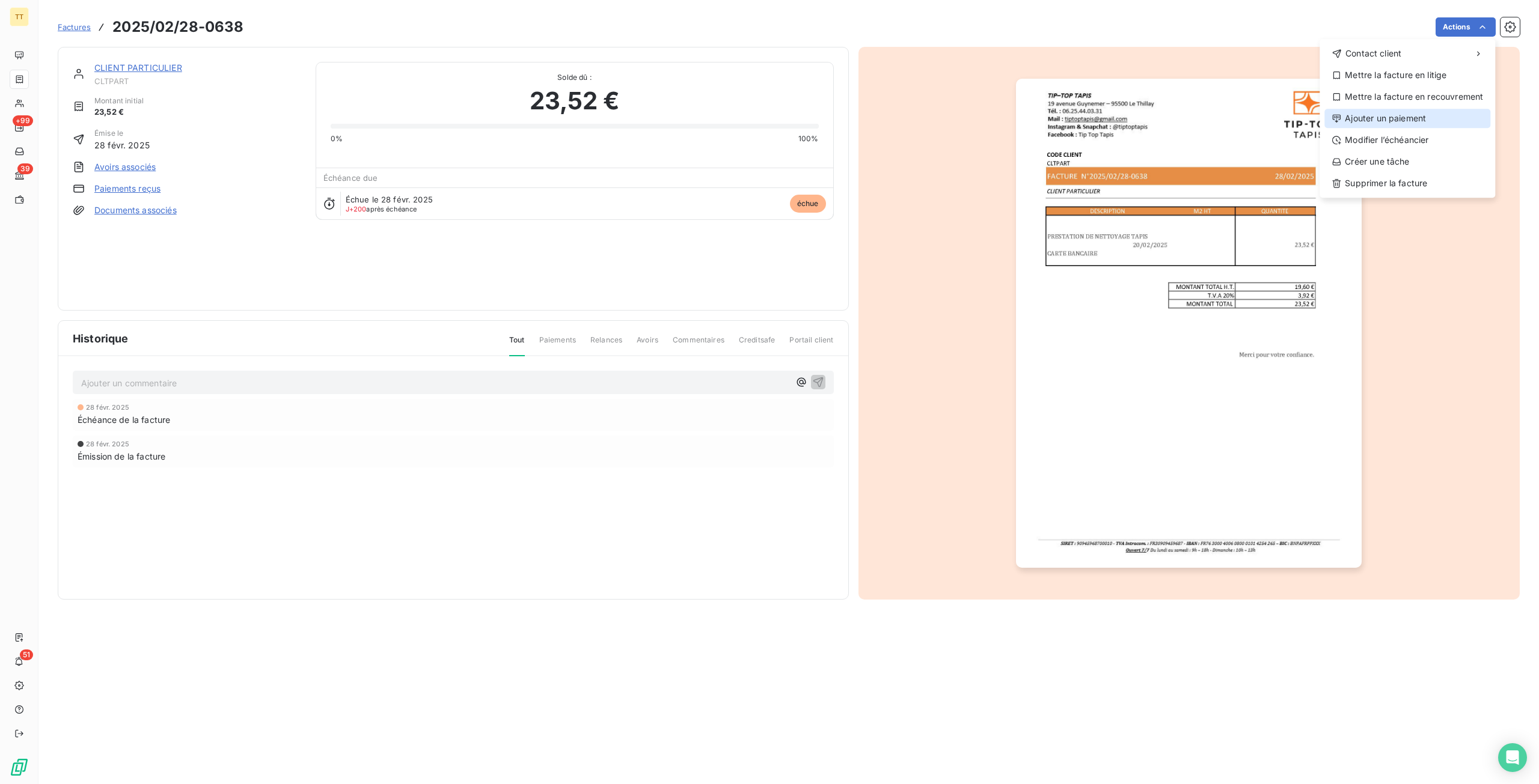
click at [1389, 115] on div "Ajouter un paiement" at bounding box center [1407, 119] width 166 height 19
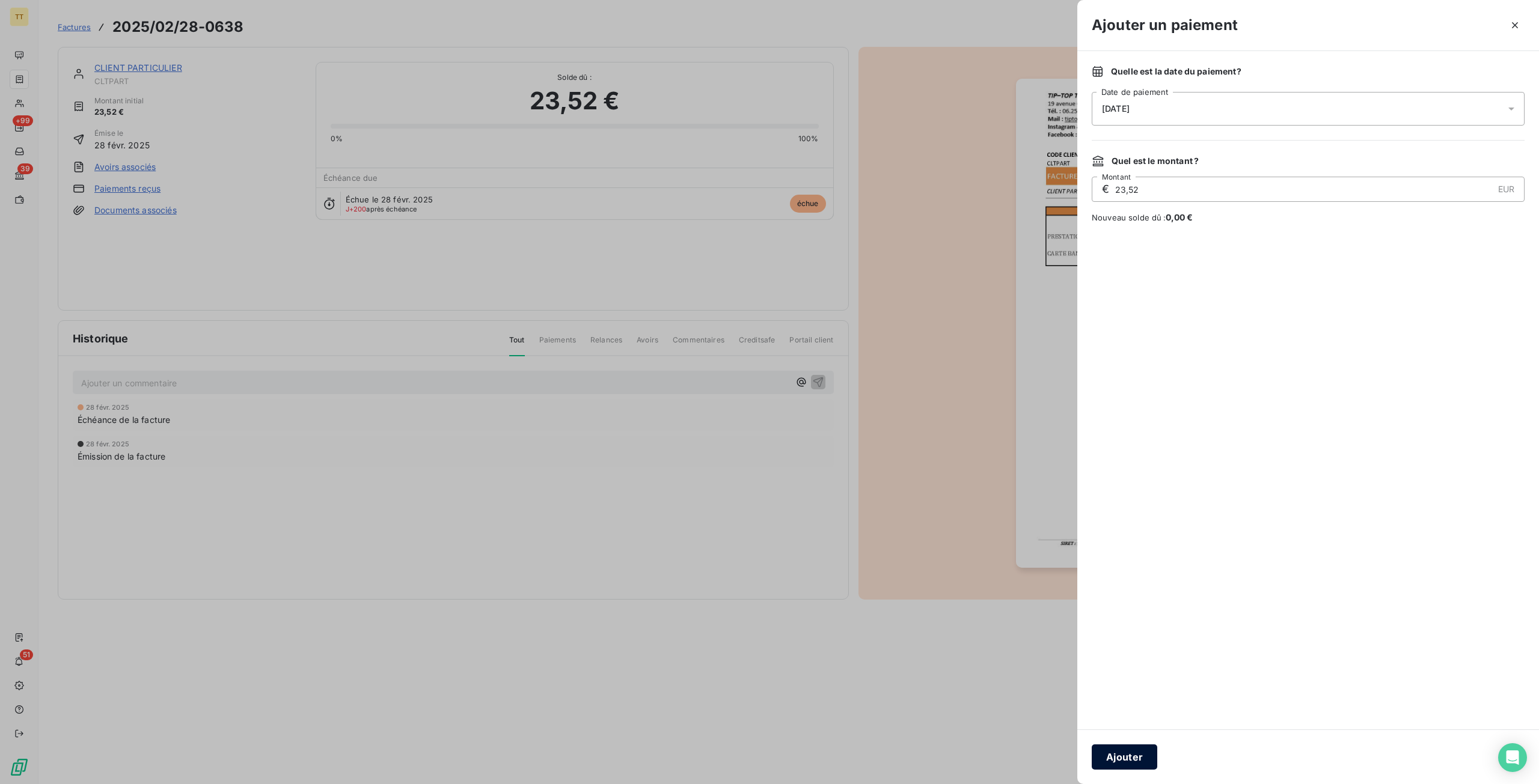
click at [1128, 765] on button "Ajouter" at bounding box center [1125, 757] width 66 height 25
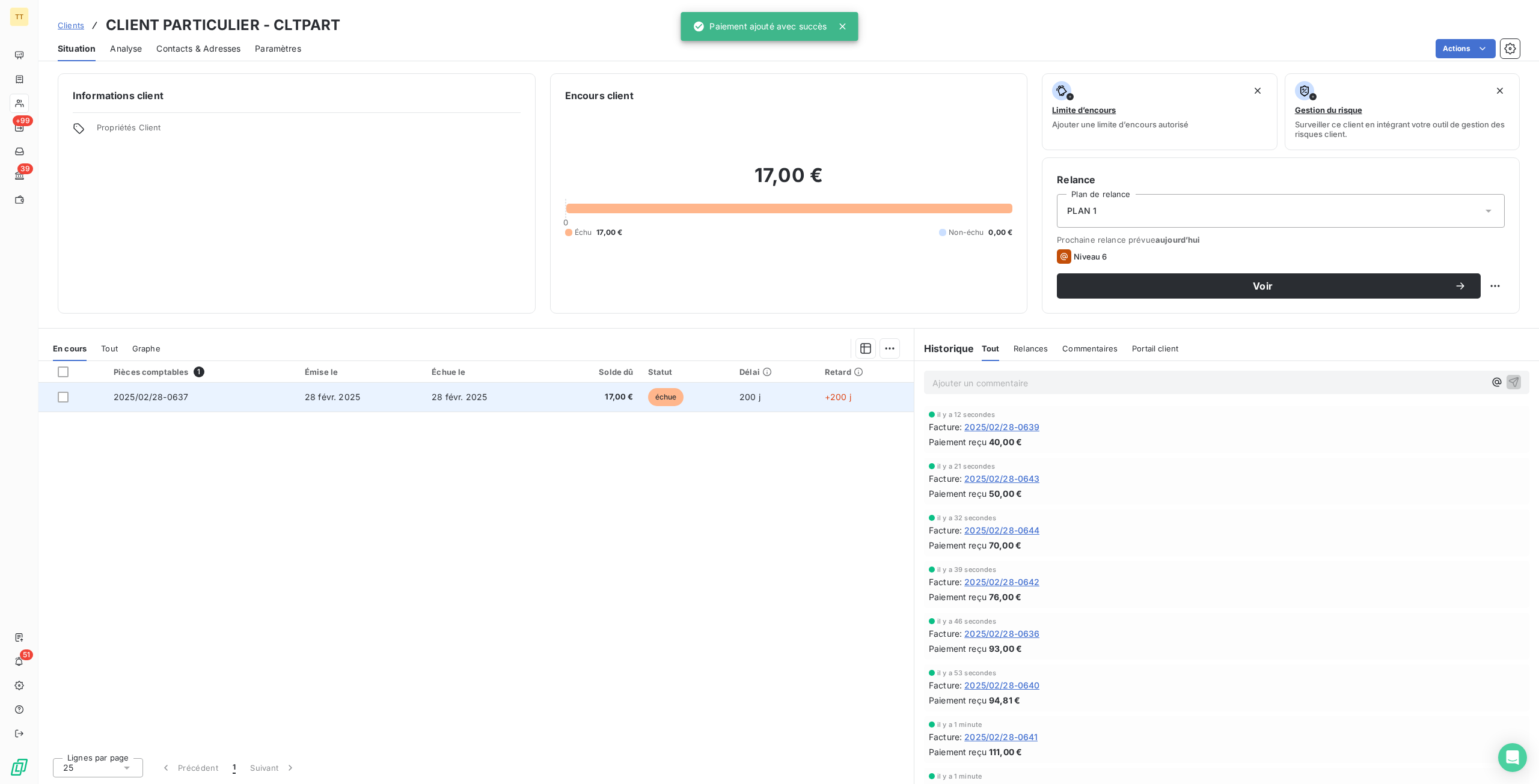
click at [540, 410] on td "28 févr. 2025" at bounding box center [487, 397] width 127 height 29
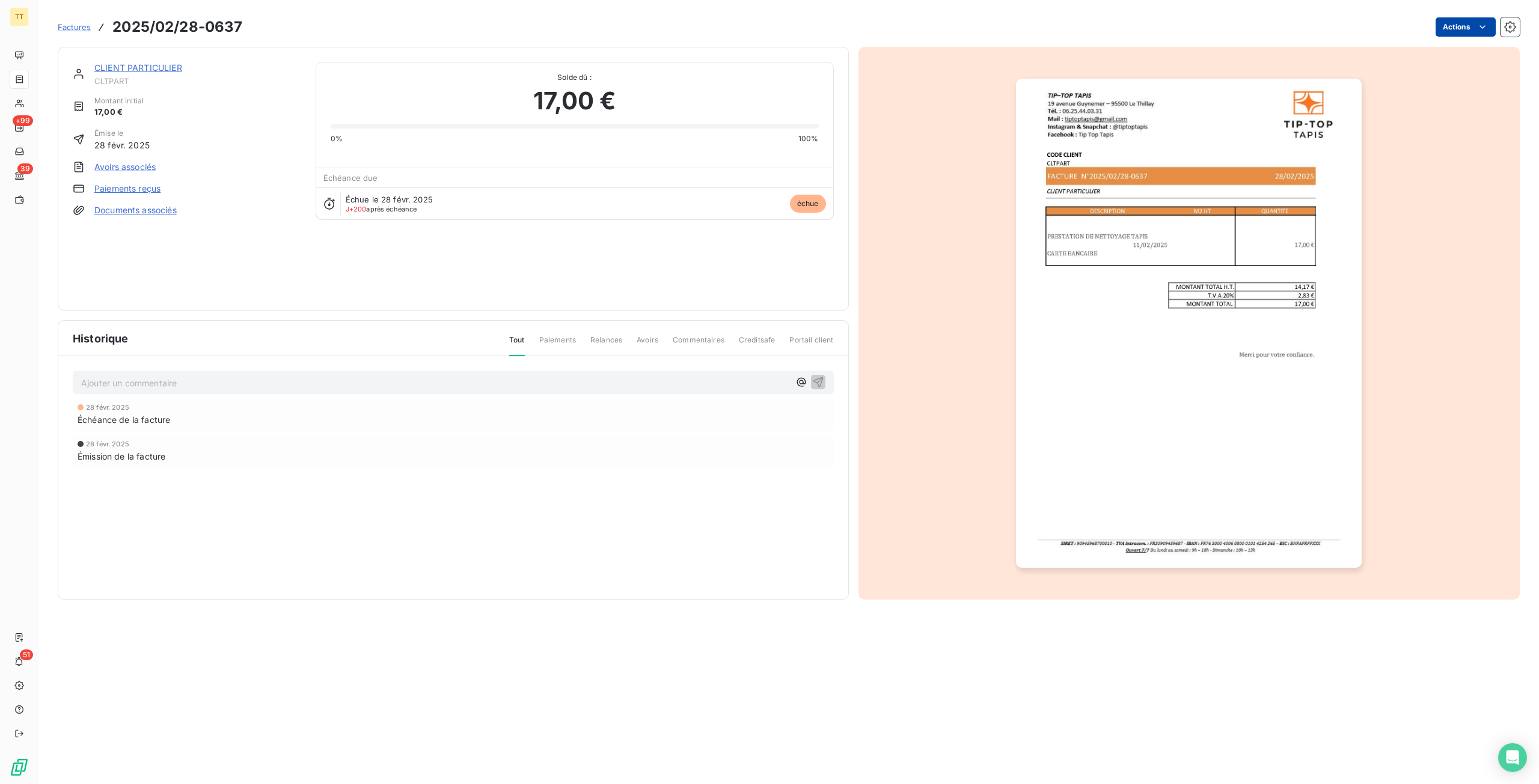
click at [1455, 22] on html "TT +99 39 51 Factures 2025/02/28-0637 Actions CLIENT PARTICULIER CLTPART Montan…" at bounding box center [770, 392] width 1539 height 784
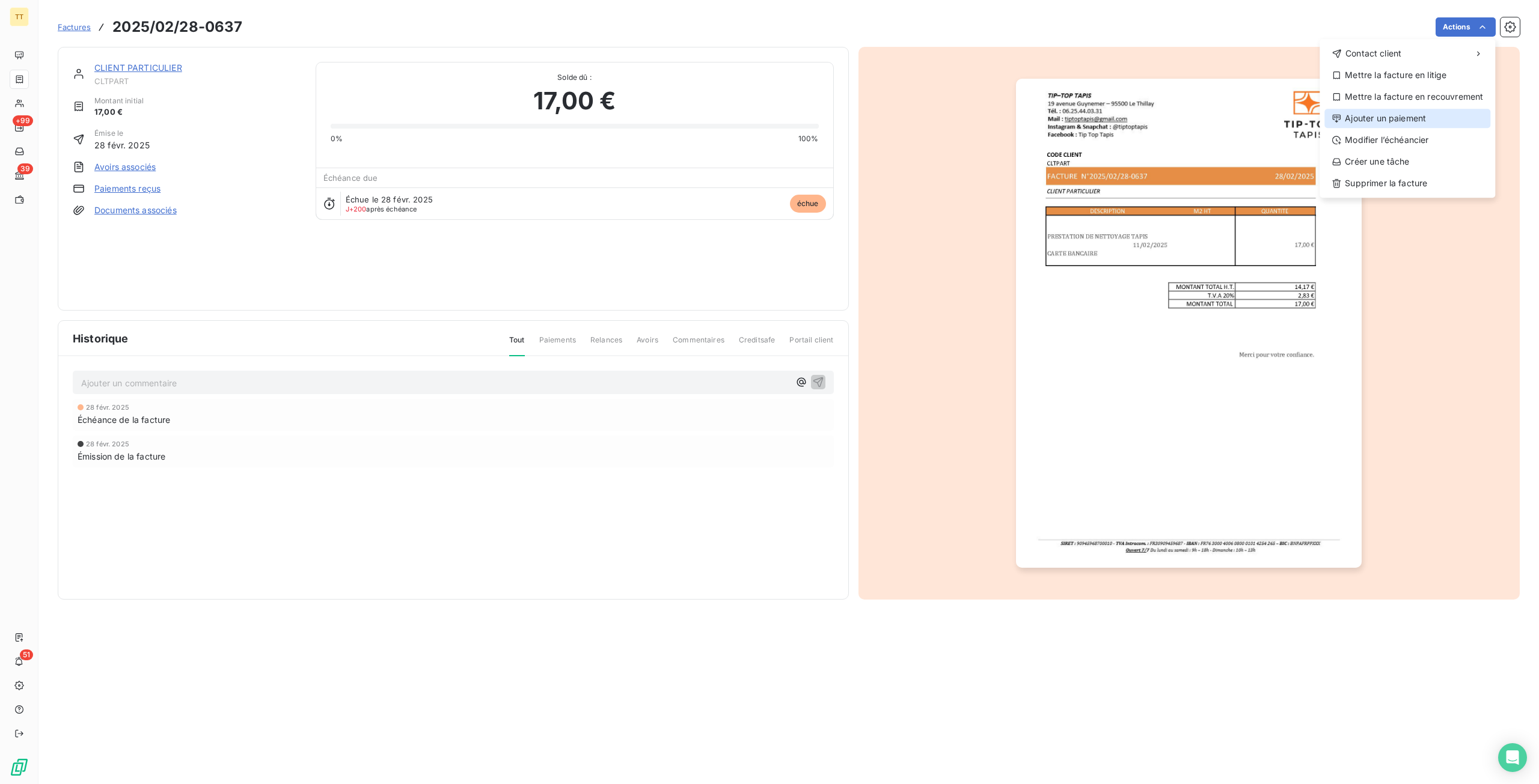
click at [1427, 122] on div "Ajouter un paiement" at bounding box center [1407, 119] width 166 height 19
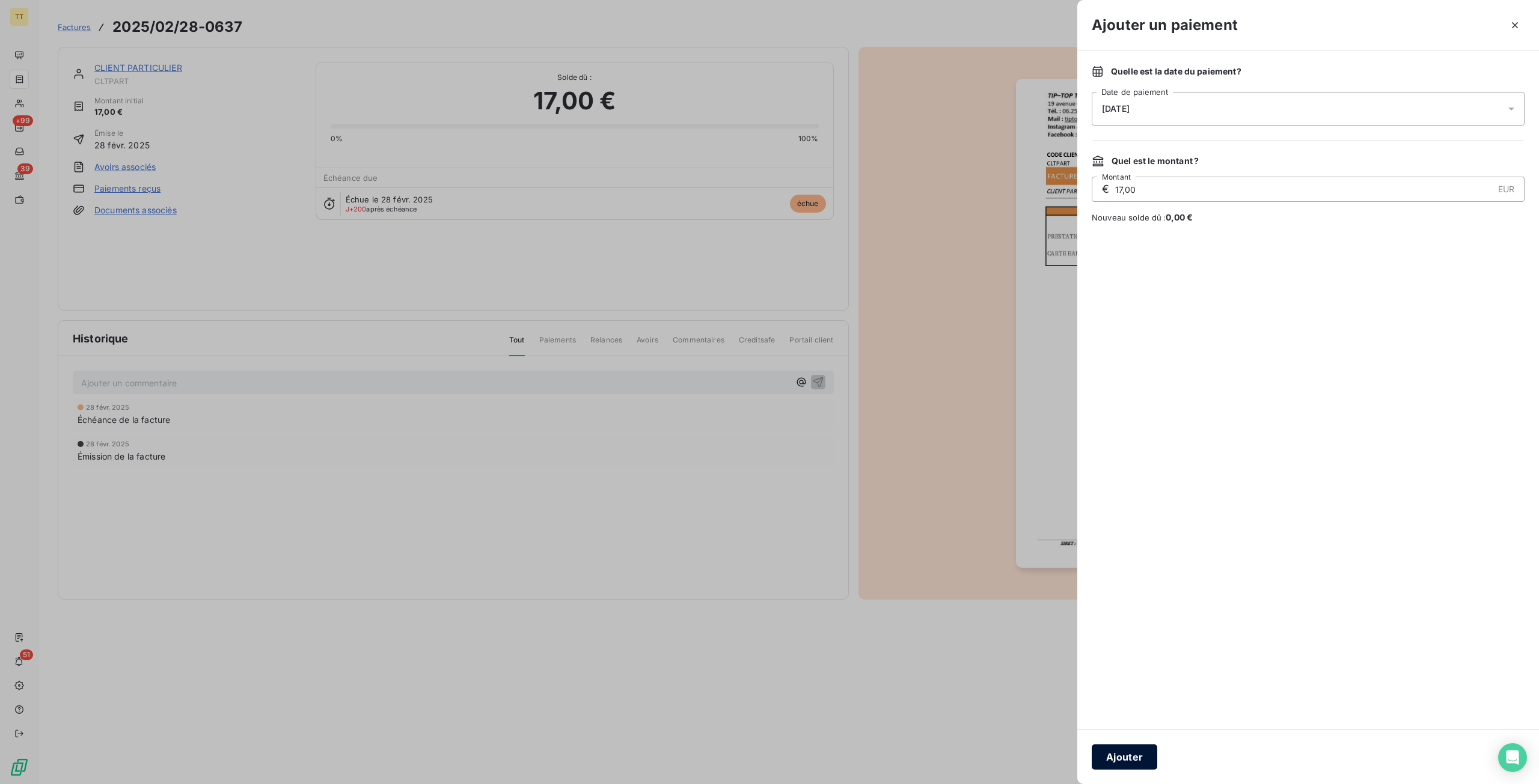
click at [1100, 754] on button "Ajouter" at bounding box center [1125, 757] width 66 height 25
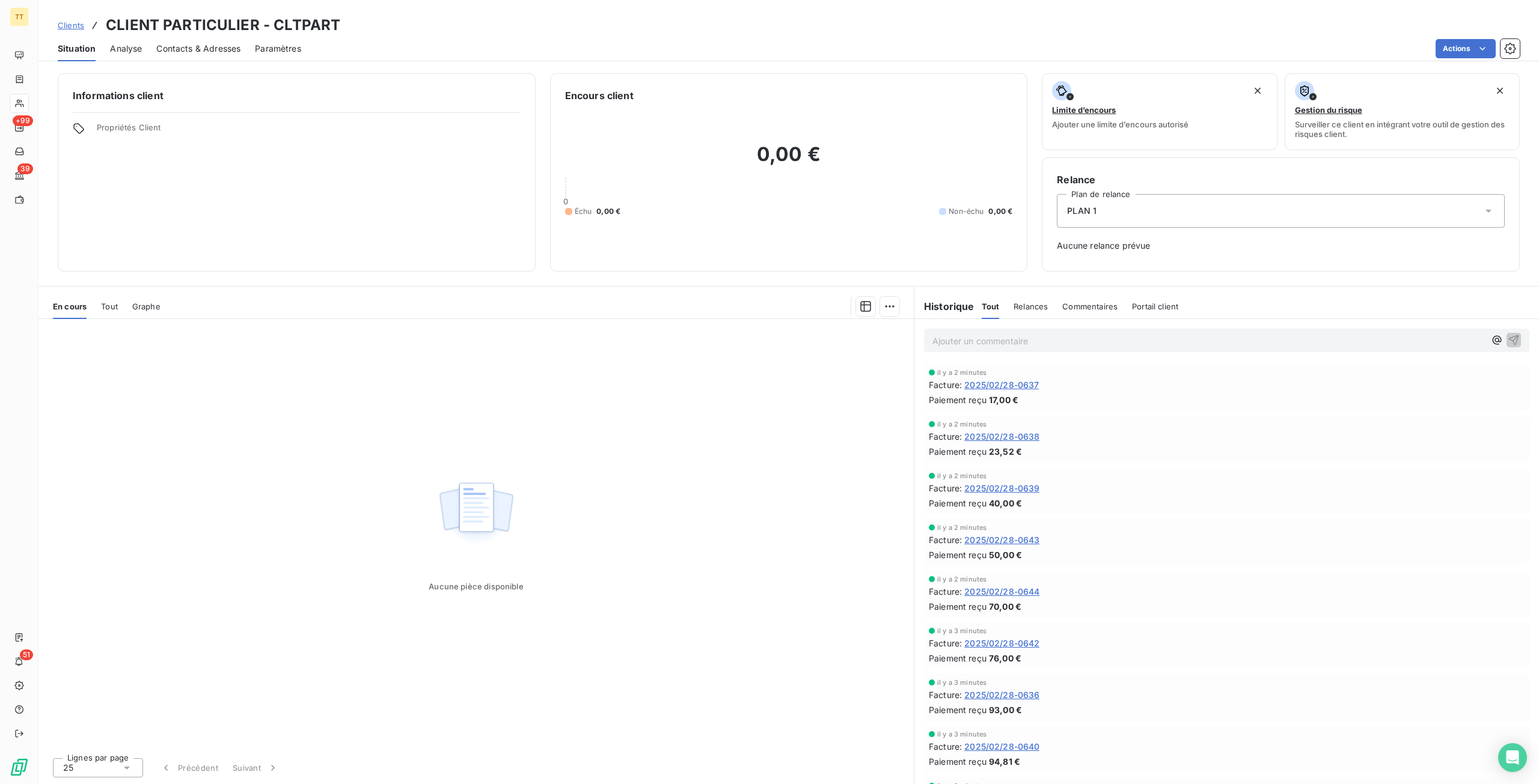
click at [111, 303] on span "Tout" at bounding box center [110, 306] width 17 height 10
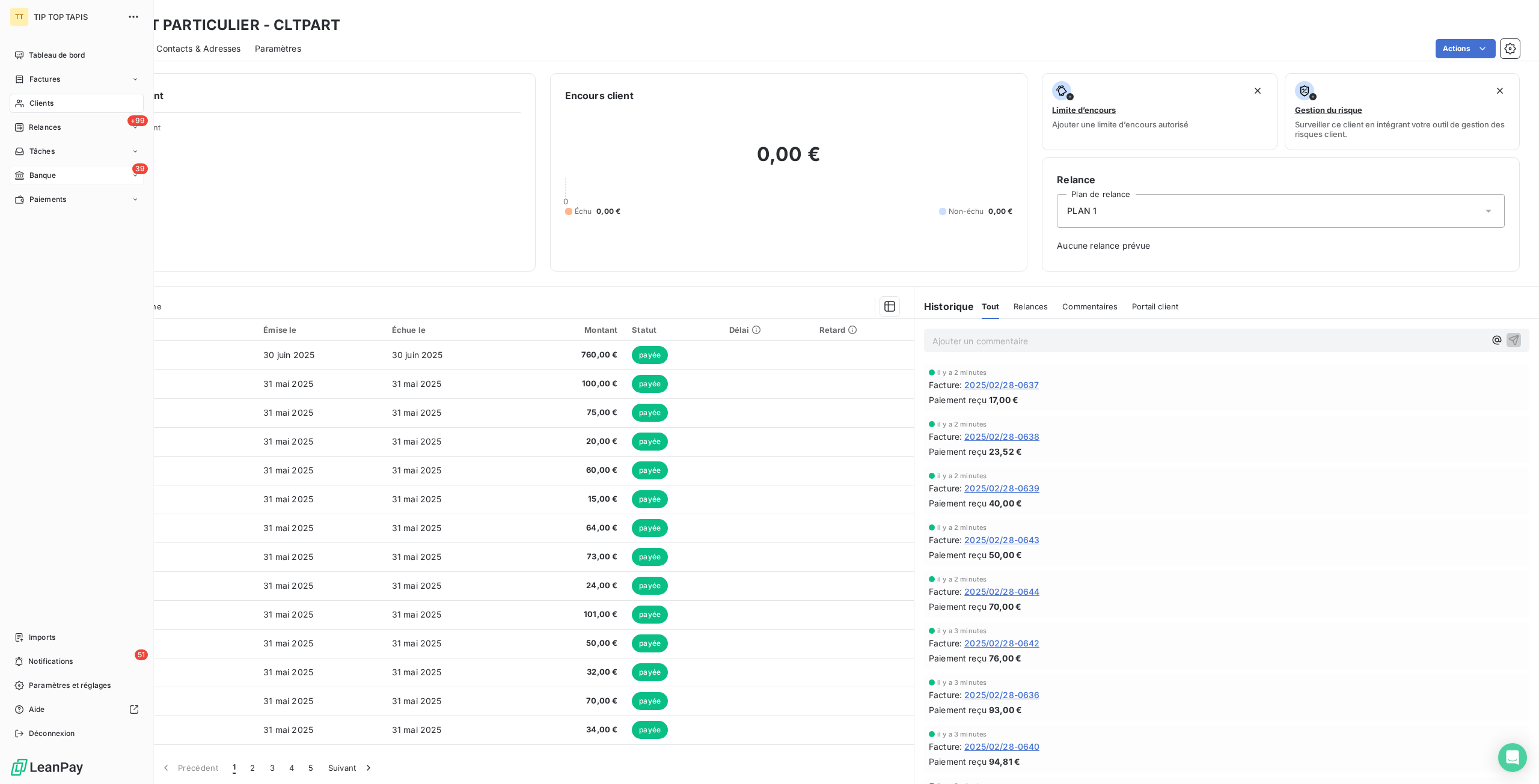
click at [137, 174] on icon at bounding box center [135, 175] width 7 height 7
click at [139, 77] on div "Factures" at bounding box center [77, 79] width 134 height 19
click at [133, 153] on icon at bounding box center [135, 151] width 7 height 7
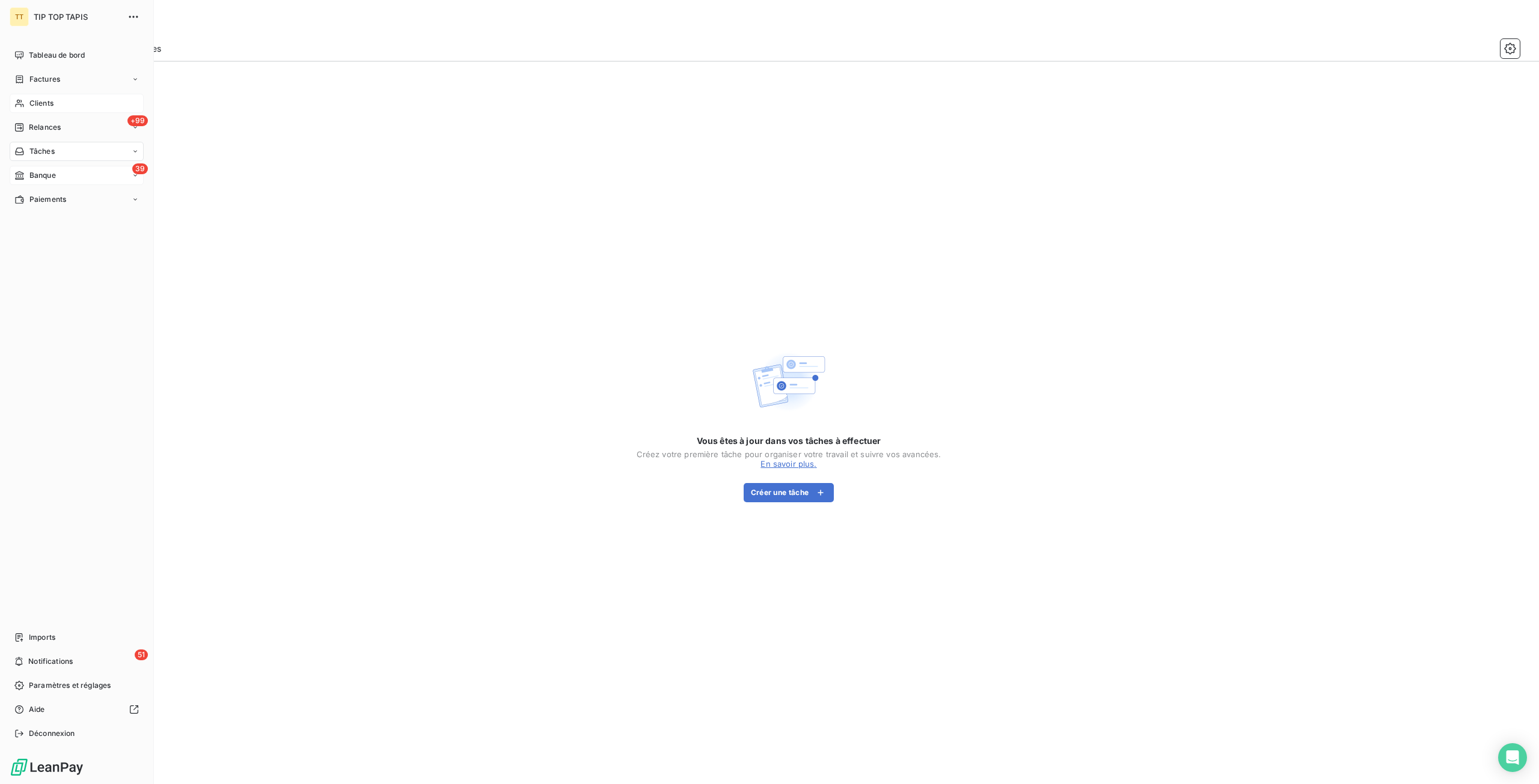
click at [130, 102] on div "Clients" at bounding box center [77, 103] width 134 height 19
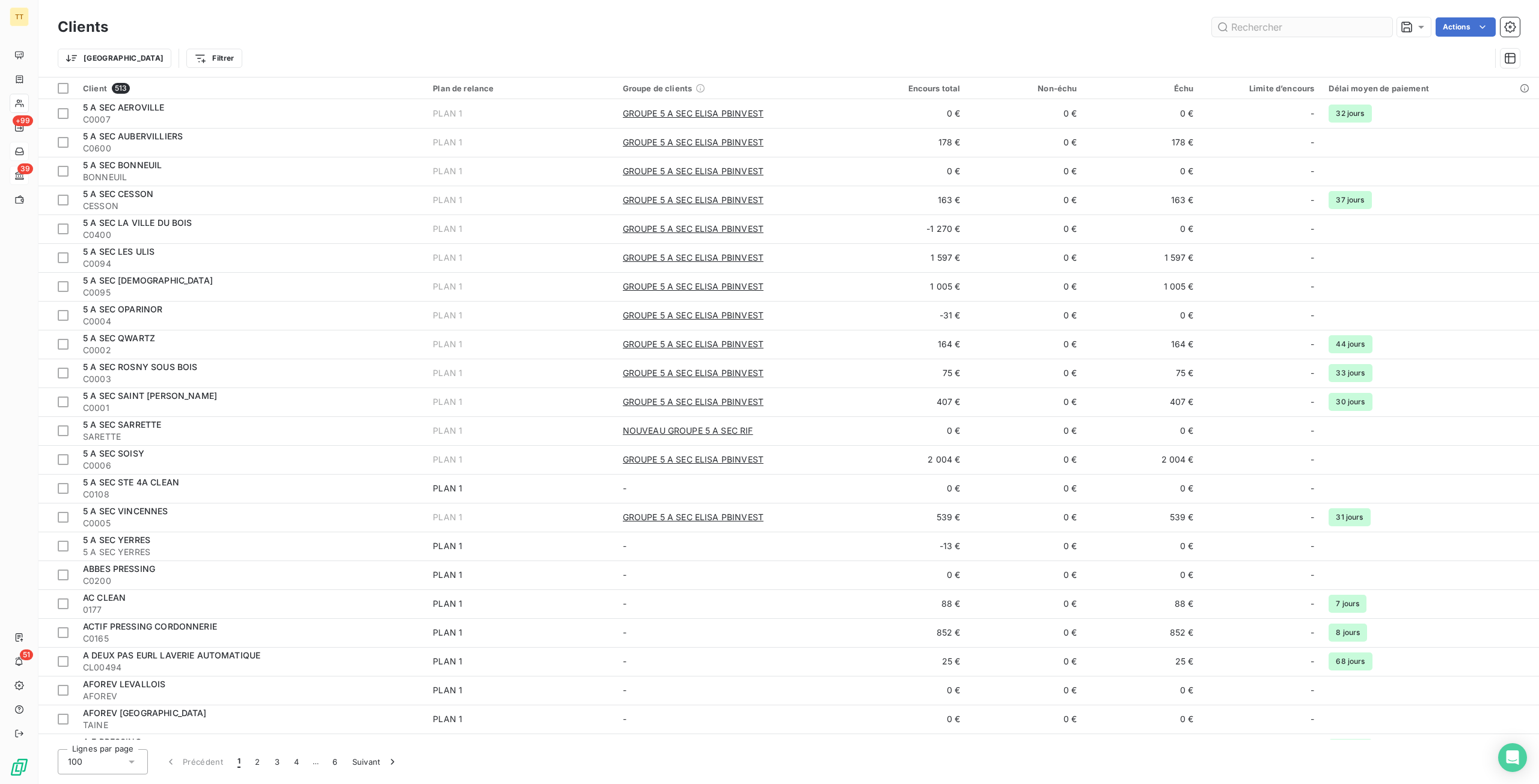
click at [1289, 23] on input "text" at bounding box center [1302, 27] width 180 height 19
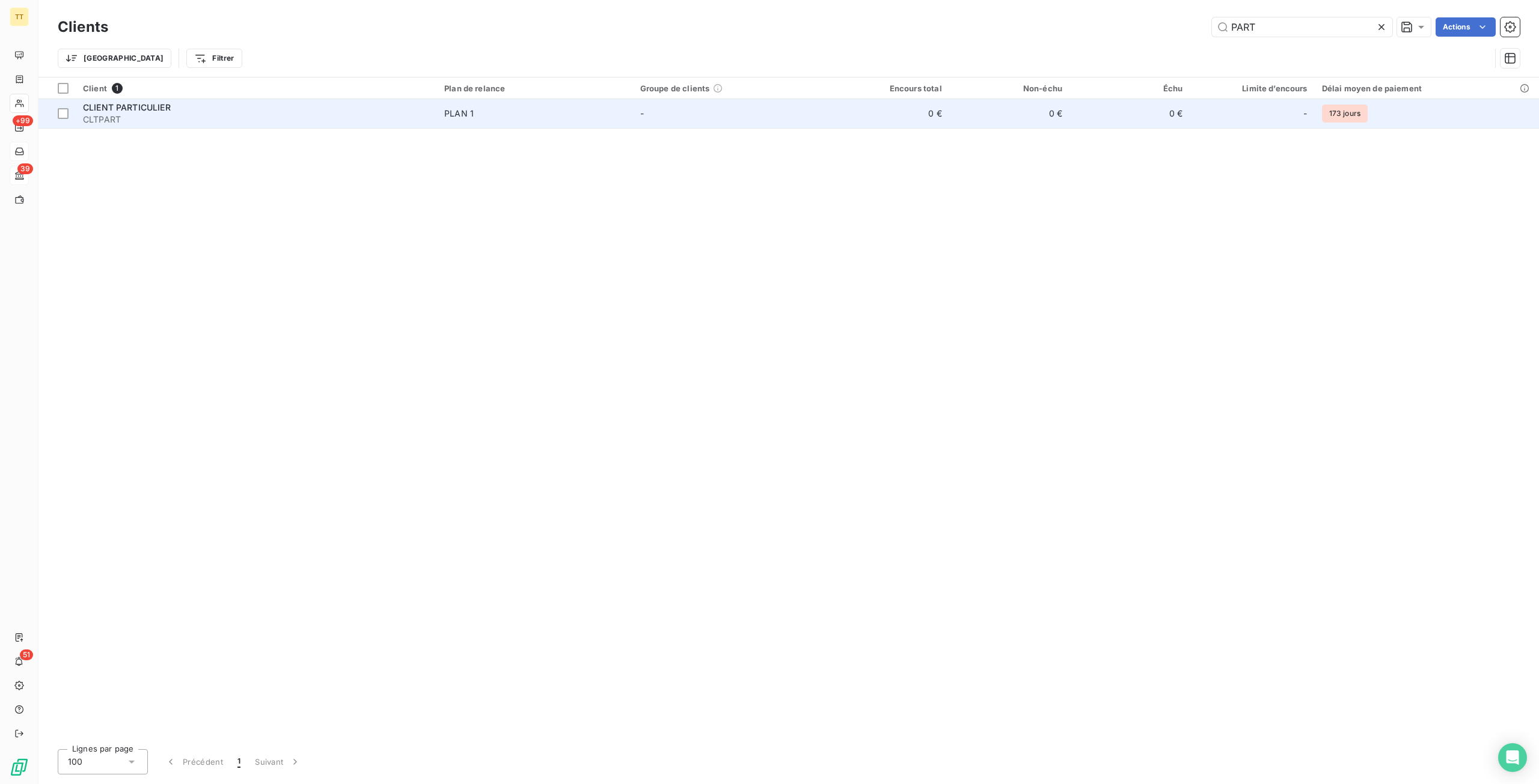
type input "PART"
click at [391, 111] on div "CLIENT PARTICULIER" at bounding box center [256, 108] width 347 height 12
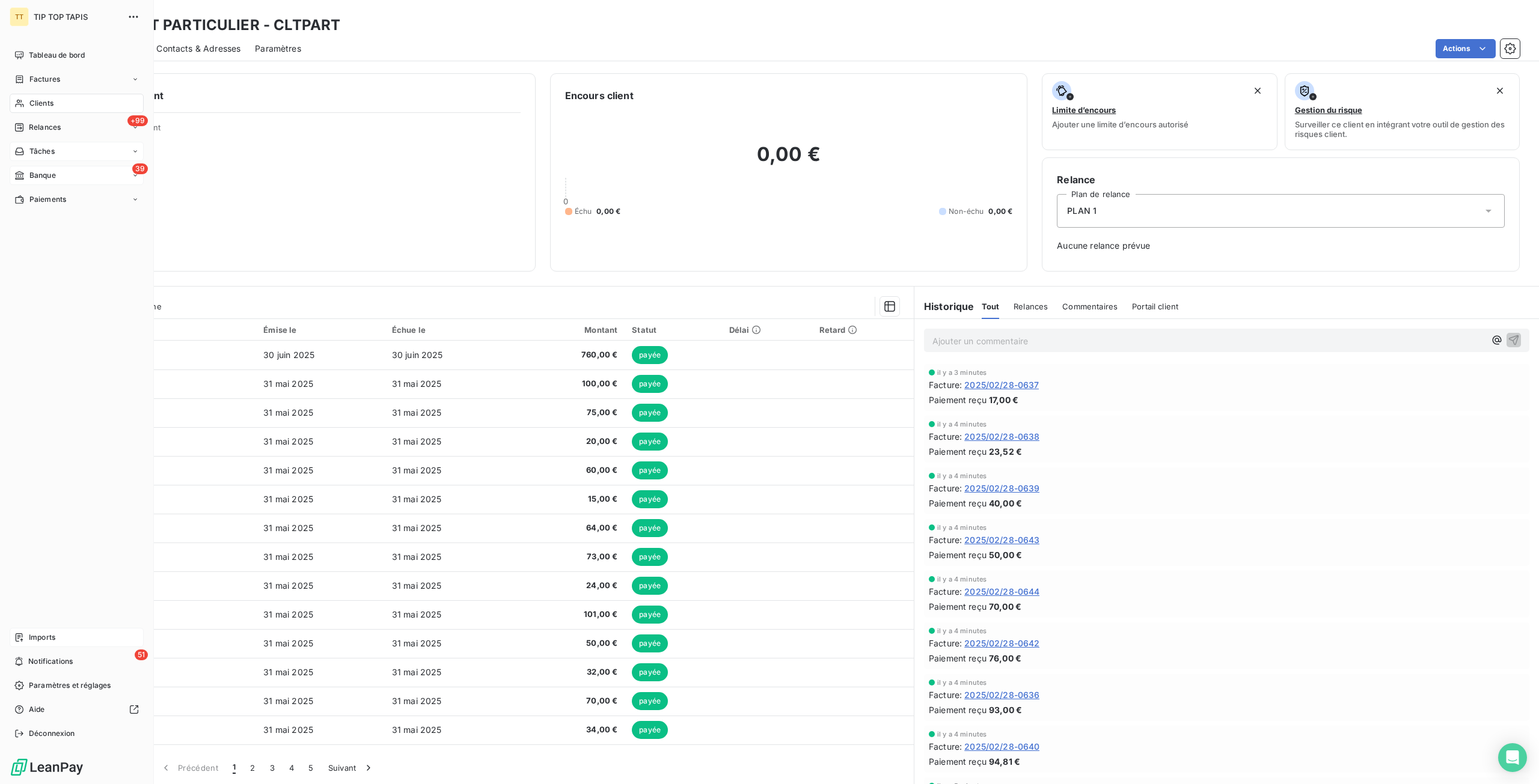
click at [52, 633] on span "Imports" at bounding box center [42, 637] width 26 height 11
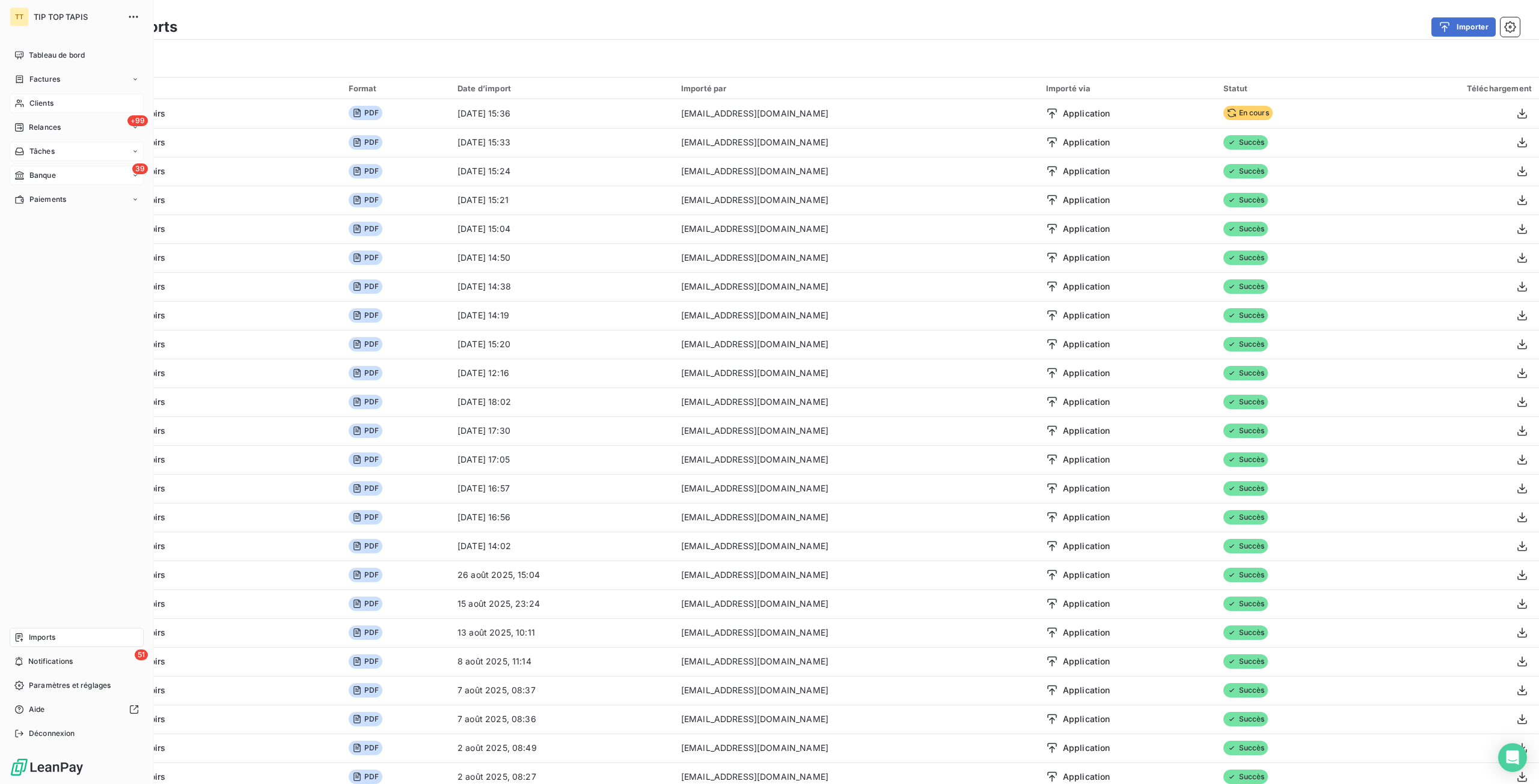
click at [97, 105] on div "Clients" at bounding box center [77, 103] width 134 height 19
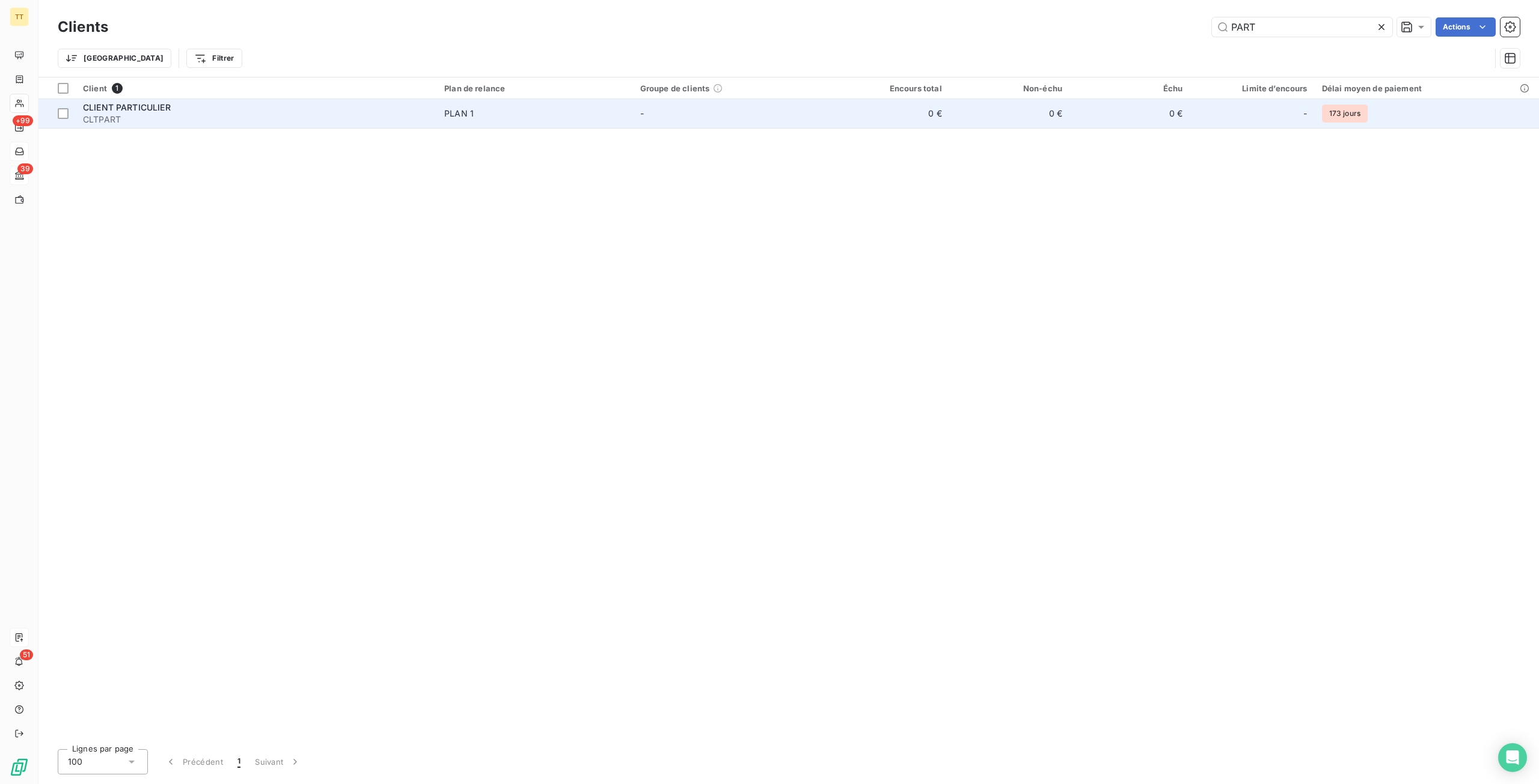
click at [445, 116] on td "PLAN 1" at bounding box center [535, 113] width 196 height 29
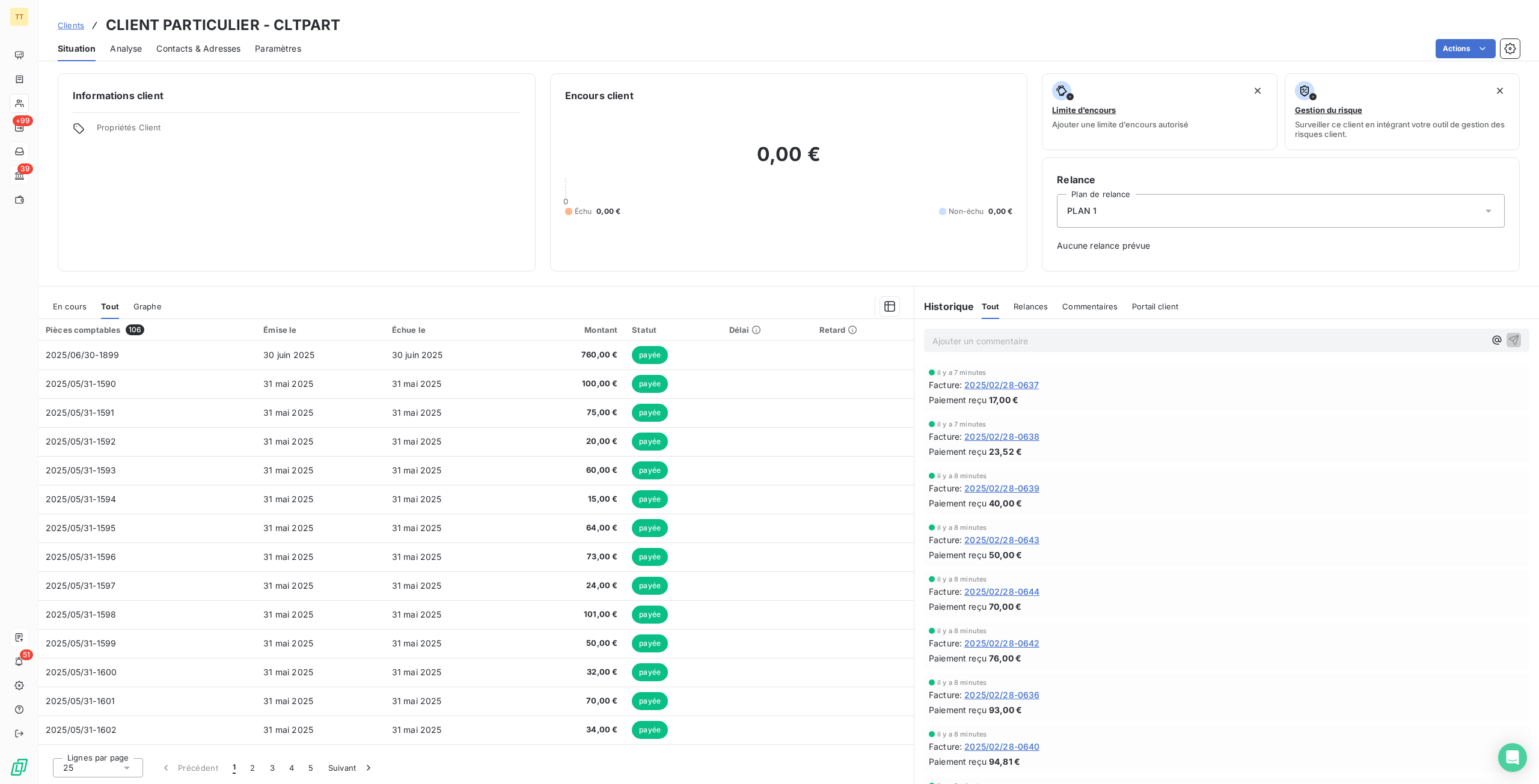
click at [52, 305] on div "En cours Tout Graphe" at bounding box center [476, 306] width 875 height 25
click at [54, 306] on span "En cours" at bounding box center [70, 306] width 34 height 10
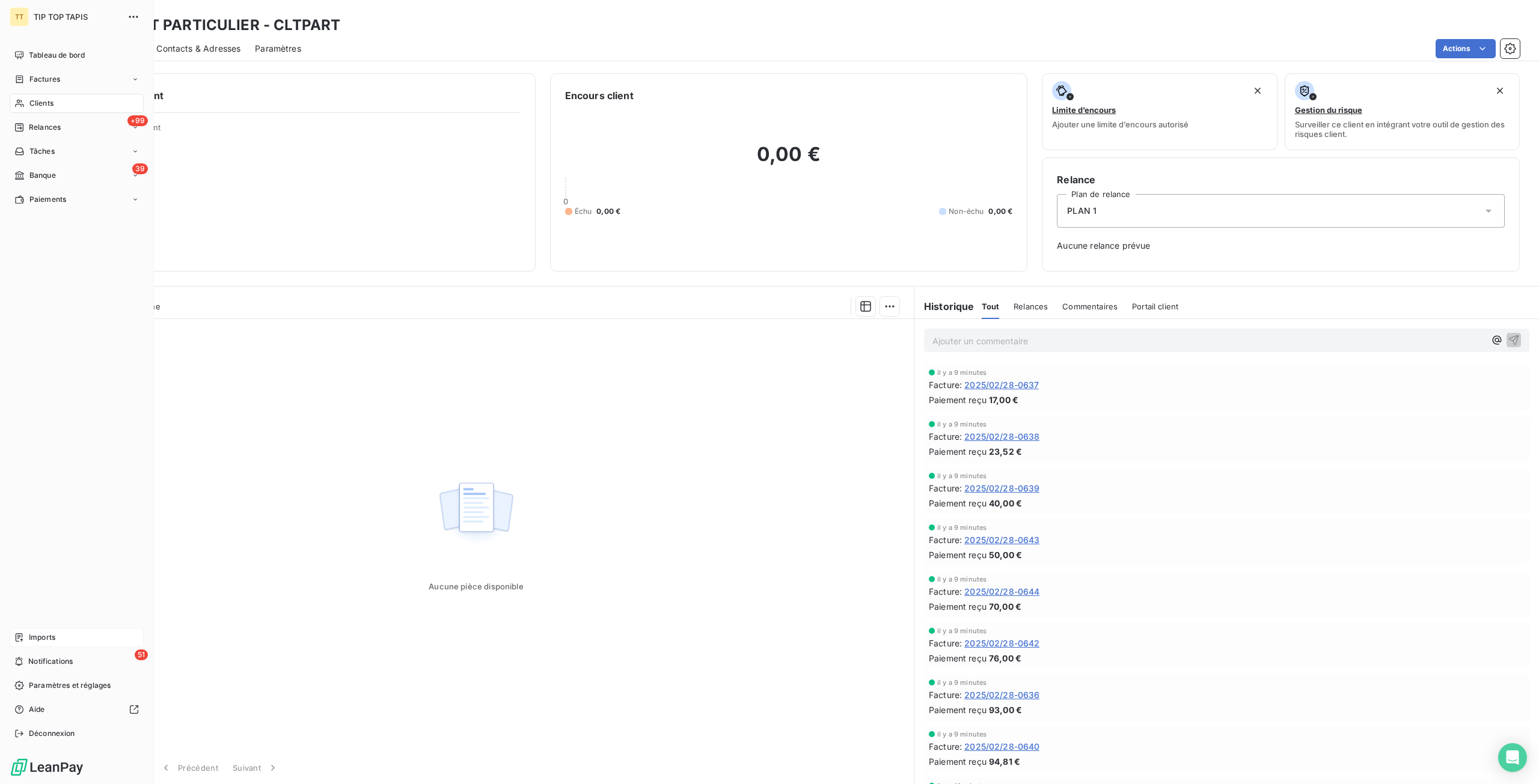
click at [49, 639] on span "Imports" at bounding box center [42, 637] width 26 height 11
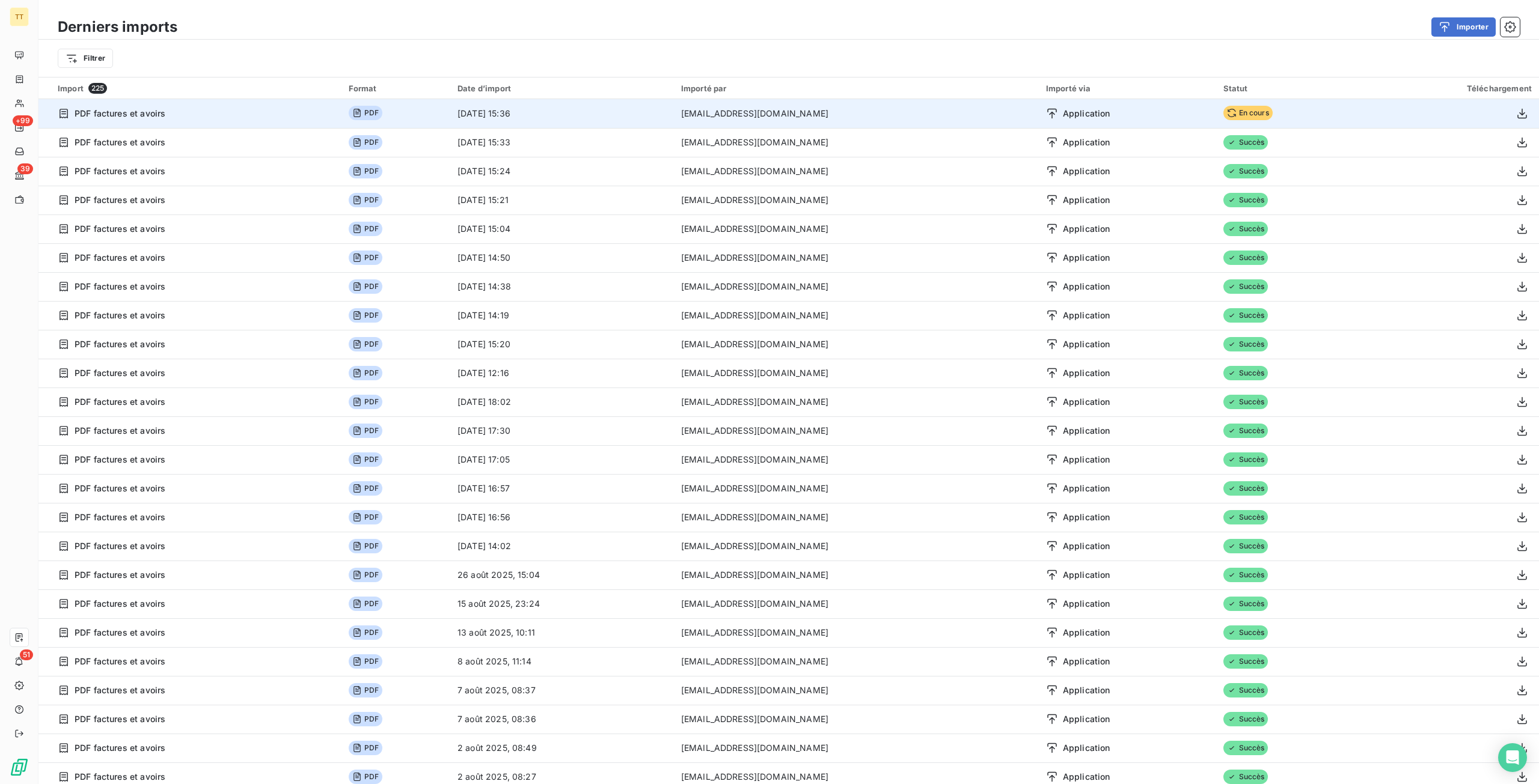
click at [1227, 110] on icon at bounding box center [1232, 113] width 10 height 10
click at [674, 120] on td "[DATE] 15:36" at bounding box center [562, 113] width 224 height 29
click at [1223, 113] on span "En cours" at bounding box center [1248, 113] width 49 height 14
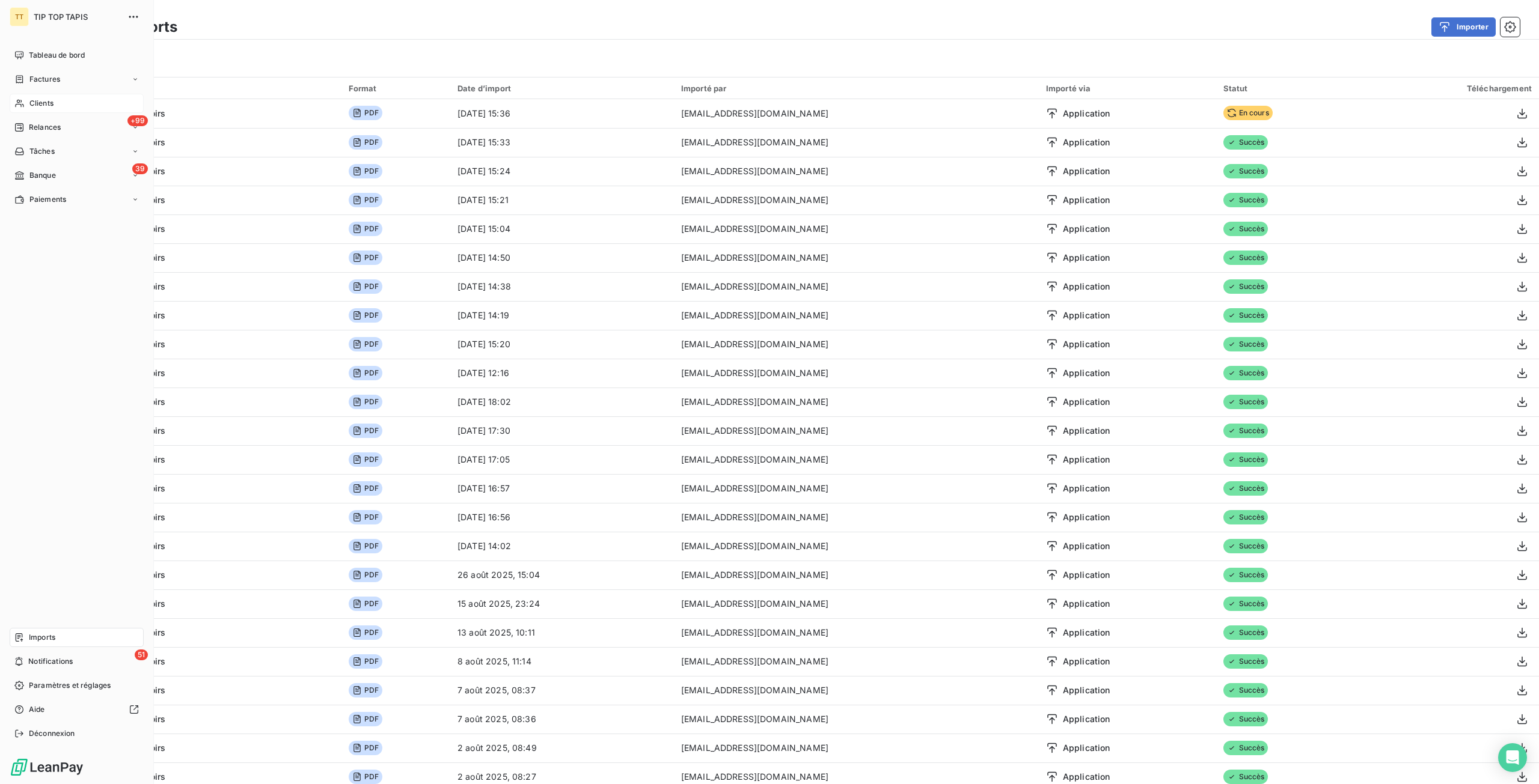
click at [103, 109] on div "Clients" at bounding box center [77, 103] width 134 height 19
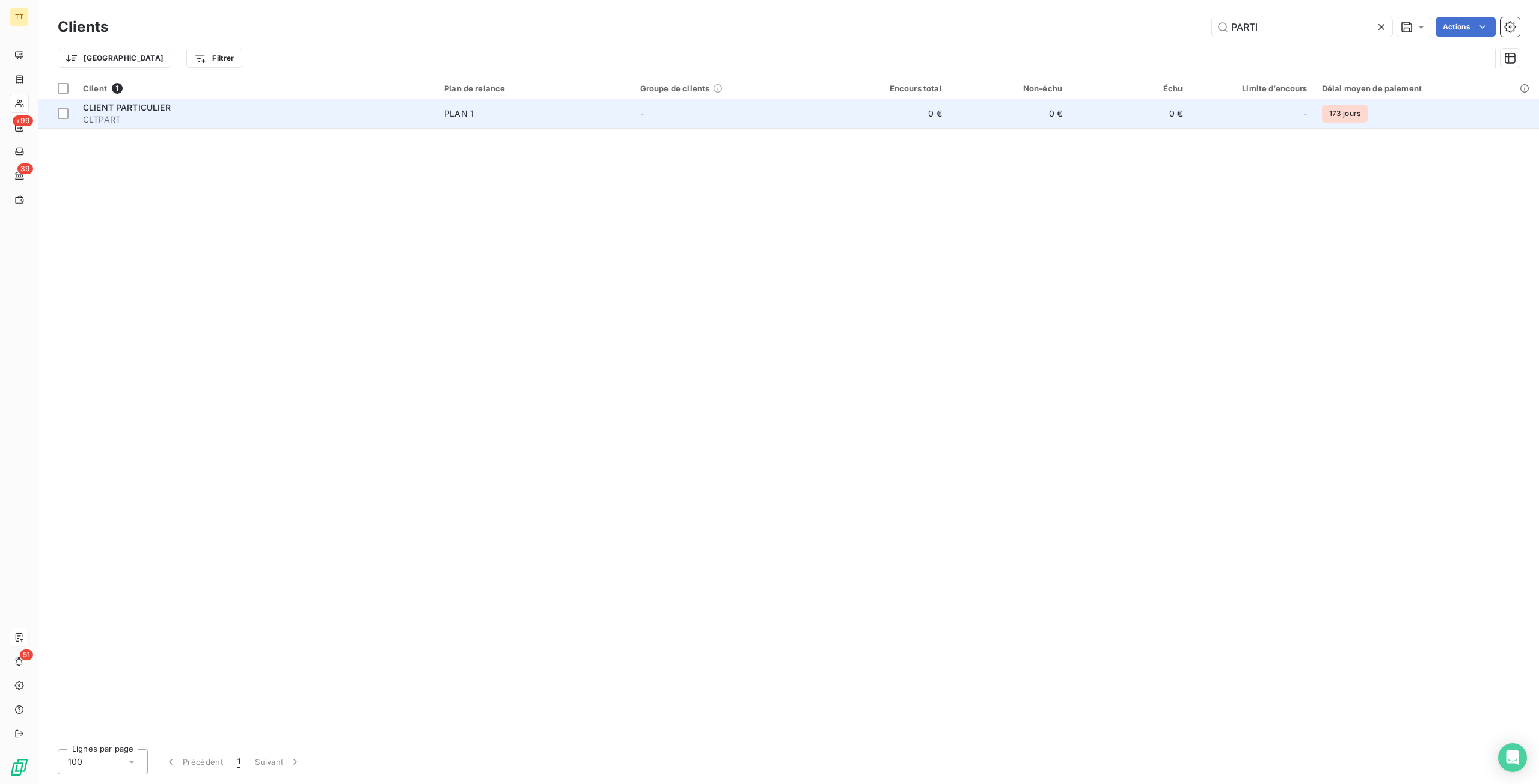
type input "PARTI"
click at [295, 110] on div "CLIENT PARTICULIER" at bounding box center [256, 108] width 347 height 12
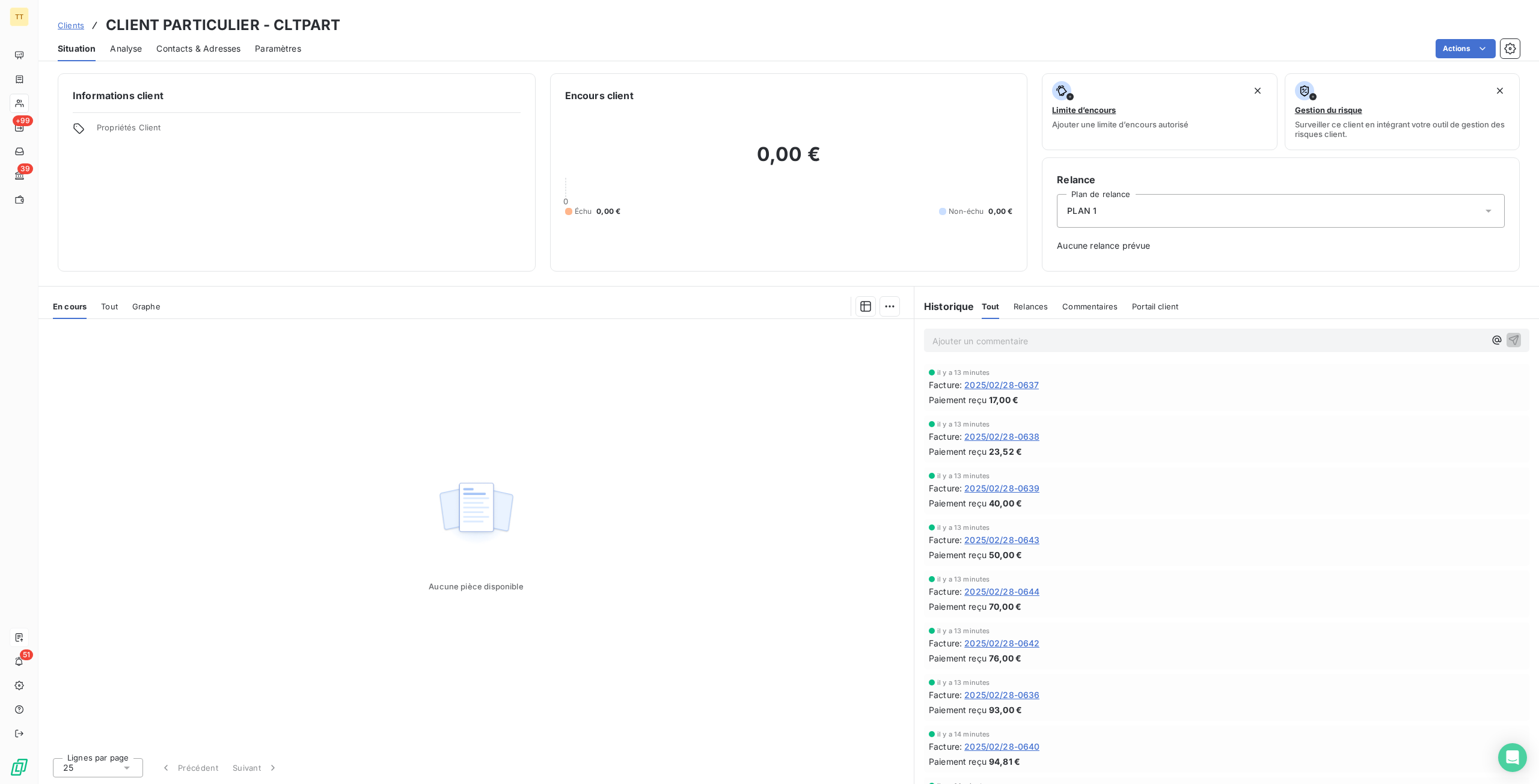
click at [108, 309] on span "Tout" at bounding box center [110, 306] width 17 height 10
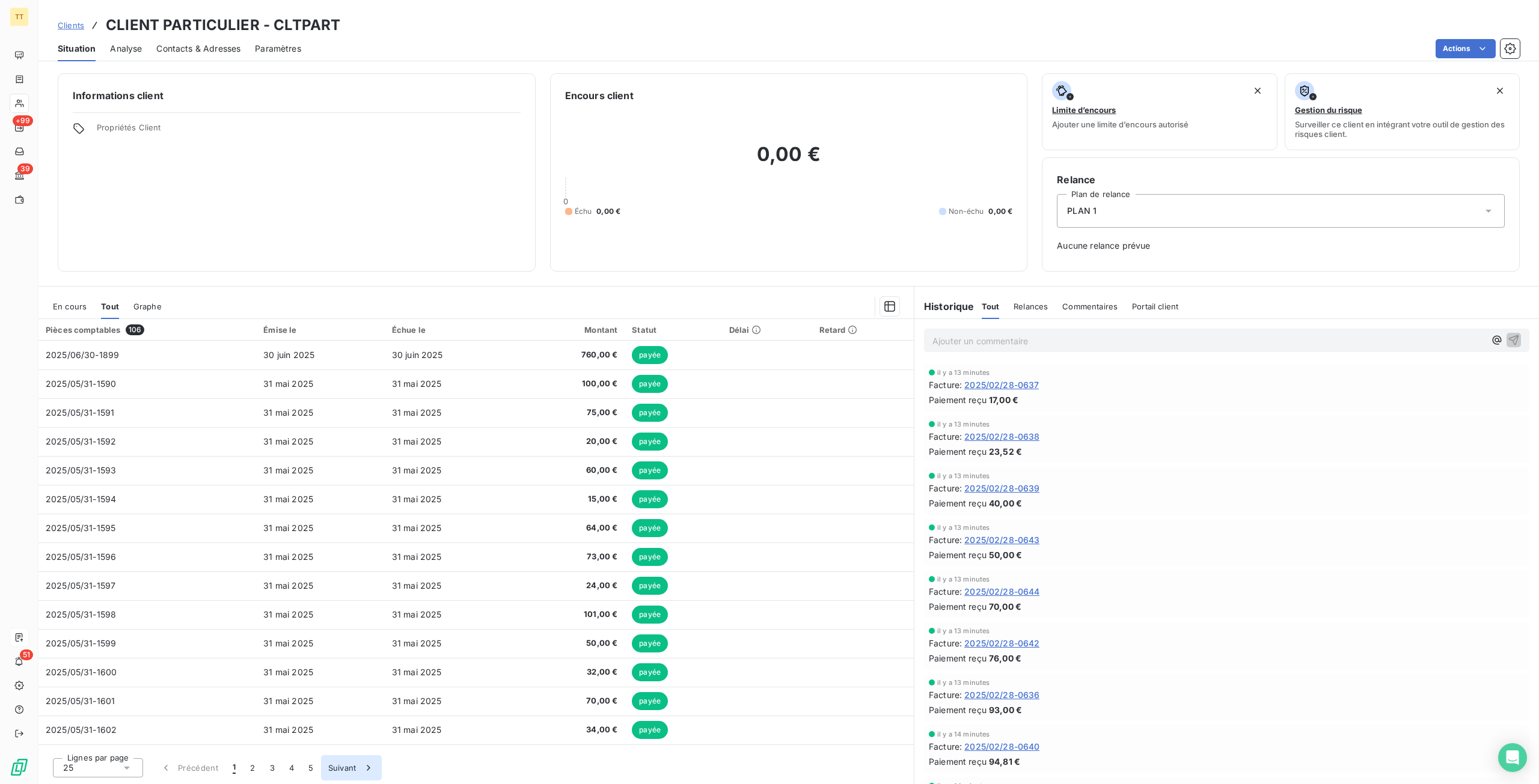
click at [246, 773] on button "2" at bounding box center [253, 767] width 19 height 25
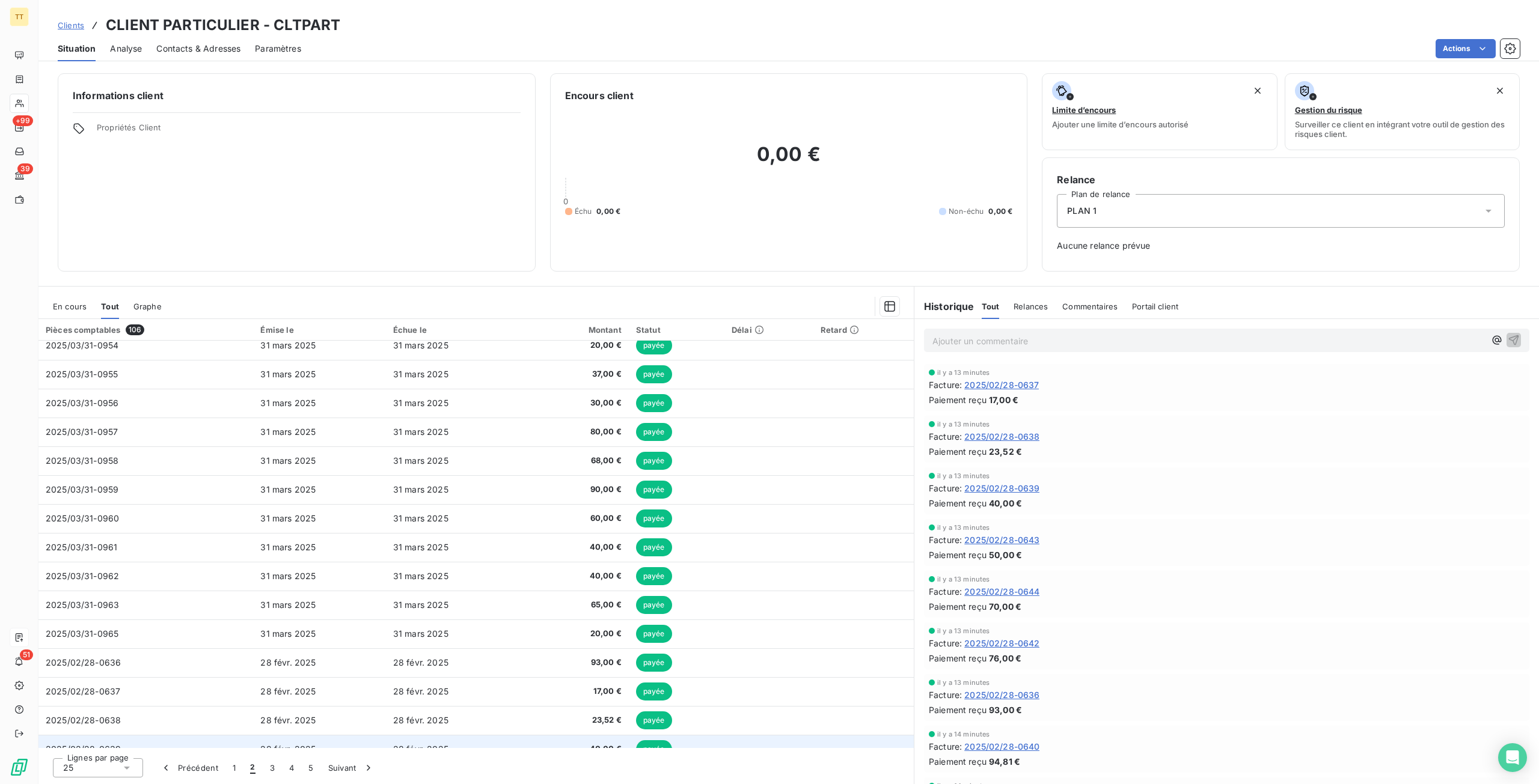
scroll to position [313, 0]
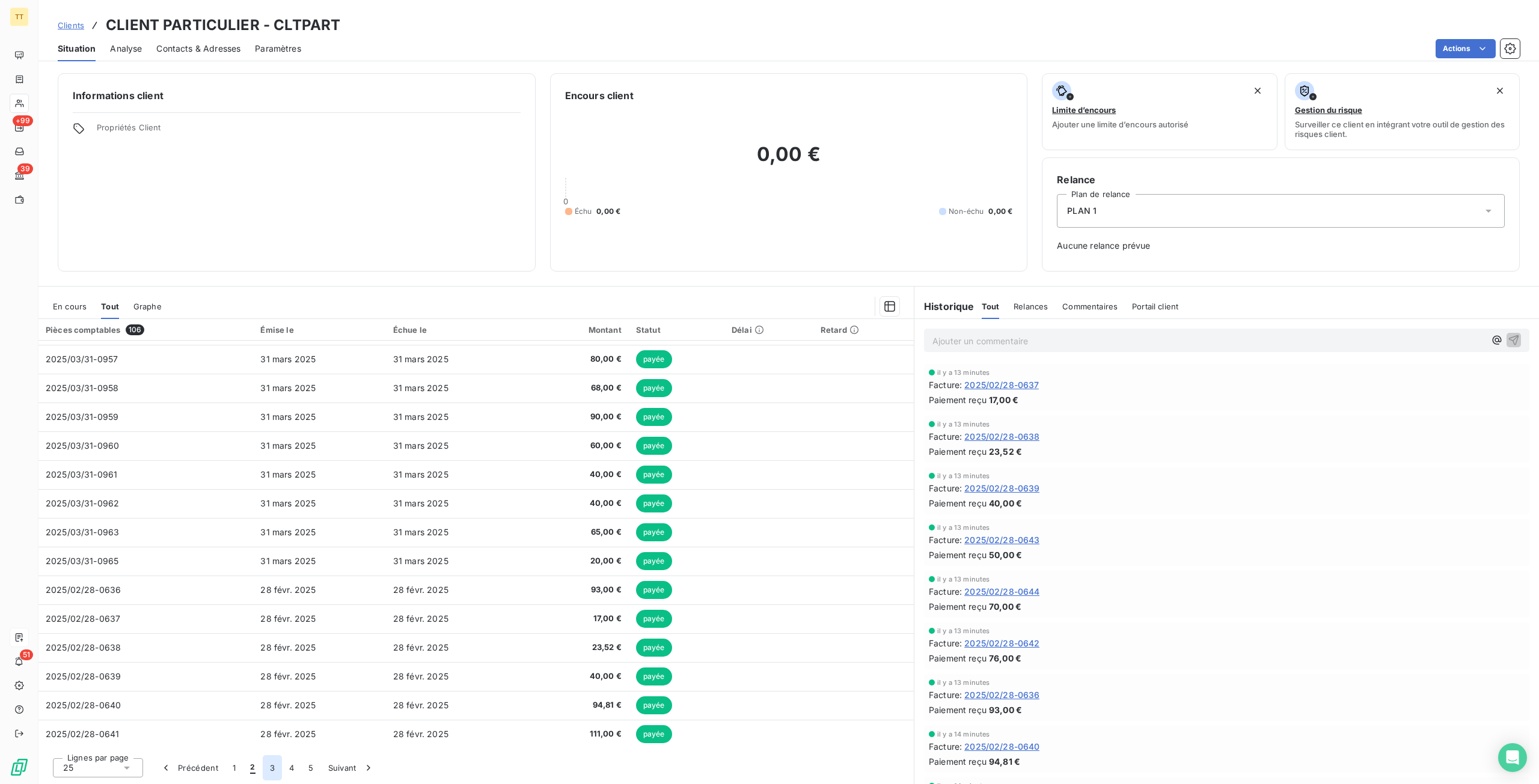
click at [266, 766] on button "3" at bounding box center [273, 767] width 19 height 25
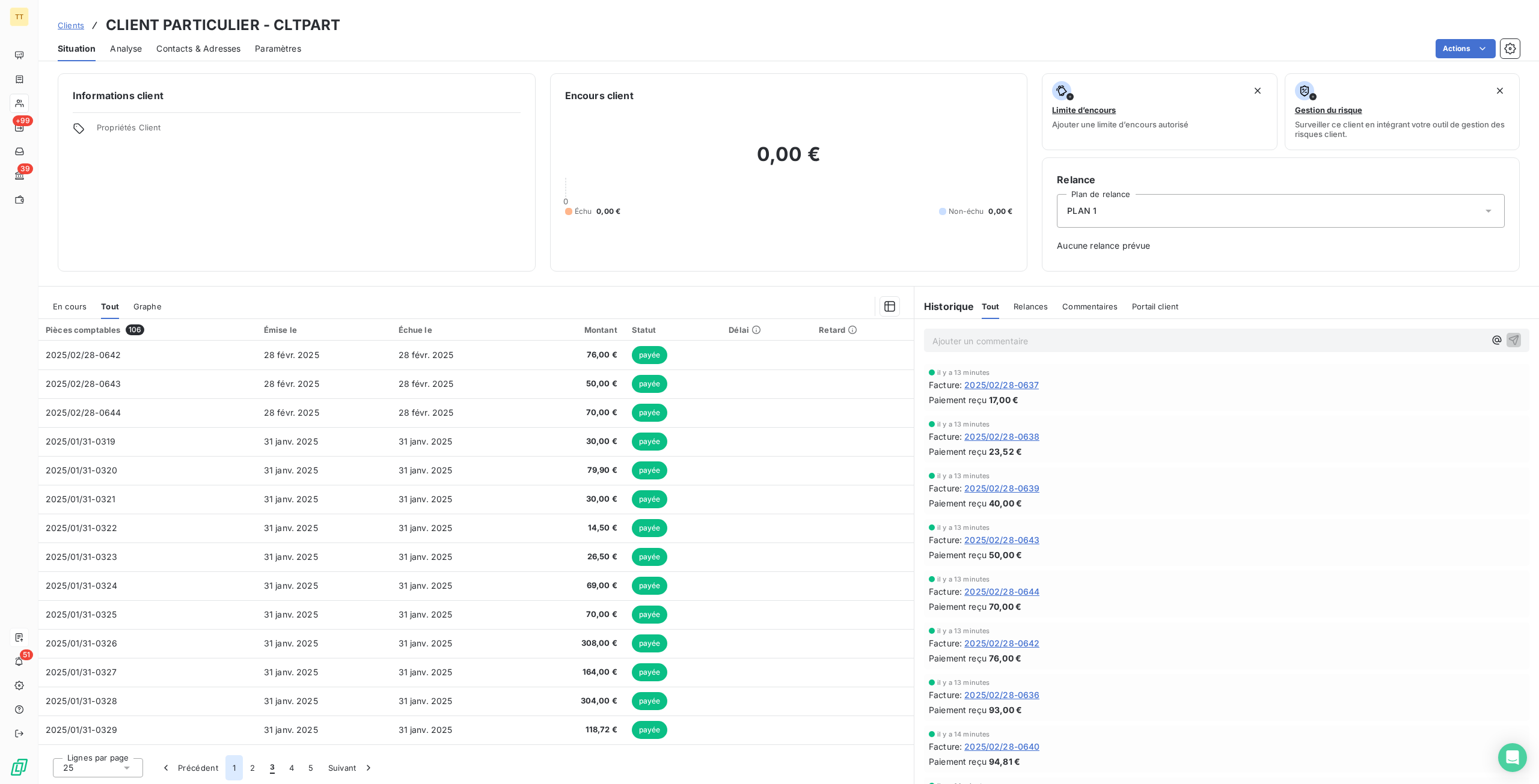
click at [227, 765] on button "1" at bounding box center [234, 767] width 17 height 25
click at [53, 304] on span "En cours" at bounding box center [70, 306] width 34 height 10
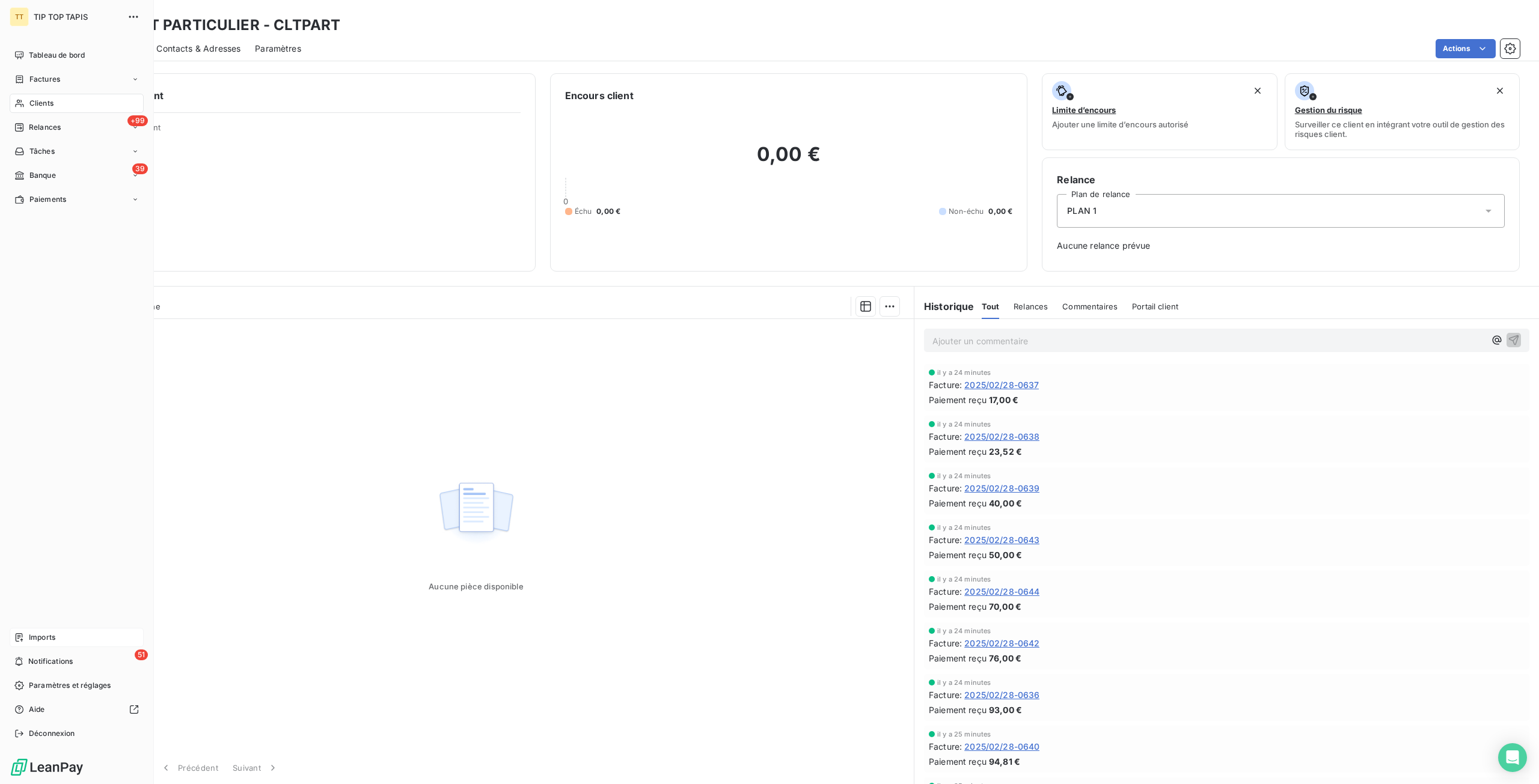
click at [24, 634] on div "Imports" at bounding box center [77, 638] width 134 height 19
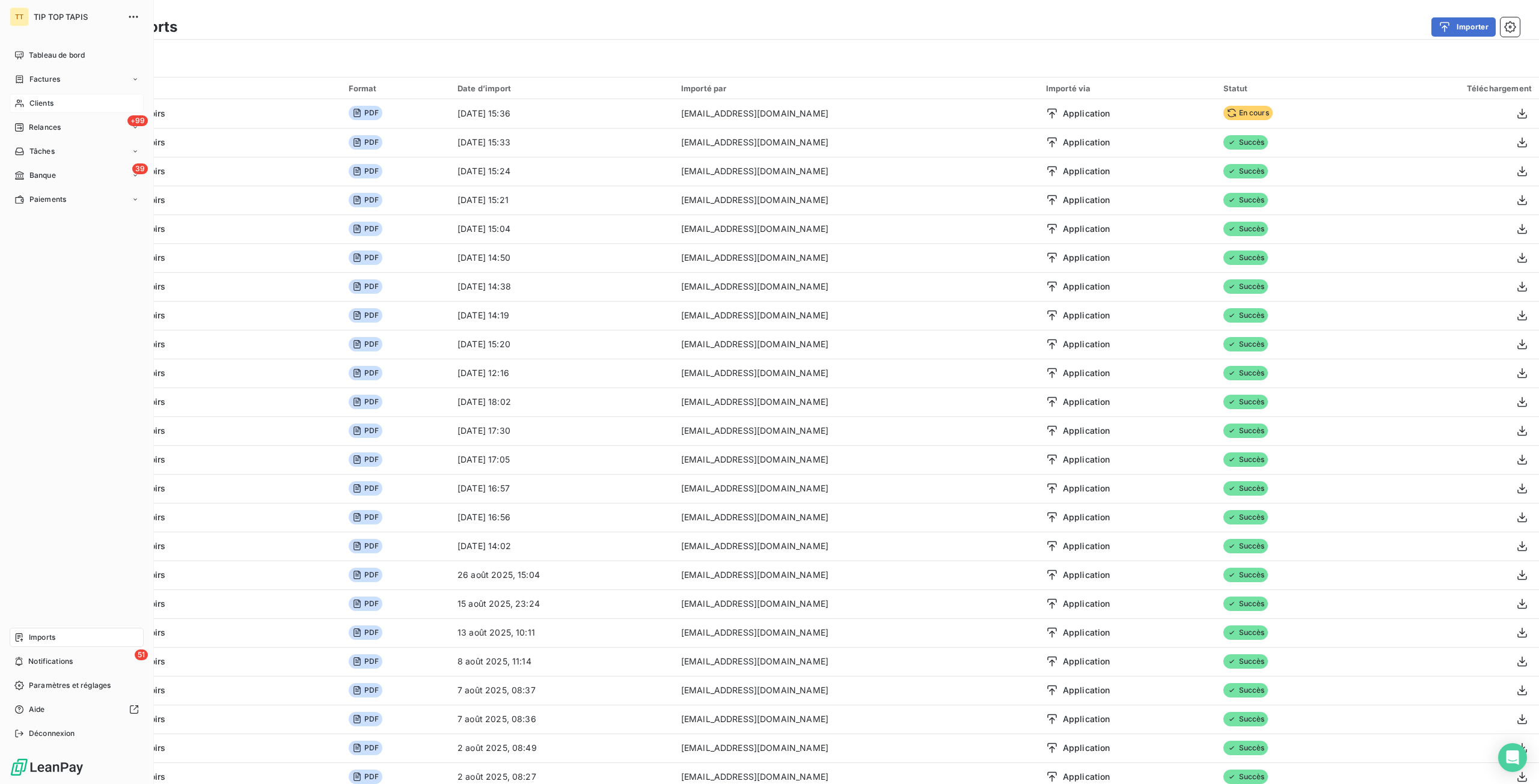
click at [85, 104] on div "Clients" at bounding box center [77, 103] width 134 height 19
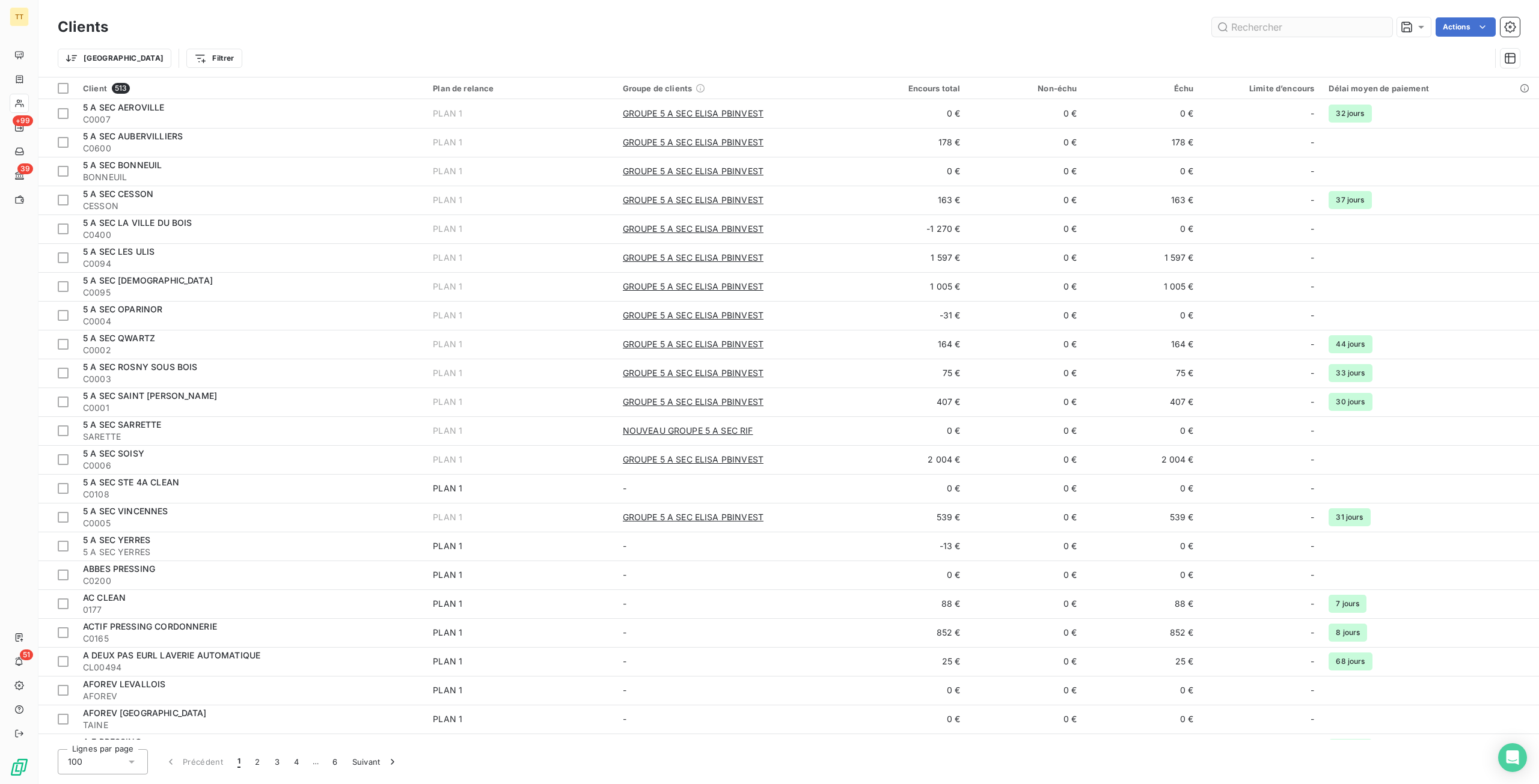
click at [1251, 34] on input "text" at bounding box center [1302, 27] width 180 height 19
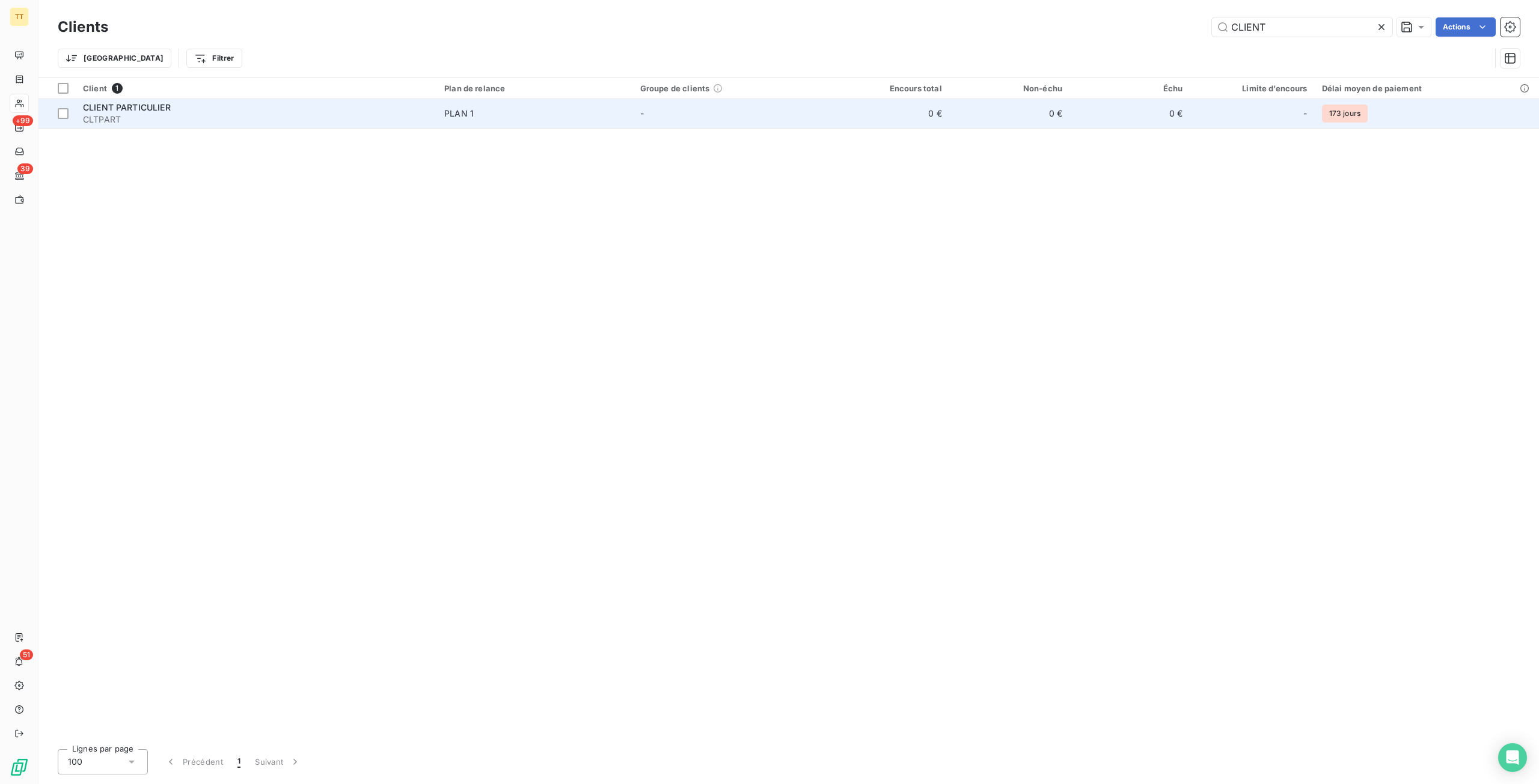
type input "CLIENT"
click at [572, 119] on span "PLAN 1" at bounding box center [535, 113] width 182 height 12
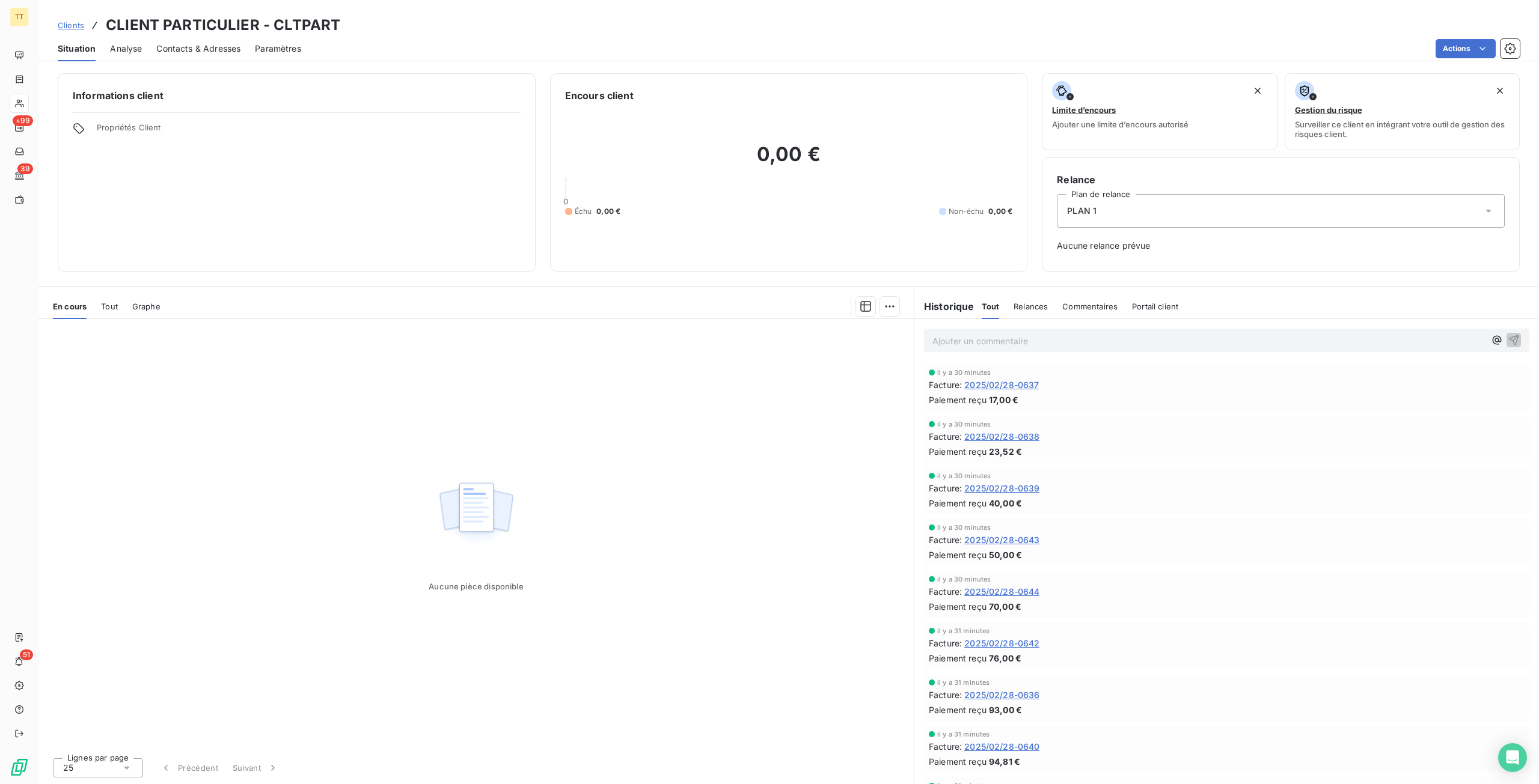
click at [102, 311] on div "Tout" at bounding box center [110, 306] width 17 height 25
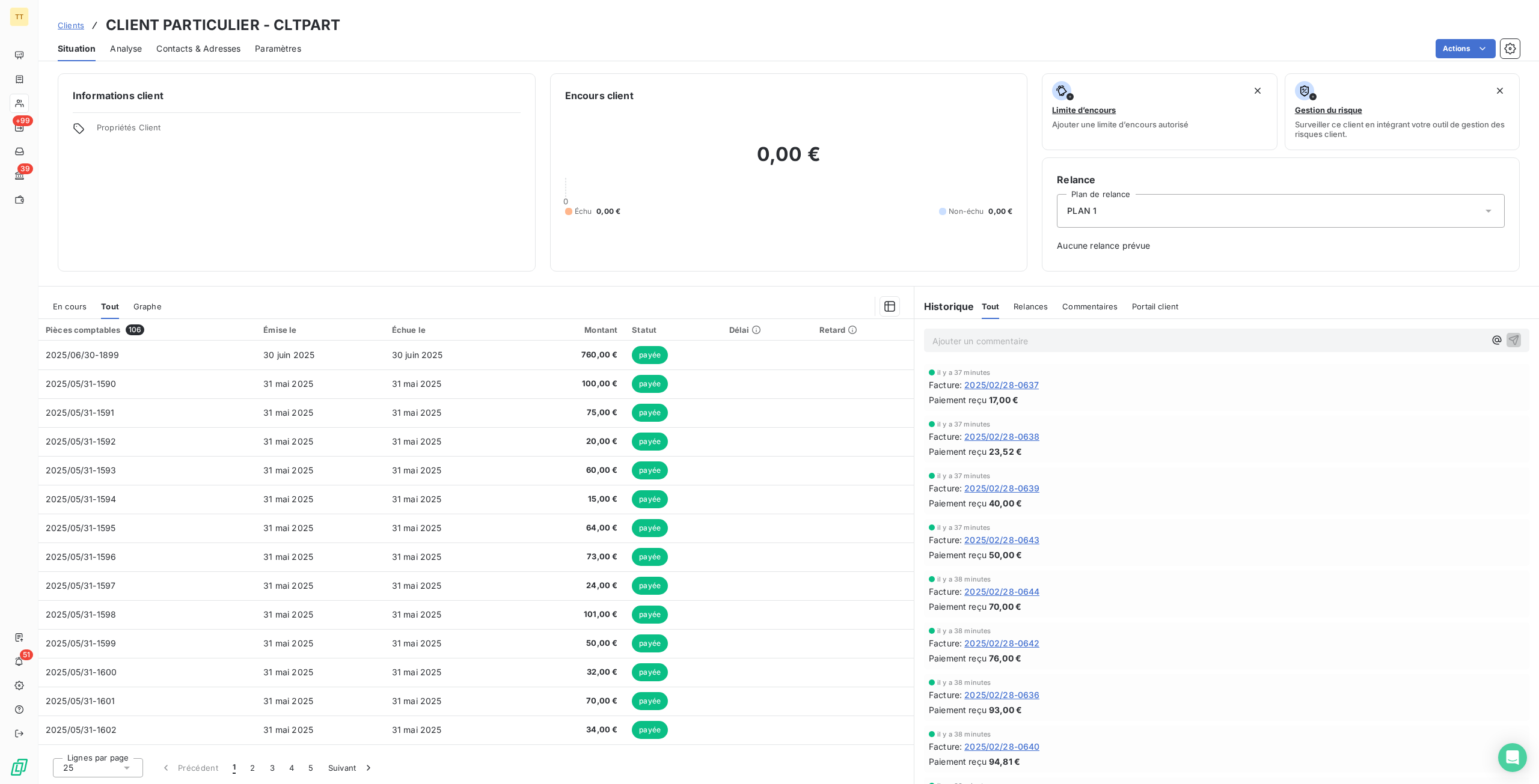
click at [78, 28] on span "Clients" at bounding box center [71, 25] width 26 height 10
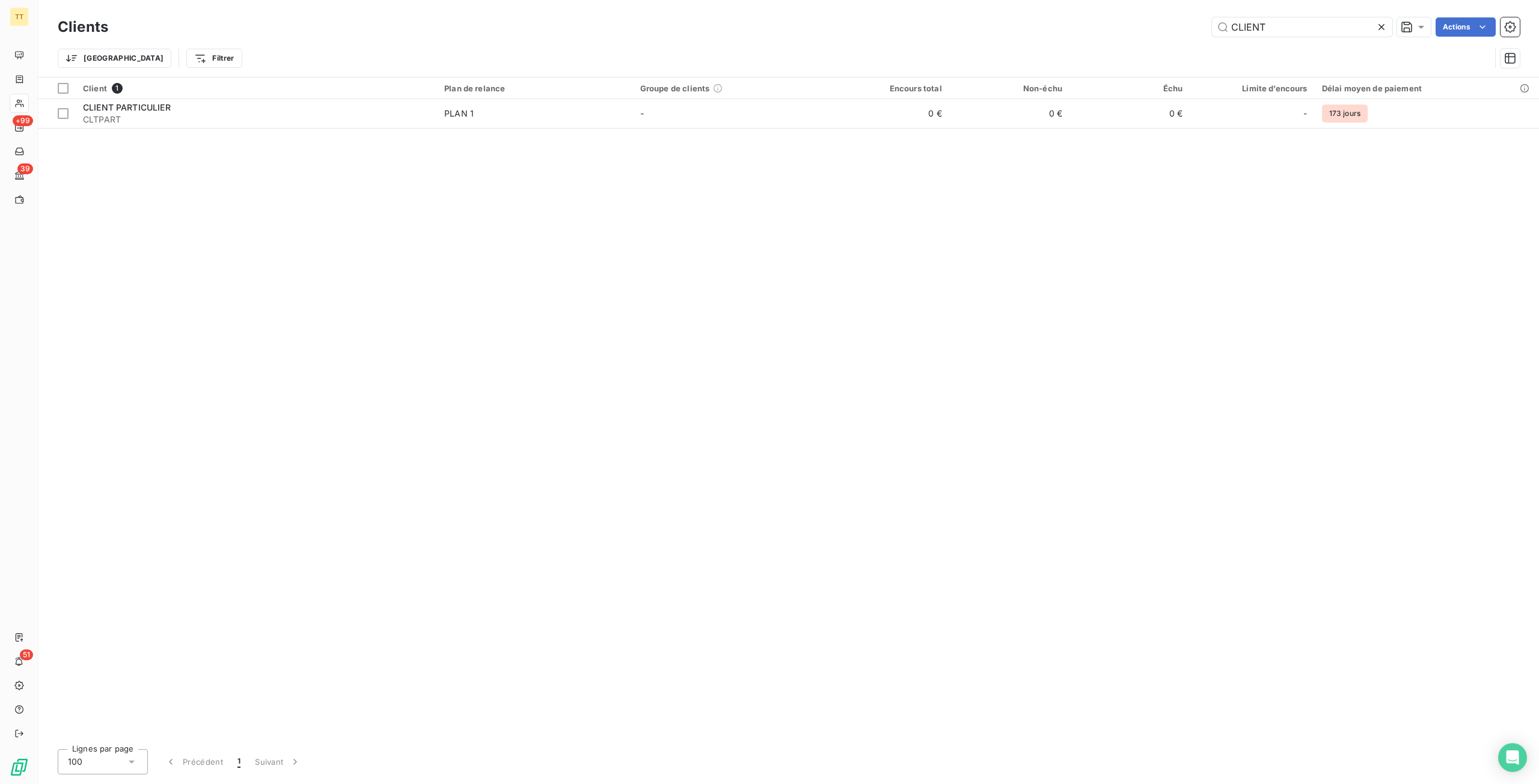
click at [1320, 17] on div "Clients CLIENT Actions" at bounding box center [789, 26] width 1462 height 25
click at [1321, 26] on input "CLIENT" at bounding box center [1302, 27] width 180 height 19
click at [1321, 26] on input "CLIENT" at bounding box center [1302, 27] width 180 height 19
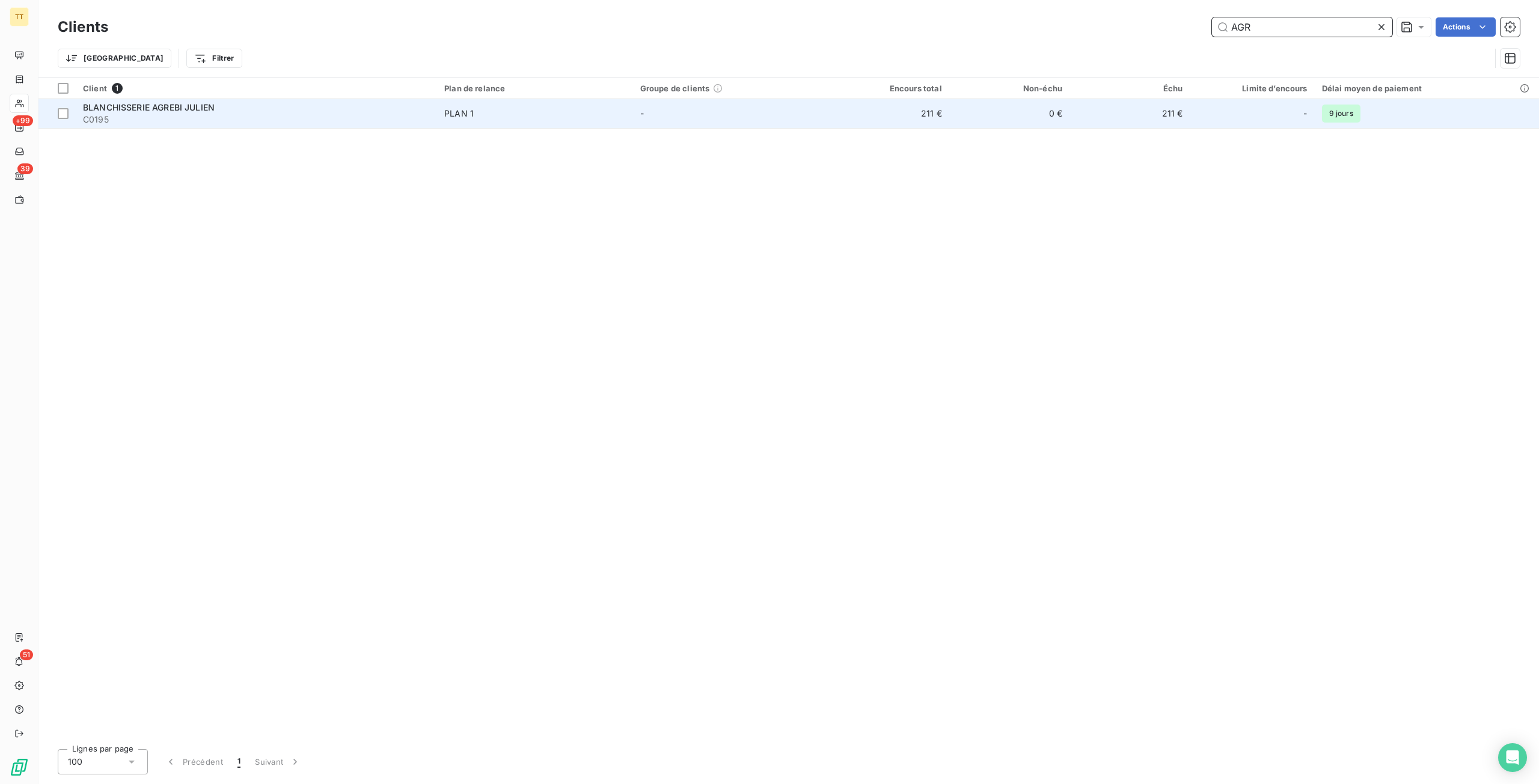
type input "AGR"
click at [339, 117] on span "C0195" at bounding box center [256, 119] width 347 height 12
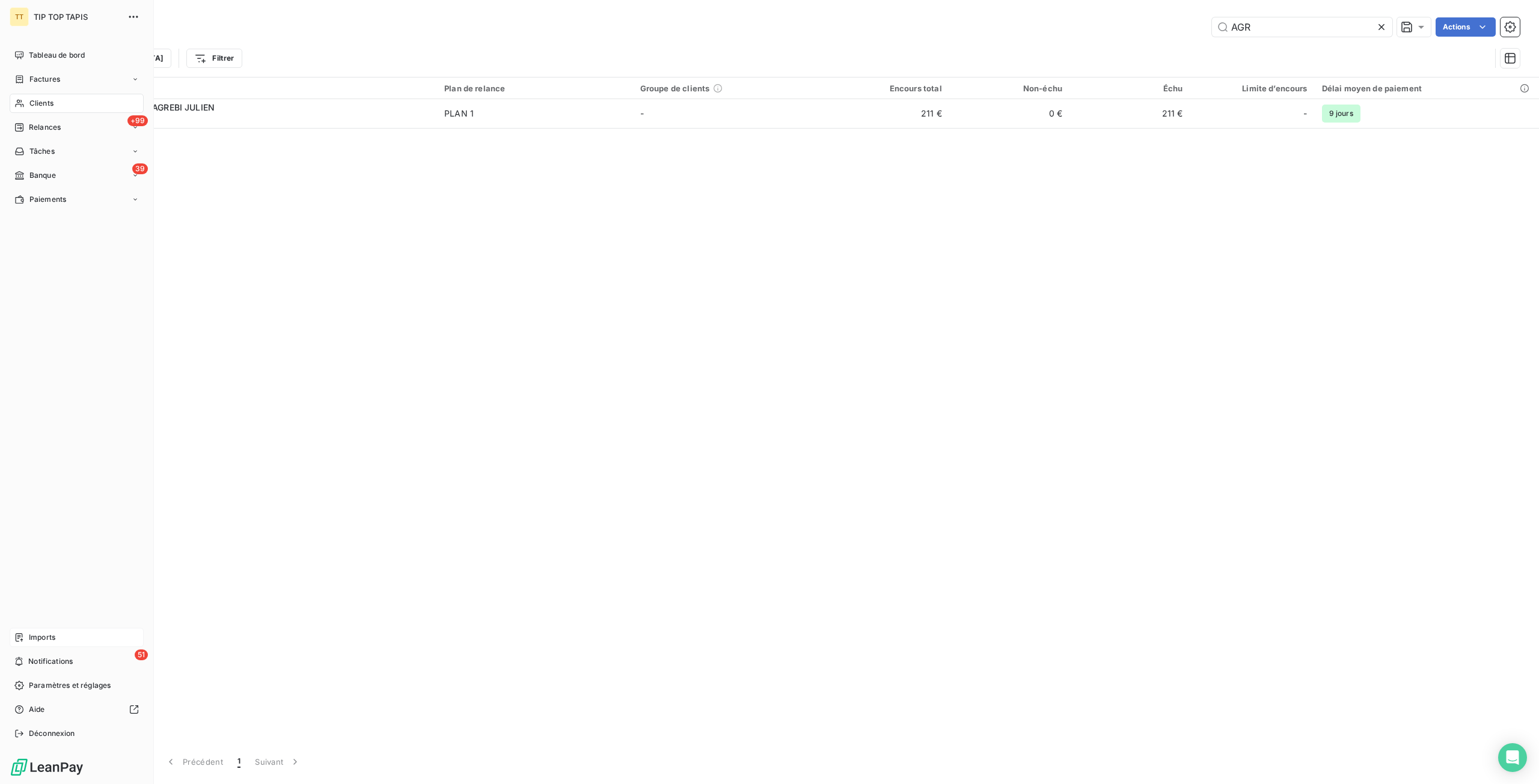
click at [15, 638] on icon at bounding box center [19, 637] width 7 height 8
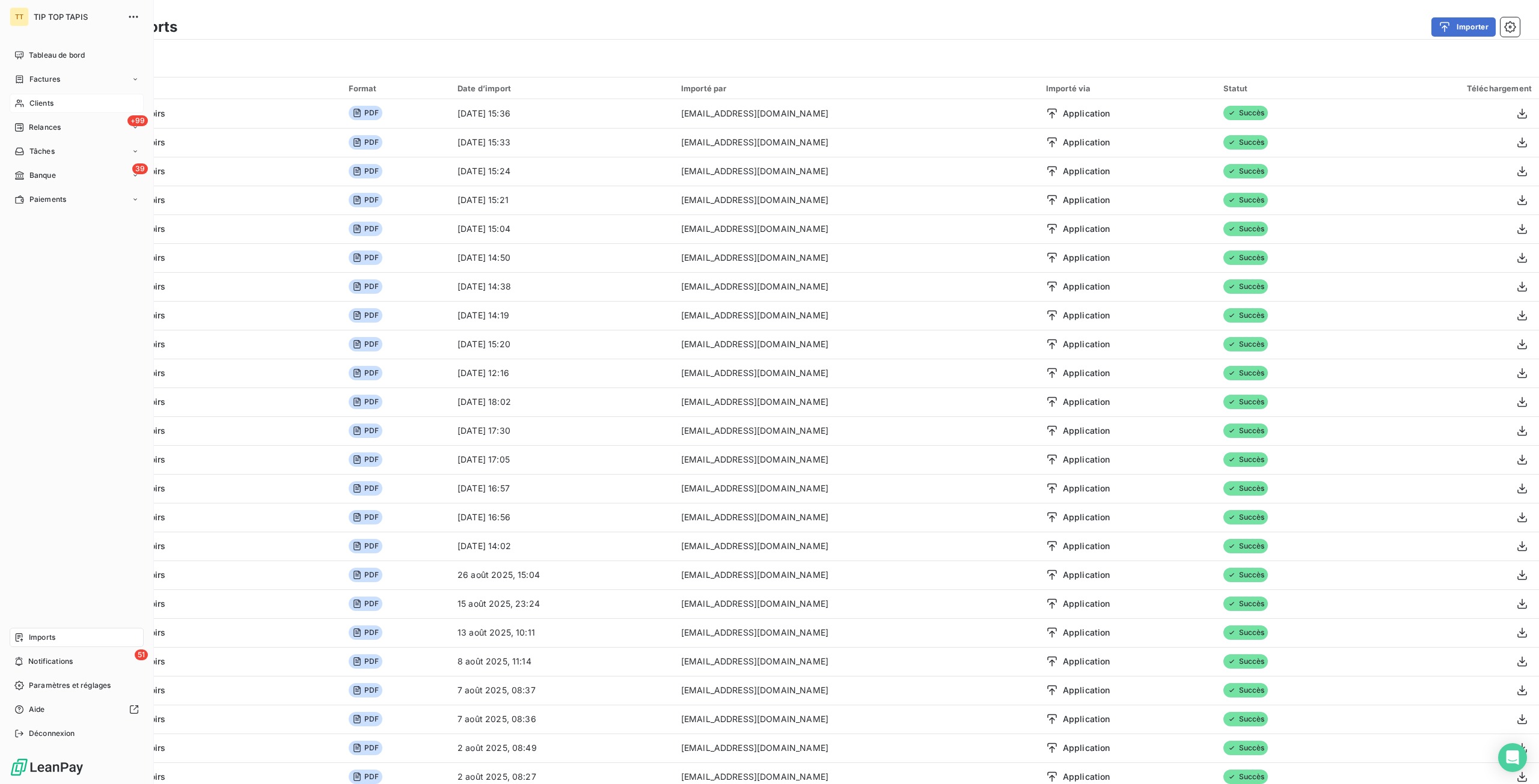
click at [96, 97] on div "Clients" at bounding box center [77, 103] width 134 height 19
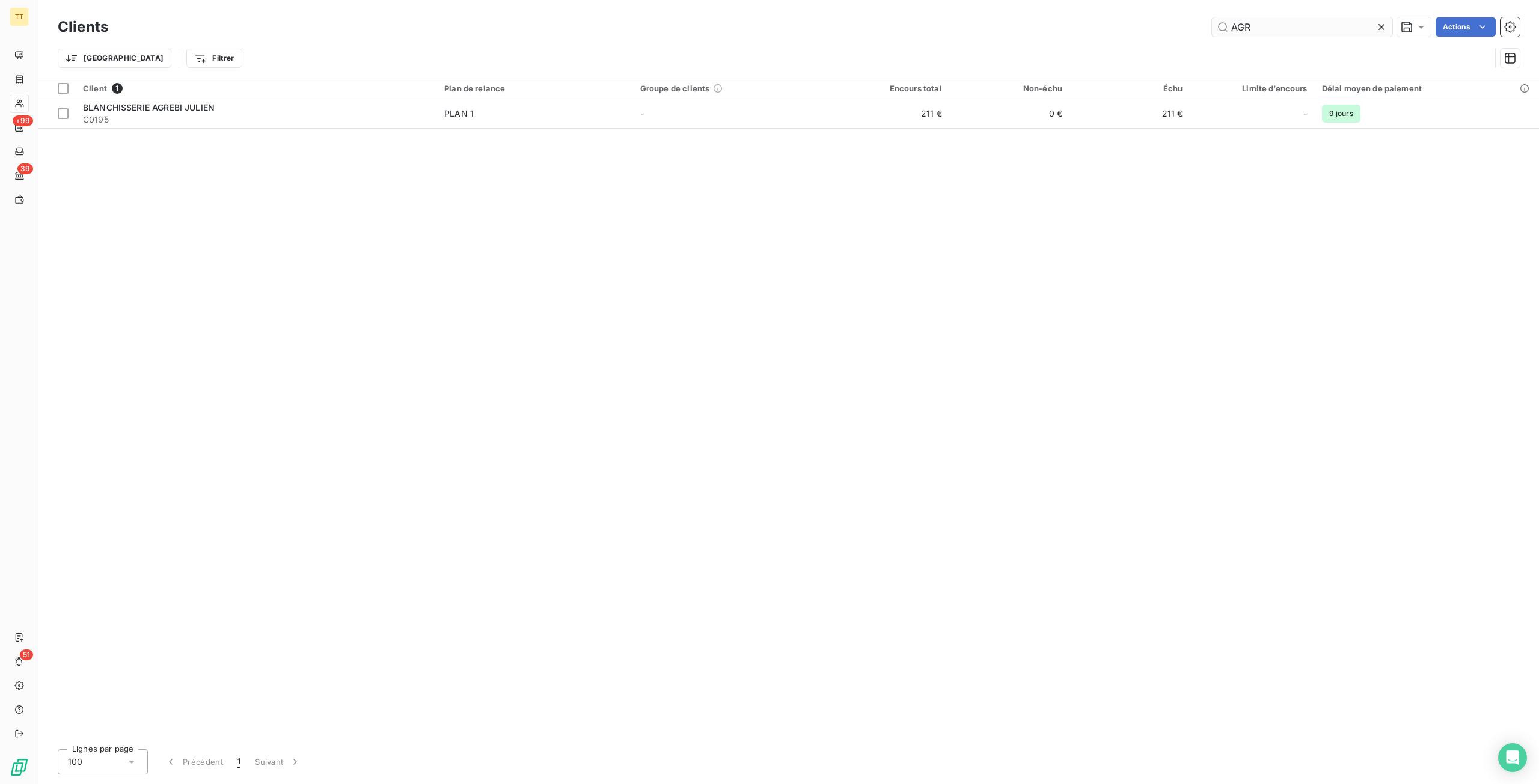
click at [1286, 24] on input "AGR" at bounding box center [1302, 27] width 180 height 19
click at [1286, 24] on input "AGR" at bounding box center [1302, 27] width 180 height 19
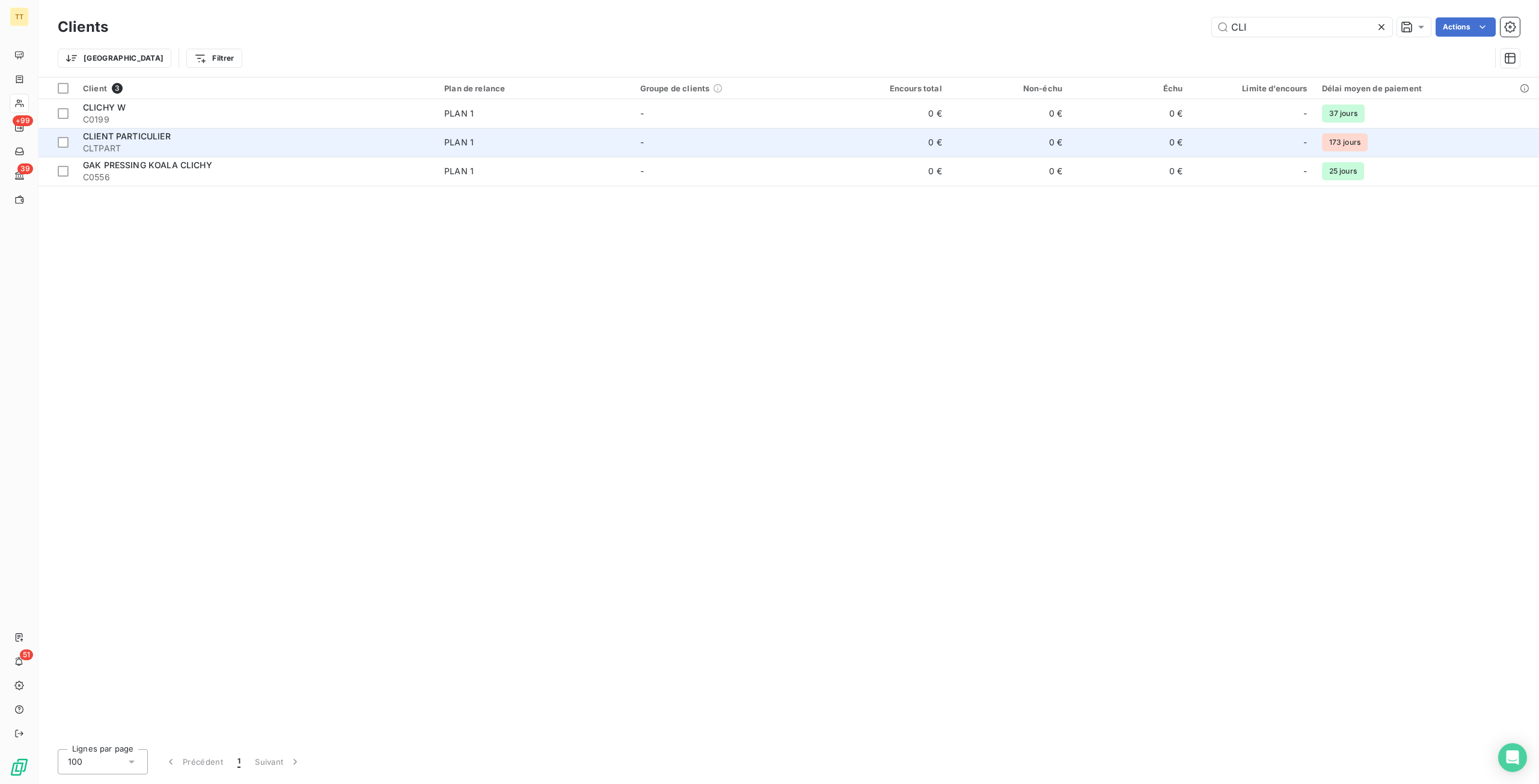
type input "CLI"
click at [557, 135] on td "PLAN 1" at bounding box center [535, 142] width 196 height 29
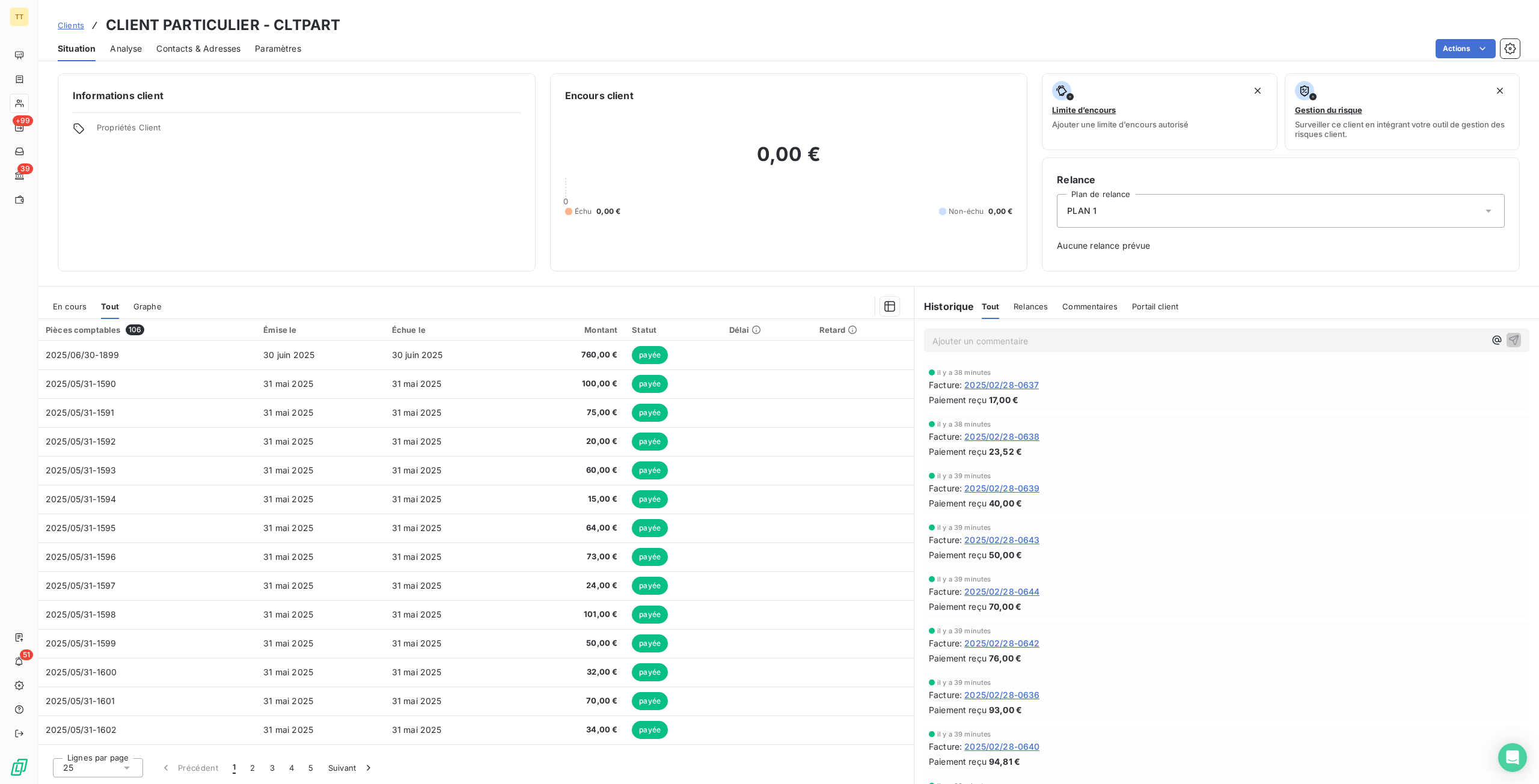
click at [58, 303] on span "En cours" at bounding box center [70, 306] width 34 height 10
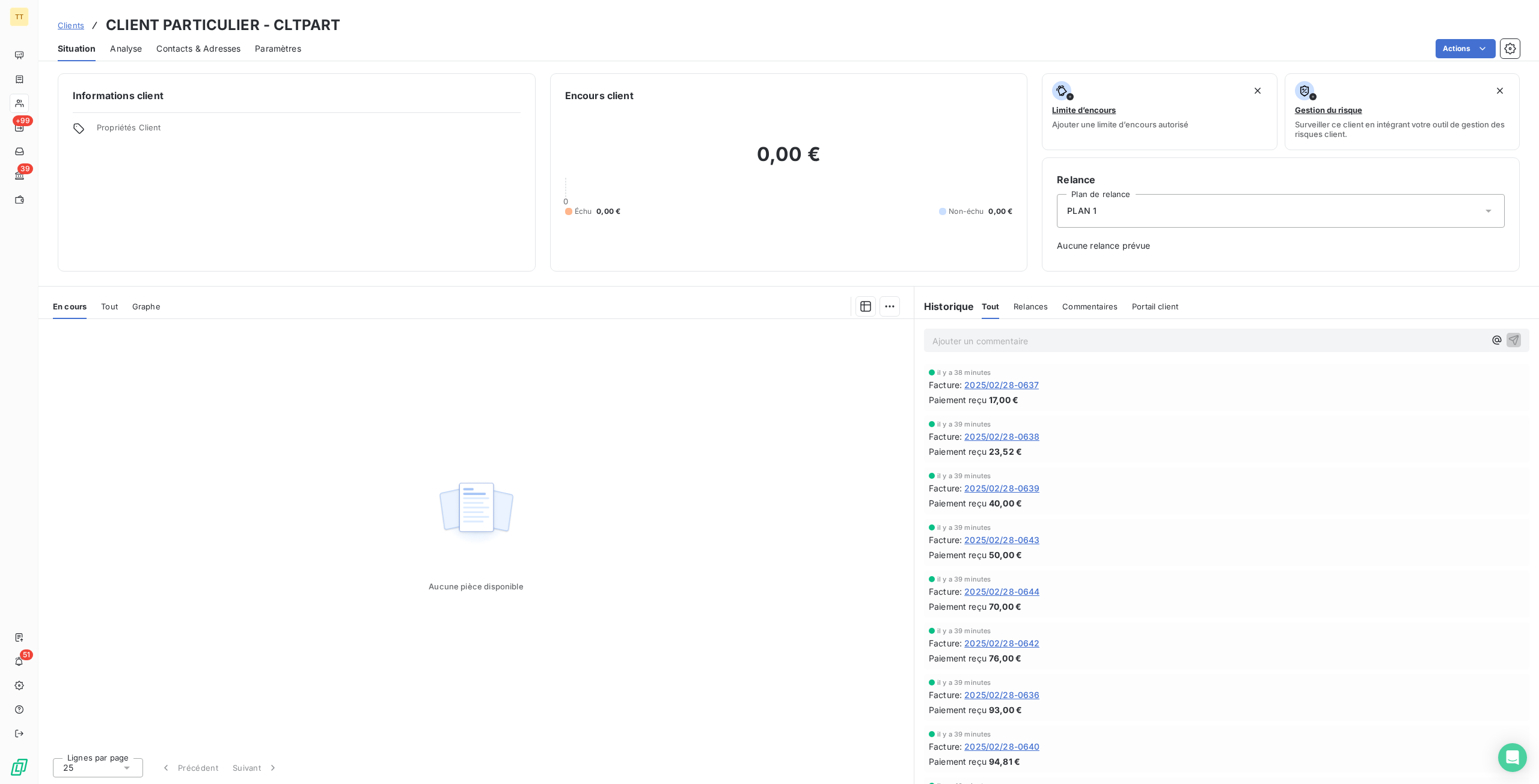
click at [111, 303] on span "Tout" at bounding box center [110, 306] width 17 height 10
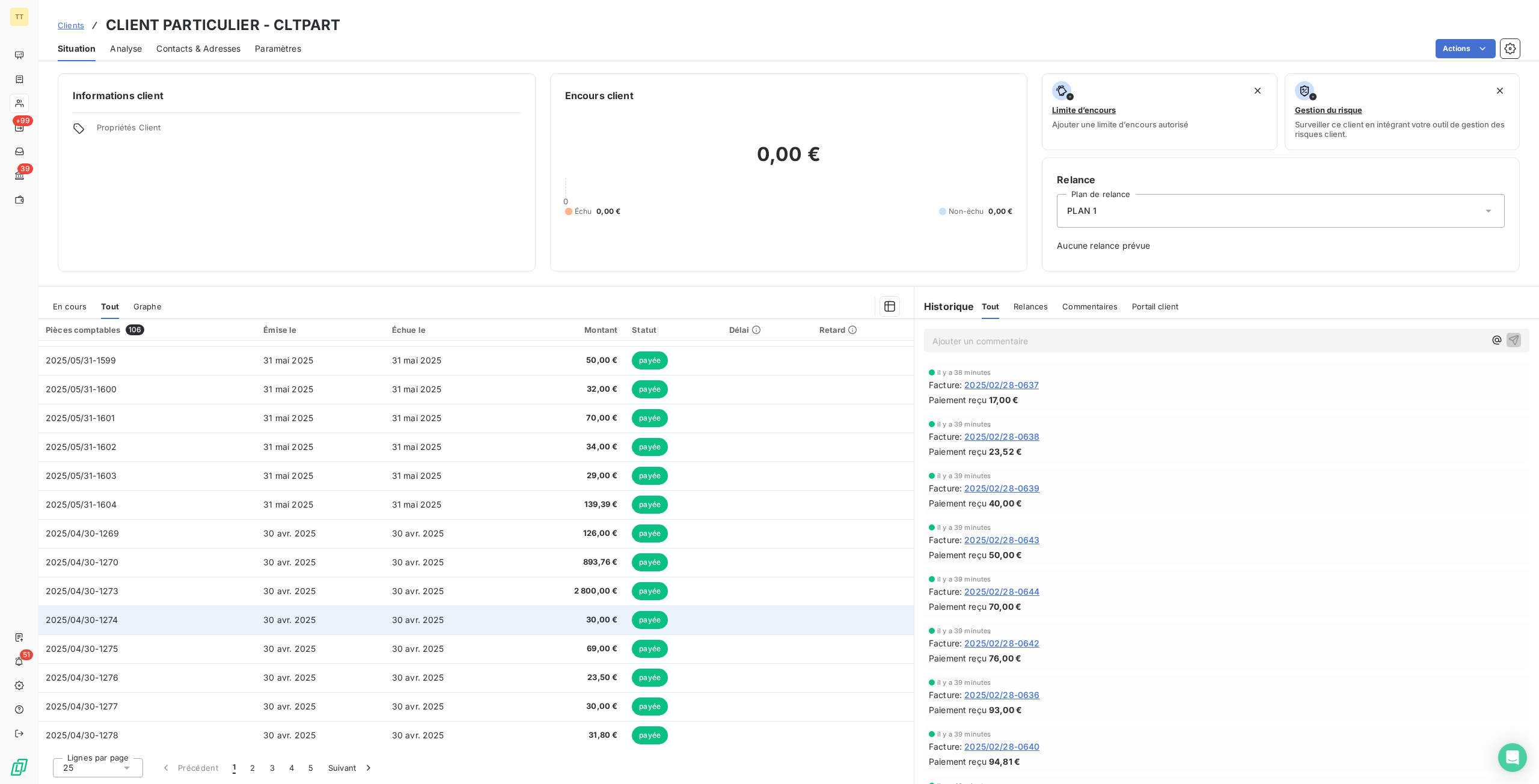
scroll to position [313, 0]
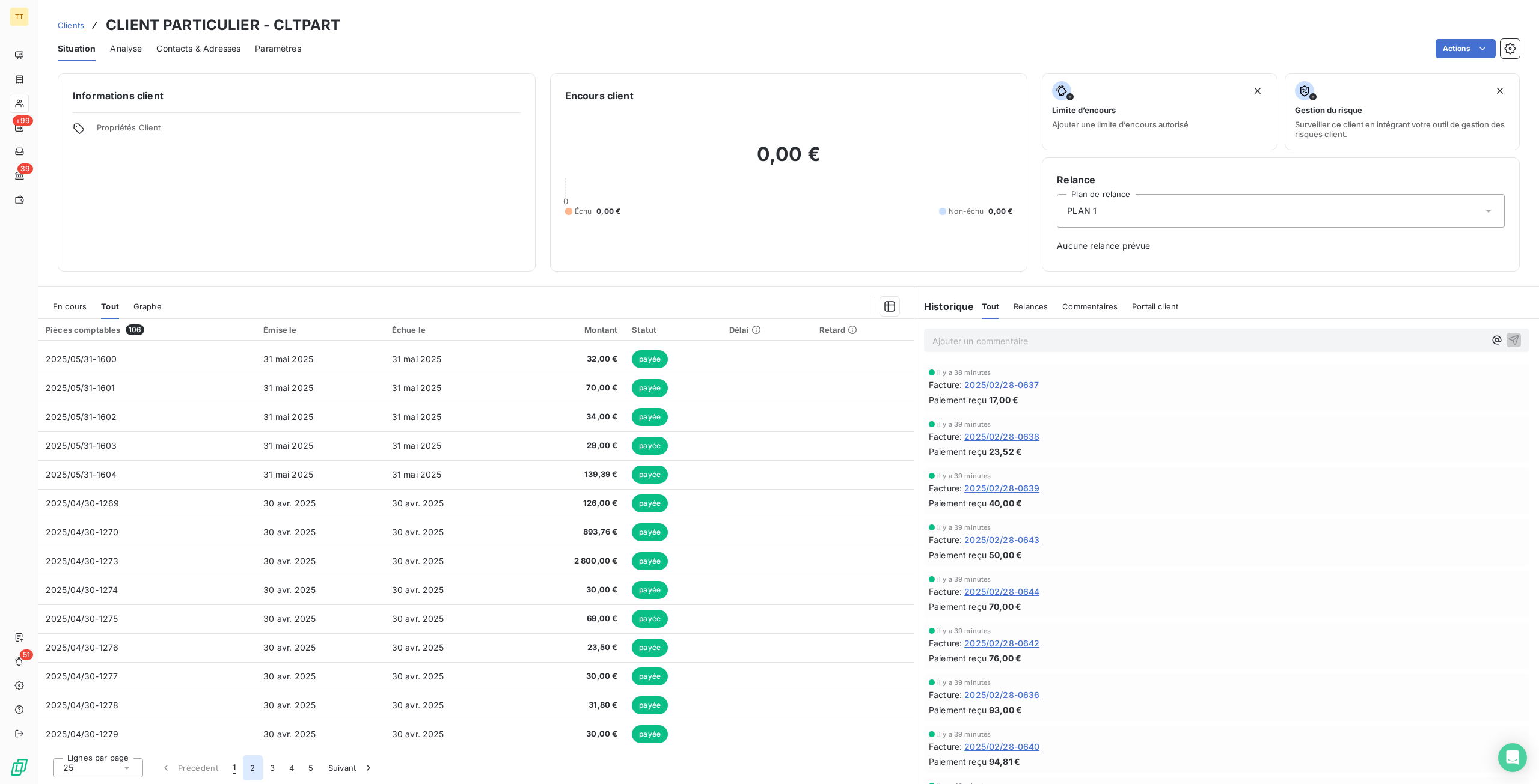
click at [251, 761] on button "2" at bounding box center [253, 767] width 19 height 25
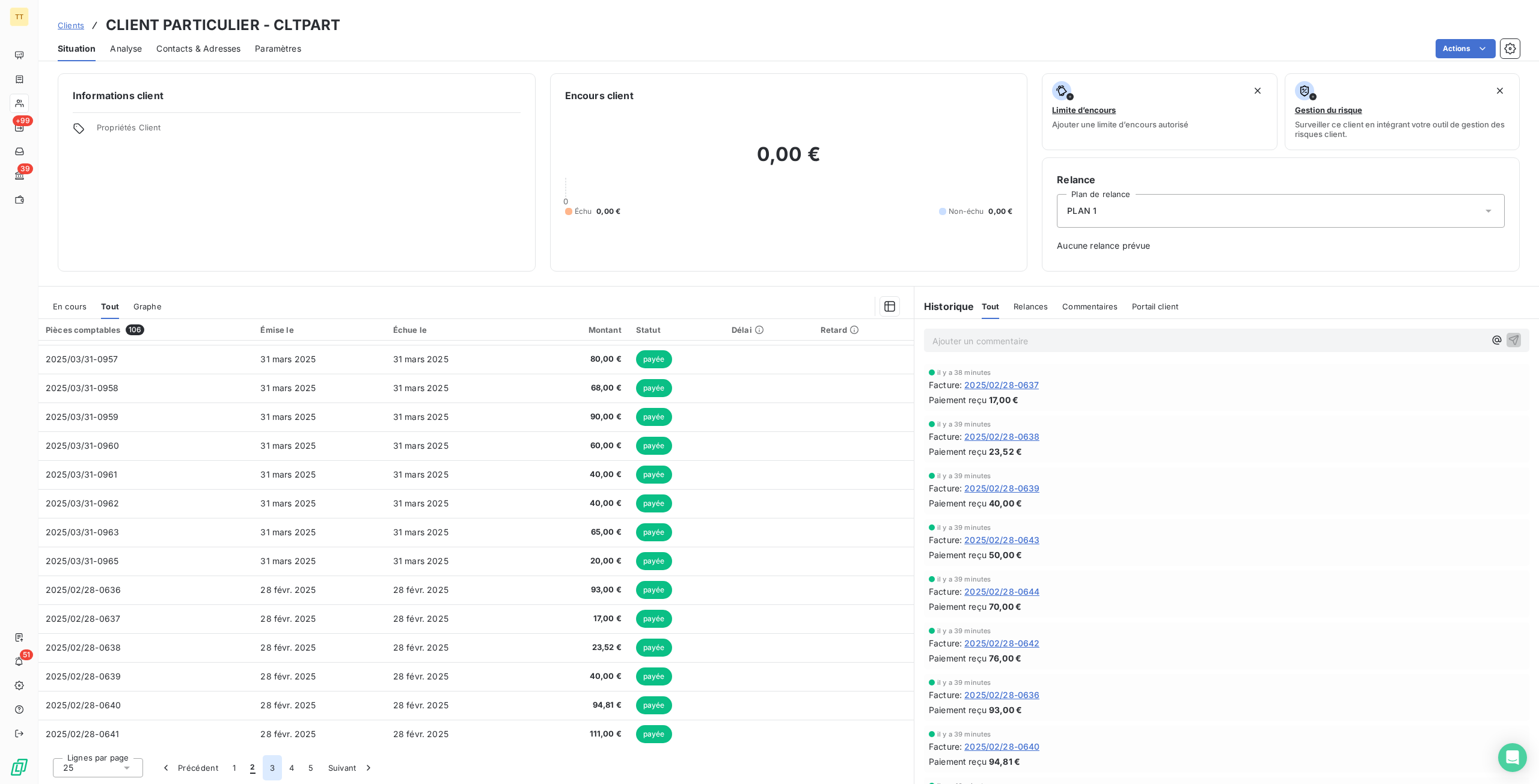
click at [272, 766] on button "3" at bounding box center [273, 767] width 19 height 25
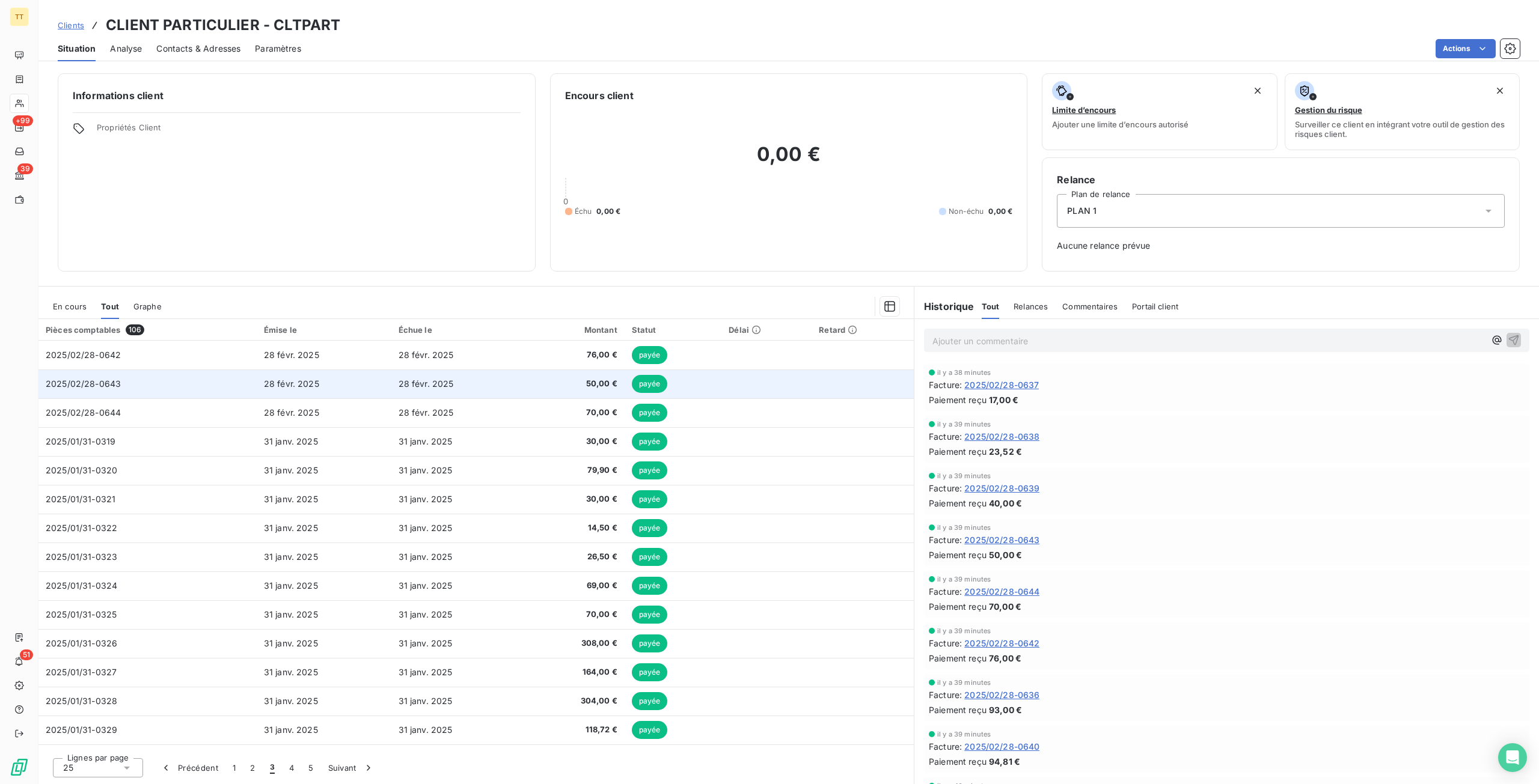
click at [494, 381] on td "28 févr. 2025" at bounding box center [458, 384] width 135 height 29
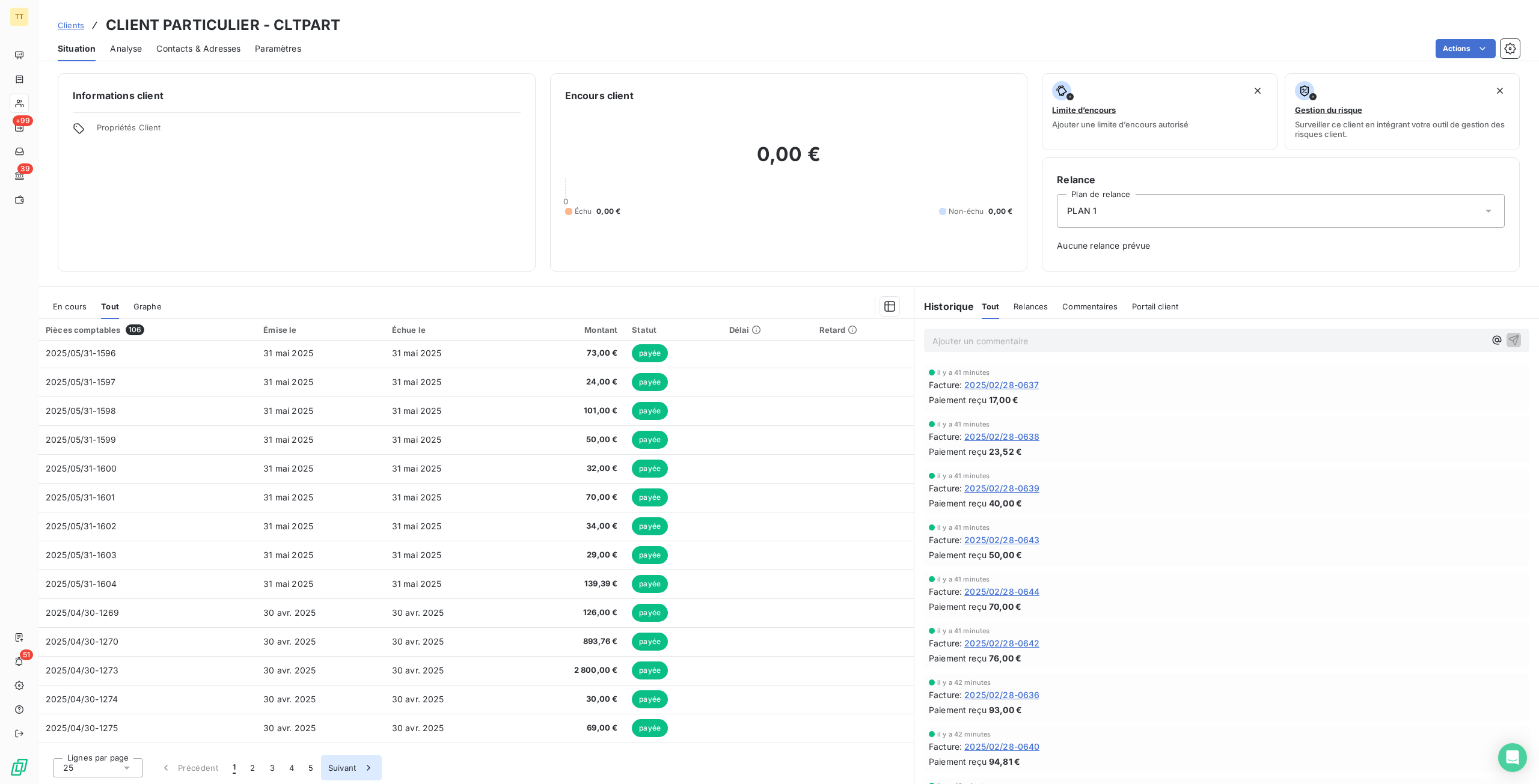
scroll to position [313, 0]
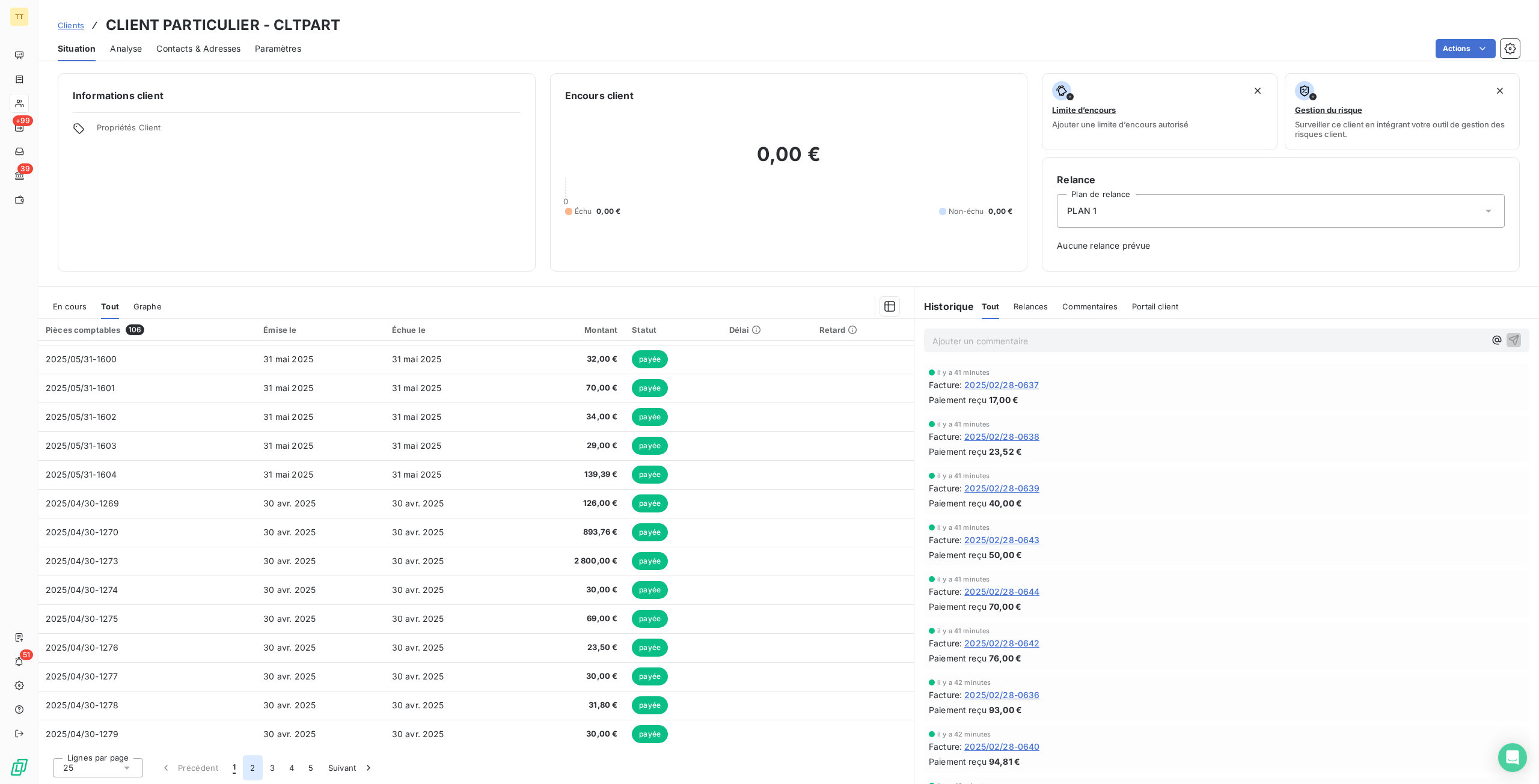
click at [254, 770] on button "2" at bounding box center [253, 767] width 19 height 25
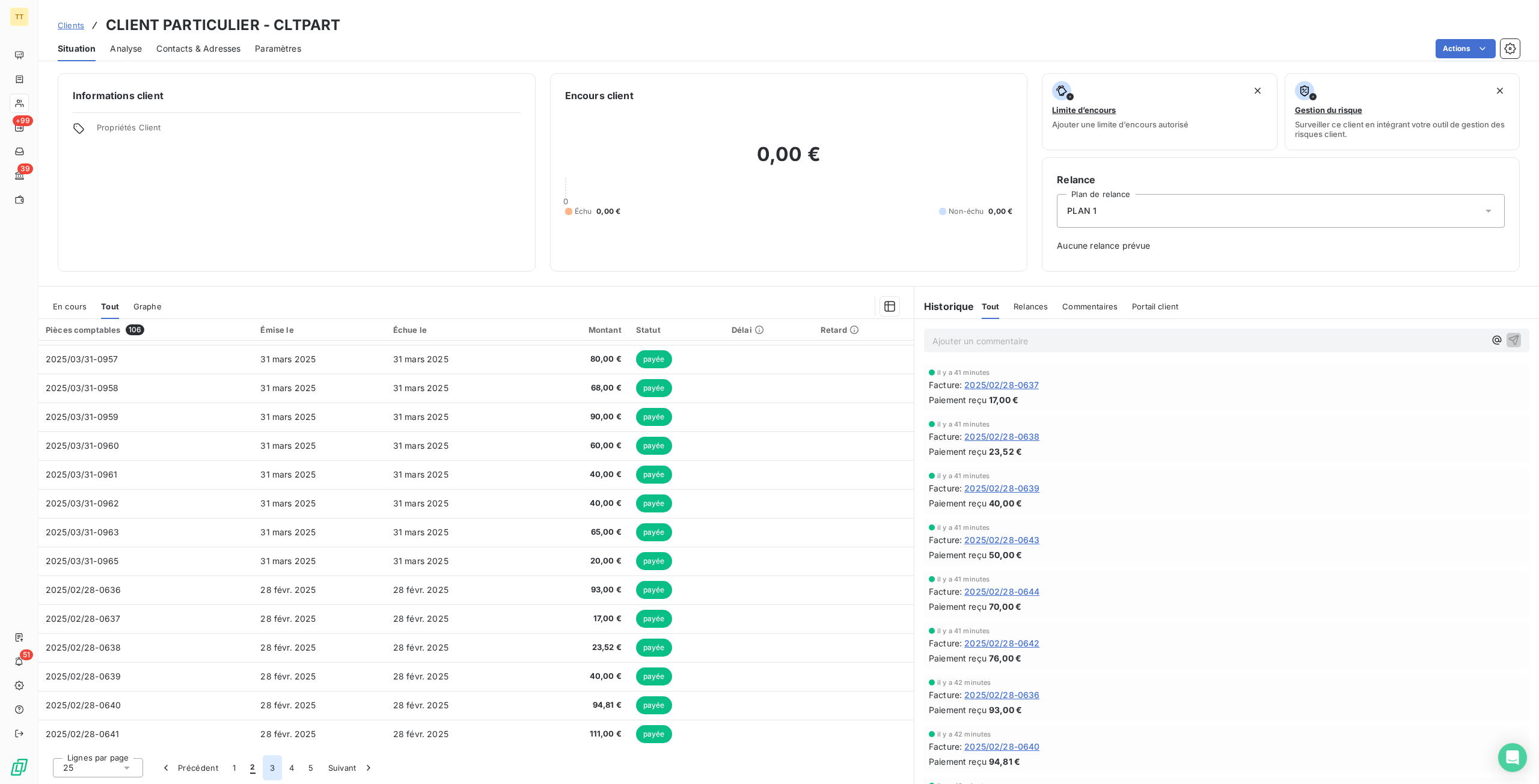
click at [269, 774] on button "3" at bounding box center [273, 767] width 19 height 25
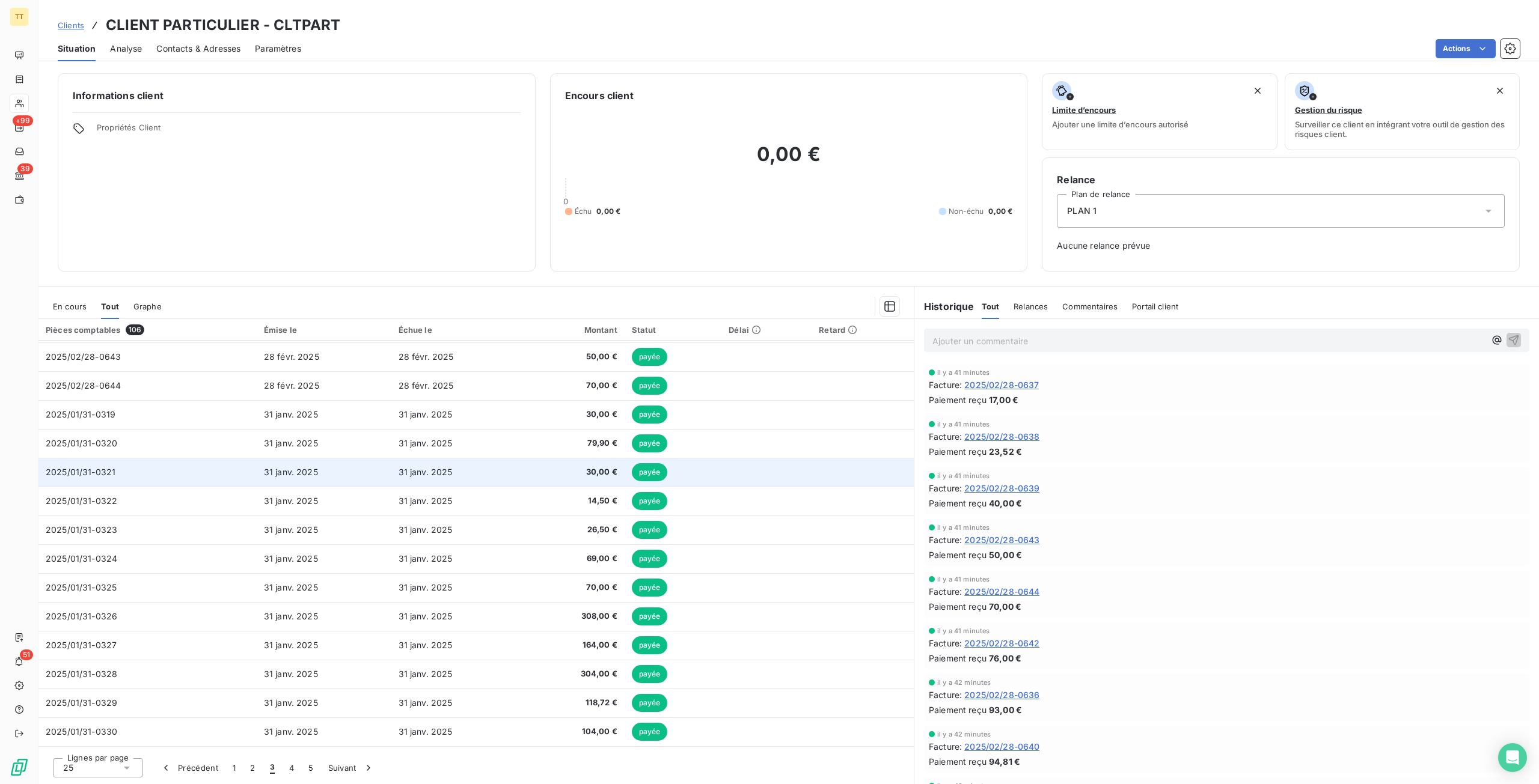
scroll to position [0, 0]
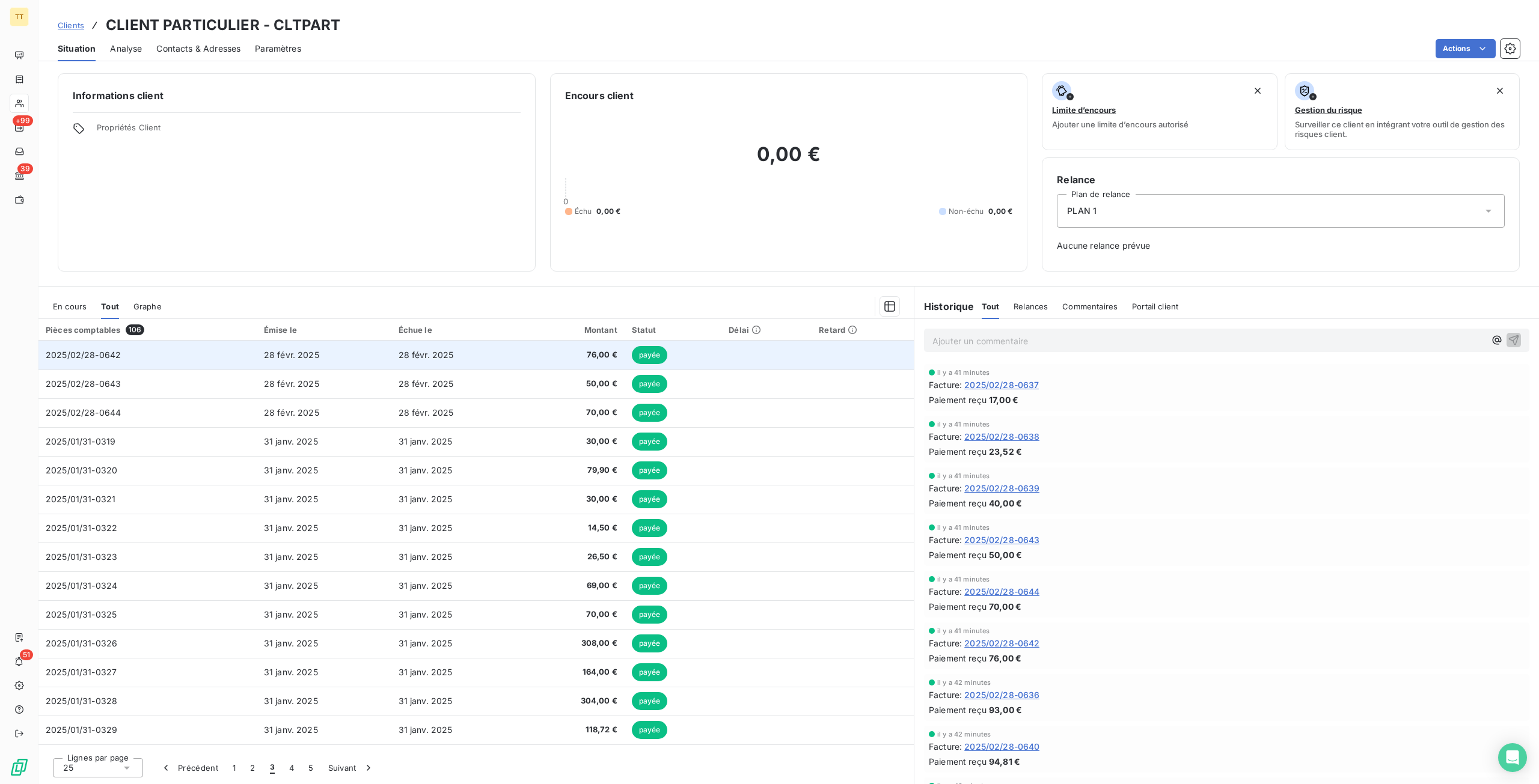
click at [507, 355] on td "28 févr. 2025" at bounding box center [458, 355] width 135 height 29
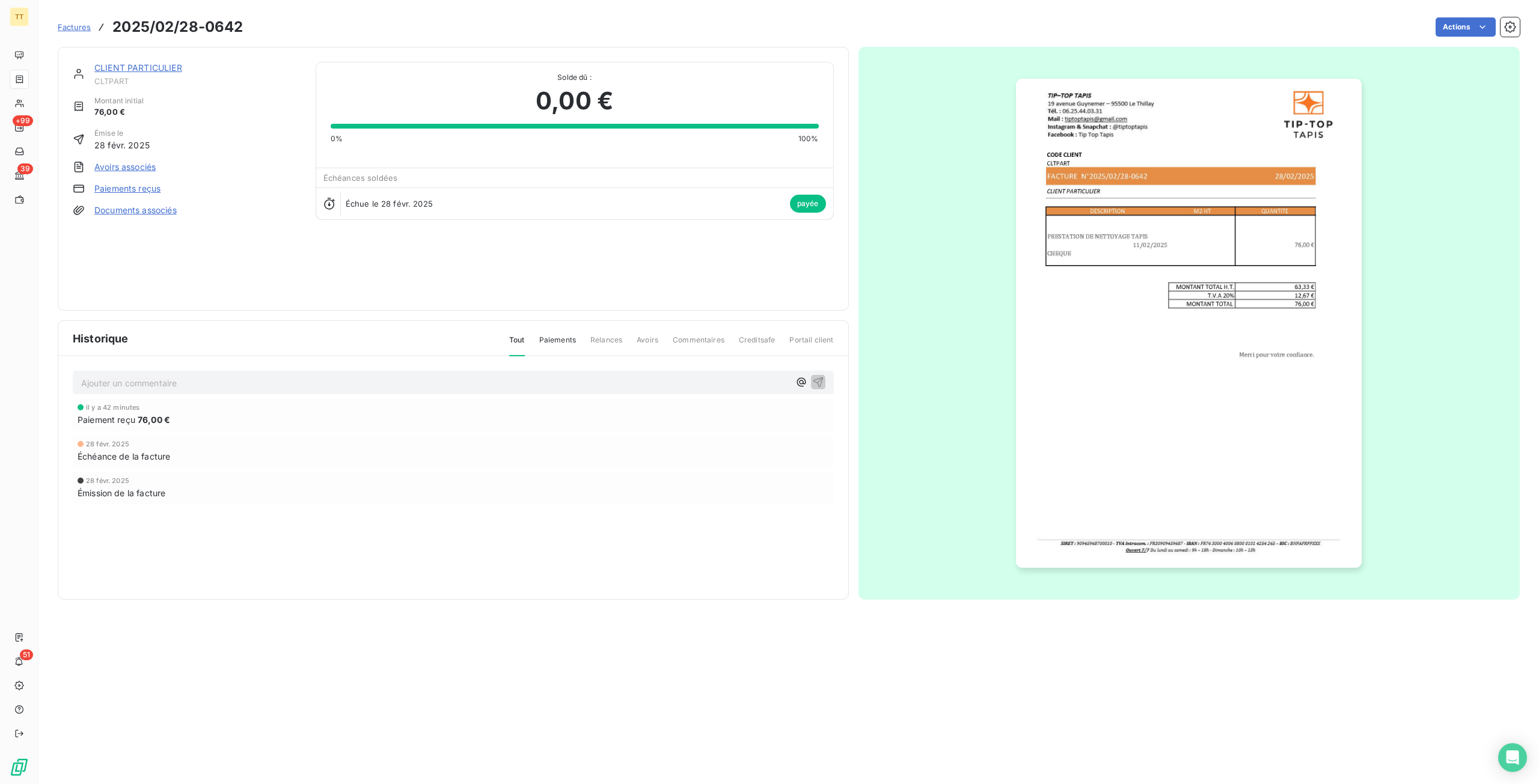
click at [121, 188] on link "Paiements reçus" at bounding box center [127, 189] width 66 height 12
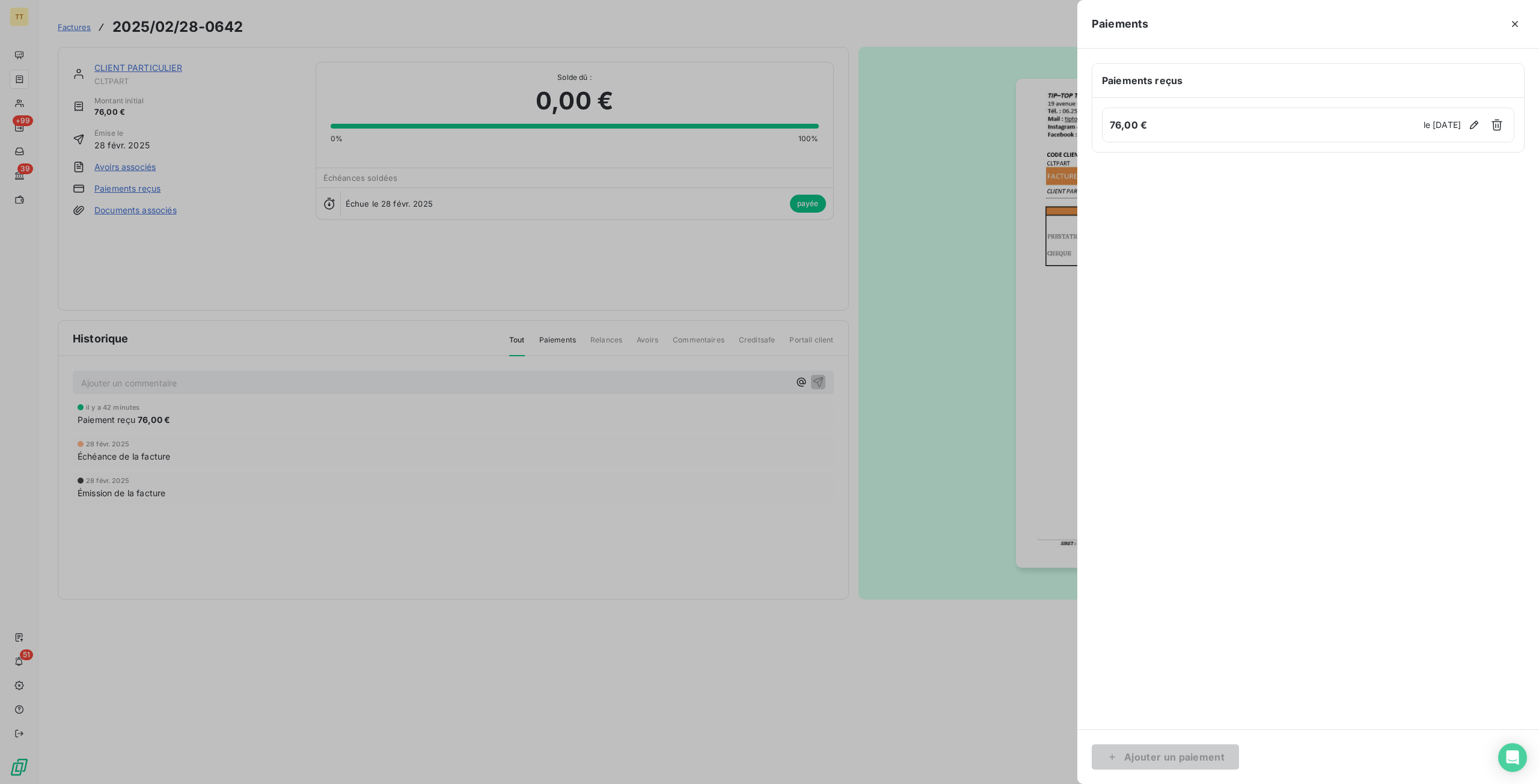
click at [722, 485] on div at bounding box center [770, 392] width 1539 height 784
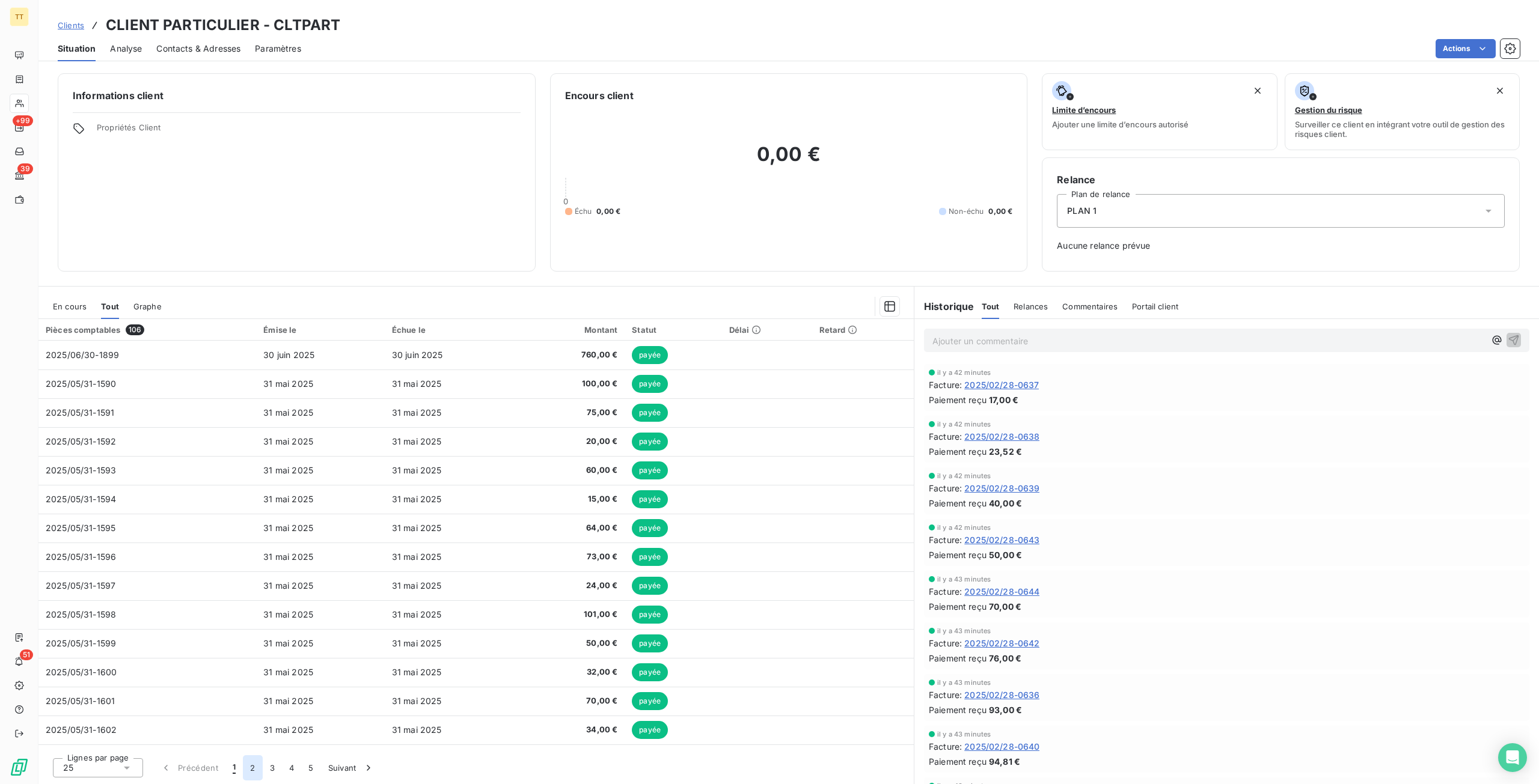
click at [249, 769] on button "2" at bounding box center [253, 767] width 19 height 25
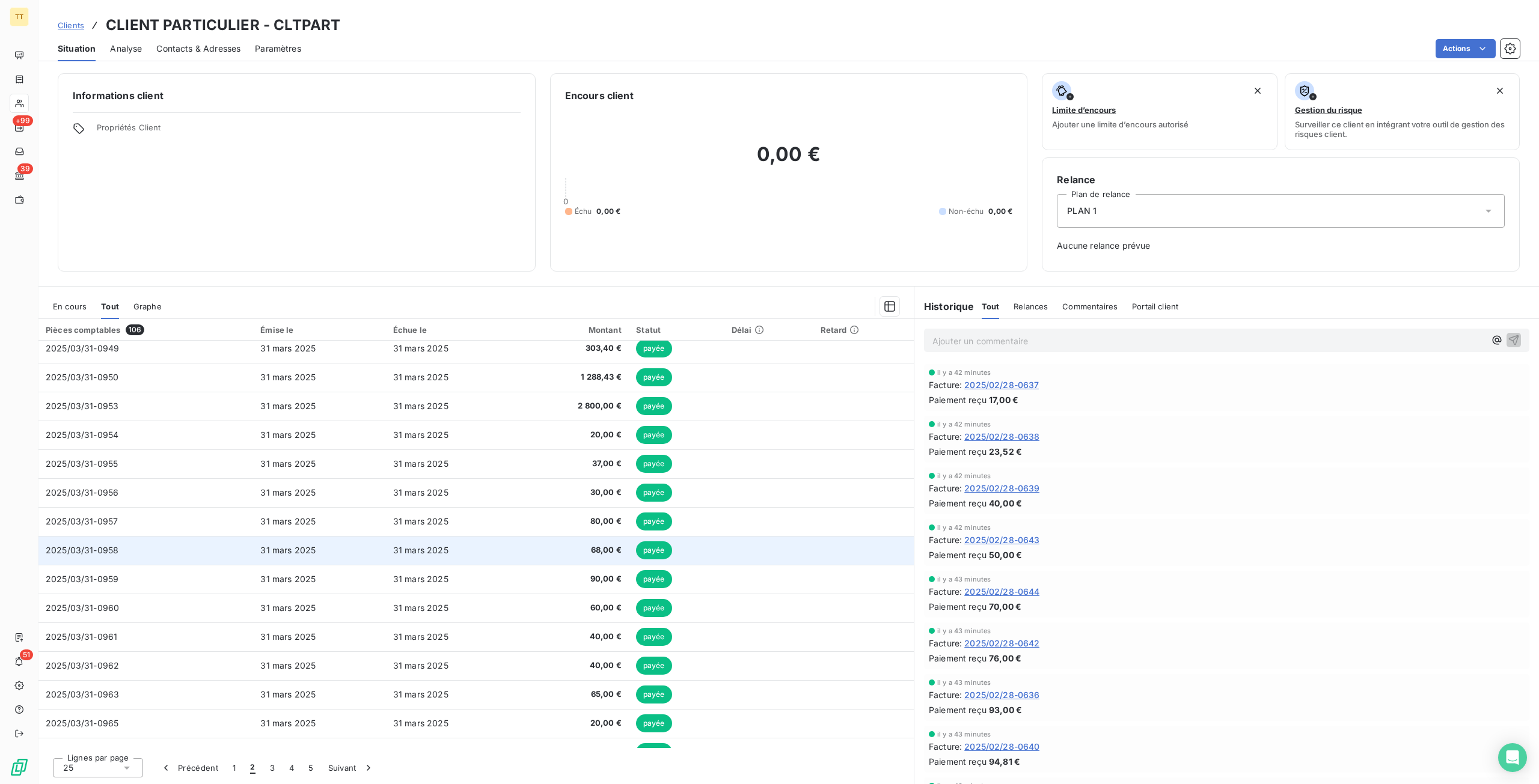
scroll to position [313, 0]
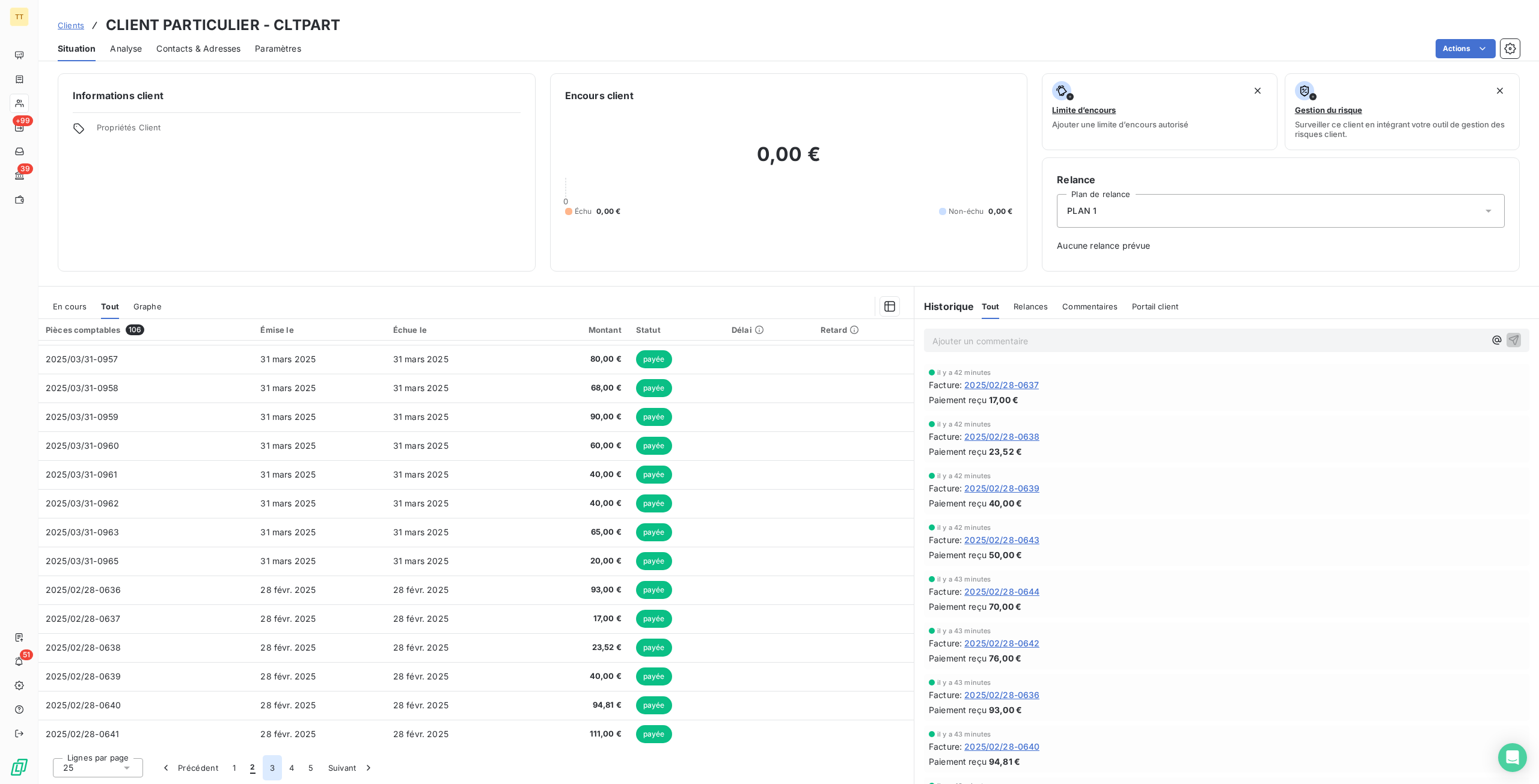
click at [276, 767] on button "3" at bounding box center [273, 767] width 19 height 25
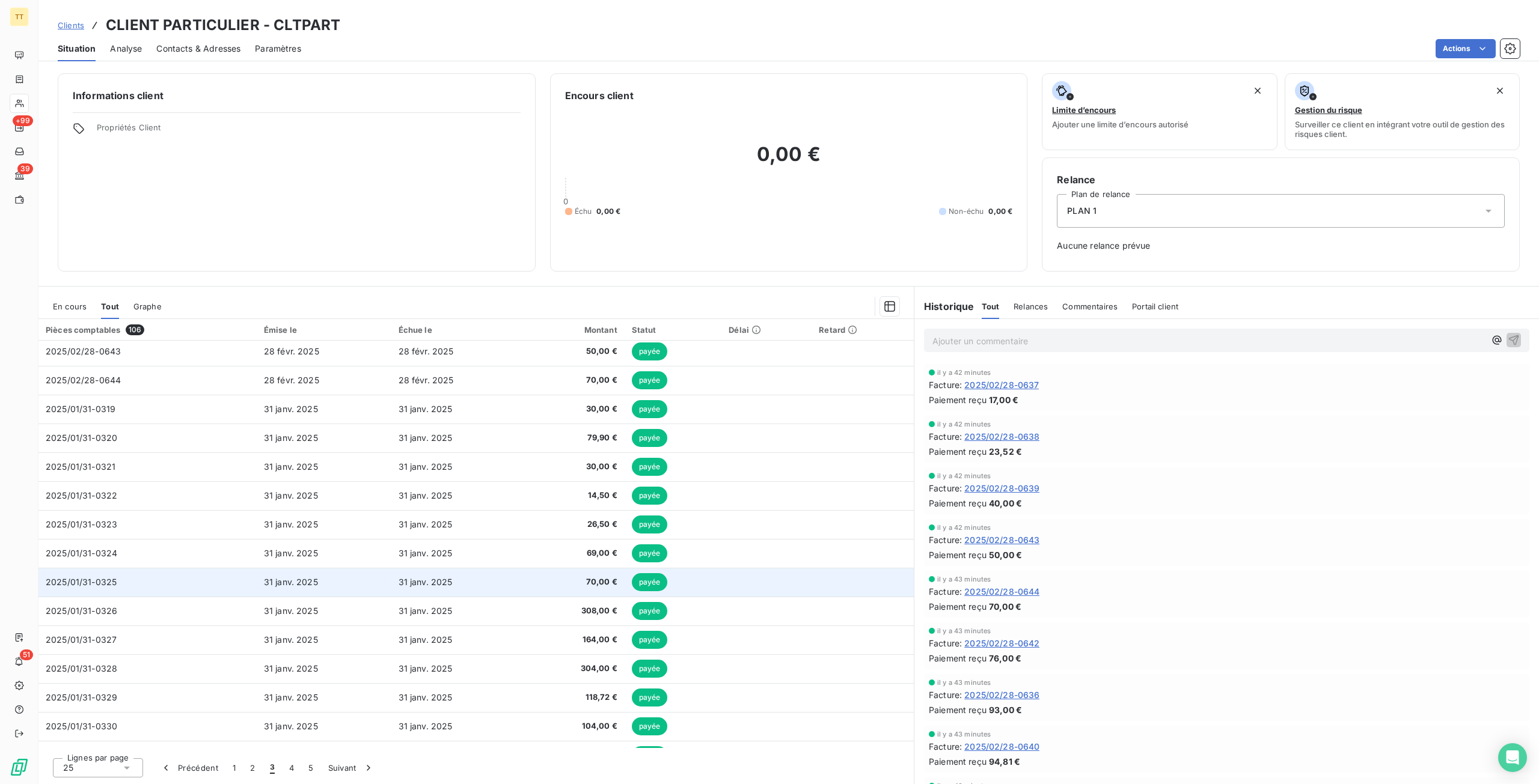
scroll to position [0, 0]
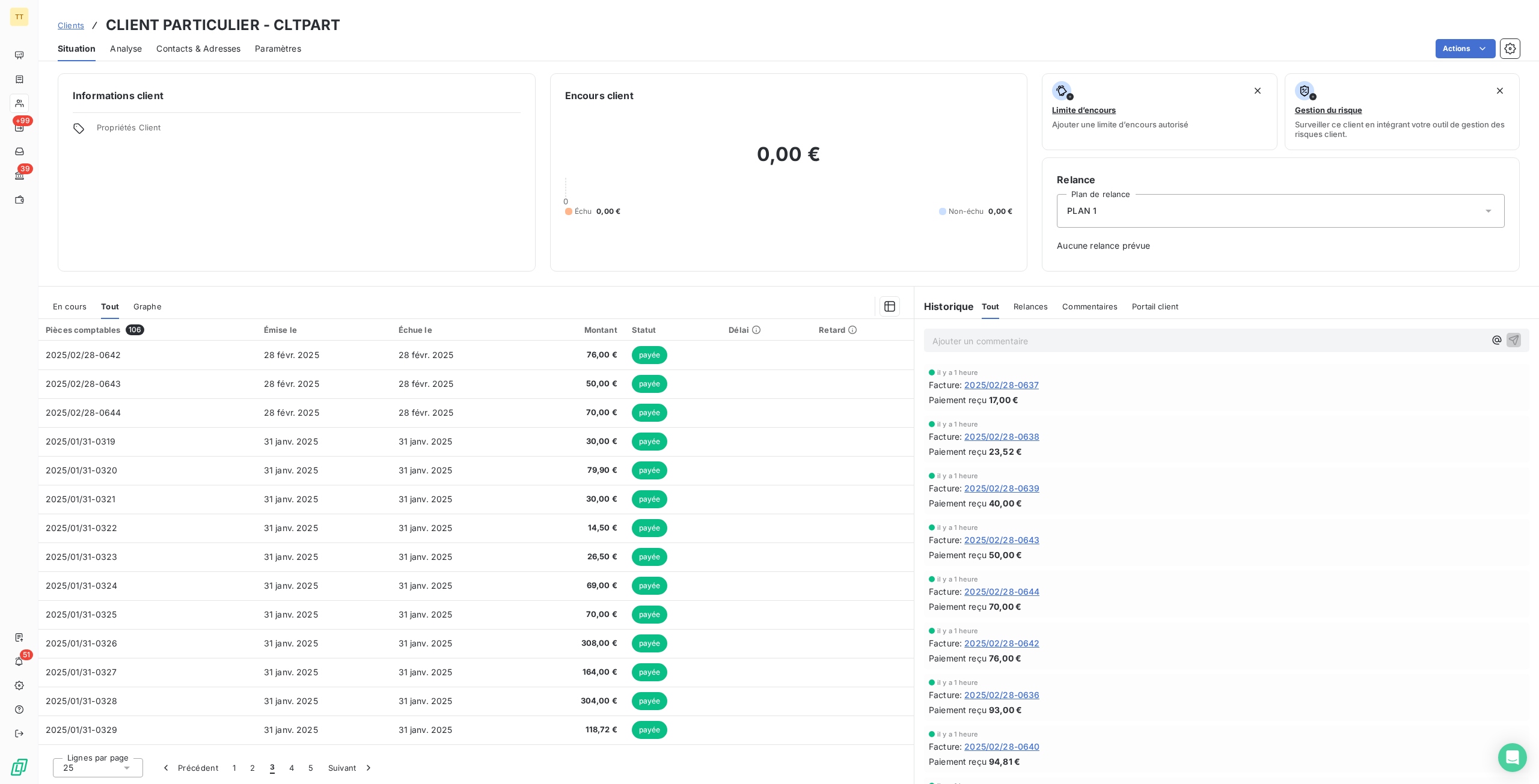
click at [66, 320] on th "Pièces comptables 106" at bounding box center [148, 330] width 218 height 22
click at [68, 312] on div "En cours" at bounding box center [70, 306] width 34 height 25
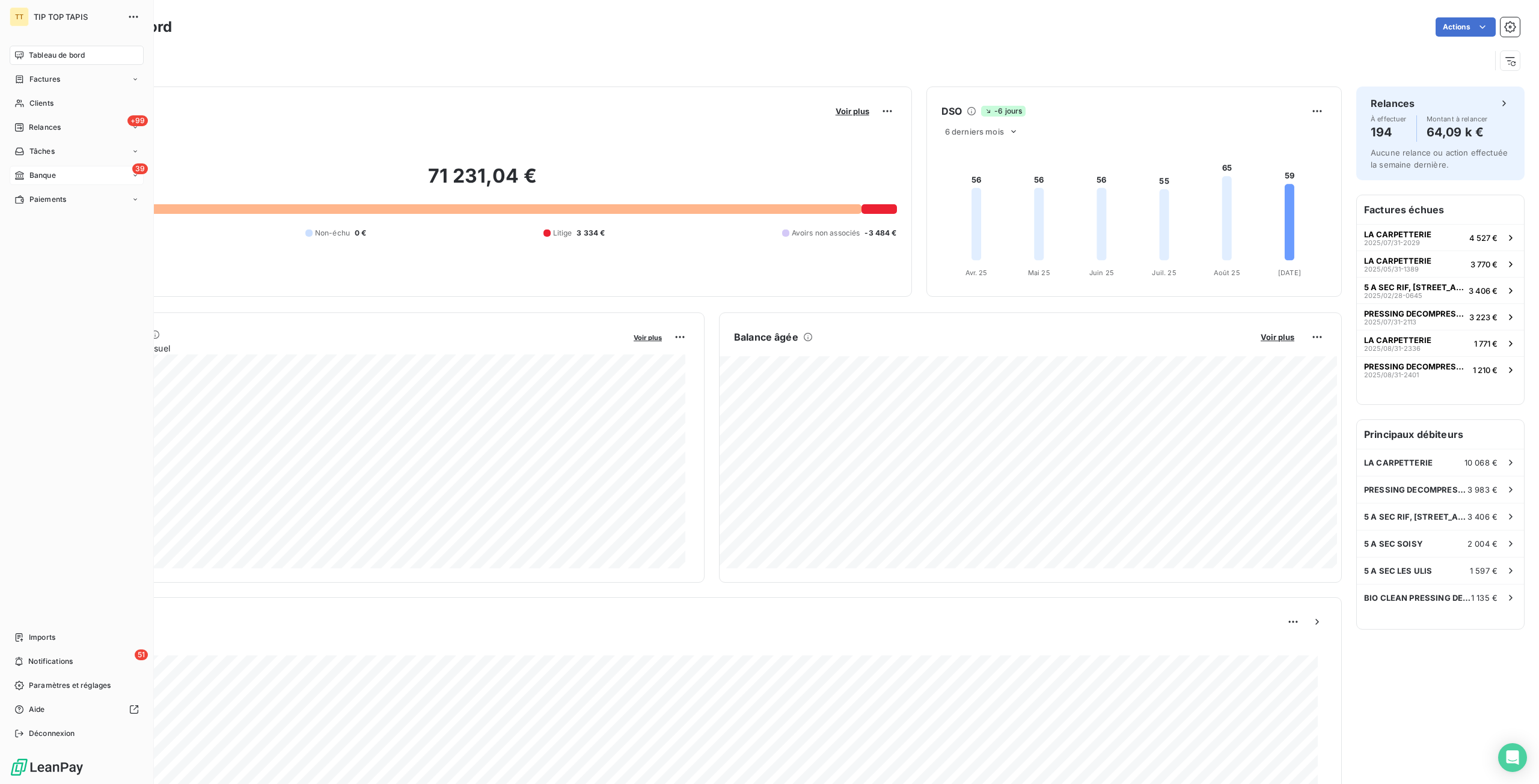
click at [23, 177] on icon at bounding box center [19, 175] width 10 height 10
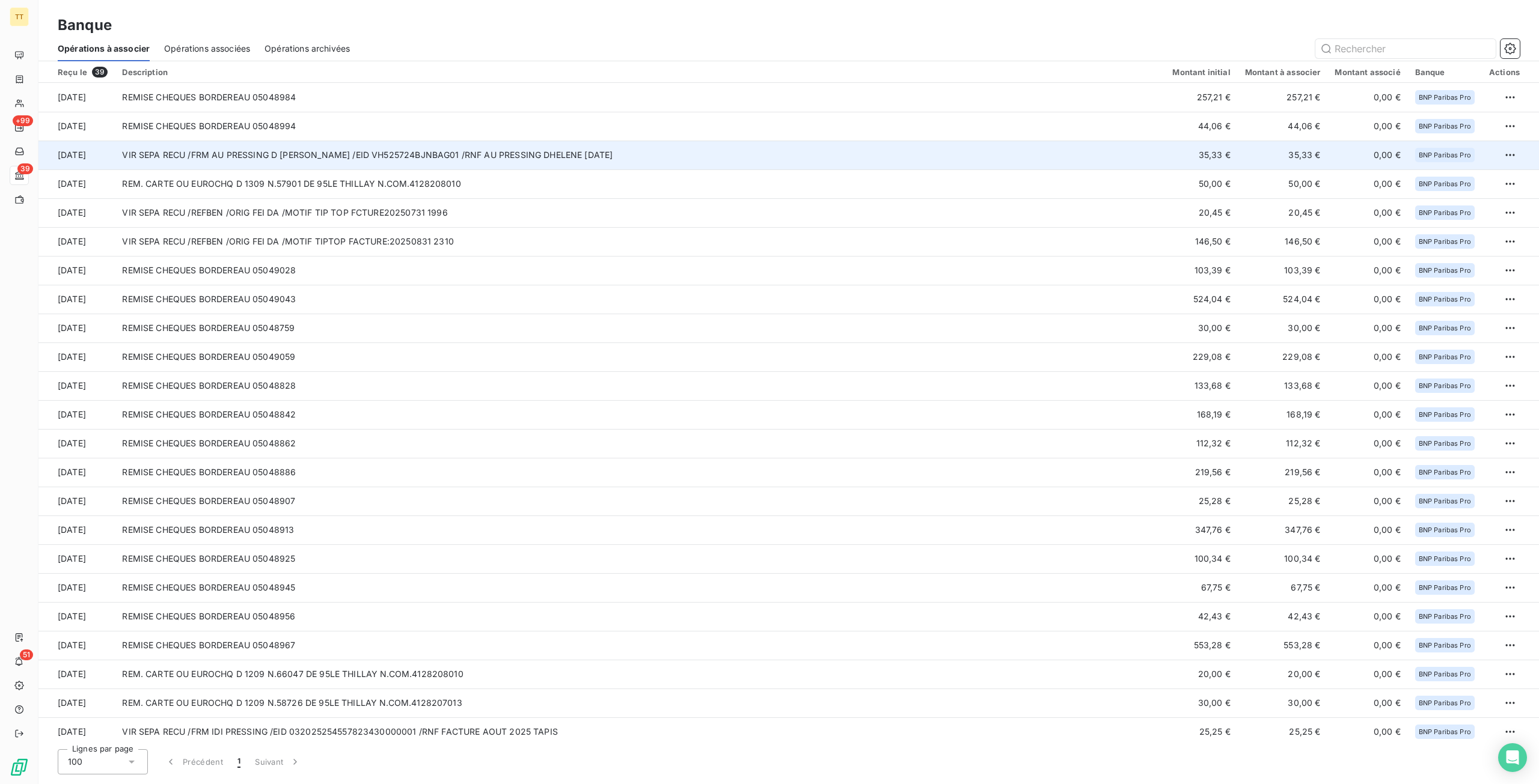
click at [447, 155] on td "VIR SEPA RECU /FRM AU PRESSING D [PERSON_NAME] /EID VH525724BJNBAG01 /RNF AU PR…" at bounding box center [639, 155] width 1050 height 29
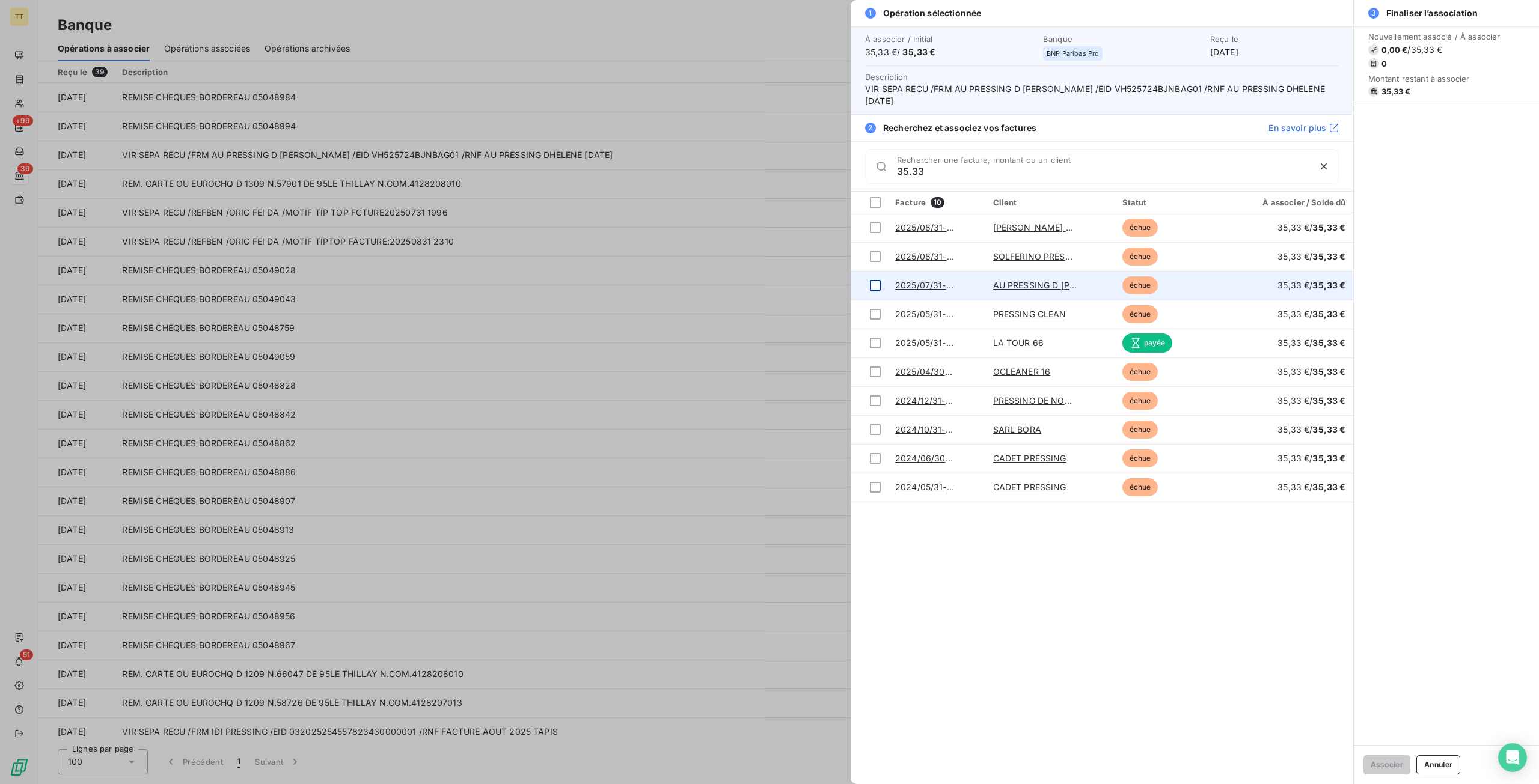
type input "35.33"
click at [873, 286] on div at bounding box center [875, 285] width 11 height 11
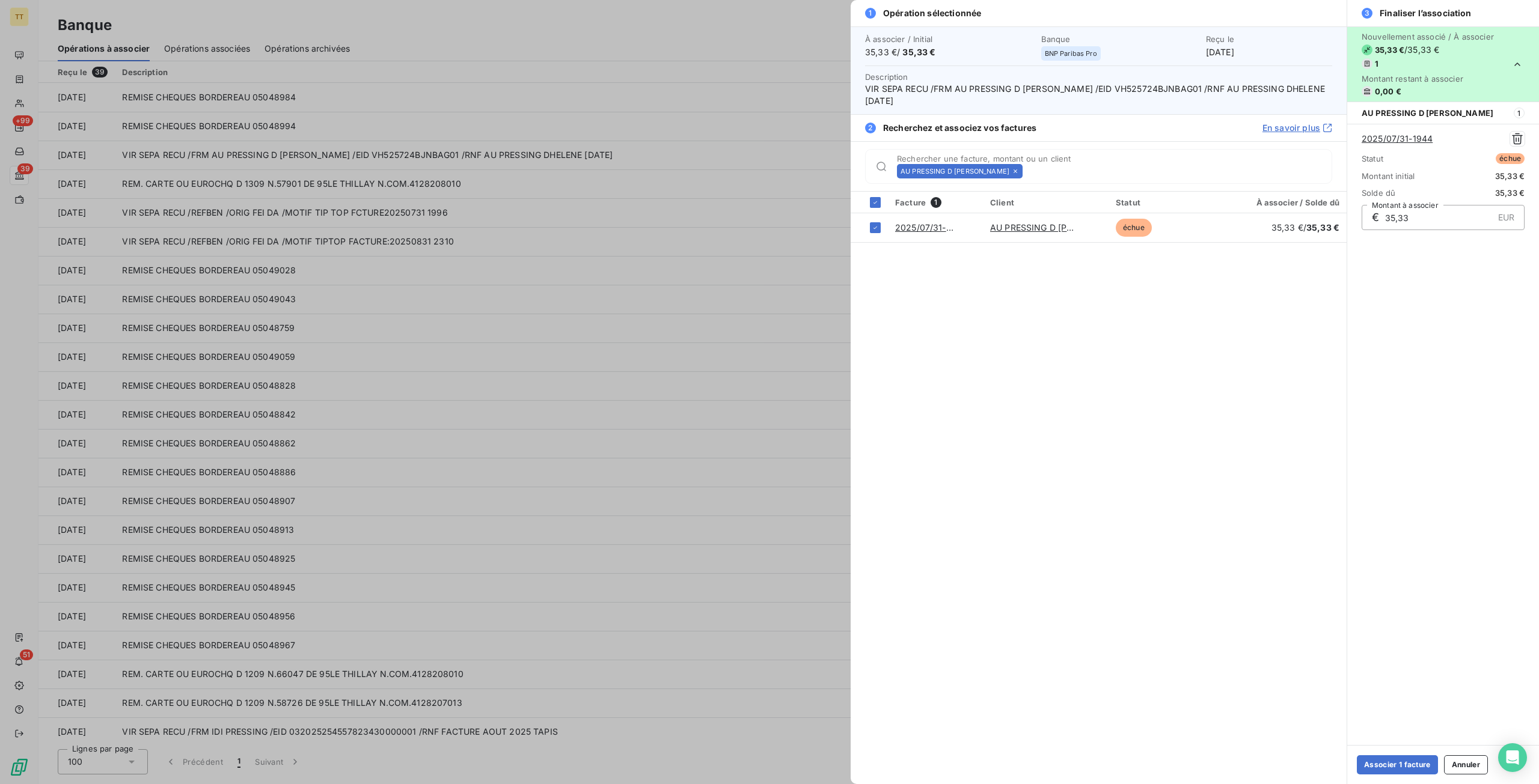
click at [1350, 763] on div "Associer 1 facture Annuler" at bounding box center [1443, 764] width 192 height 39
click at [1397, 762] on button "Associer 1 facture" at bounding box center [1397, 765] width 81 height 19
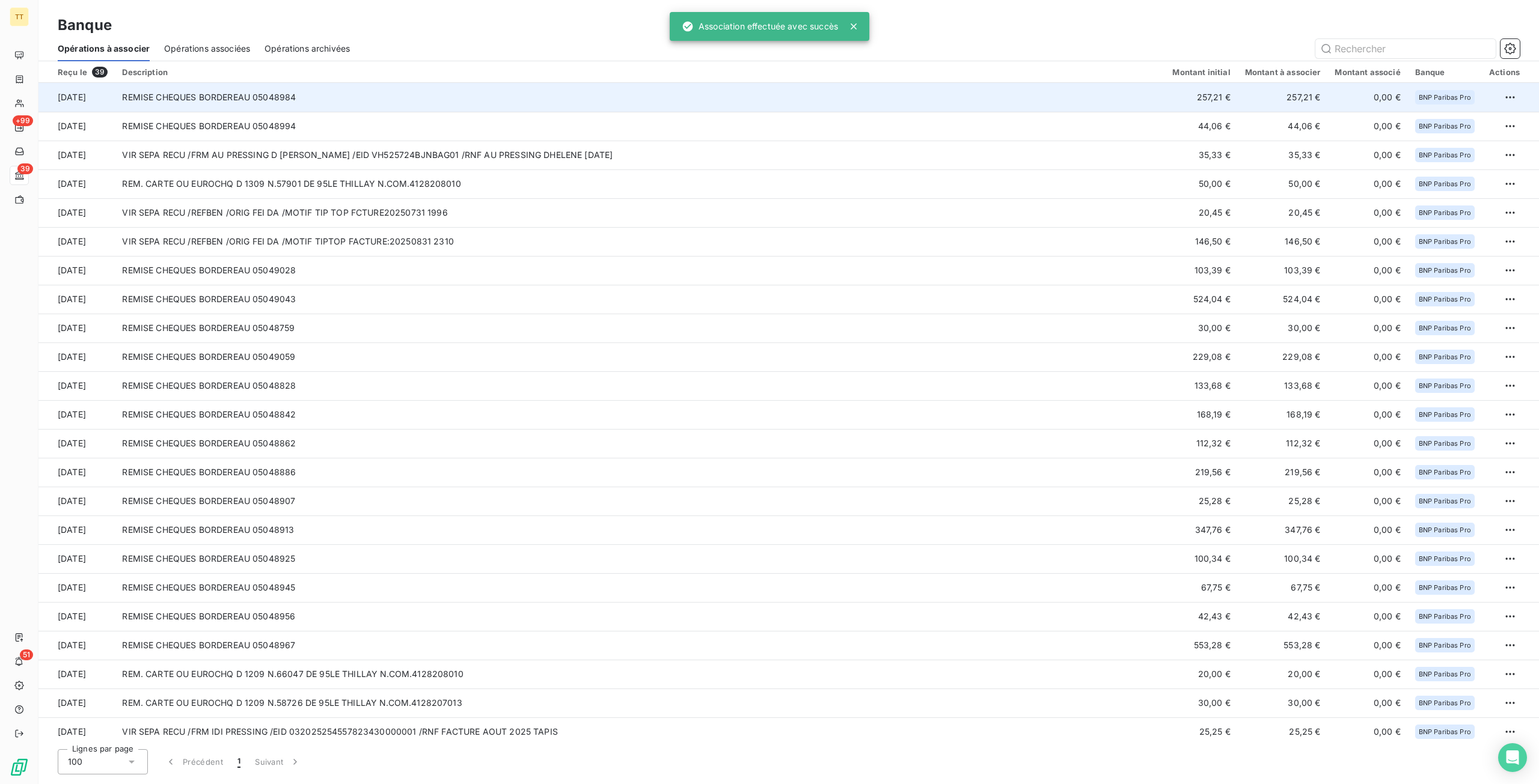
click at [1091, 102] on td "REMISE CHEQUES BORDEREAU 05048984" at bounding box center [639, 97] width 1050 height 29
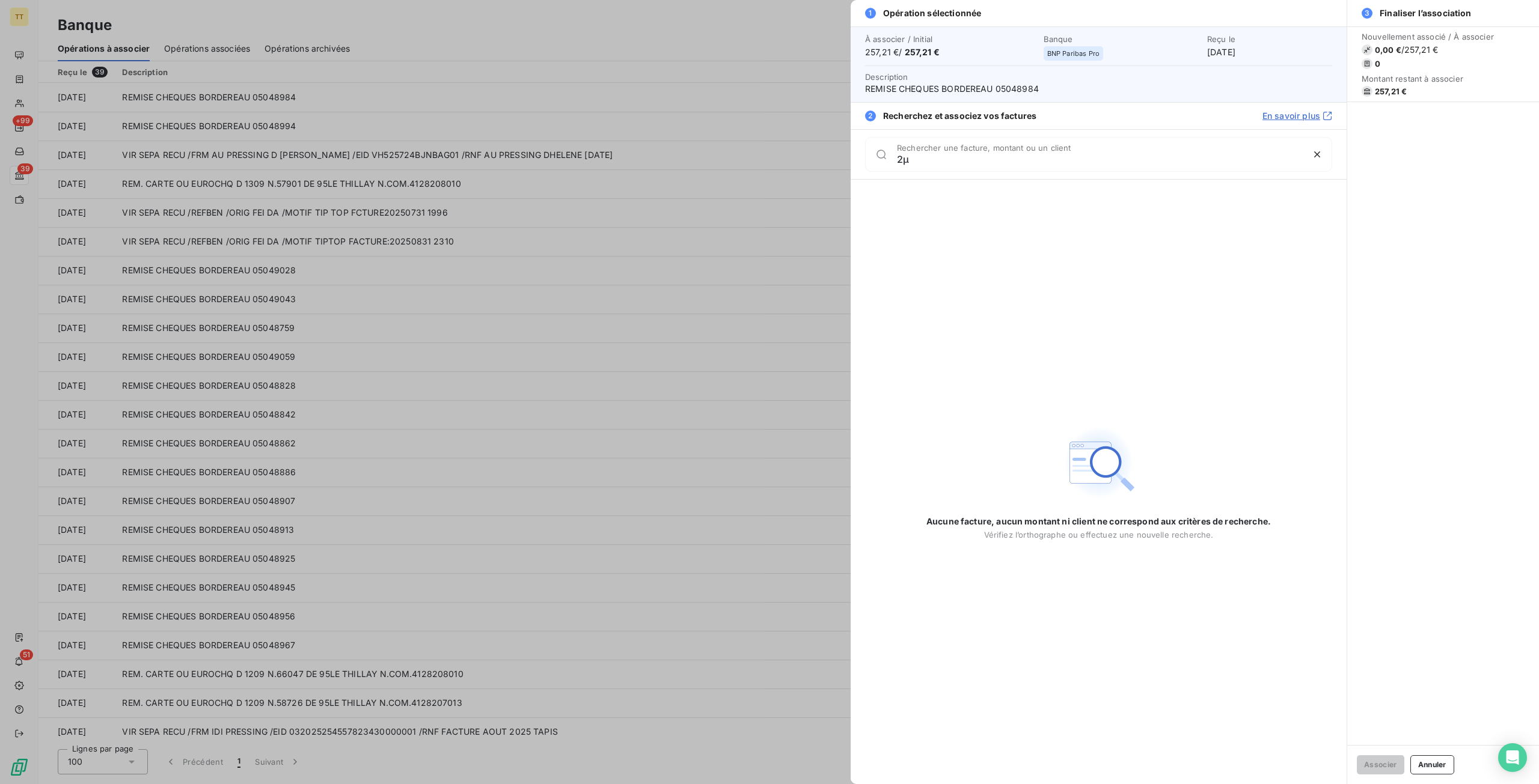
type input "2"
click at [739, 51] on div at bounding box center [770, 392] width 1539 height 784
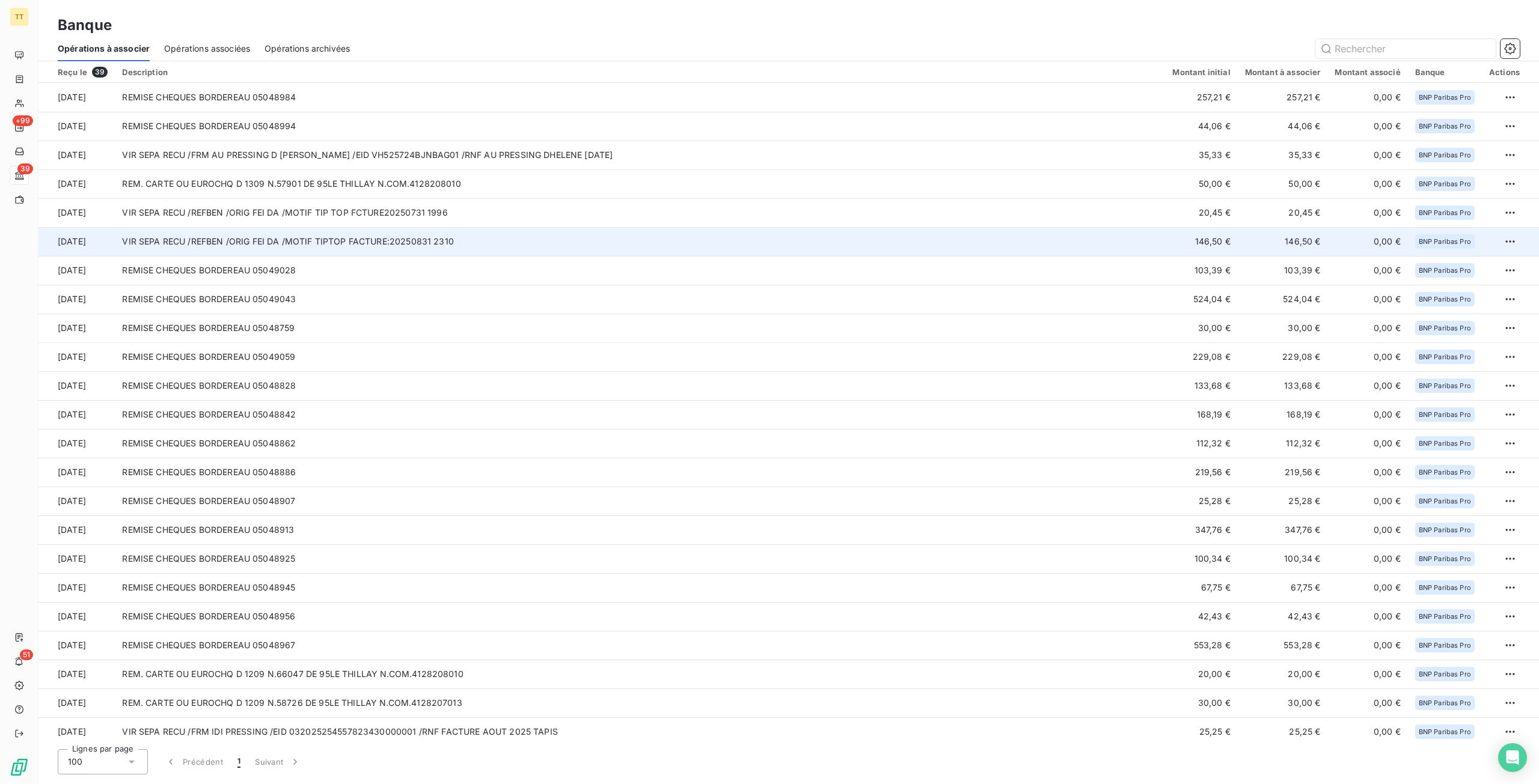
click at [888, 245] on td "VIR SEPA RECU /REFBEN /ORIG FEI DA /MOTIF TIPTOP FACTURE:20250831 2310" at bounding box center [639, 242] width 1050 height 29
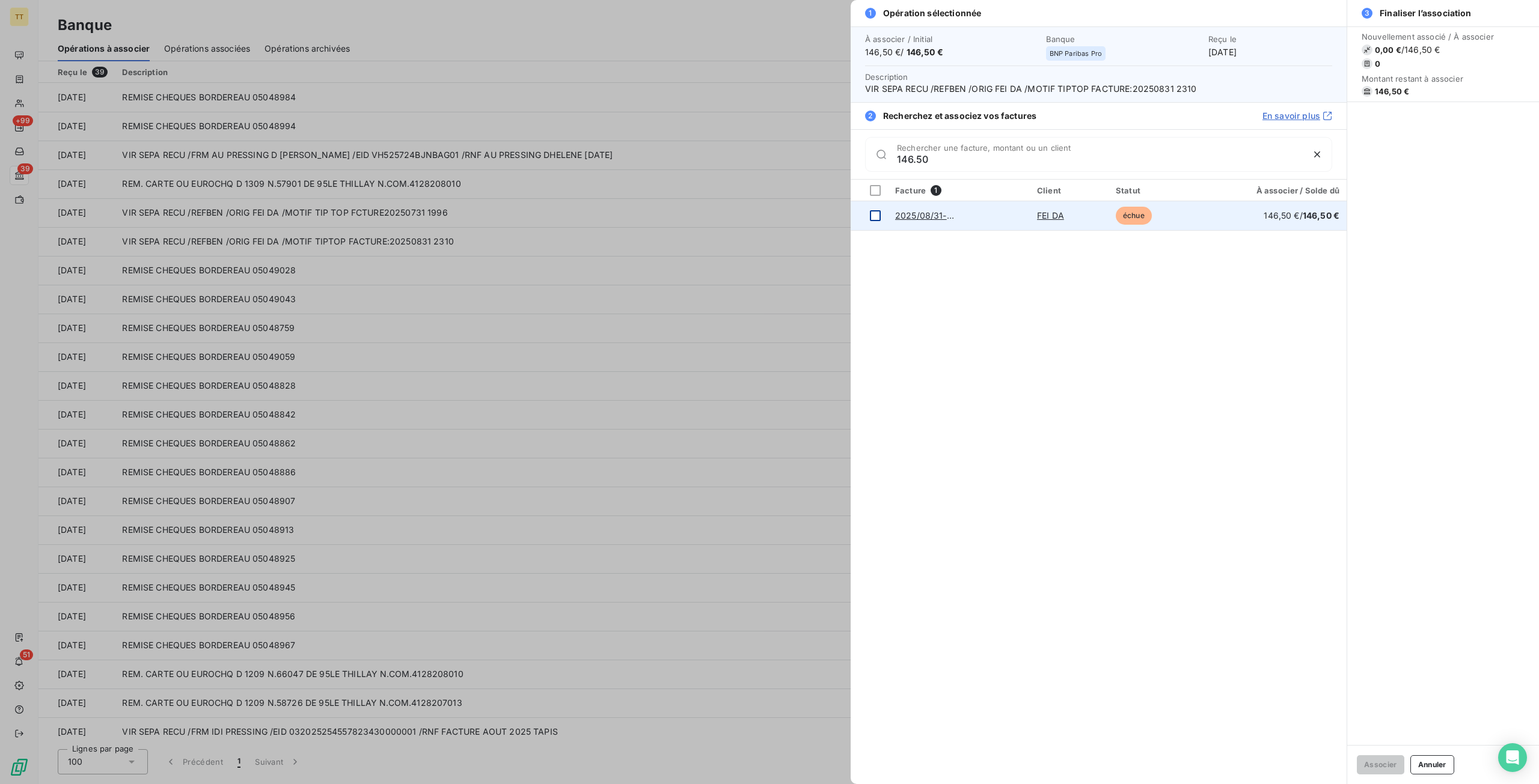
type input "146.50"
click at [878, 212] on div at bounding box center [875, 215] width 11 height 11
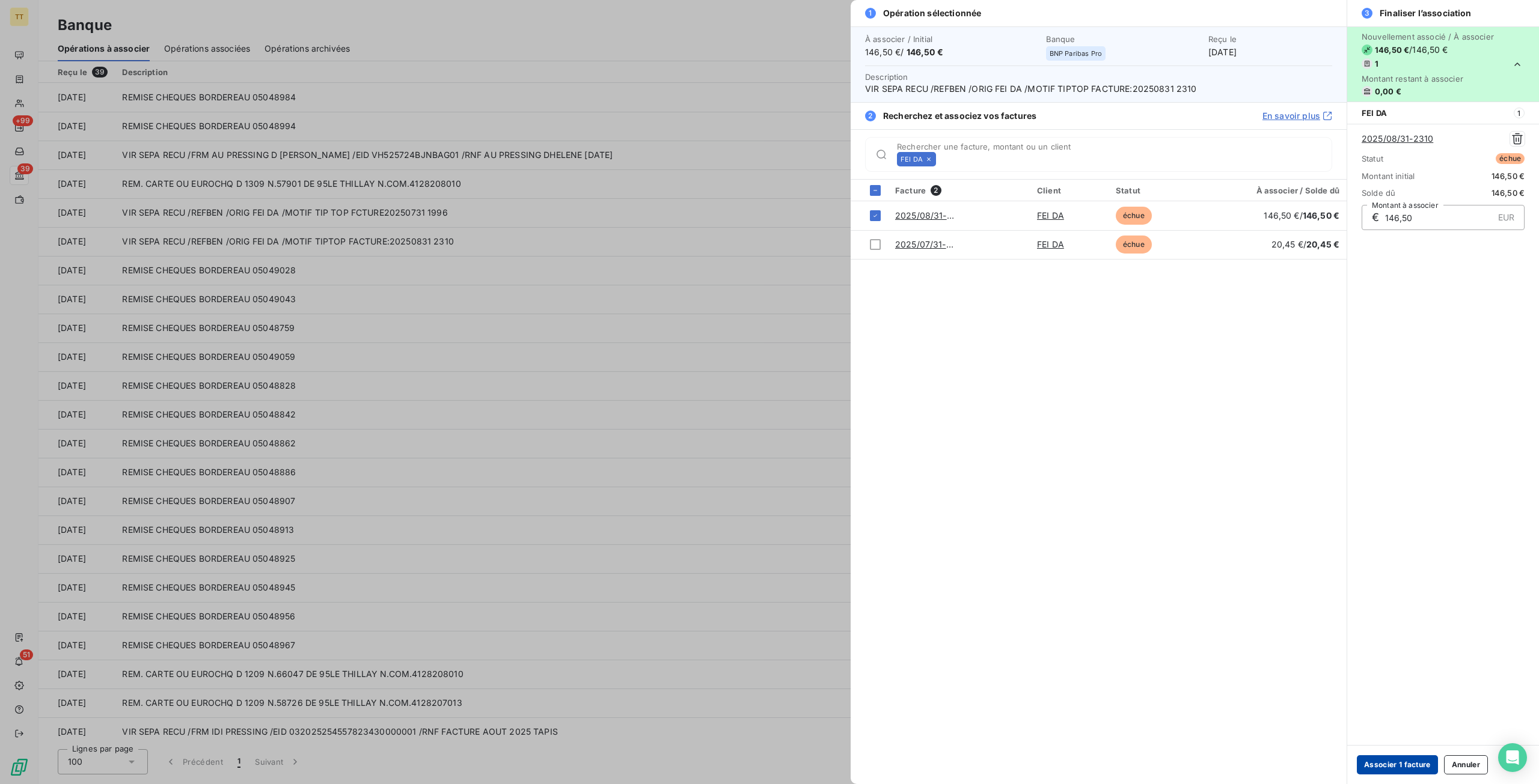
click at [1415, 760] on button "Associer 1 facture" at bounding box center [1397, 765] width 81 height 19
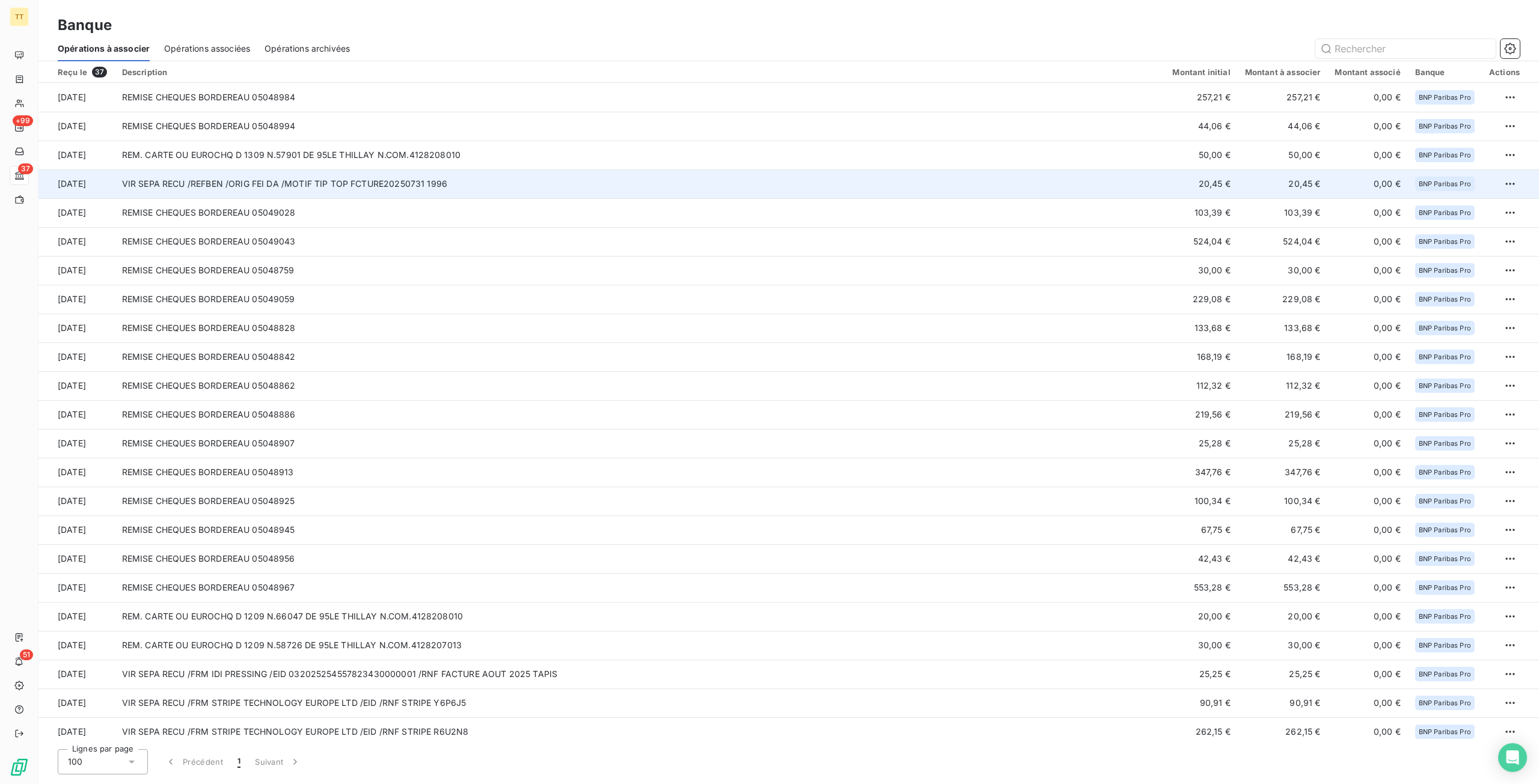
click at [353, 188] on td "VIR SEPA RECU /REFBEN /ORIG FEI DA /MOTIF TIP TOP FCTURE20250731 1996" at bounding box center [640, 184] width 1050 height 29
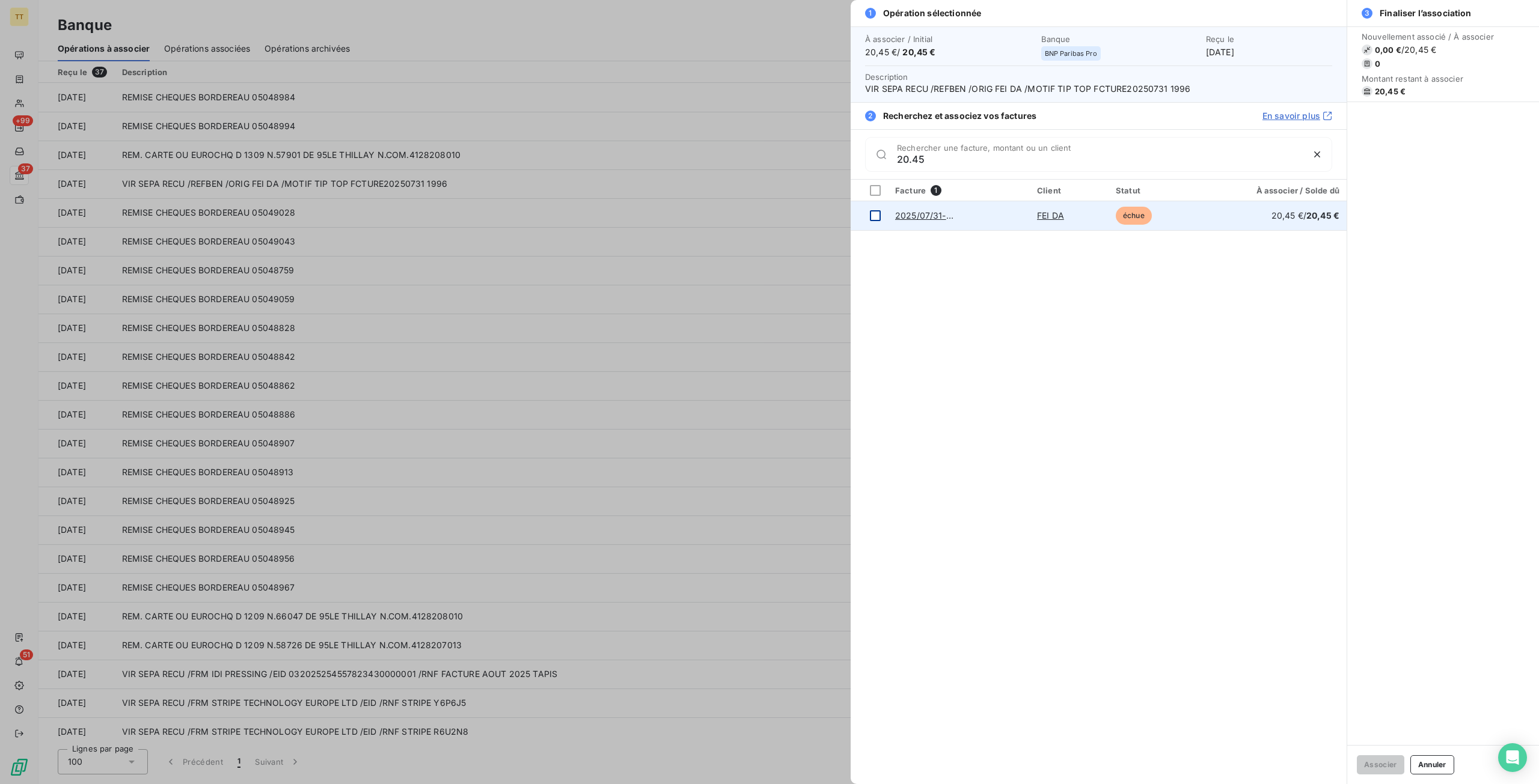
type input "20.45"
click at [873, 218] on div at bounding box center [875, 215] width 11 height 11
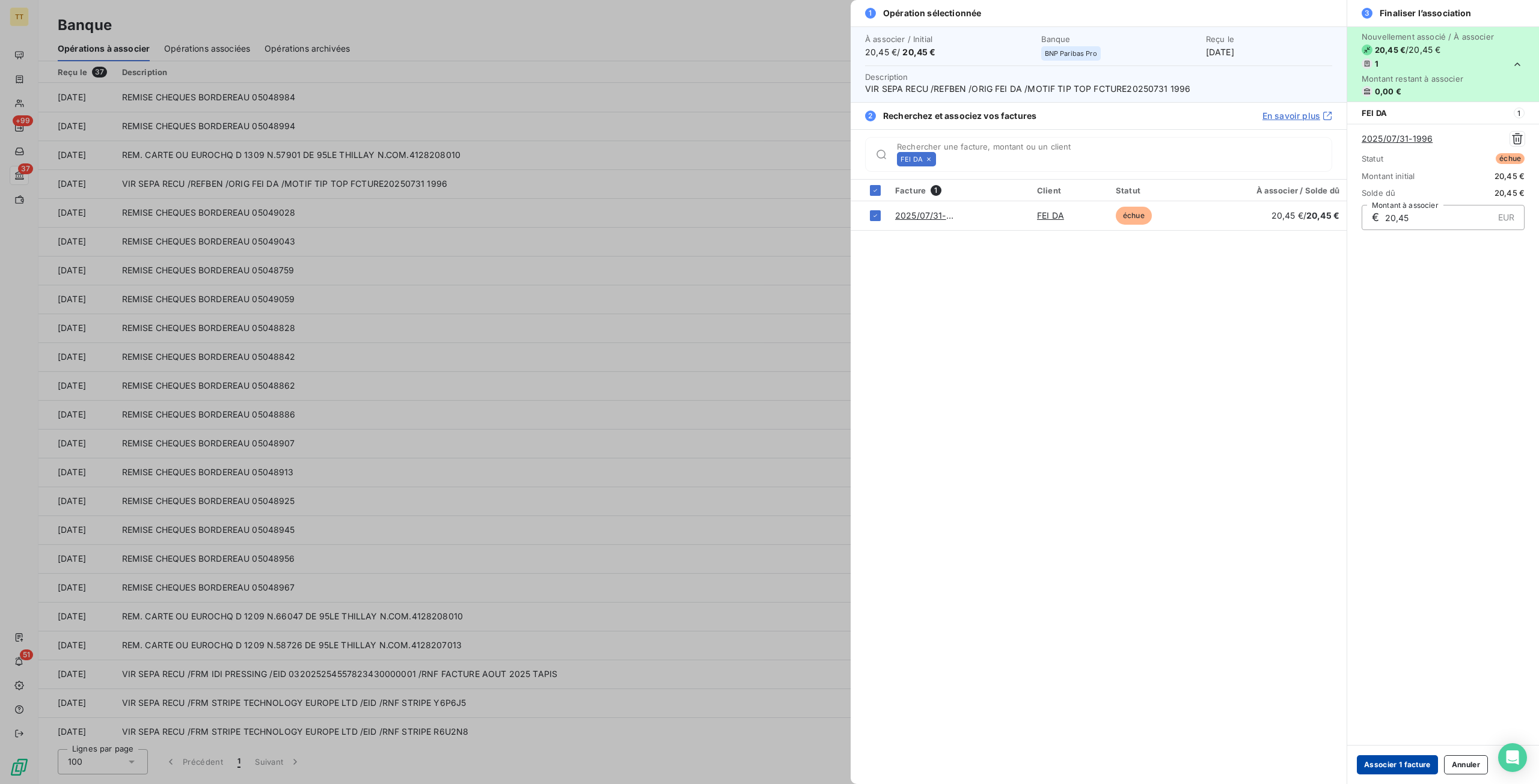
click at [1390, 774] on button "Associer 1 facture" at bounding box center [1397, 765] width 81 height 19
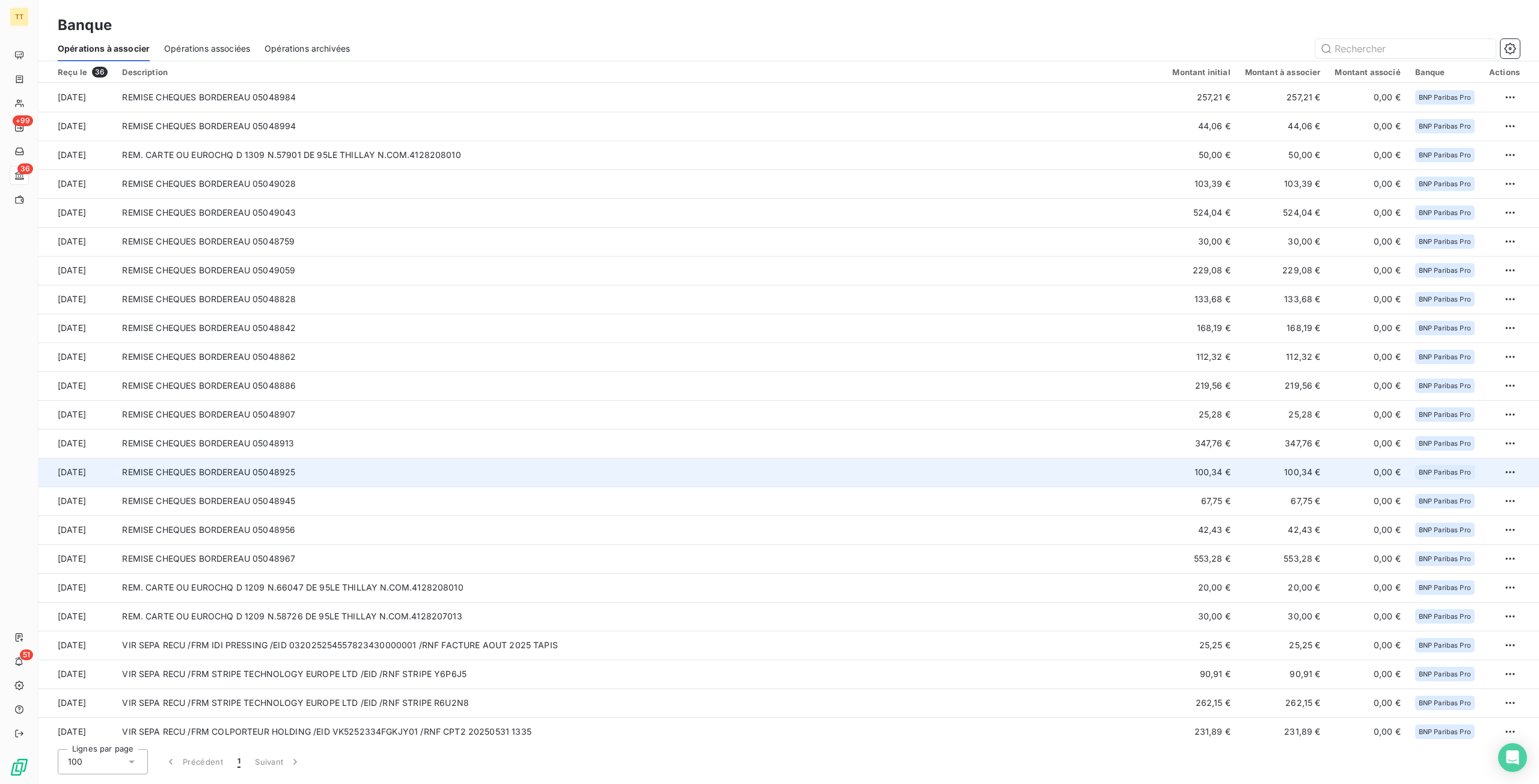
click at [992, 462] on td "REMISE CHEQUES BORDEREAU 05048925" at bounding box center [639, 472] width 1050 height 29
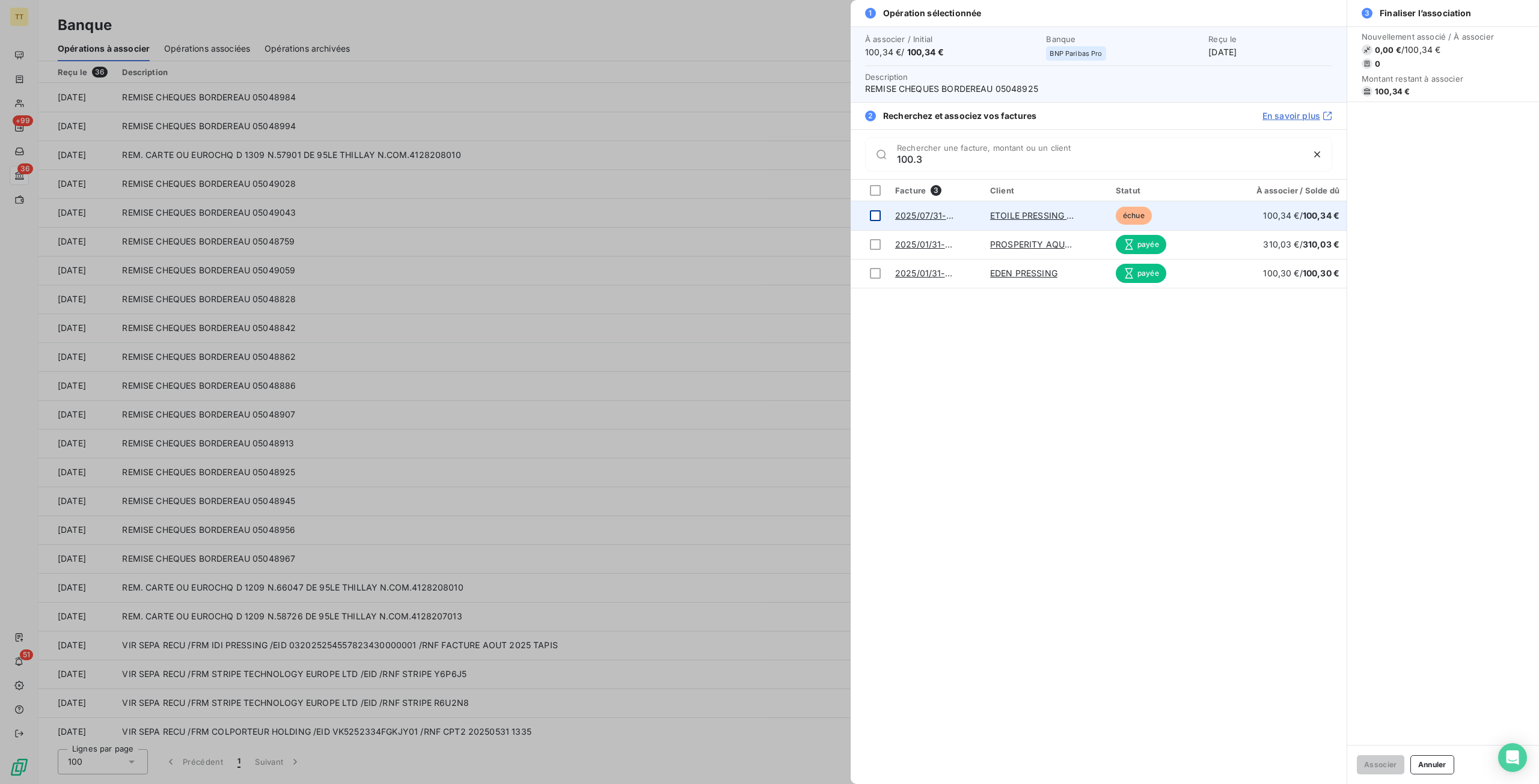
type input "100.3"
click at [878, 214] on div at bounding box center [875, 215] width 11 height 11
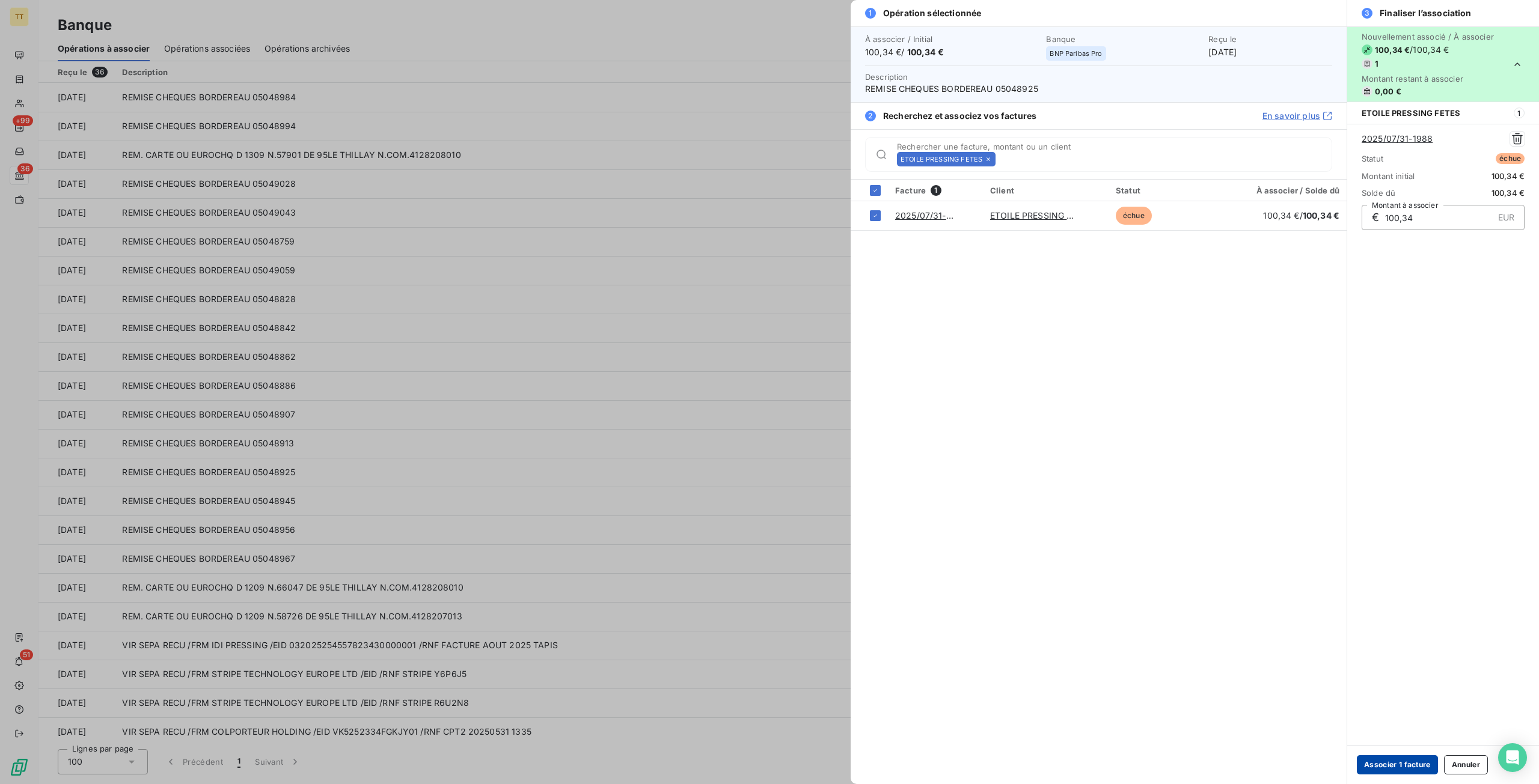
click at [1403, 767] on button "Associer 1 facture" at bounding box center [1397, 765] width 81 height 19
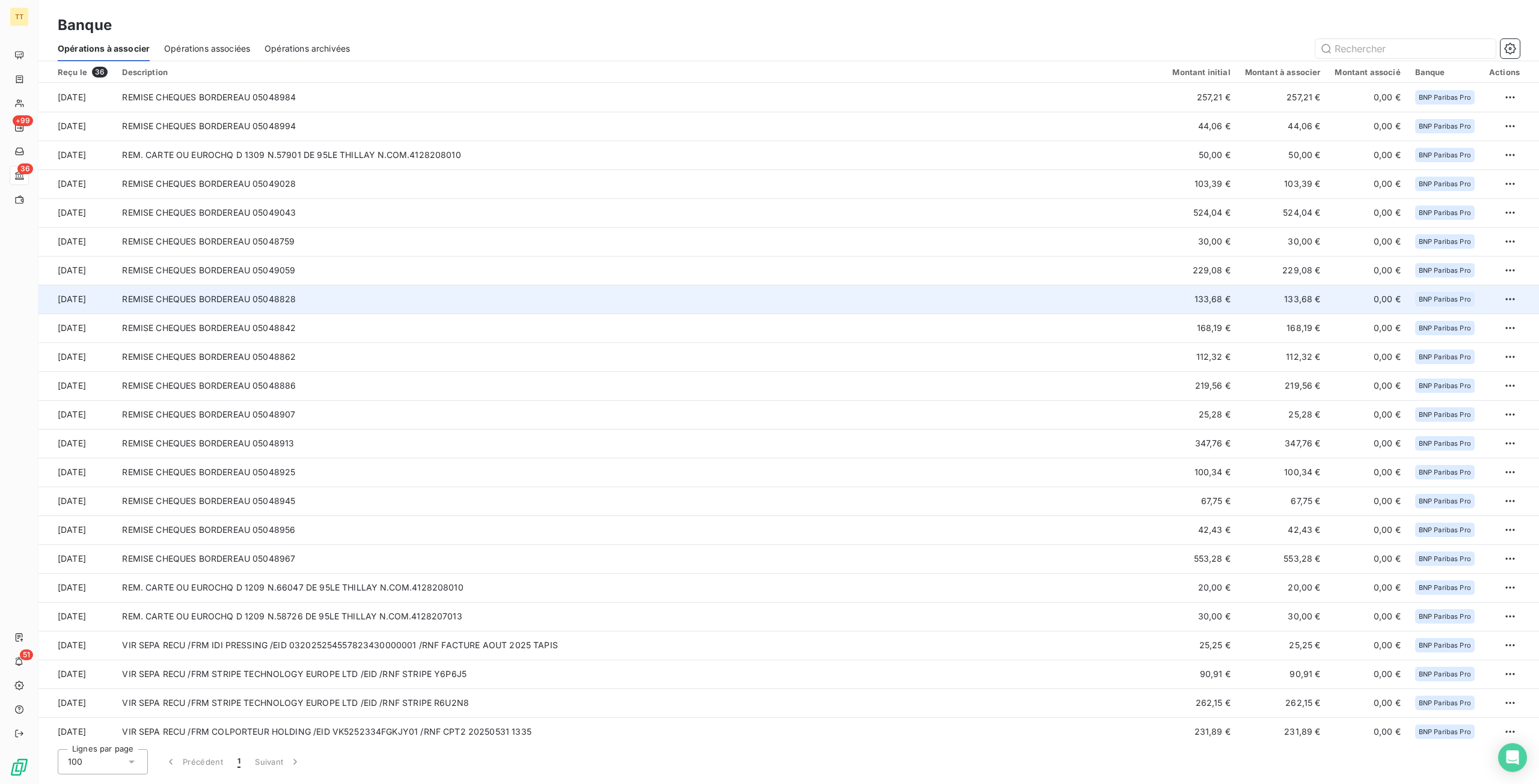
click at [614, 294] on td "REMISE CHEQUES BORDEREAU 05048828" at bounding box center [639, 299] width 1050 height 29
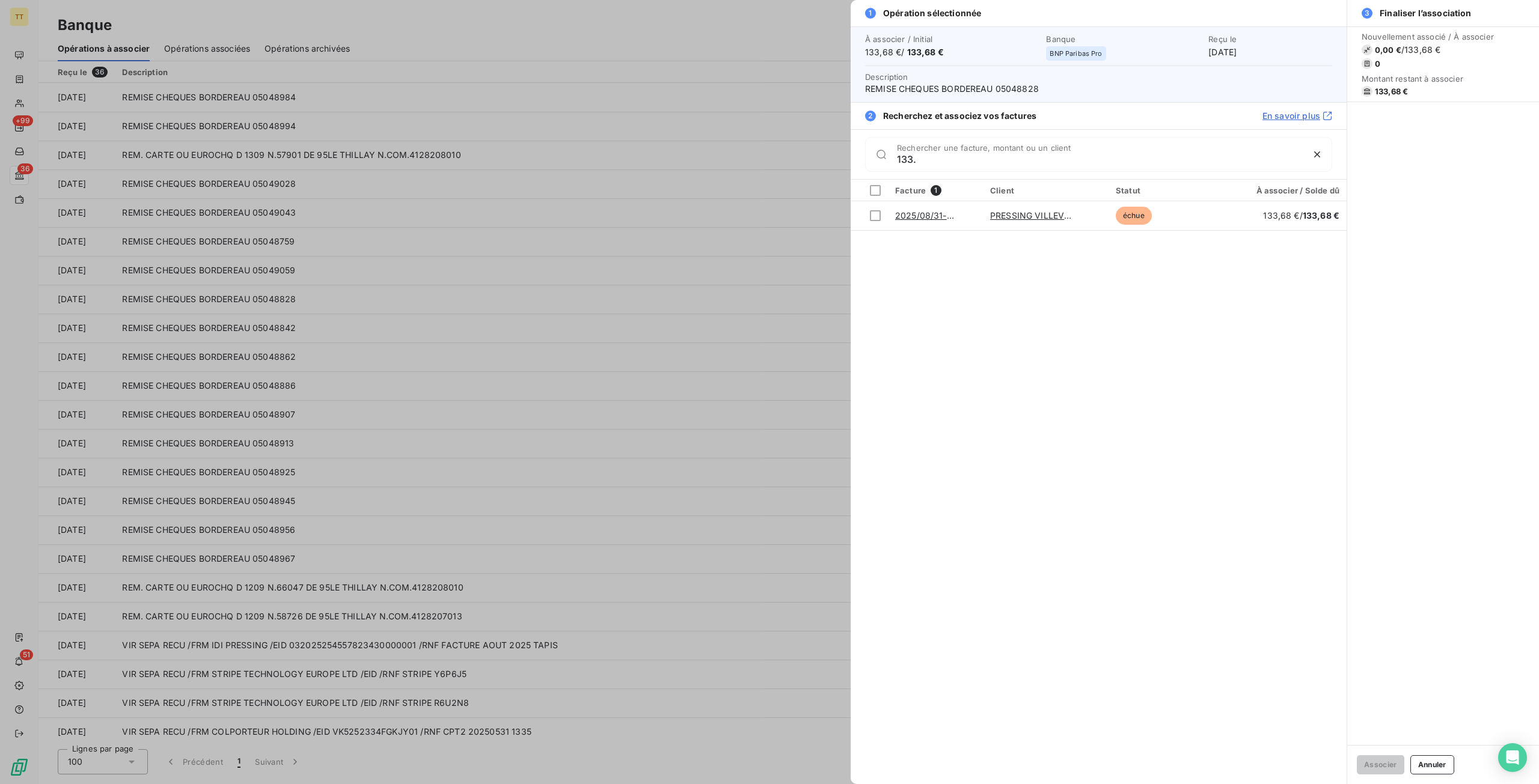
type input "133."
click at [26, 56] on div at bounding box center [770, 392] width 1539 height 784
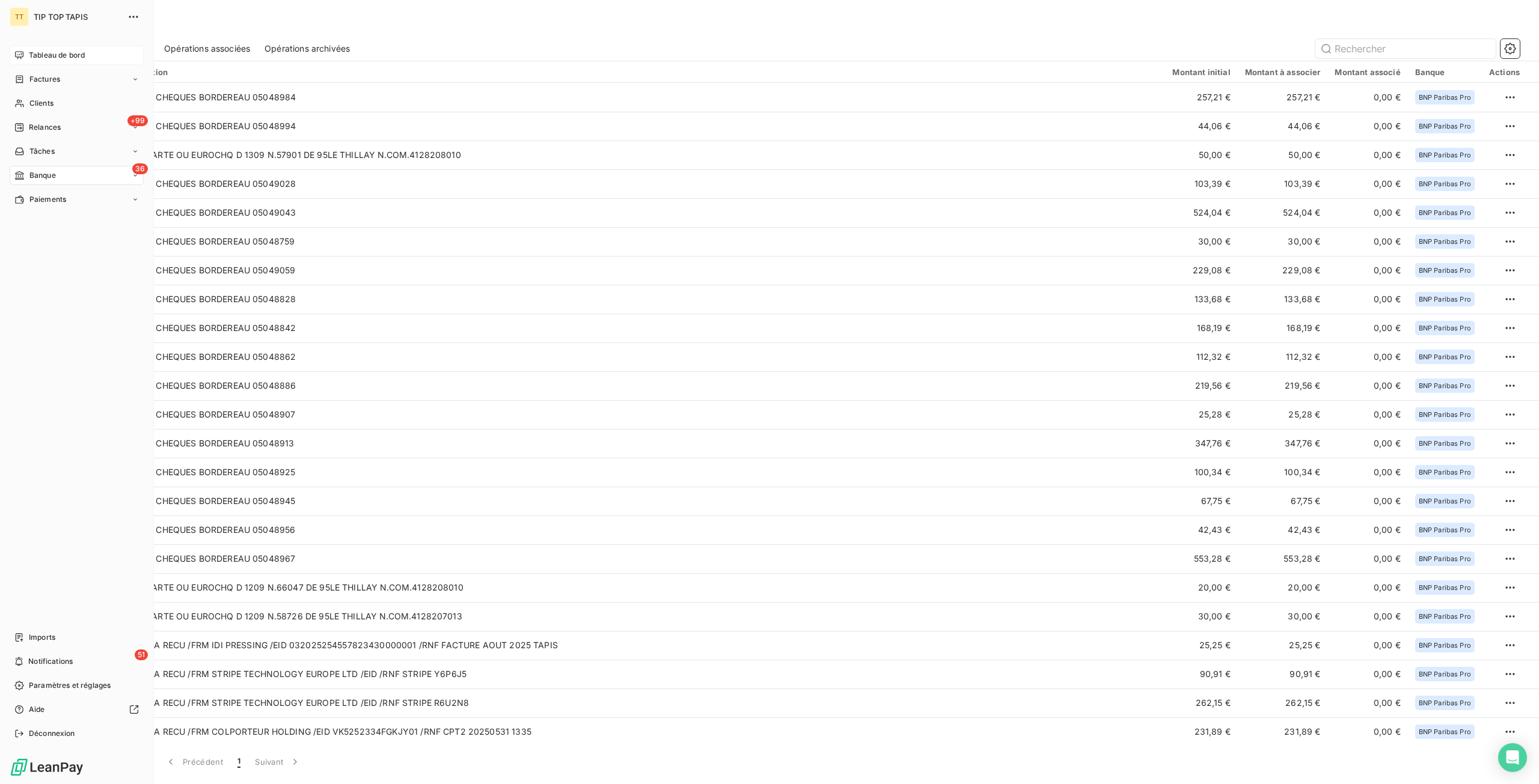
click at [23, 56] on icon at bounding box center [19, 55] width 10 height 10
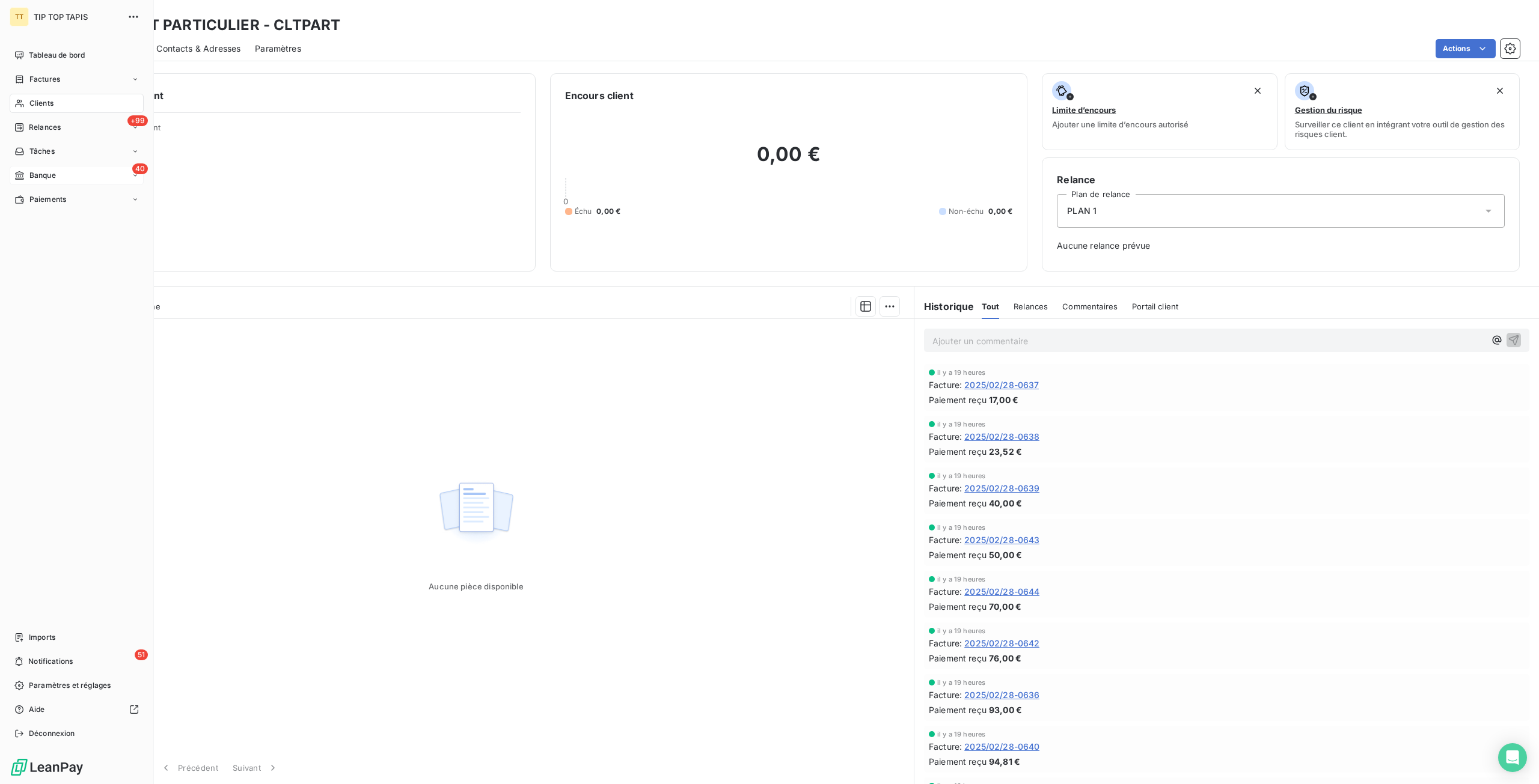
click at [36, 179] on span "Banque" at bounding box center [43, 175] width 26 height 11
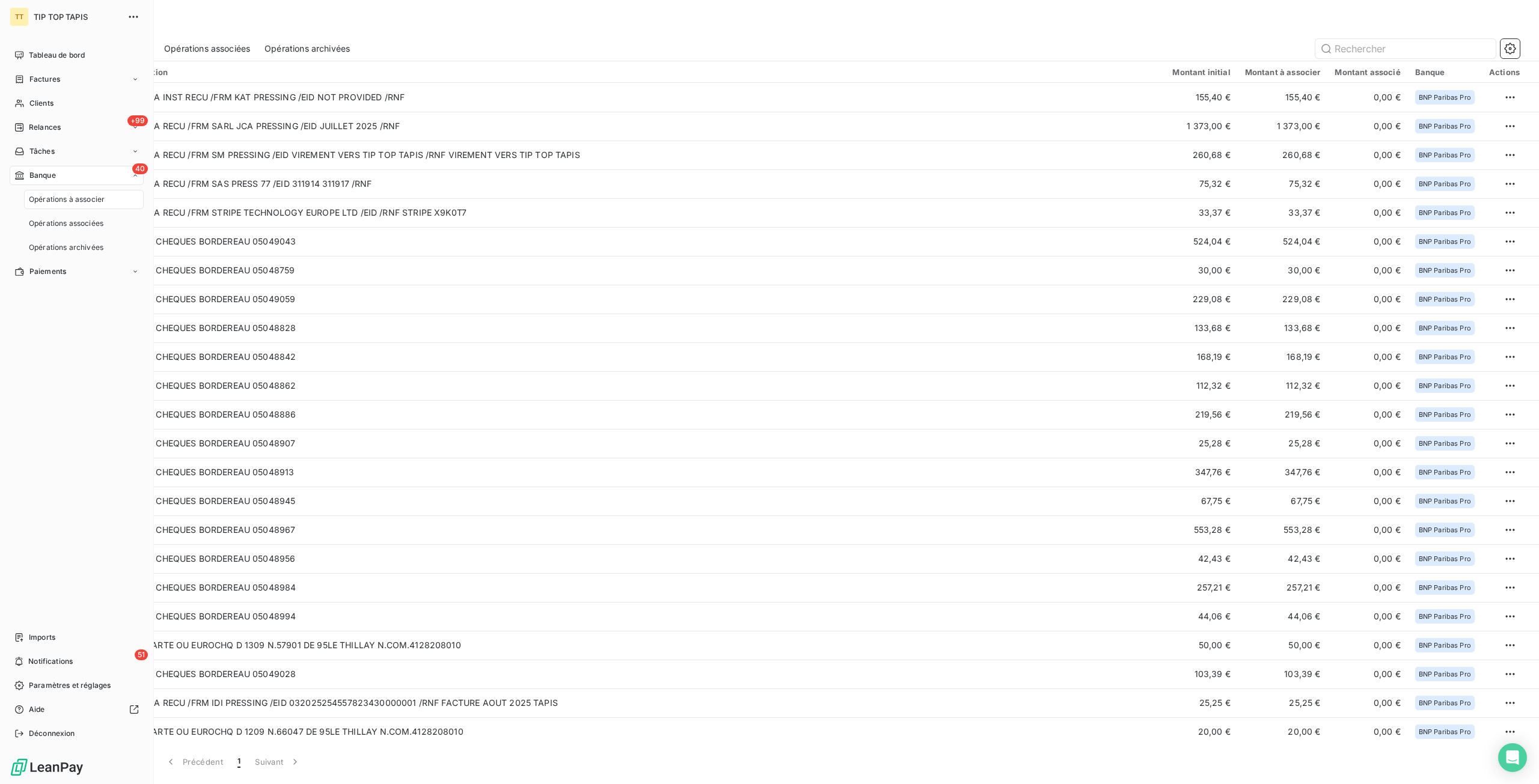
click at [56, 198] on span "Opérations à associer" at bounding box center [67, 199] width 76 height 11
click at [41, 111] on div "Clients" at bounding box center [77, 103] width 134 height 19
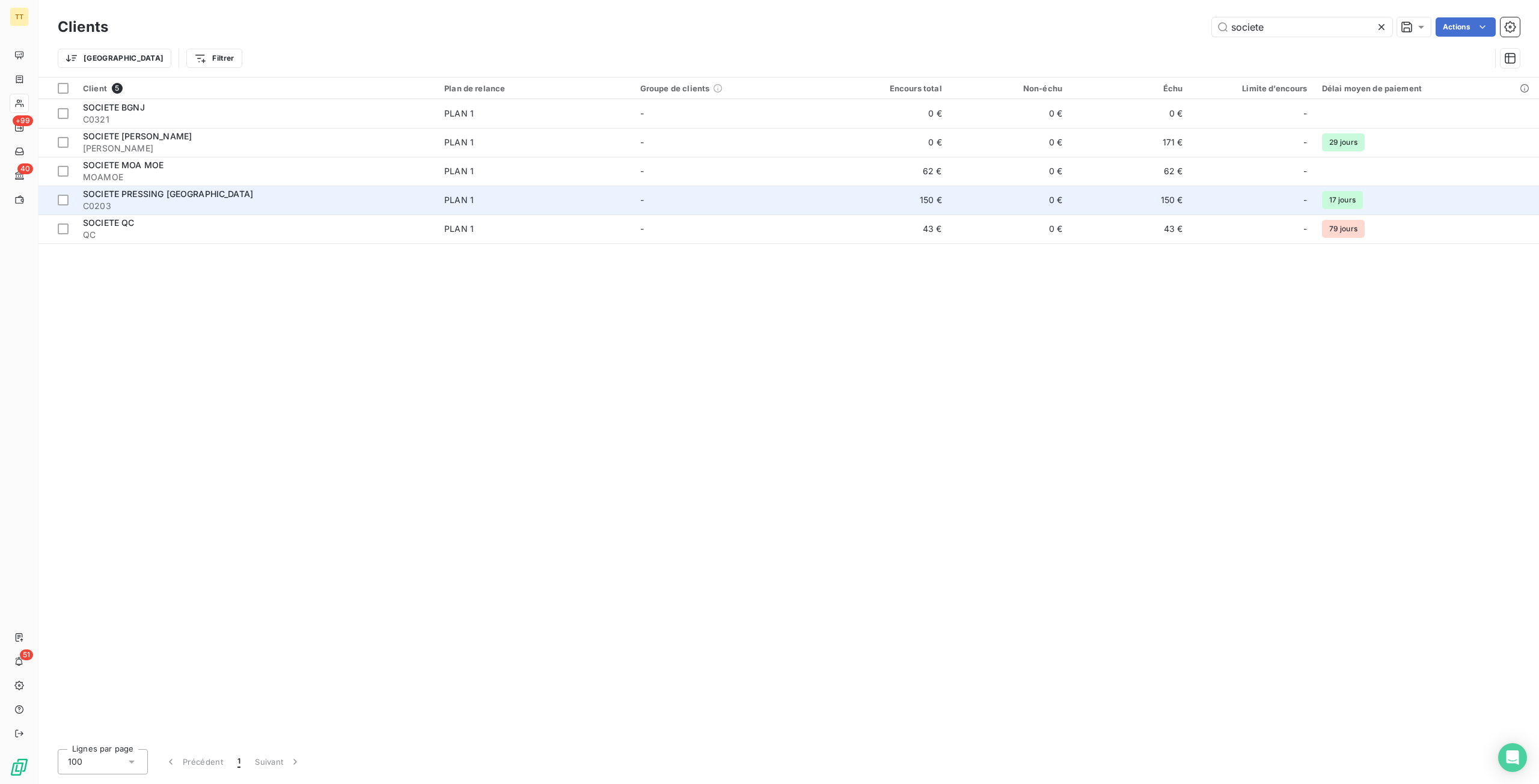
type input "societe"
click at [922, 194] on td "150 €" at bounding box center [888, 200] width 121 height 29
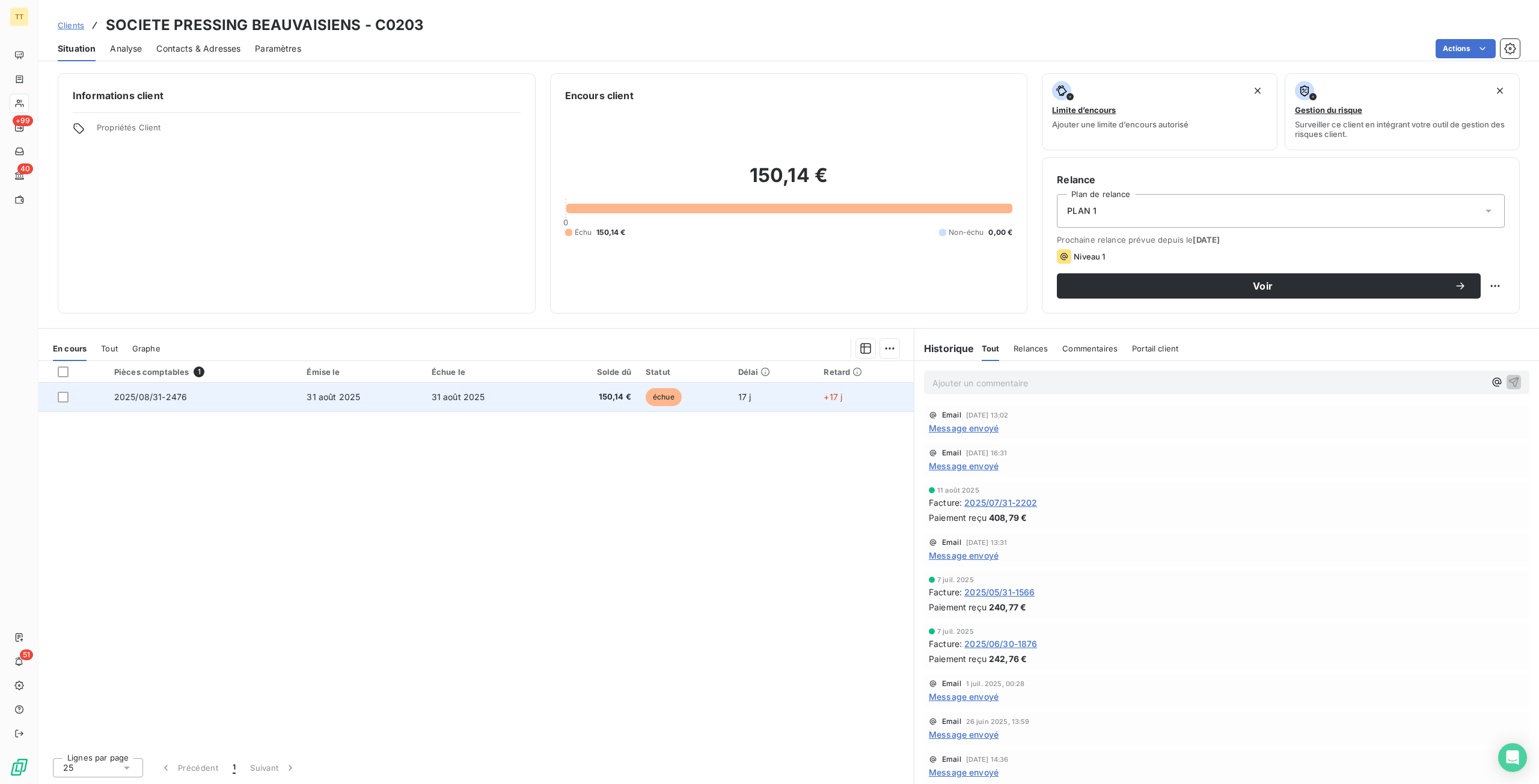
click at [369, 395] on td "31 août 2025" at bounding box center [361, 397] width 124 height 29
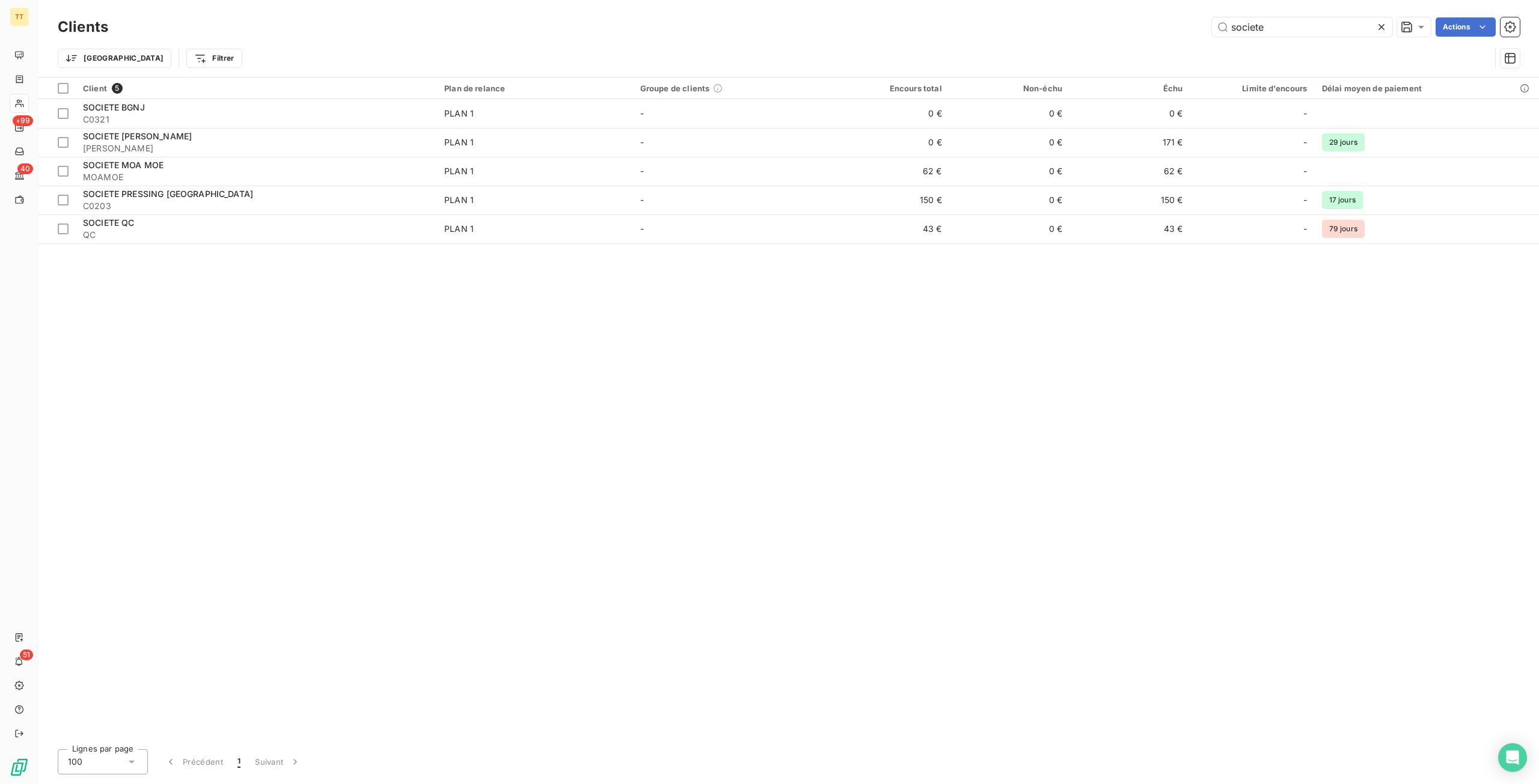
drag, startPoint x: 1328, startPoint y: 30, endPoint x: 1114, endPoint y: -1, distance: 216.2
click at [1114, 0] on div "Clients societe Actions Trier Filtrer" at bounding box center [789, 38] width 1500 height 77
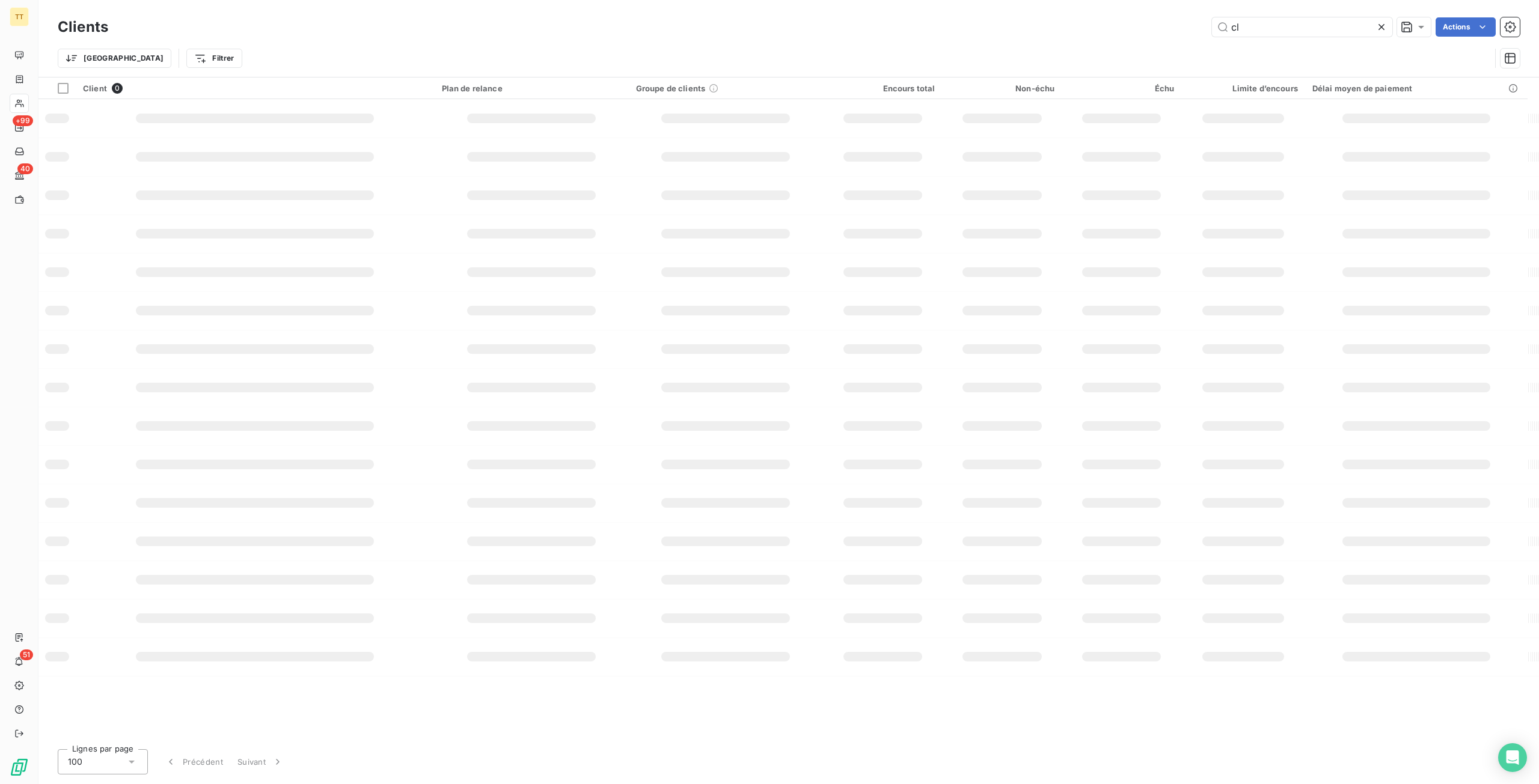
type input "c"
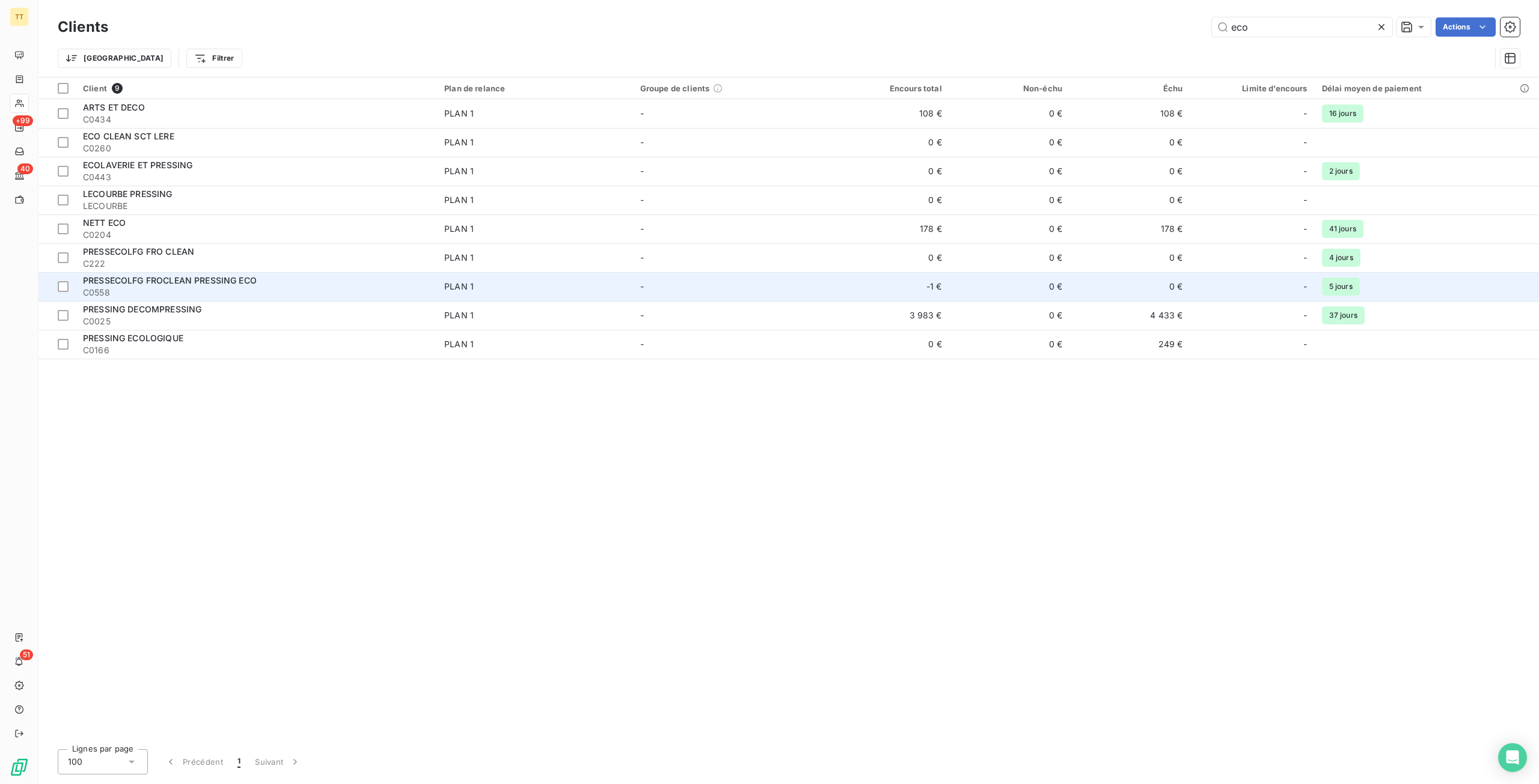
type input "eco"
click at [889, 278] on td "-1 €" at bounding box center [888, 286] width 121 height 29
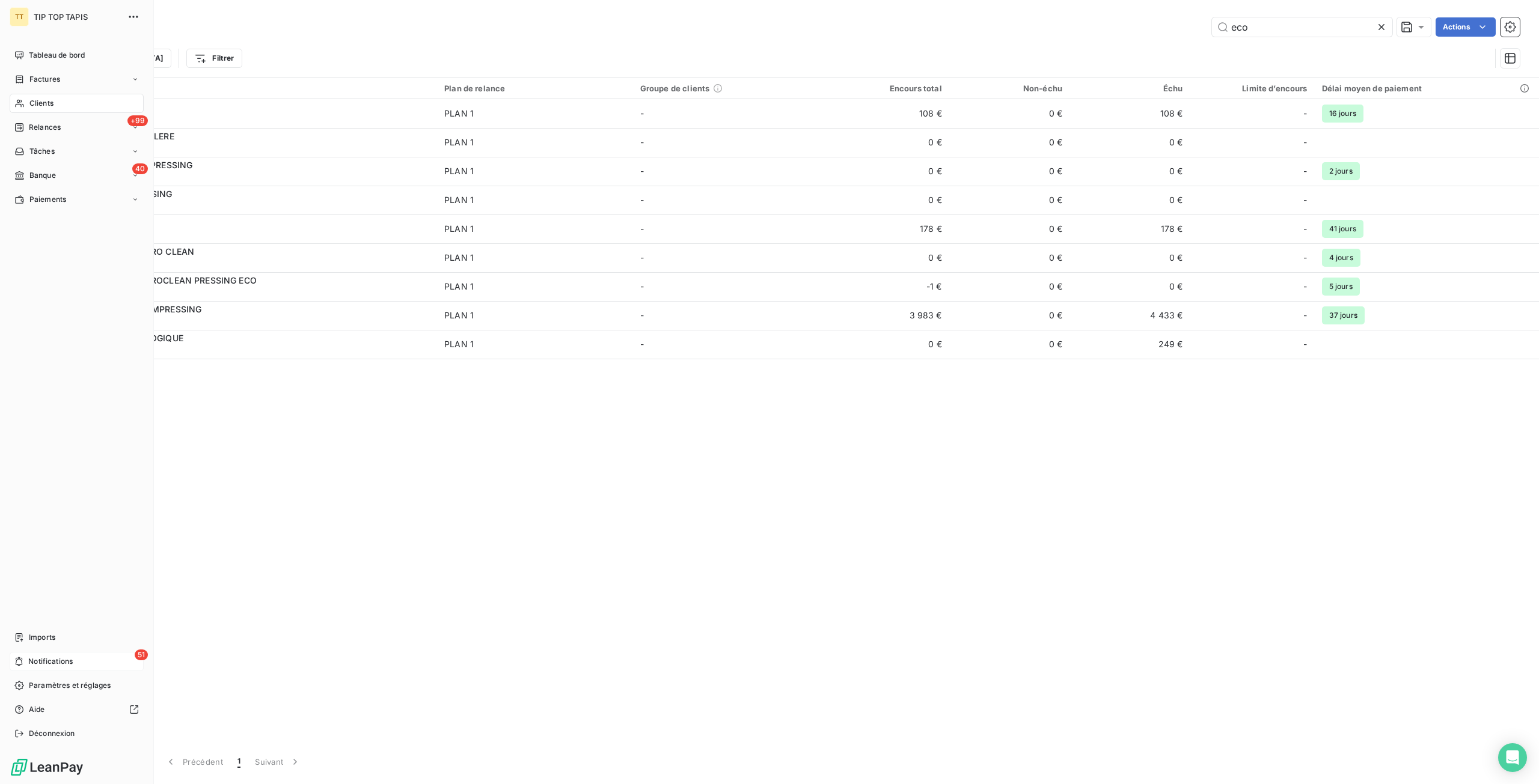
click at [49, 653] on div "51 Notifications" at bounding box center [77, 662] width 134 height 19
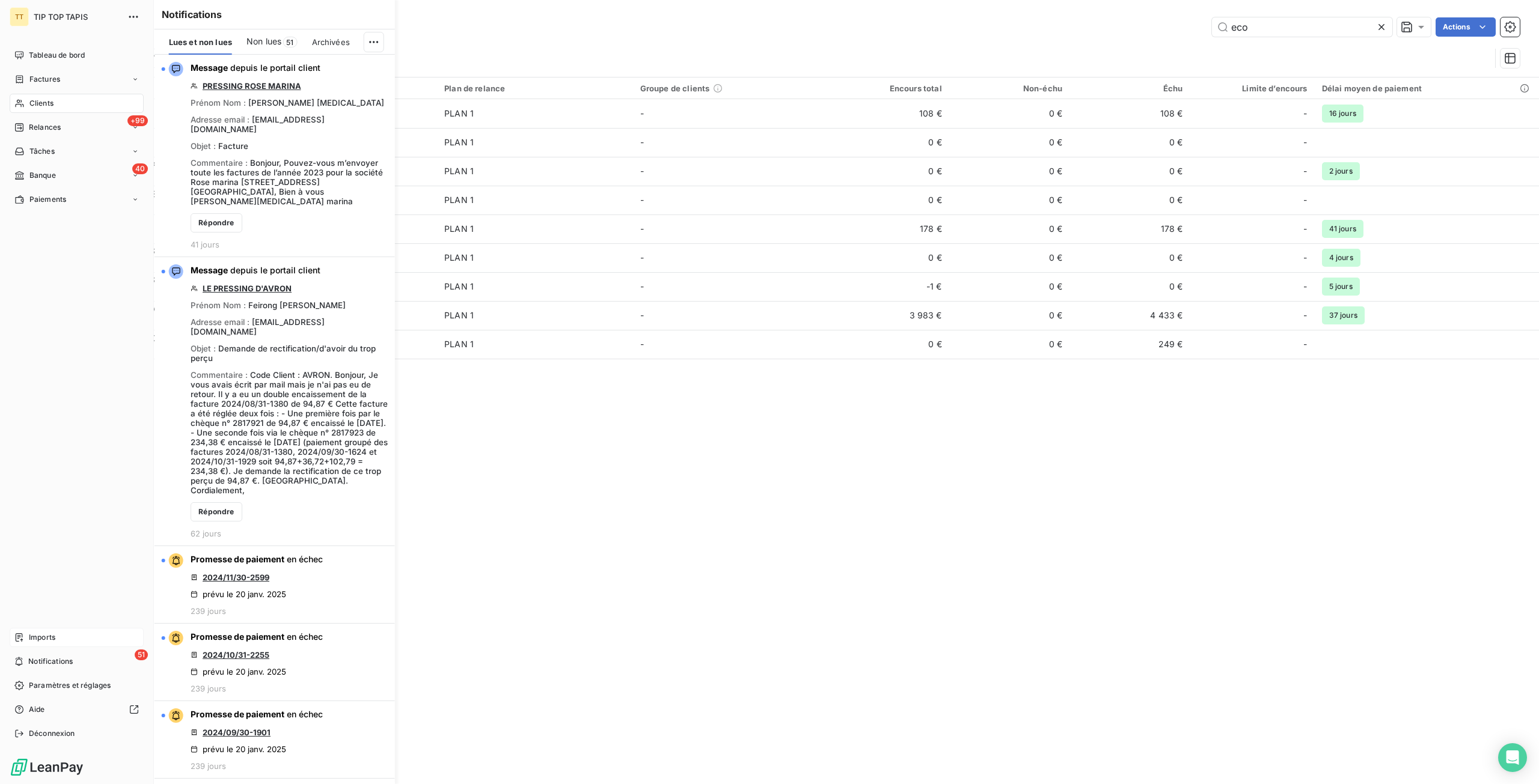
click at [50, 642] on span "Imports" at bounding box center [42, 637] width 26 height 11
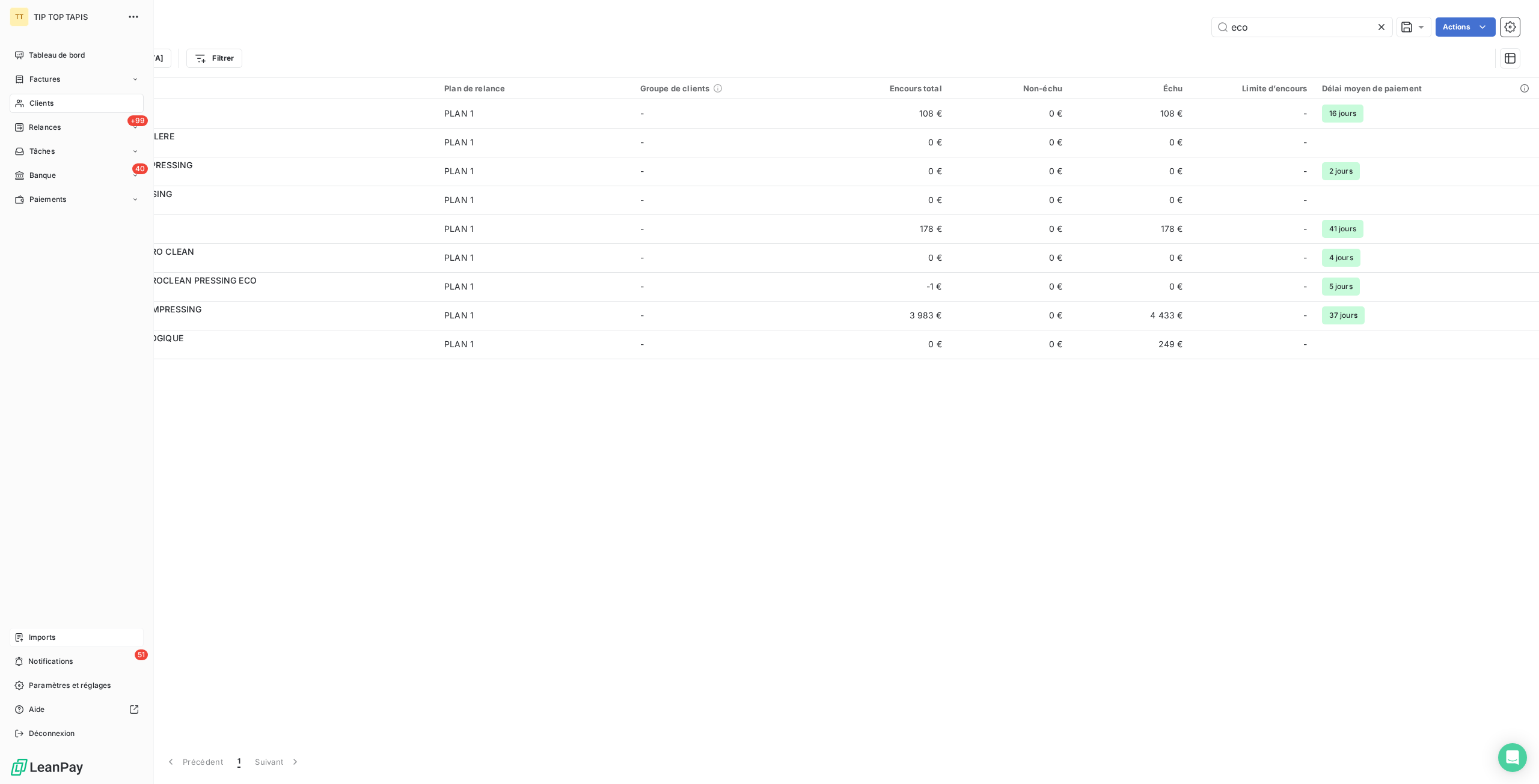
click at [17, 638] on icon at bounding box center [19, 637] width 10 height 10
click at [29, 635] on span "Imports" at bounding box center [42, 637] width 26 height 11
click at [44, 116] on nav "Tableau de bord Factures Clients +99 Relances Tâches 40 Banque Paiements" at bounding box center [77, 128] width 134 height 164
click at [46, 129] on span "Relances" at bounding box center [44, 127] width 32 height 11
drag, startPoint x: 52, startPoint y: 623, endPoint x: 52, endPoint y: 634, distance: 11.0
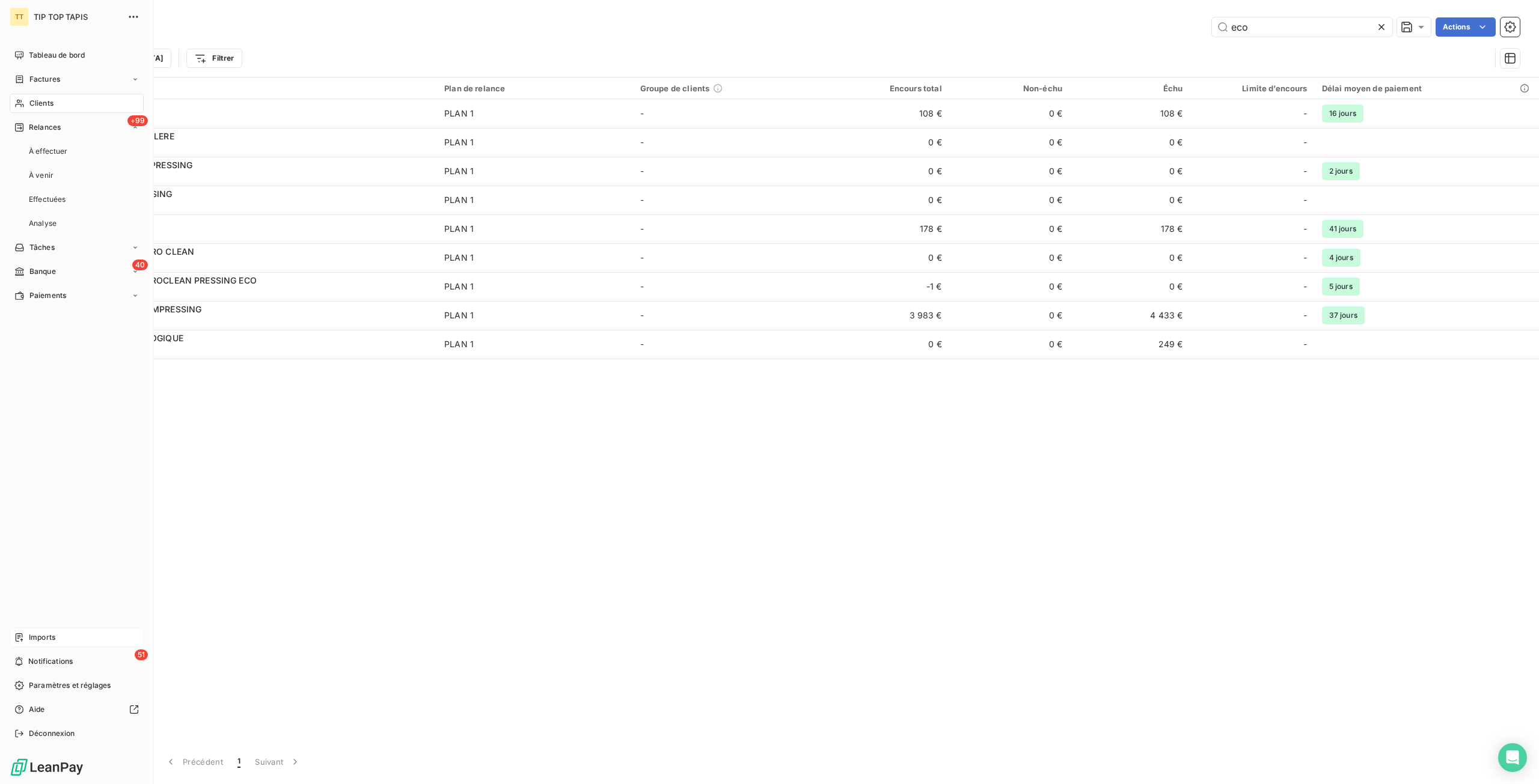
click at [52, 625] on div "Tableau de bord Factures Clients +99 Relances À effectuer À venir Effectuées An…" at bounding box center [77, 394] width 134 height 698
click at [53, 635] on span "Imports" at bounding box center [42, 637] width 26 height 11
click at [61, 48] on div "Tableau de bord" at bounding box center [77, 55] width 134 height 19
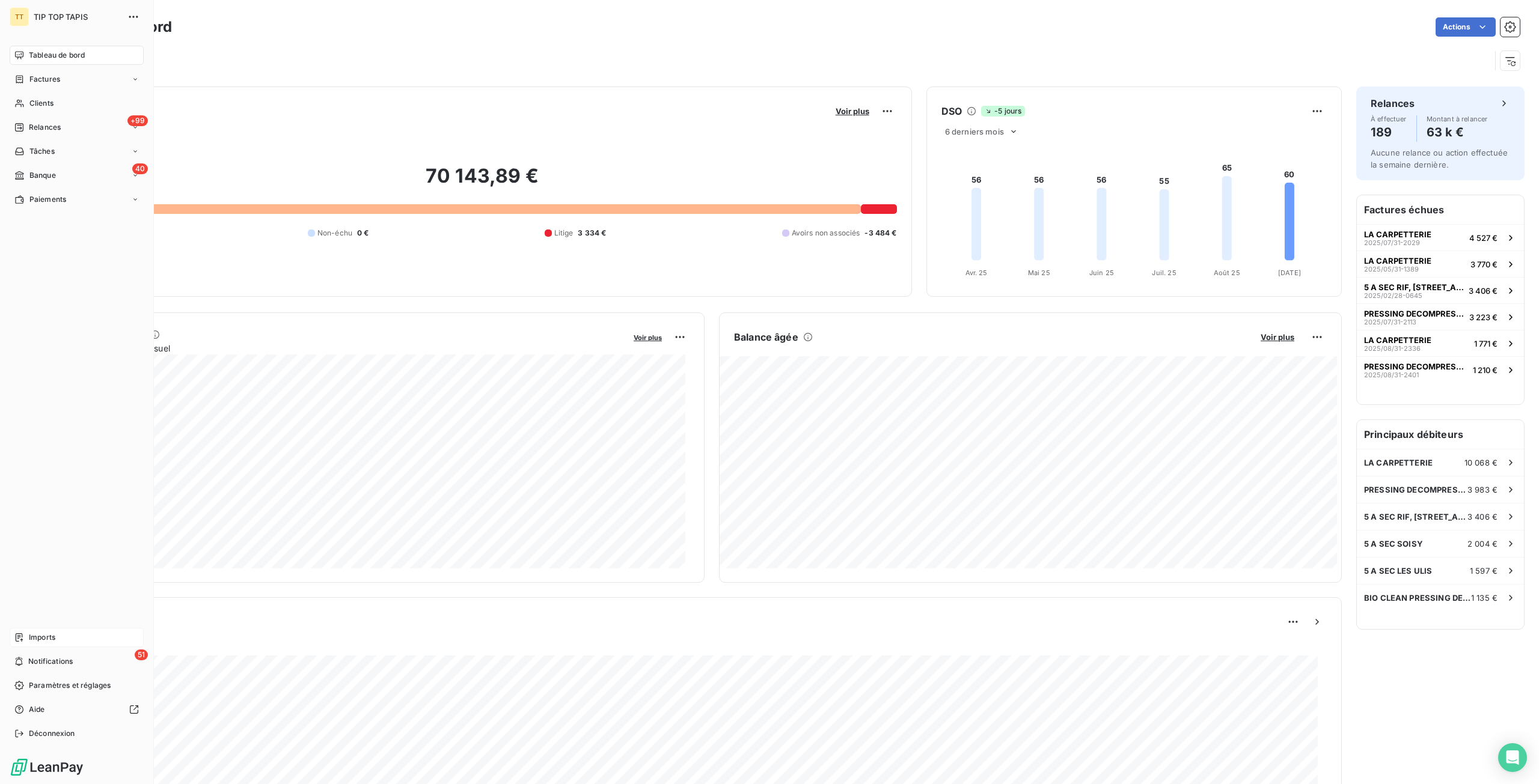
click at [43, 638] on span "Imports" at bounding box center [42, 637] width 26 height 11
click at [44, 638] on span "Imports" at bounding box center [42, 637] width 26 height 11
click at [44, 638] on span "Imports" at bounding box center [42, 637] width 26 height 11
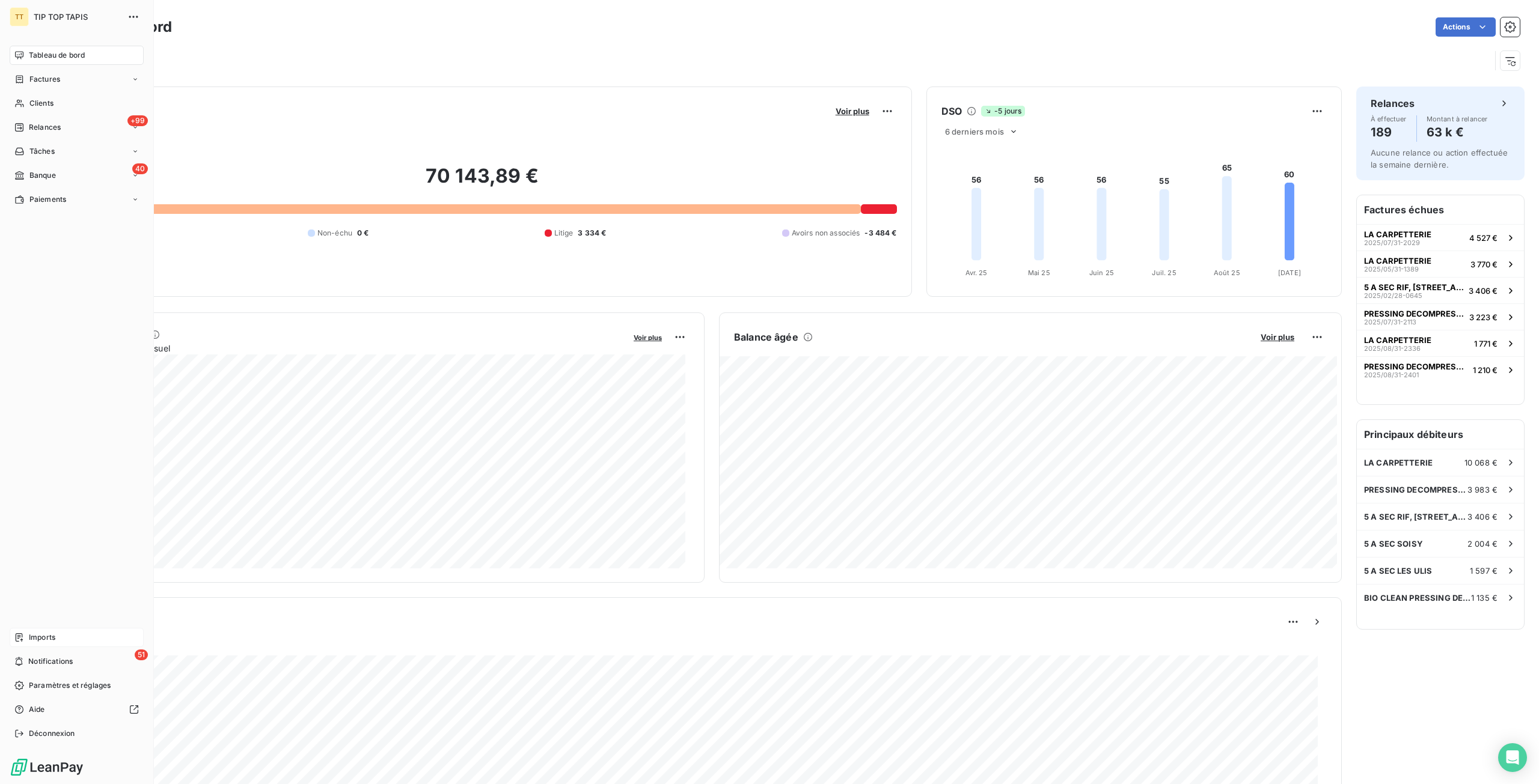
click at [45, 638] on span "Imports" at bounding box center [42, 637] width 26 height 11
click at [46, 638] on span "Imports" at bounding box center [42, 637] width 26 height 11
click at [36, 635] on span "Imports" at bounding box center [42, 637] width 26 height 11
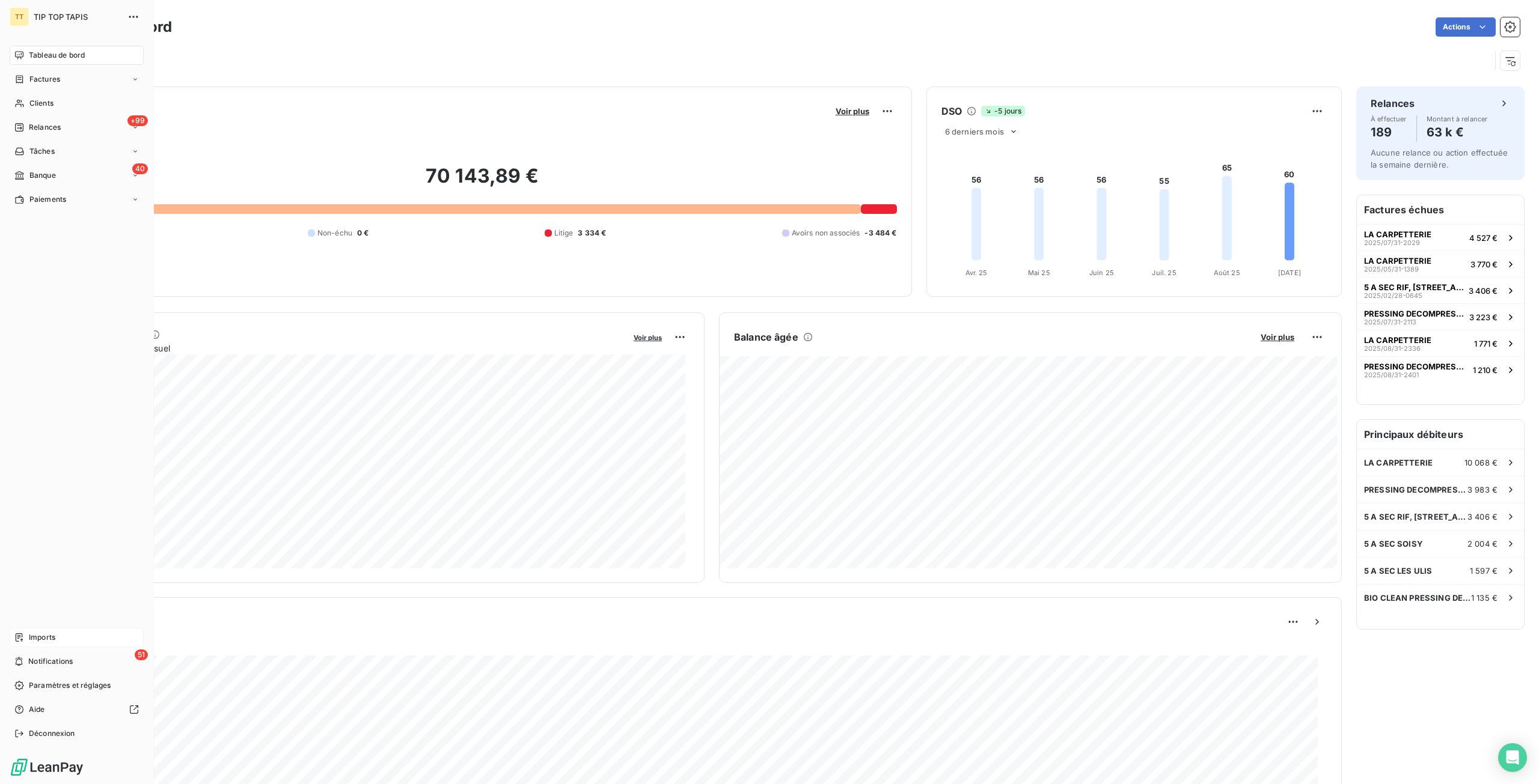
click at [37, 635] on span "Imports" at bounding box center [42, 637] width 26 height 11
drag, startPoint x: 37, startPoint y: 635, endPoint x: 41, endPoint y: 654, distance: 19.4
click at [37, 635] on span "Imports" at bounding box center [42, 637] width 26 height 11
click at [43, 656] on span "Notifications" at bounding box center [50, 661] width 44 height 11
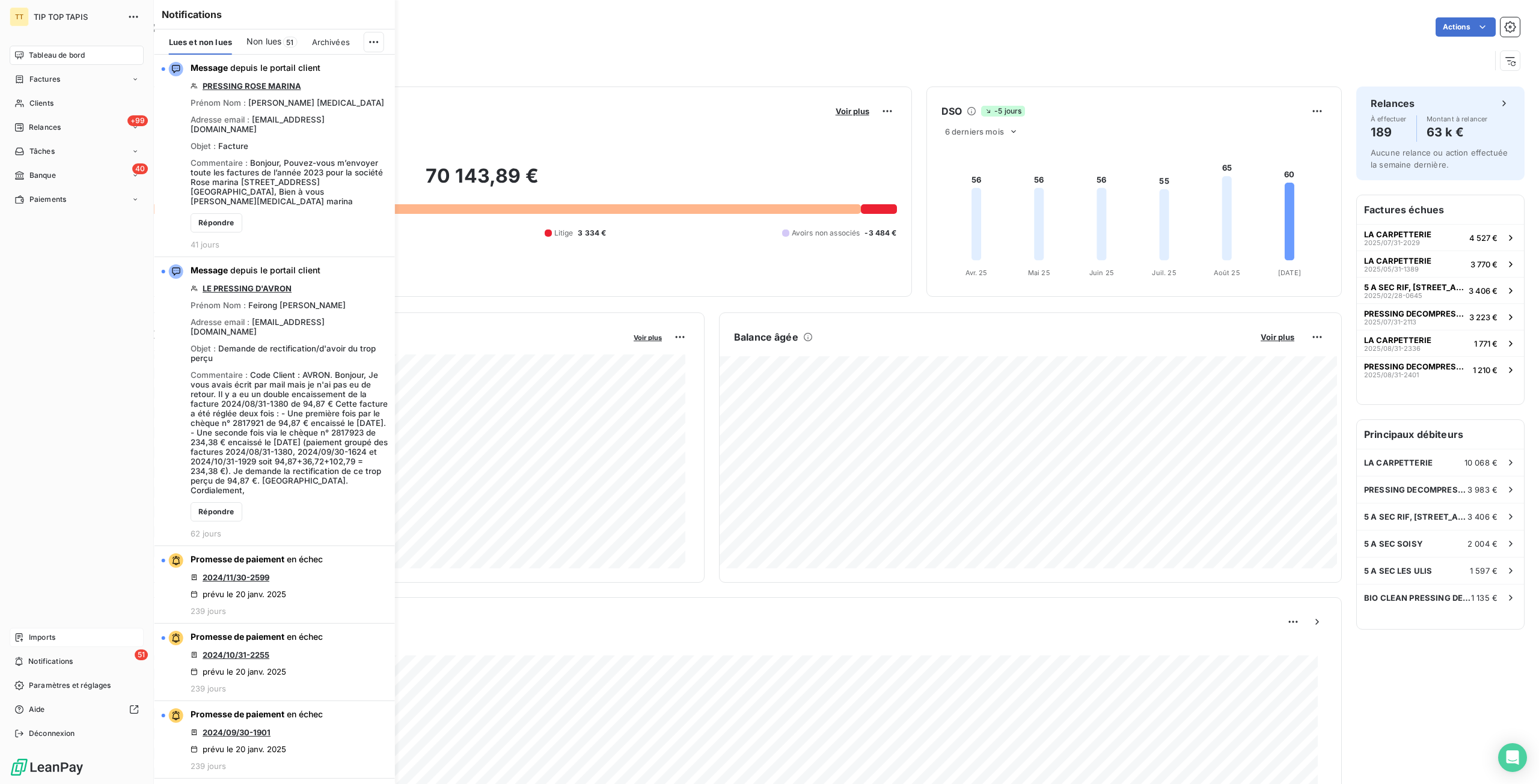
click at [42, 638] on span "Imports" at bounding box center [42, 637] width 26 height 11
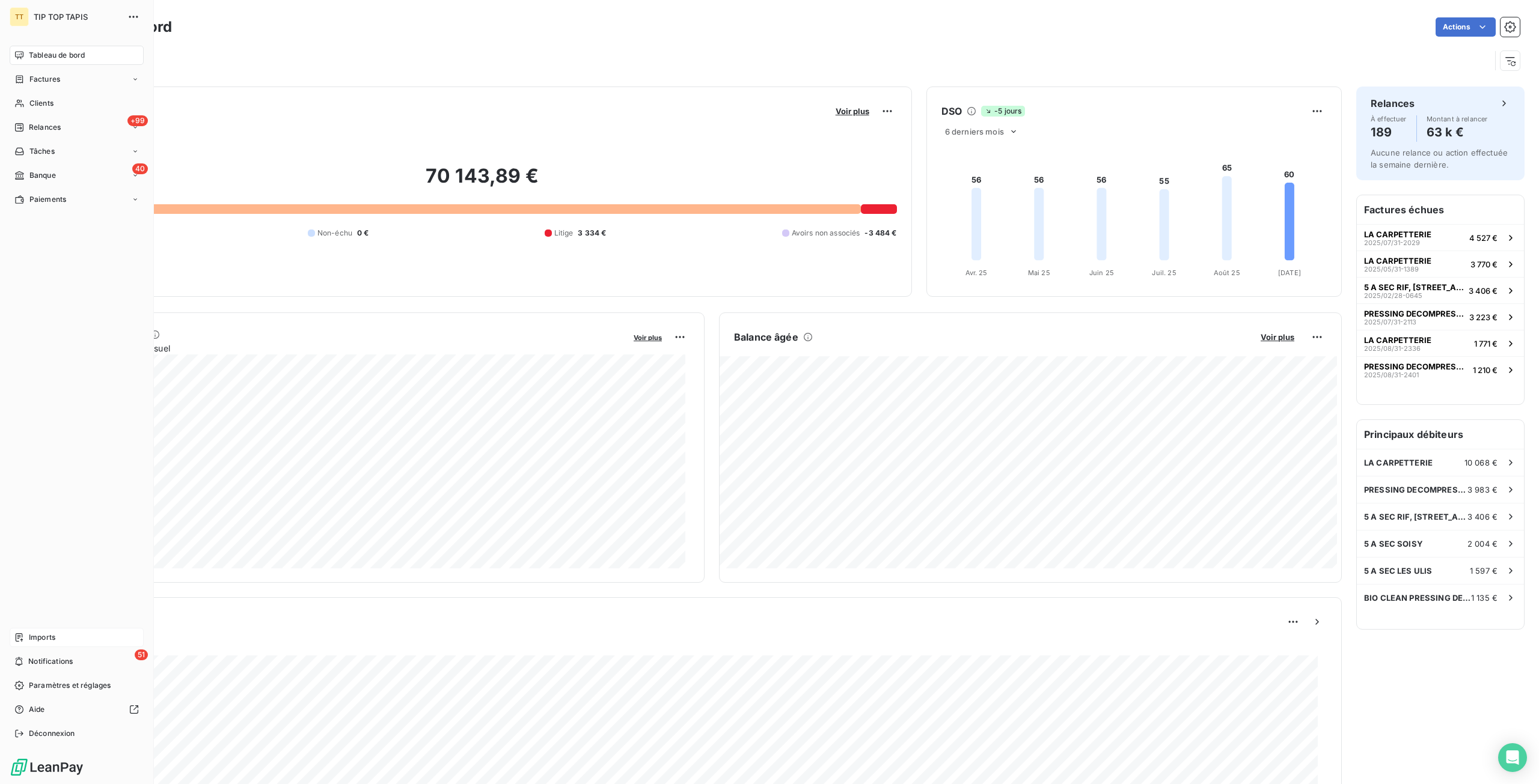
click at [42, 638] on span "Imports" at bounding box center [42, 637] width 26 height 11
click at [43, 638] on span "Imports" at bounding box center [42, 637] width 26 height 11
click at [43, 638] on span "Imports" at bounding box center [42, 637] width 26 height 11
drag, startPoint x: 43, startPoint y: 638, endPoint x: 47, endPoint y: 582, distance: 56.1
click at [43, 638] on span "Imports" at bounding box center [42, 637] width 26 height 11
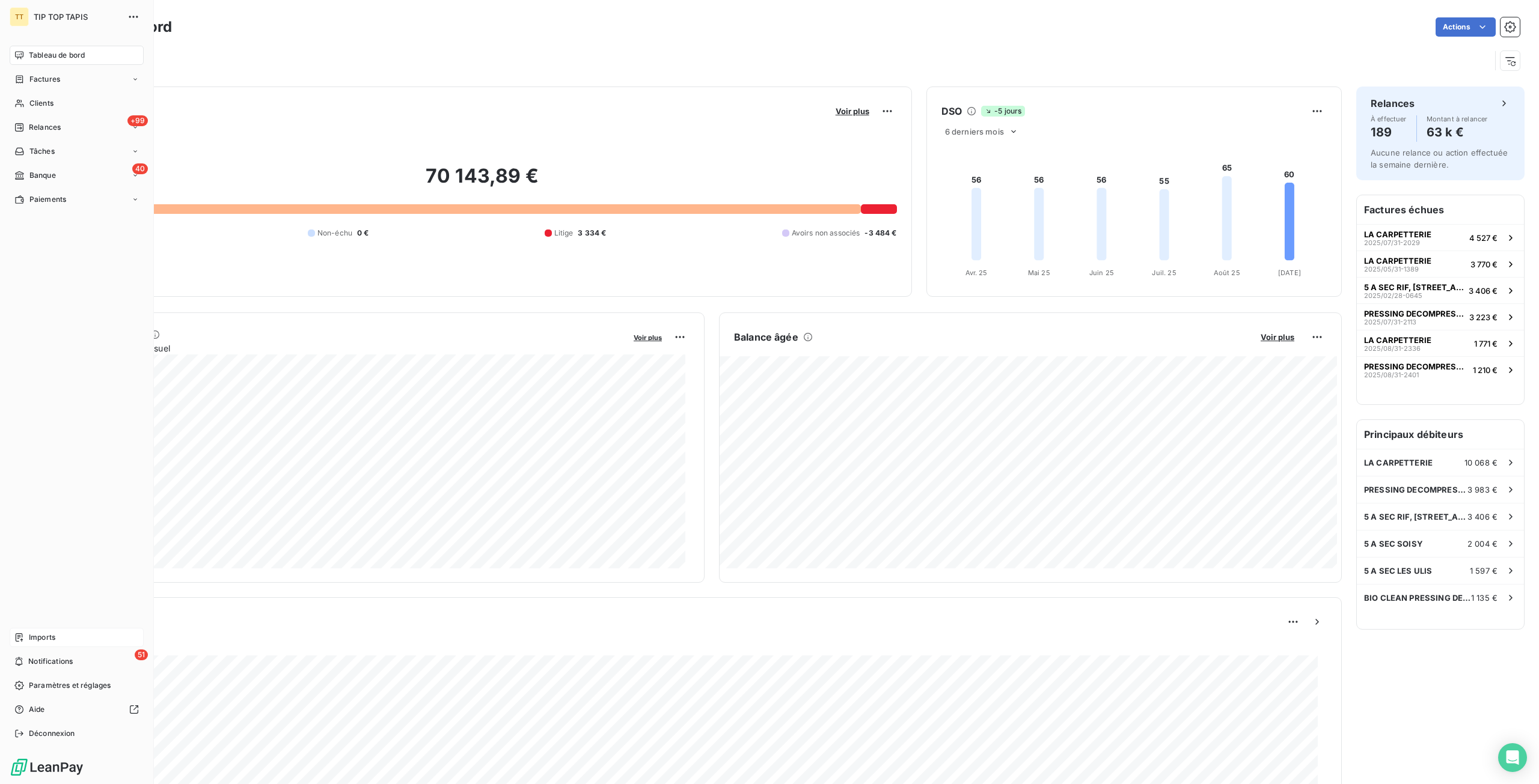
click at [40, 638] on span "Imports" at bounding box center [42, 637] width 26 height 11
click at [41, 638] on span "Imports" at bounding box center [42, 637] width 26 height 11
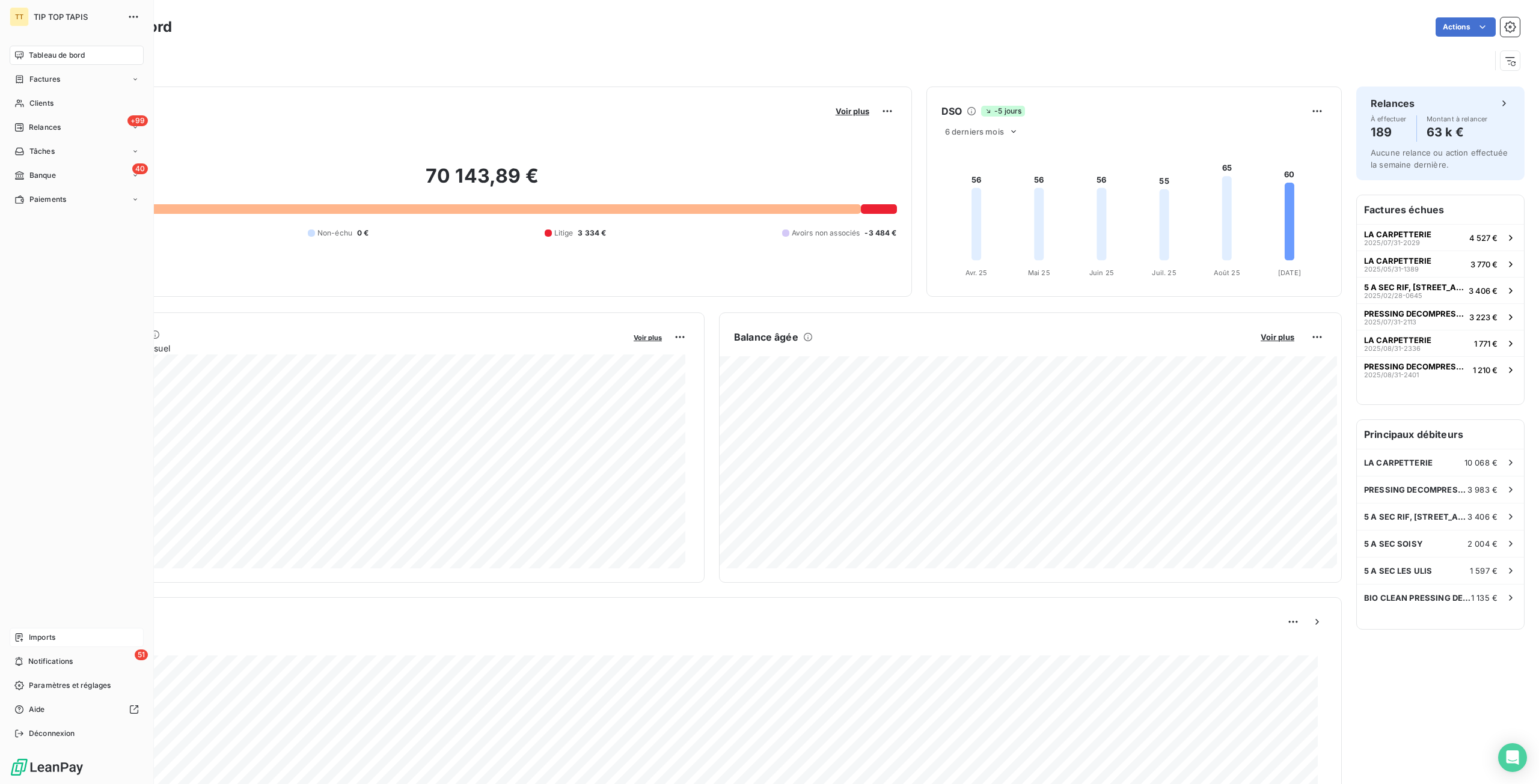
click at [41, 638] on span "Imports" at bounding box center [42, 637] width 26 height 11
click at [42, 638] on span "Imports" at bounding box center [42, 637] width 26 height 11
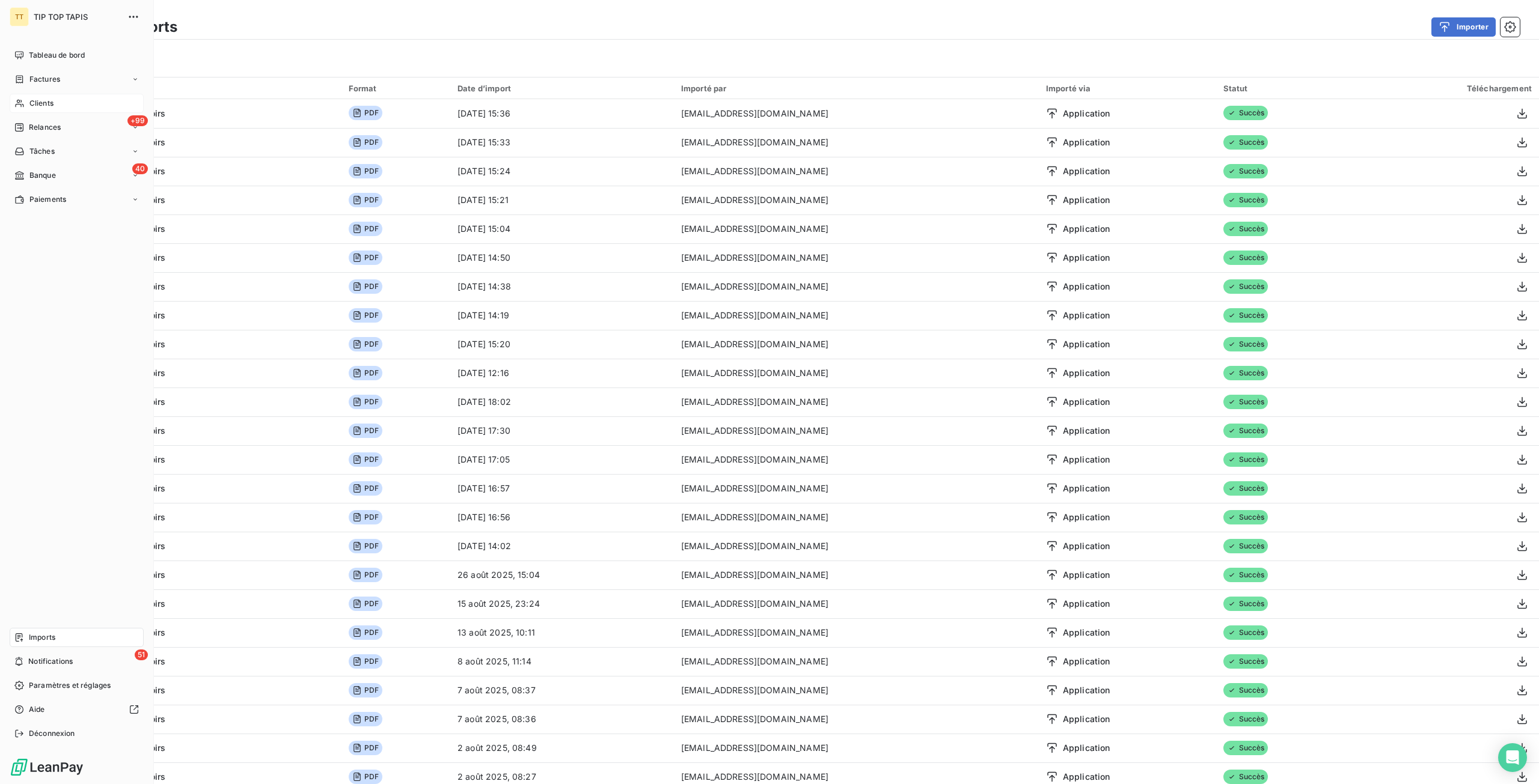
click at [23, 95] on div "Clients" at bounding box center [77, 103] width 134 height 19
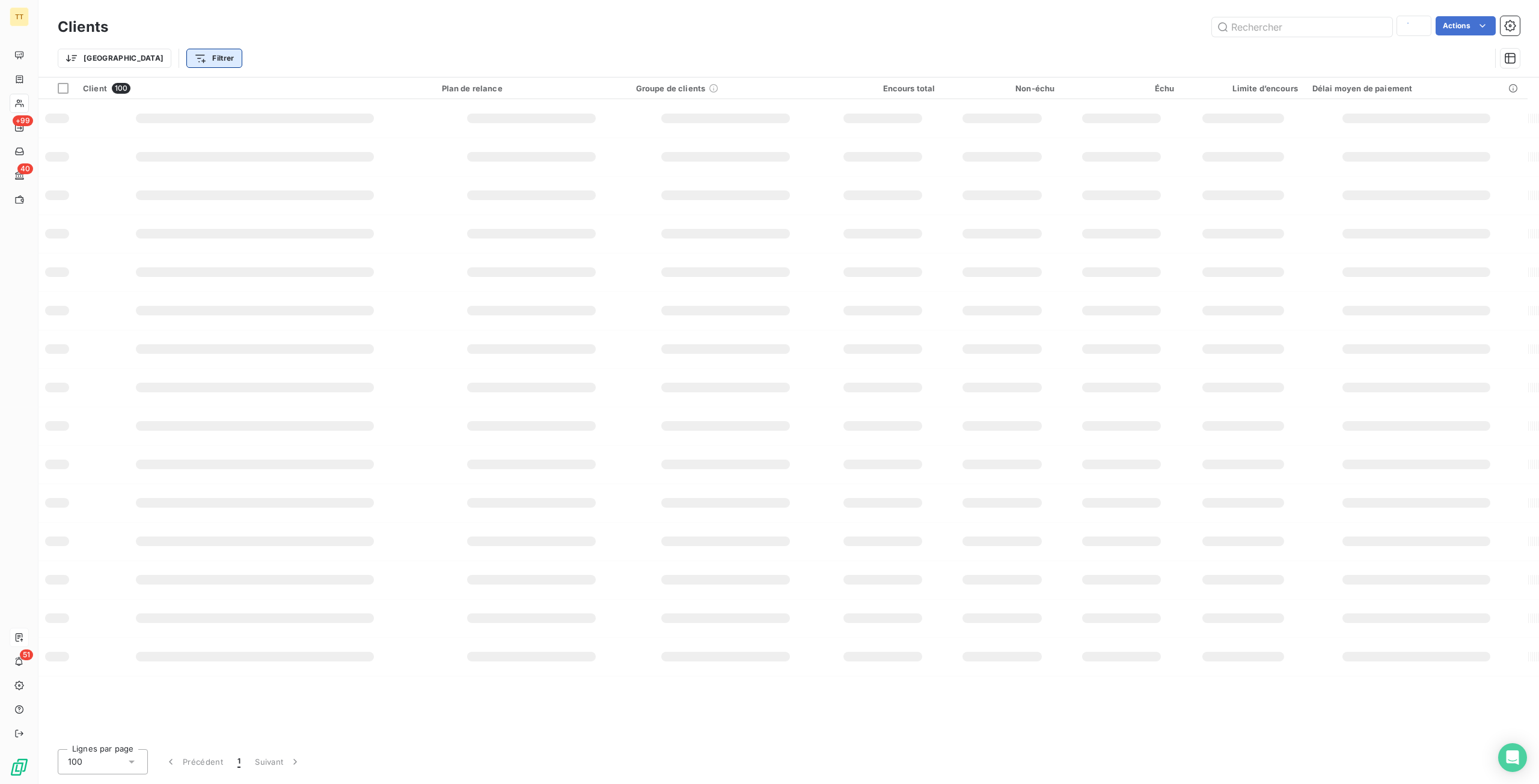
type input "eco"
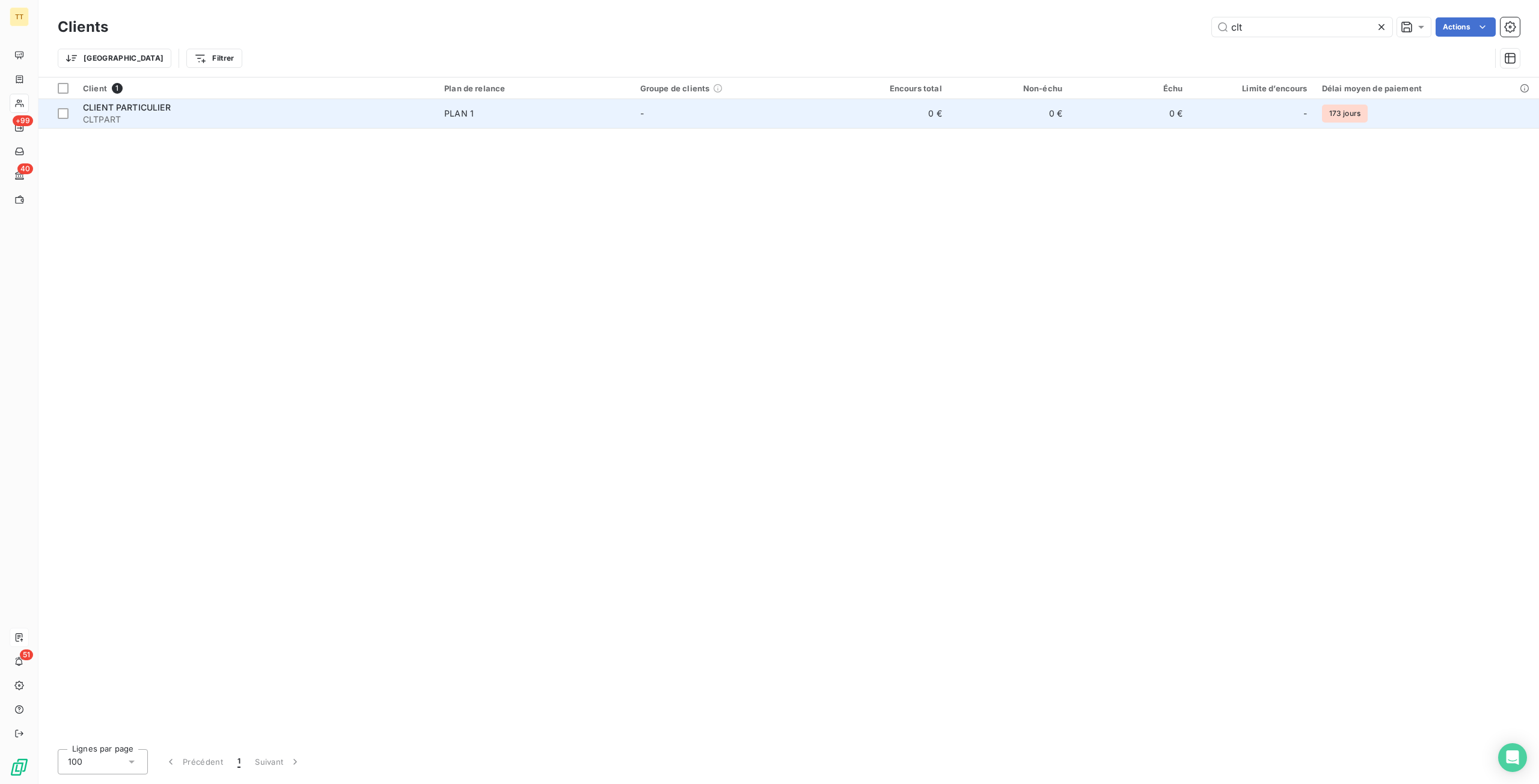
type input "clt"
click at [945, 111] on td "0 €" at bounding box center [888, 113] width 121 height 29
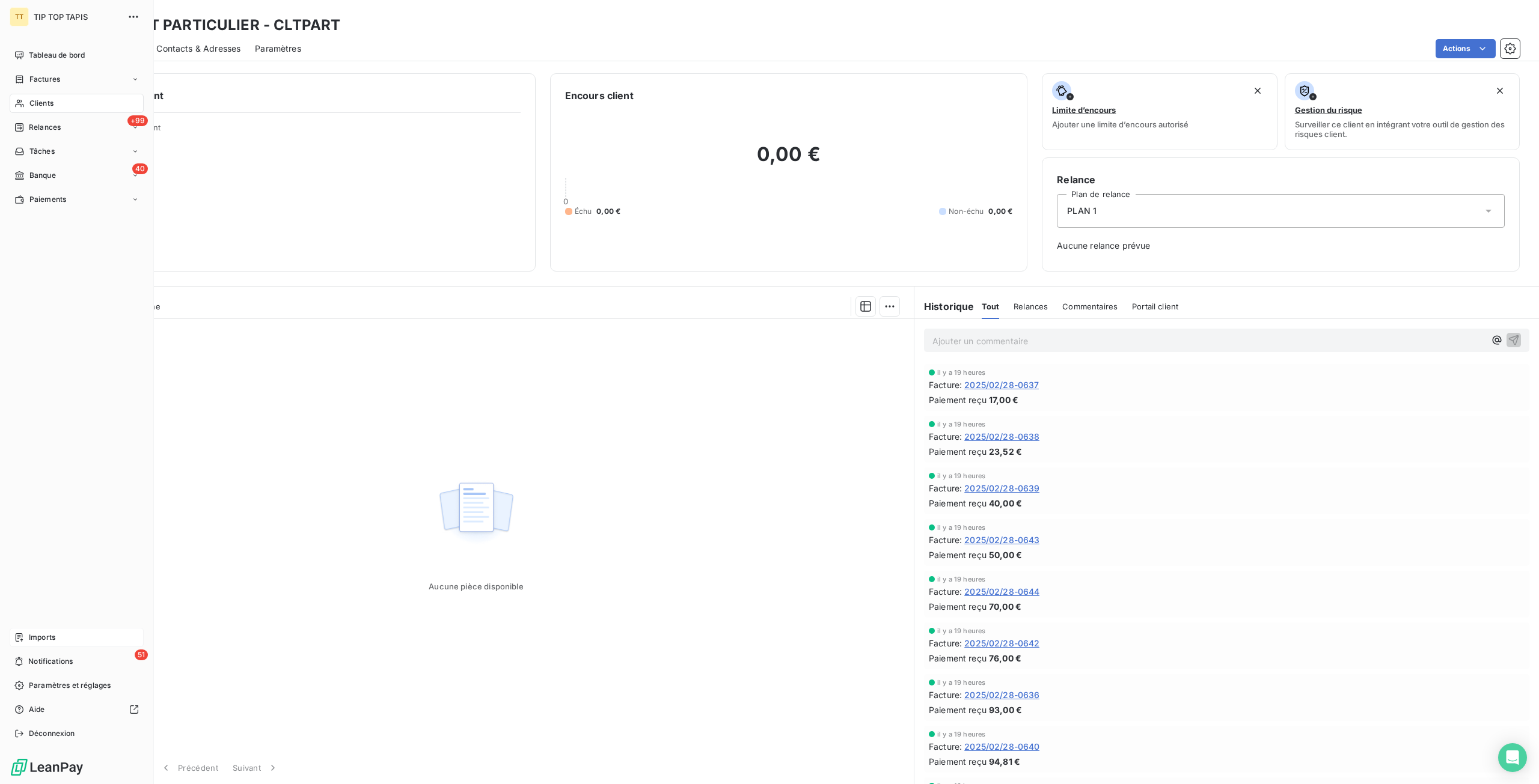
click at [55, 630] on div "Imports" at bounding box center [77, 638] width 134 height 19
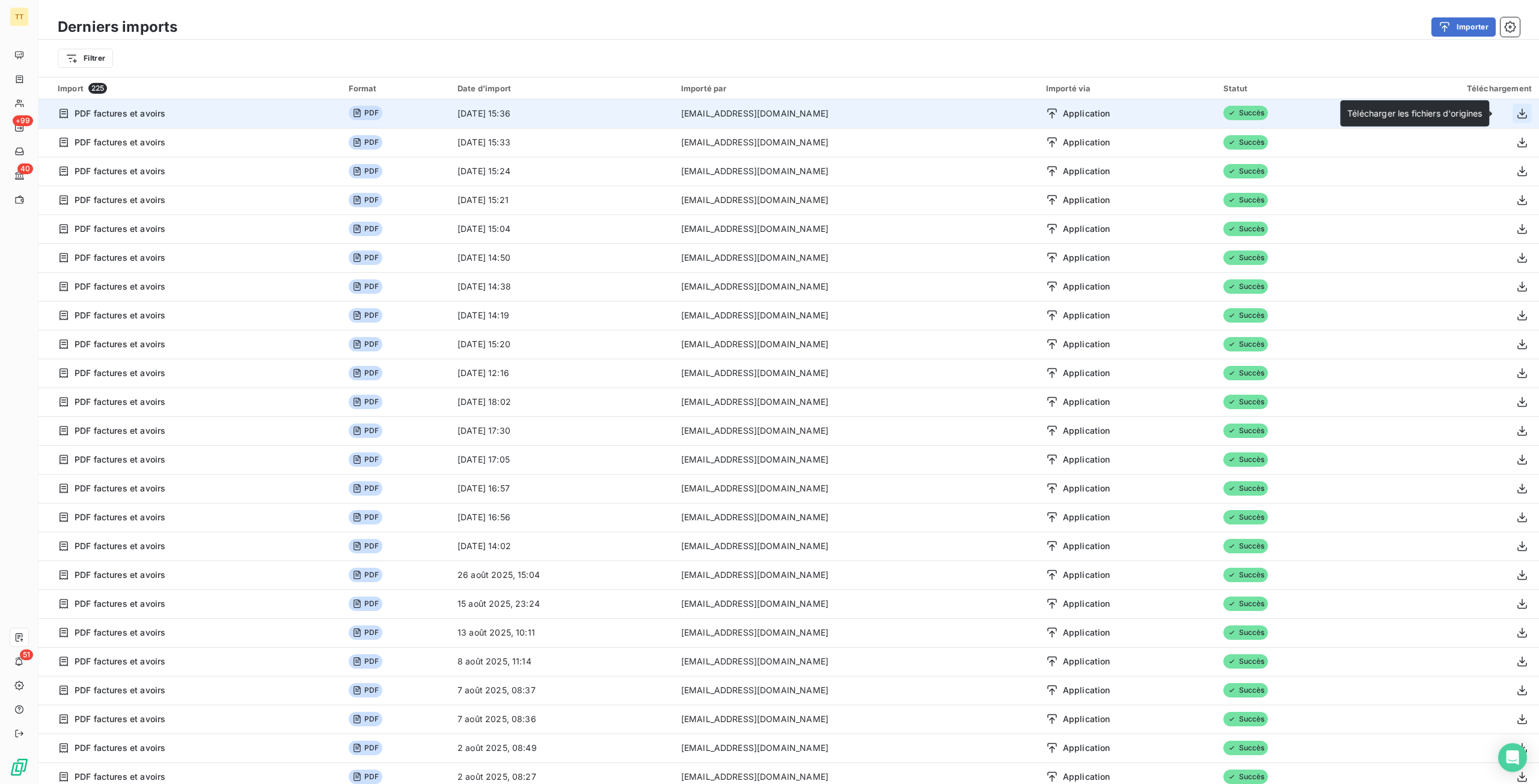
click at [1516, 110] on icon "button" at bounding box center [1522, 113] width 12 height 12
click at [1512, 749] on div "Open Intercom Messenger" at bounding box center [1512, 758] width 32 height 32
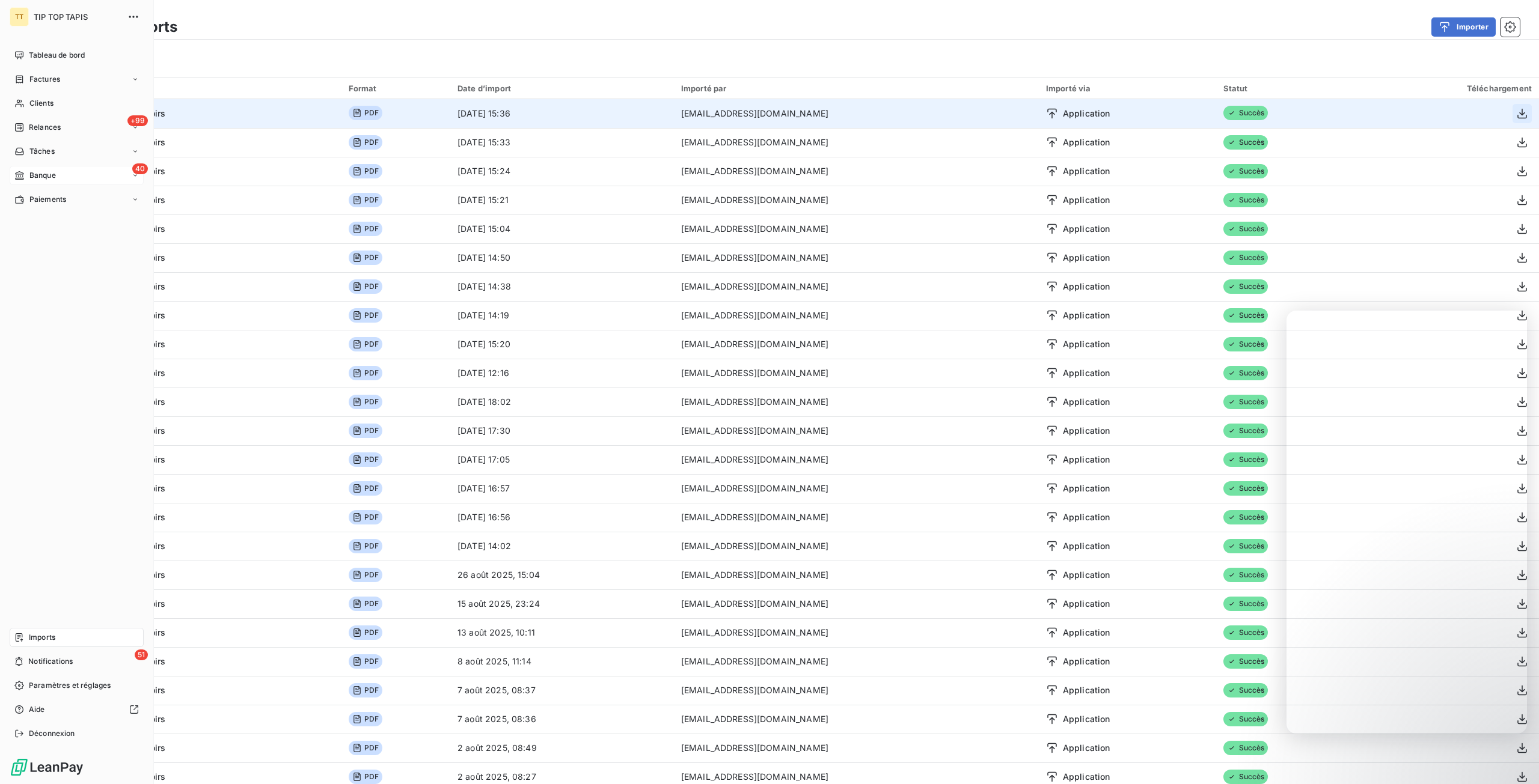
click at [50, 169] on div "40 Banque" at bounding box center [77, 175] width 134 height 19
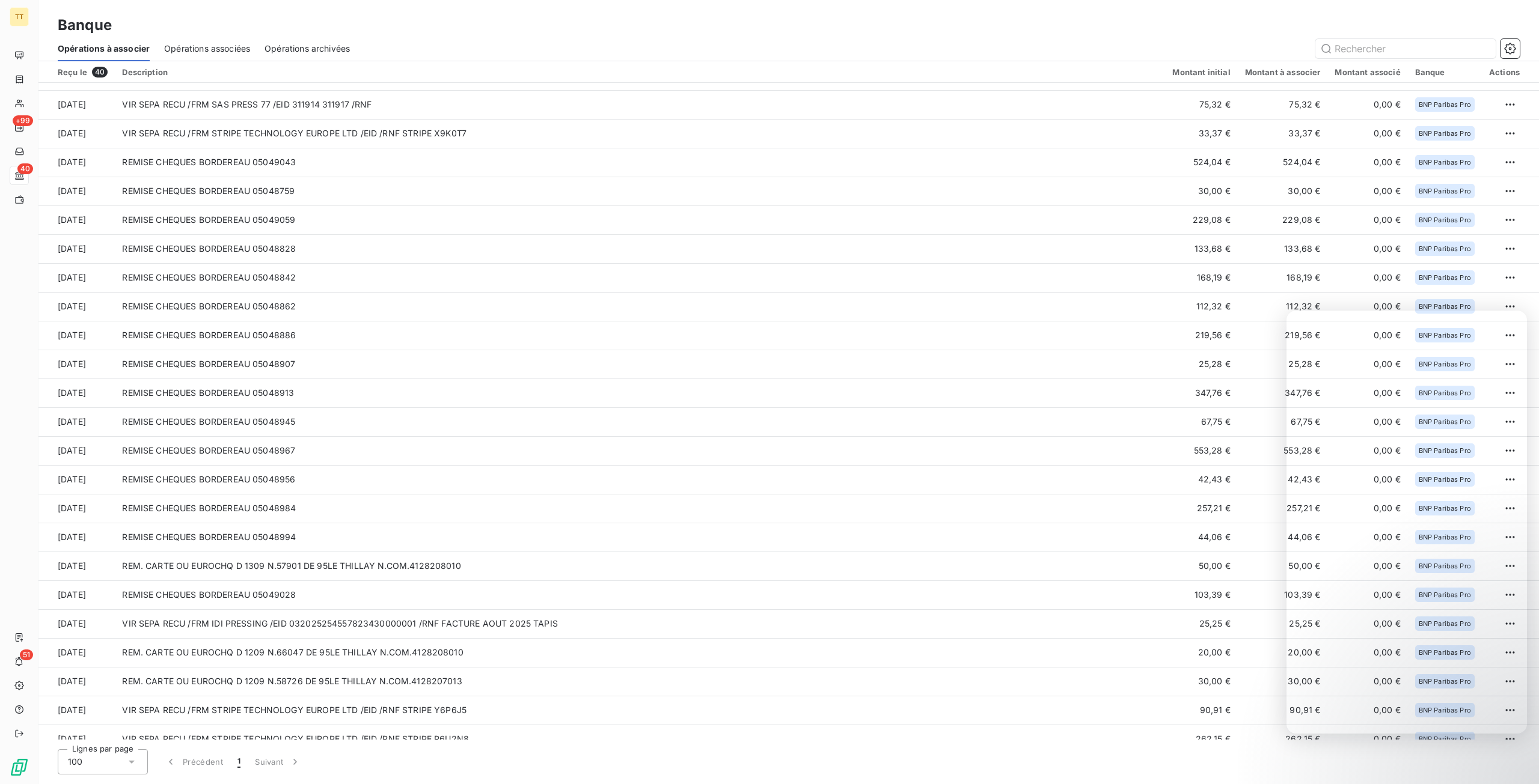
scroll to position [76, 0]
click at [197, 43] on span "Opérations associées" at bounding box center [207, 48] width 86 height 12
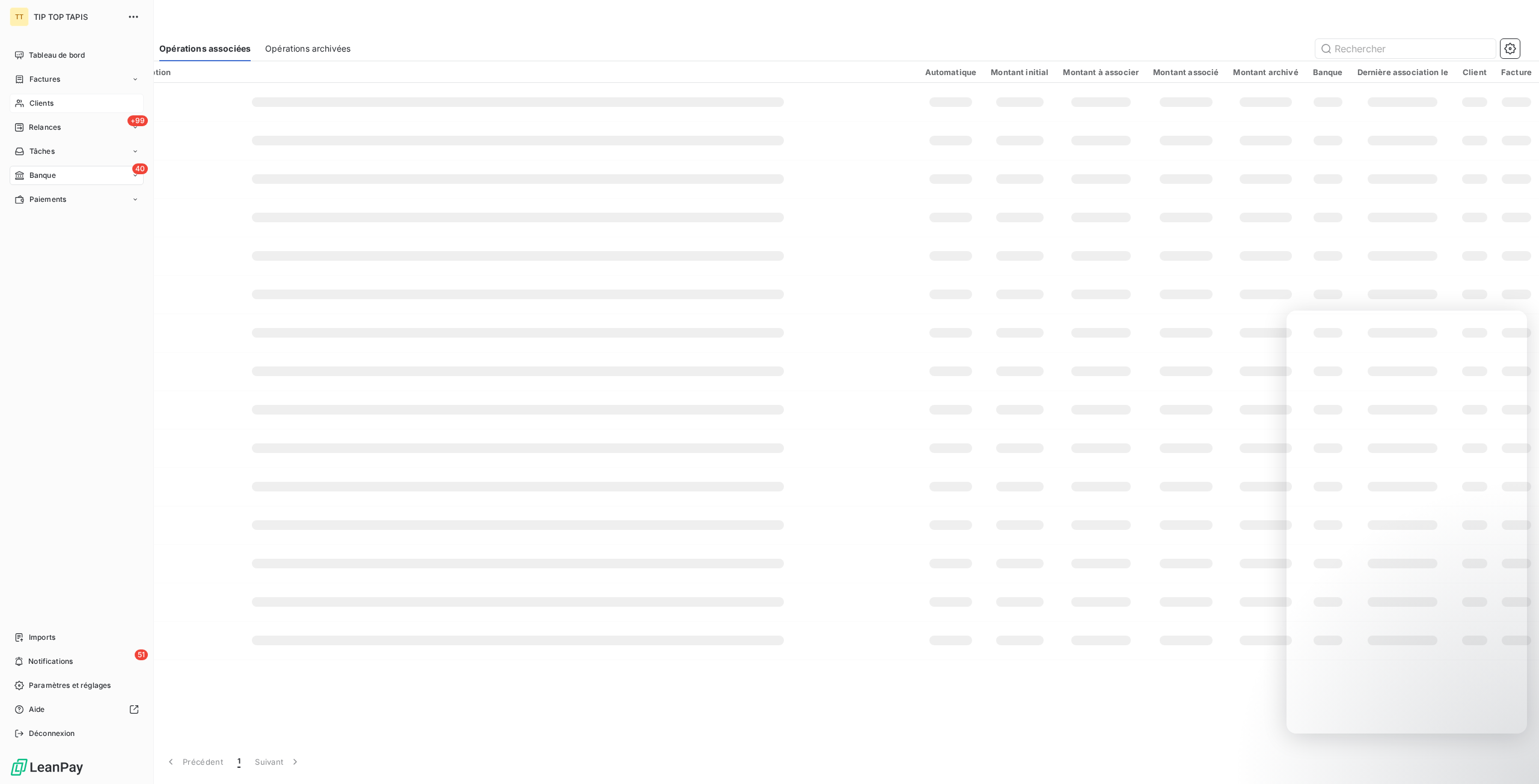
click at [56, 95] on div "Clients" at bounding box center [77, 103] width 134 height 19
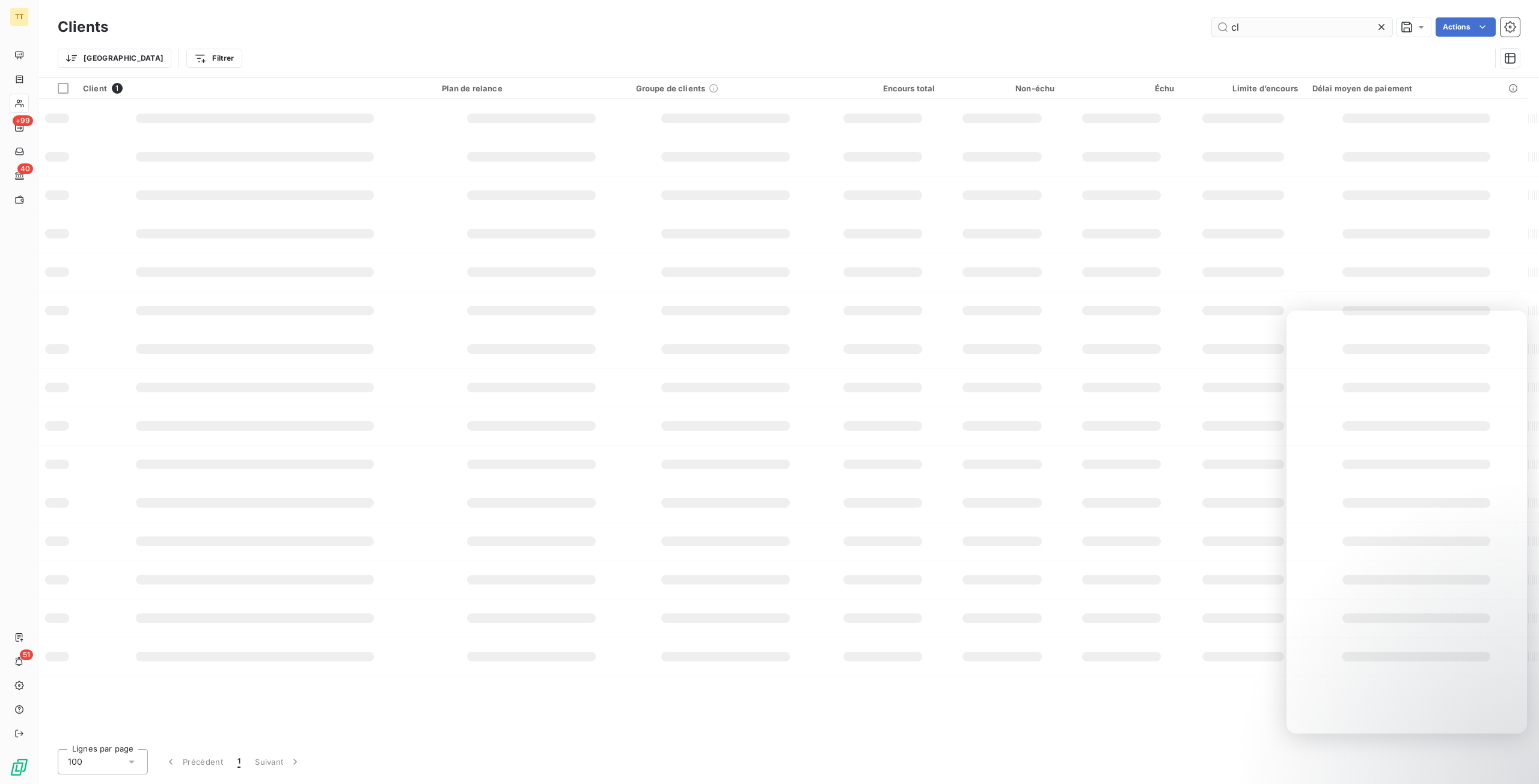
type input "c"
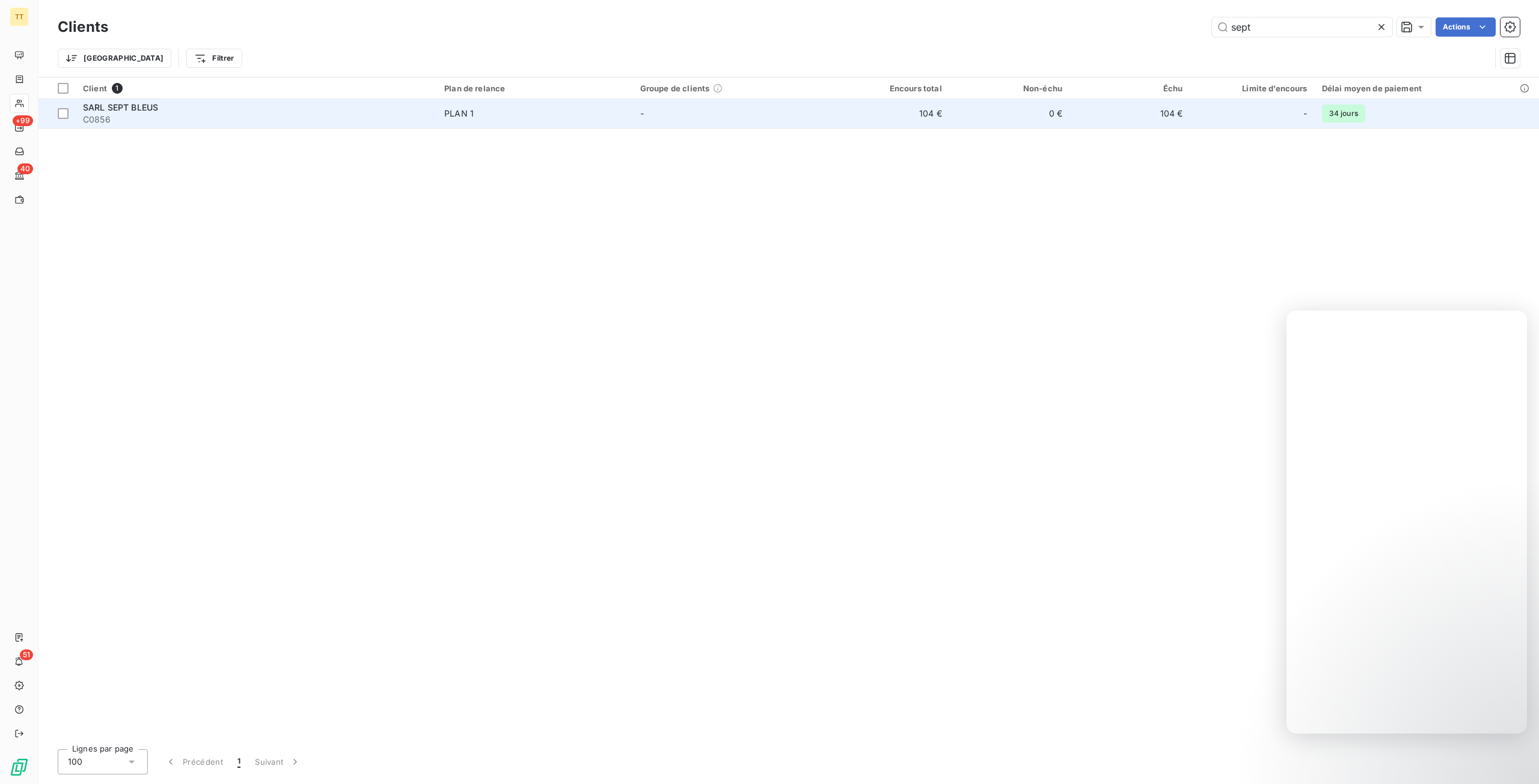
type input "sept"
click at [935, 119] on td "104 €" at bounding box center [888, 113] width 121 height 29
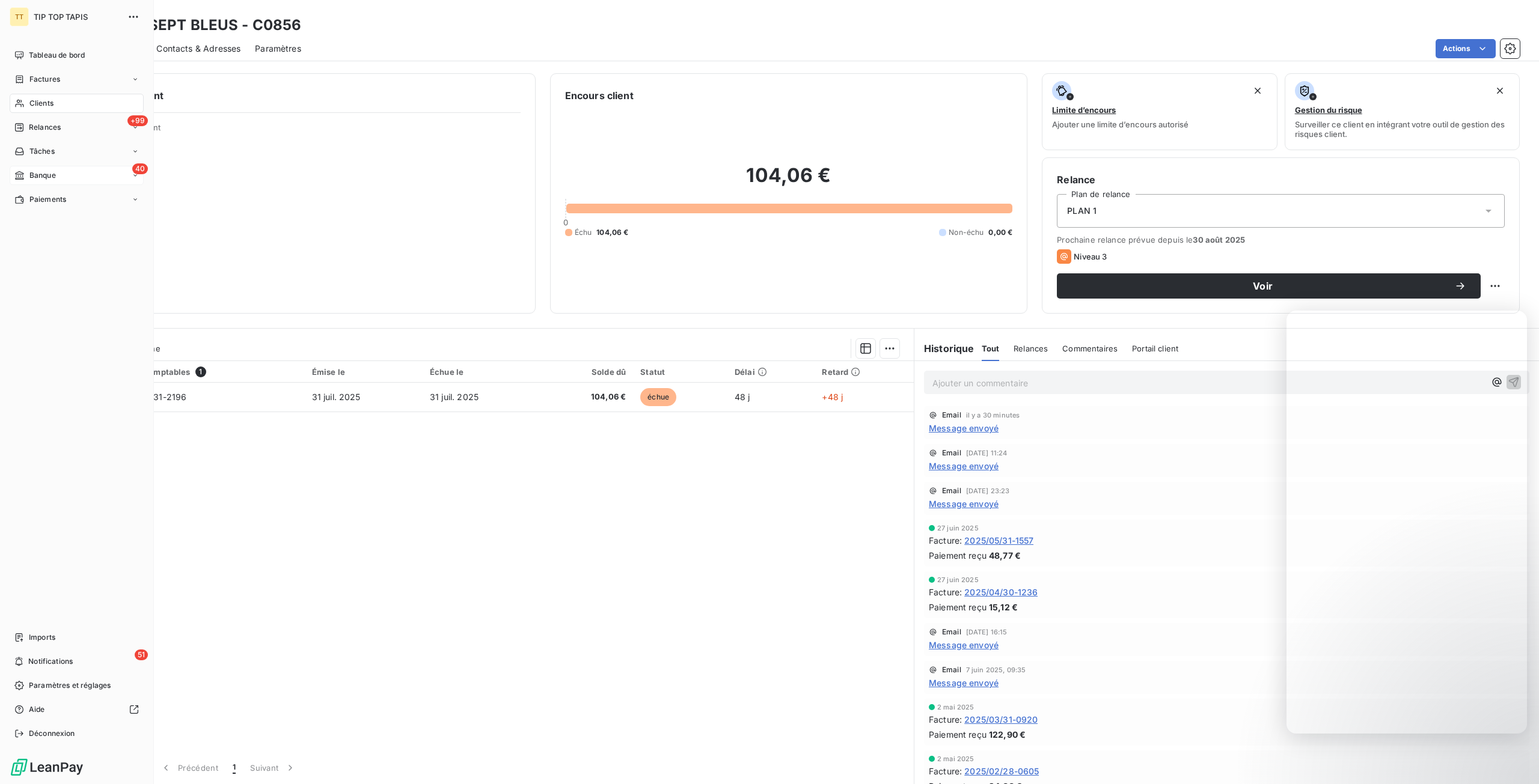
click at [46, 174] on span "Banque" at bounding box center [43, 175] width 26 height 11
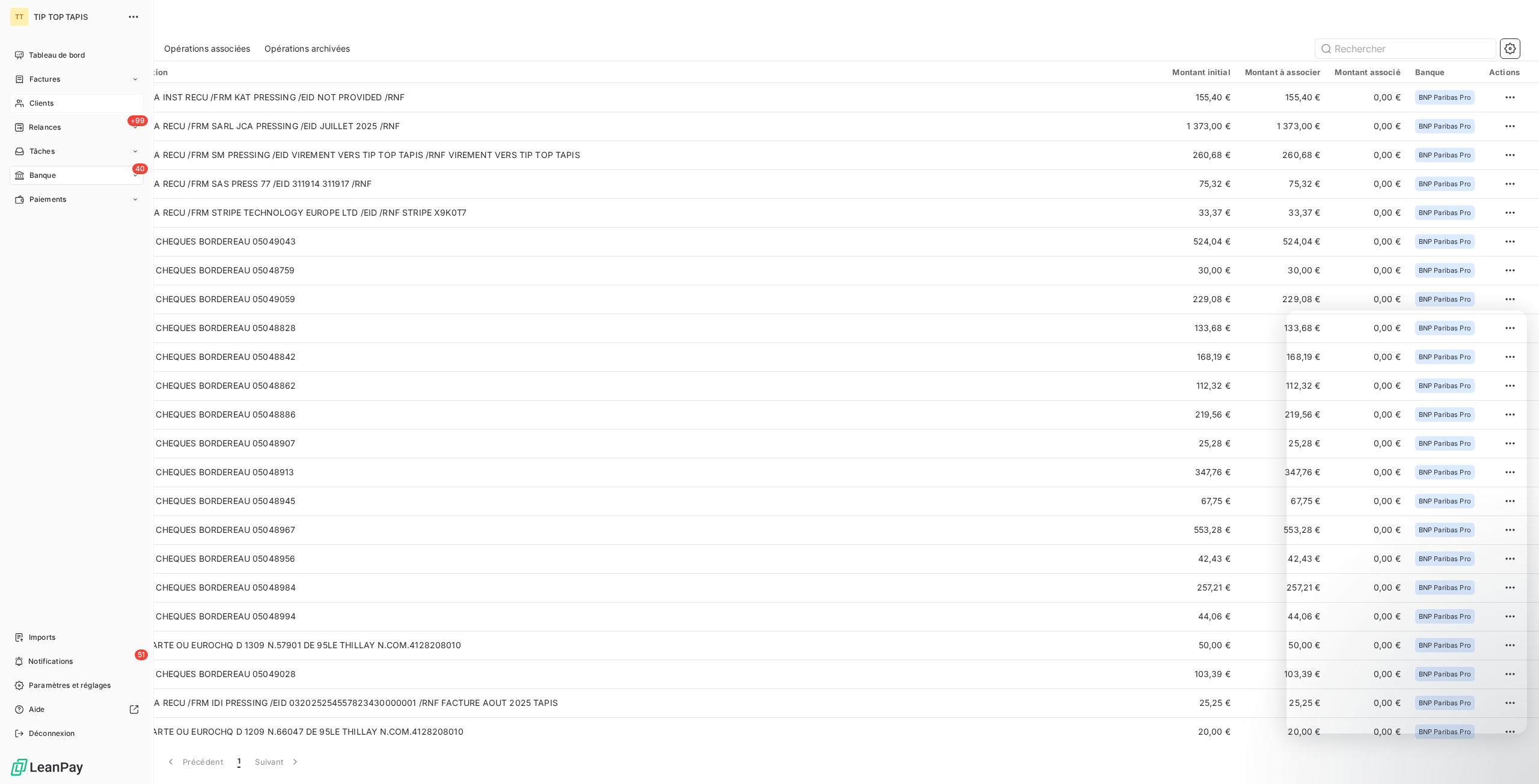
click at [37, 98] on span "Clients" at bounding box center [41, 103] width 24 height 11
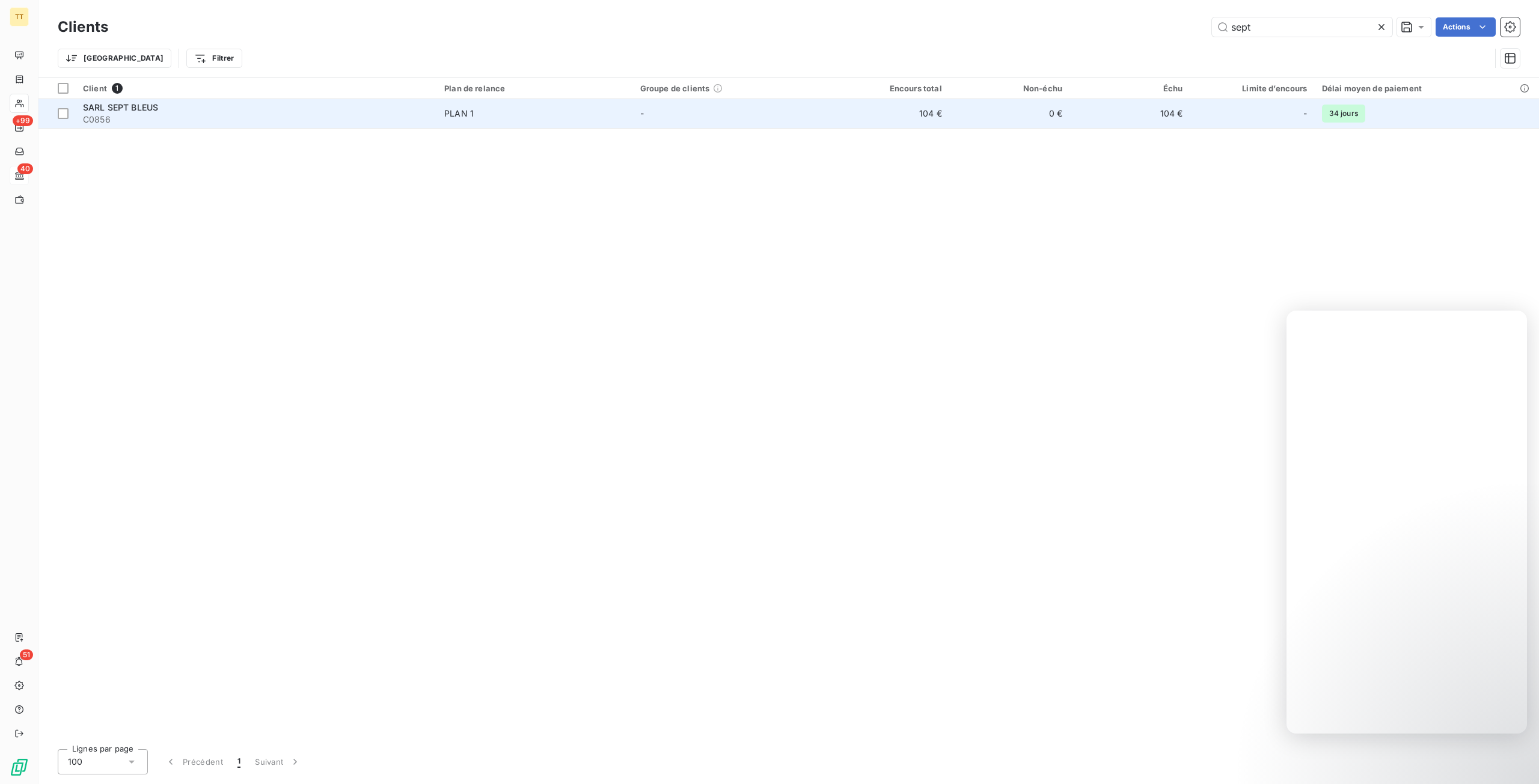
click at [901, 126] on td "104 €" at bounding box center [888, 113] width 121 height 29
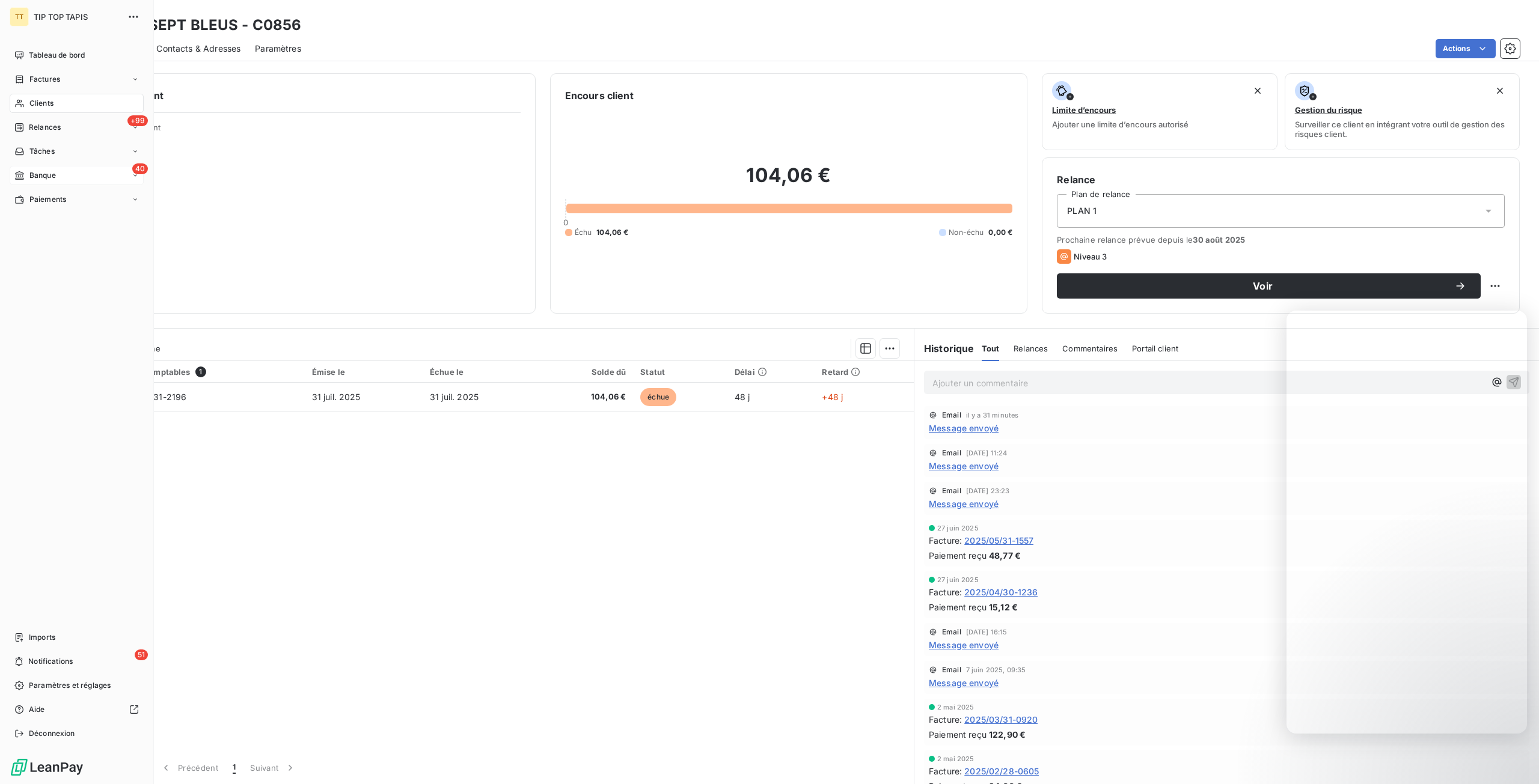
click at [12, 174] on div "40 Banque" at bounding box center [77, 175] width 134 height 19
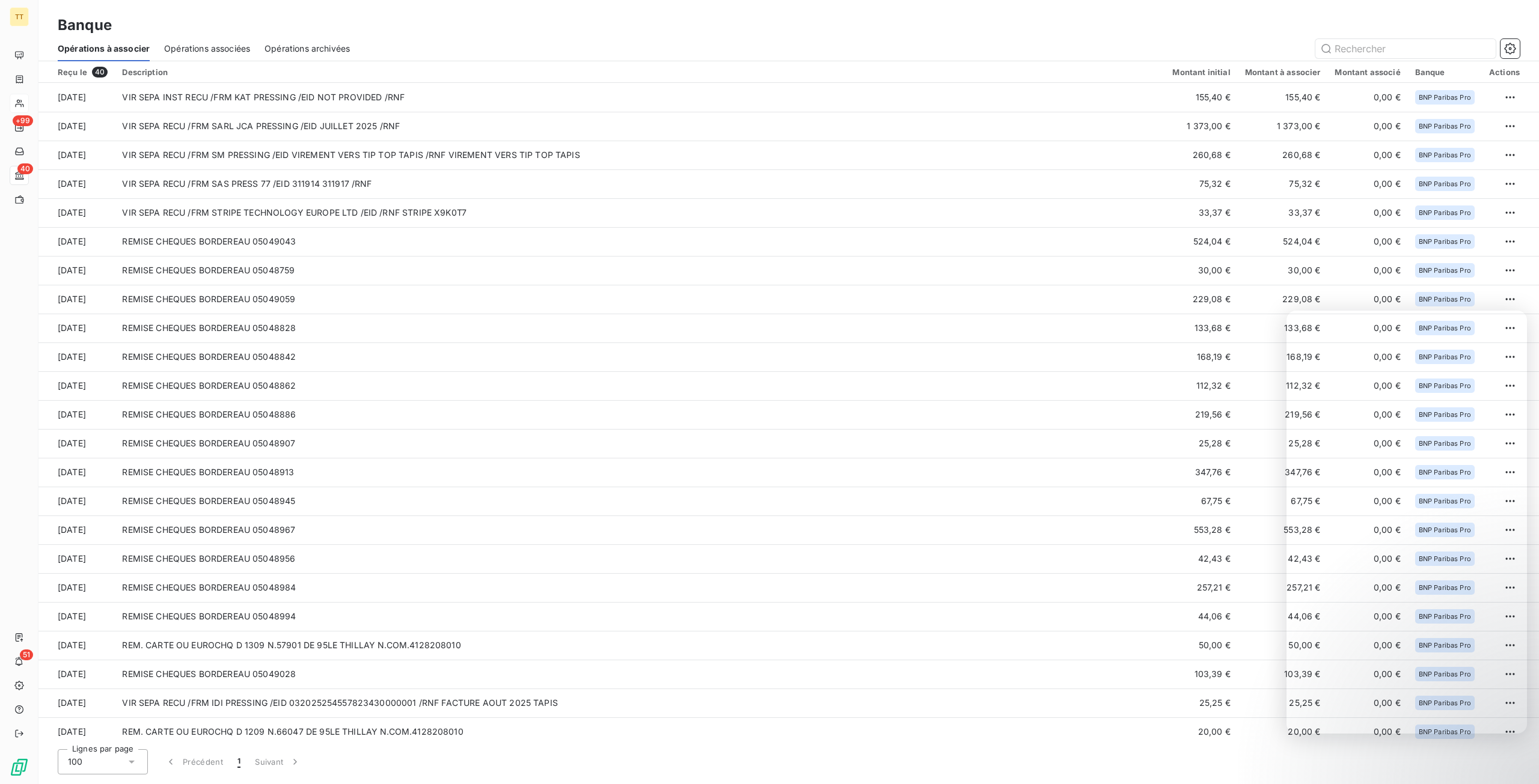
click at [212, 50] on span "Opérations associées" at bounding box center [207, 48] width 86 height 12
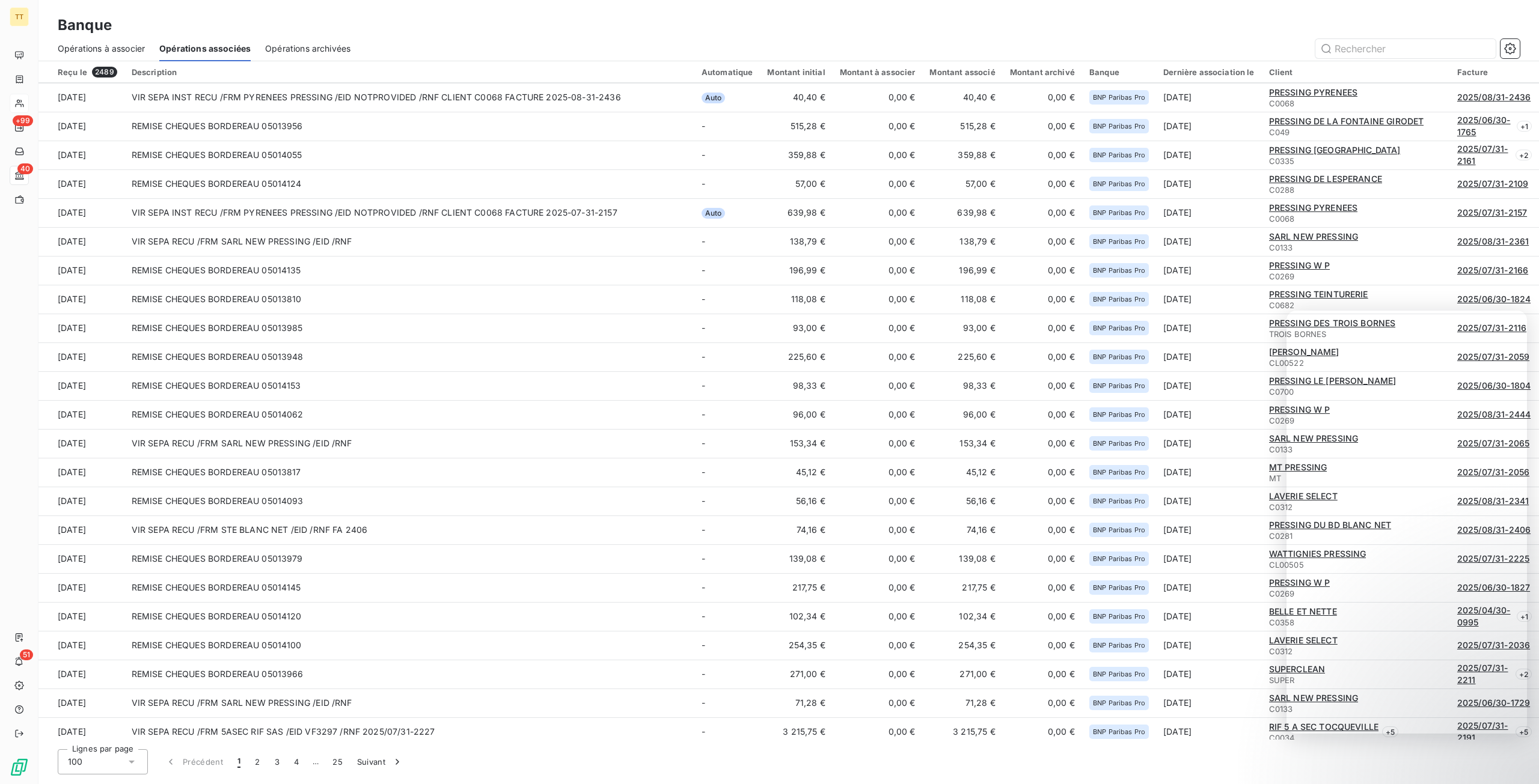
scroll to position [1449, 0]
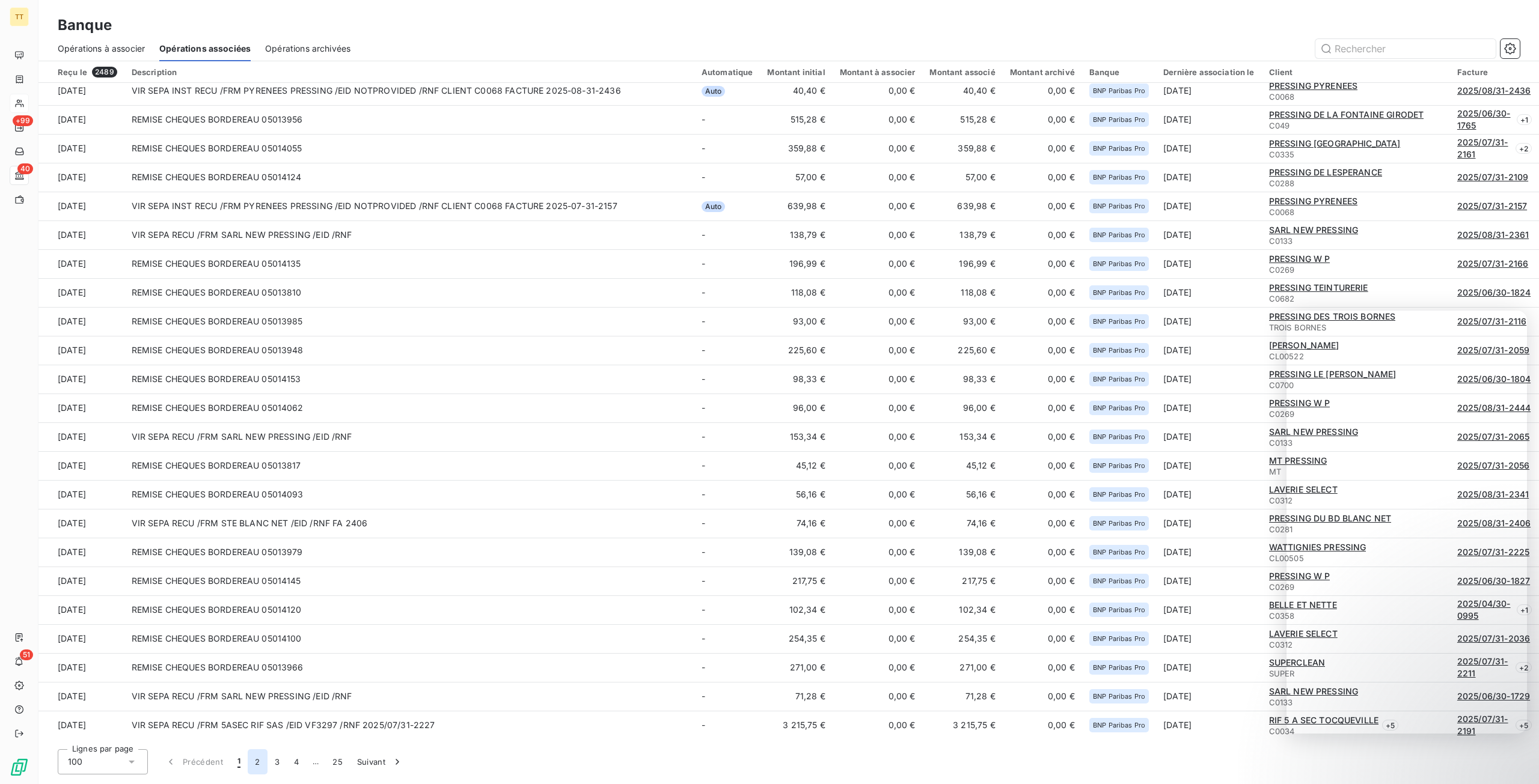
click at [260, 763] on button "2" at bounding box center [257, 761] width 19 height 25
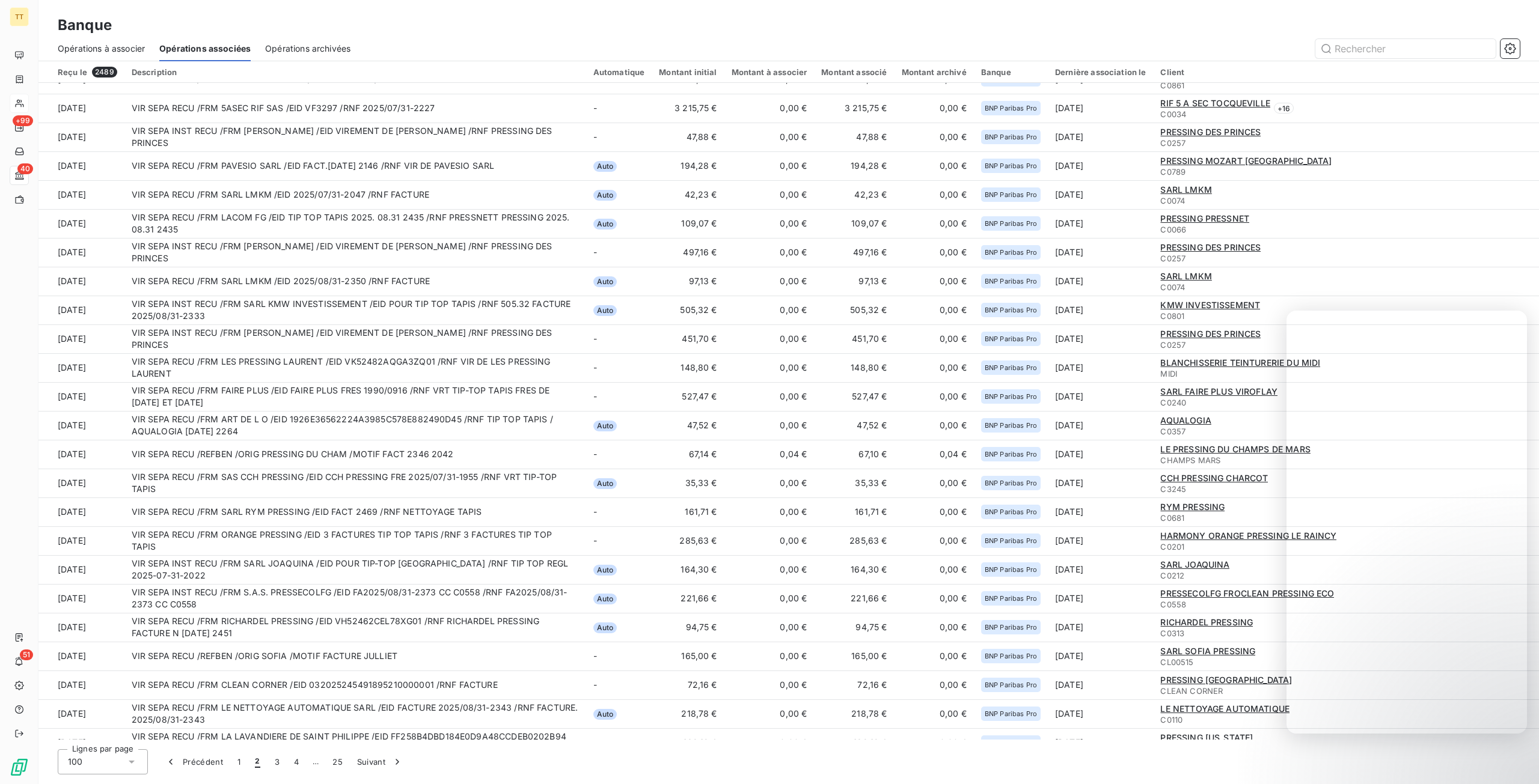
scroll to position [0, 0]
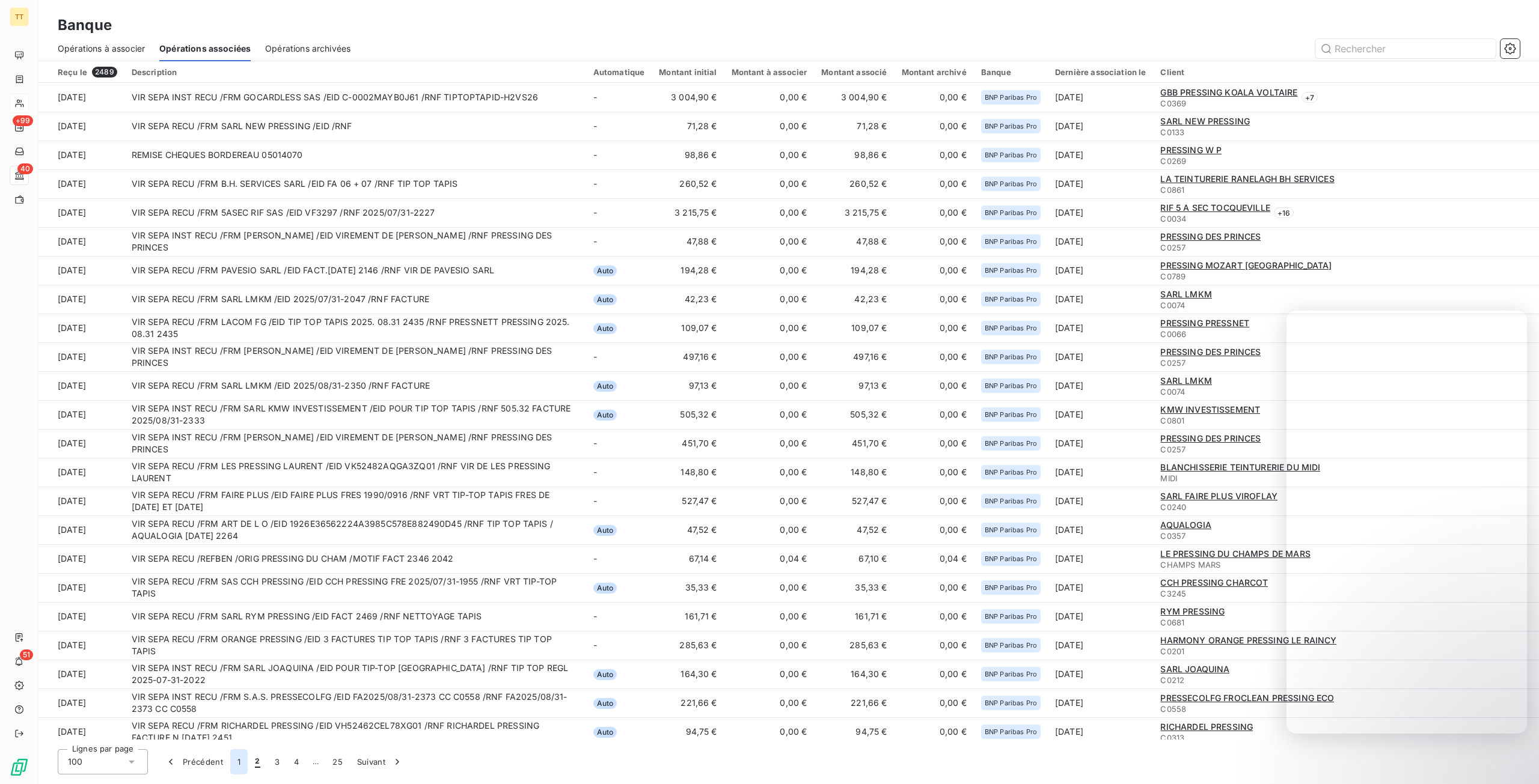
click at [237, 755] on button "1" at bounding box center [238, 761] width 17 height 25
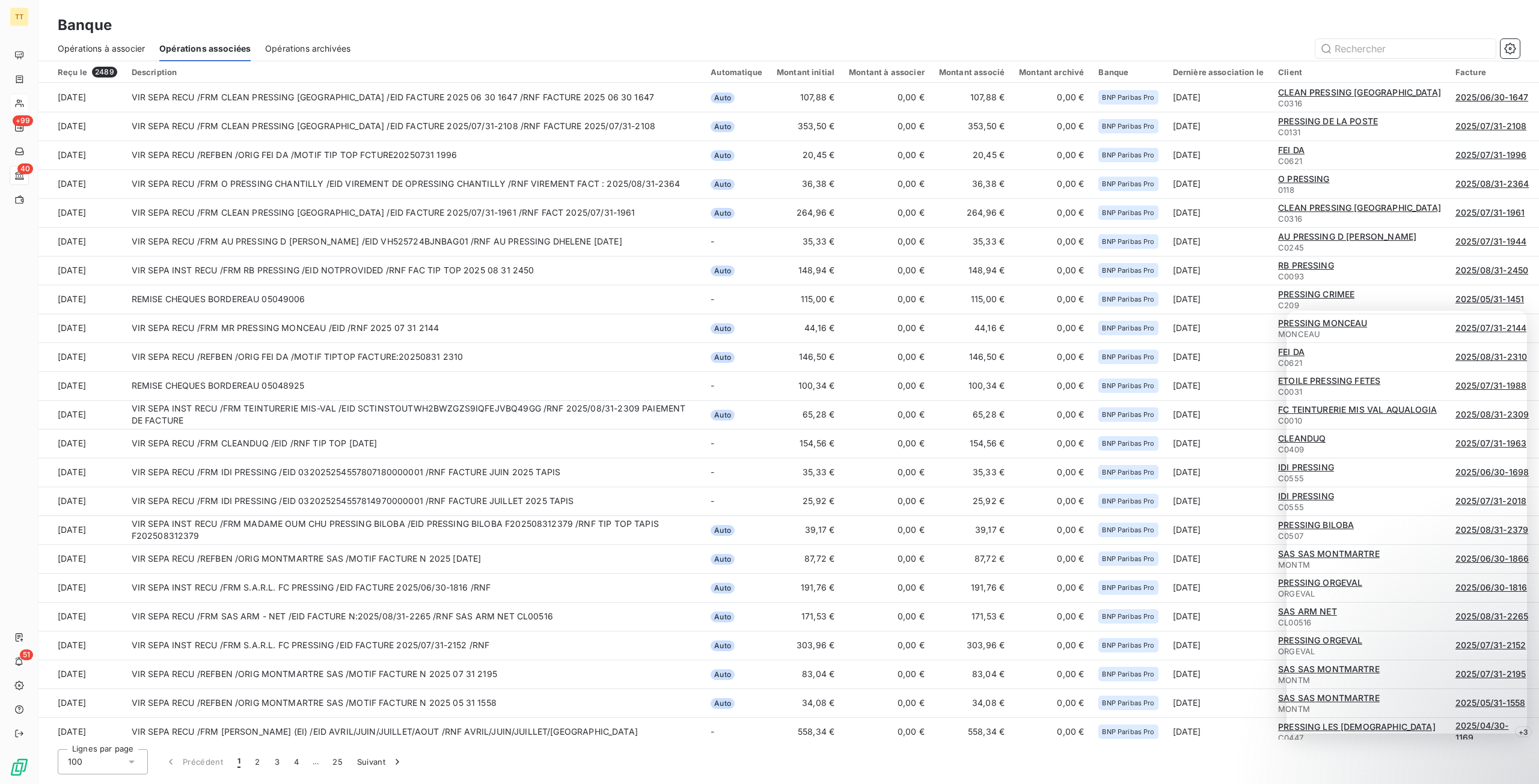
click at [320, 50] on span "Opérations archivées" at bounding box center [307, 48] width 85 height 12
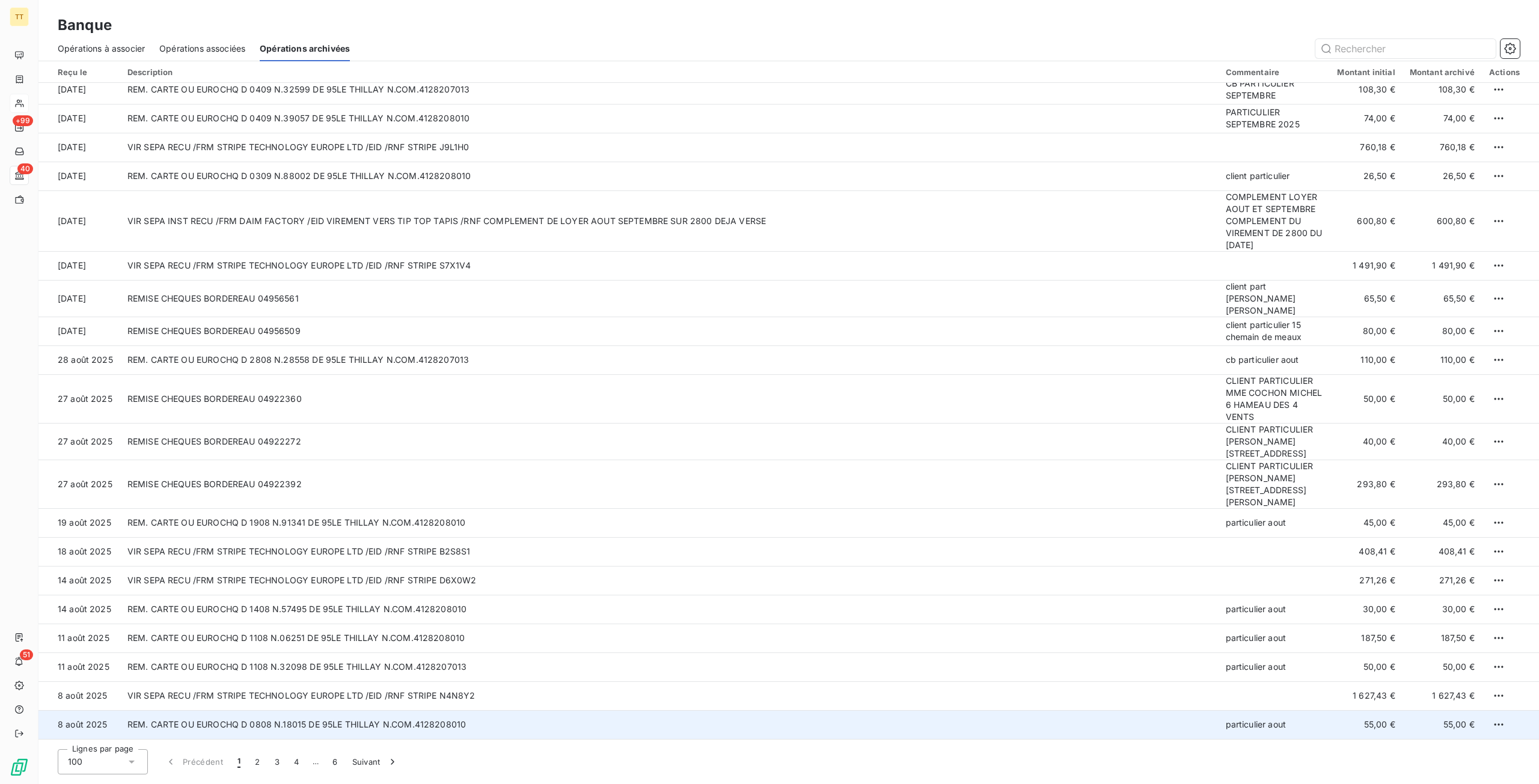
scroll to position [361, 0]
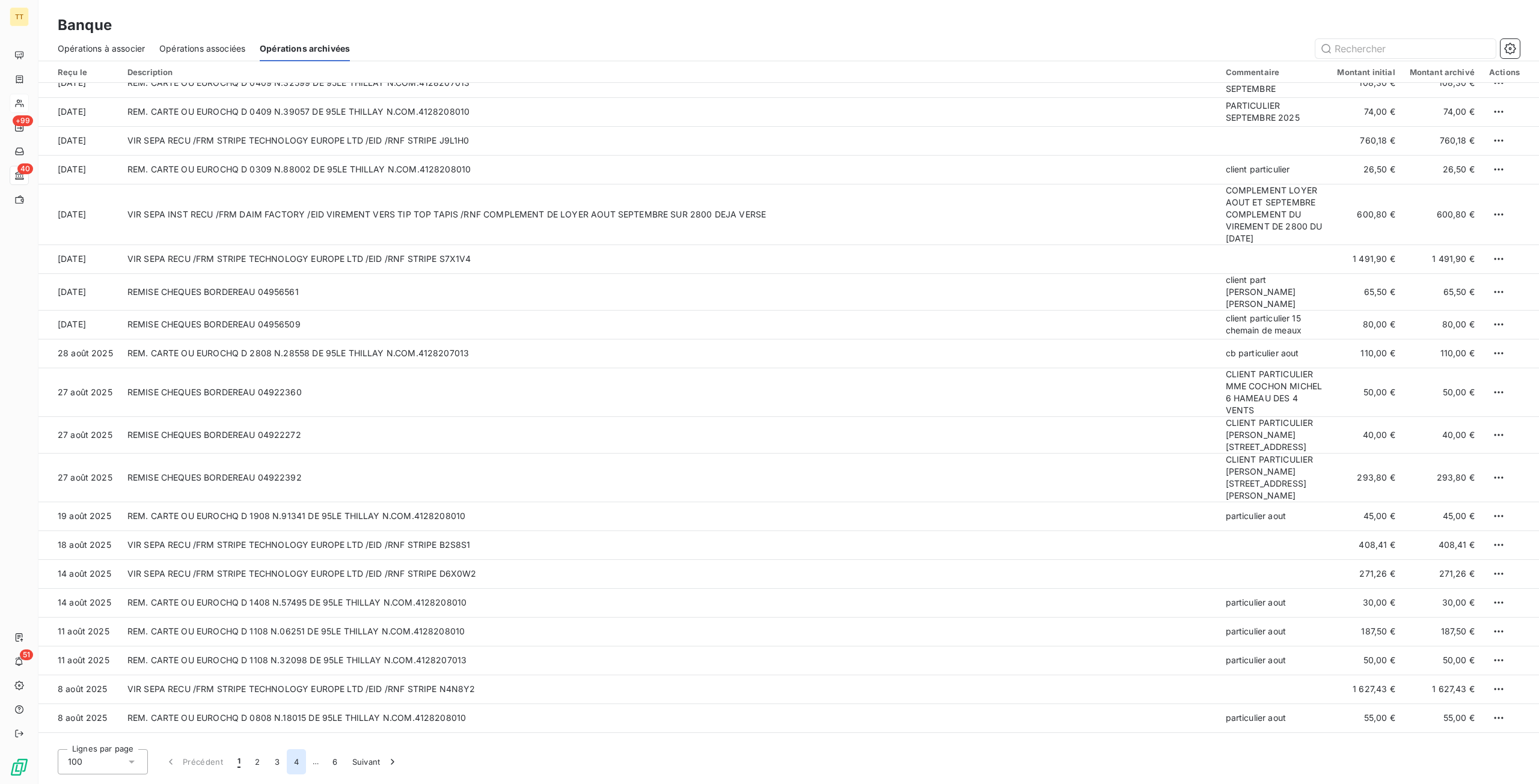
click at [299, 755] on button "4" at bounding box center [296, 761] width 19 height 25
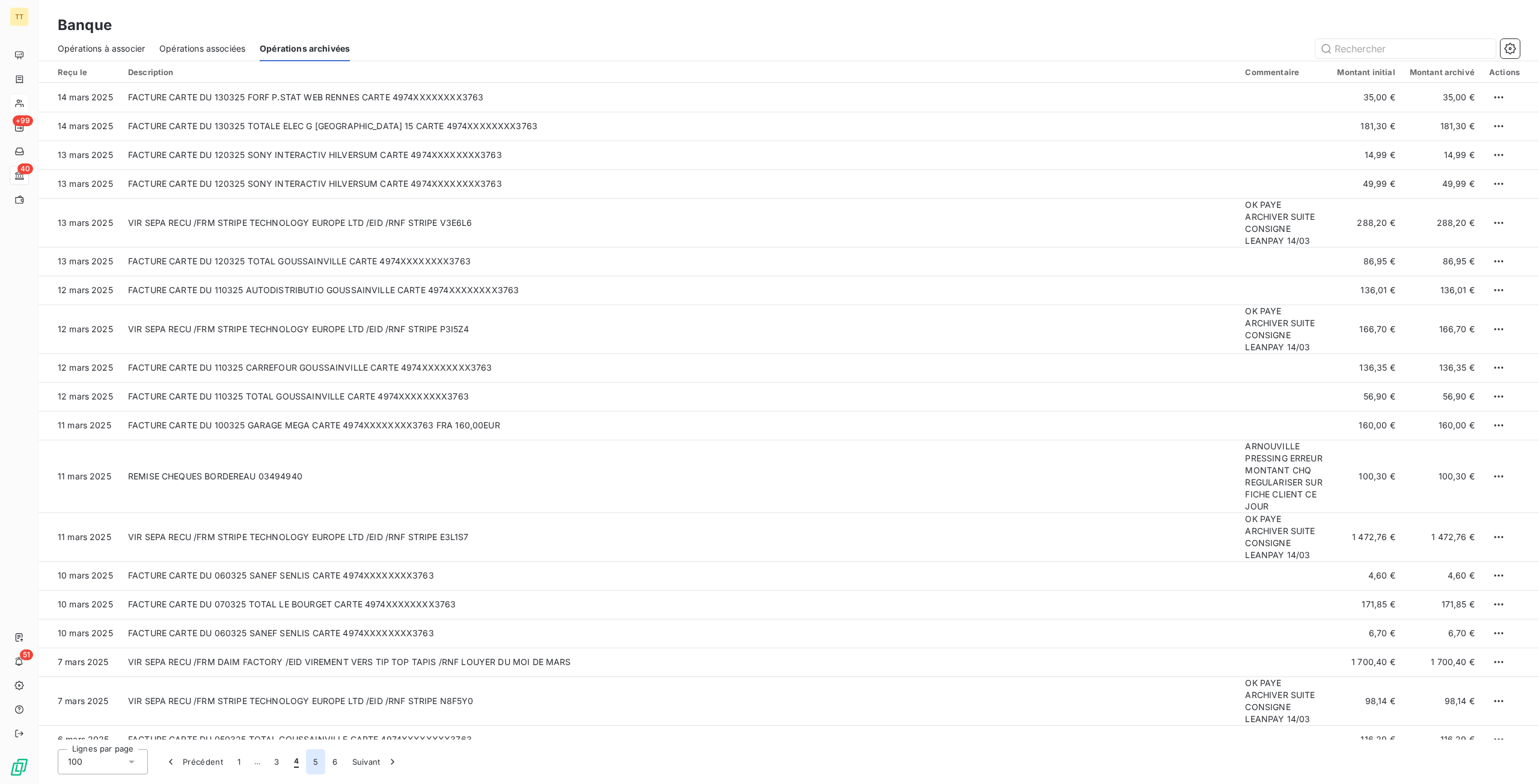
click at [320, 761] on button "5" at bounding box center [316, 761] width 19 height 25
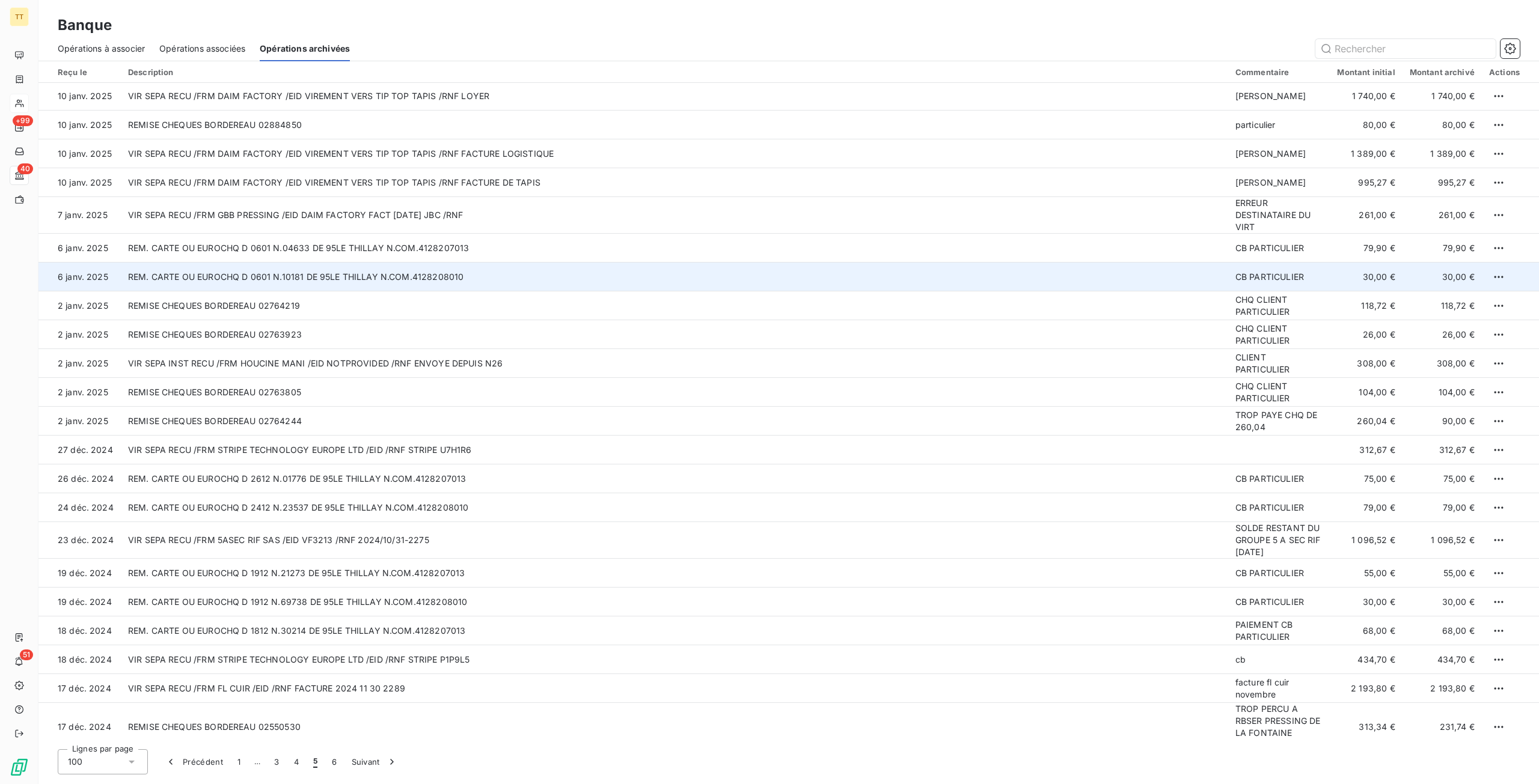
scroll to position [481, 0]
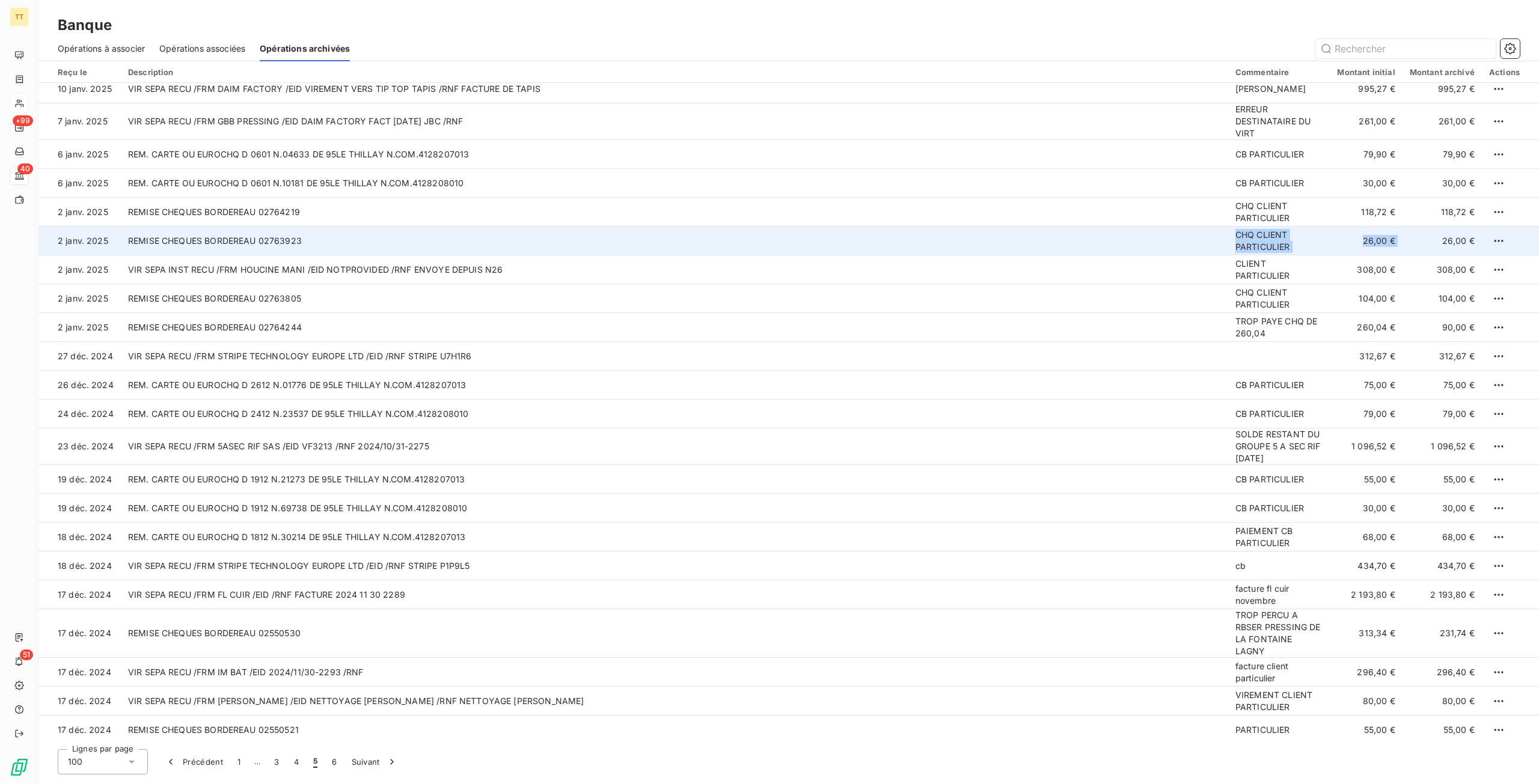
drag, startPoint x: 1406, startPoint y: 243, endPoint x: 421, endPoint y: 249, distance: 985.0
click at [421, 249] on tr "[DATE] REMISE CHEQUES BORDEREAU 02763923 CHQ CLIENT PARTICULIER 26,00 € 26,00 €" at bounding box center [789, 241] width 1500 height 29
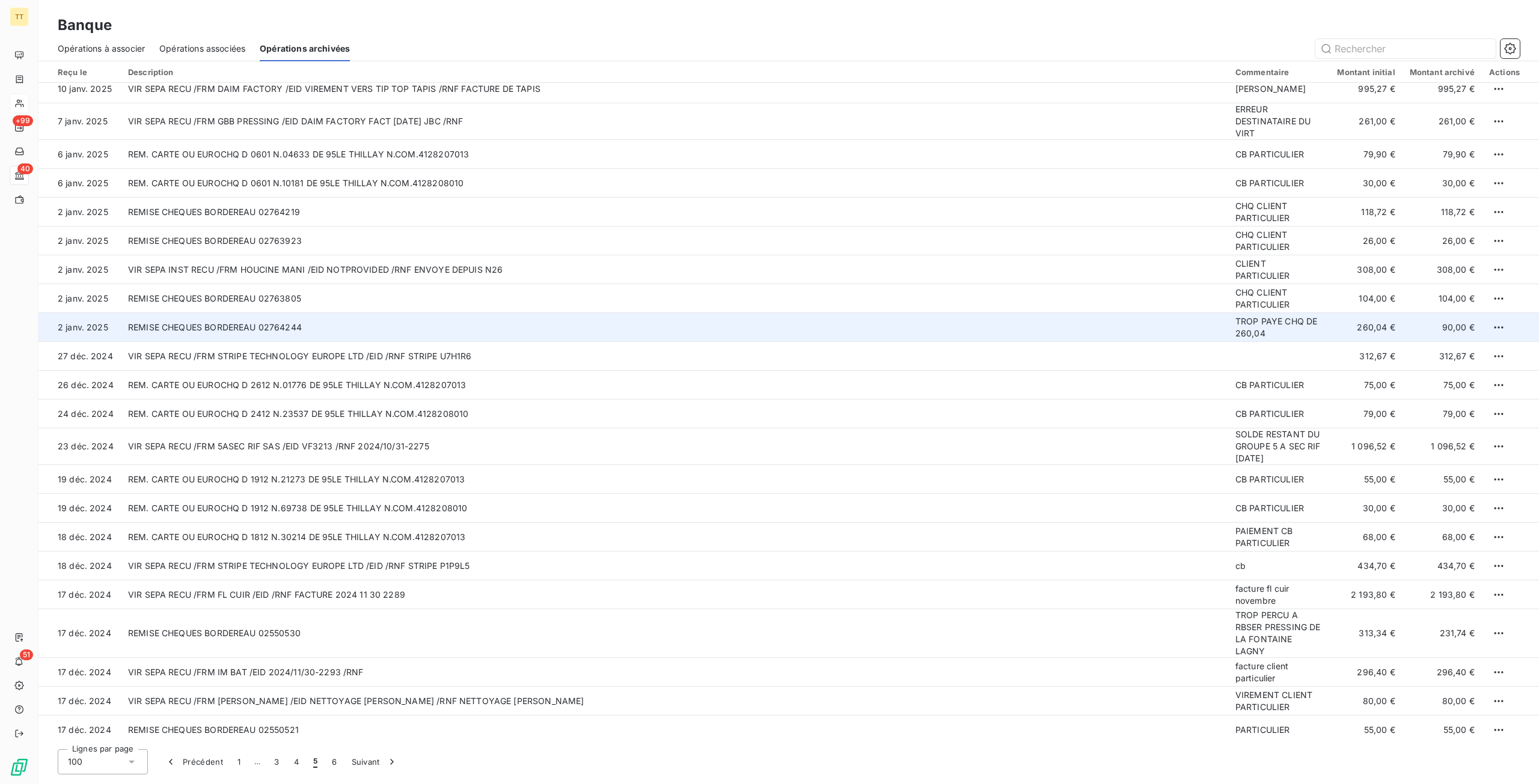
click at [1228, 331] on td "REMISE CHEQUES BORDEREAU 02764244" at bounding box center [674, 327] width 1107 height 29
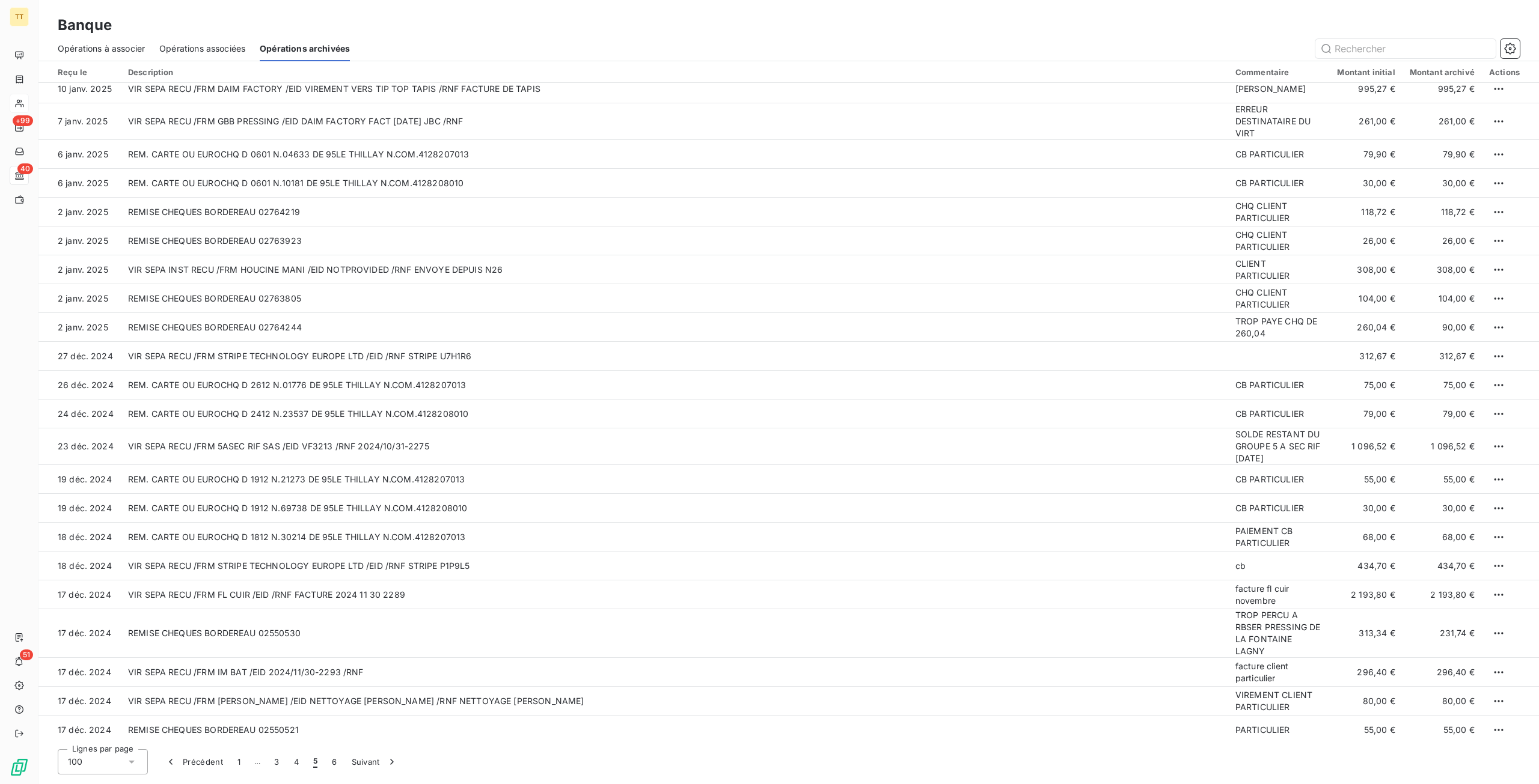
click at [184, 54] on span "Opérations associées" at bounding box center [202, 48] width 86 height 12
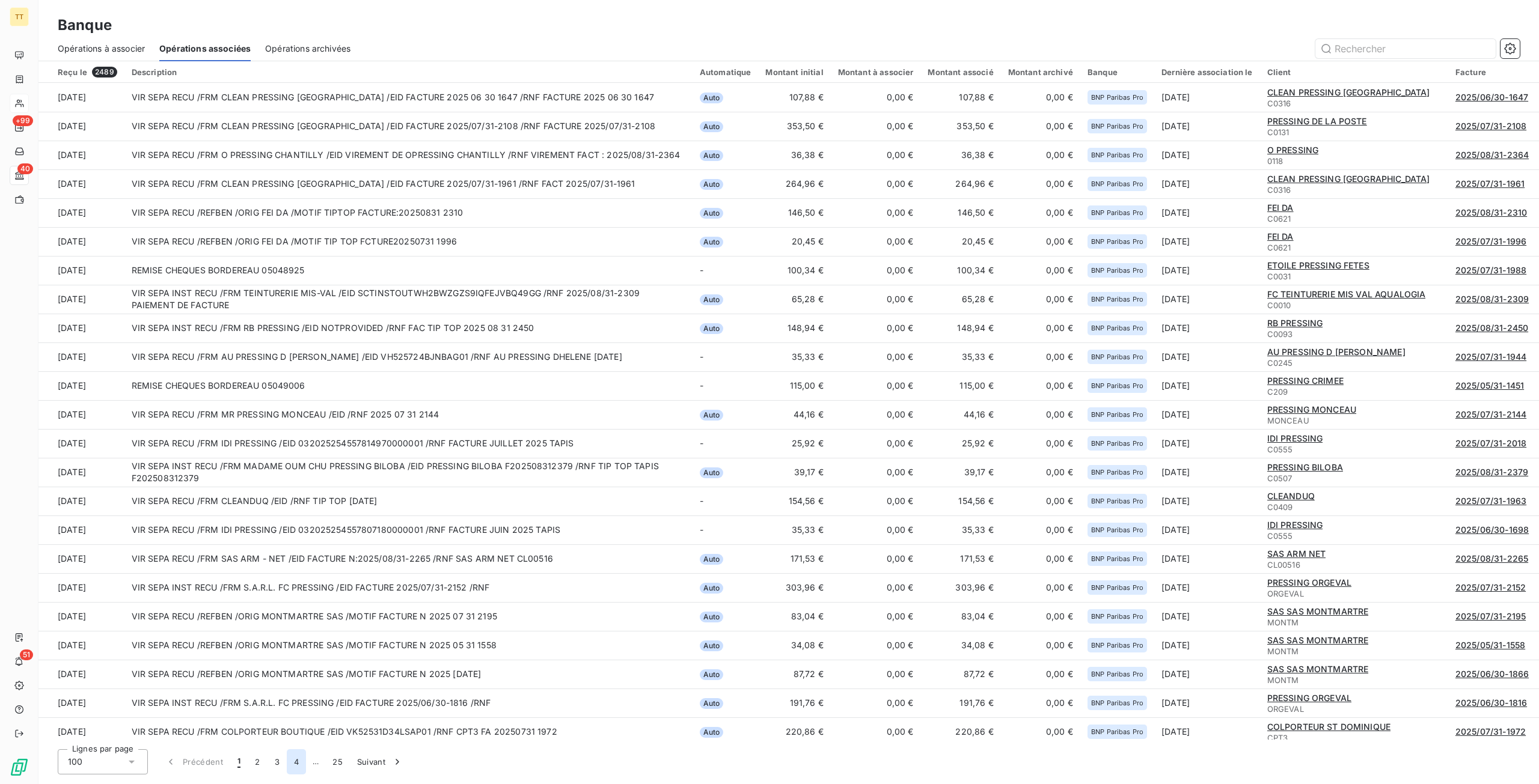
click at [298, 761] on button "4" at bounding box center [296, 761] width 19 height 25
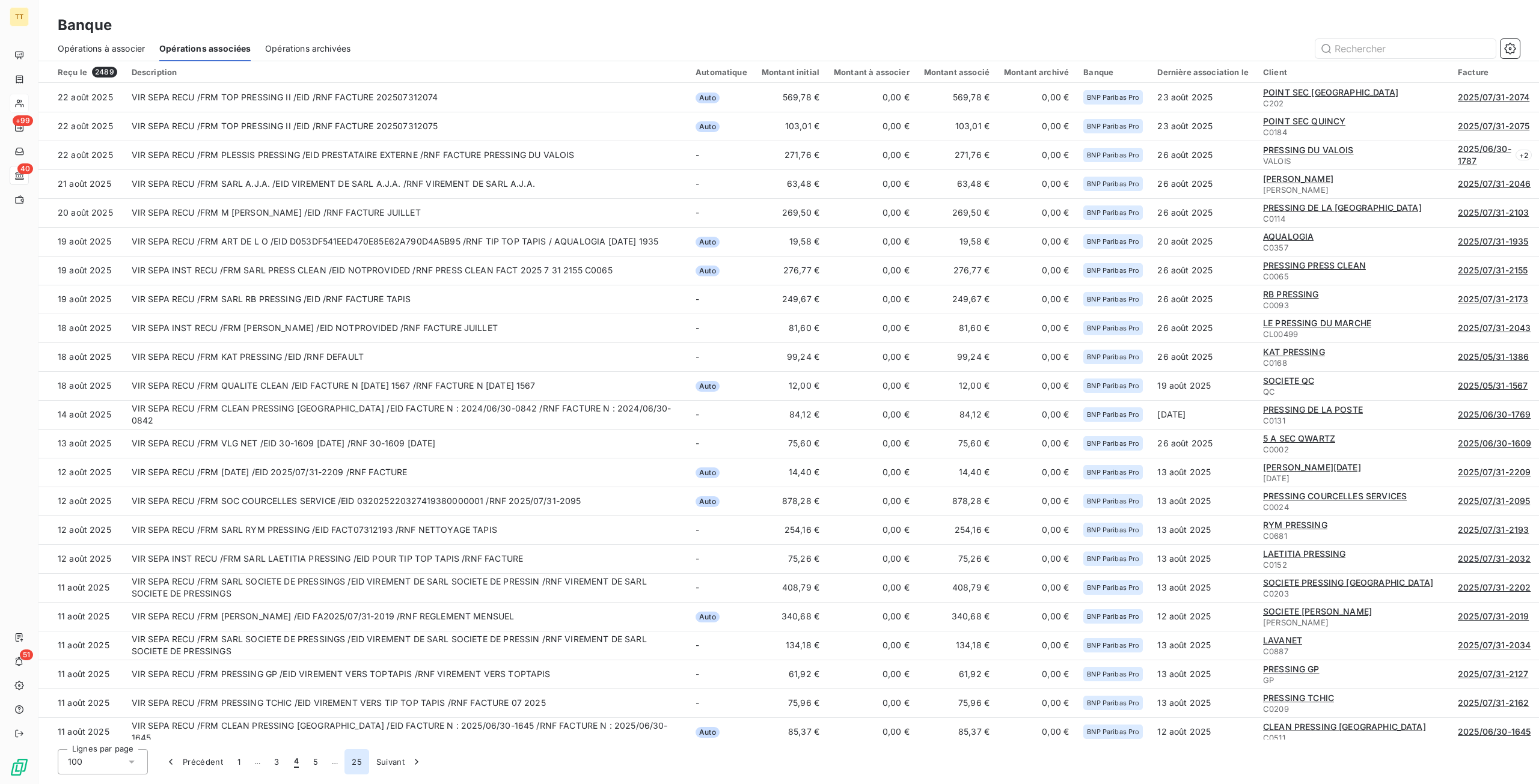
click at [351, 761] on button "25" at bounding box center [356, 761] width 24 height 25
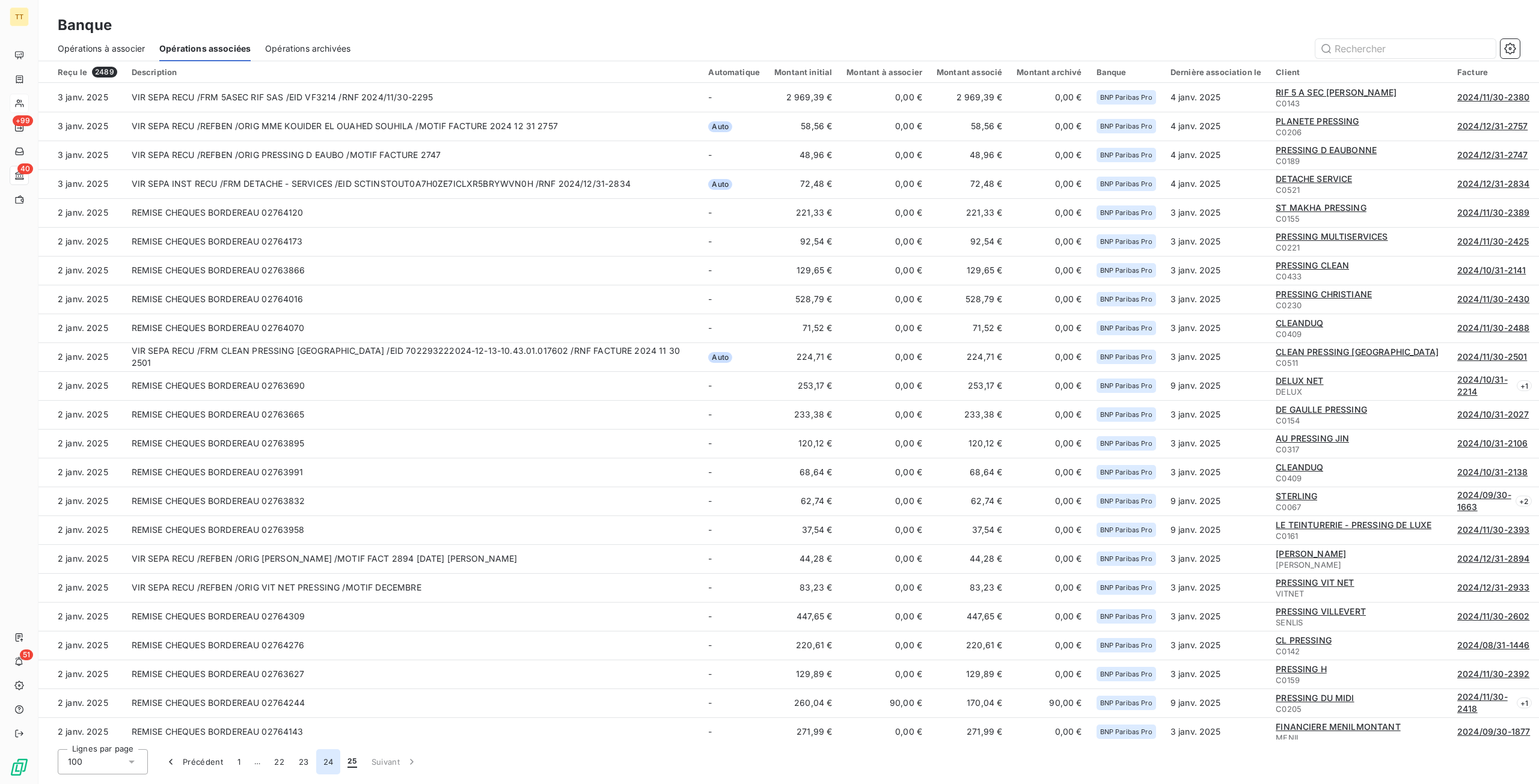
click at [334, 761] on button "24" at bounding box center [329, 761] width 24 height 25
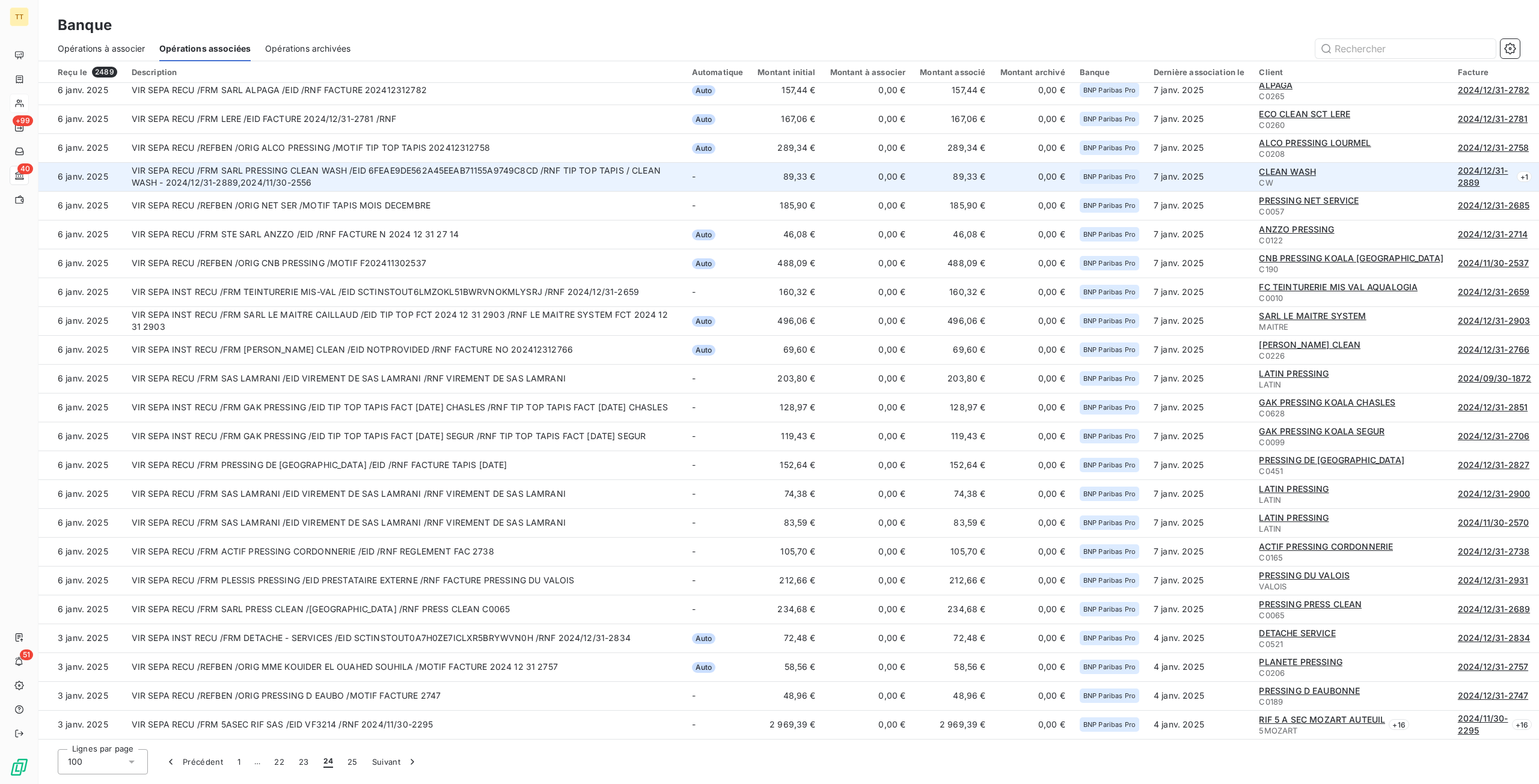
scroll to position [1506, 0]
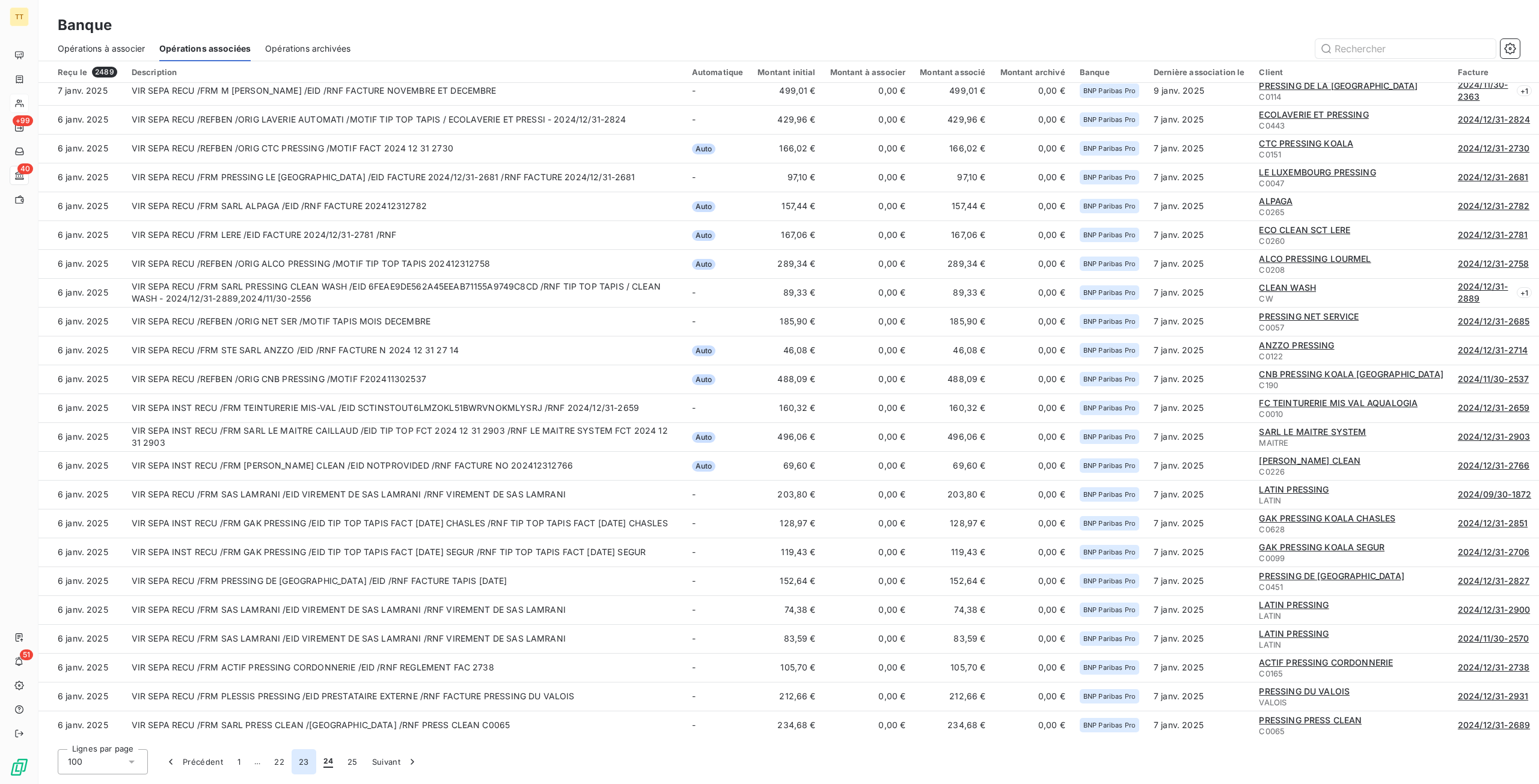
click at [295, 763] on button "23" at bounding box center [304, 761] width 24 height 25
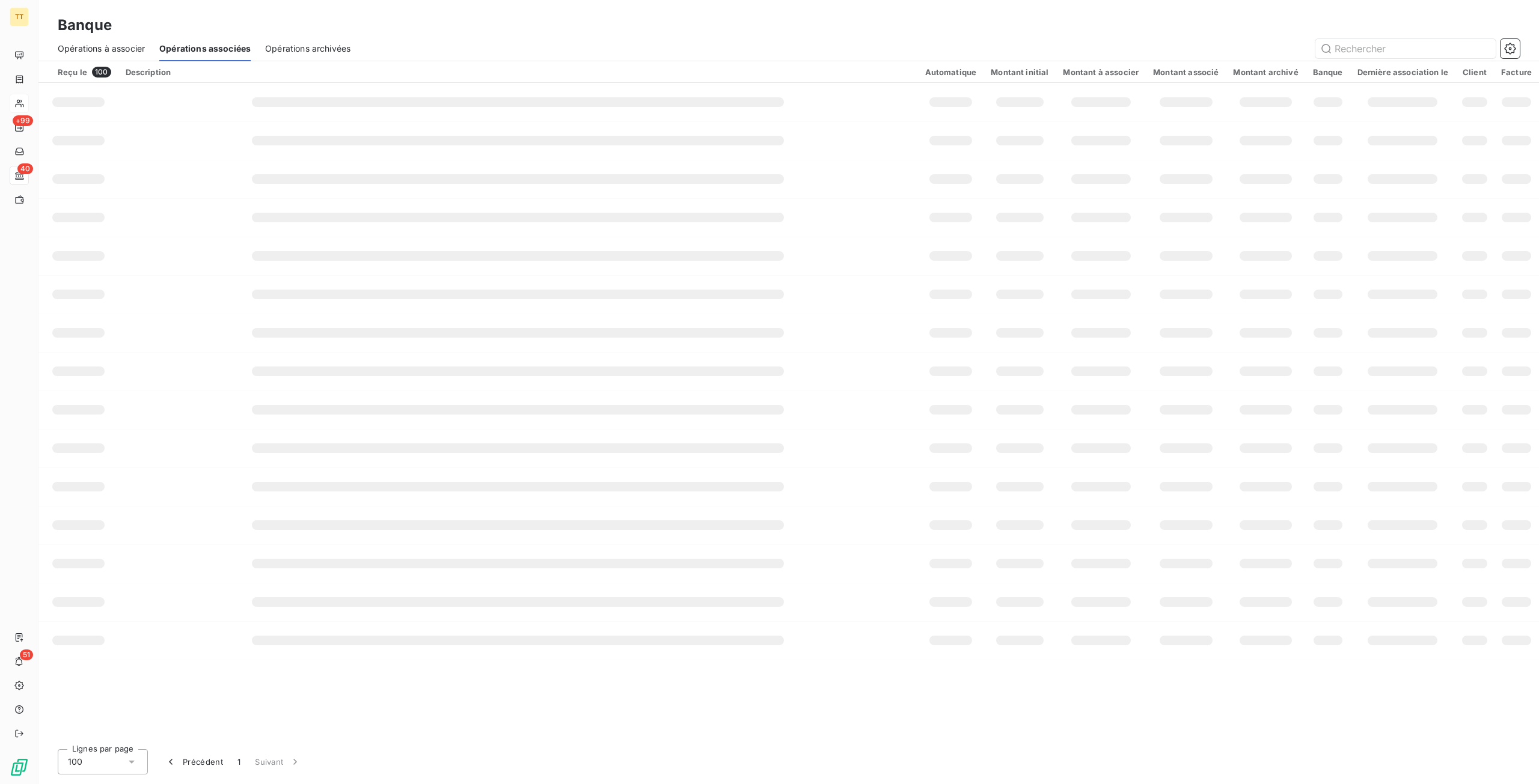
scroll to position [0, 0]
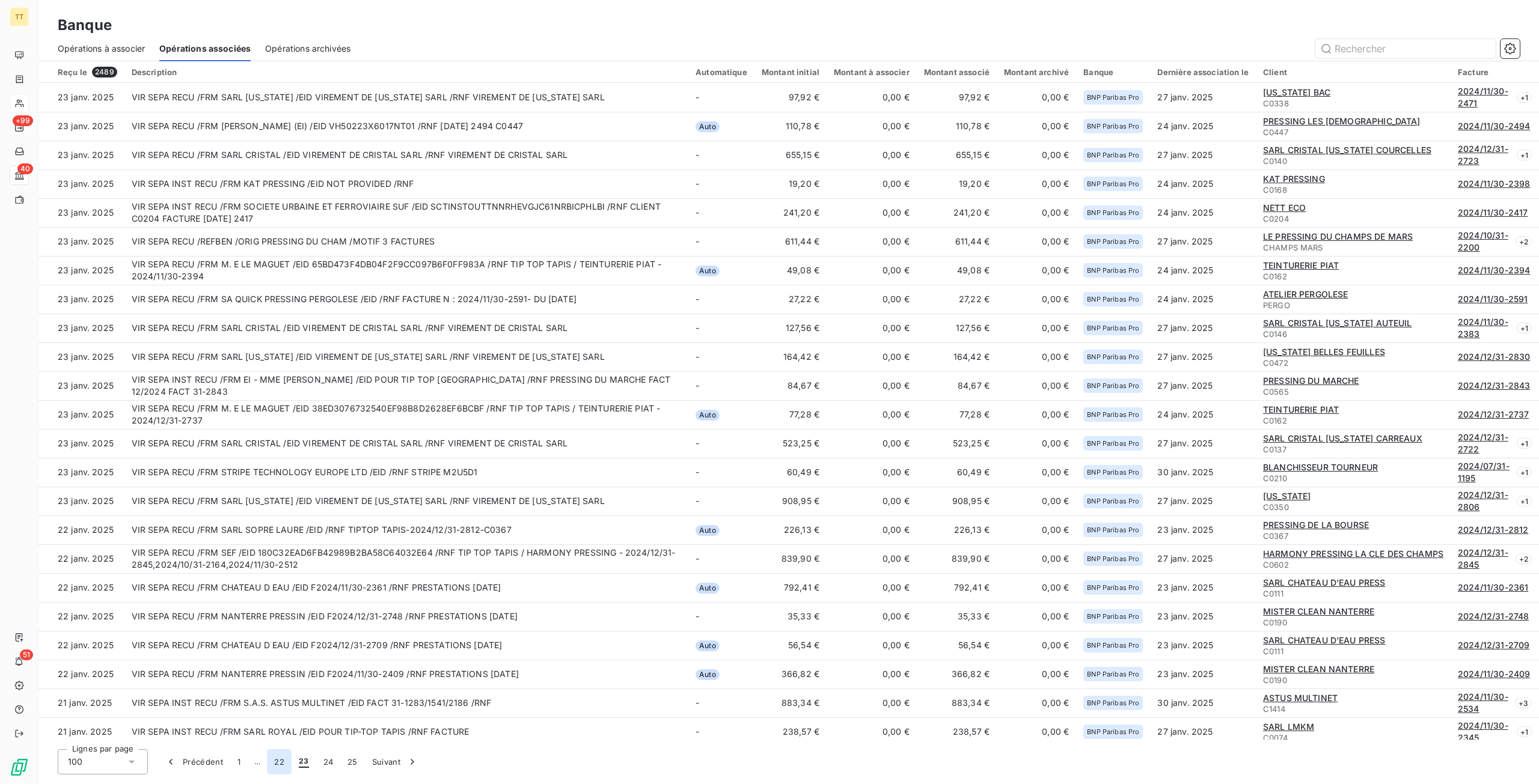
click at [279, 766] on button "22" at bounding box center [279, 761] width 24 height 25
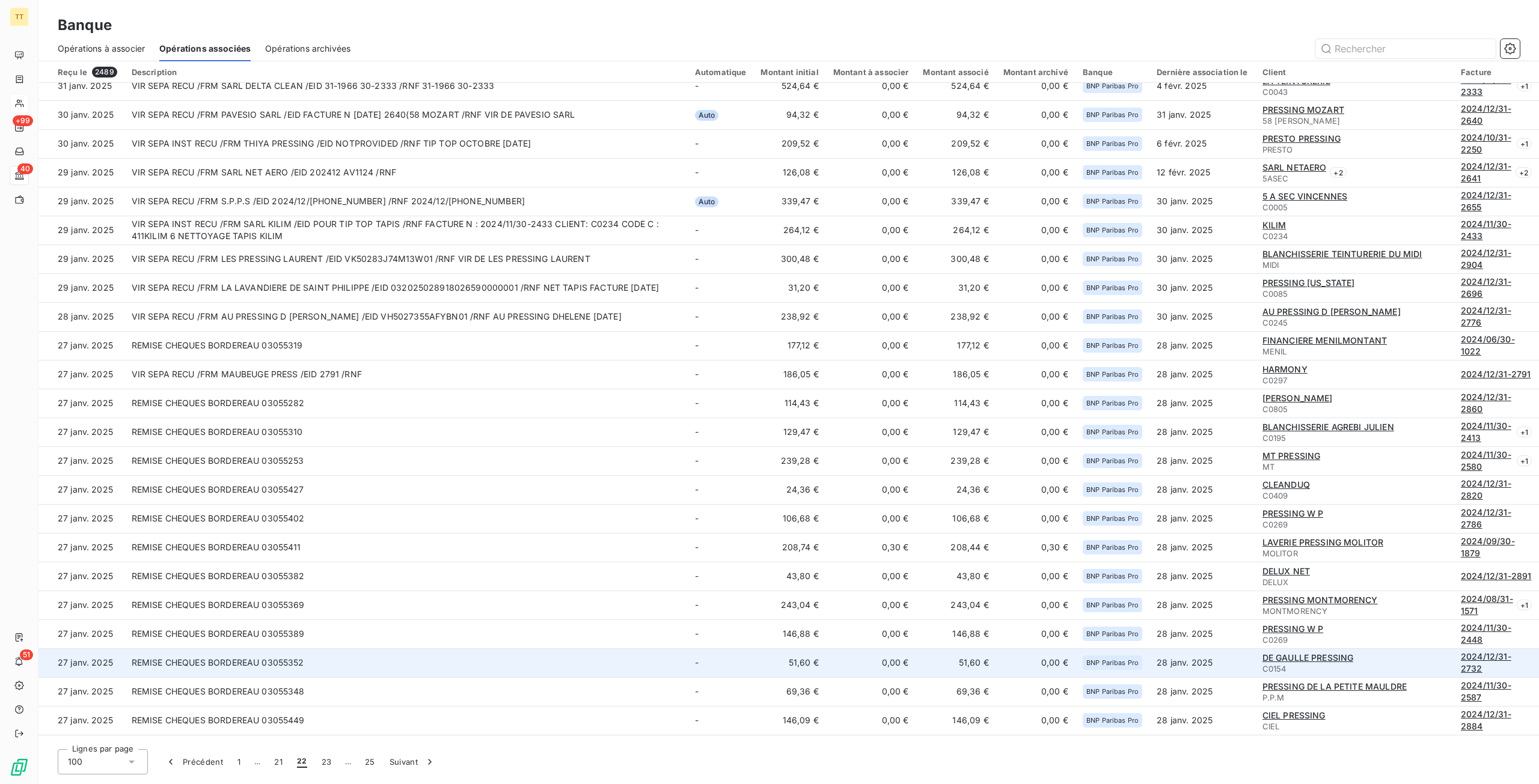
scroll to position [903, 0]
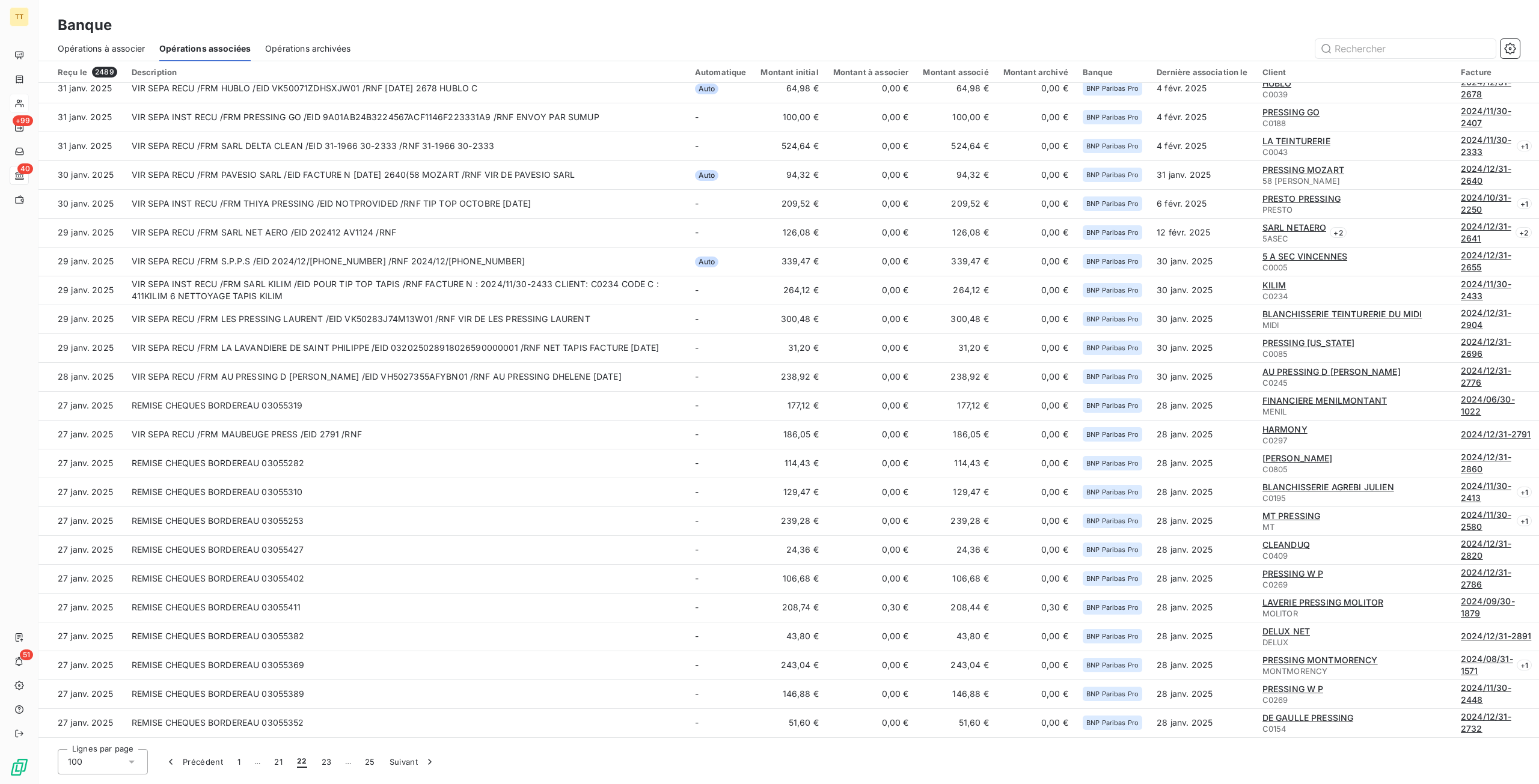
click at [272, 44] on span "Opérations archivées" at bounding box center [307, 48] width 85 height 12
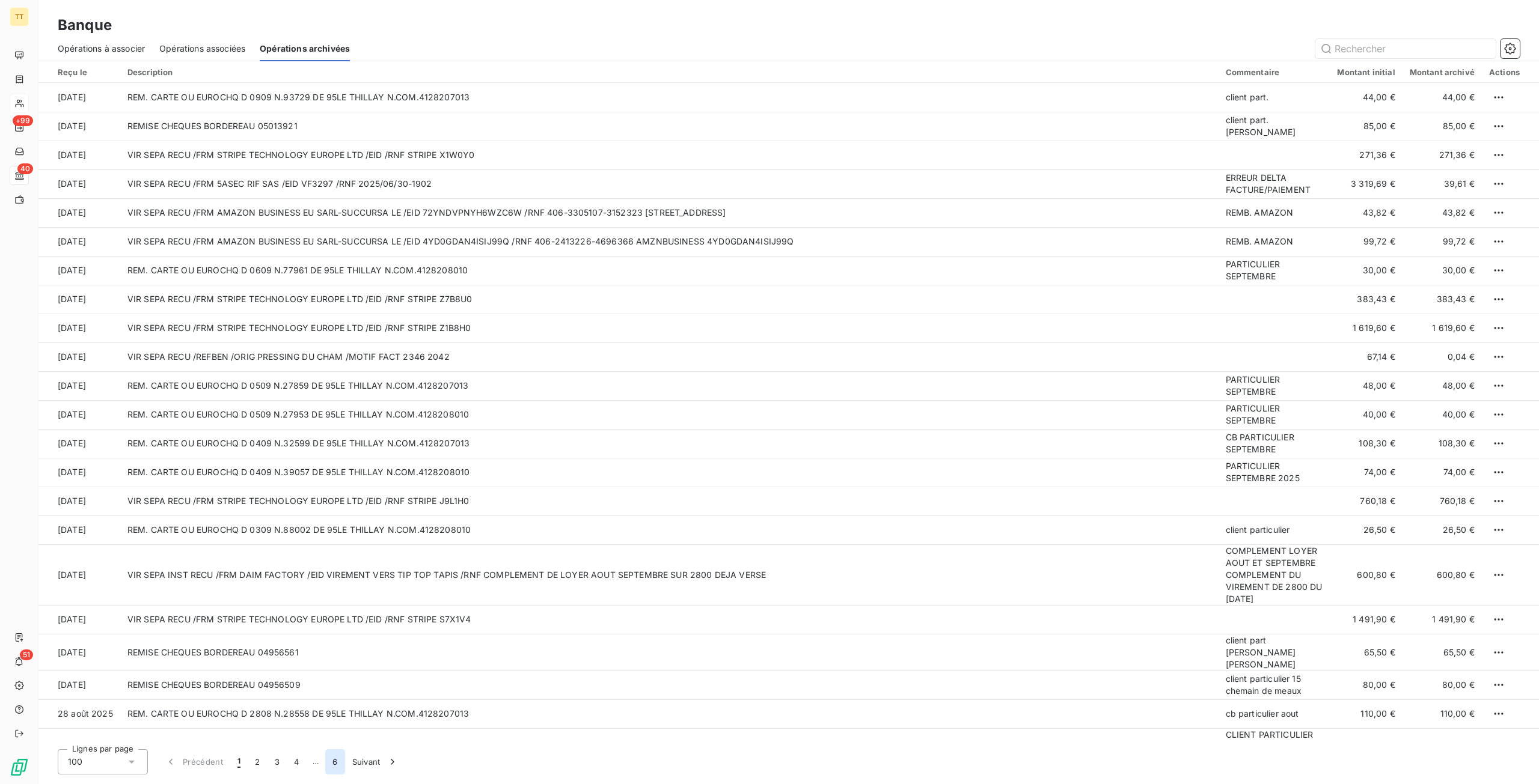
click at [332, 761] on button "6" at bounding box center [335, 761] width 19 height 25
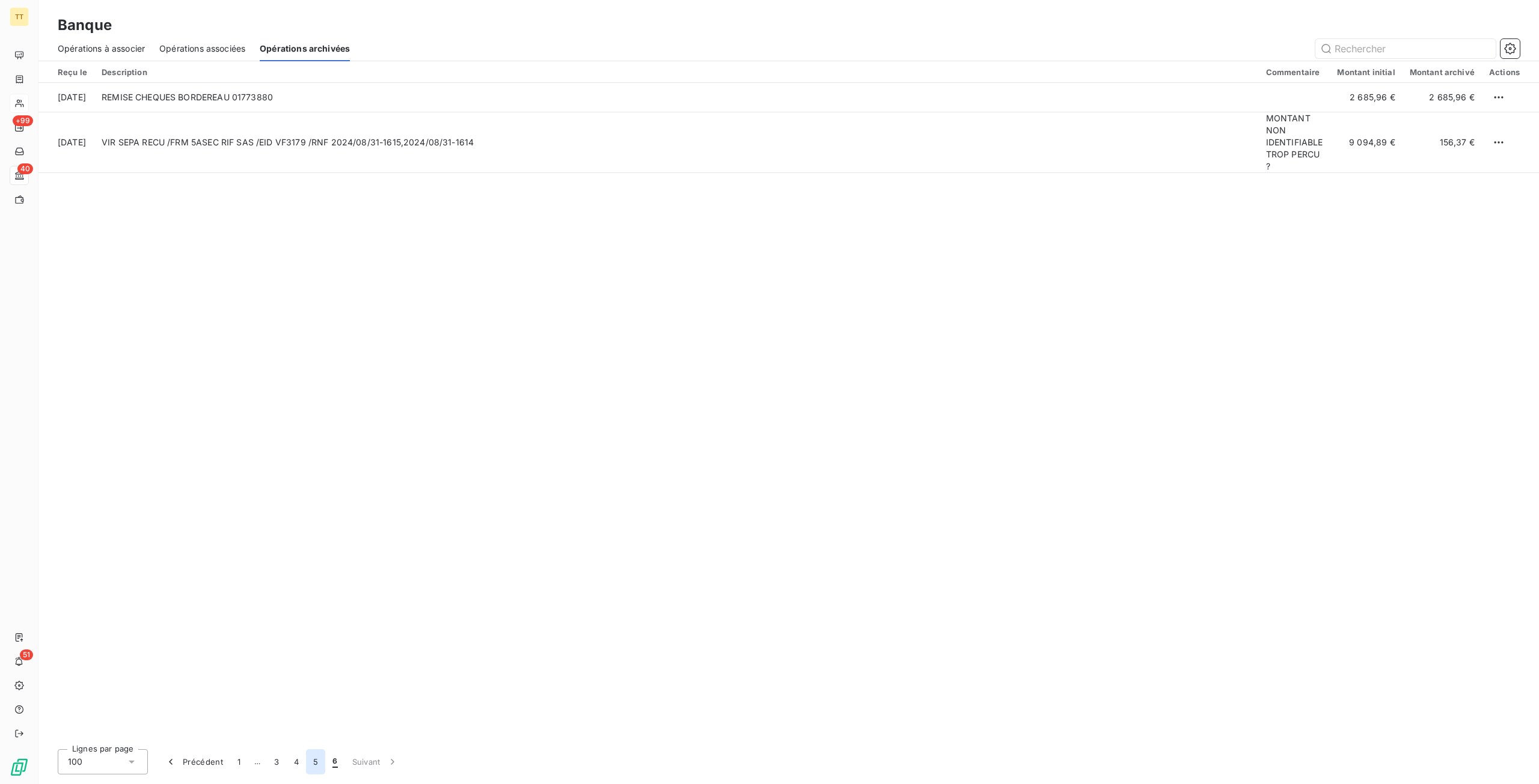
click at [324, 762] on button "5" at bounding box center [316, 761] width 19 height 25
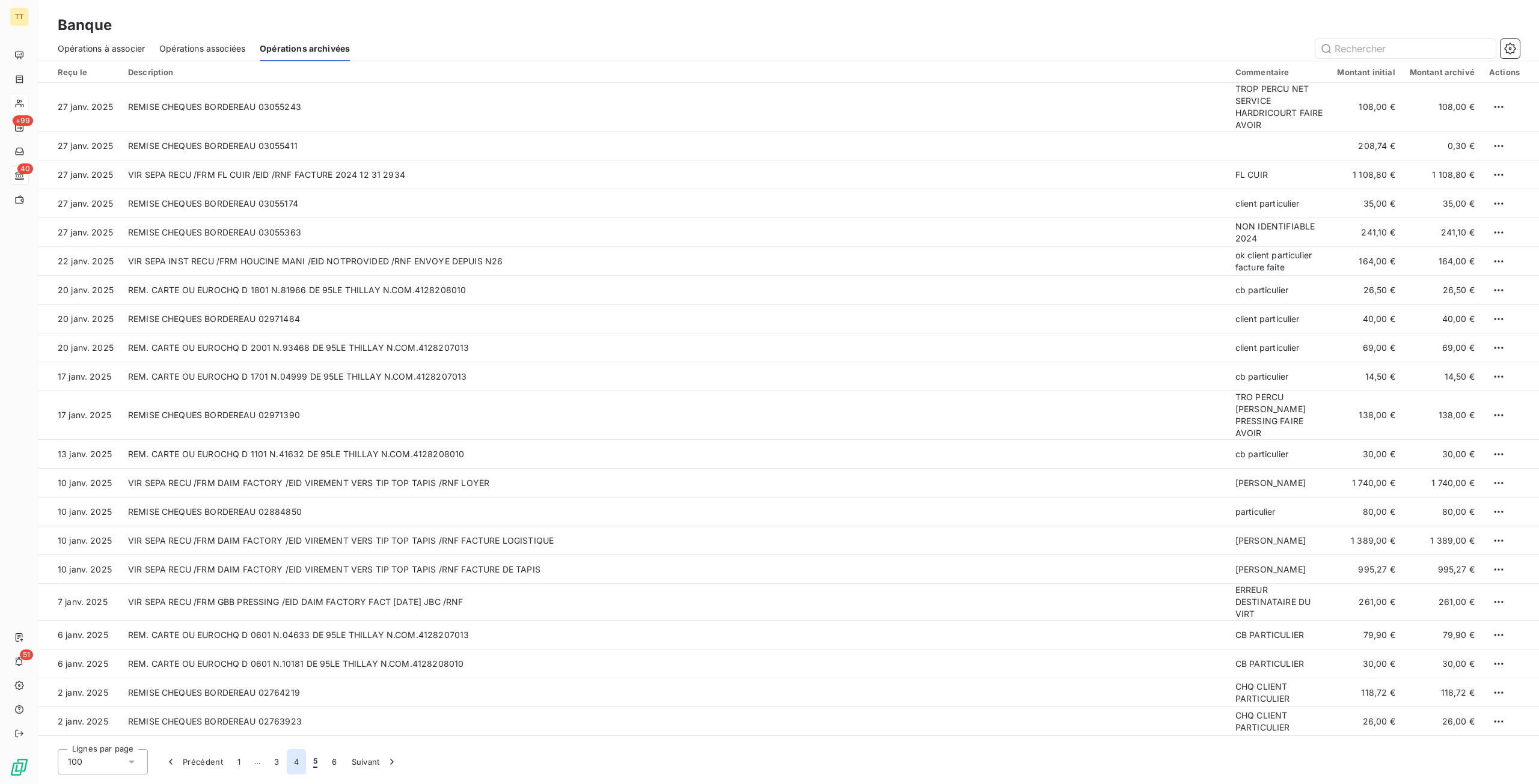
click at [296, 759] on button "4" at bounding box center [296, 761] width 19 height 25
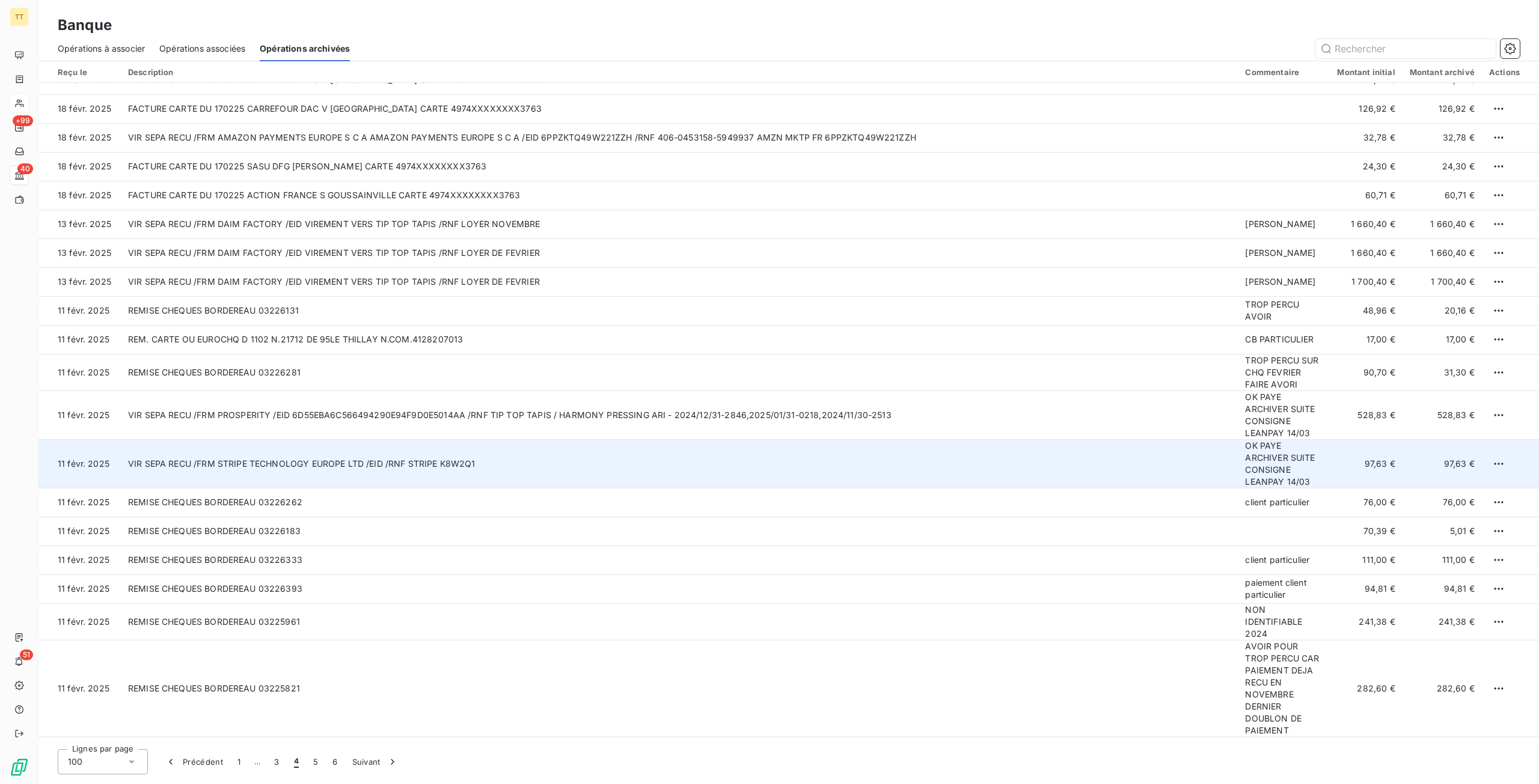
scroll to position [2404, 0]
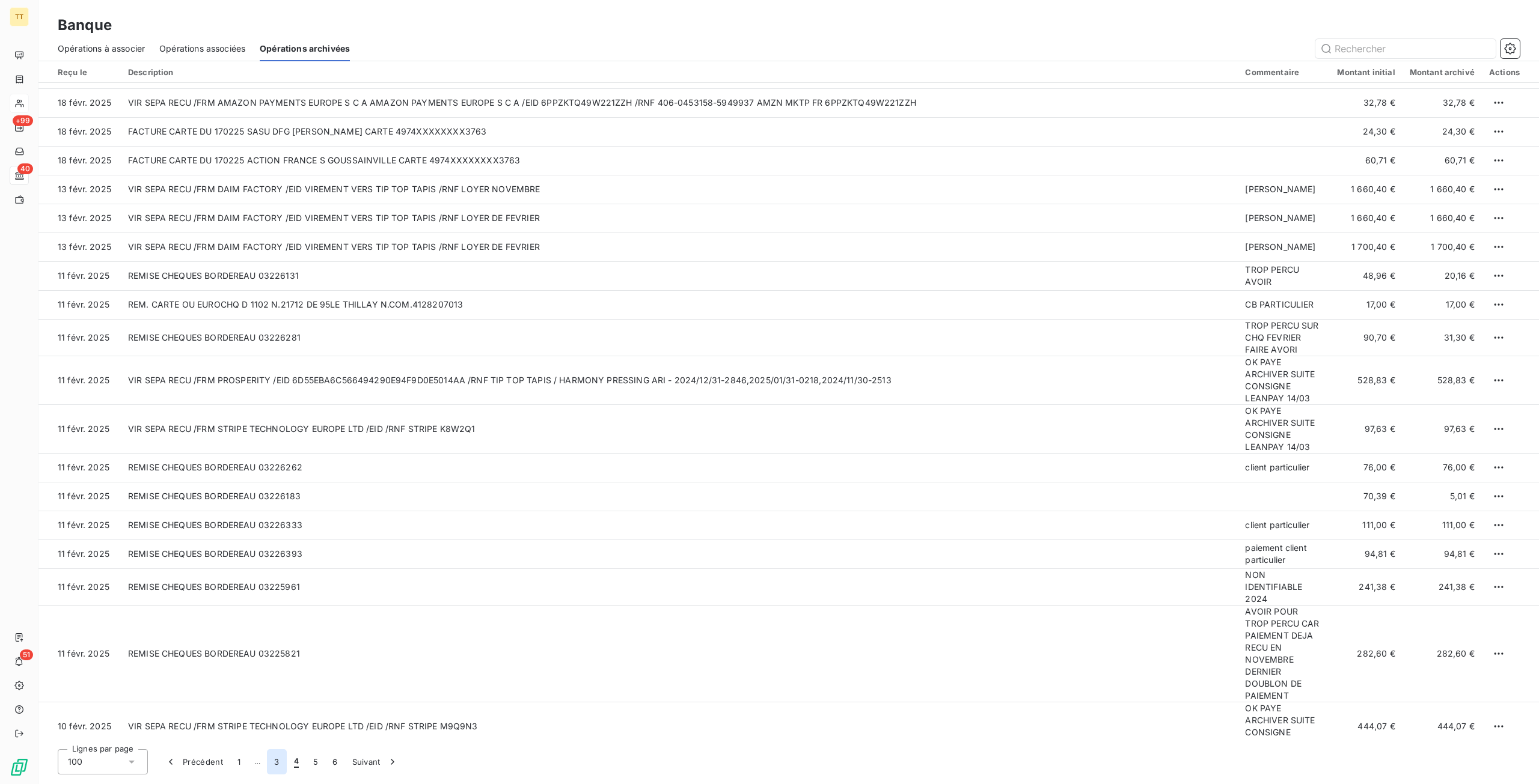
click at [281, 761] on button "3" at bounding box center [276, 761] width 19 height 25
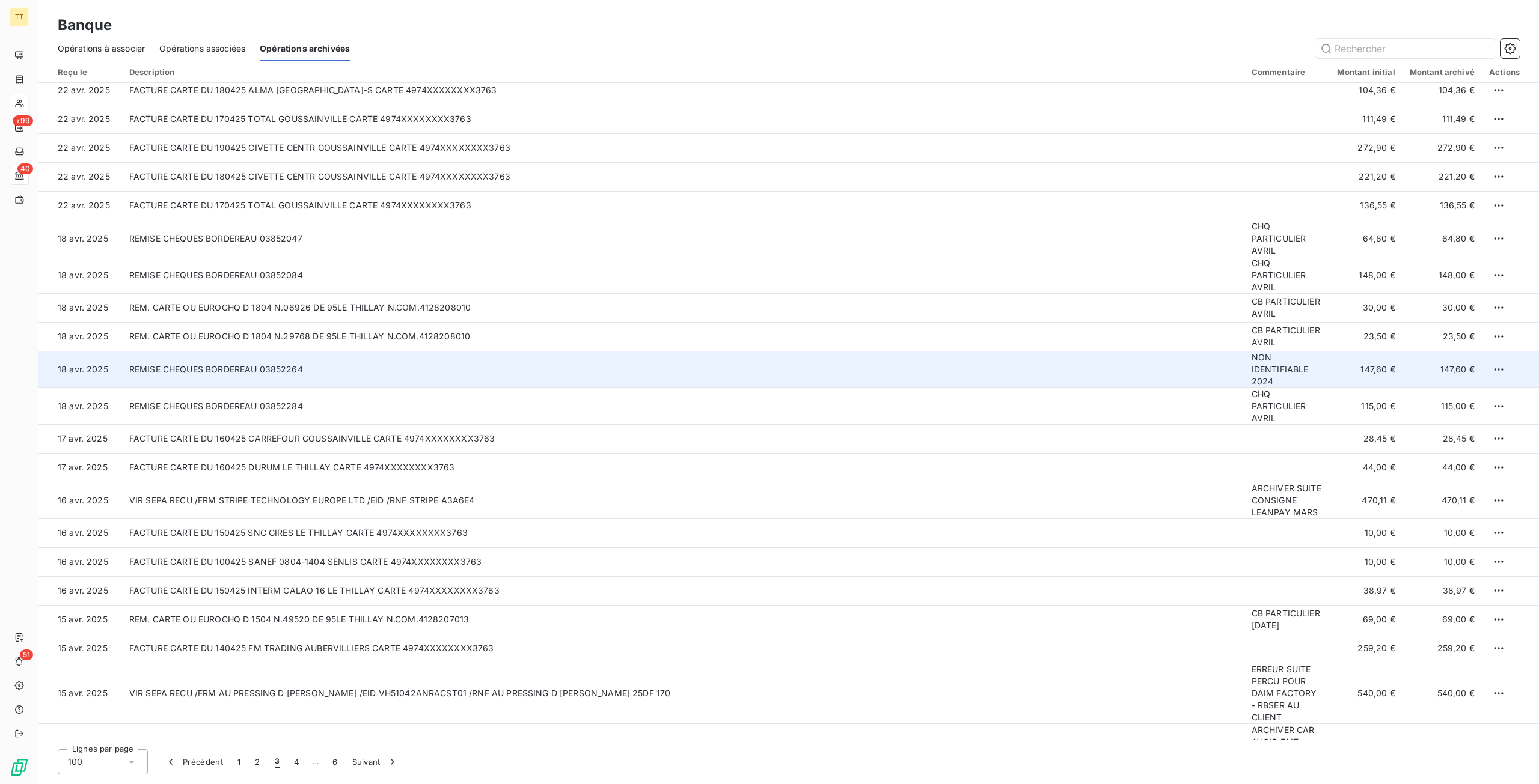
scroll to position [0, 0]
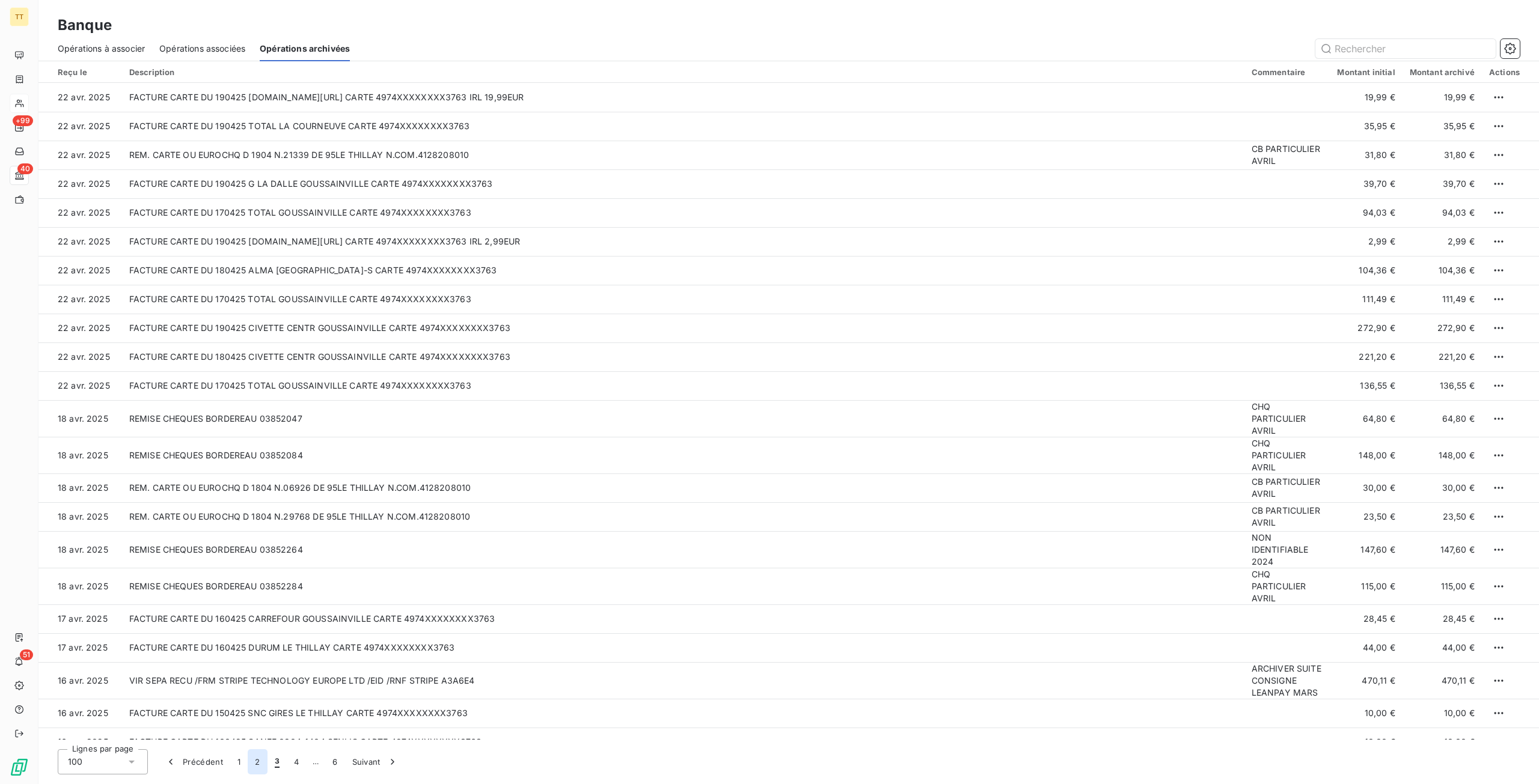
click at [251, 758] on button "2" at bounding box center [257, 761] width 19 height 25
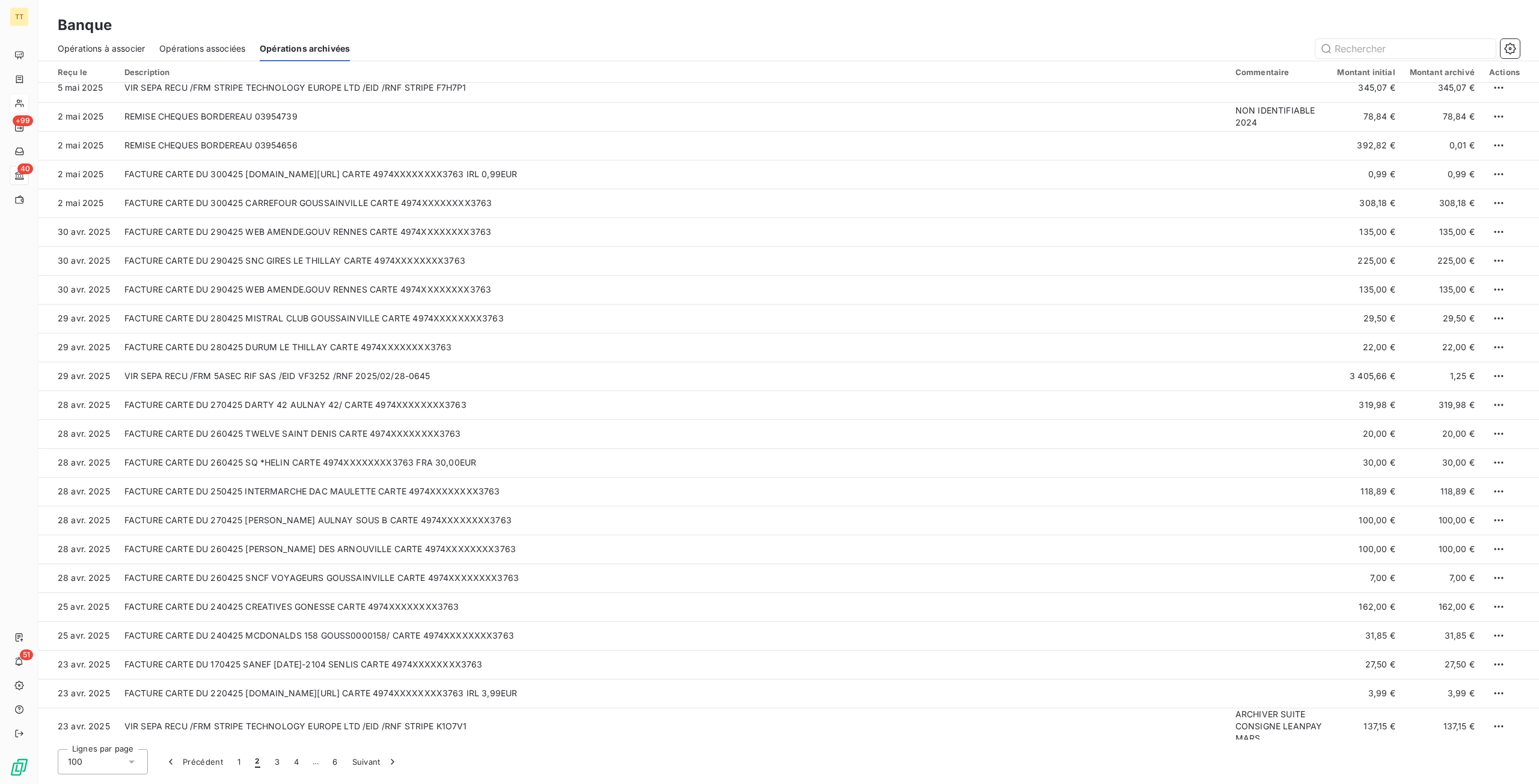
scroll to position [2253, 0]
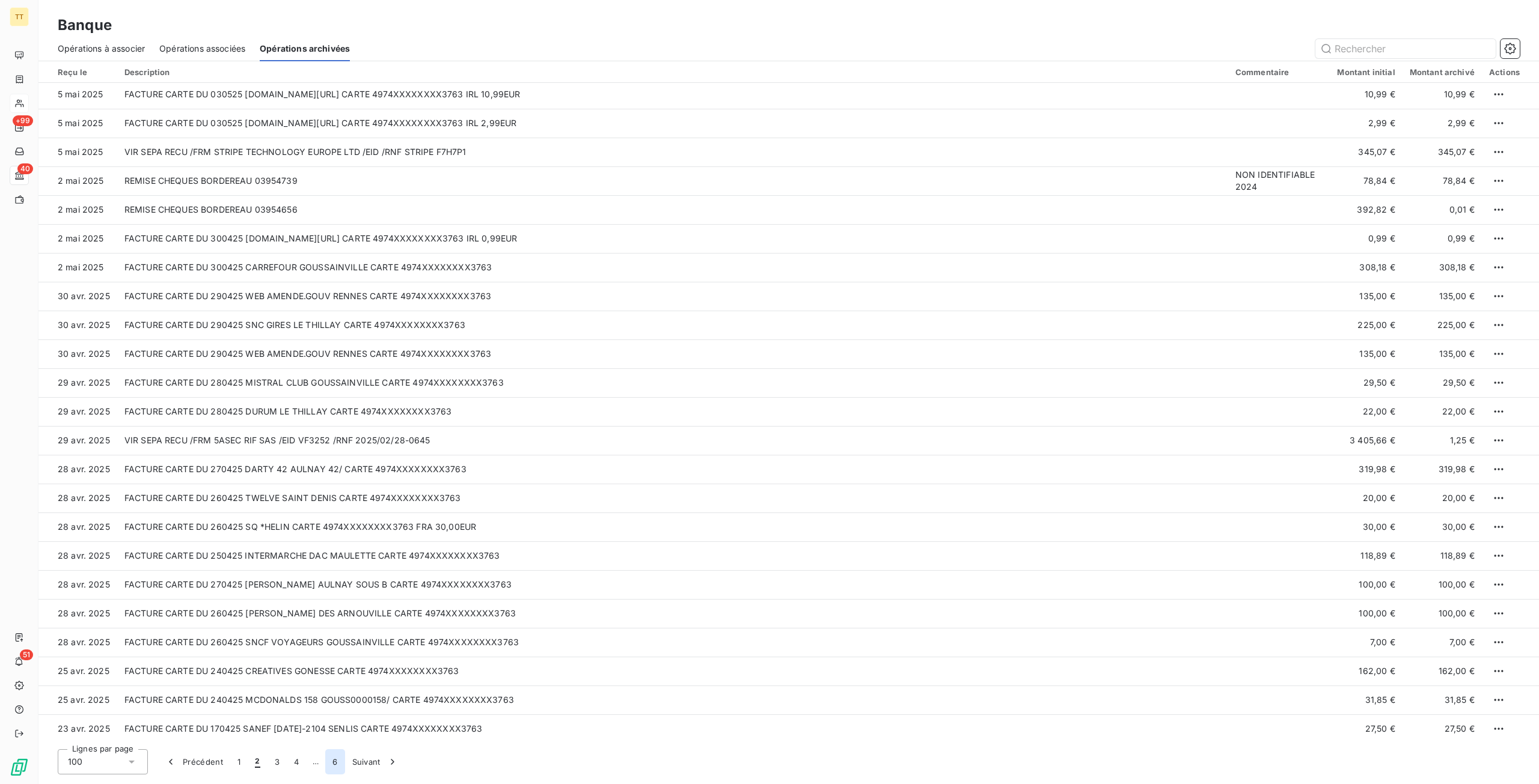
click at [339, 754] on button "6" at bounding box center [335, 761] width 19 height 25
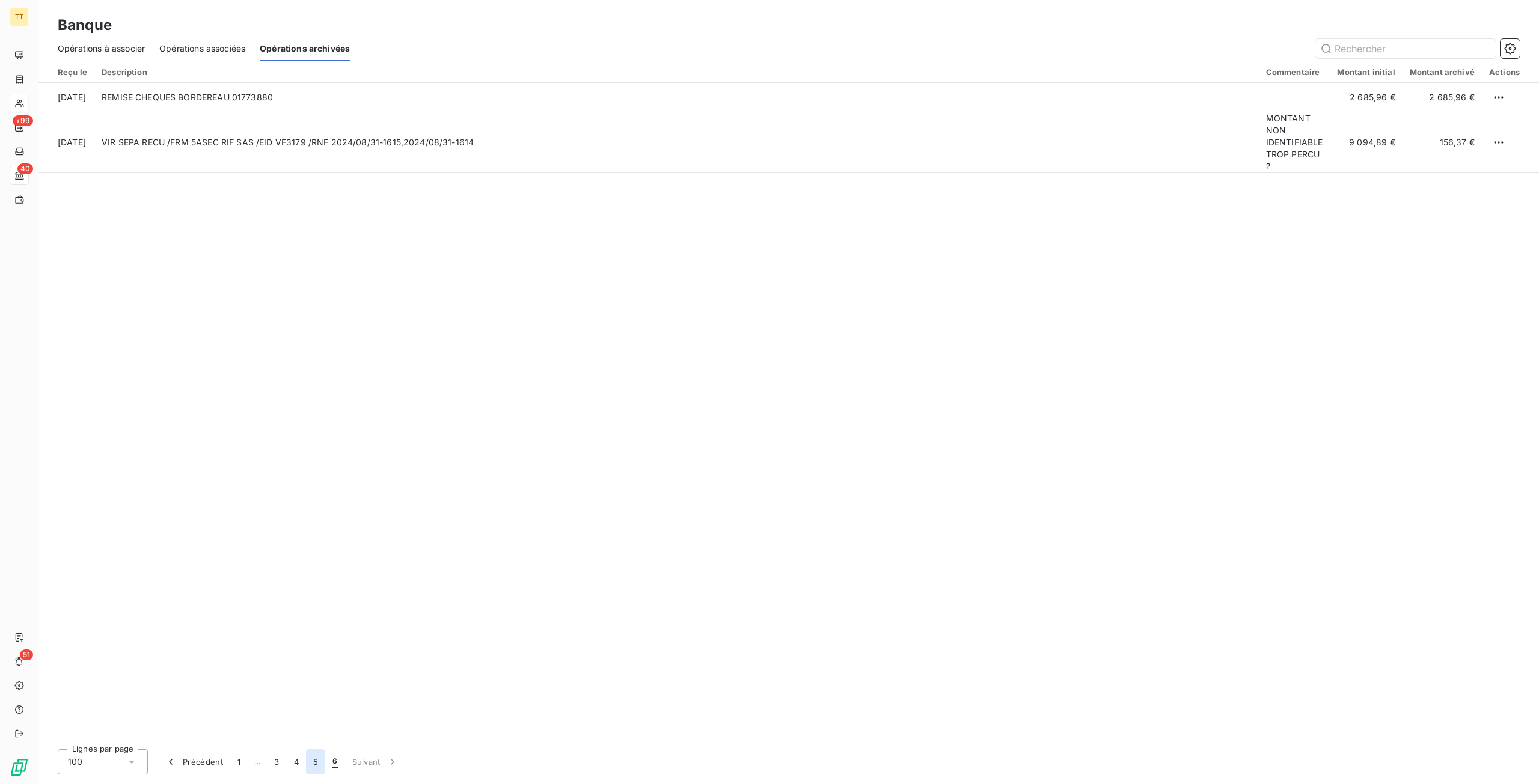
click at [318, 766] on button "5" at bounding box center [316, 761] width 19 height 25
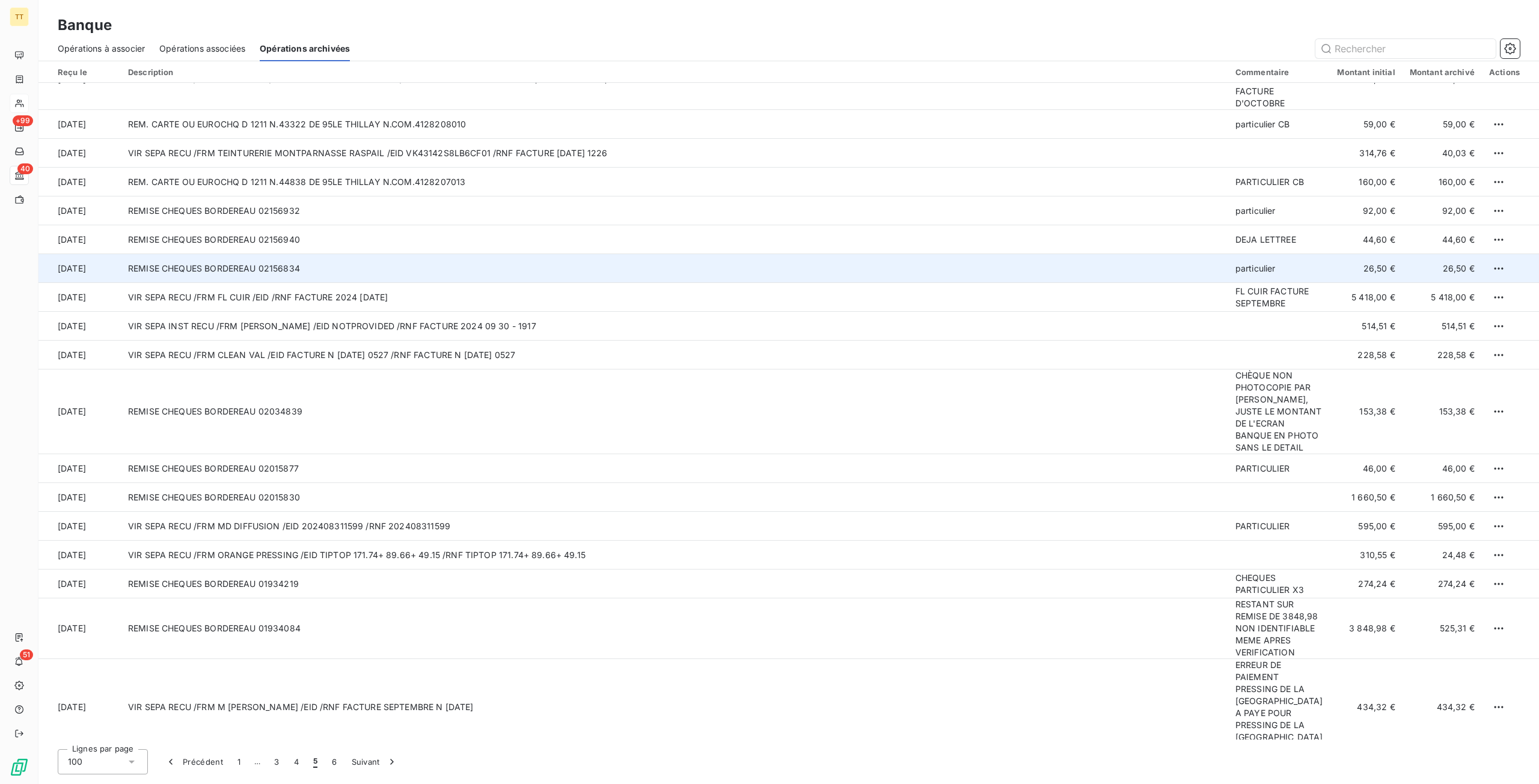
scroll to position [2223, 0]
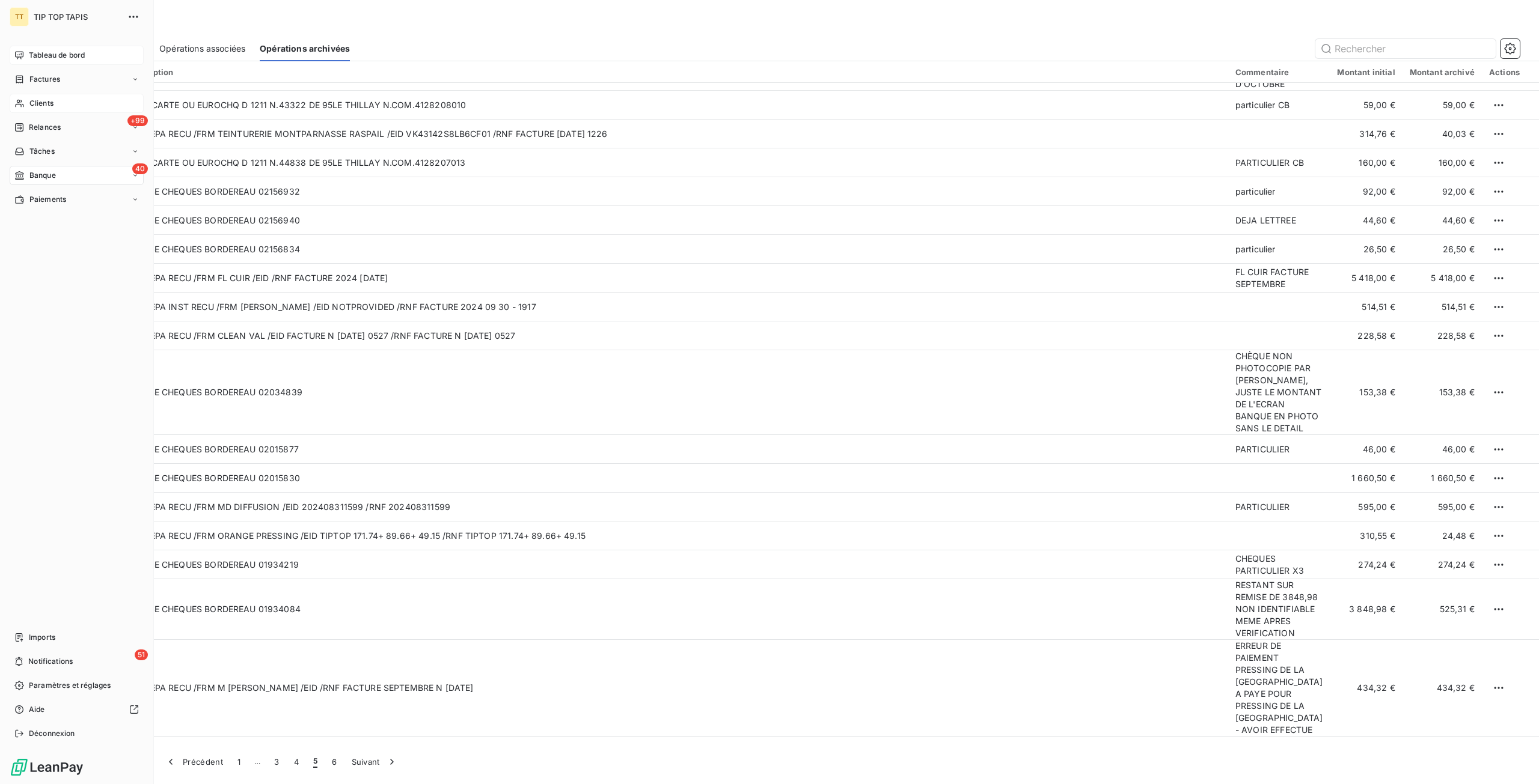
click at [54, 58] on span "Tableau de bord" at bounding box center [57, 55] width 56 height 11
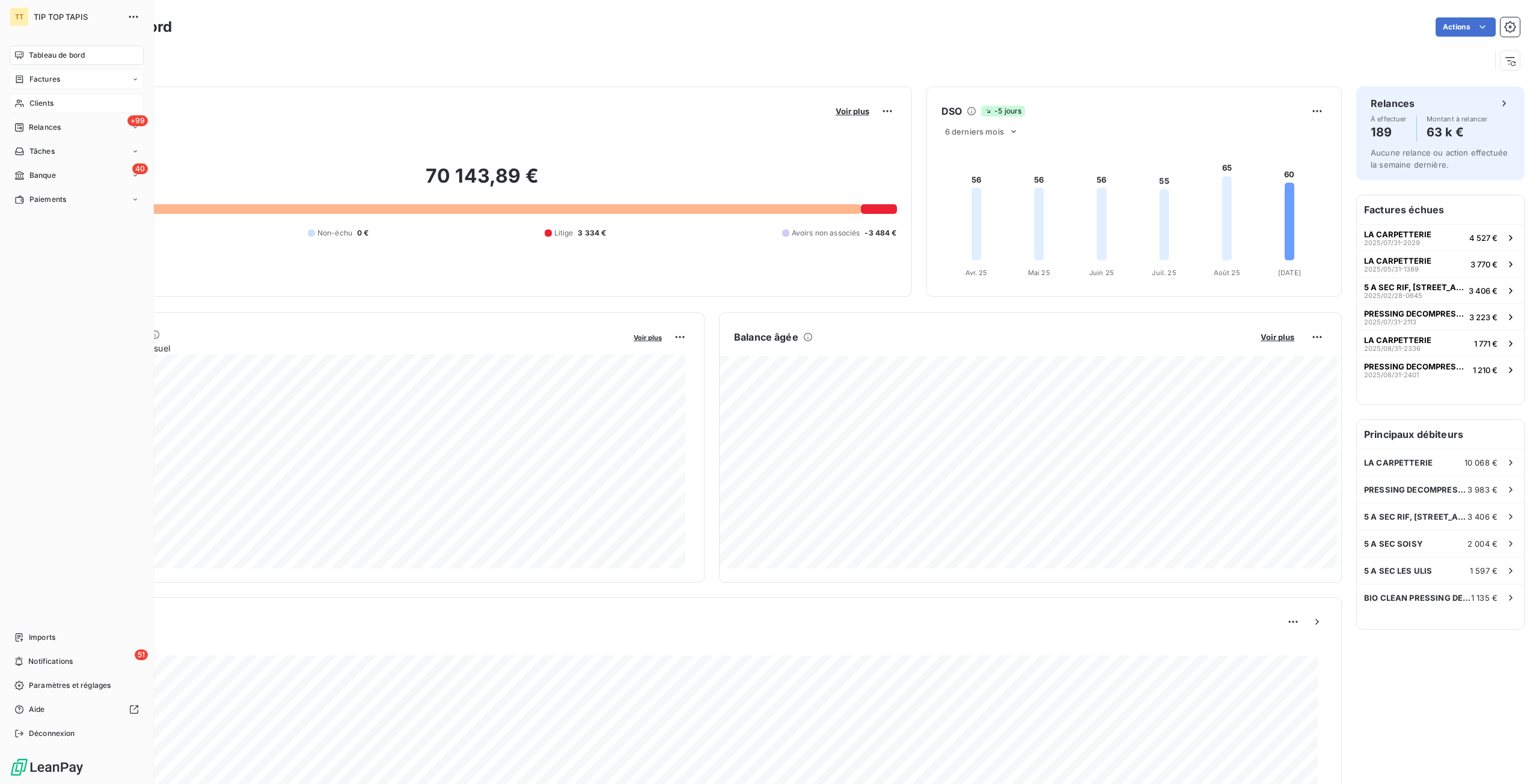
click at [44, 70] on div "Factures" at bounding box center [77, 79] width 134 height 19
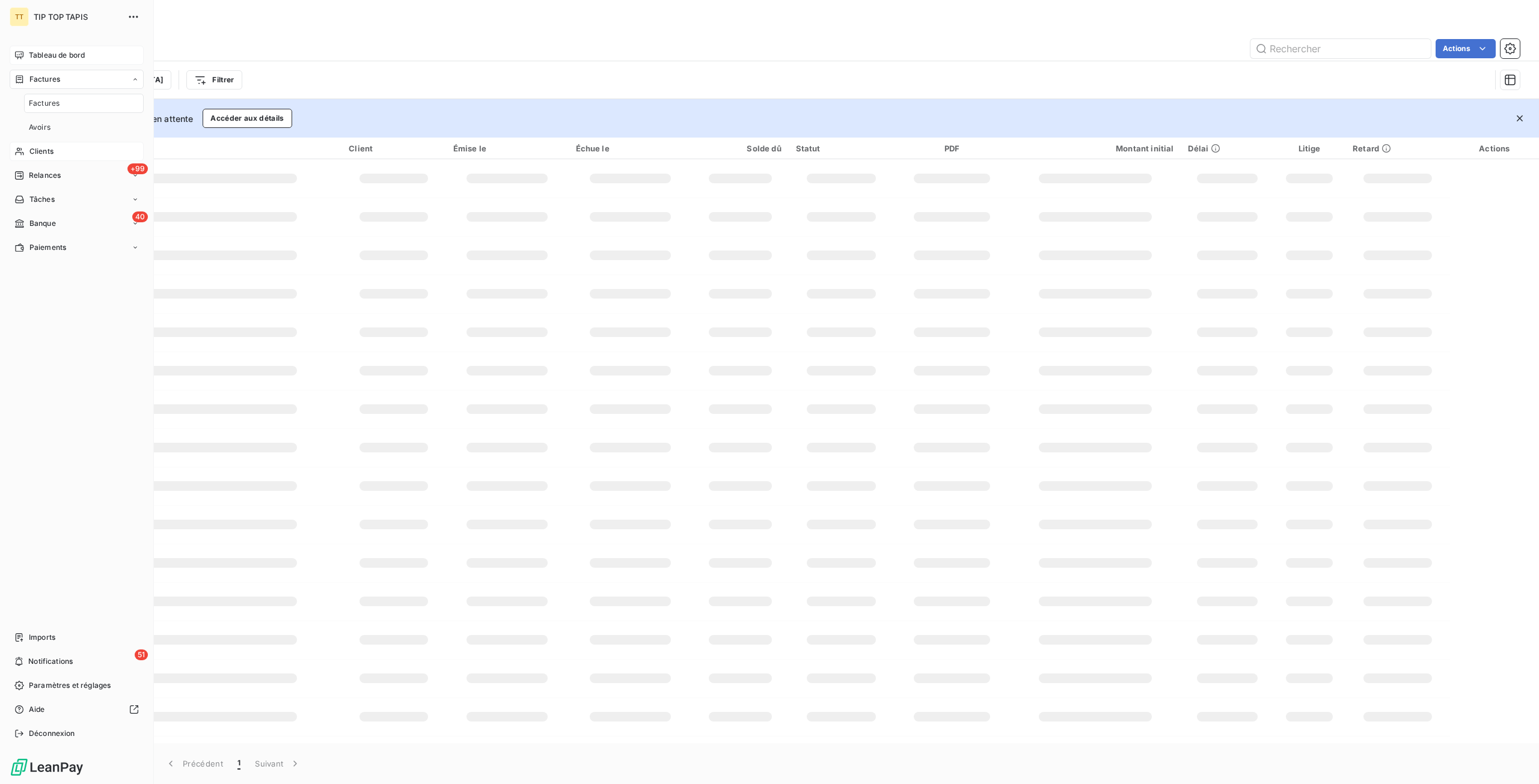
click at [40, 101] on span "Factures" at bounding box center [44, 103] width 31 height 11
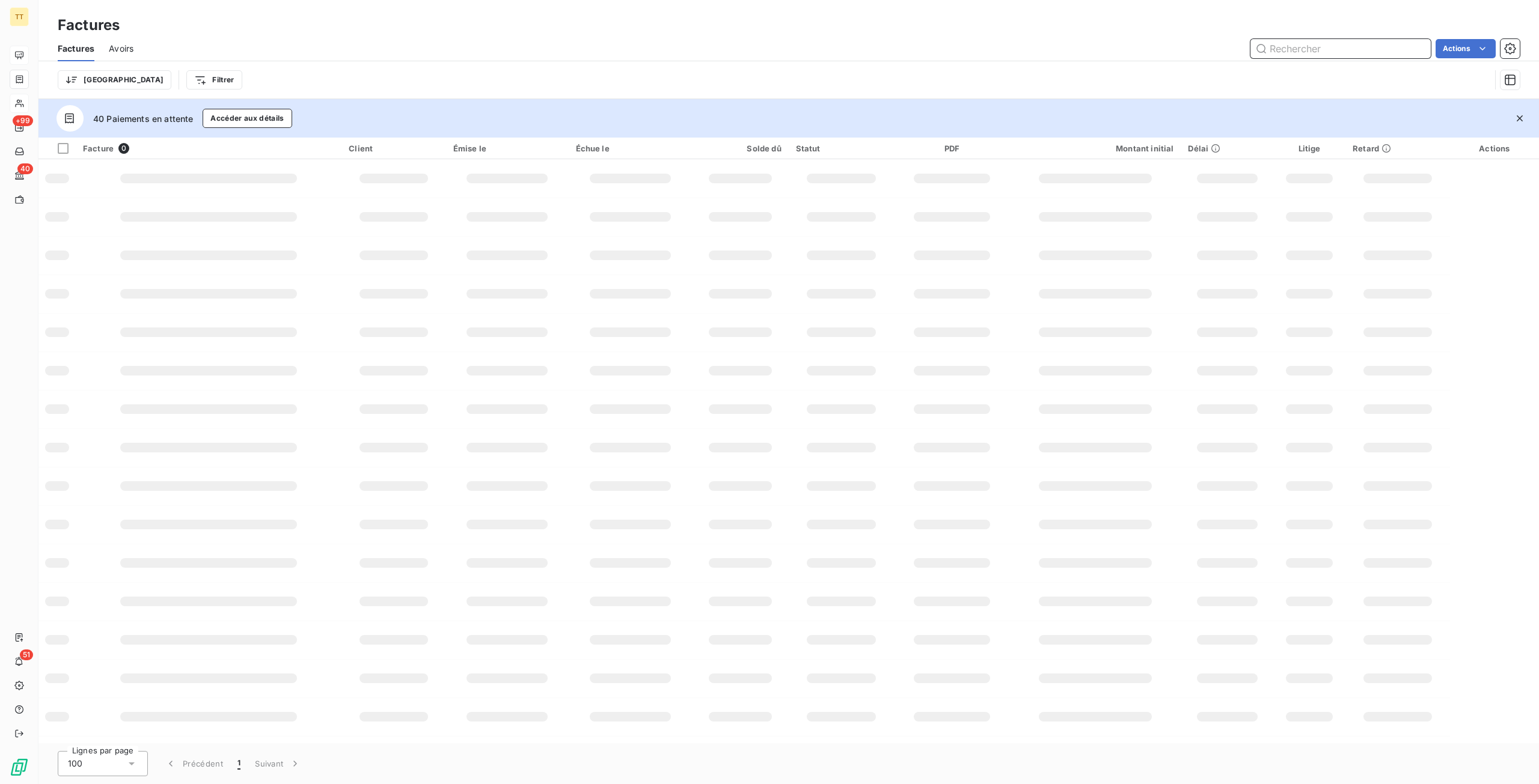
click at [1308, 46] on input "text" at bounding box center [1341, 49] width 180 height 19
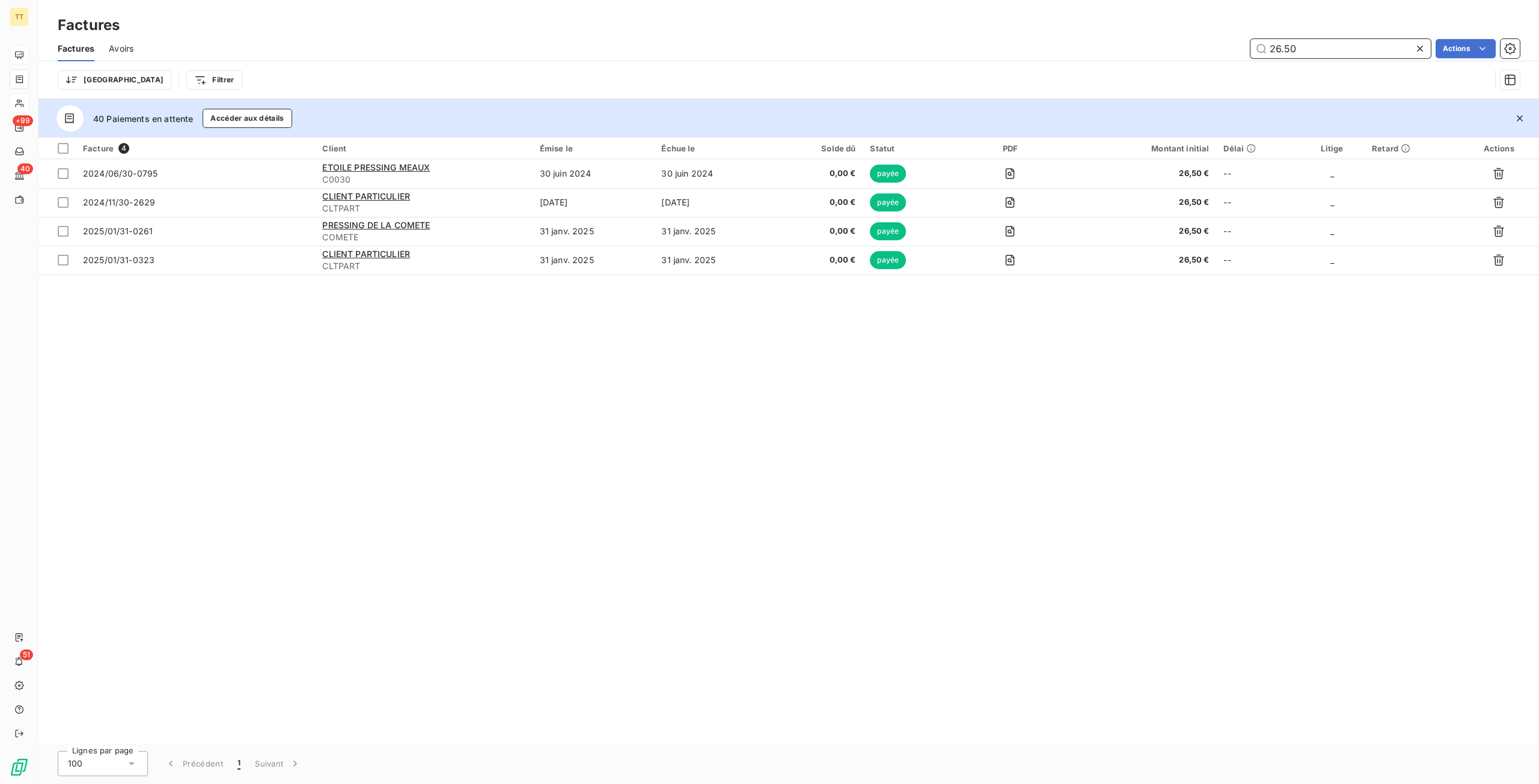
type input "26.50"
click at [1414, 45] on icon at bounding box center [1420, 48] width 12 height 12
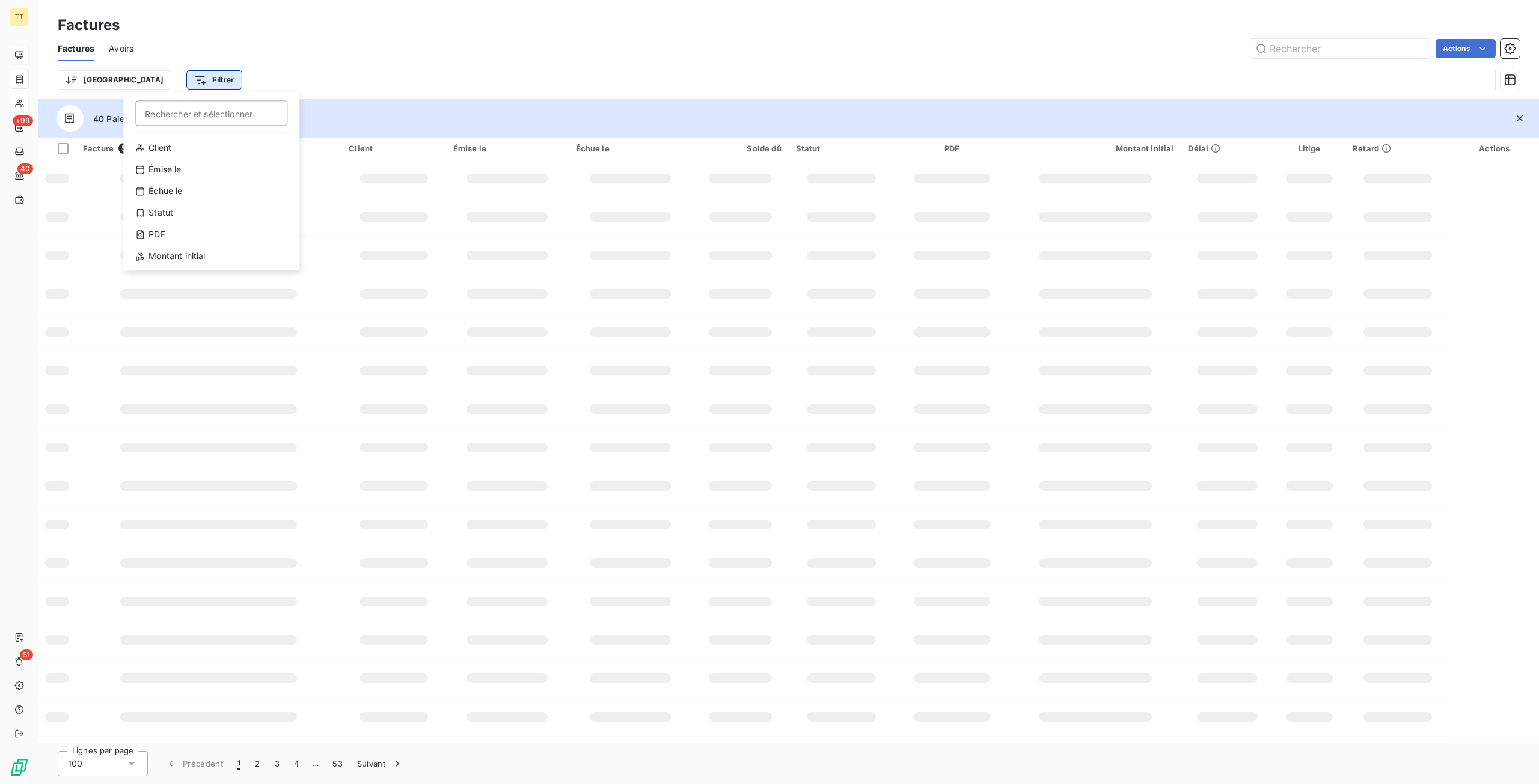
click at [149, 82] on html "TT +99 40 51 Factures Factures Avoirs Actions Trier Filtrer Rechercher et sélec…" at bounding box center [770, 392] width 1539 height 784
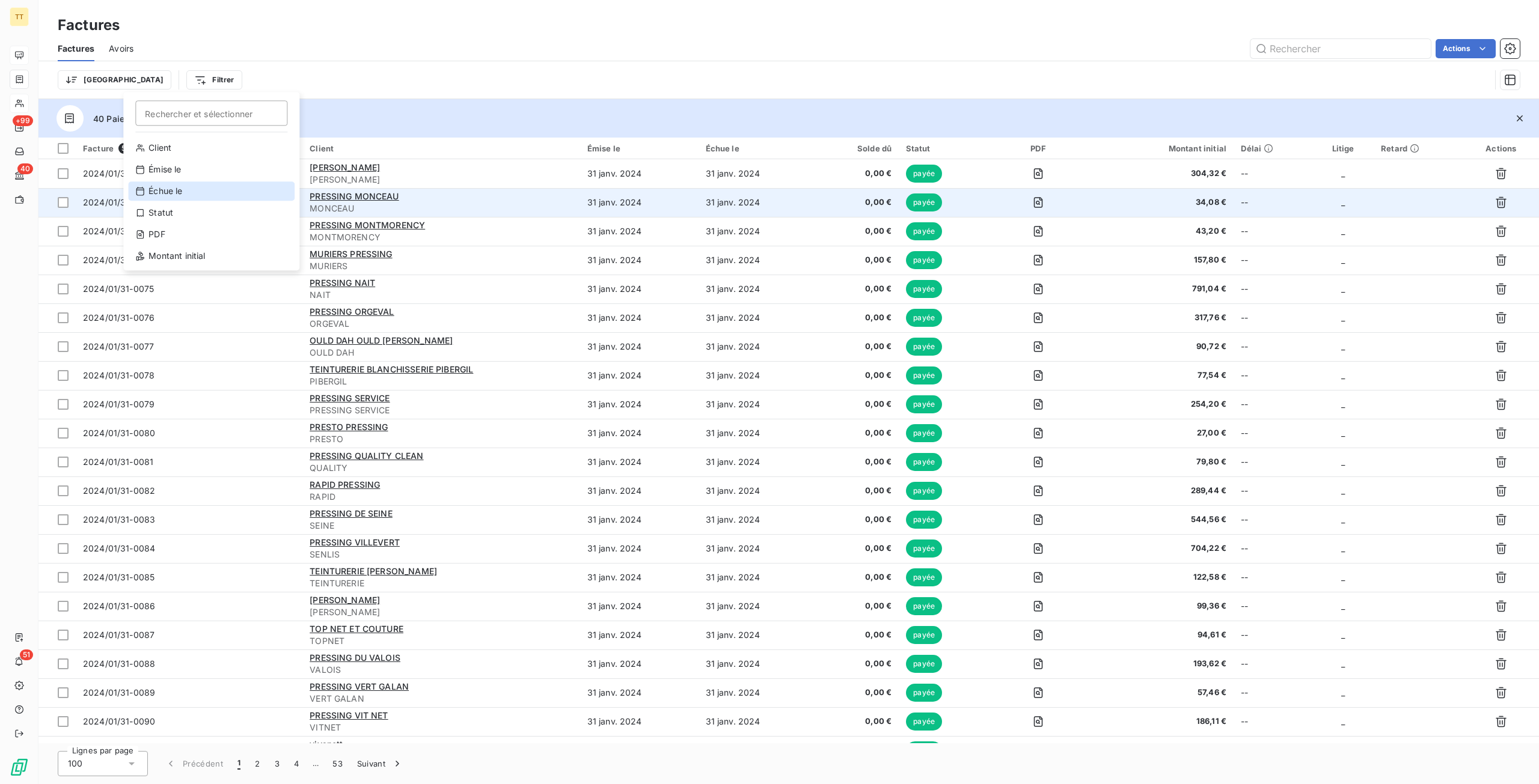
drag, startPoint x: 189, startPoint y: 193, endPoint x: 222, endPoint y: 196, distance: 33.1
click at [189, 193] on div "Échue le" at bounding box center [211, 191] width 166 height 19
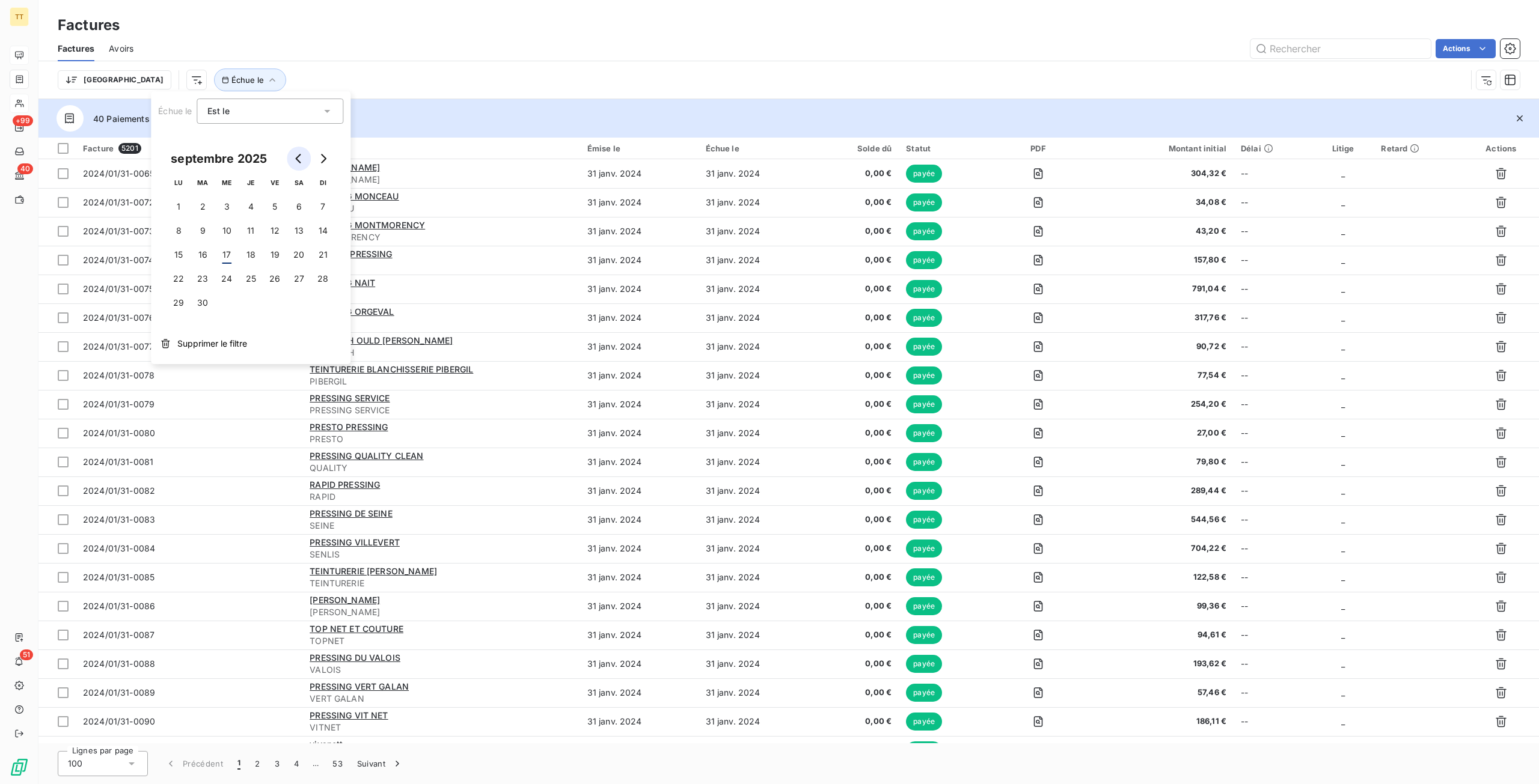
click at [305, 156] on button "Go to previous month" at bounding box center [298, 158] width 24 height 24
click at [324, 300] on button "31" at bounding box center [322, 302] width 24 height 24
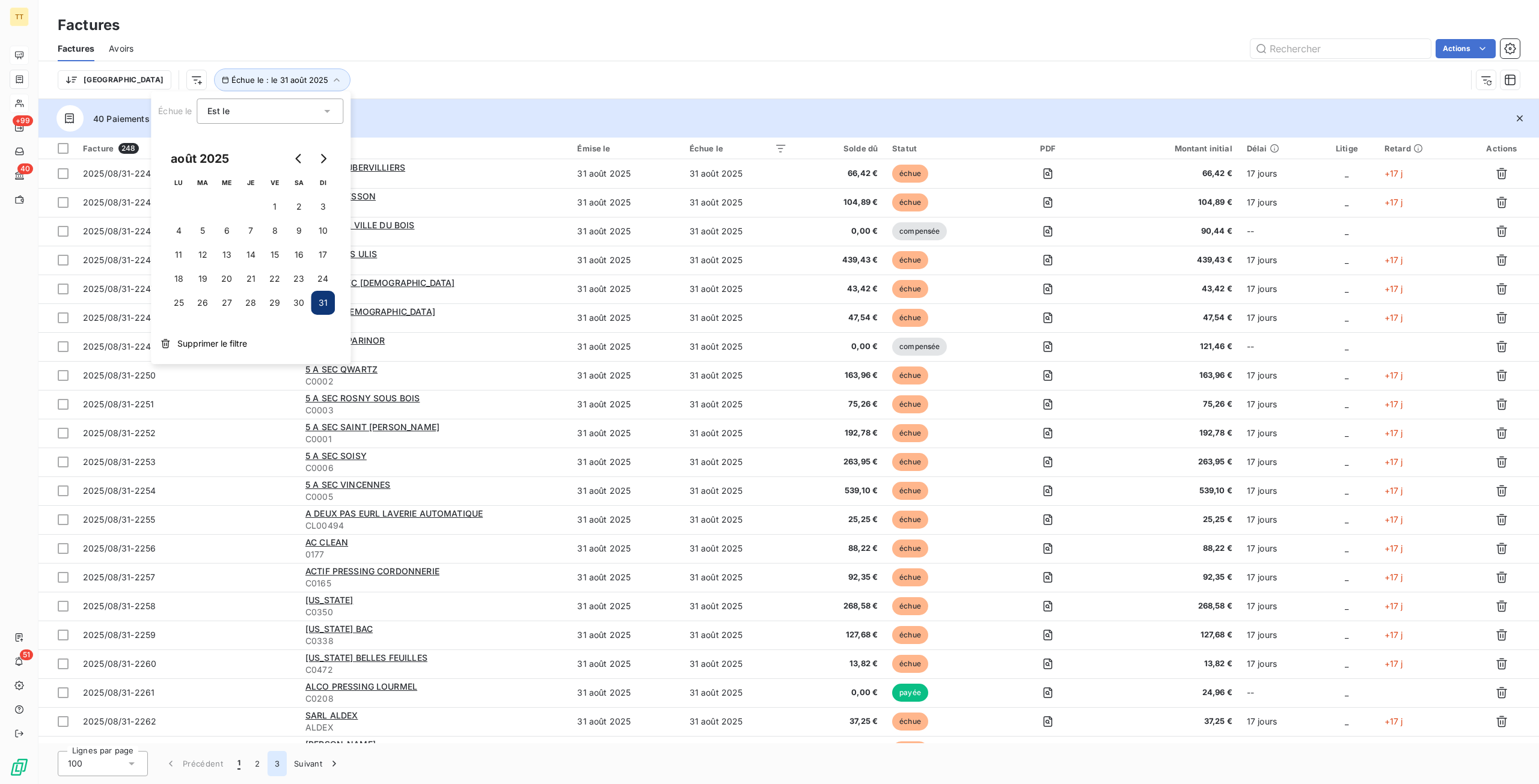
drag, startPoint x: 277, startPoint y: 761, endPoint x: 267, endPoint y: 761, distance: 10.0
click at [276, 761] on button "3" at bounding box center [277, 763] width 19 height 25
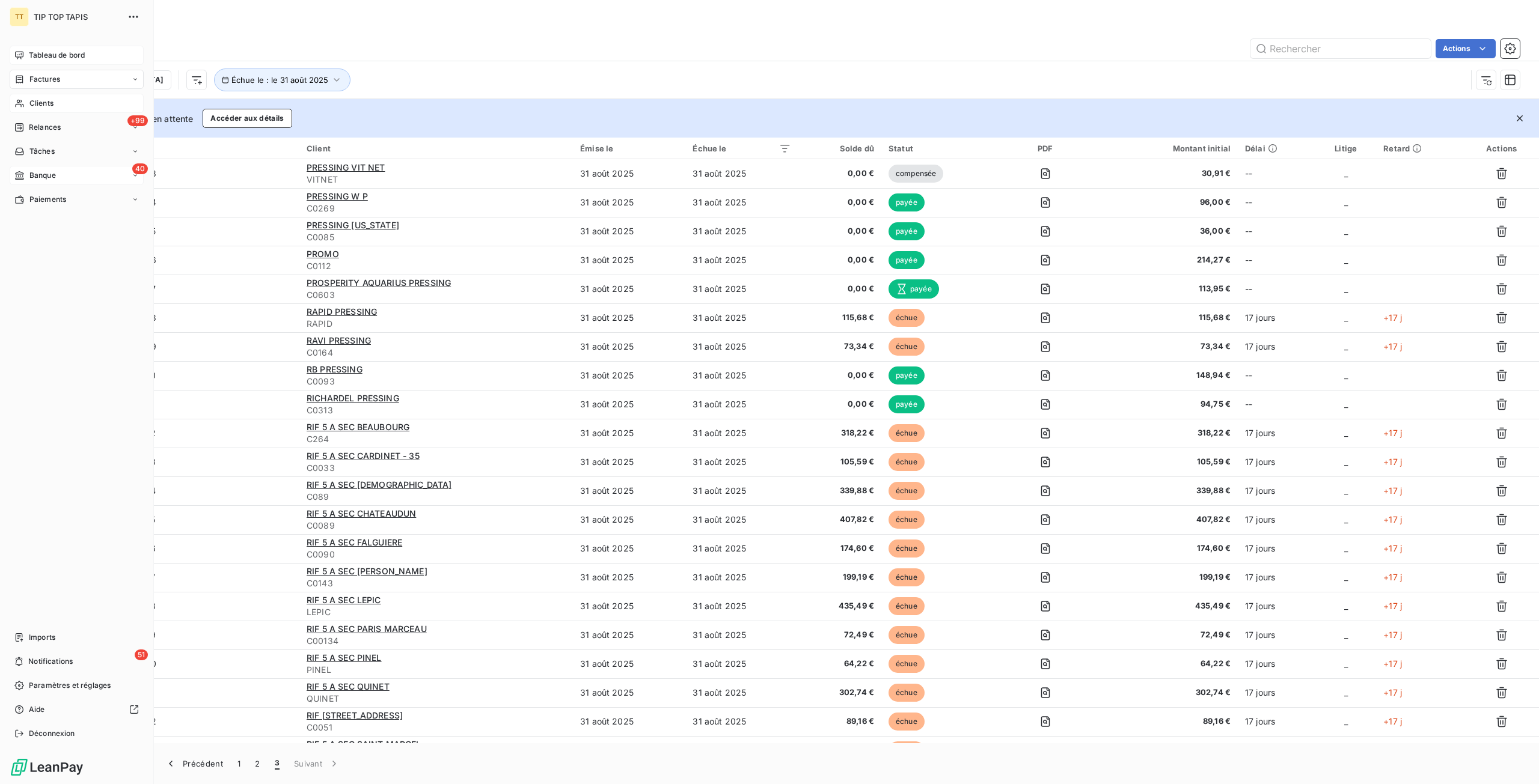
click at [25, 184] on div "40 Banque" at bounding box center [77, 175] width 134 height 19
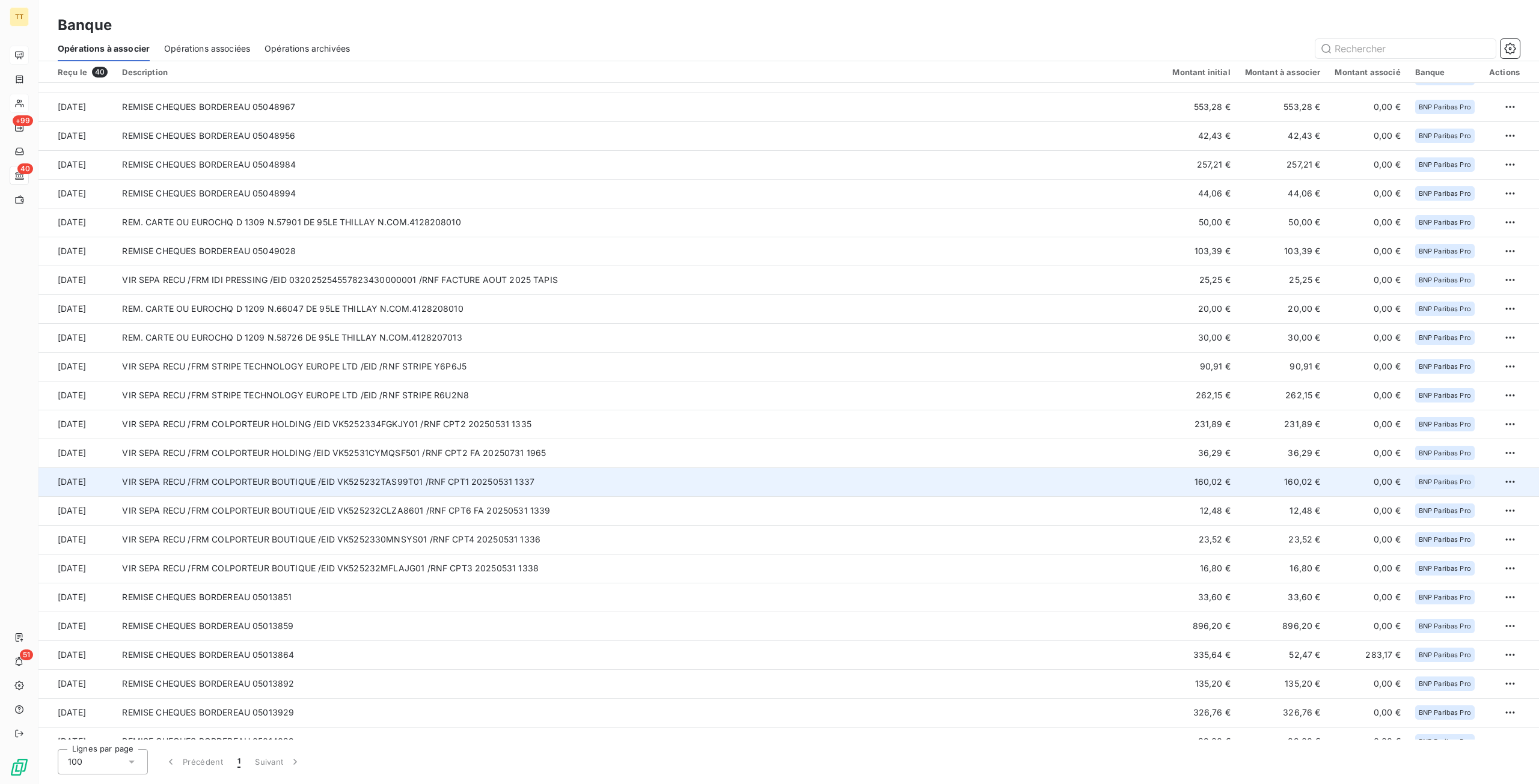
scroll to position [497, 0]
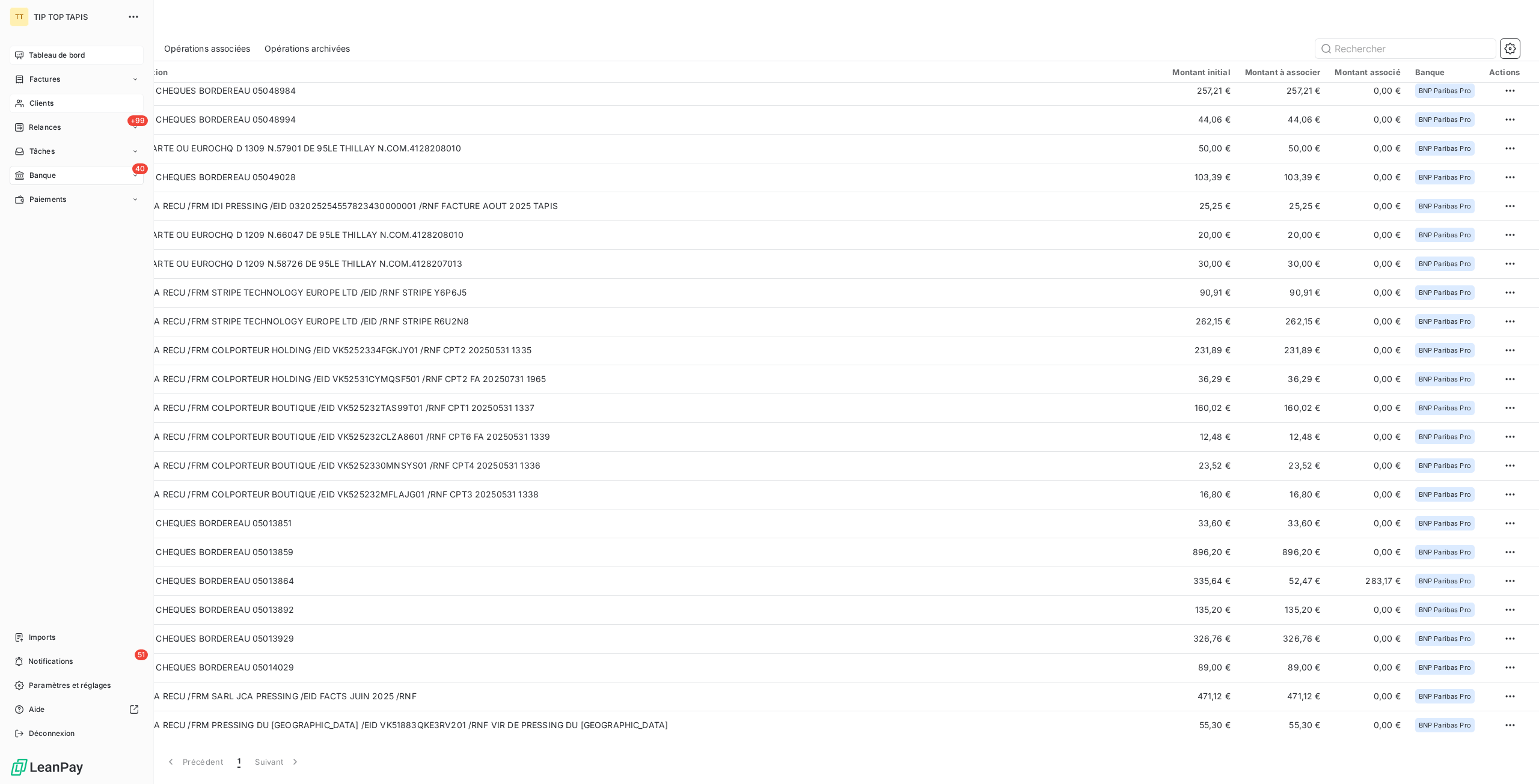
click at [30, 109] on div "Clients" at bounding box center [77, 103] width 134 height 19
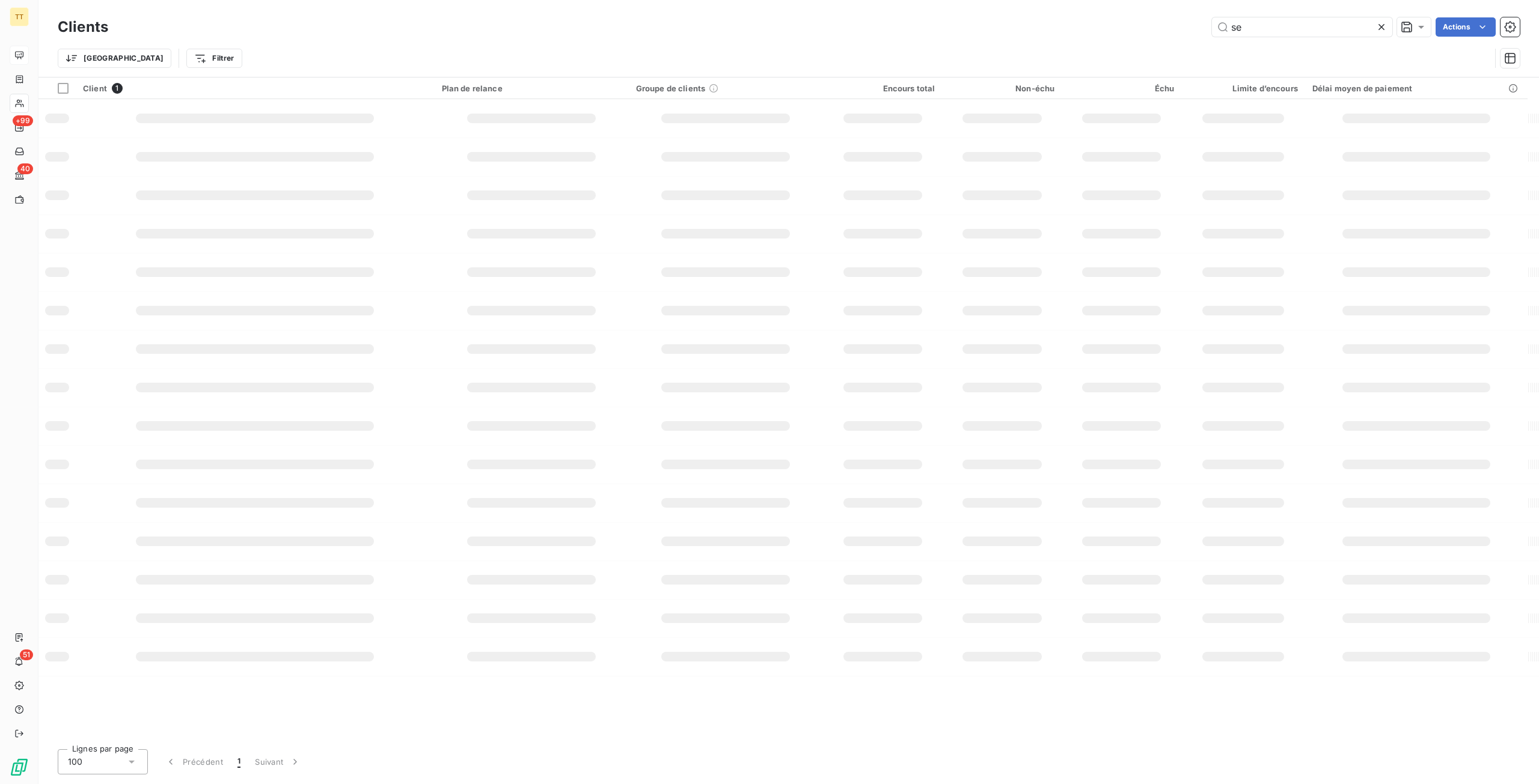
type input "s"
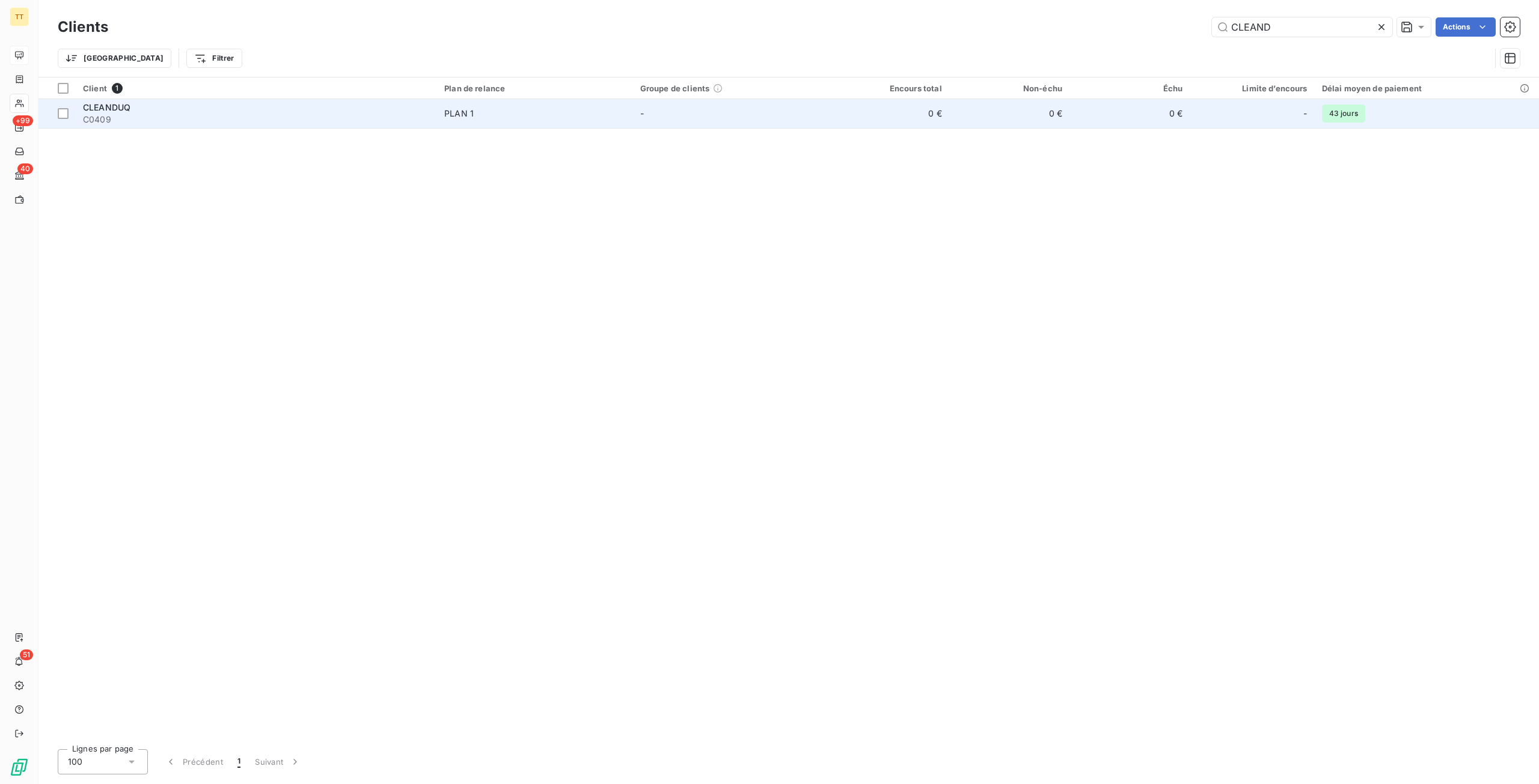
type input "CLEAND"
click at [936, 115] on td "0 €" at bounding box center [888, 113] width 121 height 29
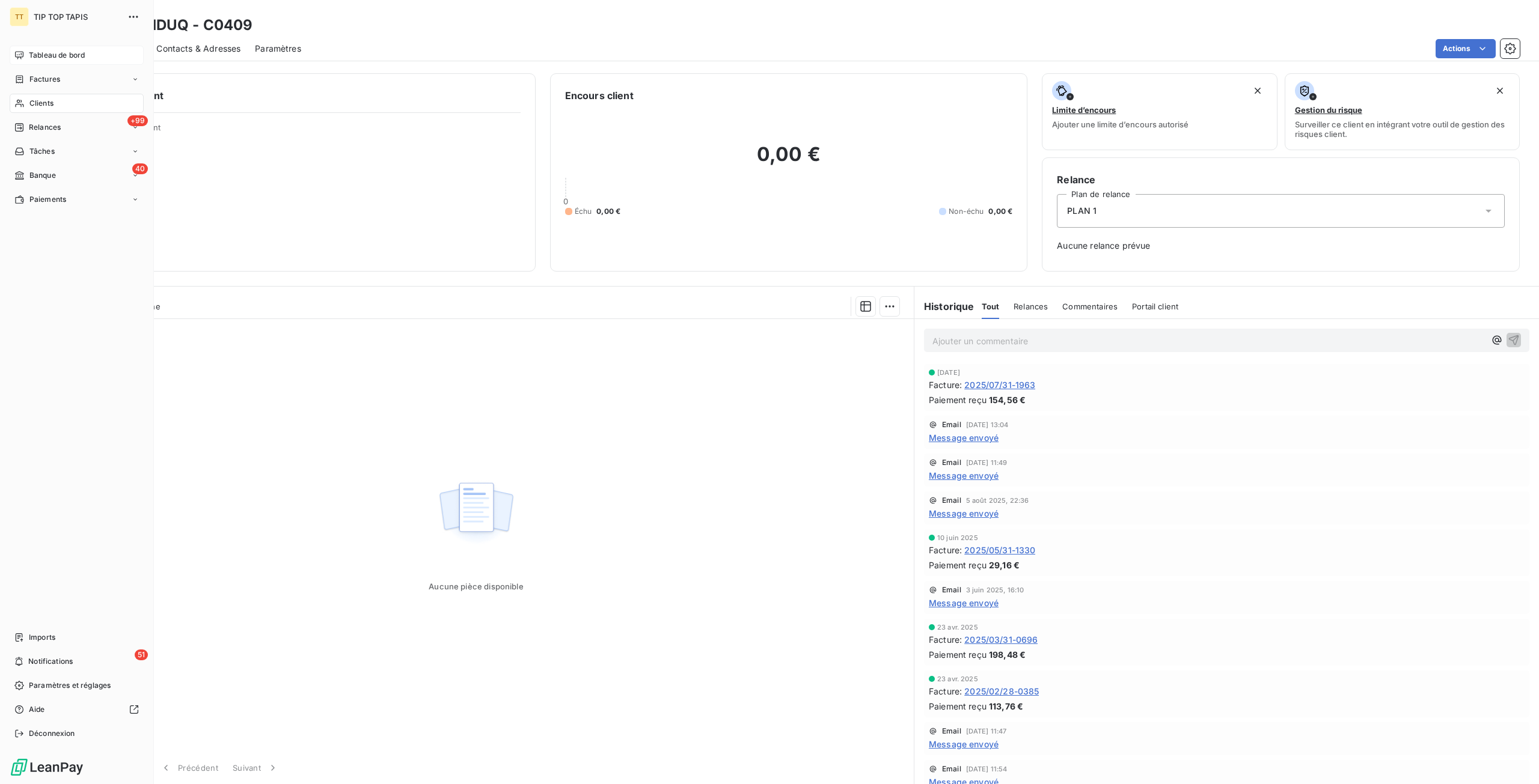
click at [17, 101] on icon at bounding box center [19, 103] width 10 height 10
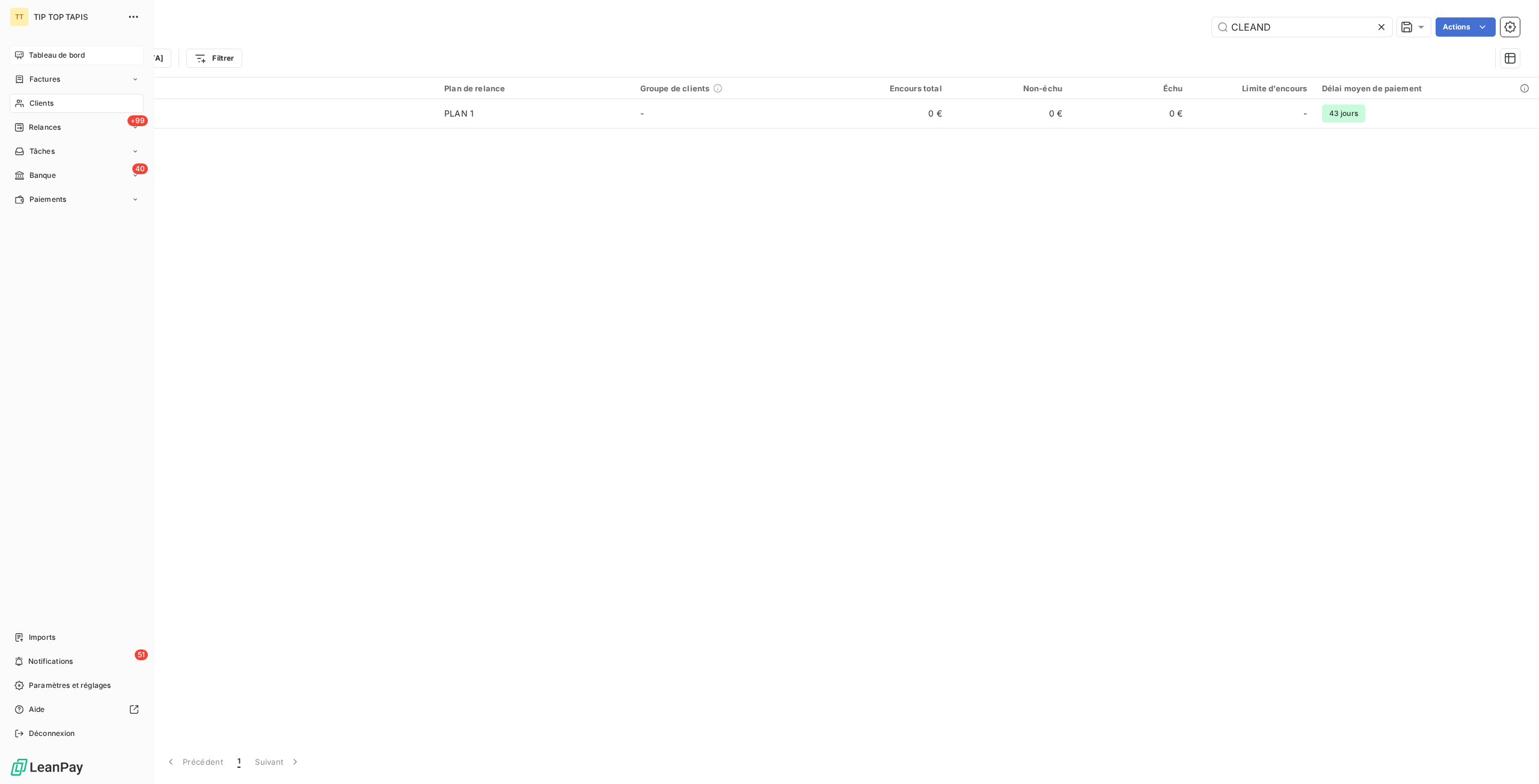
click at [54, 63] on div "Tableau de bord" at bounding box center [77, 55] width 134 height 19
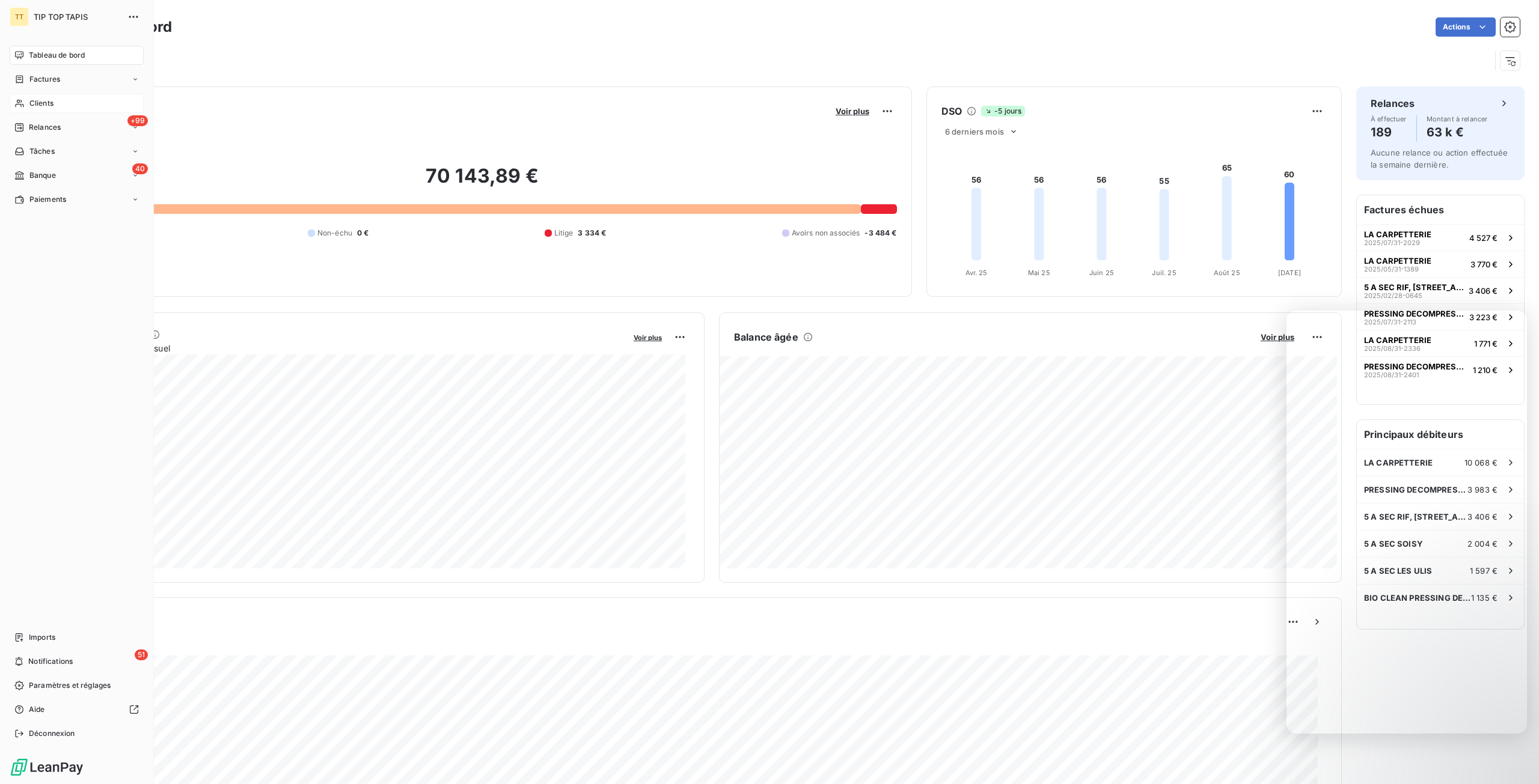
click at [37, 105] on span "Clients" at bounding box center [41, 103] width 24 height 11
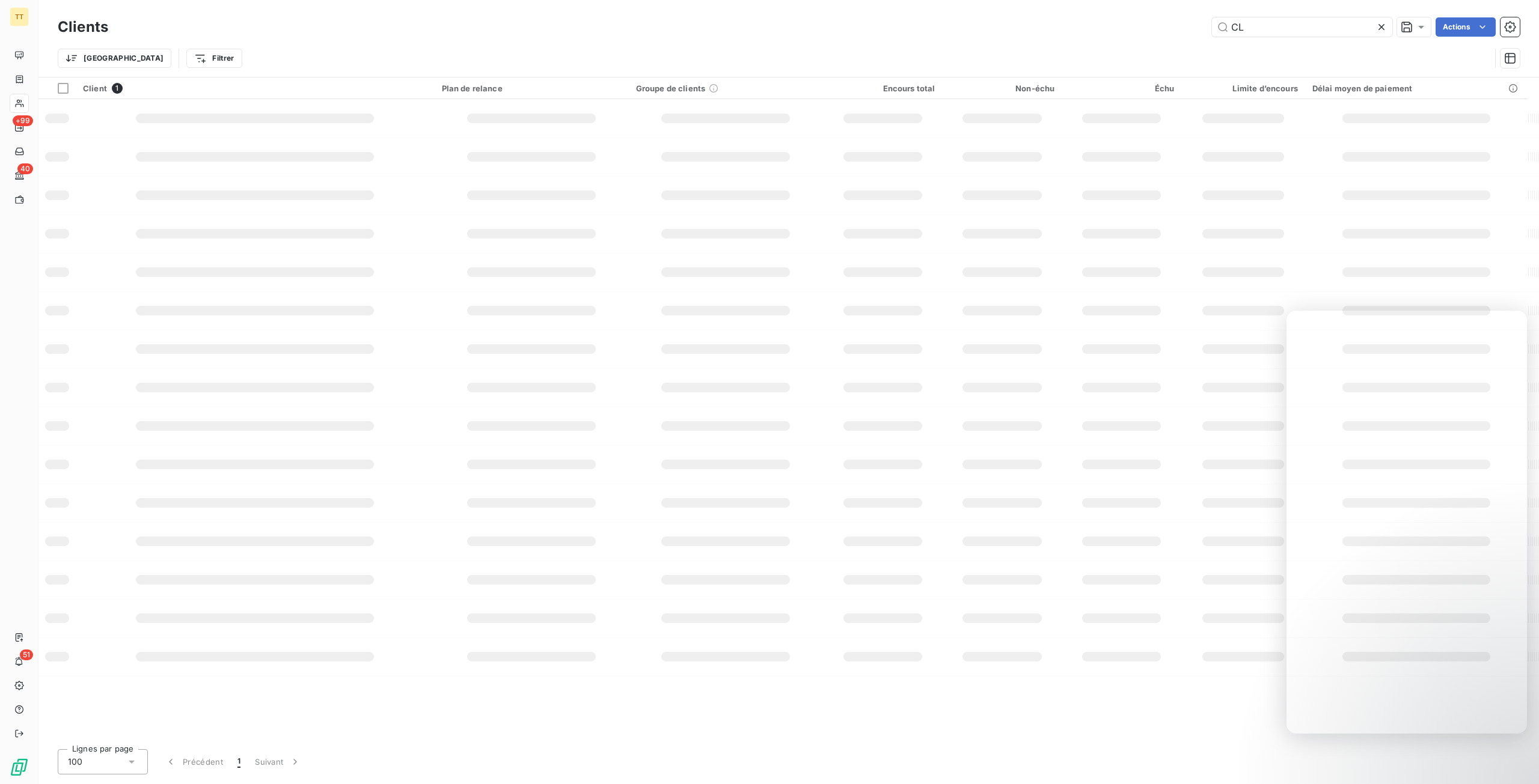
type input "C"
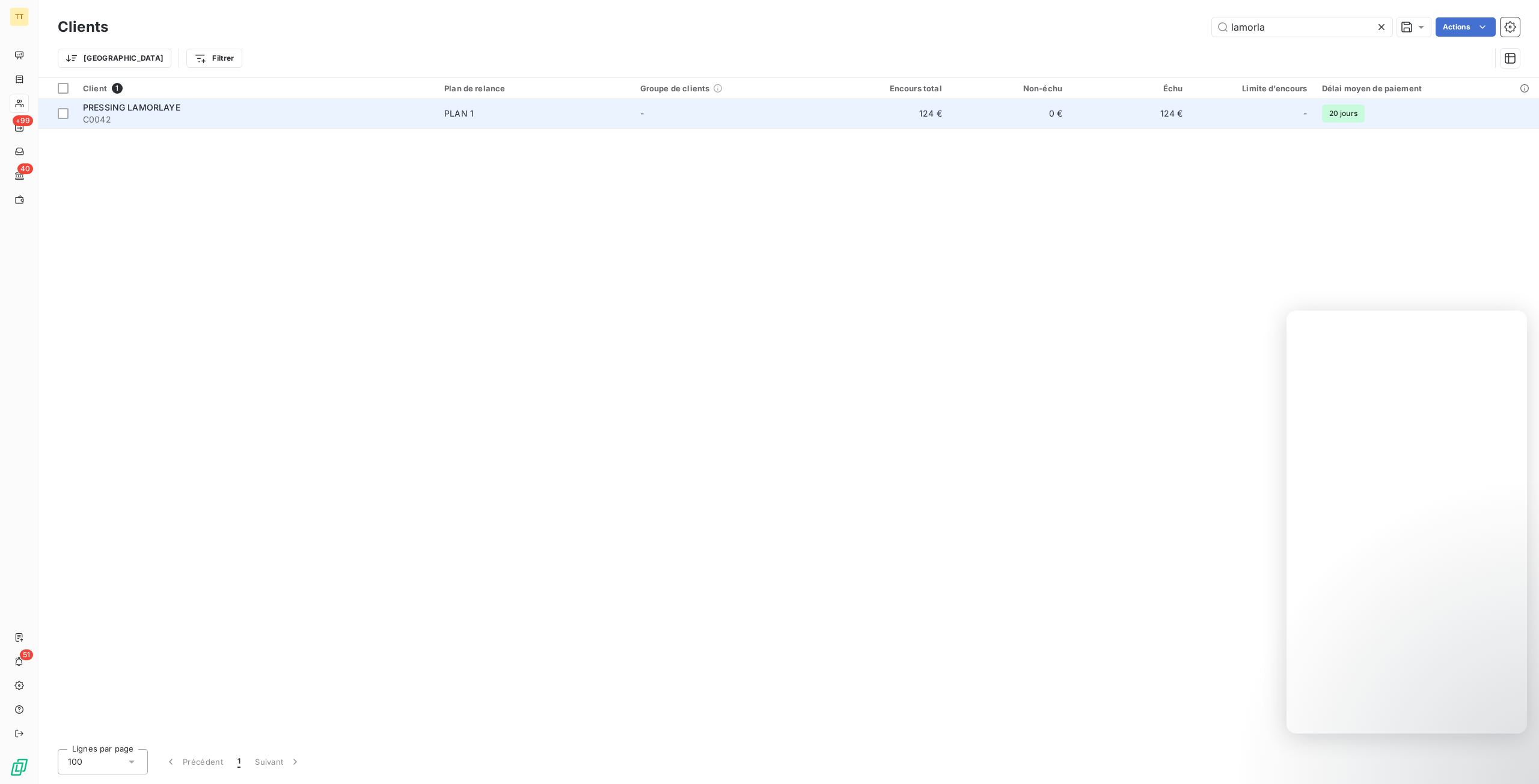
type input "lamorla"
click at [953, 113] on td "0 €" at bounding box center [1009, 113] width 121 height 29
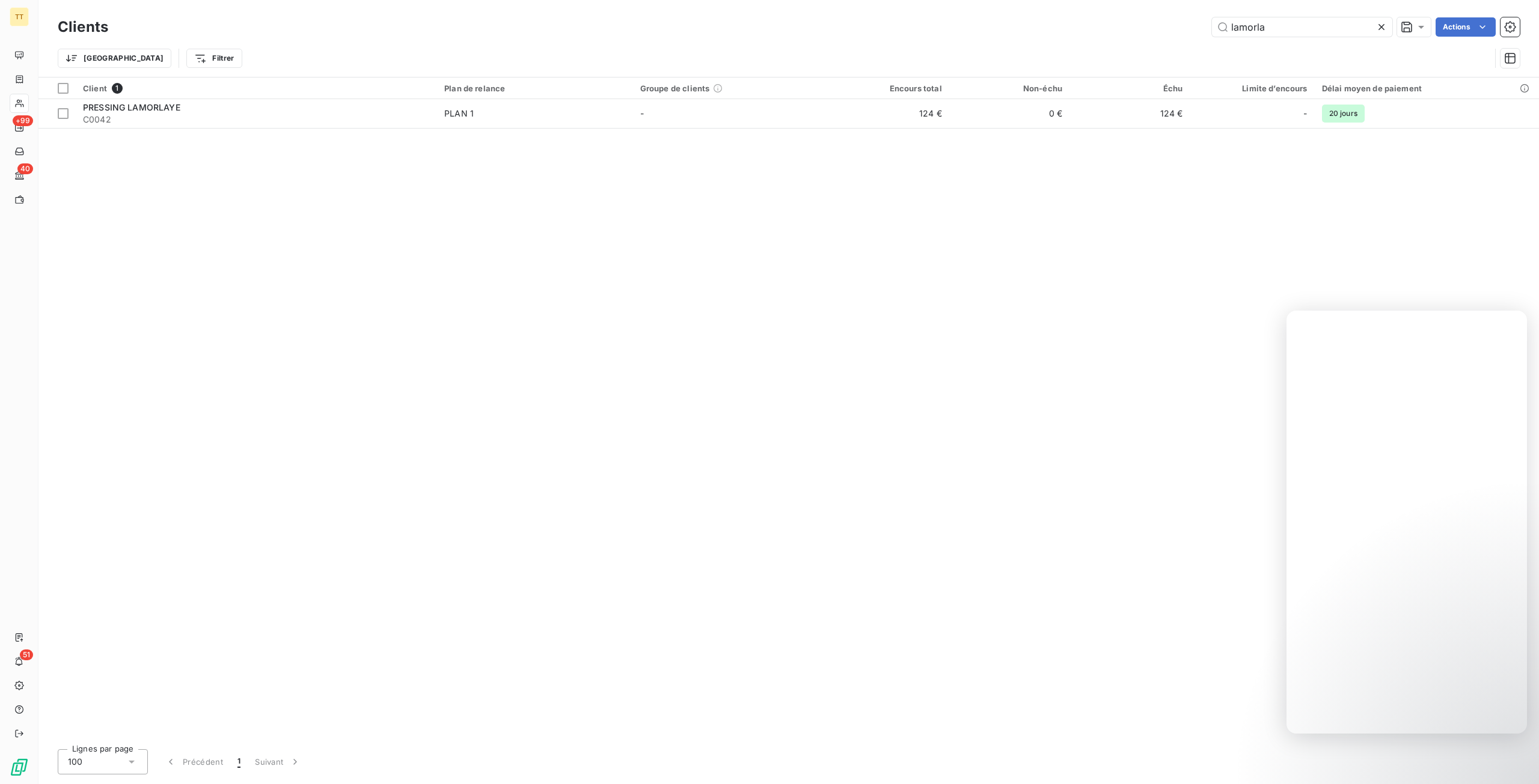
drag, startPoint x: 1321, startPoint y: 28, endPoint x: 1069, endPoint y: 3, distance: 253.2
click at [1069, 3] on div "Clients lamorla Actions Trier Filtrer" at bounding box center [789, 38] width 1500 height 77
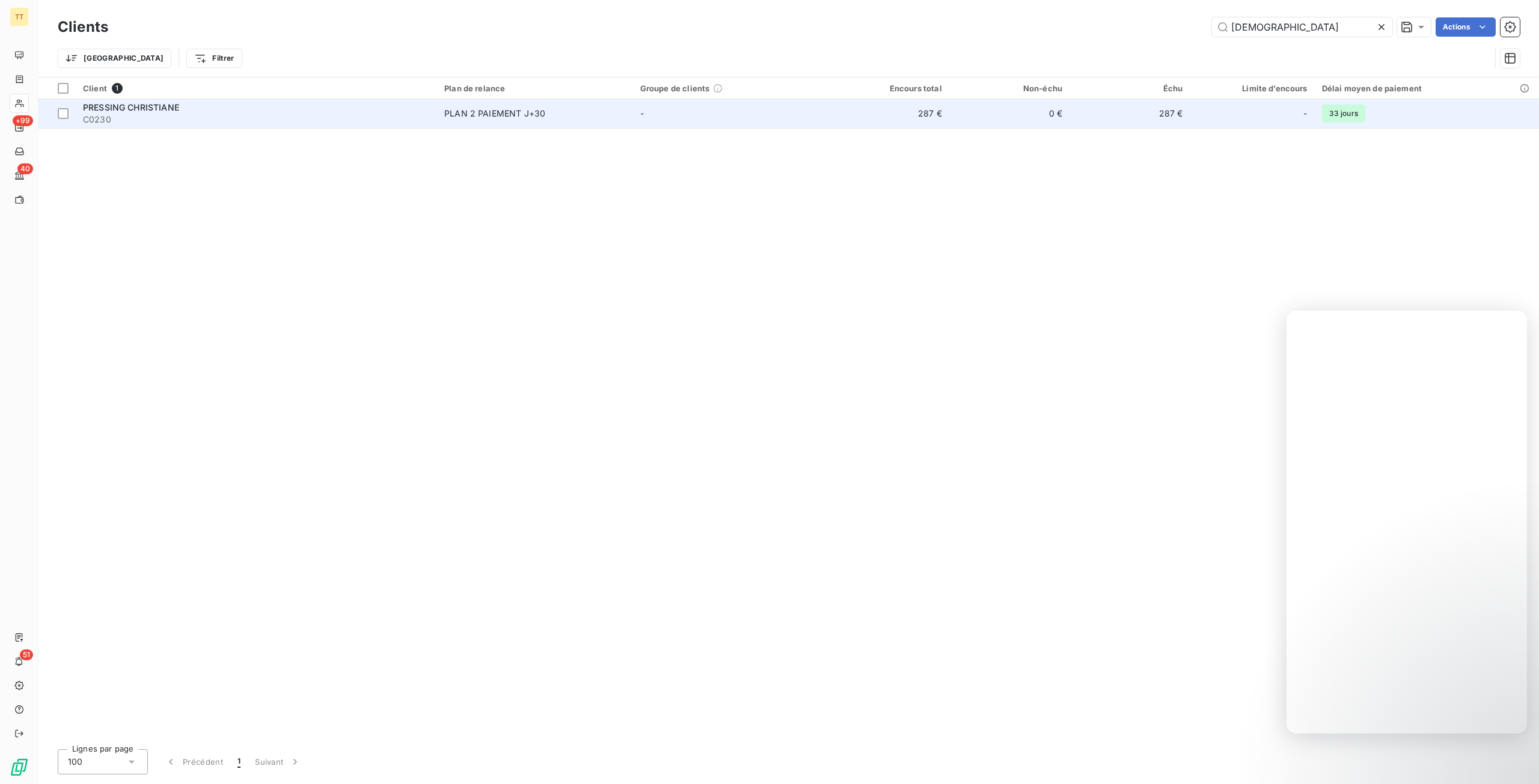
type input "christ"
click at [935, 112] on td "287 €" at bounding box center [888, 113] width 121 height 29
click at [942, 125] on td "287 €" at bounding box center [888, 113] width 121 height 29
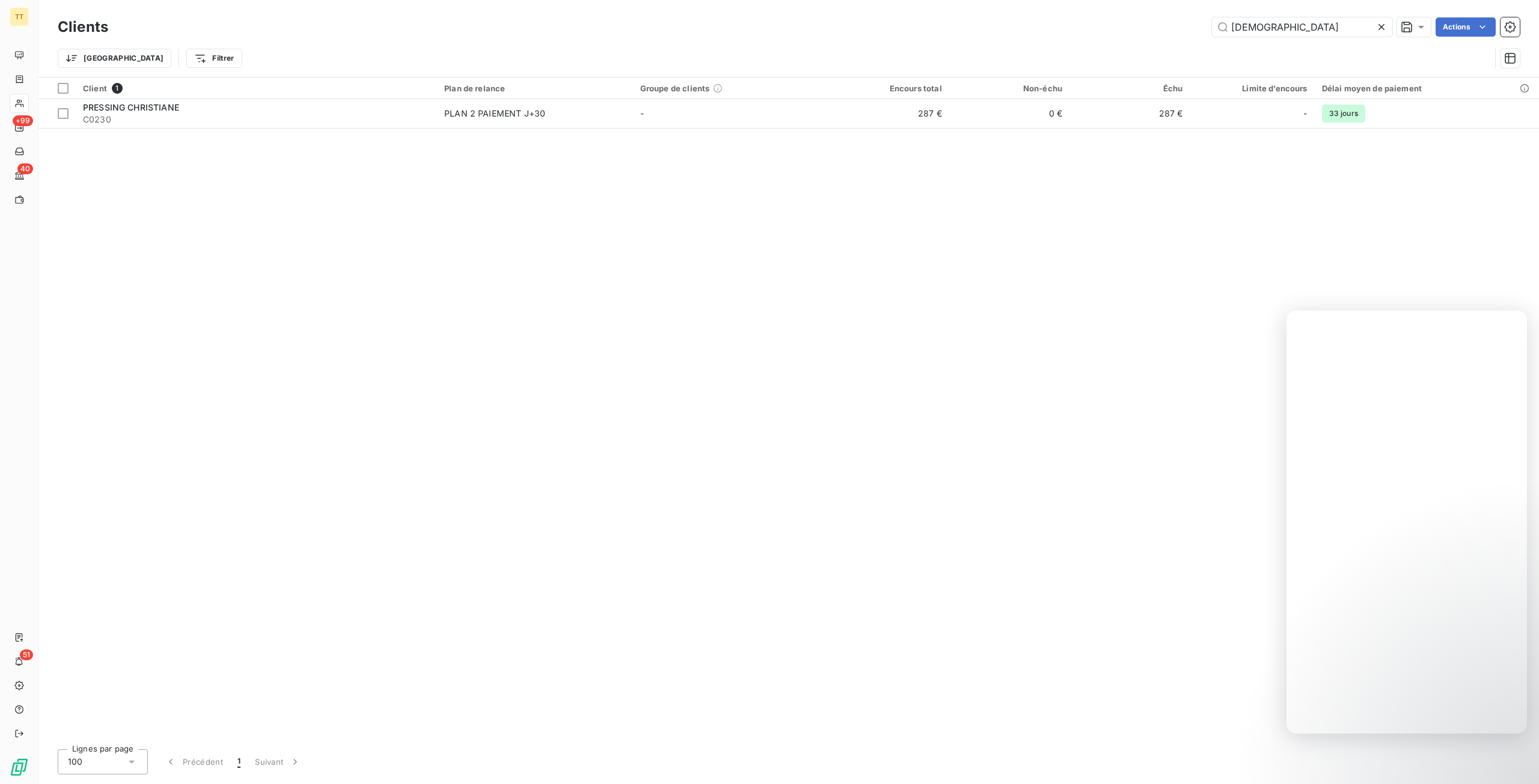
drag, startPoint x: 1322, startPoint y: 28, endPoint x: 1070, endPoint y: -18, distance: 256.2
click at [1070, 0] on html "TT +99 40 51 Clients christ Actions Trier Filtrer Client 1 Plan de relance Grou…" at bounding box center [770, 392] width 1539 height 784
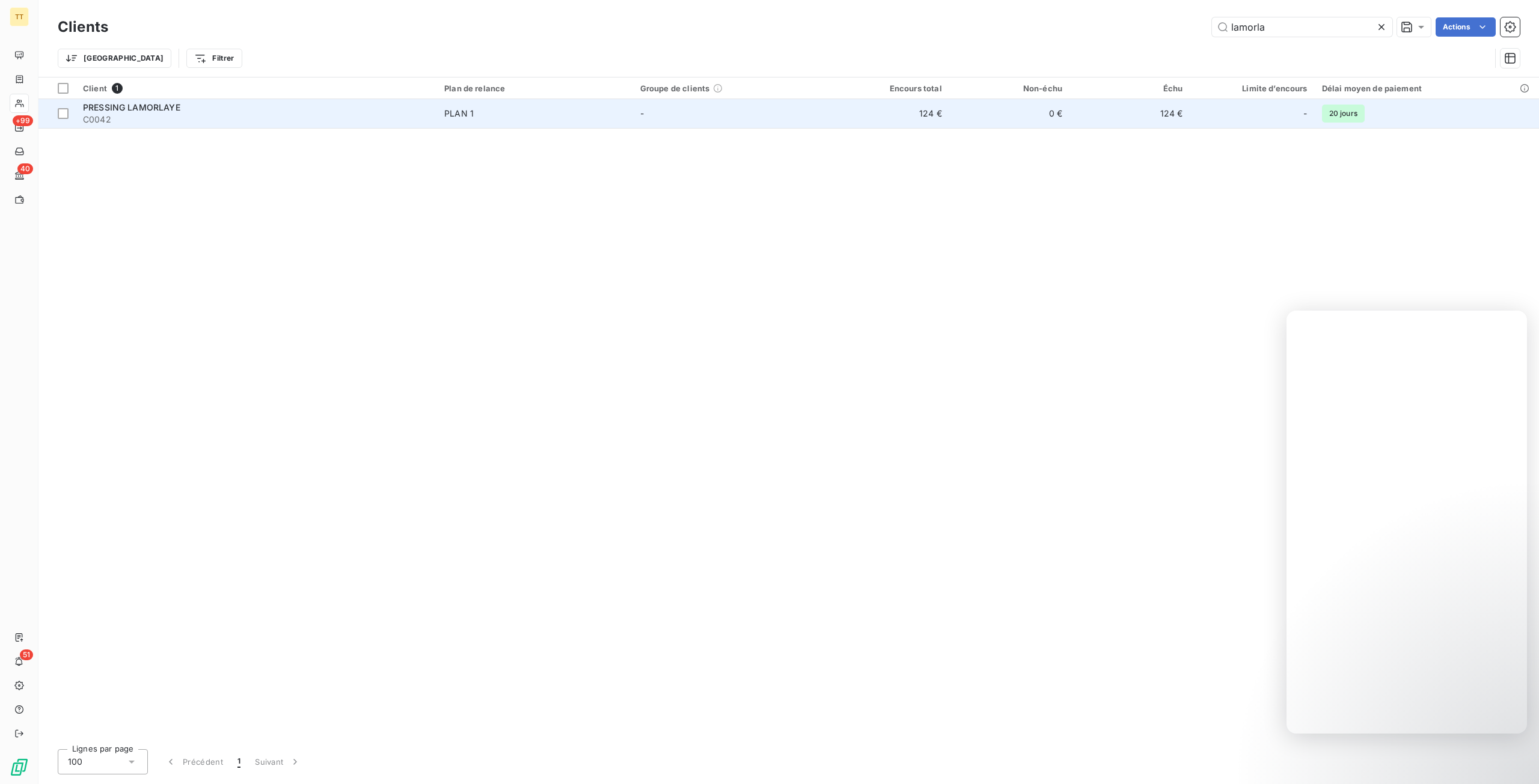
type input "lamorla"
click at [949, 112] on td "124 €" at bounding box center [888, 113] width 121 height 29
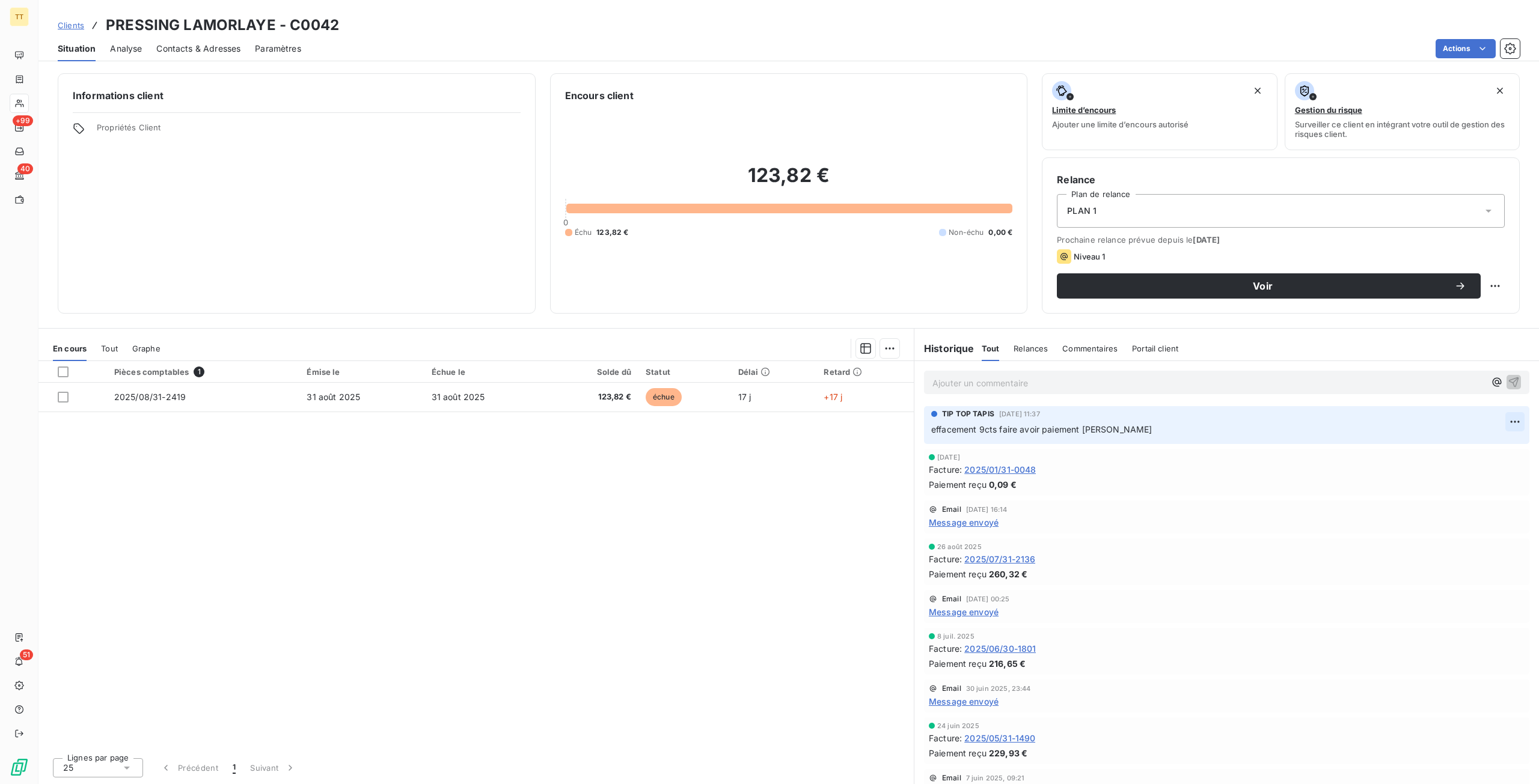
click at [1513, 419] on html "TT +99 40 51 Clients PRESSING LAMORLAYE - C0042 Situation Analyse Contacts & Ad…" at bounding box center [770, 392] width 1539 height 784
click at [1488, 445] on div "Editer" at bounding box center [1476, 448] width 67 height 19
click at [1060, 430] on span "effacement 9cts faire avoir paiement manuel" at bounding box center [1041, 429] width 221 height 10
click at [1022, 432] on span "effacement 9cts faire avoir paiement manuel" at bounding box center [1041, 429] width 221 height 10
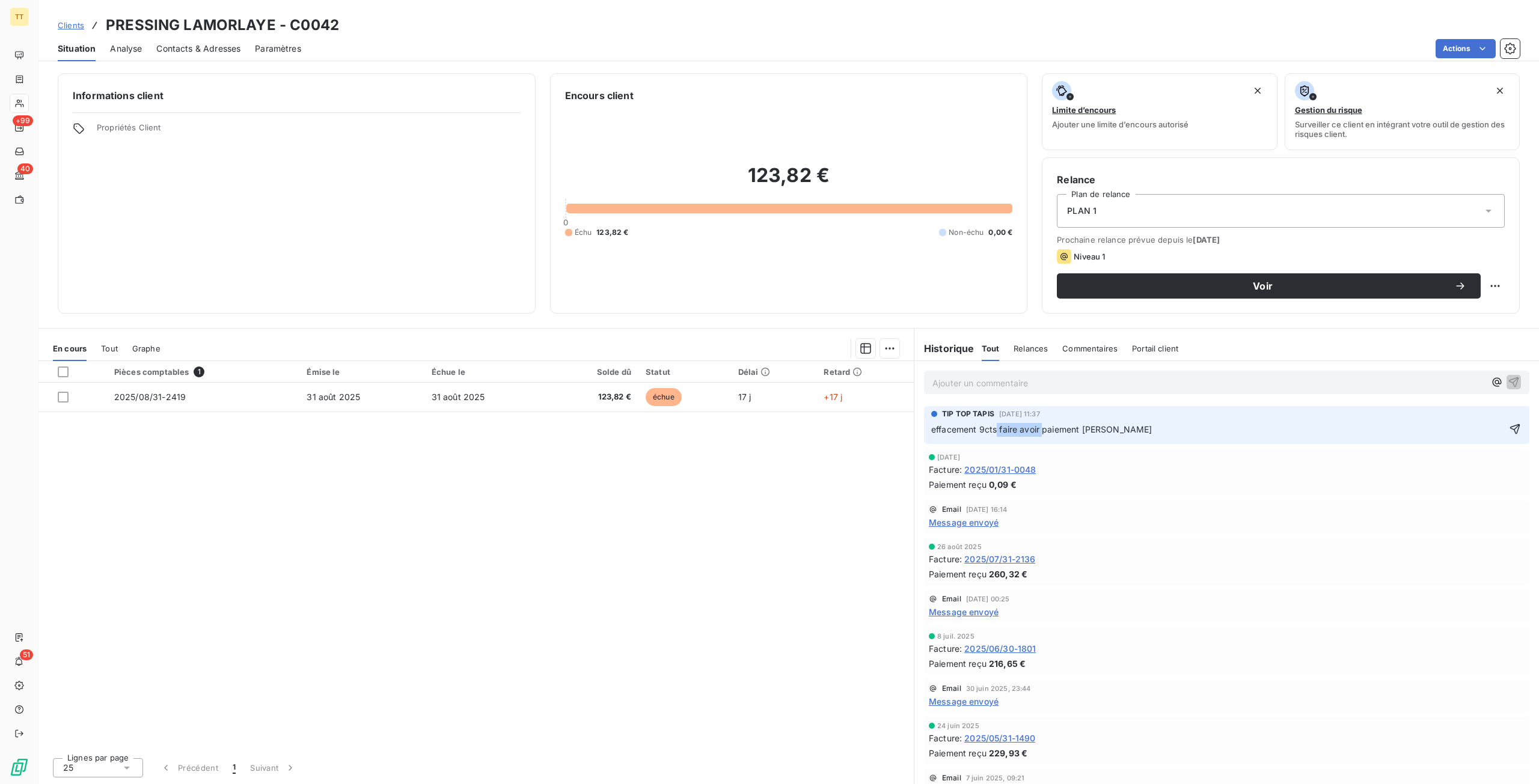
drag, startPoint x: 998, startPoint y: 429, endPoint x: 1043, endPoint y: 428, distance: 45.0
click at [1043, 428] on span "effacement 9cts faire avoir paiement manuel" at bounding box center [1041, 429] width 221 height 10
click at [327, 623] on div "Pièces comptables 1 Émise le Échue le Solde dû Statut Délai Retard 2025/08/31-2…" at bounding box center [476, 555] width 875 height 387
click at [1462, 40] on html "TT +99 40 51 Clients PRESSING LAMORLAYE - C0042 Situation Analyse Contacts & Ad…" at bounding box center [770, 392] width 1539 height 784
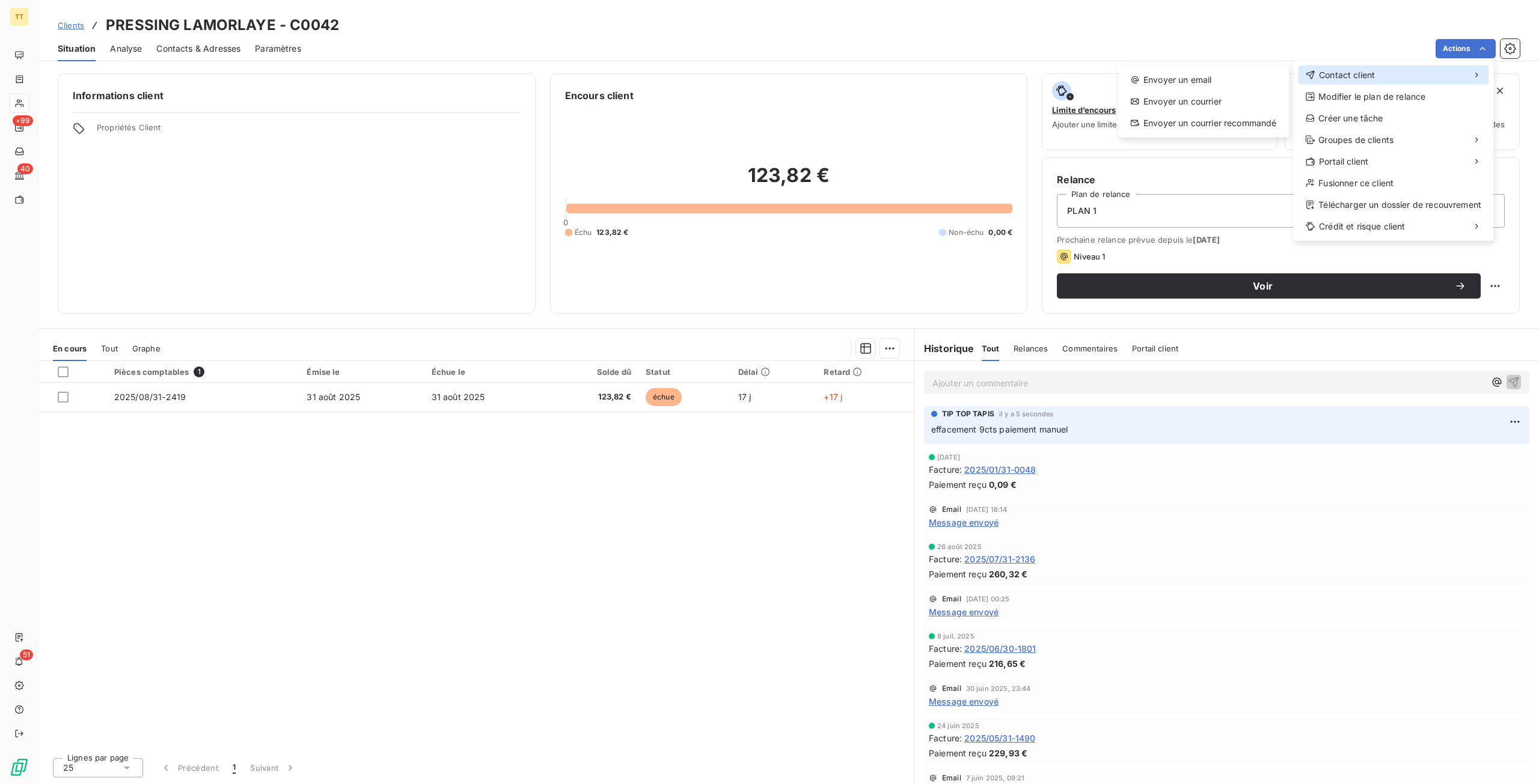
click at [1370, 74] on span "Contact client" at bounding box center [1346, 75] width 56 height 12
click at [1224, 77] on div "Envoyer un email" at bounding box center [1203, 80] width 161 height 19
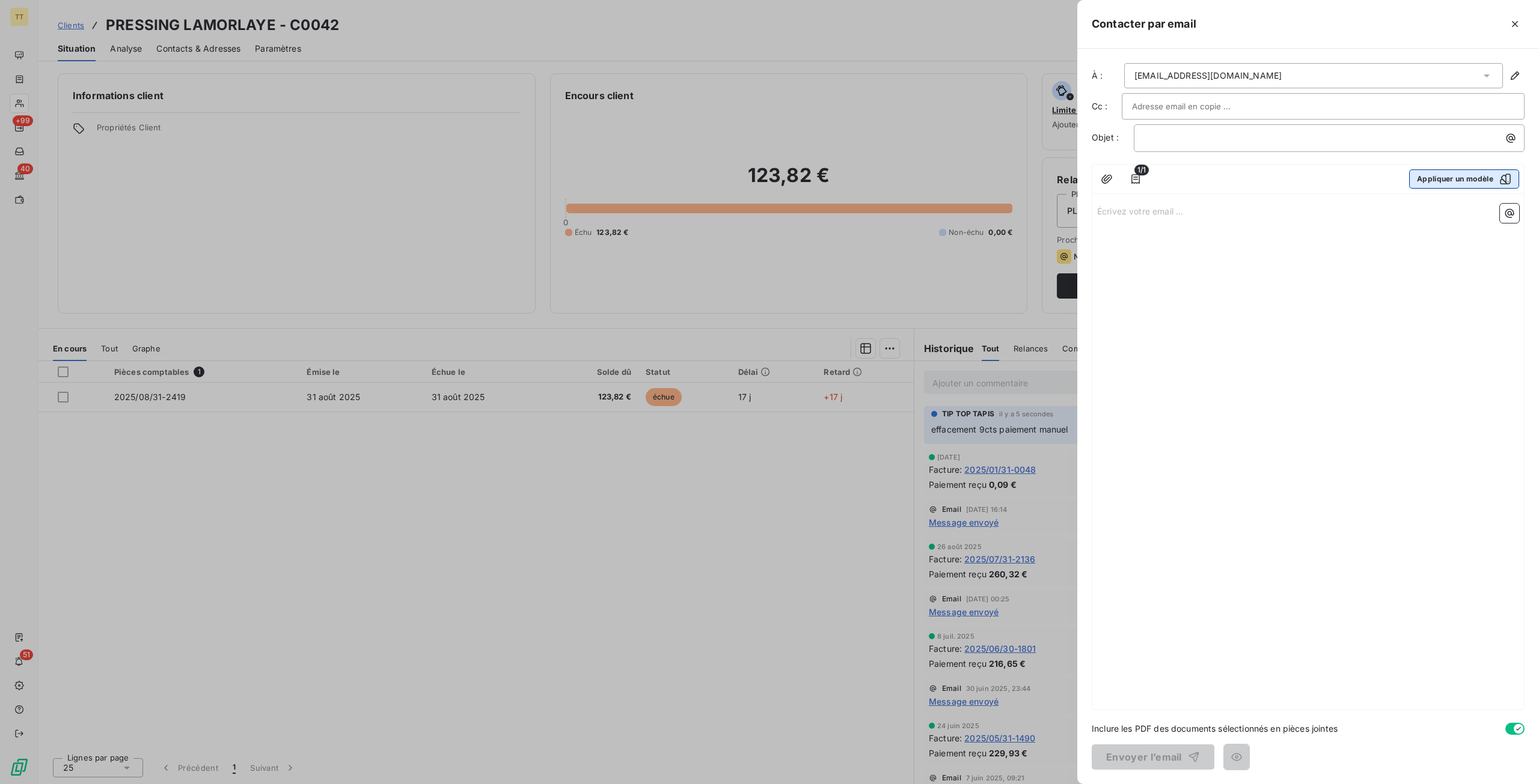
click at [1435, 180] on button "Appliquer un modèle" at bounding box center [1464, 179] width 110 height 19
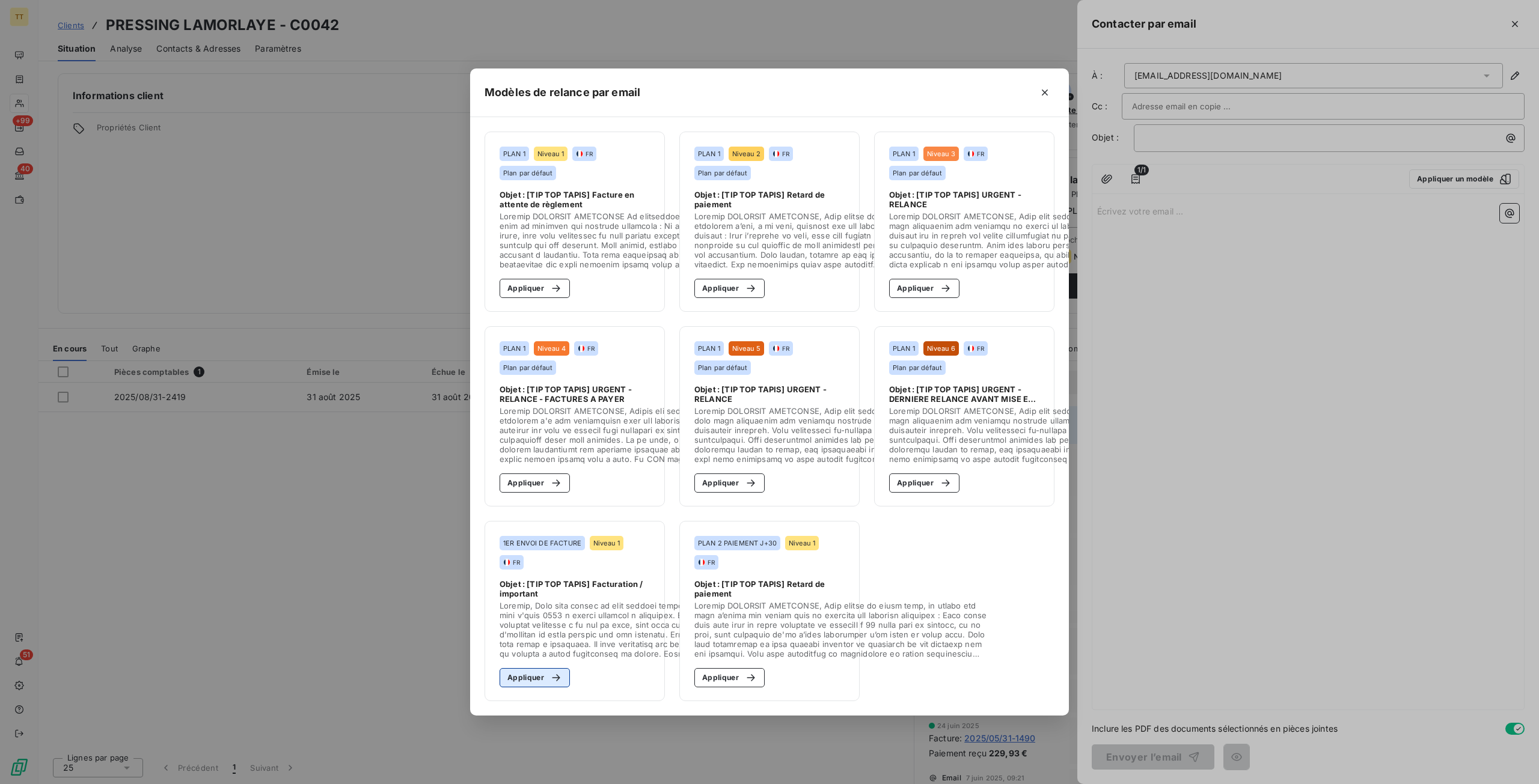
click at [512, 668] on button "Appliquer" at bounding box center [534, 678] width 70 height 19
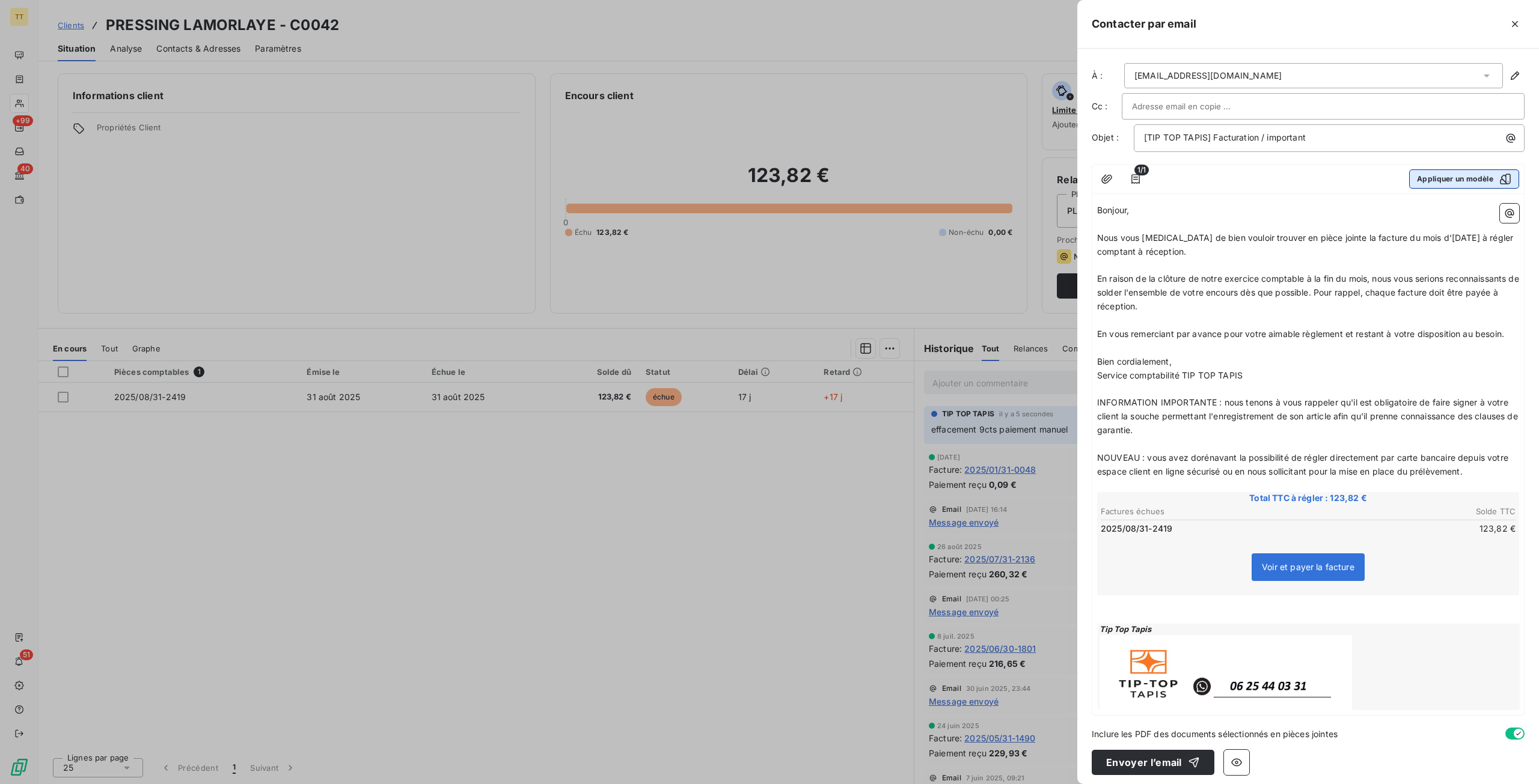
click at [1476, 181] on button "Appliquer un modèle" at bounding box center [1464, 179] width 110 height 19
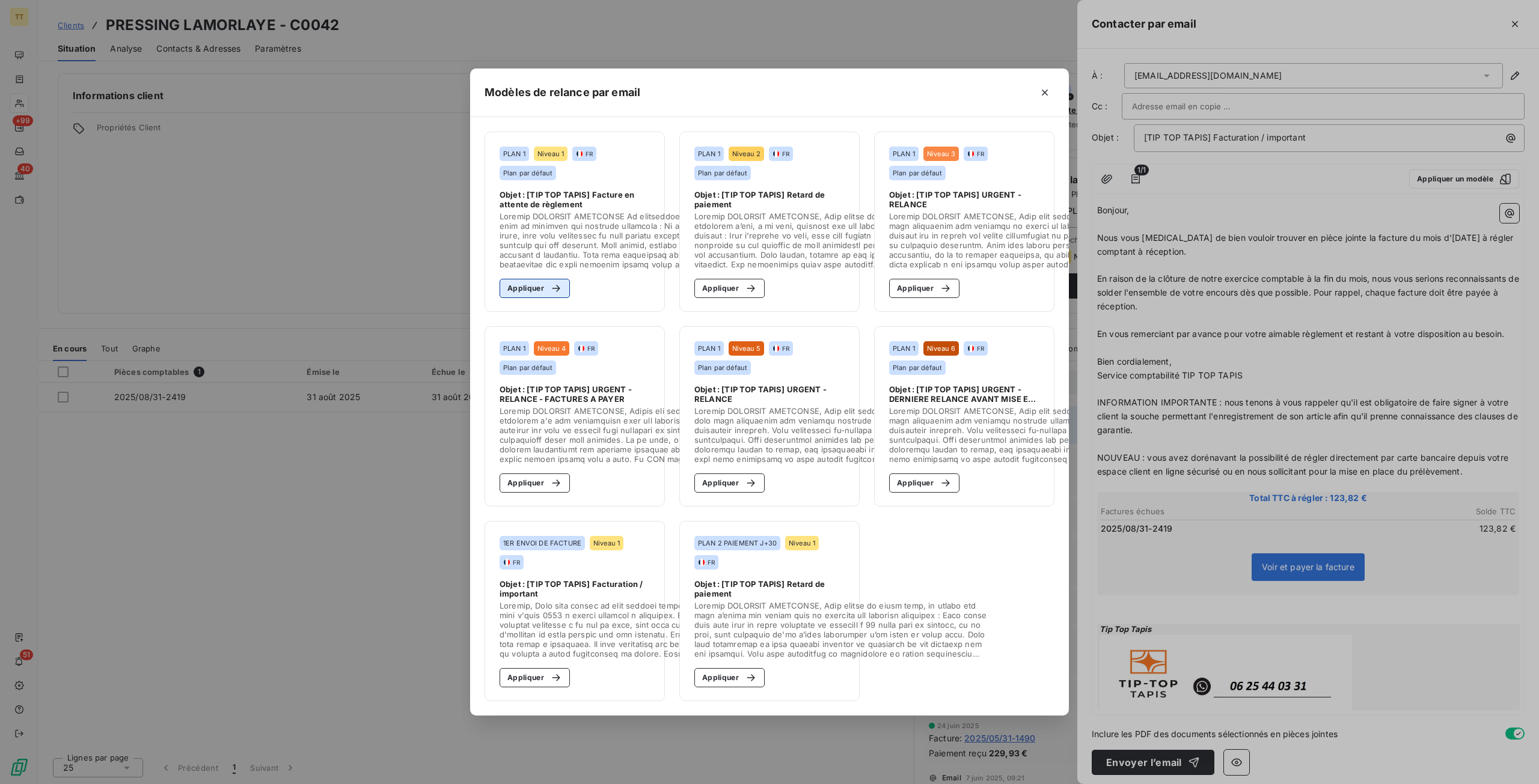
click at [529, 282] on button "Appliquer" at bounding box center [534, 289] width 70 height 19
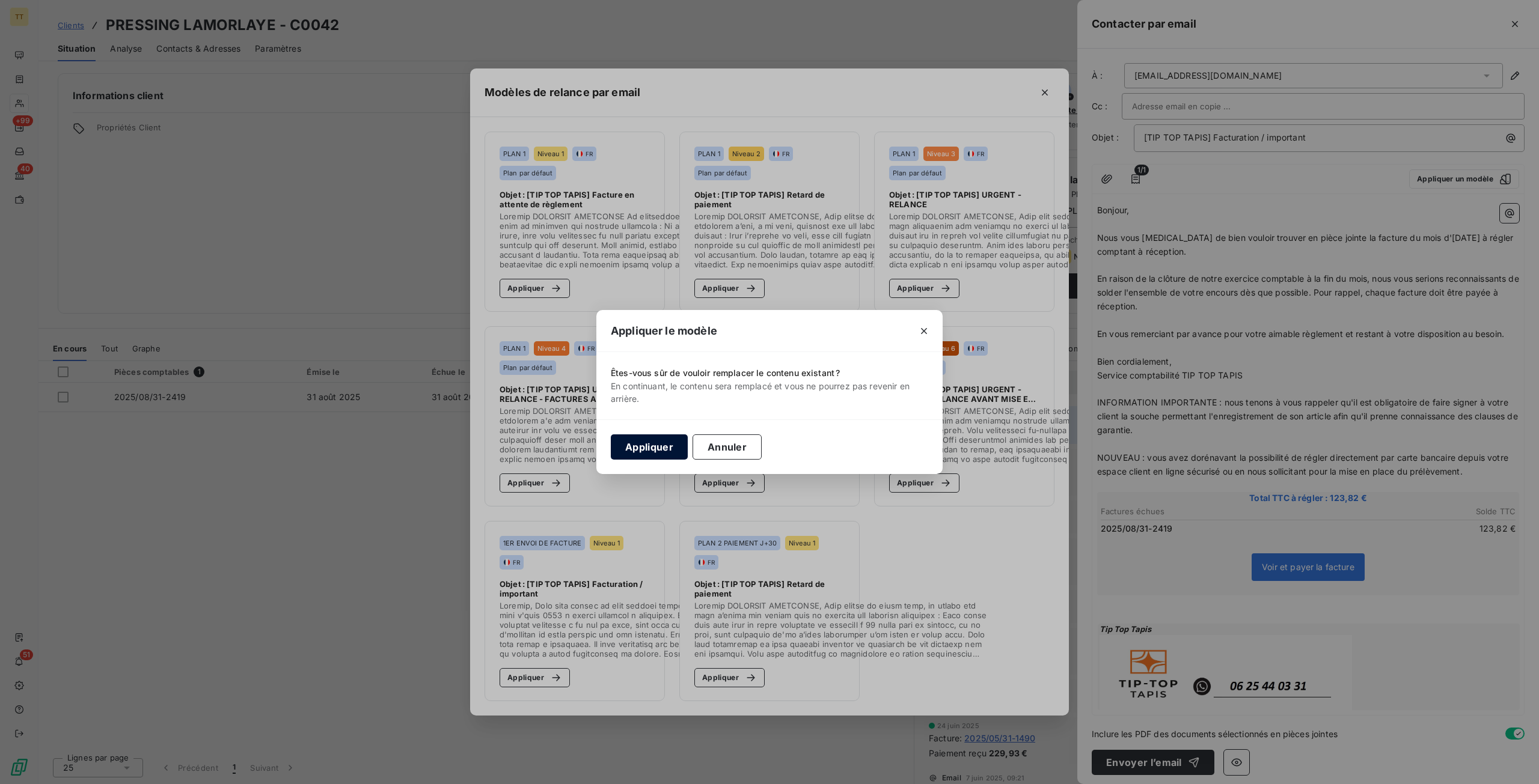
drag, startPoint x: 591, startPoint y: 444, endPoint x: 641, endPoint y: 446, distance: 50.0
click at [590, 444] on div "Appliquer le modèle Êtes-vous sûr de vouloir remplacer le contenu existant ? En…" at bounding box center [770, 392] width 1539 height 784
drag, startPoint x: 641, startPoint y: 446, endPoint x: 648, endPoint y: 446, distance: 7.0
click at [642, 446] on button "Appliquer" at bounding box center [649, 446] width 77 height 25
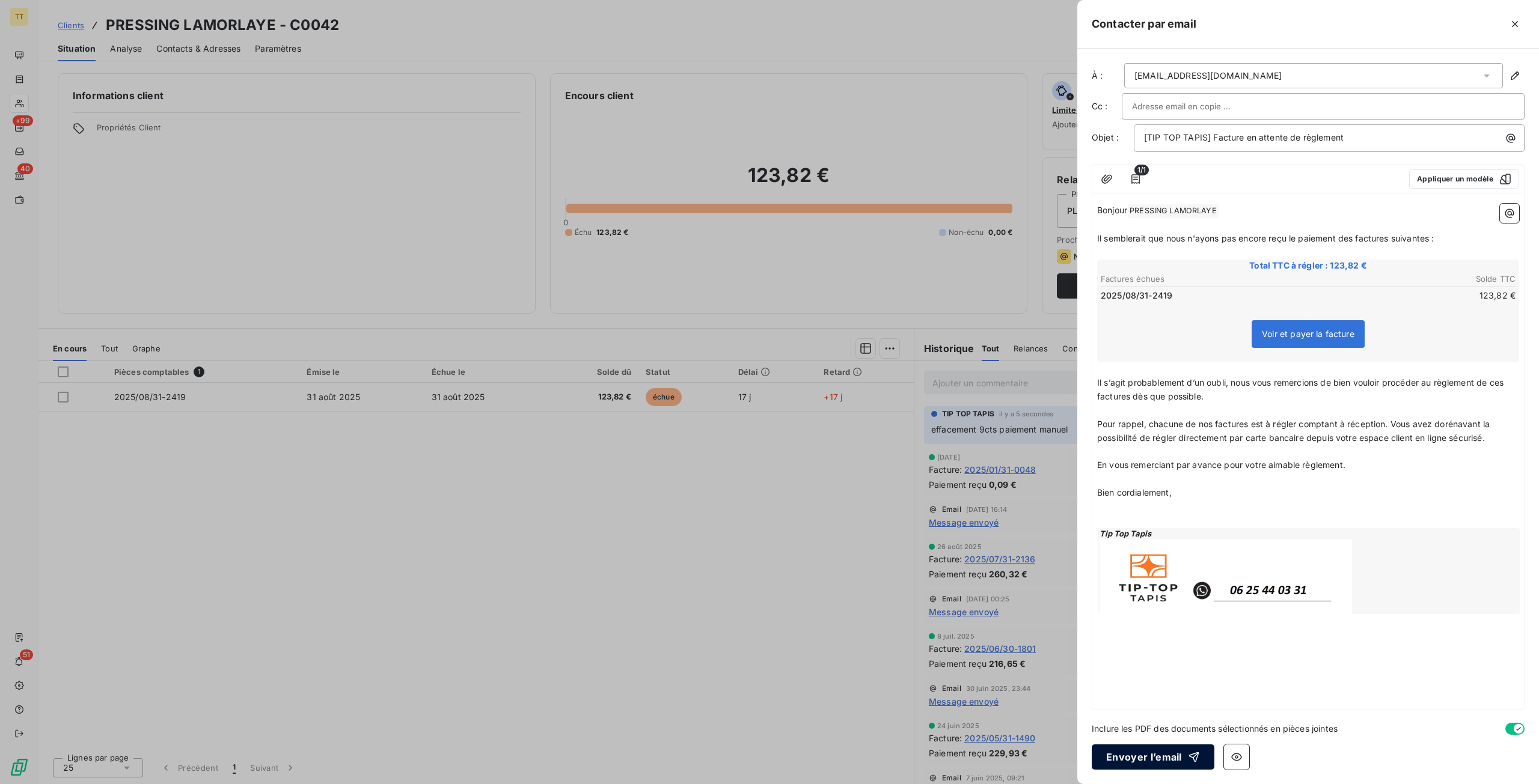
click at [1168, 748] on button "Envoyer l’email" at bounding box center [1153, 757] width 122 height 25
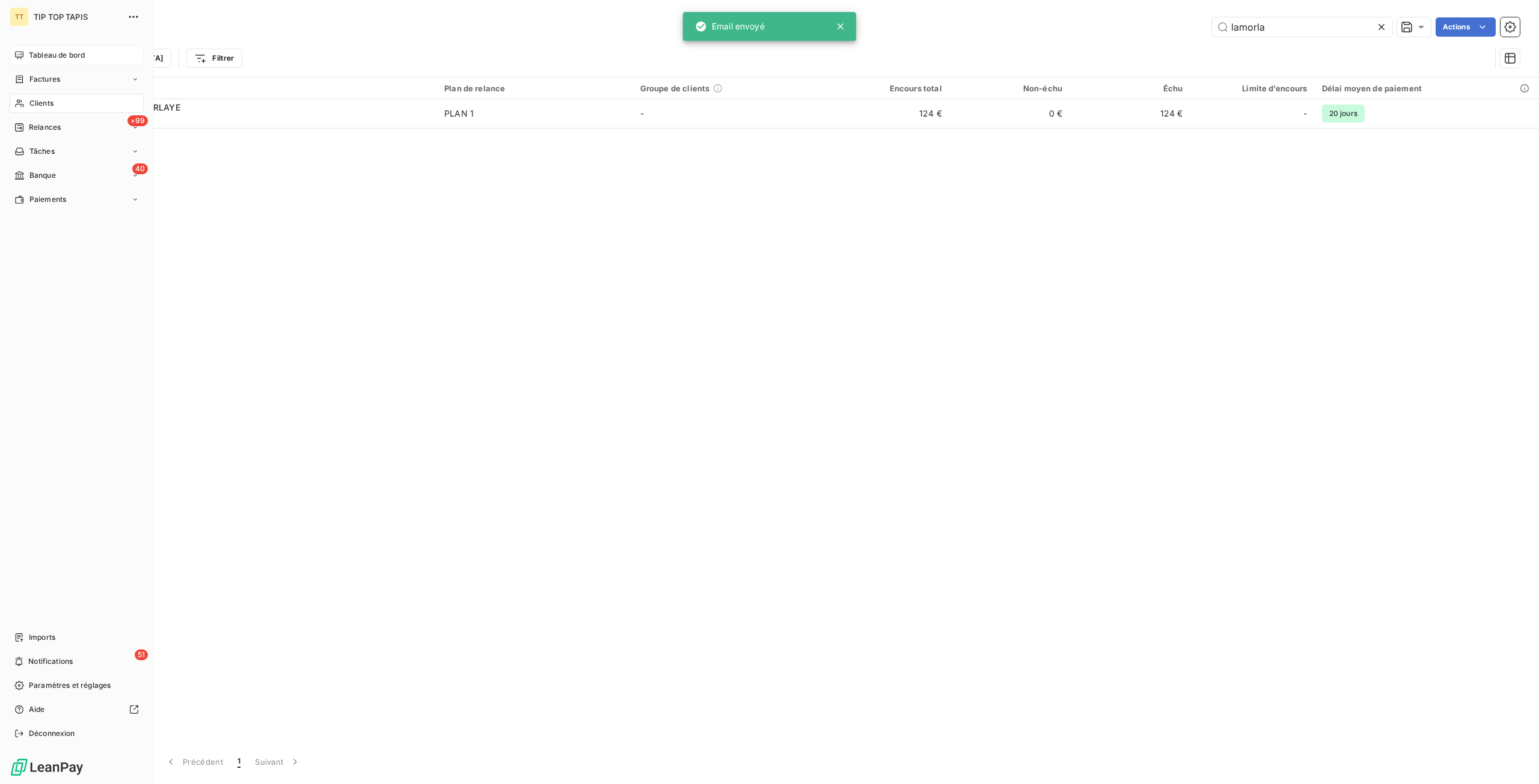
click at [34, 52] on span "Tableau de bord" at bounding box center [57, 55] width 56 height 11
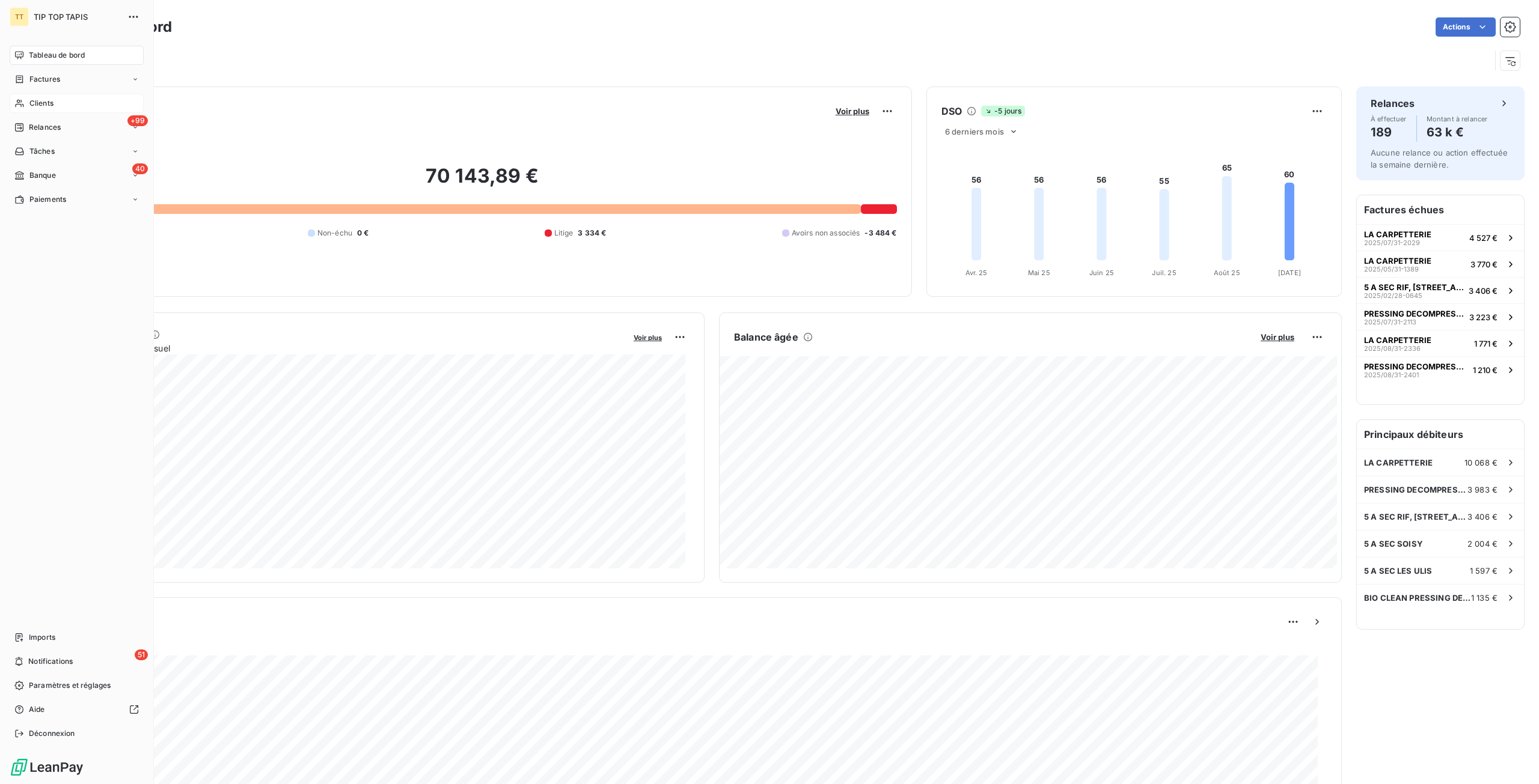
click at [37, 177] on span "Banque" at bounding box center [43, 175] width 26 height 11
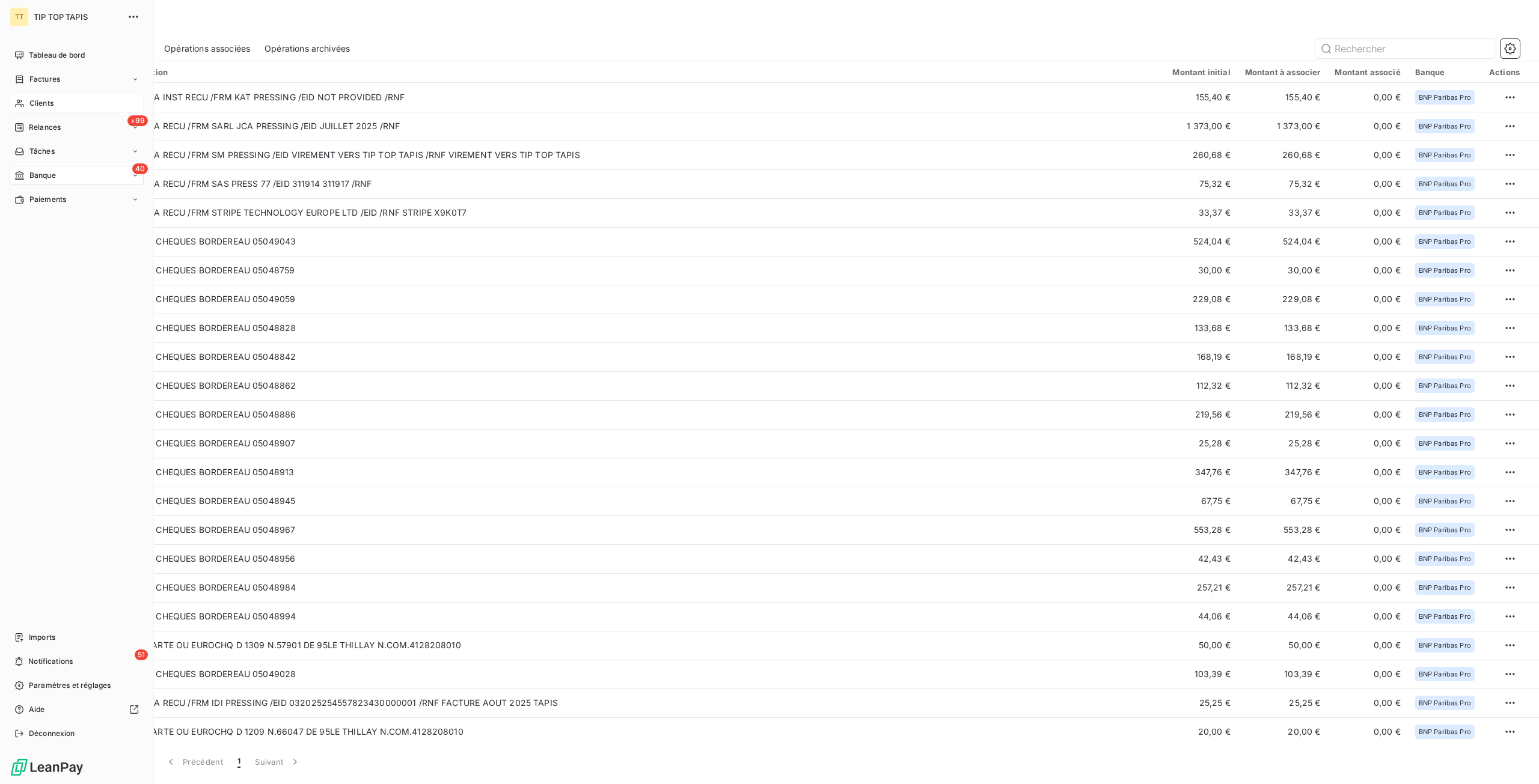
click at [33, 101] on span "Clients" at bounding box center [41, 103] width 24 height 11
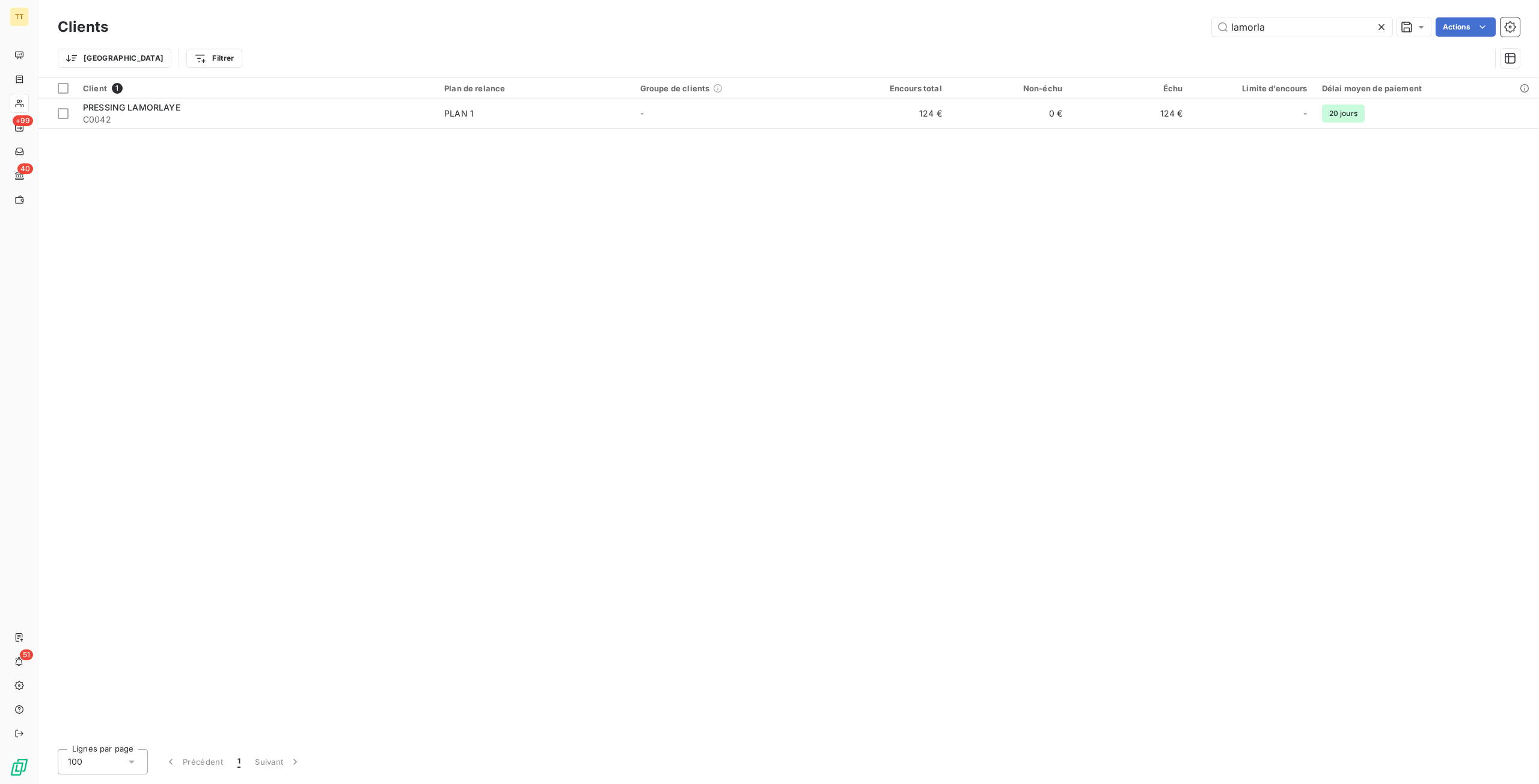
drag, startPoint x: 1292, startPoint y: 31, endPoint x: 974, endPoint y: 18, distance: 318.3
click at [974, 18] on div "lamorla Actions" at bounding box center [820, 27] width 1397 height 19
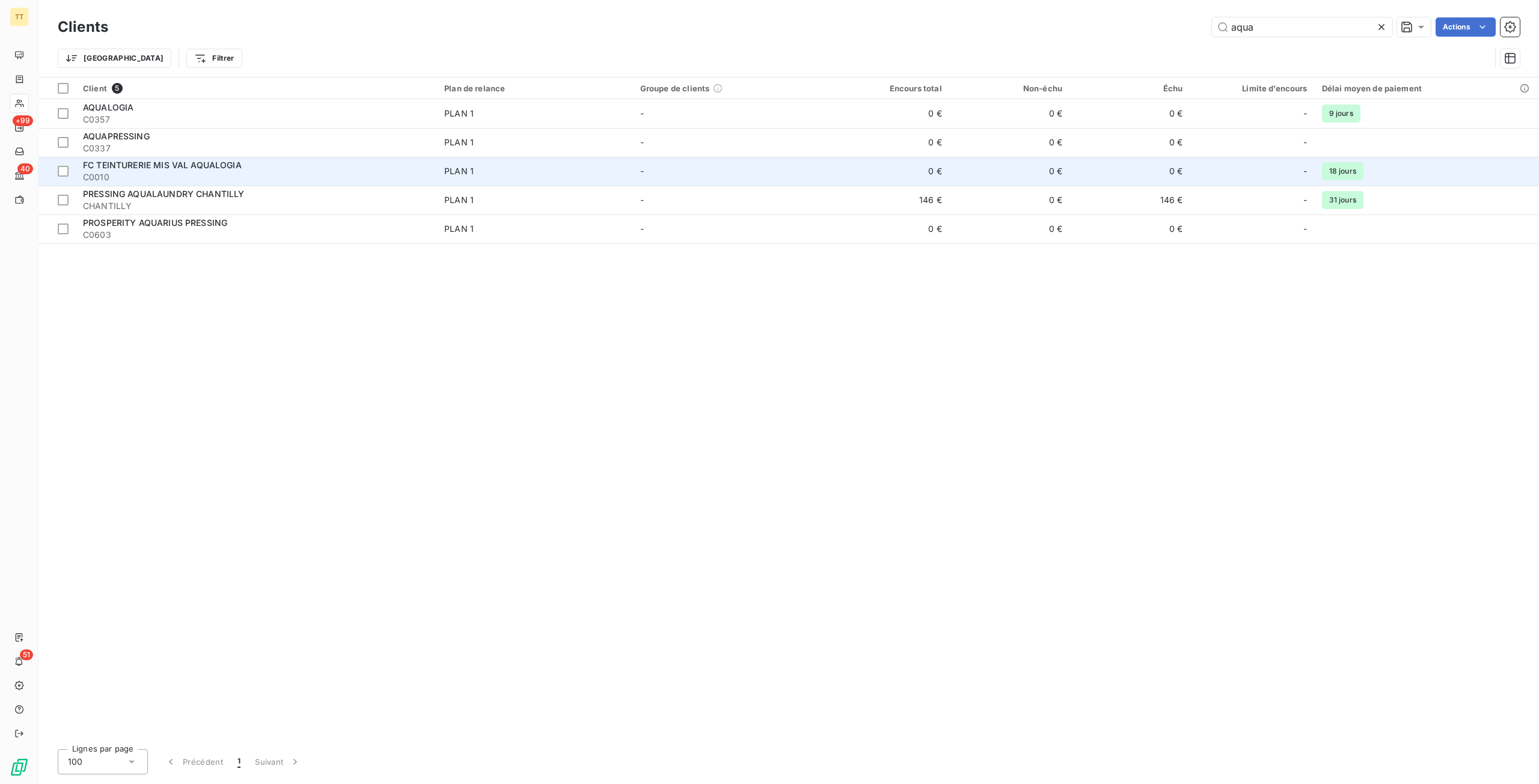
type input "aqua"
click at [282, 175] on span "C0010" at bounding box center [256, 177] width 347 height 12
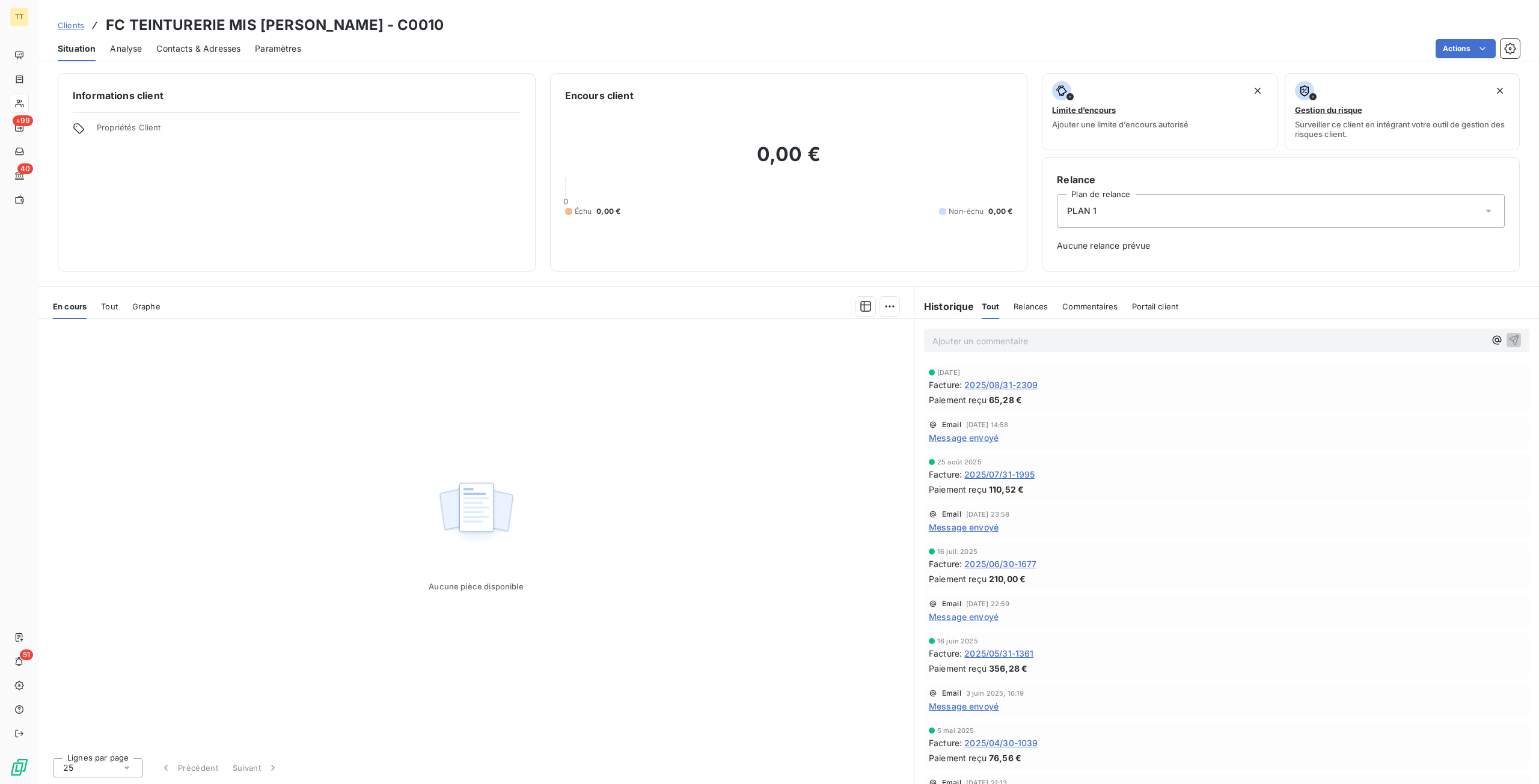
click at [995, 384] on span "2025/08/31-2309" at bounding box center [1001, 385] width 73 height 13
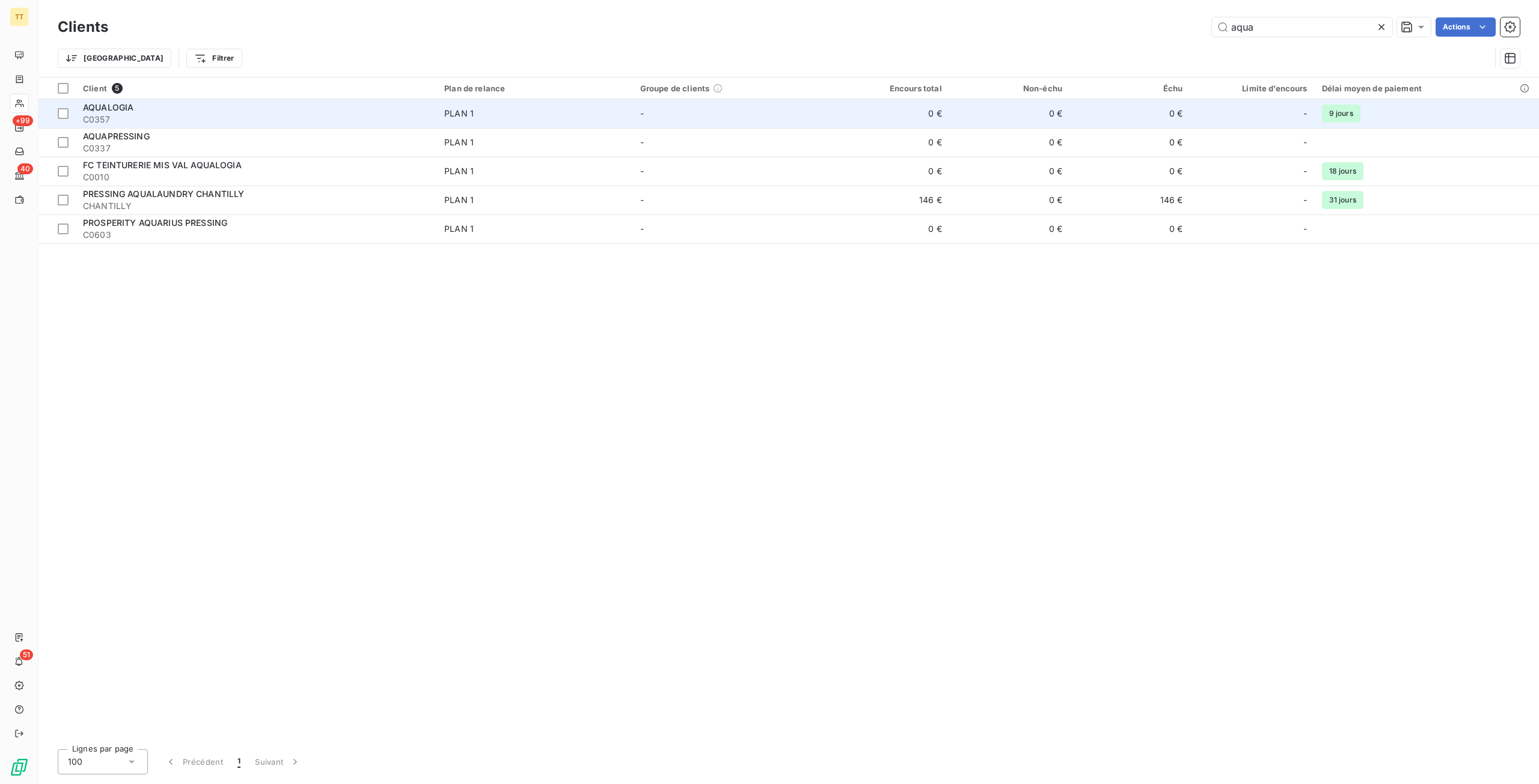
click at [128, 108] on span "AQUALOGIA" at bounding box center [108, 108] width 50 height 10
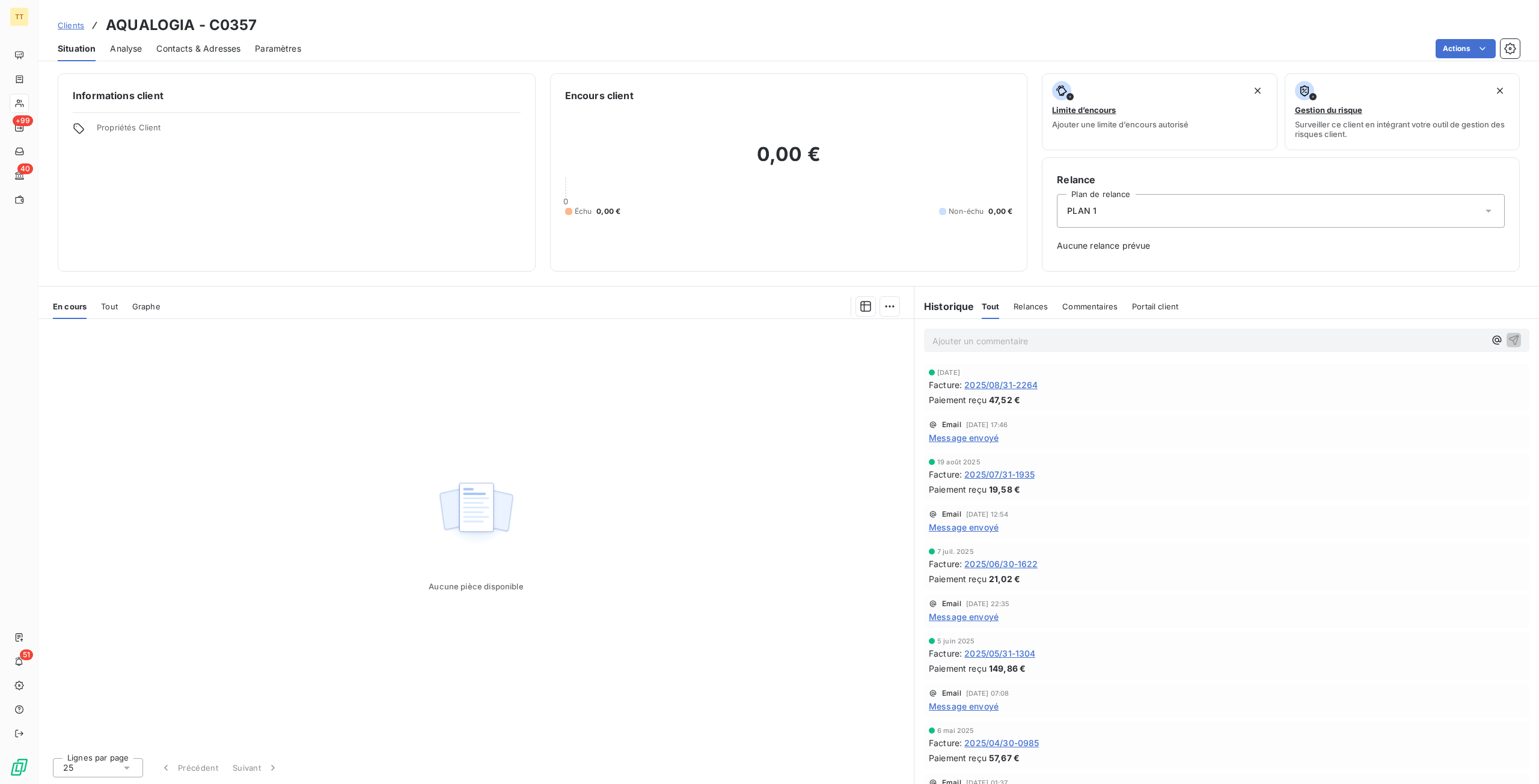
click at [1004, 381] on span "2025/08/31-2264" at bounding box center [1001, 385] width 73 height 13
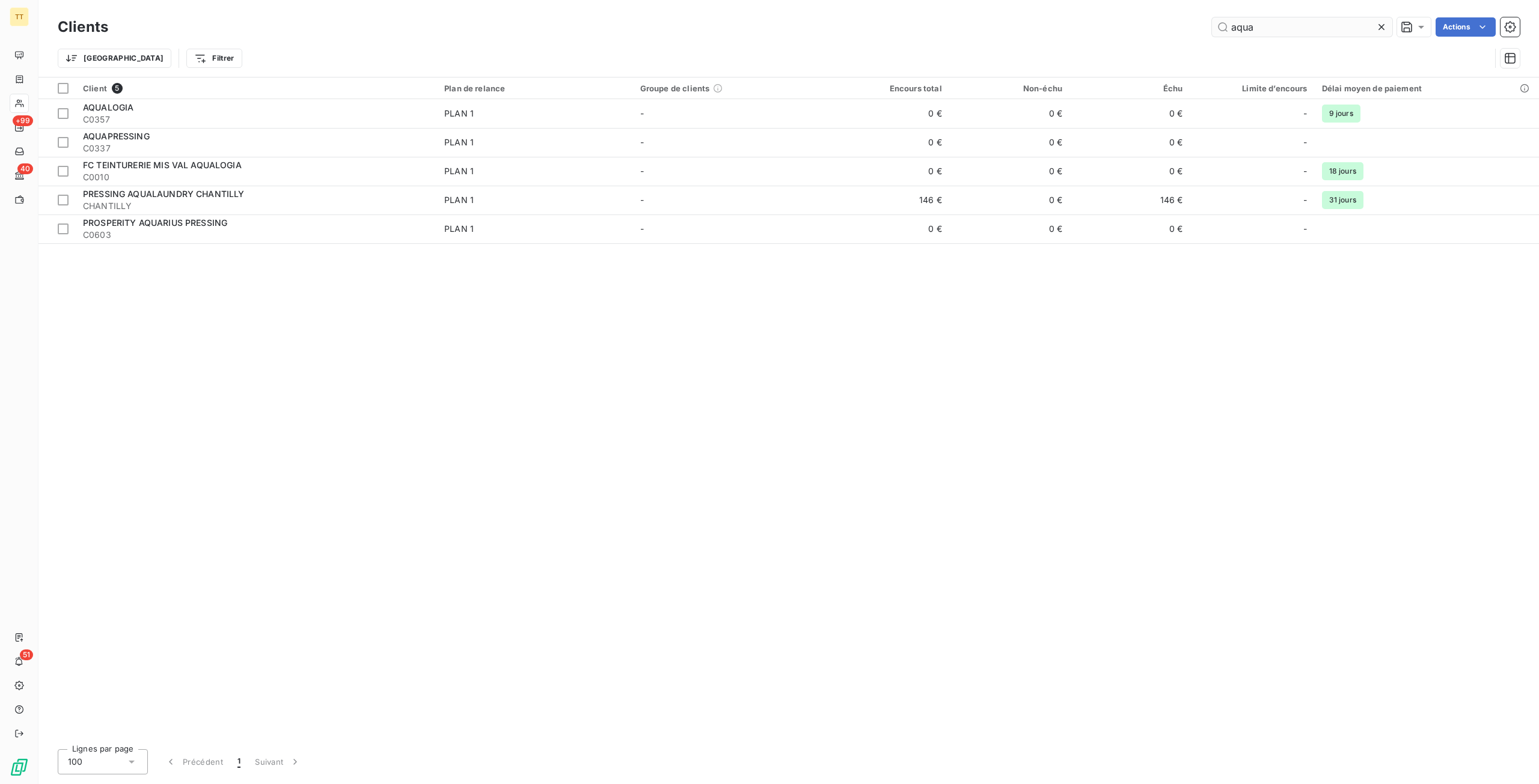
click at [1376, 31] on icon at bounding box center [1381, 27] width 12 height 12
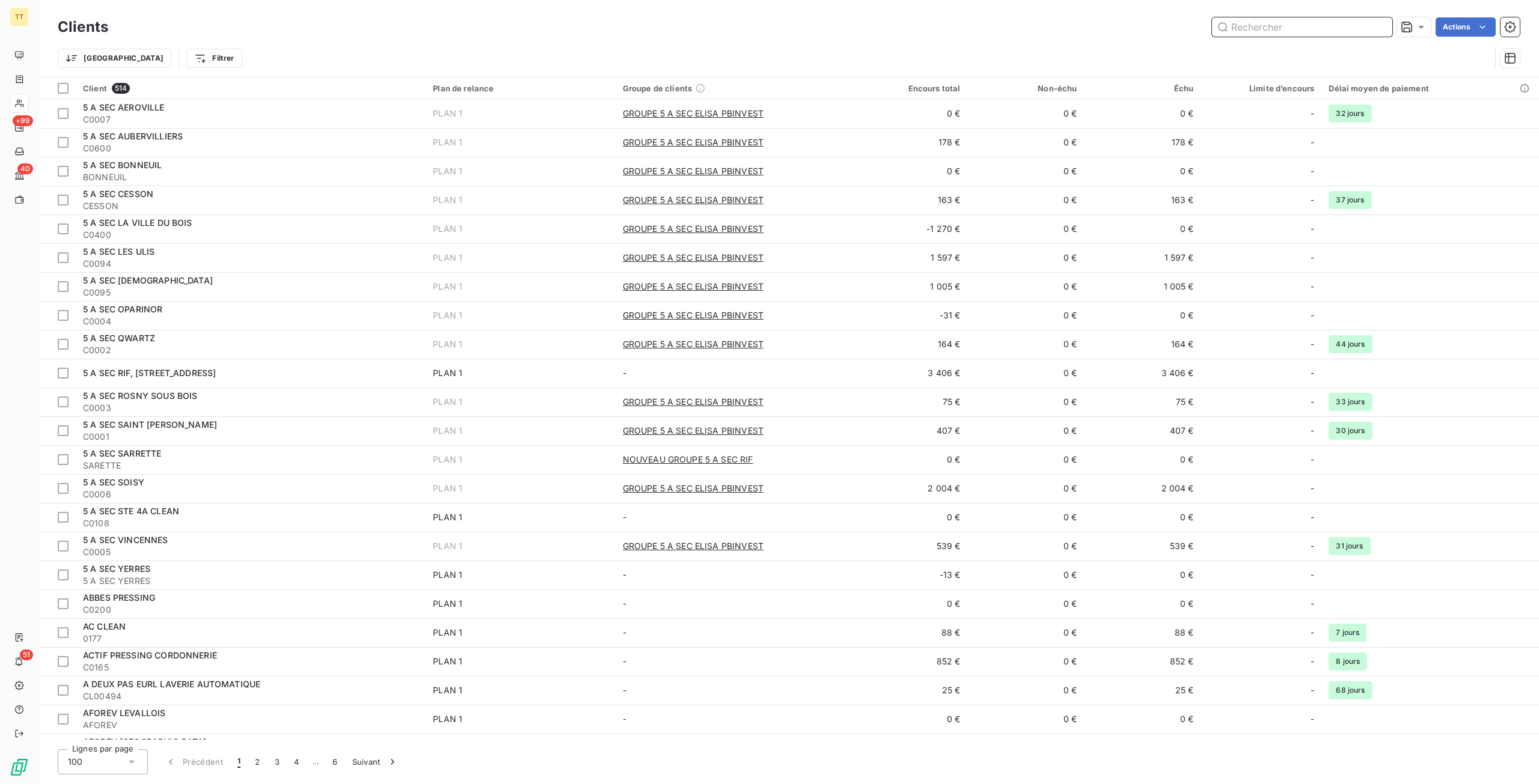
click at [1273, 23] on input "text" at bounding box center [1302, 27] width 180 height 19
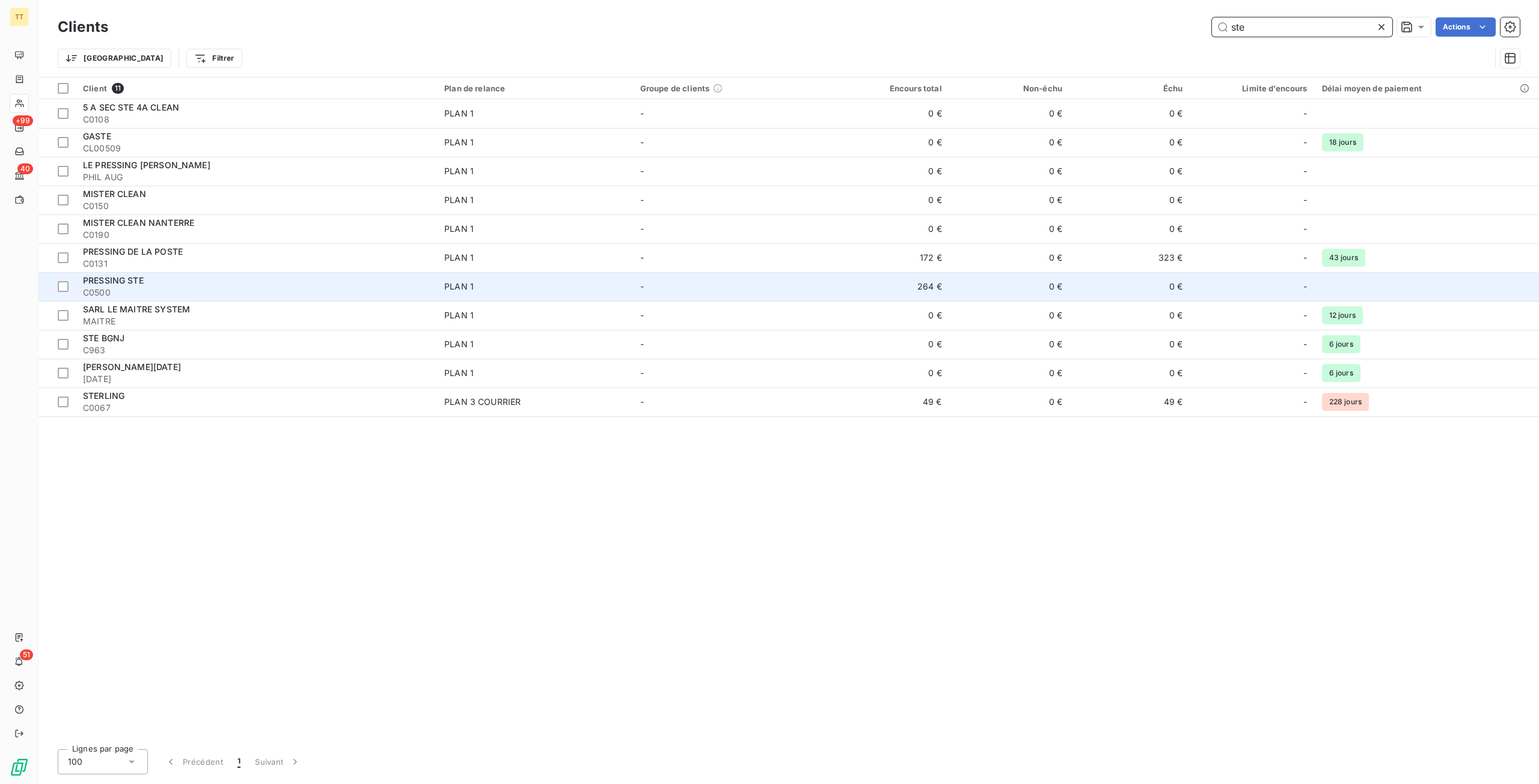
type input "ste"
click at [603, 276] on td "PLAN 1" at bounding box center [535, 286] width 196 height 29
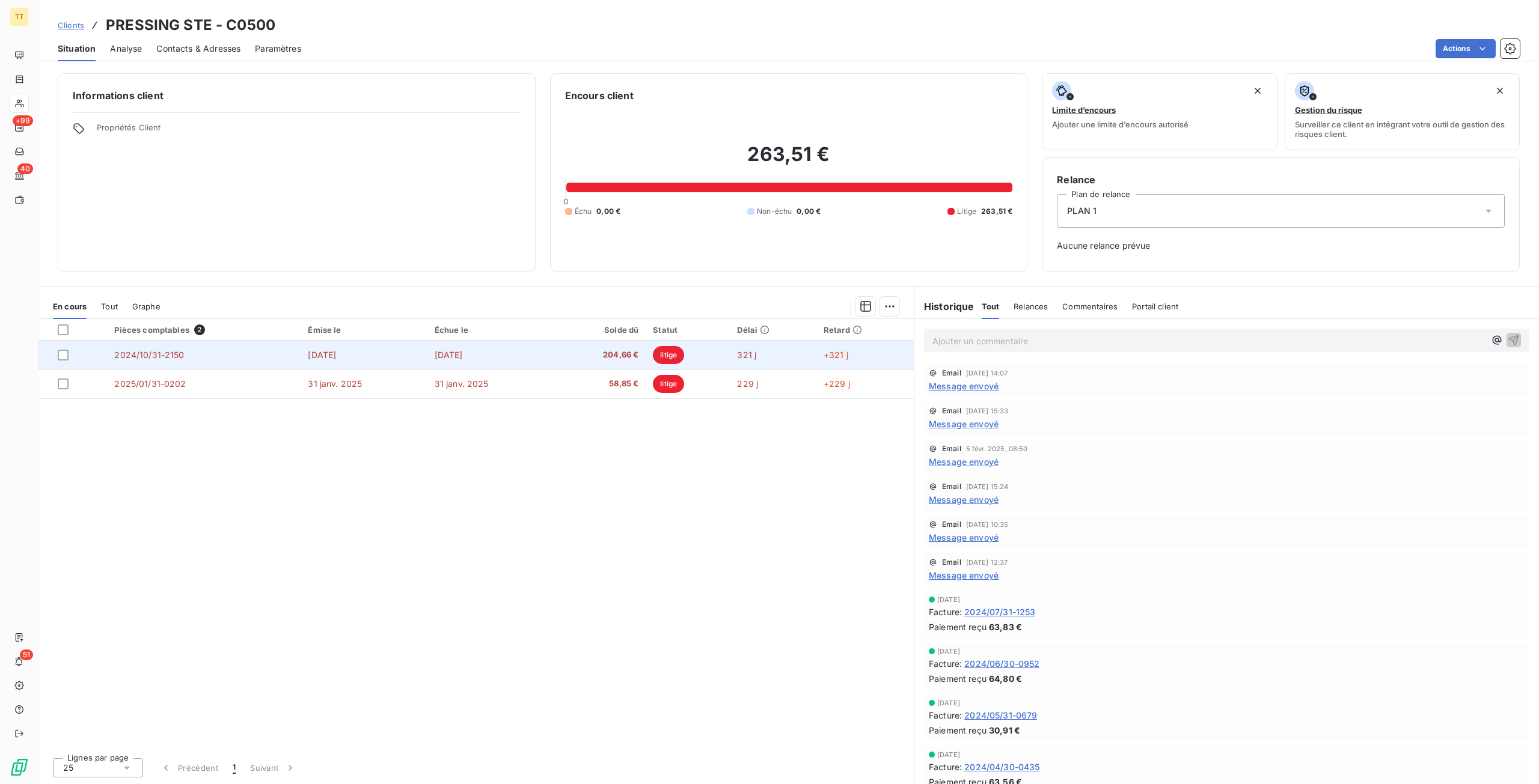
click at [625, 352] on span "204,66 €" at bounding box center [599, 355] width 77 height 12
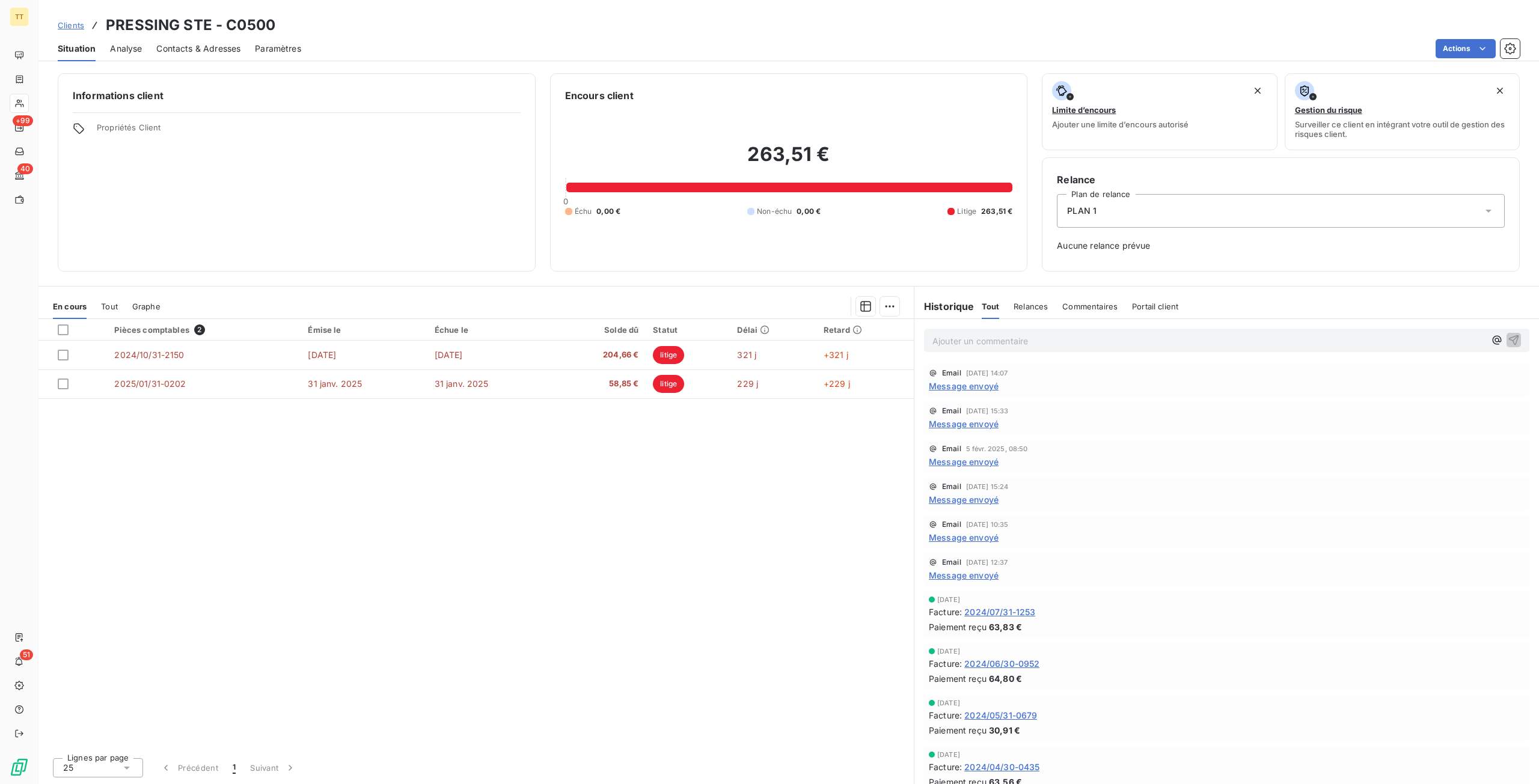
click at [973, 339] on p "Ajouter un commentaire ﻿" at bounding box center [1208, 341] width 552 height 15
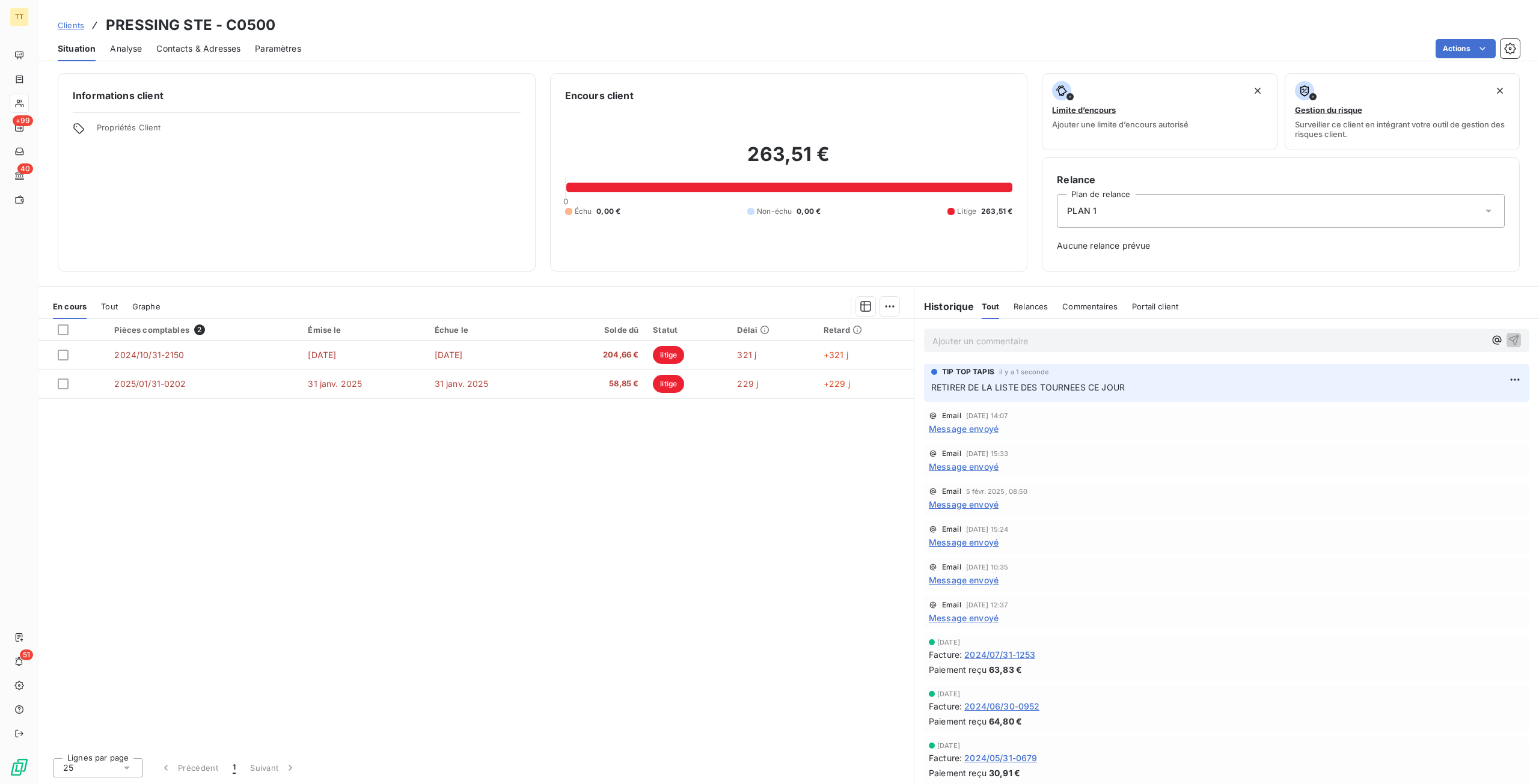
click at [68, 26] on span "Clients" at bounding box center [71, 25] width 26 height 10
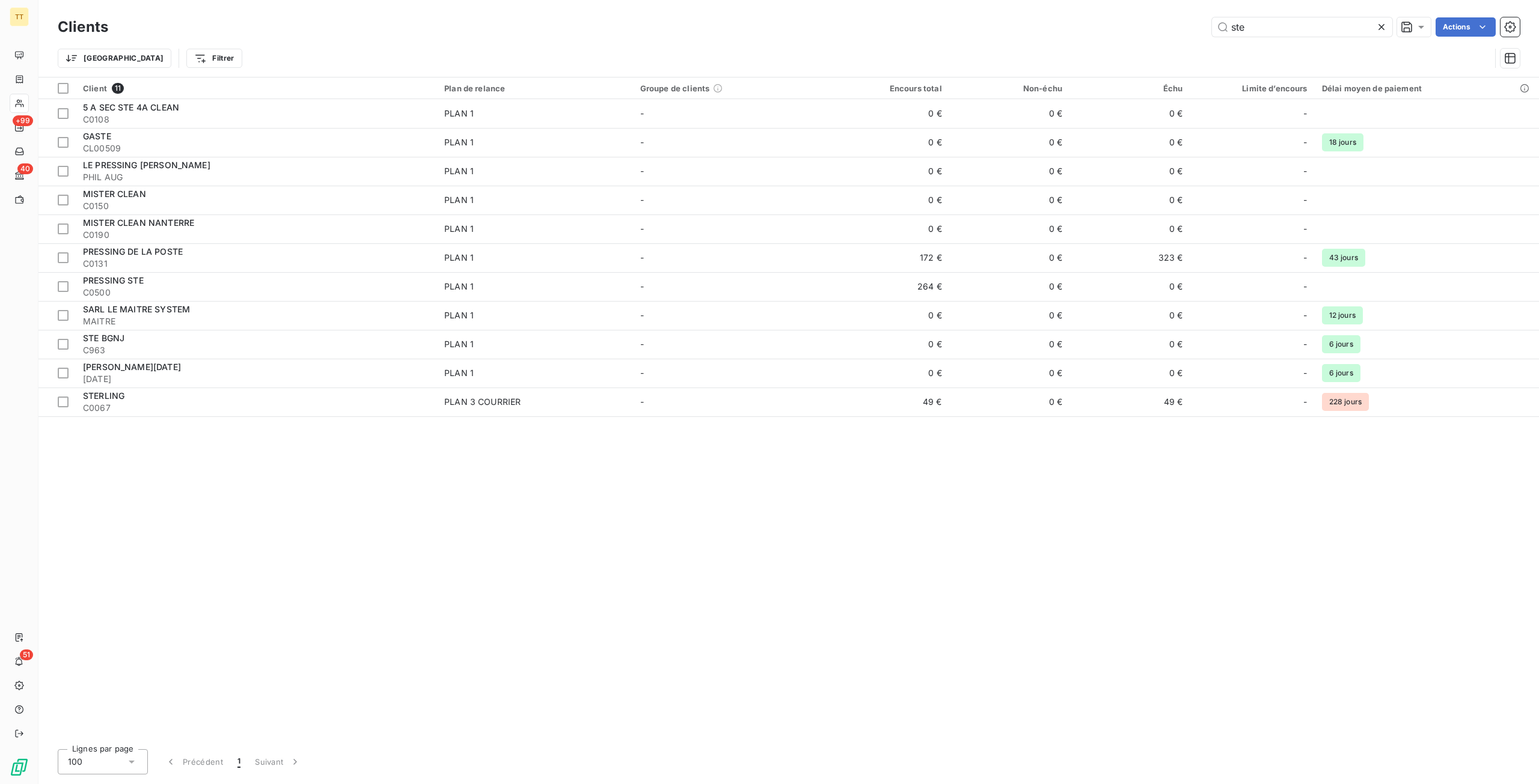
drag, startPoint x: 1288, startPoint y: 31, endPoint x: 1163, endPoint y: 21, distance: 125.4
click at [1163, 21] on div "ste Actions" at bounding box center [820, 27] width 1397 height 19
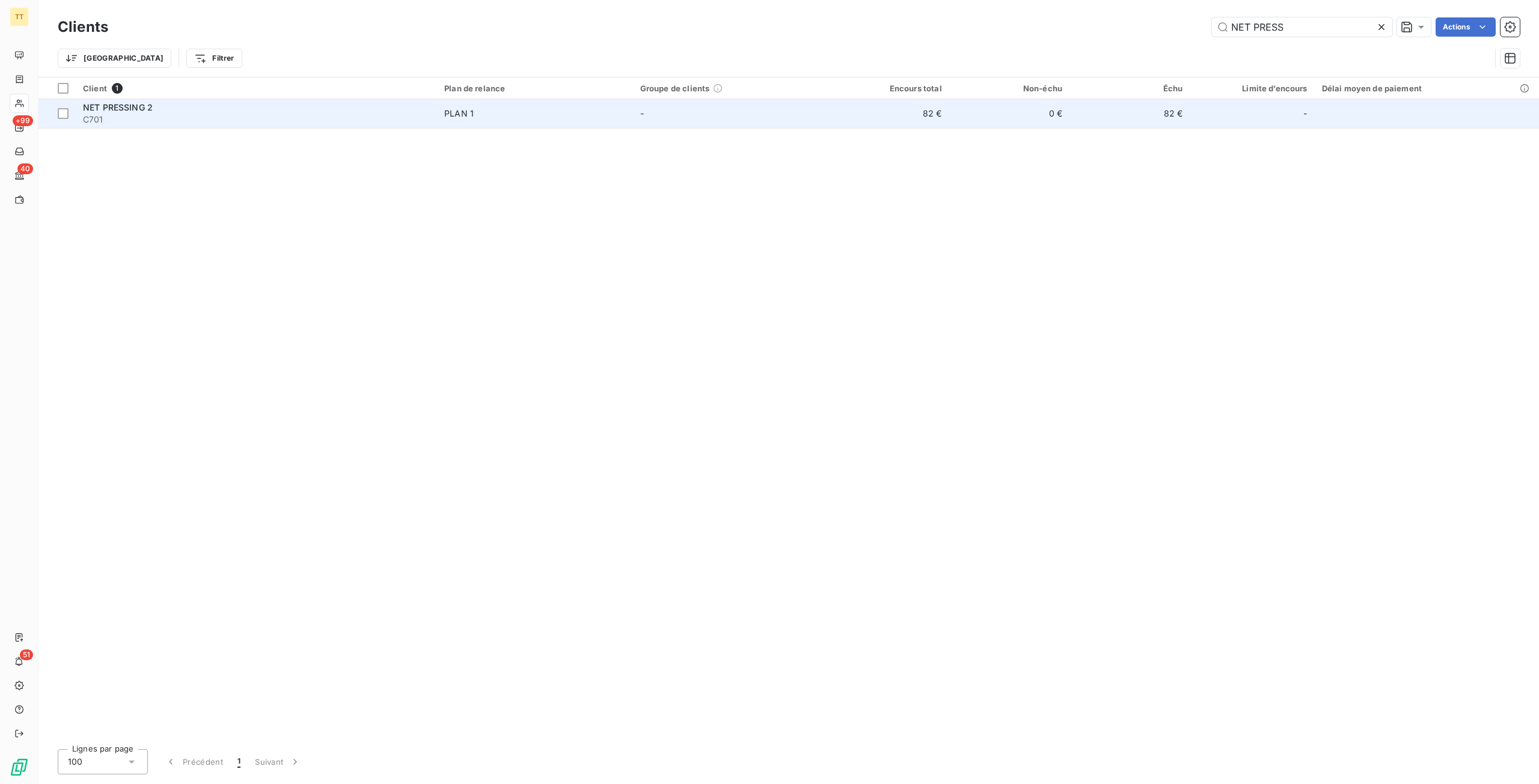
type input "NET PRESS"
click at [902, 116] on td "82 €" at bounding box center [888, 113] width 121 height 29
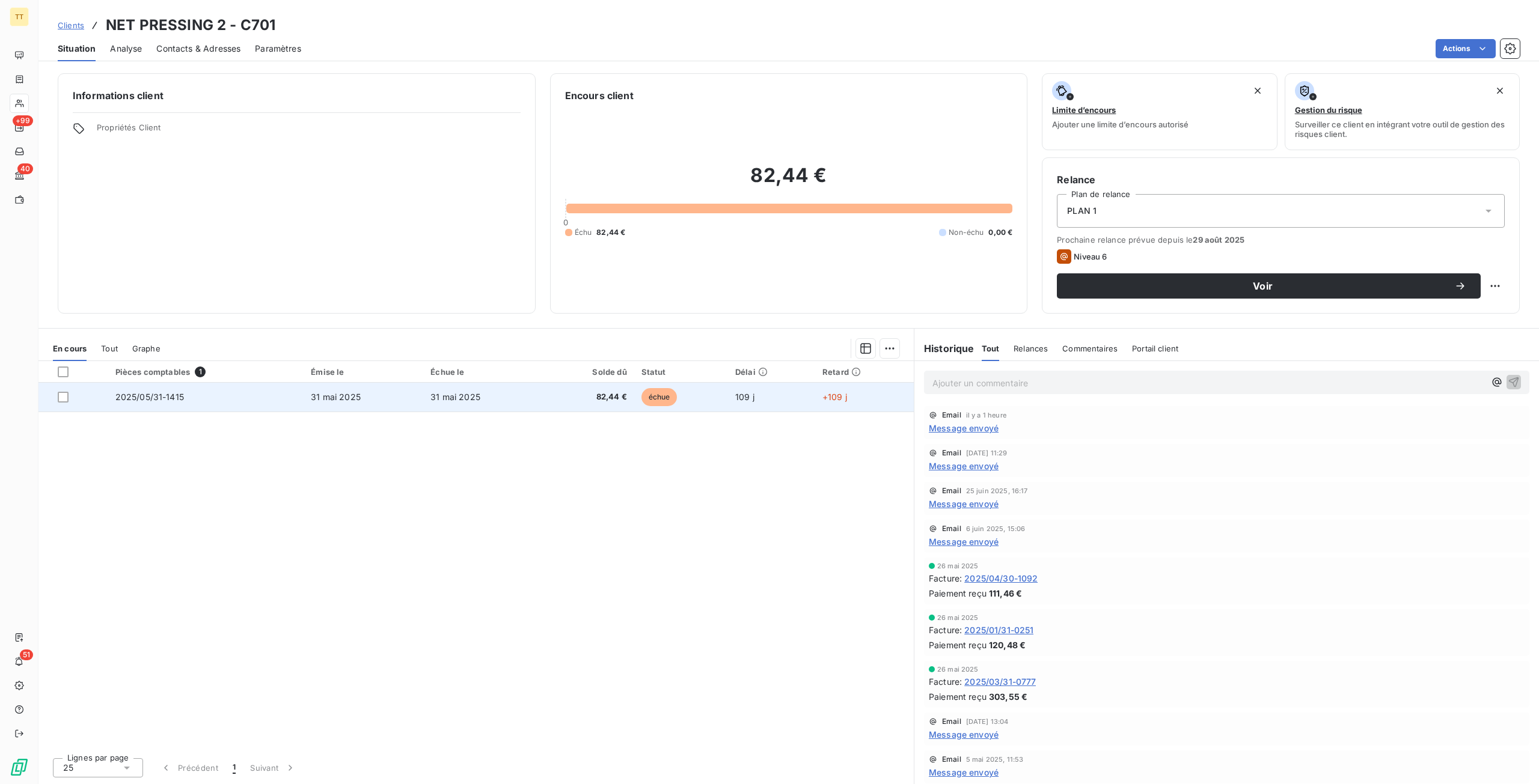
click at [295, 392] on td "2025/05/31-1415" at bounding box center [206, 397] width 196 height 29
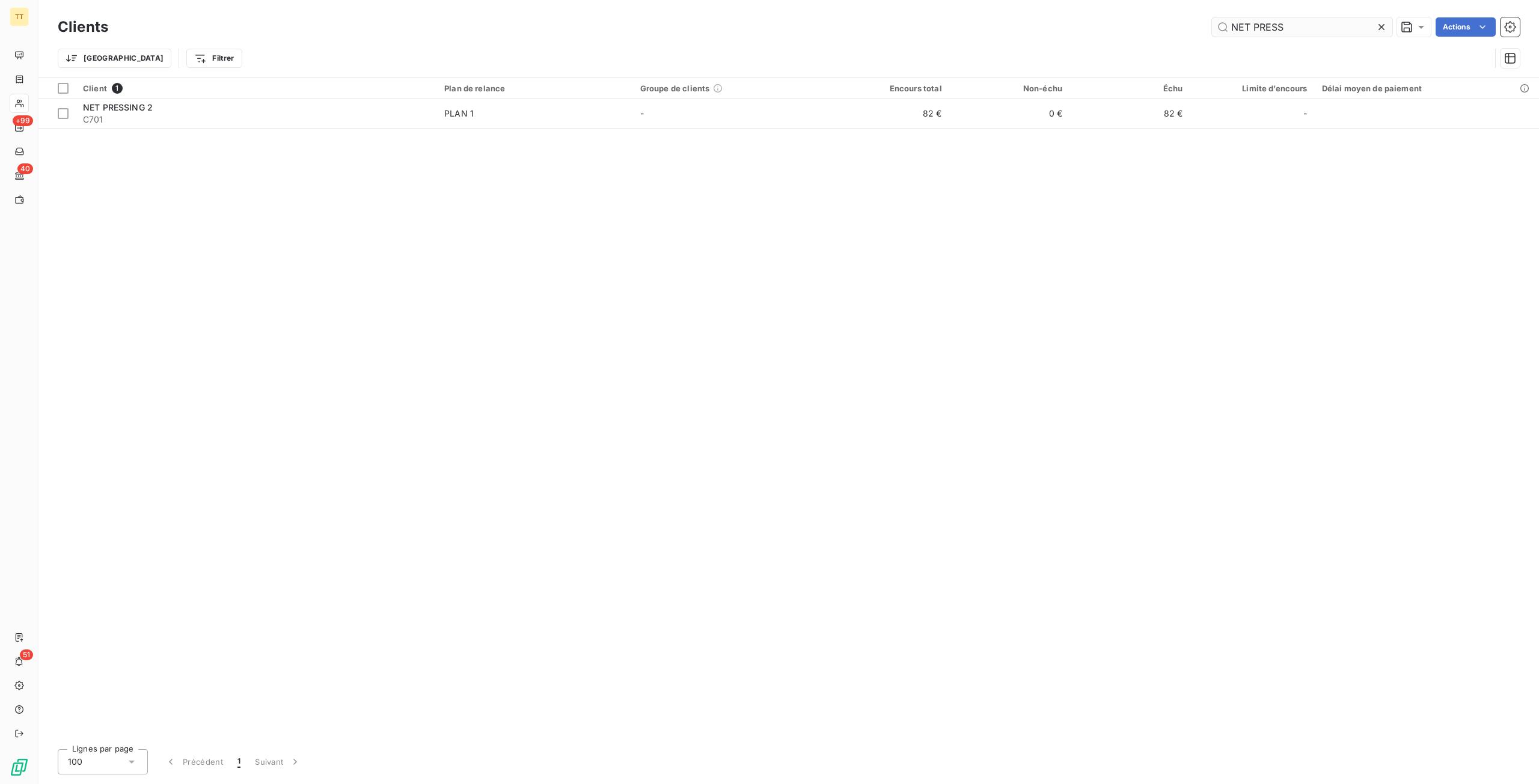
click at [1254, 30] on input "NET PRESS" at bounding box center [1302, 27] width 180 height 19
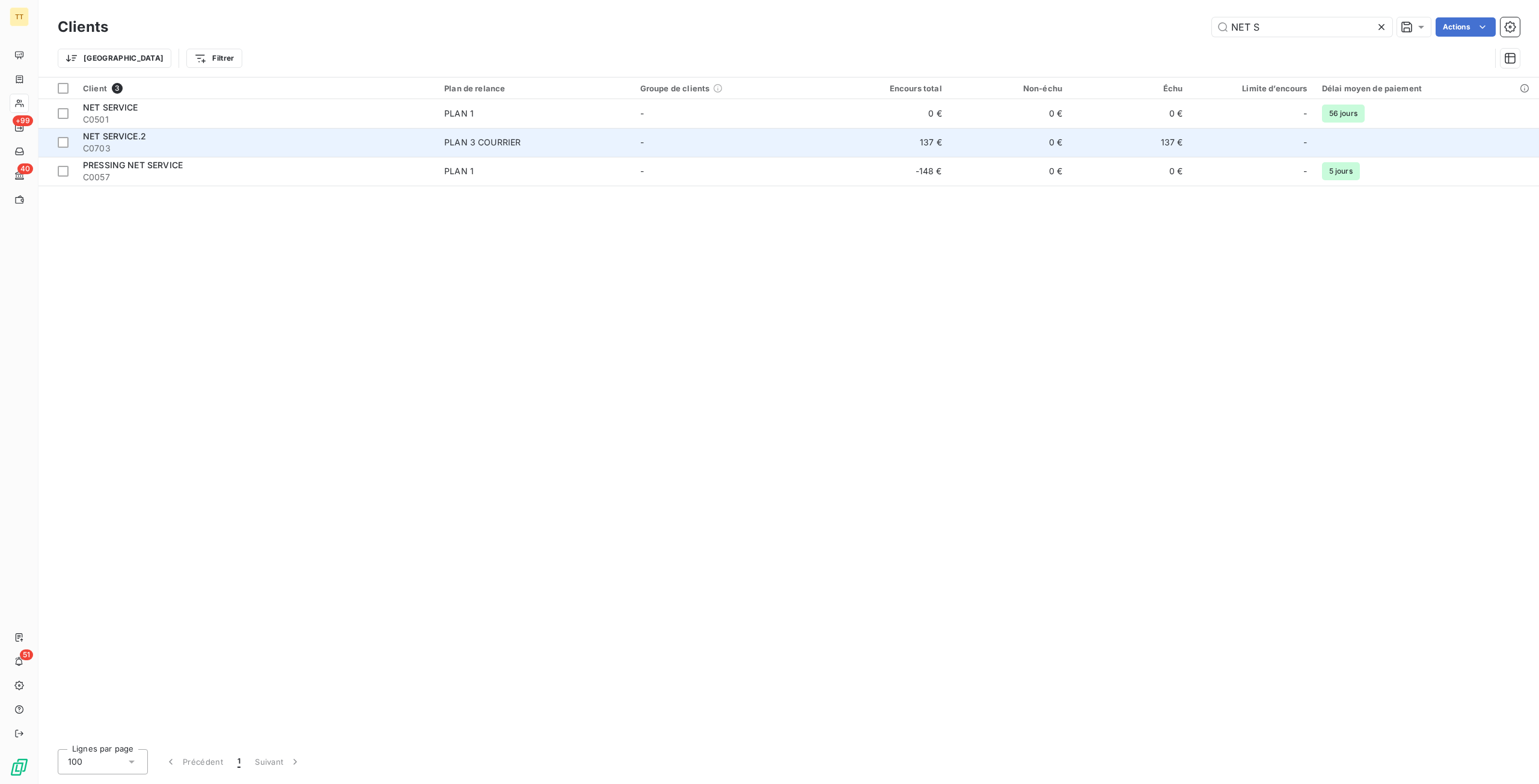
type input "NET S"
click at [501, 144] on div "PLAN 3 COURRIER" at bounding box center [482, 142] width 76 height 12
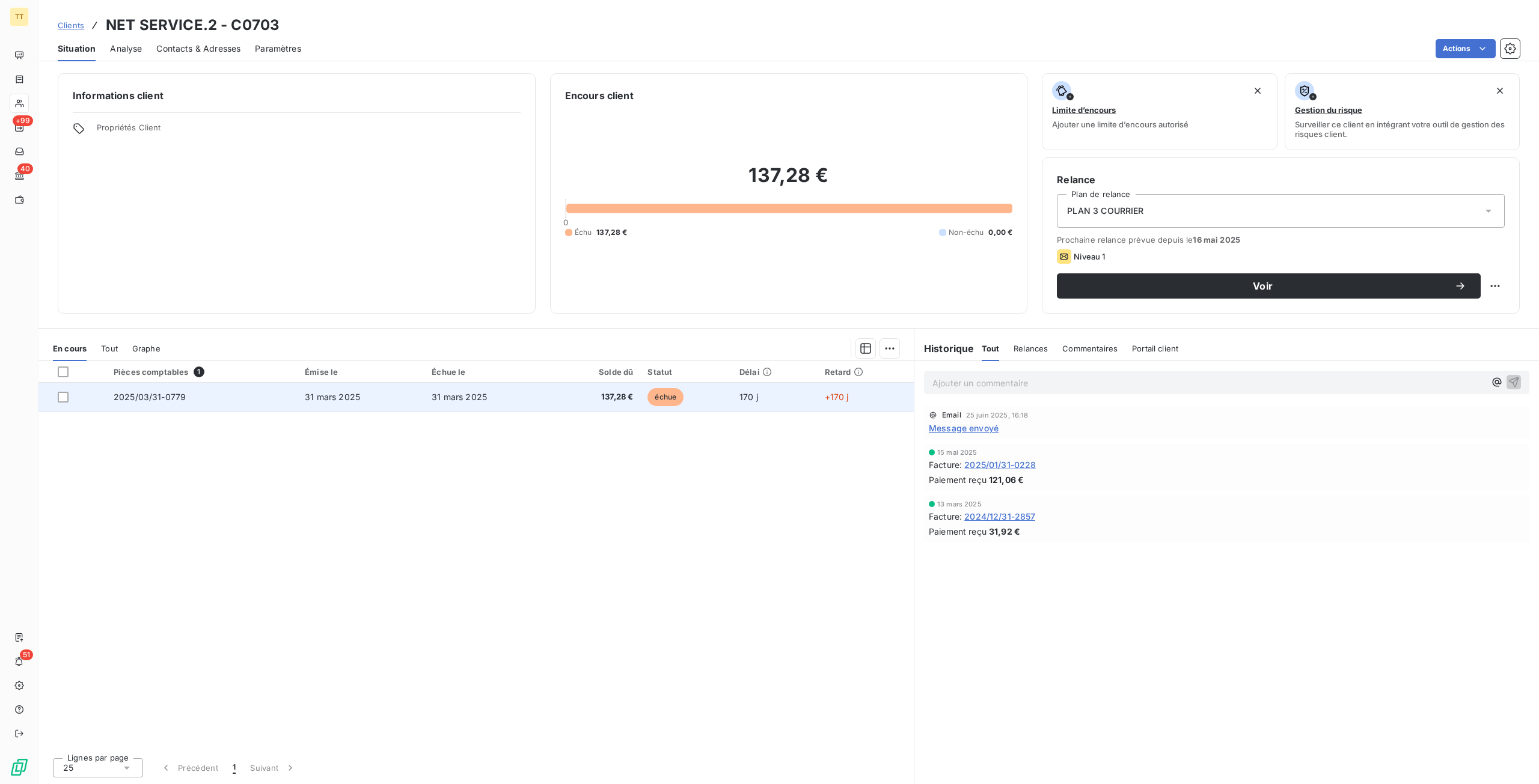
click at [309, 392] on span "31 mars 2025" at bounding box center [333, 397] width 55 height 10
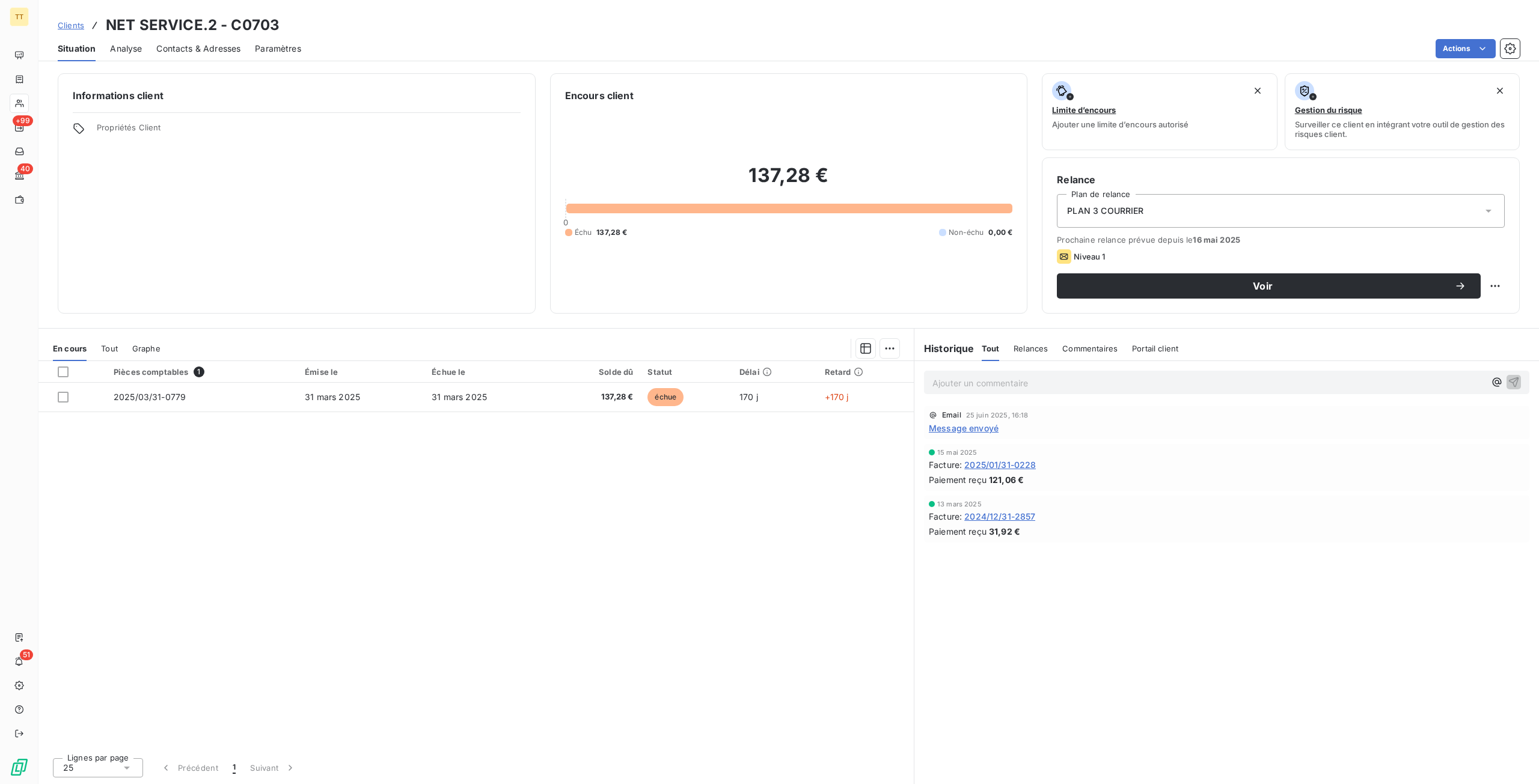
click at [994, 462] on span "2025/01/31-0228" at bounding box center [1000, 465] width 72 height 13
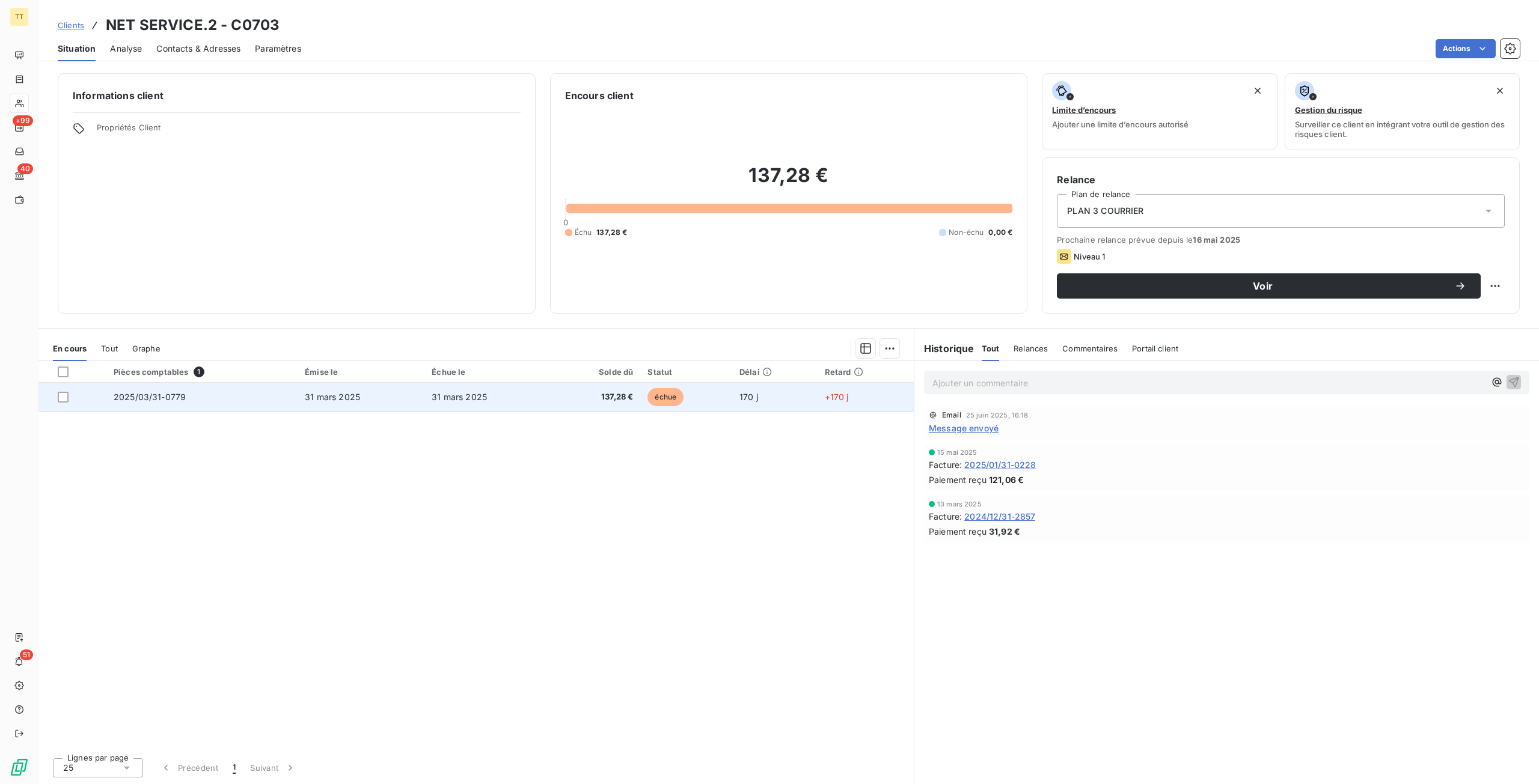
click at [267, 391] on td "2025/03/31-0779" at bounding box center [202, 397] width 191 height 29
click at [338, 400] on span "31 mars 2025" at bounding box center [333, 397] width 55 height 10
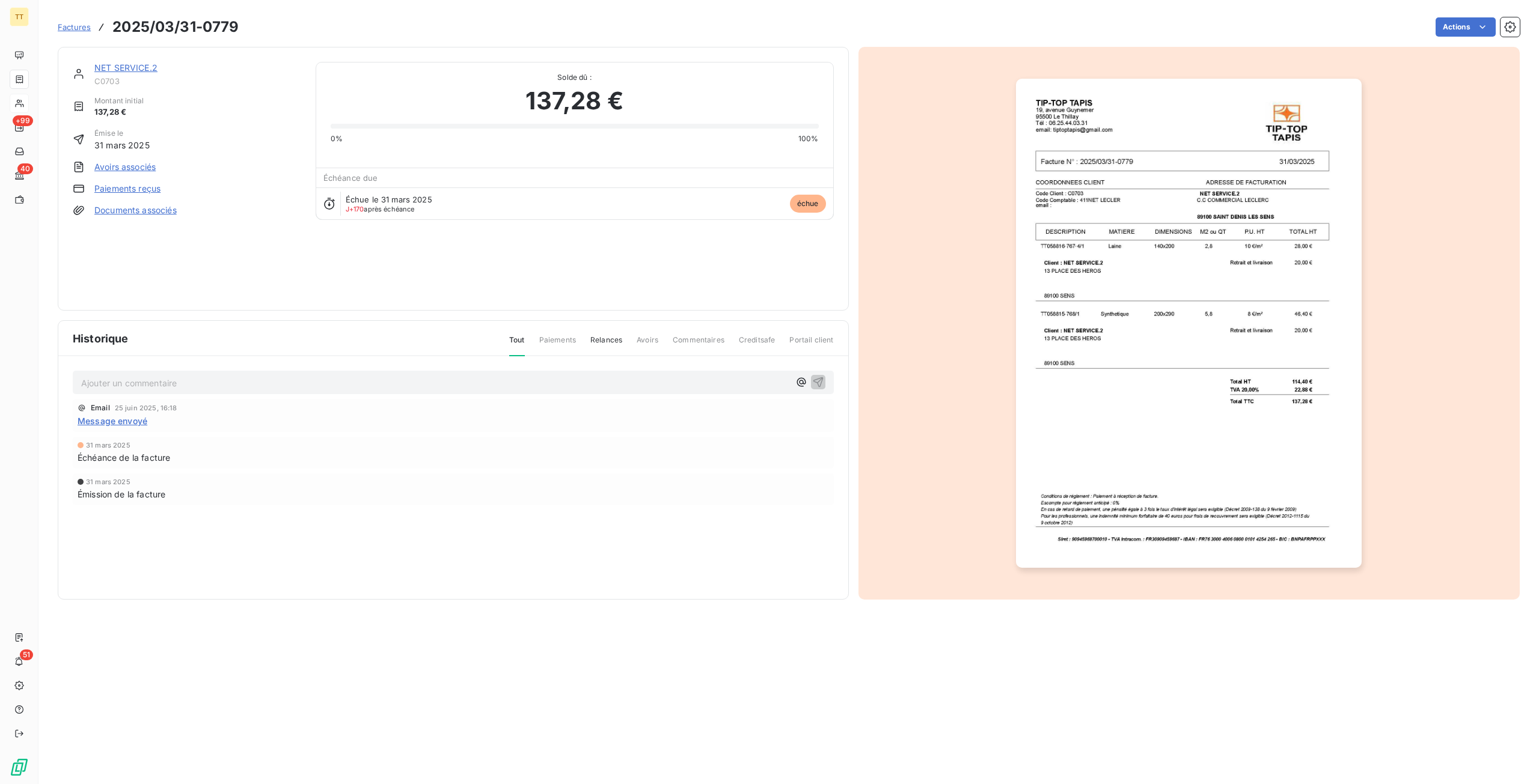
click at [1181, 396] on img "button" at bounding box center [1188, 323] width 345 height 489
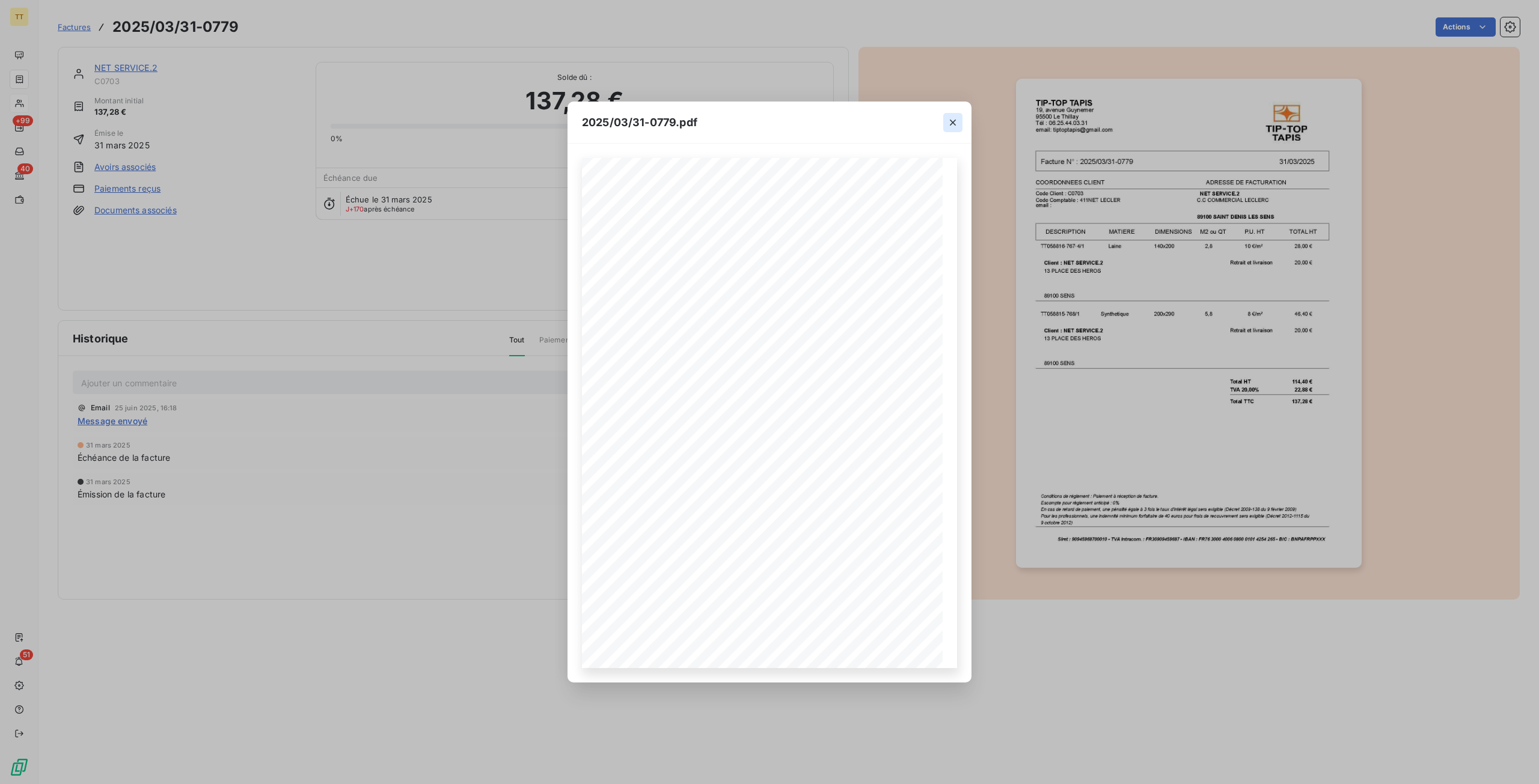
click at [950, 117] on icon "button" at bounding box center [953, 122] width 12 height 12
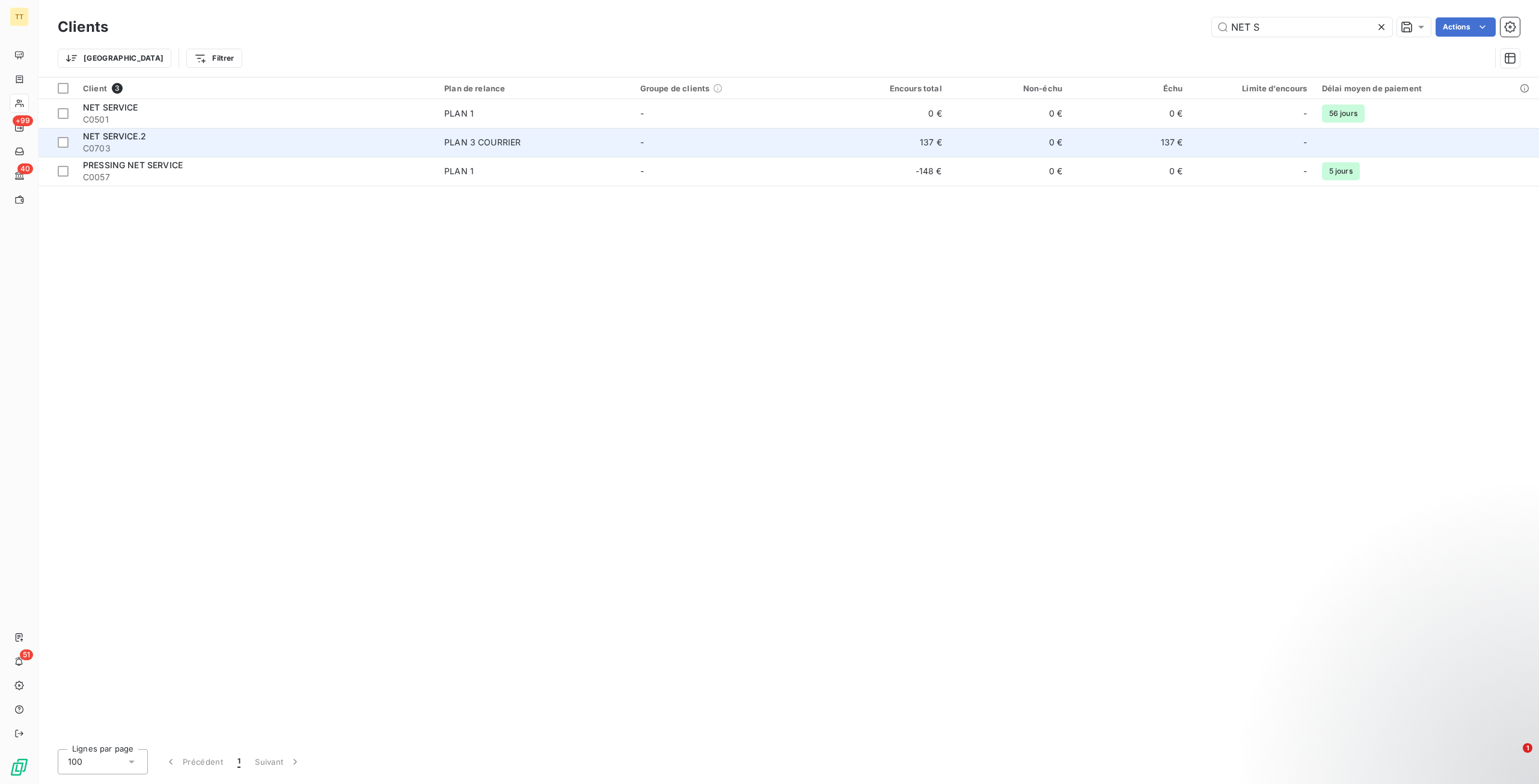
click at [902, 149] on td "137 €" at bounding box center [888, 142] width 121 height 29
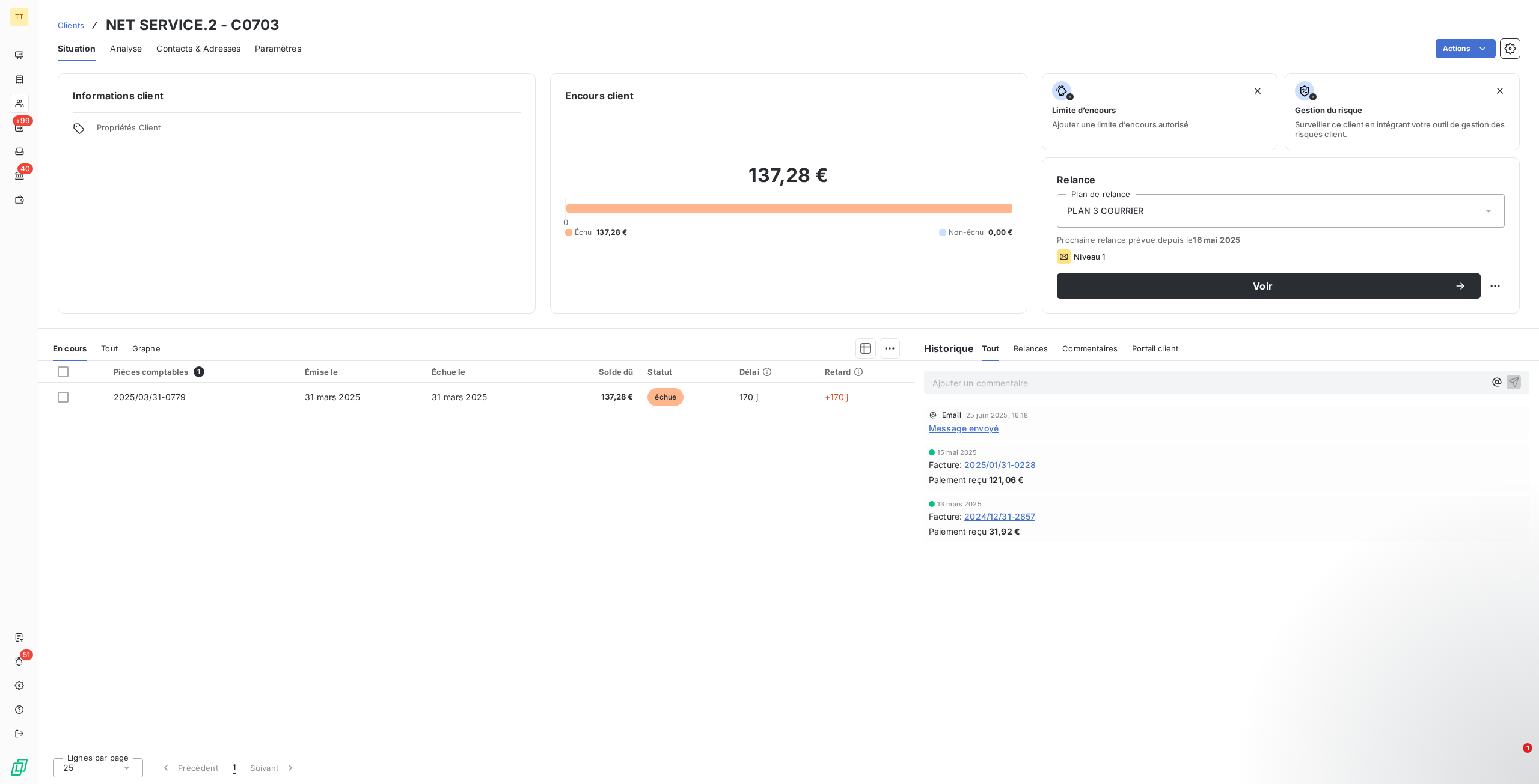
click at [969, 384] on p "Ajouter un commentaire ﻿" at bounding box center [1208, 383] width 552 height 15
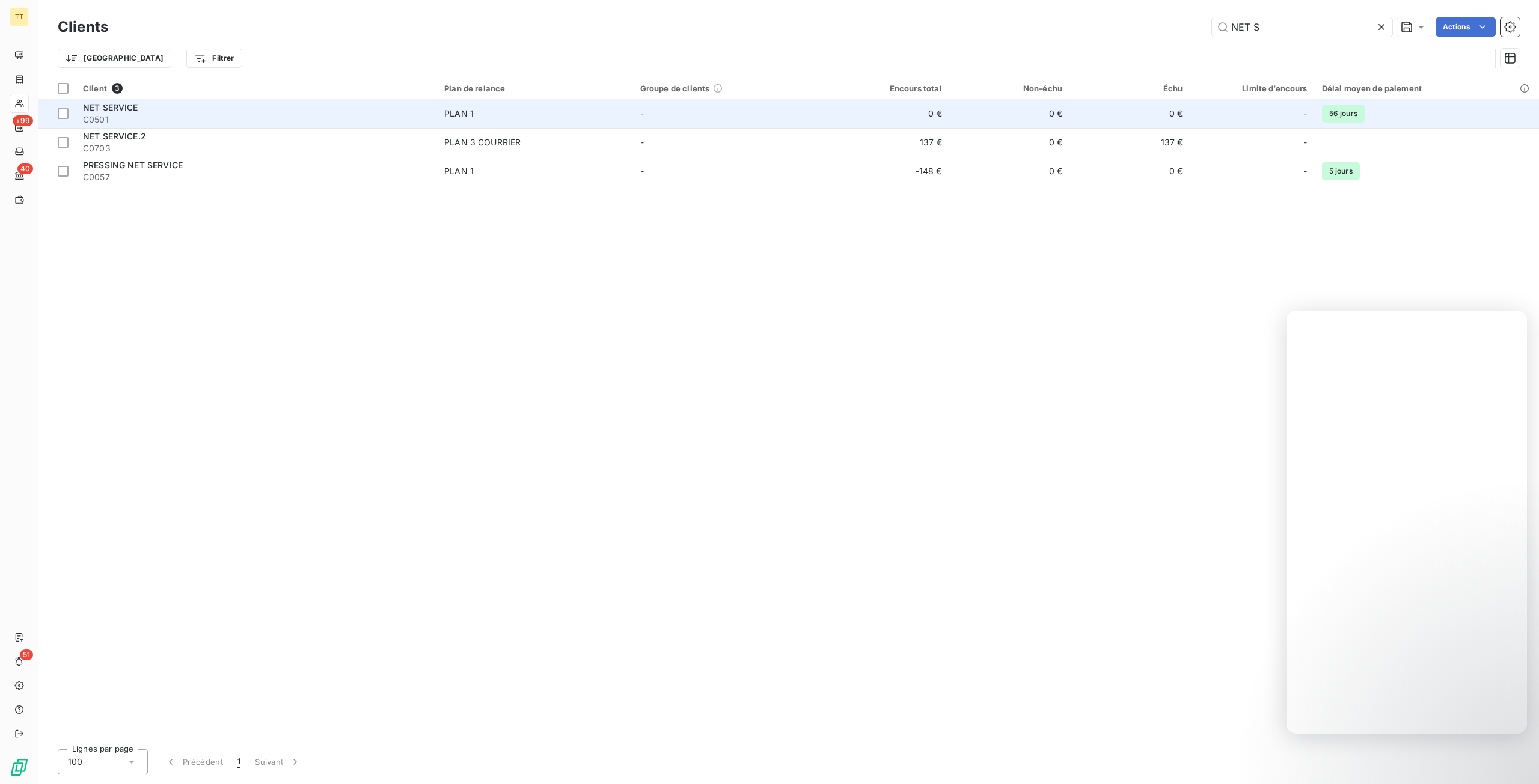
drag, startPoint x: 815, startPoint y: 502, endPoint x: 342, endPoint y: 115, distance: 611.1
click at [815, 502] on div "Client 3 Plan de relance Groupe de clients Encours total Non-échu Échu Limite d…" at bounding box center [789, 408] width 1500 height 662
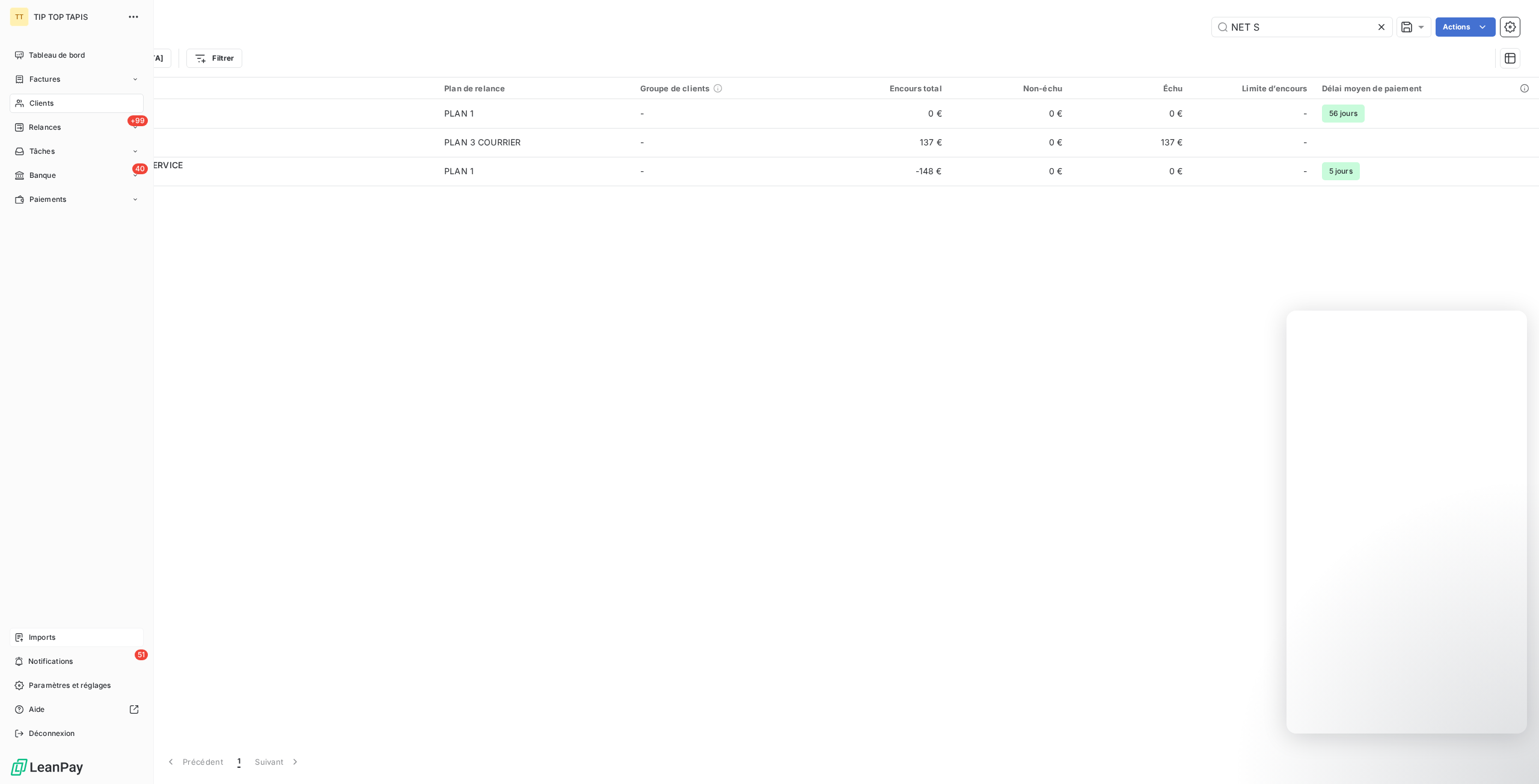
click at [40, 645] on div "Imports" at bounding box center [77, 638] width 134 height 19
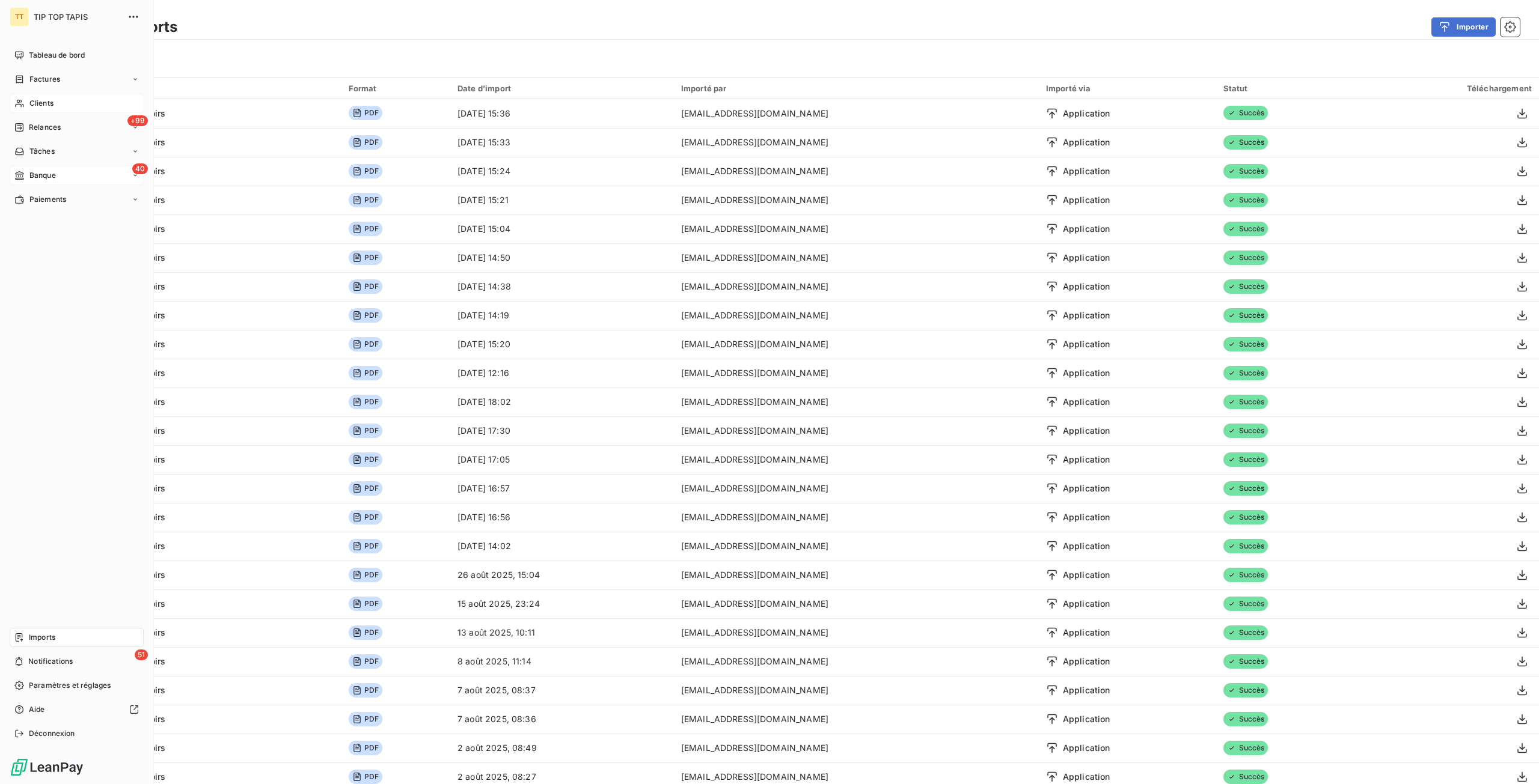
click at [25, 182] on div "40 Banque" at bounding box center [77, 175] width 134 height 19
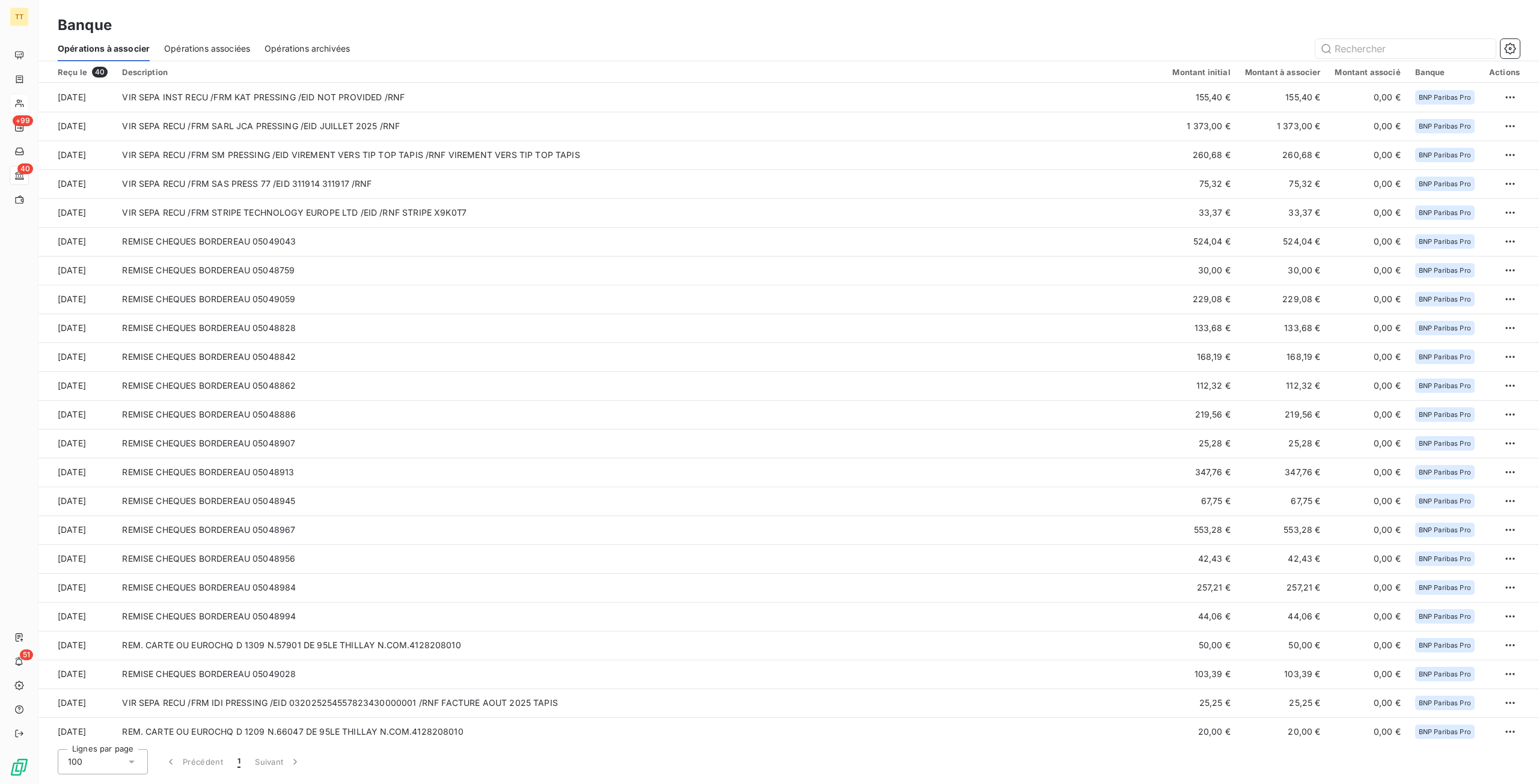
click at [238, 51] on span "Opérations associées" at bounding box center [207, 48] width 86 height 12
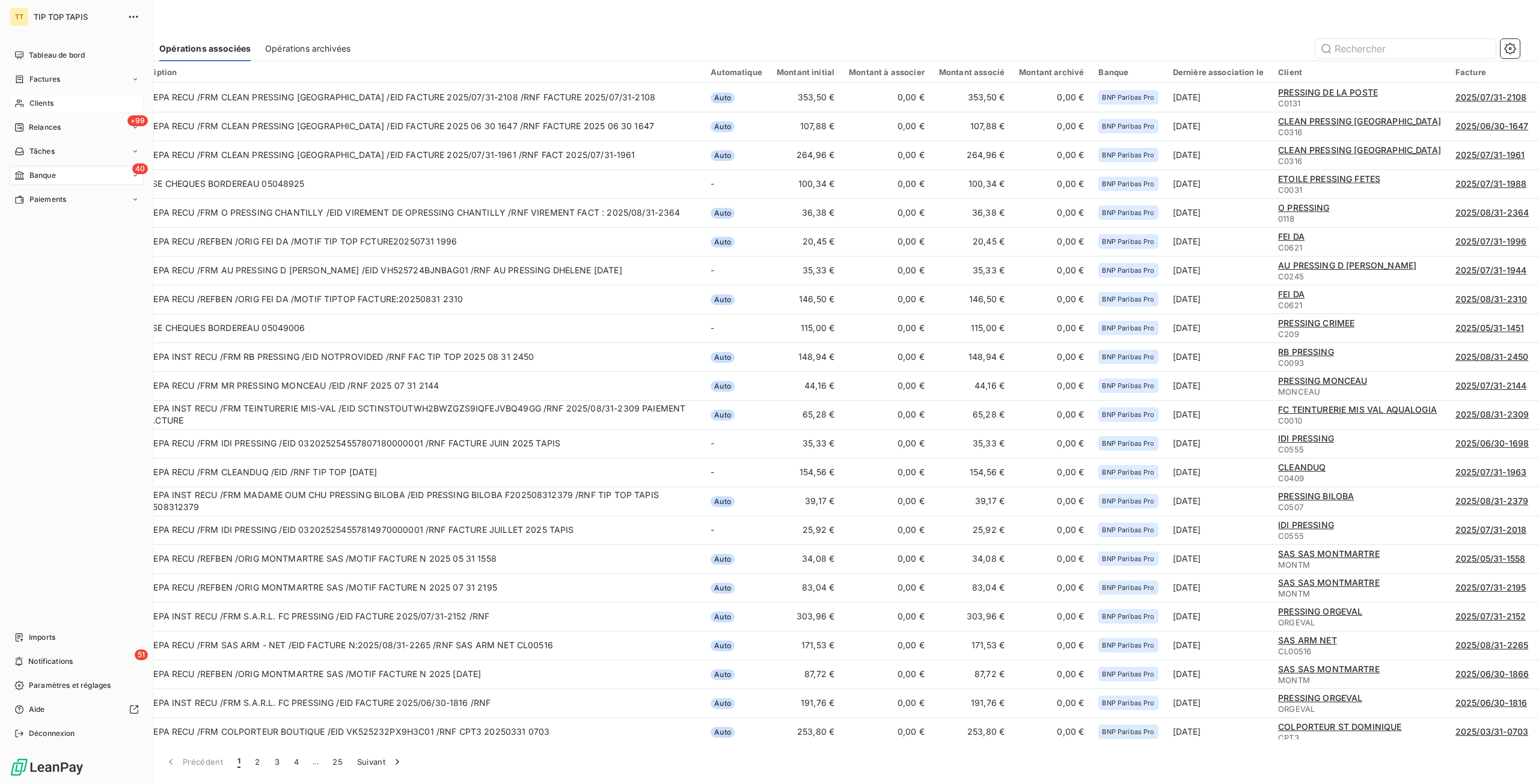
click at [79, 175] on div "40 Banque" at bounding box center [77, 175] width 134 height 19
click at [87, 201] on span "Opérations à associer" at bounding box center [67, 199] width 76 height 11
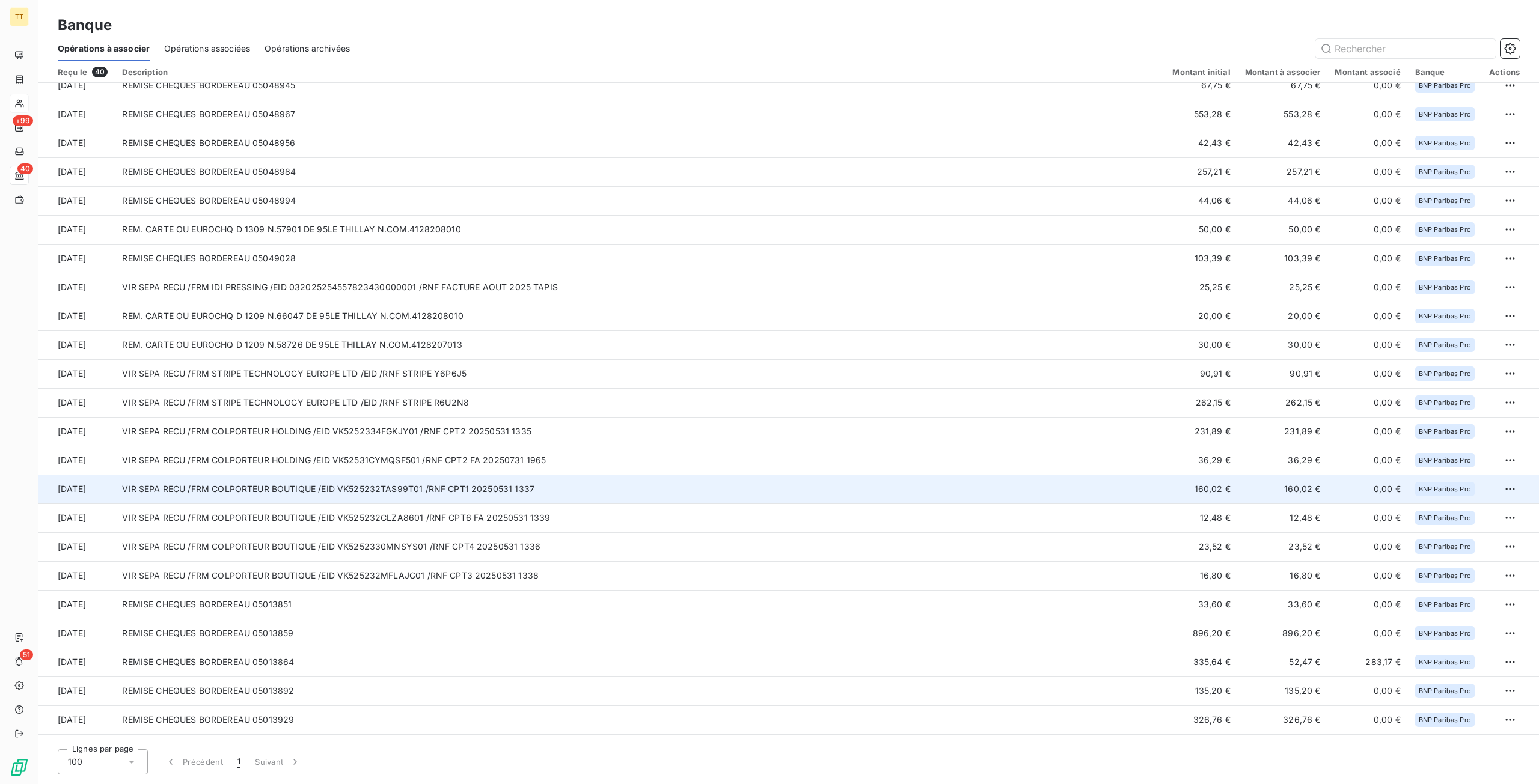
scroll to position [497, 0]
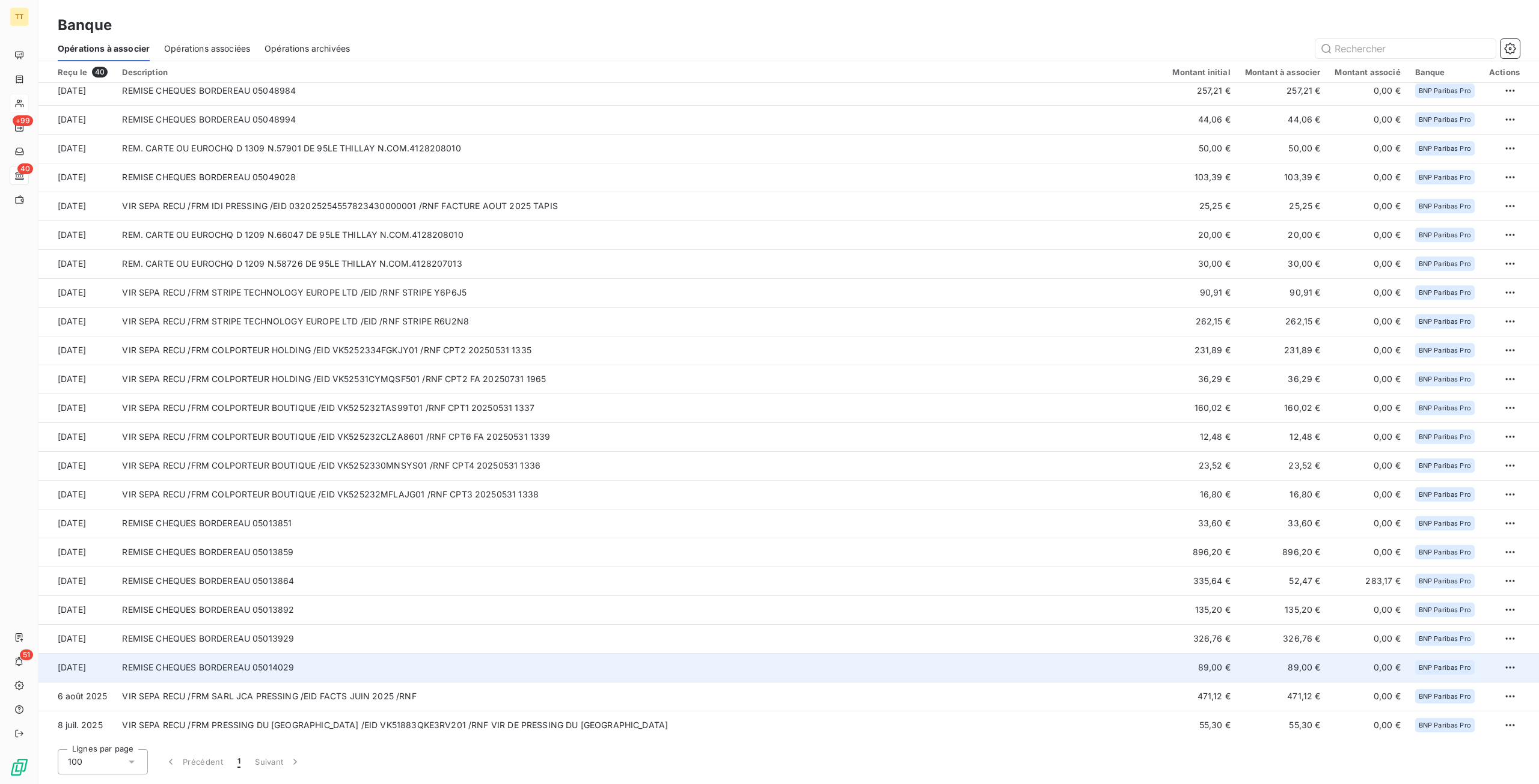
click at [385, 665] on td "REMISE CHEQUES BORDEREAU 05014029" at bounding box center [639, 667] width 1050 height 29
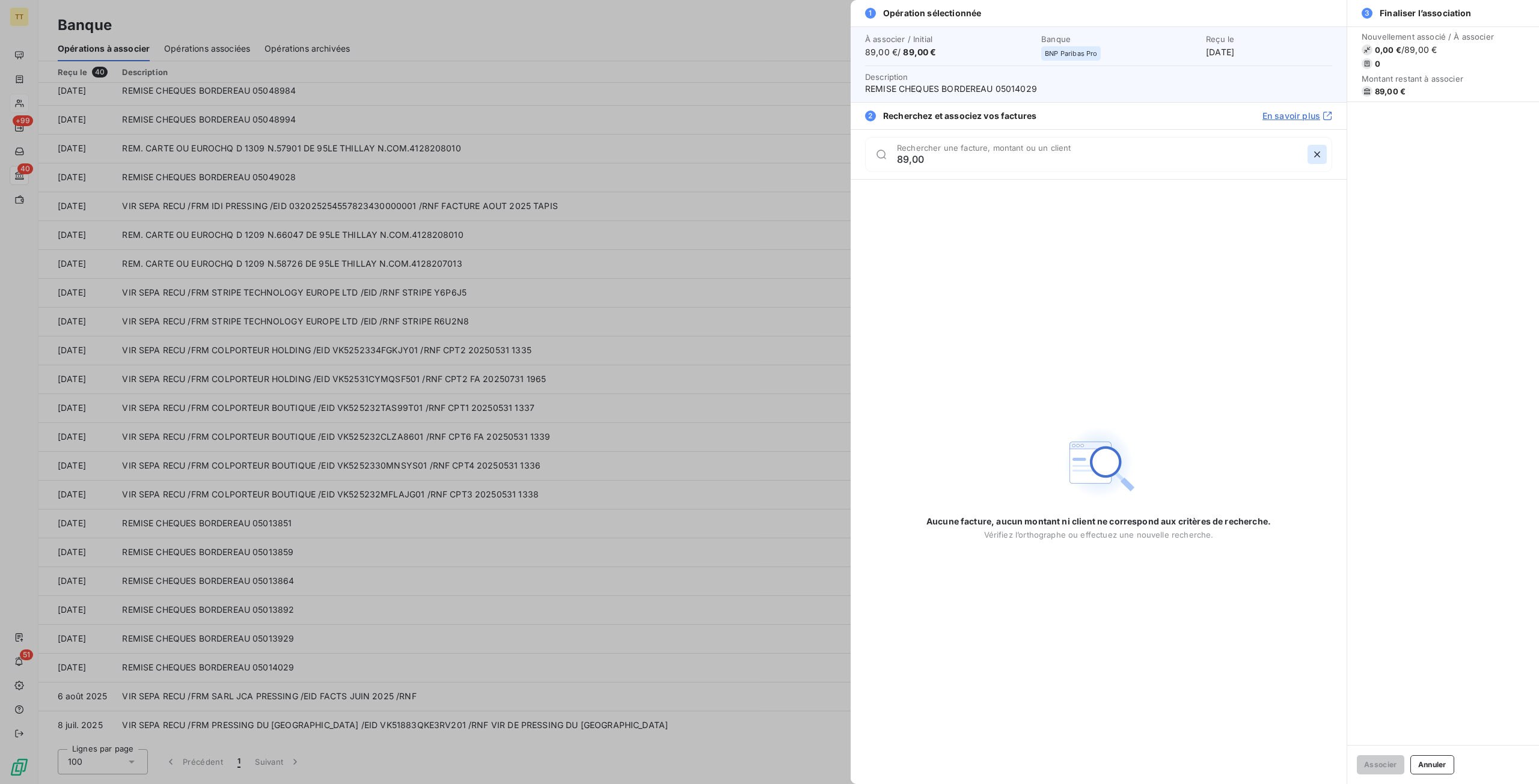
type input "89,00"
click at [1318, 157] on icon "button" at bounding box center [1317, 154] width 12 height 12
click at [768, 379] on div at bounding box center [770, 392] width 1539 height 784
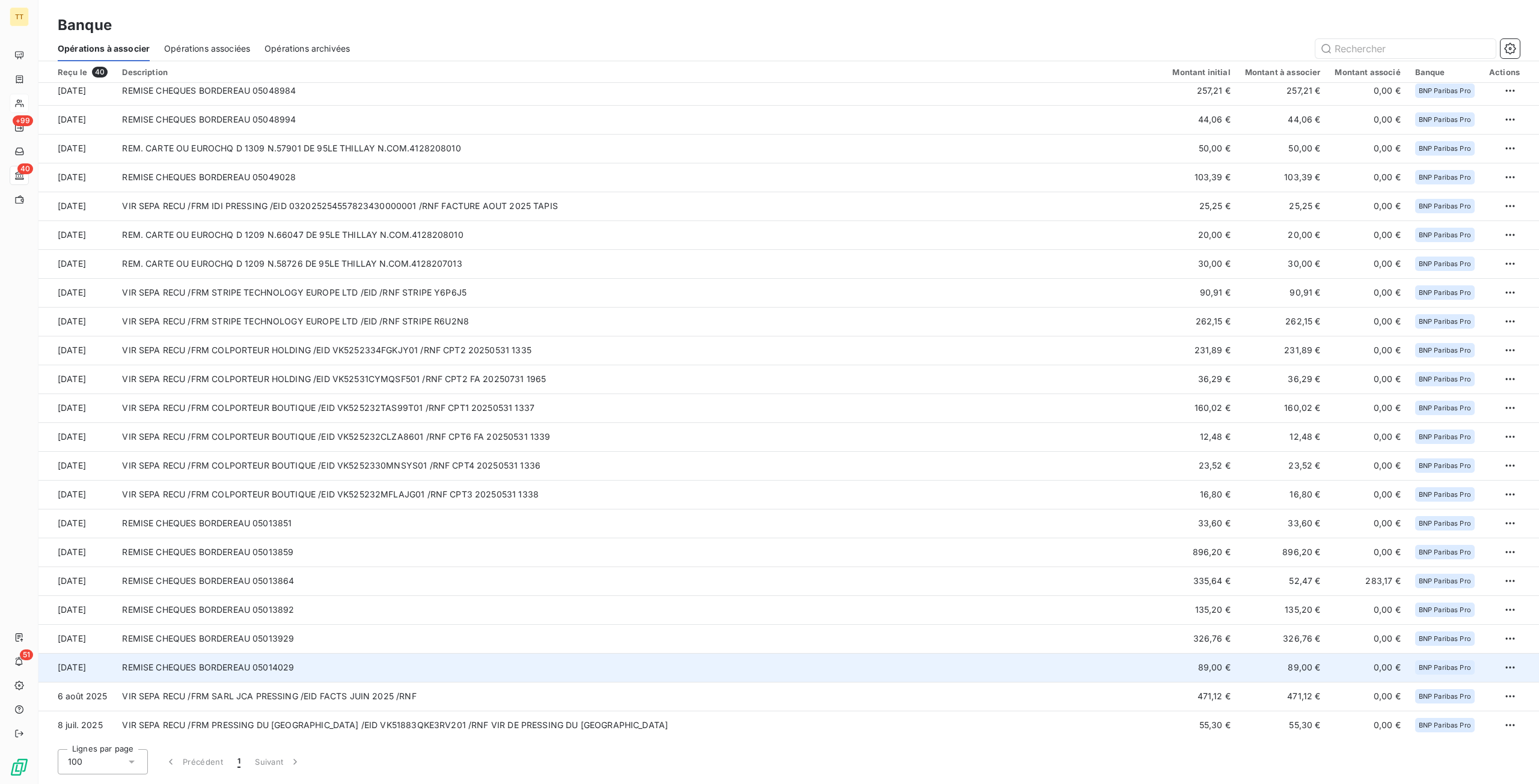
click at [391, 664] on td "REMISE CHEQUES BORDEREAU 05014029" at bounding box center [639, 667] width 1050 height 29
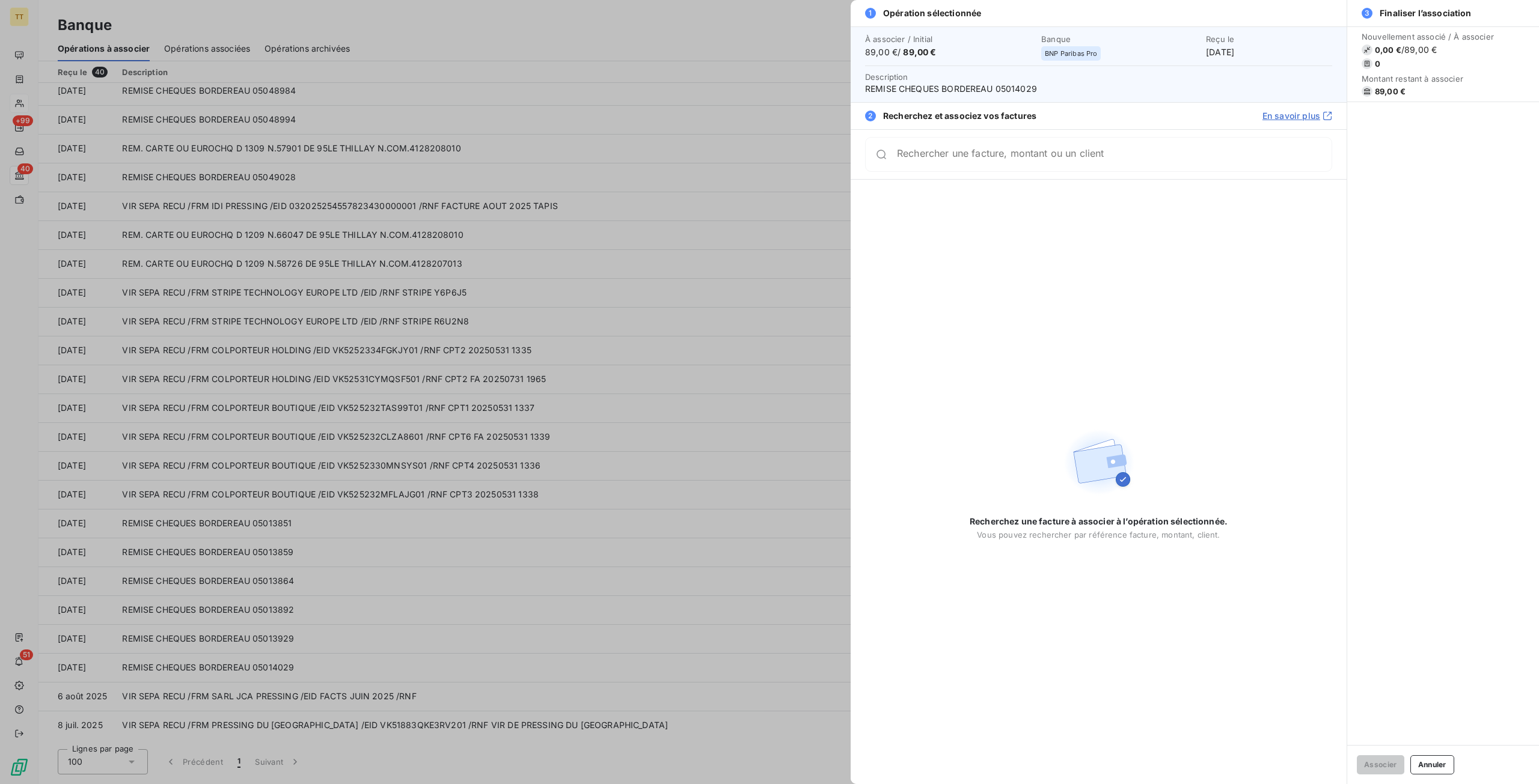
drag, startPoint x: 347, startPoint y: 562, endPoint x: 313, endPoint y: 546, distance: 37.6
click at [348, 562] on div at bounding box center [770, 392] width 1539 height 784
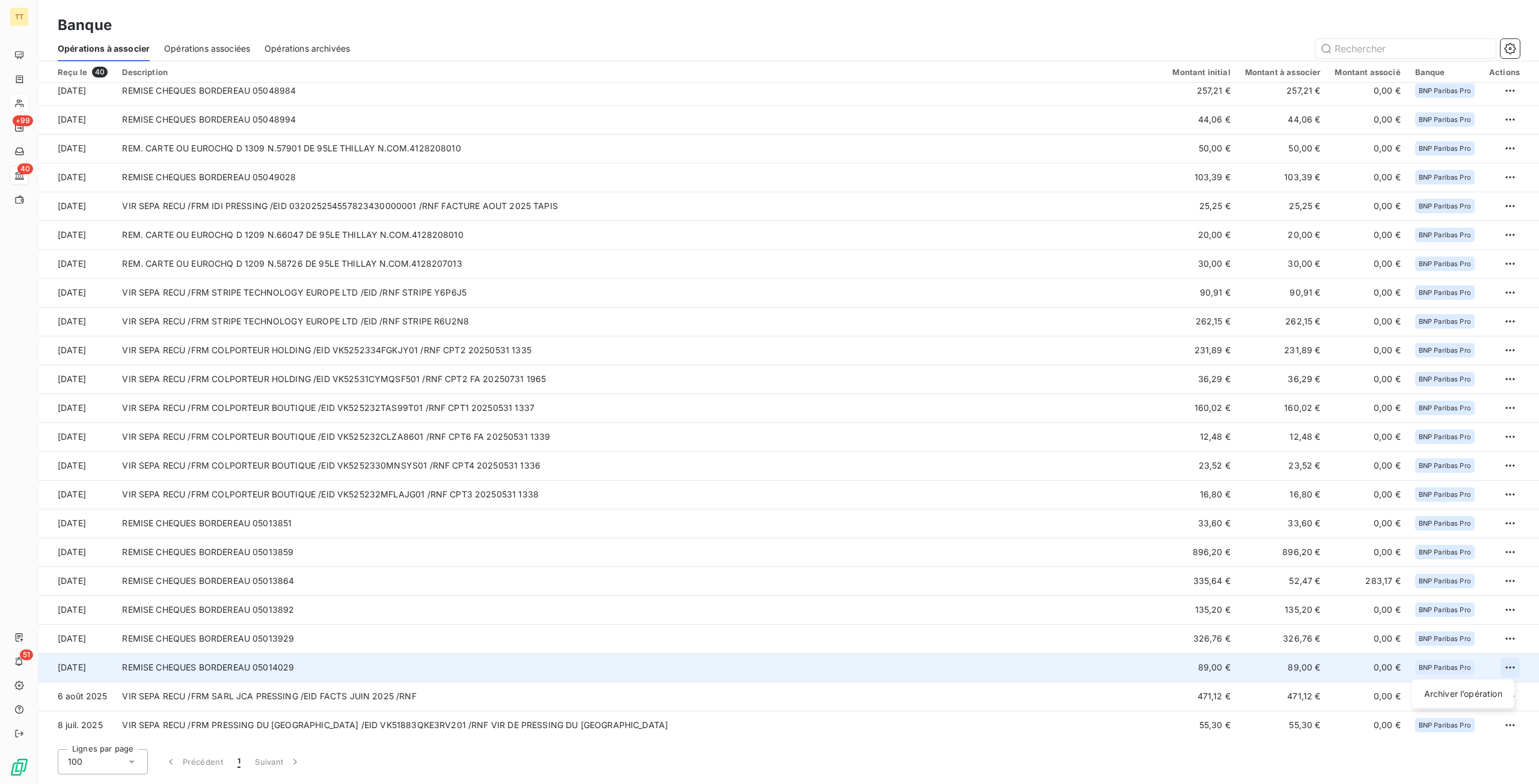
click at [1502, 669] on html "TT +99 40 51 Banque Opérations à associer Opérations associées Opérations archi…" at bounding box center [770, 392] width 1539 height 784
click at [1484, 704] on div "Archiver l’opération" at bounding box center [1463, 694] width 102 height 29
click at [1484, 700] on div "Archiver l’opération" at bounding box center [1463, 694] width 93 height 19
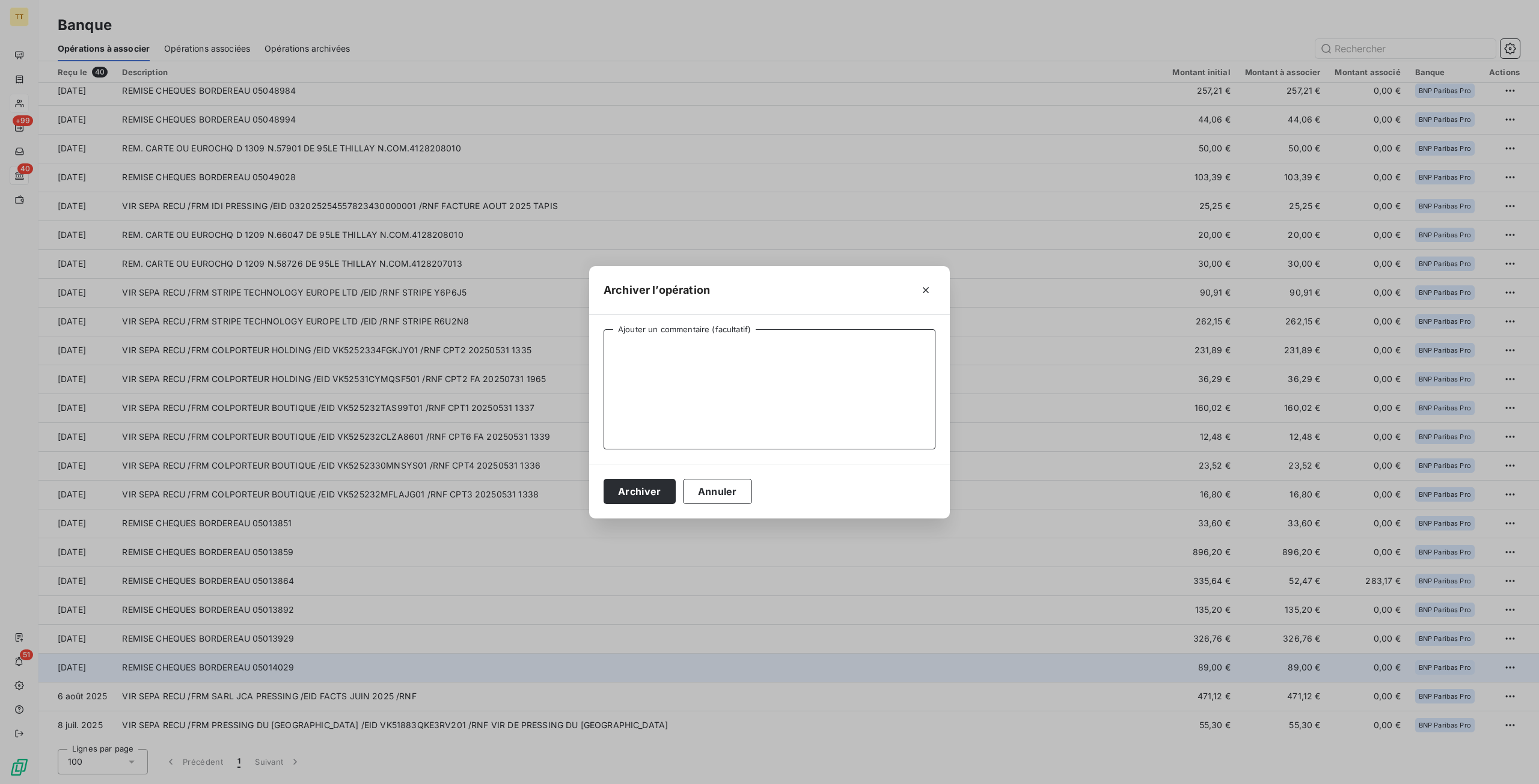
click at [650, 365] on textarea "Ajouter un commentaire (facultatif)" at bounding box center [769, 389] width 332 height 120
type textarea "CLIENT PARTICULIER SEPTEMBRE"
click at [621, 493] on button "Archiver" at bounding box center [639, 491] width 72 height 25
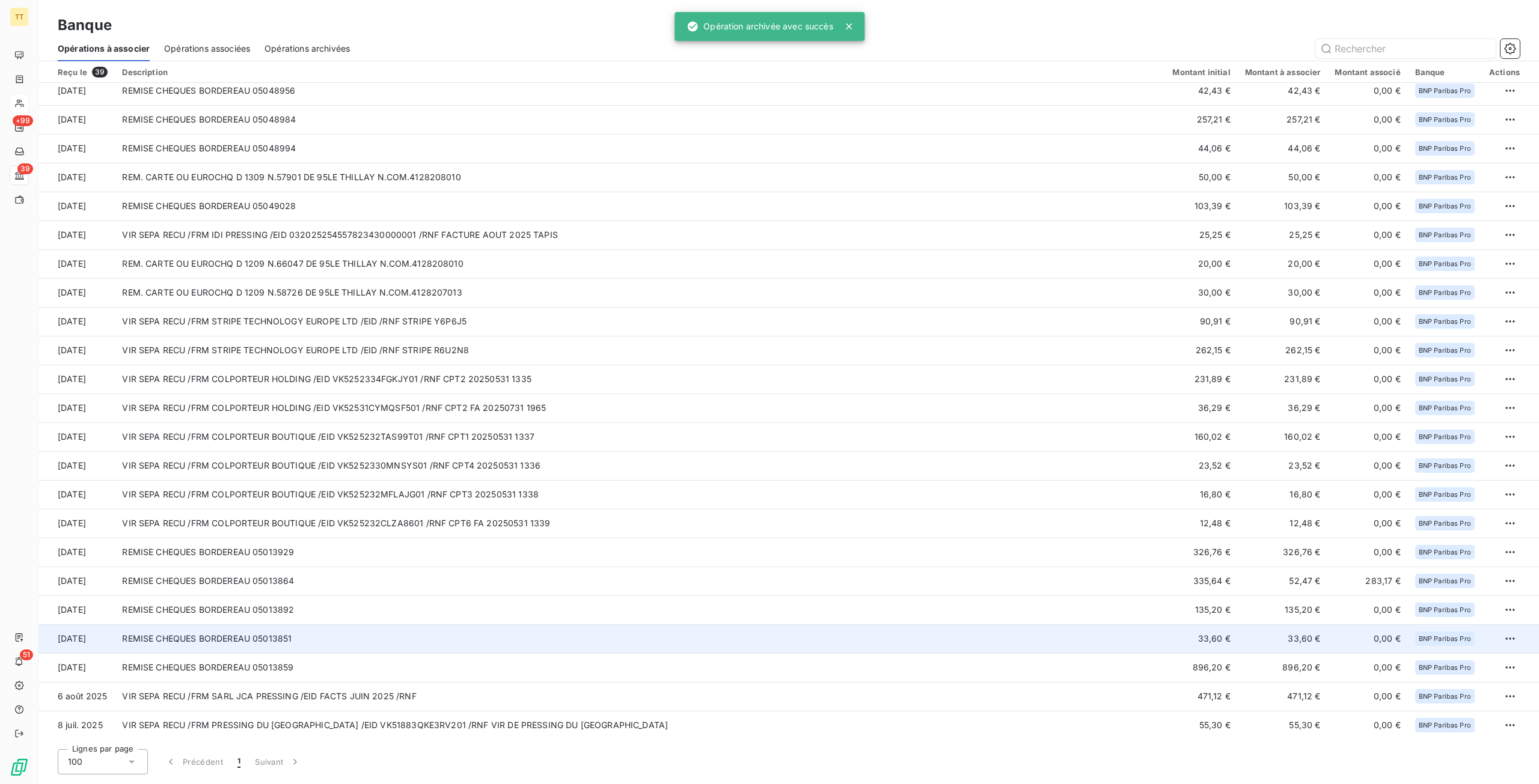
click at [772, 627] on td "REMISE CHEQUES BORDEREAU 05013851" at bounding box center [639, 638] width 1050 height 29
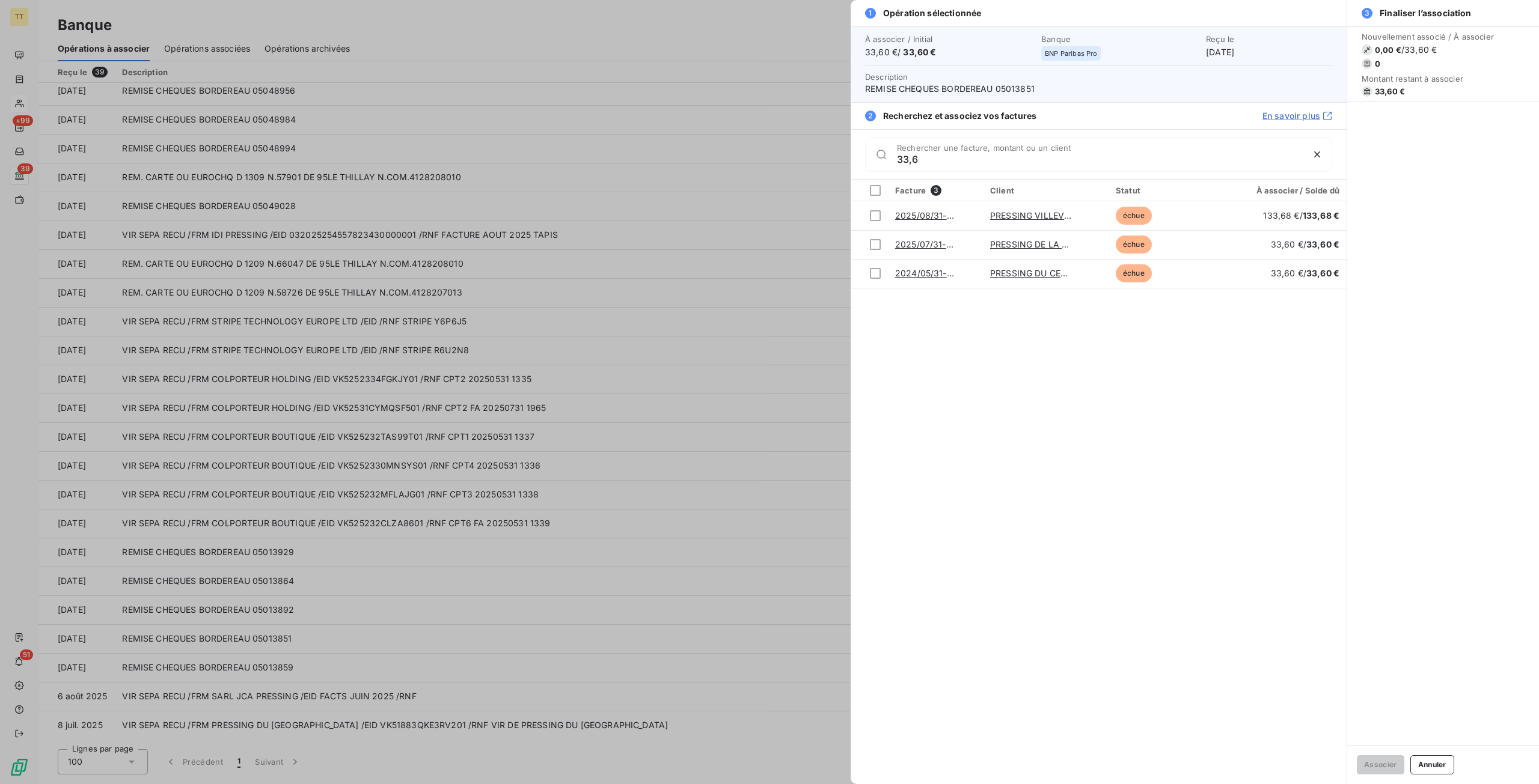
type input "33,6"
click at [870, 239] on div at bounding box center [875, 244] width 11 height 11
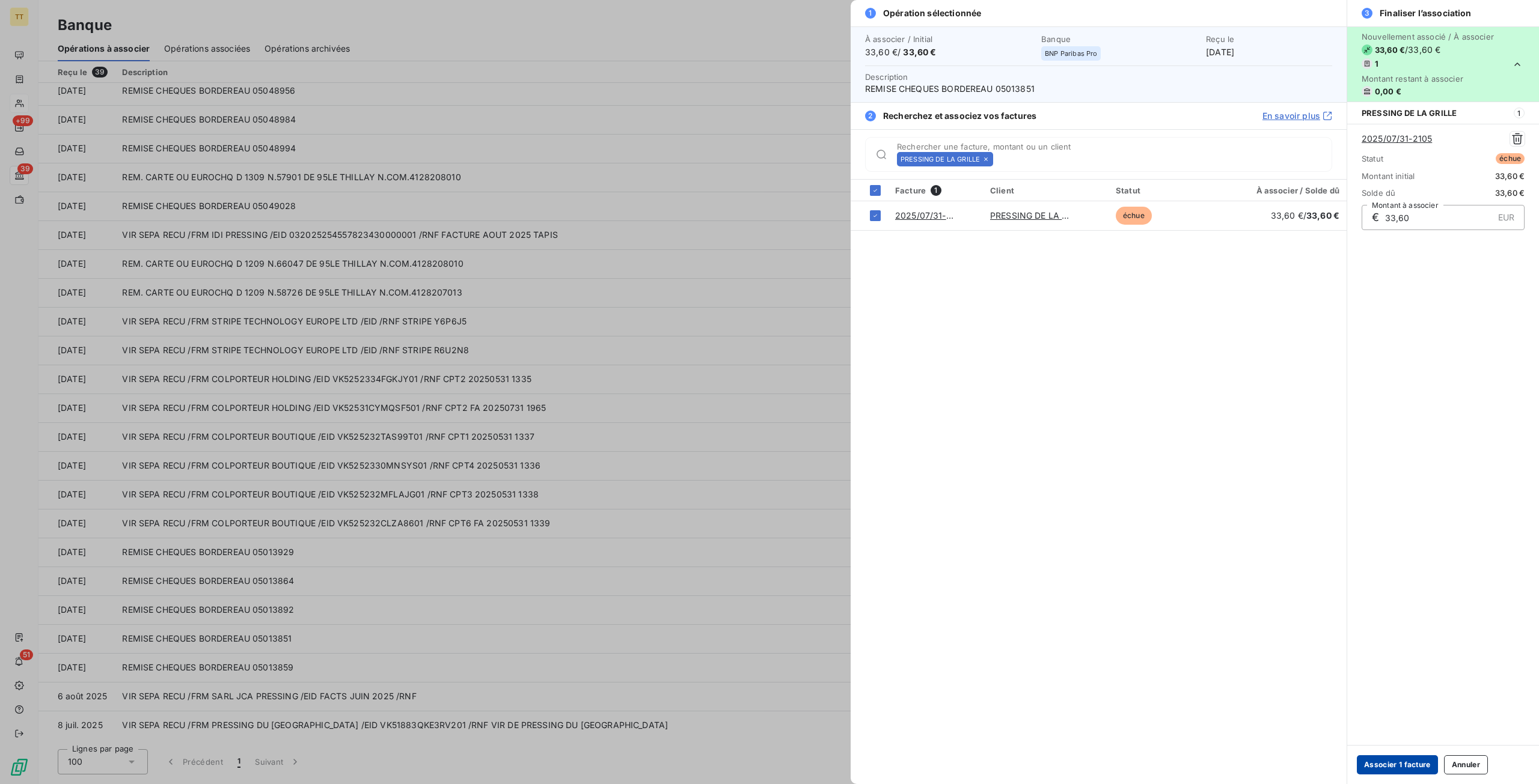
click at [1395, 766] on button "Associer 1 facture" at bounding box center [1397, 765] width 81 height 19
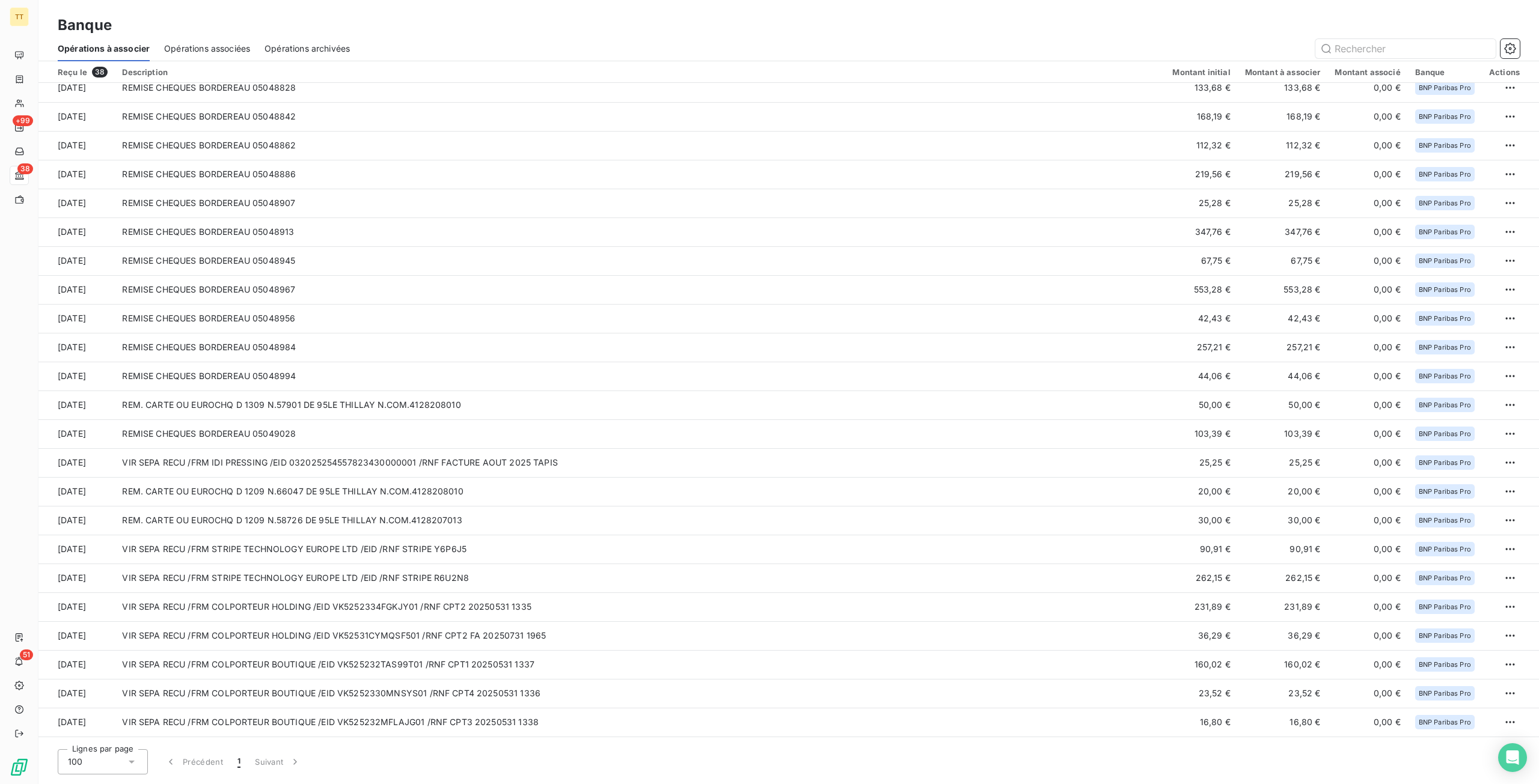
scroll to position [439, 0]
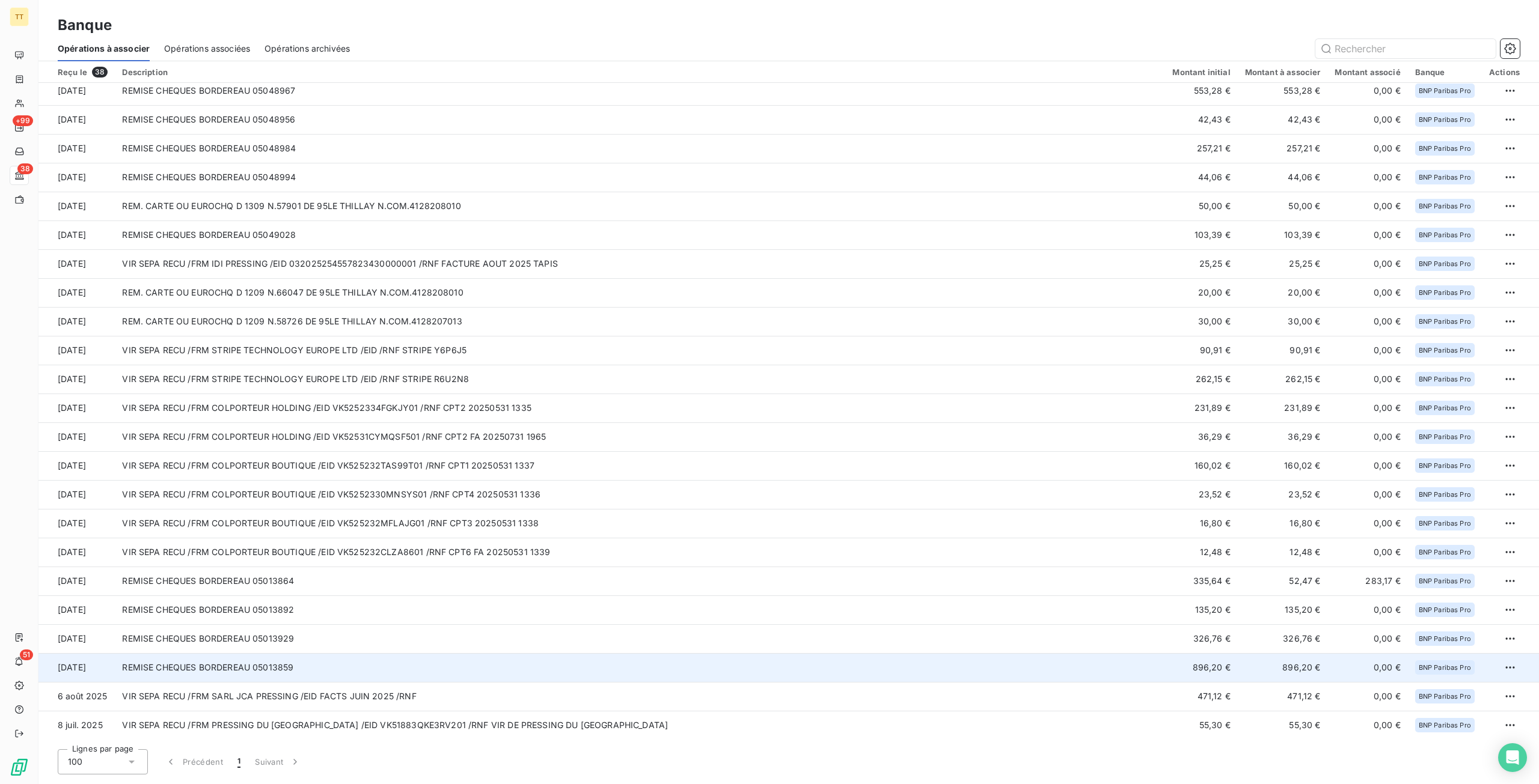
click at [310, 673] on td "REMISE CHEQUES BORDEREAU 05013859" at bounding box center [639, 667] width 1050 height 29
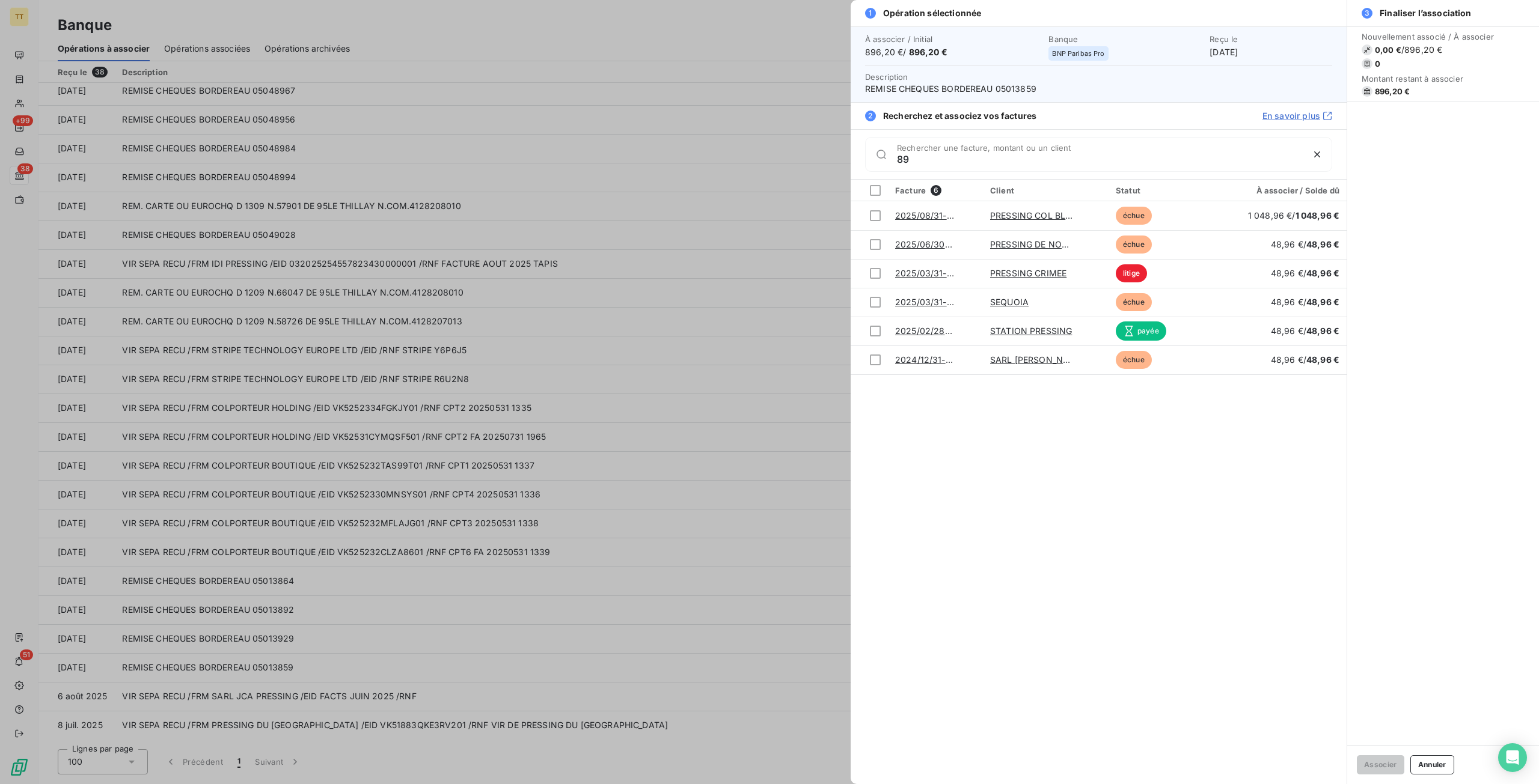
type input "8"
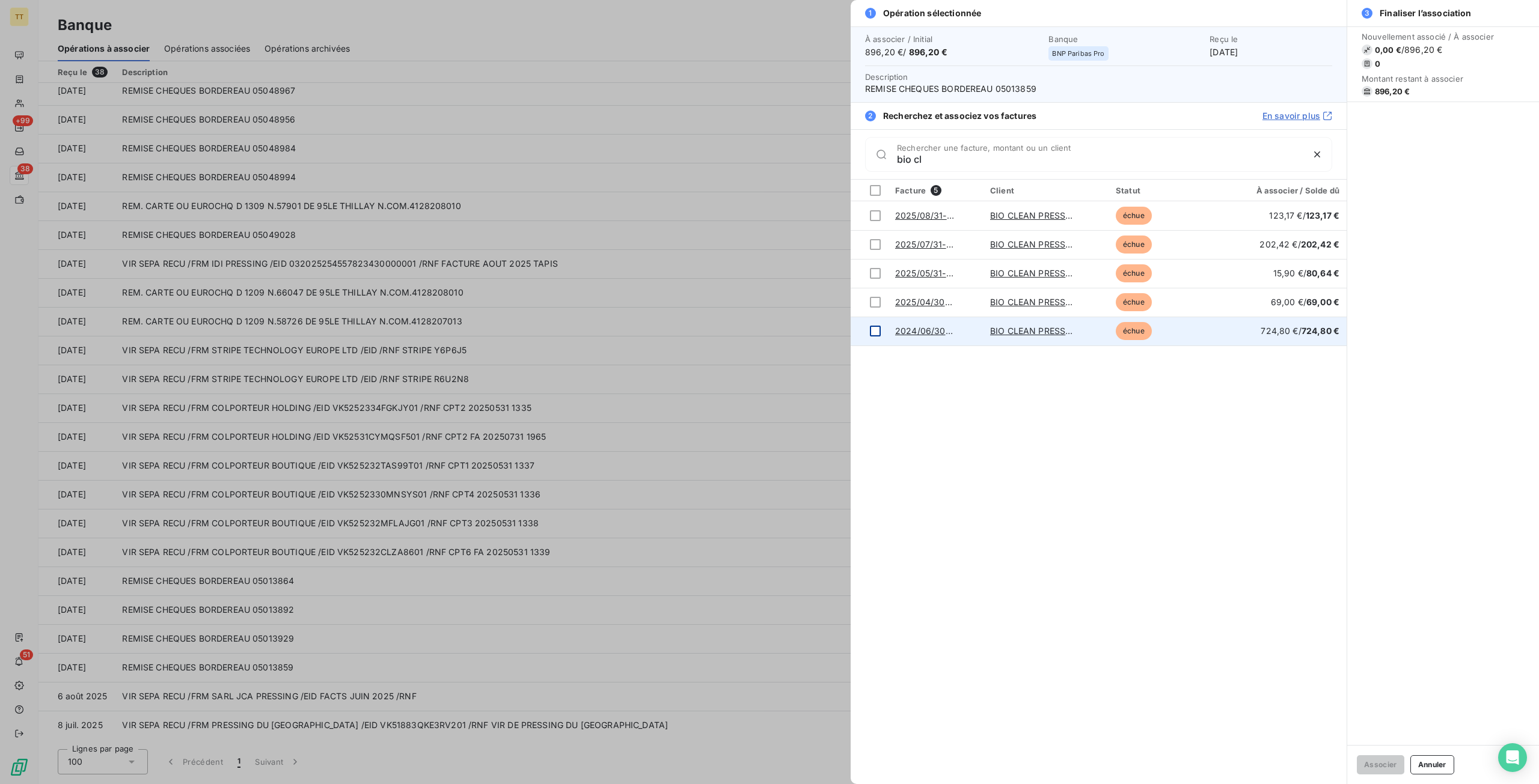
type input "bio cl"
click at [876, 331] on div at bounding box center [875, 330] width 11 height 11
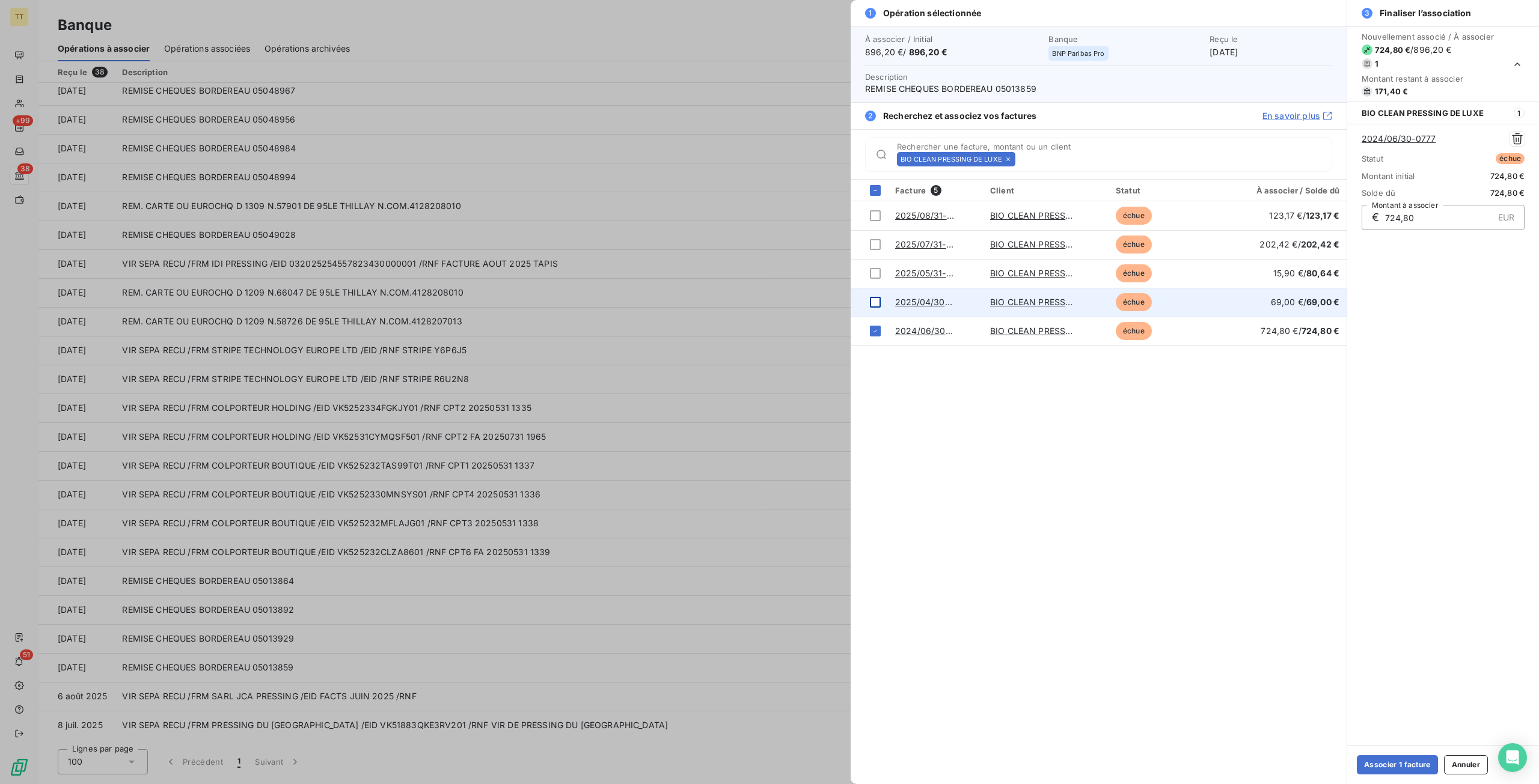
click at [879, 299] on div at bounding box center [875, 302] width 11 height 11
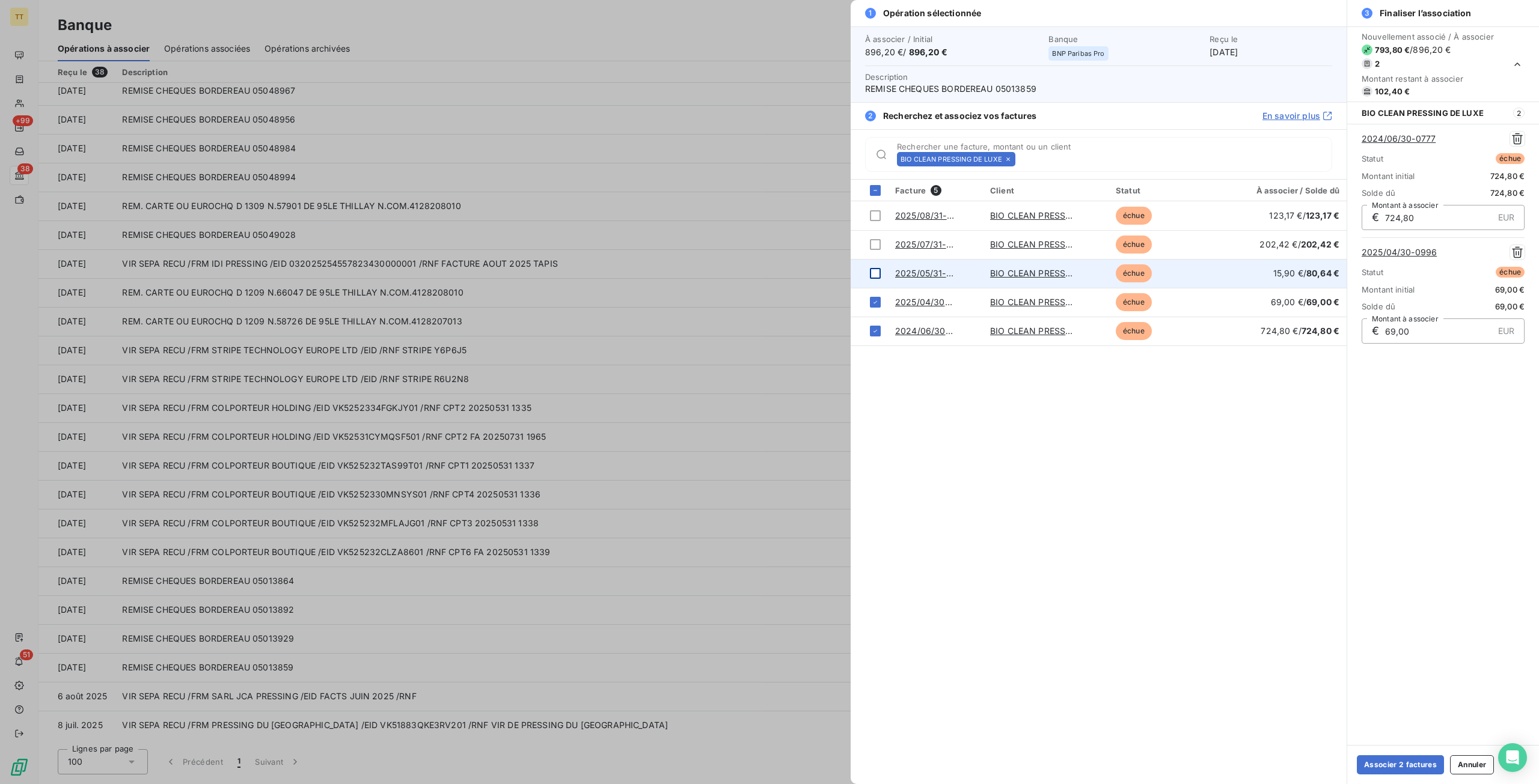
click at [873, 270] on div at bounding box center [875, 273] width 11 height 11
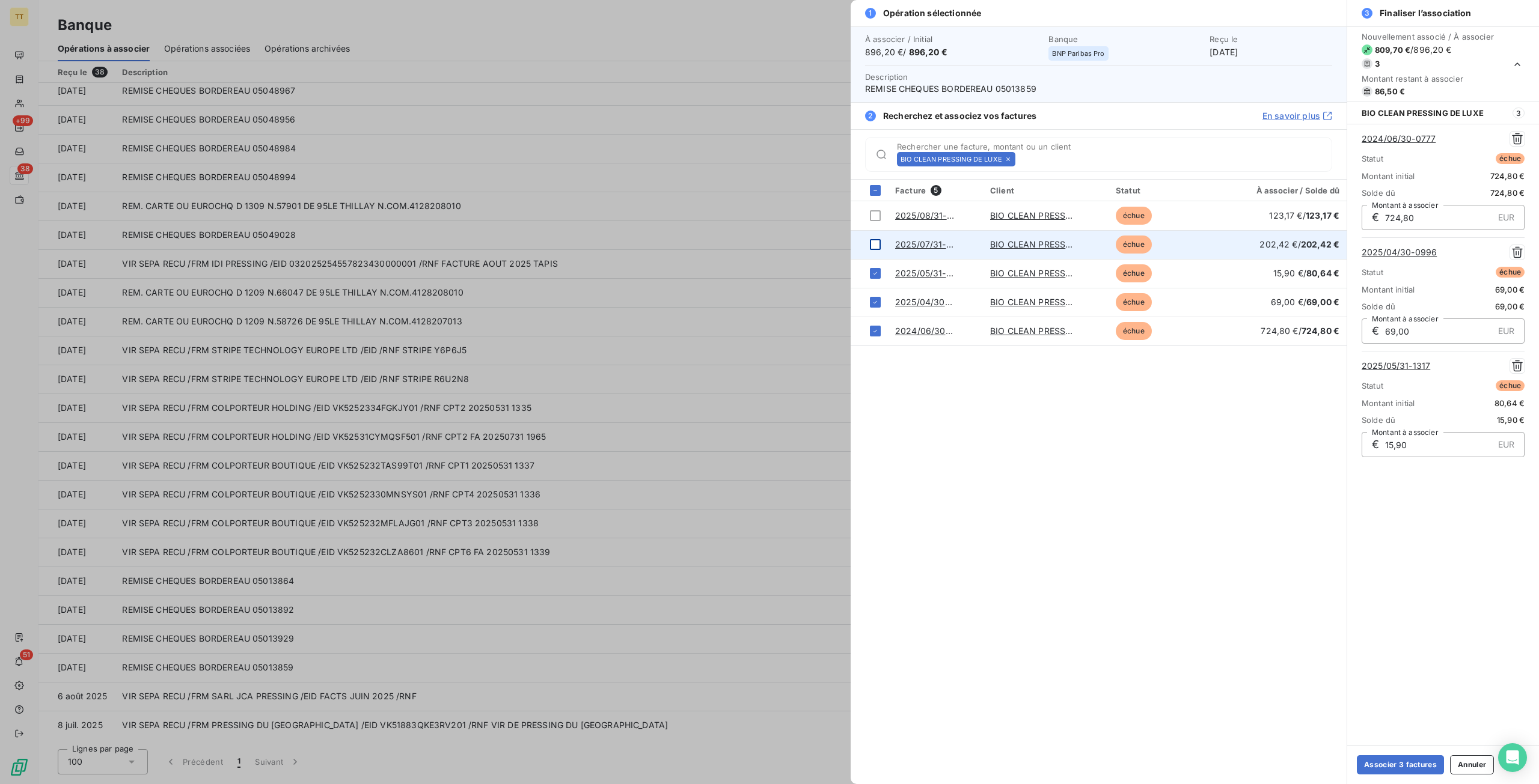
click at [871, 236] on td at bounding box center [869, 244] width 37 height 29
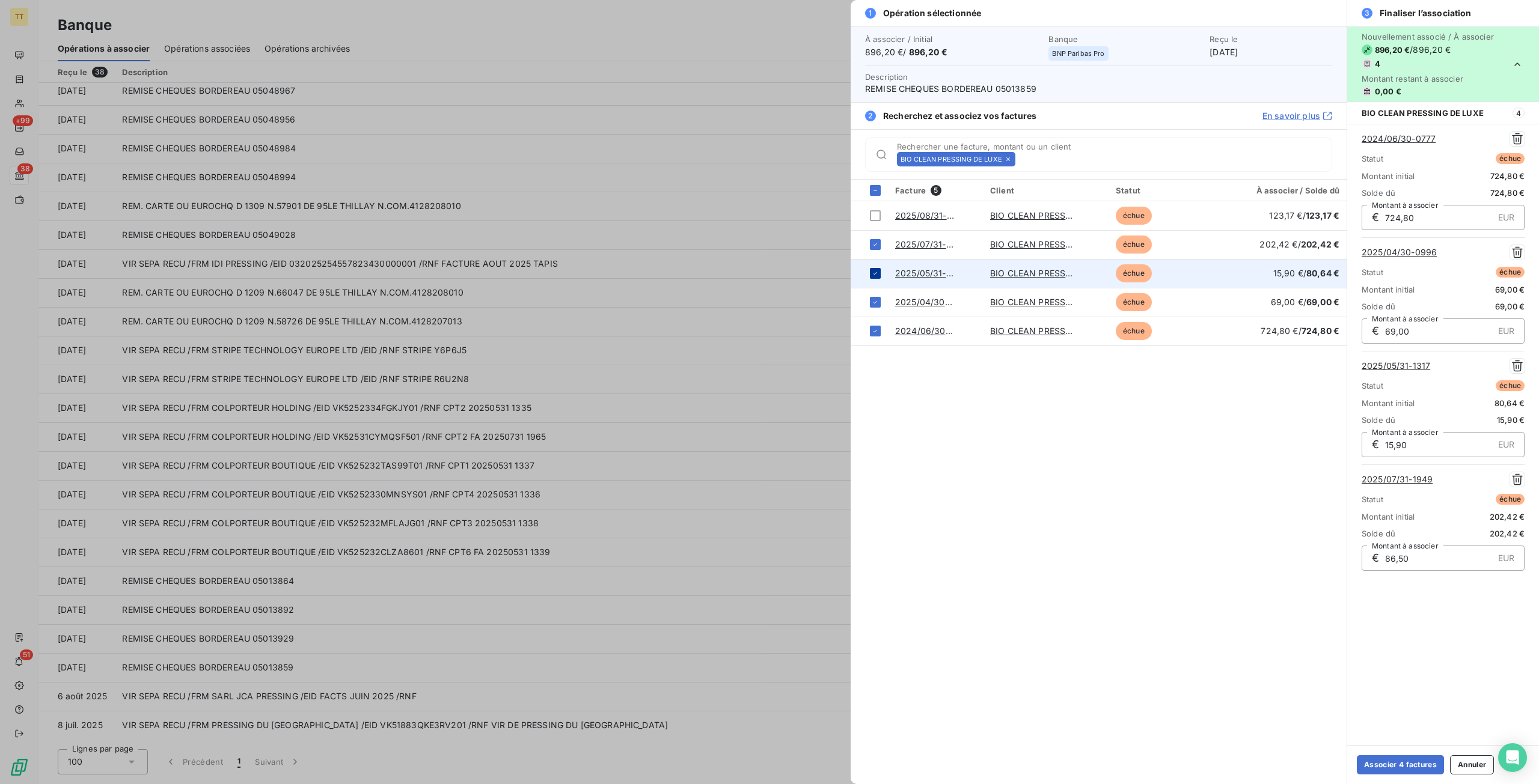
click at [873, 269] on div at bounding box center [875, 273] width 11 height 11
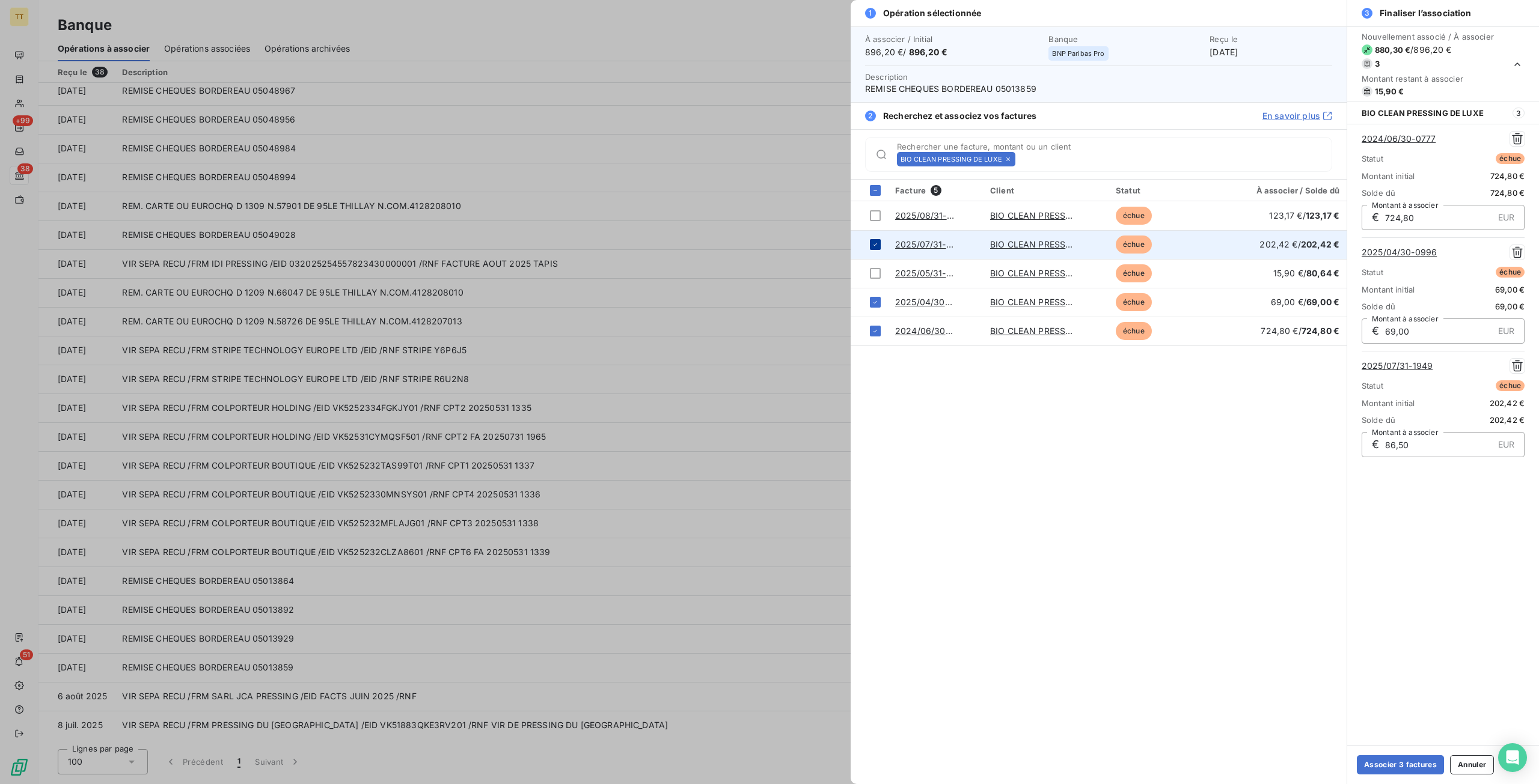
click at [876, 239] on div at bounding box center [875, 244] width 11 height 11
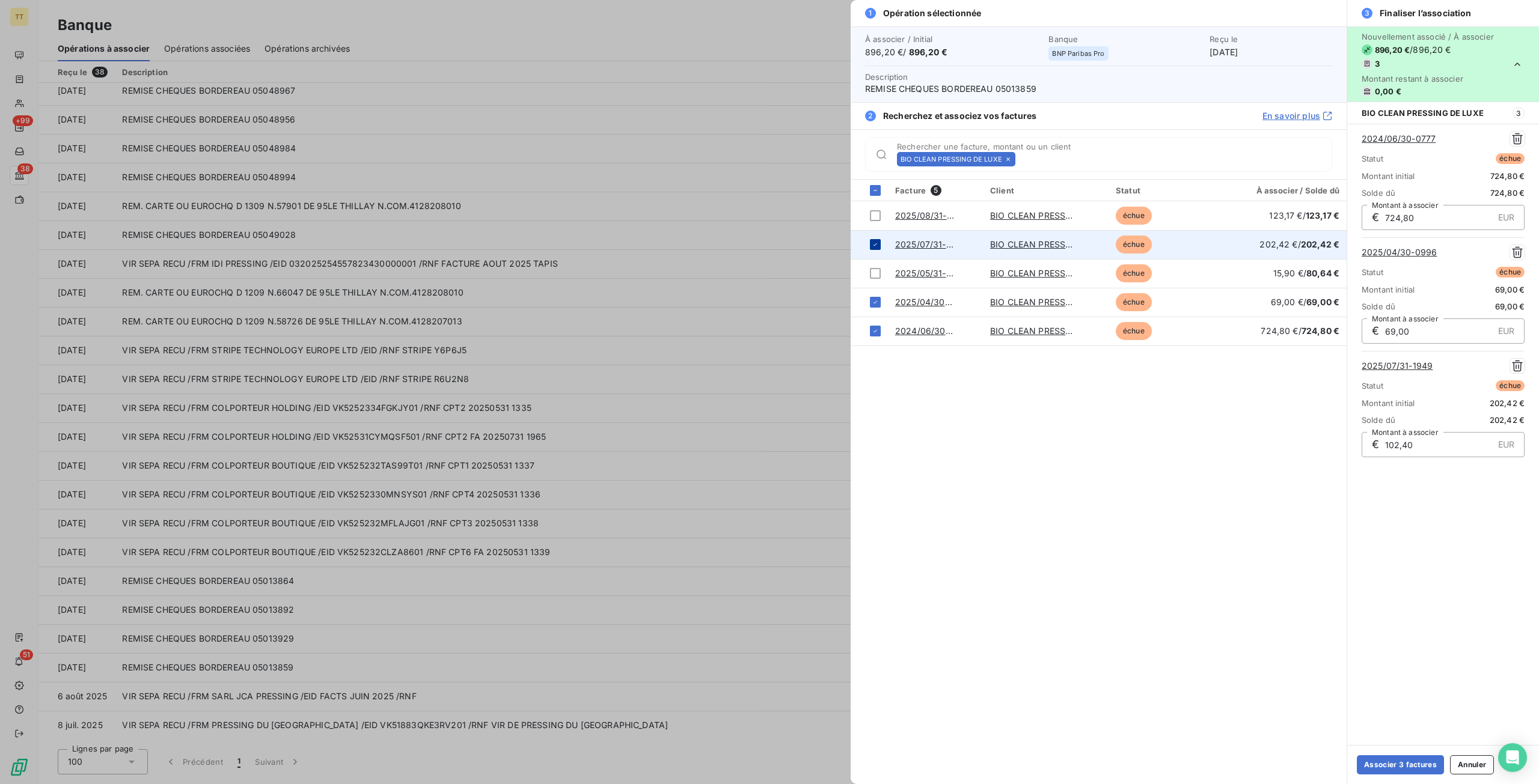
click at [876, 239] on div at bounding box center [875, 244] width 11 height 11
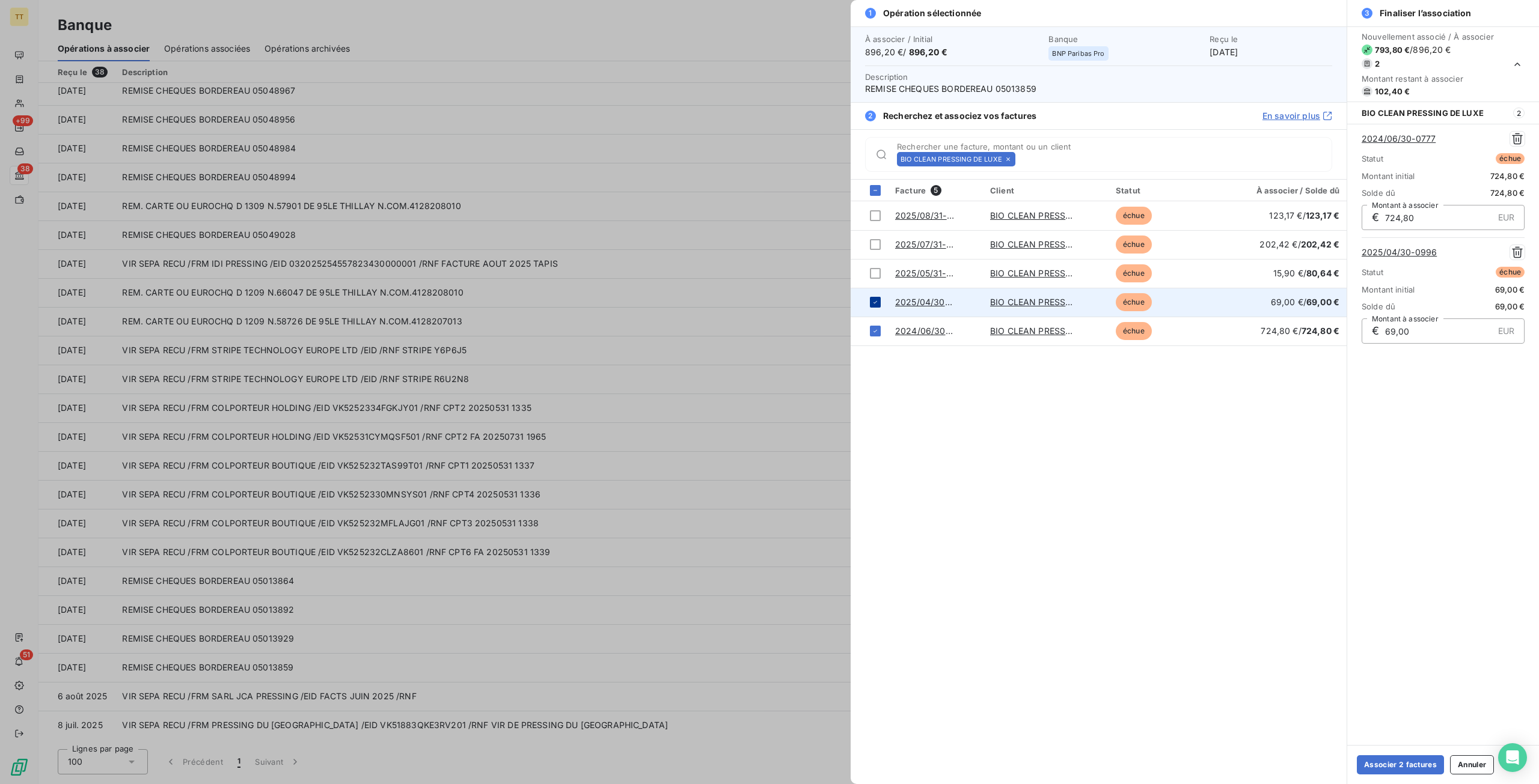
click at [875, 301] on icon at bounding box center [875, 302] width 4 height 3
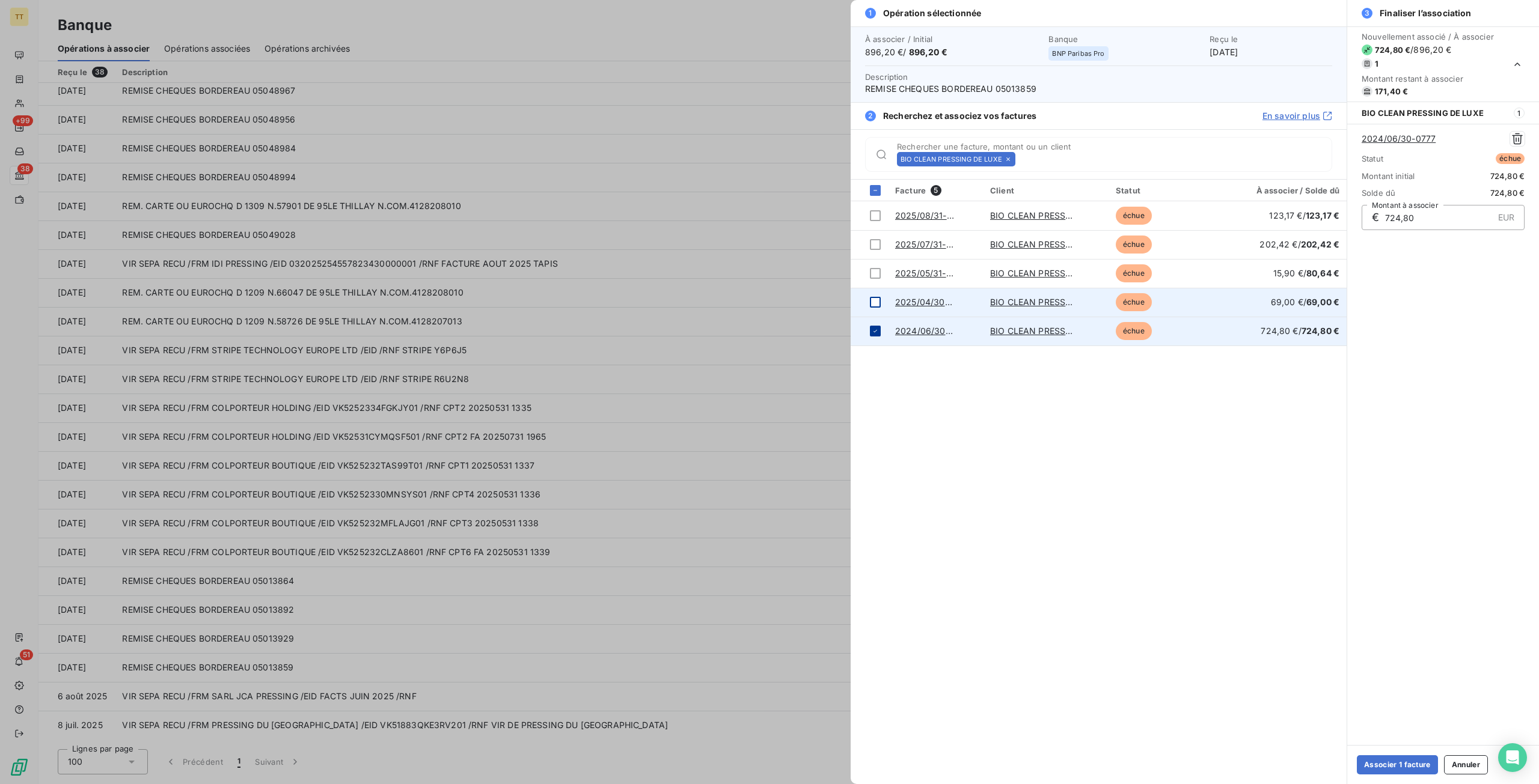
click at [871, 332] on div at bounding box center [875, 330] width 11 height 11
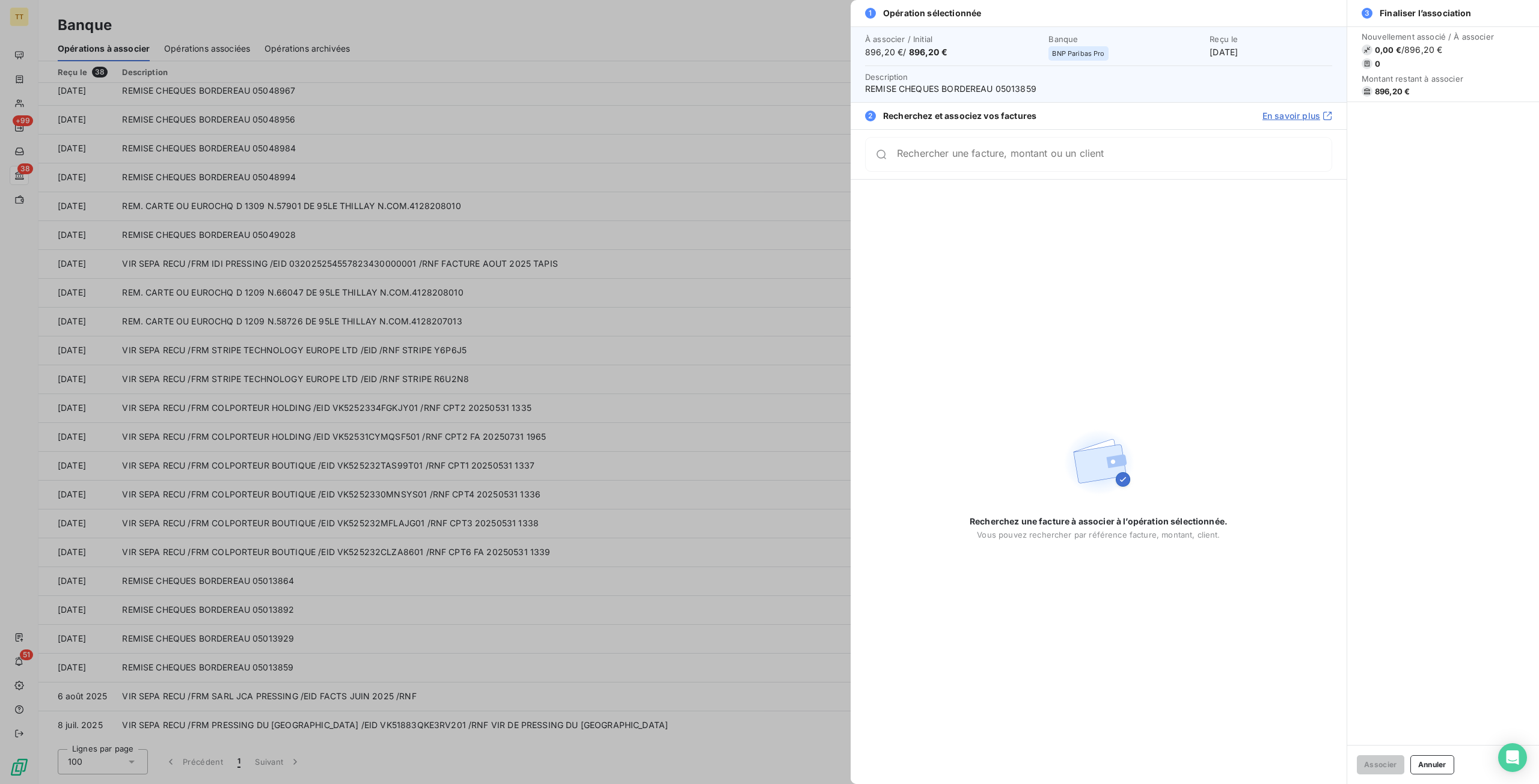
click at [929, 160] on div "Rechercher une facture, montant ou un client" at bounding box center [1098, 155] width 467 height 35
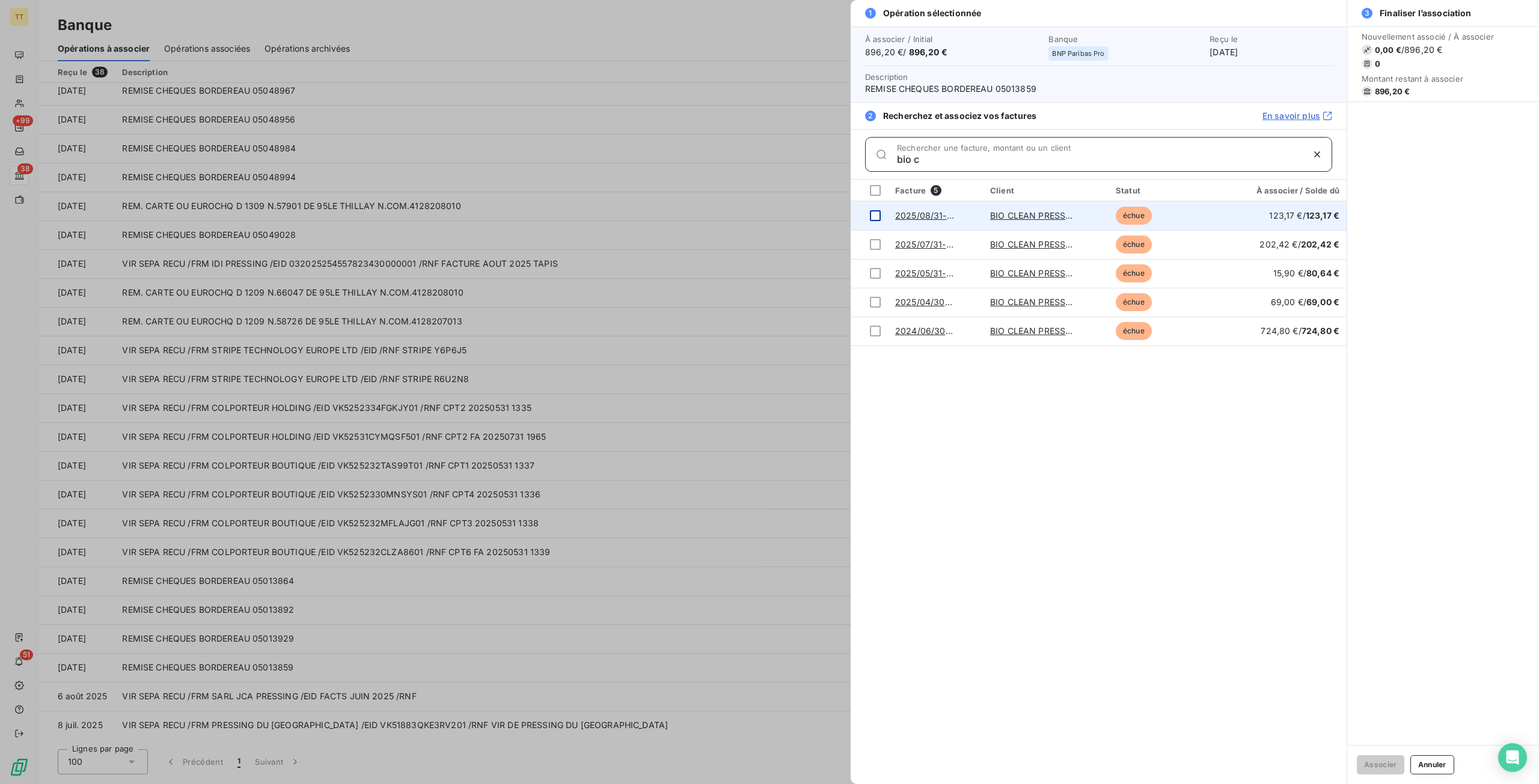
type input "bio c"
click at [880, 217] on div at bounding box center [875, 215] width 11 height 11
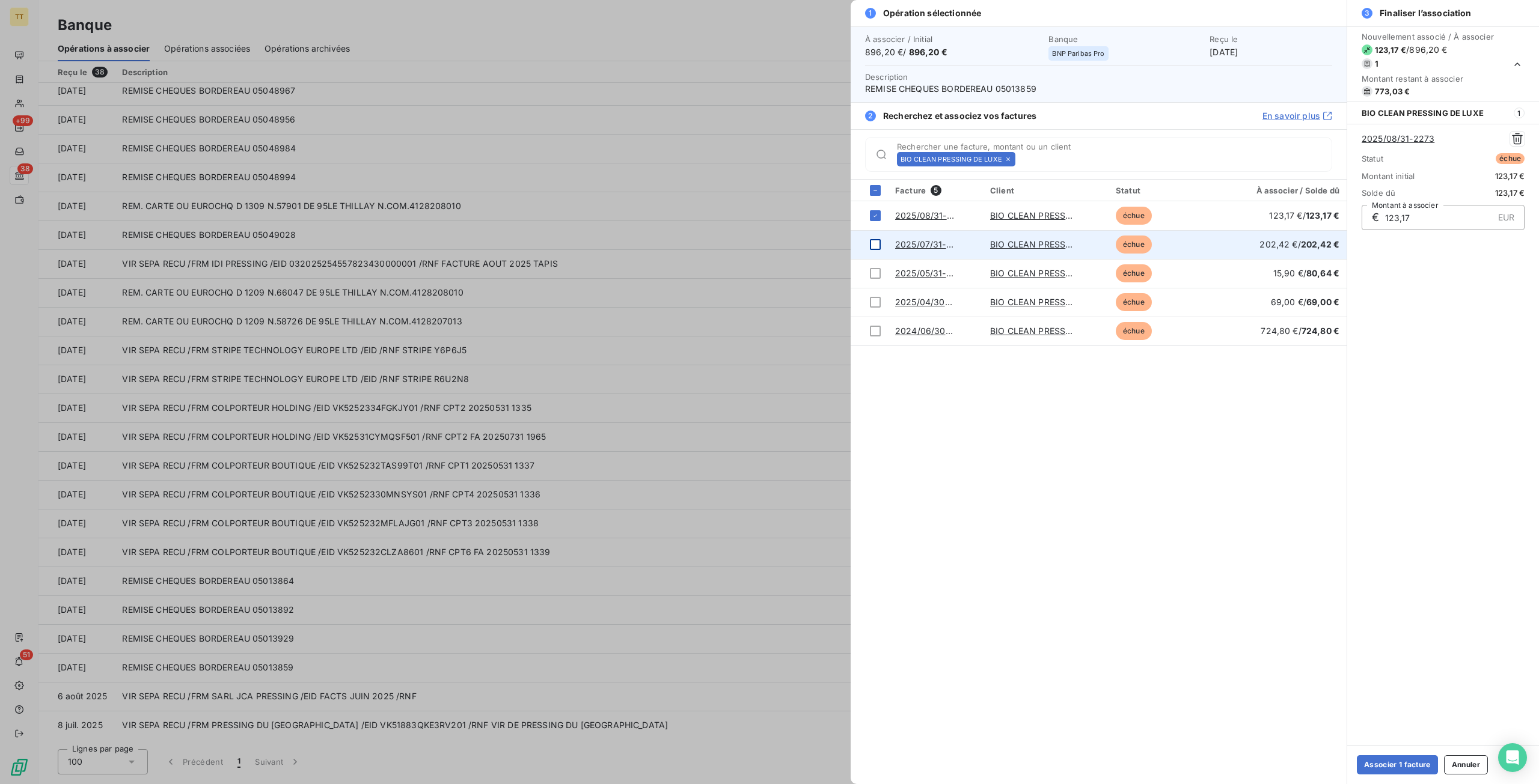
click at [873, 247] on div at bounding box center [875, 244] width 11 height 11
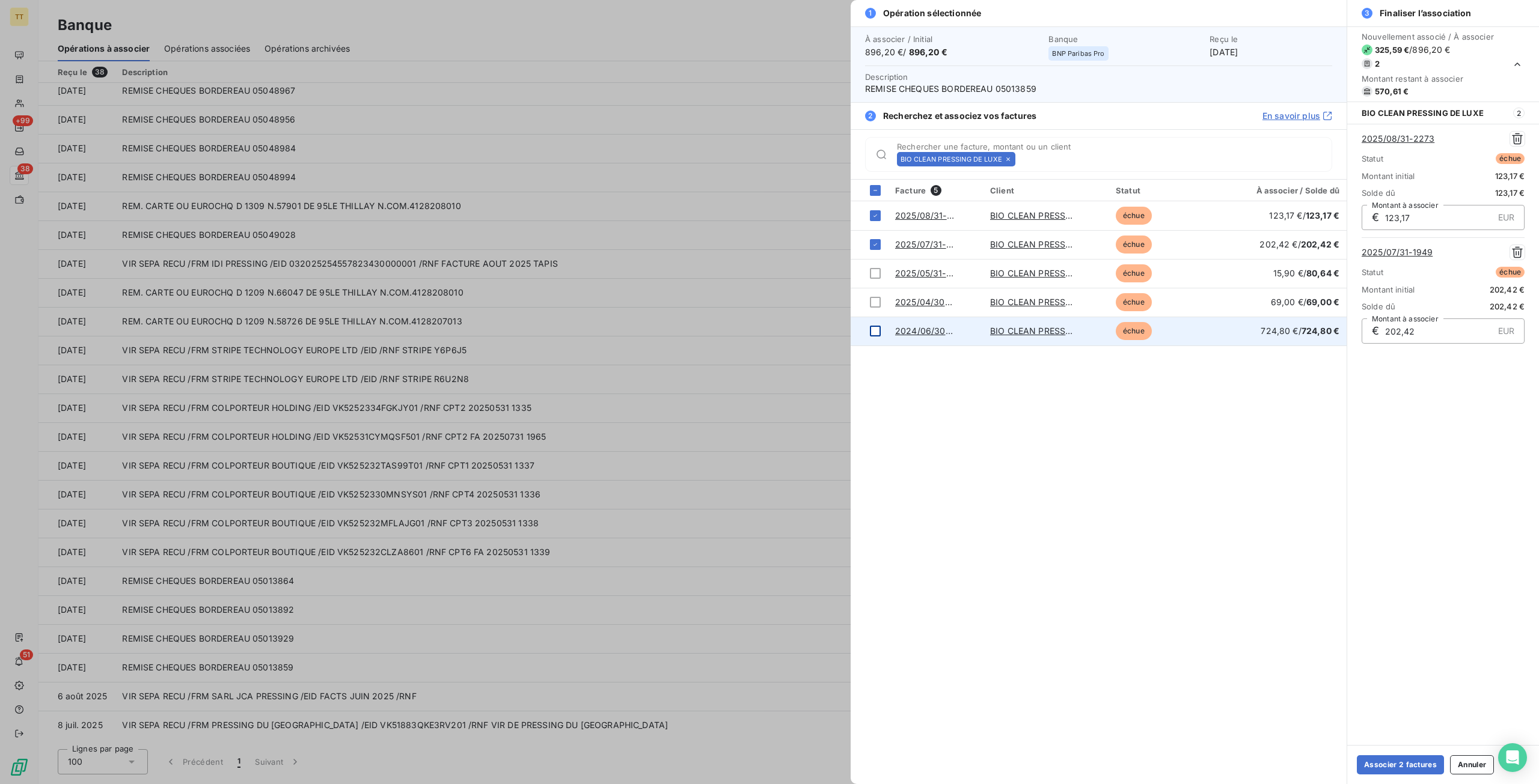
click at [875, 331] on div at bounding box center [875, 330] width 11 height 11
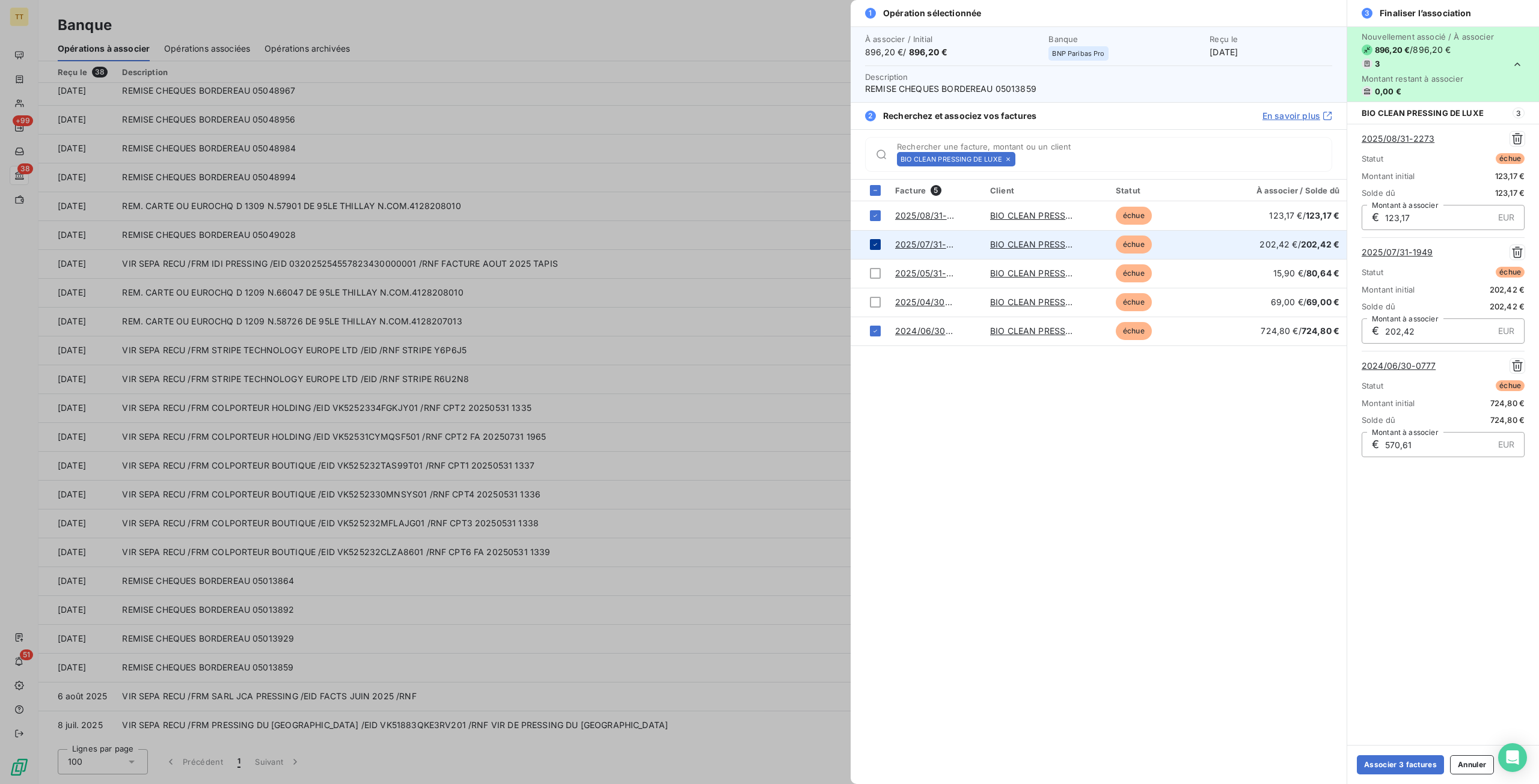
click at [872, 241] on icon at bounding box center [875, 244] width 7 height 7
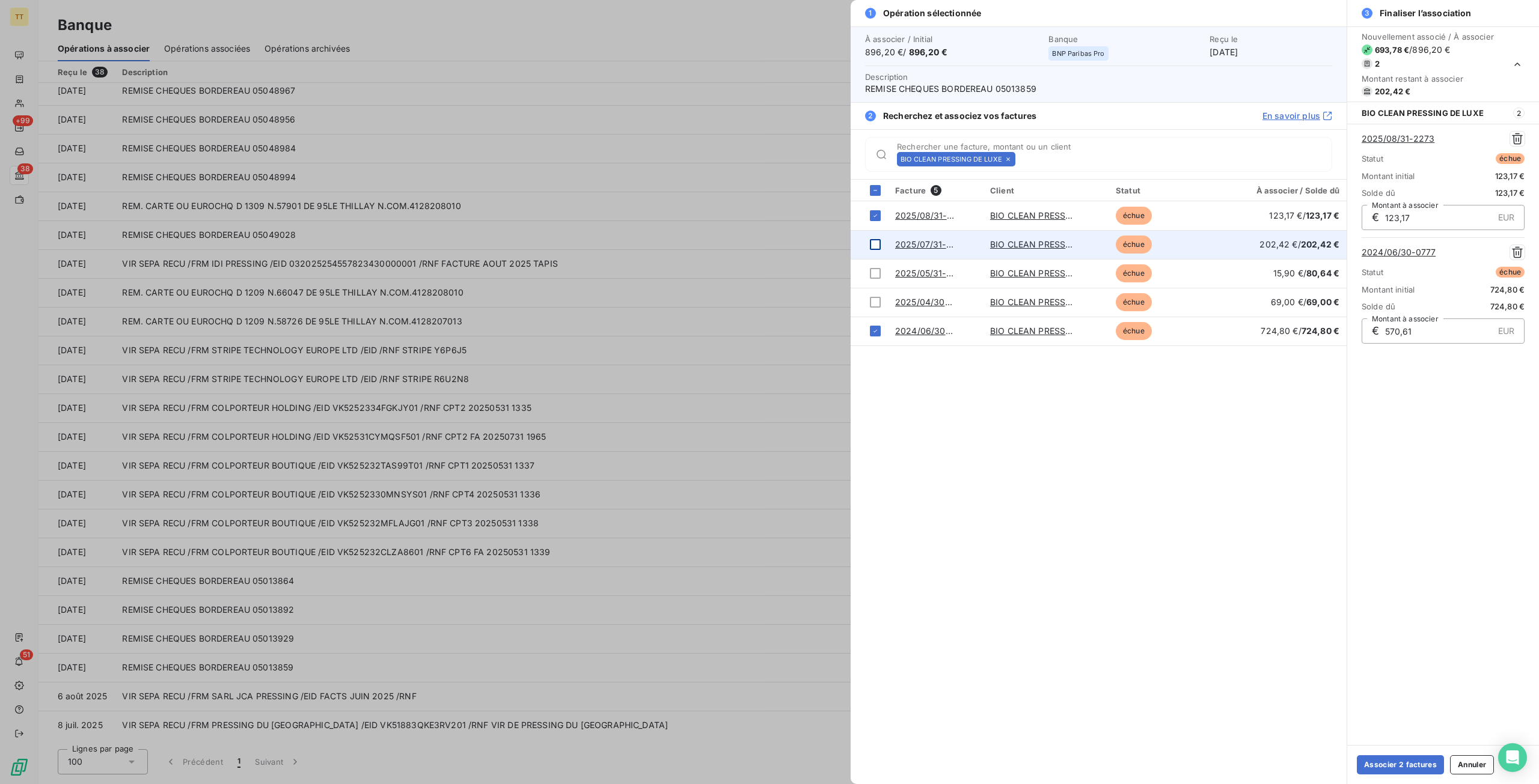
click at [873, 249] on td at bounding box center [869, 244] width 37 height 29
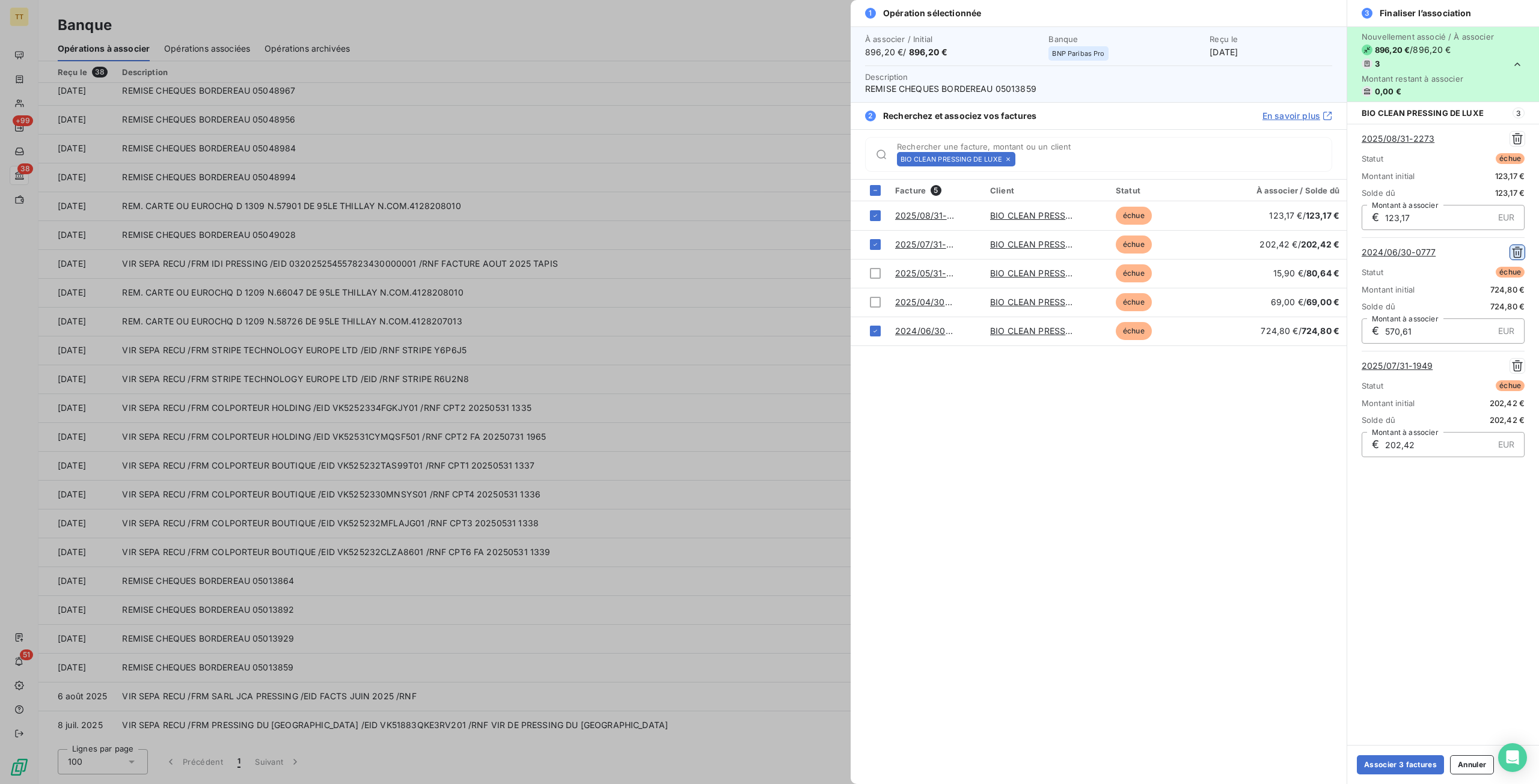
click at [1520, 254] on icon "button" at bounding box center [1517, 252] width 12 height 12
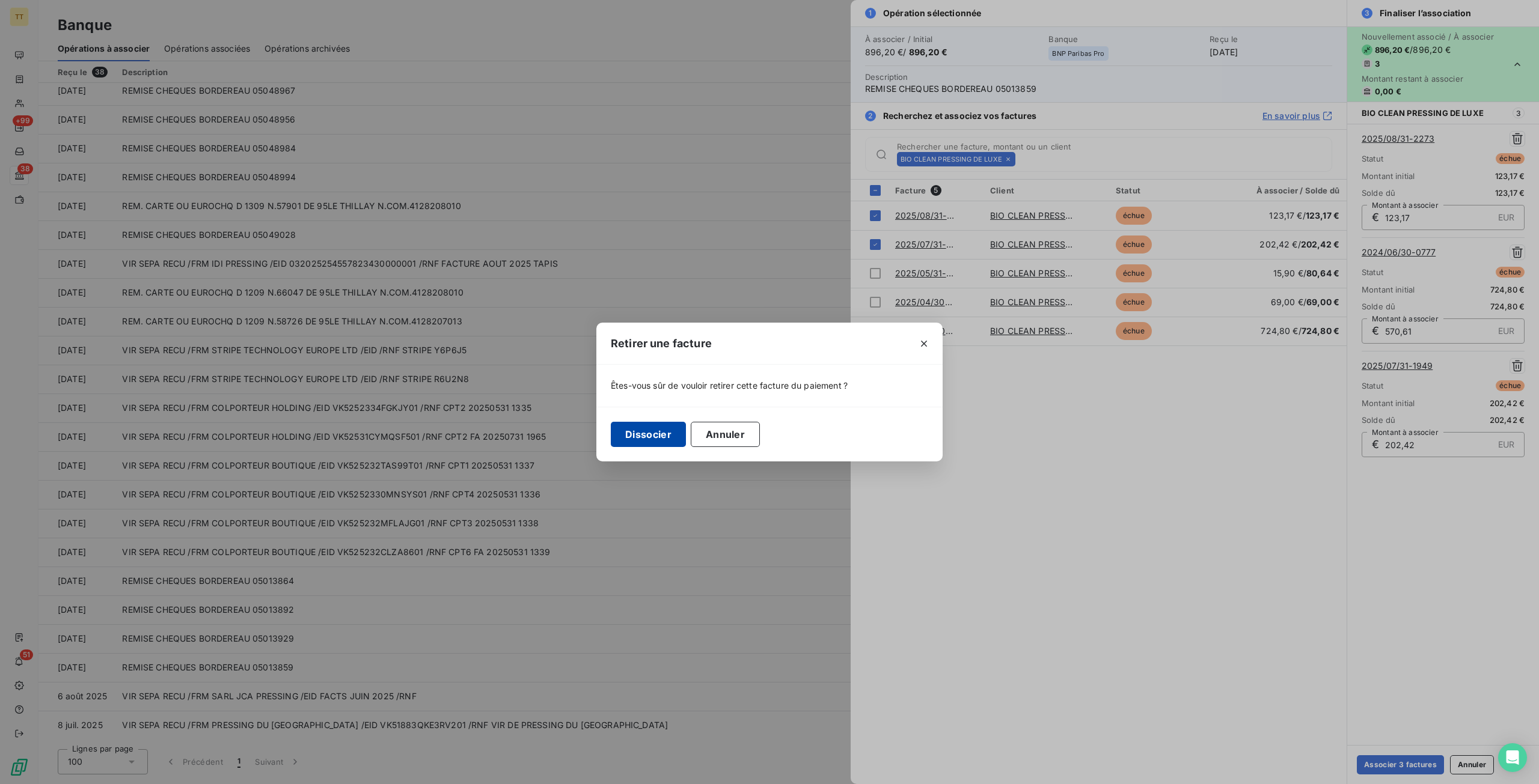
drag, startPoint x: 639, startPoint y: 433, endPoint x: 883, endPoint y: 379, distance: 249.9
click at [639, 433] on button "Dissocier" at bounding box center [648, 434] width 75 height 25
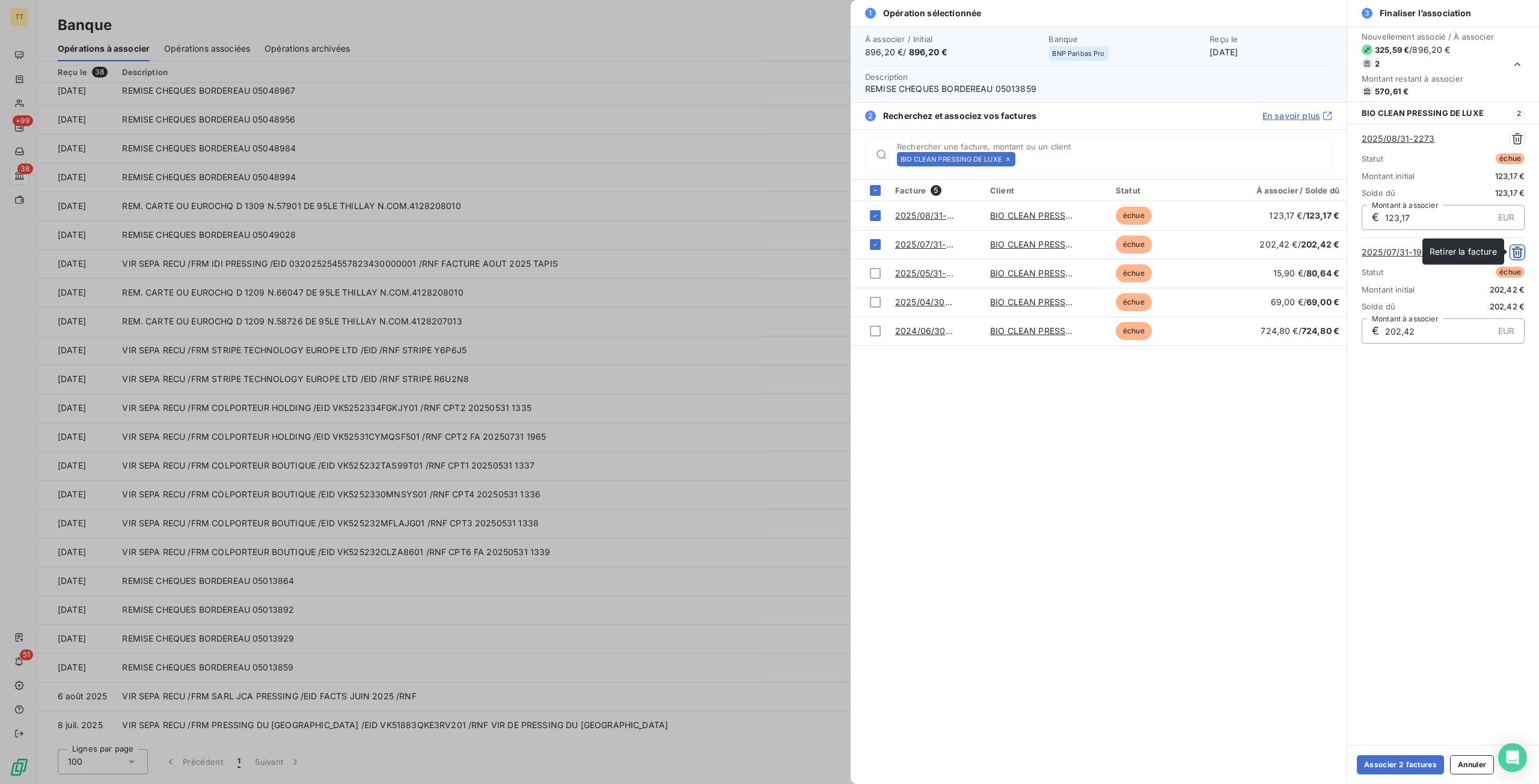
click at [1513, 246] on icon "button" at bounding box center [1517, 252] width 12 height 12
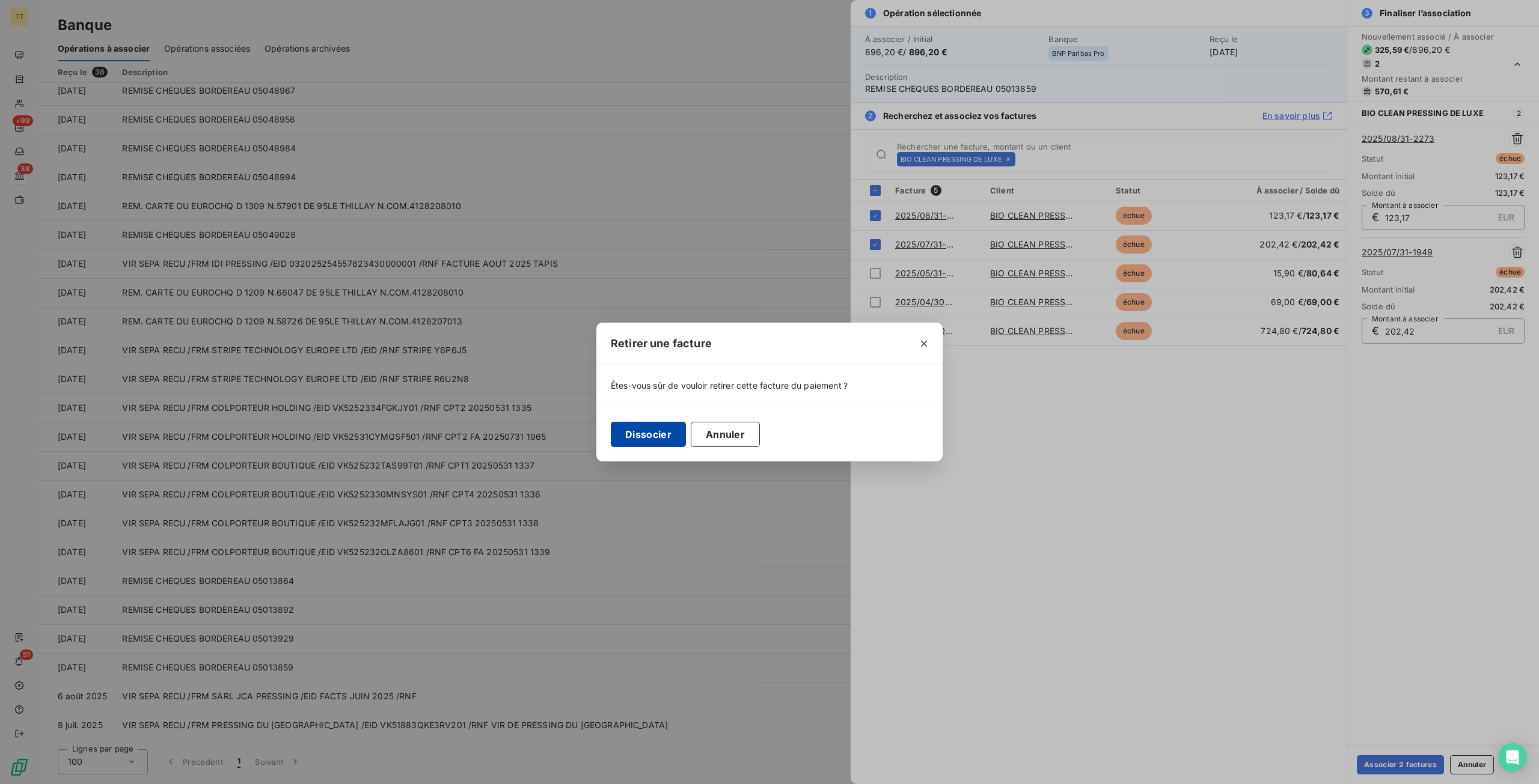
click at [648, 444] on button "Dissocier" at bounding box center [648, 434] width 75 height 25
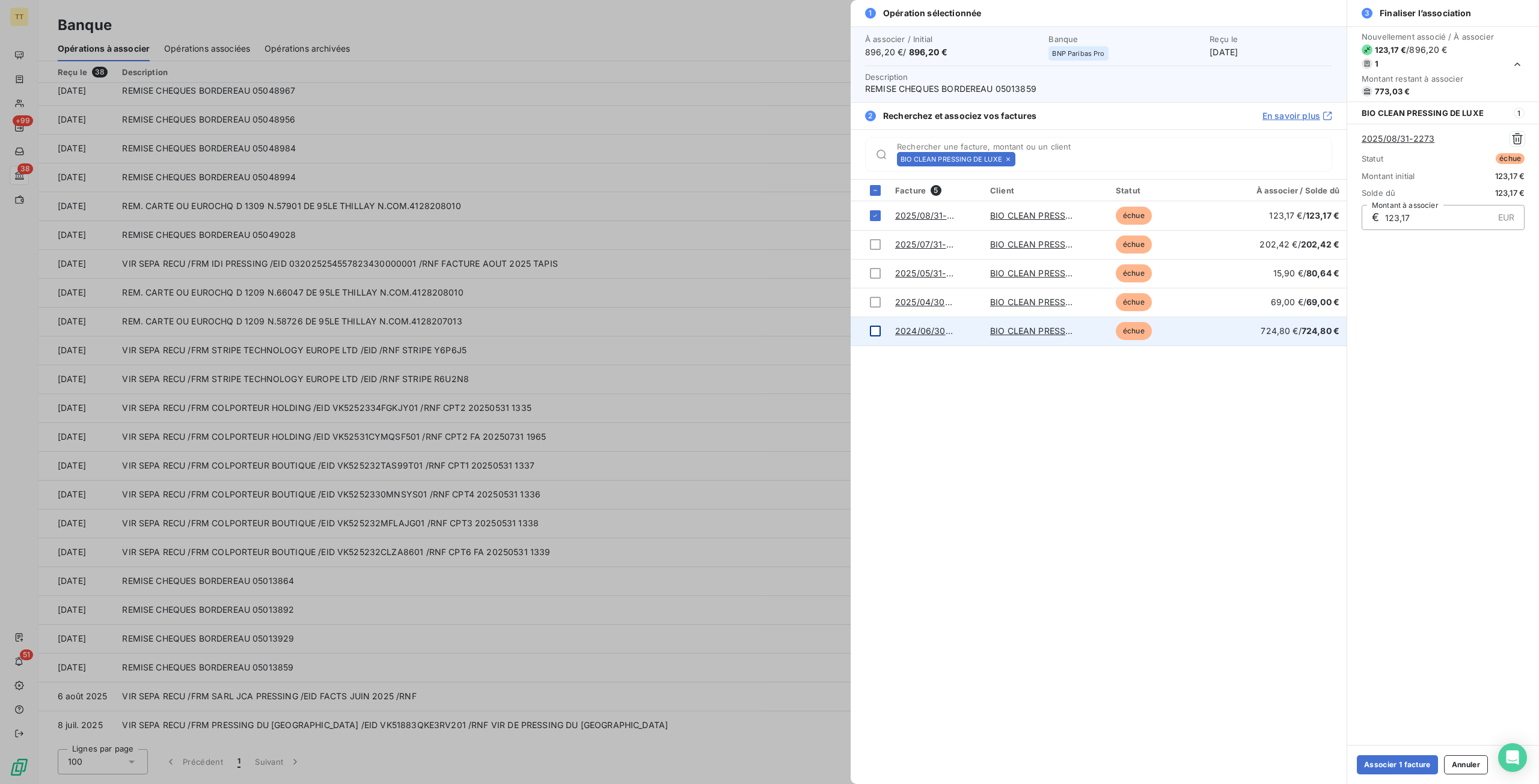
click at [870, 330] on div at bounding box center [875, 330] width 11 height 11
click at [874, 330] on icon at bounding box center [875, 330] width 7 height 7
click at [871, 245] on div at bounding box center [875, 244] width 11 height 11
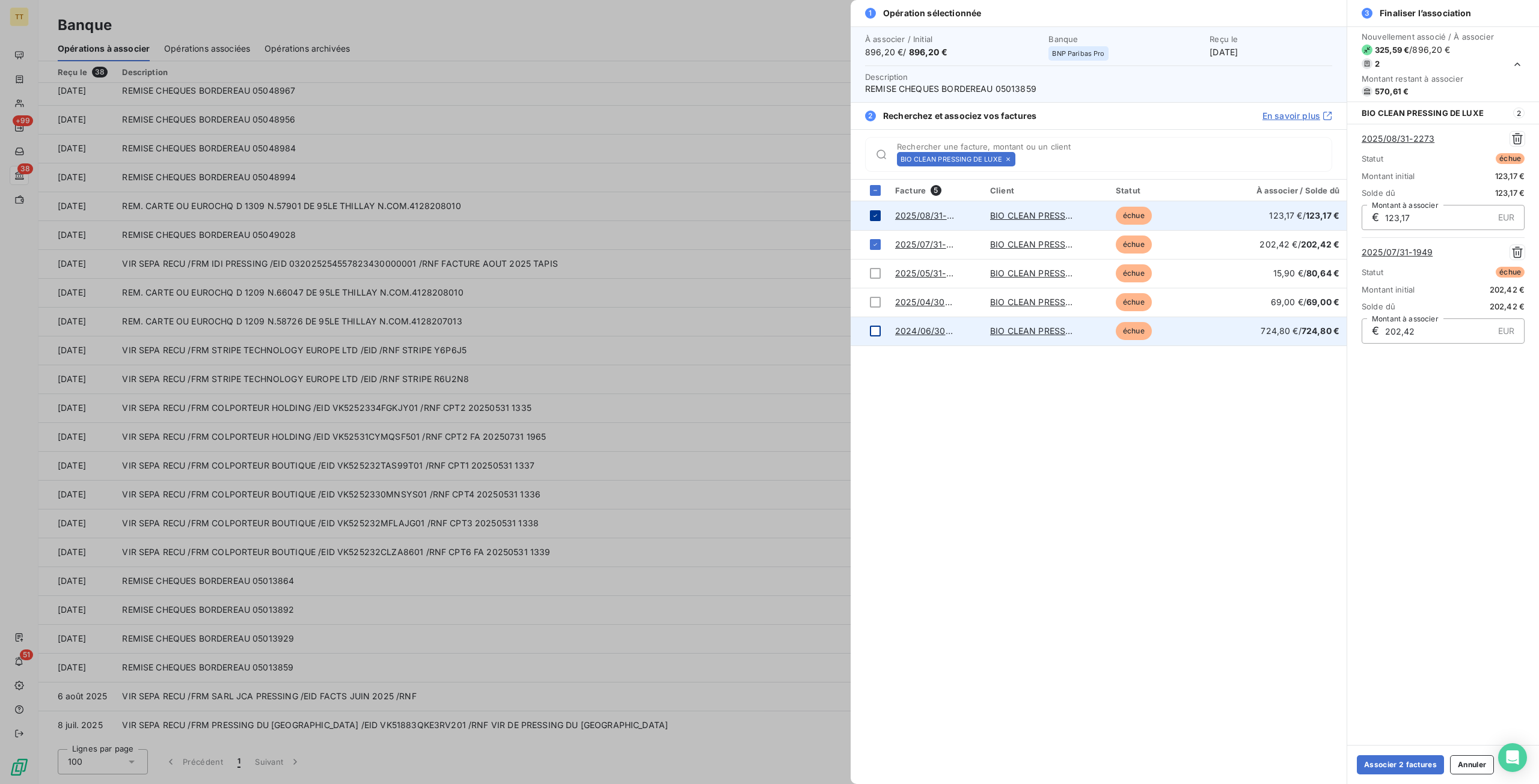
click at [876, 215] on icon at bounding box center [875, 216] width 4 height 3
click at [878, 330] on div at bounding box center [875, 330] width 11 height 11
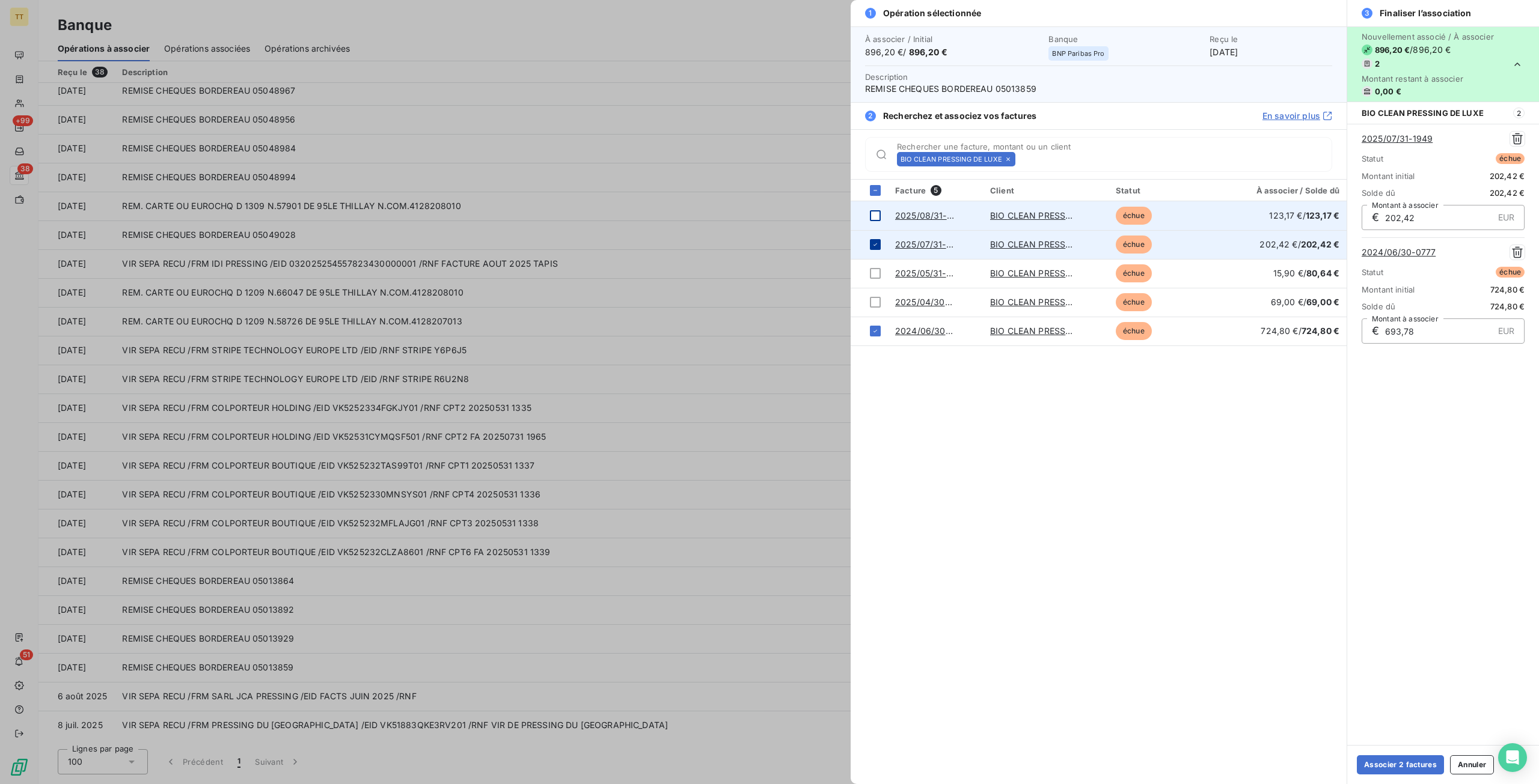
click at [870, 240] on div at bounding box center [875, 244] width 11 height 11
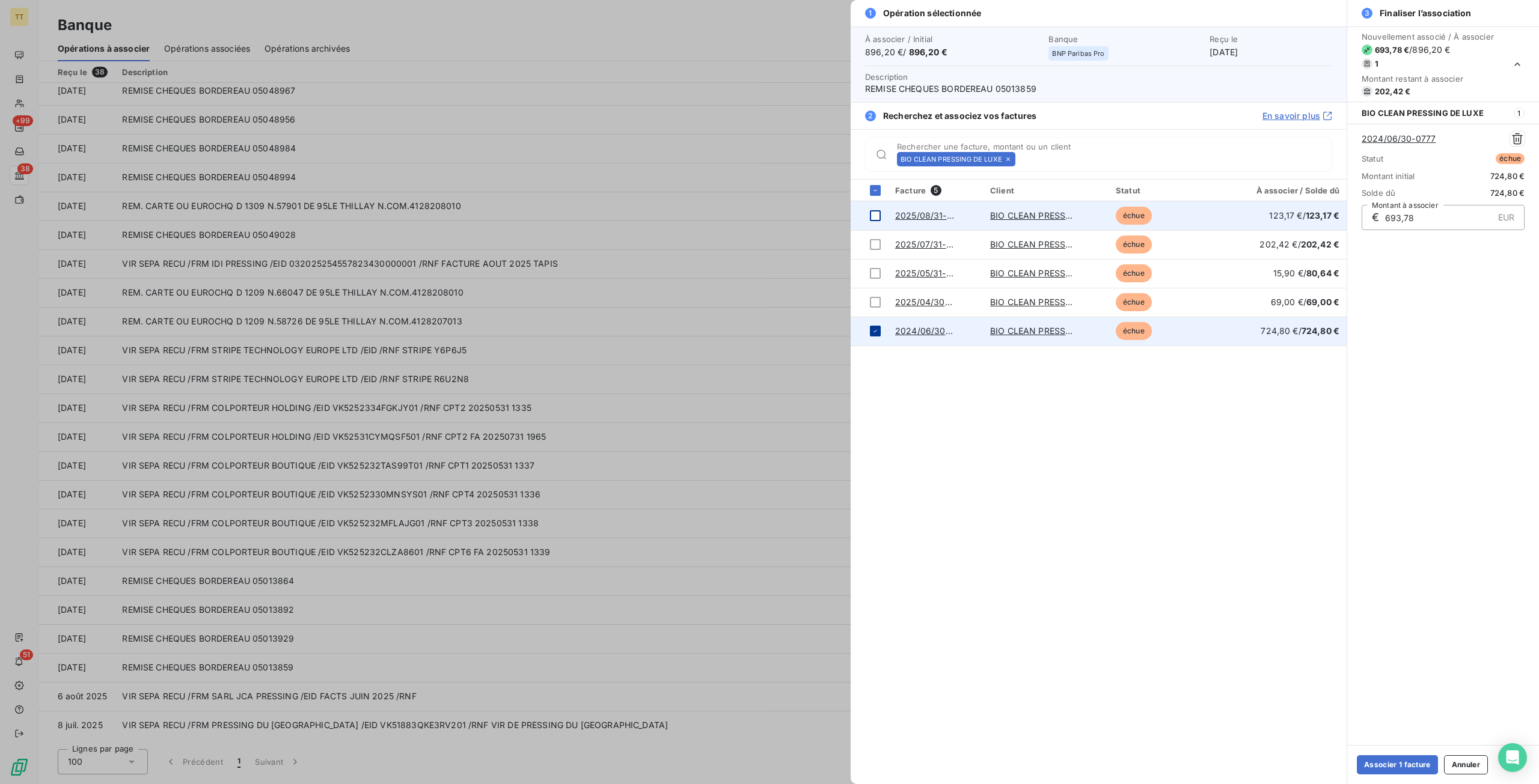
click at [869, 329] on td at bounding box center [869, 331] width 37 height 29
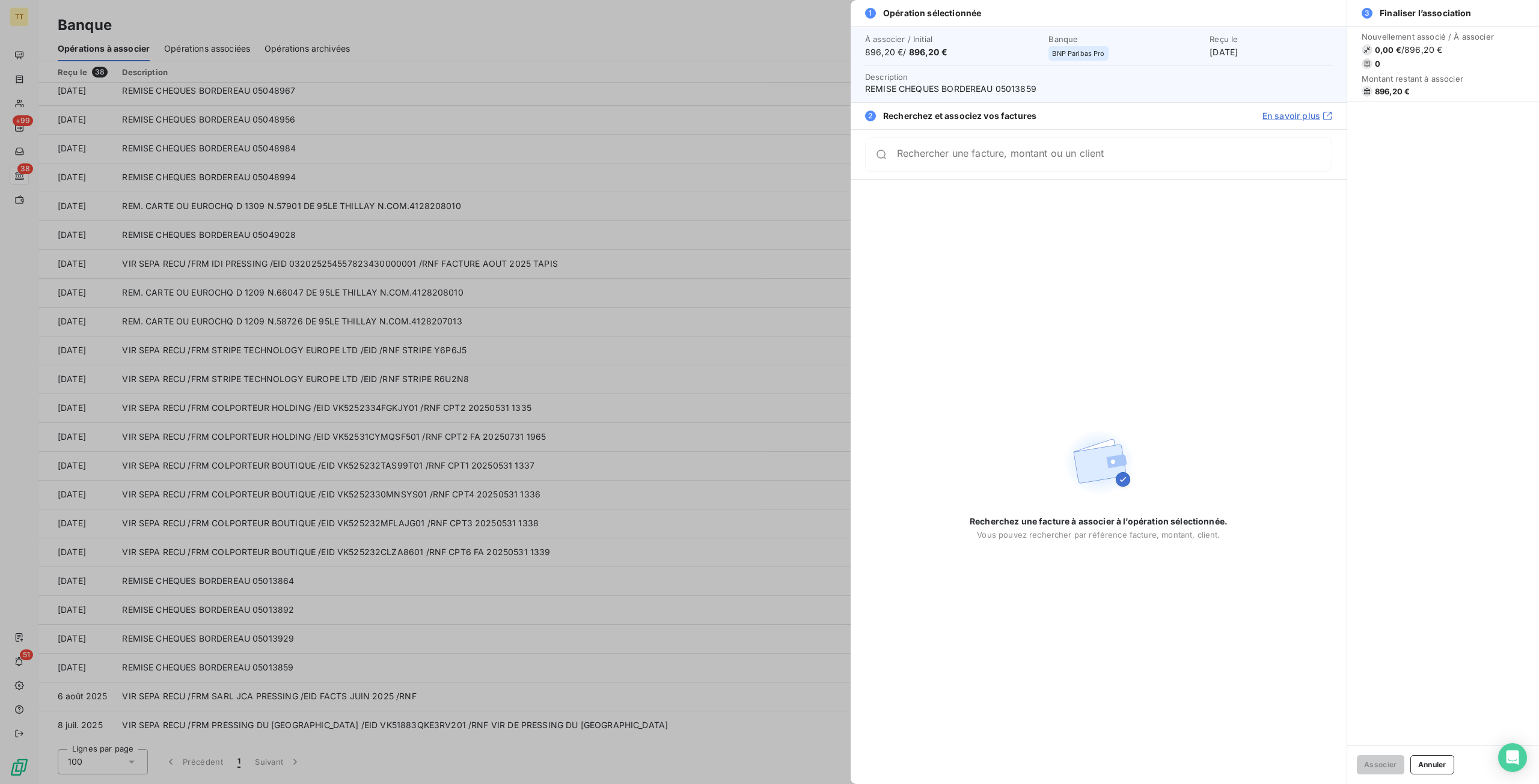
drag, startPoint x: 940, startPoint y: 169, endPoint x: 968, endPoint y: 163, distance: 28.6
click at [940, 169] on div "Rechercher une facture, montant ou un client" at bounding box center [1098, 155] width 467 height 35
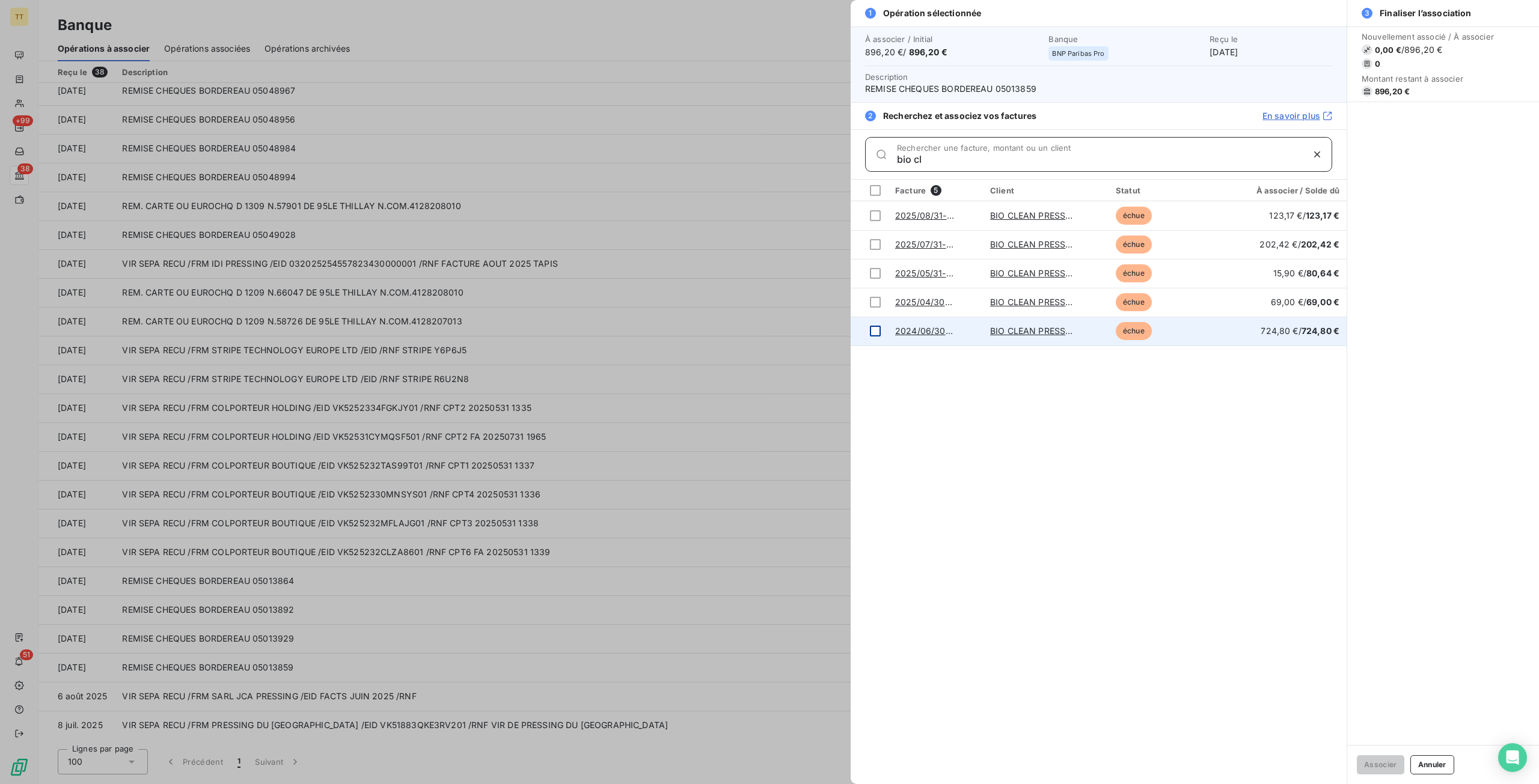
type input "bio cl"
click at [877, 328] on div at bounding box center [875, 330] width 11 height 11
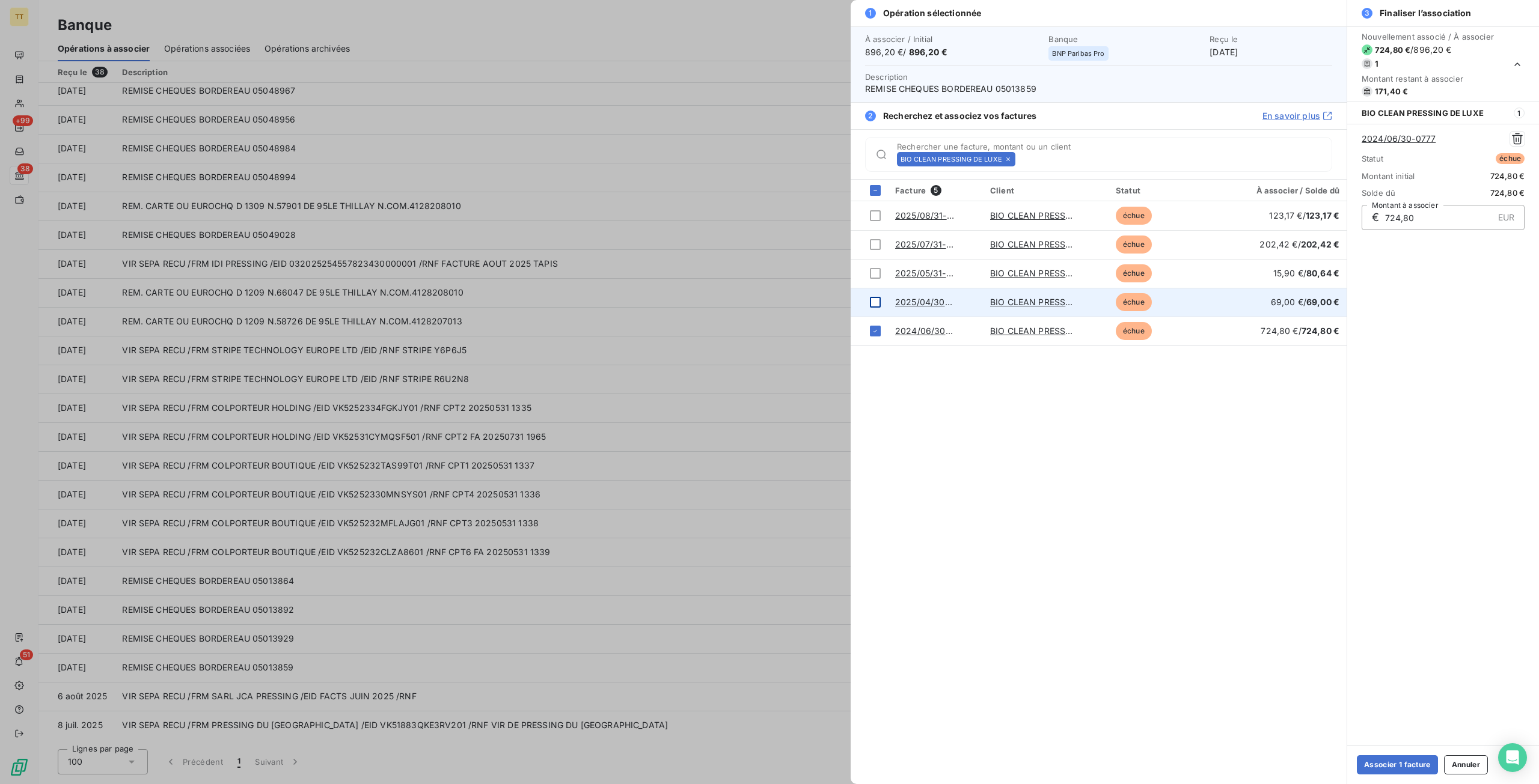
click at [879, 308] on td at bounding box center [869, 302] width 37 height 29
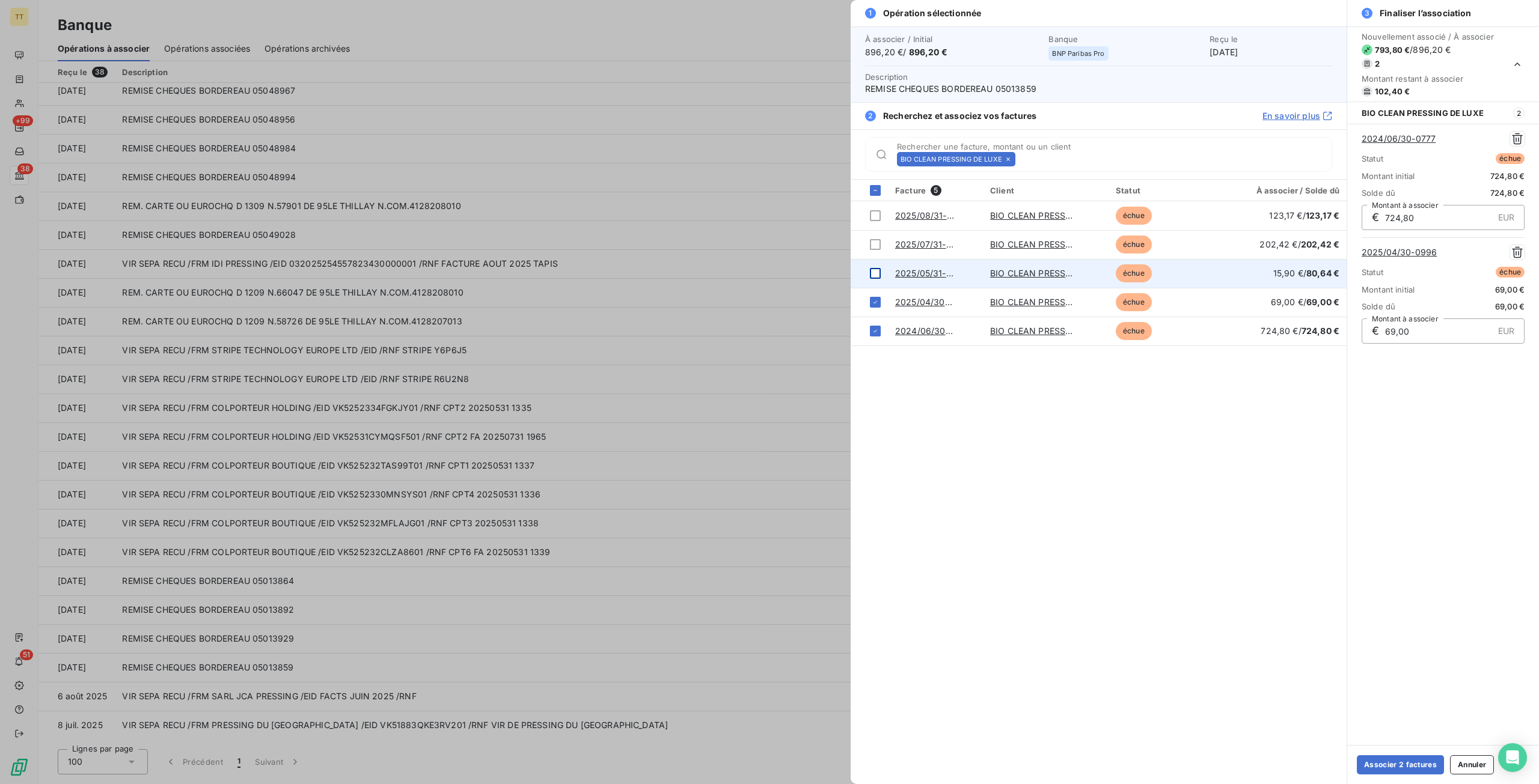
click at [878, 272] on div at bounding box center [875, 273] width 11 height 11
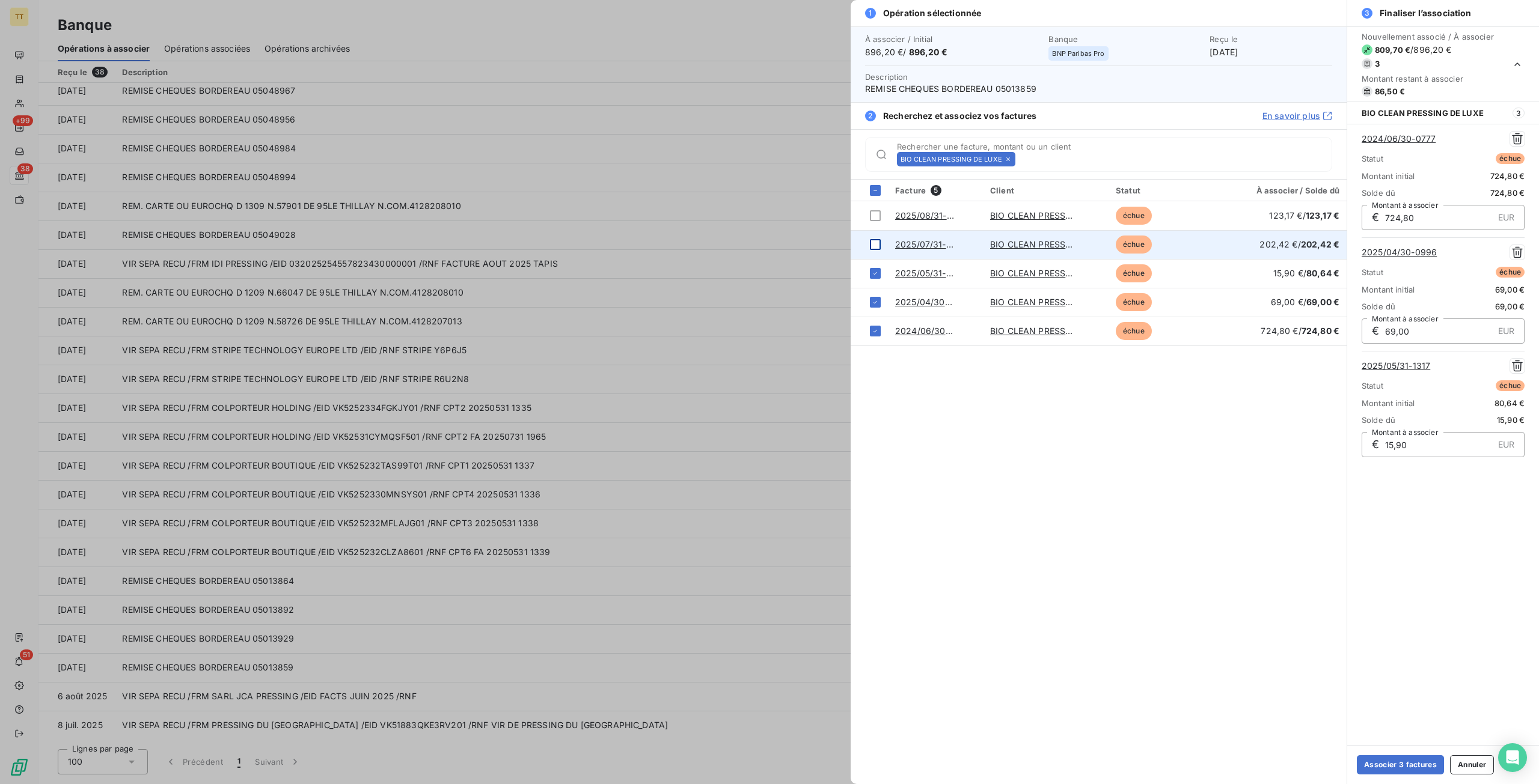
click at [876, 242] on div at bounding box center [875, 244] width 11 height 11
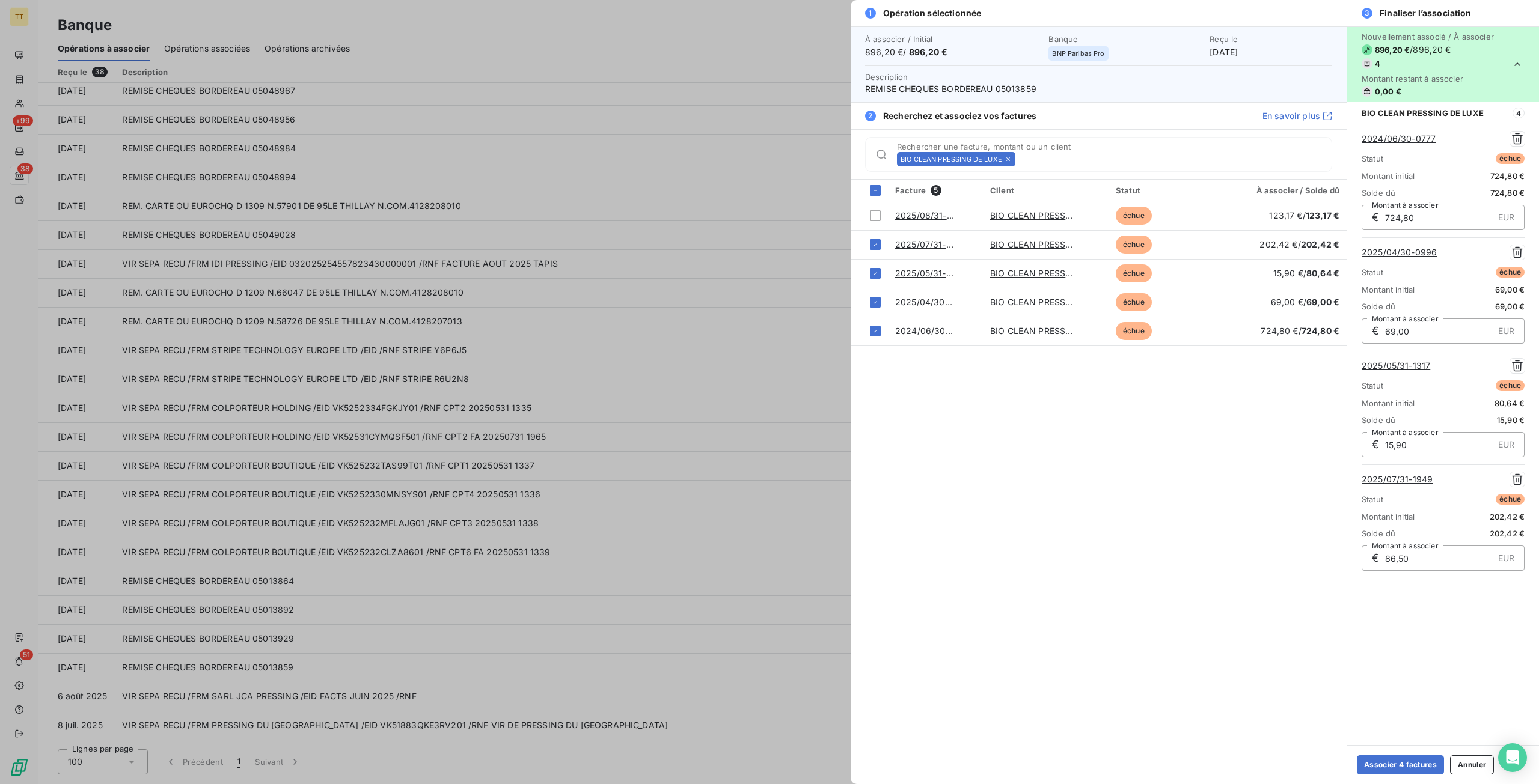
click at [1402, 775] on div "Associer 4 factures Annuler" at bounding box center [1443, 764] width 192 height 39
click at [1399, 769] on button "Associer 4 factures" at bounding box center [1400, 765] width 87 height 19
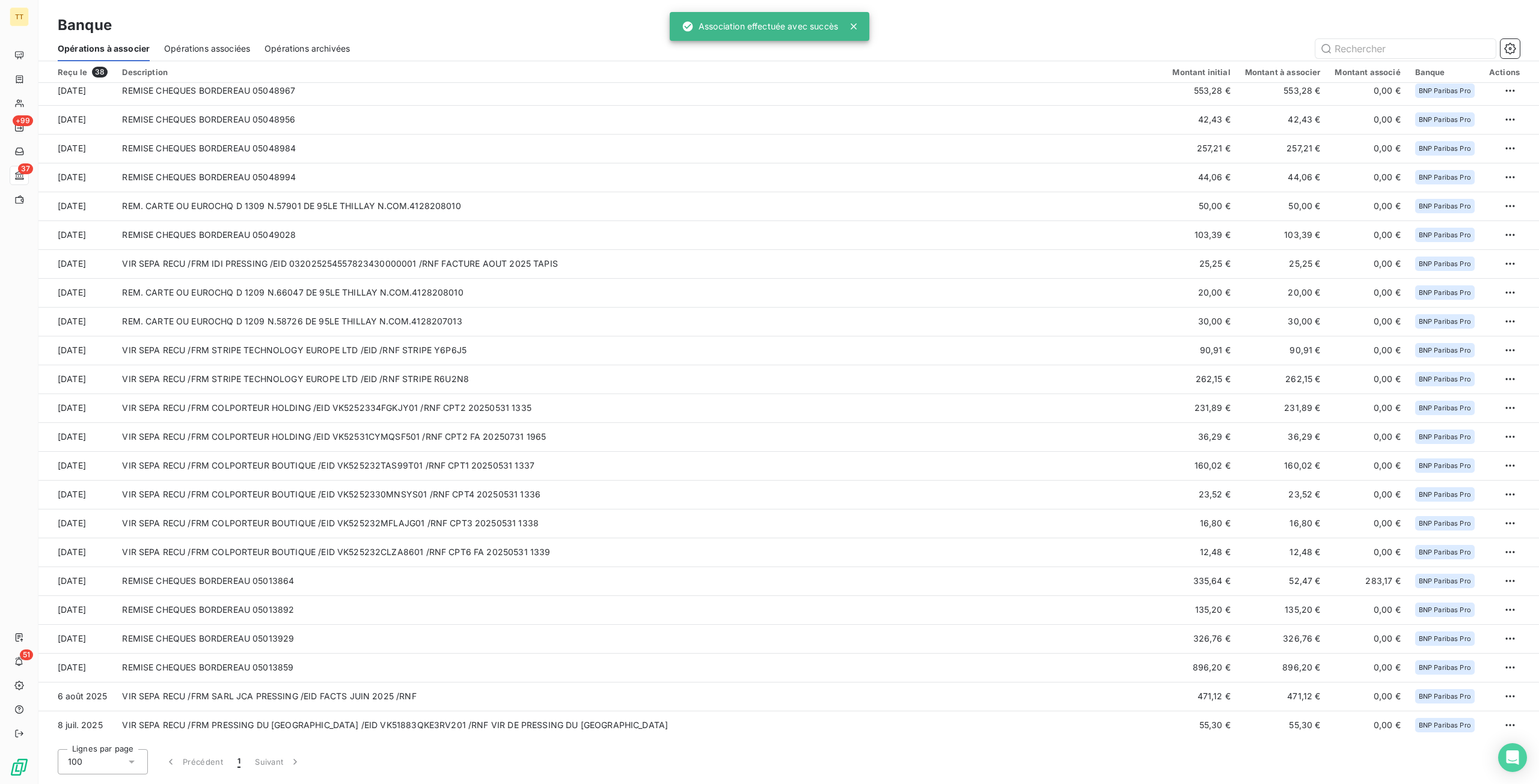
scroll to position [410, 0]
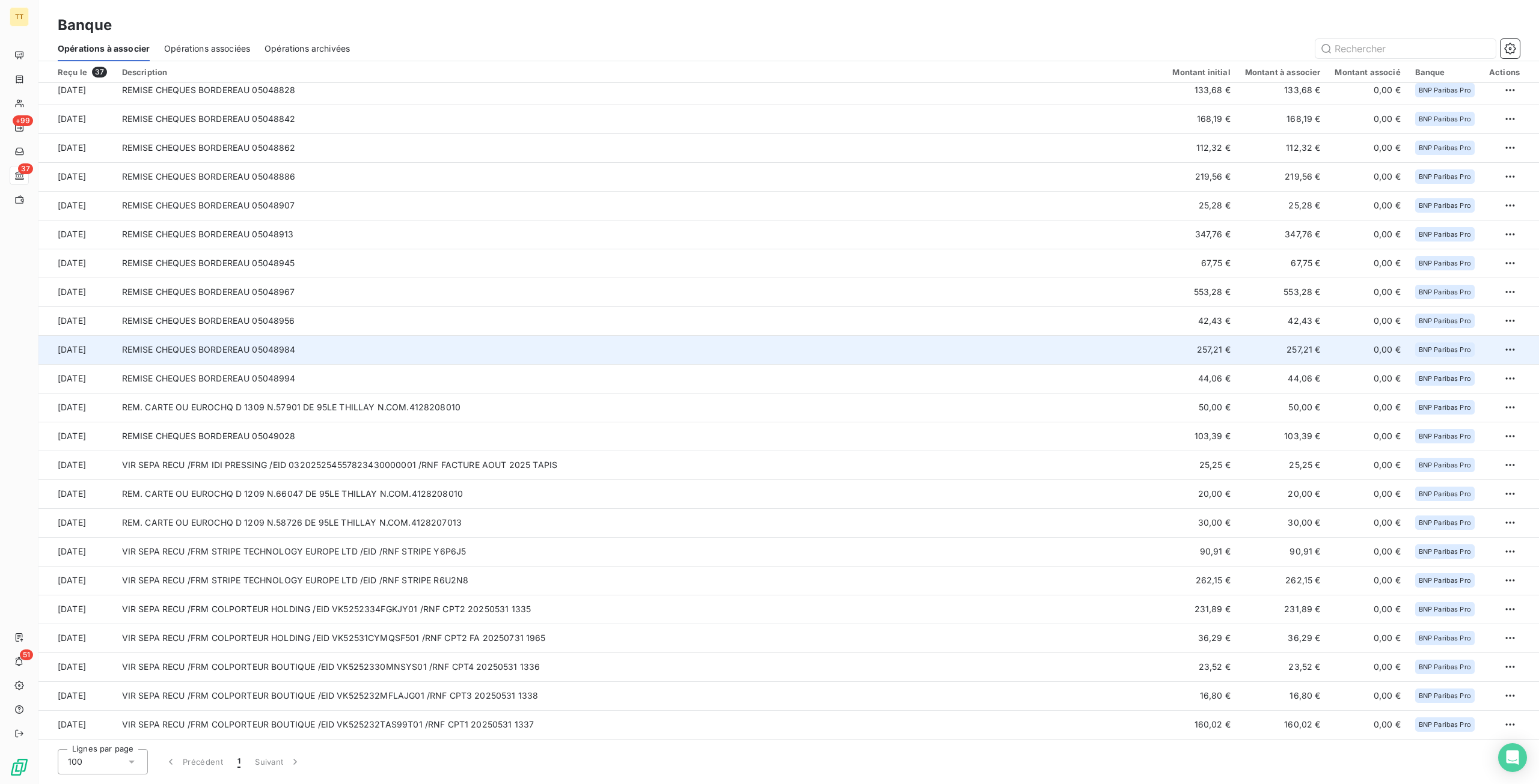
scroll to position [410, 0]
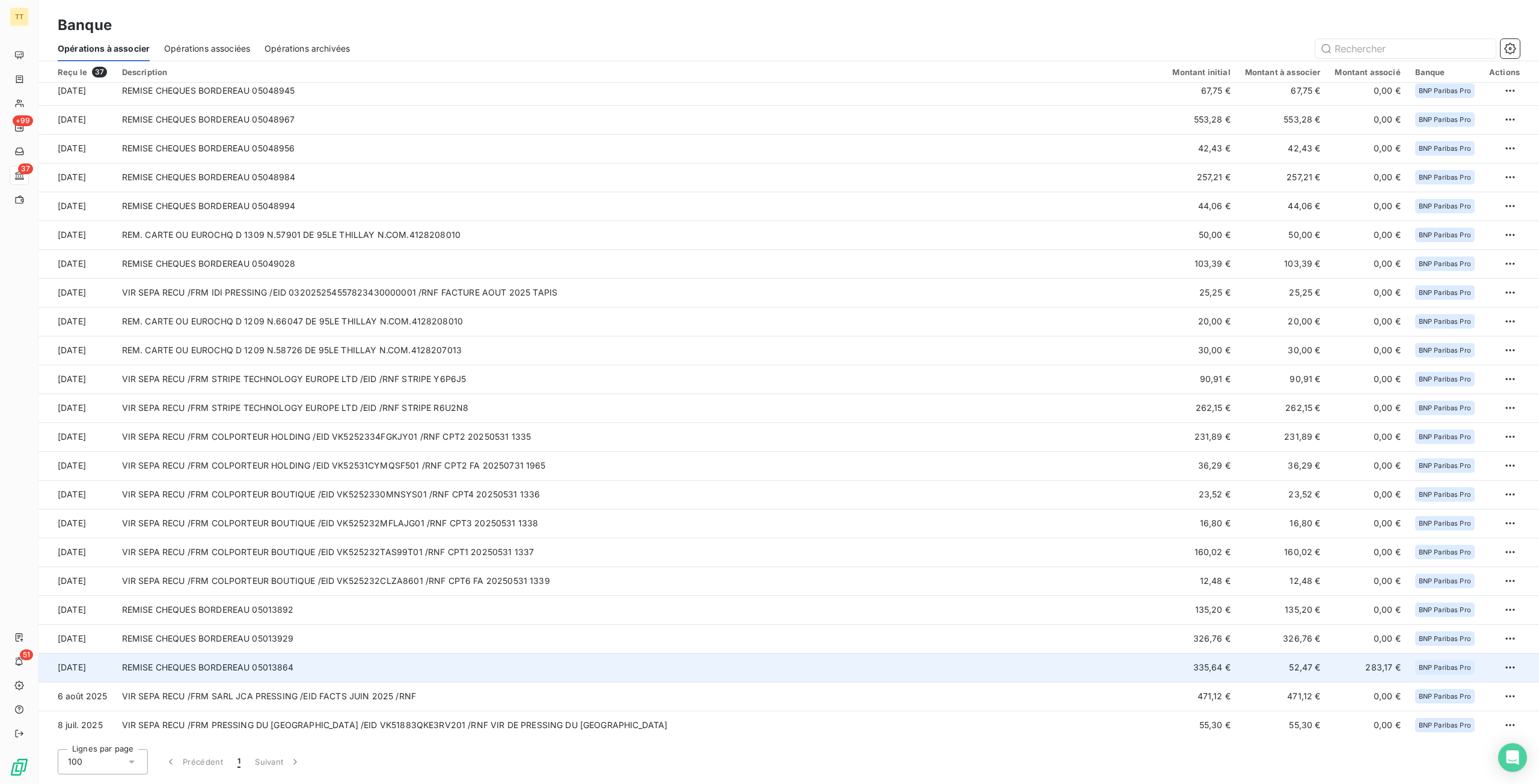
click at [308, 669] on td "REMISE CHEQUES BORDEREAU 05013864" at bounding box center [640, 667] width 1050 height 29
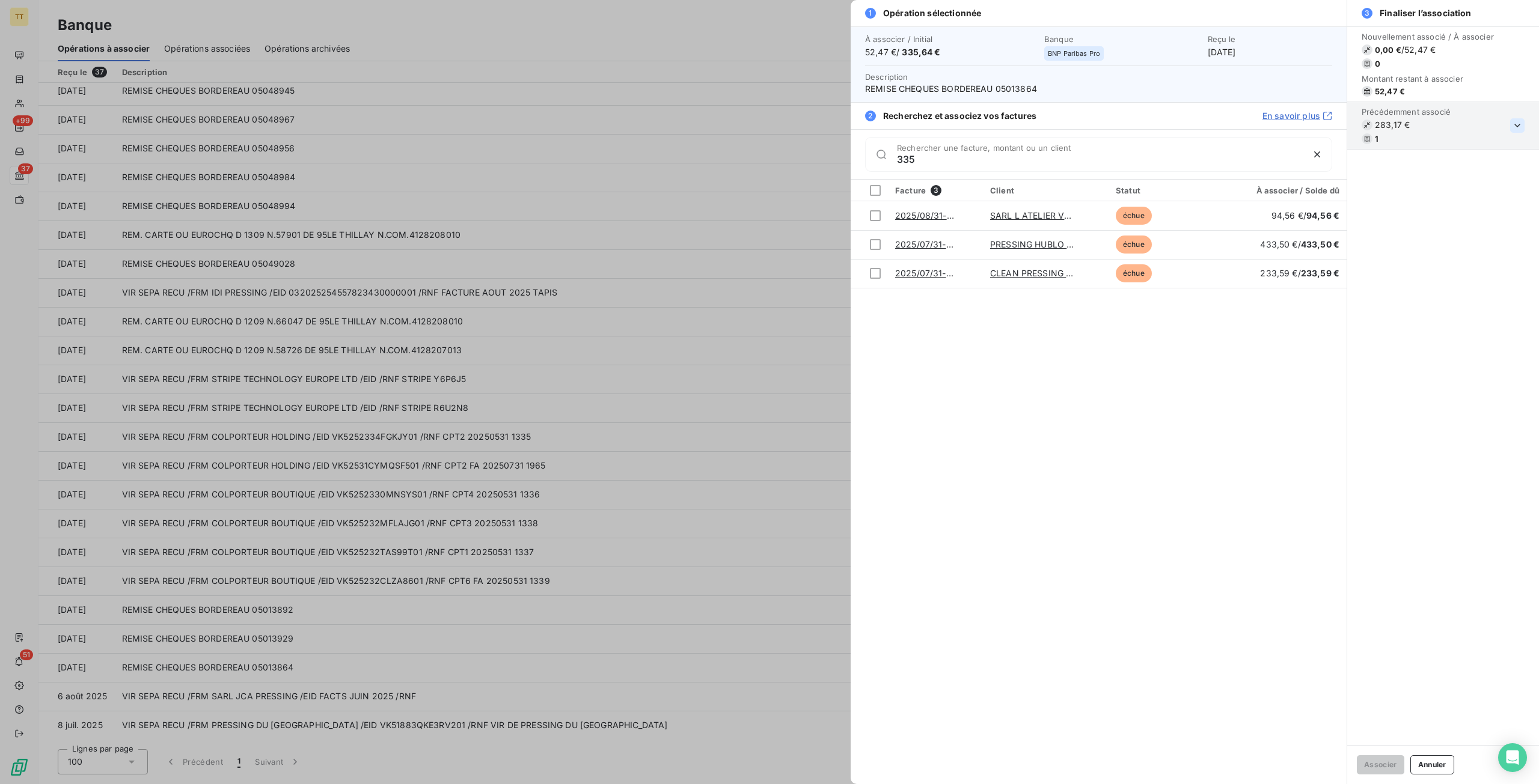
type input "335"
click at [1517, 127] on icon "button" at bounding box center [1517, 126] width 12 height 12
click at [35, 112] on div at bounding box center [770, 392] width 1539 height 784
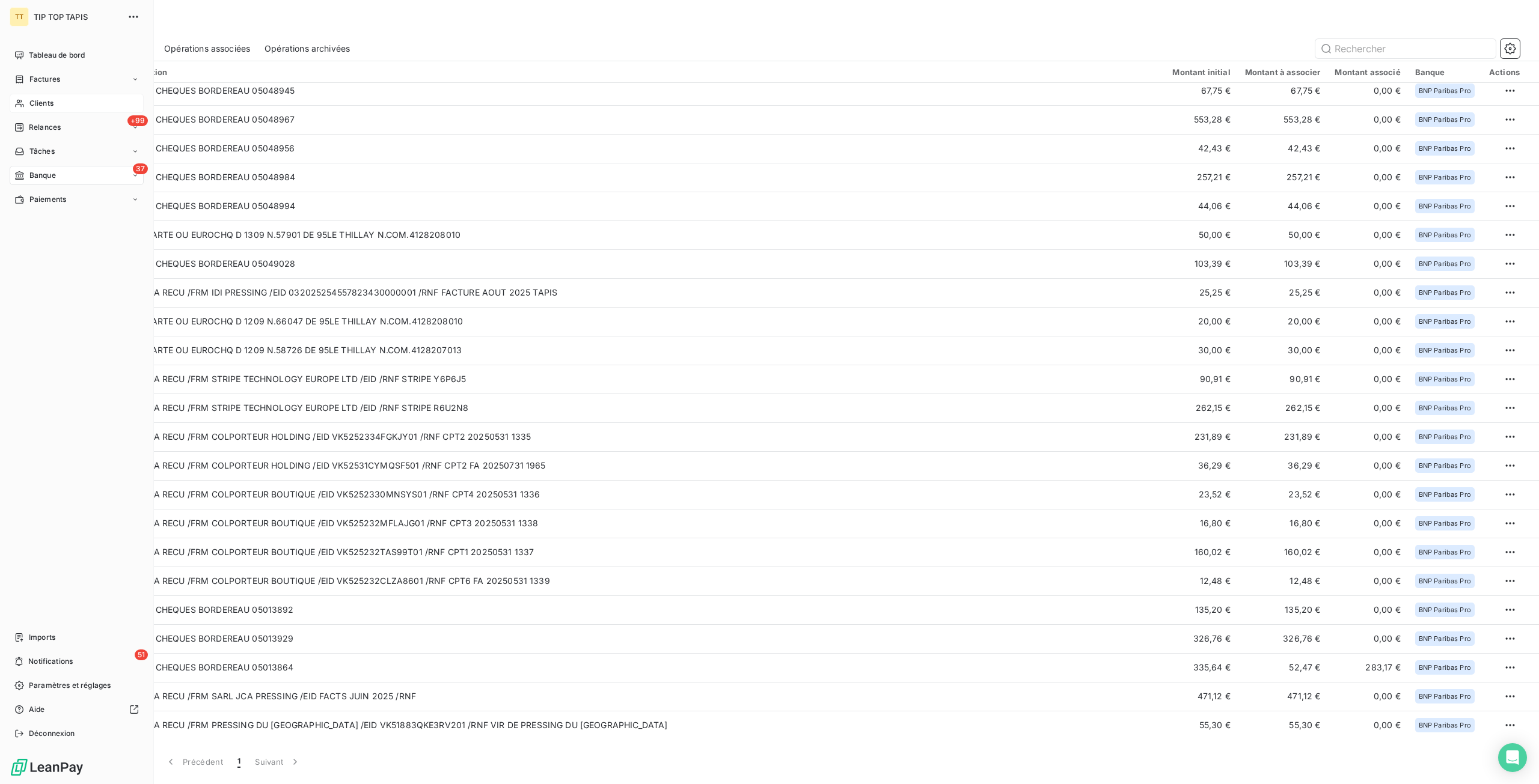
click at [18, 97] on div "Clients" at bounding box center [77, 103] width 134 height 19
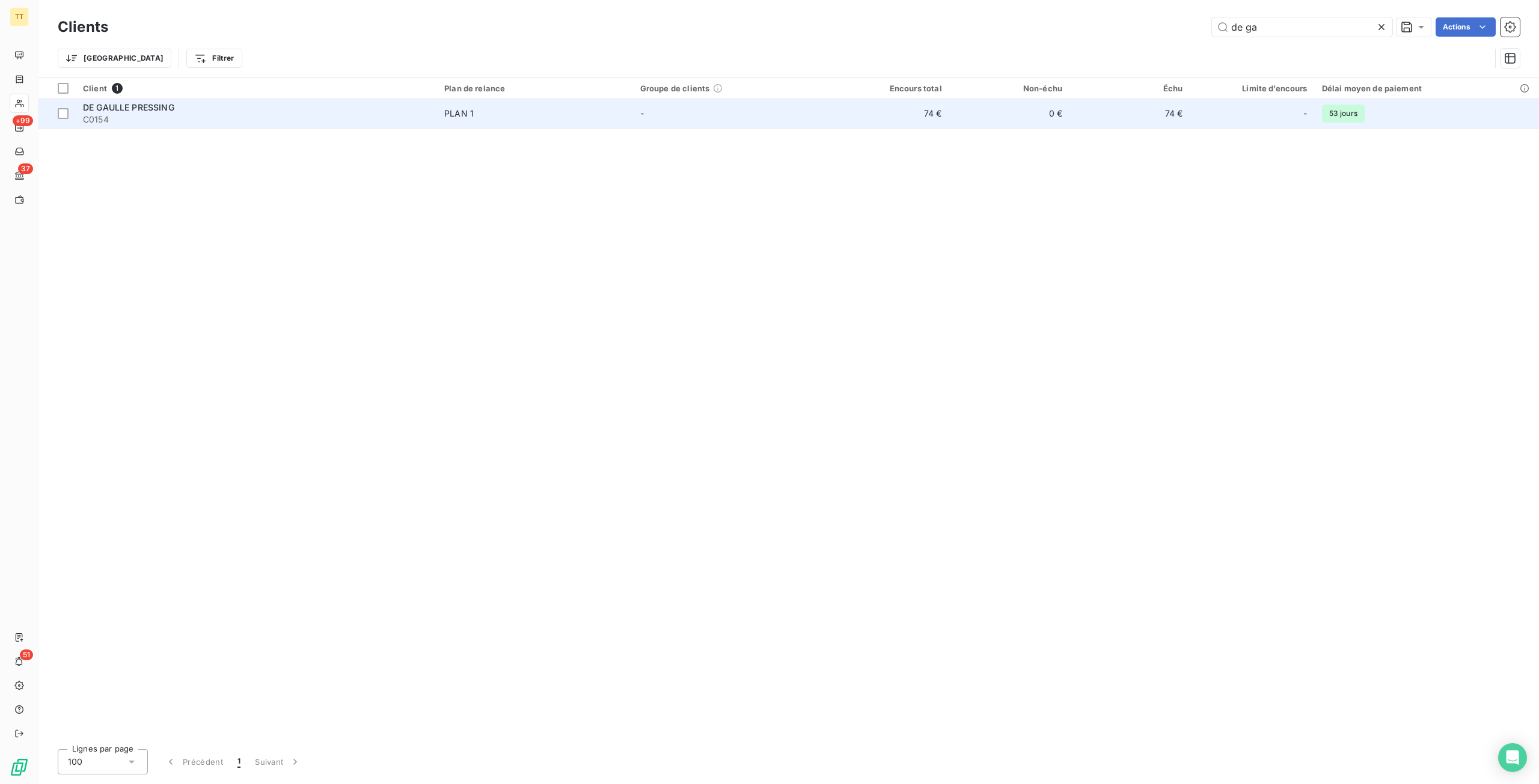
type input "de ga"
click at [931, 114] on td "74 €" at bounding box center [888, 113] width 121 height 29
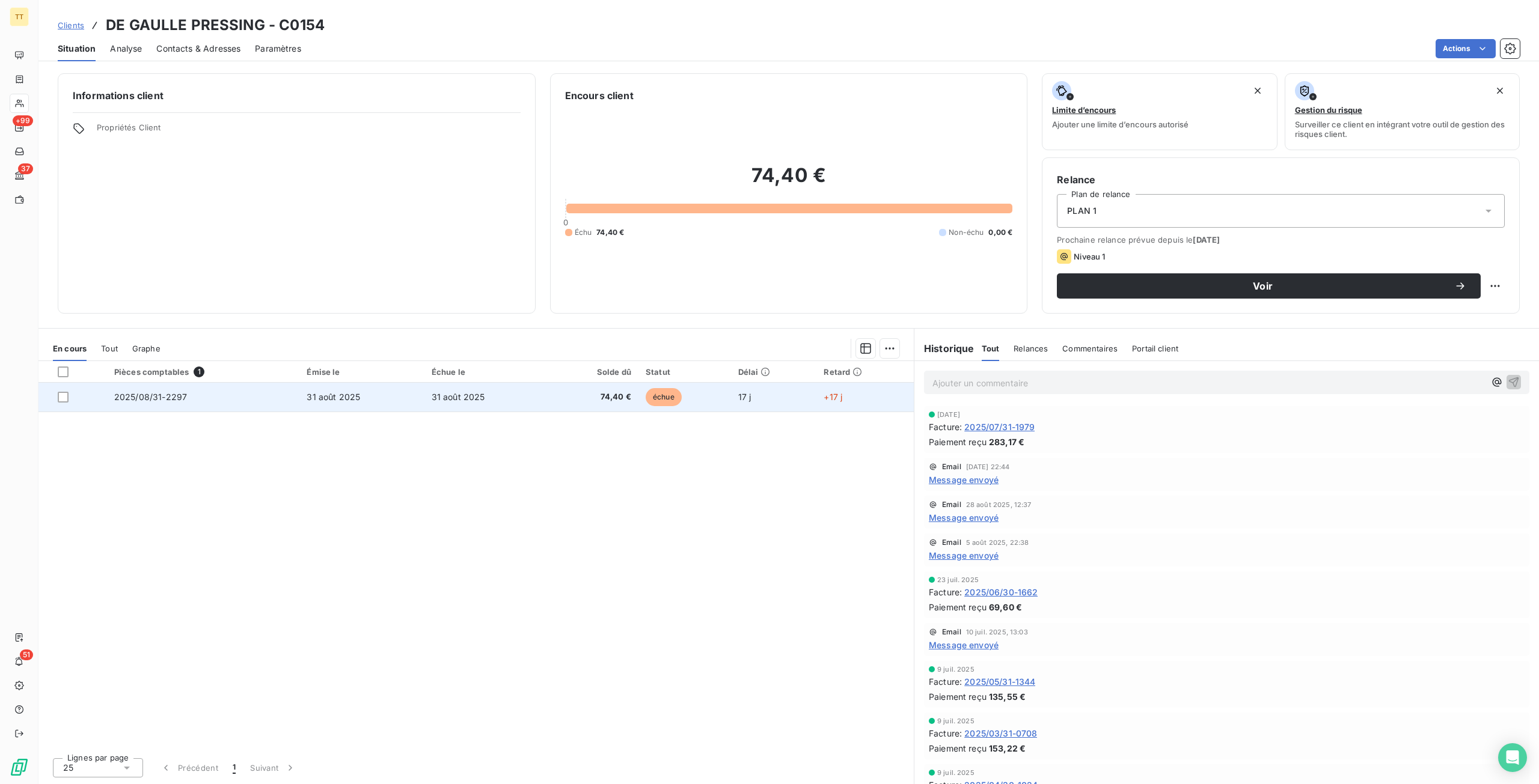
click at [612, 401] on span "74,40 €" at bounding box center [594, 397] width 75 height 12
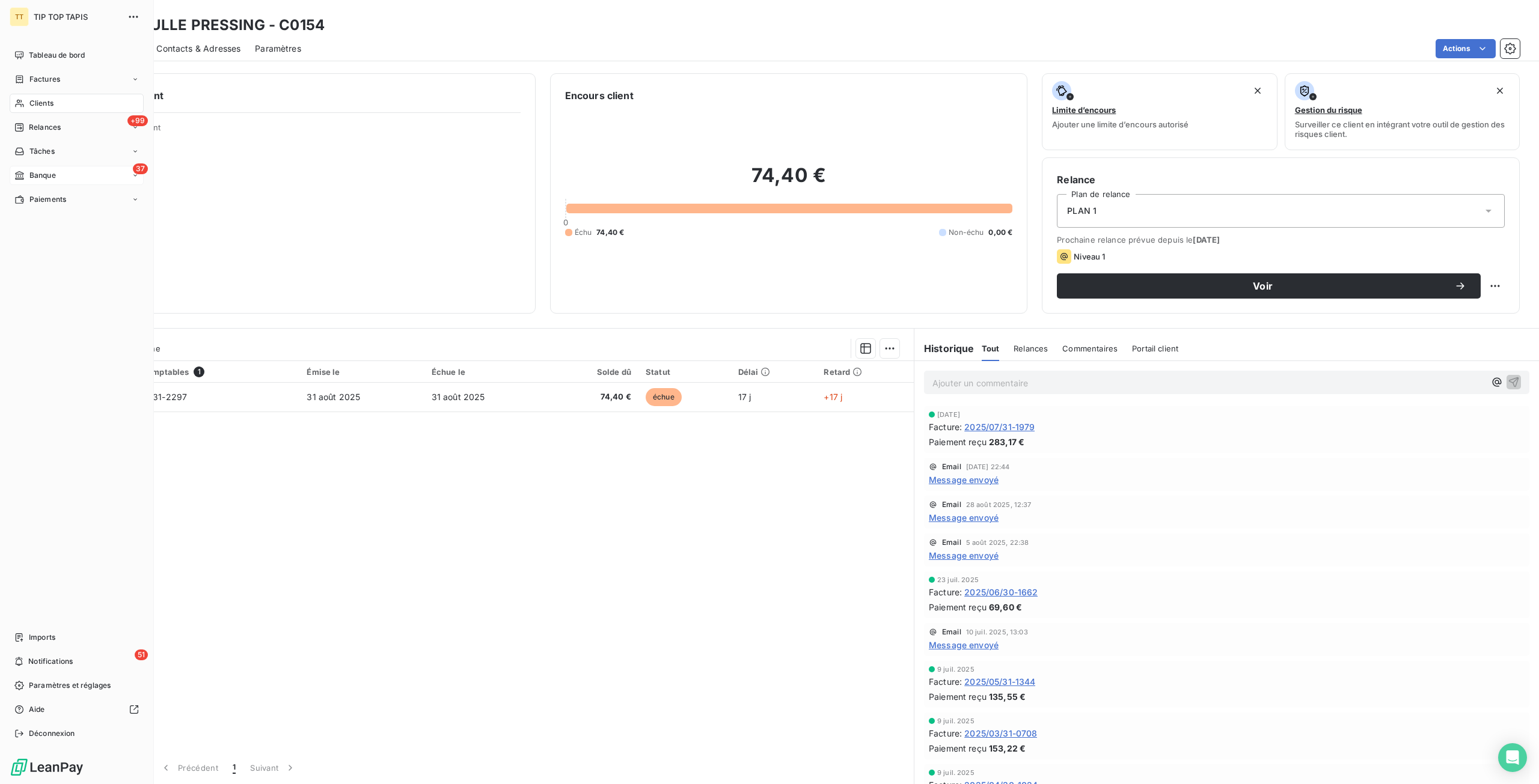
click at [61, 173] on div "37 Banque" at bounding box center [77, 175] width 134 height 19
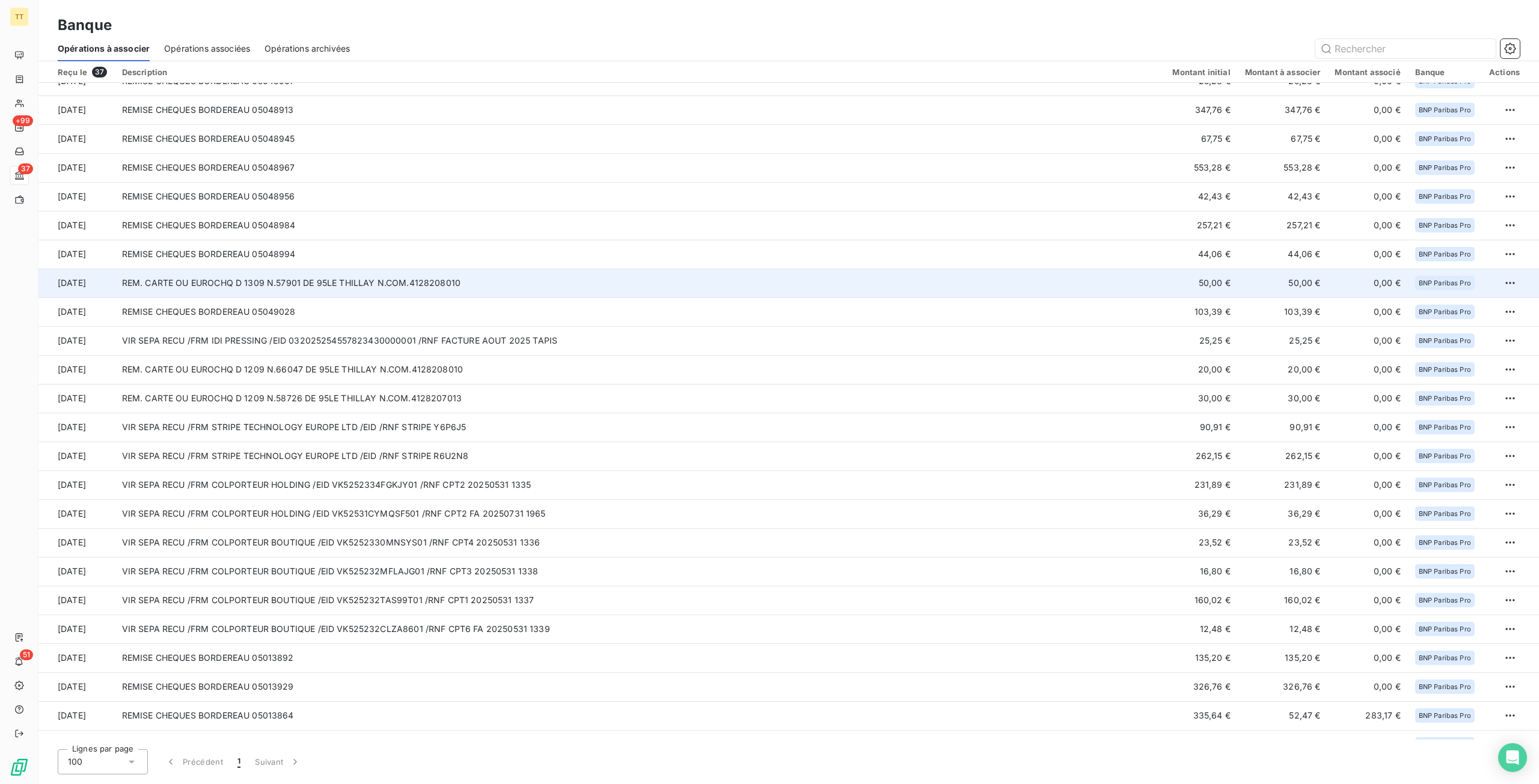
scroll to position [410, 0]
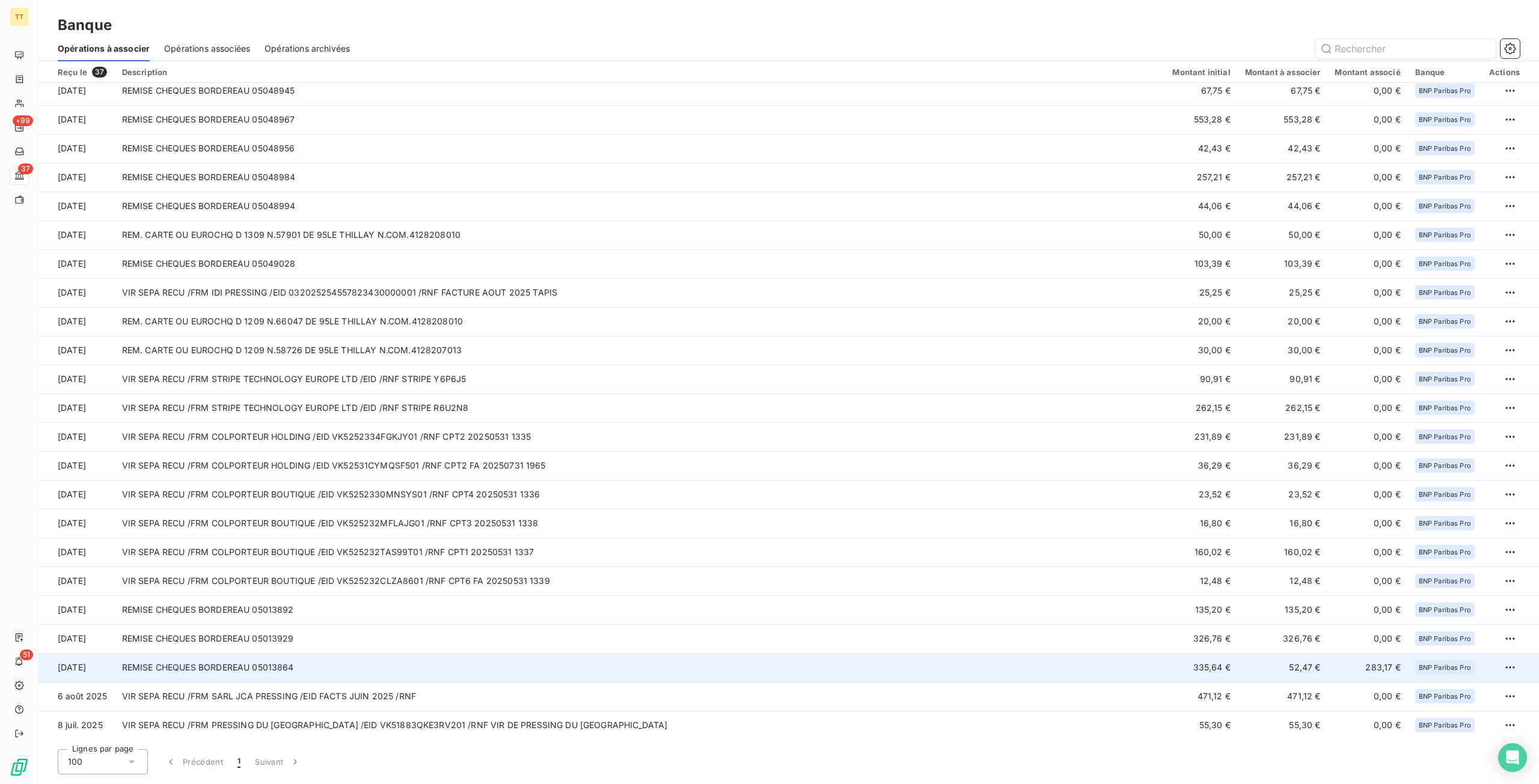
click at [290, 664] on td "REMISE CHEQUES BORDEREAU 05013864" at bounding box center [640, 667] width 1050 height 29
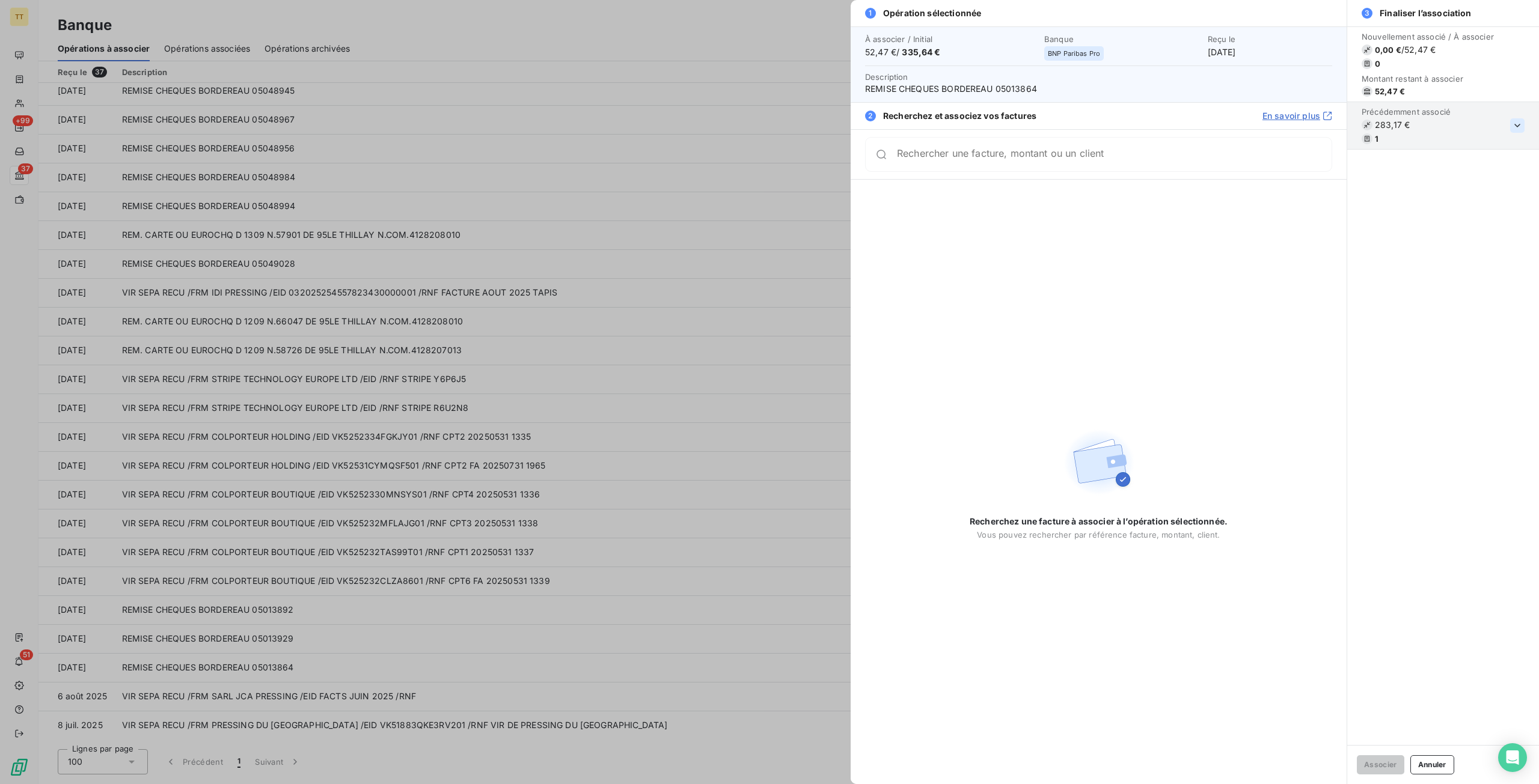
click at [1515, 125] on icon "button" at bounding box center [1516, 126] width 6 height 4
click at [1522, 188] on icon "button" at bounding box center [1517, 186] width 12 height 12
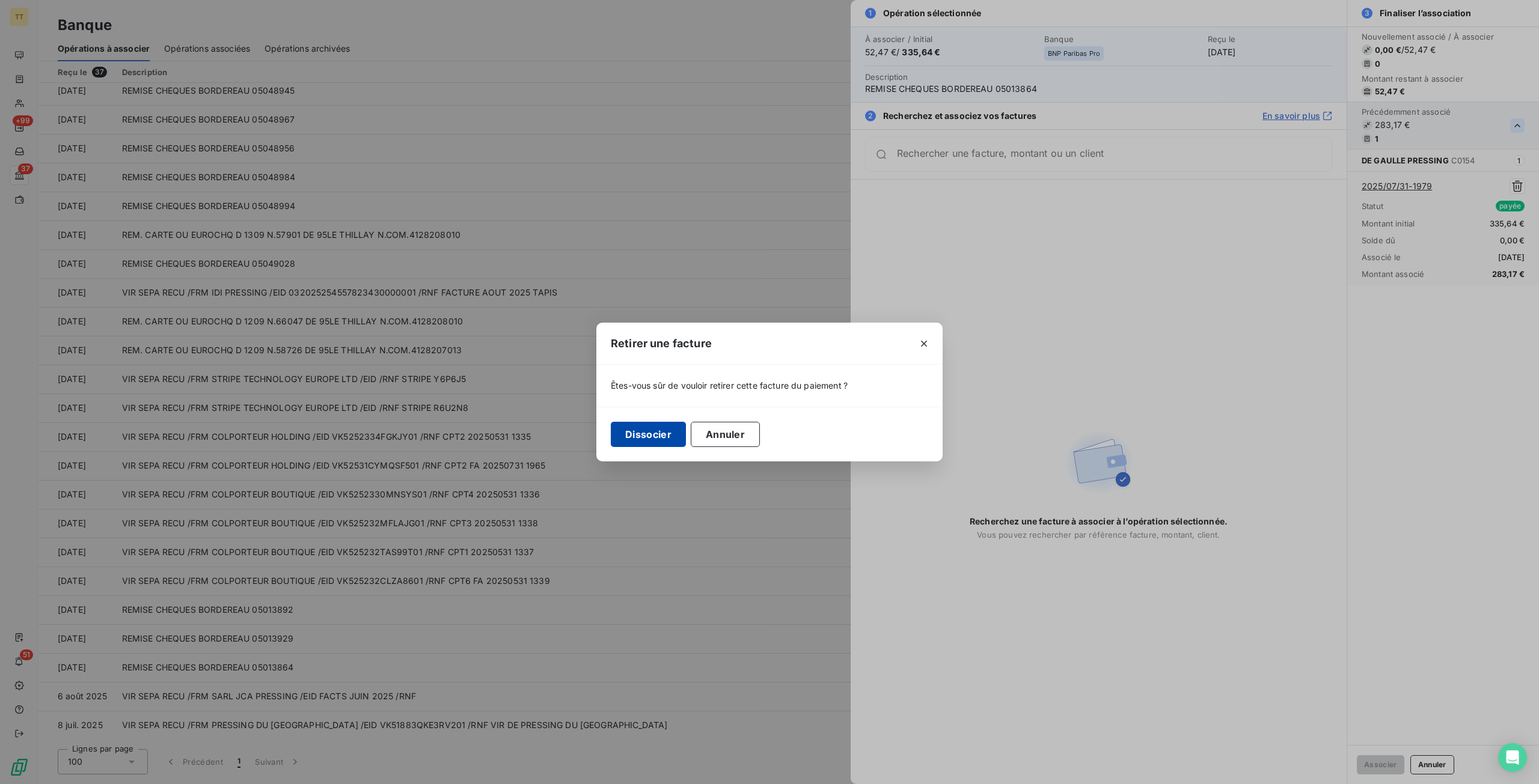
click at [621, 436] on button "Dissocier" at bounding box center [648, 434] width 75 height 25
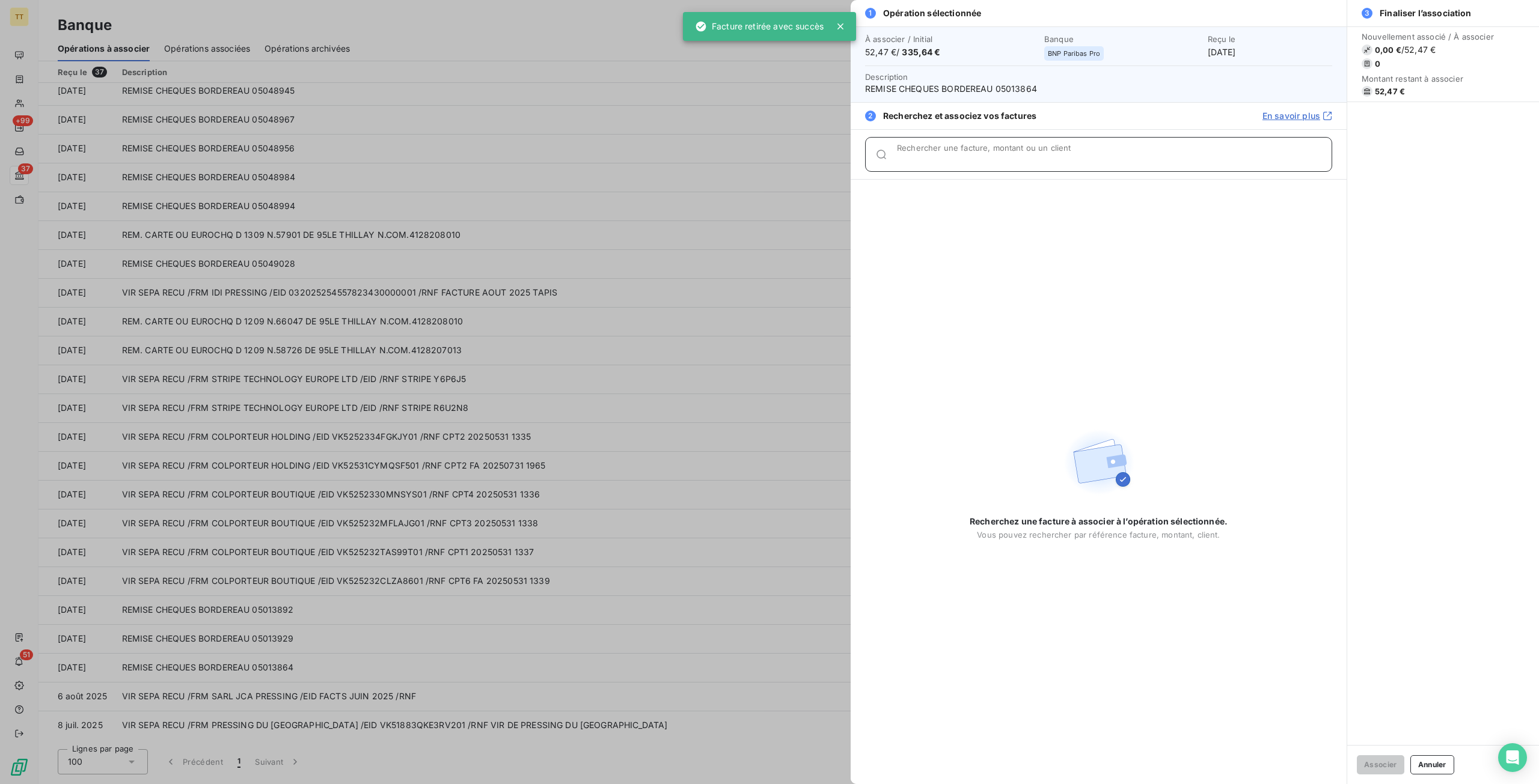
click at [962, 149] on div "Rechercher une facture, montant ou un client" at bounding box center [1114, 154] width 434 height 12
click at [646, 182] on div at bounding box center [770, 392] width 1539 height 784
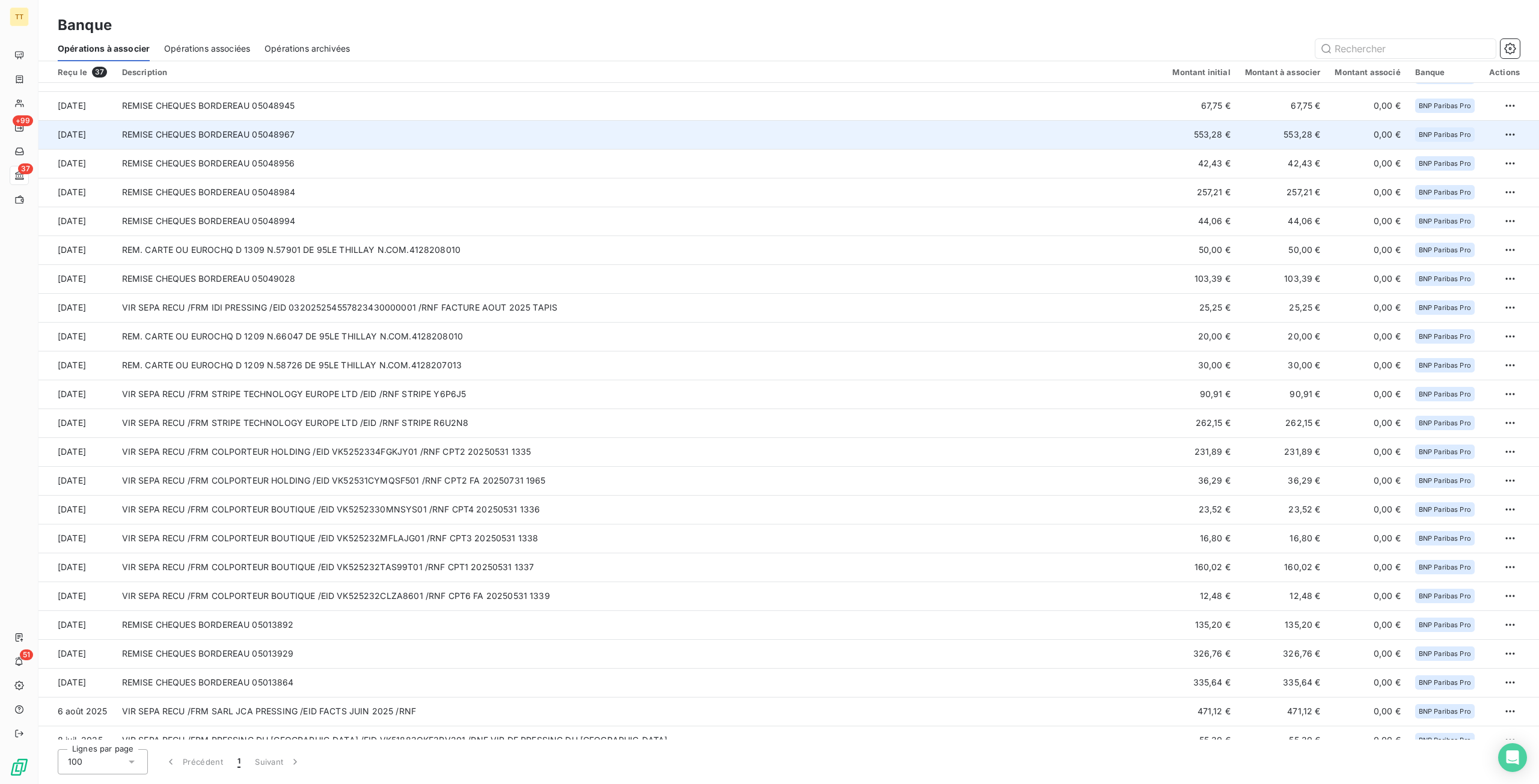
scroll to position [410, 0]
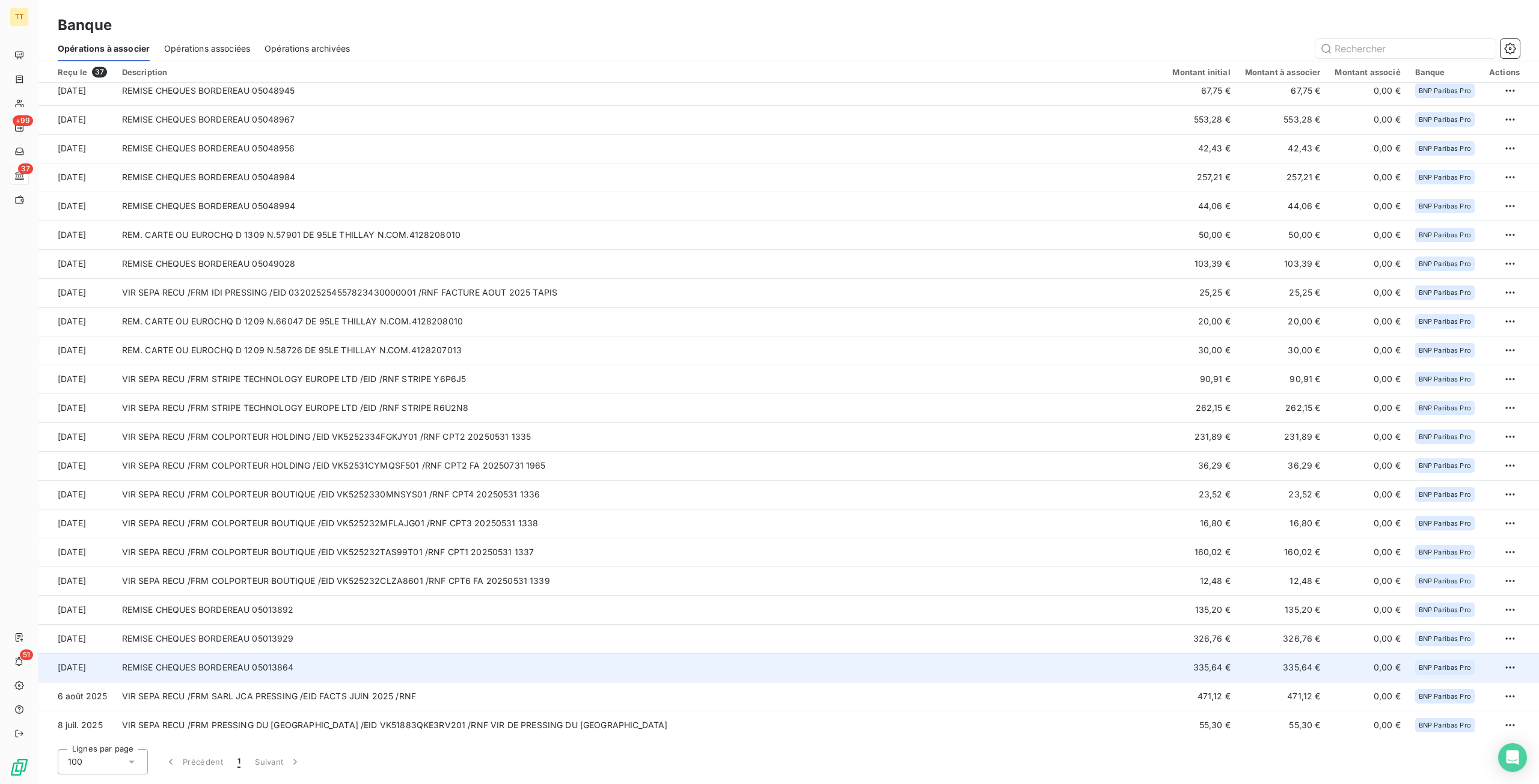
click at [1232, 663] on td "335,64 €" at bounding box center [1201, 667] width 72 height 29
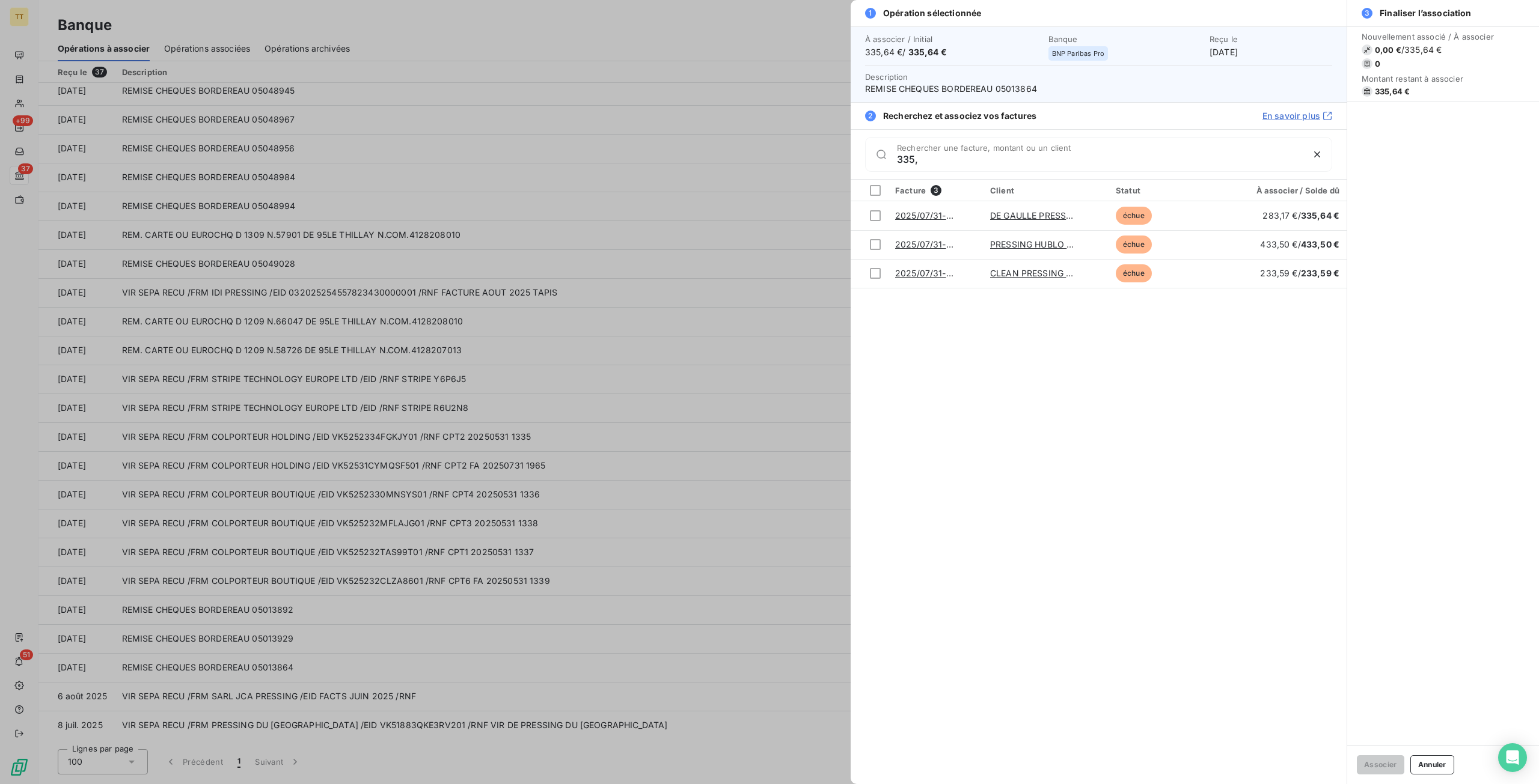
type input "335,"
drag, startPoint x: 563, startPoint y: 282, endPoint x: 286, endPoint y: 233, distance: 281.3
click at [564, 282] on div at bounding box center [770, 392] width 1539 height 784
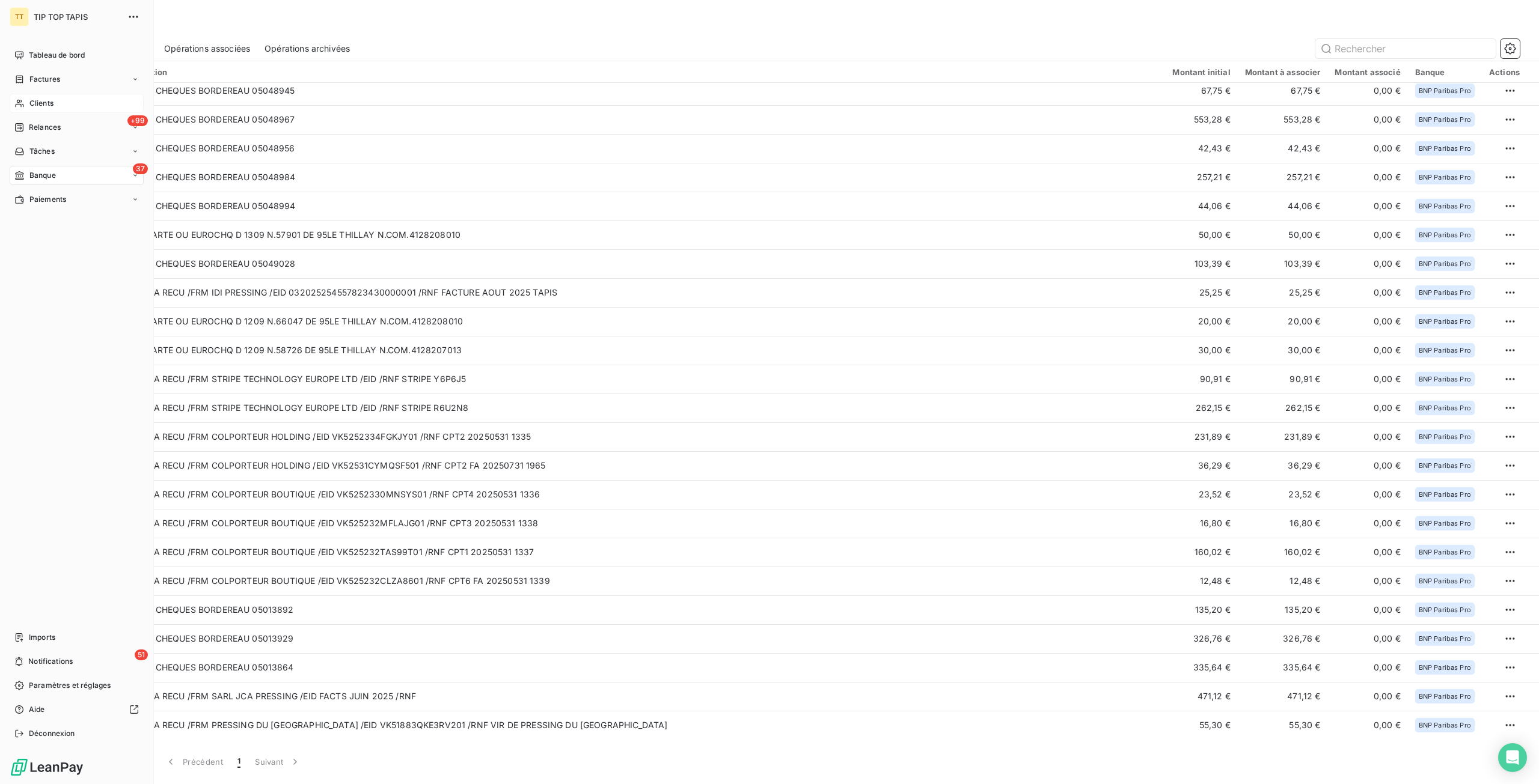
click at [45, 94] on div "Clients" at bounding box center [77, 103] width 134 height 19
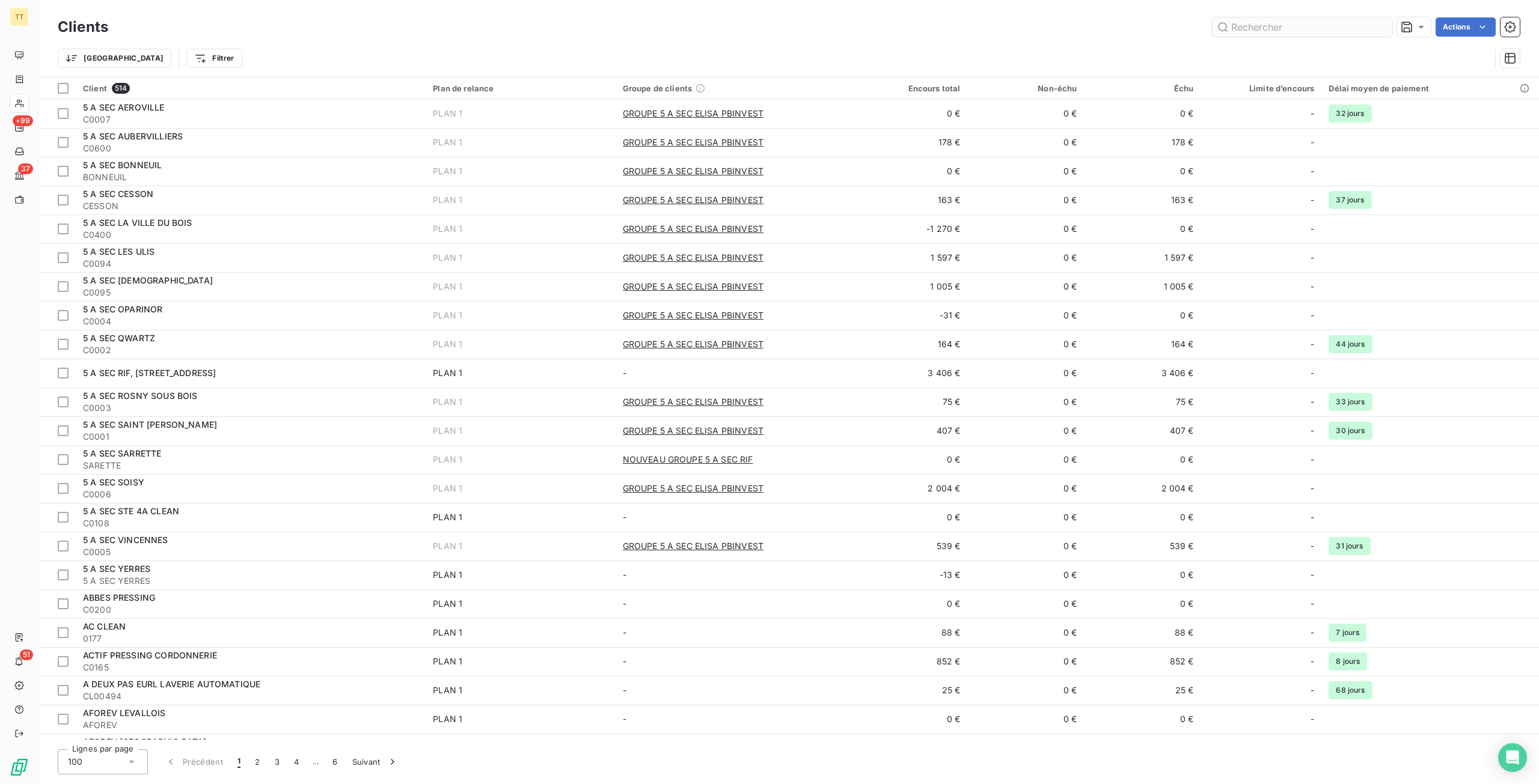
click at [1368, 28] on input "text" at bounding box center [1302, 27] width 180 height 19
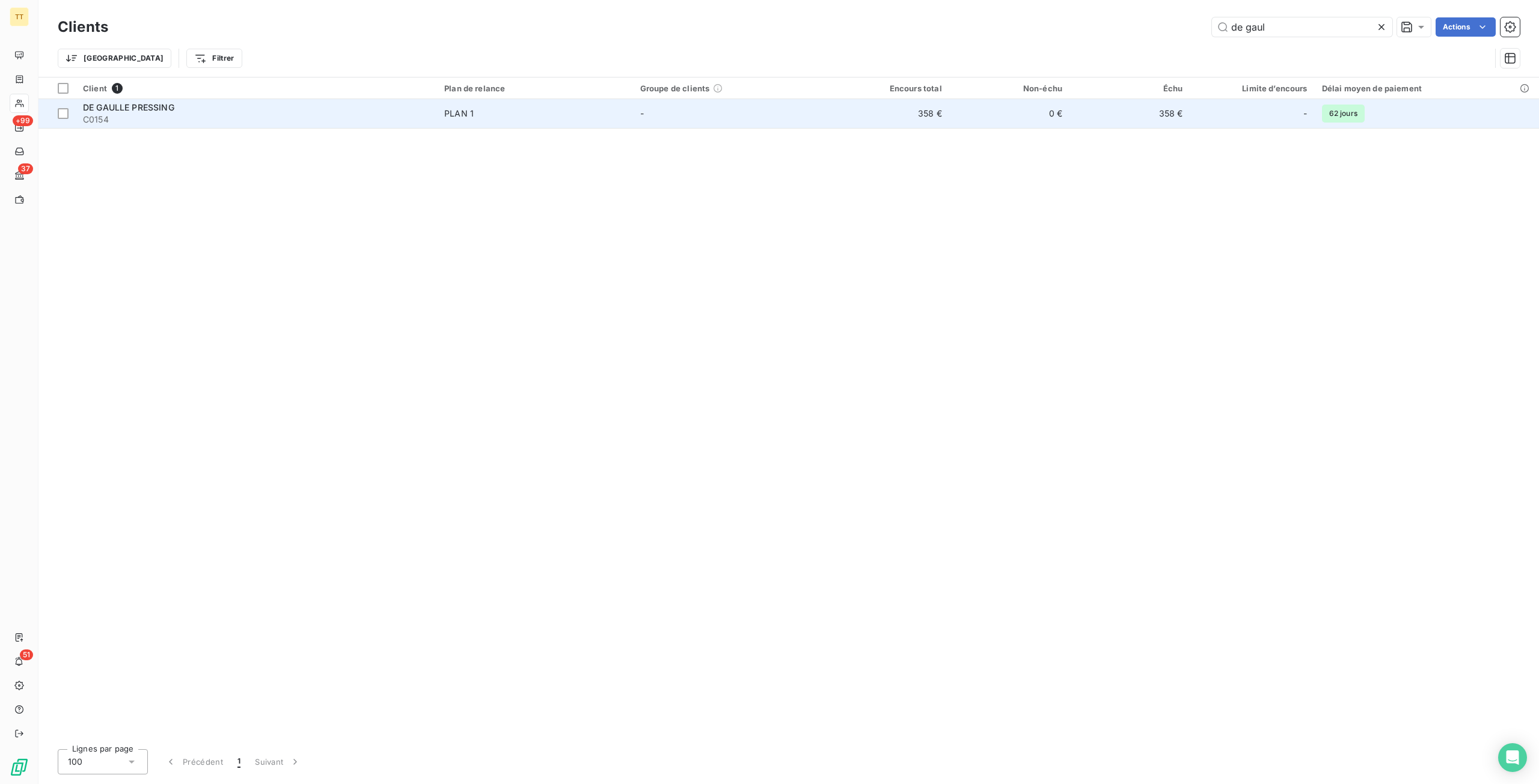
type input "de gaul"
click at [933, 105] on td "358 €" at bounding box center [888, 113] width 121 height 29
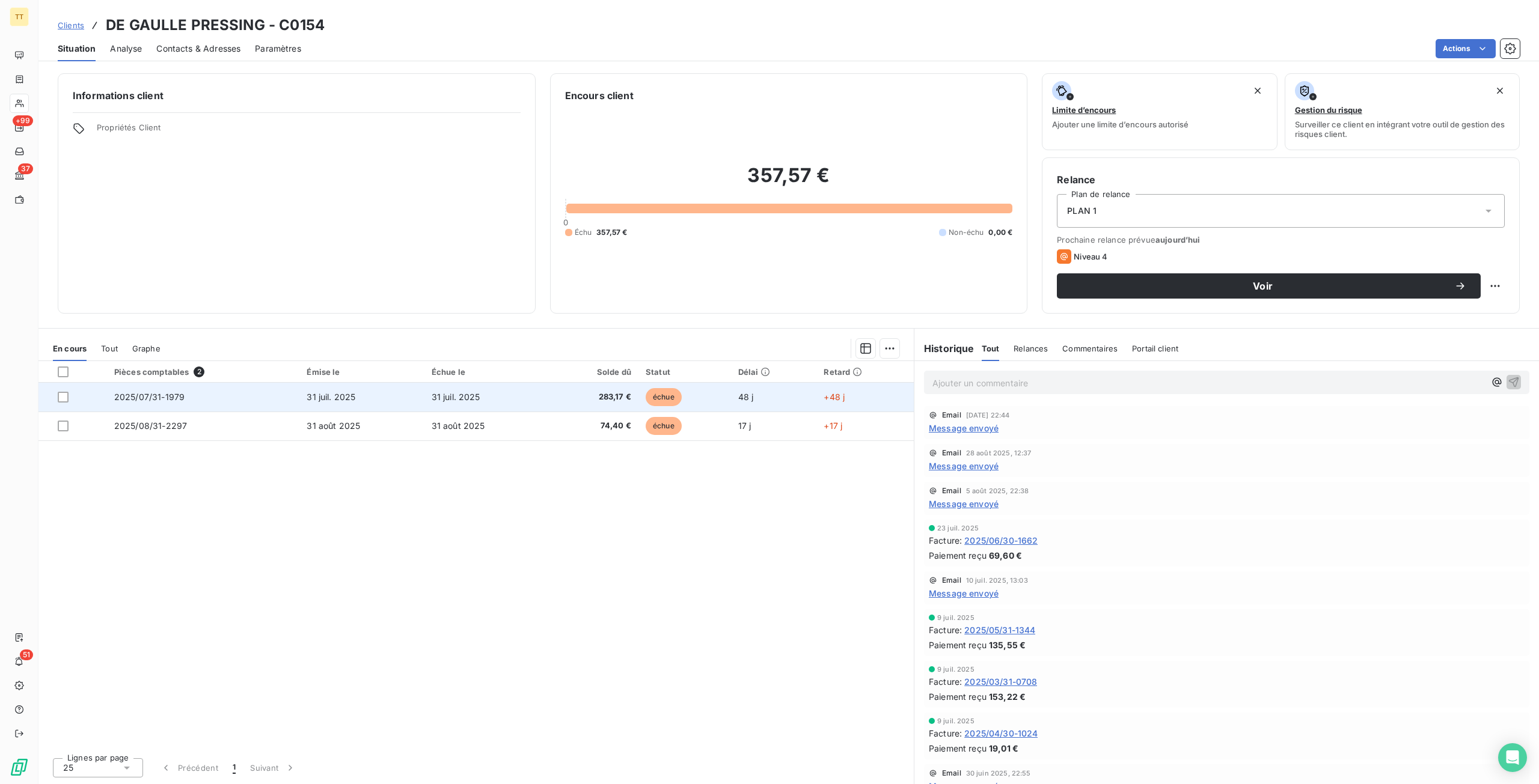
click at [473, 406] on td "31 juil. 2025" at bounding box center [486, 397] width 124 height 29
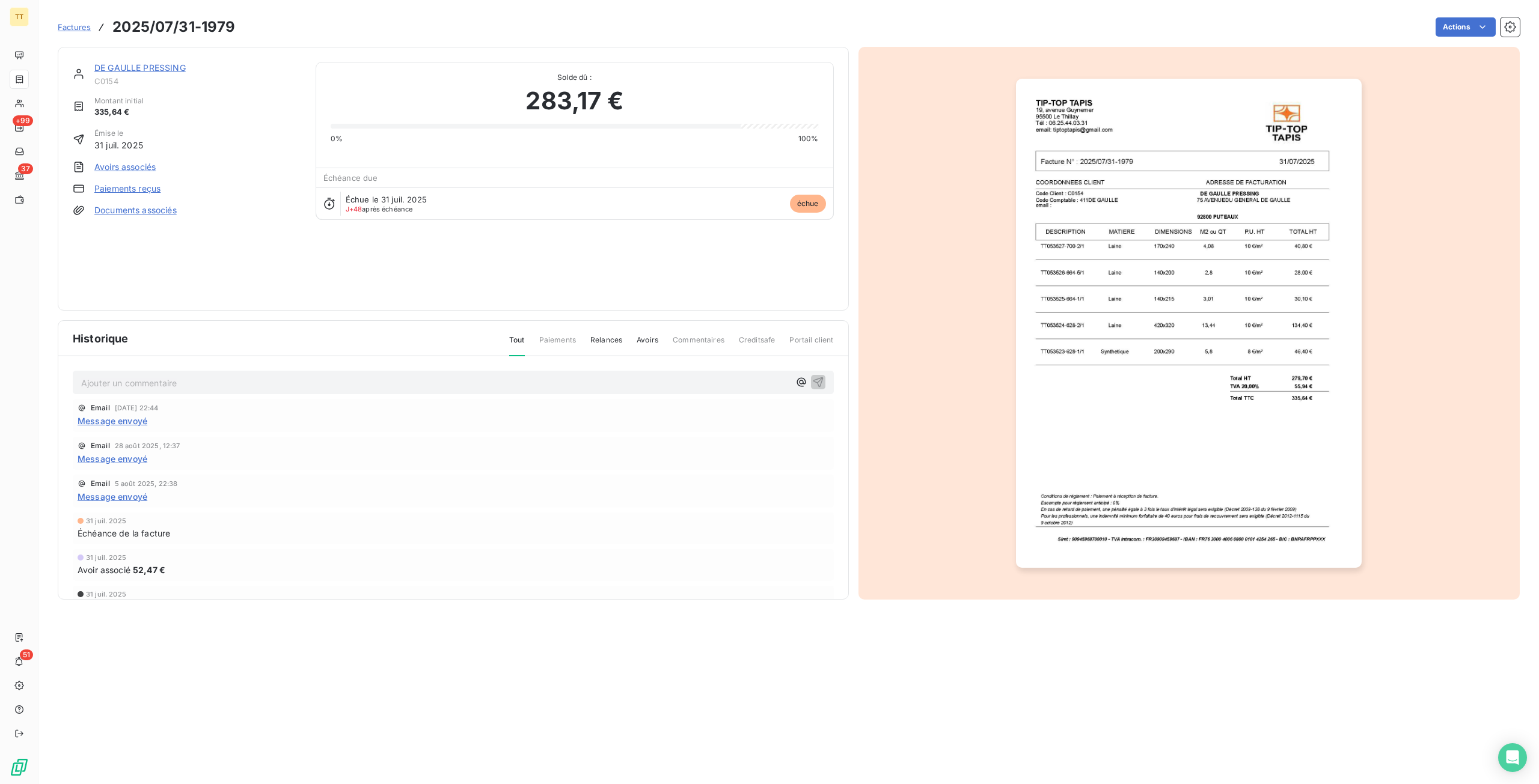
click at [139, 165] on link "Avoirs associés" at bounding box center [124, 167] width 61 height 12
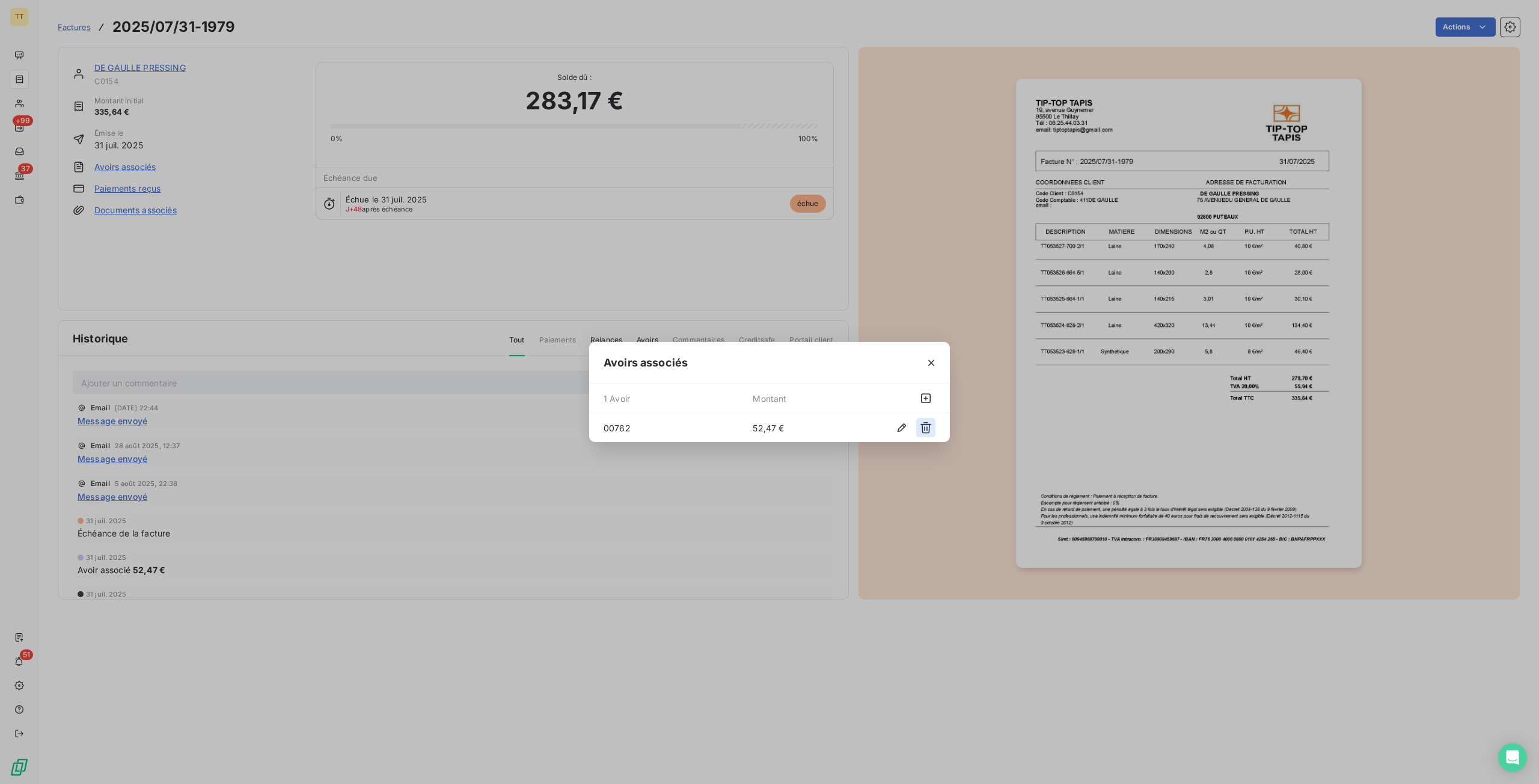
click at [921, 428] on icon "button" at bounding box center [925, 428] width 12 height 12
click at [927, 367] on button "button" at bounding box center [931, 361] width 19 height 19
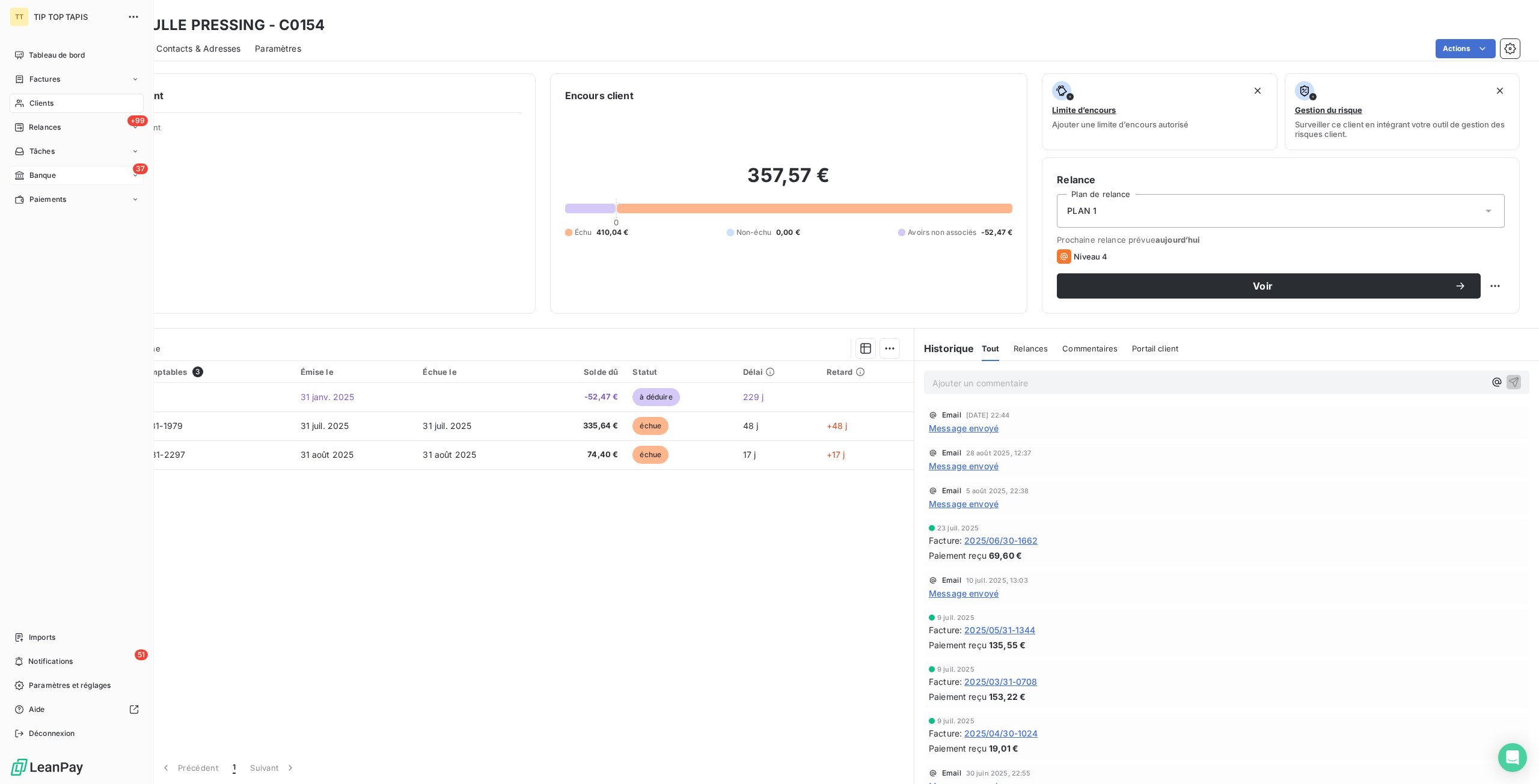
click at [41, 167] on div "37 Banque" at bounding box center [77, 175] width 134 height 19
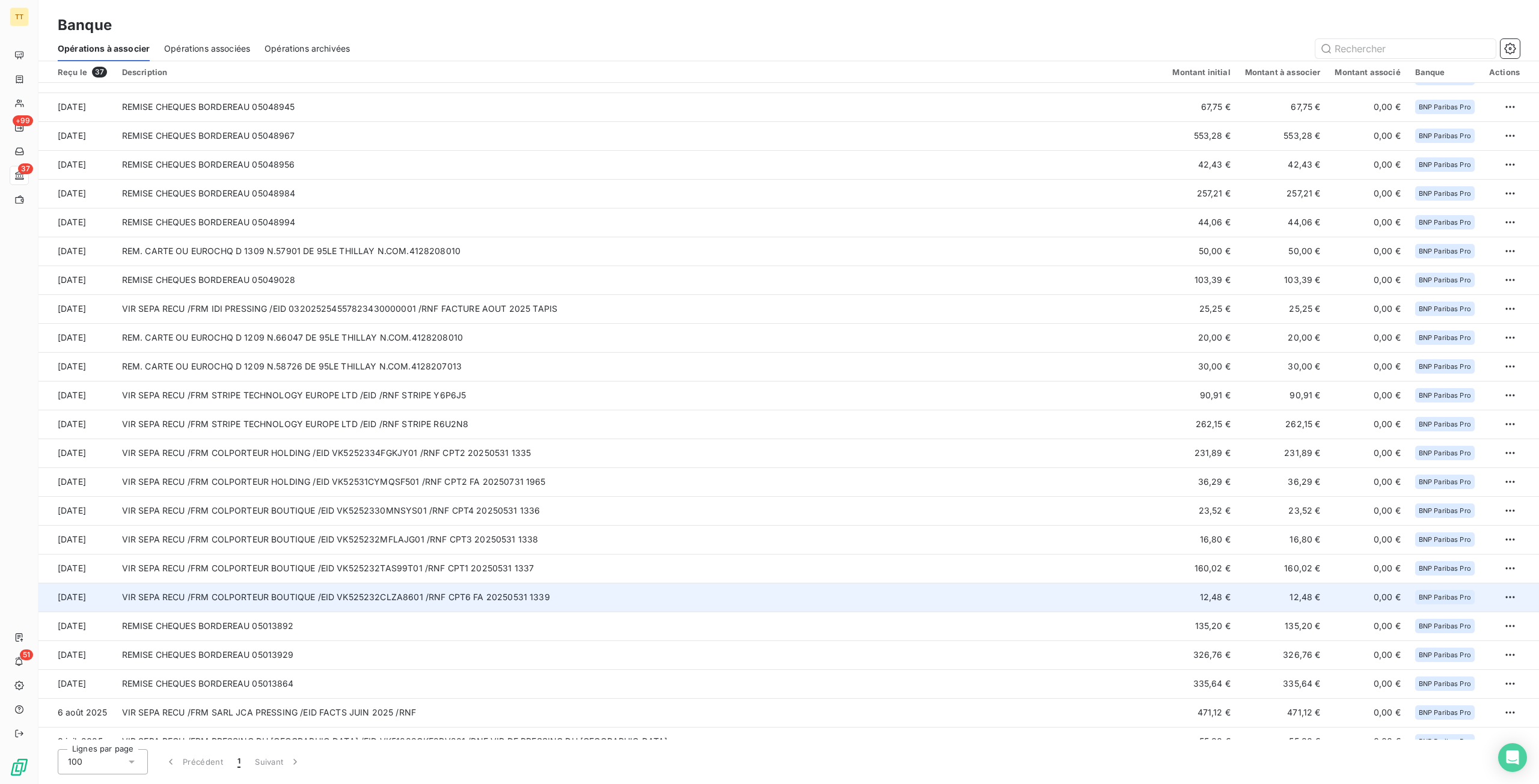
scroll to position [410, 0]
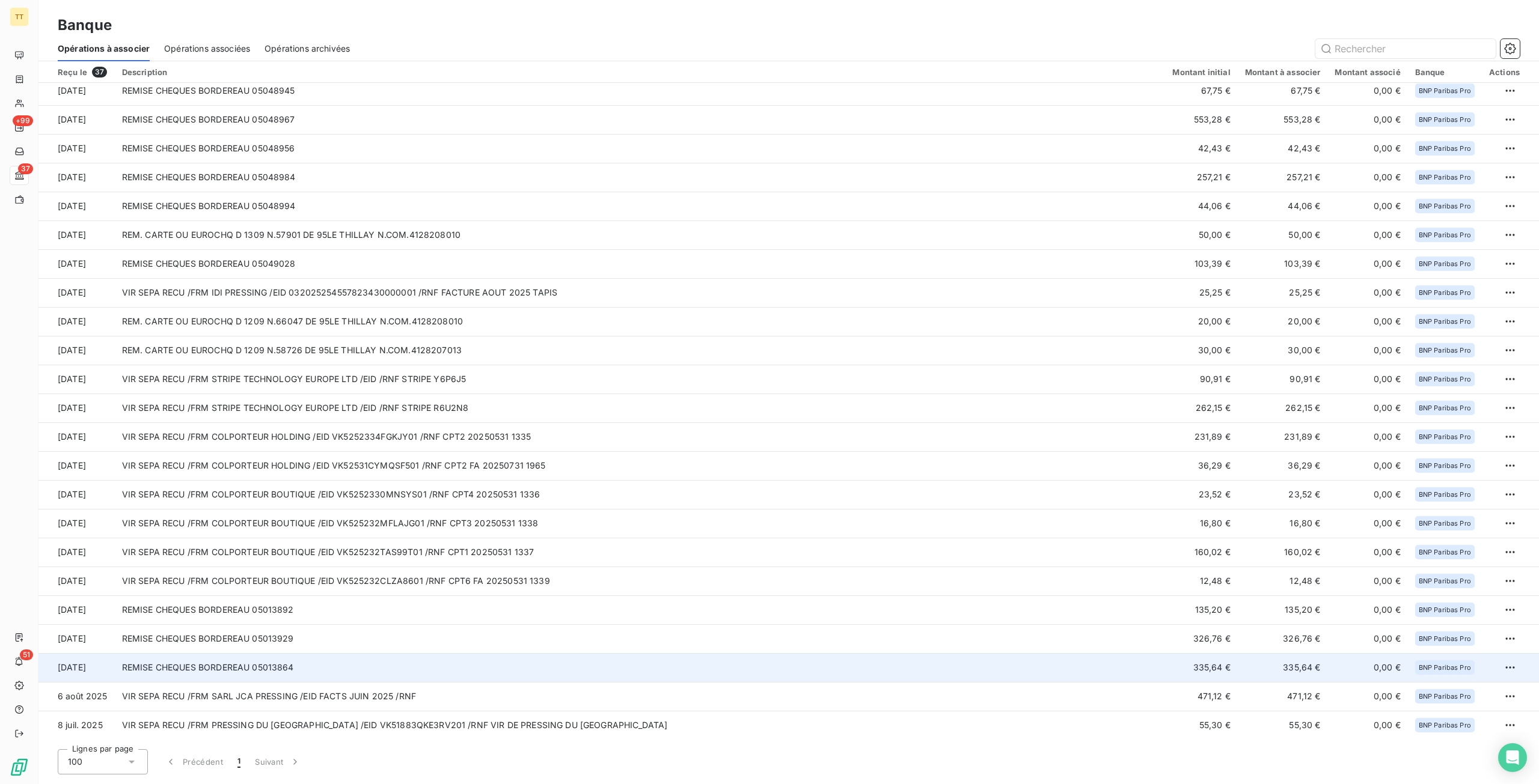
click at [1221, 663] on td "335,64 €" at bounding box center [1201, 667] width 72 height 29
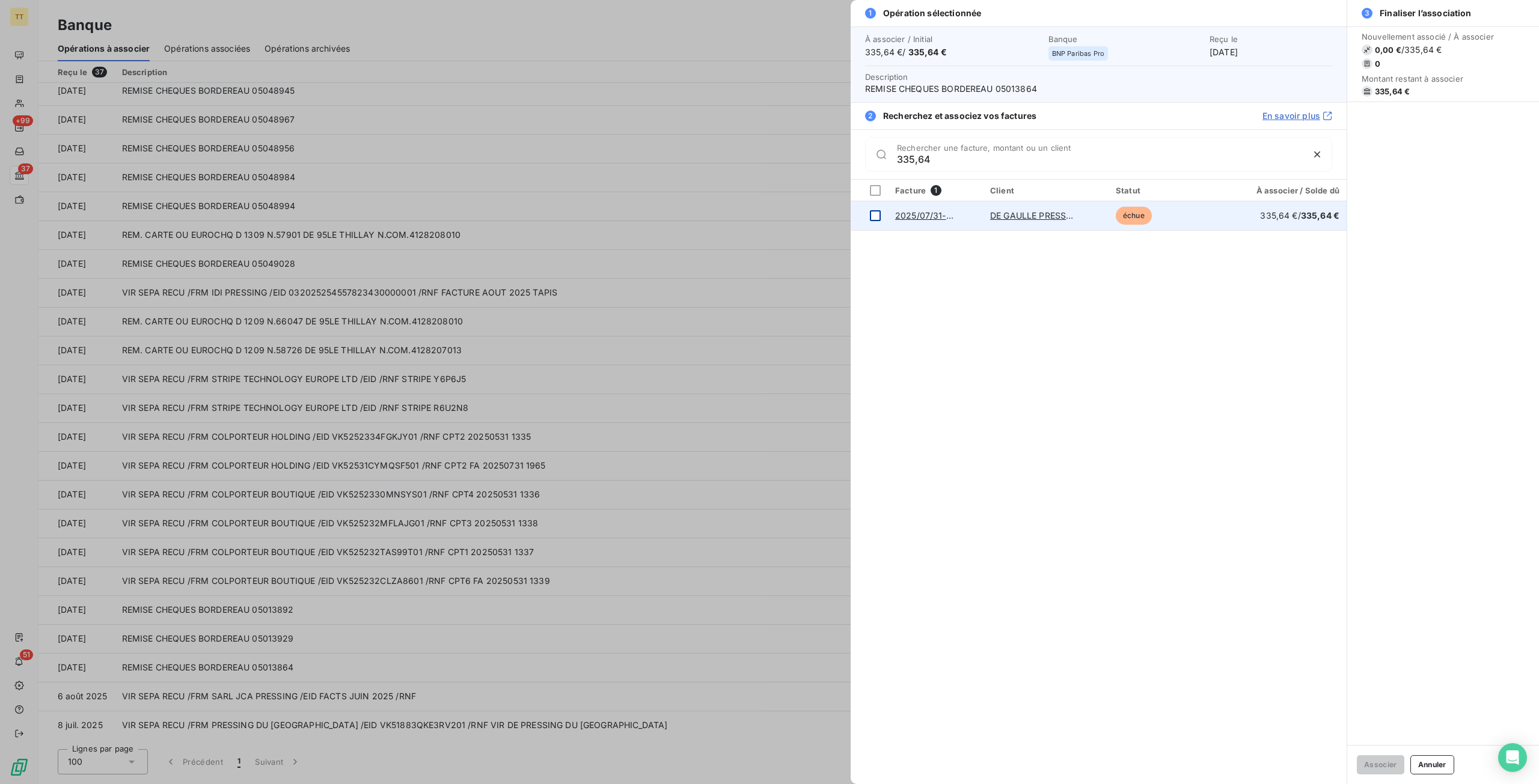
type input "335,64"
click at [876, 214] on div at bounding box center [875, 215] width 11 height 11
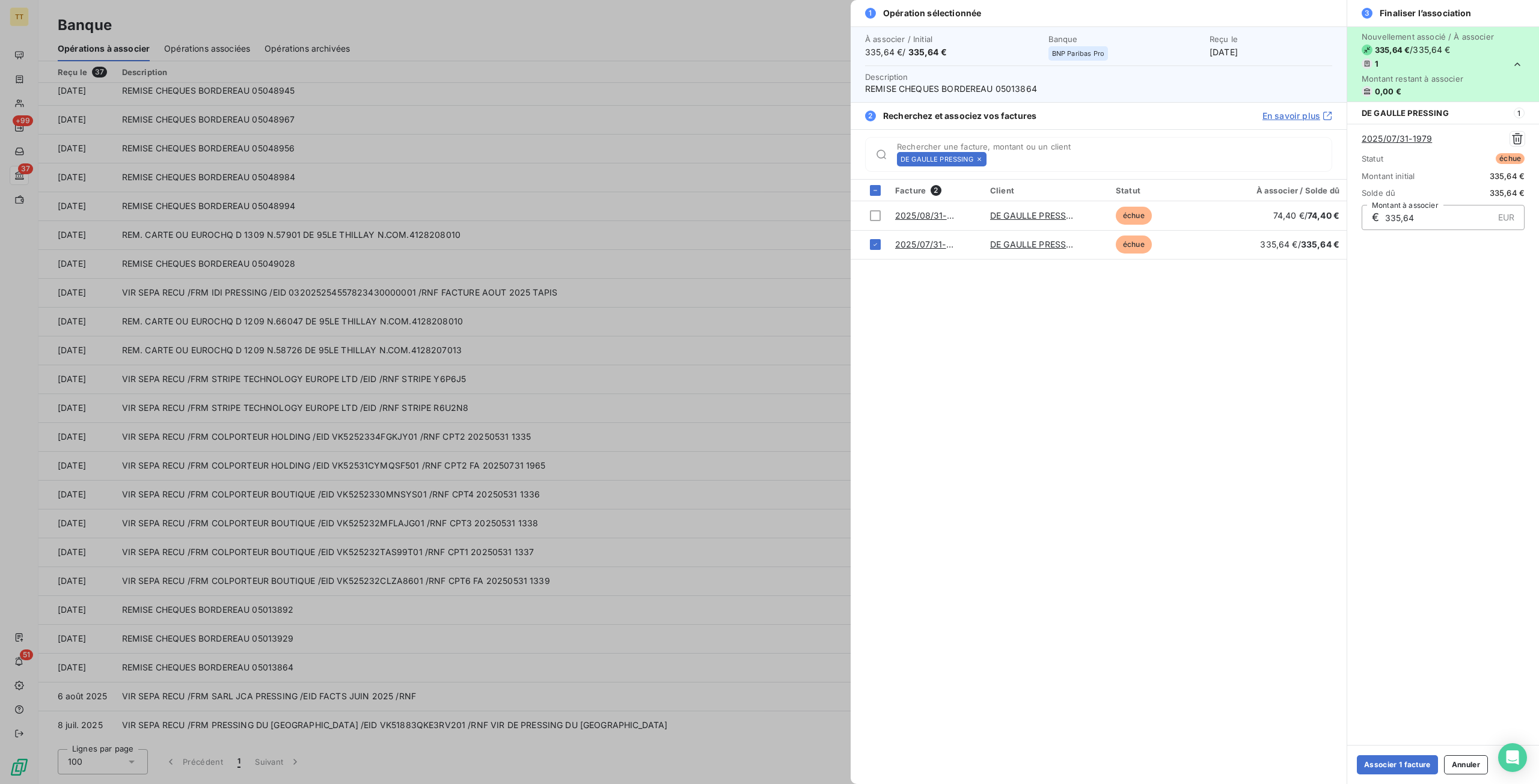
click at [1375, 754] on div "Associer 1 facture Annuler" at bounding box center [1443, 764] width 192 height 39
click at [1380, 758] on button "Associer 1 facture" at bounding box center [1397, 765] width 81 height 19
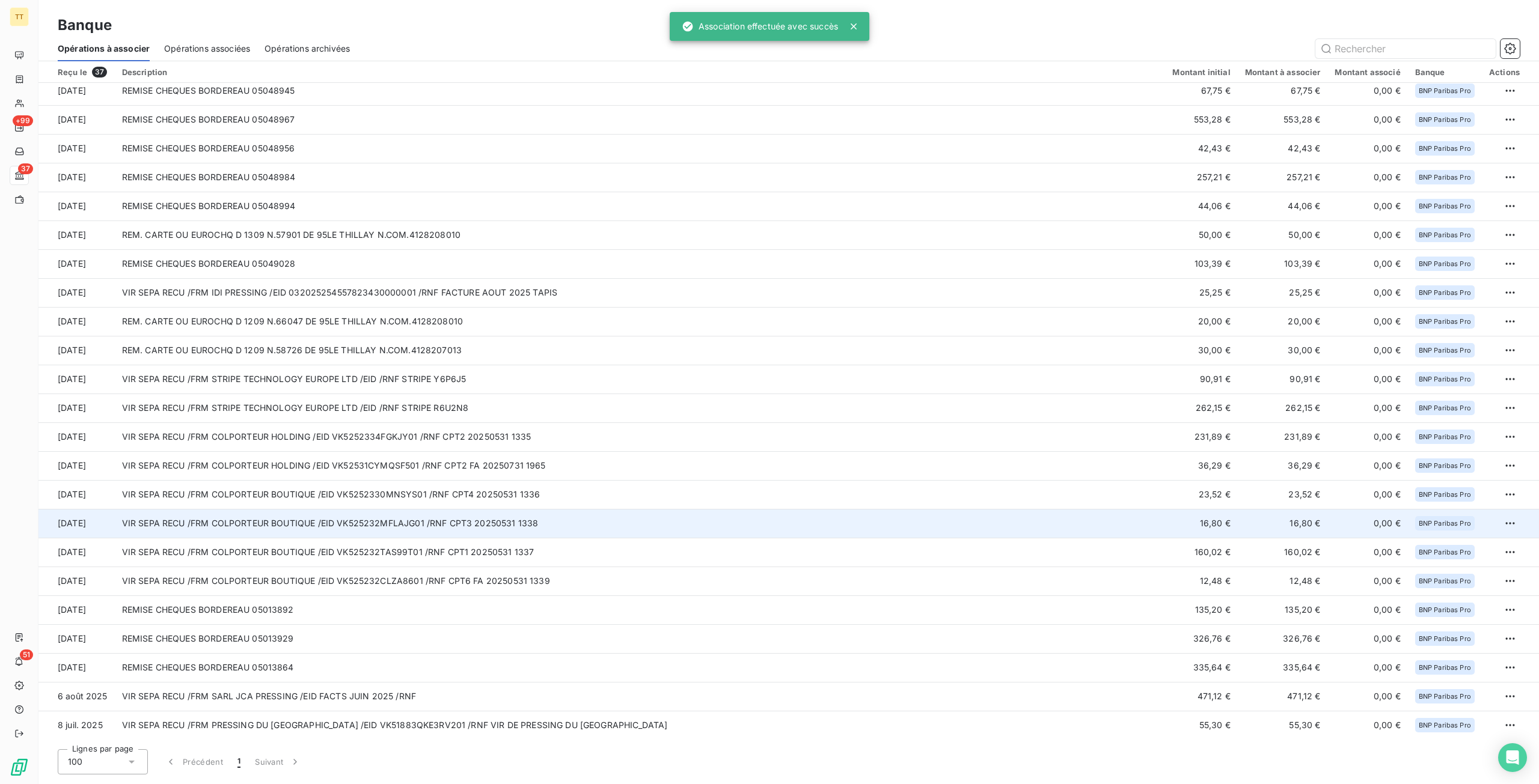
scroll to position [381, 0]
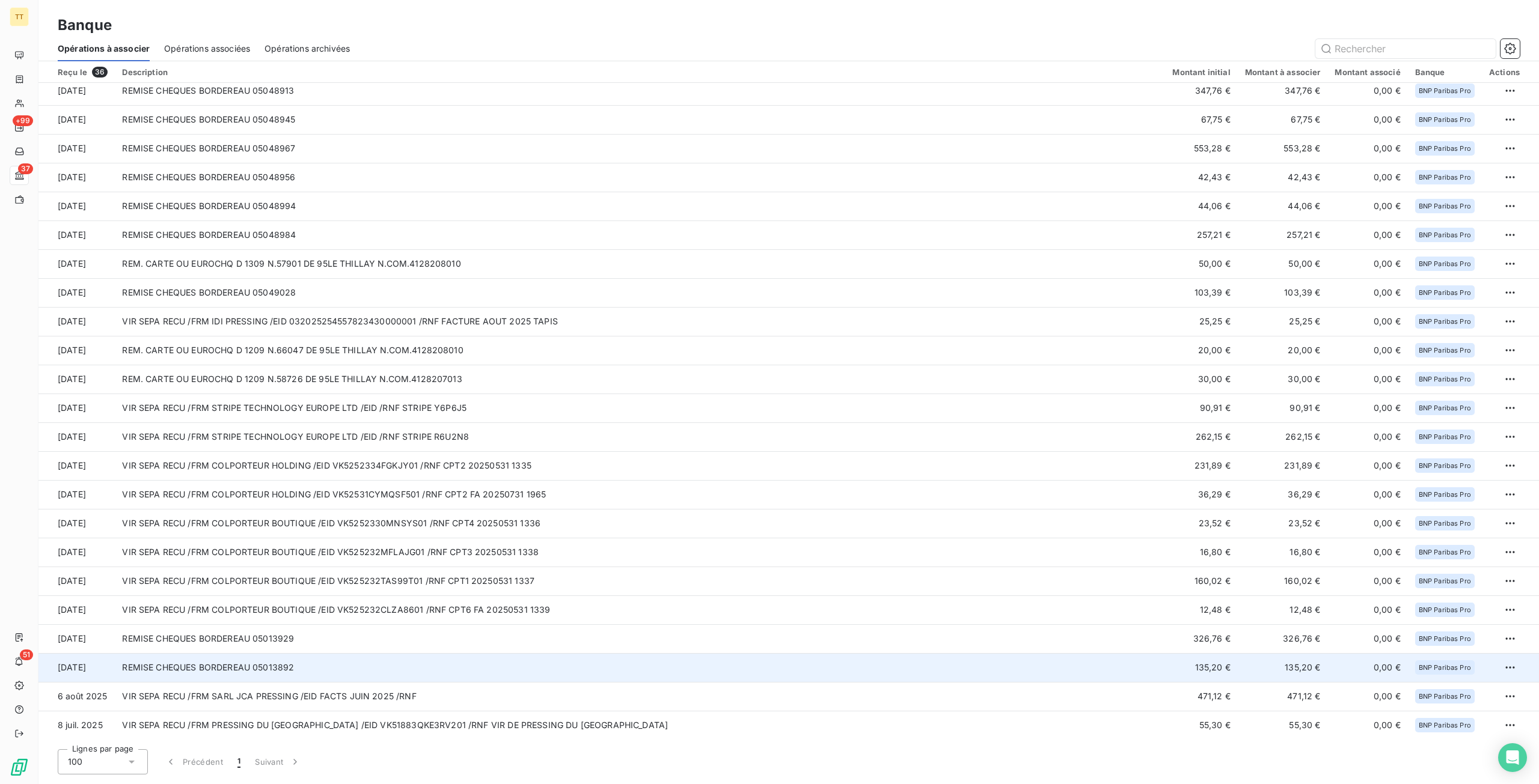
click at [483, 655] on td "REMISE CHEQUES BORDEREAU 05013892" at bounding box center [639, 667] width 1050 height 29
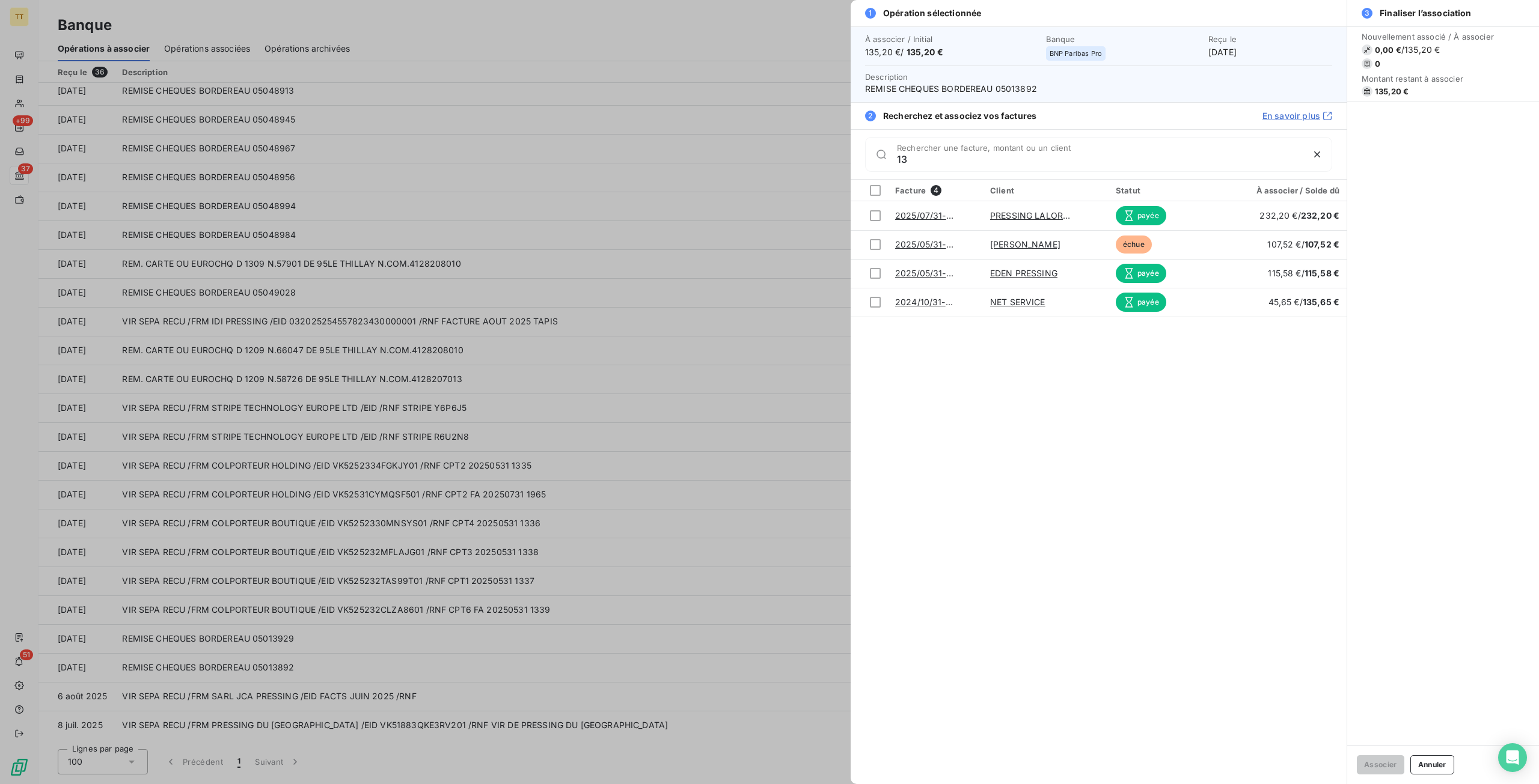
type input "1"
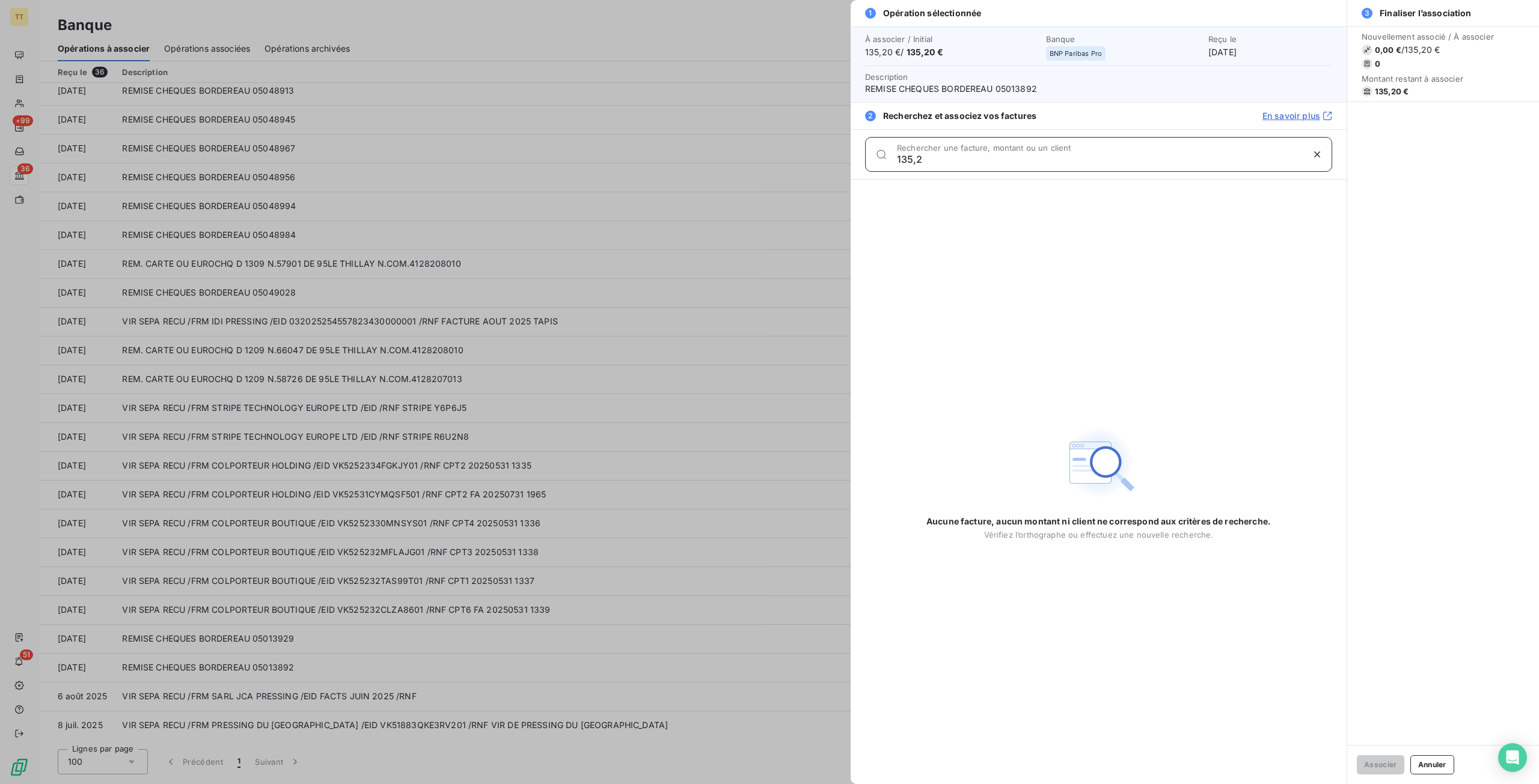
drag, startPoint x: 927, startPoint y: 156, endPoint x: 799, endPoint y: 142, distance: 128.8
click at [799, 783] on div "1 Opération sélectionnée À associer / Initial 135,20 € / 135,20 € Banque BNP Pa…" at bounding box center [770, 784] width 1539 height 0
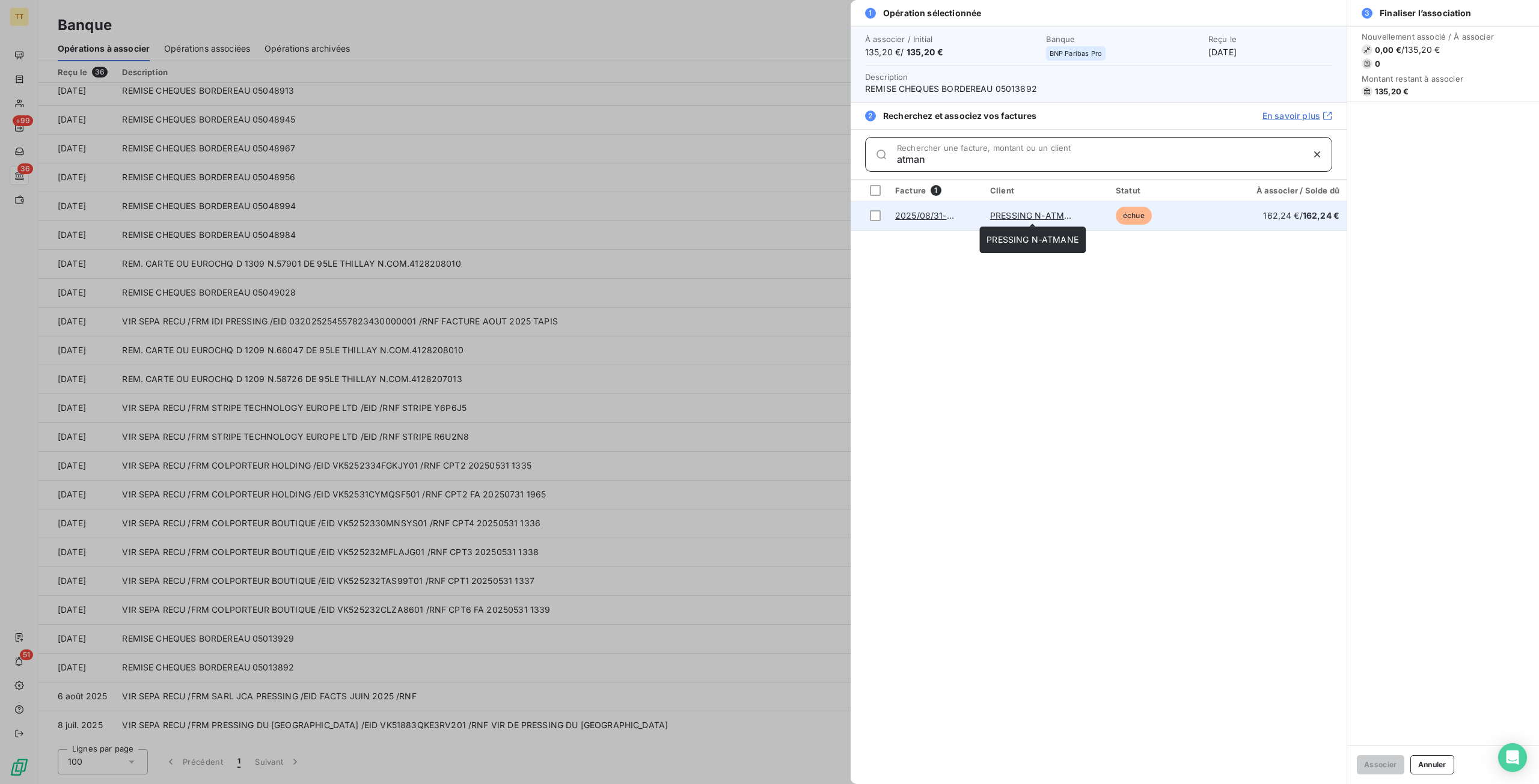
type input "atman"
click at [1009, 210] on link "PRESSING N-ATMANE" at bounding box center [1036, 215] width 92 height 10
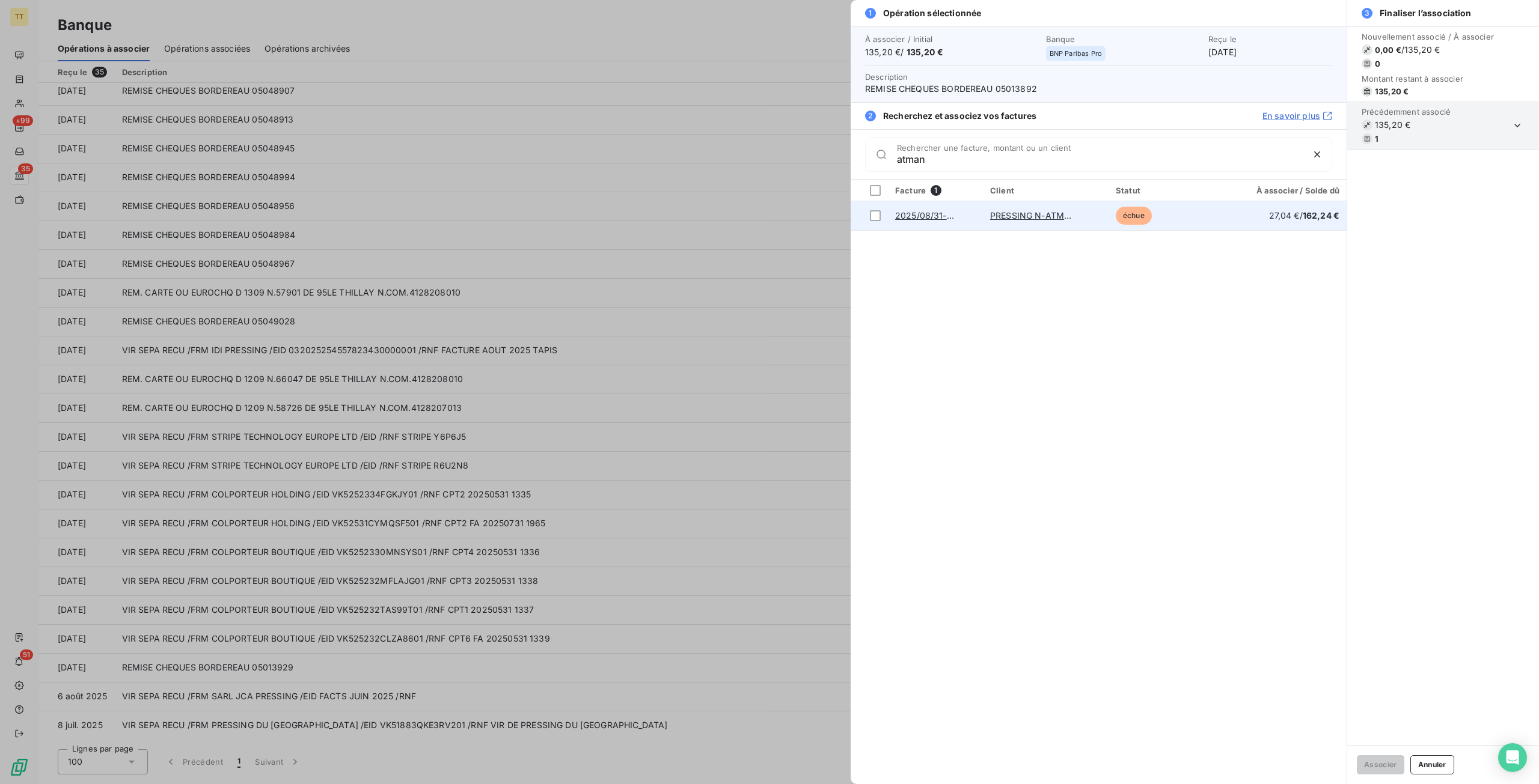
drag, startPoint x: 476, startPoint y: 539, endPoint x: 460, endPoint y: 530, distance: 18.4
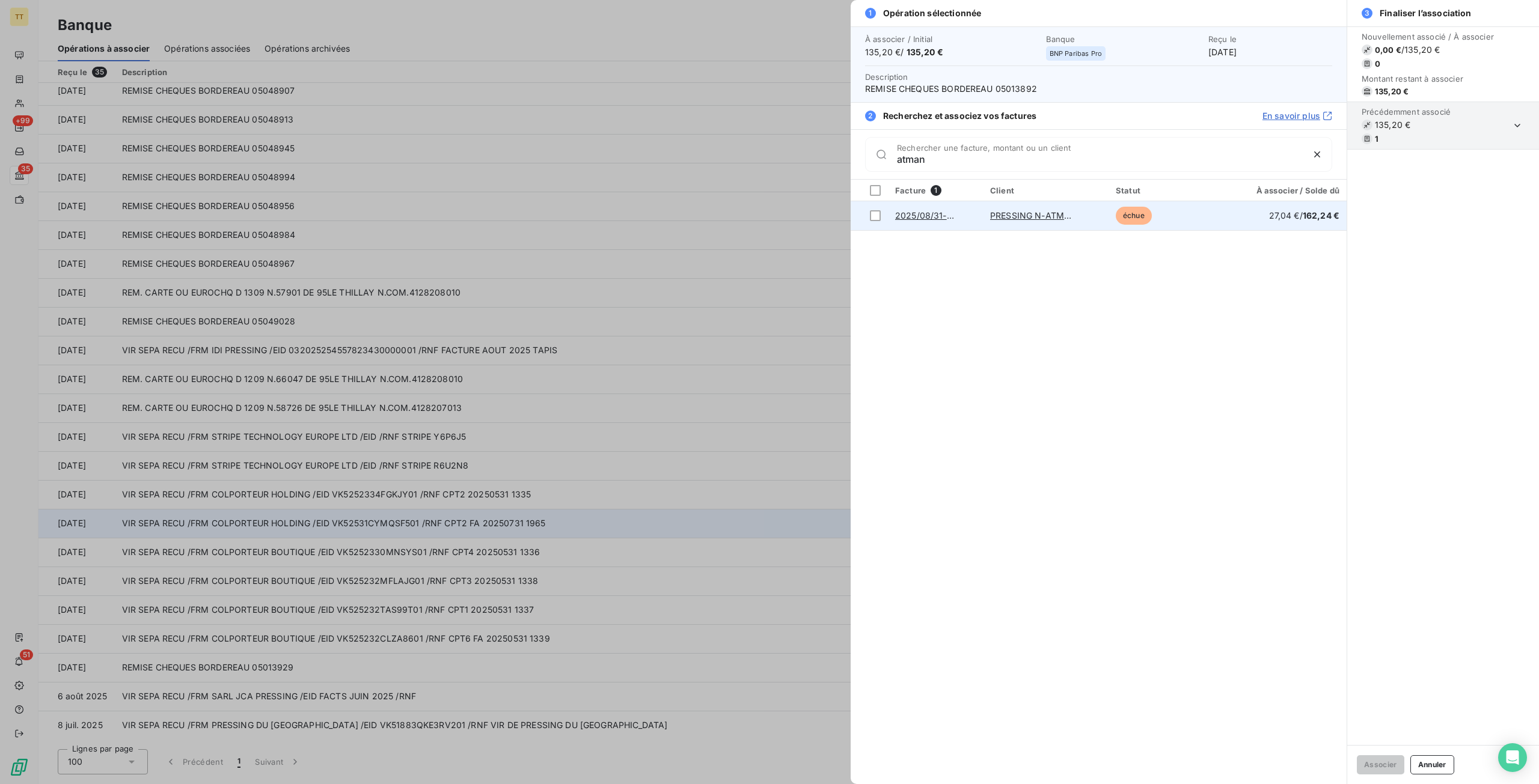
click at [476, 539] on div at bounding box center [770, 392] width 1539 height 784
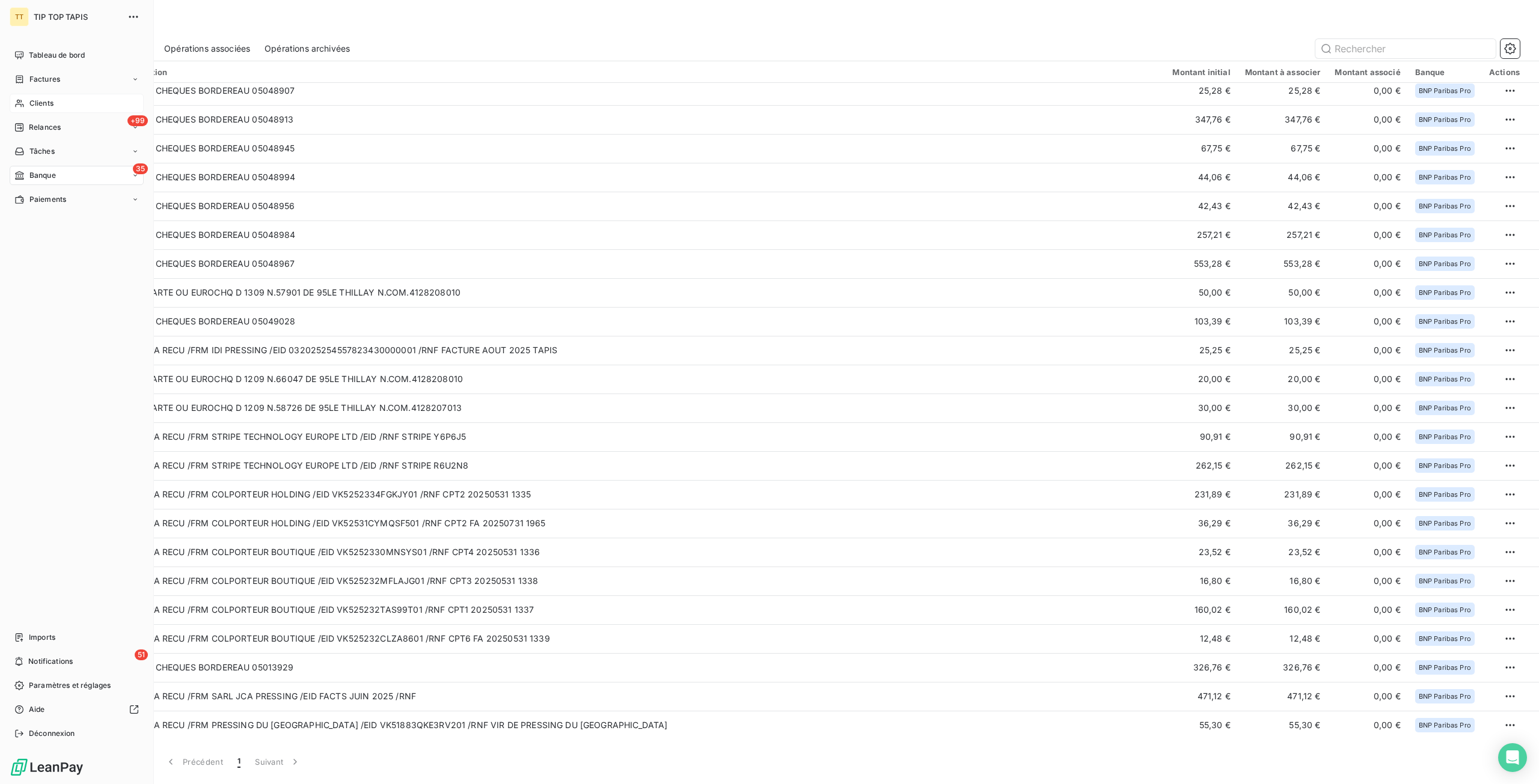
click at [17, 97] on div "Clients" at bounding box center [77, 103] width 134 height 19
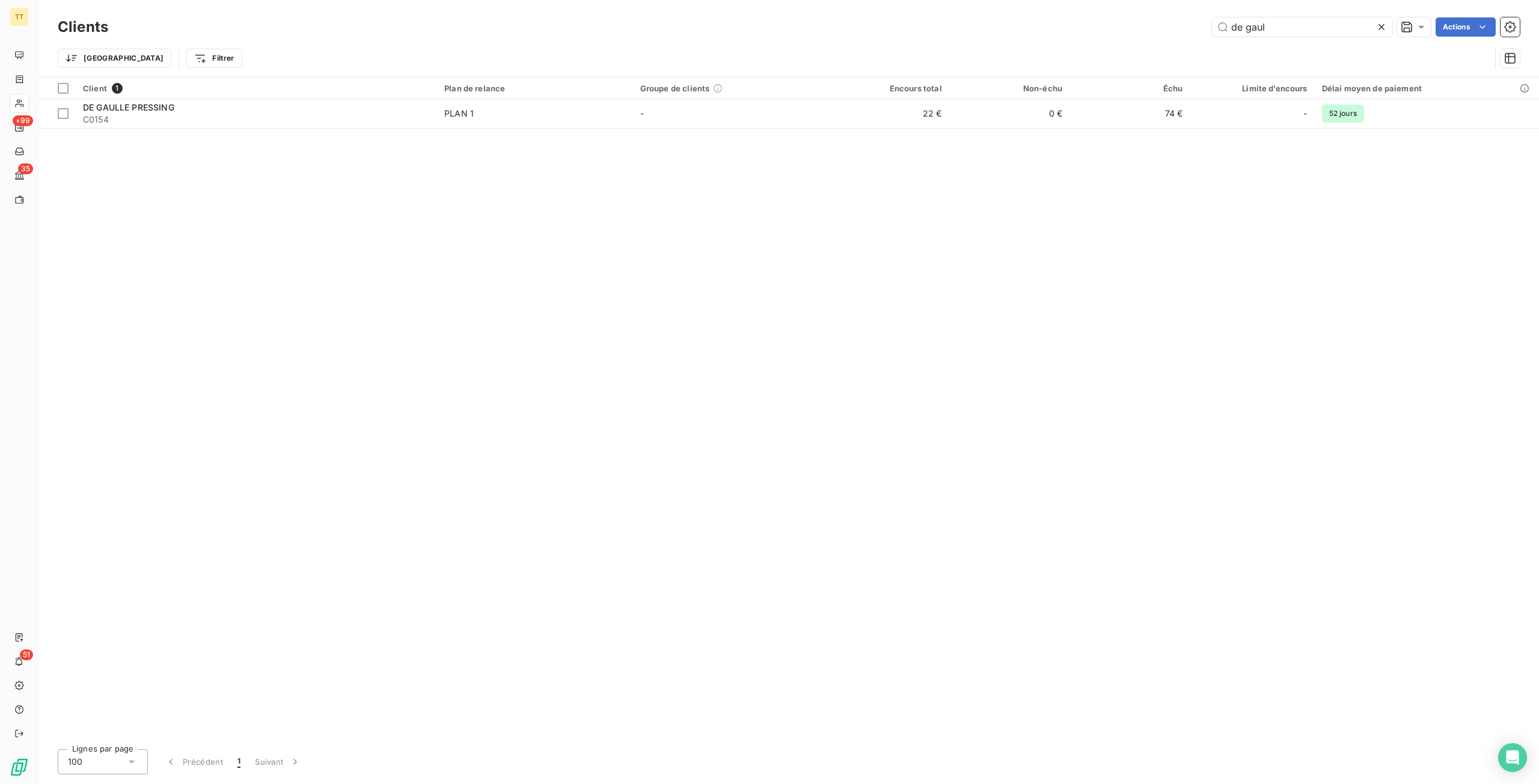
drag, startPoint x: 1267, startPoint y: 28, endPoint x: 1018, endPoint y: 17, distance: 249.2
click at [1018, 17] on div "Clients [PERSON_NAME] Actions" at bounding box center [789, 26] width 1462 height 25
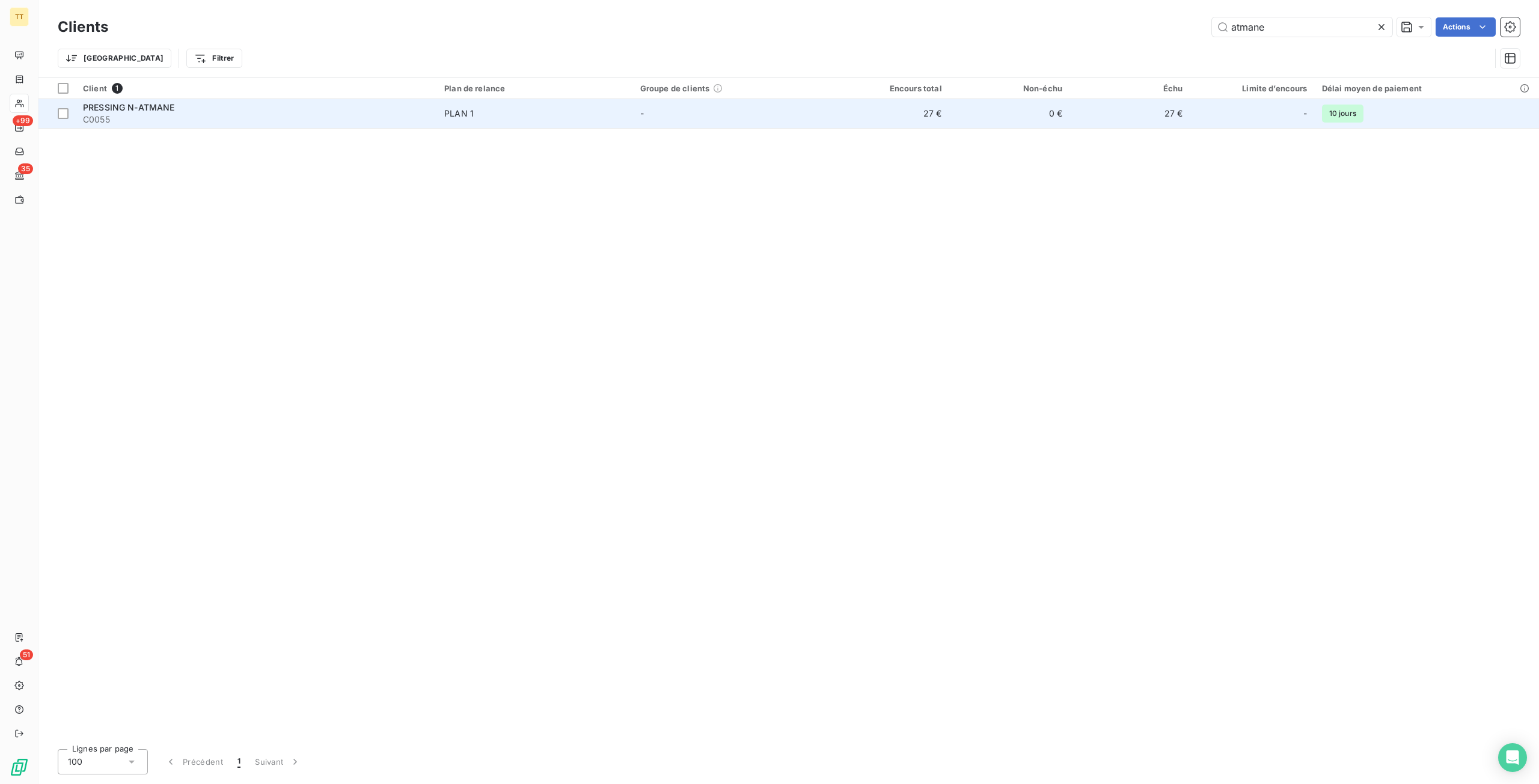
type input "atmane"
click at [933, 108] on td "27 €" at bounding box center [888, 113] width 121 height 29
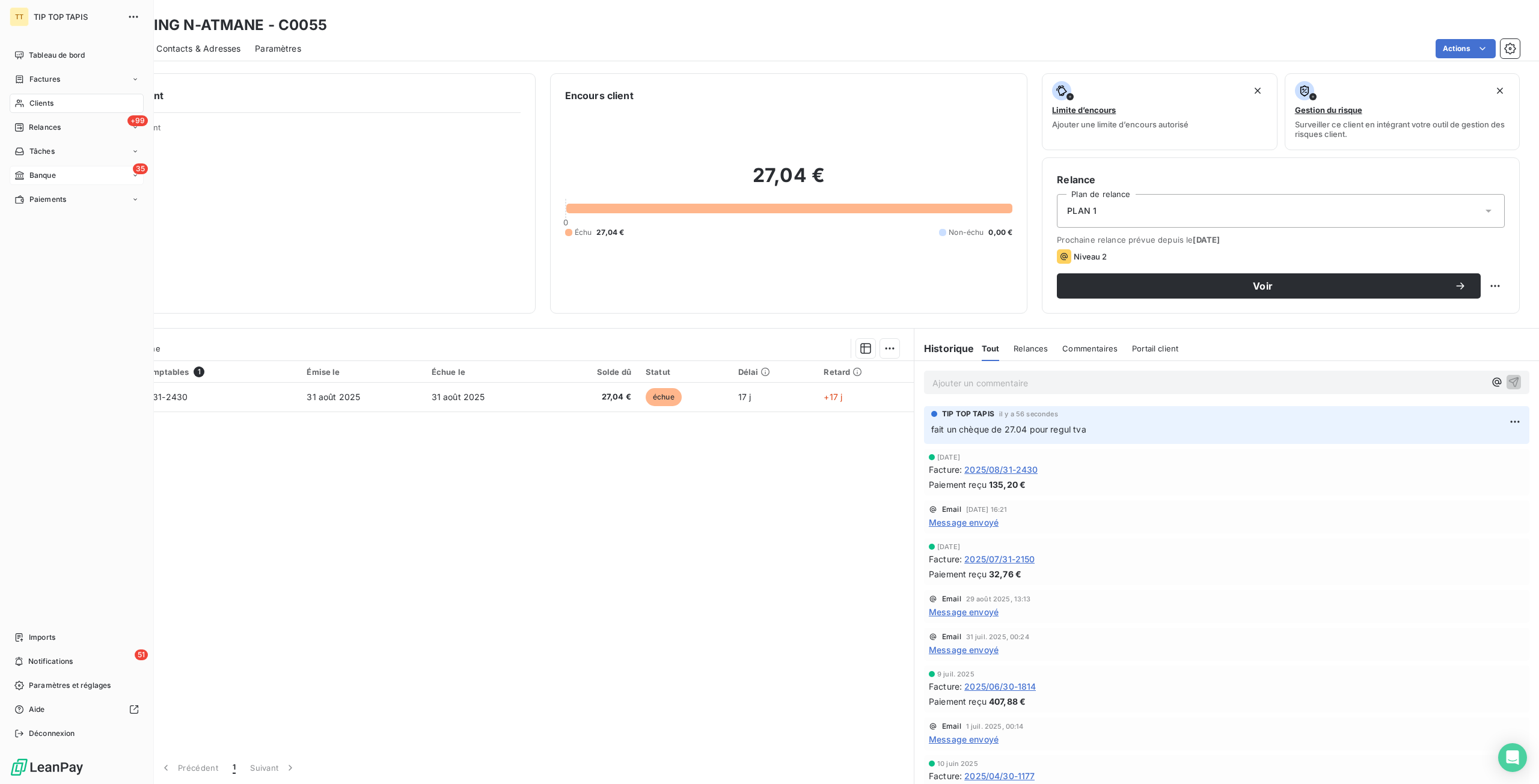
click at [52, 177] on span "Banque" at bounding box center [43, 175] width 26 height 11
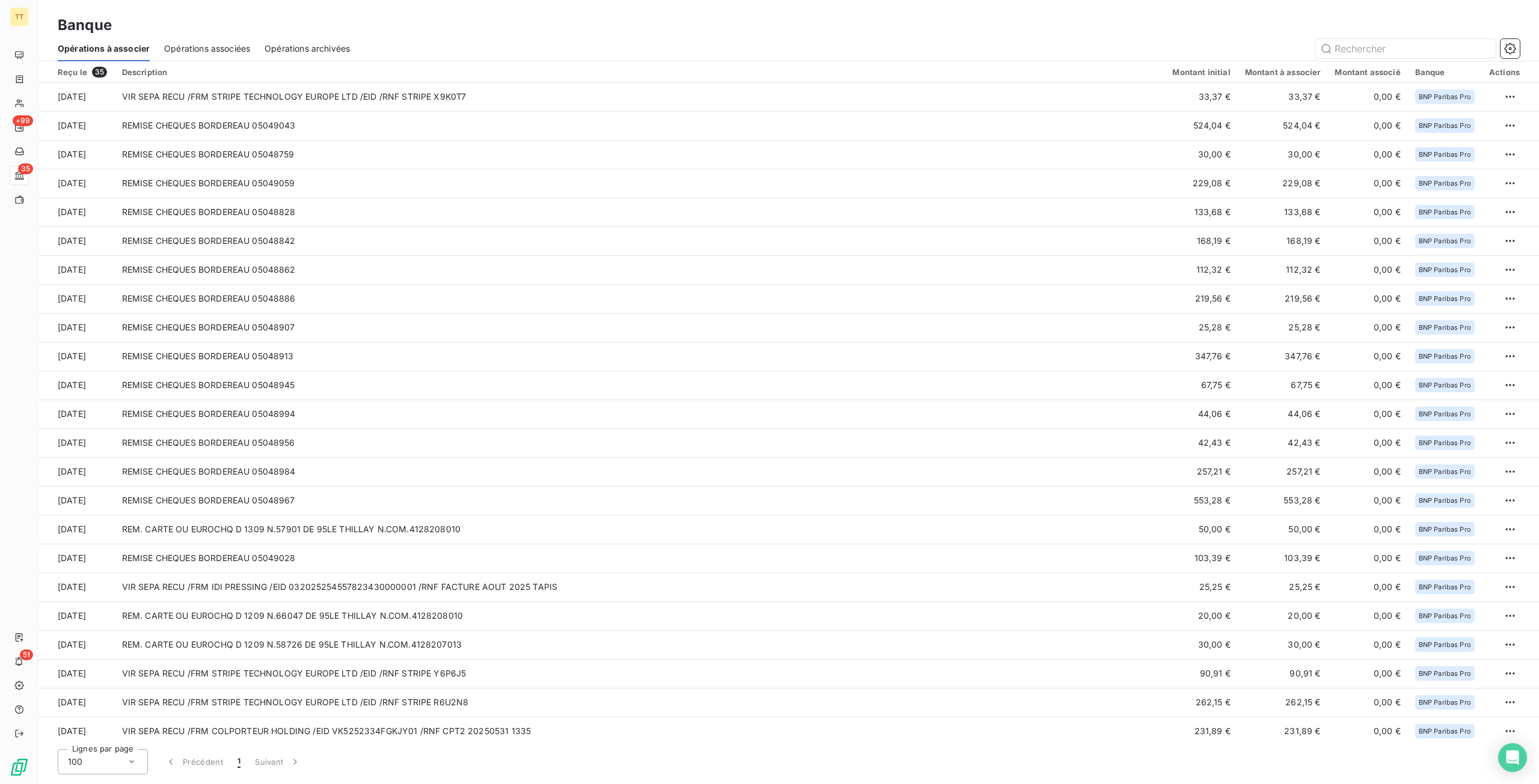
scroll to position [352, 0]
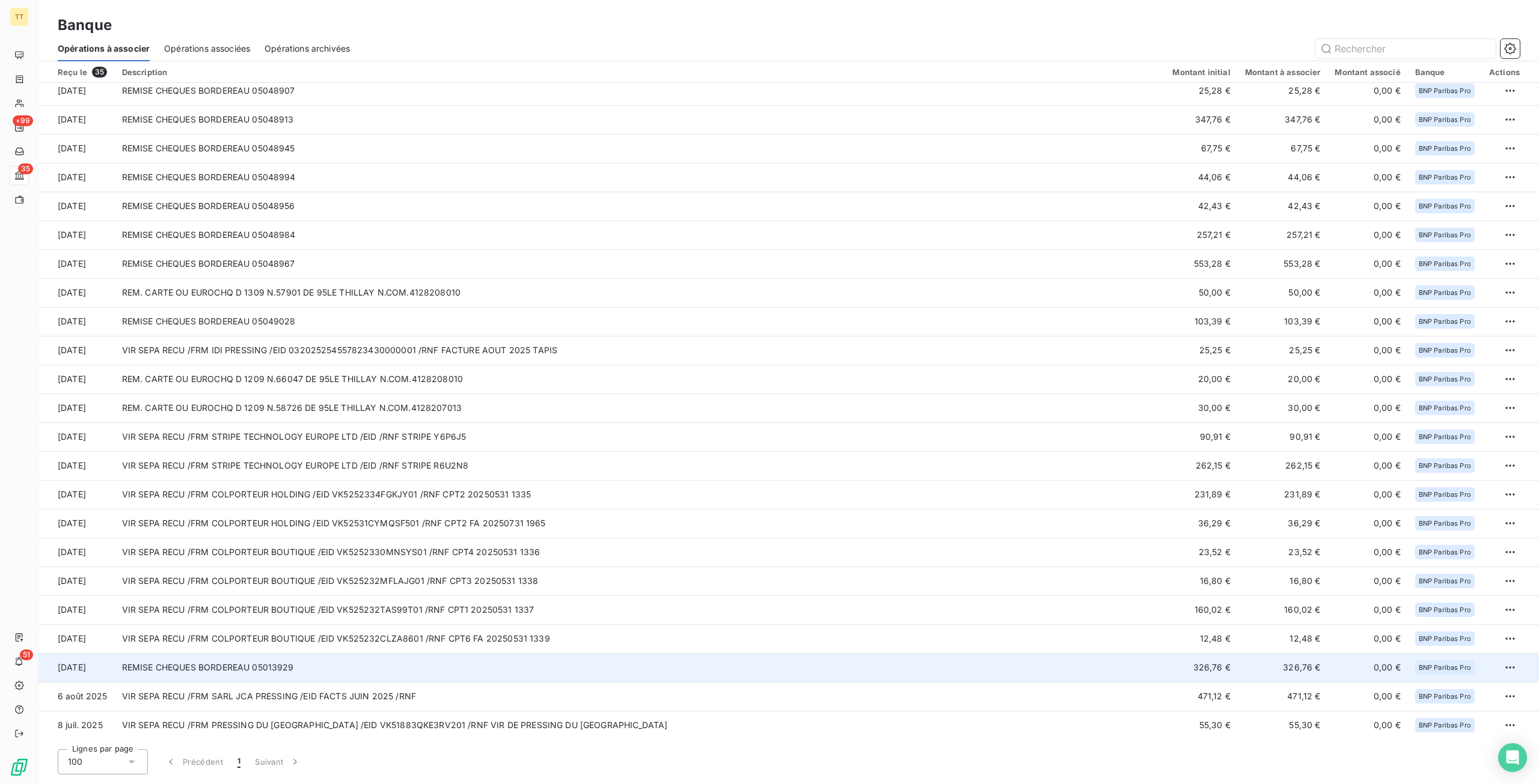
click at [699, 674] on td "REMISE CHEQUES BORDEREAU 05013929" at bounding box center [640, 667] width 1050 height 29
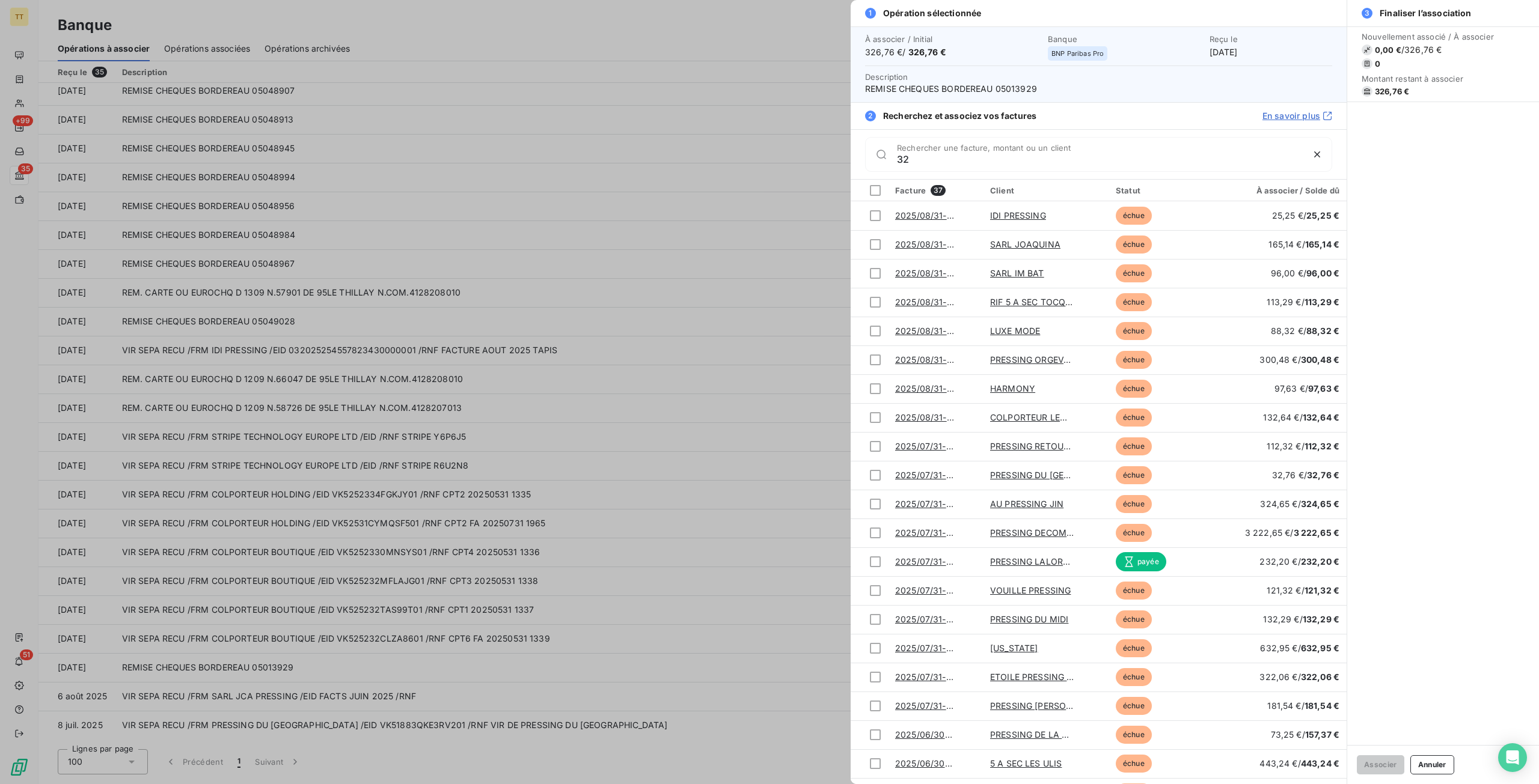
type input "3"
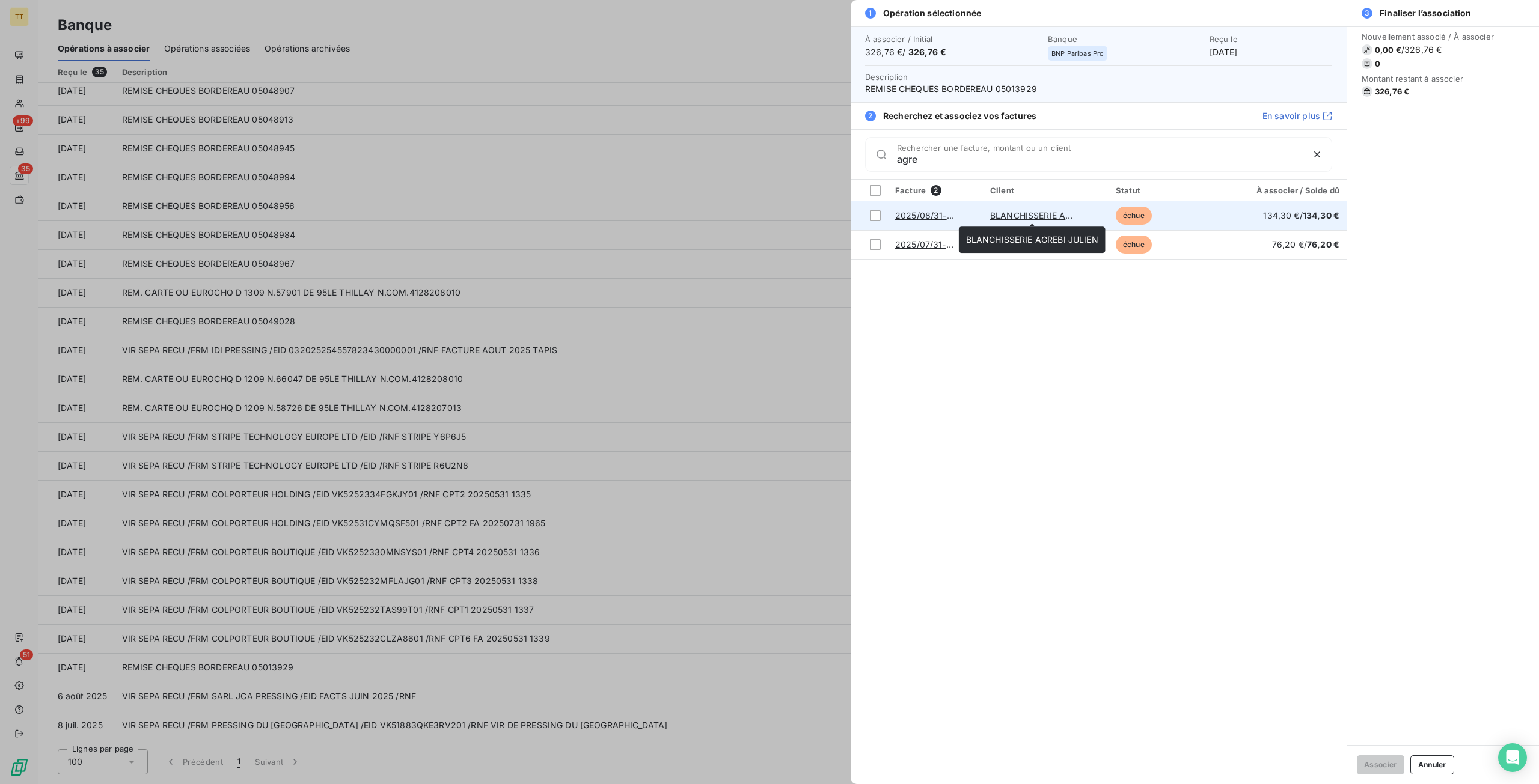
type input "agre"
click at [1044, 214] on link "BLANCHISSERIE AGREBI JULIEN" at bounding box center [1056, 215] width 132 height 10
click at [833, 281] on div at bounding box center [770, 392] width 1539 height 784
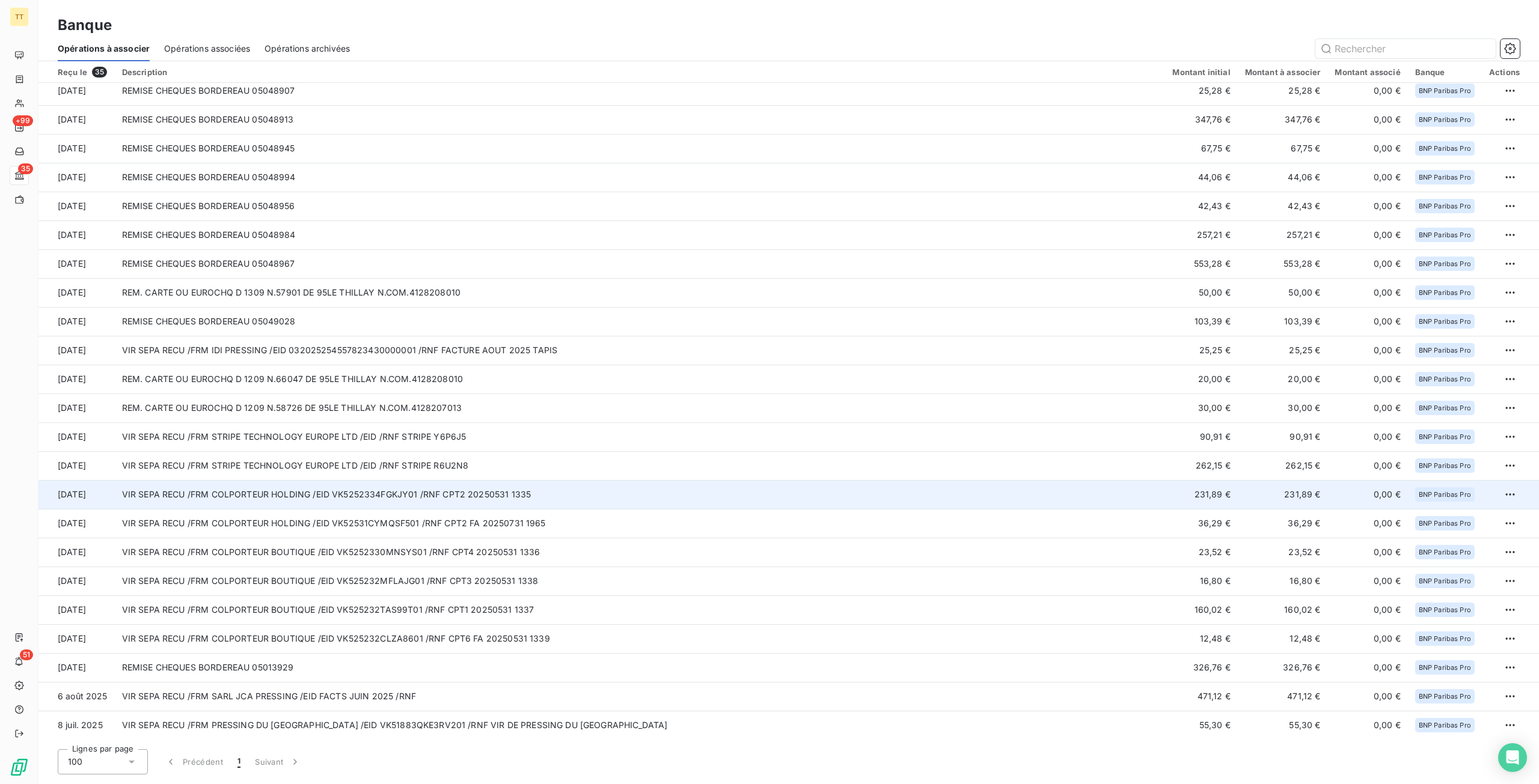
click at [575, 491] on td "VIR SEPA RECU /FRM COLPORTEUR HOLDING /EID VK5252334FGKJY01 /RNF CPT2 20250531 …" at bounding box center [640, 494] width 1050 height 29
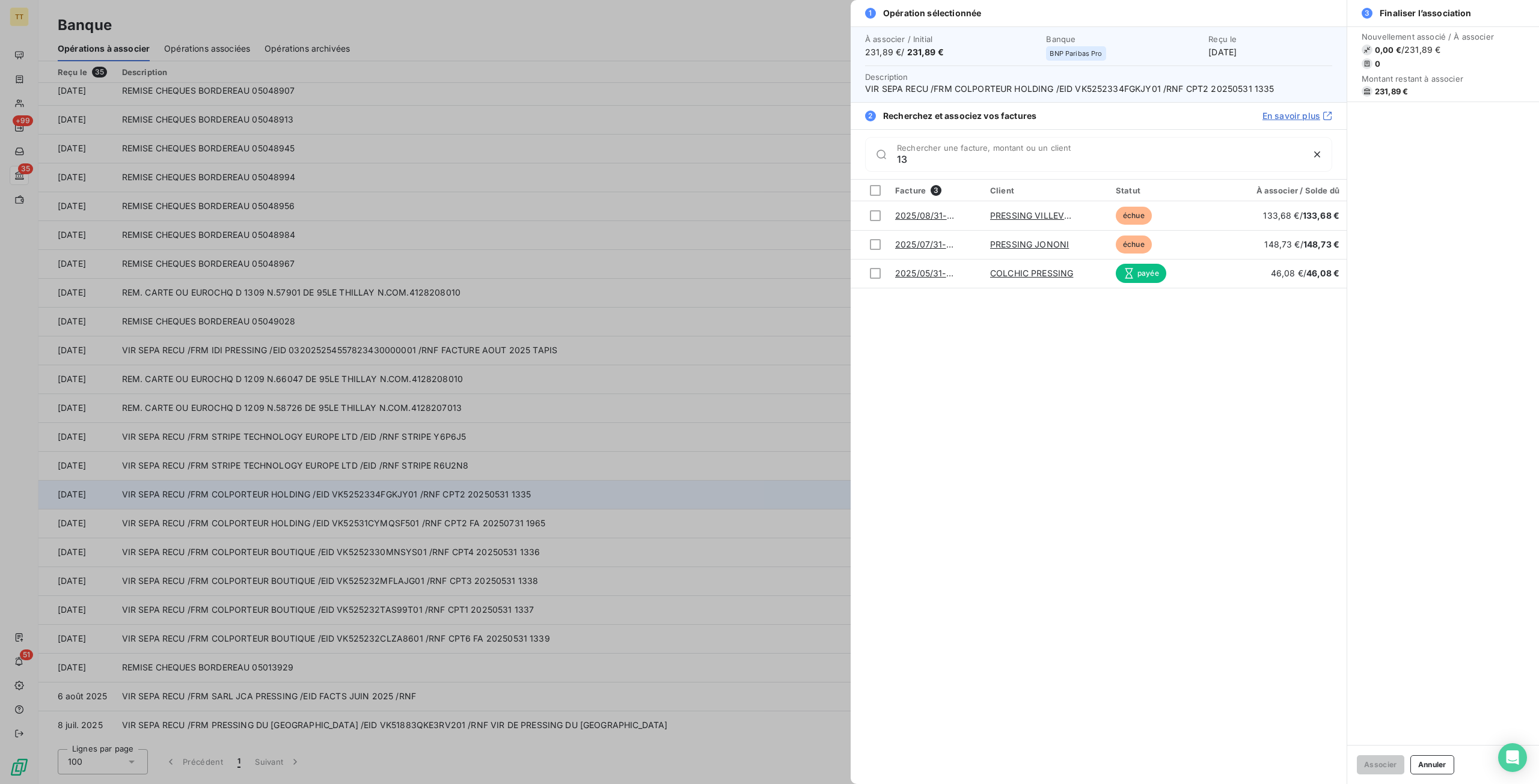
type input "1"
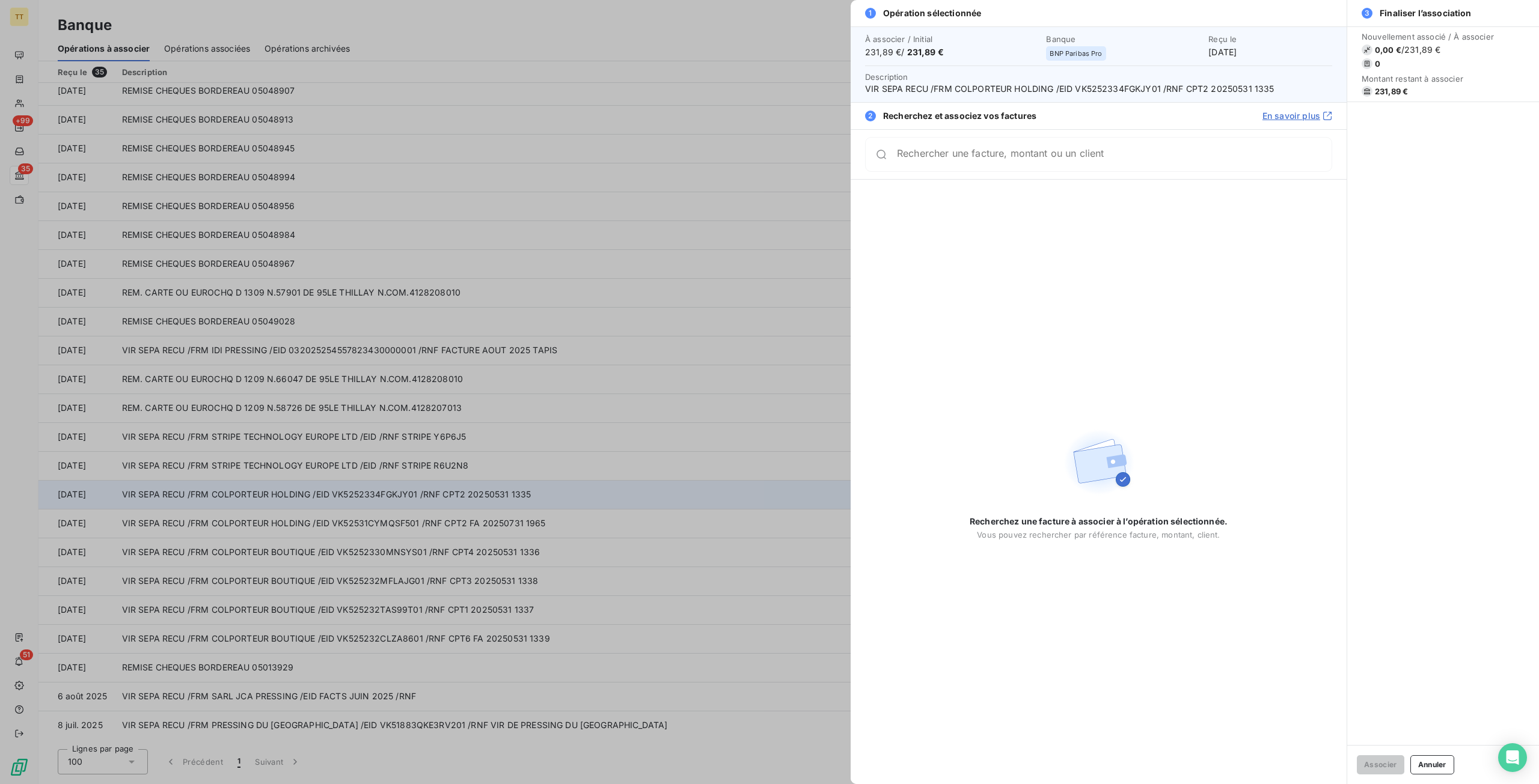
click at [576, 491] on div at bounding box center [770, 392] width 1539 height 784
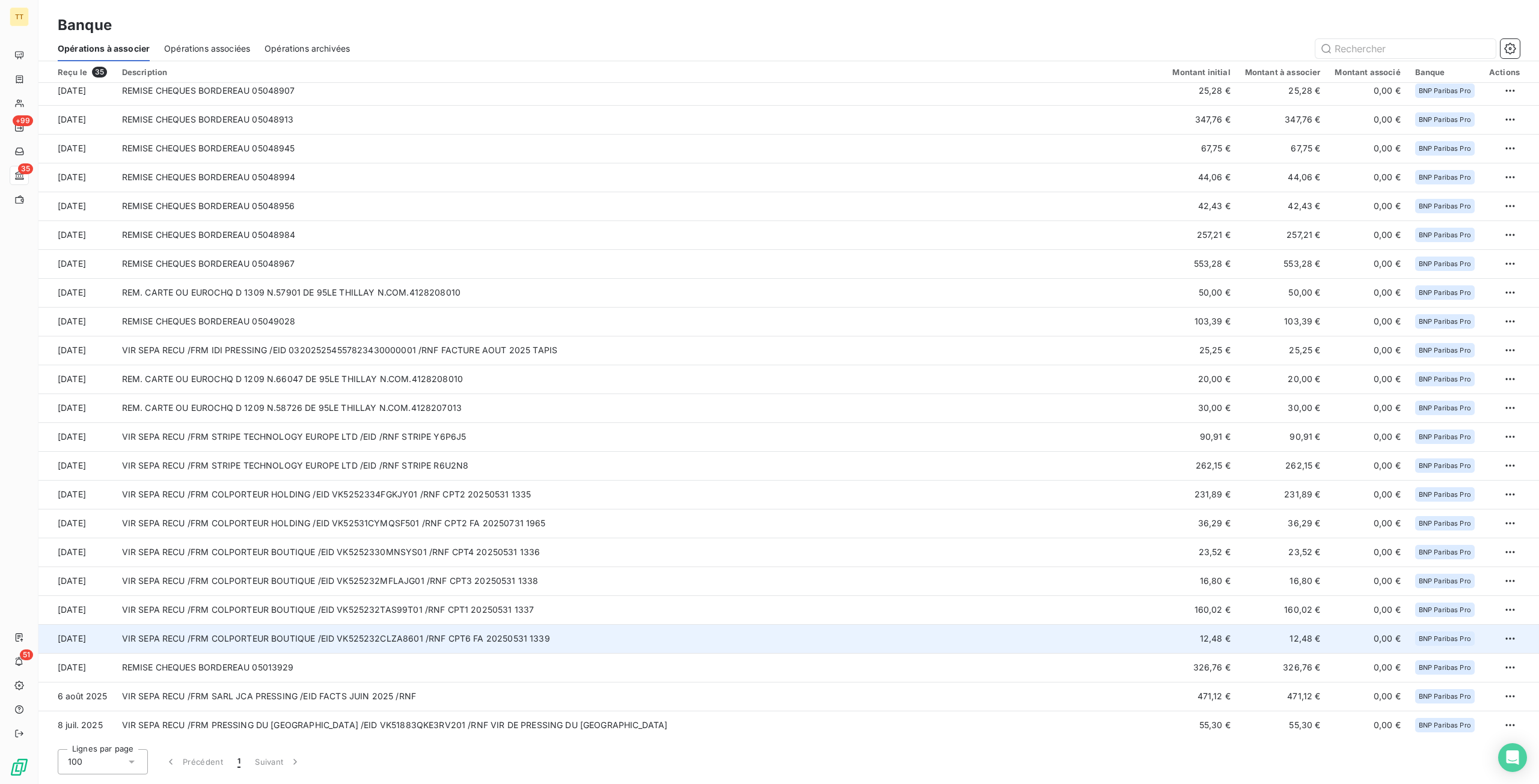
click at [284, 638] on td "VIR SEPA RECU /FRM COLPORTEUR BOUTIQUE /EID VK525232CLZA8601 /RNF CPT6 FA 20250…" at bounding box center [640, 638] width 1050 height 29
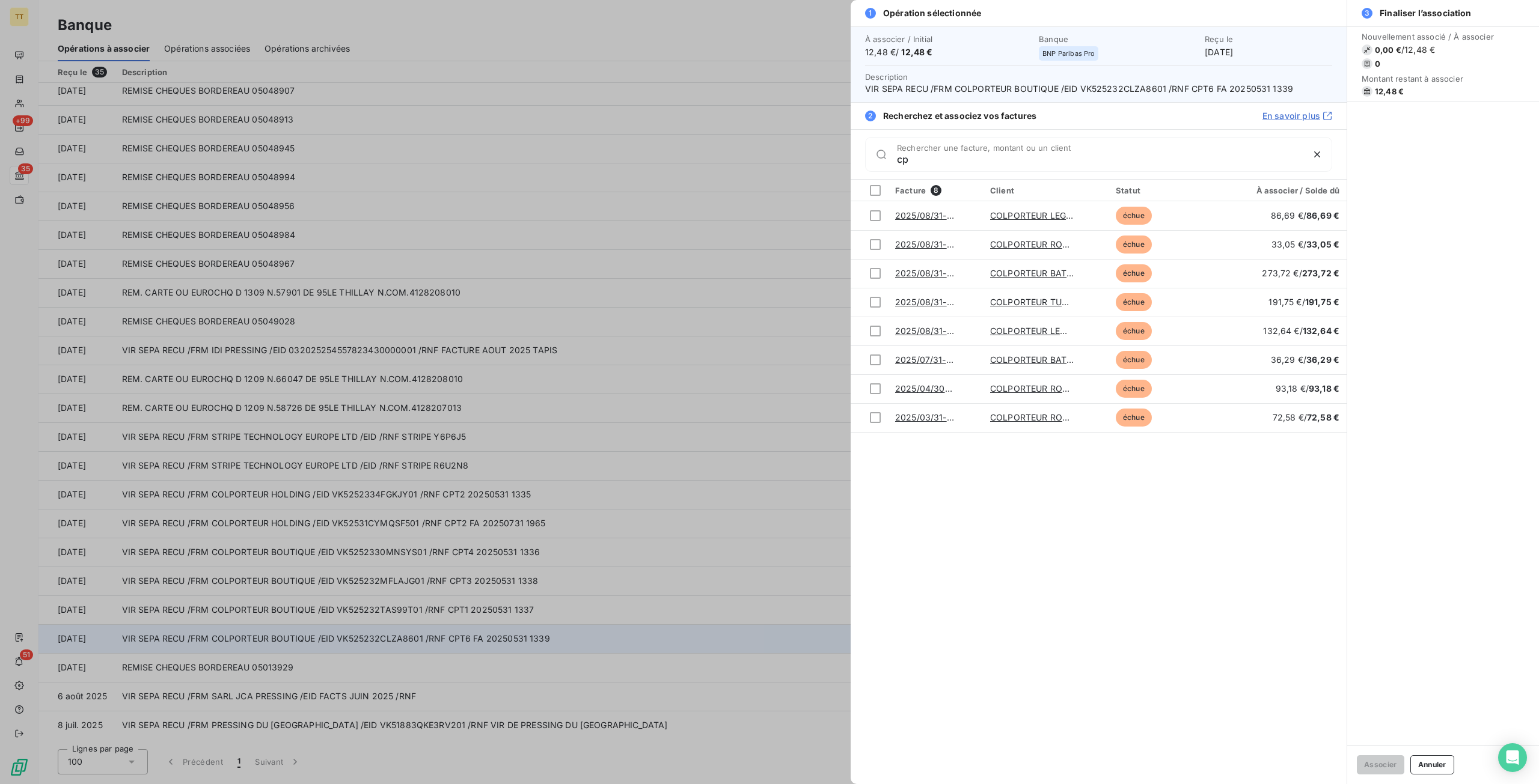
type input "c"
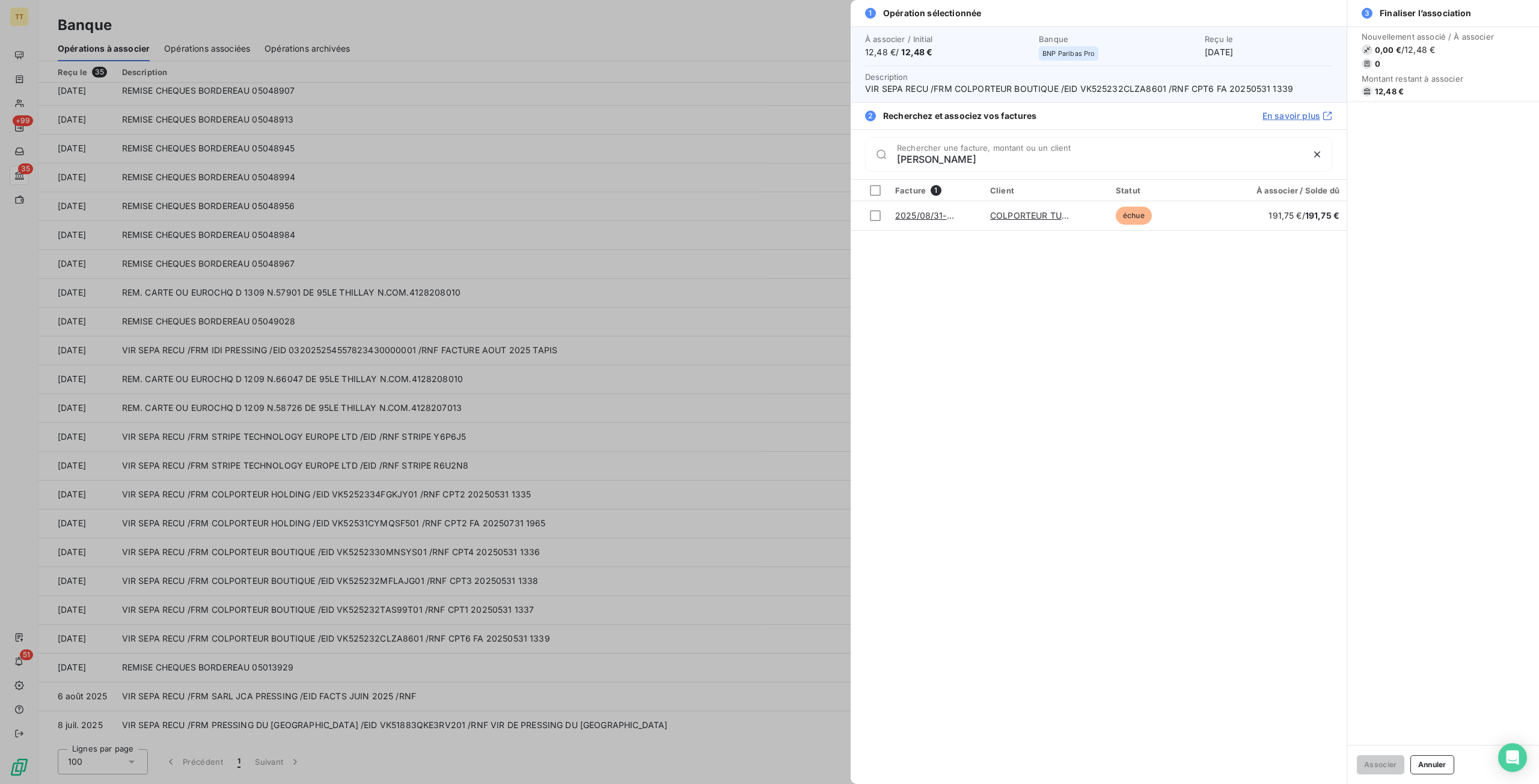
type input "[PERSON_NAME]"
click at [597, 667] on div at bounding box center [770, 392] width 1539 height 784
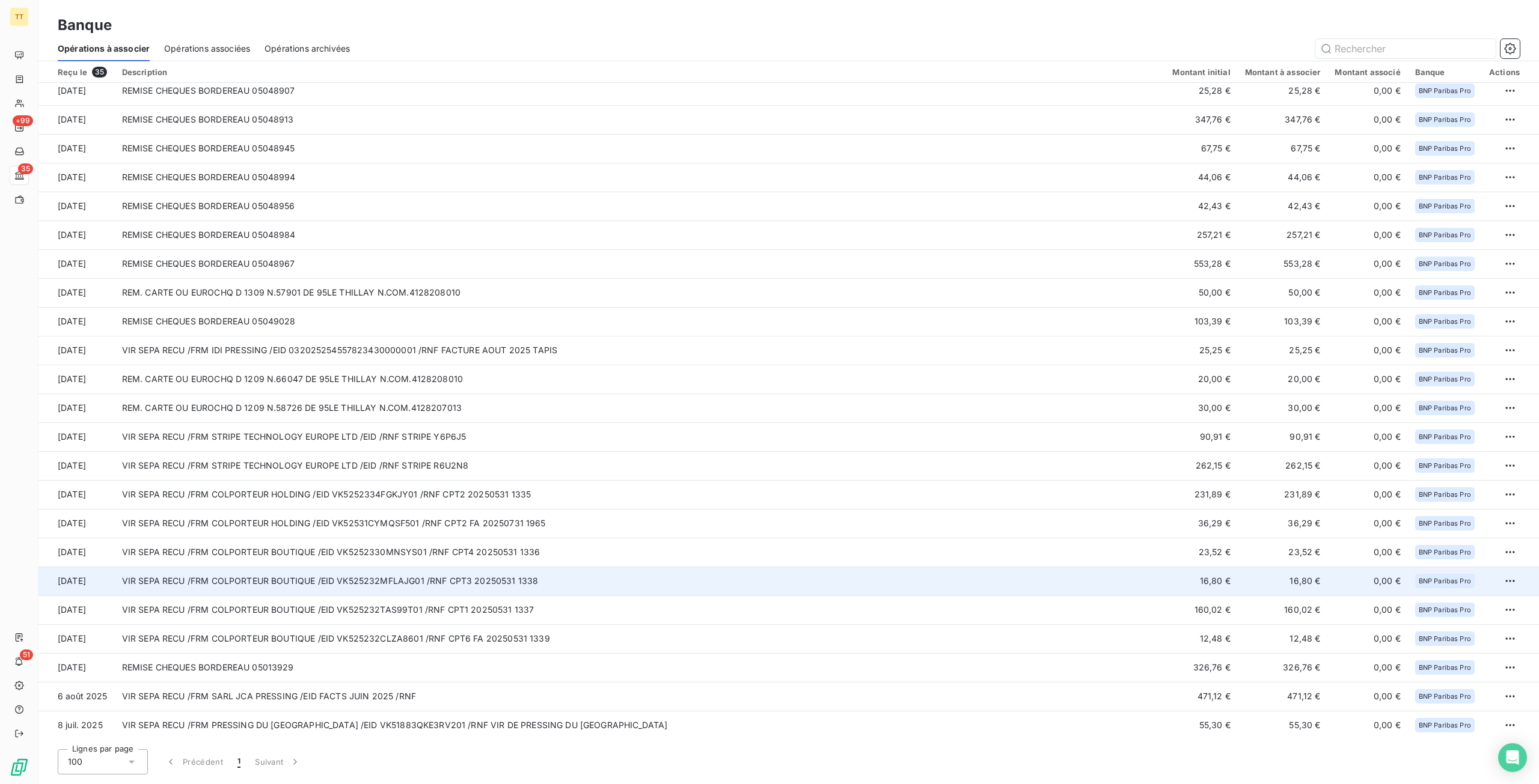
click at [595, 594] on td "VIR SEPA RECU /FRM COLPORTEUR BOUTIQUE /EID VK525232MFLAJG01 /RNF CPT3 20250531…" at bounding box center [640, 580] width 1050 height 29
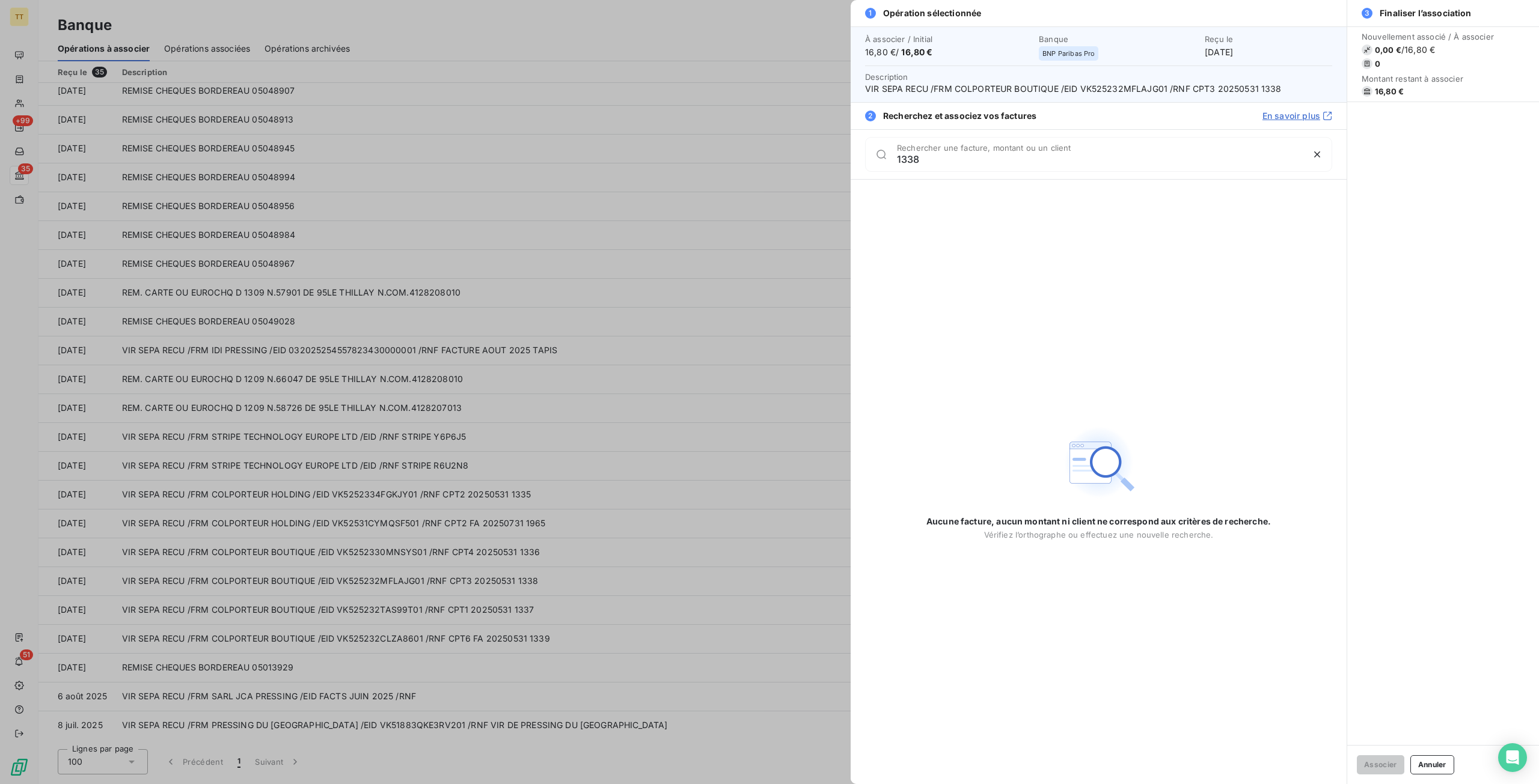
type input "1338"
drag, startPoint x: 362, startPoint y: 528, endPoint x: 487, endPoint y: 556, distance: 128.1
click at [362, 528] on div at bounding box center [770, 392] width 1539 height 784
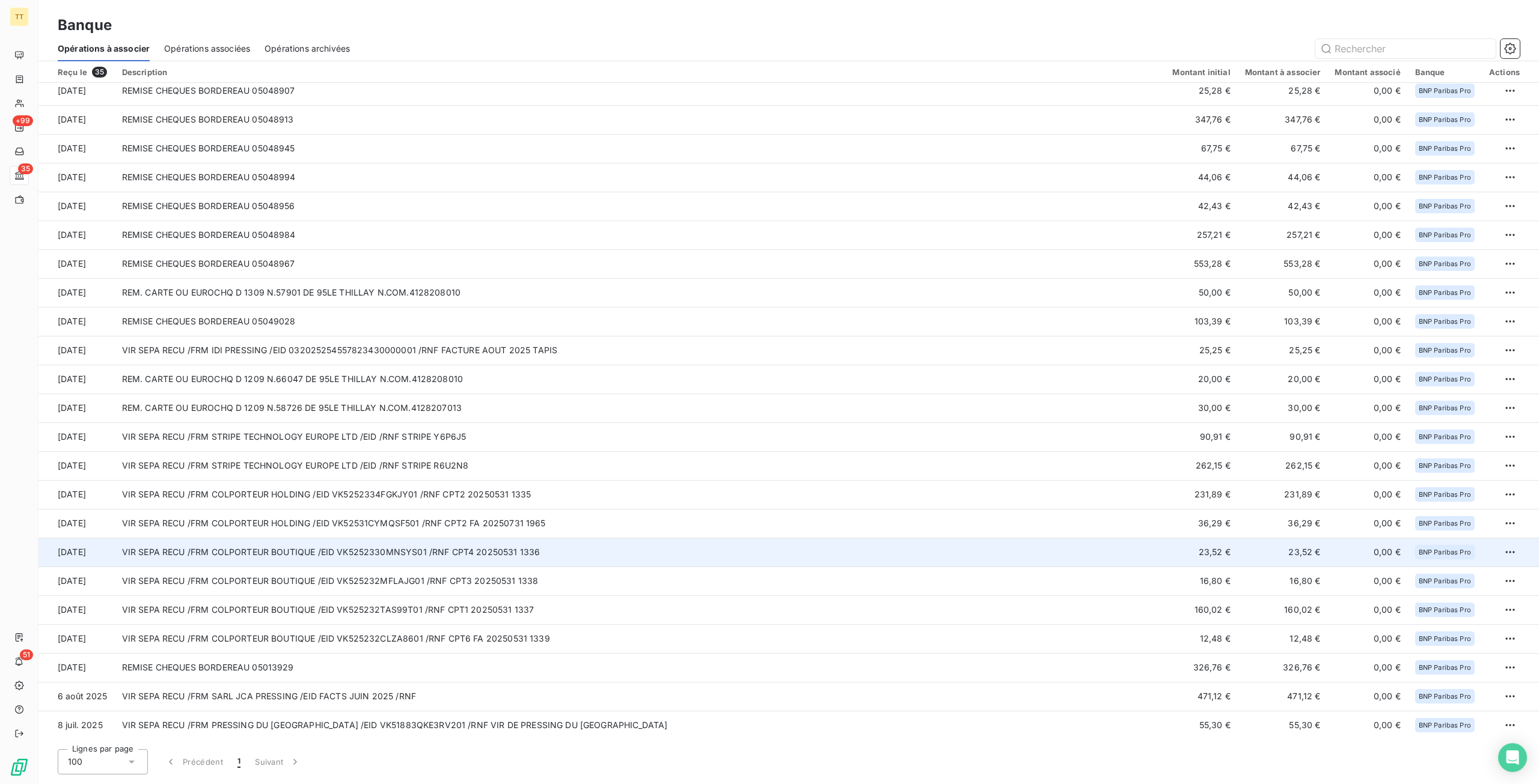
click at [506, 557] on td "VIR SEPA RECU /FRM COLPORTEUR BOUTIQUE /EID VK5252330MNSYS01 /RNF CPT4 20250531…" at bounding box center [640, 552] width 1050 height 29
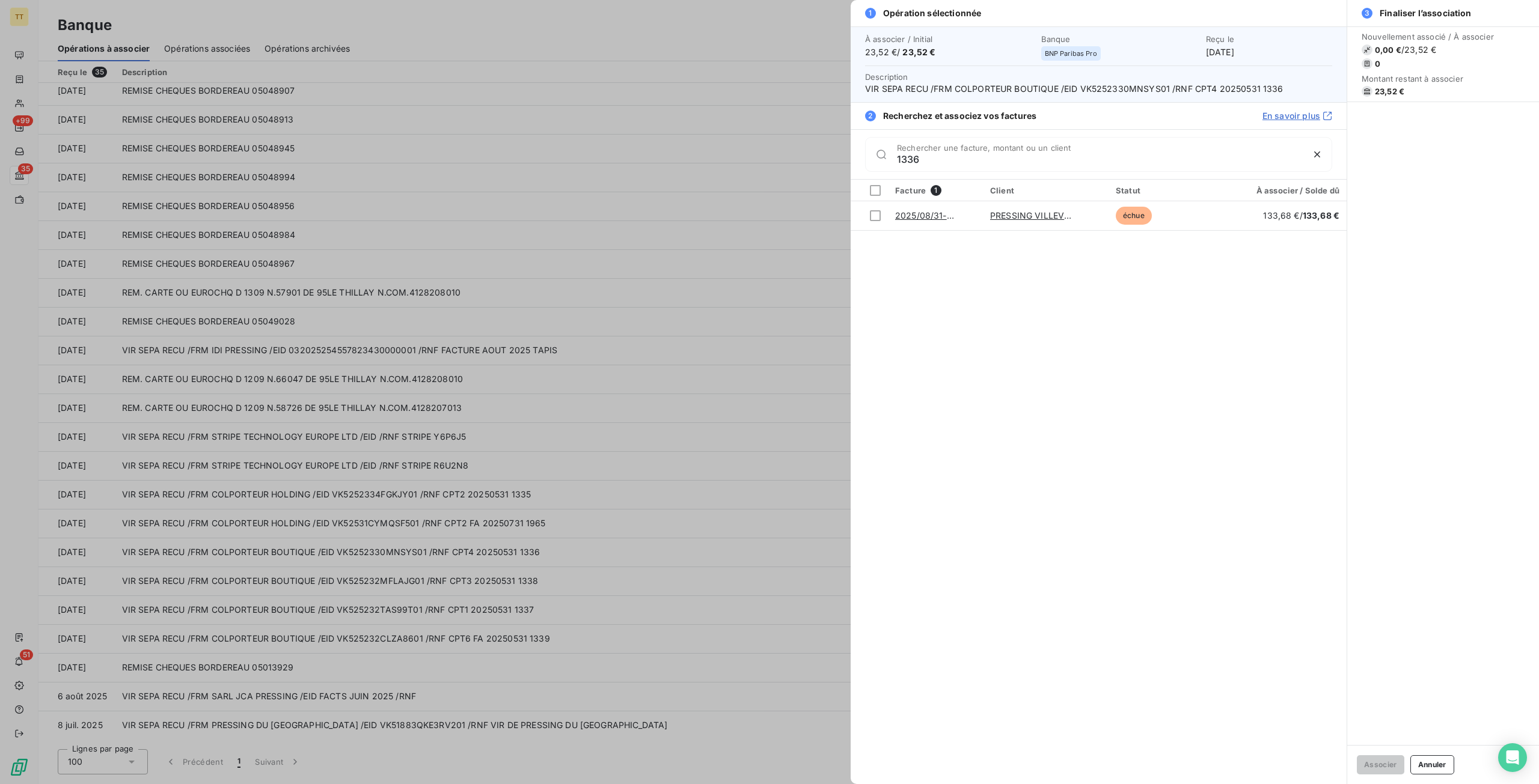
type input "1336"
click at [652, 414] on div at bounding box center [770, 392] width 1539 height 784
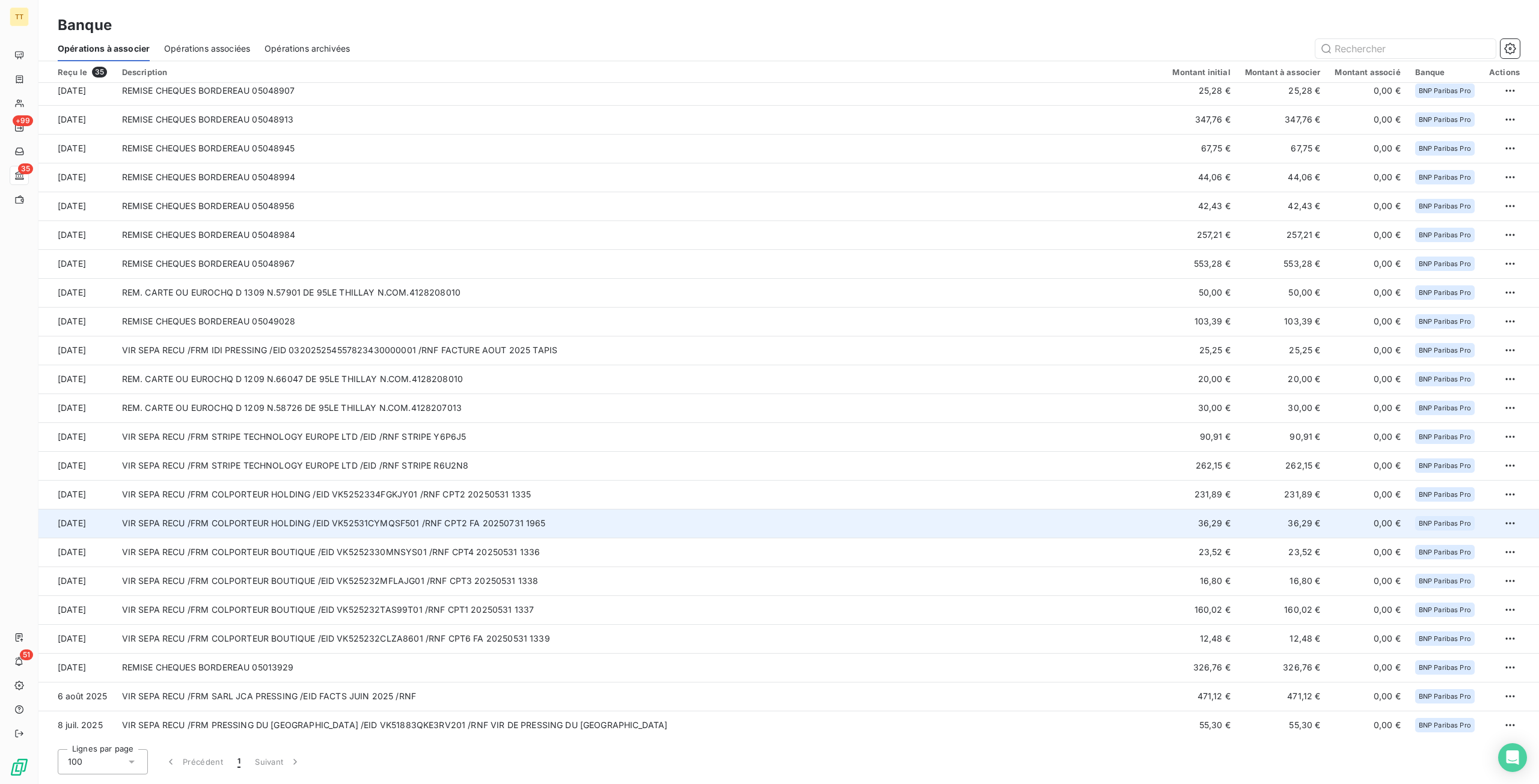
click at [588, 531] on td "VIR SEPA RECU /FRM COLPORTEUR HOLDING /EID VK52531CYMQSF501 /RNF CPT2 FA 202507…" at bounding box center [640, 523] width 1050 height 29
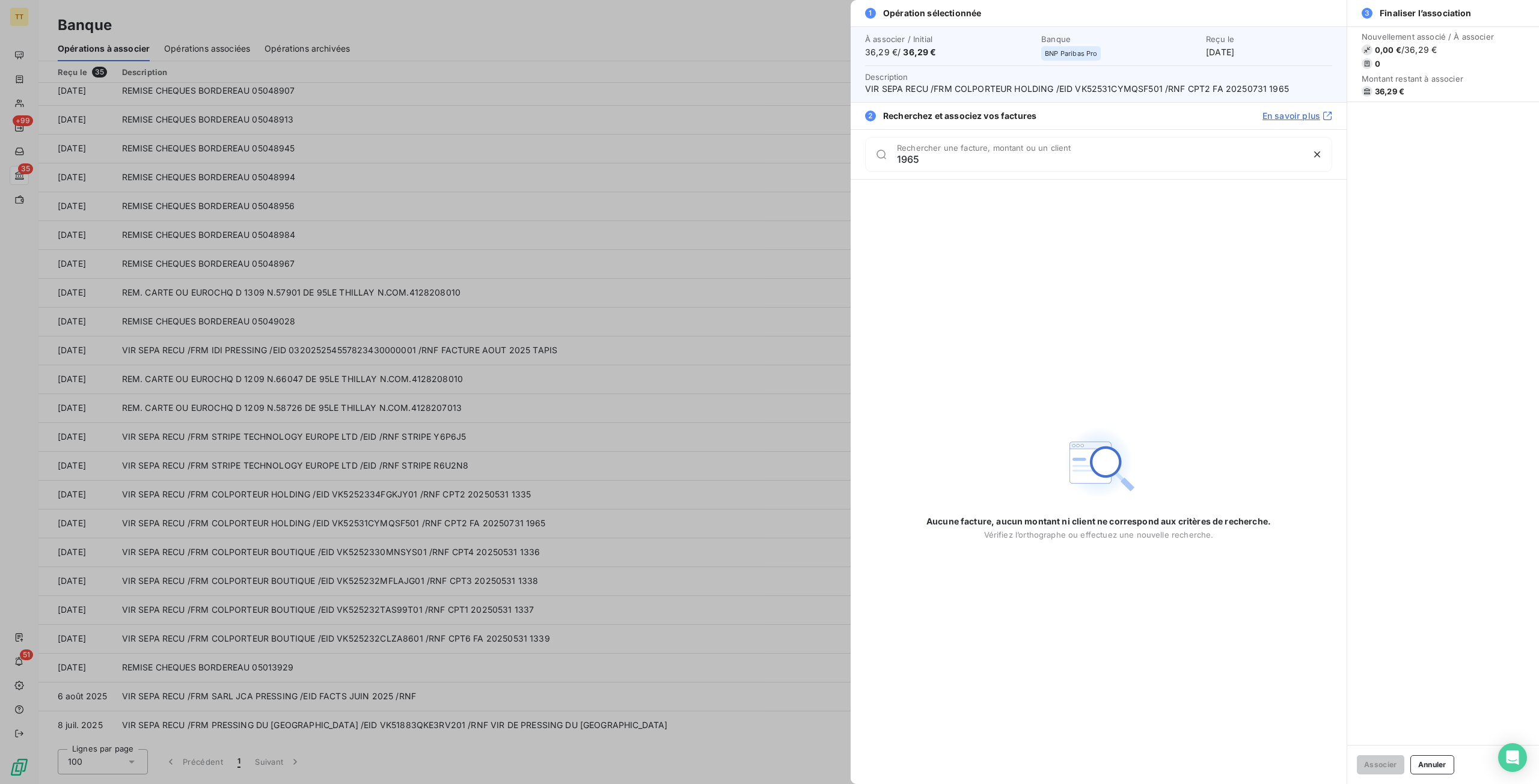
type input "1965"
click at [394, 512] on div at bounding box center [770, 392] width 1539 height 784
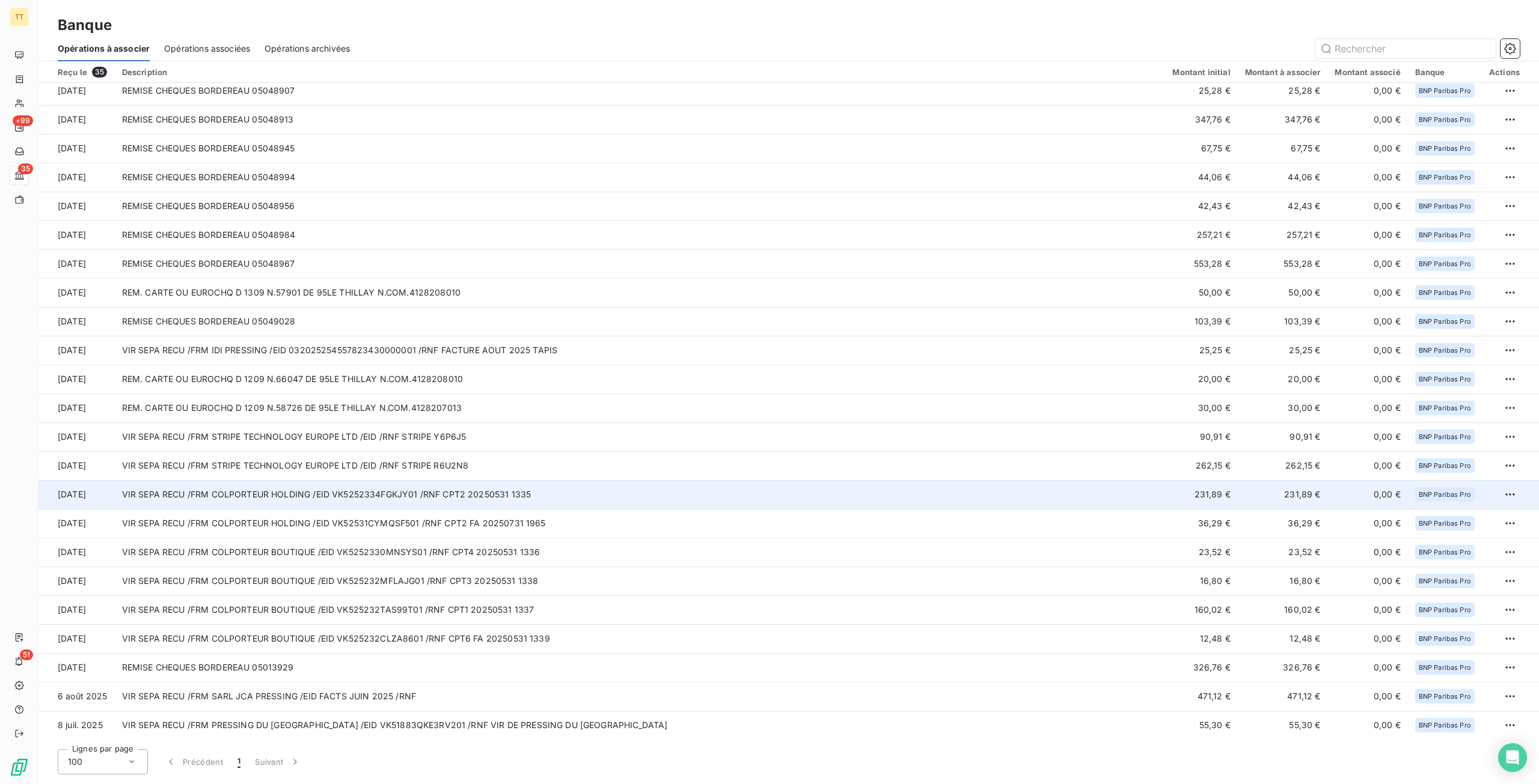
click at [589, 495] on td "VIR SEPA RECU /FRM COLPORTEUR HOLDING /EID VK5252334FGKJY01 /RNF CPT2 20250531 …" at bounding box center [640, 494] width 1050 height 29
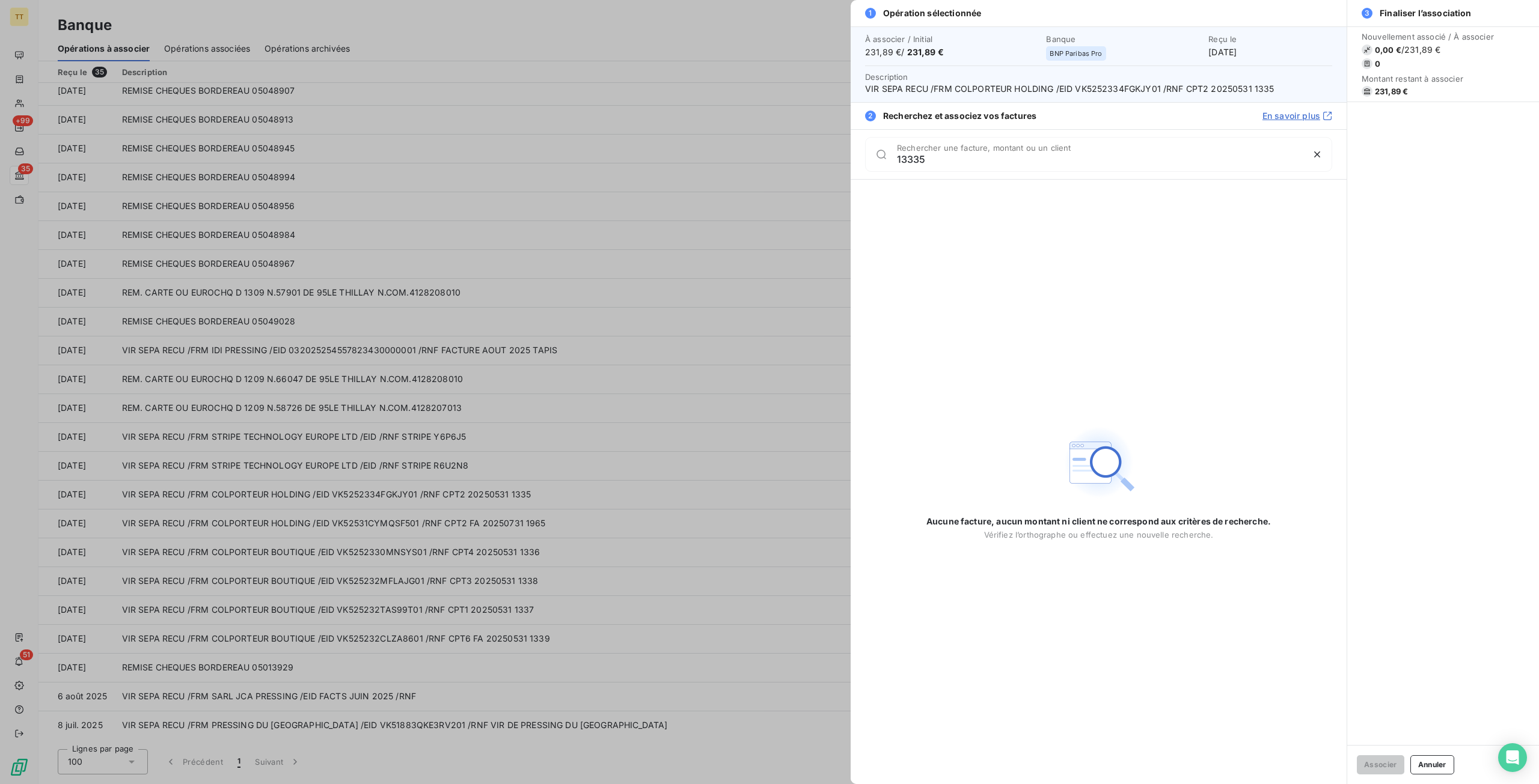
type input "13335"
click at [582, 452] on div at bounding box center [770, 392] width 1539 height 784
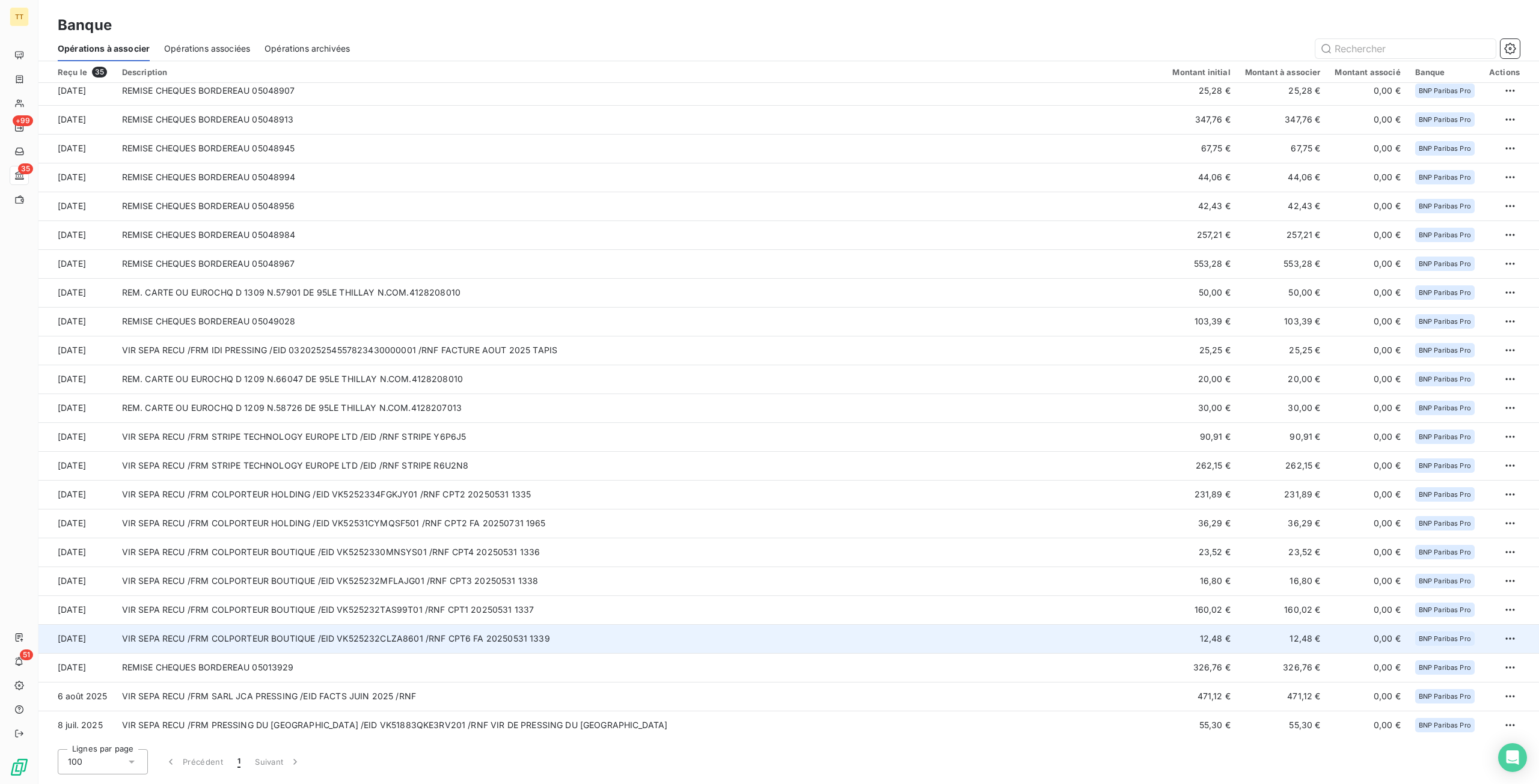
click at [566, 635] on td "VIR SEPA RECU /FRM COLPORTEUR BOUTIQUE /EID VK525232CLZA8601 /RNF CPT6 FA 20250…" at bounding box center [640, 638] width 1050 height 29
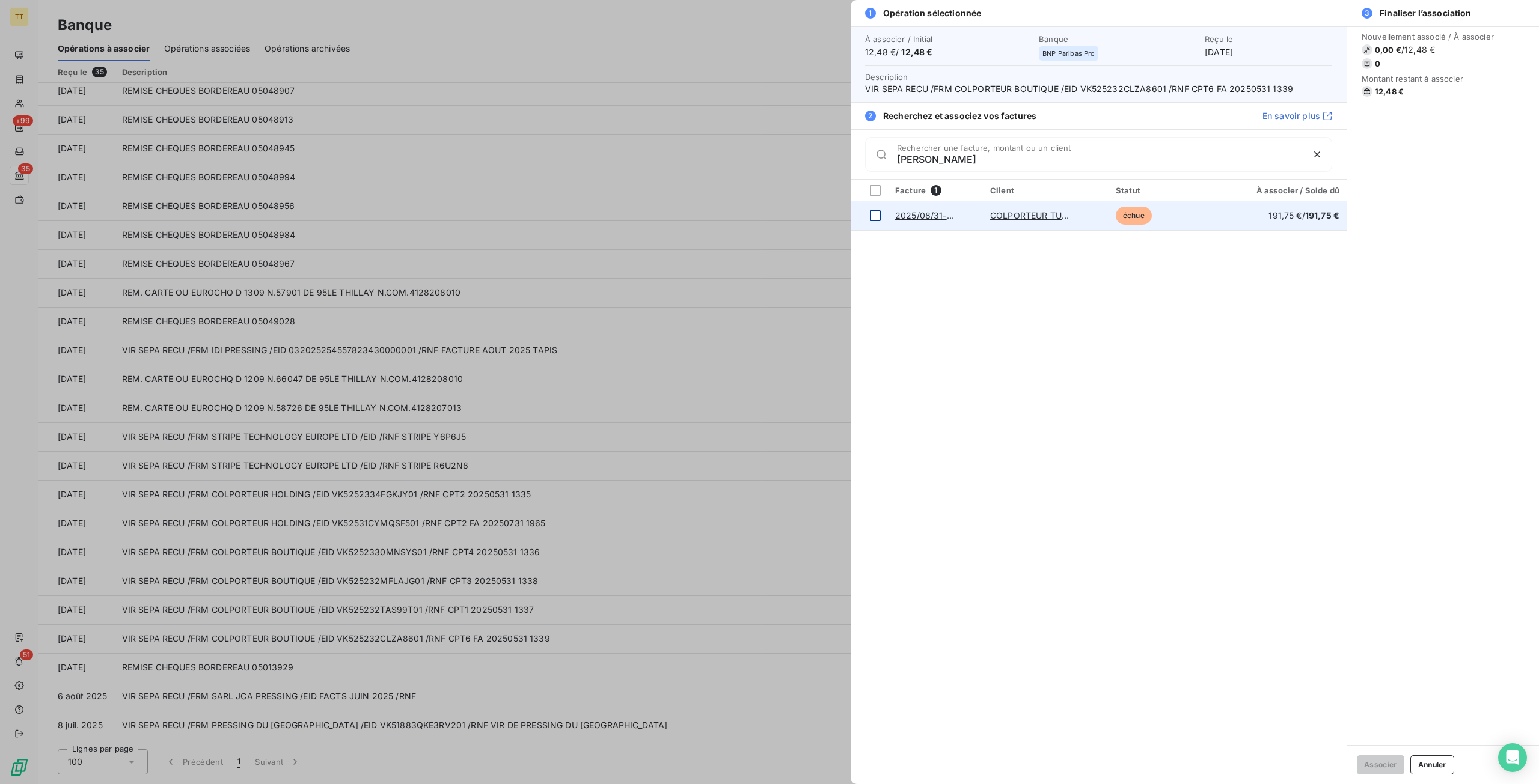
type input "[PERSON_NAME]"
click at [875, 215] on div at bounding box center [875, 215] width 11 height 11
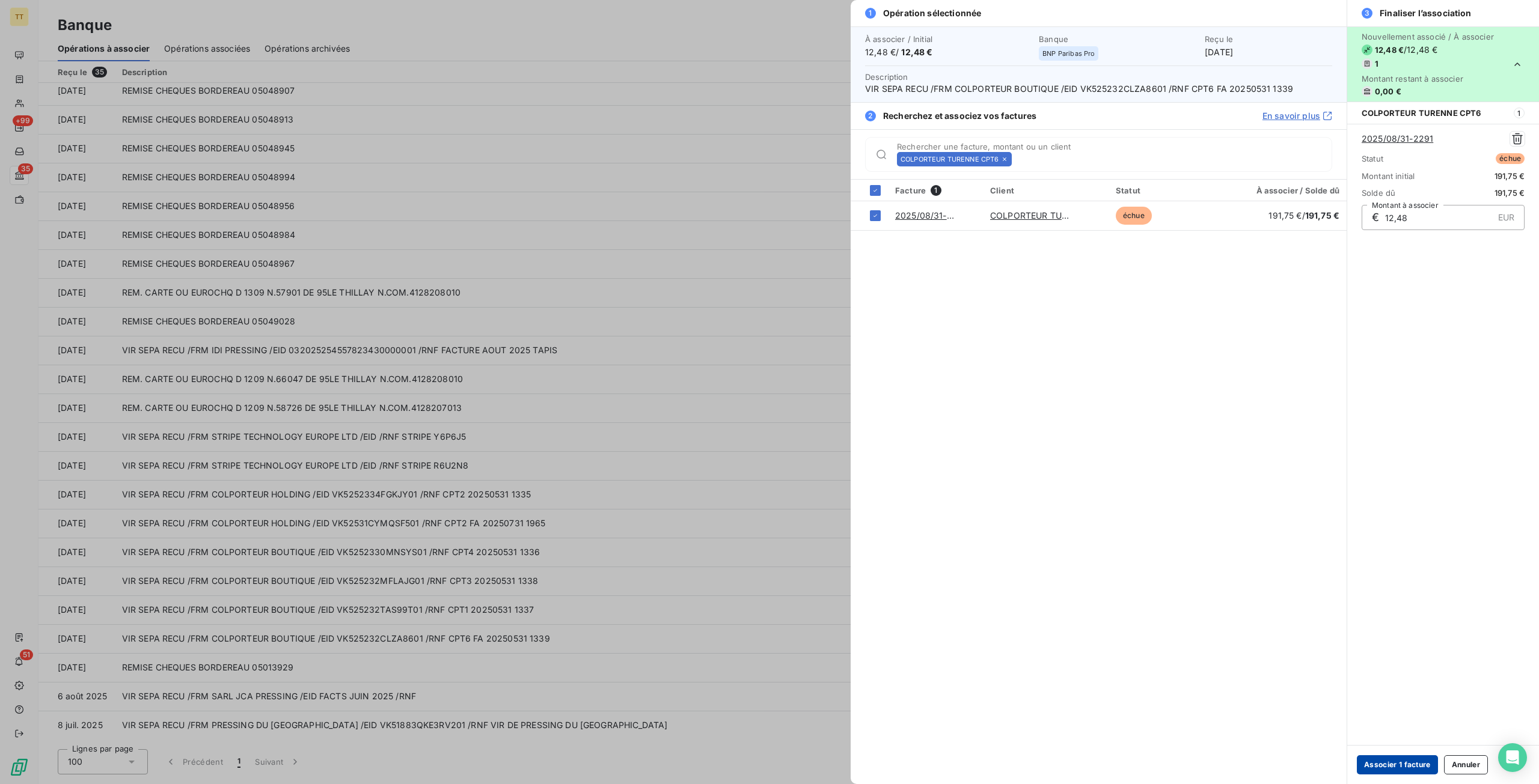
click at [1412, 762] on button "Associer 1 facture" at bounding box center [1397, 765] width 81 height 19
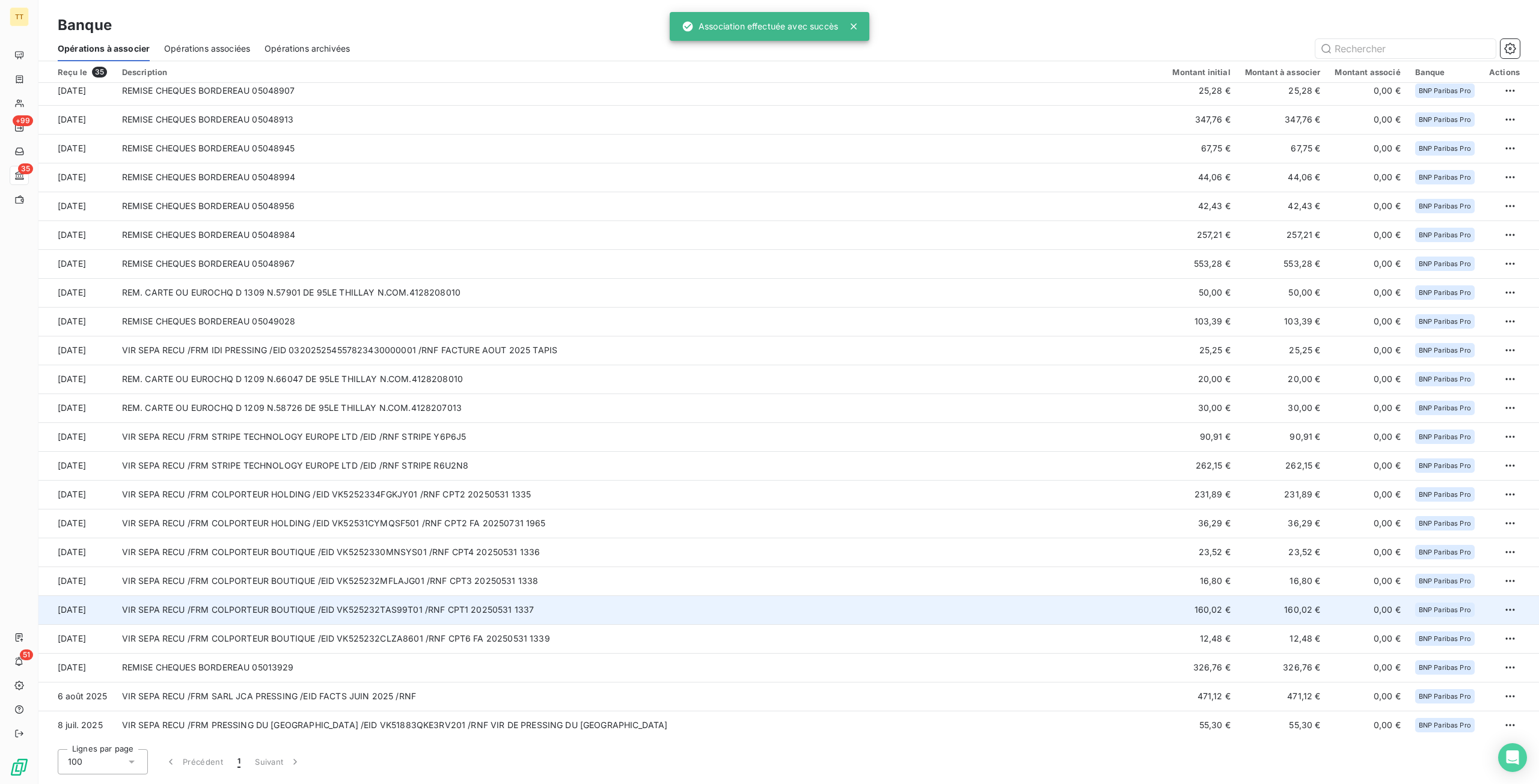
click at [657, 610] on td "VIR SEPA RECU /FRM COLPORTEUR BOUTIQUE /EID VK525232TAS99T01 /RNF CPT1 20250531…" at bounding box center [640, 609] width 1050 height 29
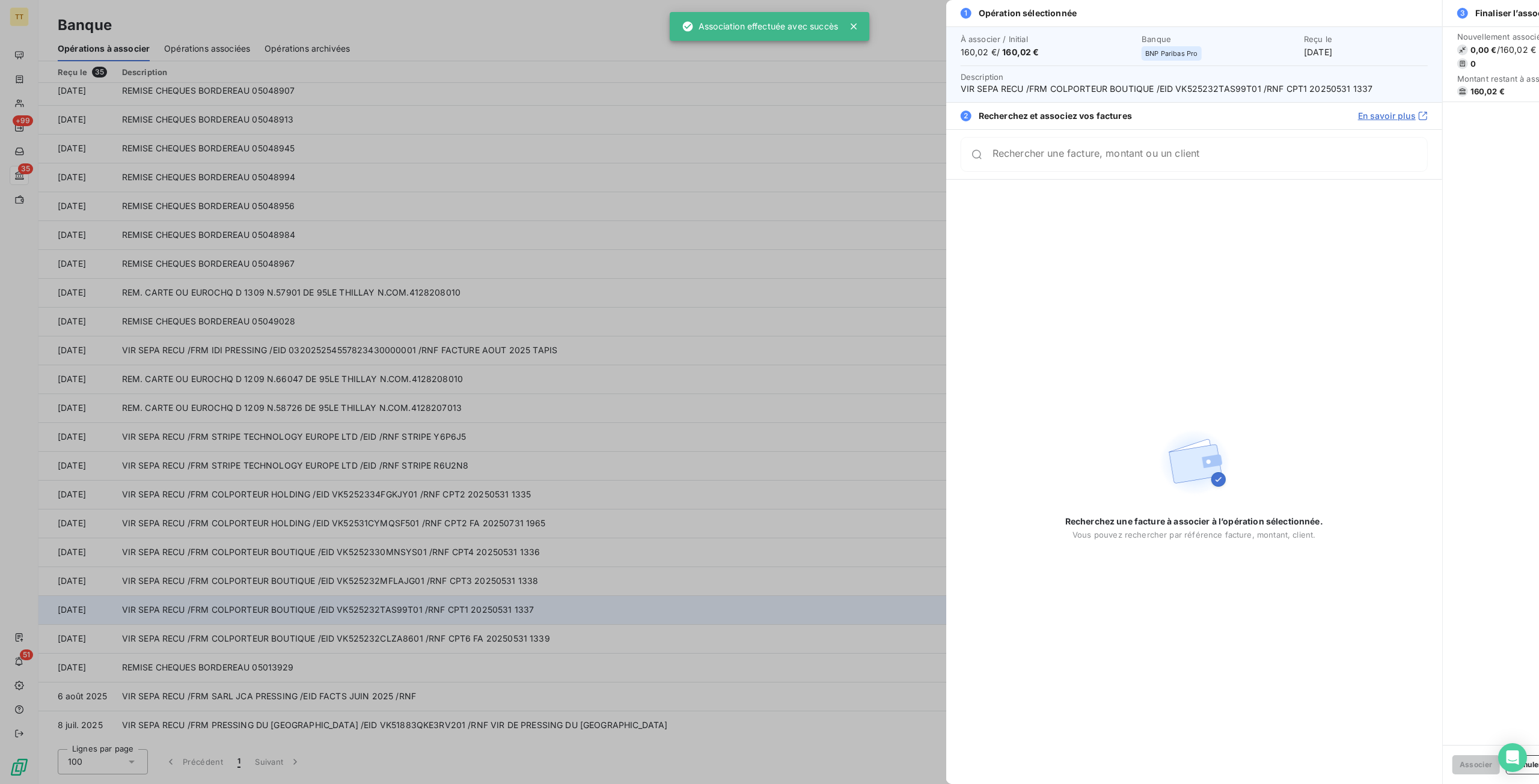
scroll to position [324, 0]
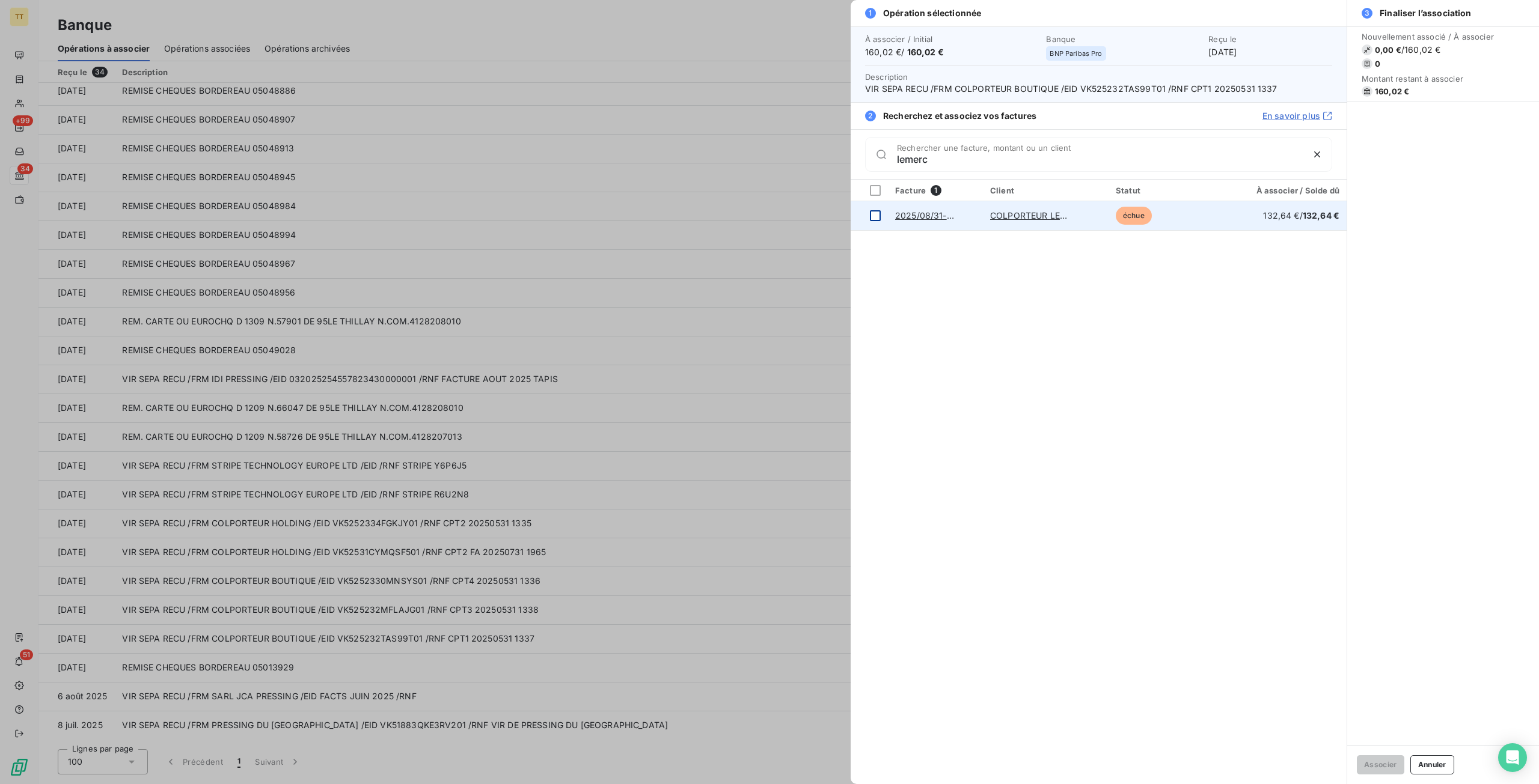
type input "lemerc"
click at [880, 216] on div at bounding box center [875, 215] width 11 height 11
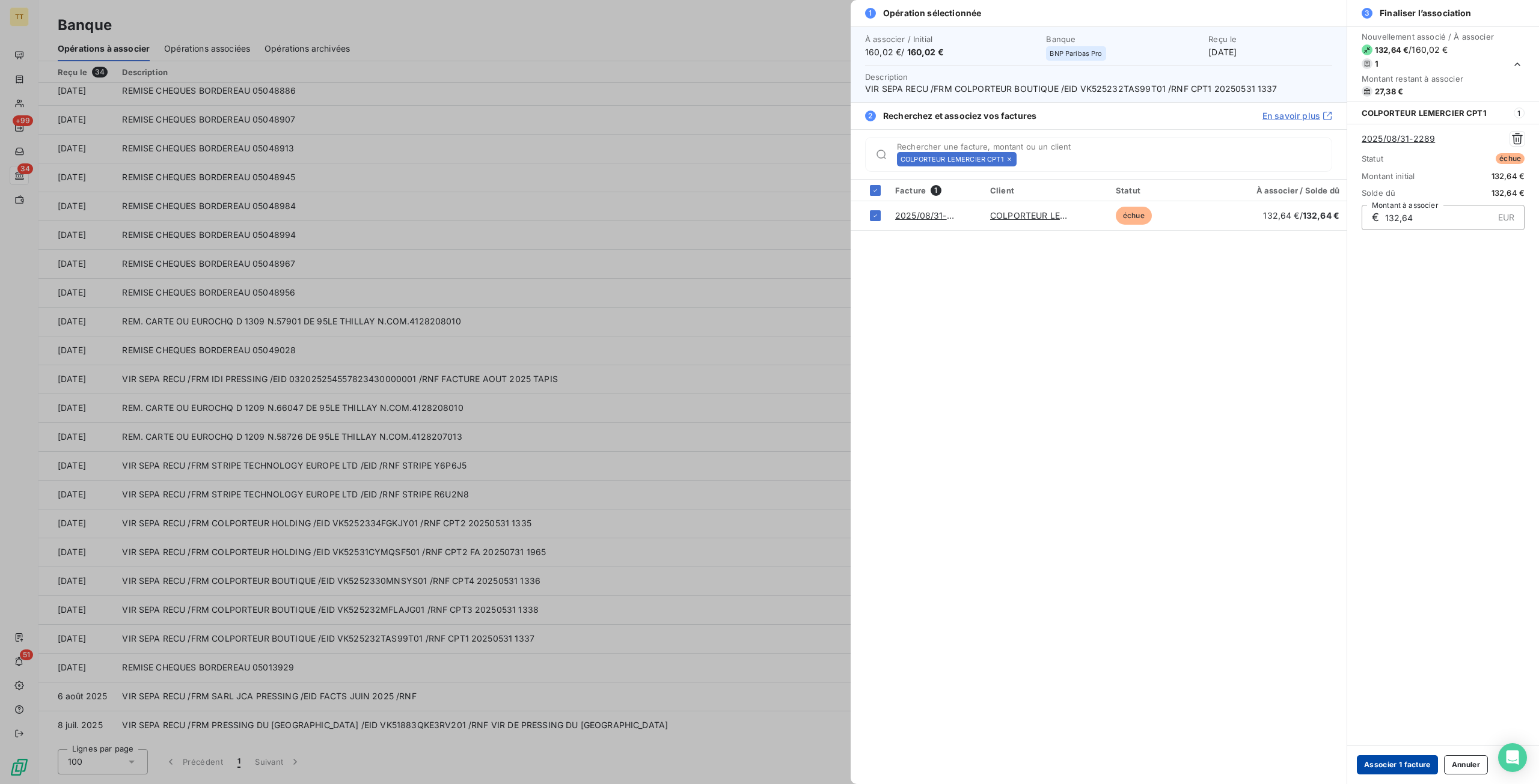
click at [1386, 765] on button "Associer 1 facture" at bounding box center [1397, 765] width 81 height 19
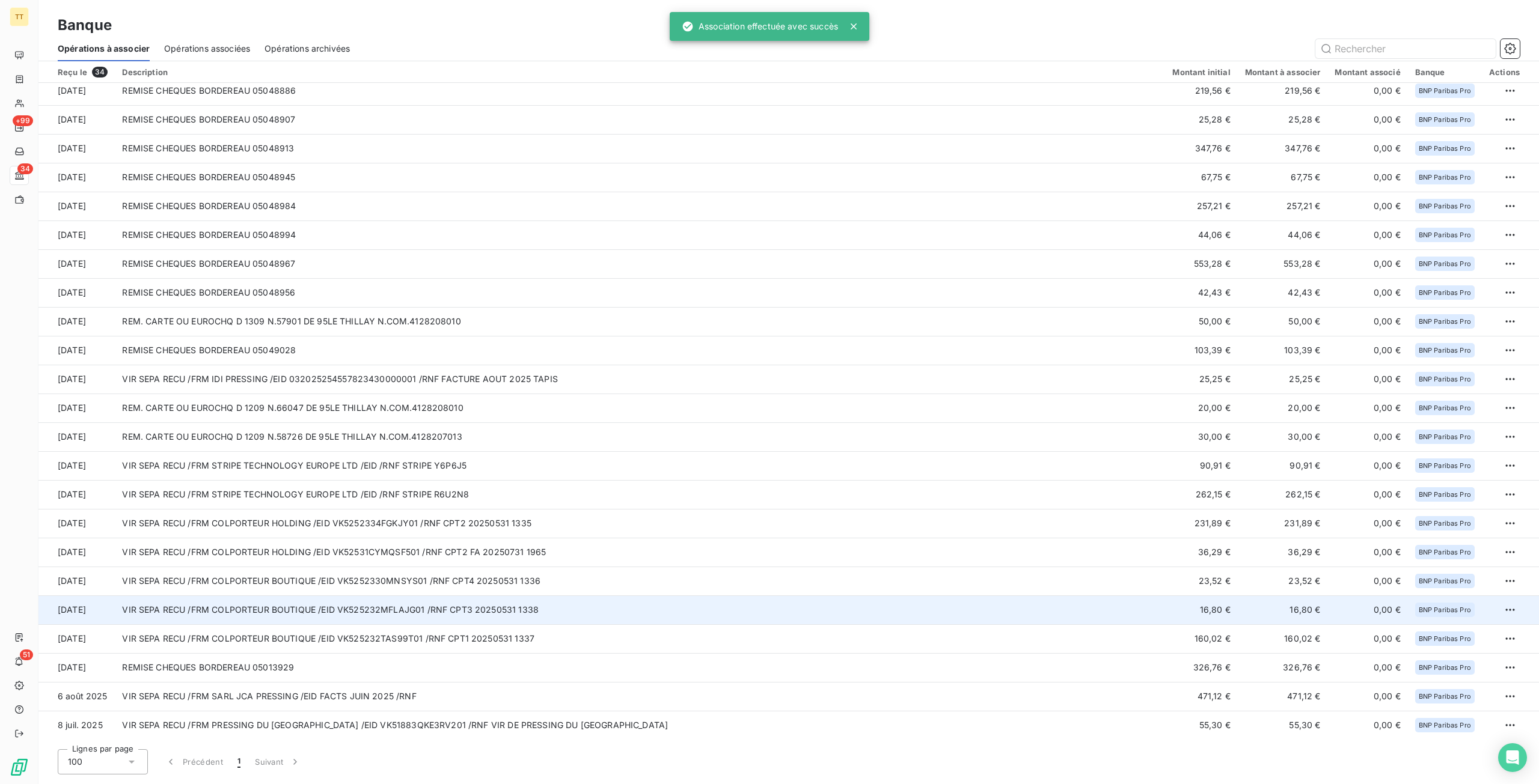
click at [499, 611] on td "VIR SEPA RECU /FRM COLPORTEUR BOUTIQUE /EID VK525232MFLAJG01 /RNF CPT3 20250531…" at bounding box center [639, 609] width 1050 height 29
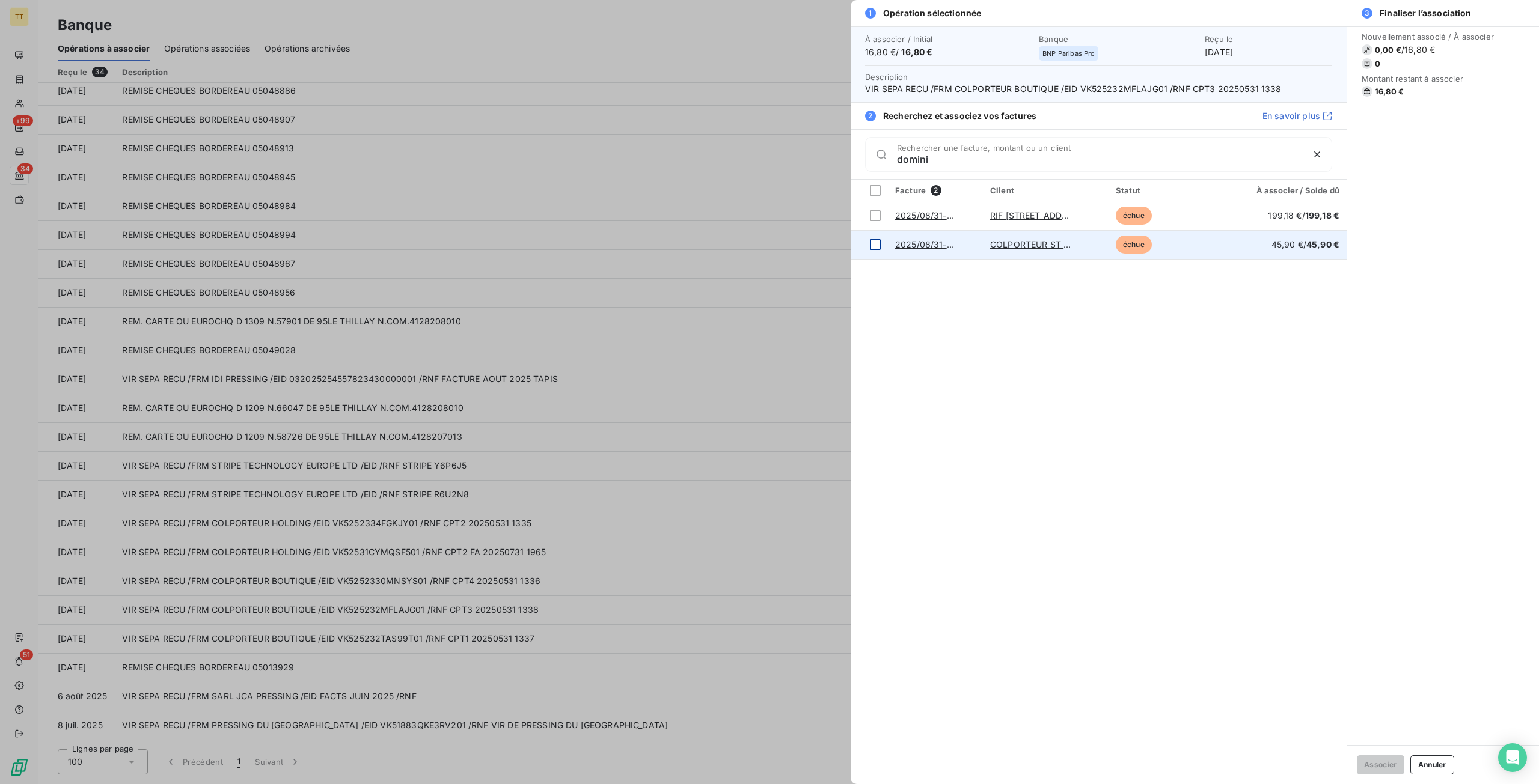
type input "domini"
click at [876, 244] on div at bounding box center [875, 244] width 11 height 11
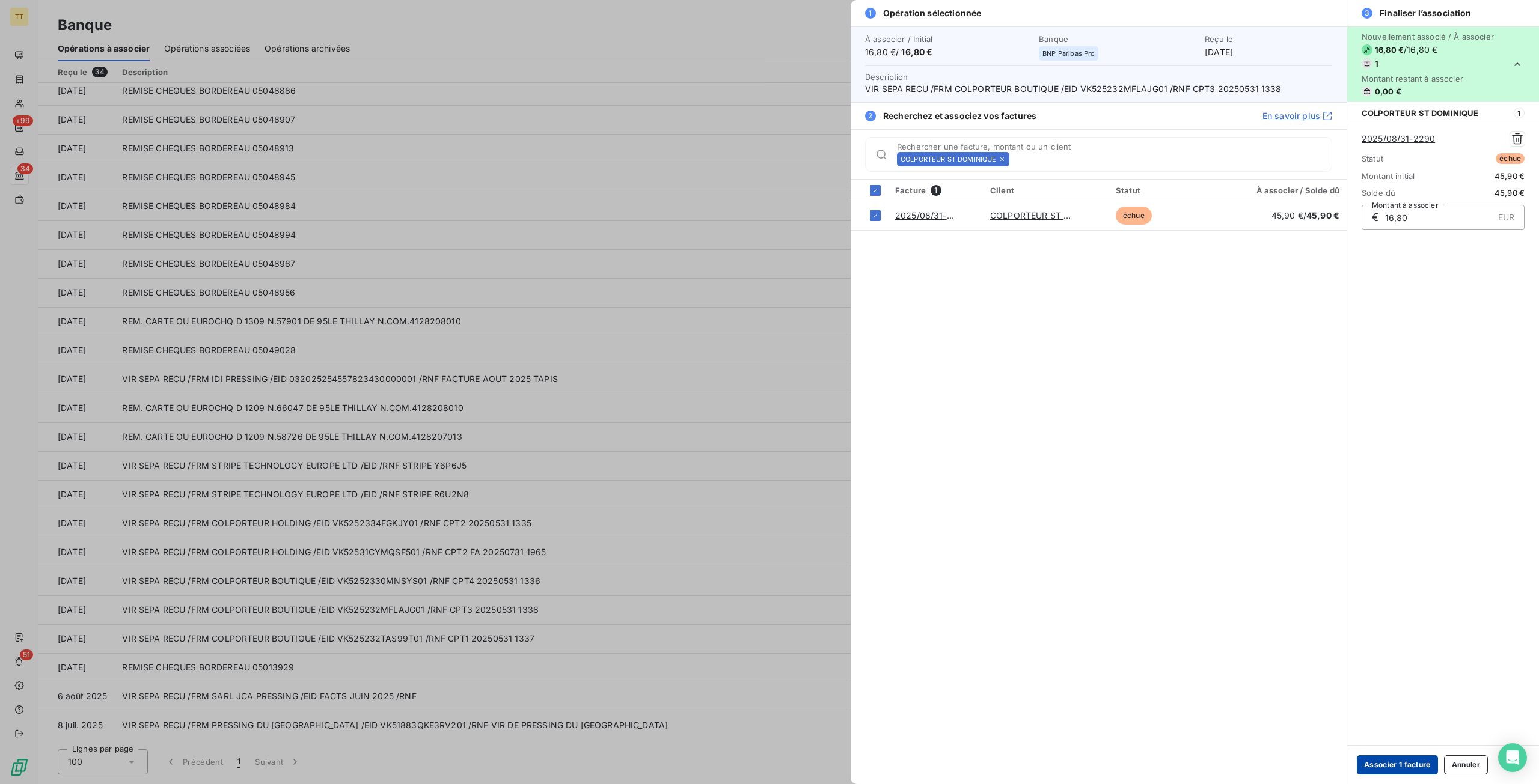
click at [1391, 769] on button "Associer 1 facture" at bounding box center [1397, 765] width 81 height 19
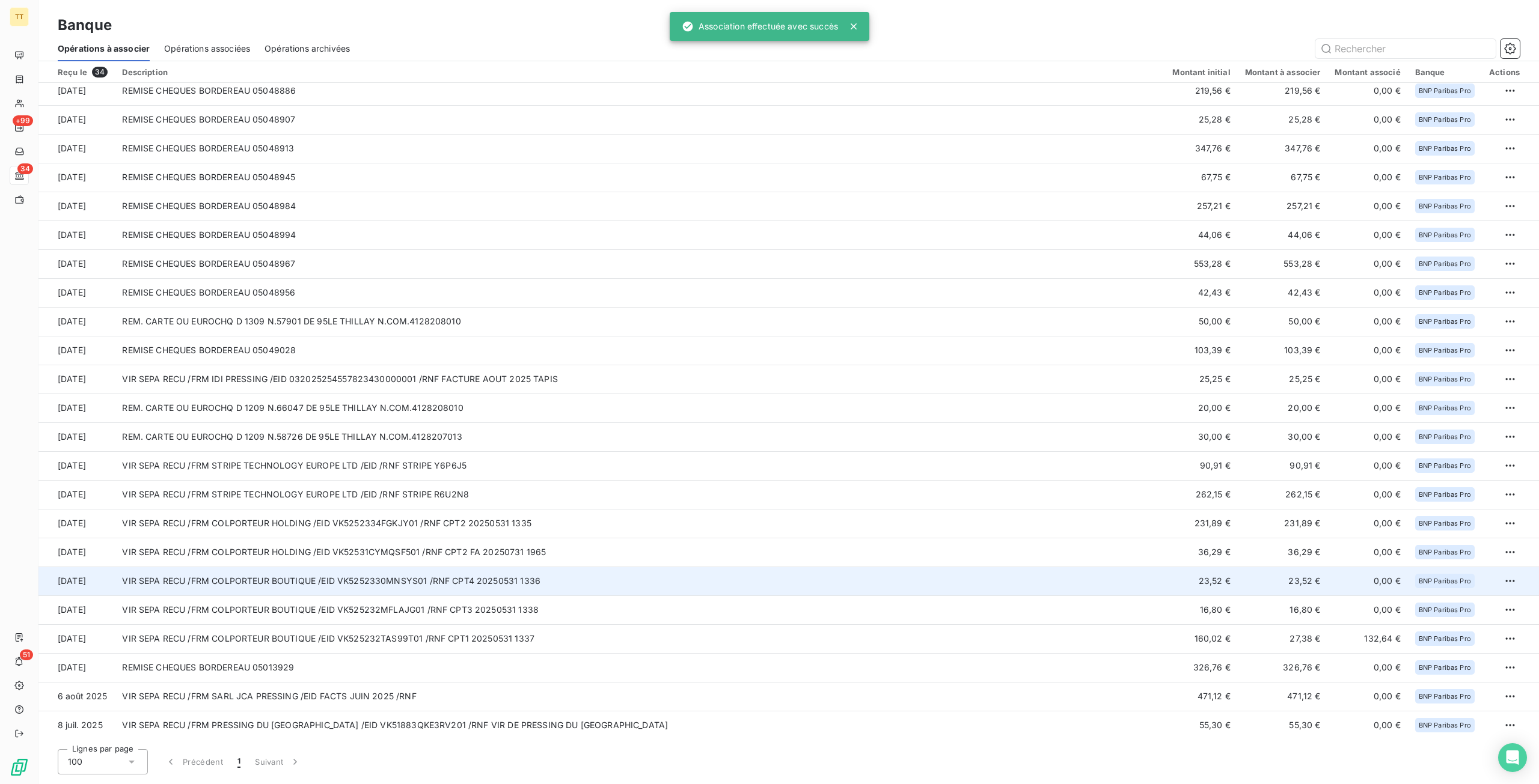
click at [510, 584] on td "VIR SEPA RECU /FRM COLPORTEUR BOUTIQUE /EID VK5252330MNSYS01 /RNF CPT4 20250531…" at bounding box center [639, 580] width 1050 height 29
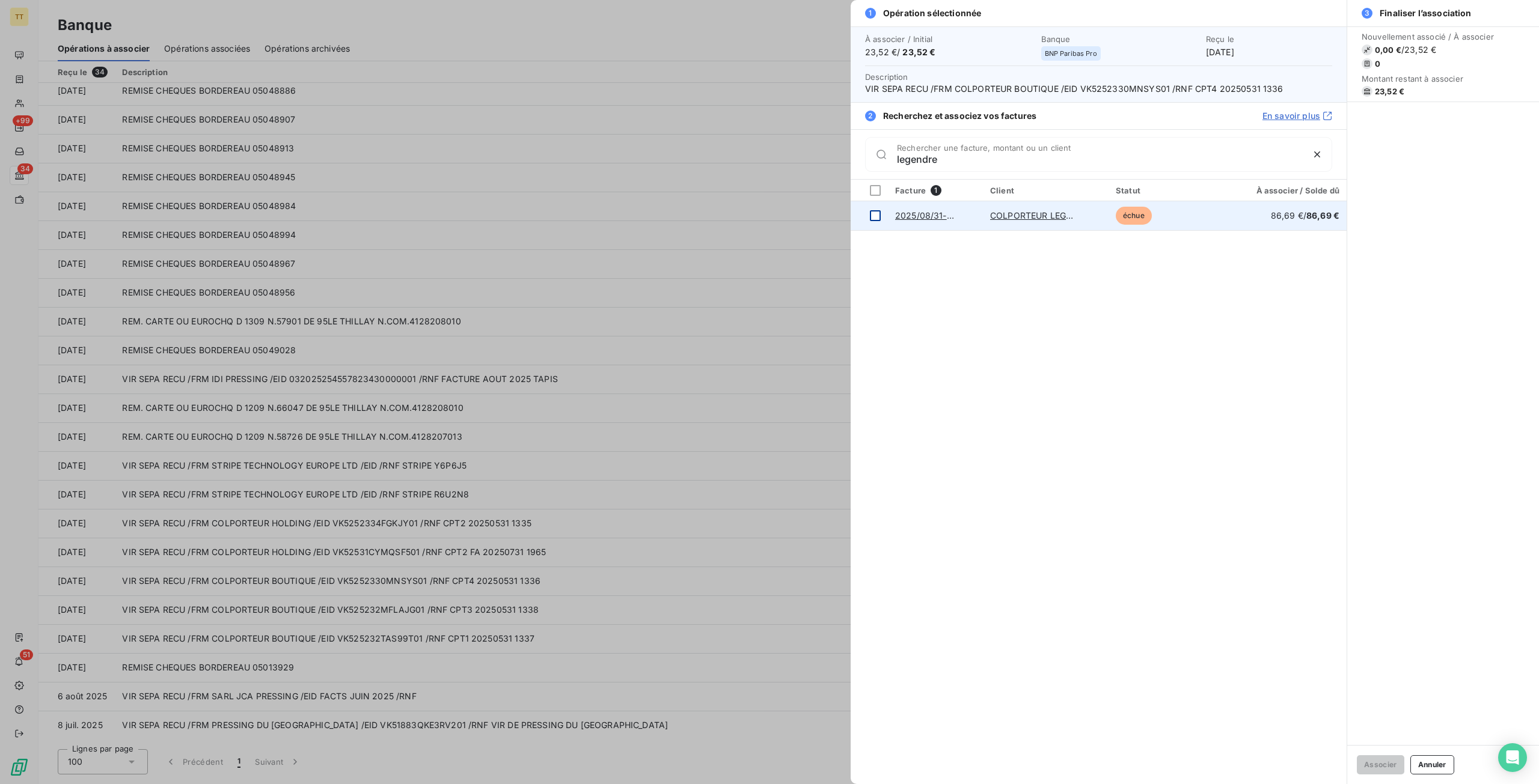
type input "legendre"
click at [879, 213] on div at bounding box center [875, 215] width 11 height 11
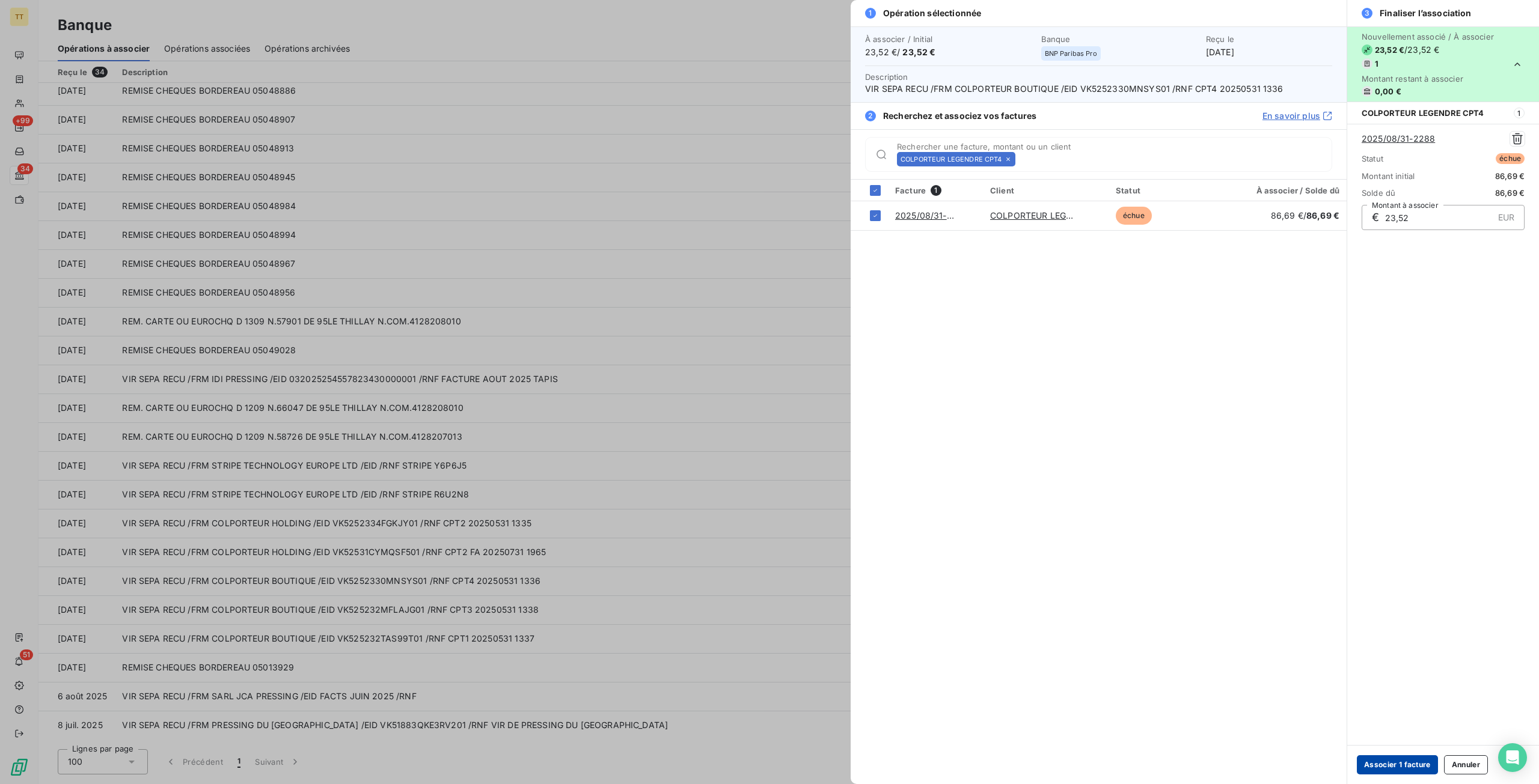
click at [1390, 761] on button "Associer 1 facture" at bounding box center [1397, 765] width 81 height 19
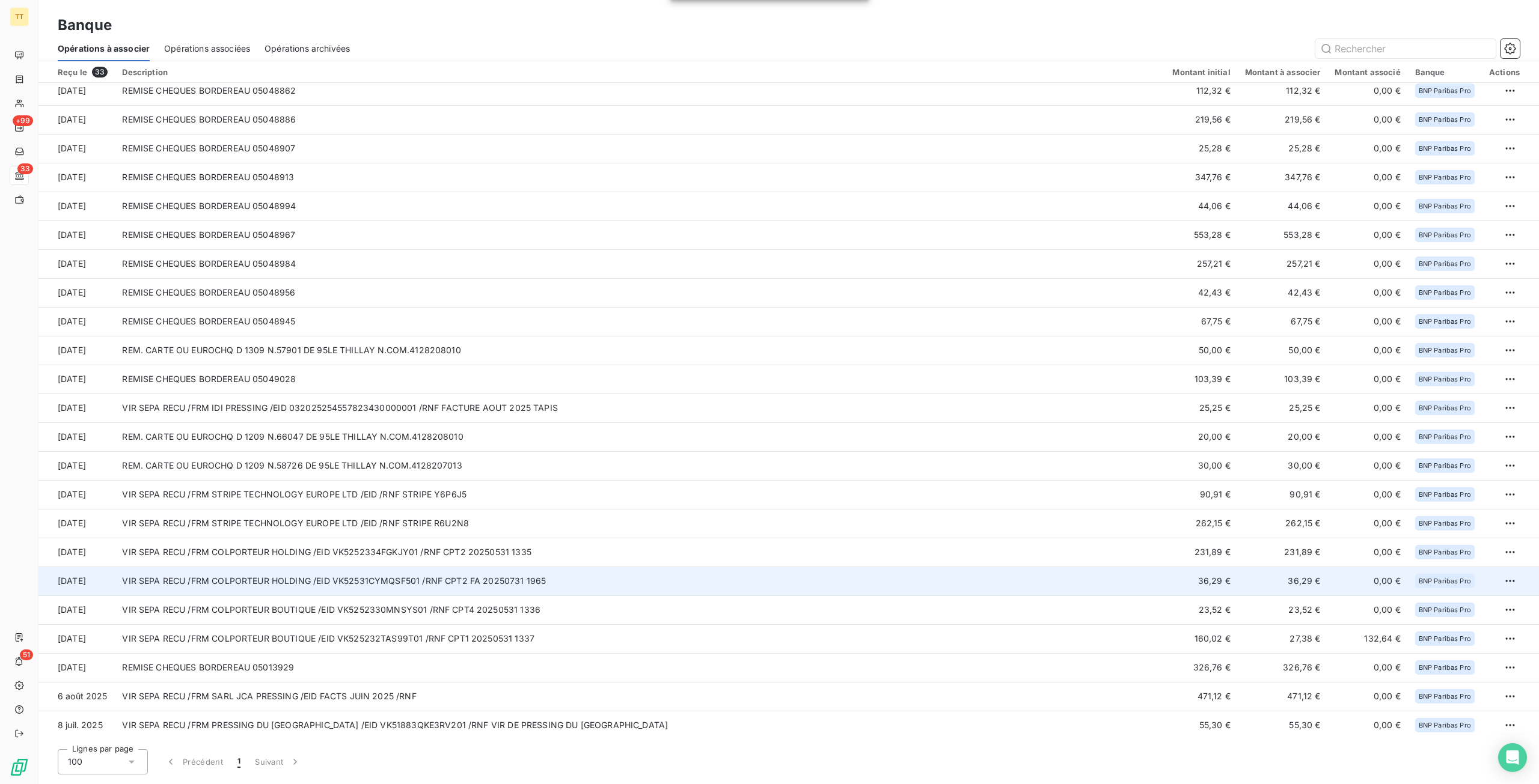
click at [418, 582] on td "VIR SEPA RECU /FRM COLPORTEUR HOLDING /EID VK52531CYMQSF501 /RNF CPT2 FA 202507…" at bounding box center [639, 580] width 1050 height 29
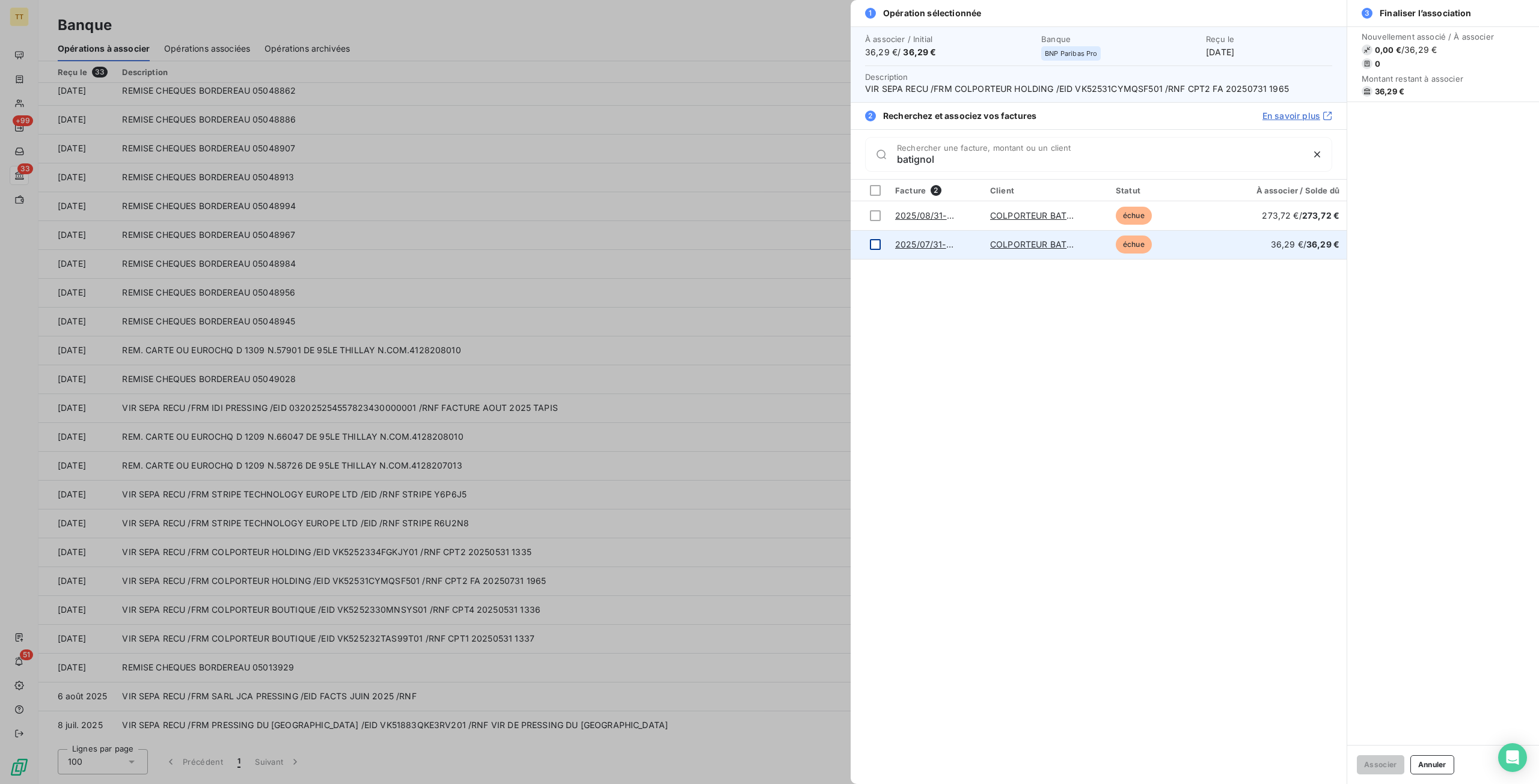
type input "batignol"
click at [879, 242] on div at bounding box center [875, 244] width 11 height 11
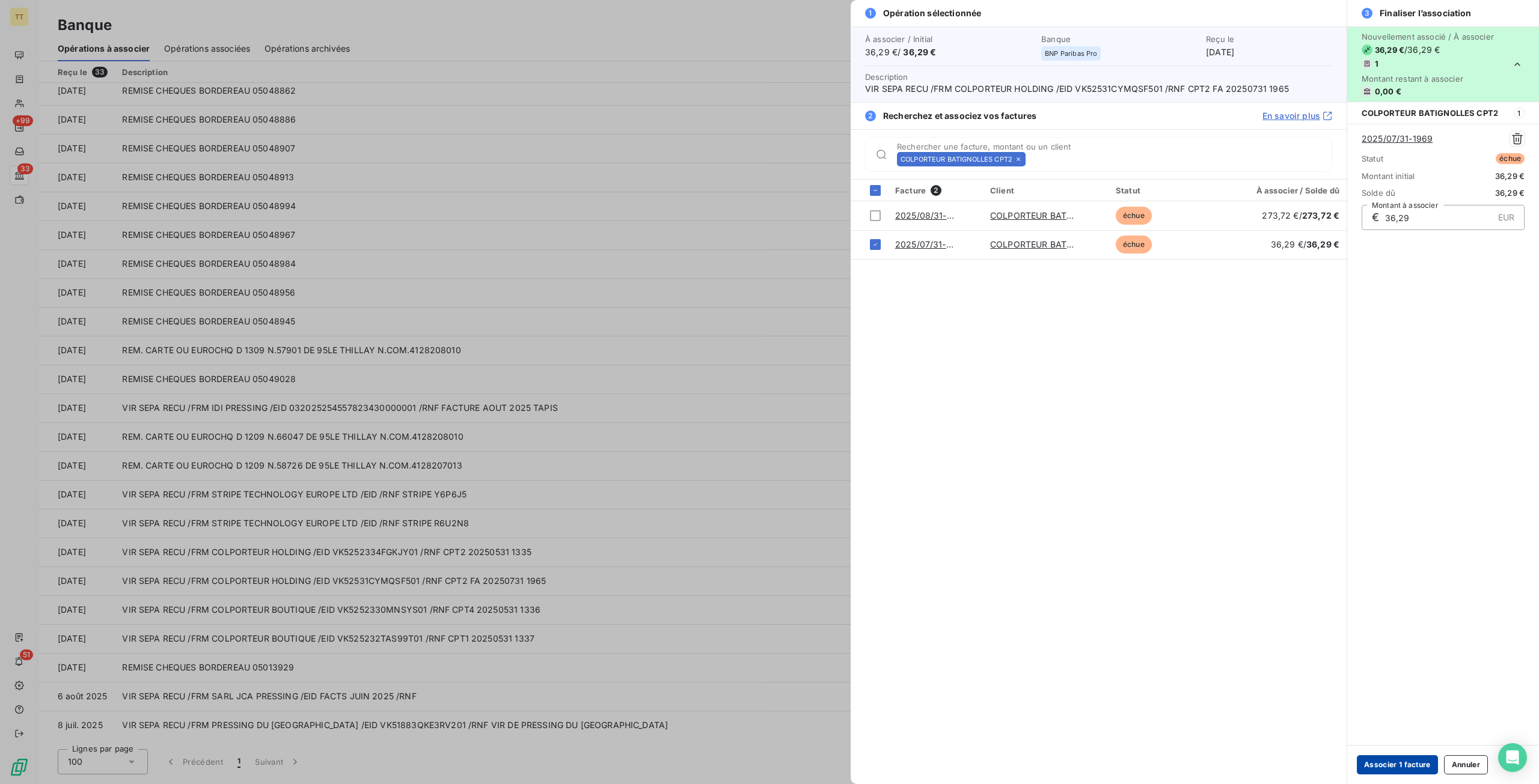
click at [1413, 767] on button "Associer 1 facture" at bounding box center [1397, 765] width 81 height 19
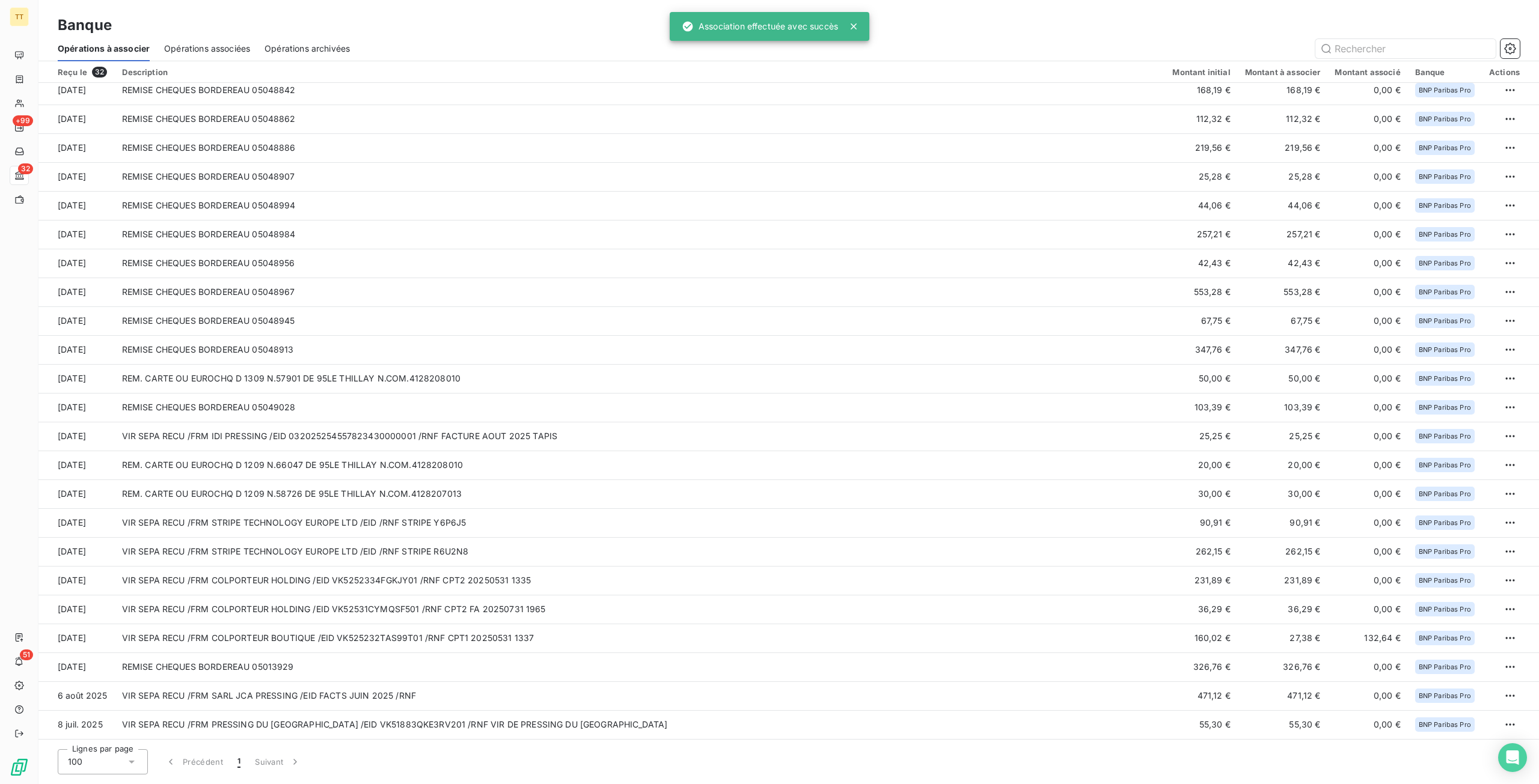
scroll to position [266, 0]
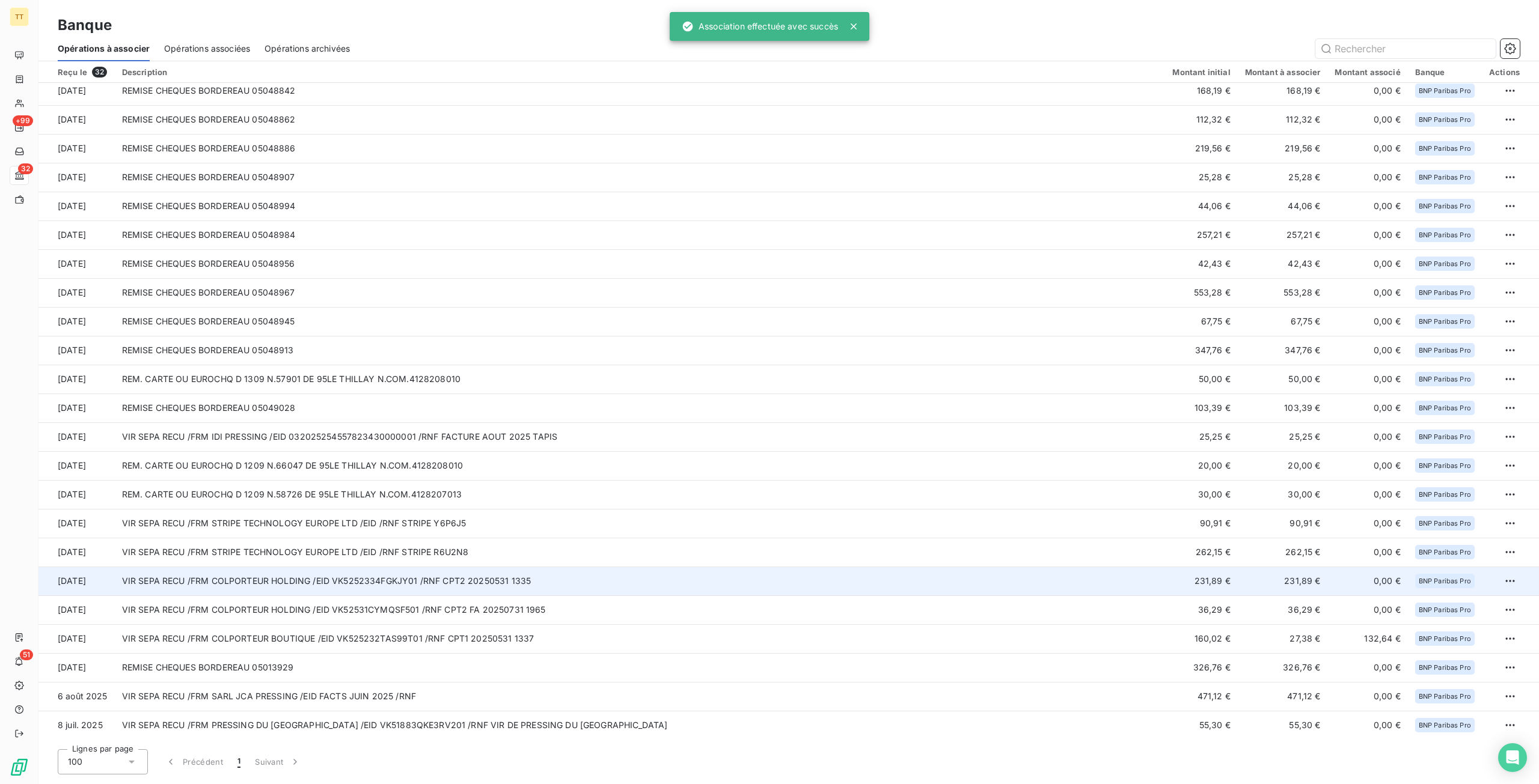
click at [686, 588] on td "VIR SEPA RECU /FRM COLPORTEUR HOLDING /EID VK5252334FGKJY01 /RNF CPT2 20250531 …" at bounding box center [640, 580] width 1050 height 29
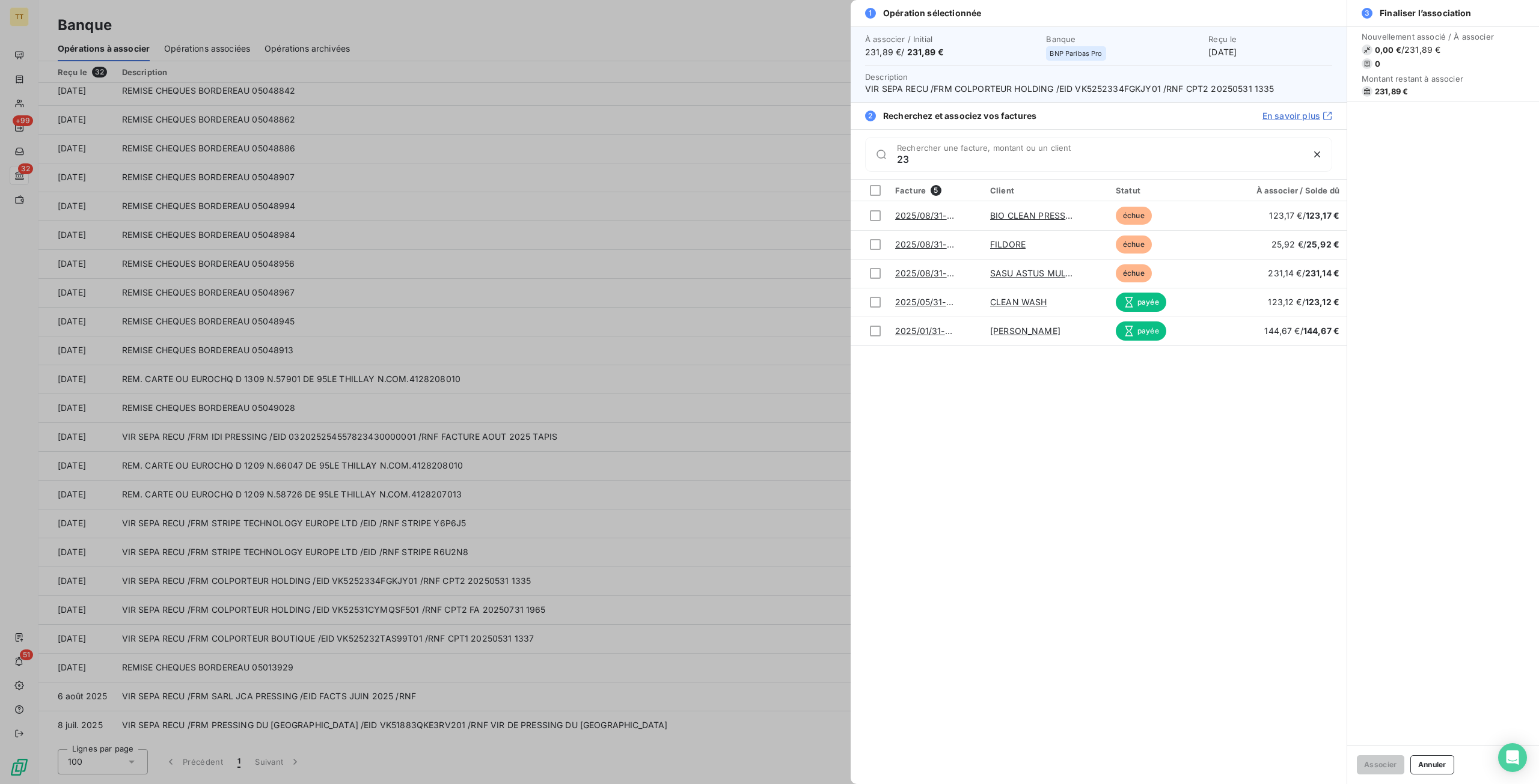
type input "2"
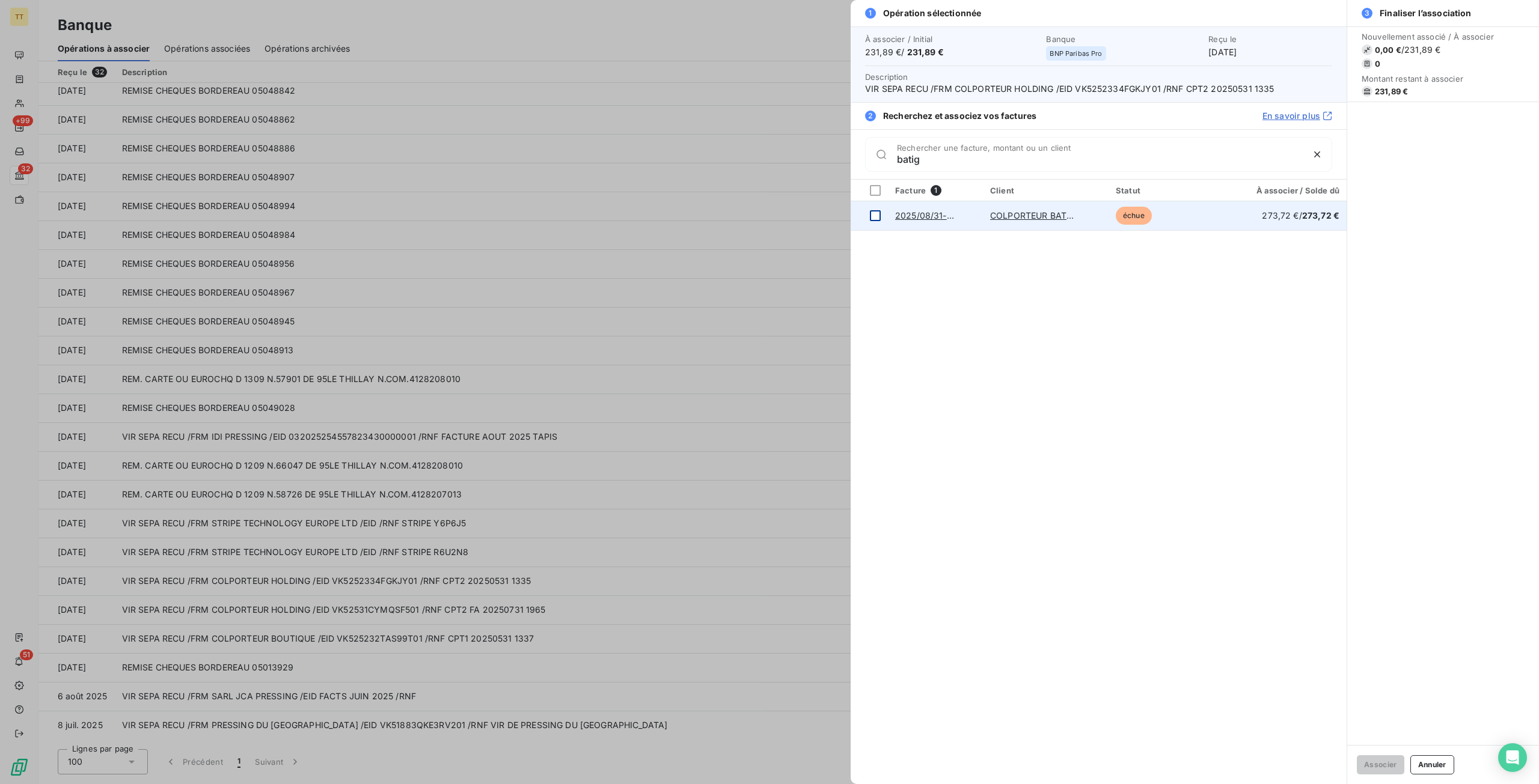
type input "batig"
click at [877, 214] on div at bounding box center [875, 215] width 11 height 11
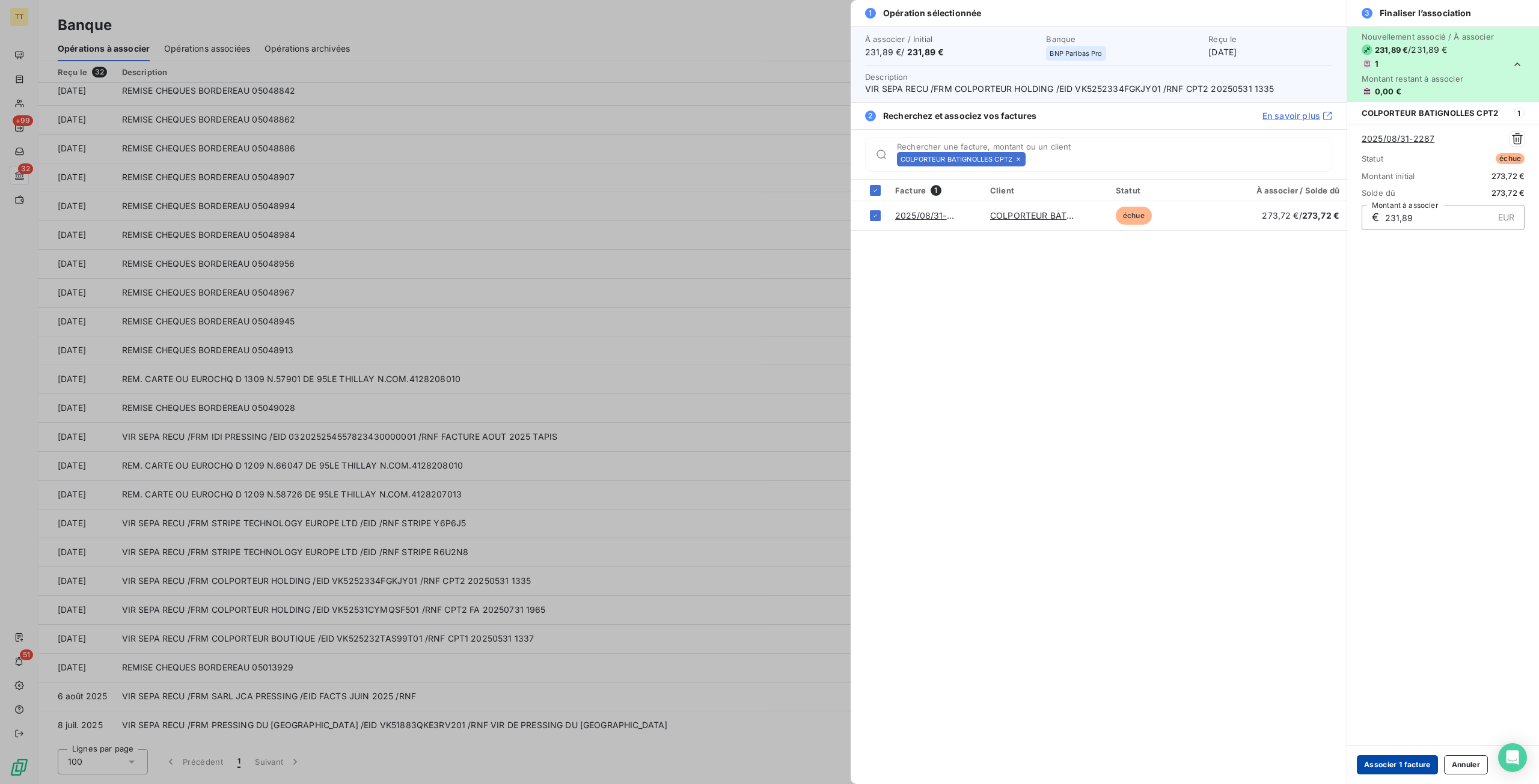
click at [1388, 766] on button "Associer 1 facture" at bounding box center [1397, 765] width 81 height 19
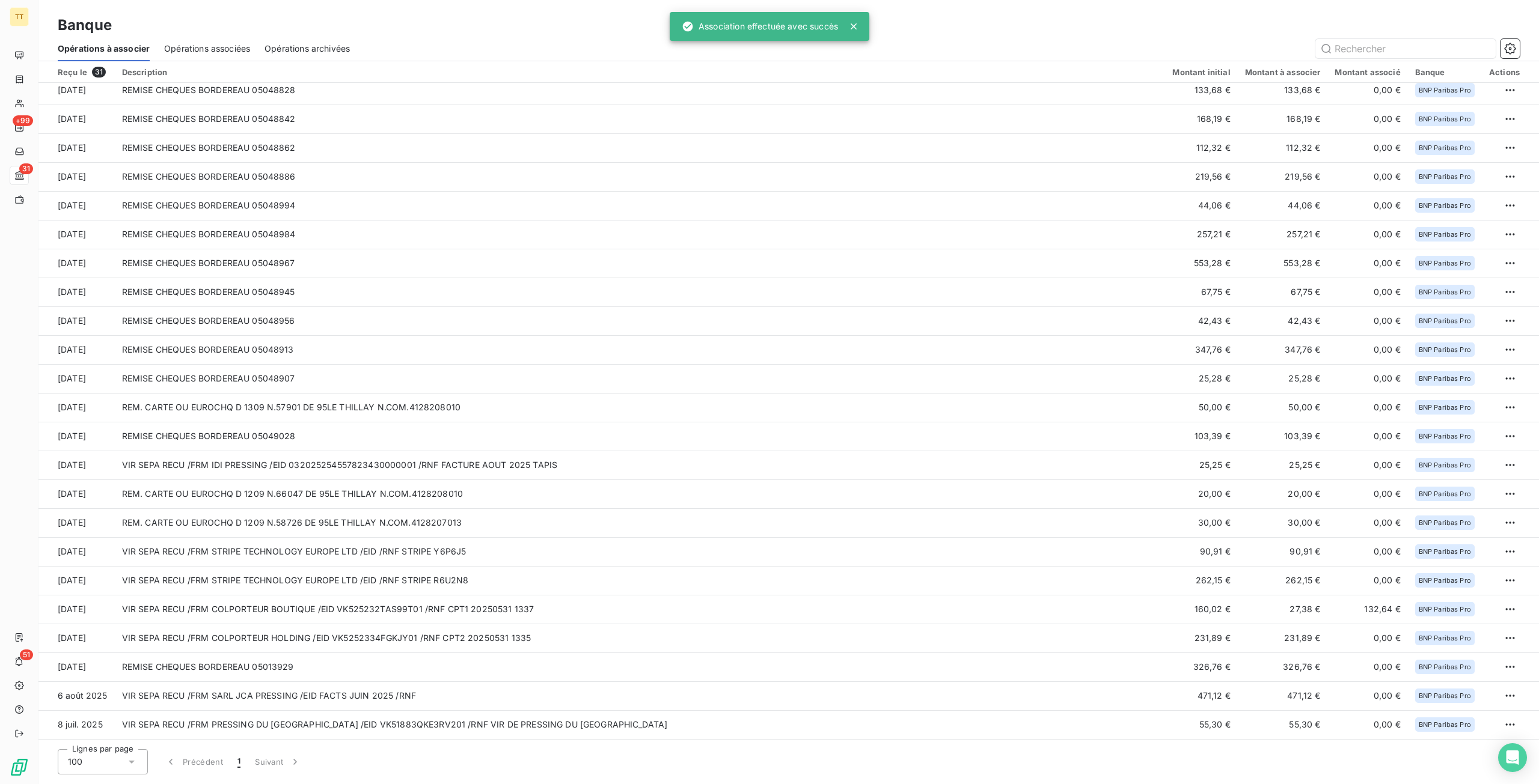
scroll to position [237, 0]
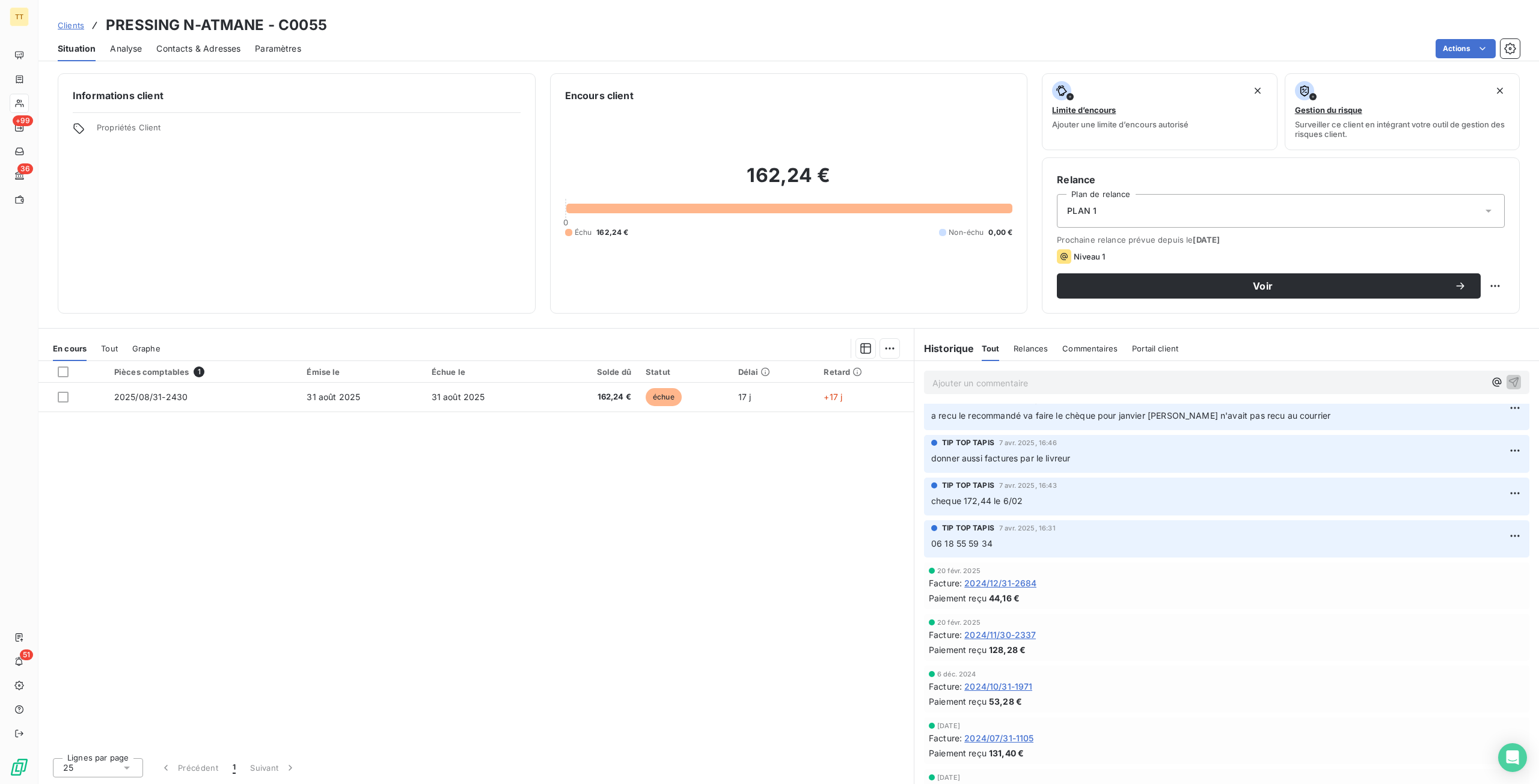
scroll to position [459, 0]
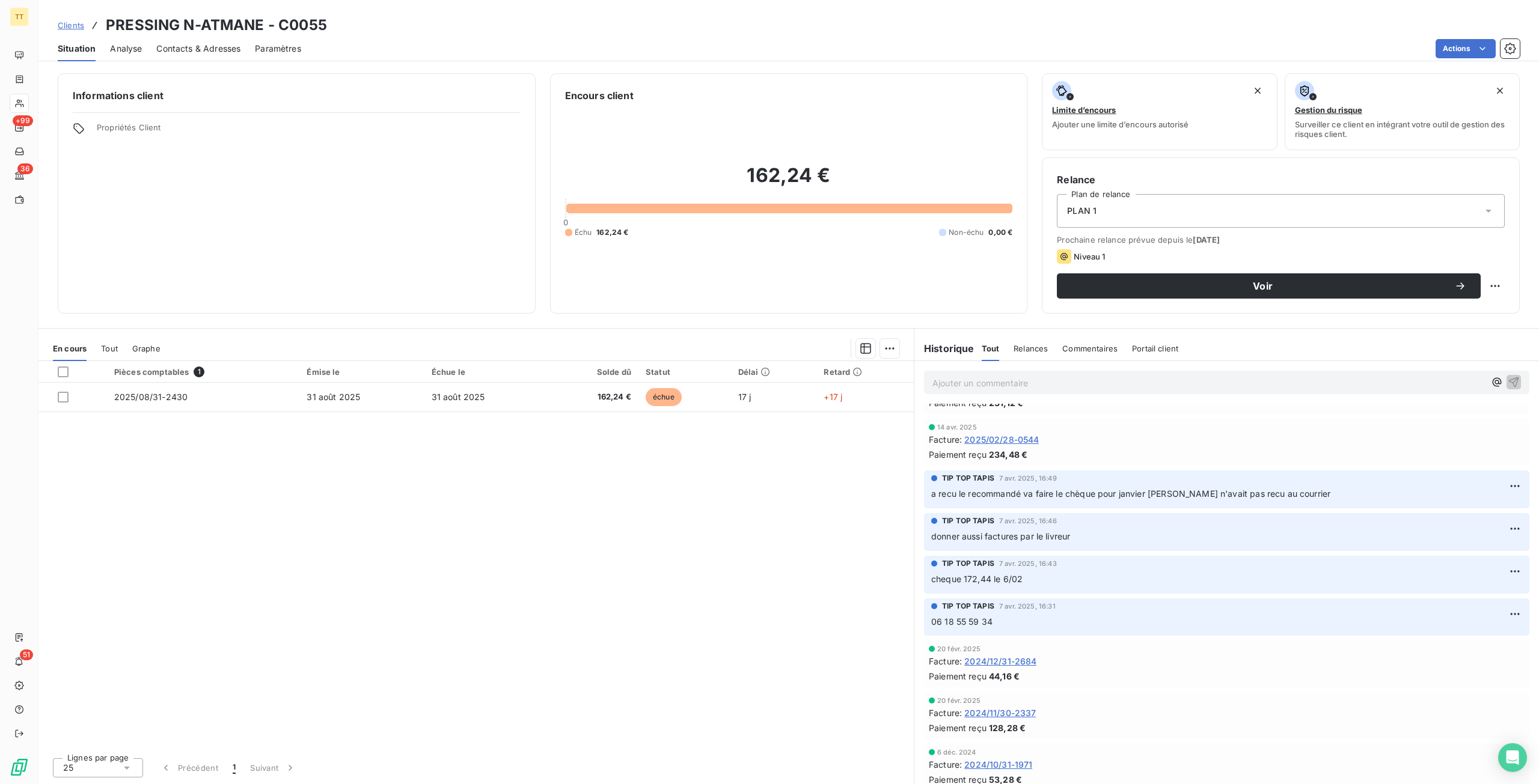
click at [388, 486] on div "Pièces comptables 1 Émise le Échue le Solde dû Statut Délai Retard 2025/08/31-2…" at bounding box center [476, 555] width 875 height 387
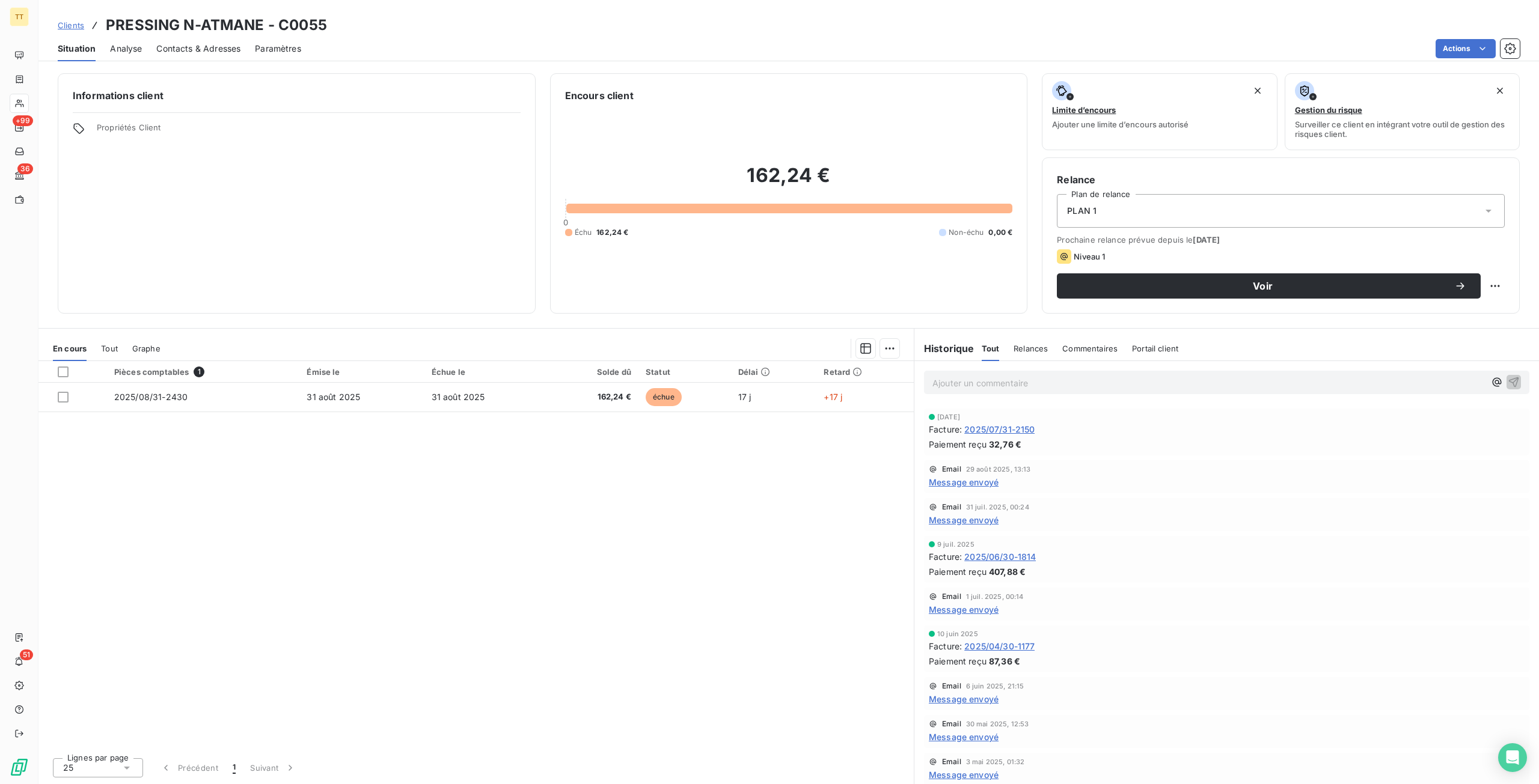
scroll to position [0, 0]
click at [791, 517] on div "Pièces comptables 1 Émise le Échue le Solde dû Statut Délai Retard 2025/08/31-2…" at bounding box center [476, 555] width 875 height 387
click at [1001, 465] on span "2025/07/31-2150" at bounding box center [999, 465] width 70 height 13
click at [316, 570] on div "Pièces comptables 1 Émise le Échue le Solde dû Statut Délai Retard 2025/08/31-2…" at bounding box center [476, 555] width 875 height 387
click at [487, 420] on div "Pièces comptables 1 Émise le Échue le Solde dû Statut Délai Retard 2025/08/31-2…" at bounding box center [476, 555] width 875 height 387
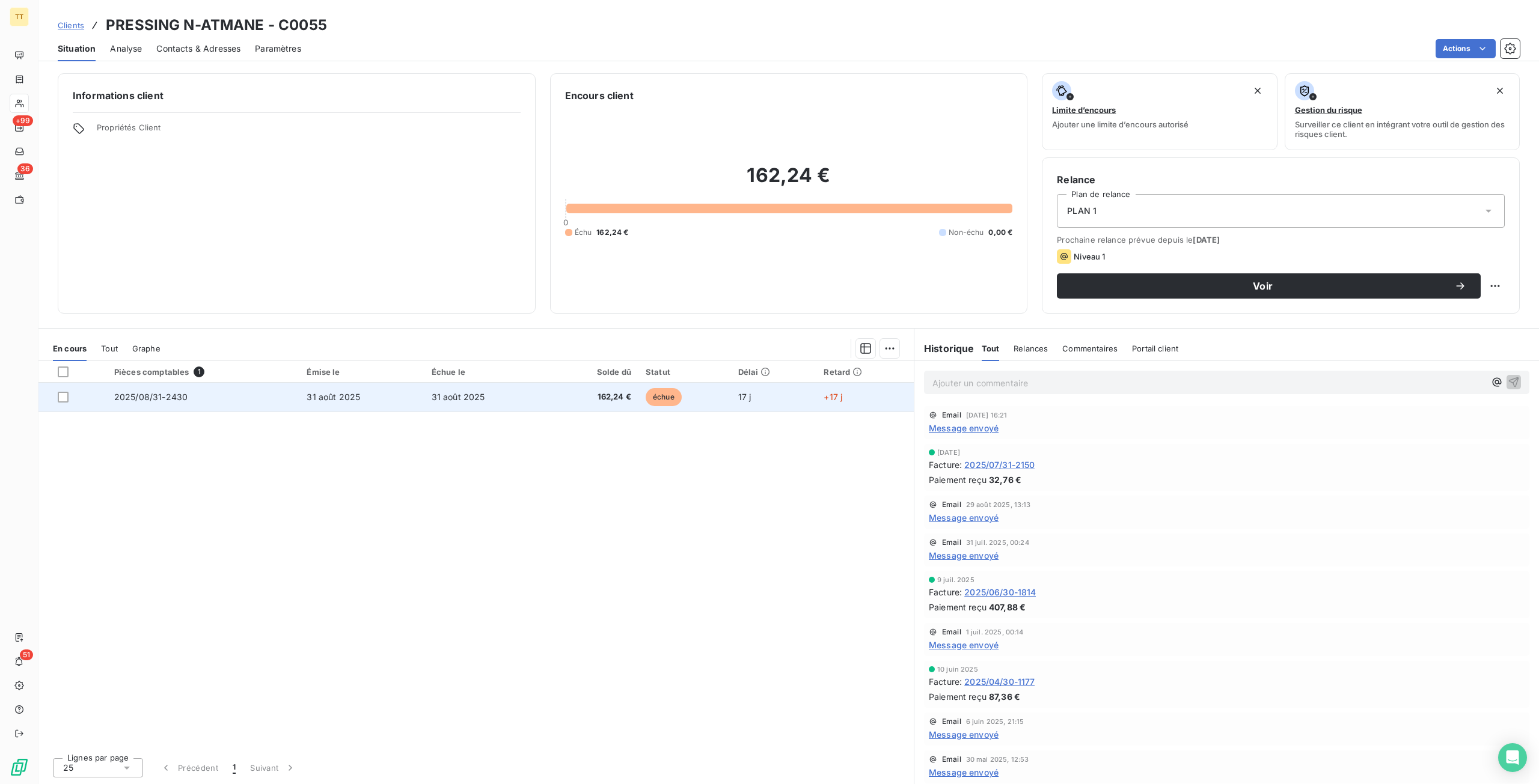
click at [492, 405] on td "31 août 2025" at bounding box center [486, 397] width 124 height 29
click at [472, 400] on span "31 août 2025" at bounding box center [458, 397] width 53 height 10
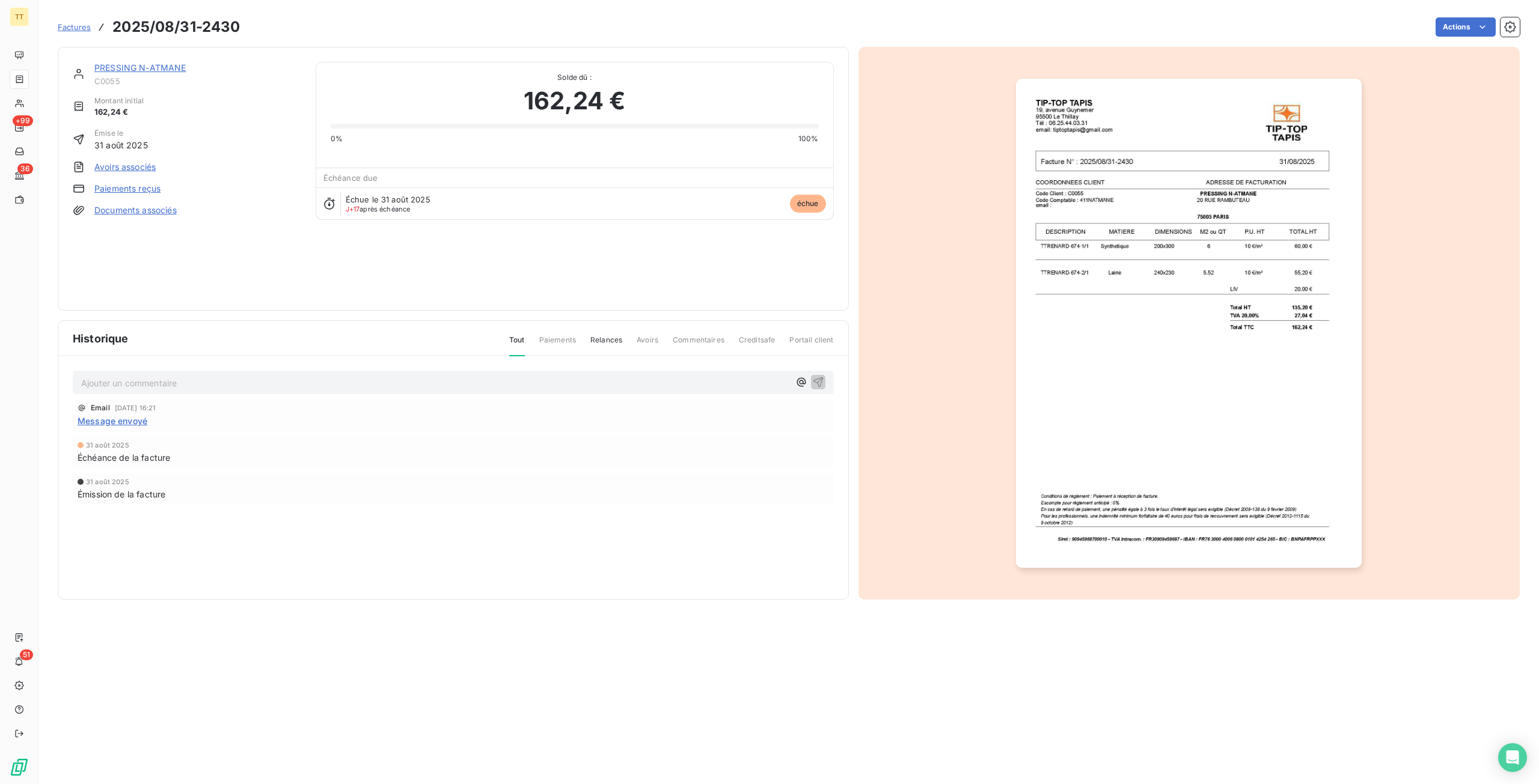
click at [1298, 380] on img "button" at bounding box center [1188, 323] width 345 height 489
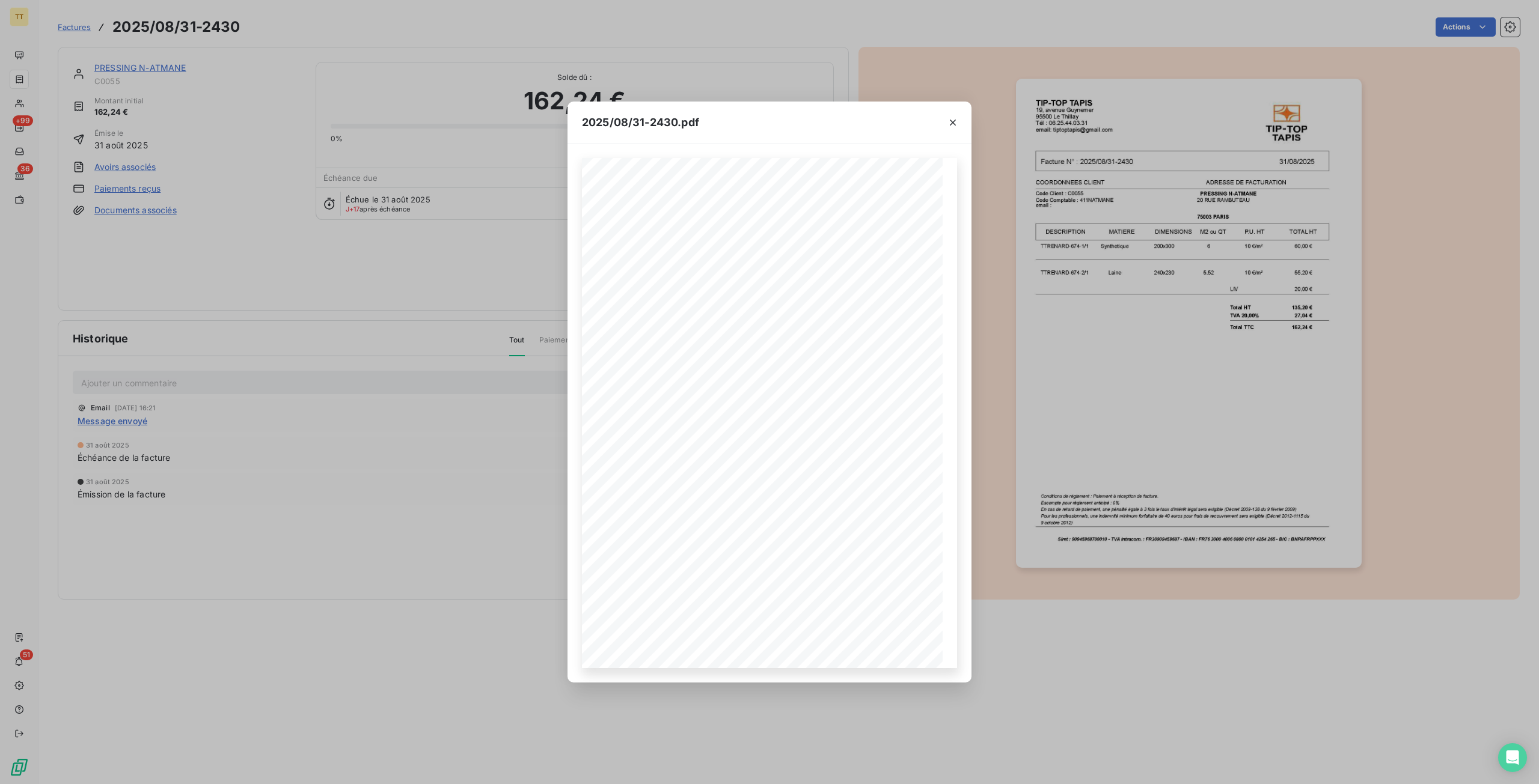
drag, startPoint x: 950, startPoint y: 127, endPoint x: 157, endPoint y: 59, distance: 795.9
click at [950, 127] on icon "button" at bounding box center [953, 122] width 12 height 12
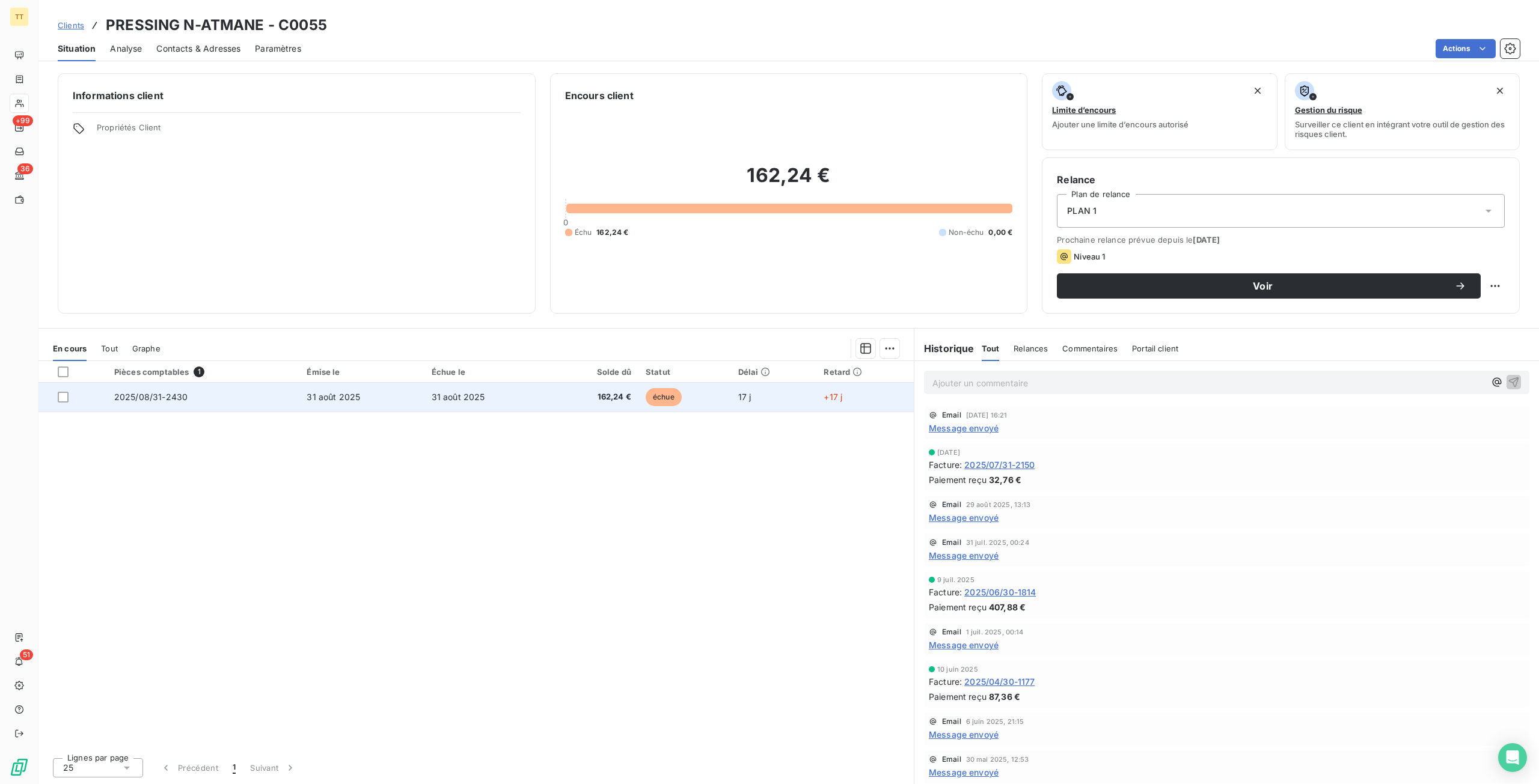
click at [421, 394] on td "31 août 2025" at bounding box center [361, 397] width 124 height 29
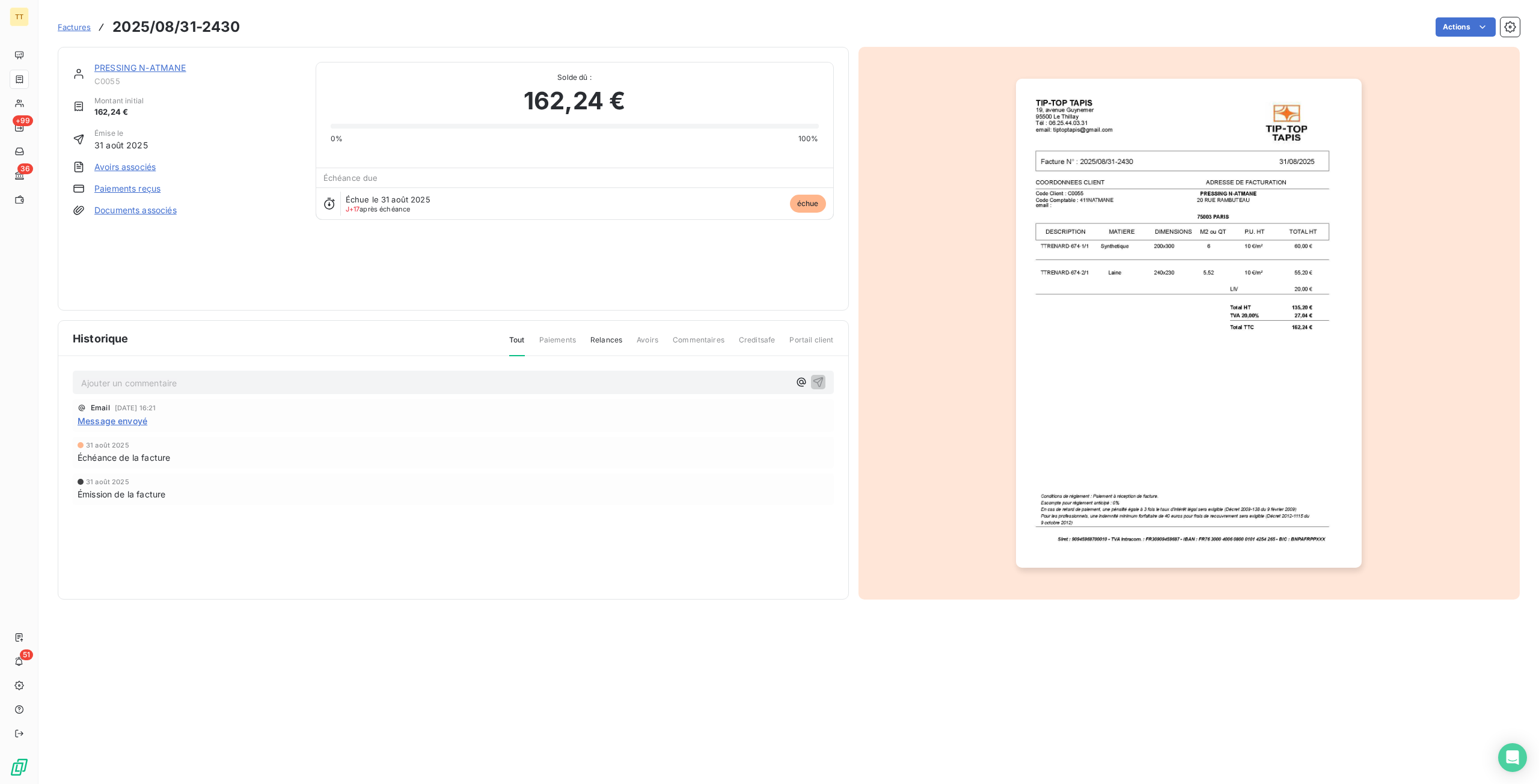
click at [1249, 377] on img "button" at bounding box center [1188, 323] width 345 height 489
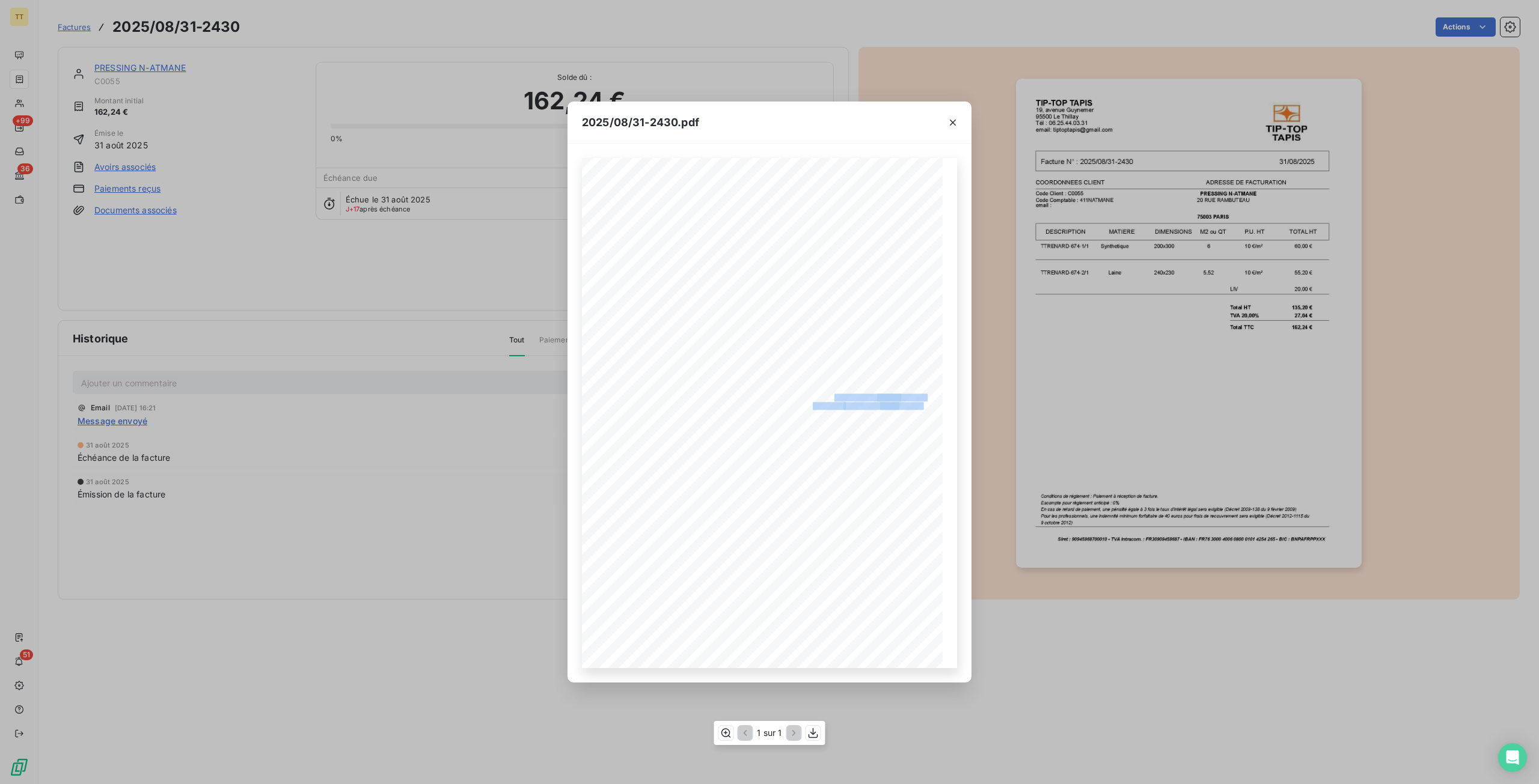
drag, startPoint x: 897, startPoint y: 406, endPoint x: 847, endPoint y: 399, distance: 50.5
click at [847, 399] on div "TIP-TOP TAPIS [STREET_ADDRESS] Tél : [PHONE_NUMBER] email: [EMAIL_ADDRESS][DOMA…" at bounding box center [770, 413] width 361 height 510
click at [876, 416] on span at bounding box center [860, 417] width 45 height 5
click at [947, 117] on icon "button" at bounding box center [953, 122] width 12 height 12
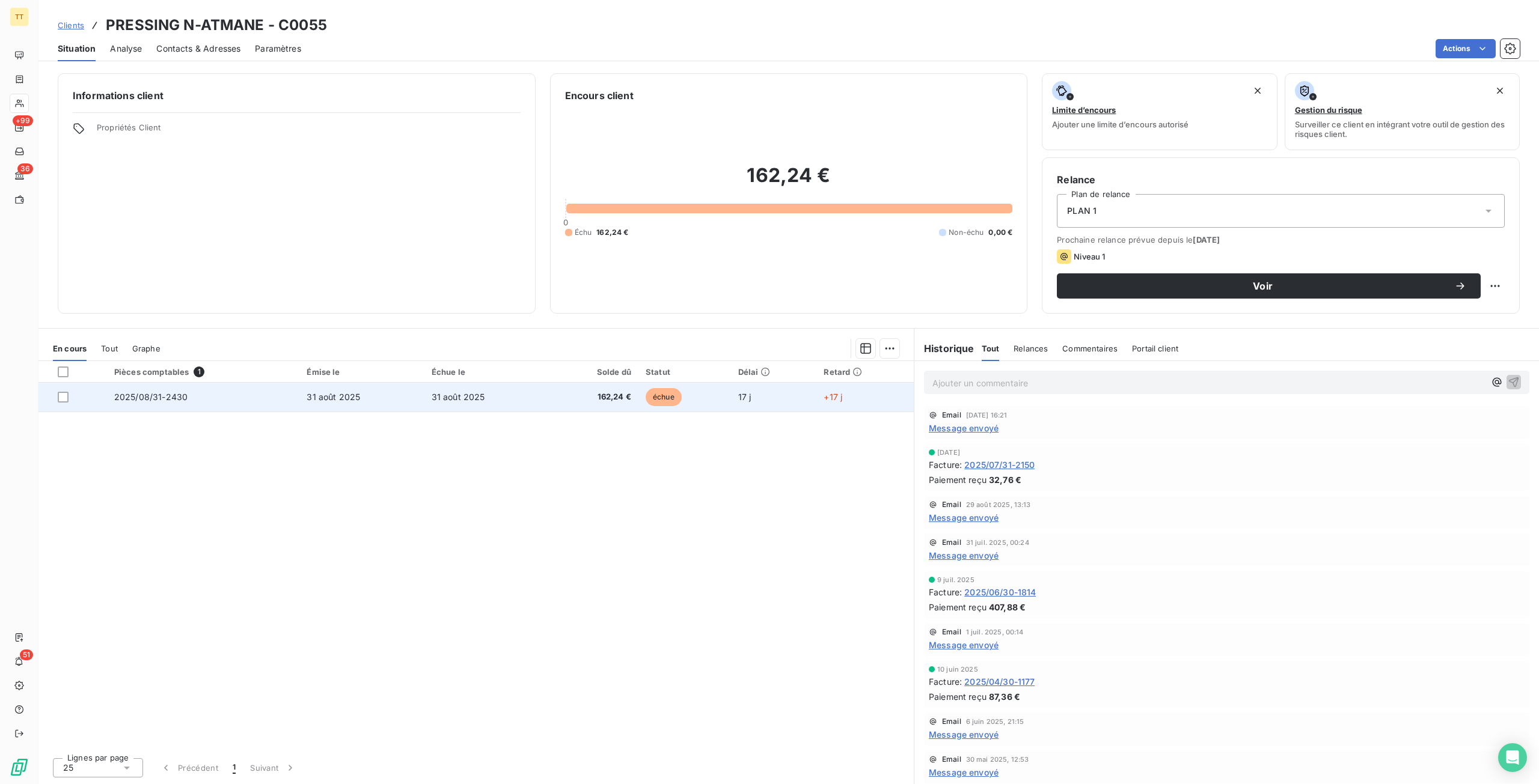
click at [598, 402] on span "162,24 €" at bounding box center [594, 397] width 75 height 12
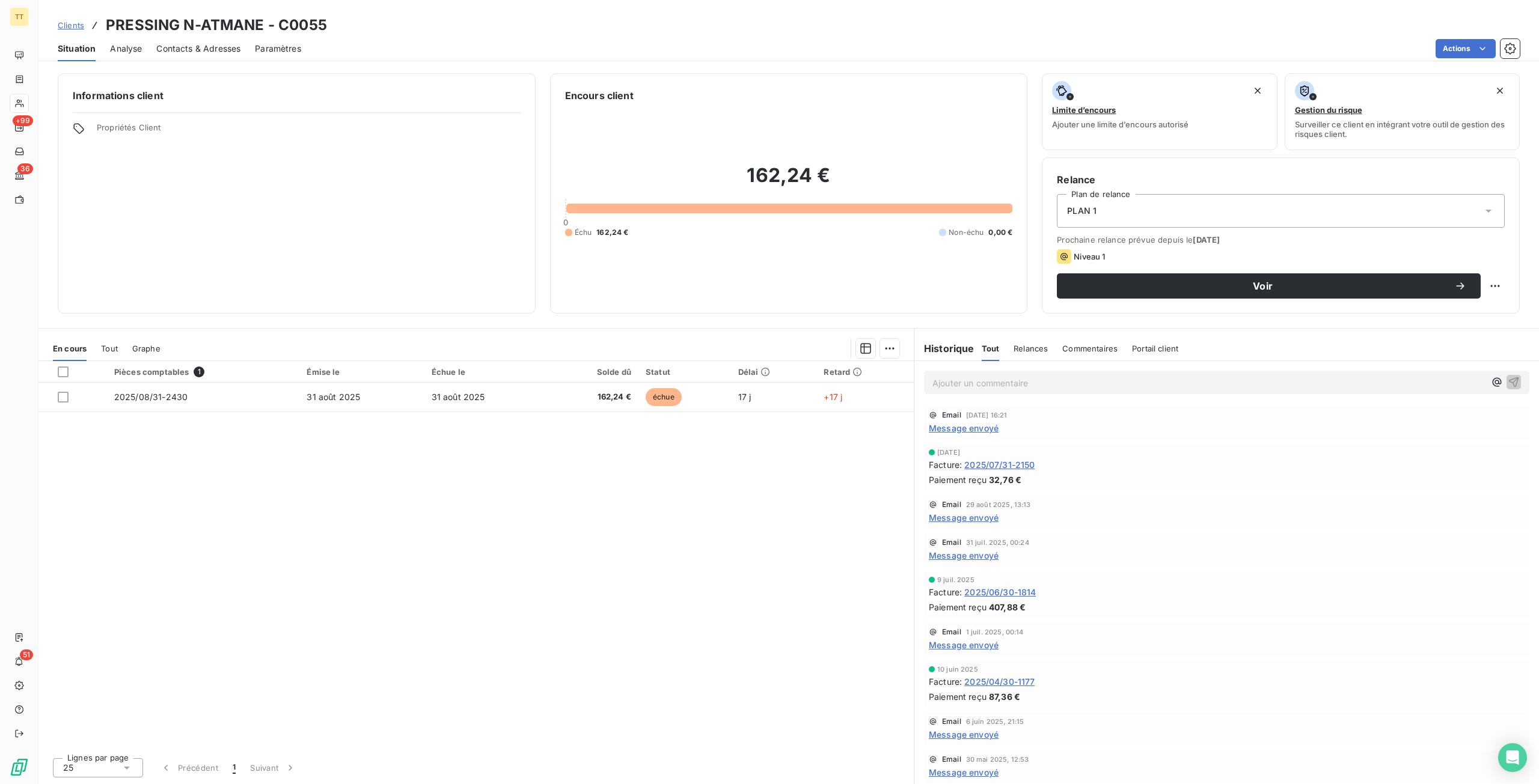
click at [991, 379] on p "Ajouter un commentaire ﻿" at bounding box center [1208, 383] width 552 height 15
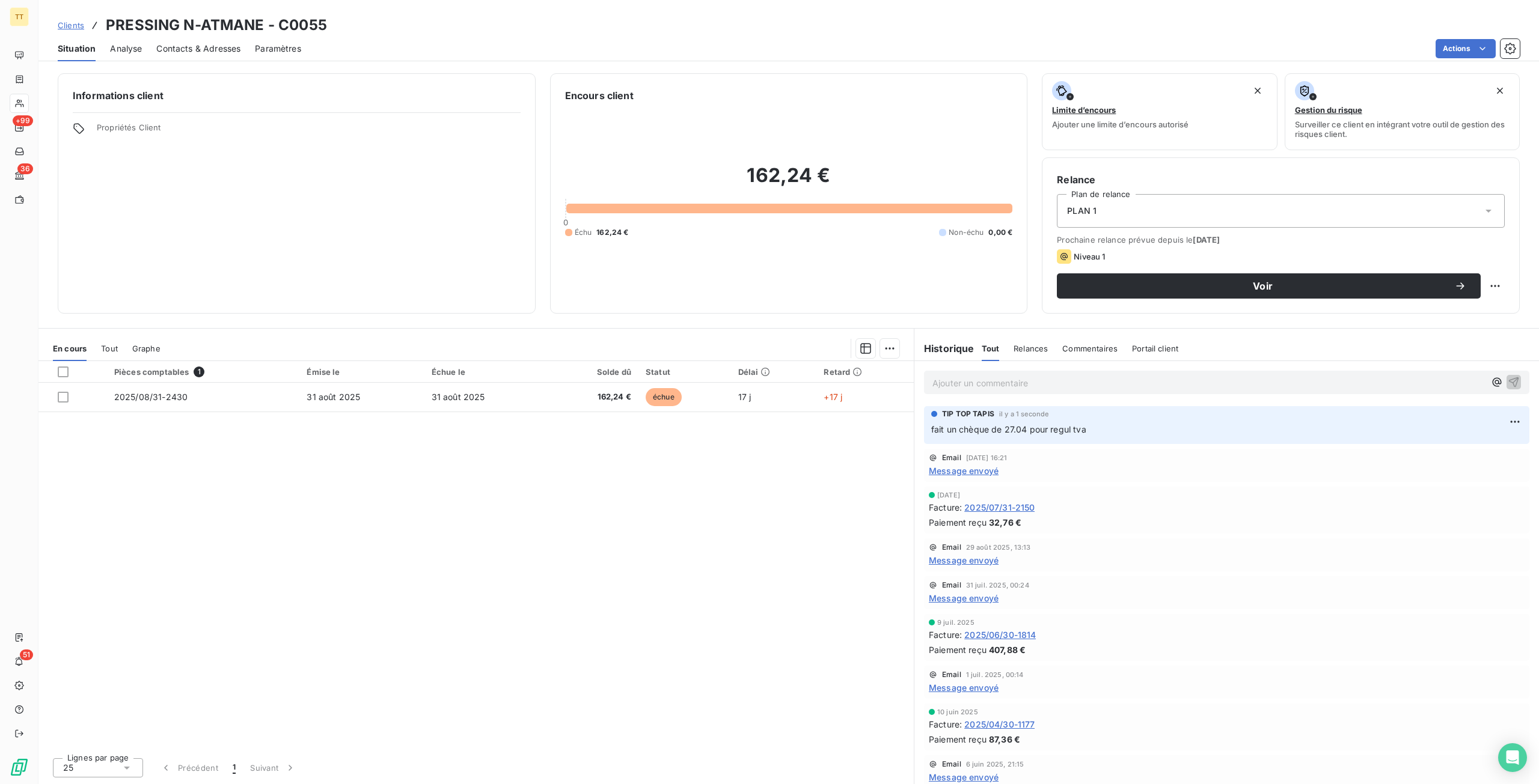
click at [695, 504] on div "Pièces comptables 1 Émise le Échue le Solde dû Statut Délai Retard 2025/08/31-2…" at bounding box center [476, 555] width 875 height 387
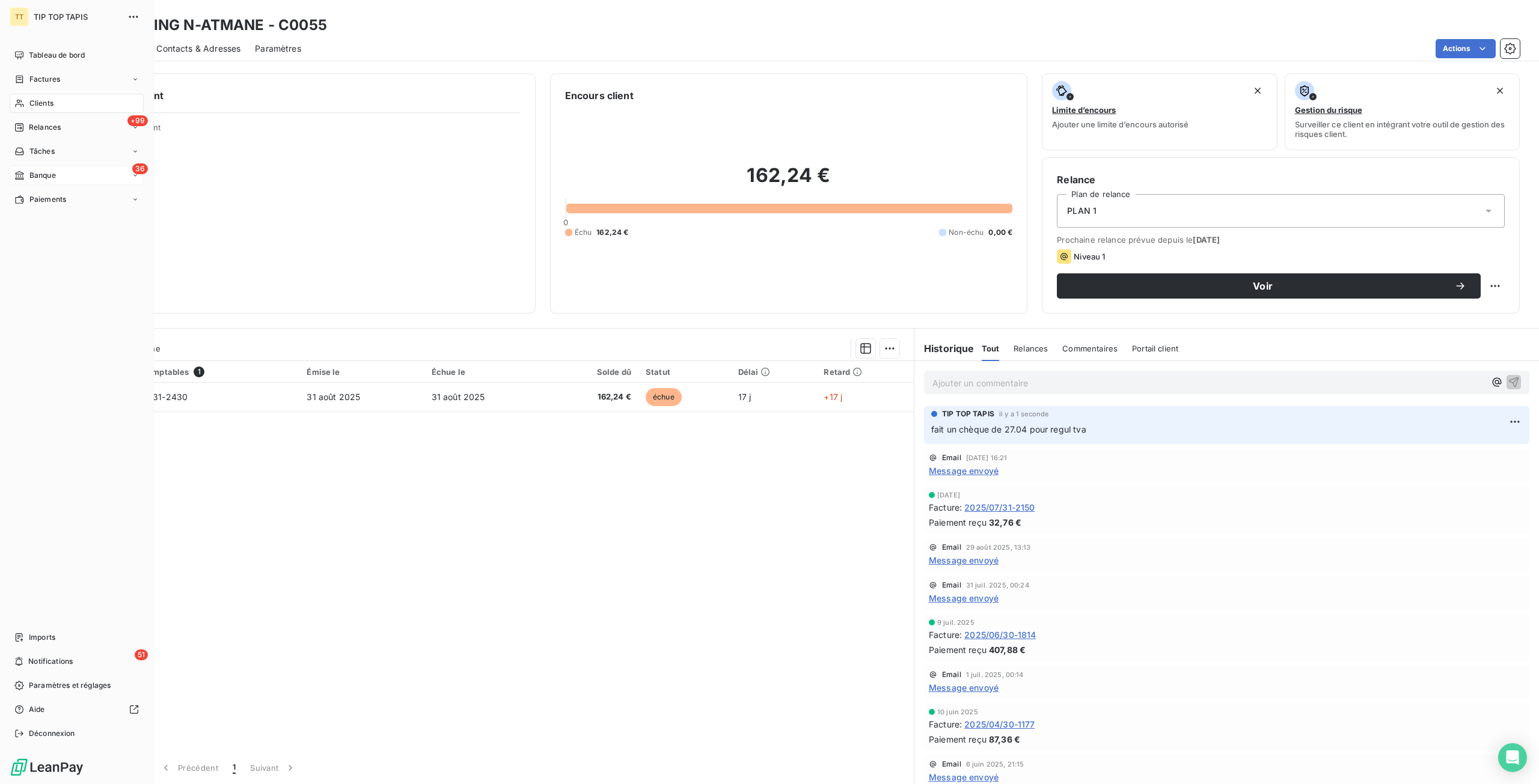
click at [54, 173] on span "Banque" at bounding box center [43, 175] width 26 height 11
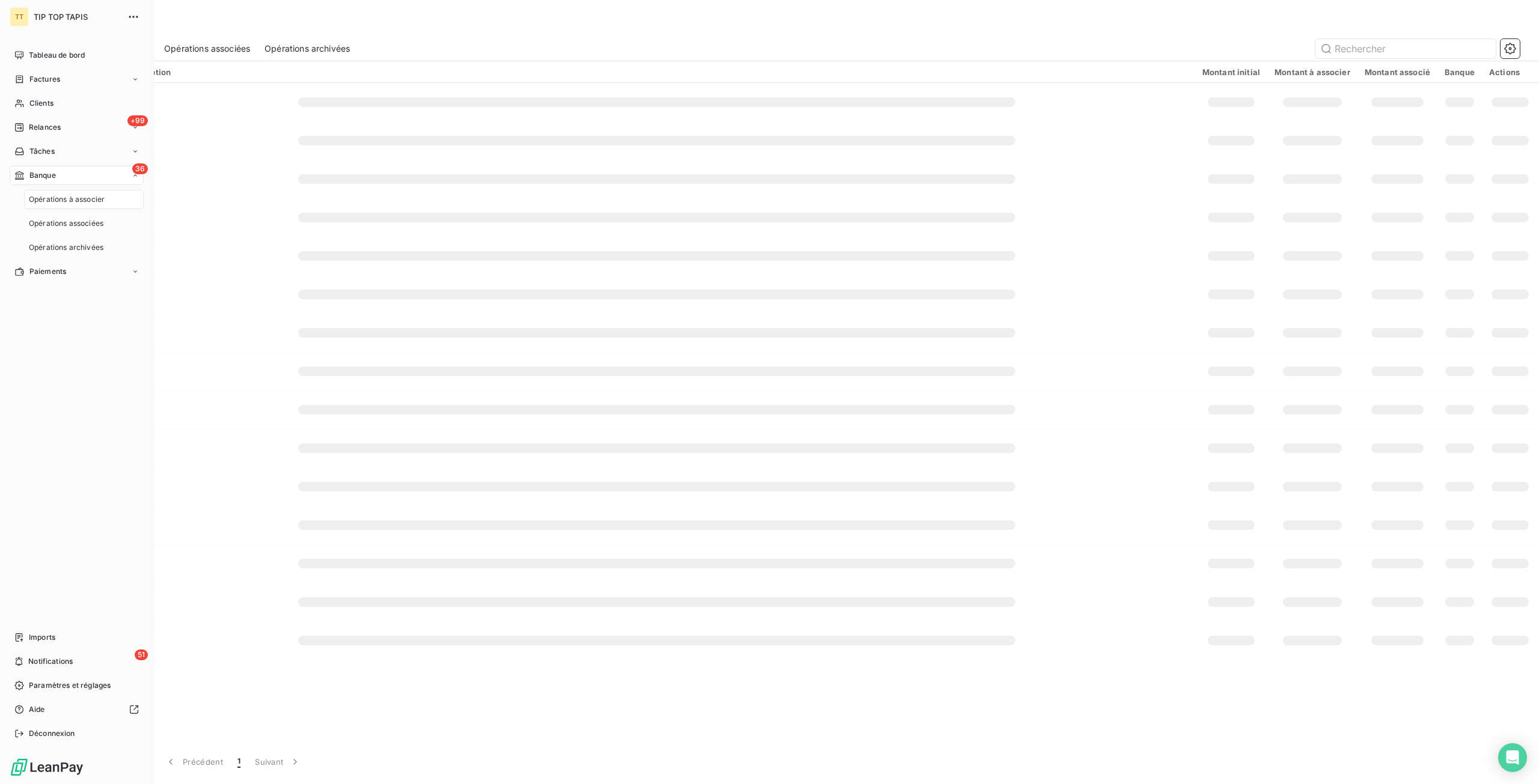
click at [57, 205] on div "Opérations à associer" at bounding box center [84, 200] width 120 height 19
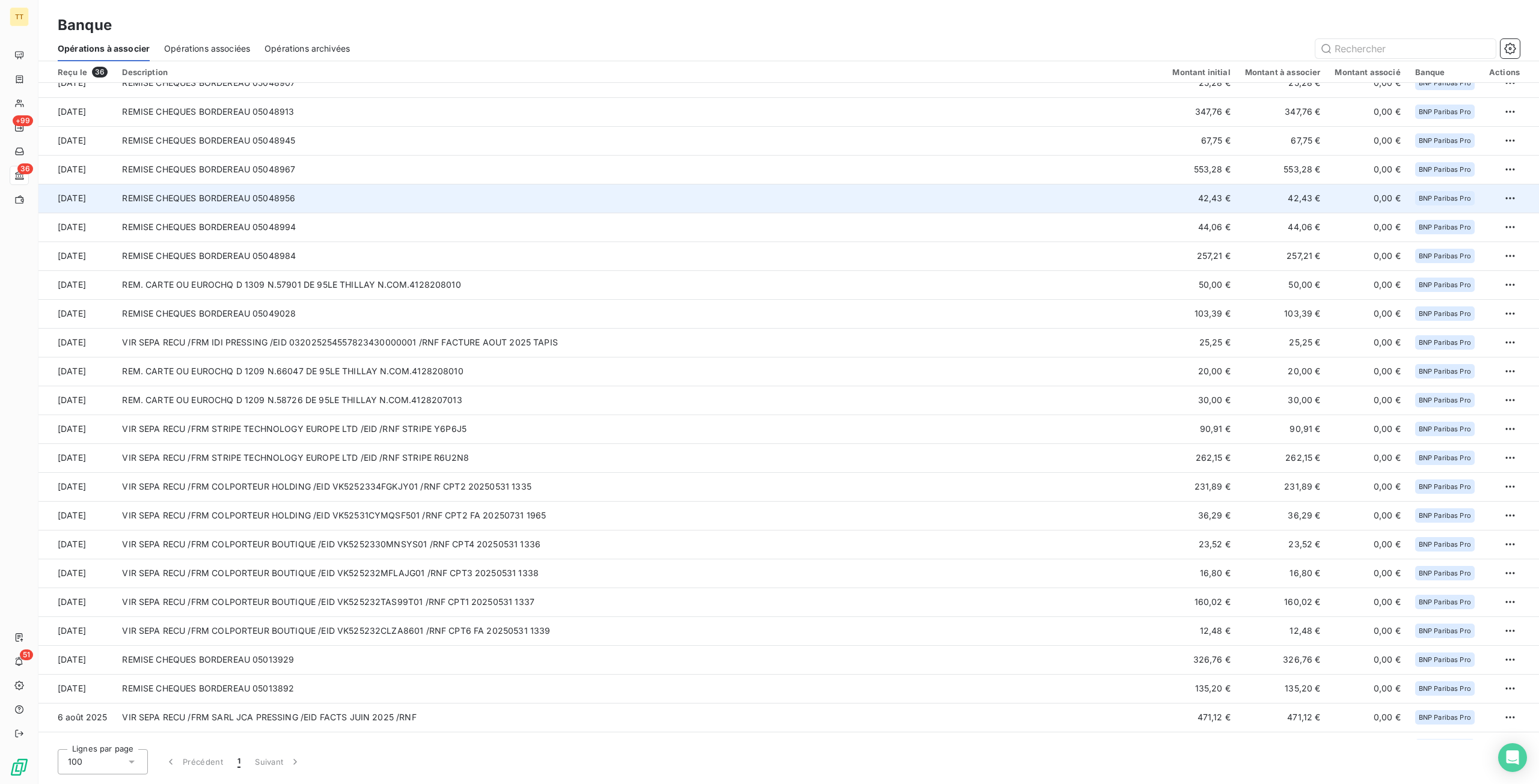
scroll to position [381, 0]
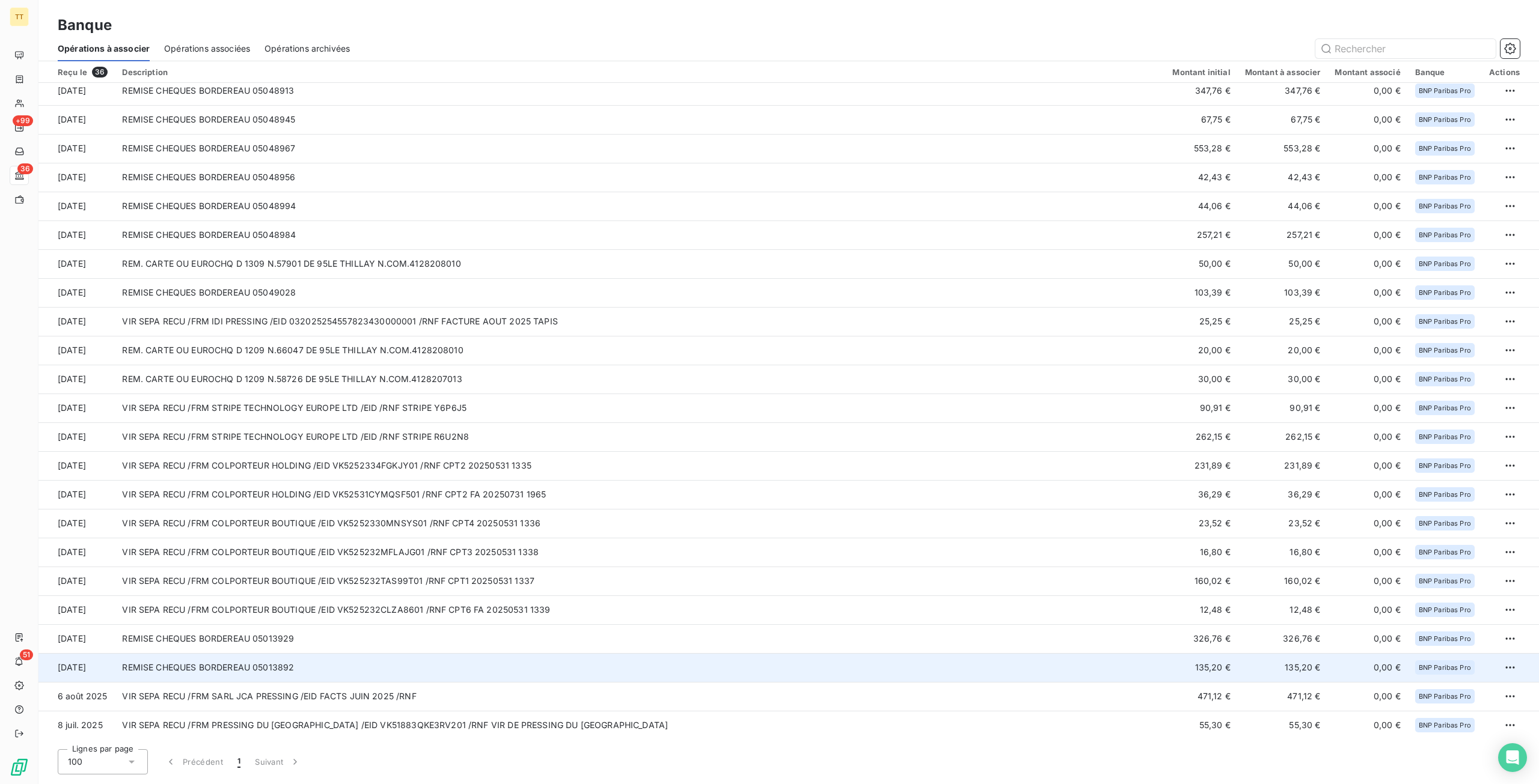
click at [1117, 674] on td "REMISE CHEQUES BORDEREAU 05013892" at bounding box center [639, 667] width 1050 height 29
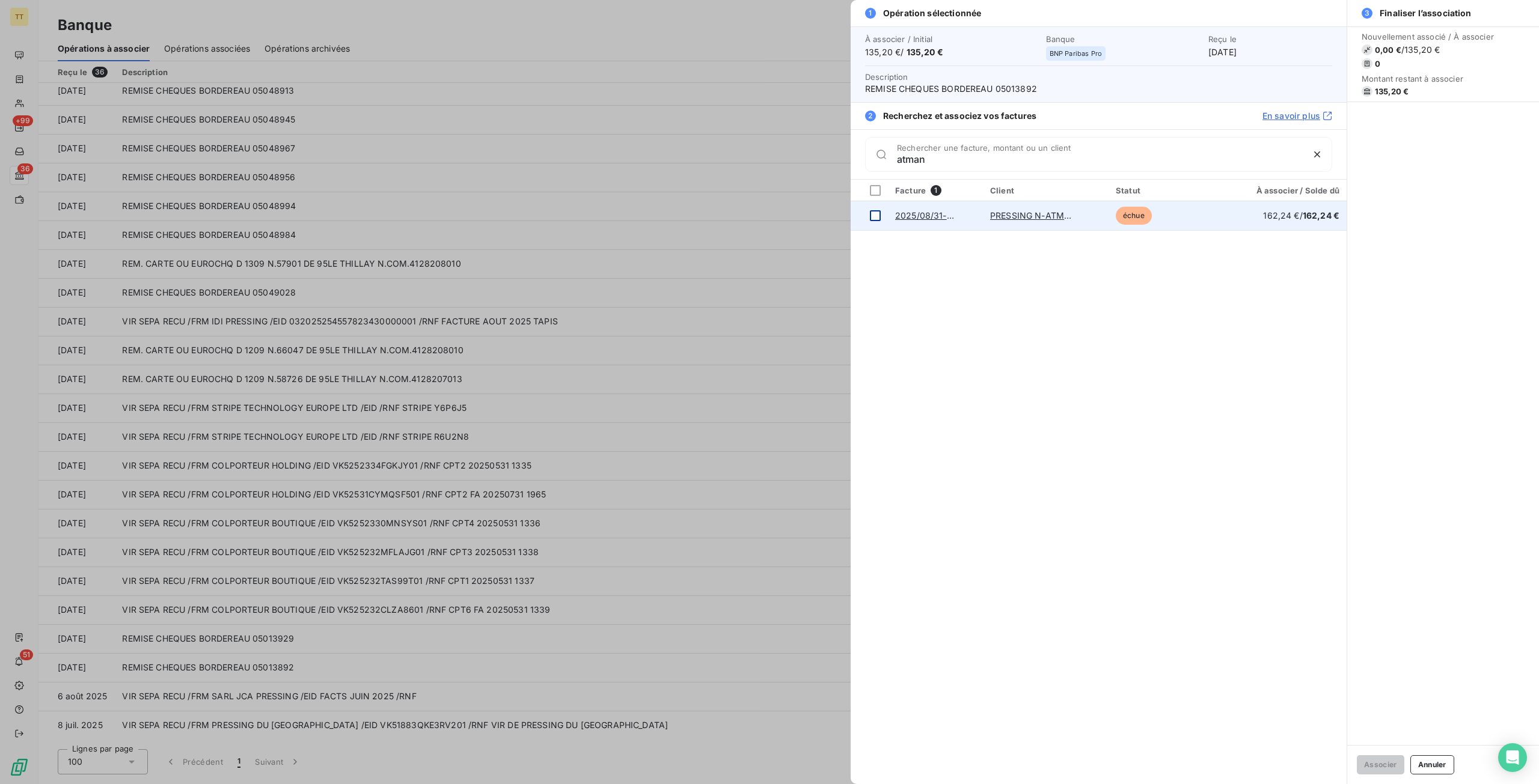
type input "atman"
click at [878, 215] on div at bounding box center [875, 215] width 11 height 11
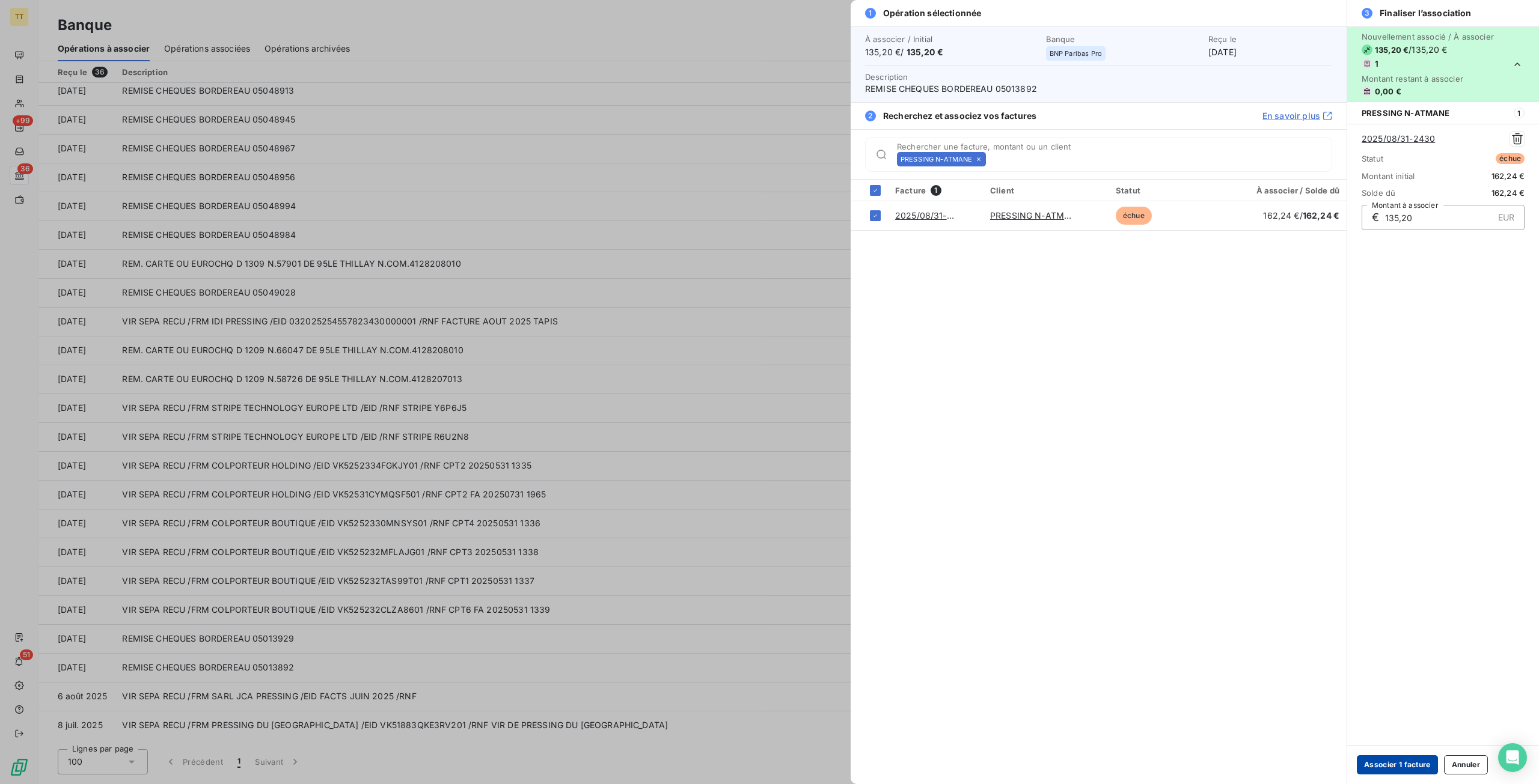
click at [1402, 766] on button "Associer 1 facture" at bounding box center [1397, 765] width 81 height 19
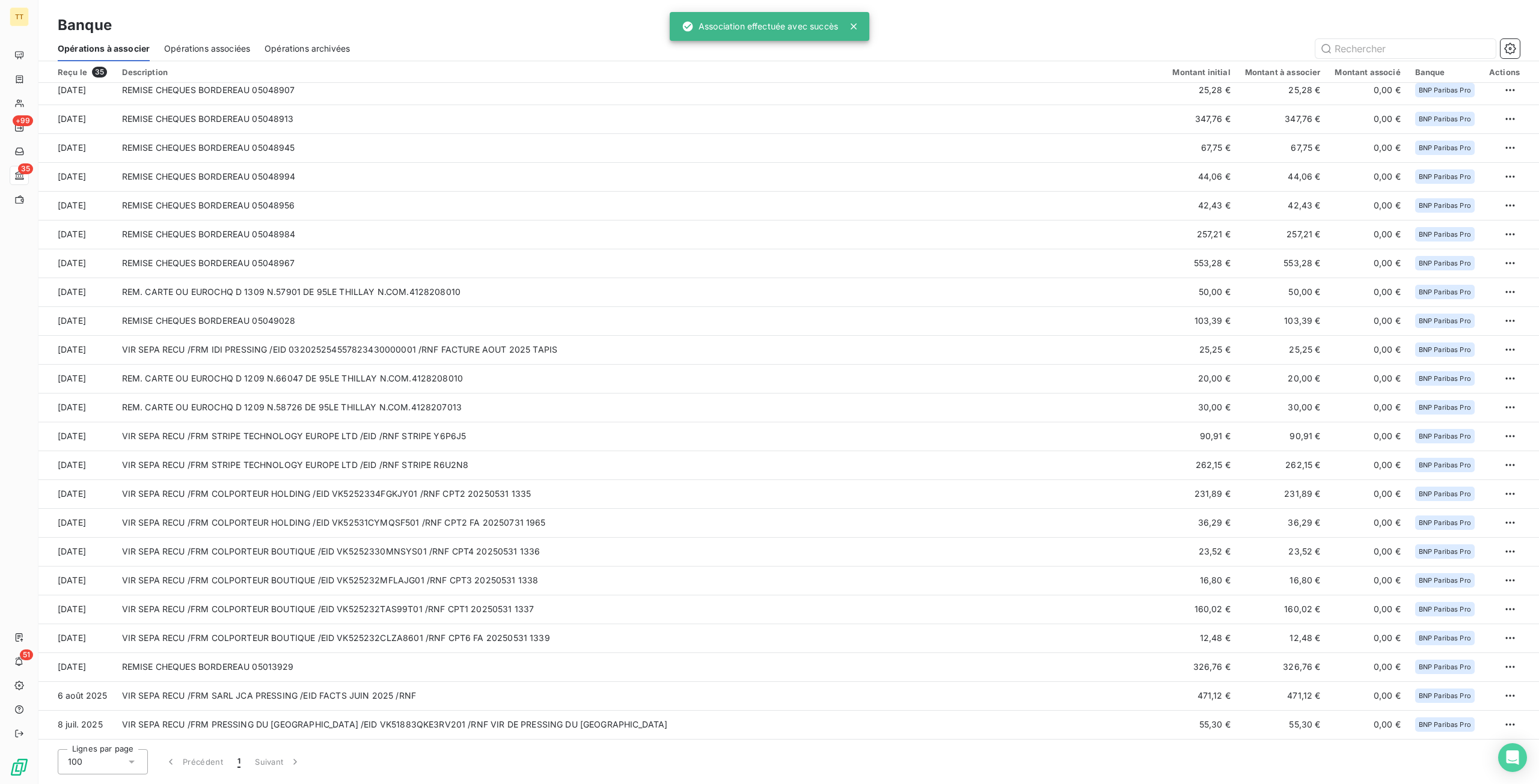
scroll to position [352, 0]
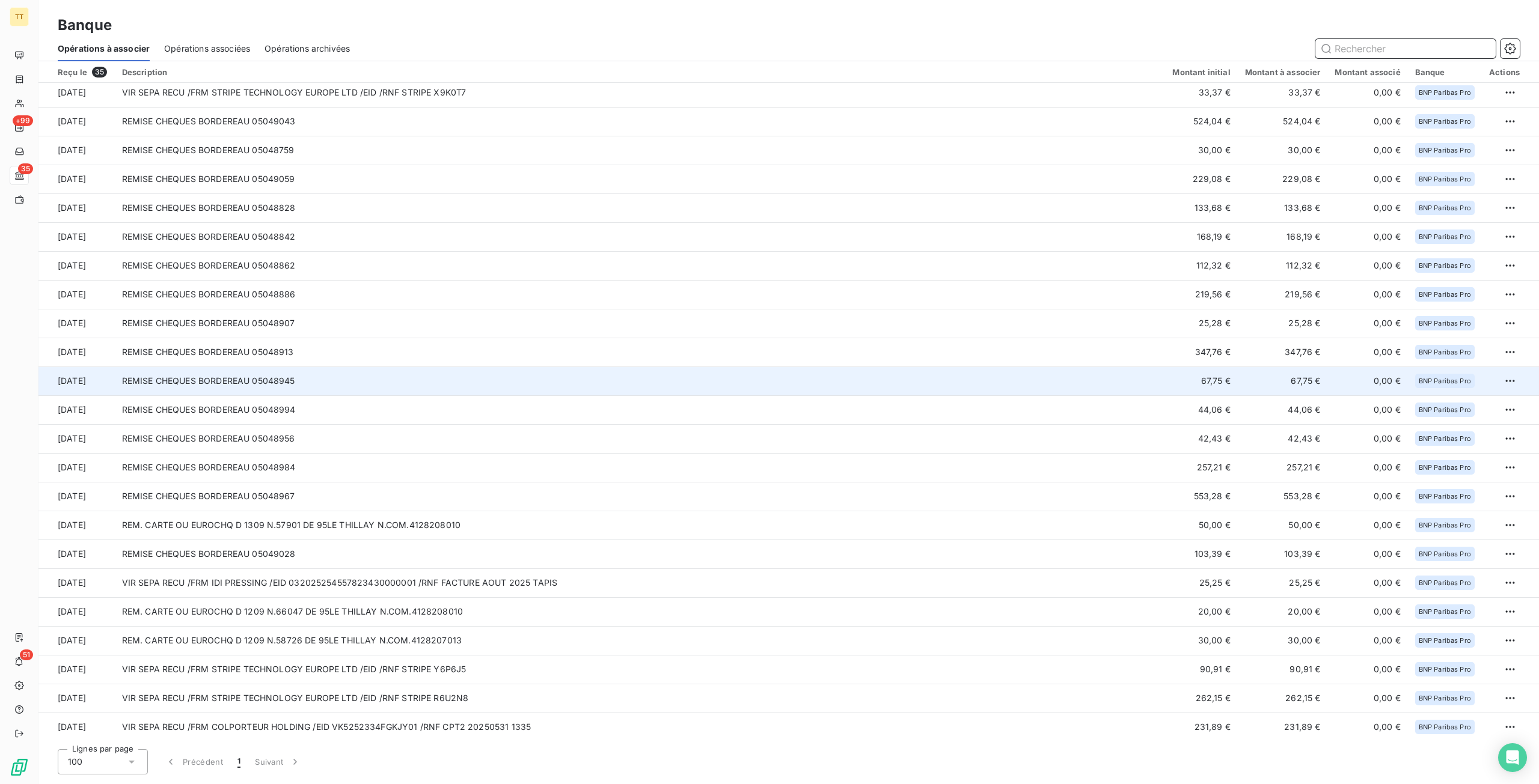
scroll to position [352, 0]
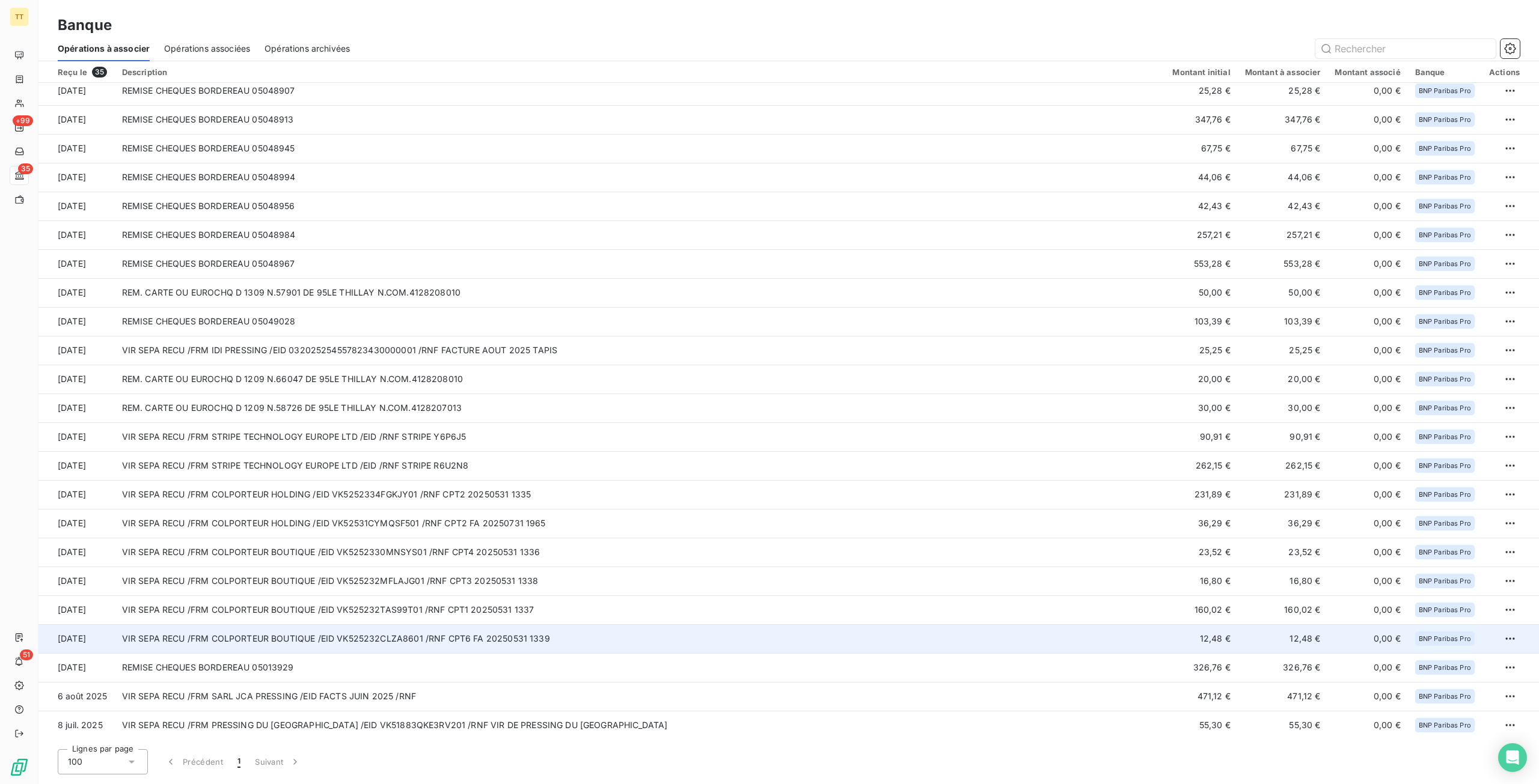
click at [603, 645] on td "VIR SEPA RECU /FRM COLPORTEUR BOUTIQUE /EID VK525232CLZA8601 /RNF CPT6 FA 20250…" at bounding box center [640, 638] width 1050 height 29
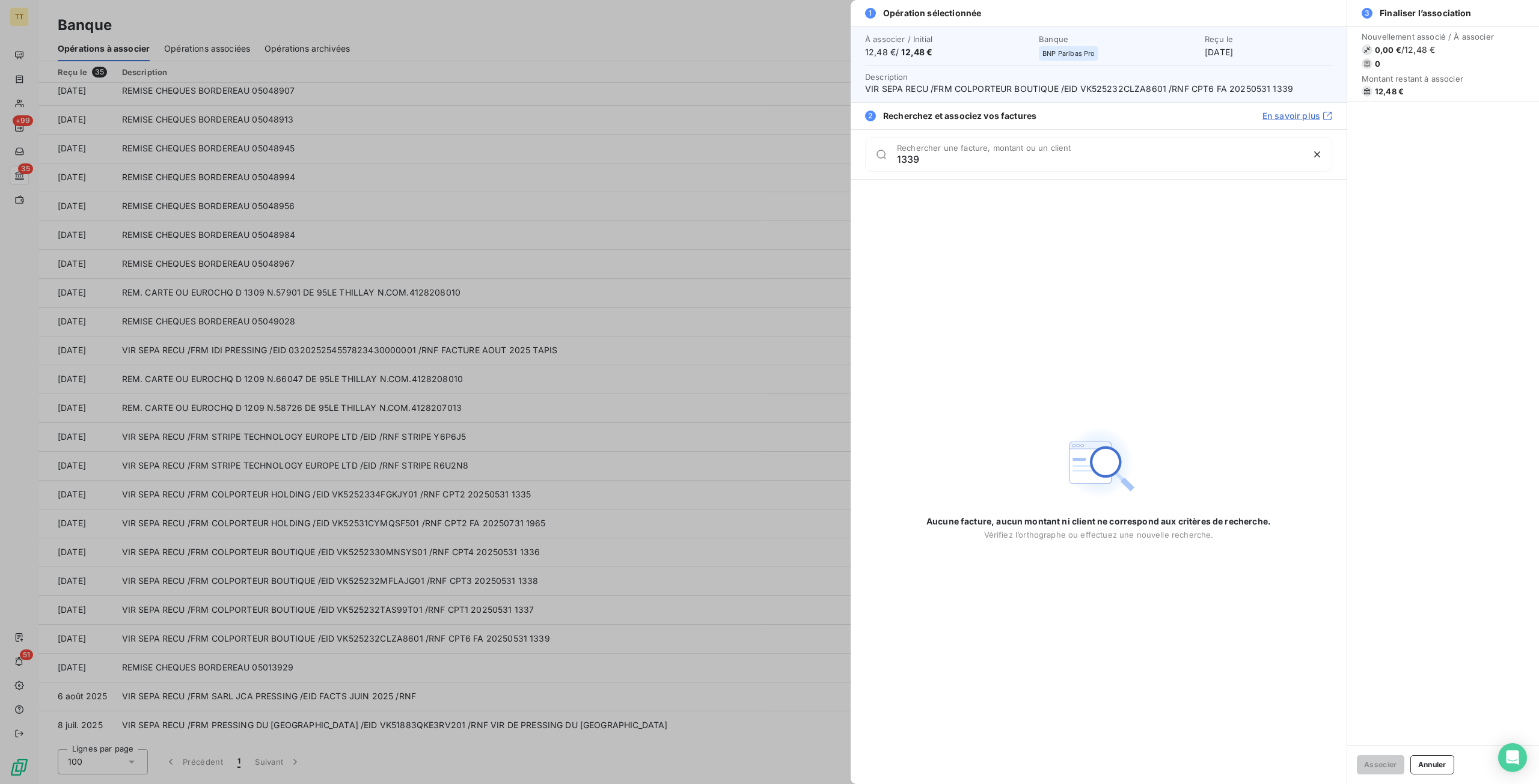
type input "1339"
click at [559, 461] on div at bounding box center [770, 392] width 1539 height 784
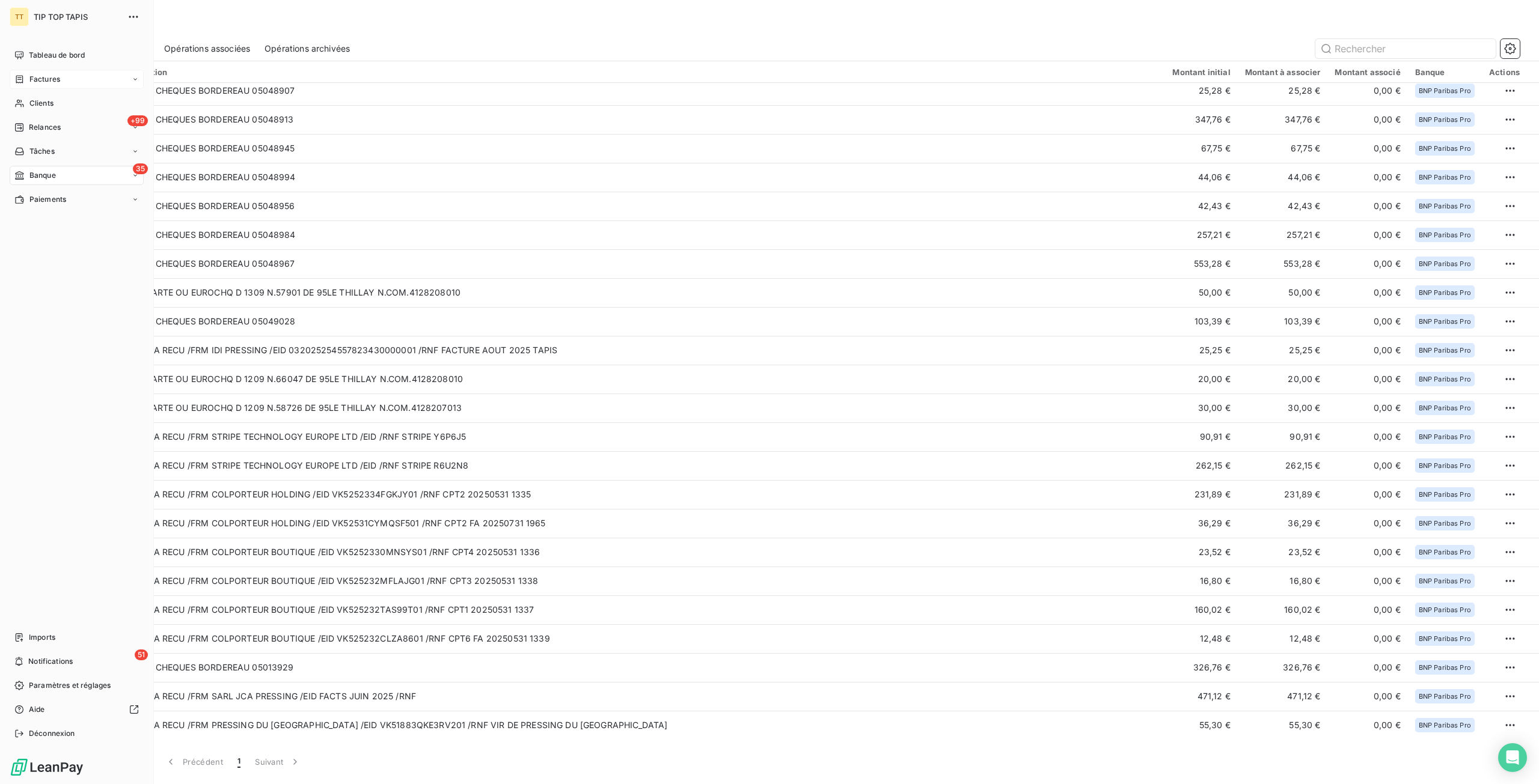
click at [53, 79] on span "Factures" at bounding box center [45, 79] width 31 height 11
click at [55, 146] on div "Clients" at bounding box center [77, 151] width 134 height 19
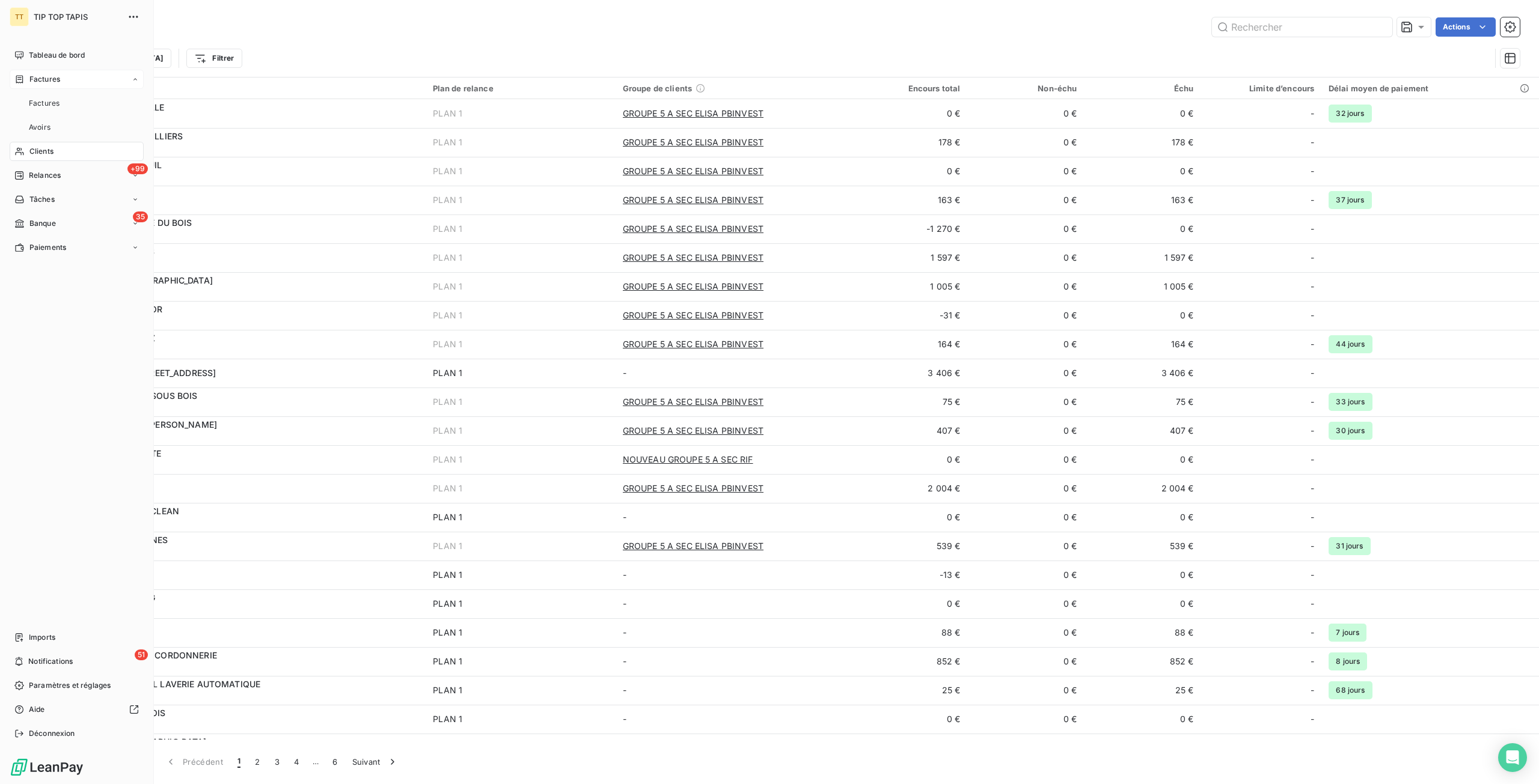
drag, startPoint x: 46, startPoint y: 80, endPoint x: 102, endPoint y: 64, distance: 58.2
click at [46, 80] on span "Factures" at bounding box center [45, 79] width 31 height 11
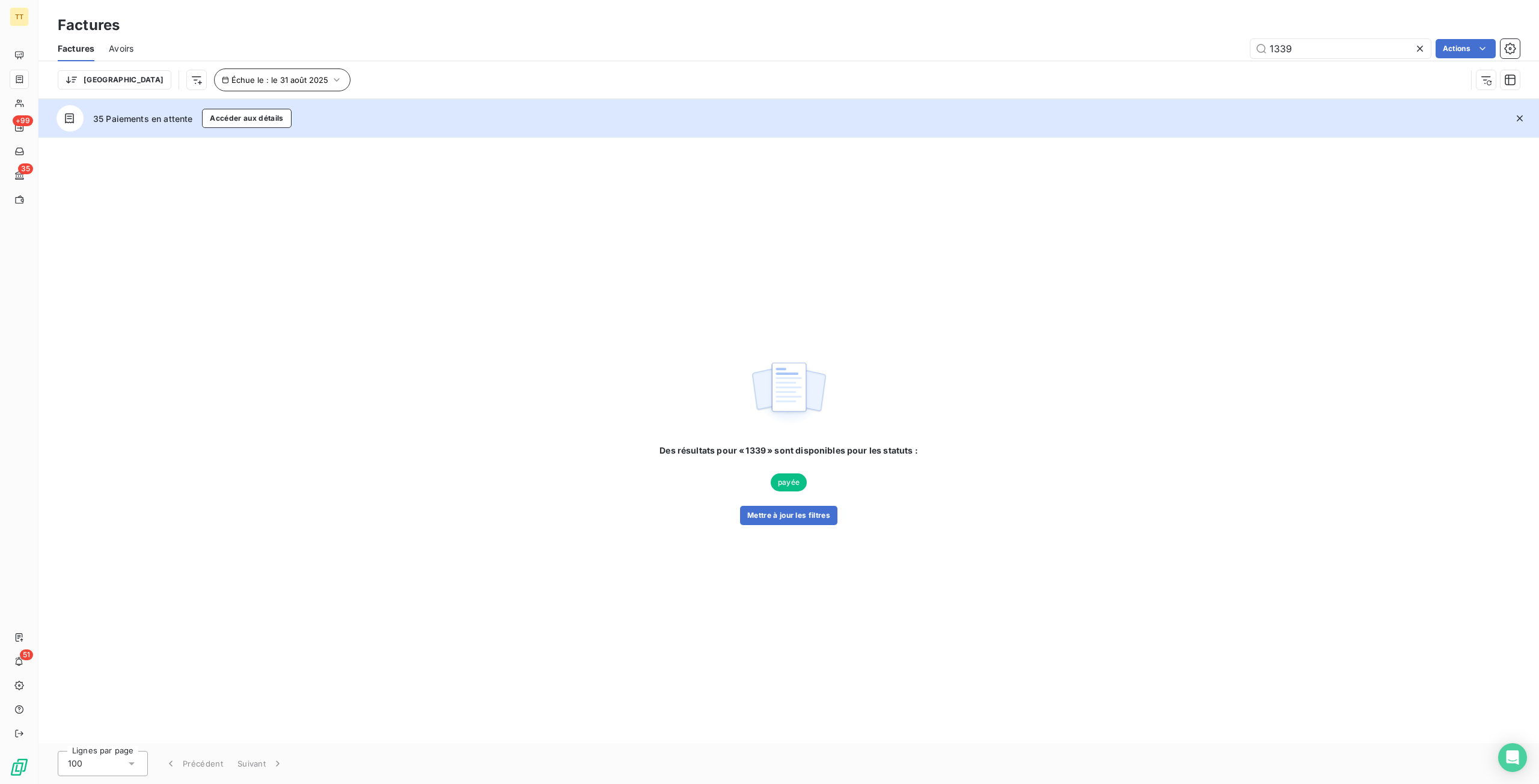
type input "1339"
click at [234, 76] on span "Échue le : le 31 août 2025" at bounding box center [280, 80] width 97 height 10
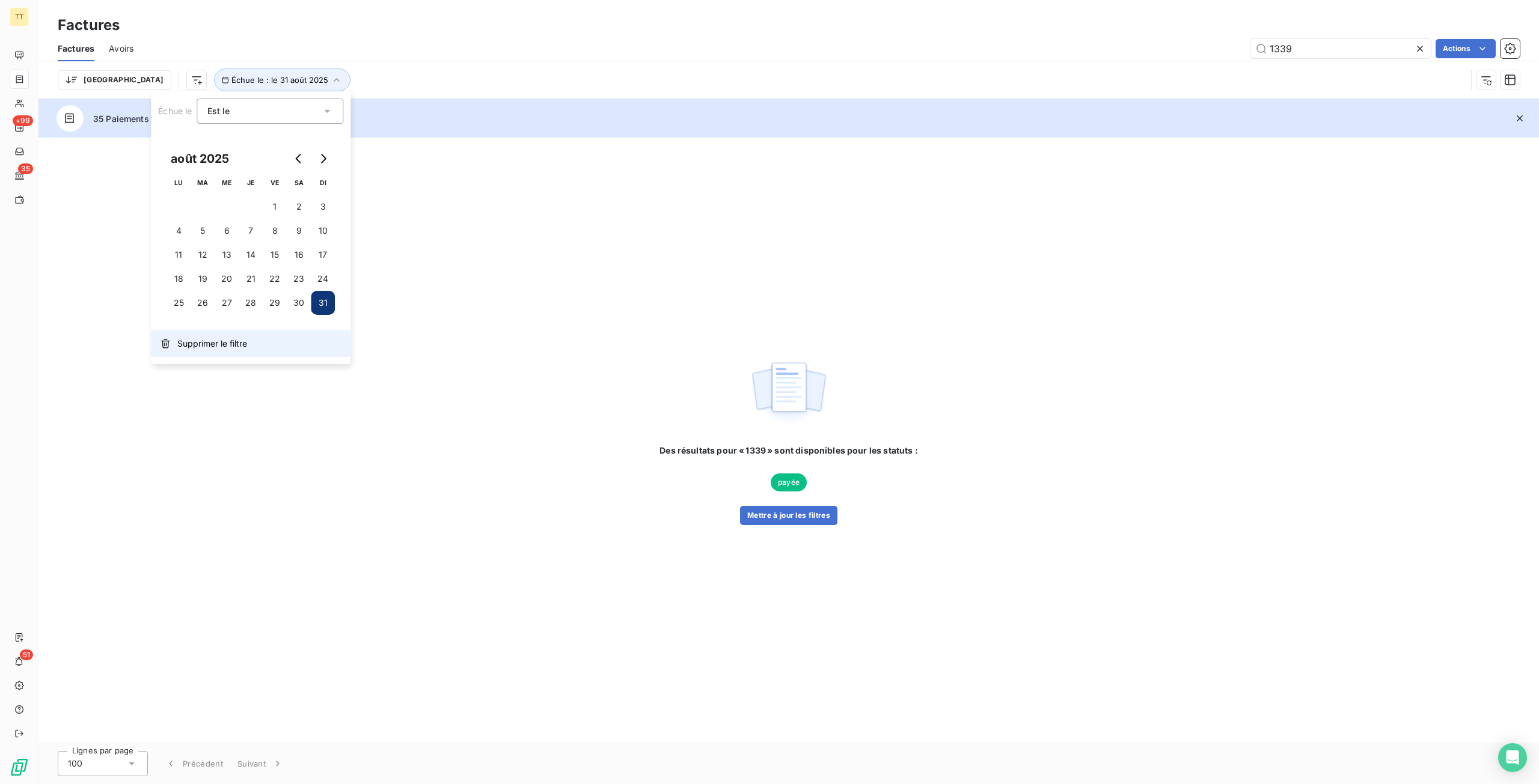
click at [215, 353] on button "Supprimer le filtre" at bounding box center [251, 343] width 200 height 26
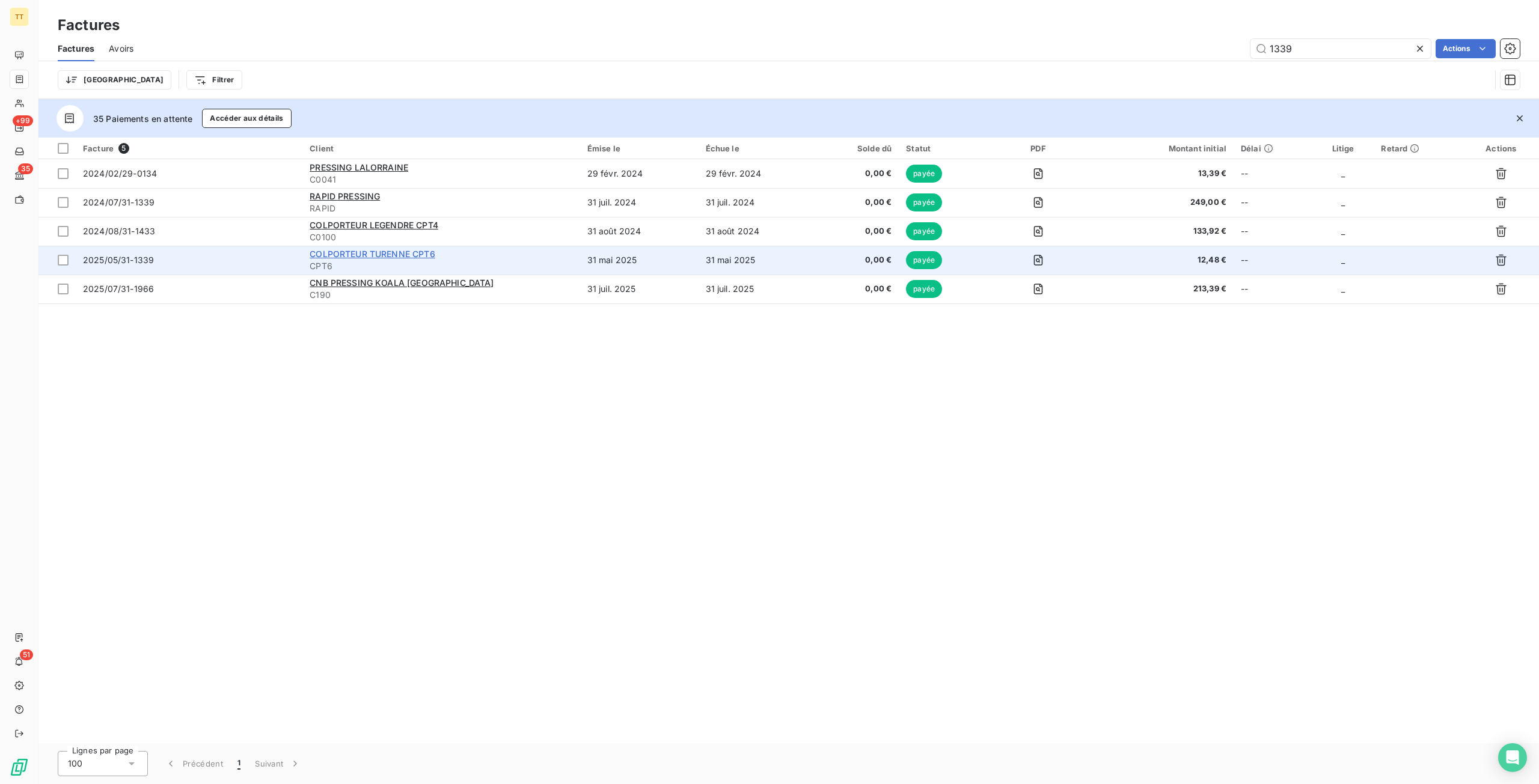
click at [349, 258] on span "COLPORTEUR TURENNE CPT6" at bounding box center [372, 254] width 125 height 10
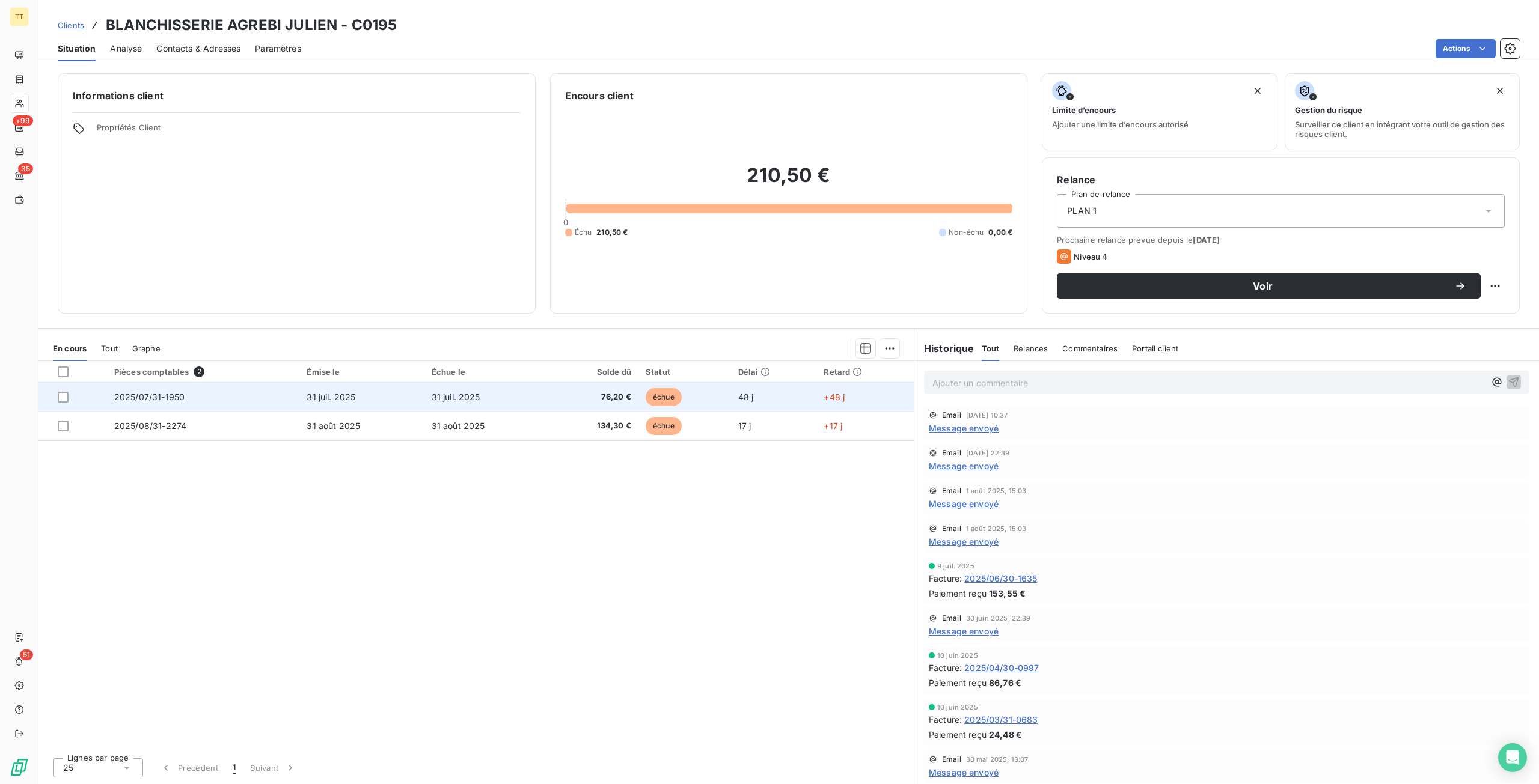
click at [567, 392] on span "76,20 €" at bounding box center [594, 397] width 75 height 12
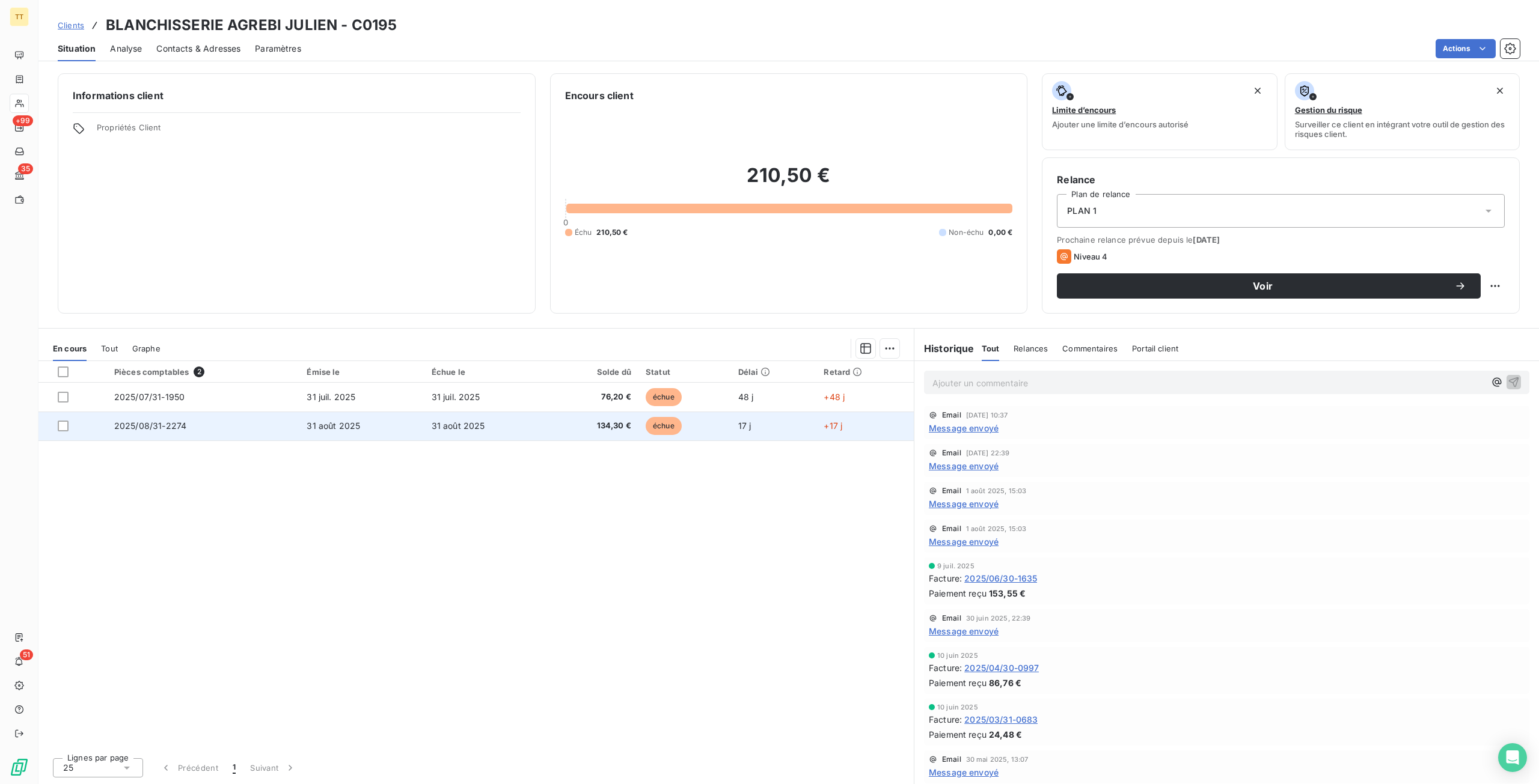
click at [469, 423] on span "31 août 2025" at bounding box center [458, 426] width 53 height 10
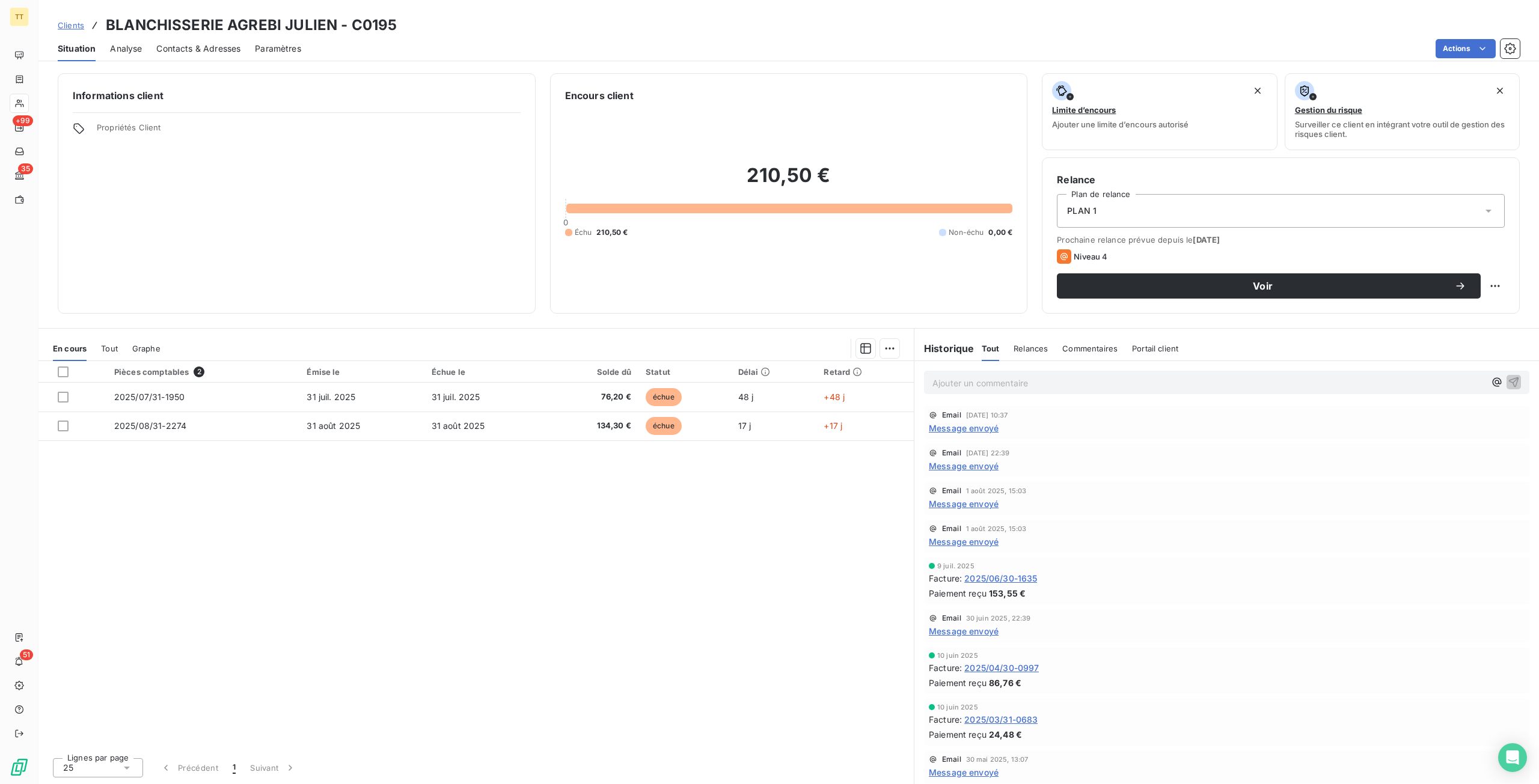
click at [220, 58] on div "Contacts & Adresses" at bounding box center [198, 48] width 84 height 25
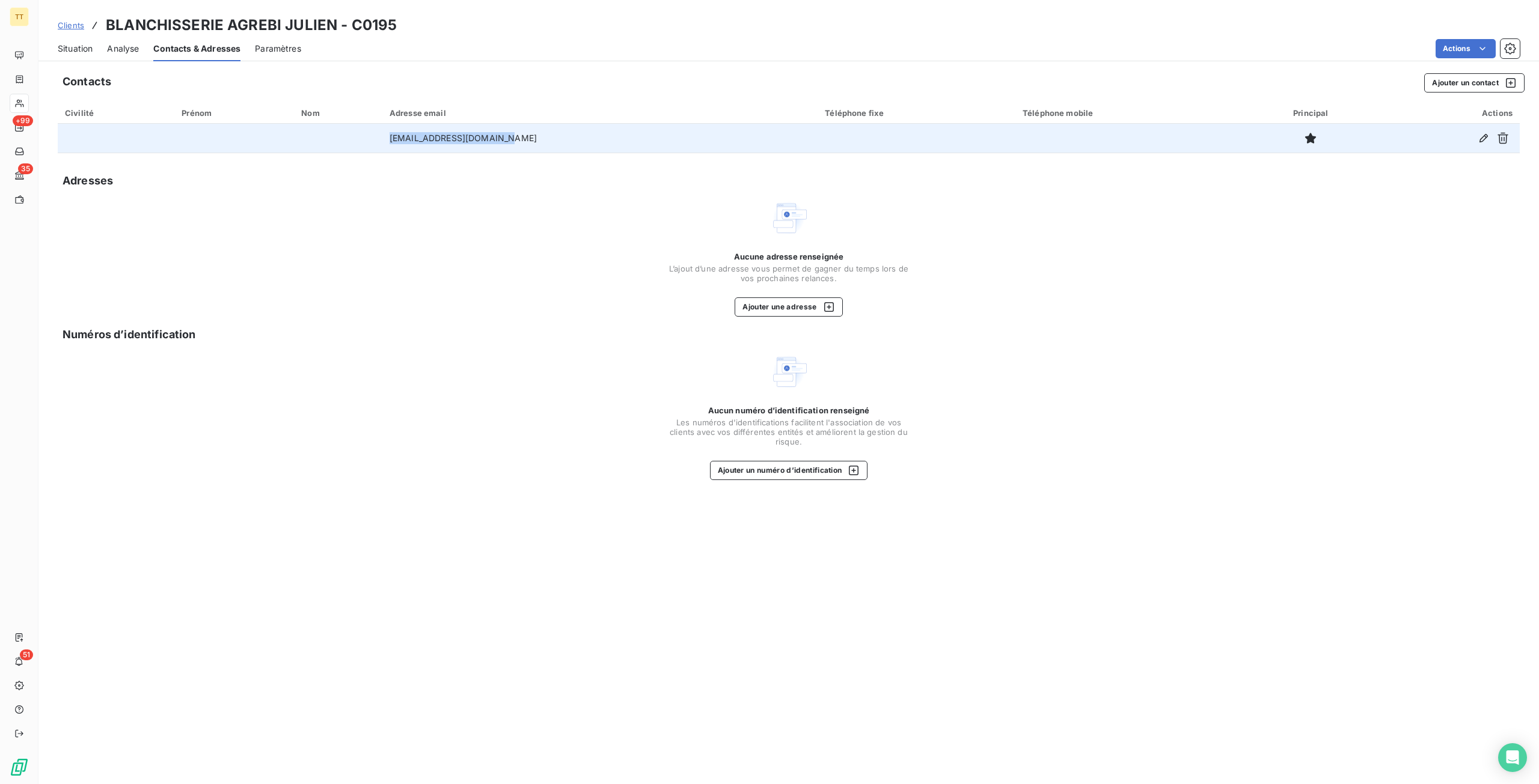
drag, startPoint x: 530, startPoint y: 143, endPoint x: 361, endPoint y: 139, distance: 169.0
click at [361, 139] on tr "agrebijulien63@gmail.com" at bounding box center [789, 138] width 1462 height 29
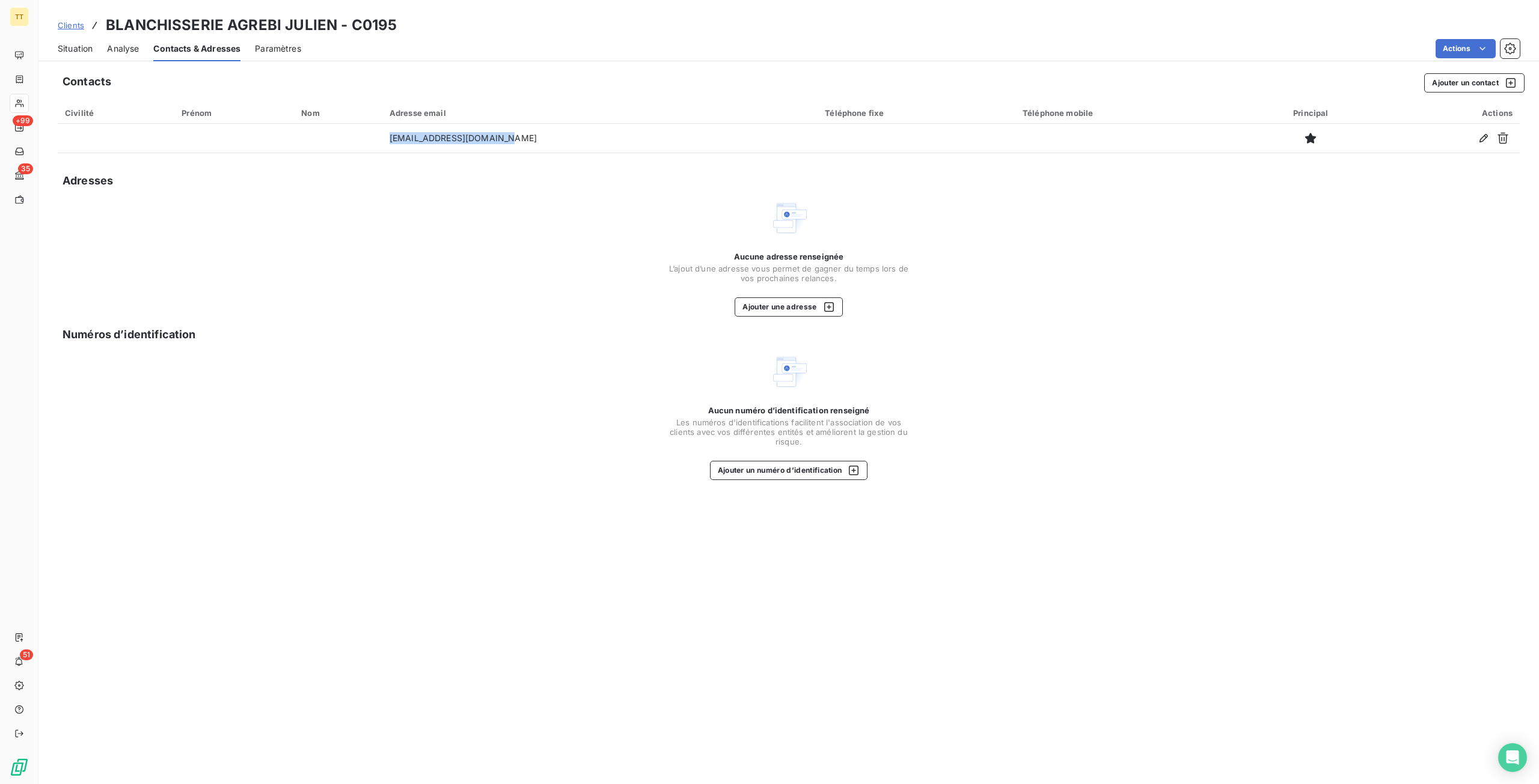
copy tr "agrebijulien63@gmail.com"
click at [70, 48] on span "Situation" at bounding box center [75, 48] width 35 height 12
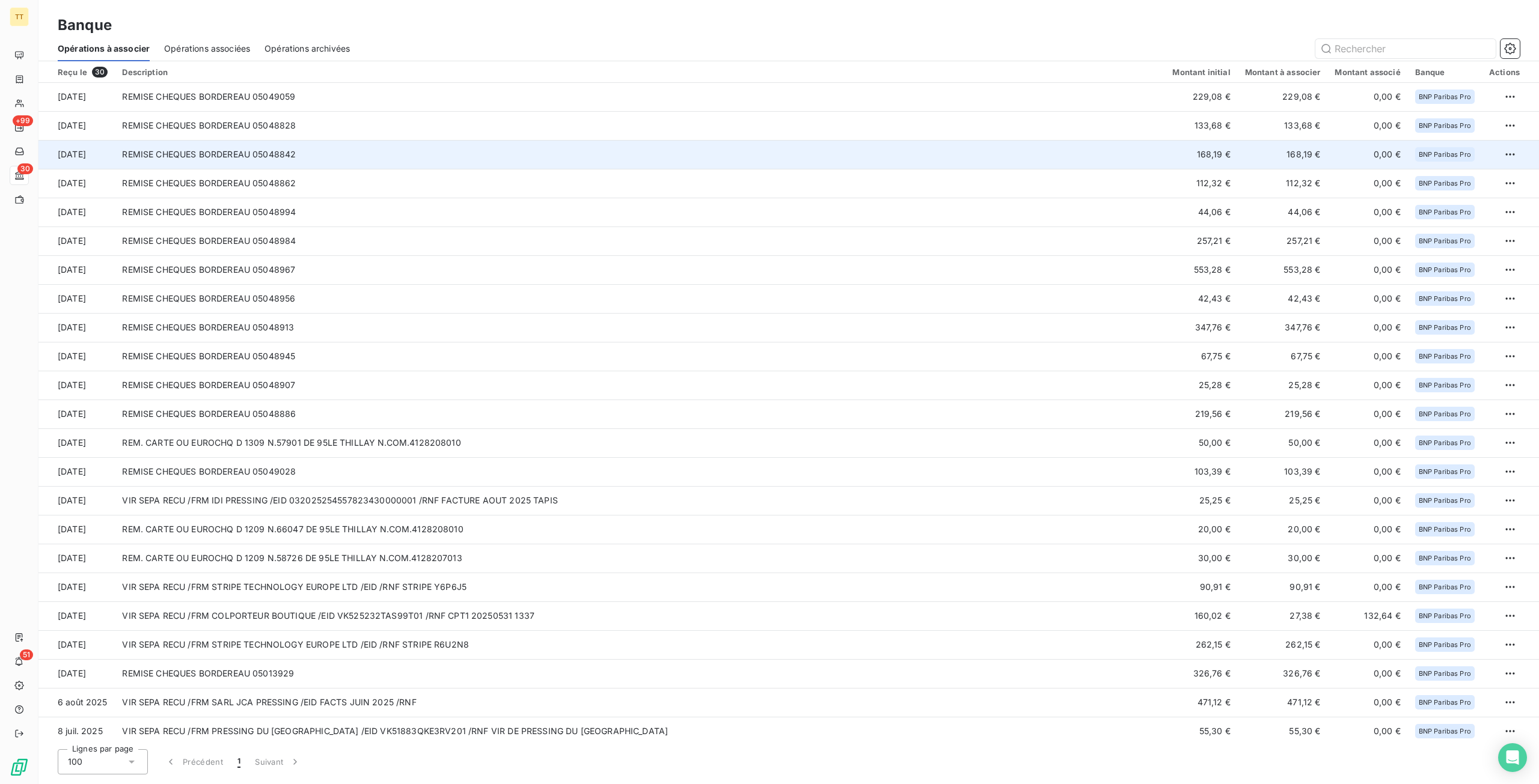
scroll to position [209, 0]
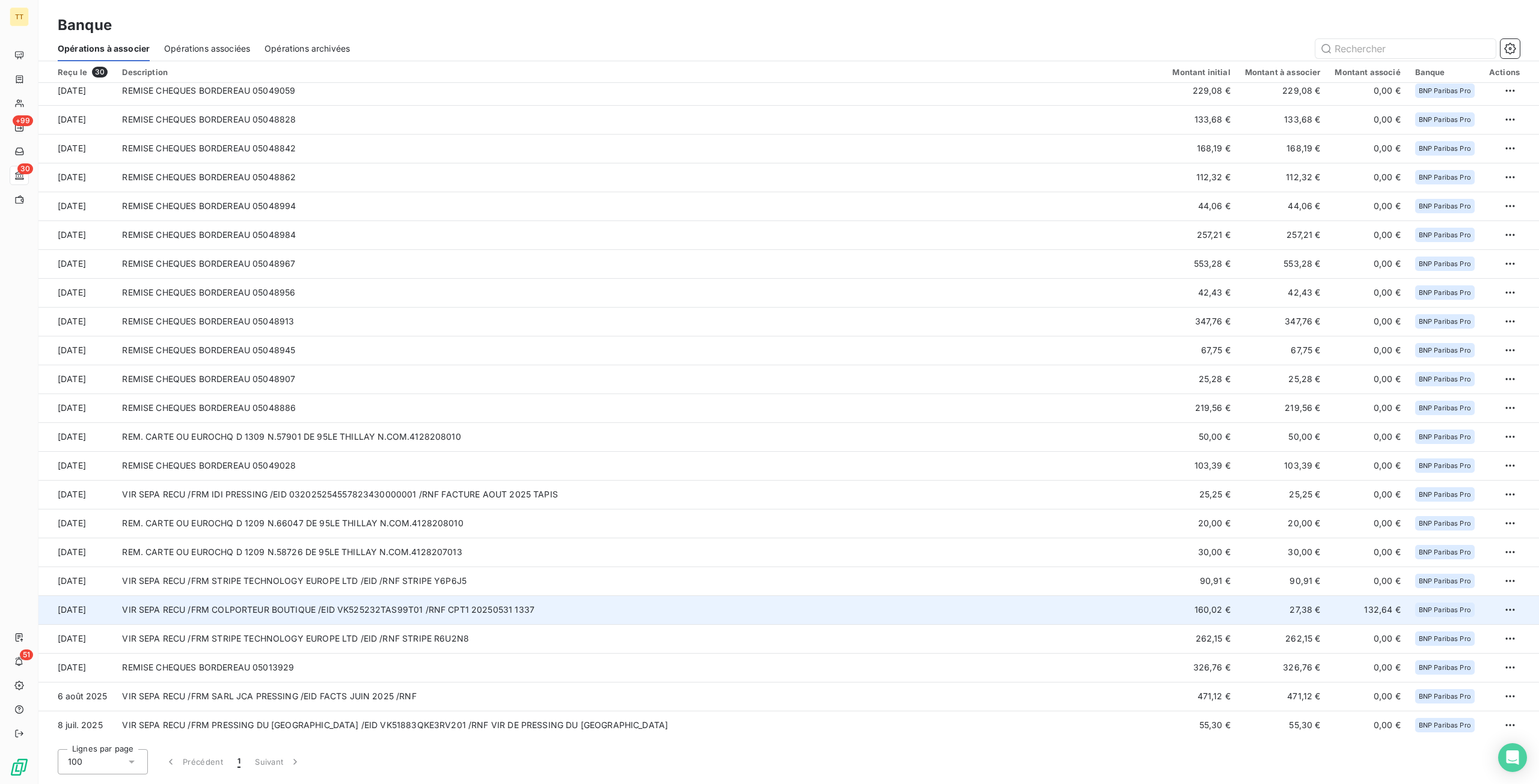
click at [309, 607] on td "VIR SEPA RECU /FRM COLPORTEUR BOUTIQUE /EID VK525232TAS99T01 /RNF CPT1 20250531…" at bounding box center [639, 609] width 1050 height 29
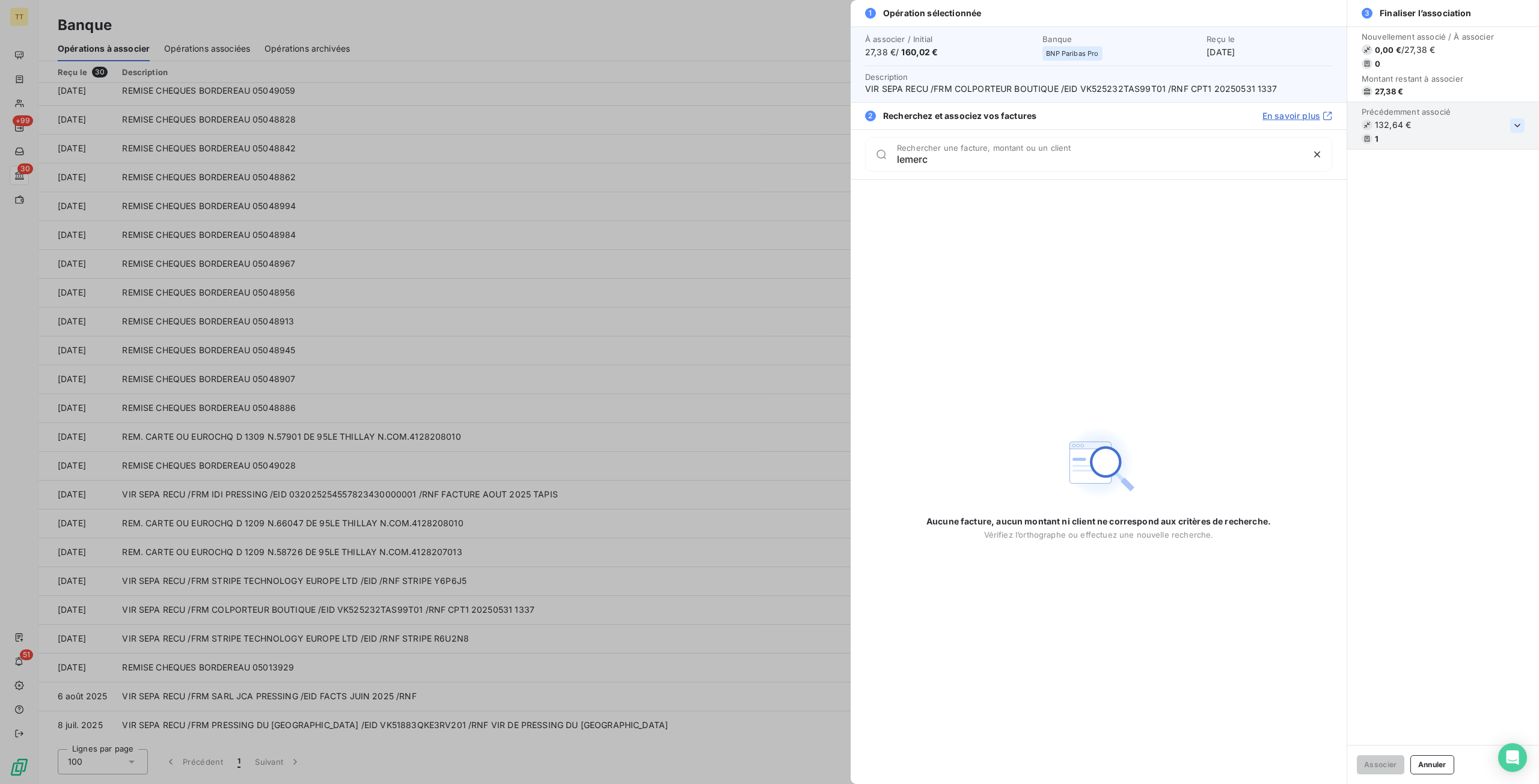
type input "lemerc"
click at [1515, 124] on icon "button" at bounding box center [1516, 126] width 6 height 4
click at [732, 324] on div at bounding box center [770, 392] width 1539 height 784
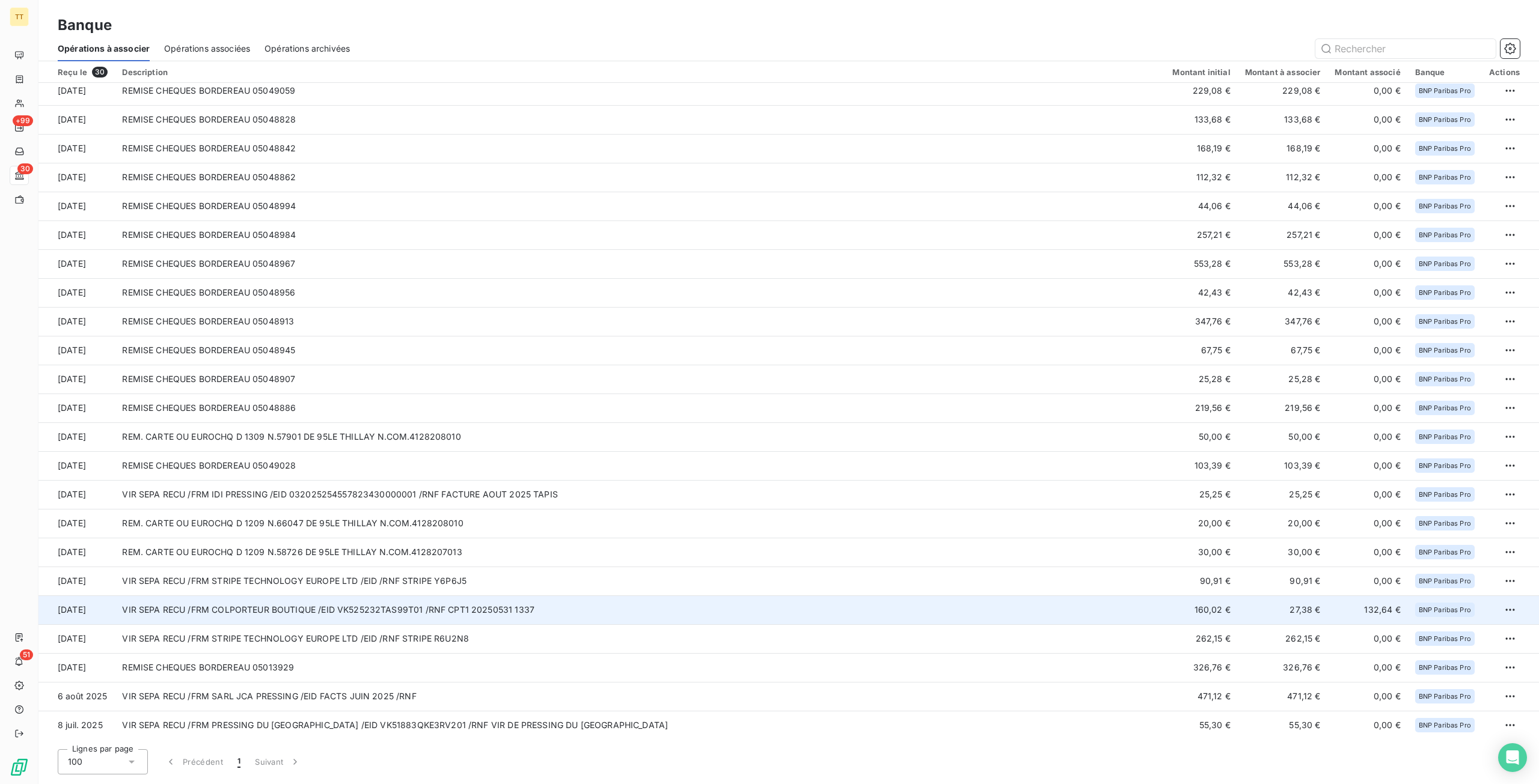
click at [1518, 609] on td at bounding box center [1510, 609] width 57 height 29
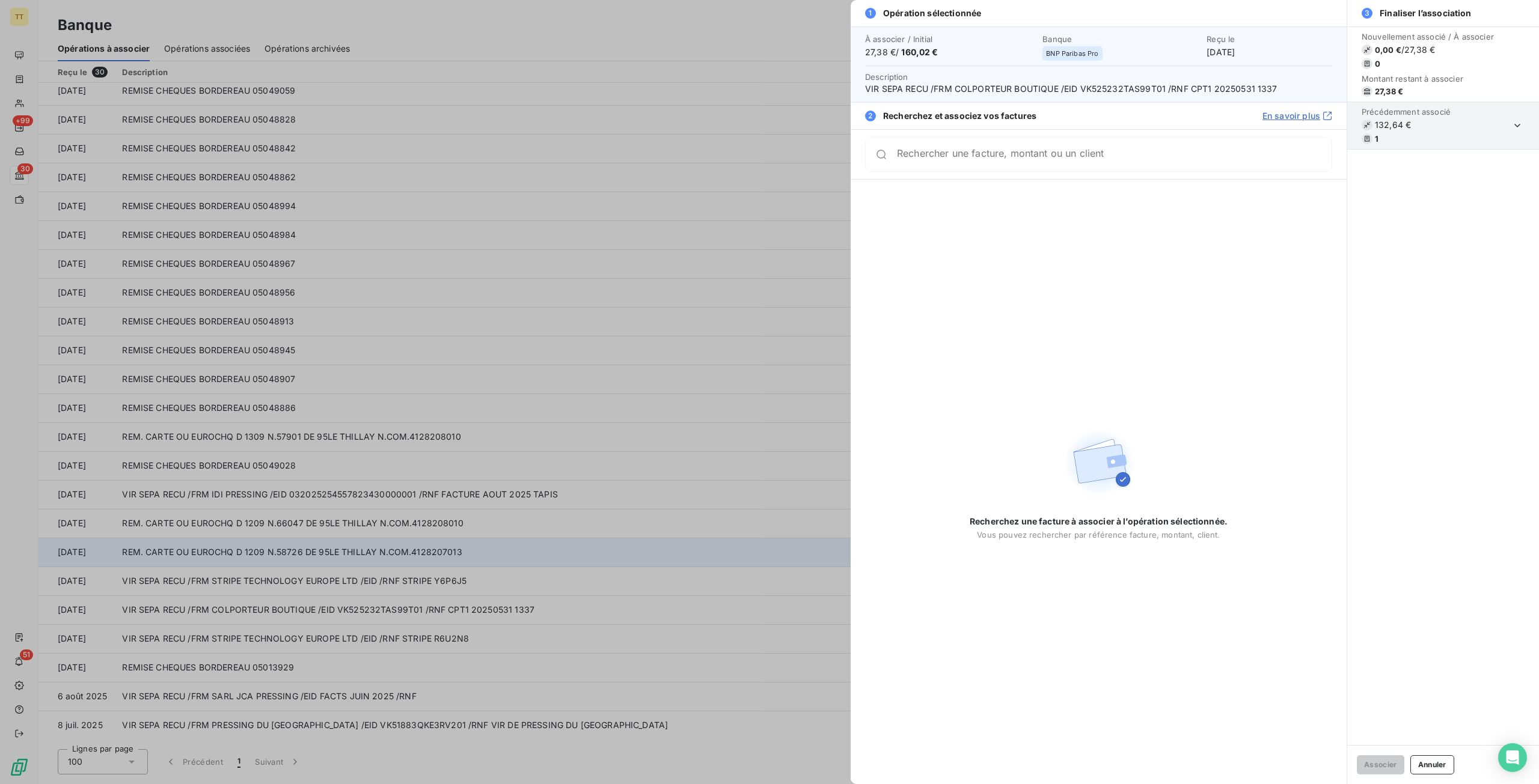
drag, startPoint x: 583, startPoint y: 533, endPoint x: 728, endPoint y: 553, distance: 146.4
click at [594, 535] on div at bounding box center [770, 392] width 1539 height 784
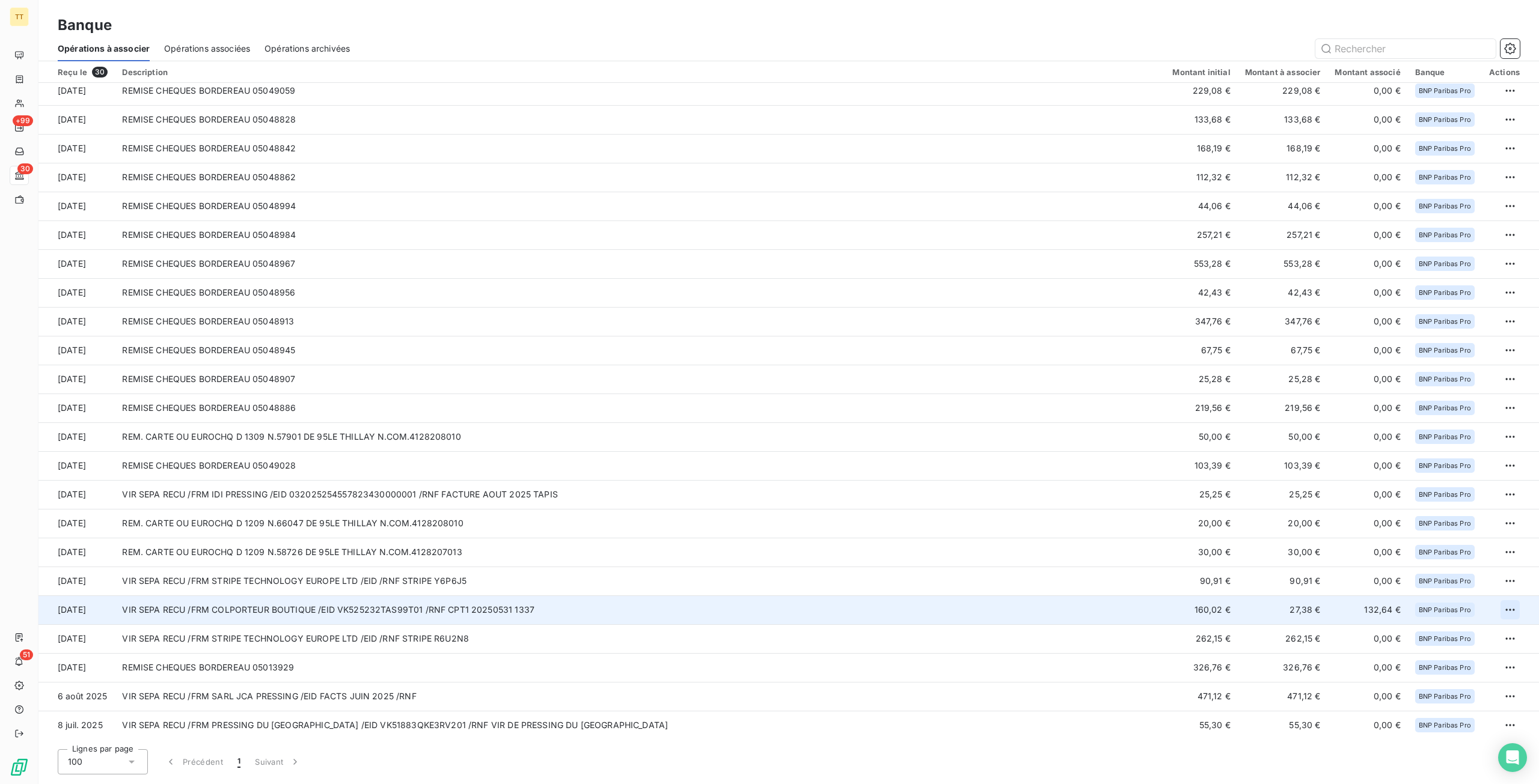
click at [1501, 609] on html "TT +99 30 51 Banque Opérations à associer Opérations associées Opérations archi…" at bounding box center [770, 392] width 1539 height 784
click at [1463, 641] on div "Archiver l’opération" at bounding box center [1463, 636] width 93 height 19
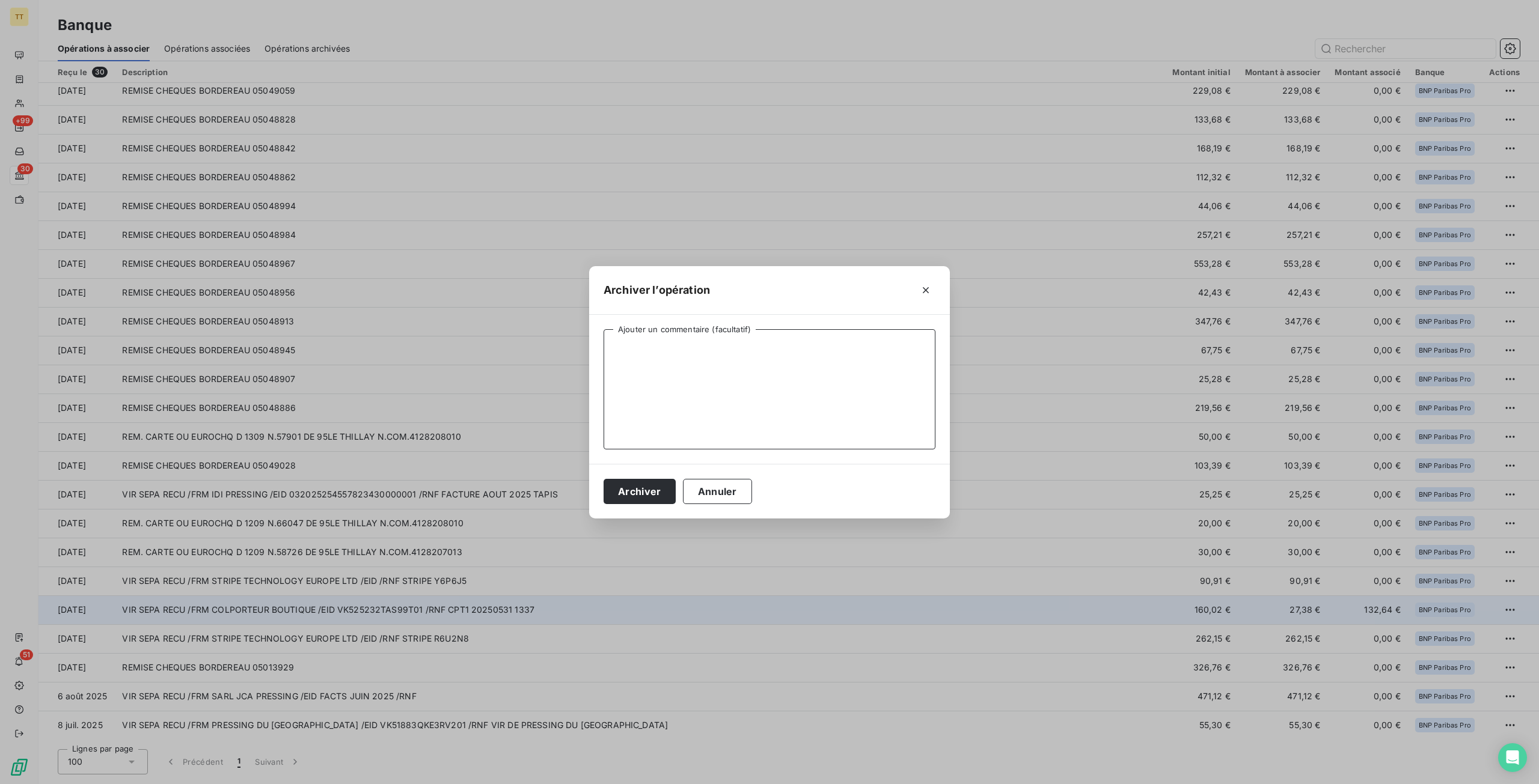
click at [704, 409] on textarea "Ajouter un commentaire (facultatif)" at bounding box center [769, 389] width 332 height 120
type textarea "TROP PERCU AVOIR FAIT"
click at [615, 477] on div "Archiver Annuler" at bounding box center [770, 491] width 361 height 55
click at [620, 483] on button "Archiver" at bounding box center [639, 491] width 72 height 25
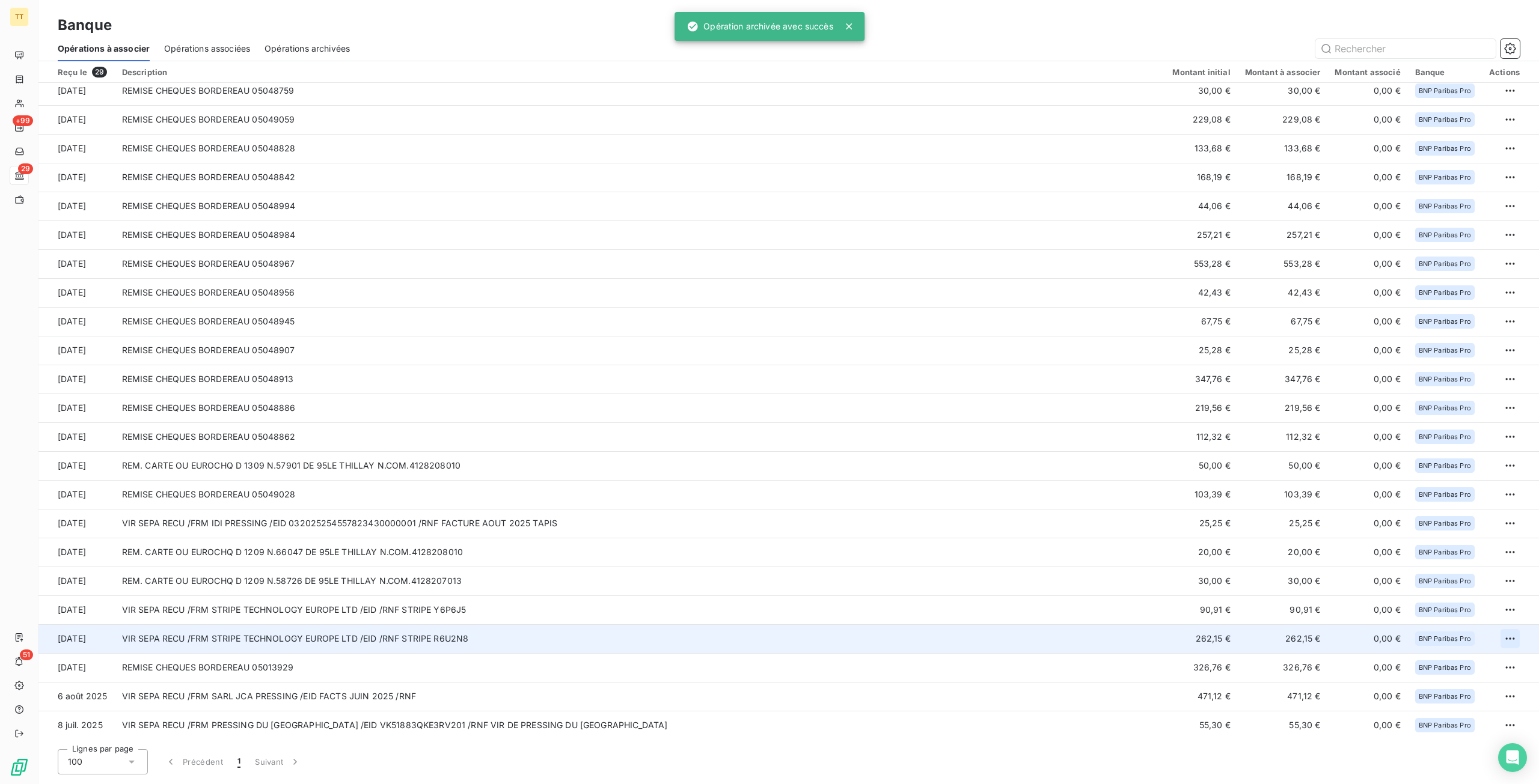
click at [1502, 634] on html "TT +99 29 51 Banque Opérations à associer Opérations associées Opérations archi…" at bounding box center [770, 392] width 1539 height 784
click at [1445, 657] on div "Archiver l’opération" at bounding box center [1463, 665] width 93 height 19
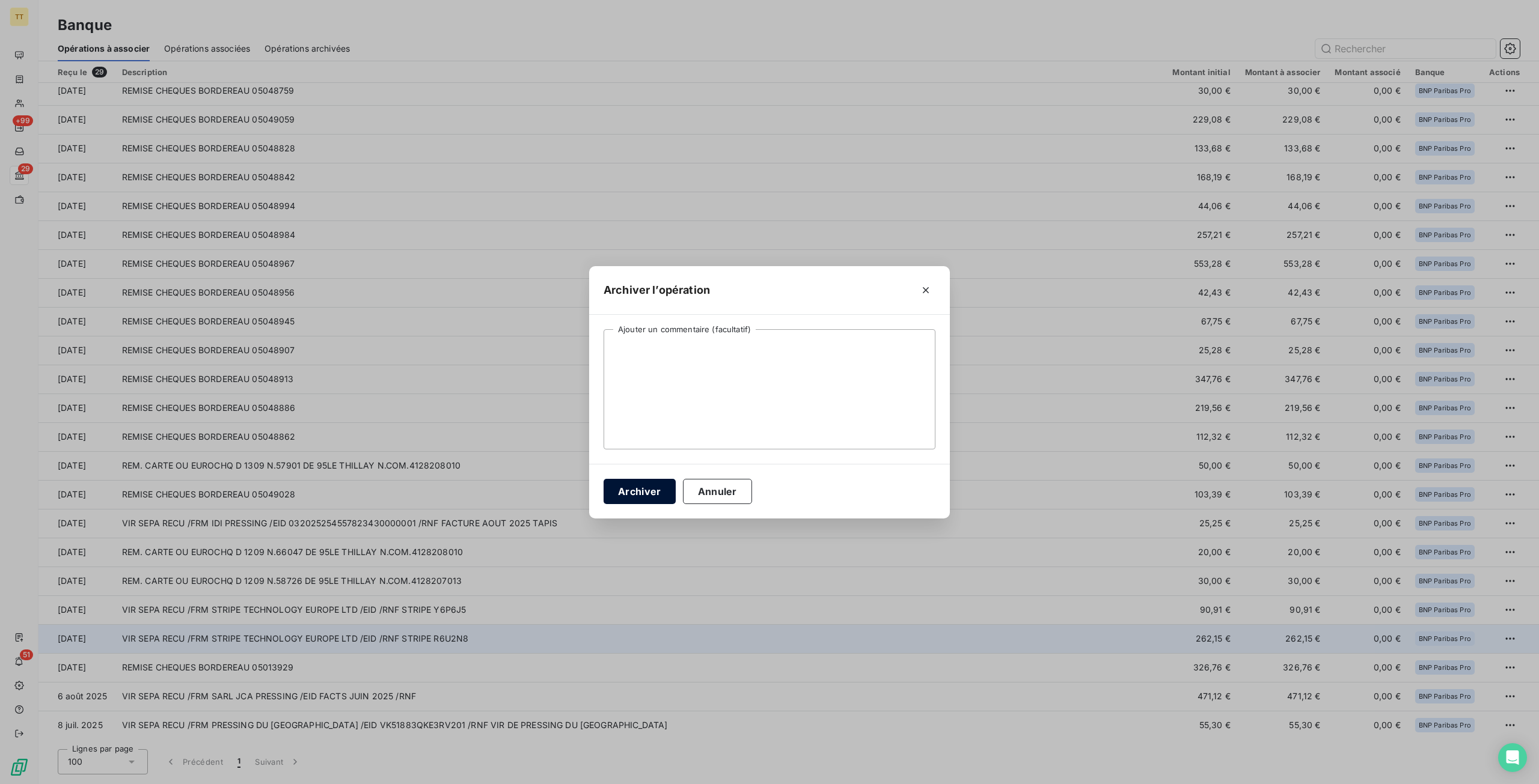
click at [638, 495] on button "Archiver" at bounding box center [639, 491] width 72 height 25
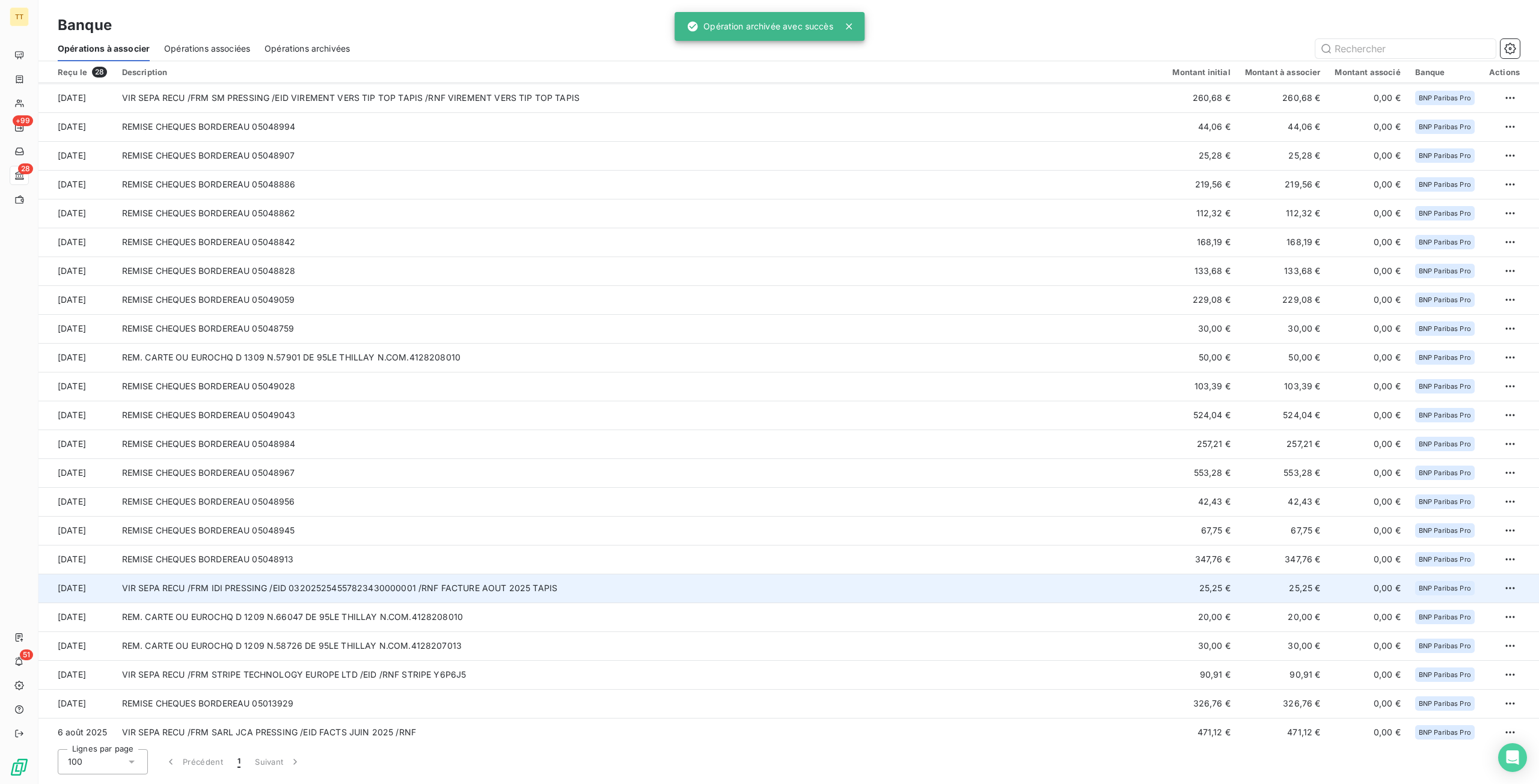
scroll to position [151, 0]
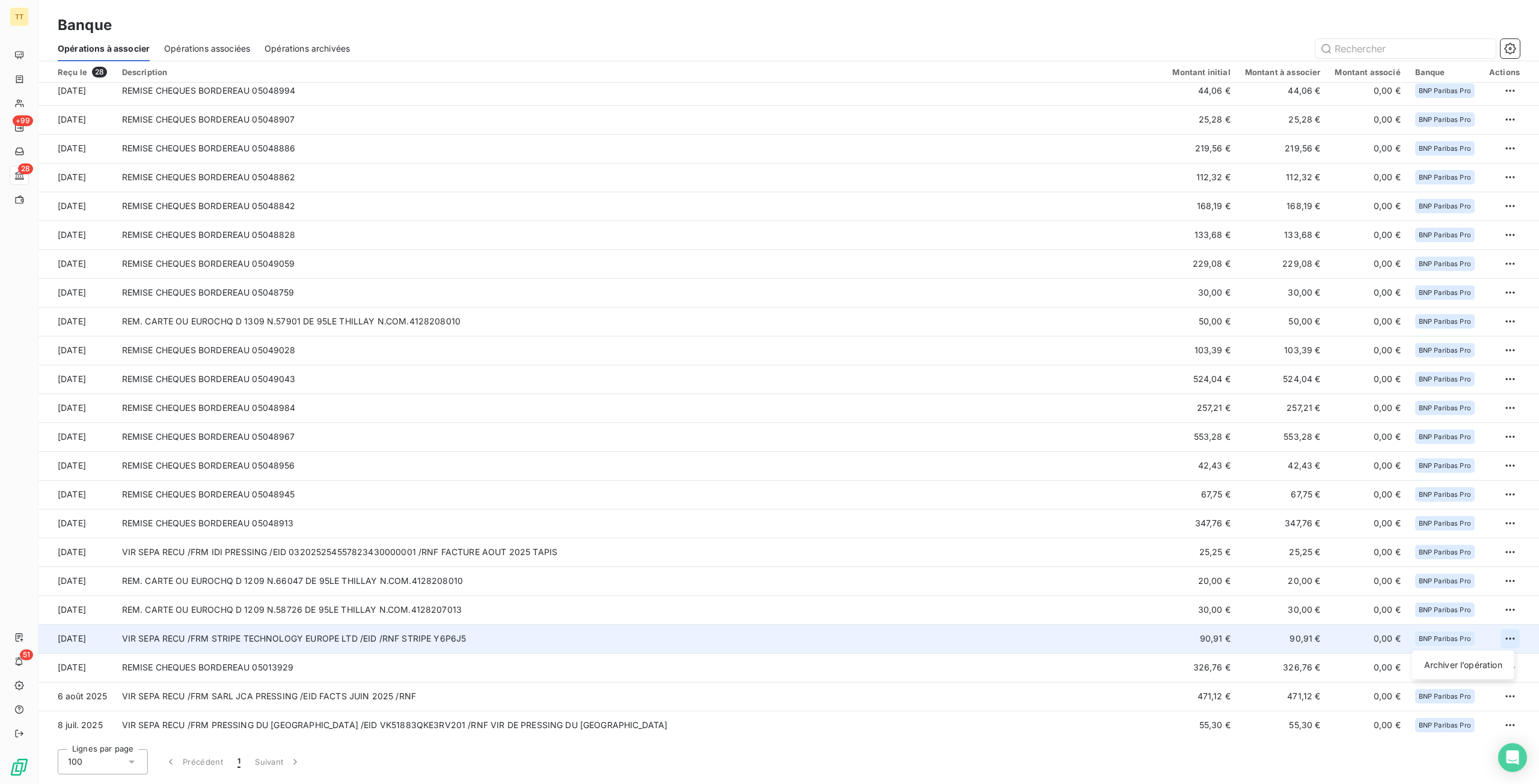
click at [1504, 638] on html "TT +99 28 51 Banque Opérations à associer Opérations associées Opérations archi…" at bounding box center [770, 392] width 1539 height 784
click at [1493, 662] on div "Archiver l’opération" at bounding box center [1463, 665] width 93 height 19
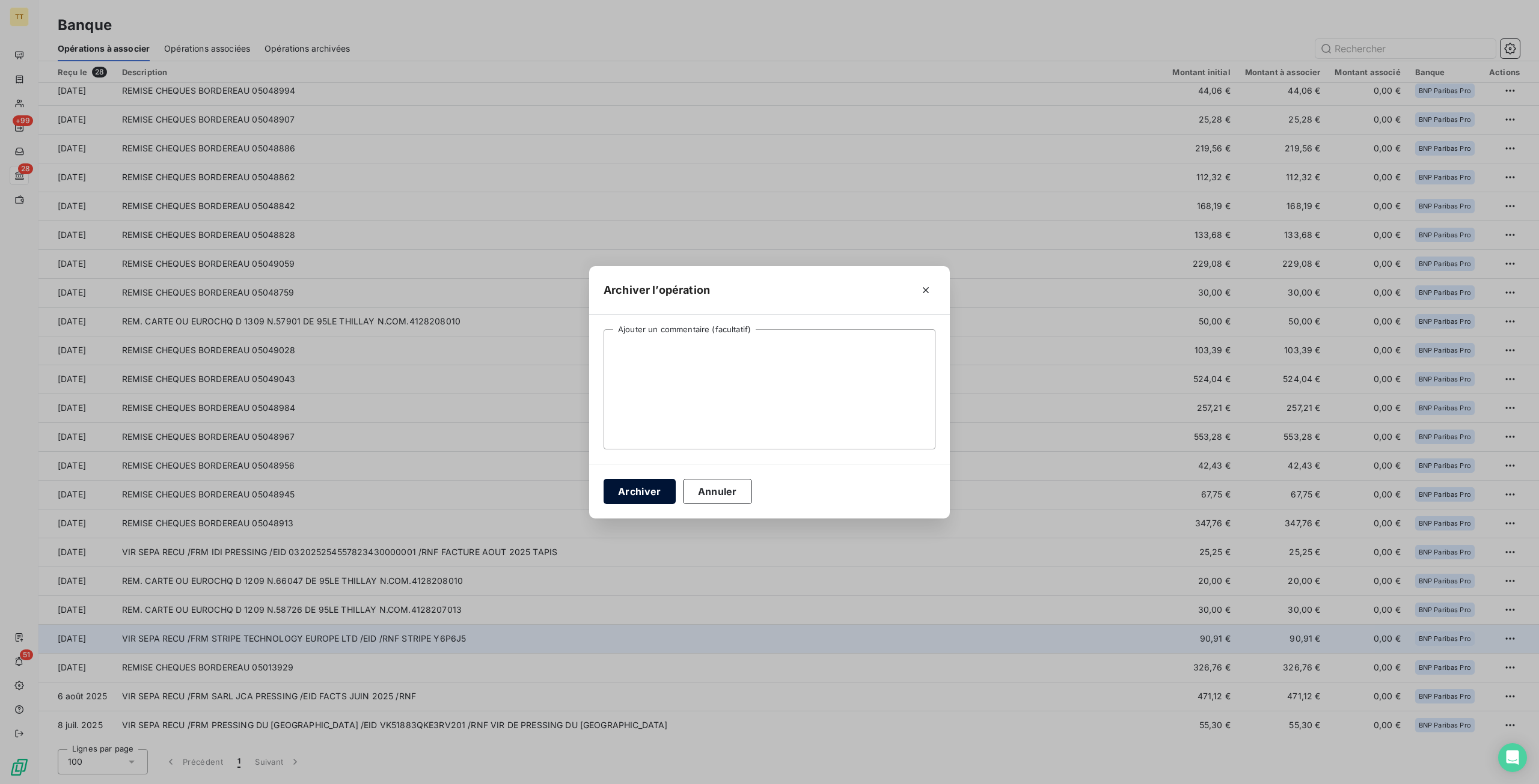
click at [635, 486] on button "Archiver" at bounding box center [639, 491] width 72 height 25
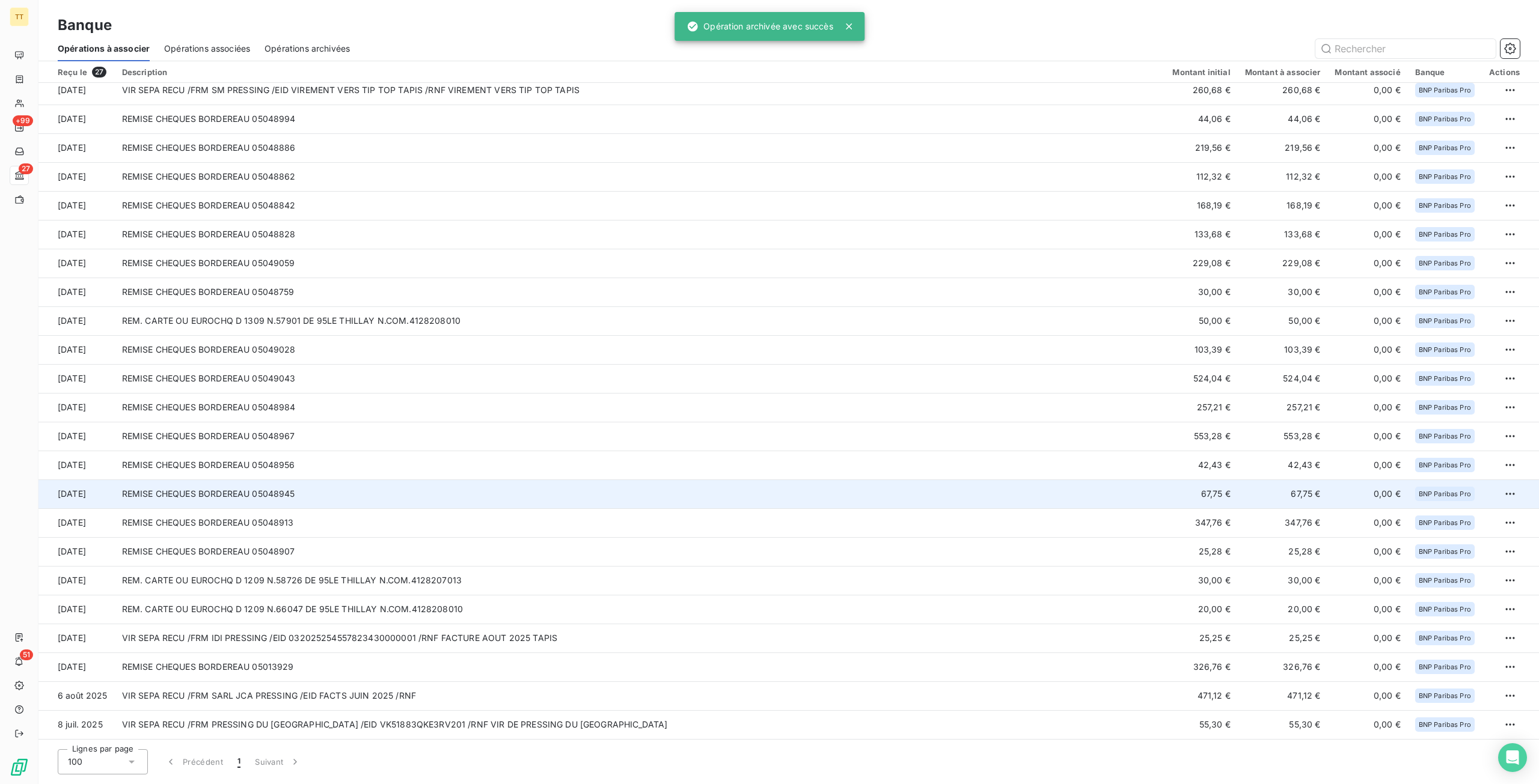
scroll to position [122, 0]
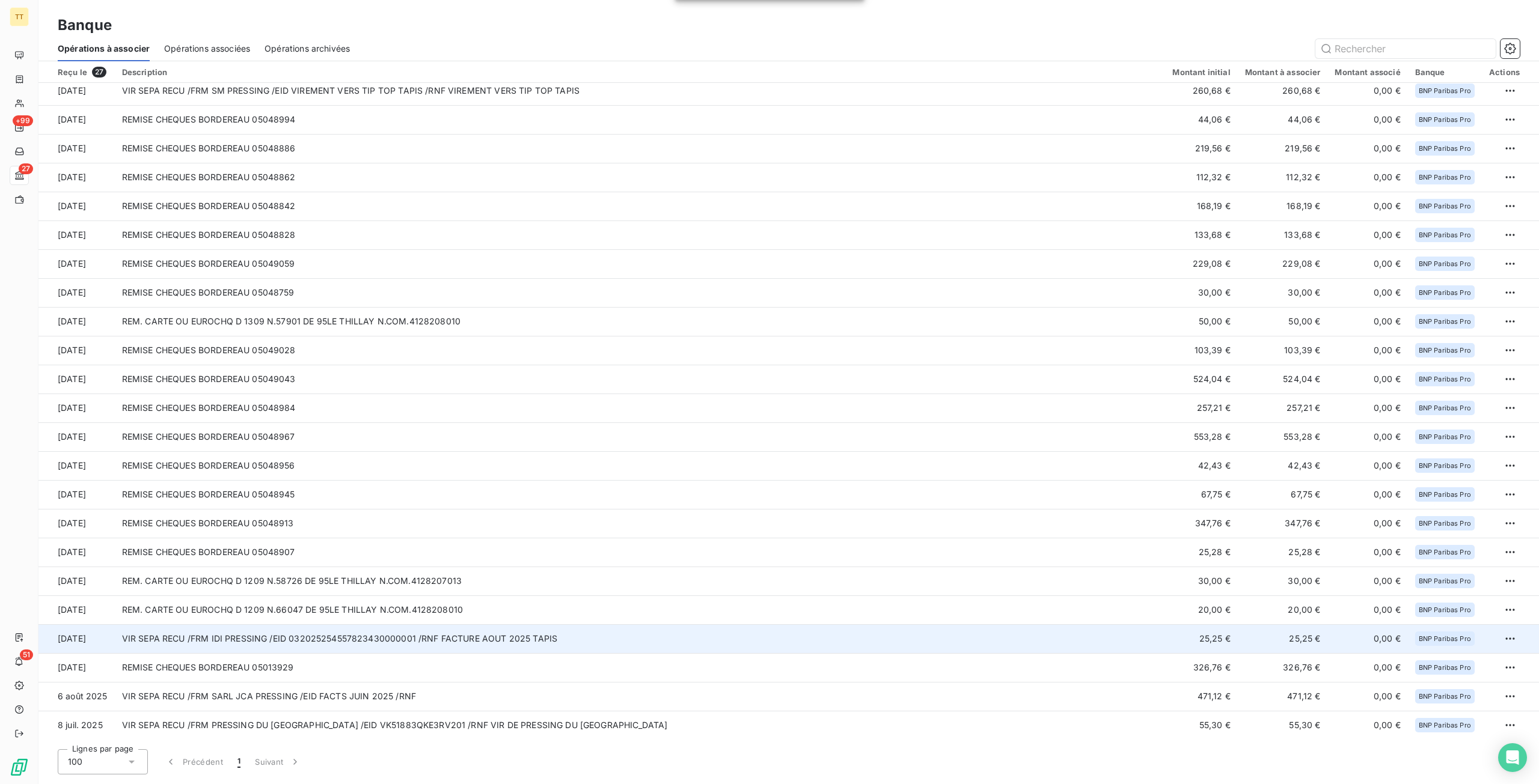
click at [629, 641] on td "VIR SEPA RECU /FRM IDI PRESSING /EID 032025254557823430000001 /RNF FACTURE AOUT…" at bounding box center [640, 638] width 1050 height 29
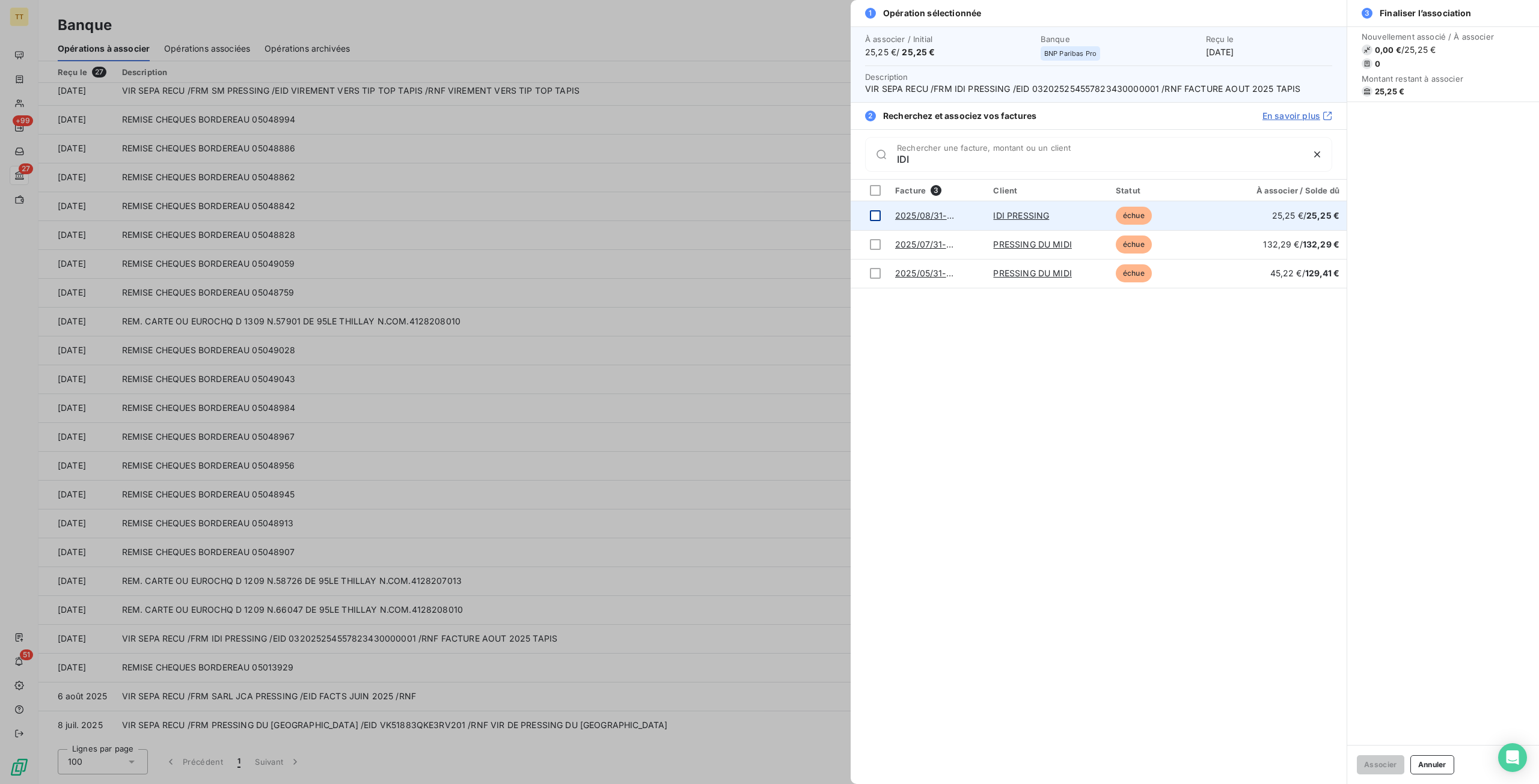
type input "IDI"
click at [874, 212] on div at bounding box center [875, 215] width 11 height 11
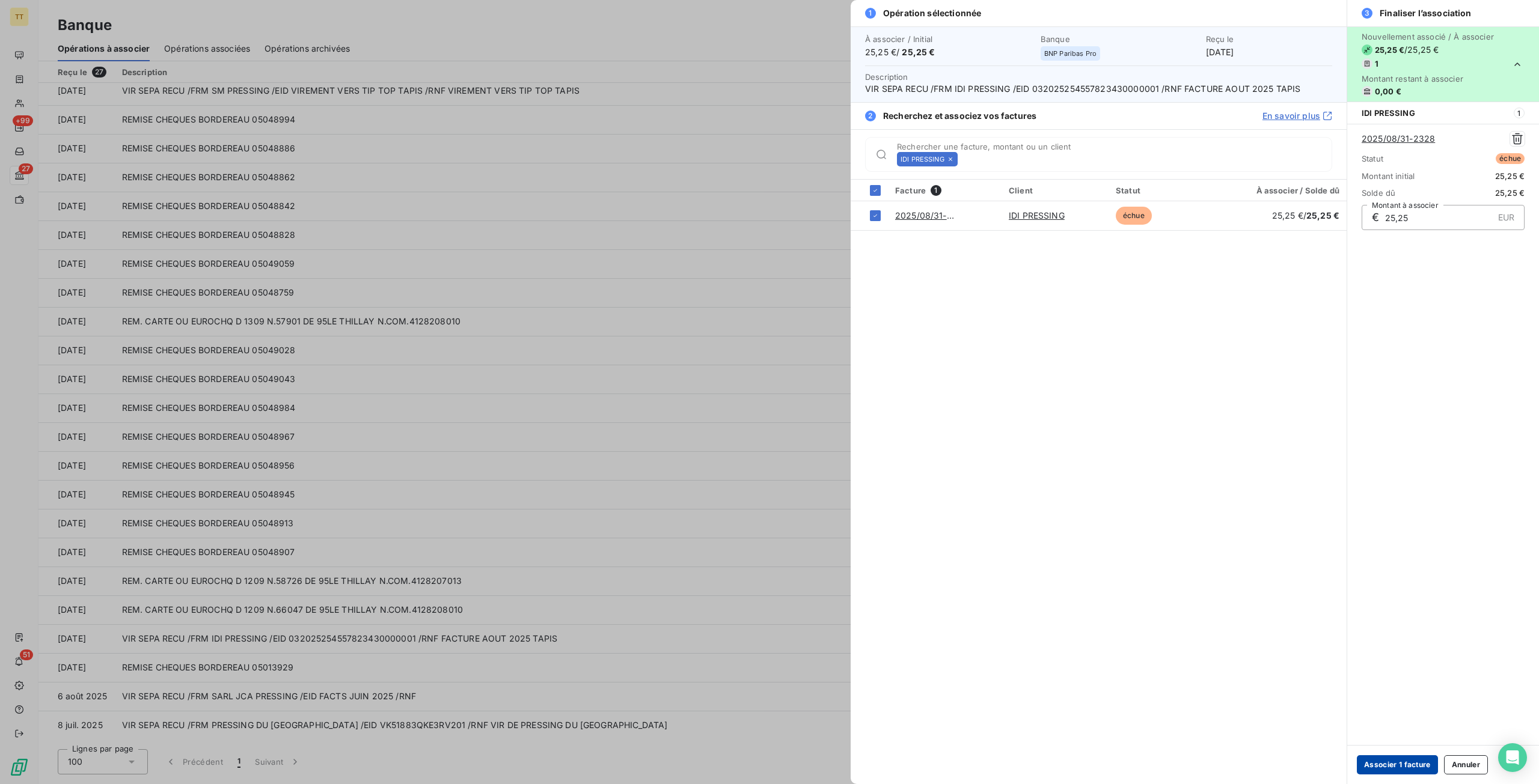
click at [1410, 763] on button "Associer 1 facture" at bounding box center [1397, 765] width 81 height 19
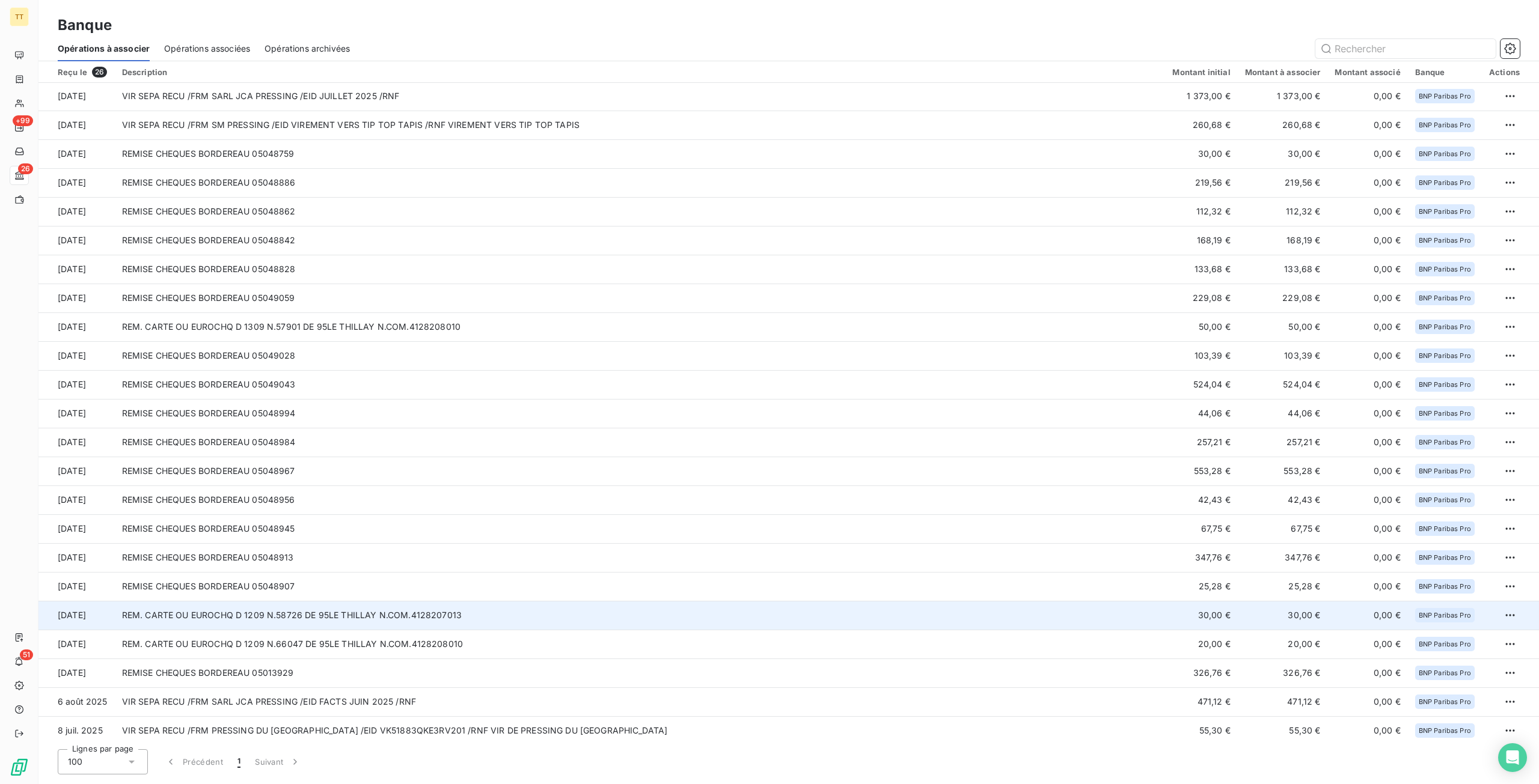
scroll to position [93, 0]
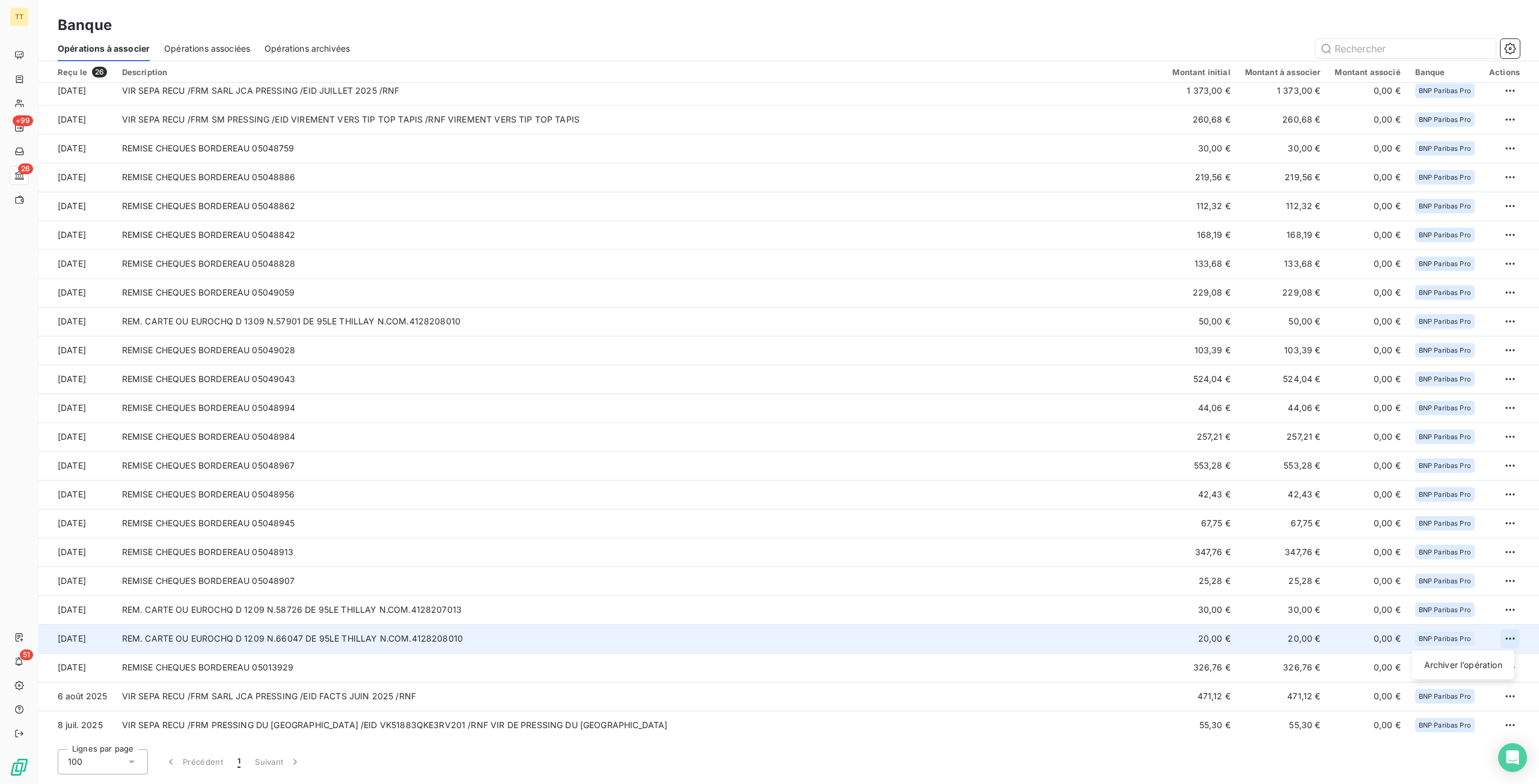
click at [1499, 644] on html "TT +99 26 51 Banque Opérations à associer Opérations associées Opérations archi…" at bounding box center [770, 392] width 1539 height 784
click at [1498, 660] on div "Archiver l’opération" at bounding box center [1463, 665] width 93 height 19
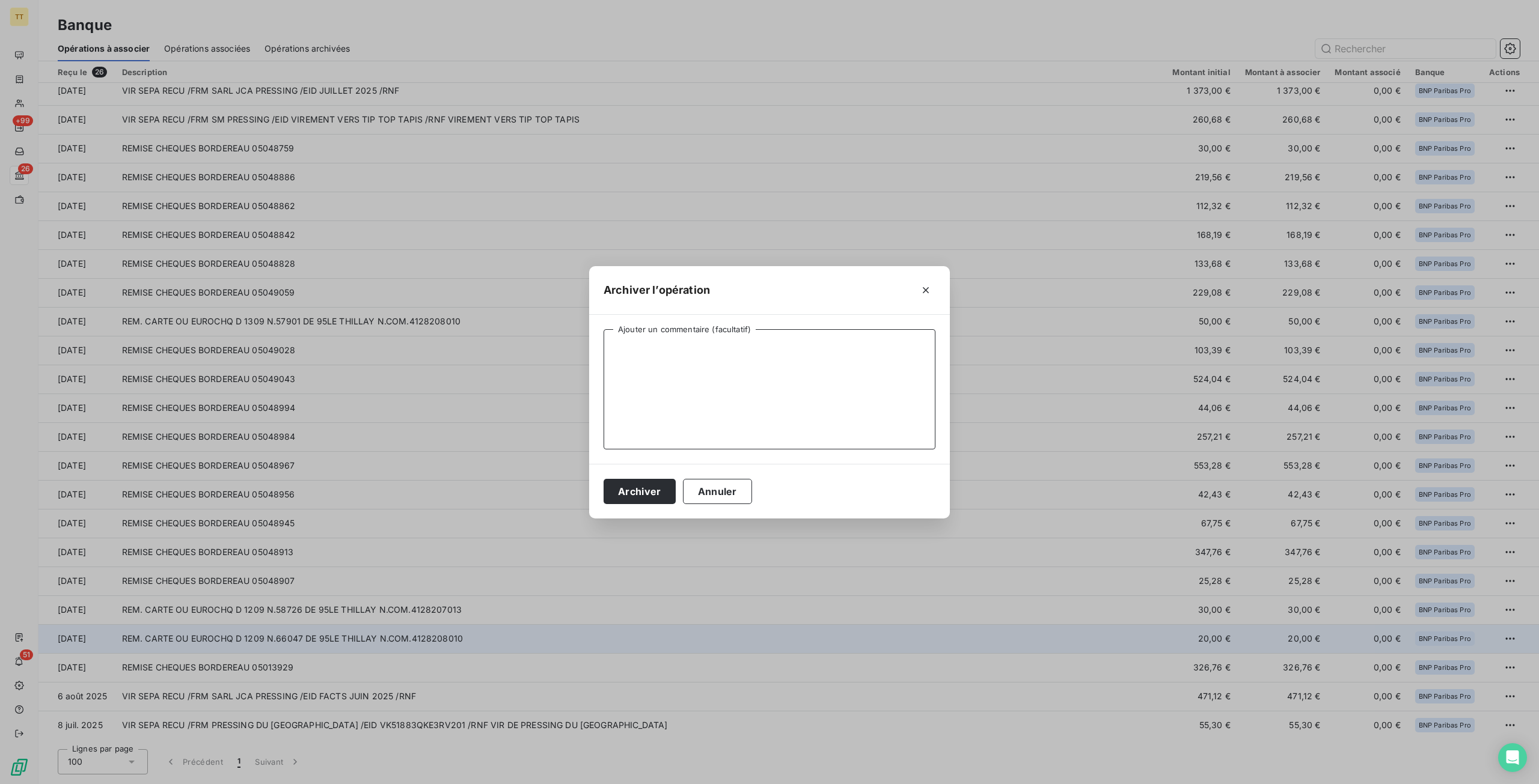
click at [605, 367] on textarea "Ajouter un commentaire (facultatif)" at bounding box center [769, 389] width 332 height 120
type textarea "CLIENT PARTICULIER SEPTEMBRE"
click at [636, 488] on button "Archiver" at bounding box center [639, 491] width 72 height 25
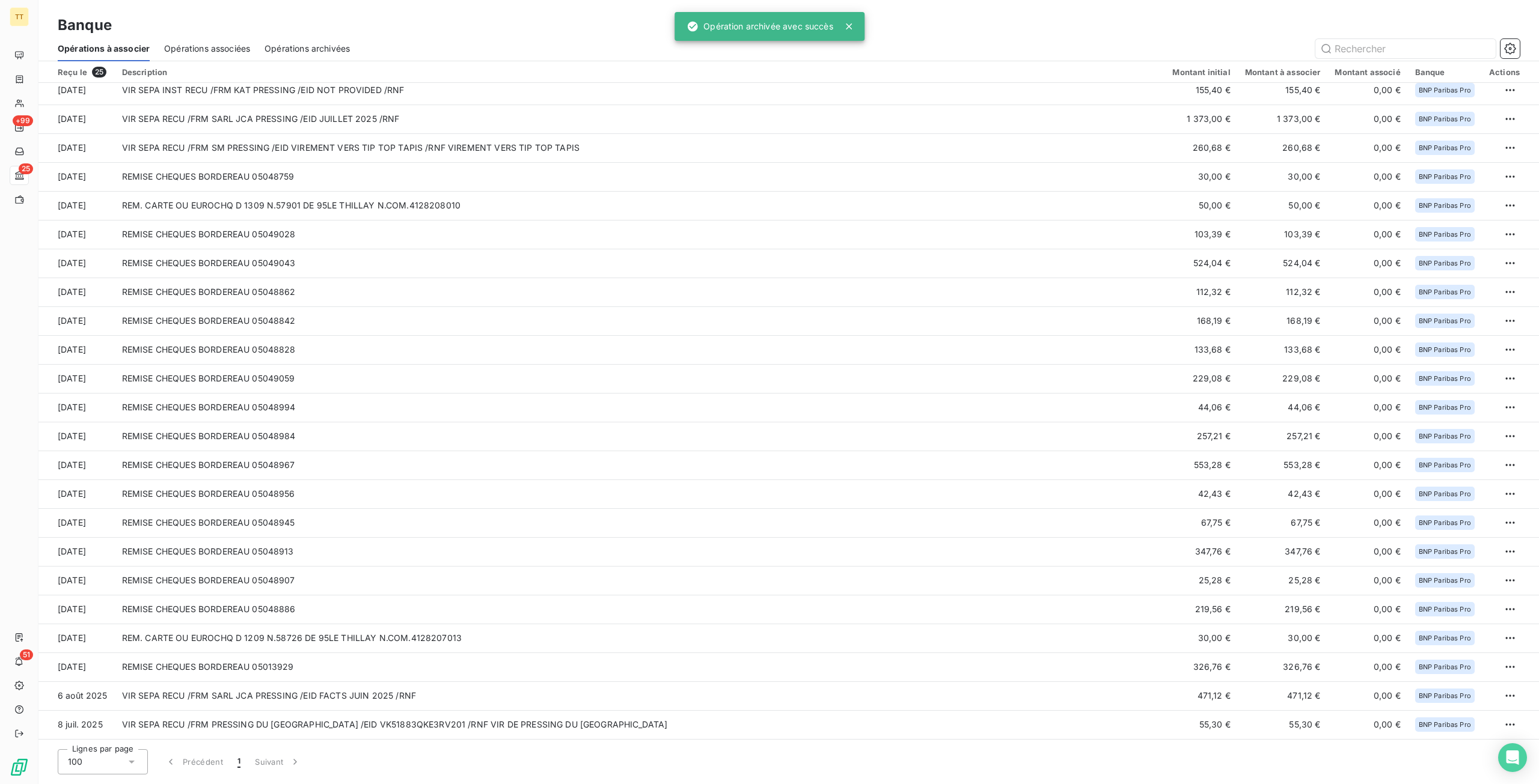
scroll to position [64, 0]
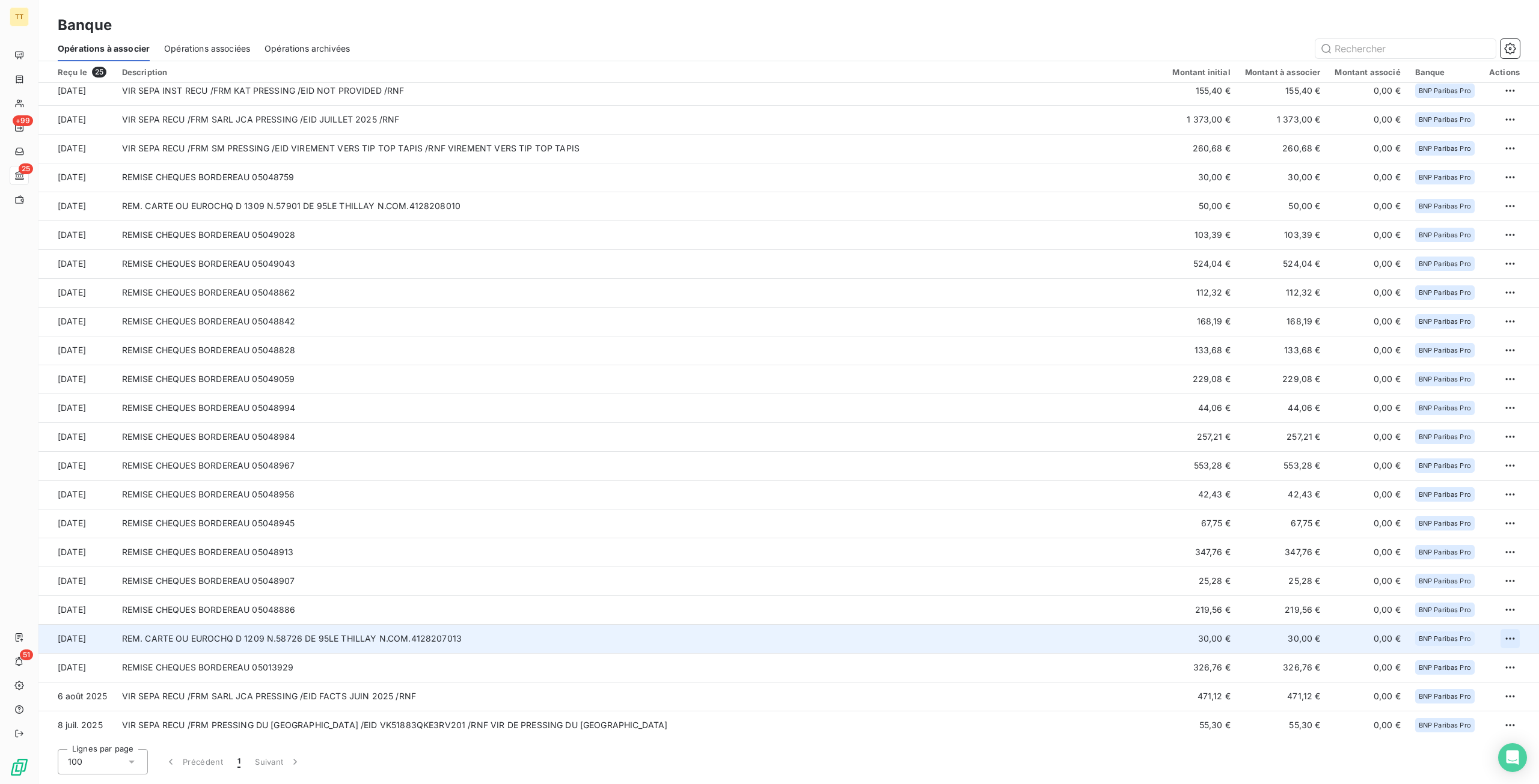
click at [1505, 638] on html "TT +99 25 51 Banque Opérations à associer Opérations associées Opérations archi…" at bounding box center [770, 392] width 1539 height 784
click at [1427, 667] on div "Archiver l’opération" at bounding box center [1463, 665] width 93 height 19
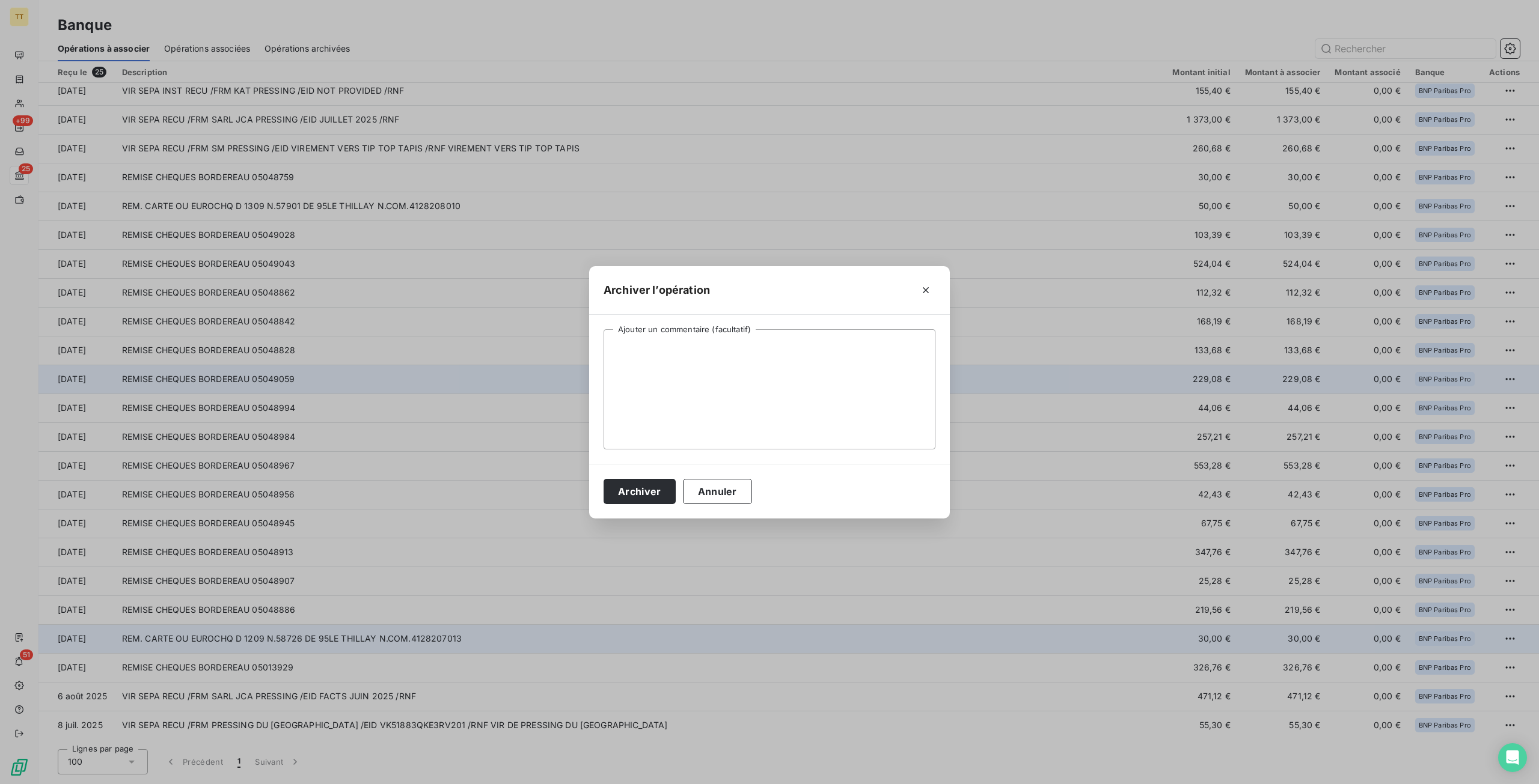
drag, startPoint x: 574, startPoint y: 362, endPoint x: 641, endPoint y: 375, distance: 68.2
click at [607, 374] on div "Archiver l’opération Ajouter un commentaire (facultatif) Archiver Annuler" at bounding box center [770, 392] width 1539 height 784
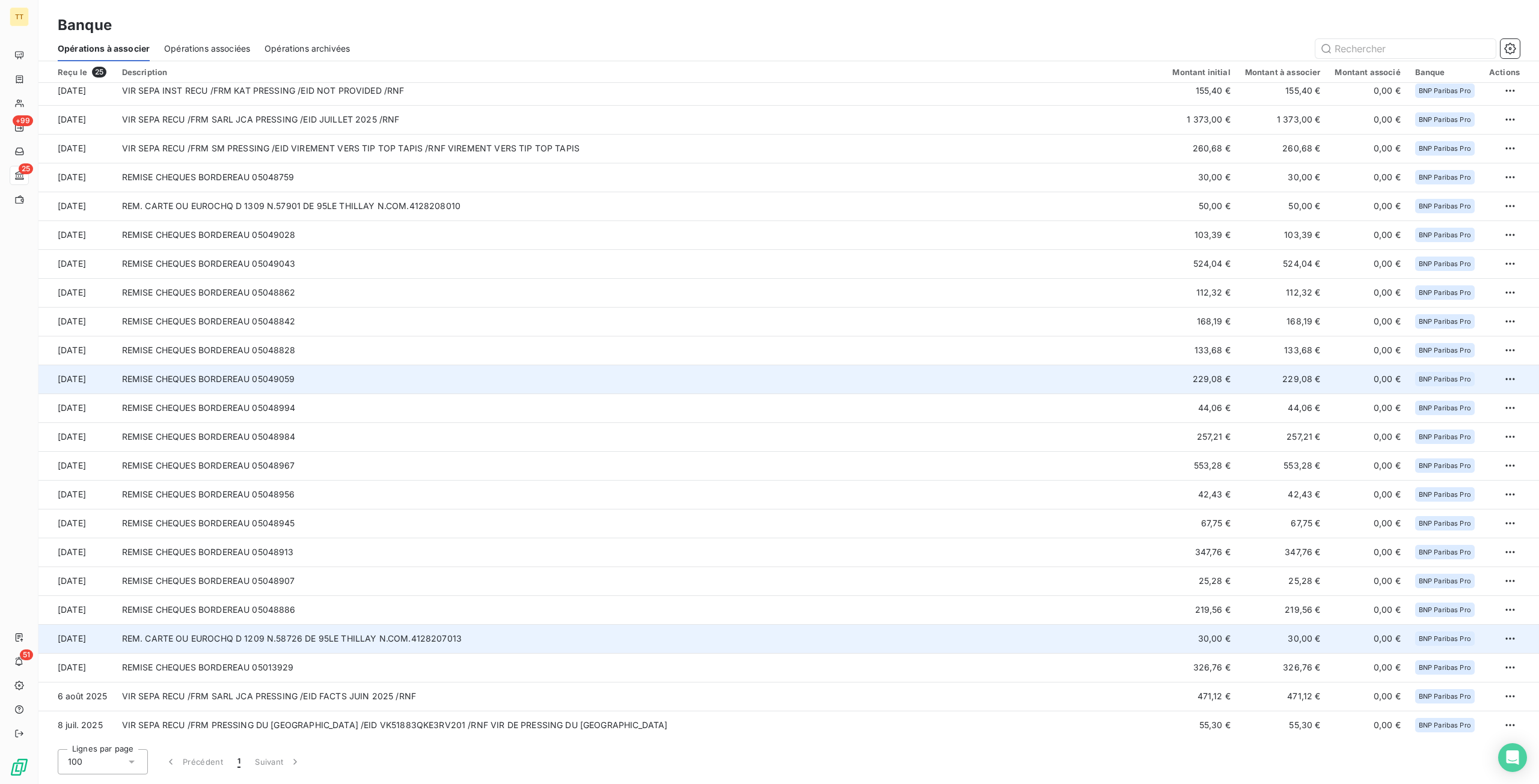
click at [642, 375] on td "REMISE CHEQUES BORDEREAU 05049059" at bounding box center [640, 379] width 1050 height 29
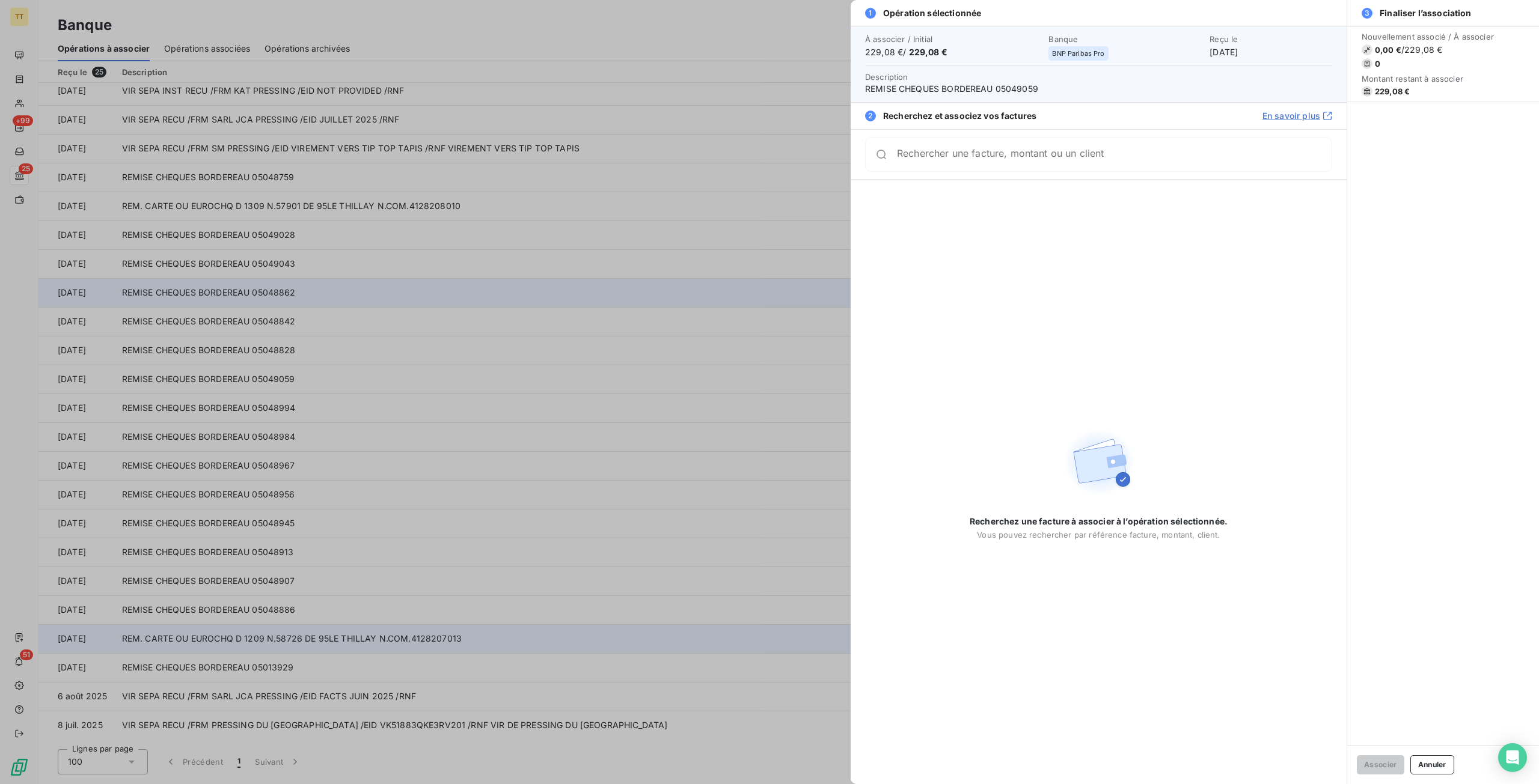
drag, startPoint x: 520, startPoint y: 248, endPoint x: 530, endPoint y: 282, distance: 35.4
click at [521, 248] on div at bounding box center [770, 392] width 1539 height 784
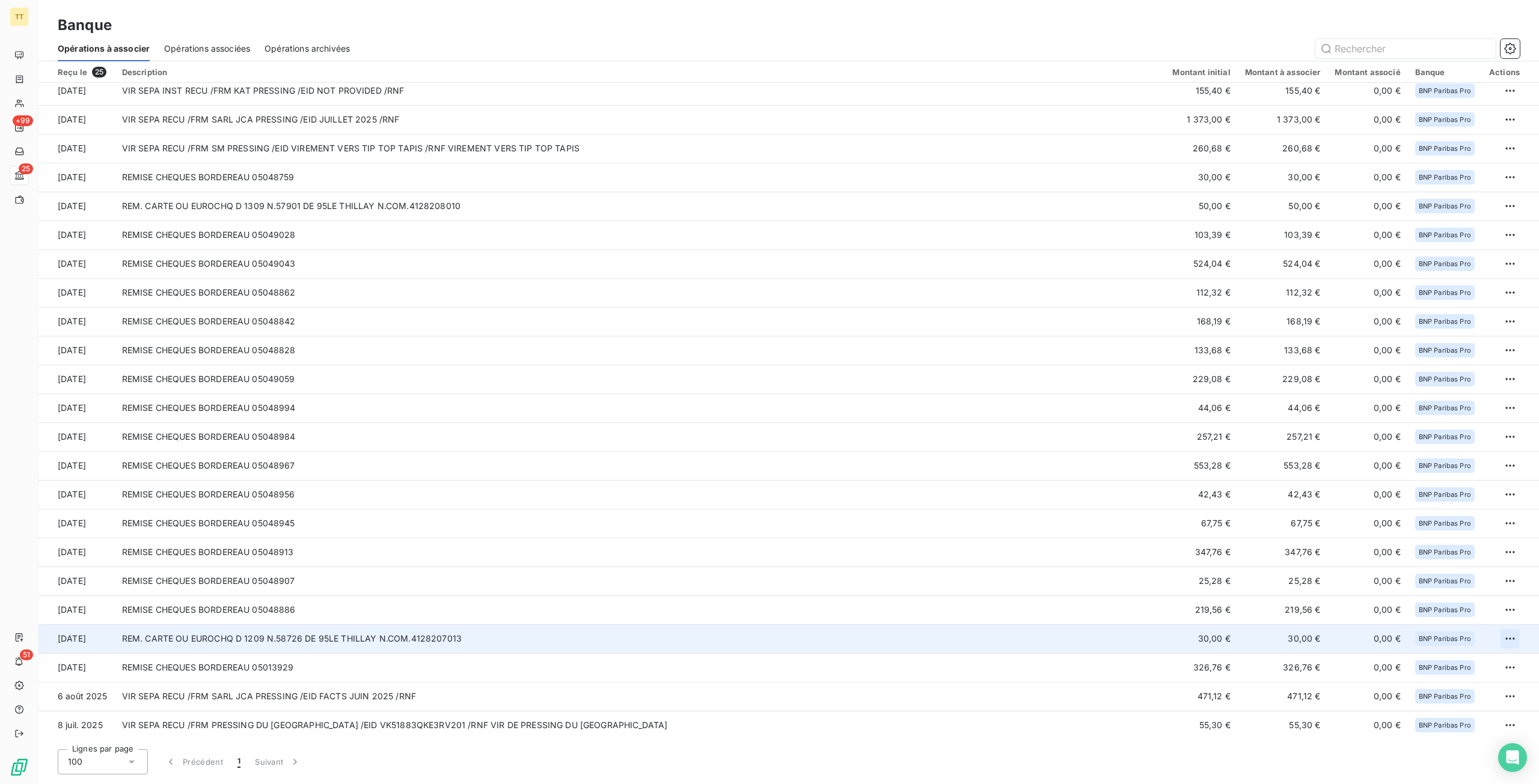
click at [1511, 636] on html "TT +99 25 51 Banque Opérations à associer Opérations associées Opérations archi…" at bounding box center [770, 392] width 1539 height 784
click at [1486, 664] on div "Archiver l’opération" at bounding box center [1463, 665] width 93 height 19
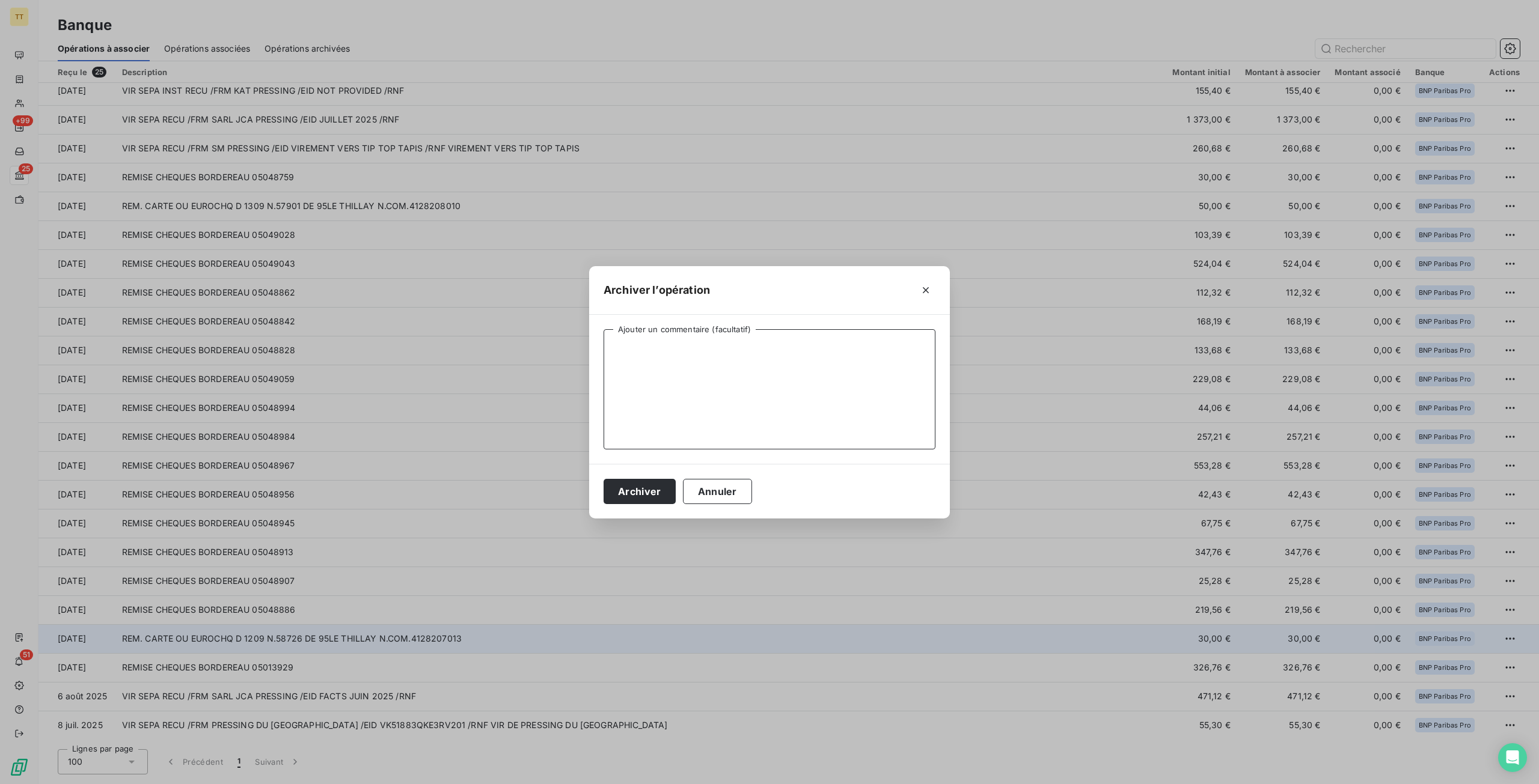
click at [730, 403] on textarea "Ajouter un commentaire (facultatif)" at bounding box center [769, 389] width 332 height 120
type textarea "CLIENT PARTICULIER SEPTEMBRE 2025"
click at [632, 497] on button "Archiver" at bounding box center [639, 491] width 72 height 25
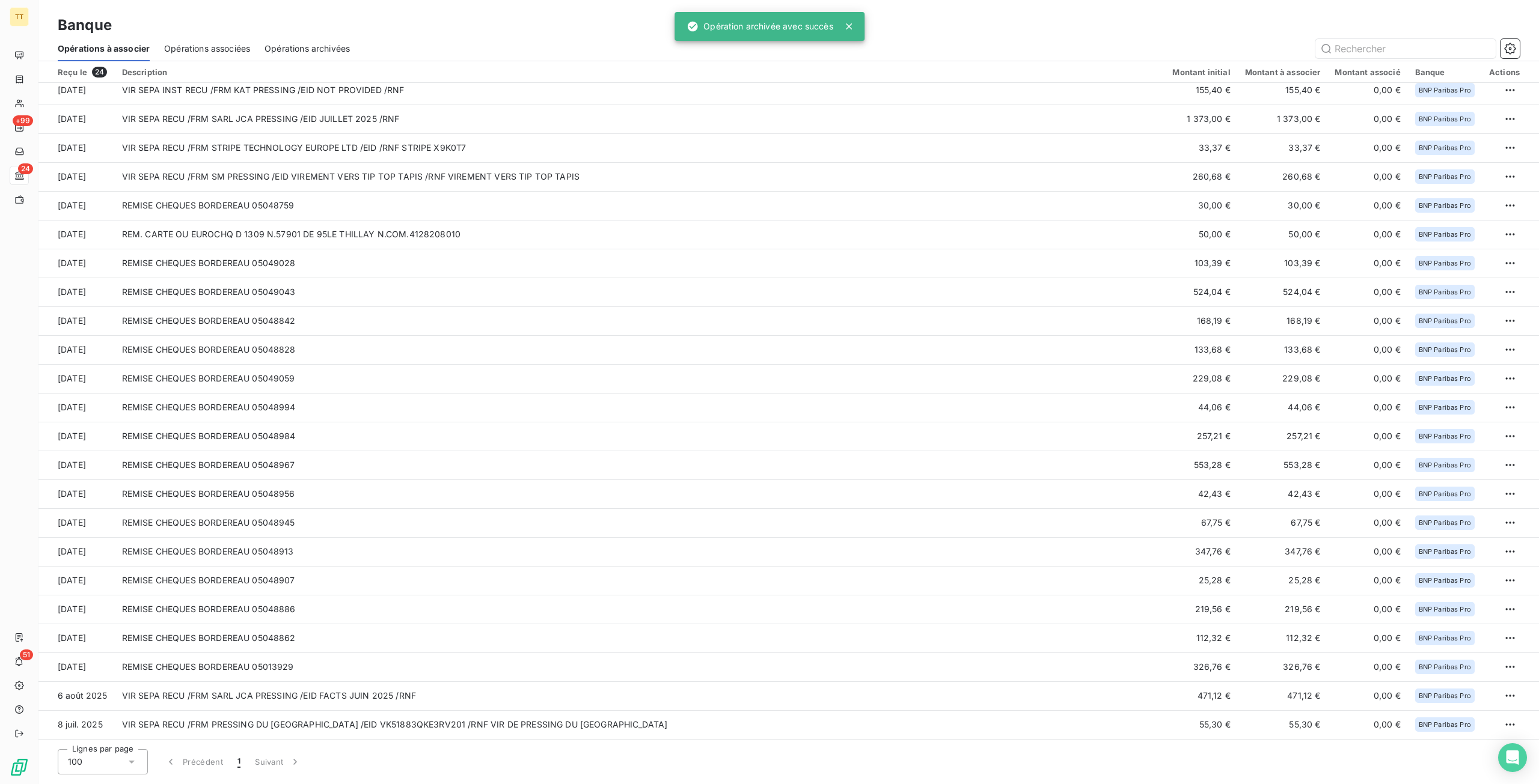
scroll to position [35, 0]
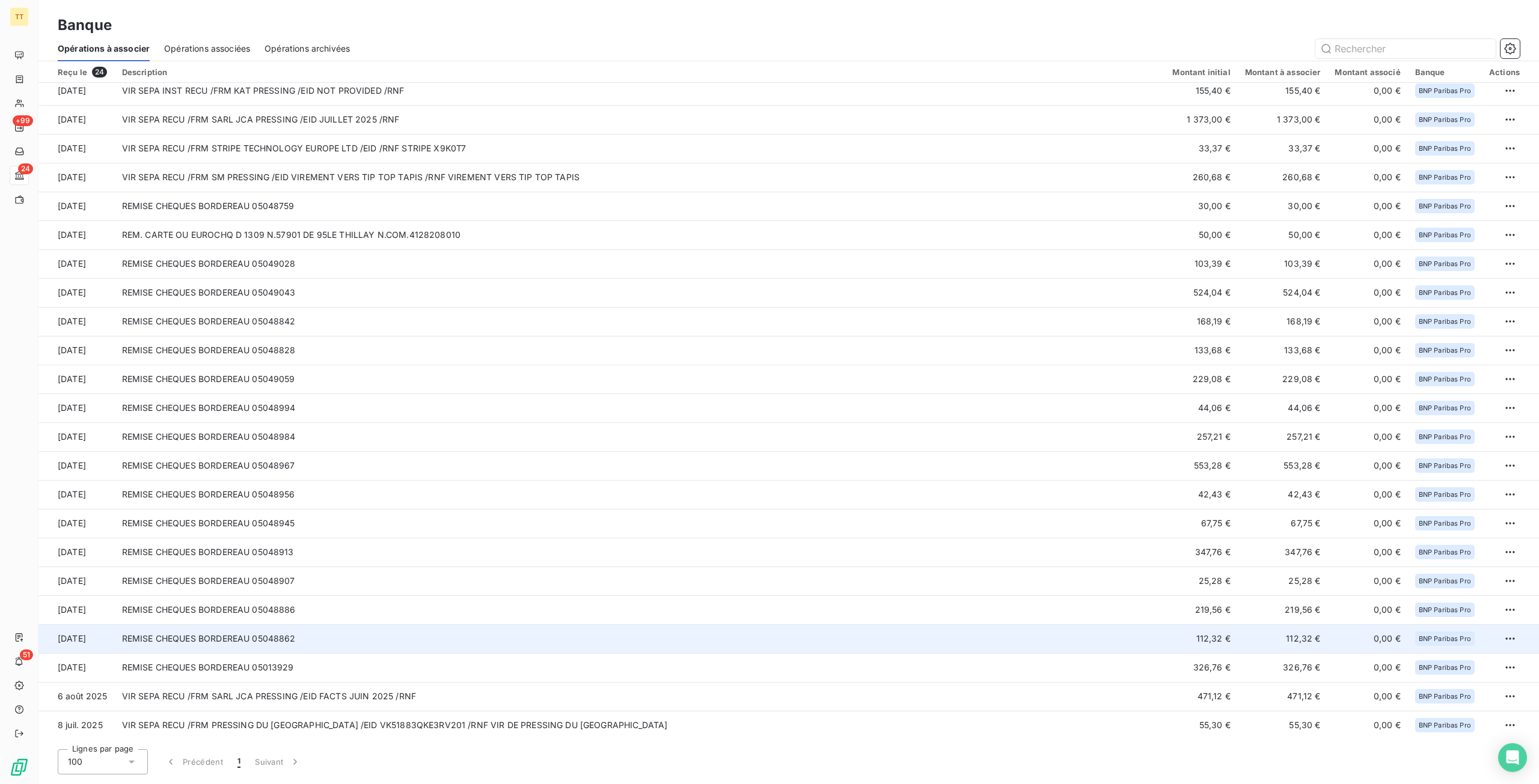
click at [694, 639] on td "REMISE CHEQUES BORDEREAU 05048862" at bounding box center [640, 638] width 1050 height 29
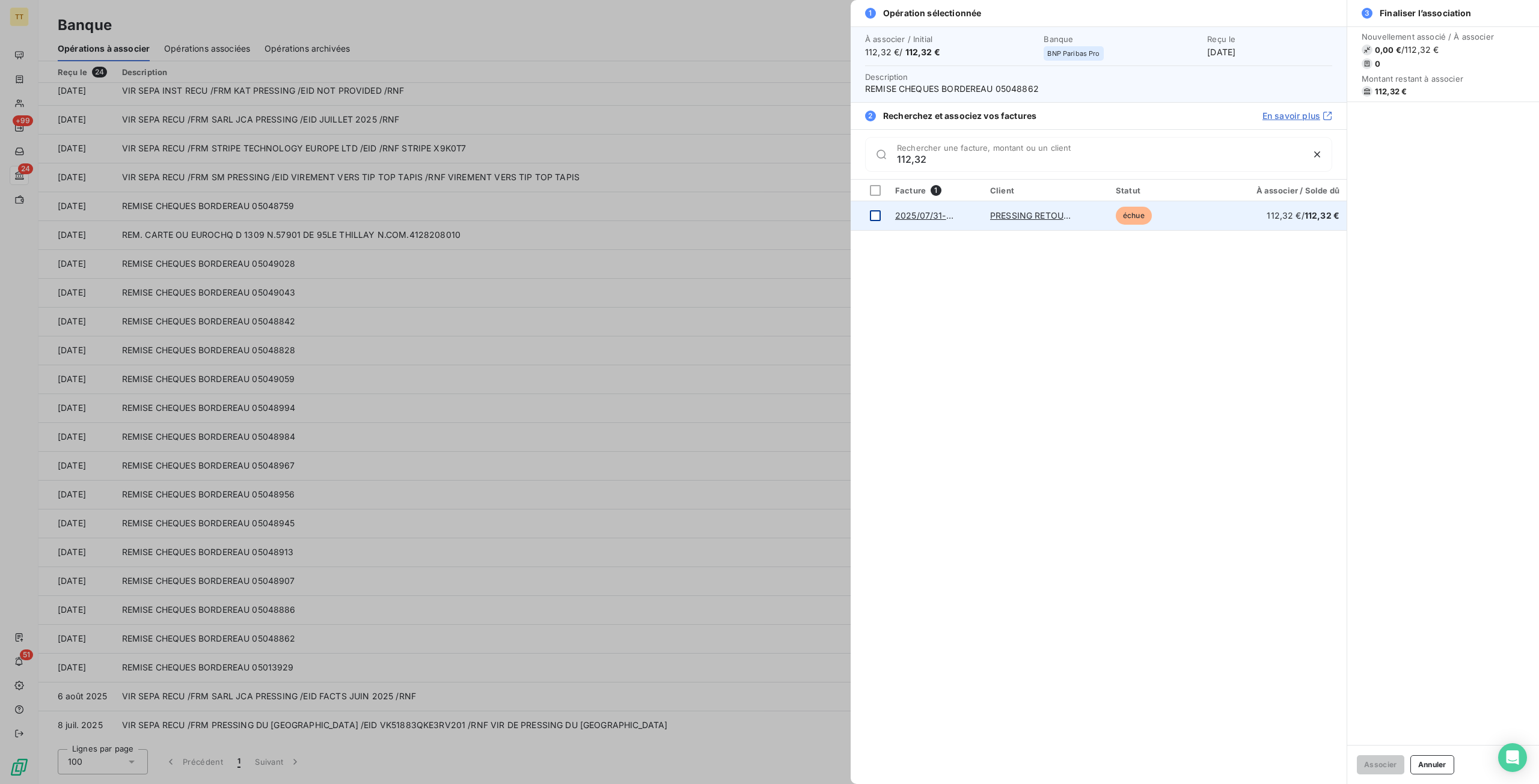
type input "112,32"
click at [873, 218] on div at bounding box center [875, 215] width 11 height 11
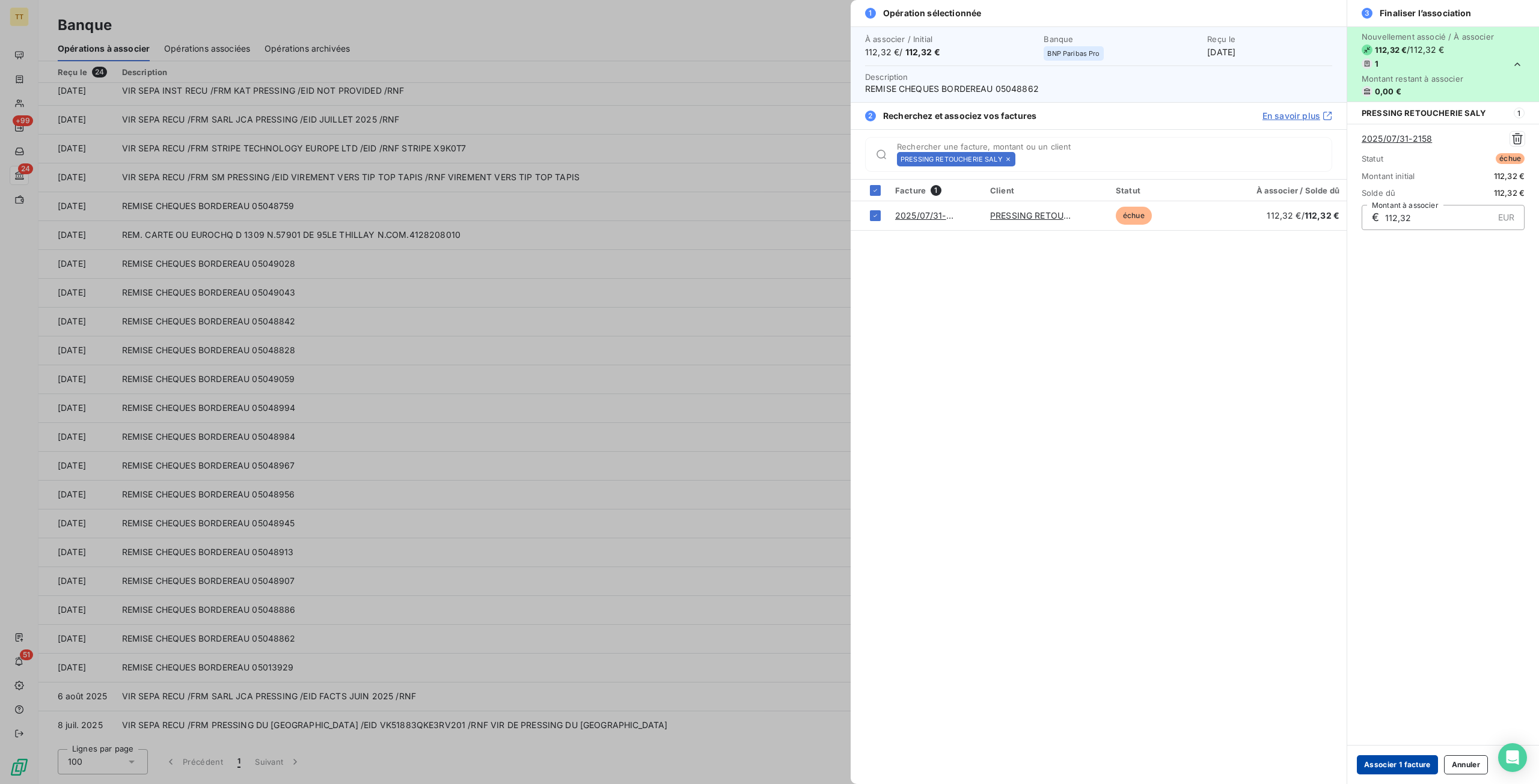
click at [1391, 771] on button "Associer 1 facture" at bounding box center [1397, 765] width 81 height 19
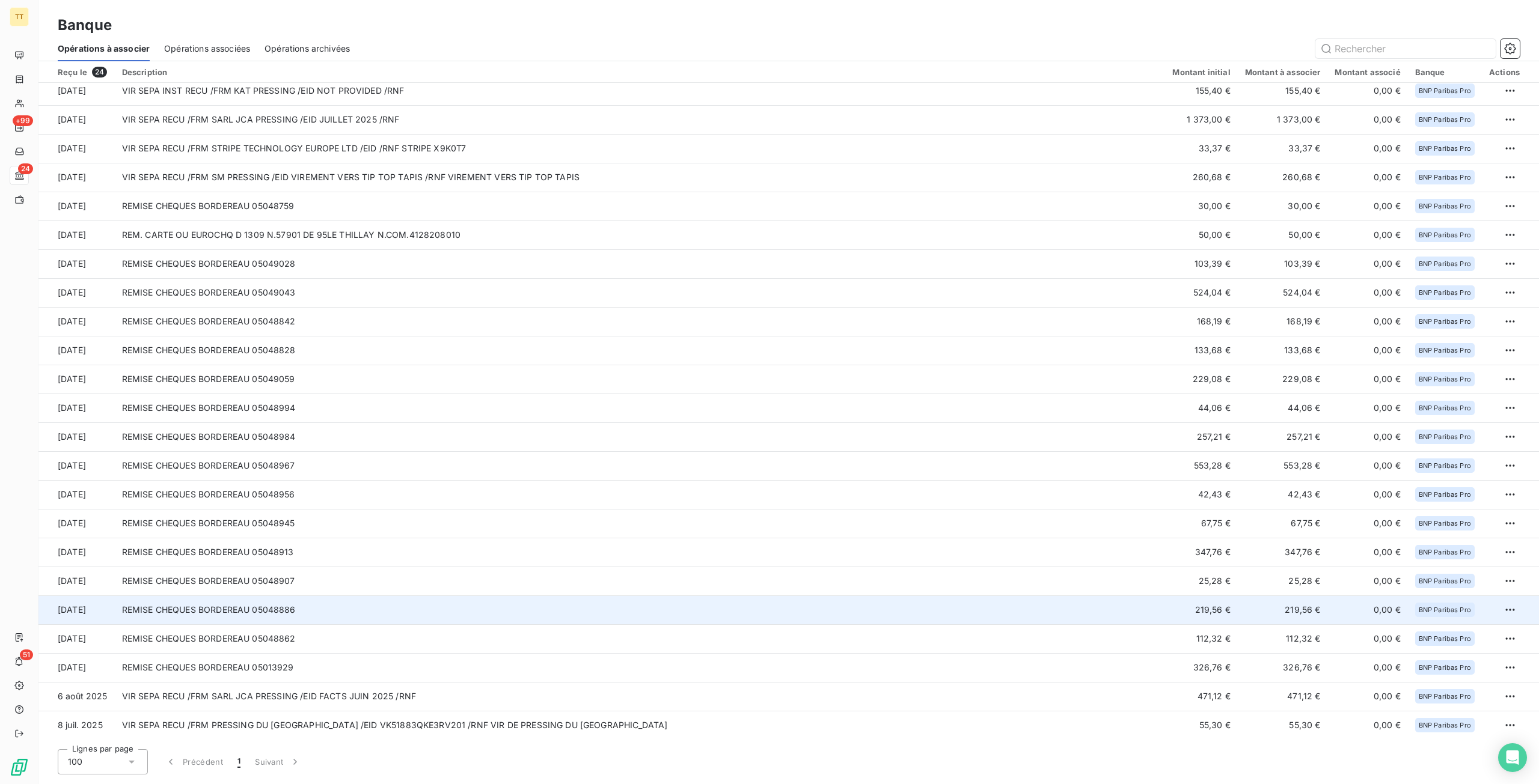
click at [1101, 612] on td "REMISE CHEQUES BORDEREAU 05048886" at bounding box center [640, 609] width 1050 height 29
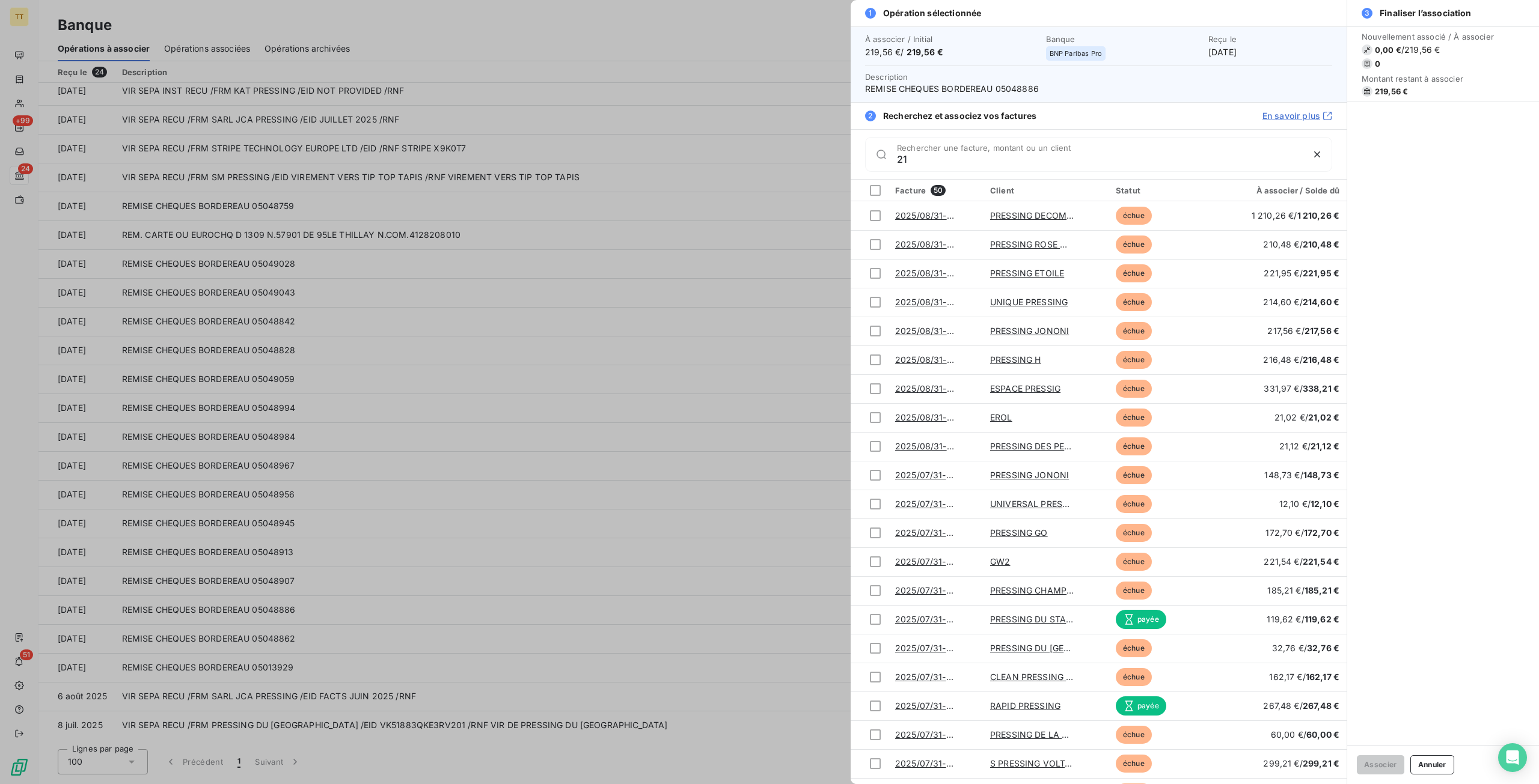
type input "2"
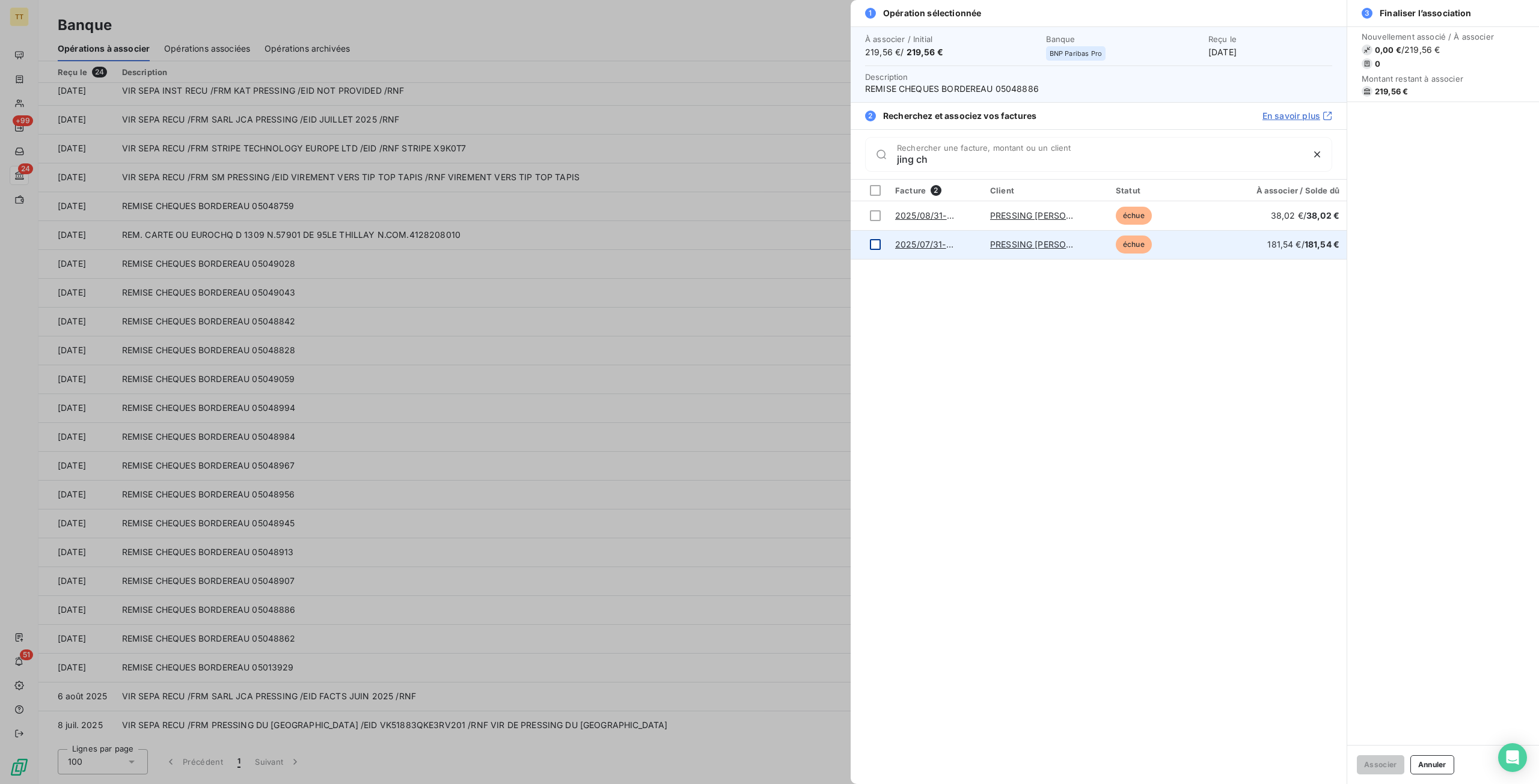
type input "jing ch"
click at [878, 239] on div at bounding box center [875, 244] width 11 height 11
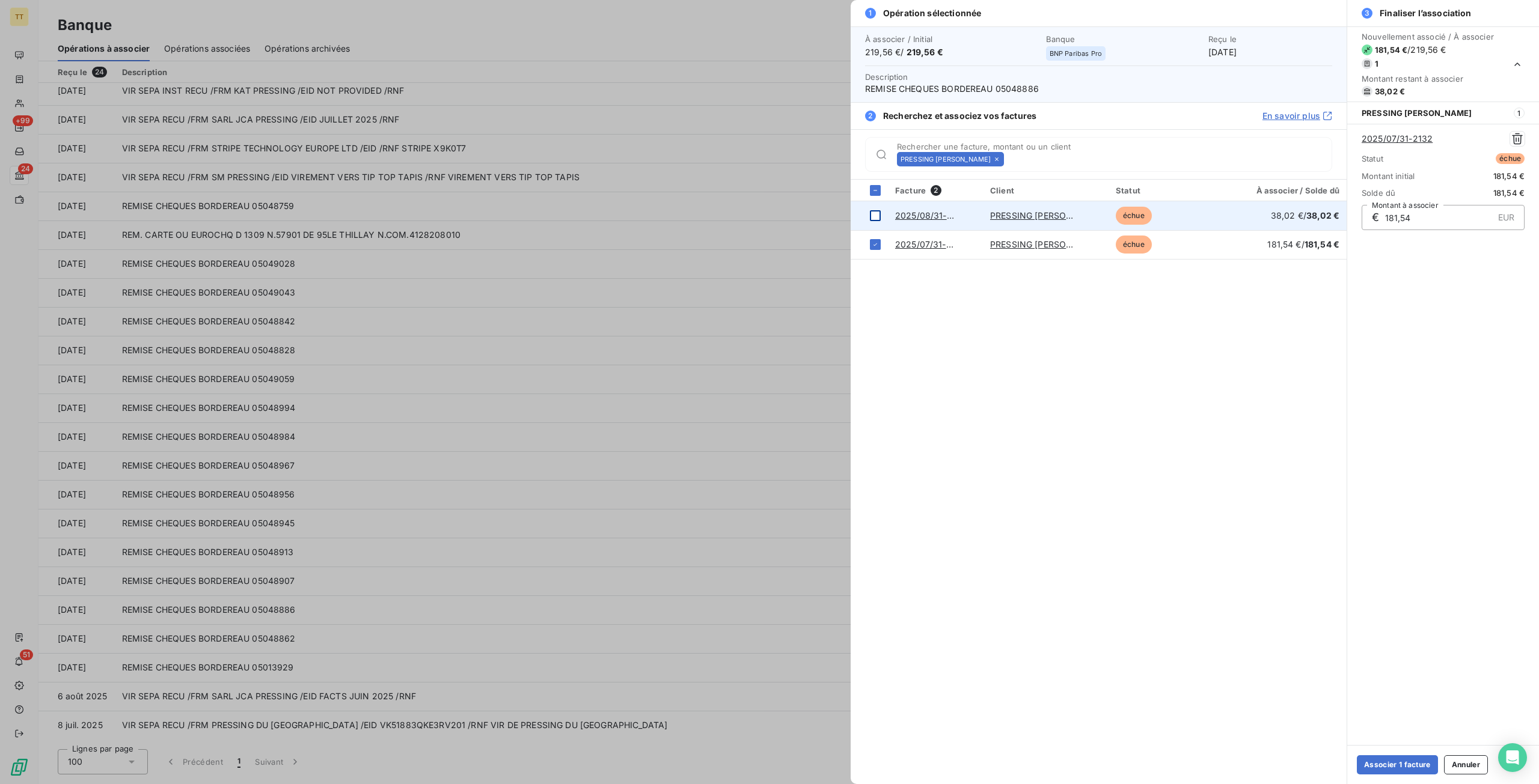
click at [878, 212] on div at bounding box center [875, 215] width 11 height 11
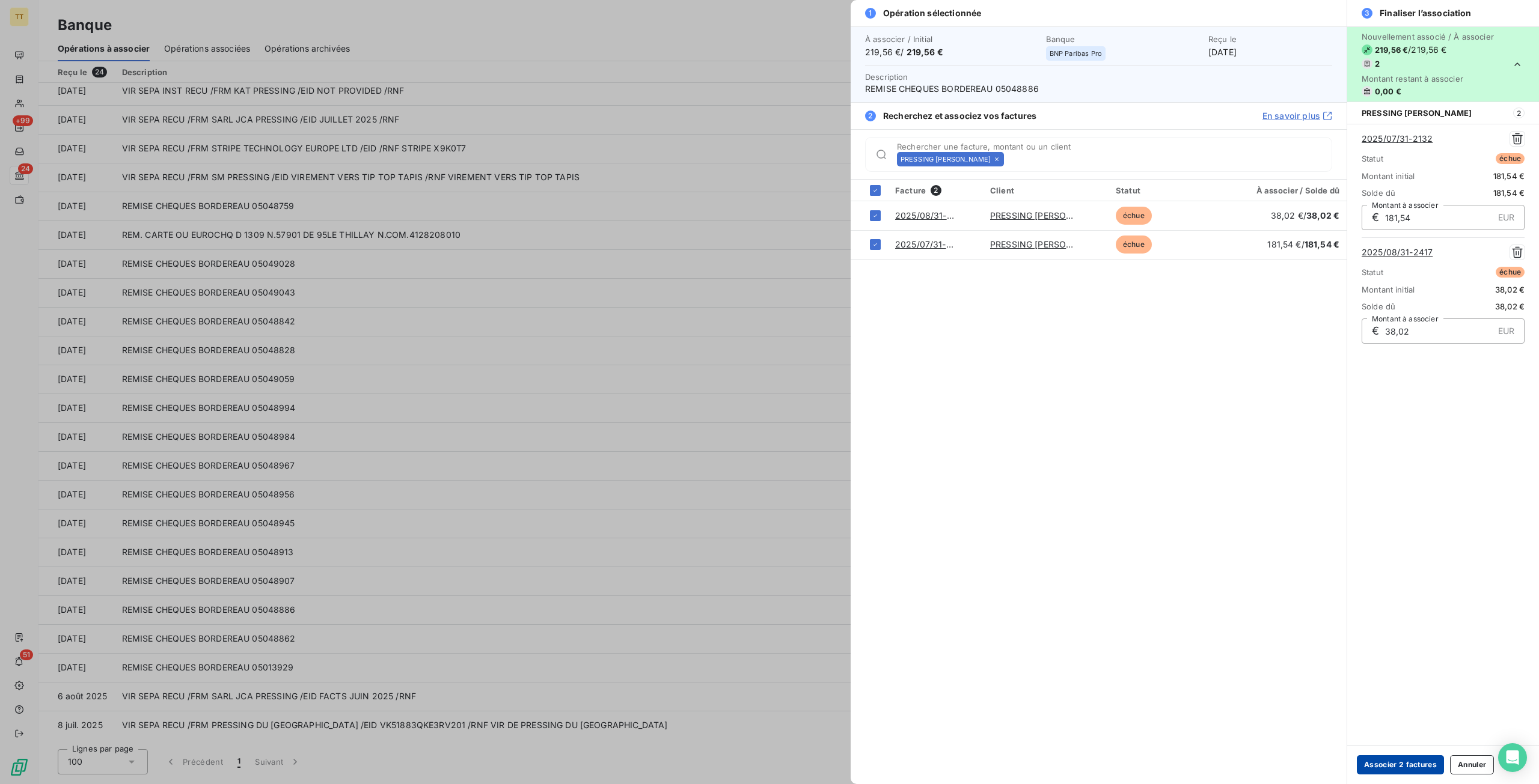
click at [1392, 769] on button "Associer 2 factures" at bounding box center [1400, 765] width 87 height 19
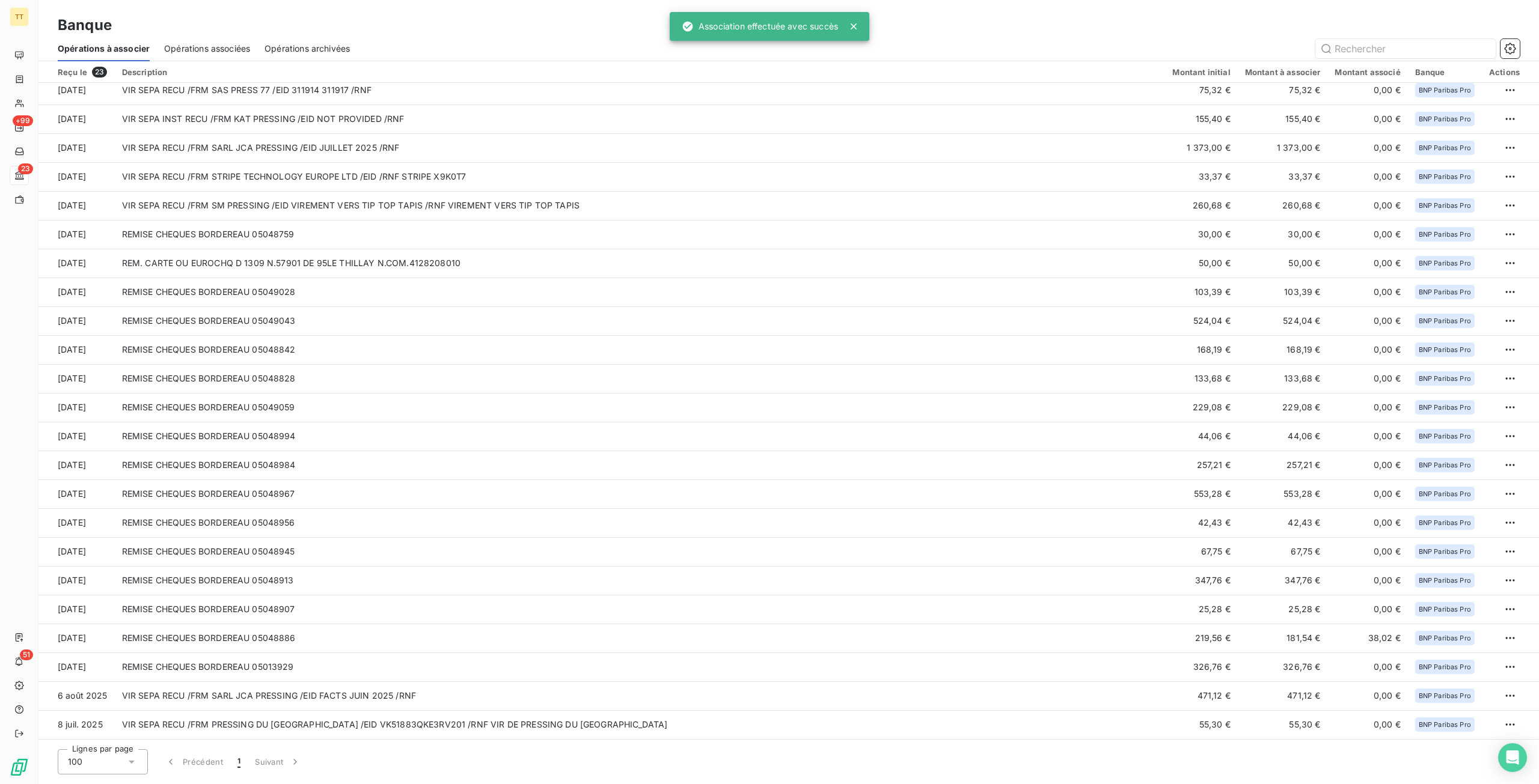
scroll to position [6, 0]
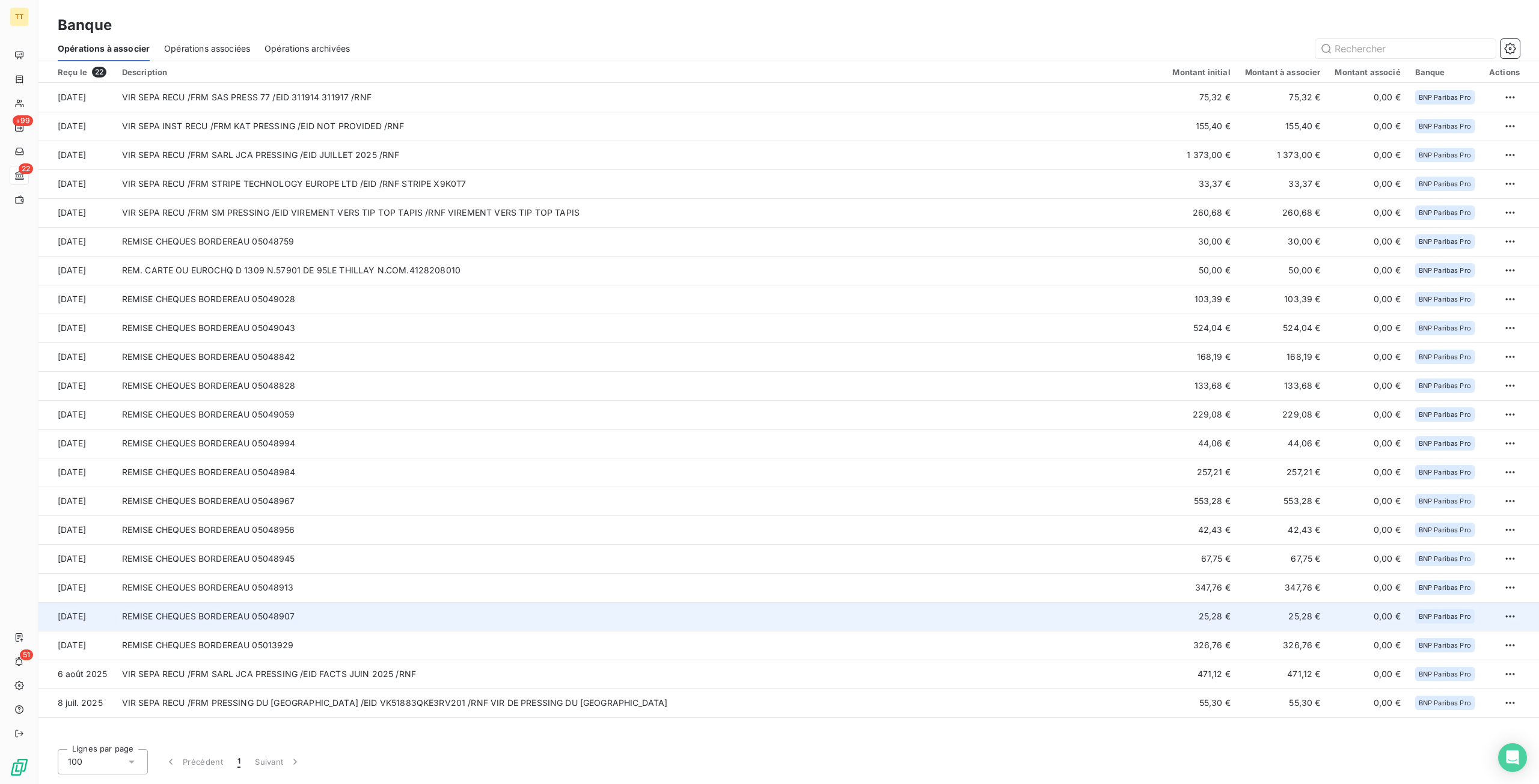
click at [429, 611] on td "REMISE CHEQUES BORDEREAU 05048907" at bounding box center [640, 617] width 1050 height 29
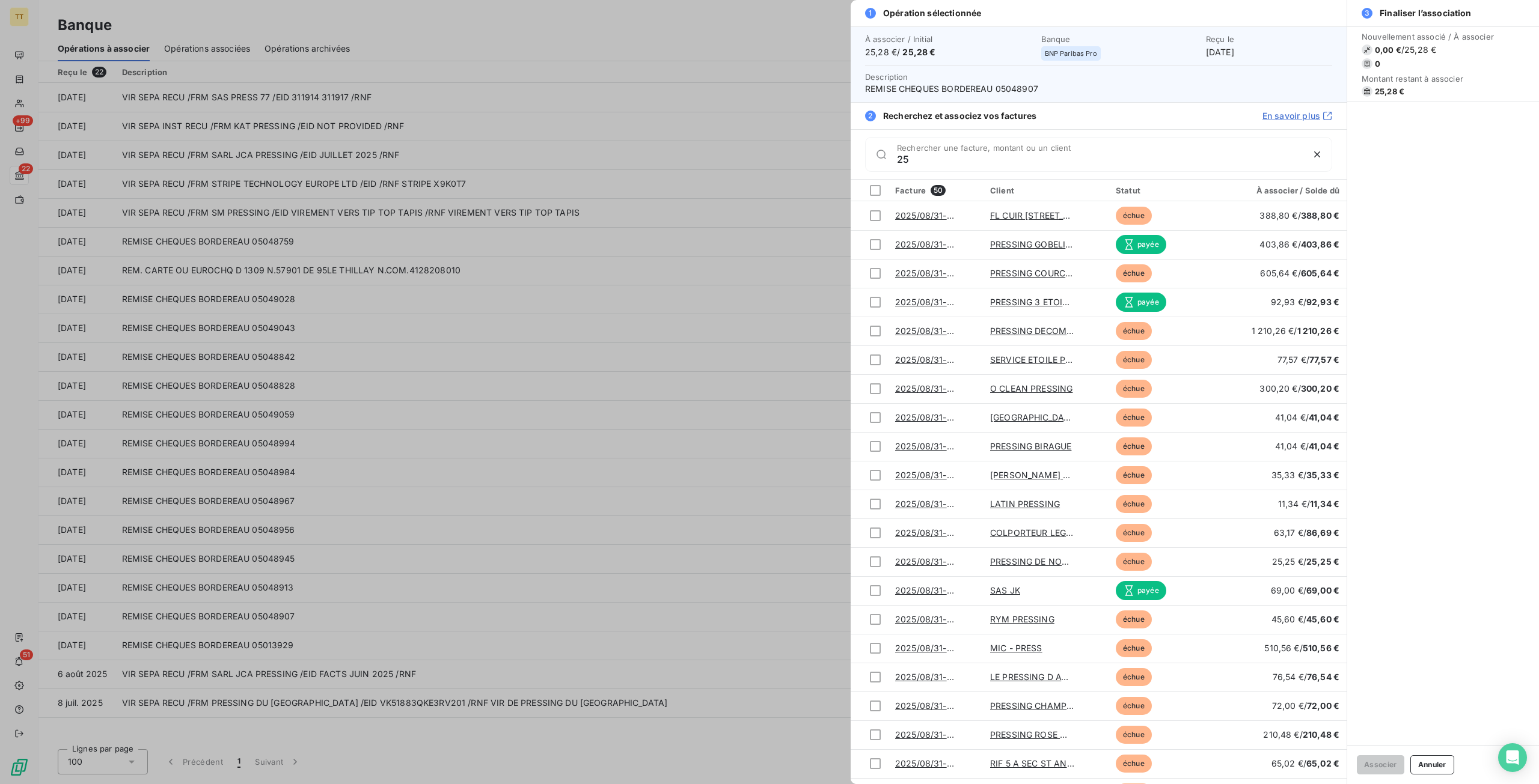
type input "2"
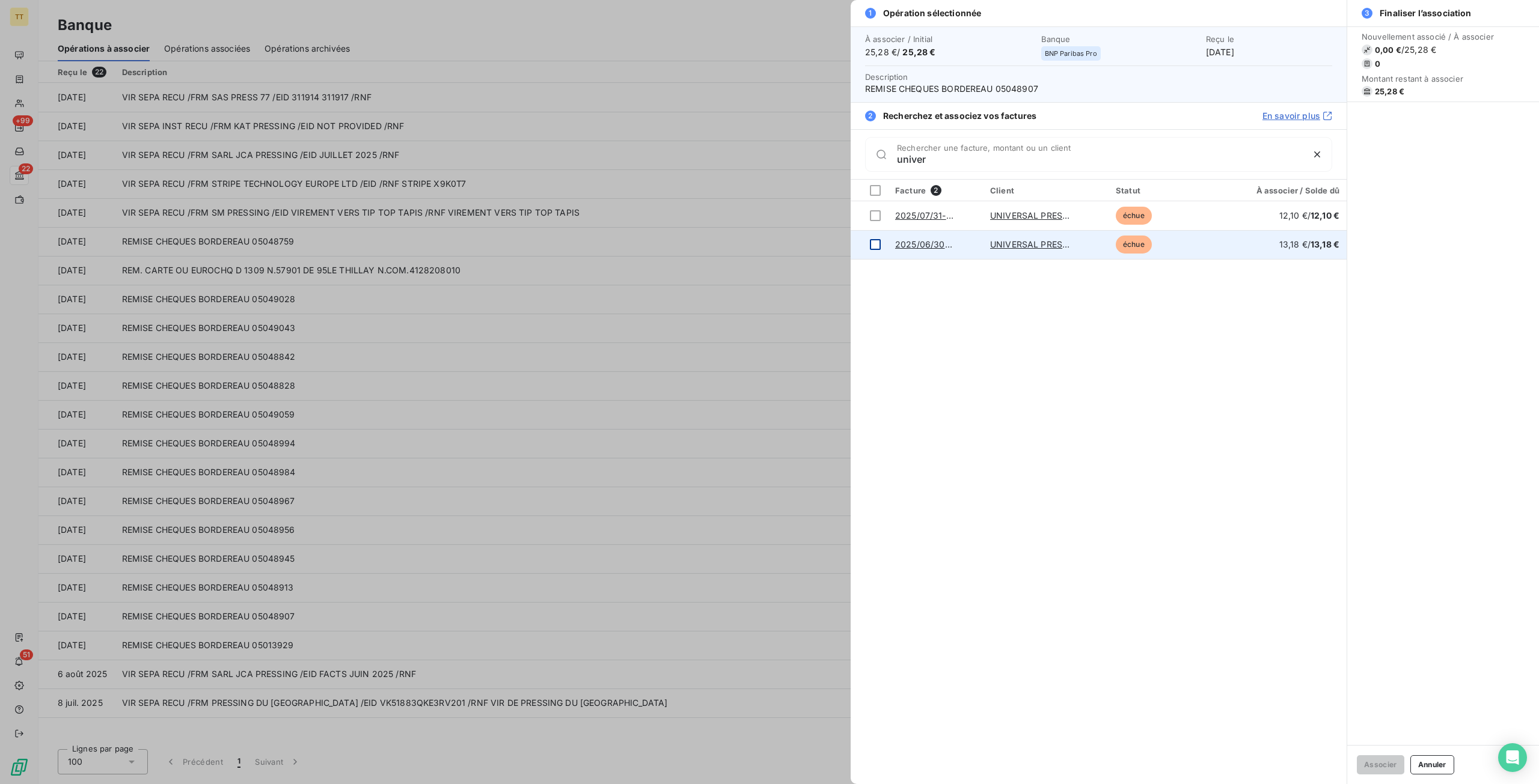
type input "univer"
click at [872, 247] on div at bounding box center [875, 244] width 11 height 11
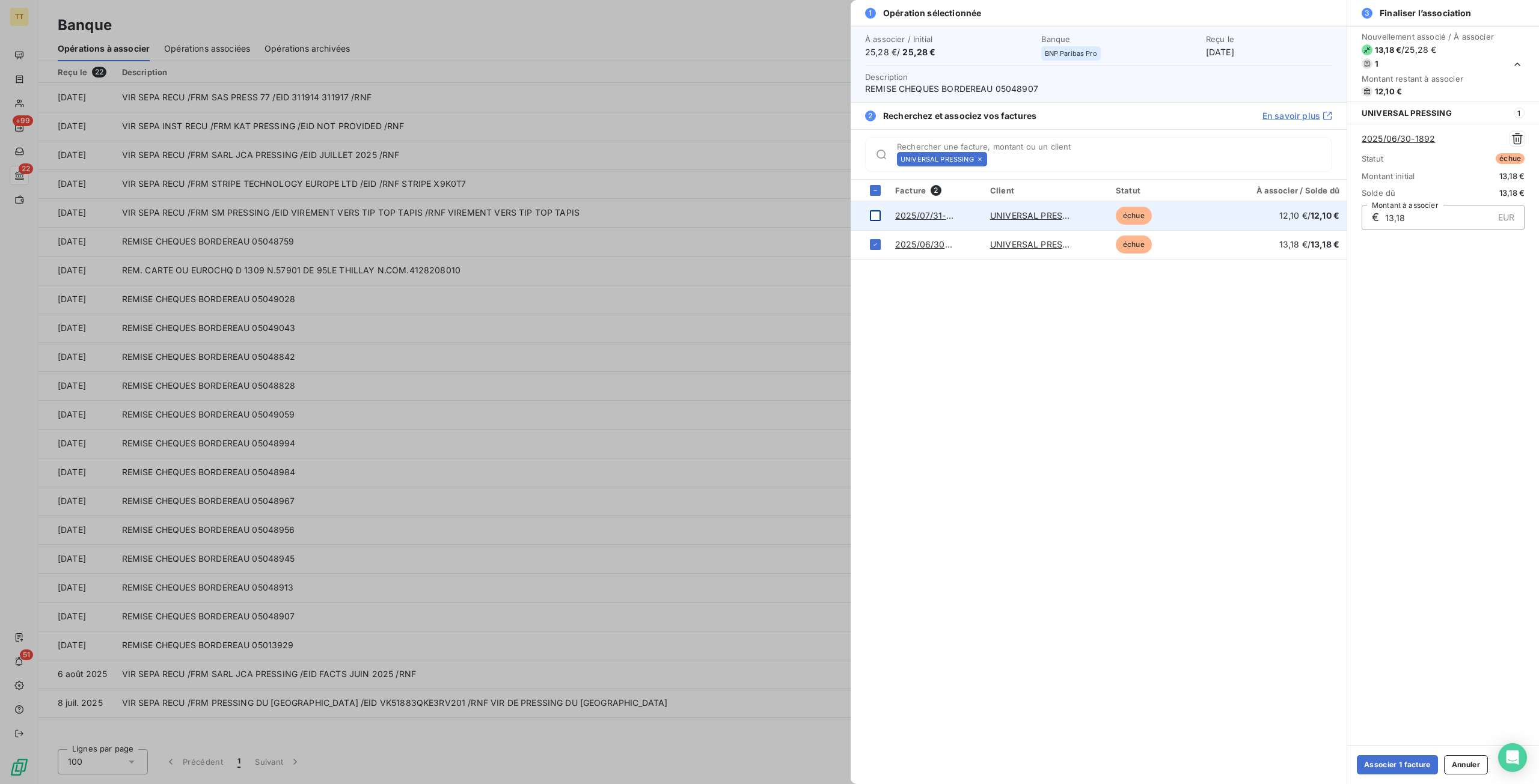
click at [876, 214] on div at bounding box center [875, 215] width 11 height 11
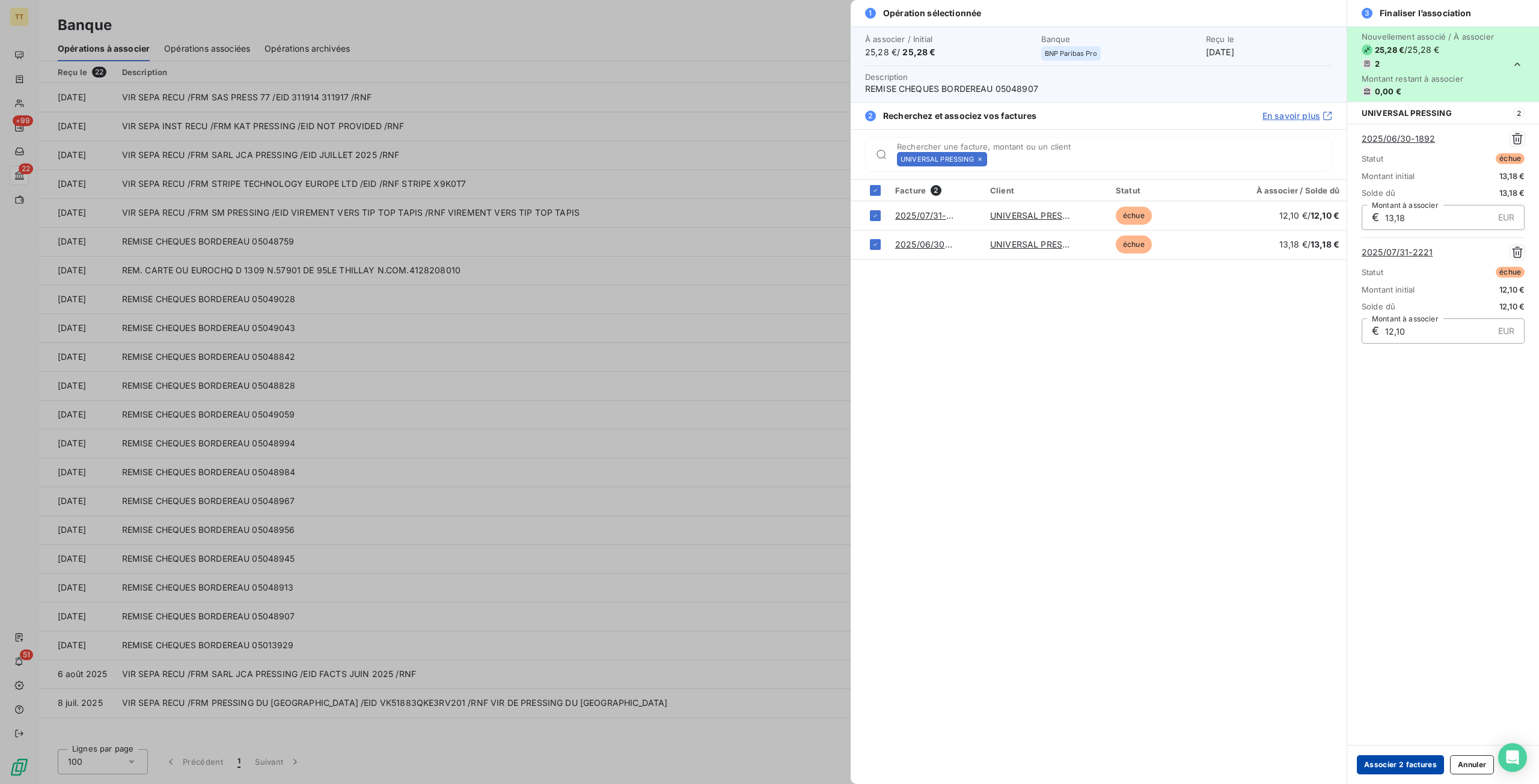
click at [1388, 763] on button "Associer 2 factures" at bounding box center [1400, 765] width 87 height 19
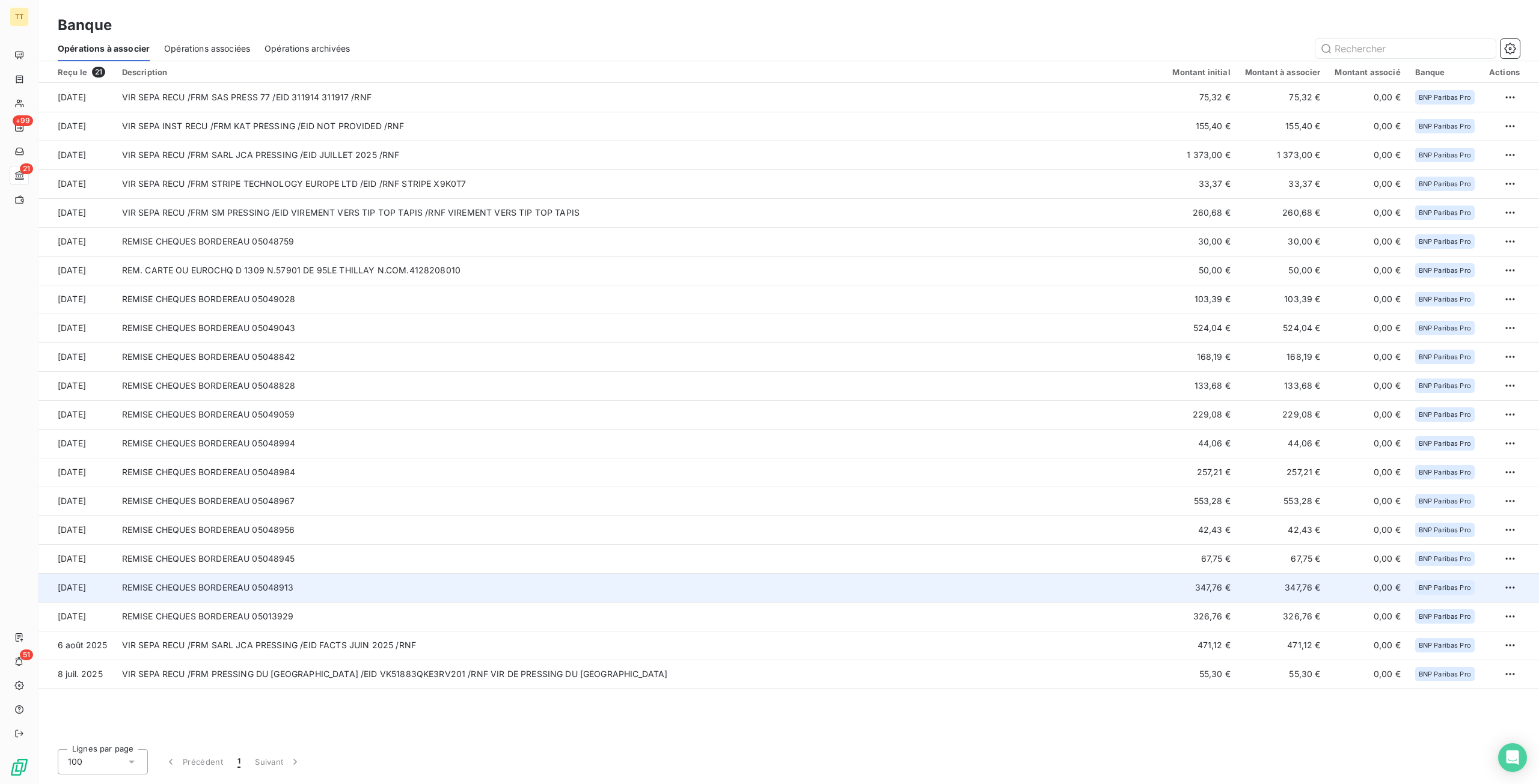
click at [785, 590] on td "REMISE CHEQUES BORDEREAU 05048913" at bounding box center [640, 588] width 1050 height 29
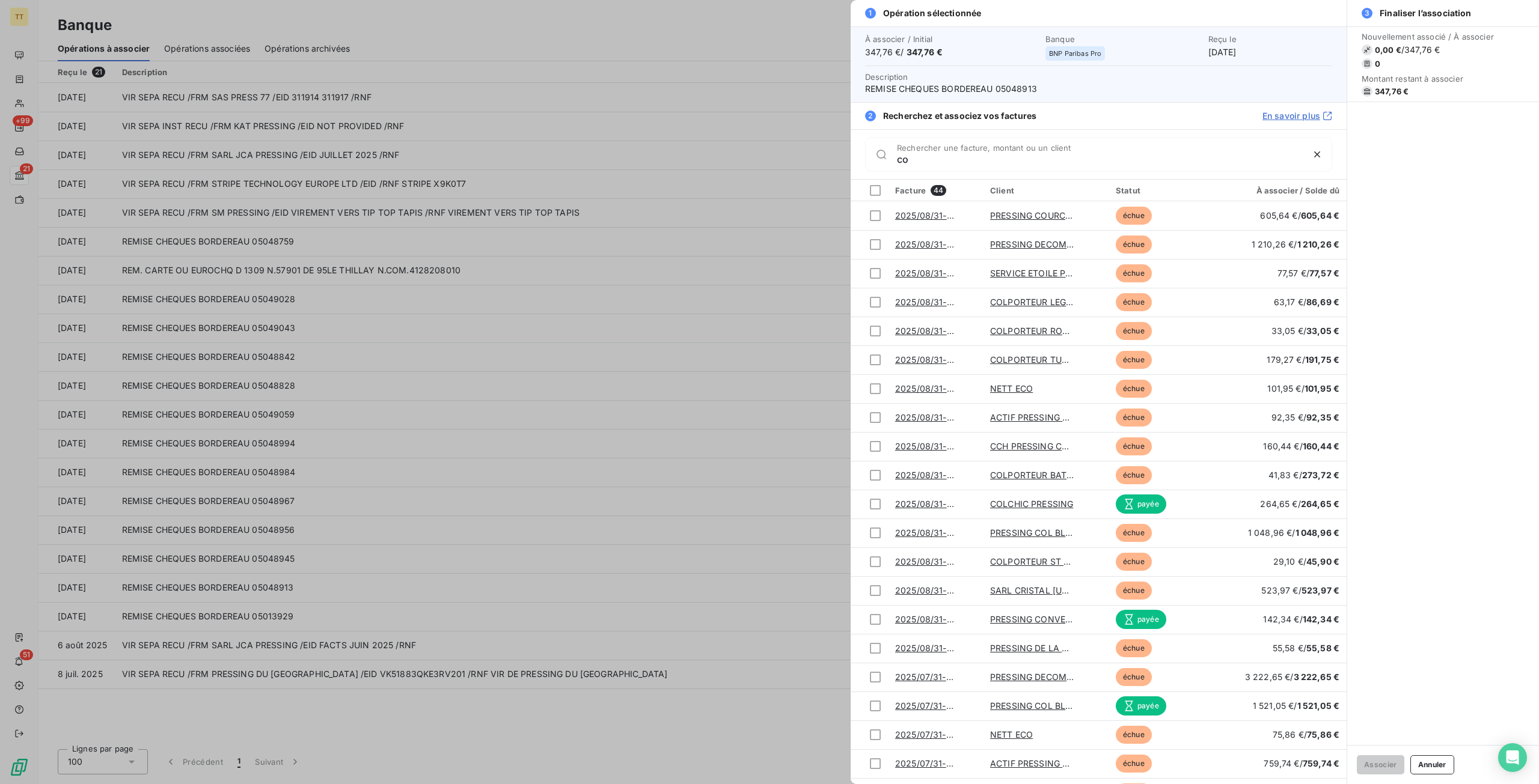
type input "c"
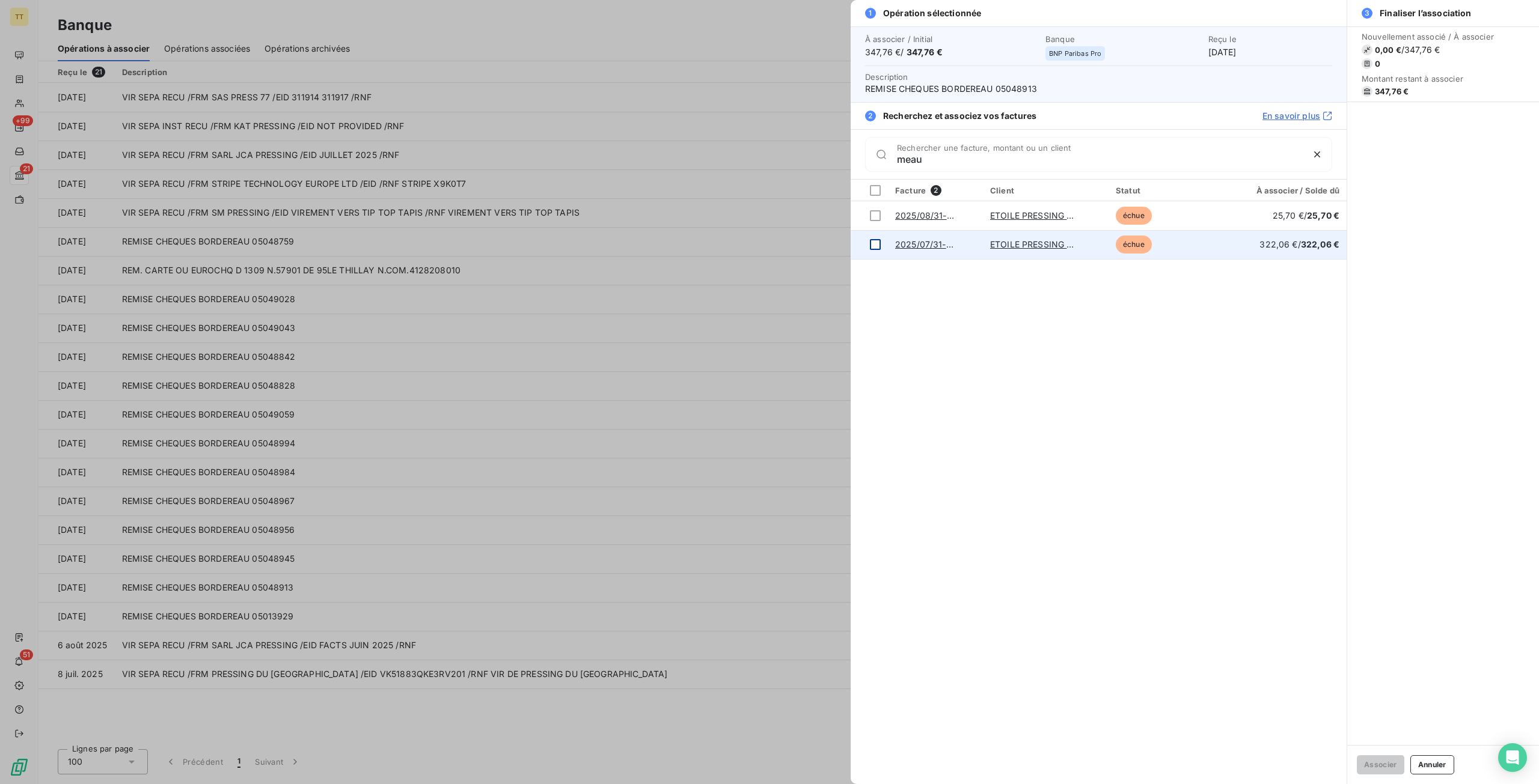
type input "meau"
click at [875, 239] on div at bounding box center [875, 244] width 11 height 11
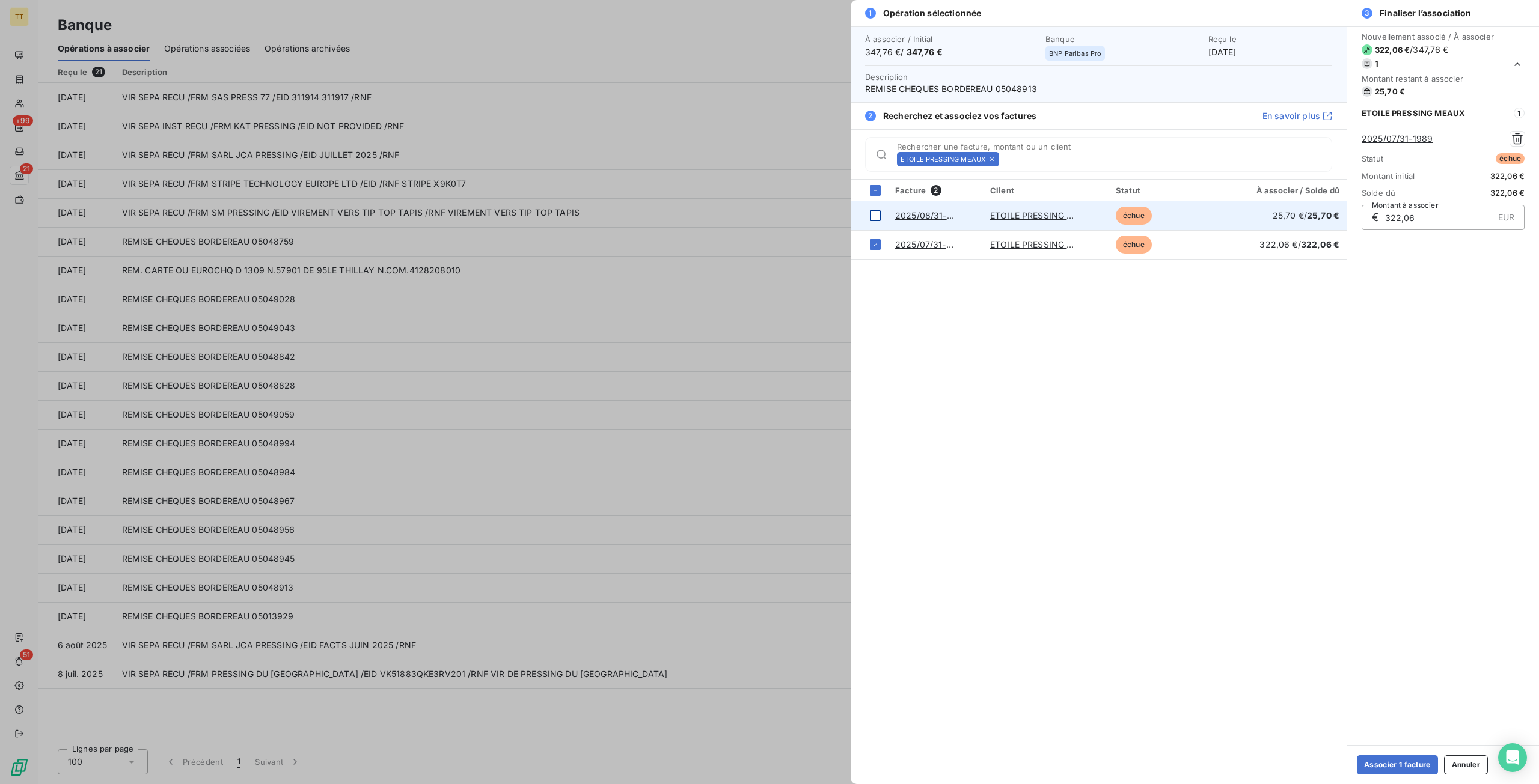
click at [874, 218] on div at bounding box center [875, 215] width 11 height 11
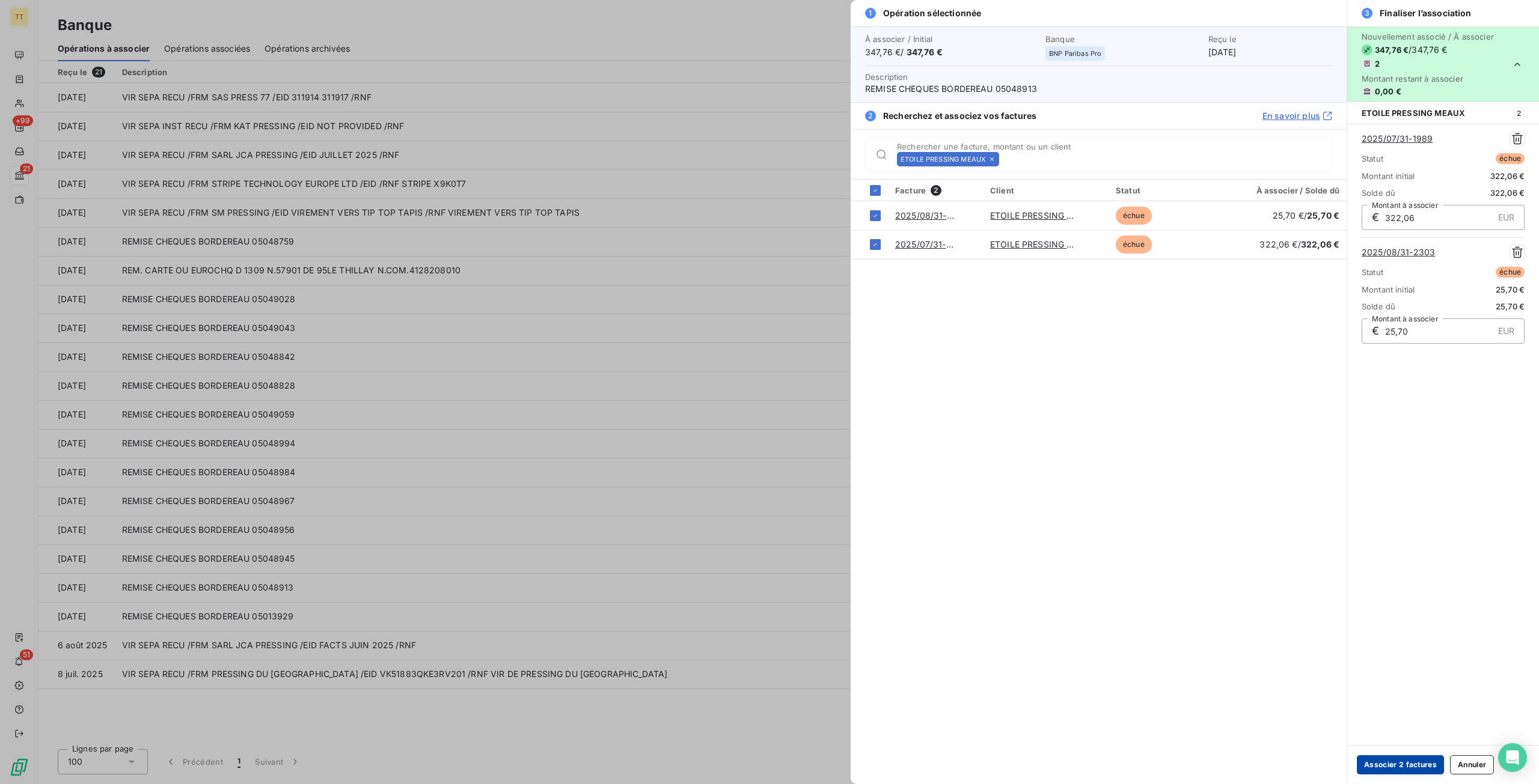
click at [1396, 763] on button "Associer 2 factures" at bounding box center [1400, 765] width 87 height 19
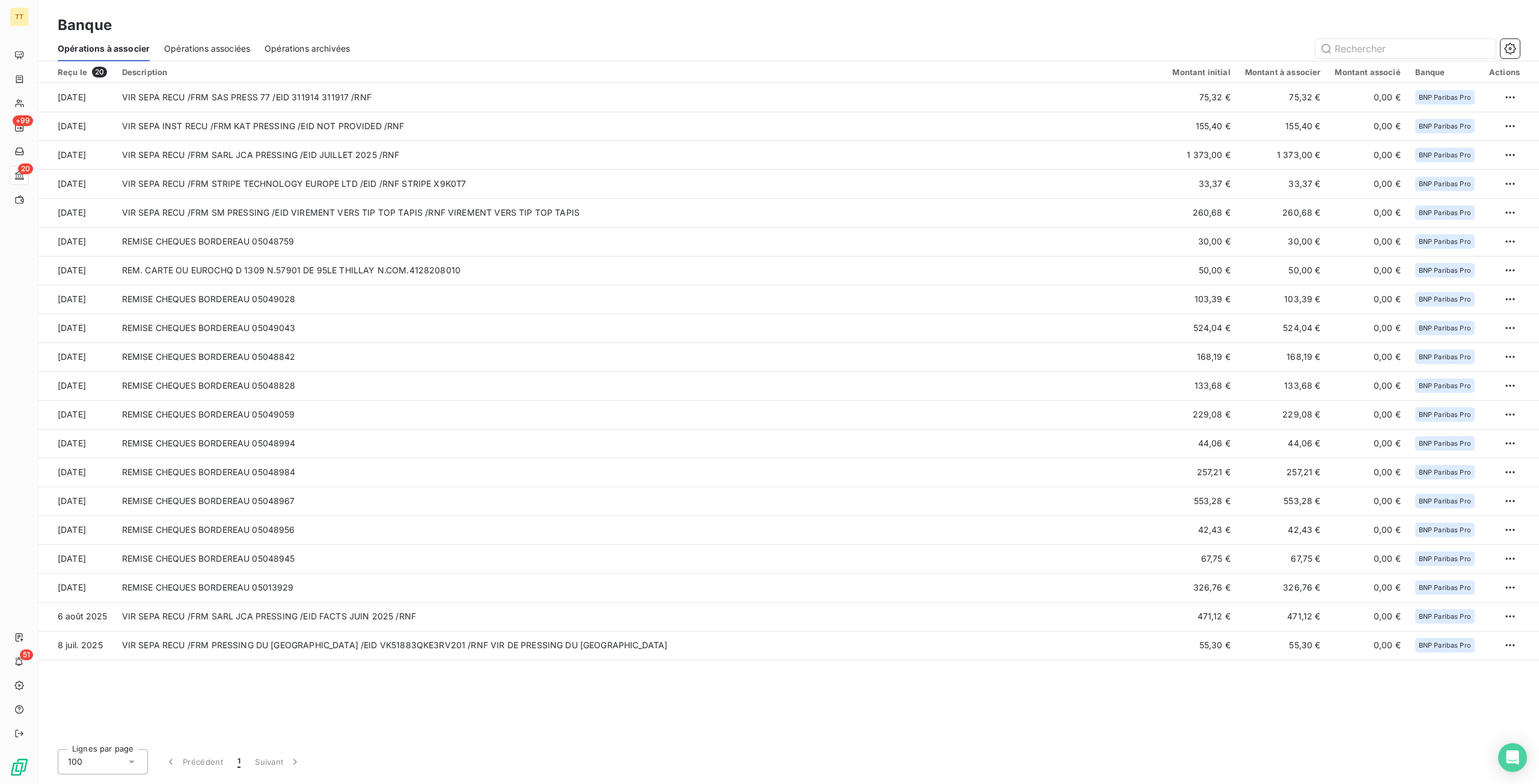
click at [201, 43] on span "Opérations associées" at bounding box center [207, 48] width 86 height 12
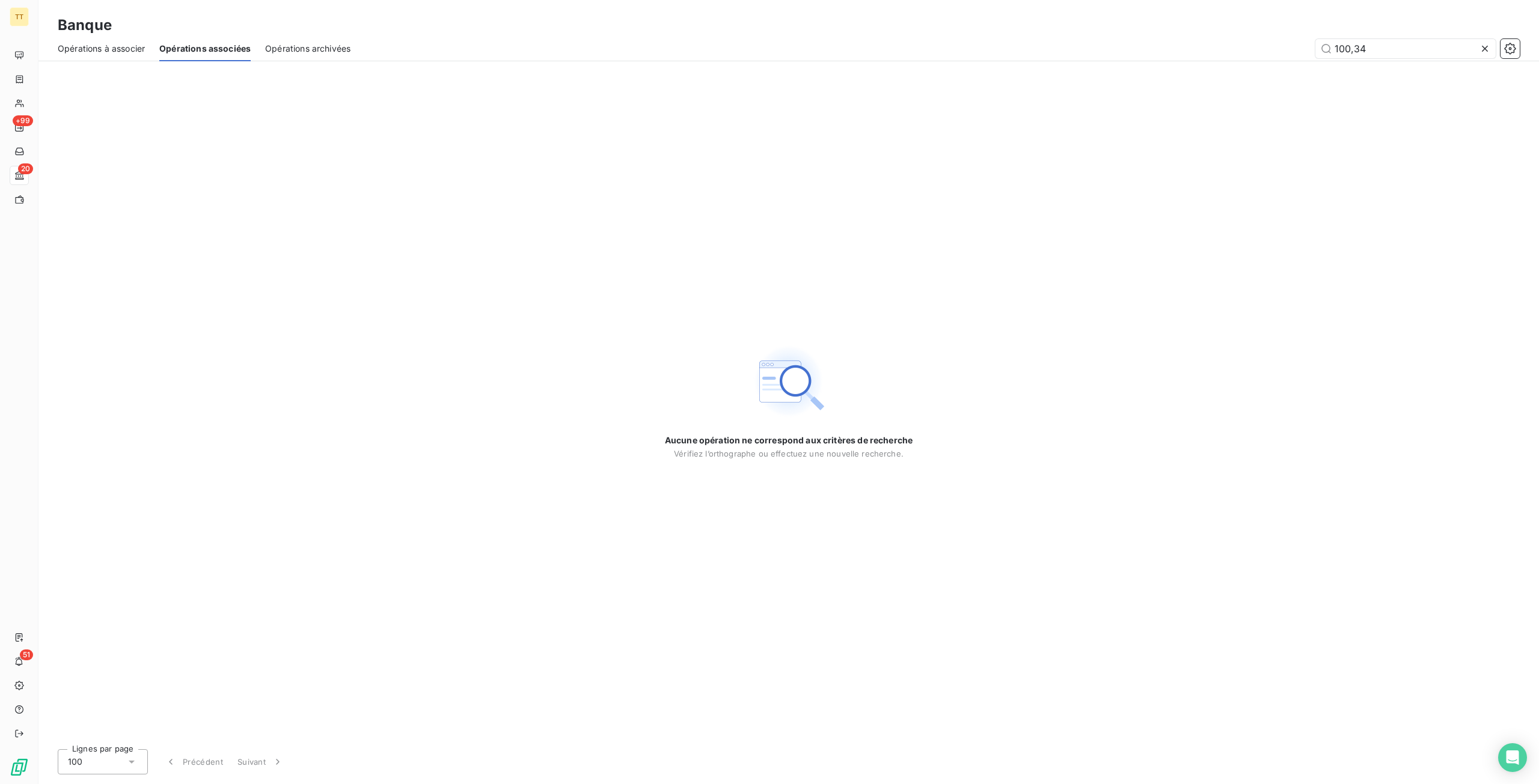
type input "100,34"
drag, startPoint x: 1491, startPoint y: 46, endPoint x: 1485, endPoint y: 48, distance: 6.3
click at [1491, 46] on div at bounding box center [1487, 49] width 17 height 19
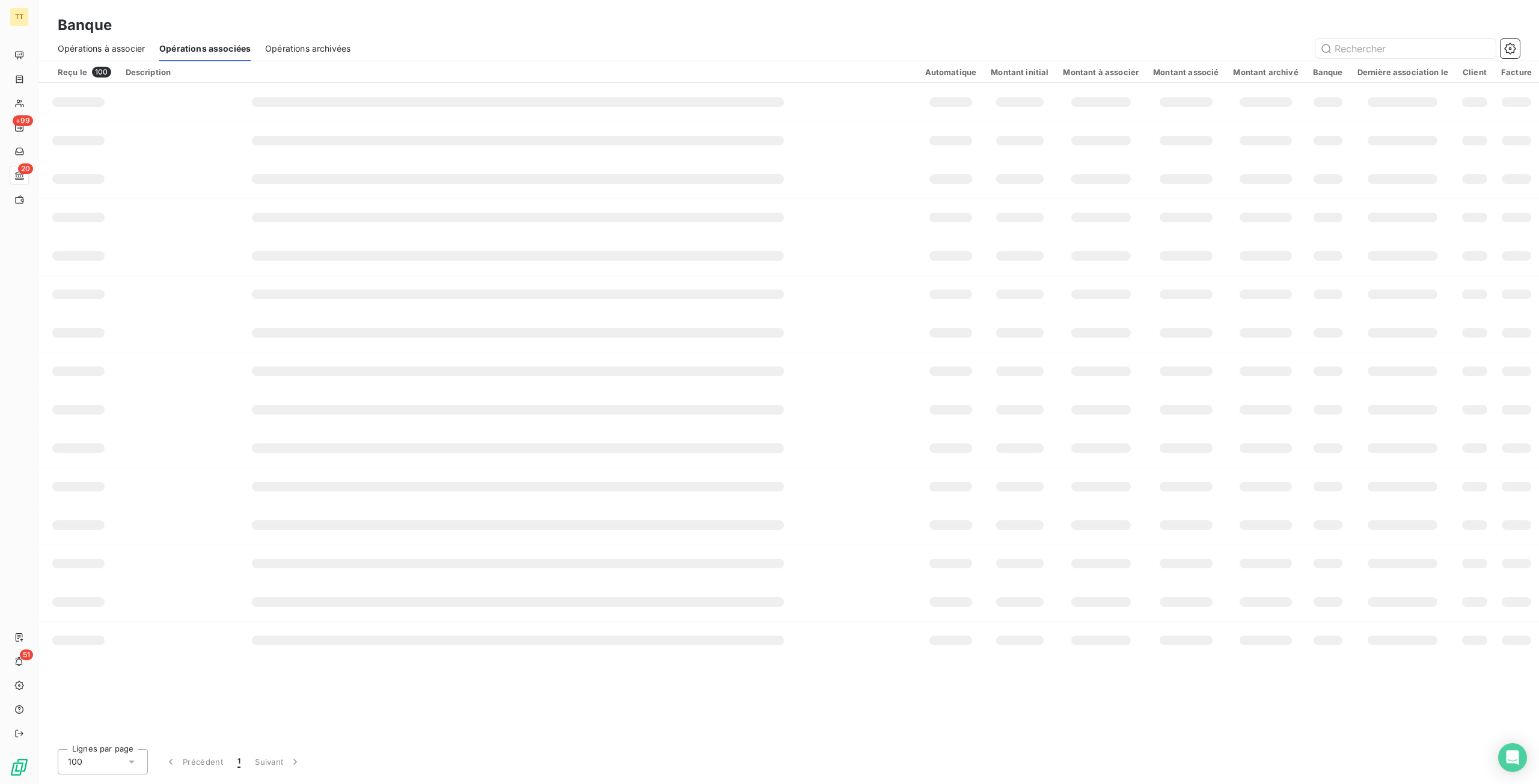
click at [284, 50] on span "Opérations archivées" at bounding box center [307, 48] width 85 height 12
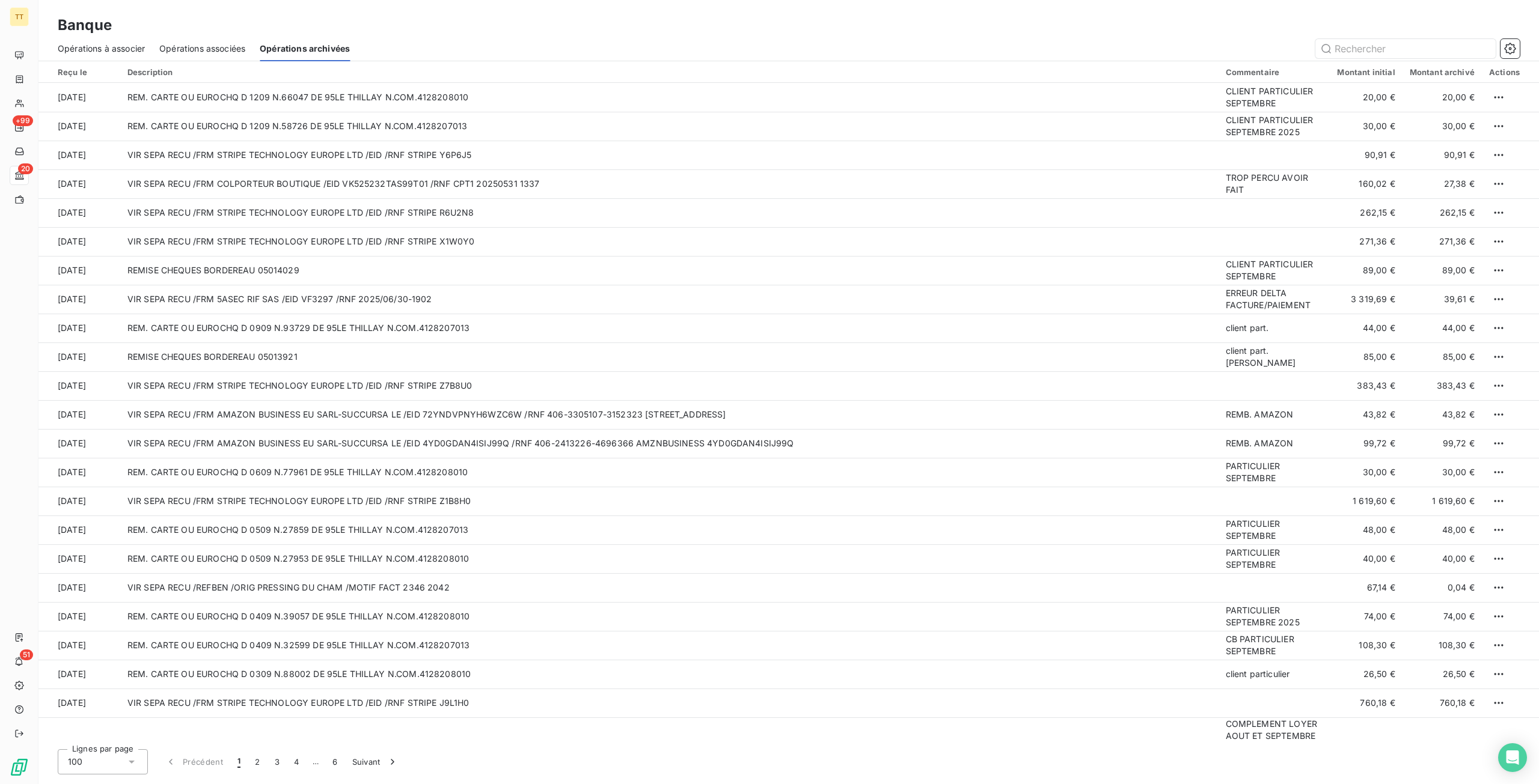
click at [235, 53] on span "Opérations associées" at bounding box center [202, 48] width 86 height 12
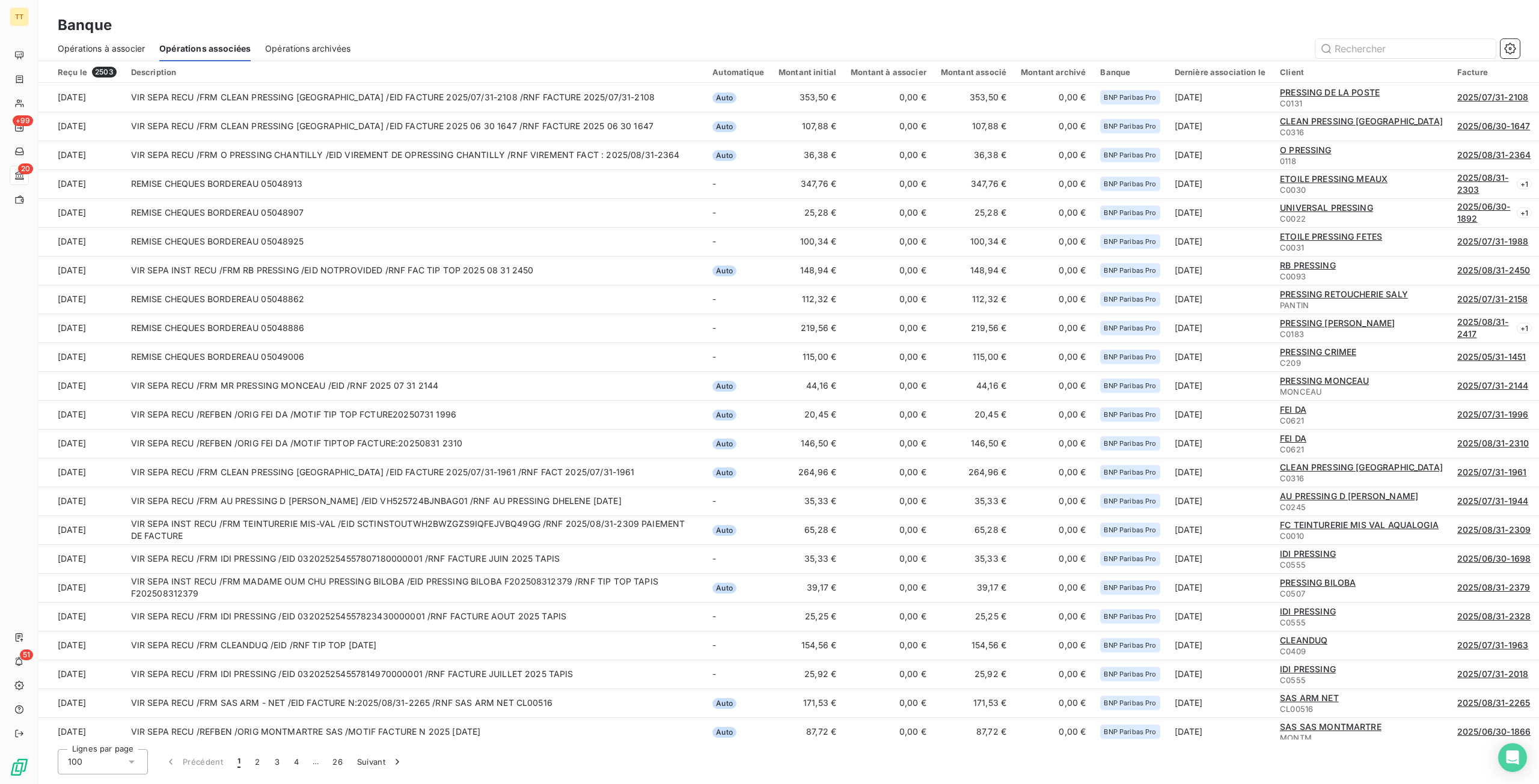
click at [121, 48] on span "Opérations à associer" at bounding box center [101, 48] width 87 height 12
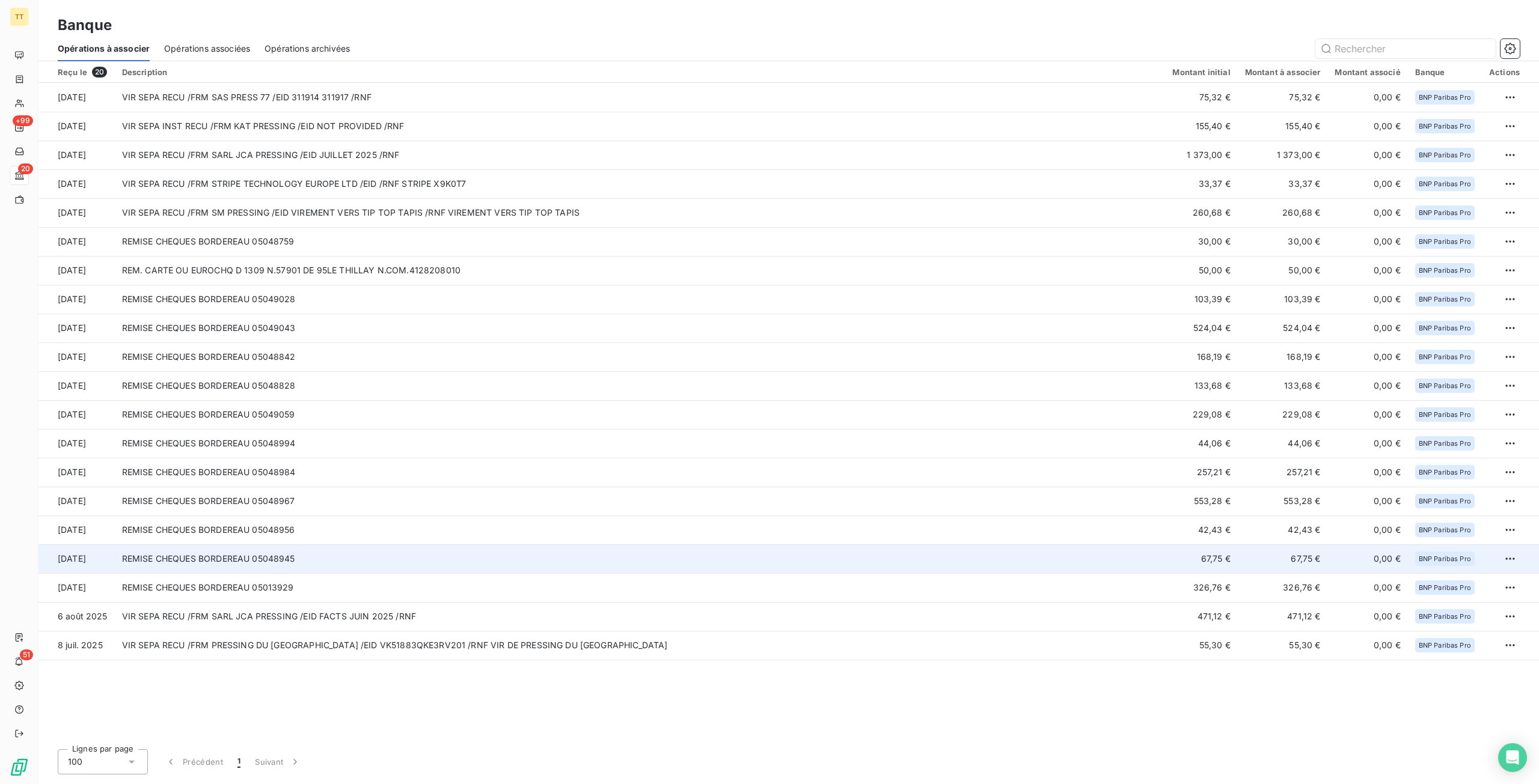
click at [582, 559] on td "REMISE CHEQUES BORDEREAU 05048945" at bounding box center [640, 559] width 1050 height 29
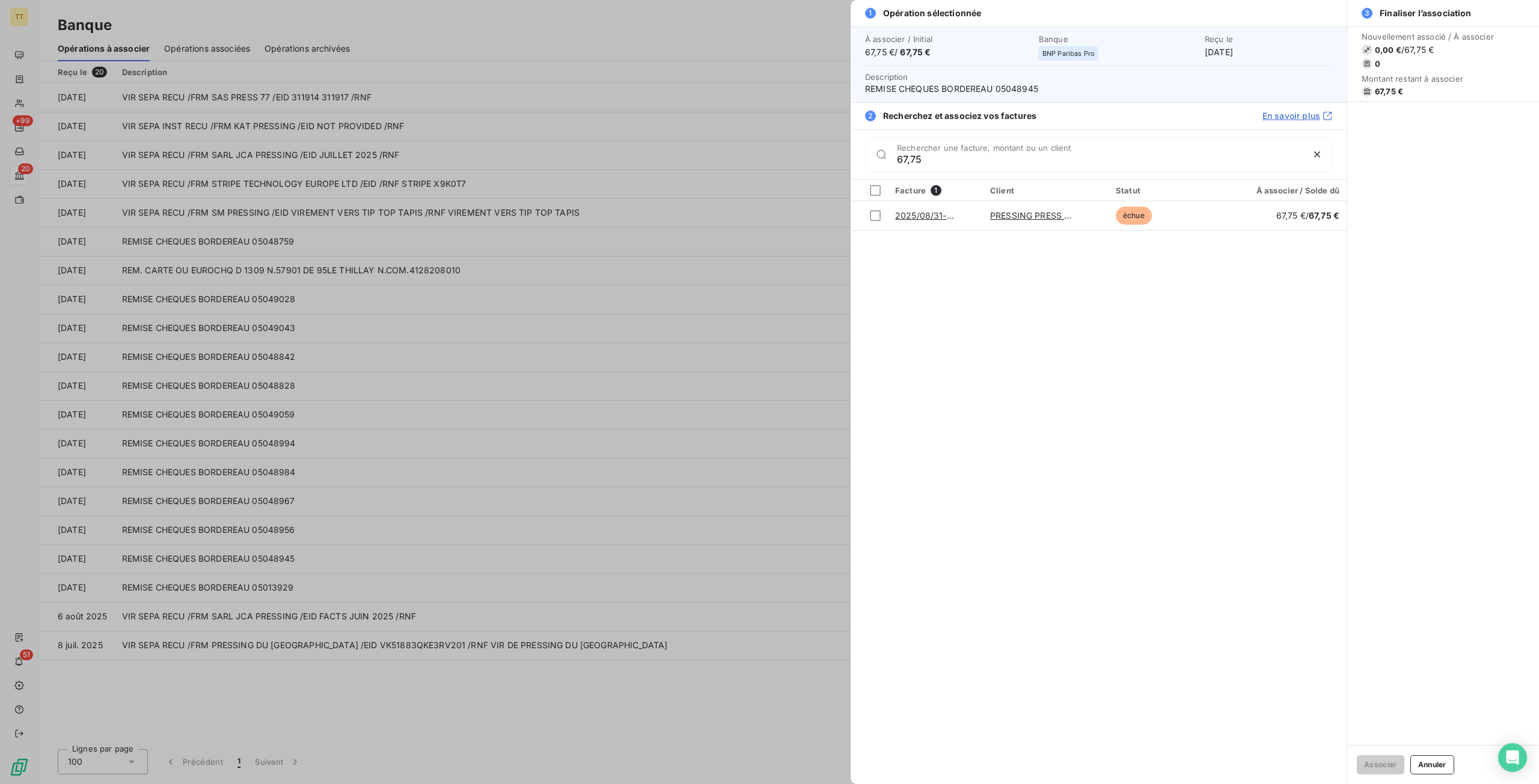
type input "67,75"
click at [874, 210] on div at bounding box center [875, 215] width 11 height 11
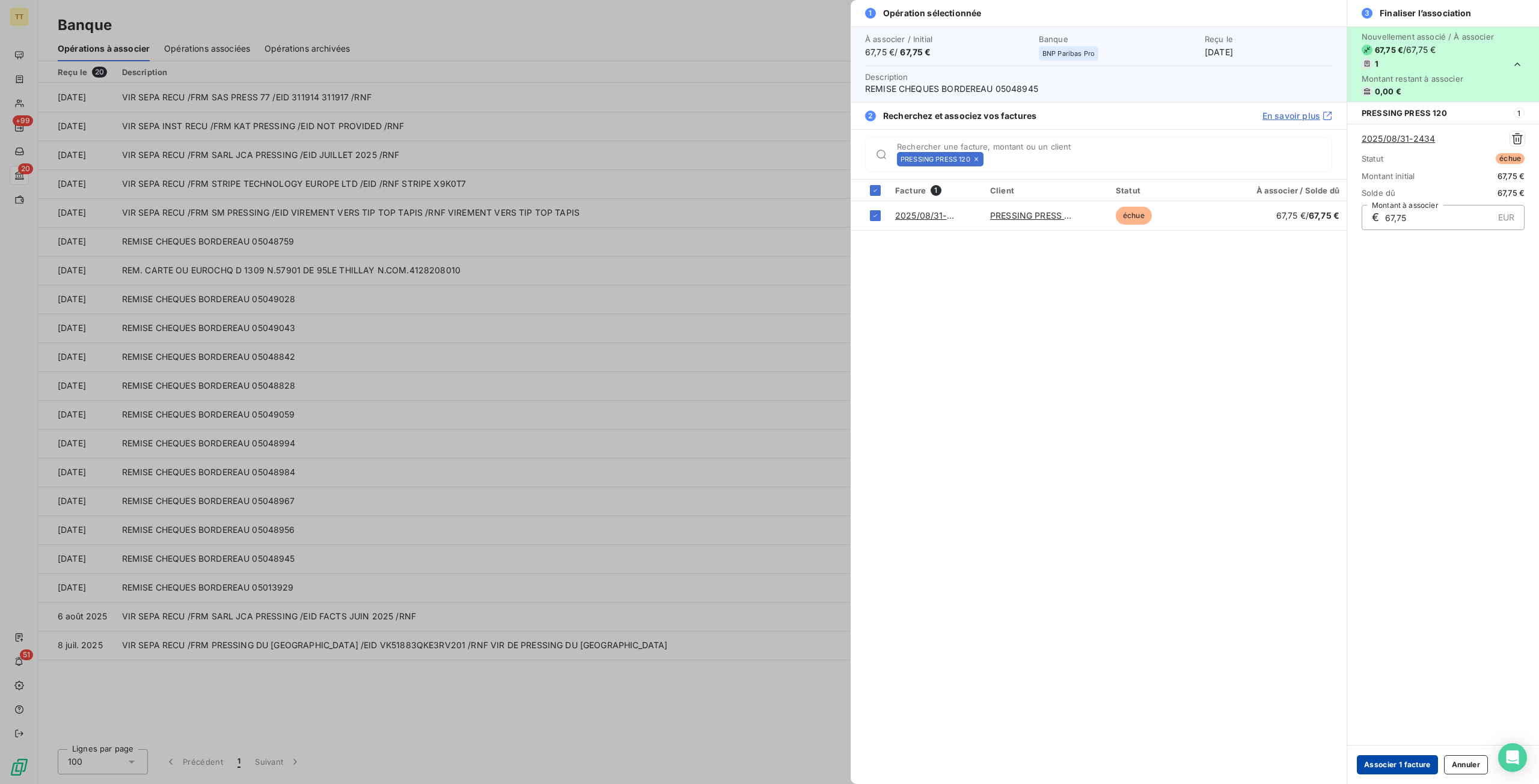
click at [1409, 774] on button "Associer 1 facture" at bounding box center [1397, 765] width 81 height 19
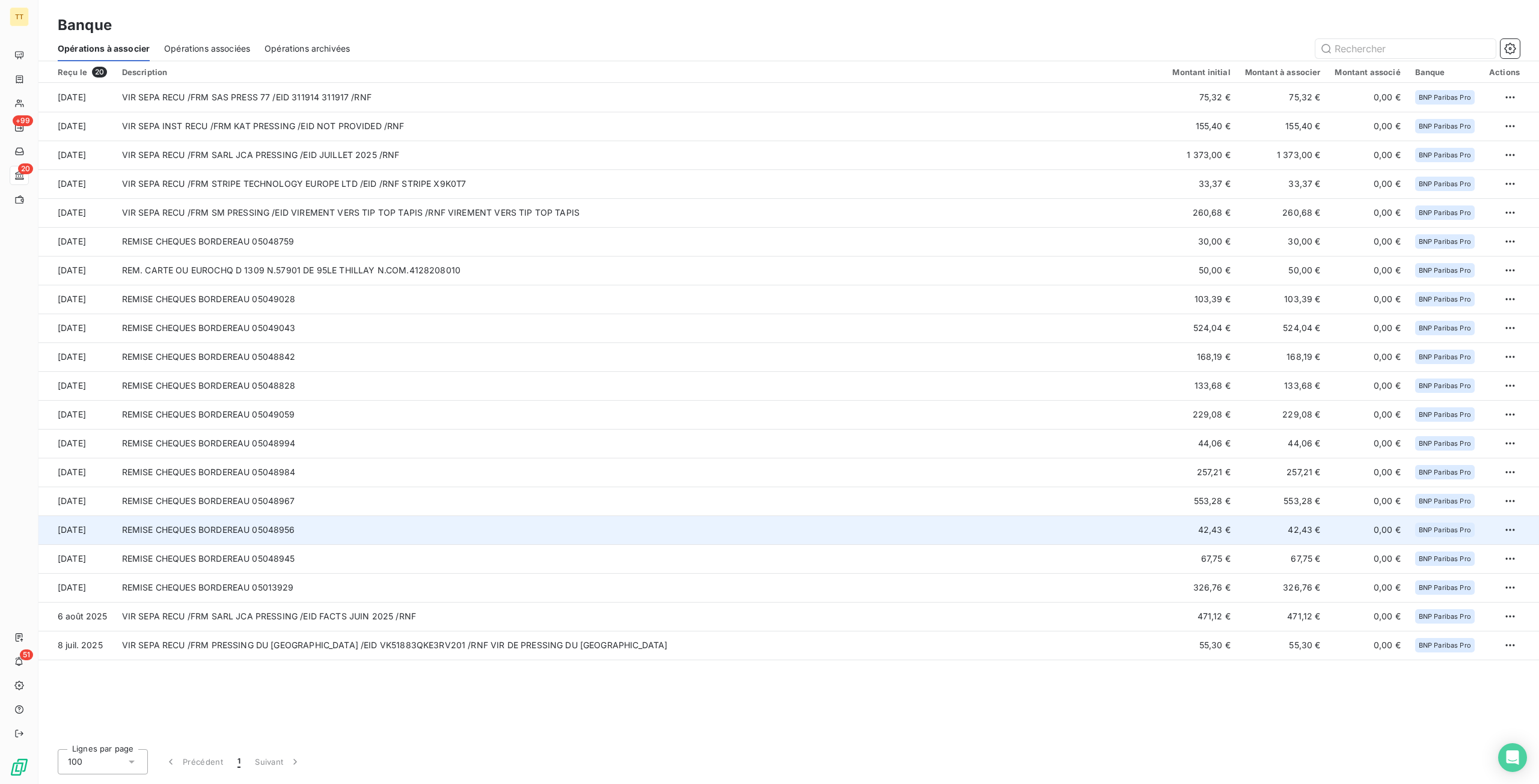
click at [1156, 525] on td "REMISE CHEQUES BORDEREAU 05048956" at bounding box center [640, 530] width 1050 height 29
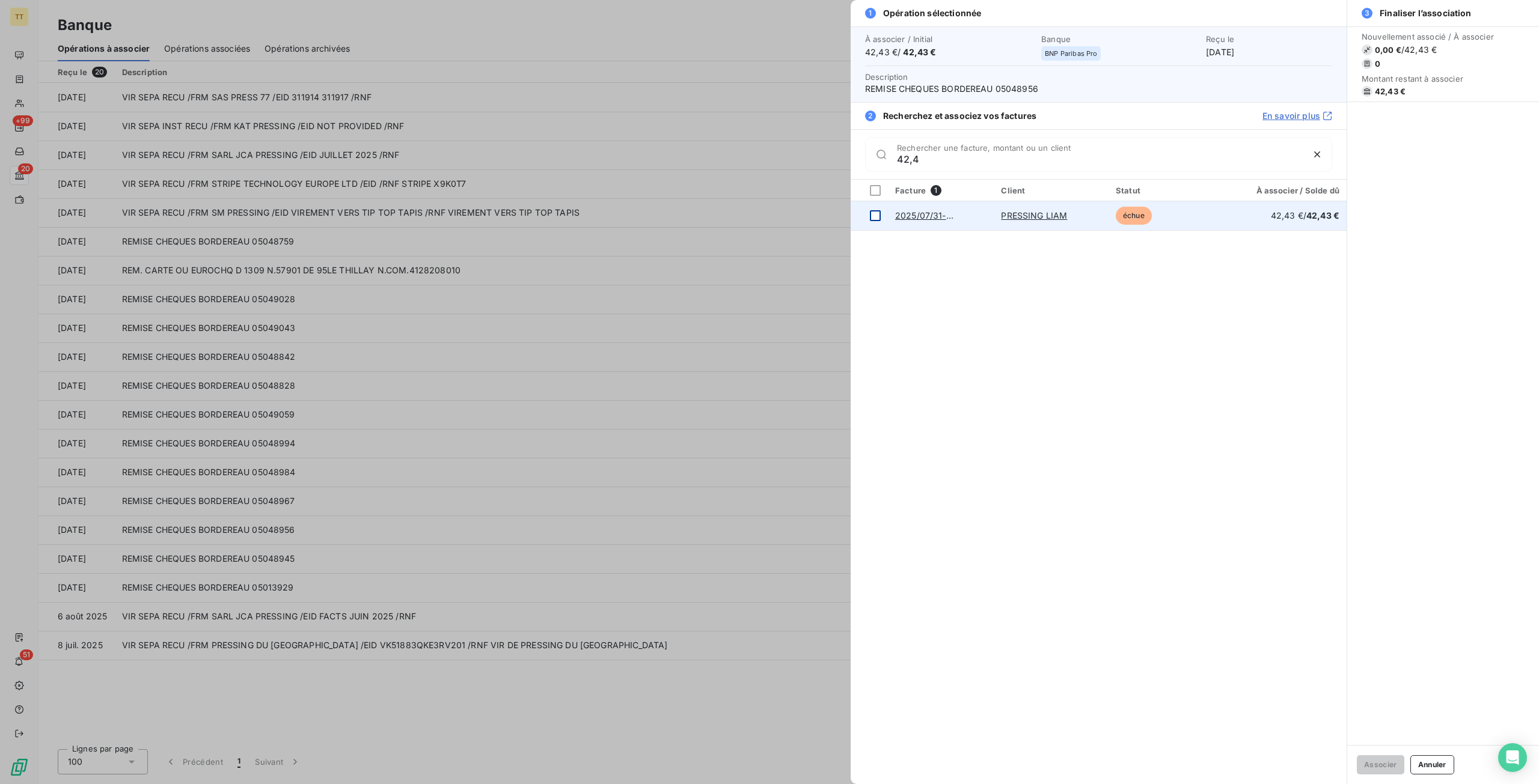
type input "42,4"
click at [875, 215] on div at bounding box center [875, 215] width 11 height 11
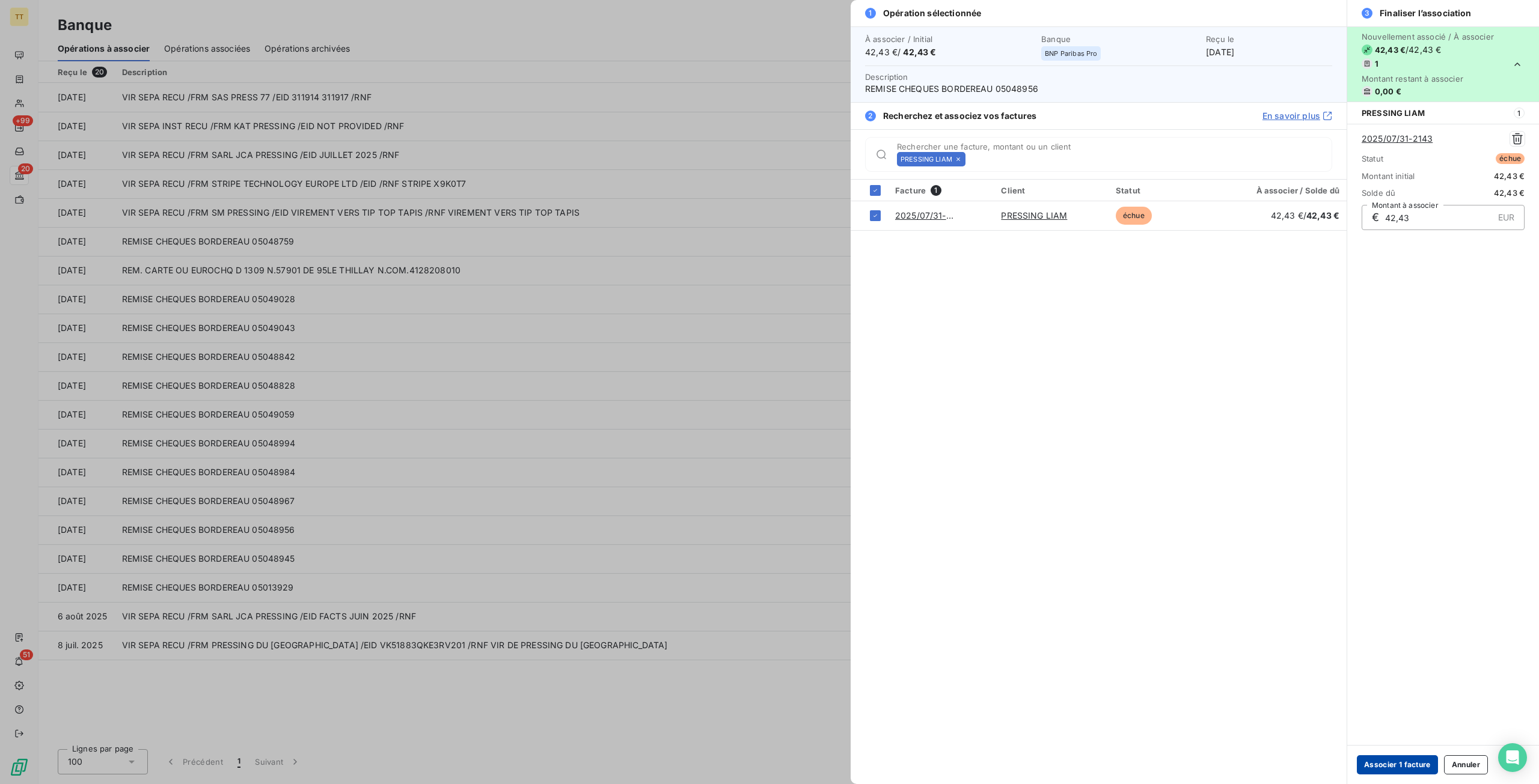
click at [1396, 763] on button "Associer 1 facture" at bounding box center [1397, 765] width 81 height 19
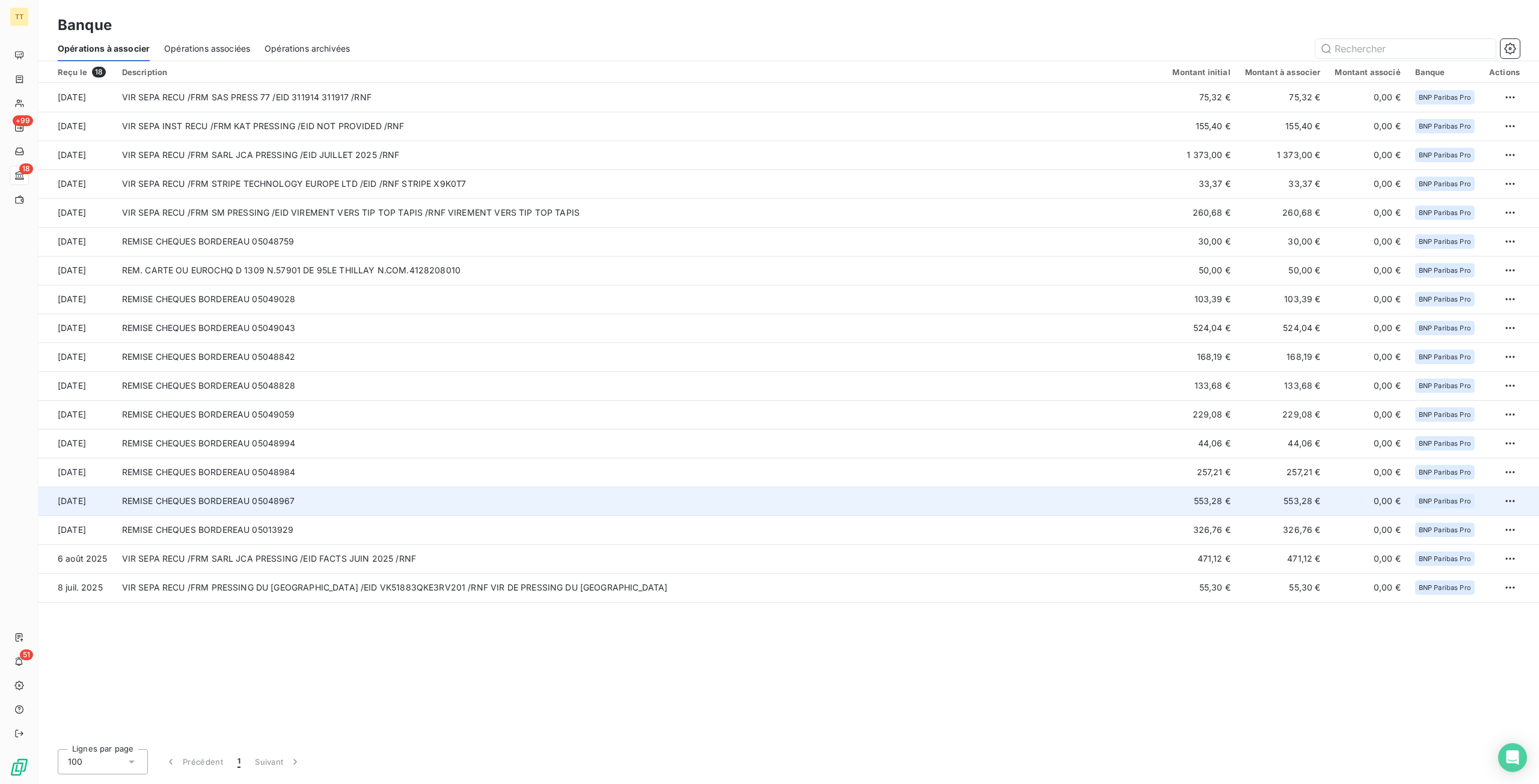
click at [783, 508] on td "REMISE CHEQUES BORDEREAU 05048967" at bounding box center [640, 501] width 1050 height 29
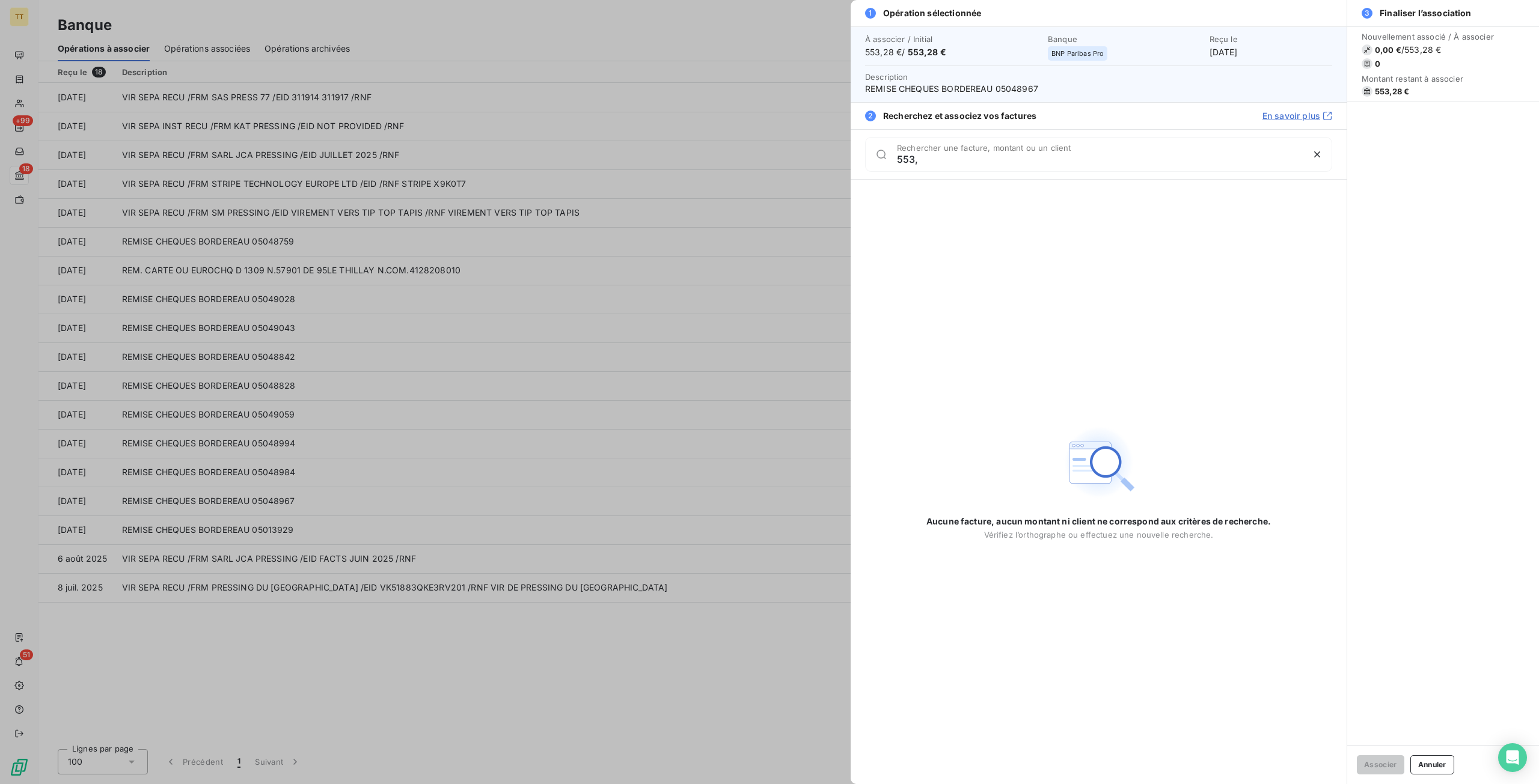
type input "553,"
drag, startPoint x: 742, startPoint y: 319, endPoint x: 643, endPoint y: 294, distance: 102.1
click at [743, 319] on div at bounding box center [770, 392] width 1539 height 784
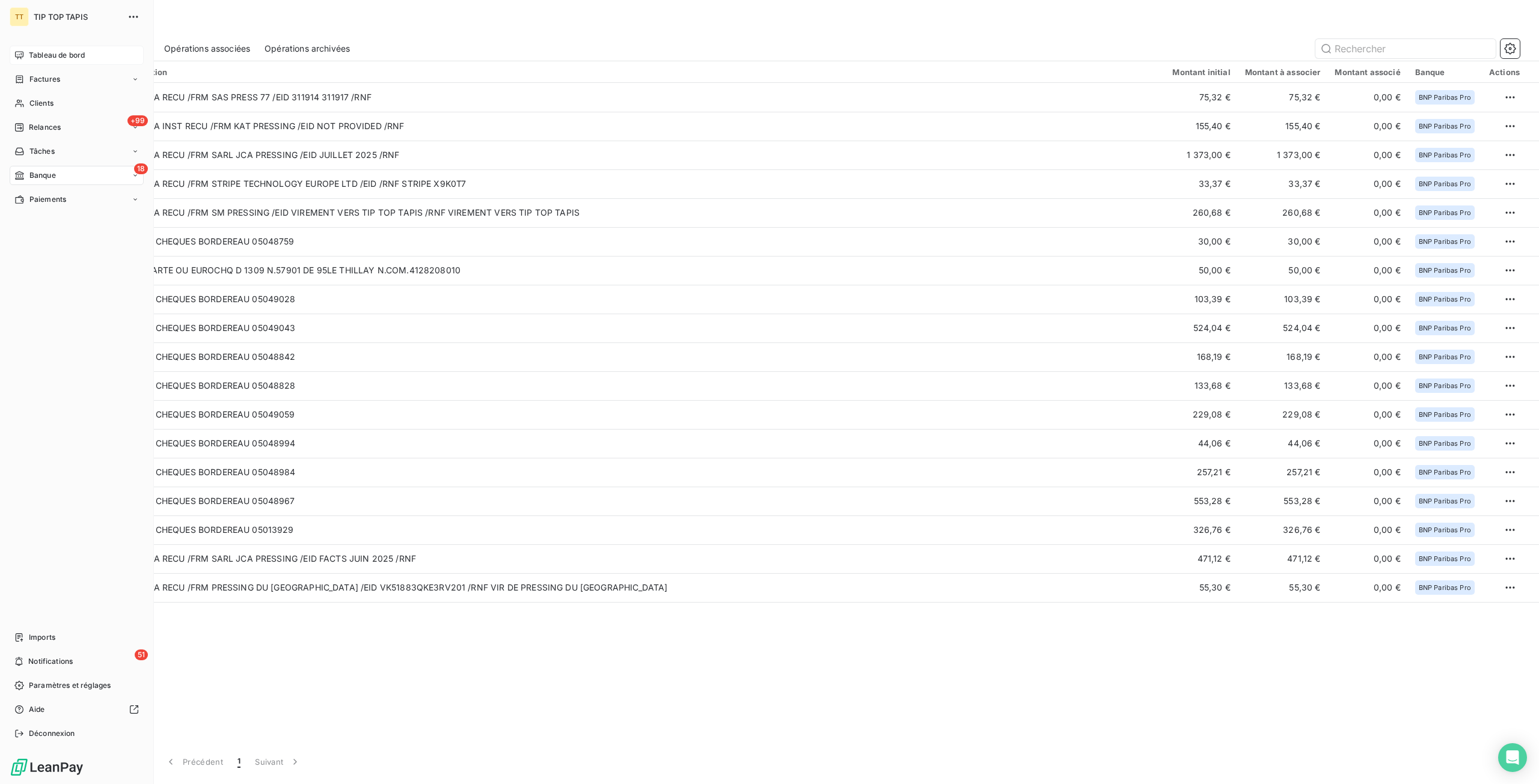
click at [60, 53] on span "Tableau de bord" at bounding box center [57, 55] width 56 height 11
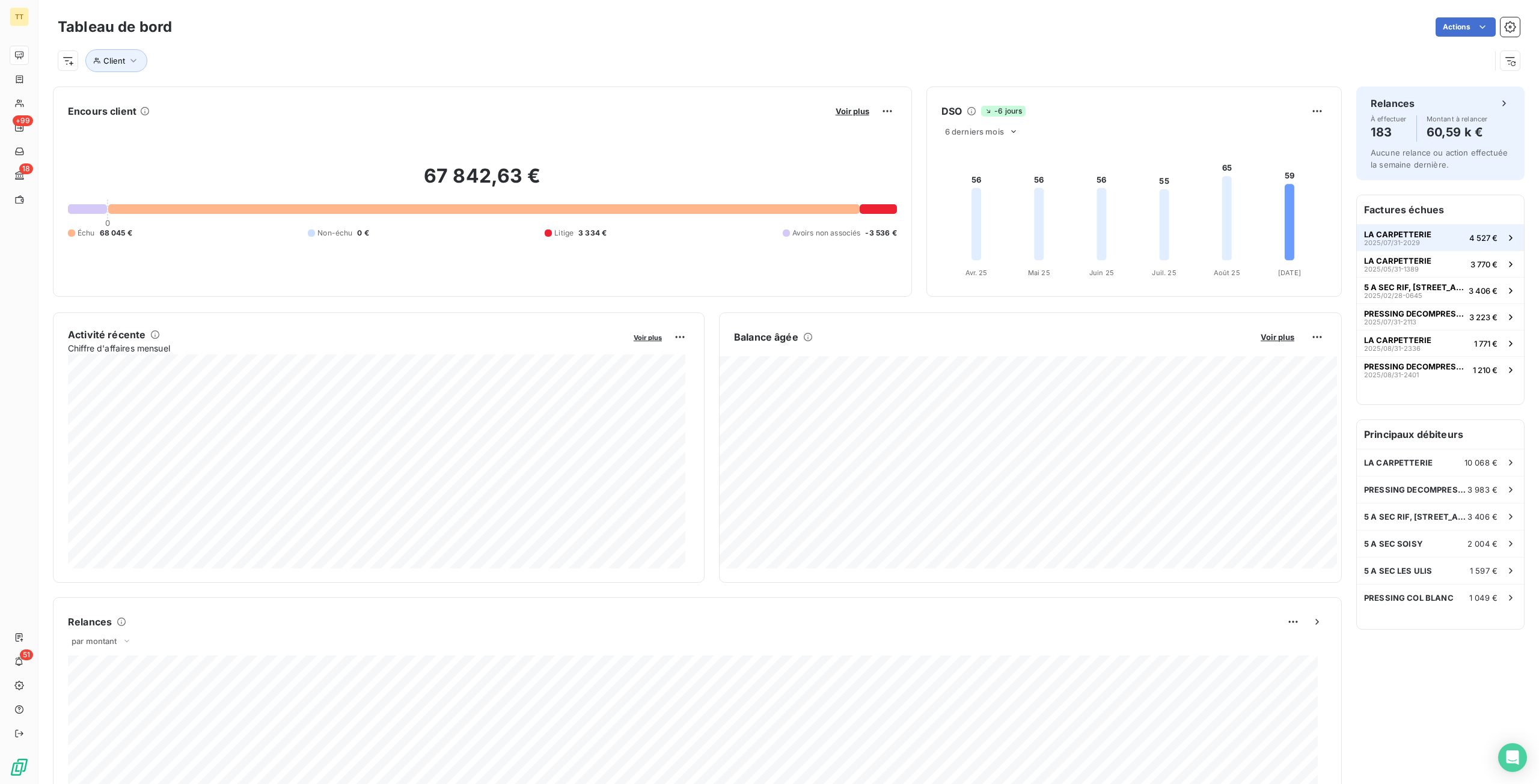
click at [1385, 229] on span "LA CARPETTERIE" at bounding box center [1397, 234] width 67 height 10
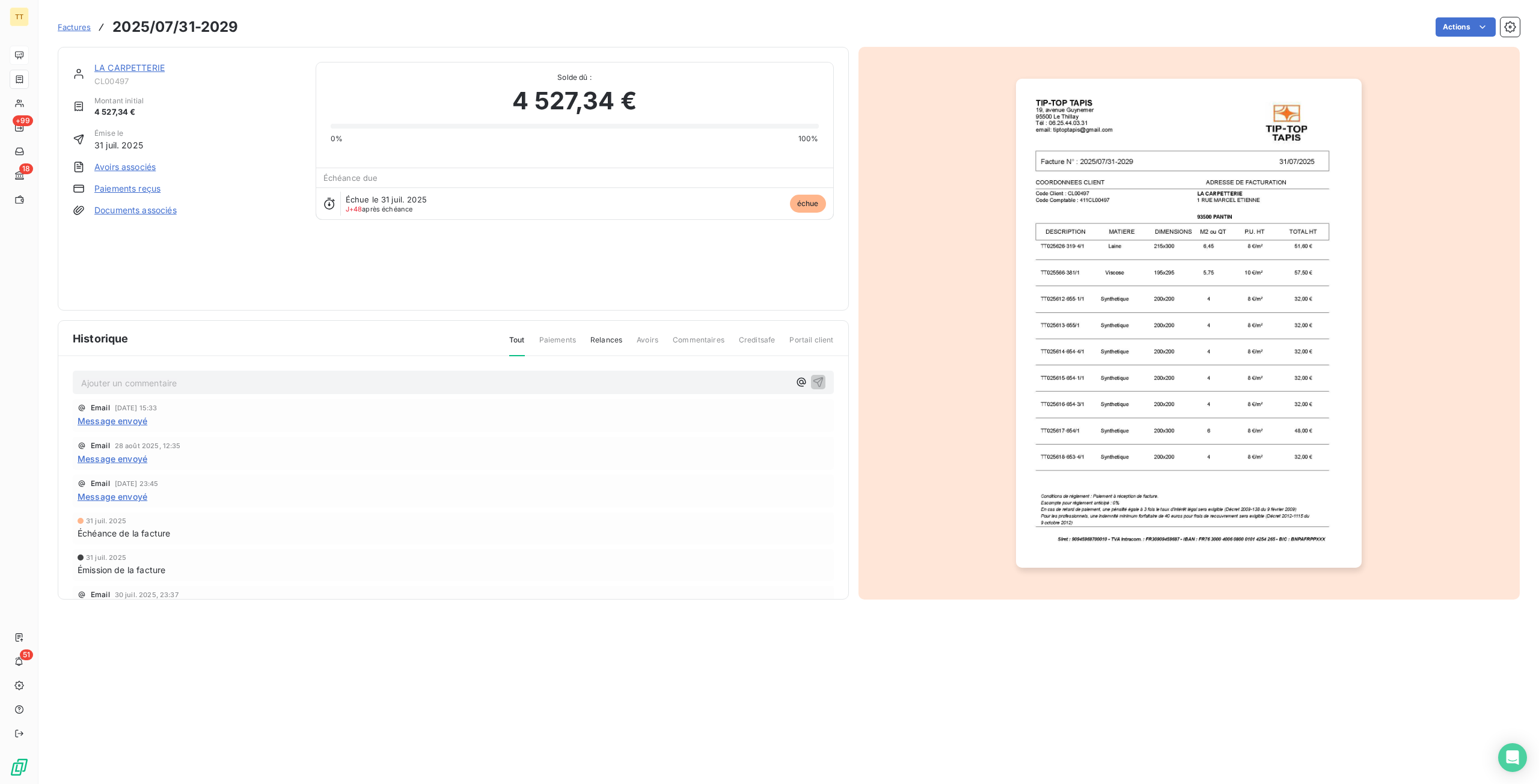
click at [128, 70] on link "LA CARPETTERIE" at bounding box center [129, 68] width 70 height 10
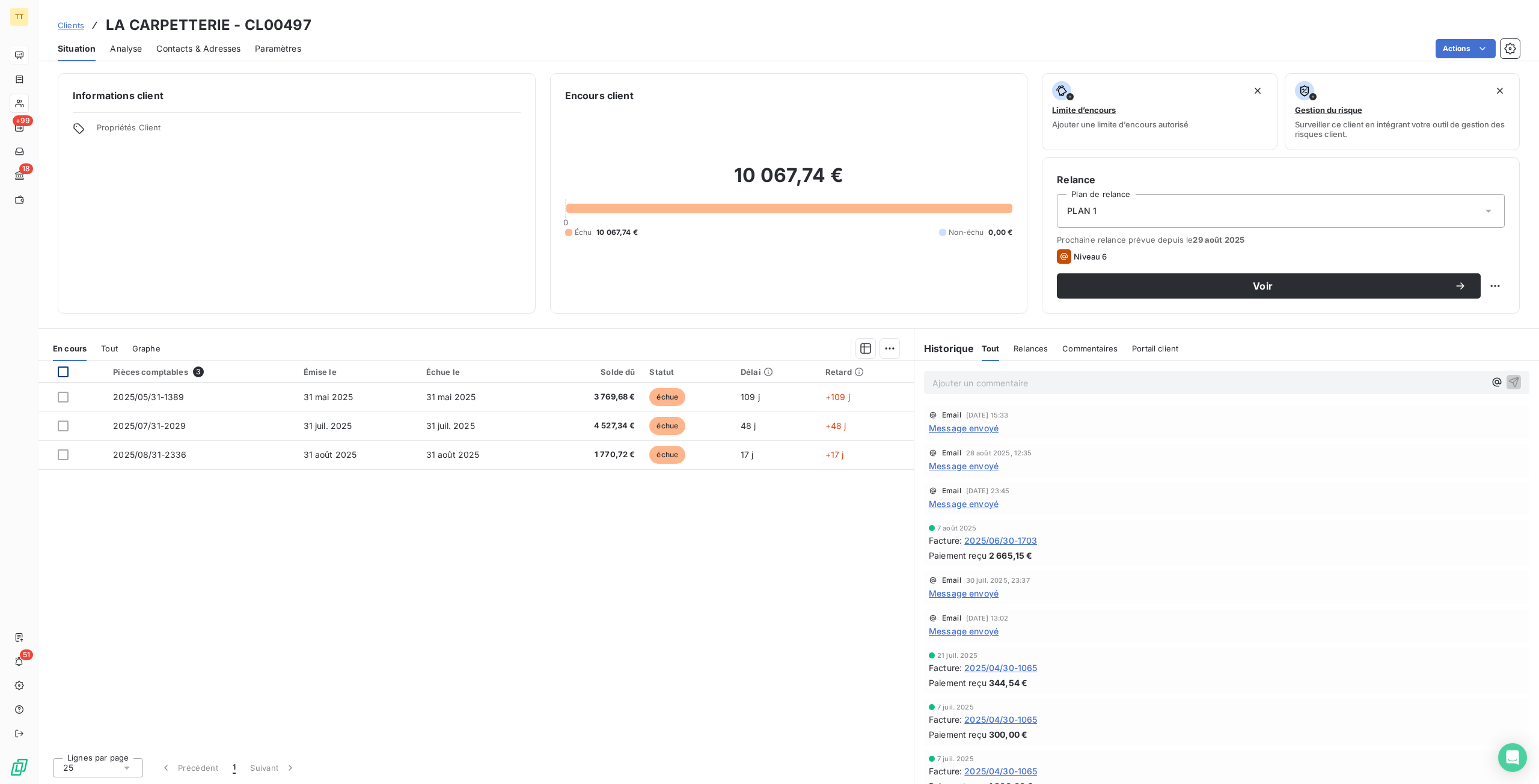
click at [67, 367] on div at bounding box center [63, 372] width 11 height 11
click at [882, 356] on html "TT +99 18 51 Clients LA CARPETTERIE - CL00497 Situation Analyse Contacts & Adre…" at bounding box center [770, 392] width 1539 height 784
click at [754, 374] on div "Mettre en litige (3 factures)" at bounding box center [784, 374] width 218 height 19
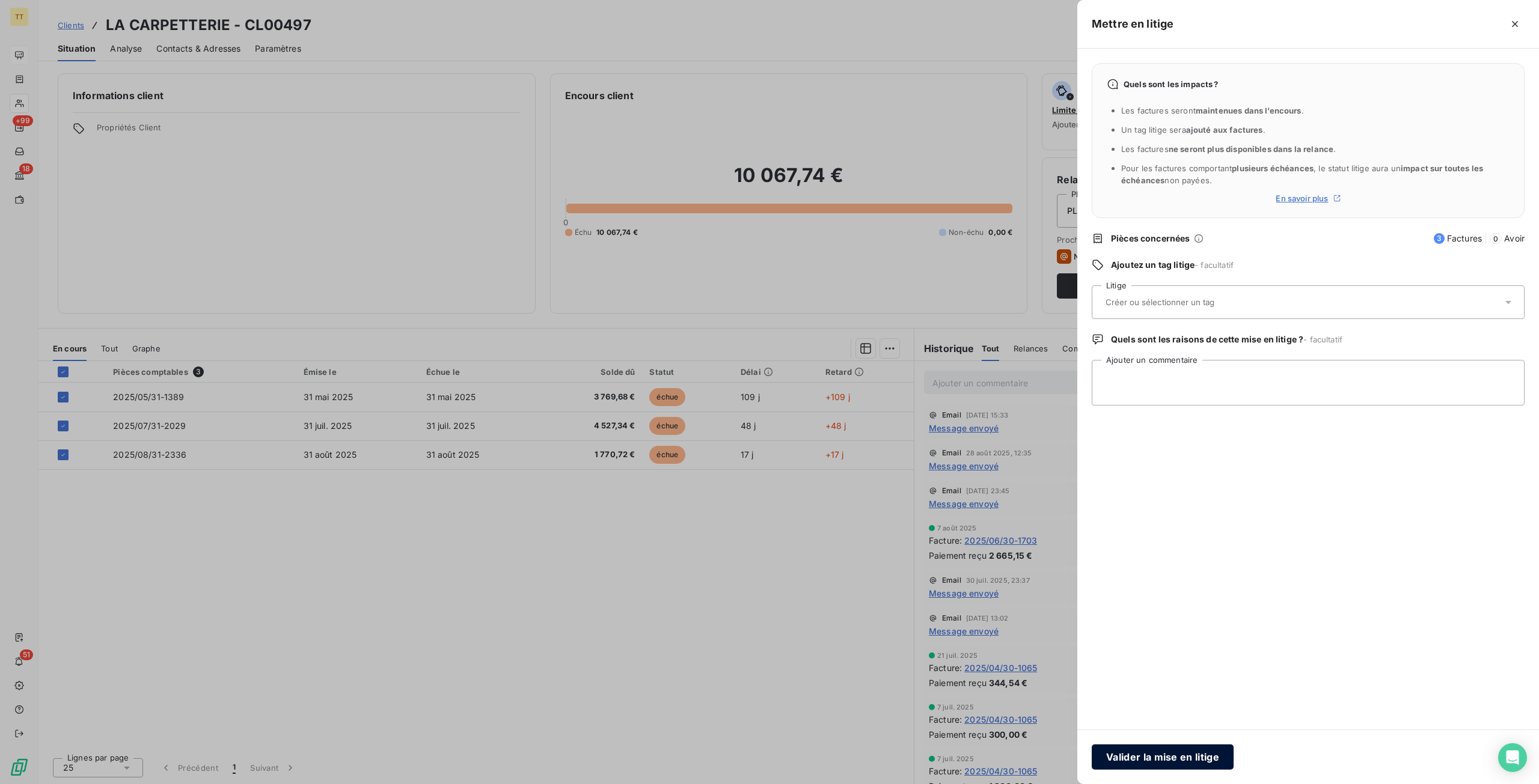
click at [1125, 759] on button "Valider la mise en litige" at bounding box center [1163, 757] width 142 height 25
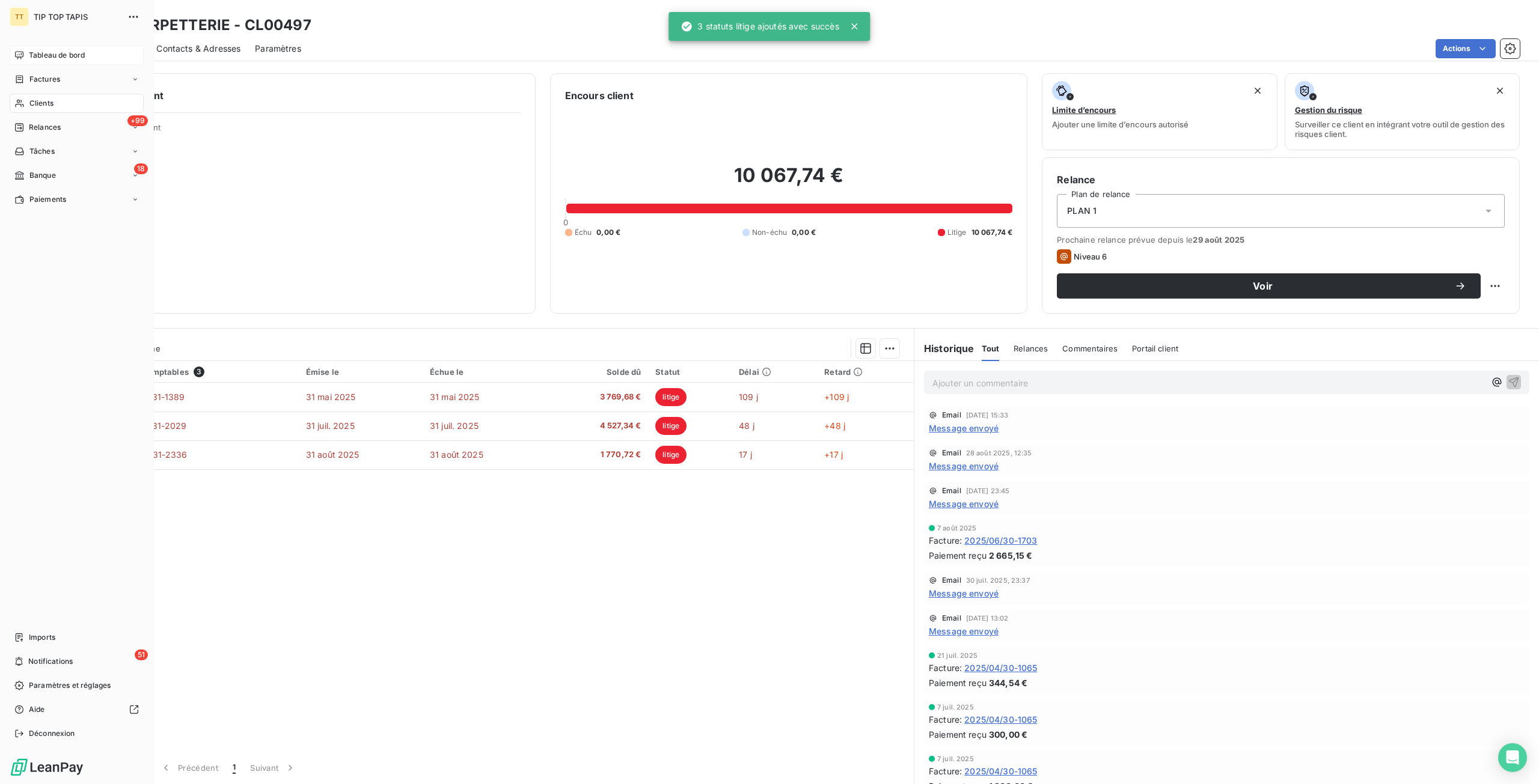
click at [61, 57] on span "Tableau de bord" at bounding box center [57, 55] width 56 height 11
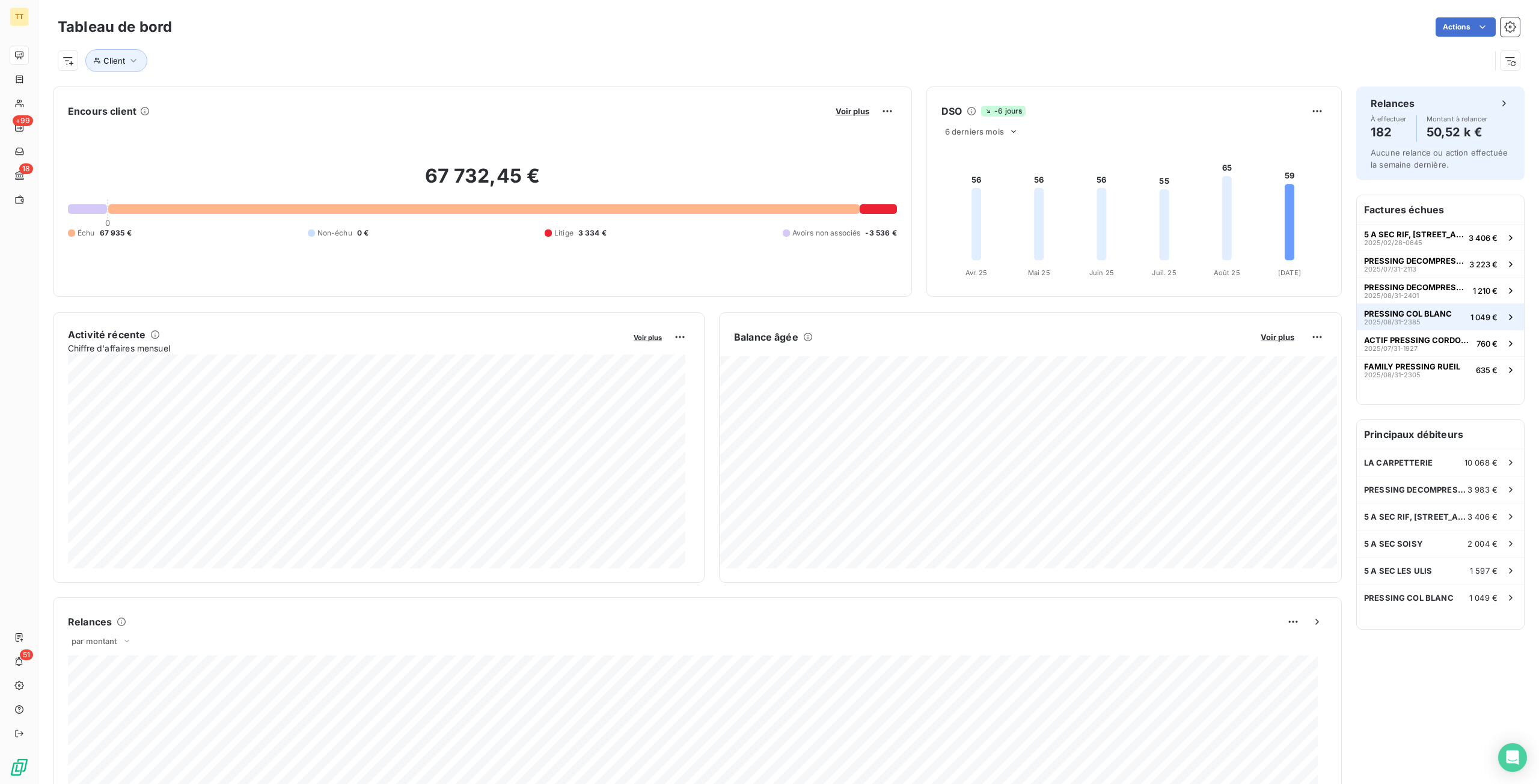
click at [1438, 320] on div "PRESSING COL BLANC 2025/08/31-2385" at bounding box center [1408, 317] width 88 height 17
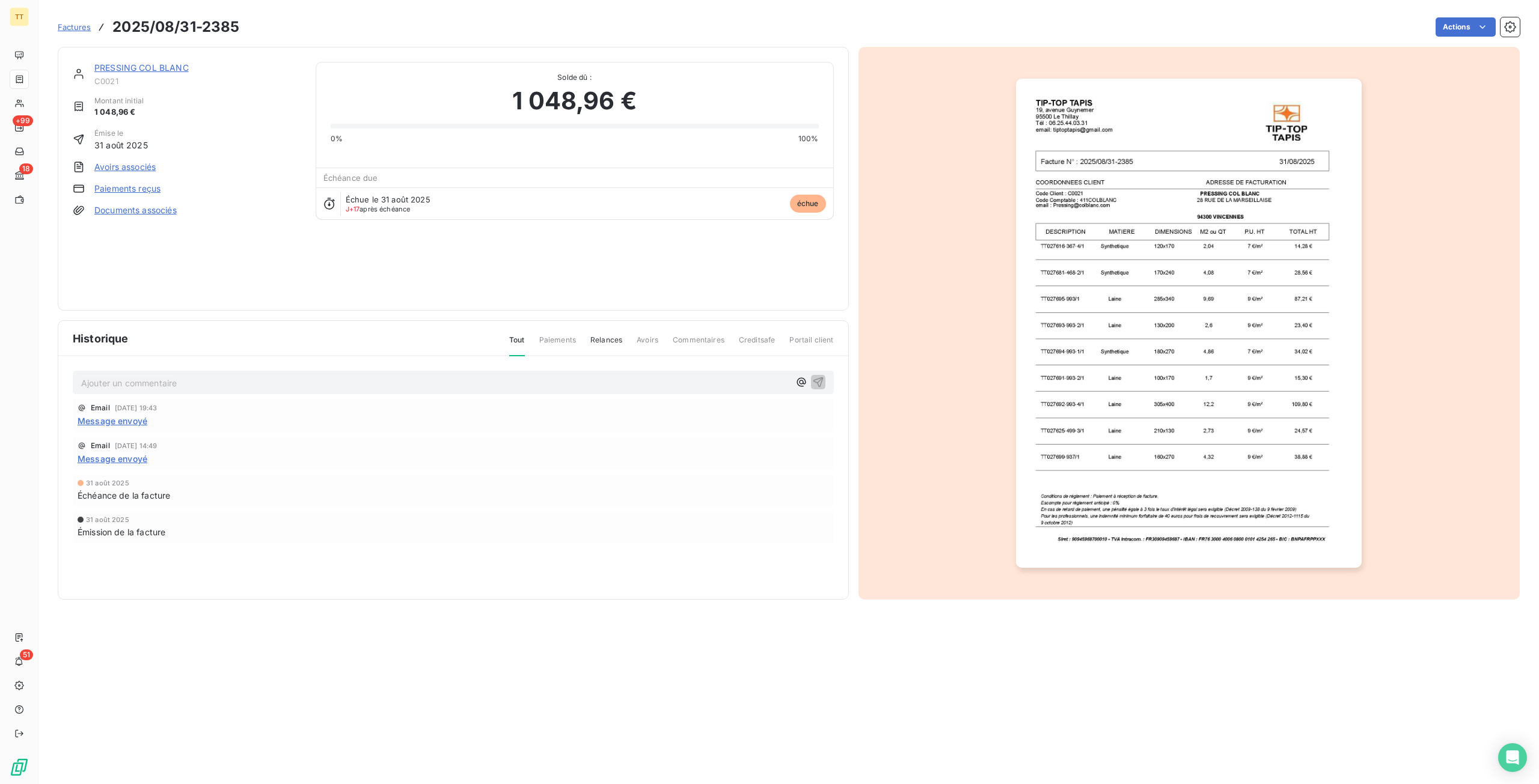
click at [163, 73] on div "PRESSING COL BLANC" at bounding box center [197, 68] width 207 height 12
click at [166, 68] on link "PRESSING COL BLANC" at bounding box center [141, 68] width 94 height 10
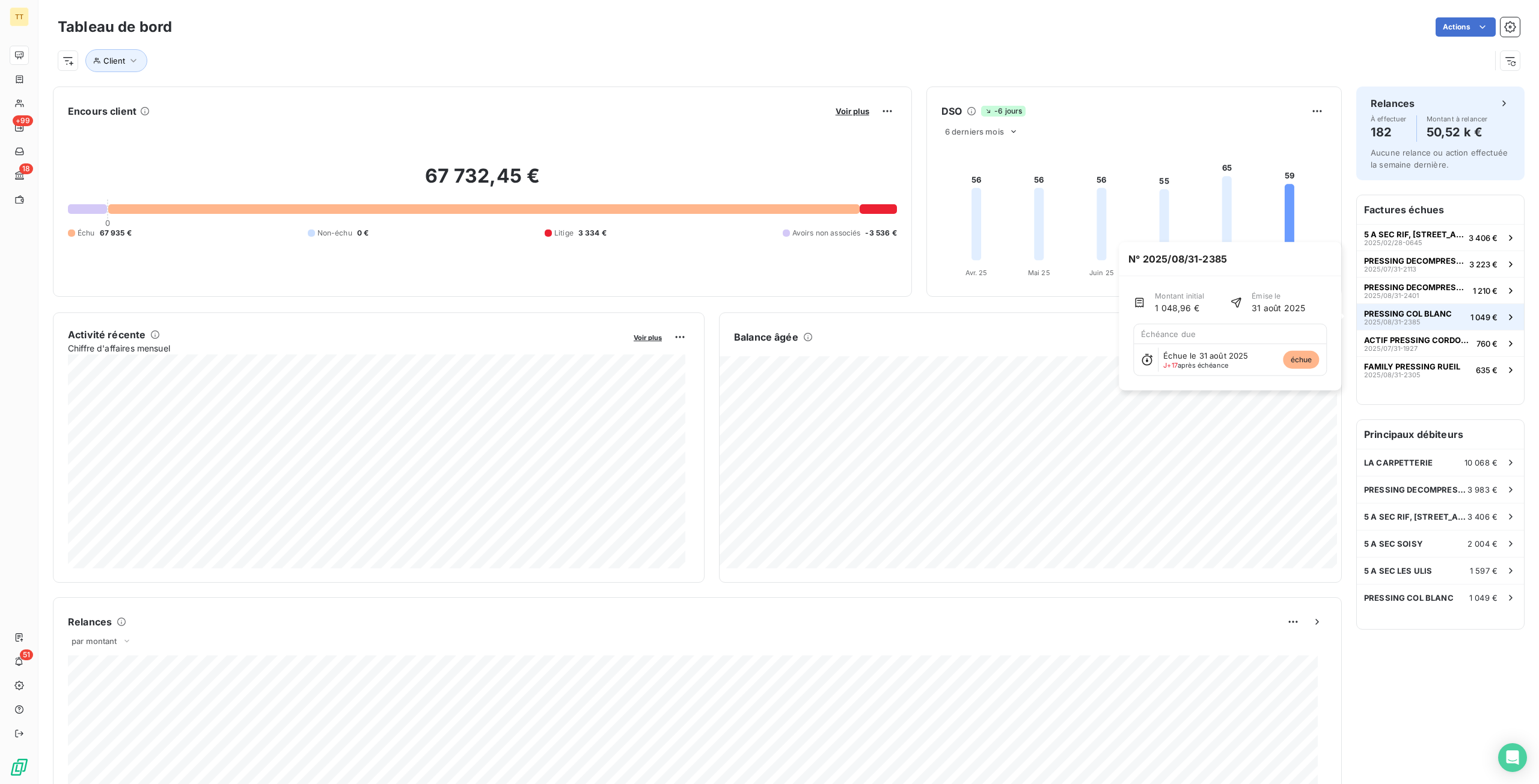
click at [1406, 321] on span "2025/08/31-2385" at bounding box center [1392, 321] width 57 height 7
click at [1397, 319] on span "2025/08/31-2385" at bounding box center [1392, 321] width 57 height 7
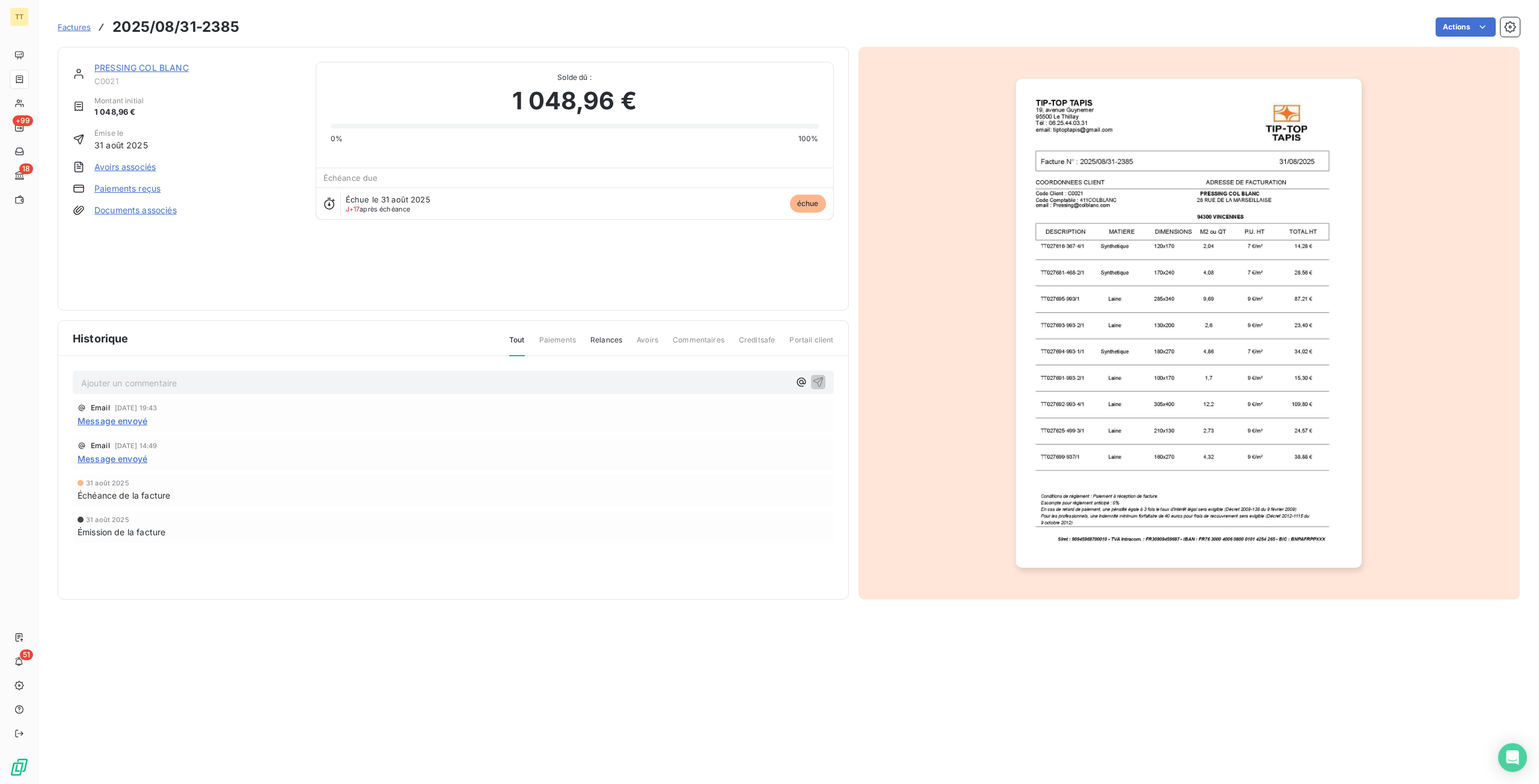
click at [153, 66] on link "PRESSING COL BLANC" at bounding box center [141, 68] width 94 height 10
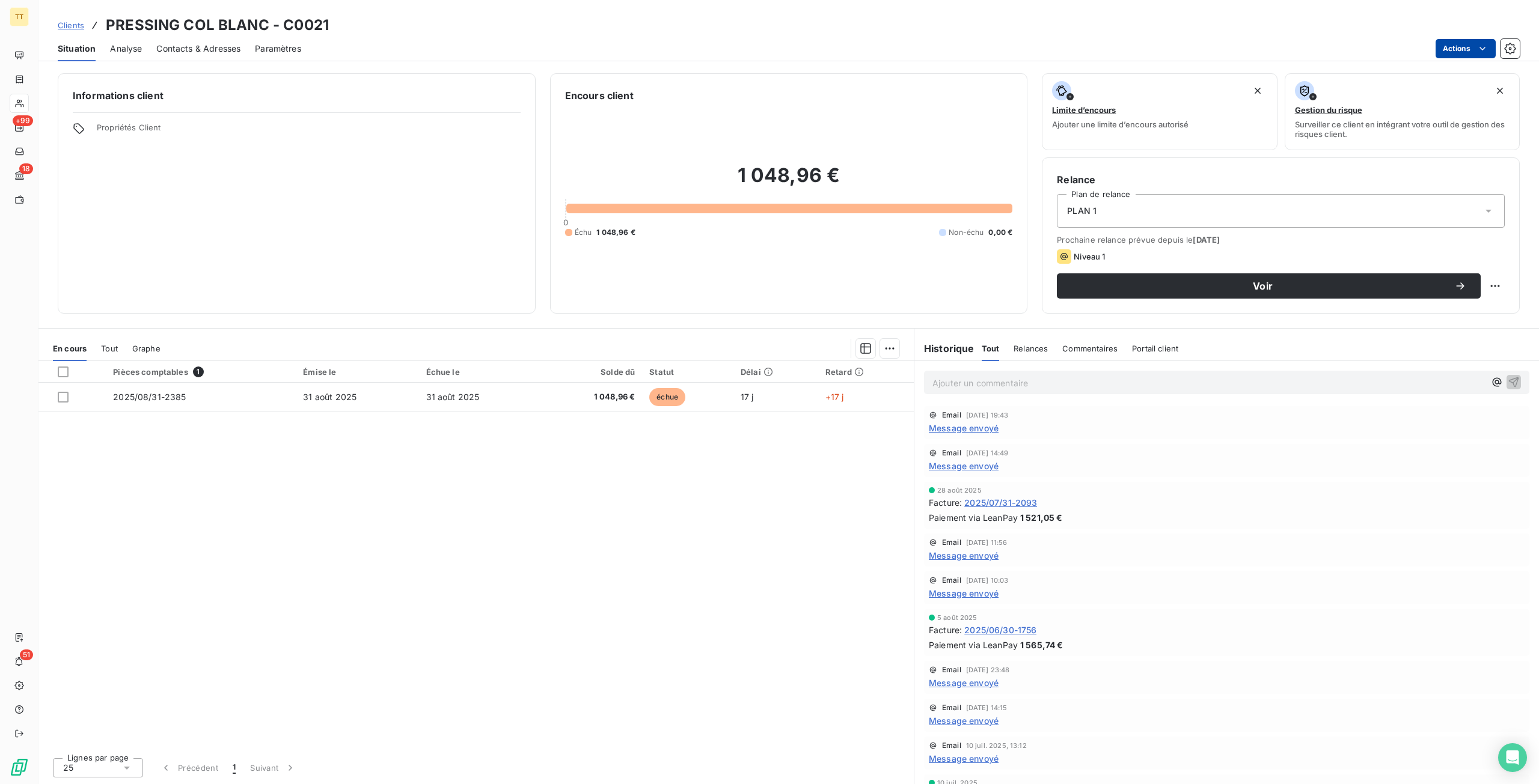
click at [1469, 48] on html "TT +99 18 51 Clients PRESSING COL BLANC - C0021 Situation Analyse Contacts & Ad…" at bounding box center [770, 392] width 1539 height 784
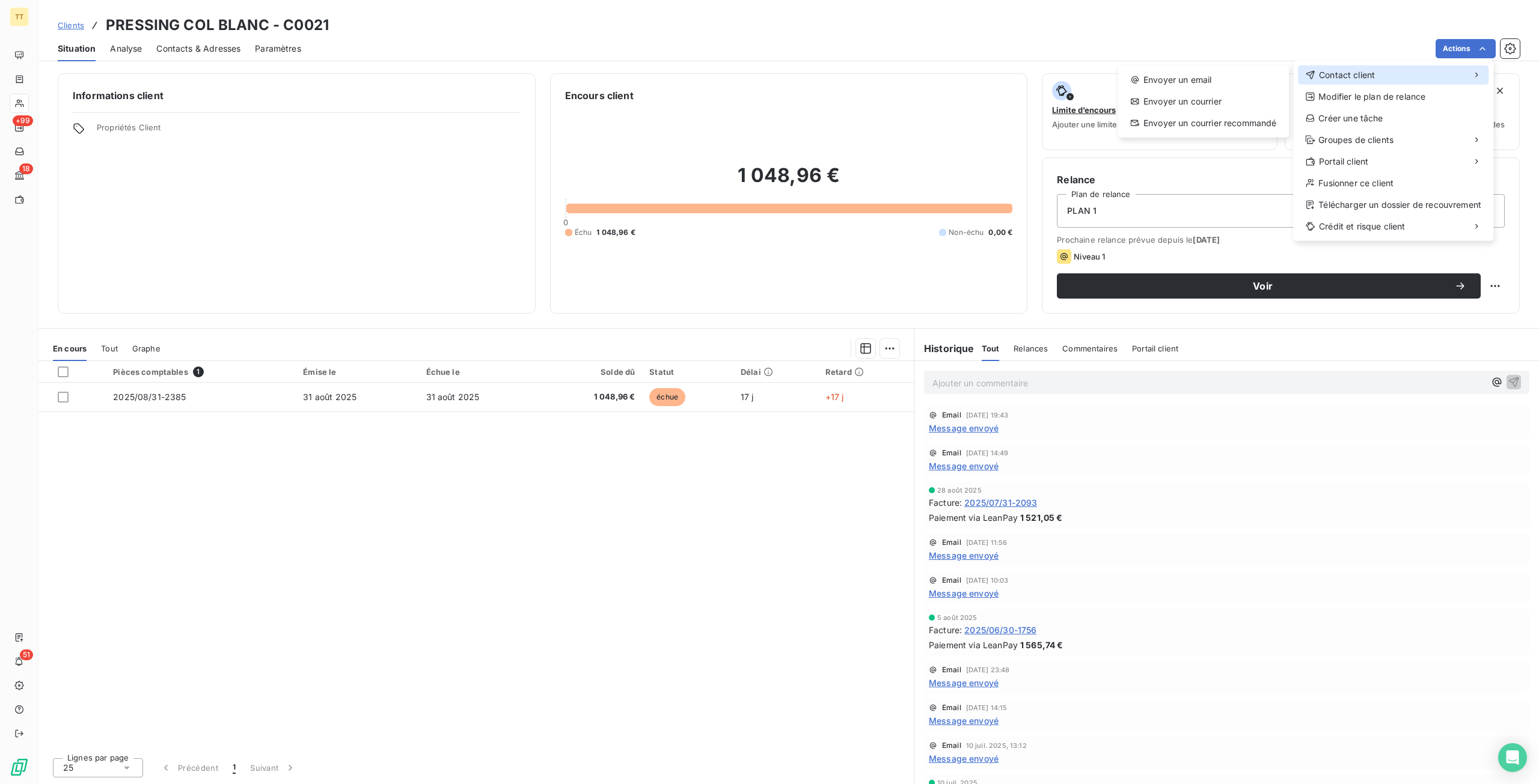
click at [1410, 79] on div "Contact client" at bounding box center [1393, 75] width 191 height 19
click at [1196, 80] on div "Envoyer un email" at bounding box center [1203, 80] width 161 height 19
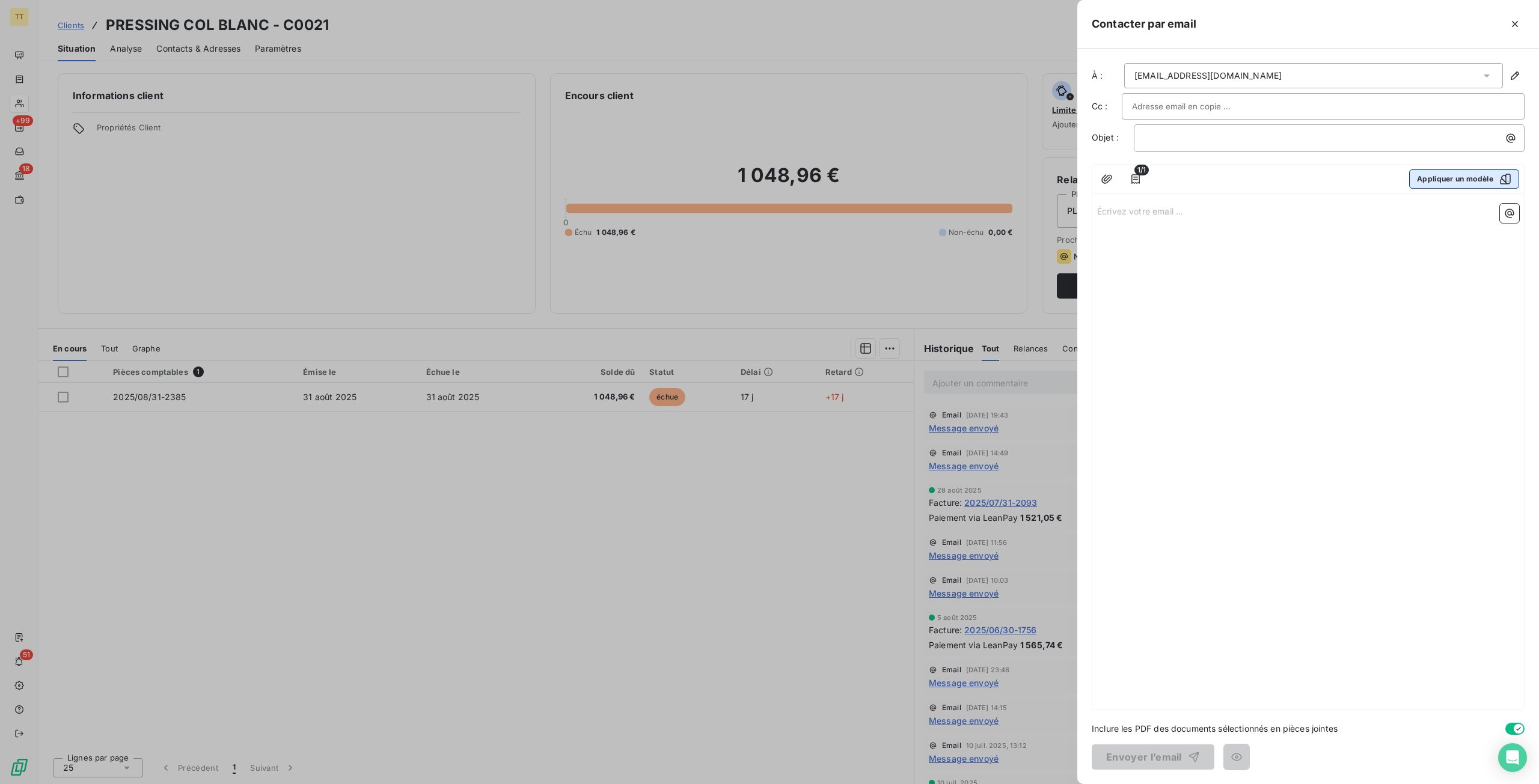
click at [1442, 177] on button "Appliquer un modèle" at bounding box center [1464, 179] width 110 height 19
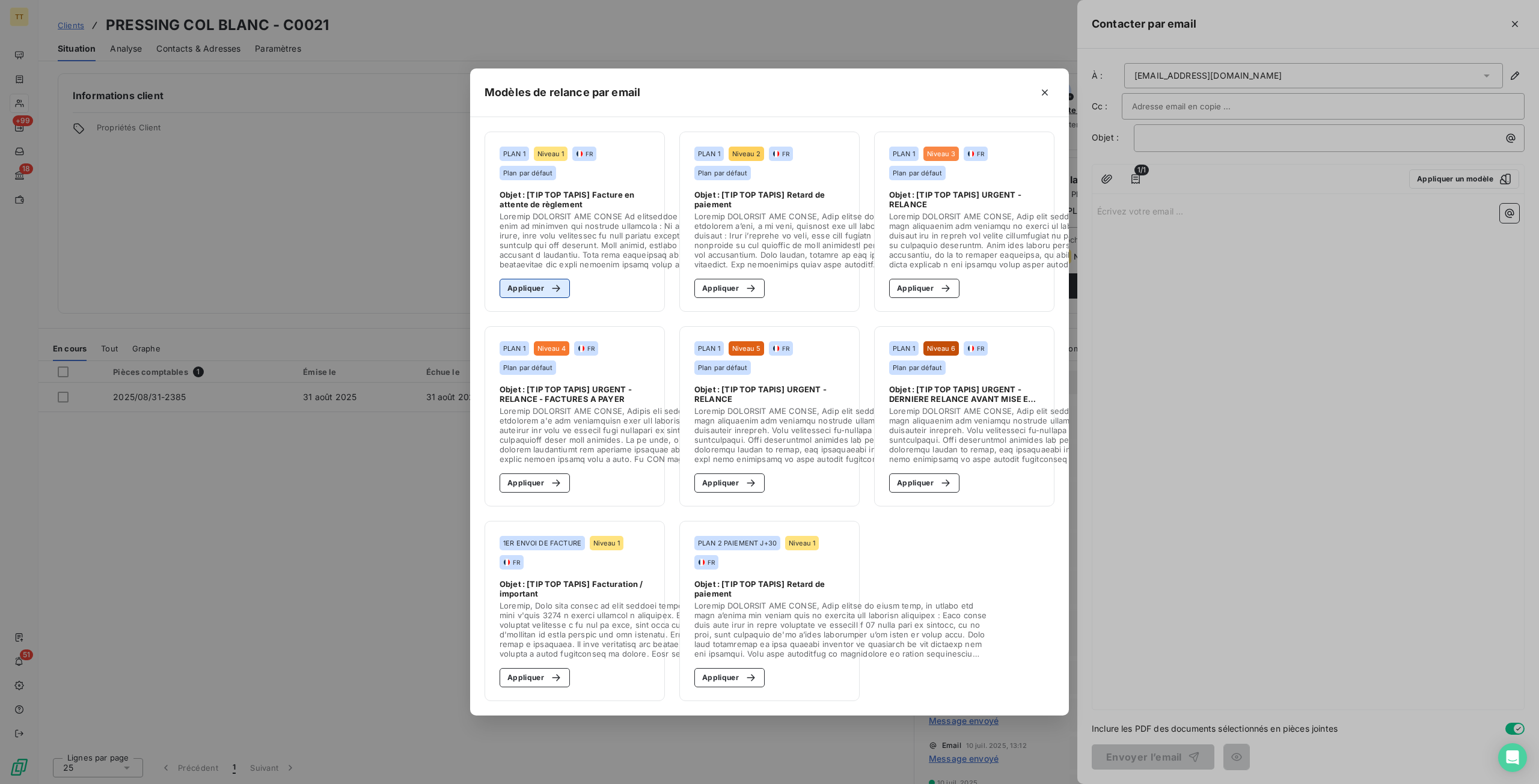
click at [533, 279] on button "Appliquer" at bounding box center [534, 289] width 70 height 19
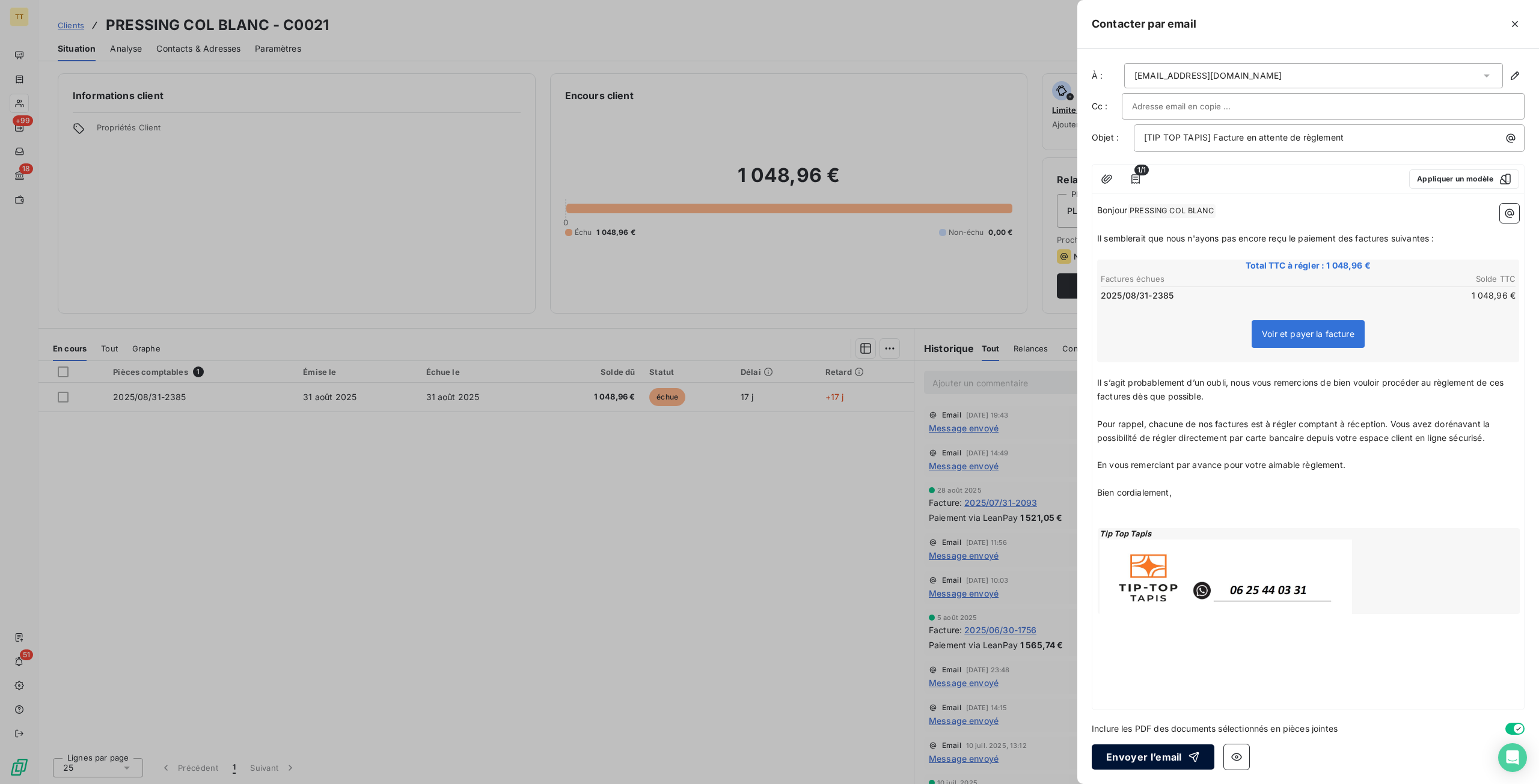
click at [1141, 766] on button "Envoyer l’email" at bounding box center [1153, 757] width 122 height 25
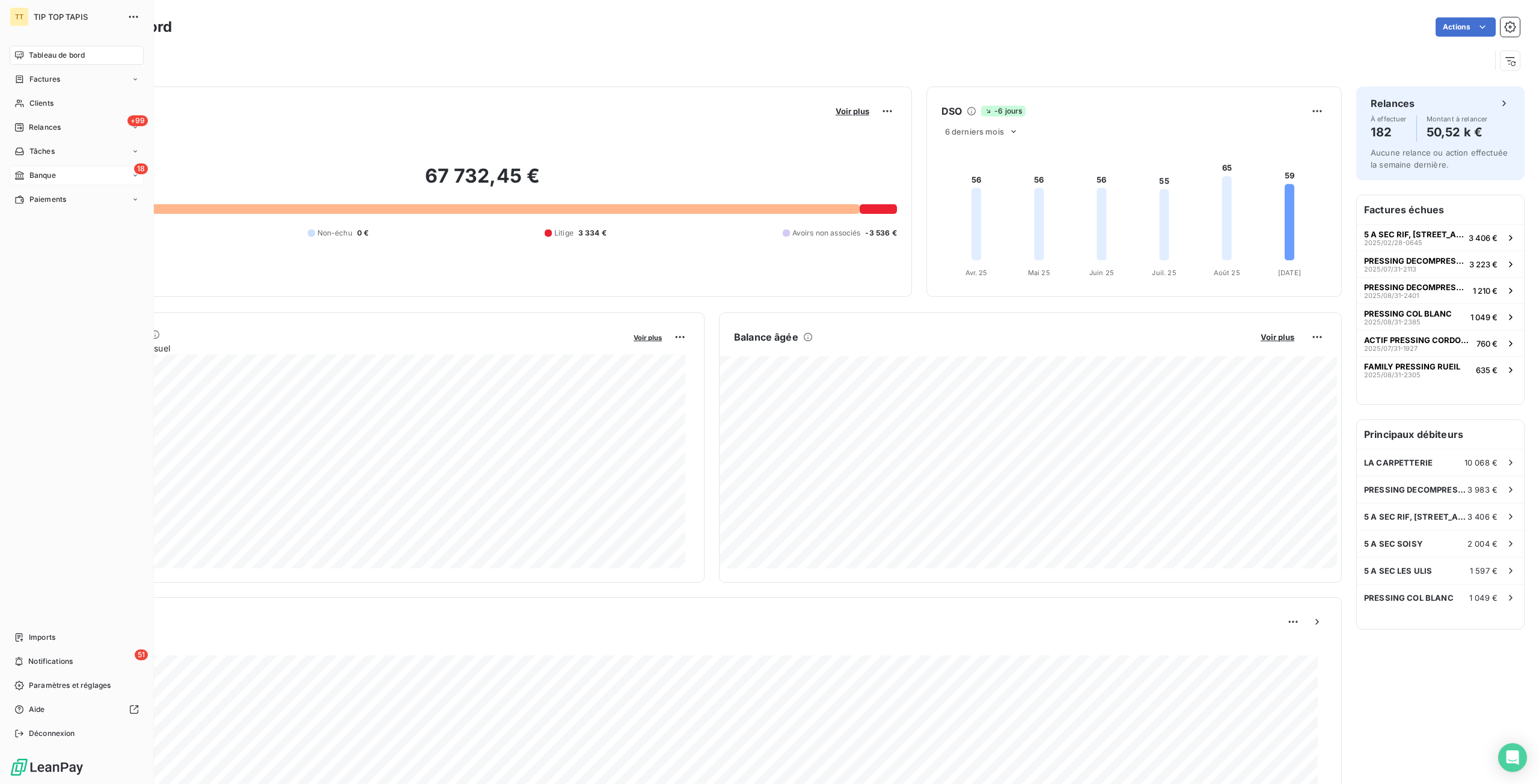
click at [31, 177] on span "Banque" at bounding box center [43, 175] width 26 height 11
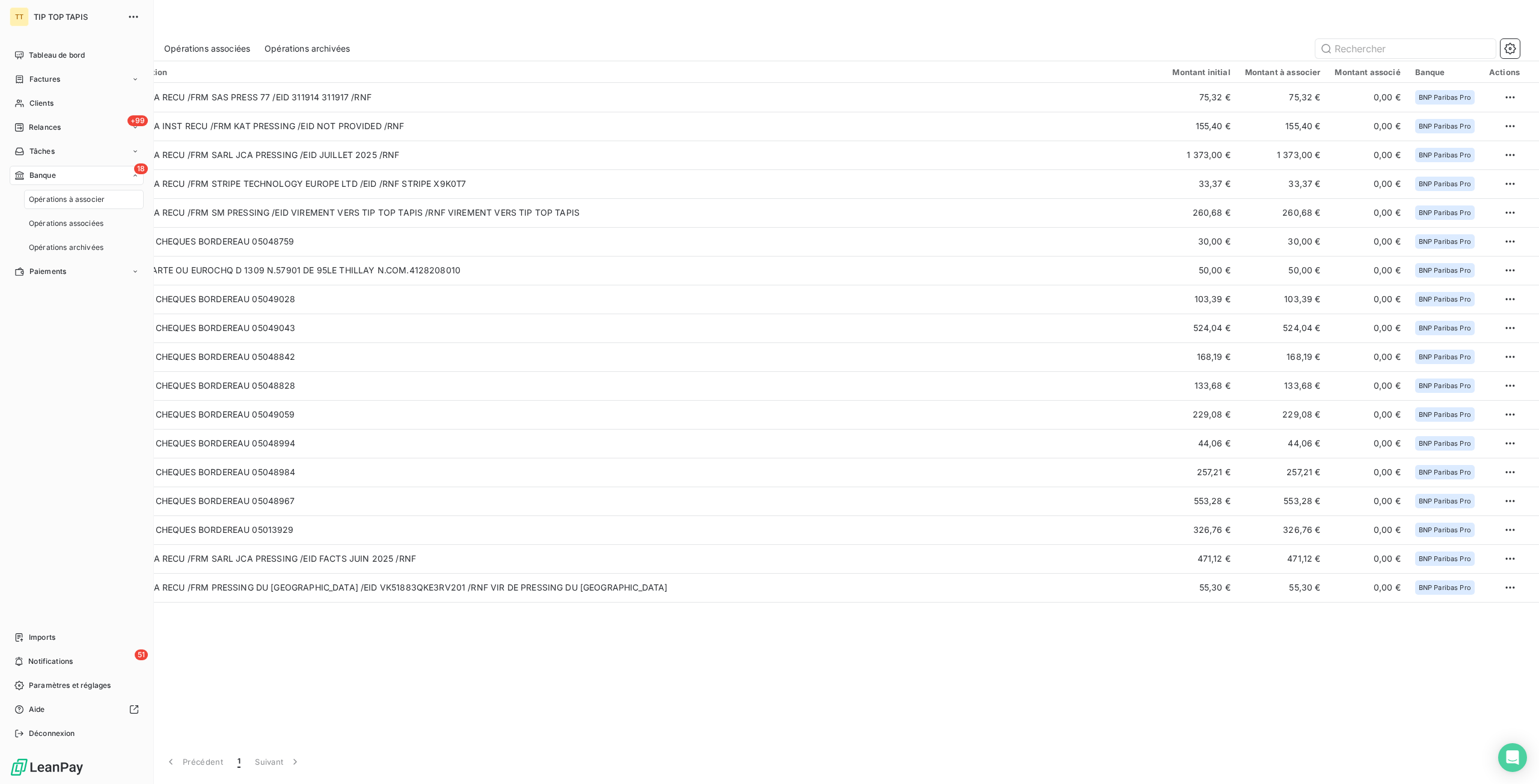
click at [53, 206] on div "Opérations à associer" at bounding box center [84, 200] width 120 height 19
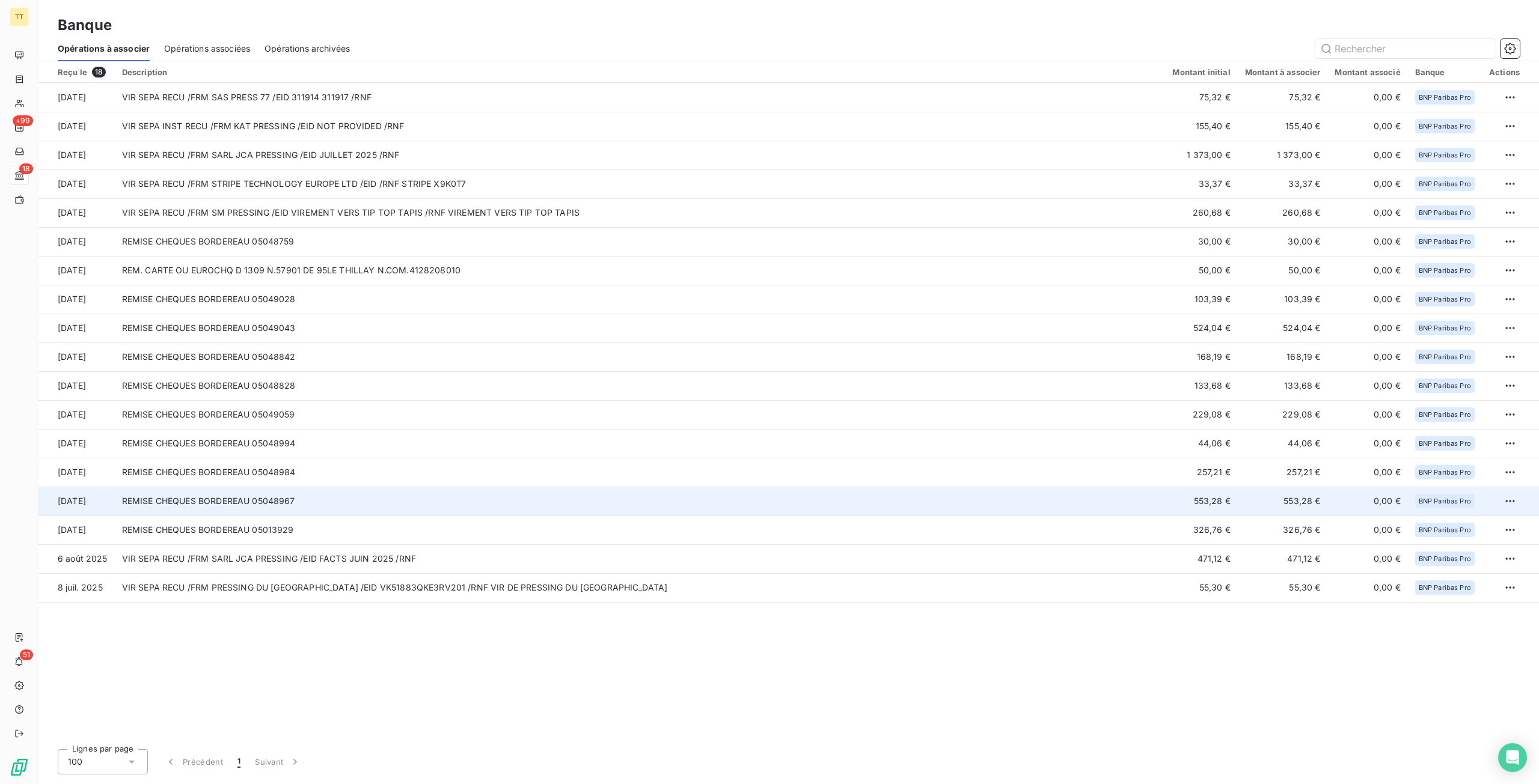
click at [1089, 506] on td "REMISE CHEQUES BORDEREAU 05048967" at bounding box center [640, 501] width 1050 height 29
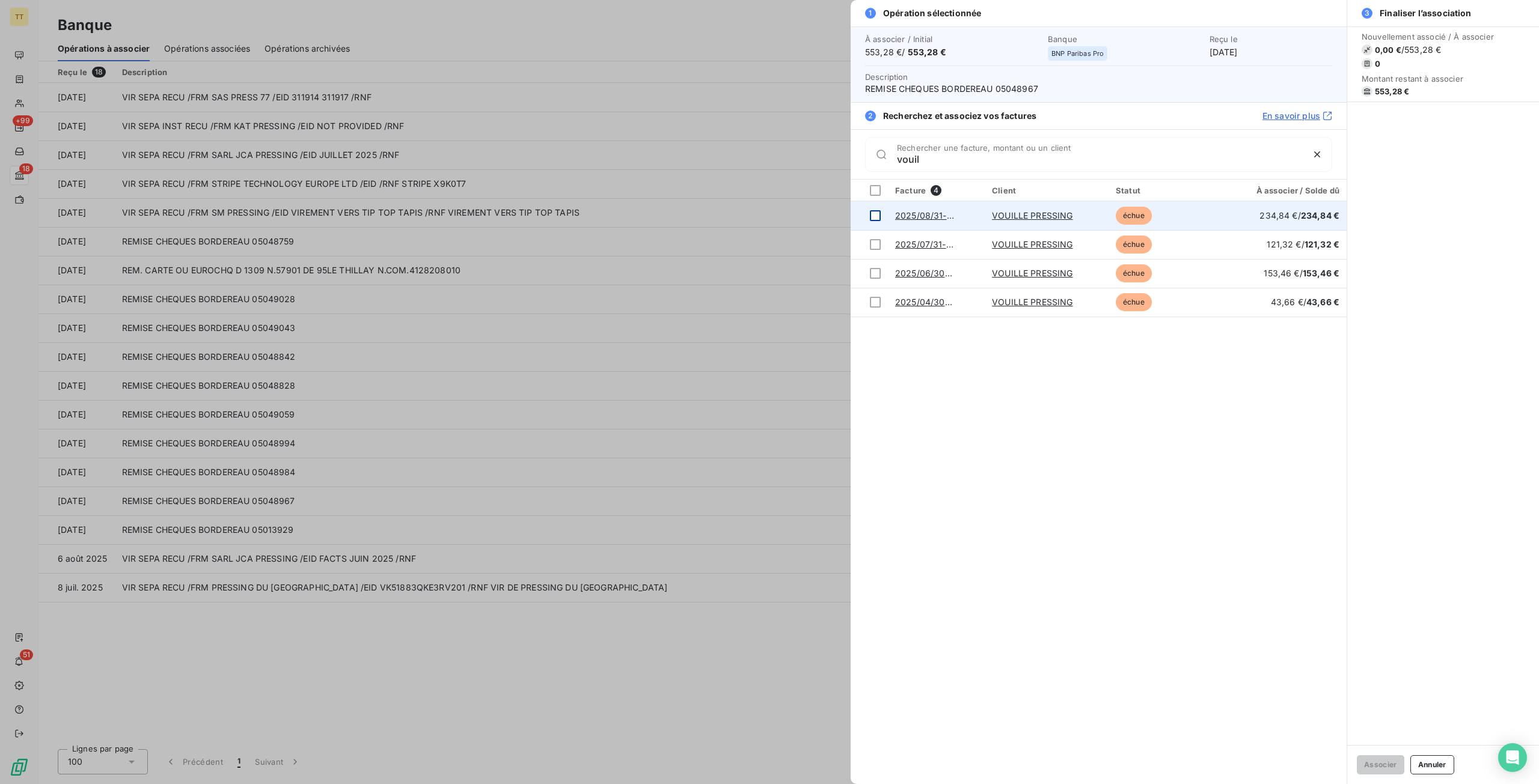
type input "vouil"
click at [878, 211] on div at bounding box center [875, 215] width 11 height 11
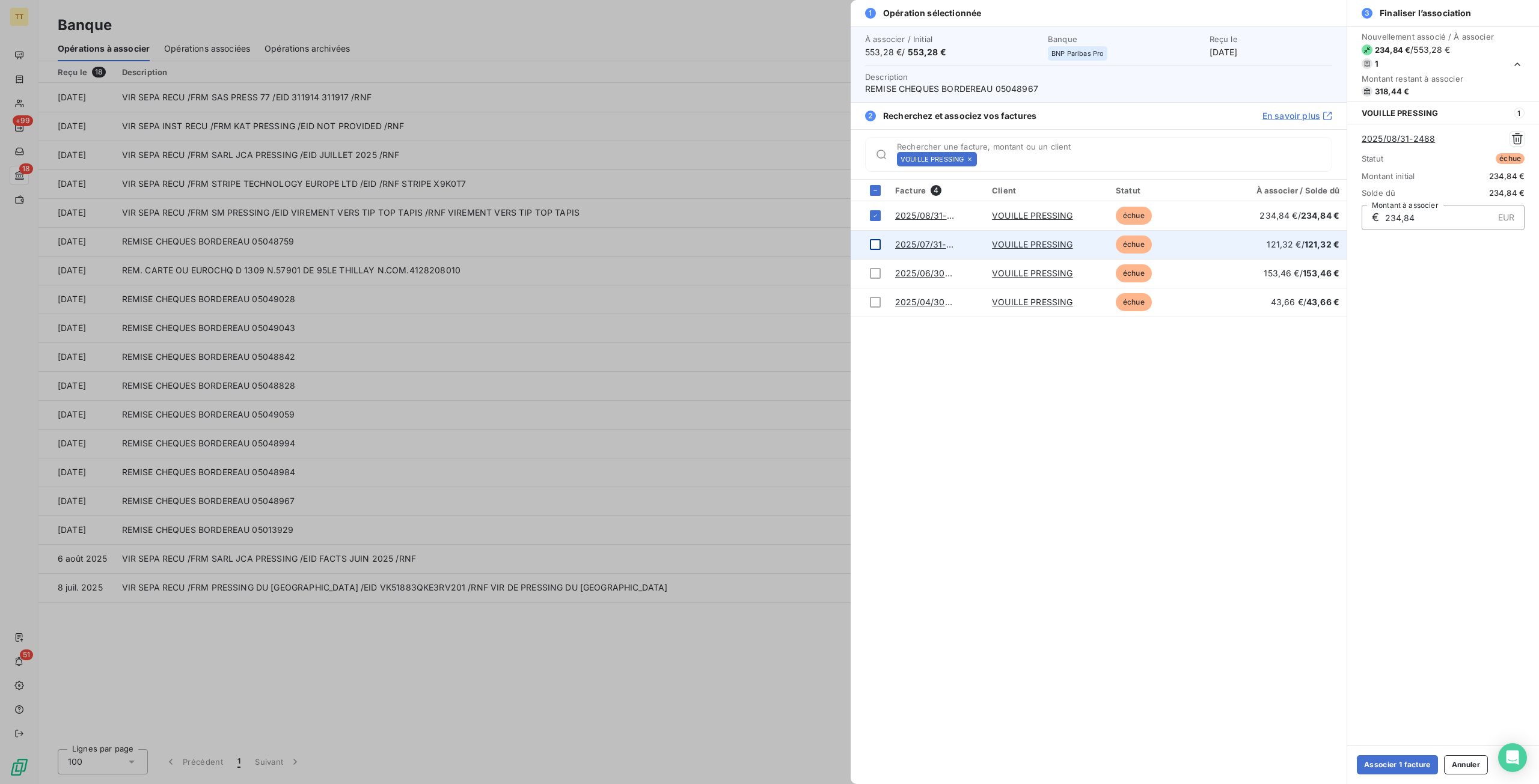
drag, startPoint x: 875, startPoint y: 244, endPoint x: 873, endPoint y: 256, distance: 12.2
click at [875, 245] on div at bounding box center [875, 244] width 11 height 11
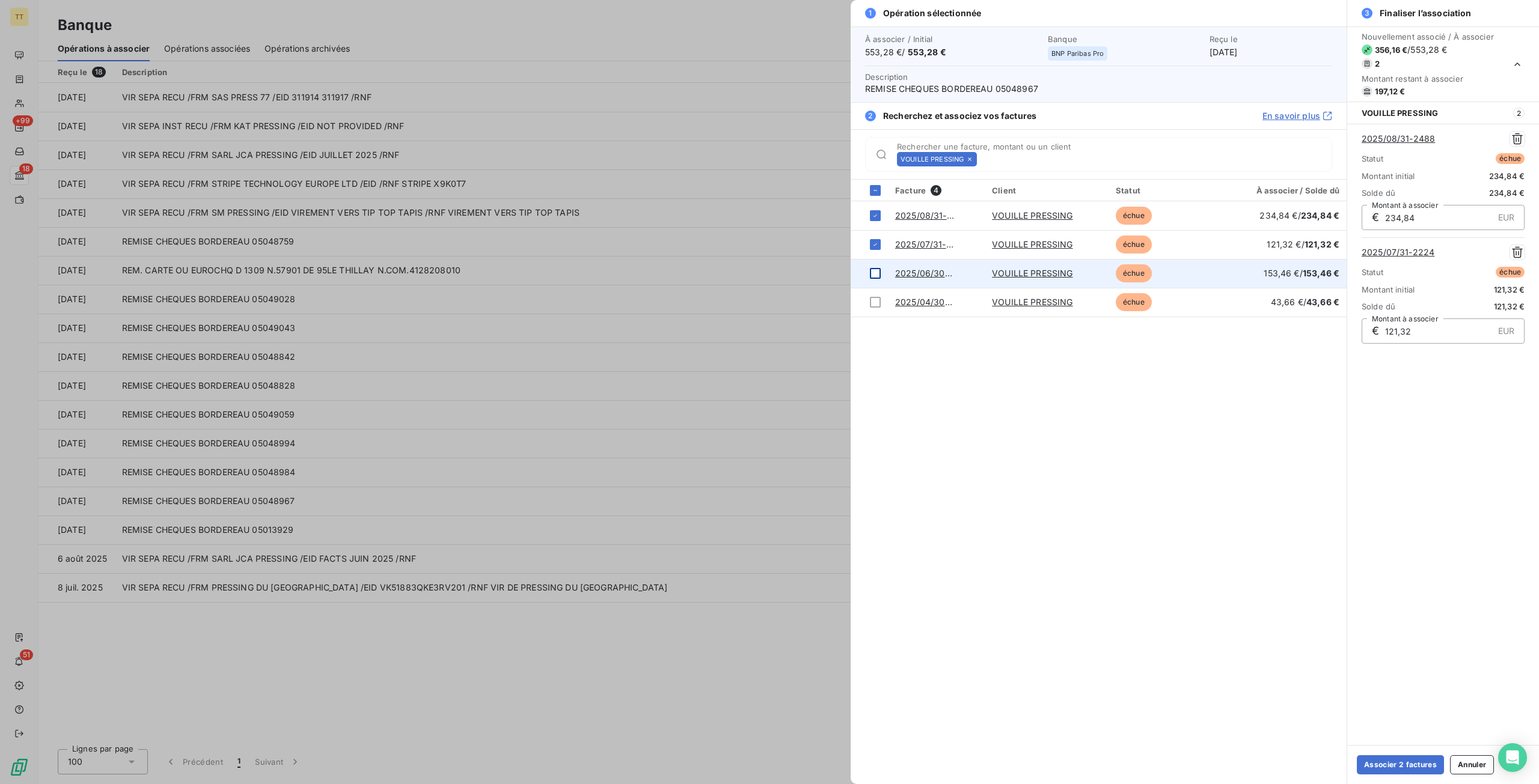
drag, startPoint x: 874, startPoint y: 265, endPoint x: 881, endPoint y: 292, distance: 27.9
click at [874, 265] on td at bounding box center [869, 273] width 37 height 29
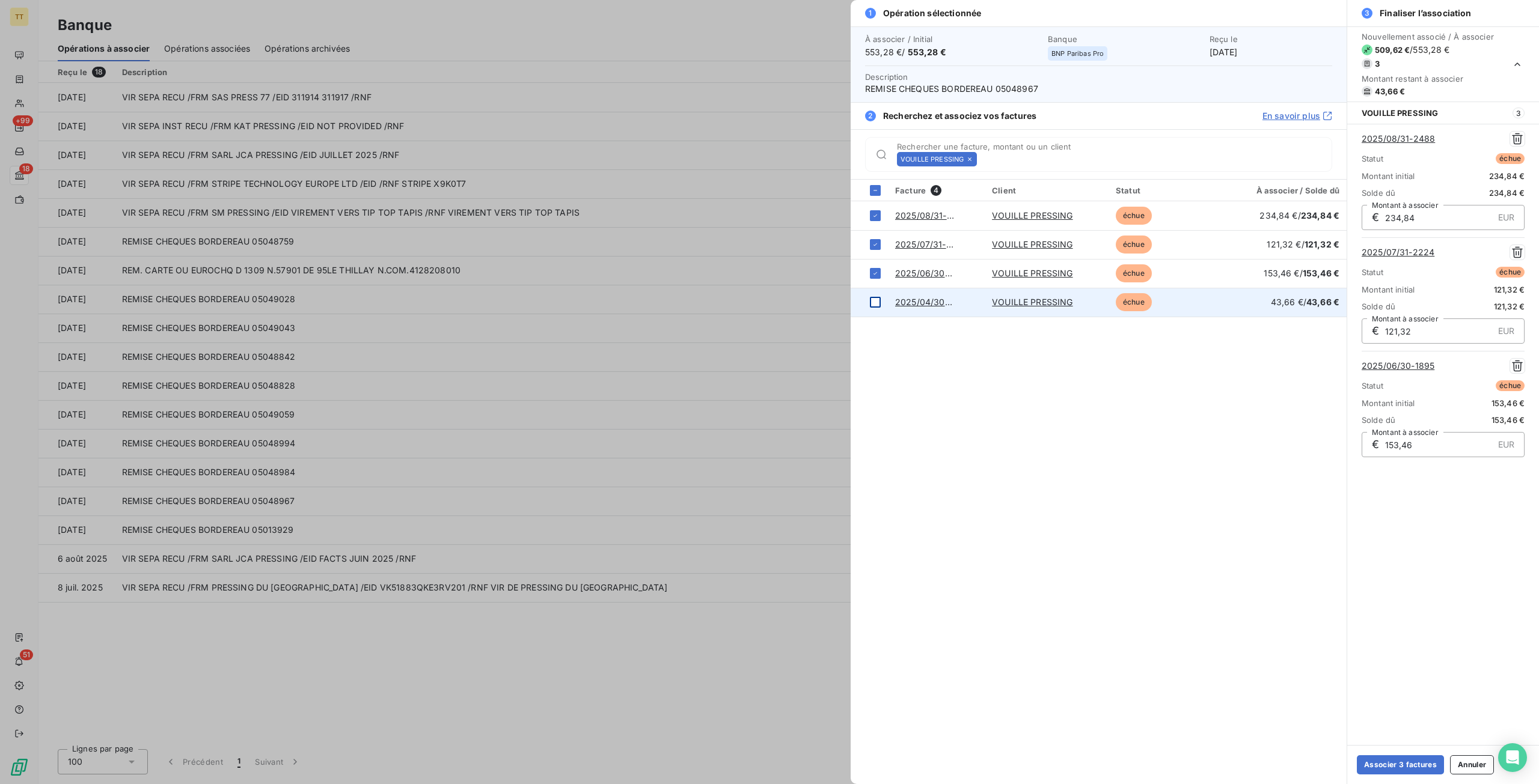
click at [879, 300] on div at bounding box center [875, 302] width 11 height 11
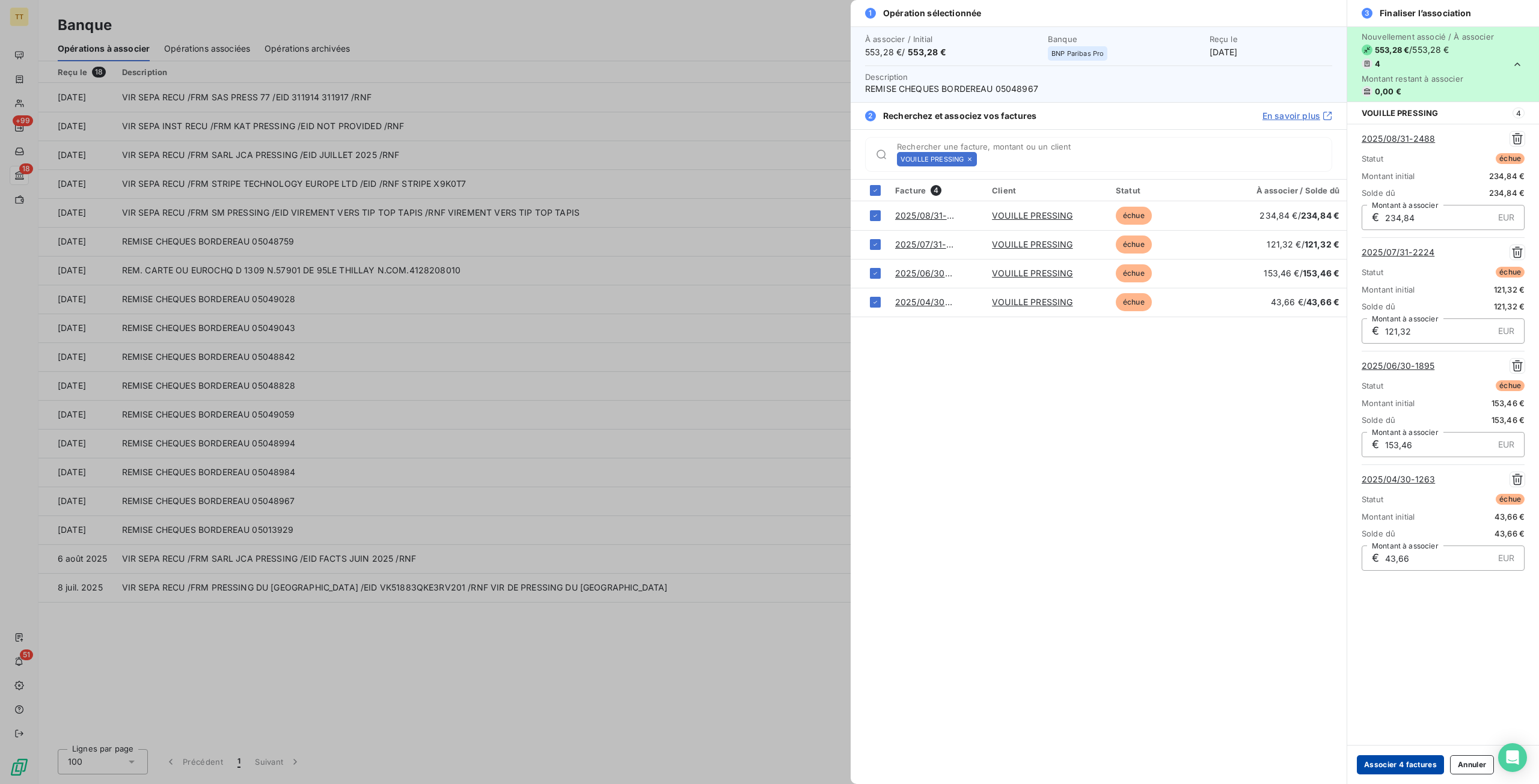
click at [1386, 767] on button "Associer 4 factures" at bounding box center [1400, 765] width 87 height 19
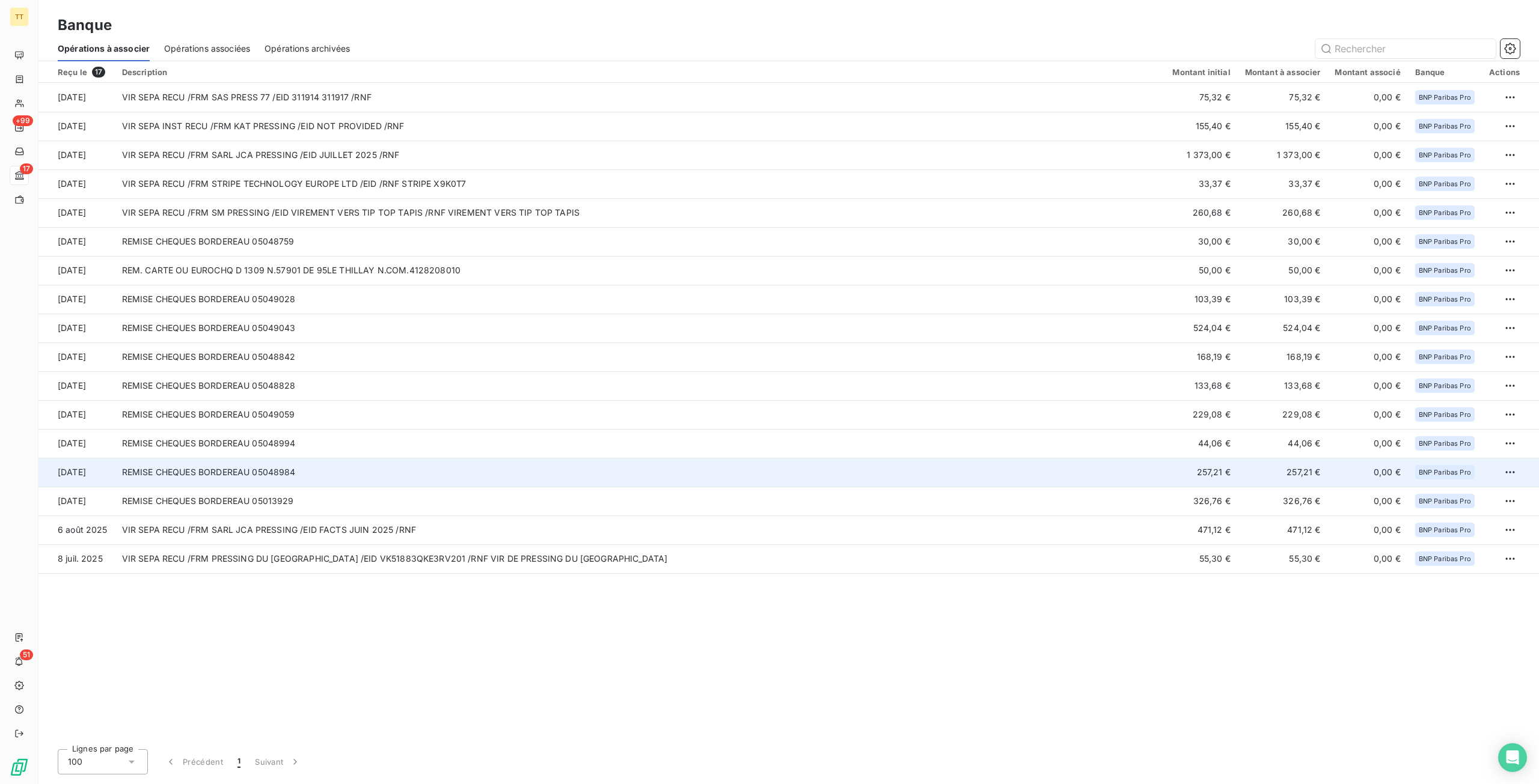
click at [358, 477] on td "REMISE CHEQUES BORDEREAU 05048984" at bounding box center [640, 472] width 1050 height 29
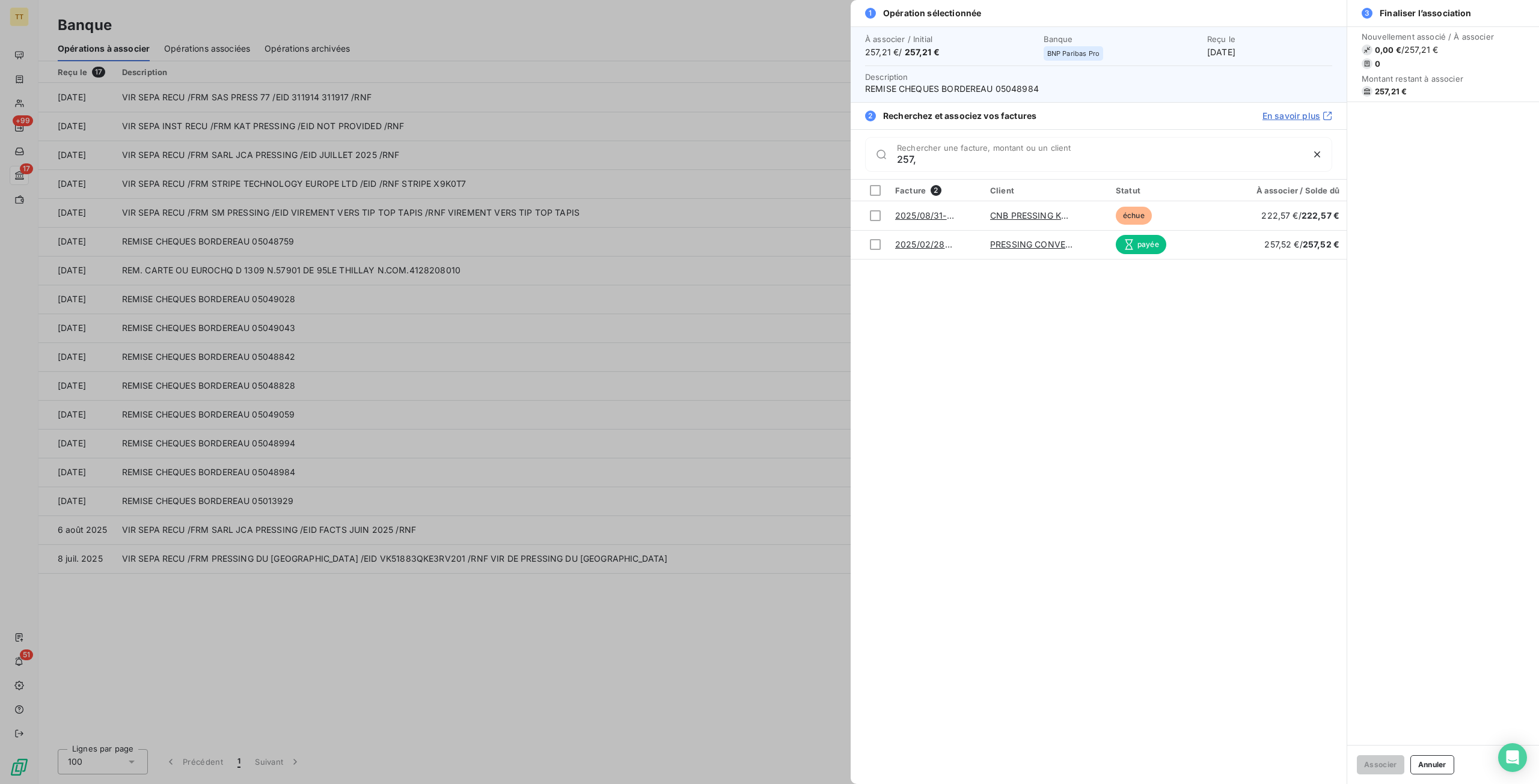
type input "257,"
click at [753, 282] on div at bounding box center [770, 392] width 1539 height 784
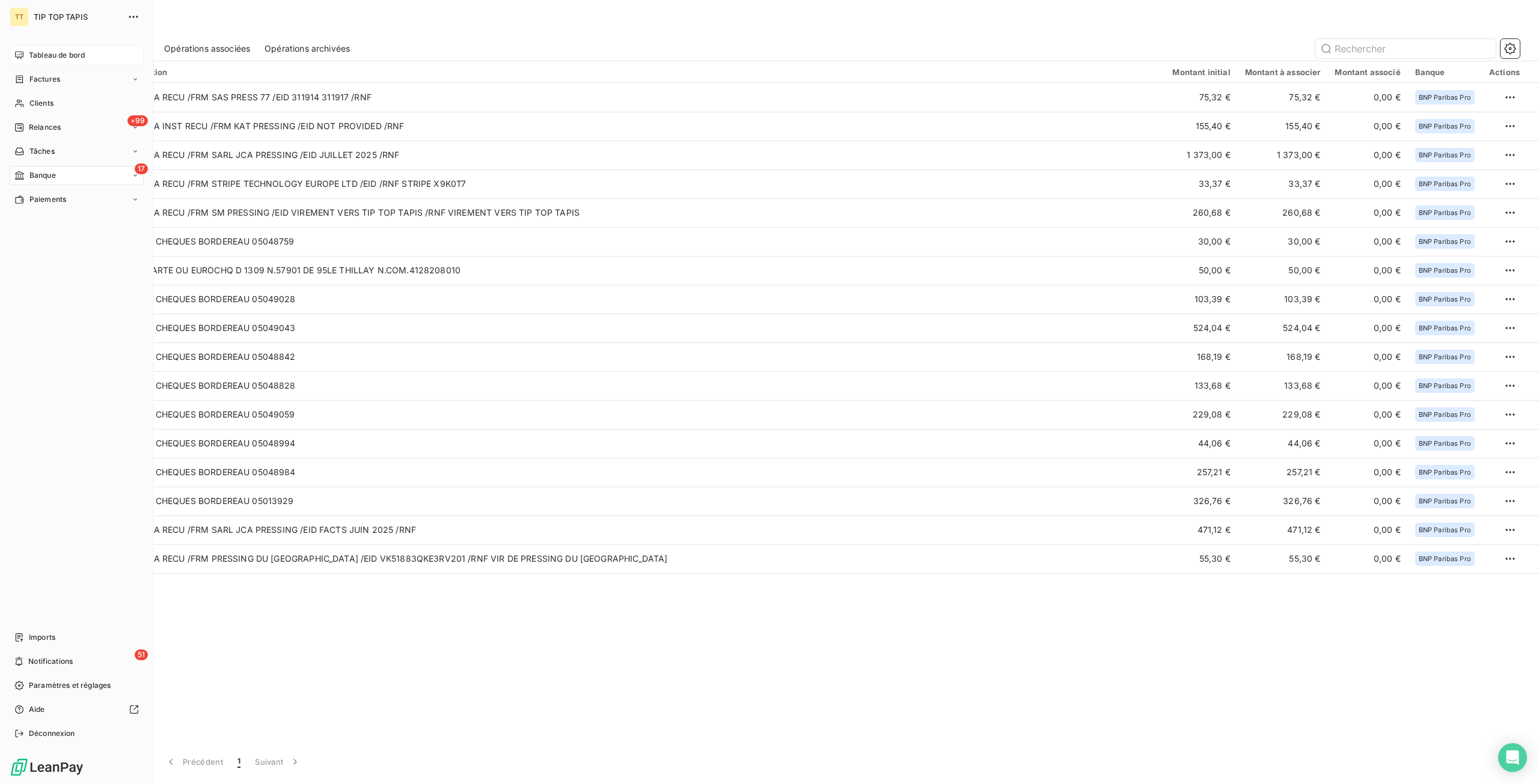
click at [31, 56] on span "Tableau de bord" at bounding box center [57, 55] width 56 height 11
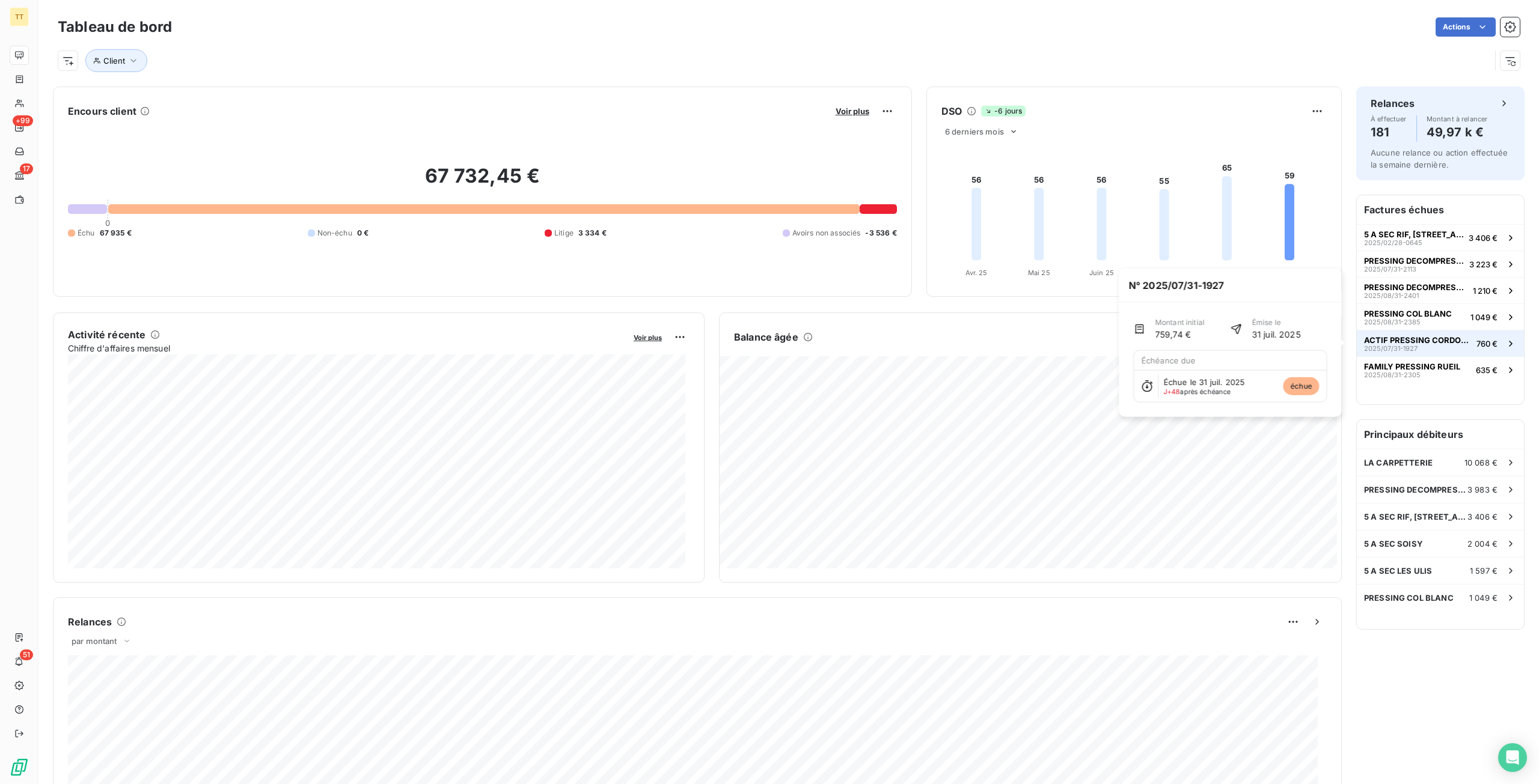
click at [1429, 337] on span "ACTIF PRESSING CORDONNERIE" at bounding box center [1417, 339] width 108 height 10
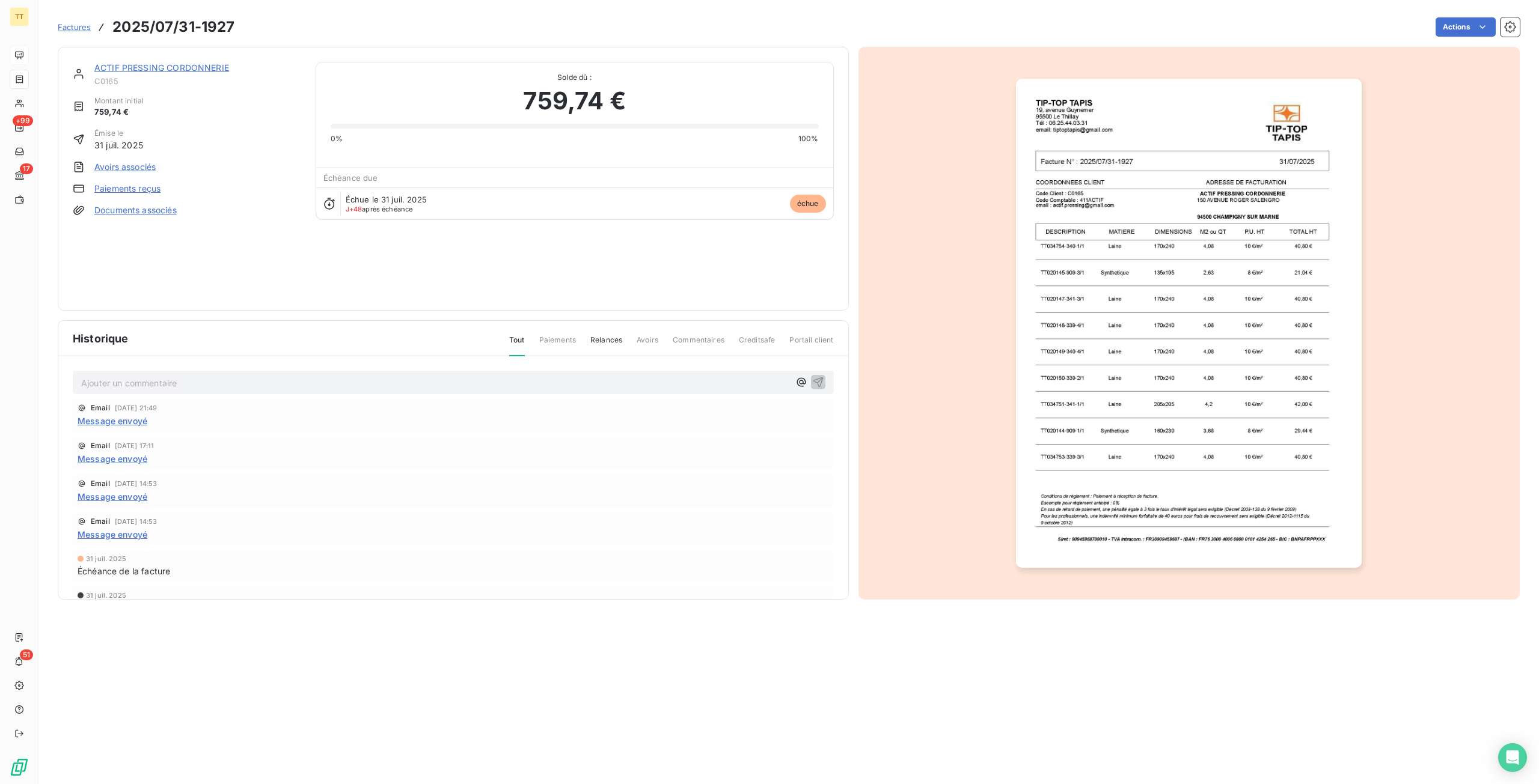
click at [169, 72] on link "ACTIF PRESSING CORDONNERIE" at bounding box center [161, 68] width 135 height 10
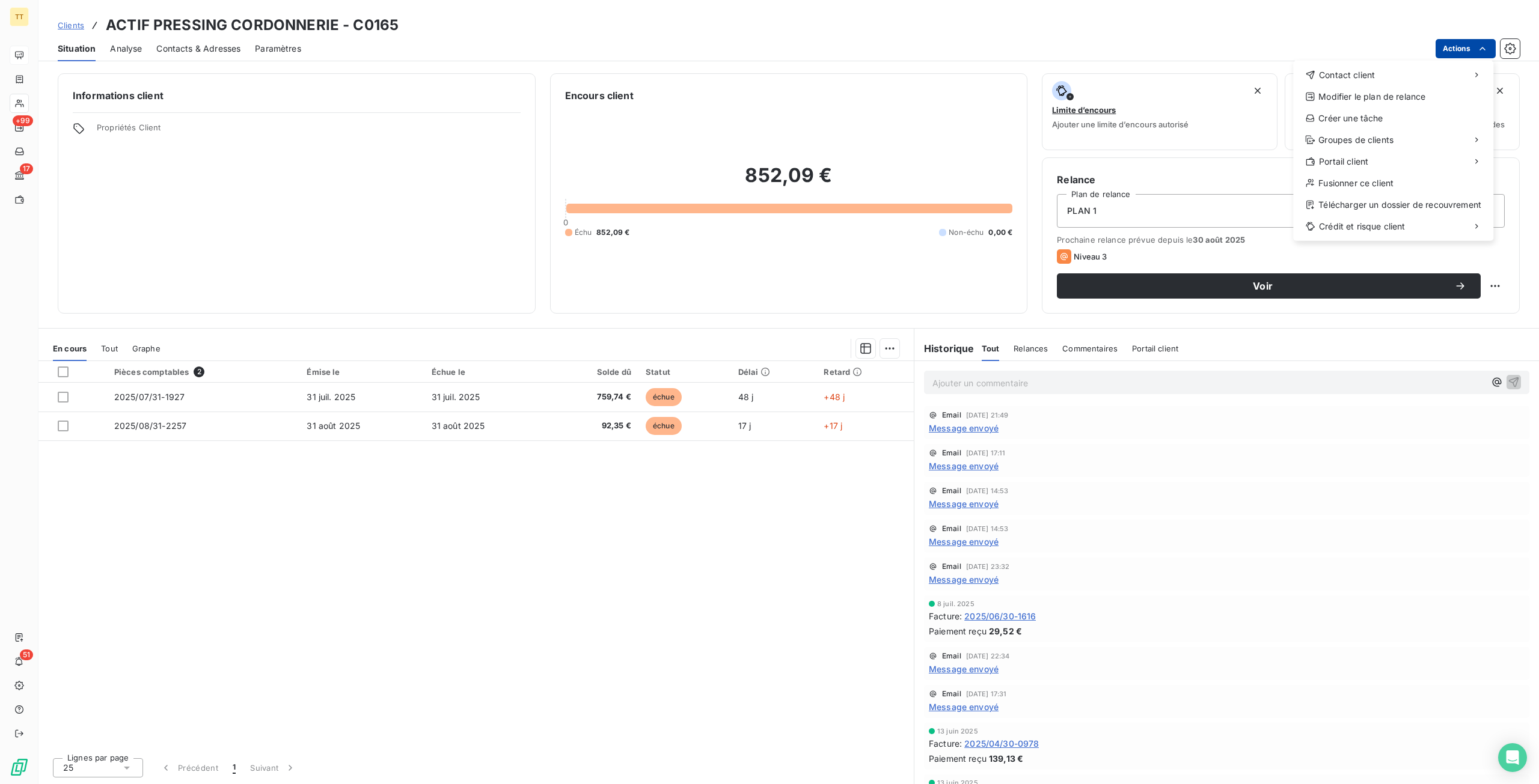
click at [1468, 51] on html "TT +99 17 51 Clients ACTIF PRESSING CORDONNERIE - C0165 Situation Analyse Conta…" at bounding box center [770, 392] width 1539 height 784
click at [1358, 77] on span "Contact client" at bounding box center [1346, 75] width 56 height 12
click at [1183, 73] on div "Envoyer un email" at bounding box center [1203, 80] width 161 height 19
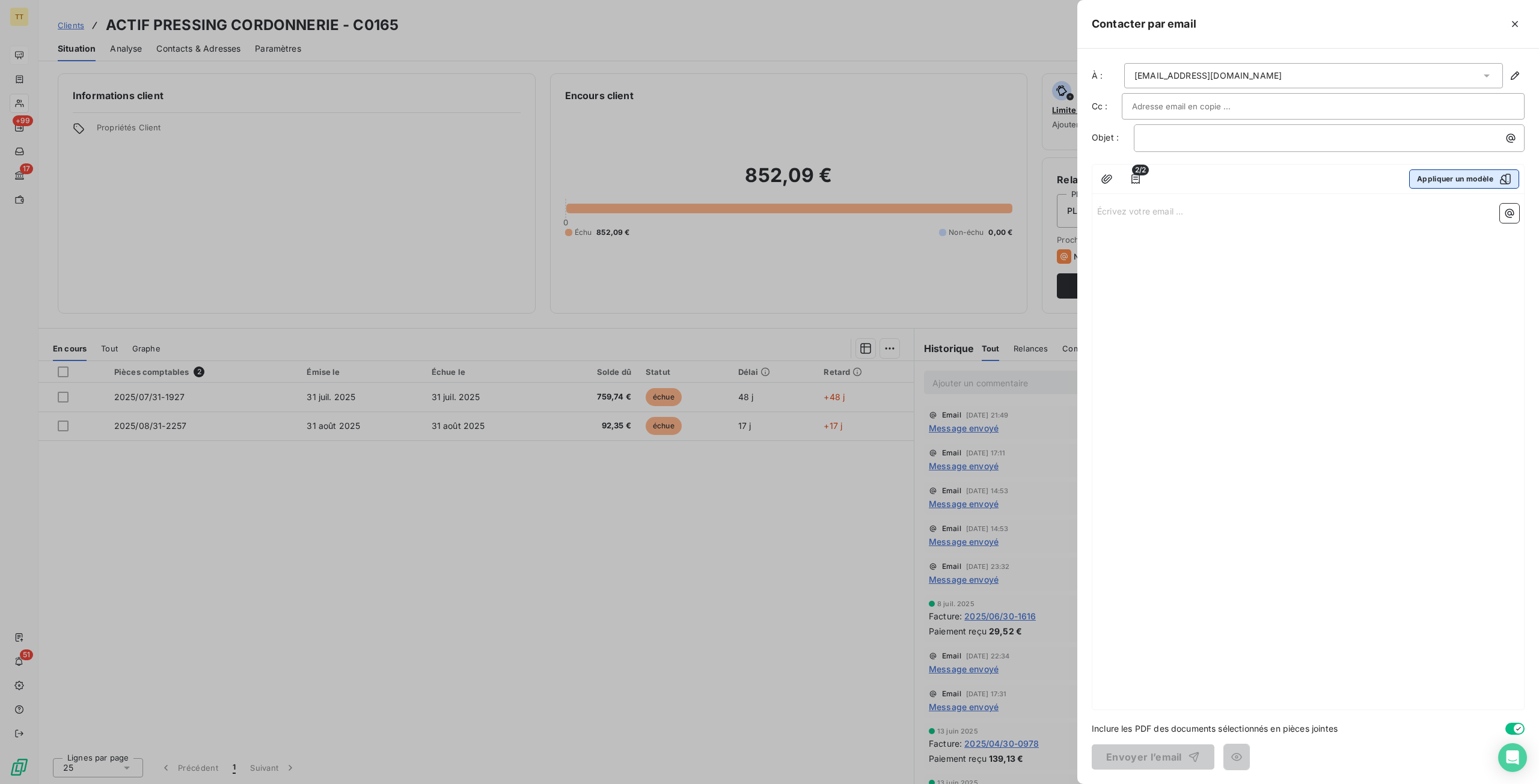
click at [1456, 178] on button "Appliquer un modèle" at bounding box center [1464, 179] width 110 height 19
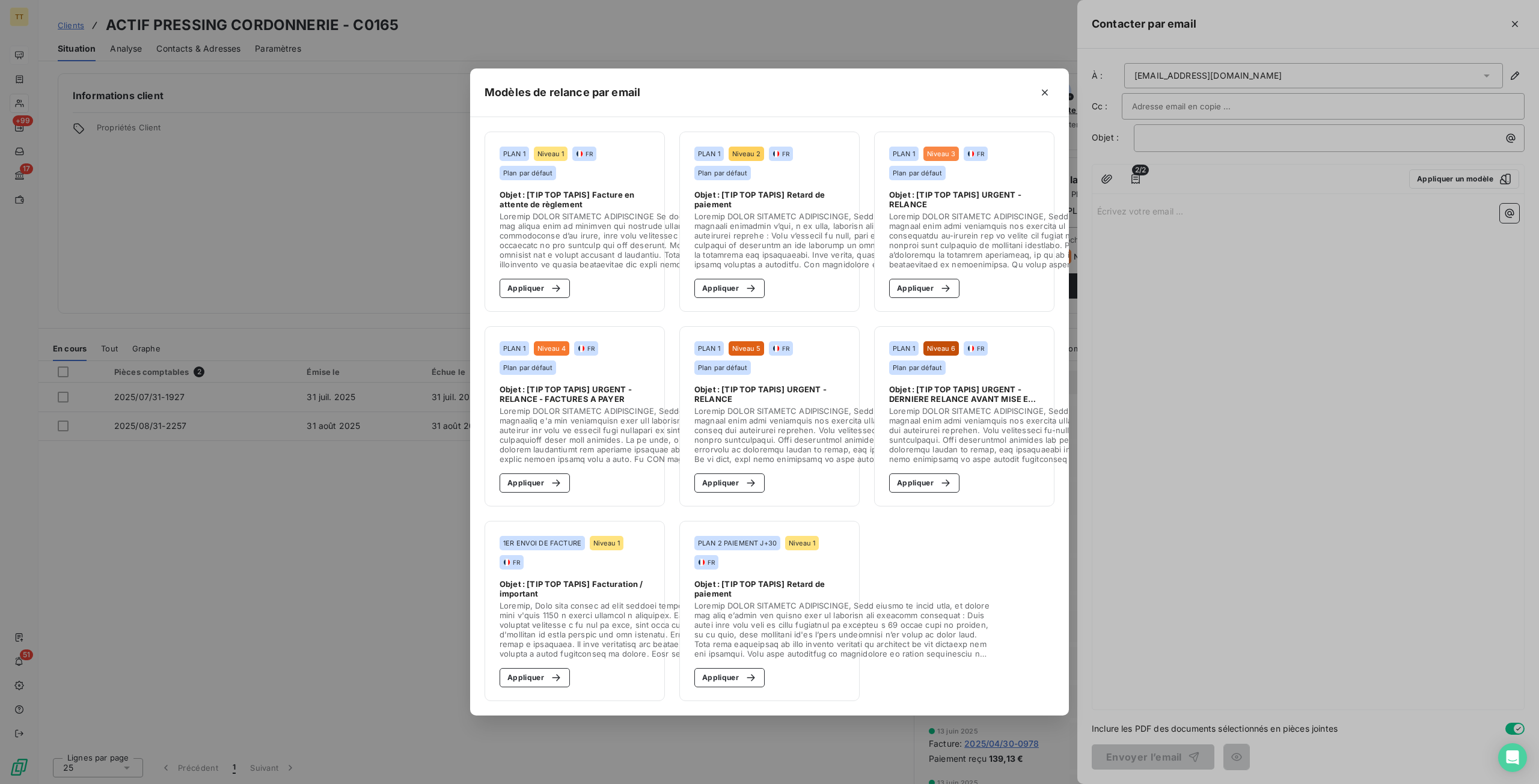
click at [693, 288] on section "PLAN 1 Niveau 2 FR Plan par défaut Objet : [TIP TOP TAPIS] Retard de paiement A…" at bounding box center [770, 222] width 180 height 180
drag, startPoint x: 710, startPoint y: 287, endPoint x: 706, endPoint y: 277, distance: 10.8
click at [708, 285] on button "Appliquer" at bounding box center [729, 289] width 70 height 19
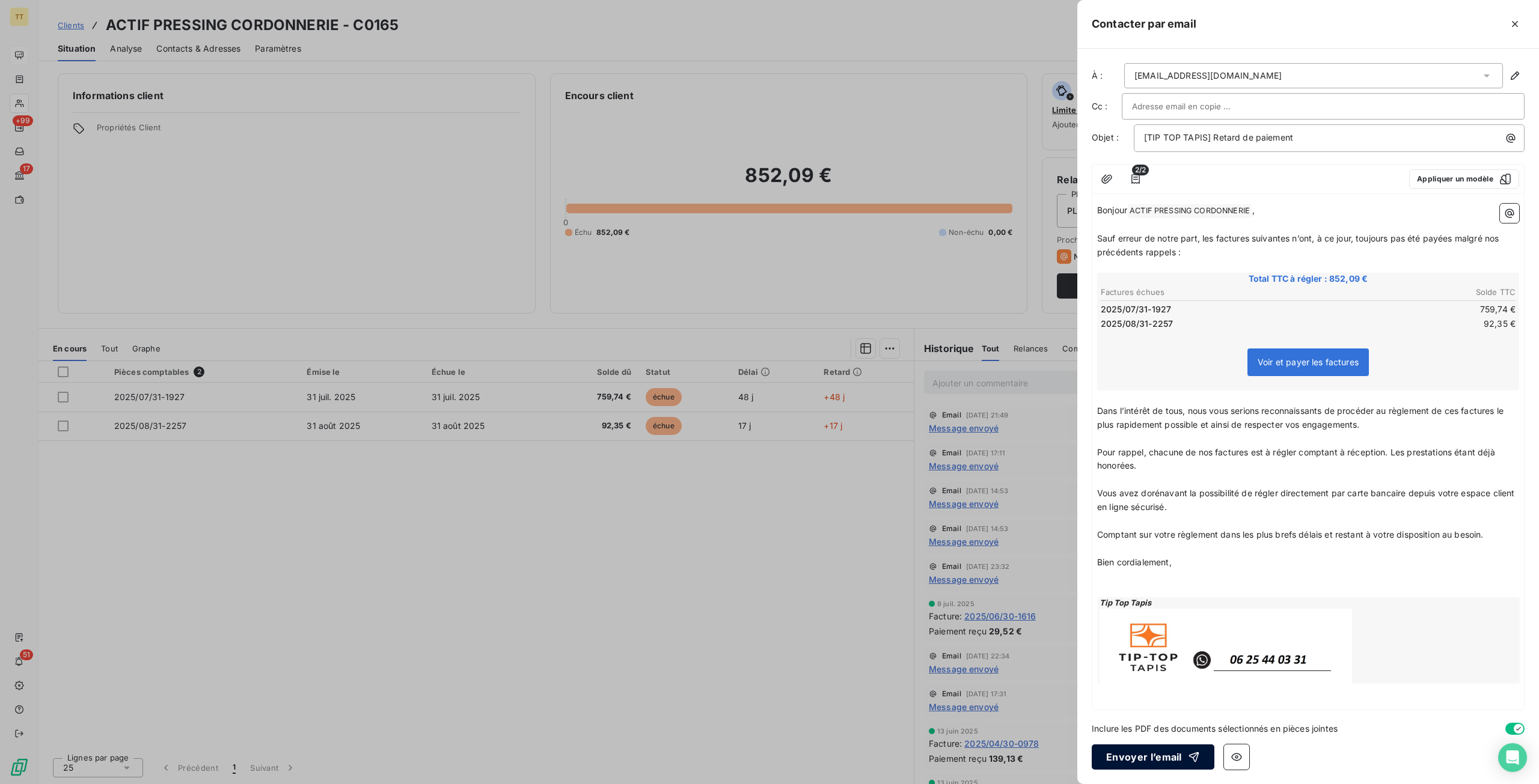
click at [1166, 753] on button "Envoyer l’email" at bounding box center [1153, 757] width 122 height 25
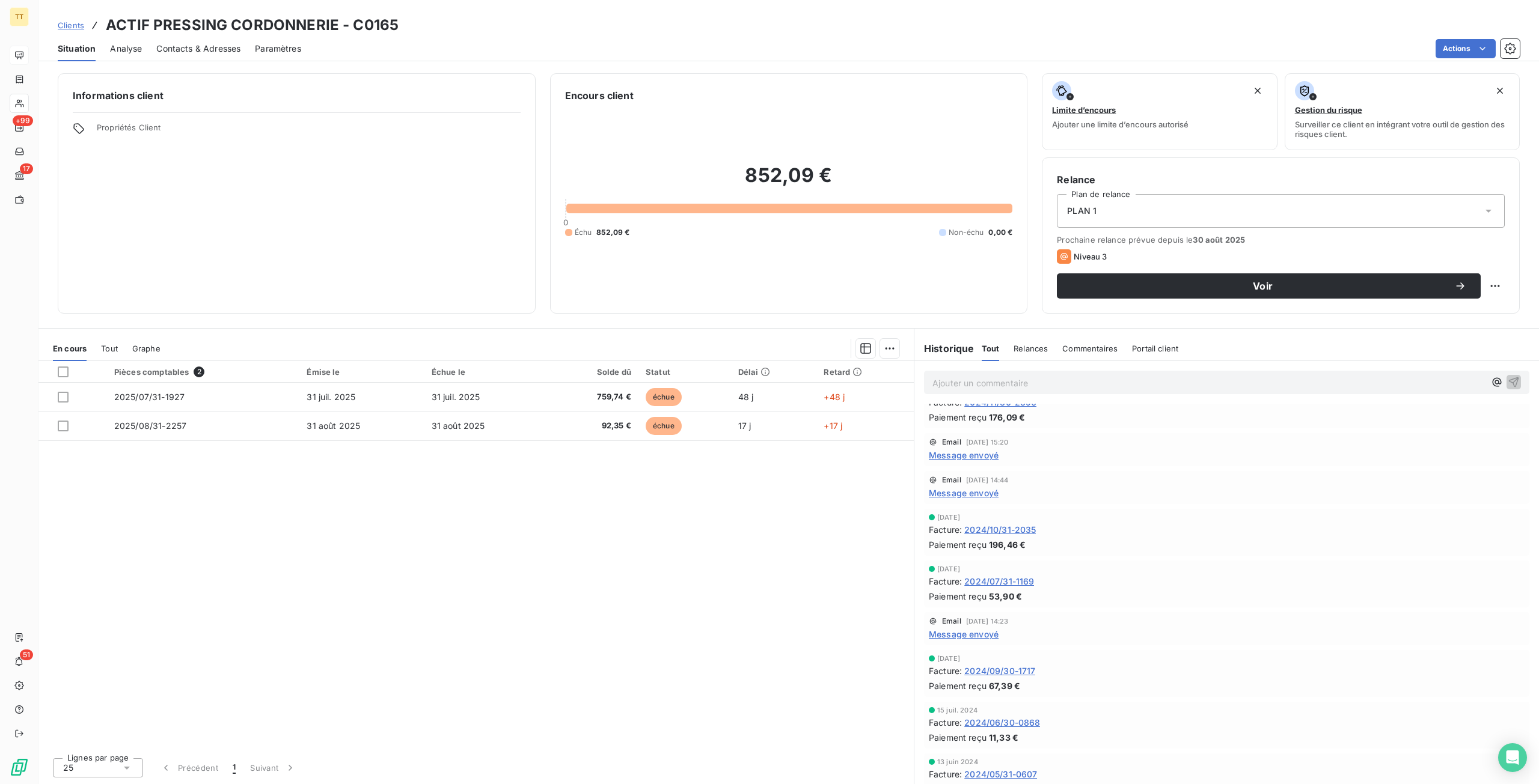
scroll to position [920, 0]
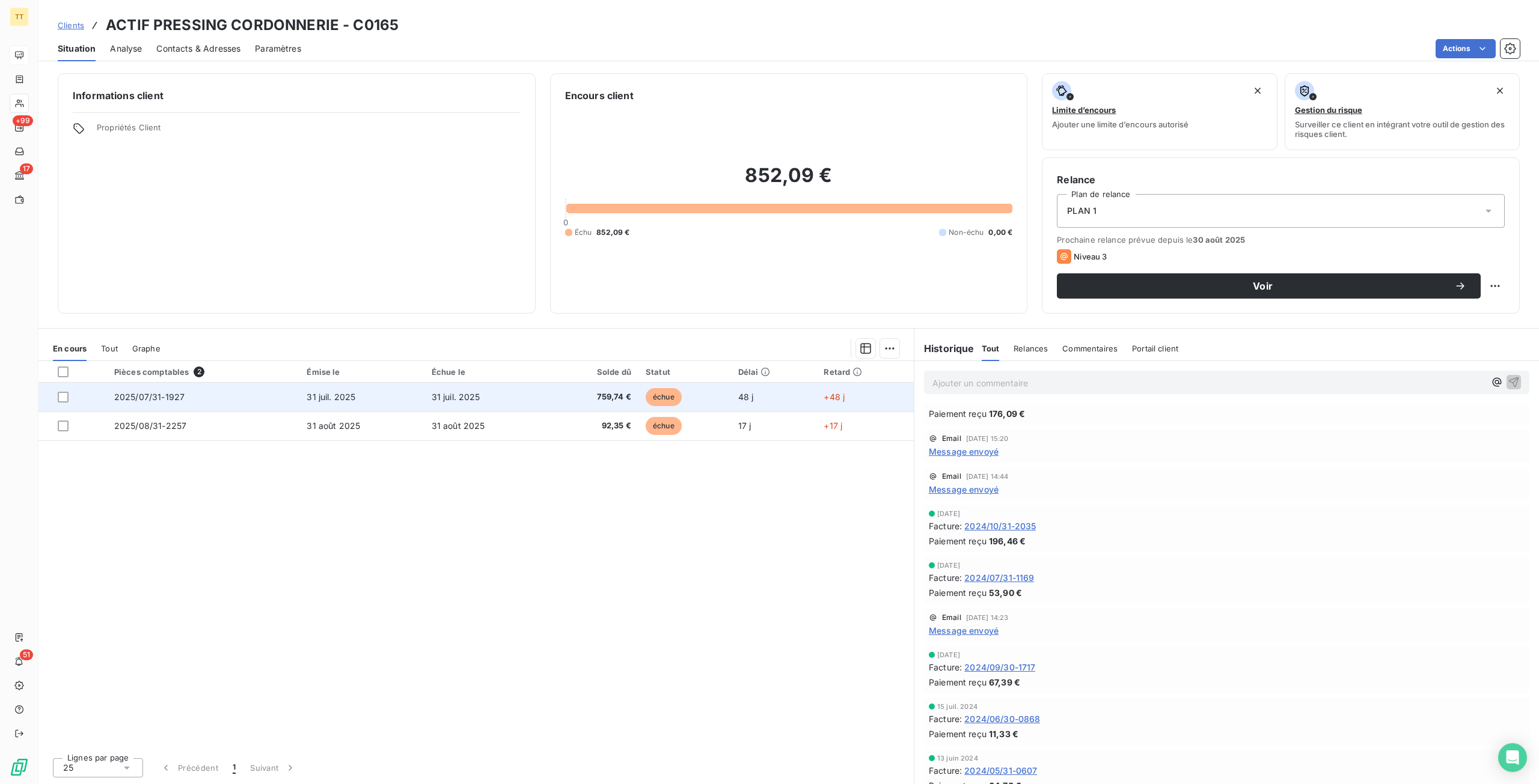
click at [416, 393] on td "31 juil. 2025" at bounding box center [361, 397] width 124 height 29
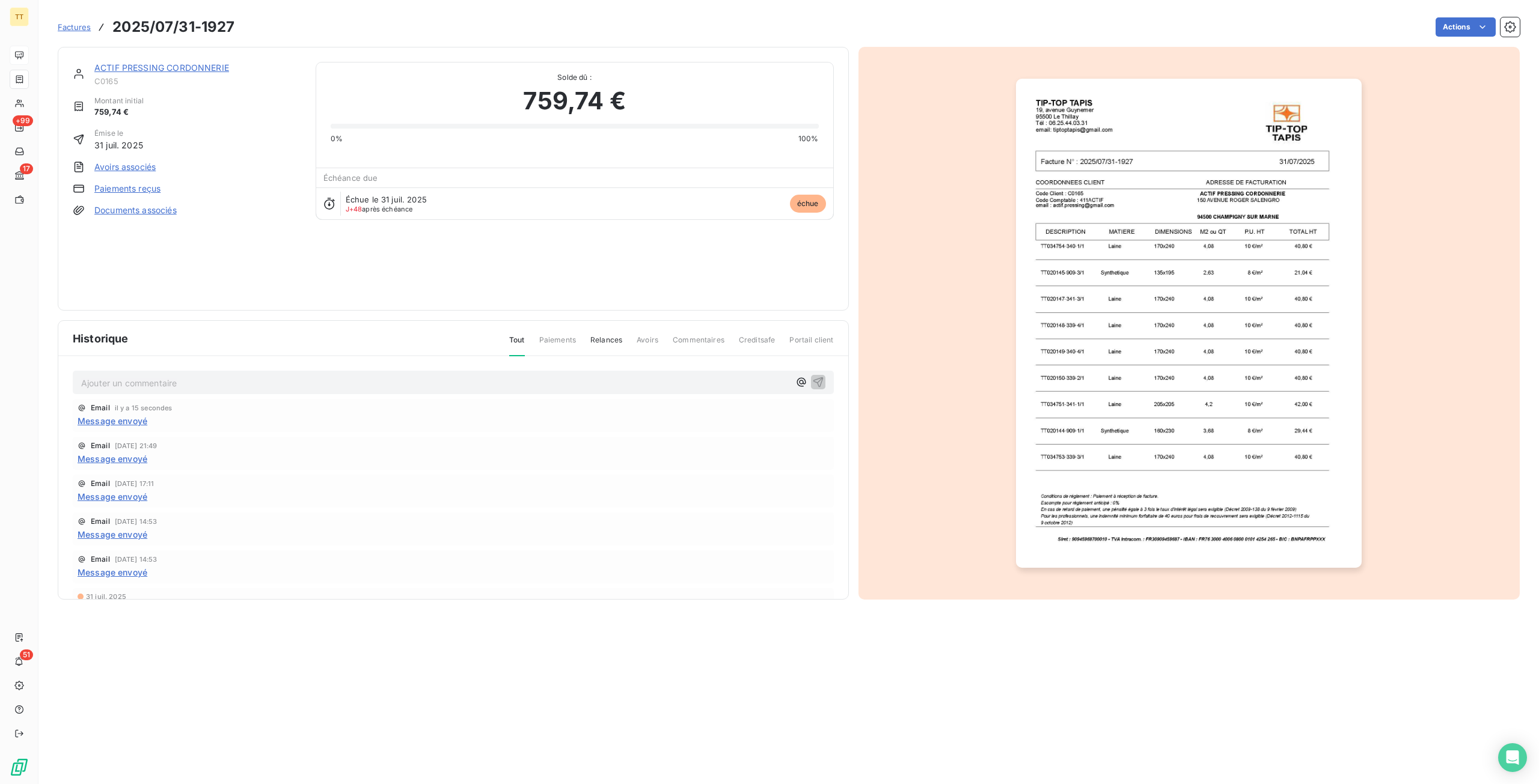
click at [1263, 407] on img "button" at bounding box center [1188, 323] width 345 height 489
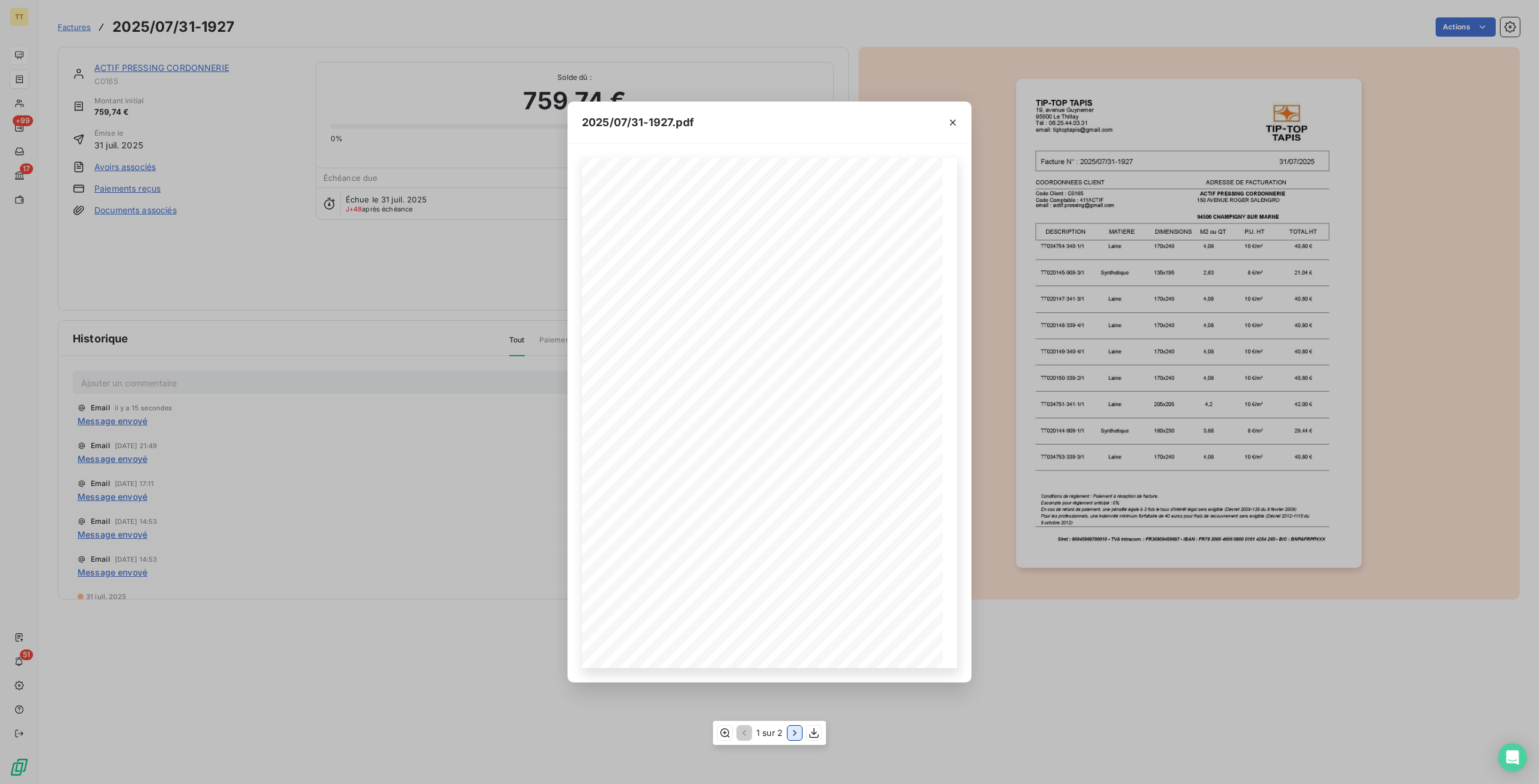
click at [788, 732] on button "button" at bounding box center [795, 733] width 14 height 14
click at [526, 519] on div "2025/07/31-1927.pdf TIP-TOP TAPIS [STREET_ADDRESS] Tél : [PHONE_NUMBER] email: …" at bounding box center [770, 392] width 1539 height 784
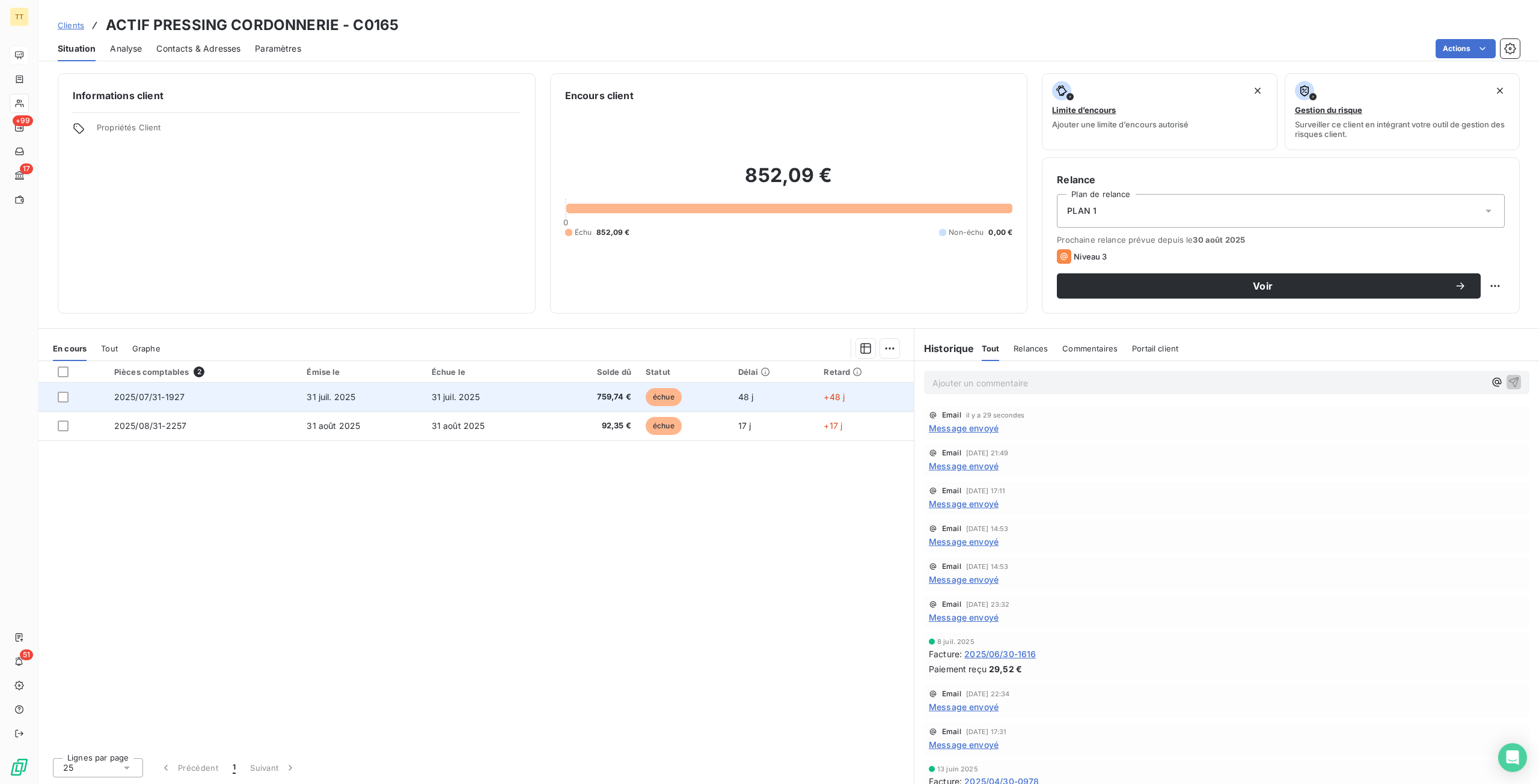
click at [560, 402] on span "759,74 €" at bounding box center [594, 397] width 75 height 12
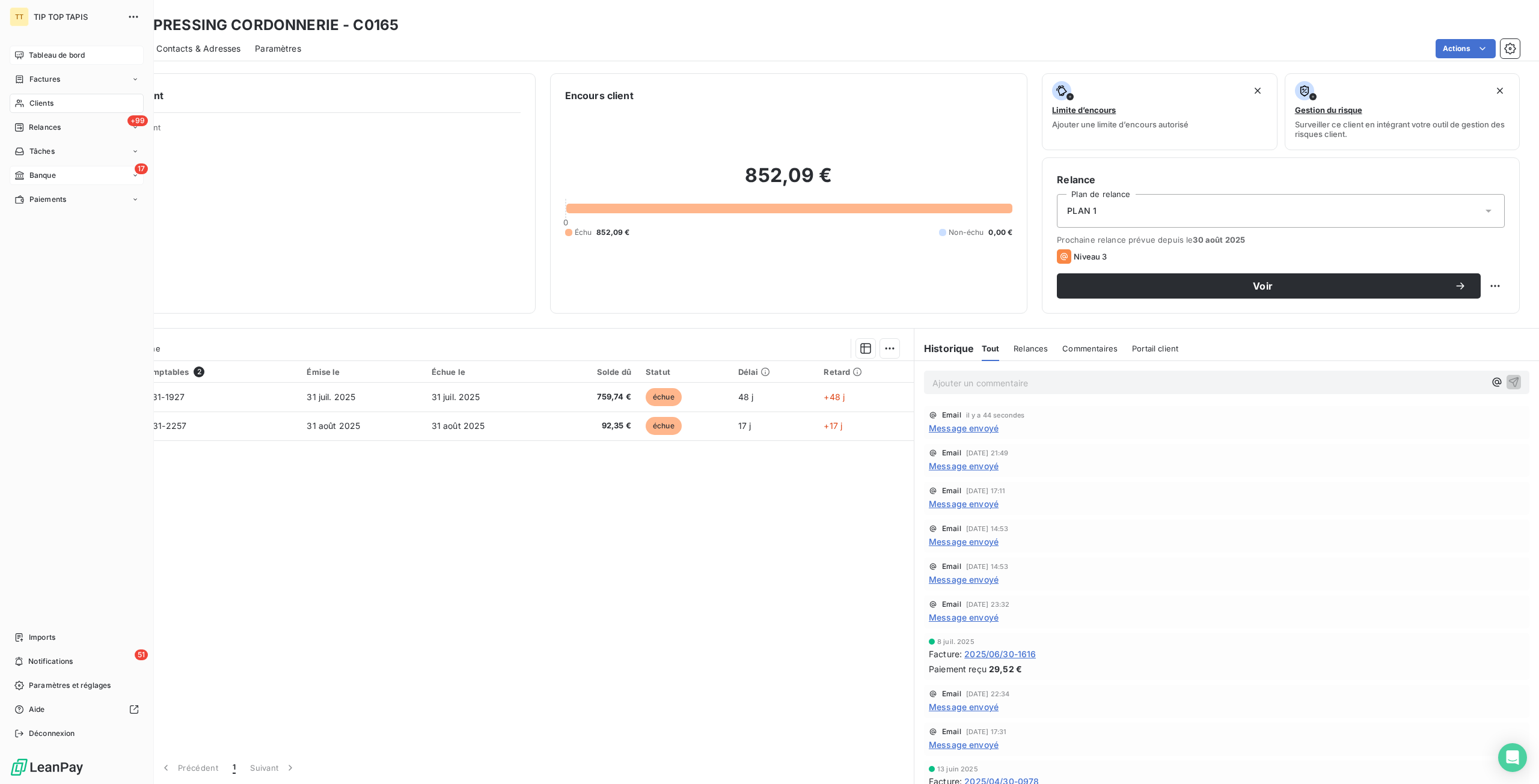
click at [40, 172] on span "Banque" at bounding box center [43, 175] width 26 height 11
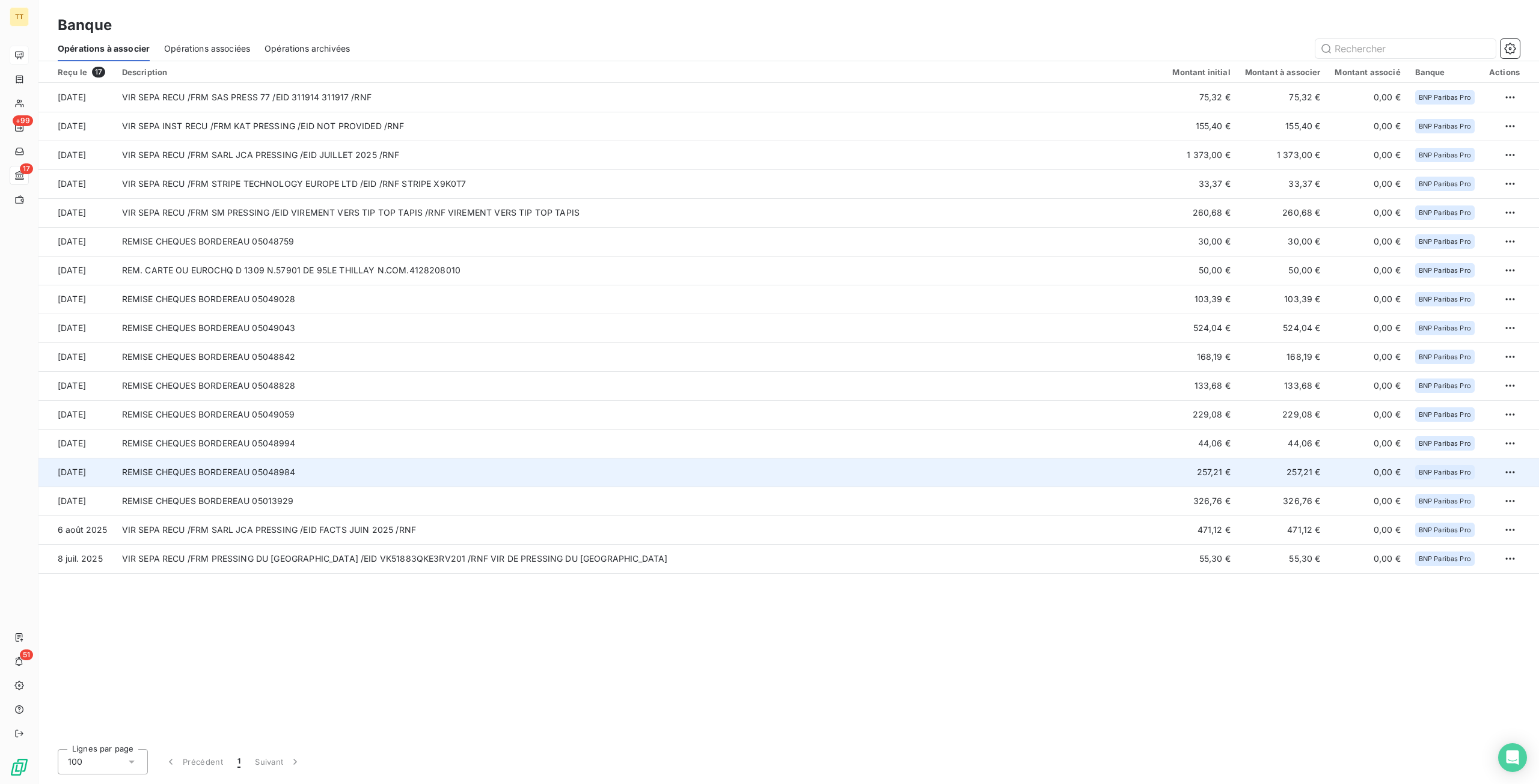
click at [1005, 481] on td "REMISE CHEQUES BORDEREAU 05048984" at bounding box center [640, 472] width 1050 height 29
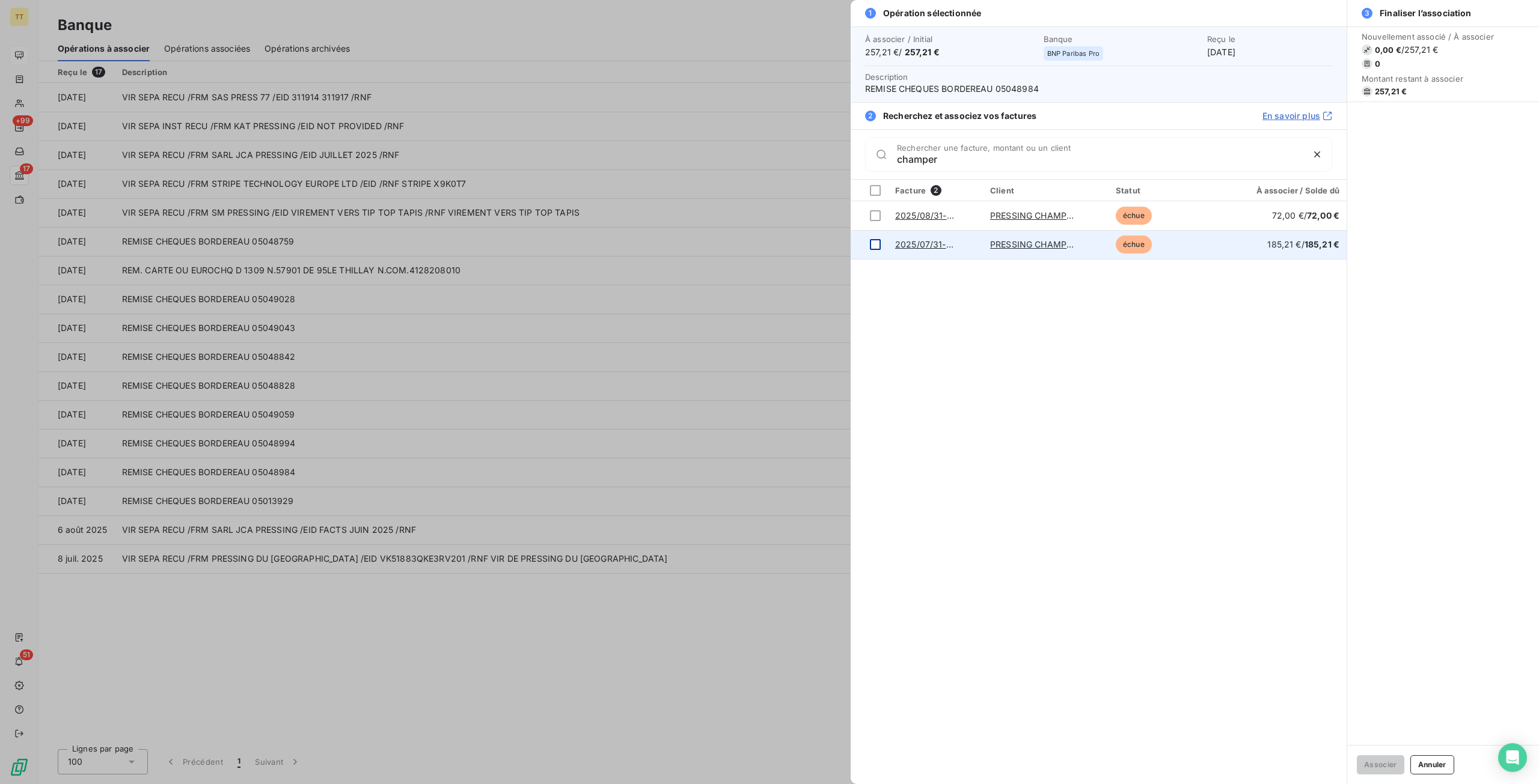
type input "champer"
click at [872, 246] on div at bounding box center [875, 244] width 11 height 11
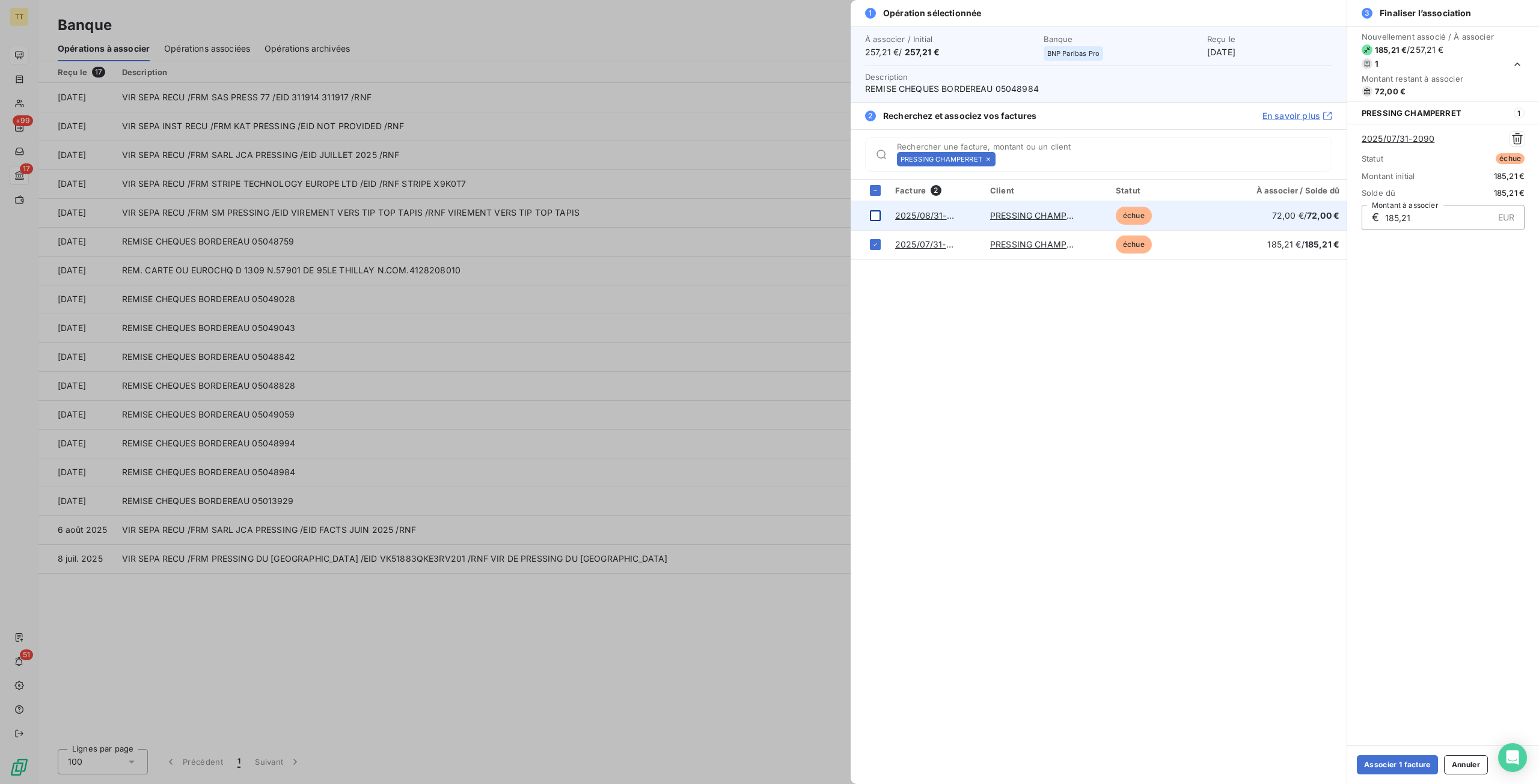
click at [881, 207] on td at bounding box center [869, 215] width 37 height 29
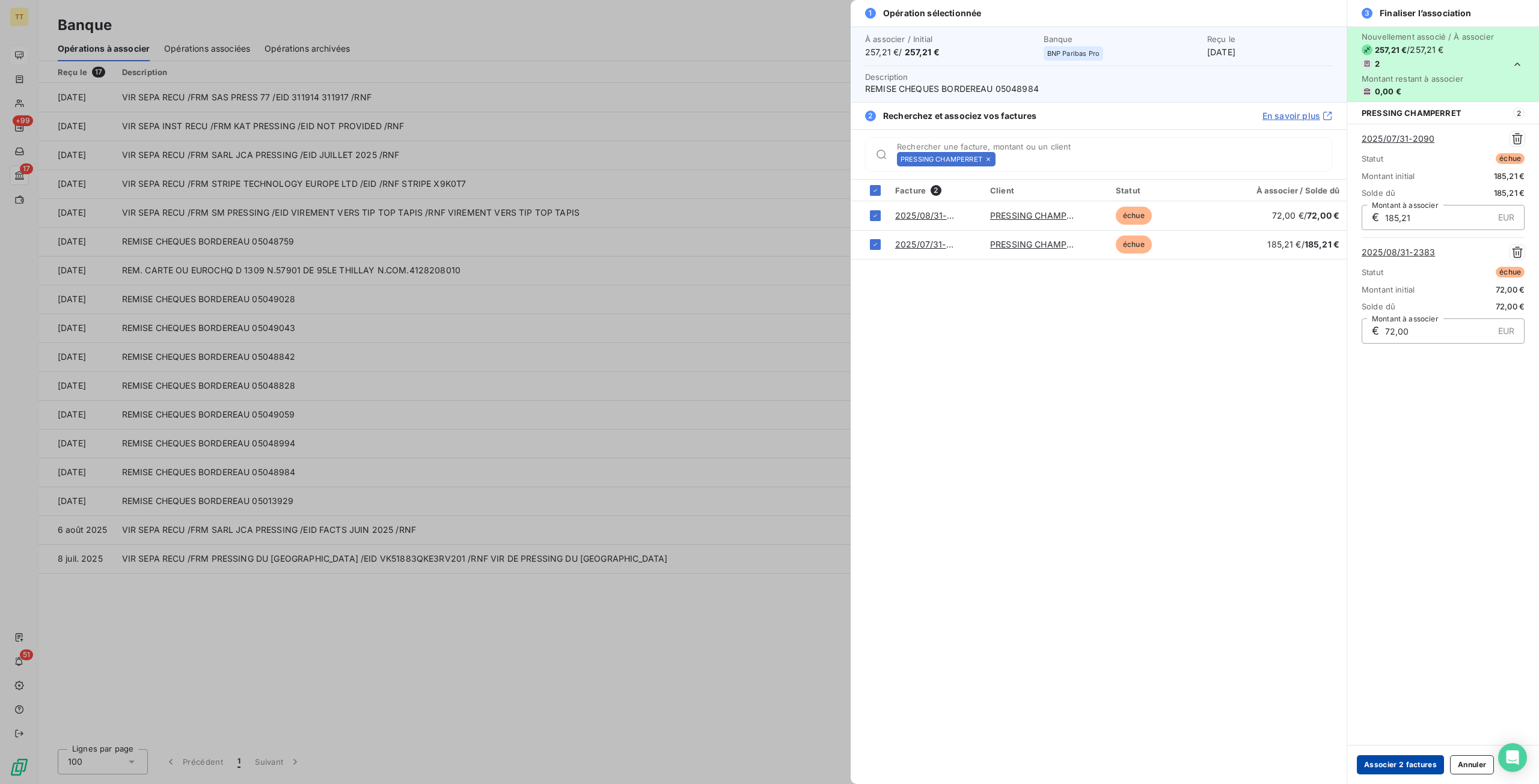
click at [1398, 766] on button "Associer 2 factures" at bounding box center [1400, 765] width 87 height 19
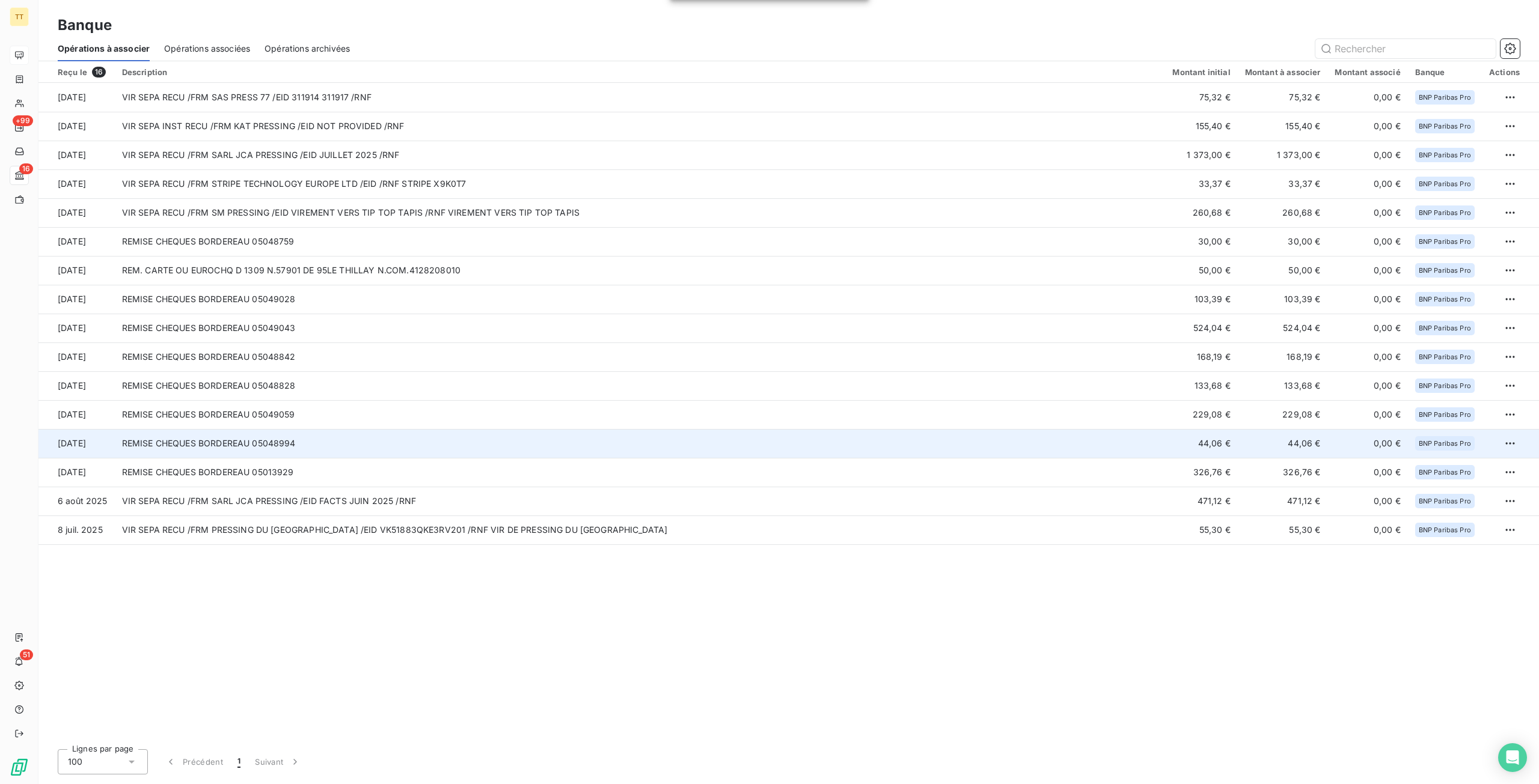
click at [402, 443] on td "REMISE CHEQUES BORDEREAU 05048994" at bounding box center [640, 443] width 1050 height 29
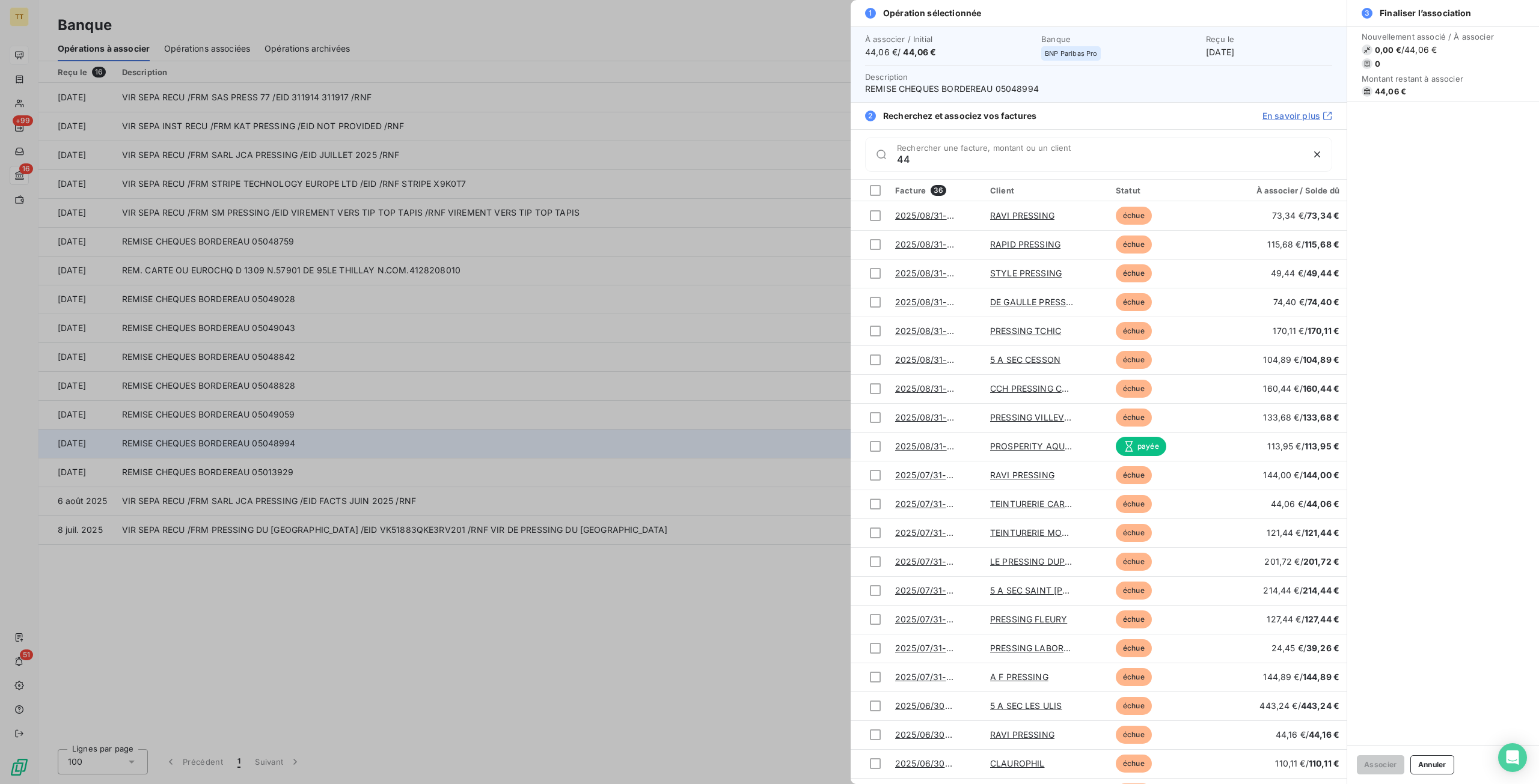
type input "4"
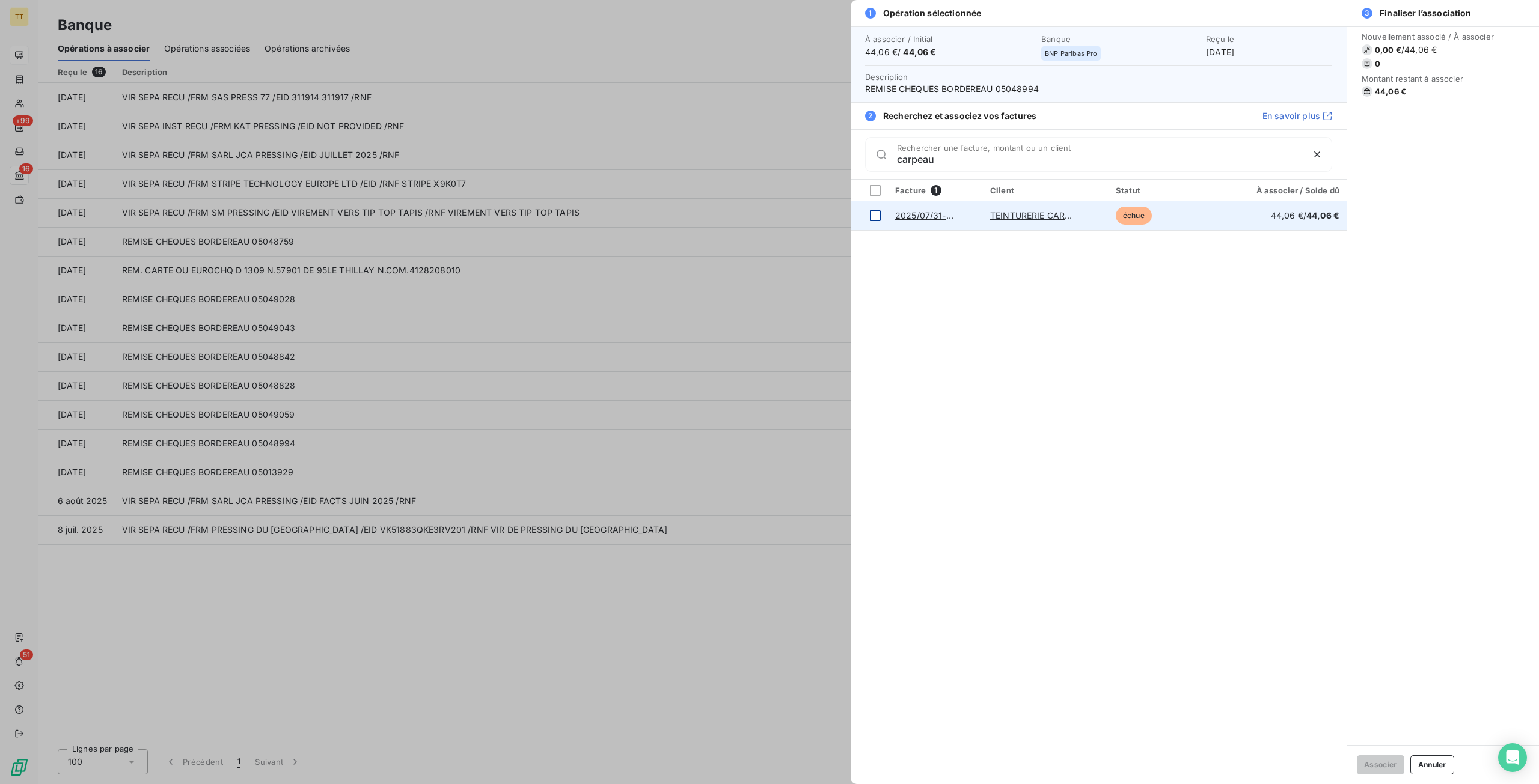
type input "carpeau"
click at [874, 220] on td at bounding box center [869, 215] width 37 height 29
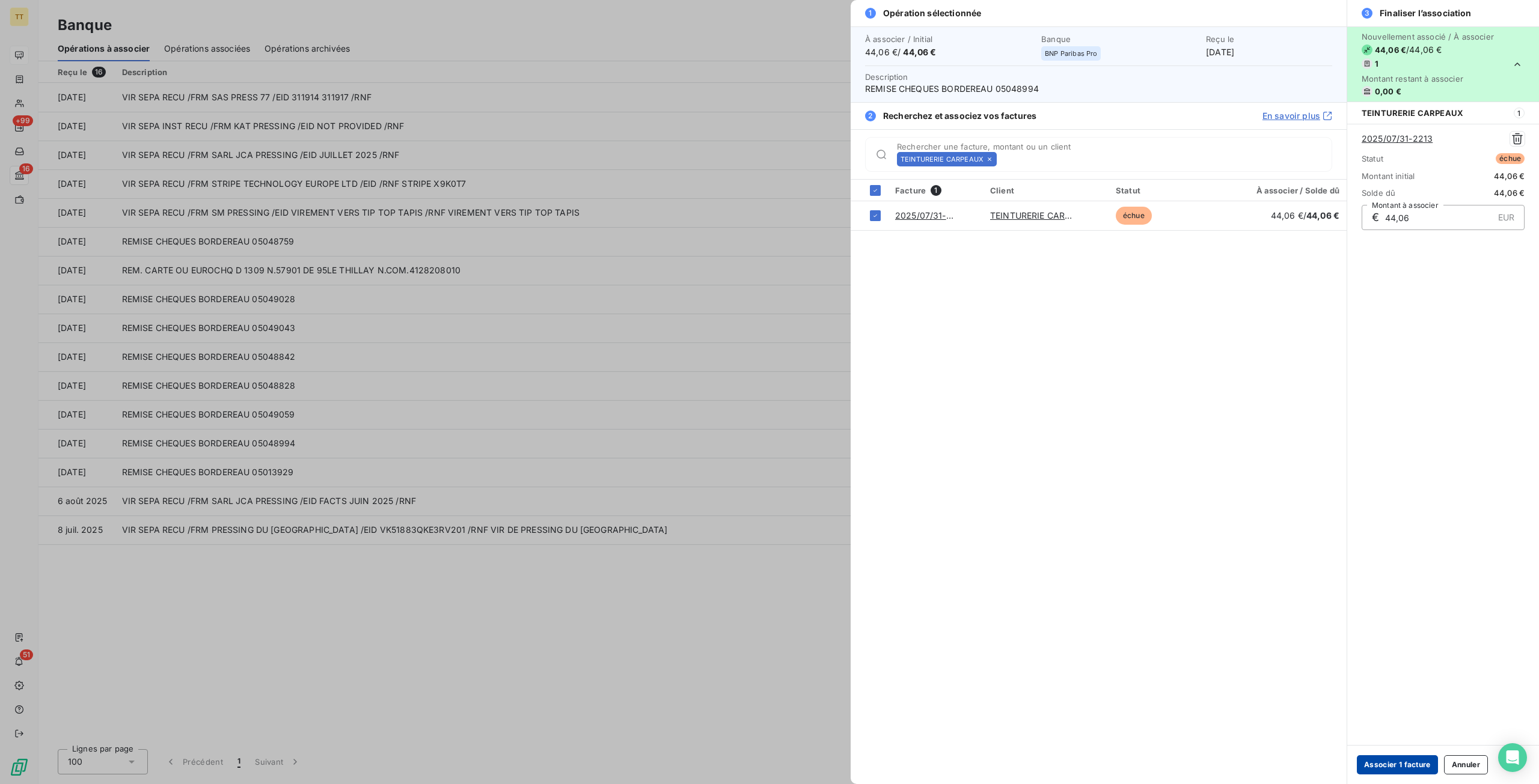
click at [1388, 763] on button "Associer 1 facture" at bounding box center [1397, 765] width 81 height 19
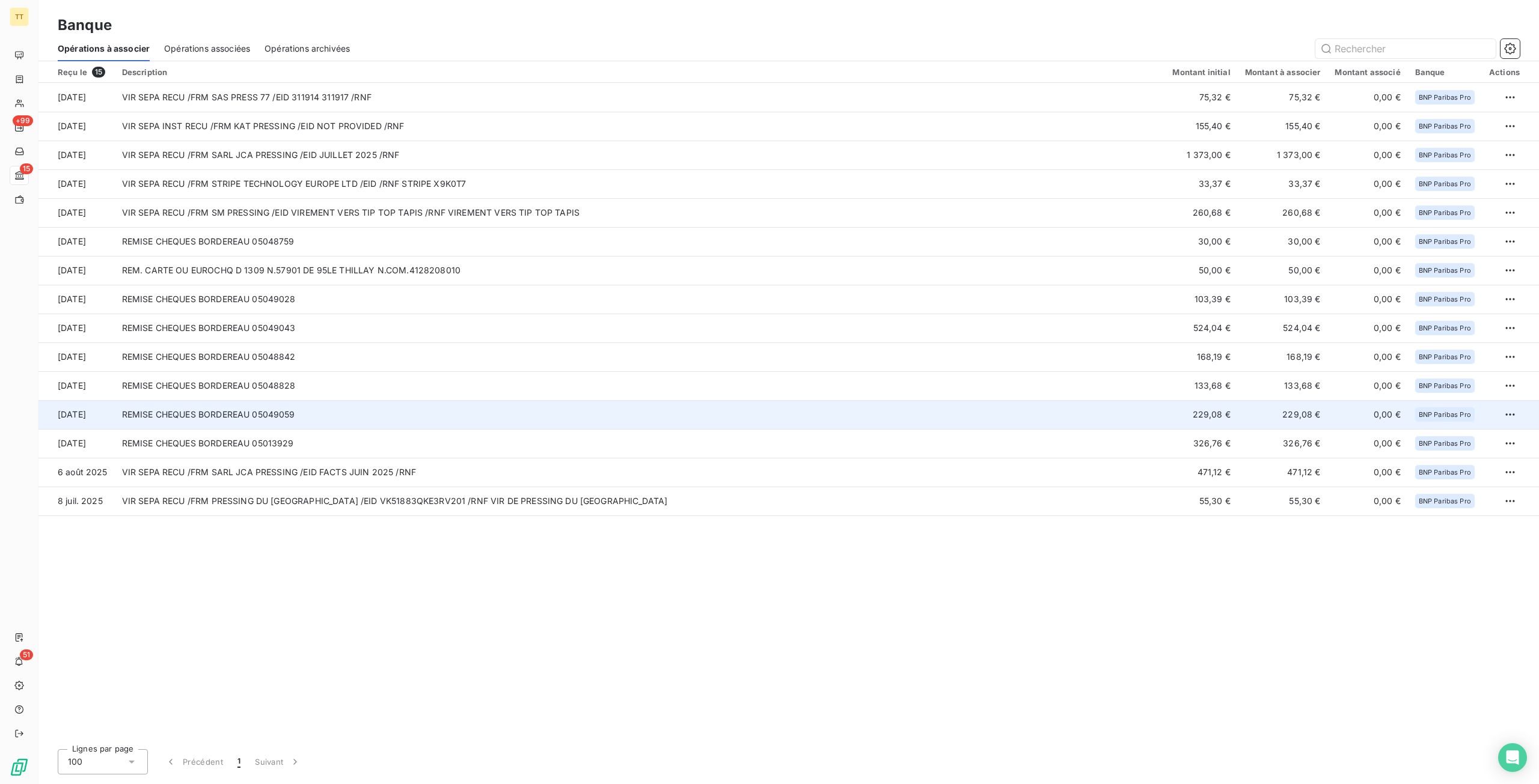
click at [602, 412] on td "REMISE CHEQUES BORDEREAU 05049059" at bounding box center [640, 414] width 1050 height 29
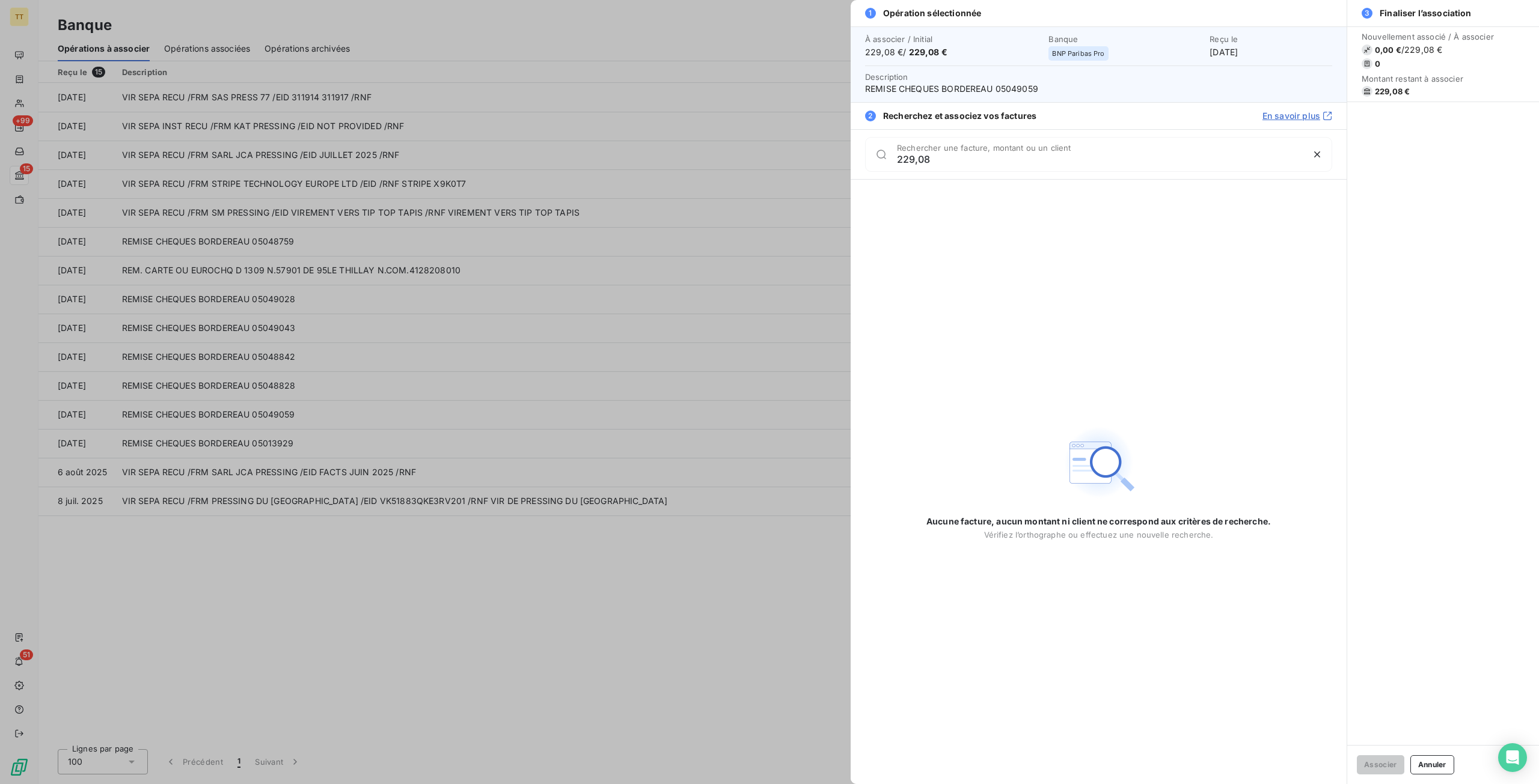
type input "229,08"
drag, startPoint x: 580, startPoint y: 602, endPoint x: 585, endPoint y: 577, distance: 25.5
click at [581, 602] on div at bounding box center [770, 392] width 1539 height 784
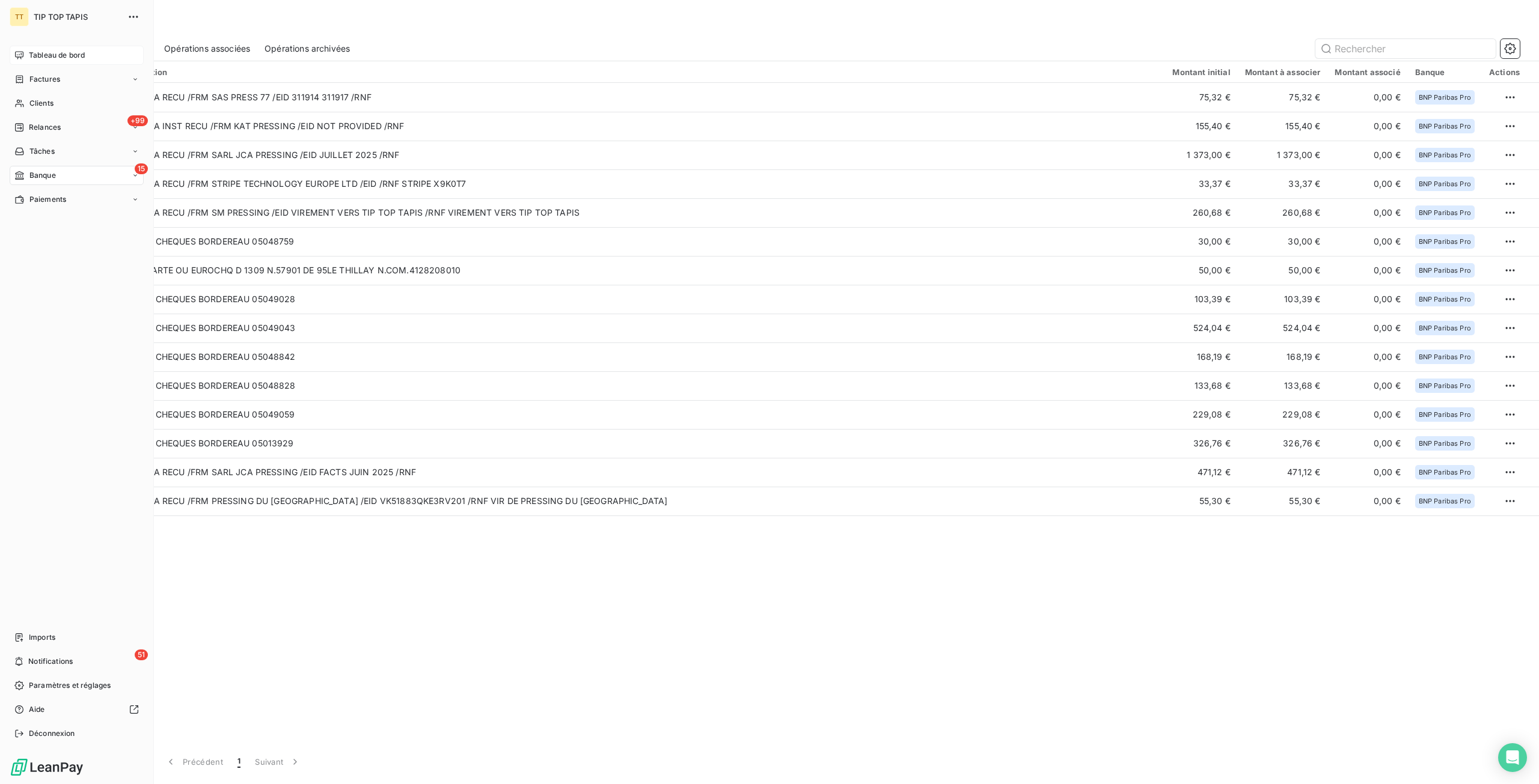
click at [28, 57] on div "Tableau de bord" at bounding box center [77, 55] width 134 height 19
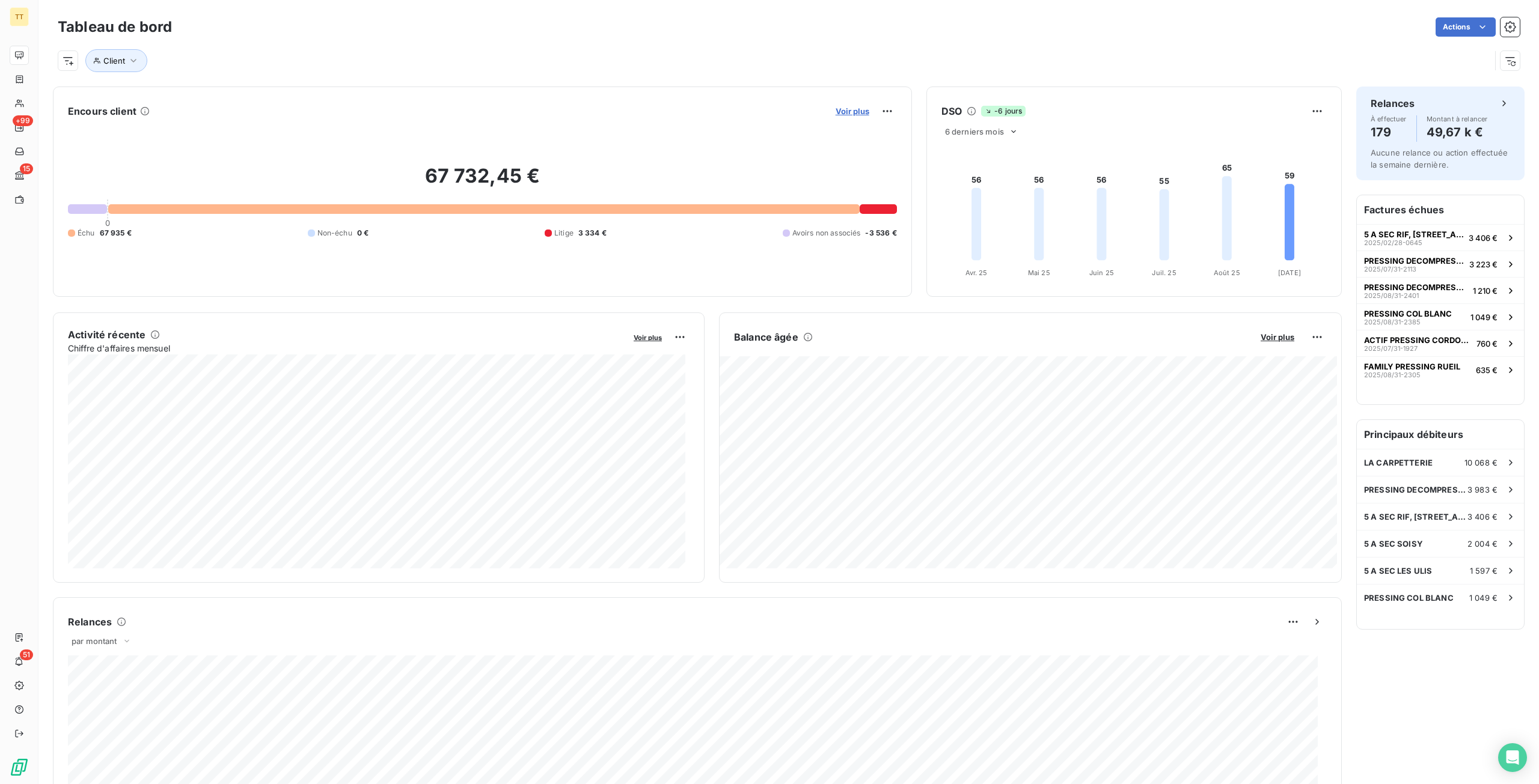
click at [850, 108] on span "Voir plus" at bounding box center [852, 111] width 34 height 10
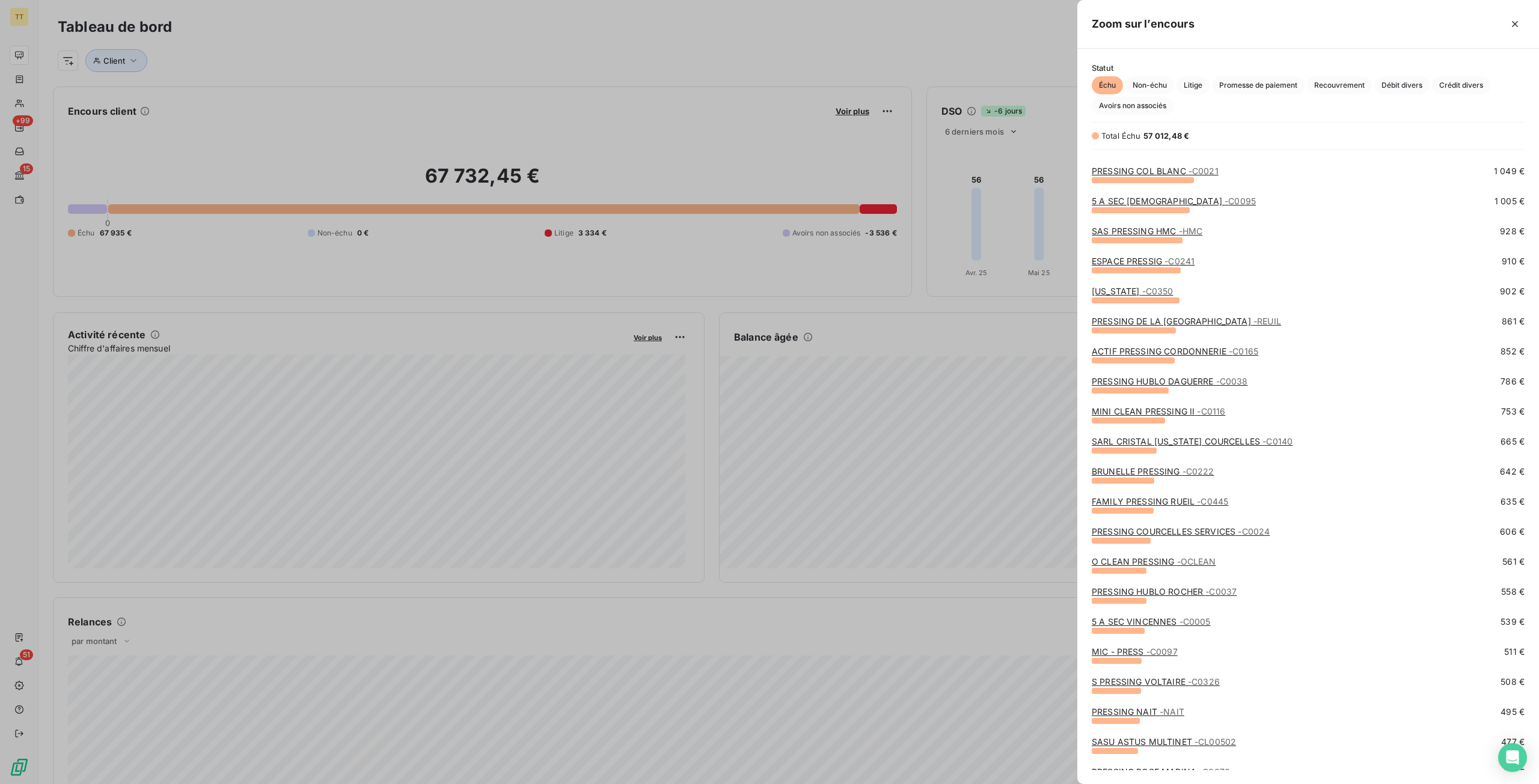
scroll to position [120, 0]
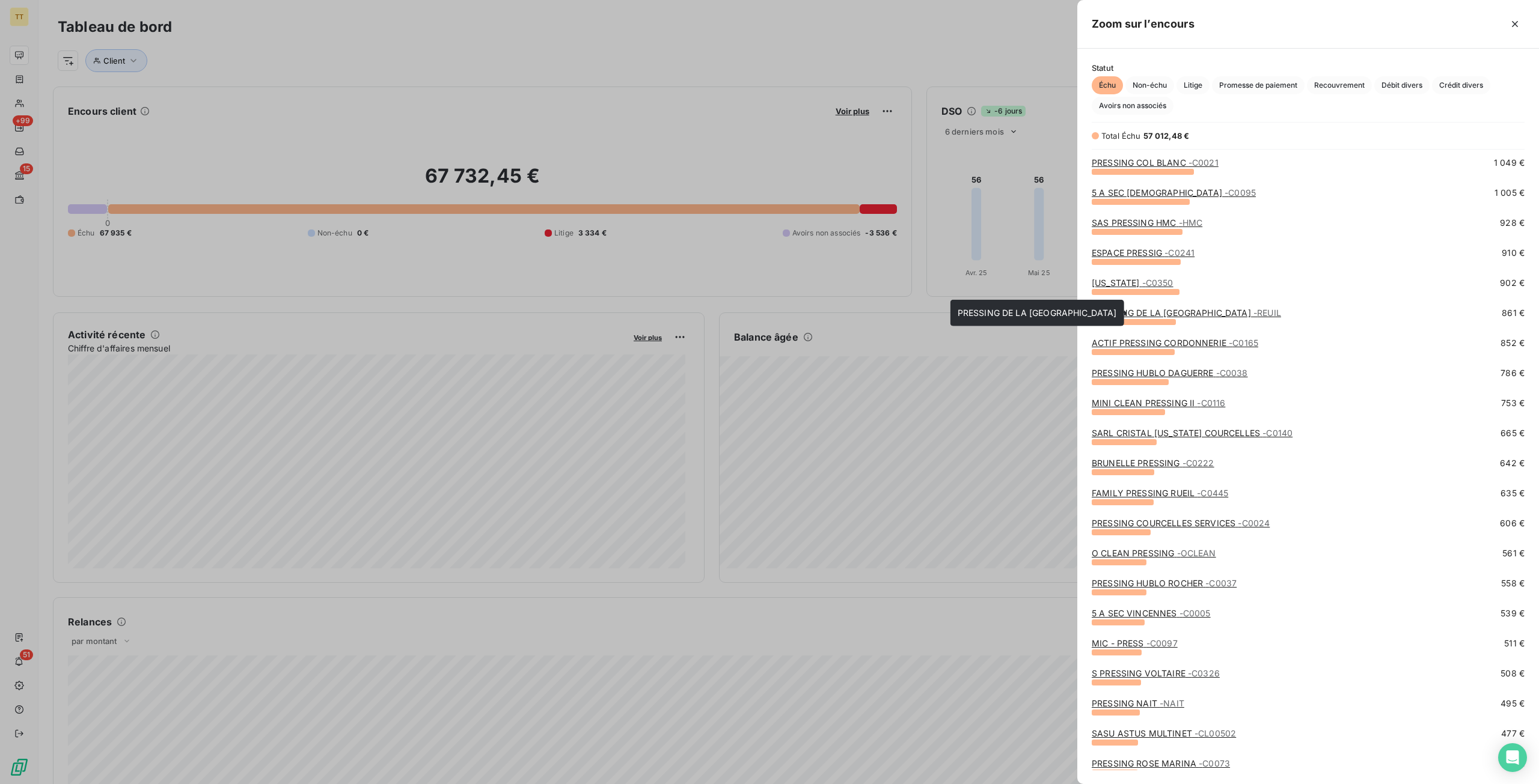
click at [1253, 311] on span "- REUIL" at bounding box center [1267, 313] width 28 height 10
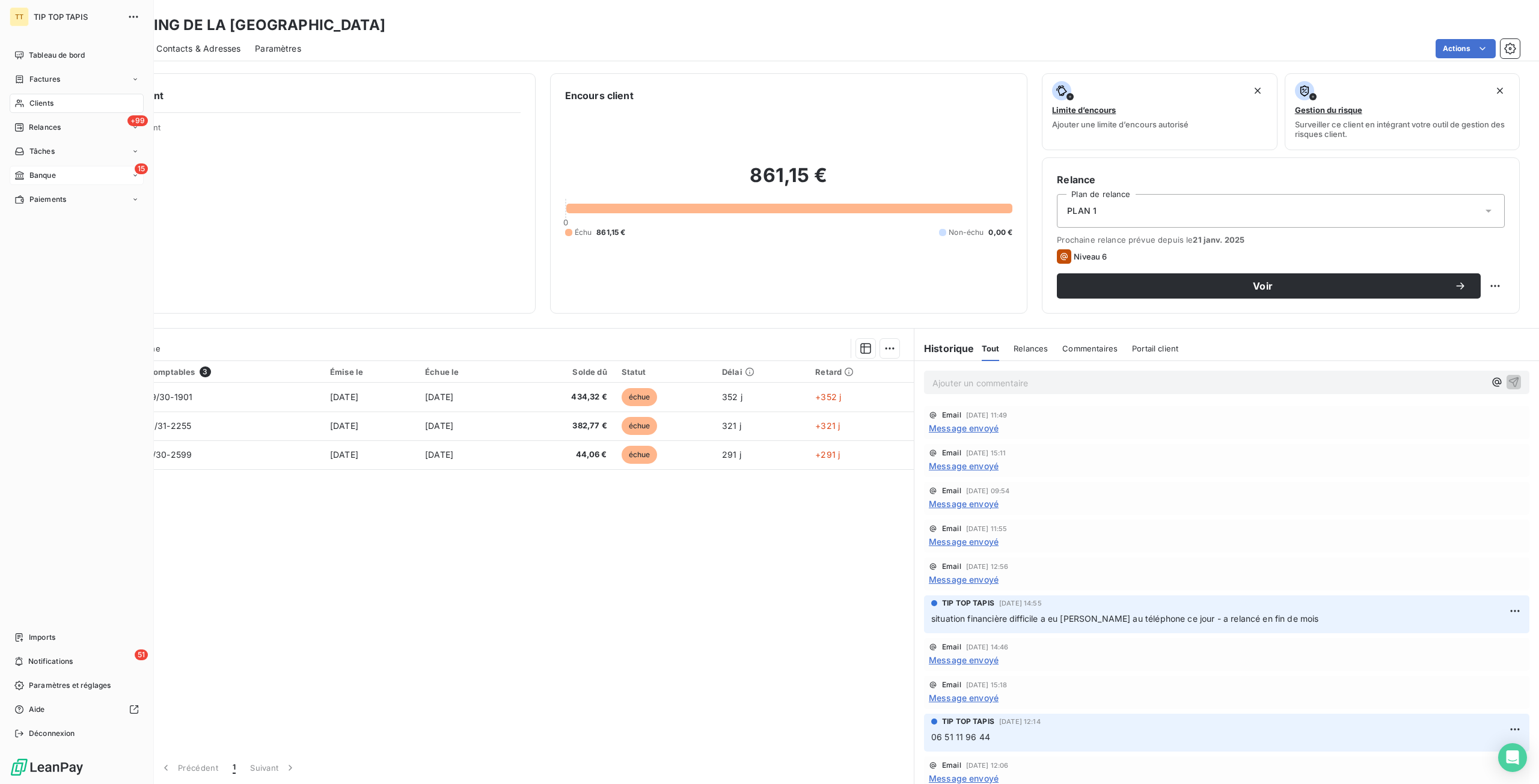
click at [30, 180] on span "Banque" at bounding box center [43, 175] width 26 height 11
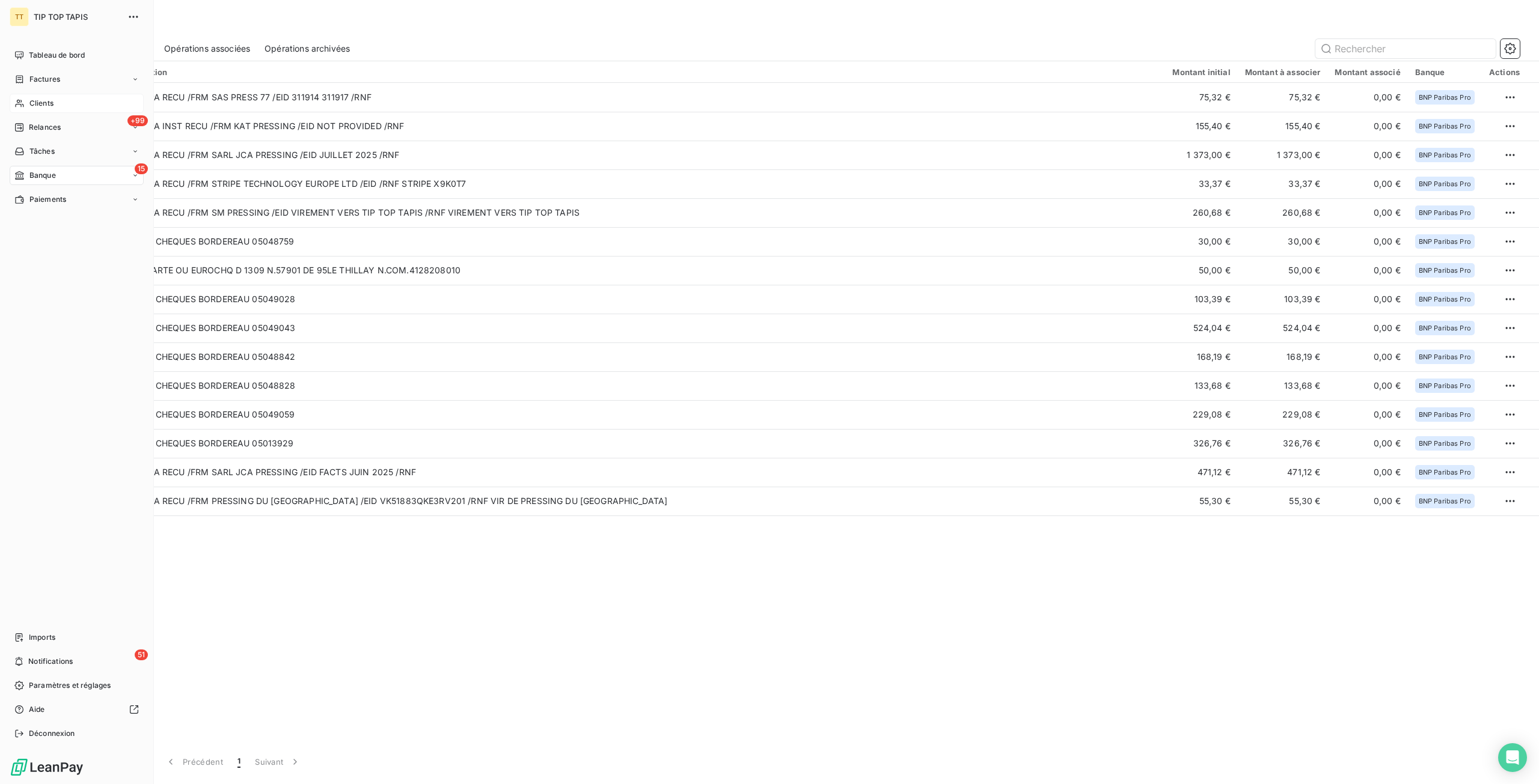
click at [46, 98] on span "Clients" at bounding box center [41, 103] width 24 height 11
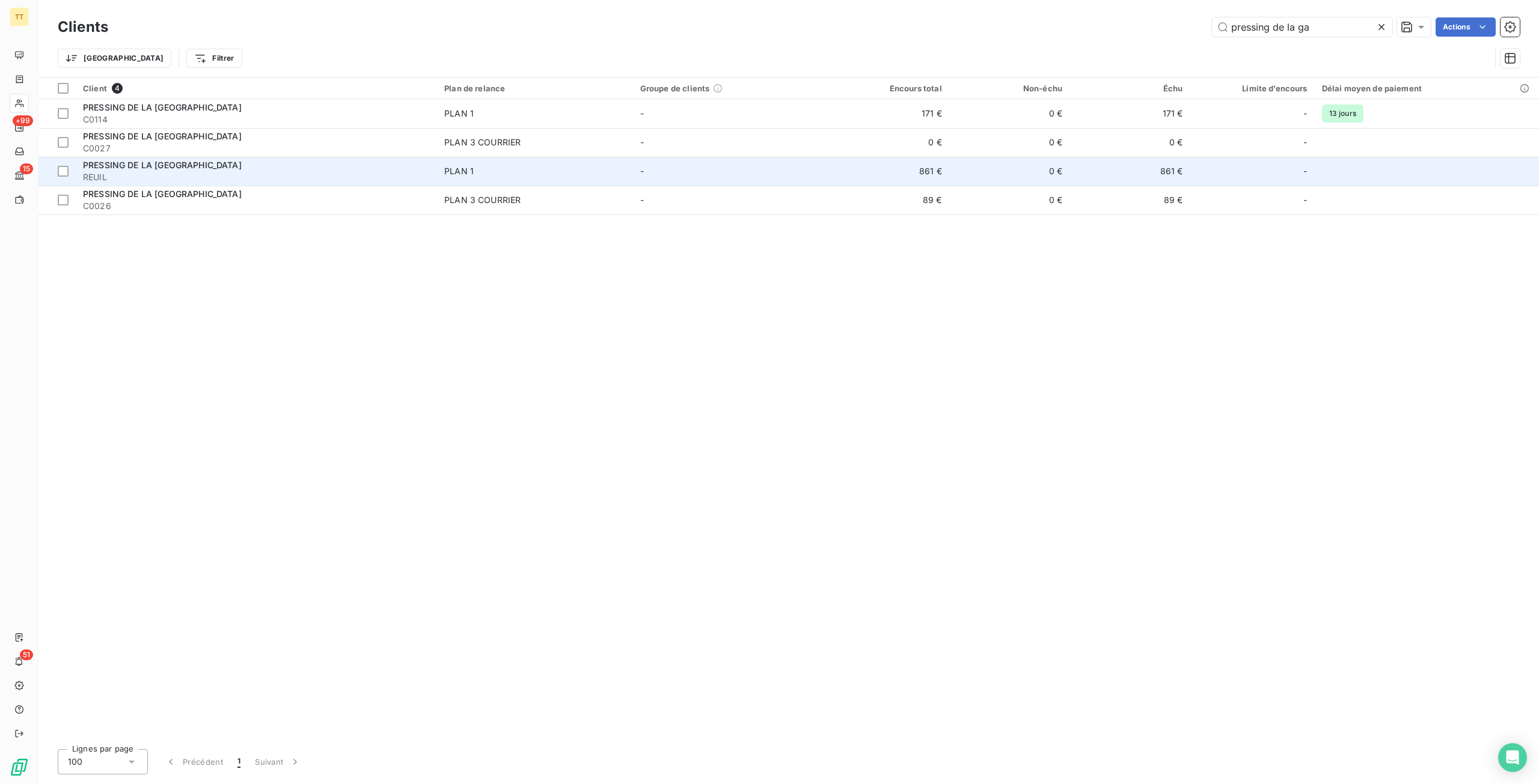
type input "pressing de la ga"
click at [487, 167] on span "PLAN 1" at bounding box center [535, 171] width 182 height 12
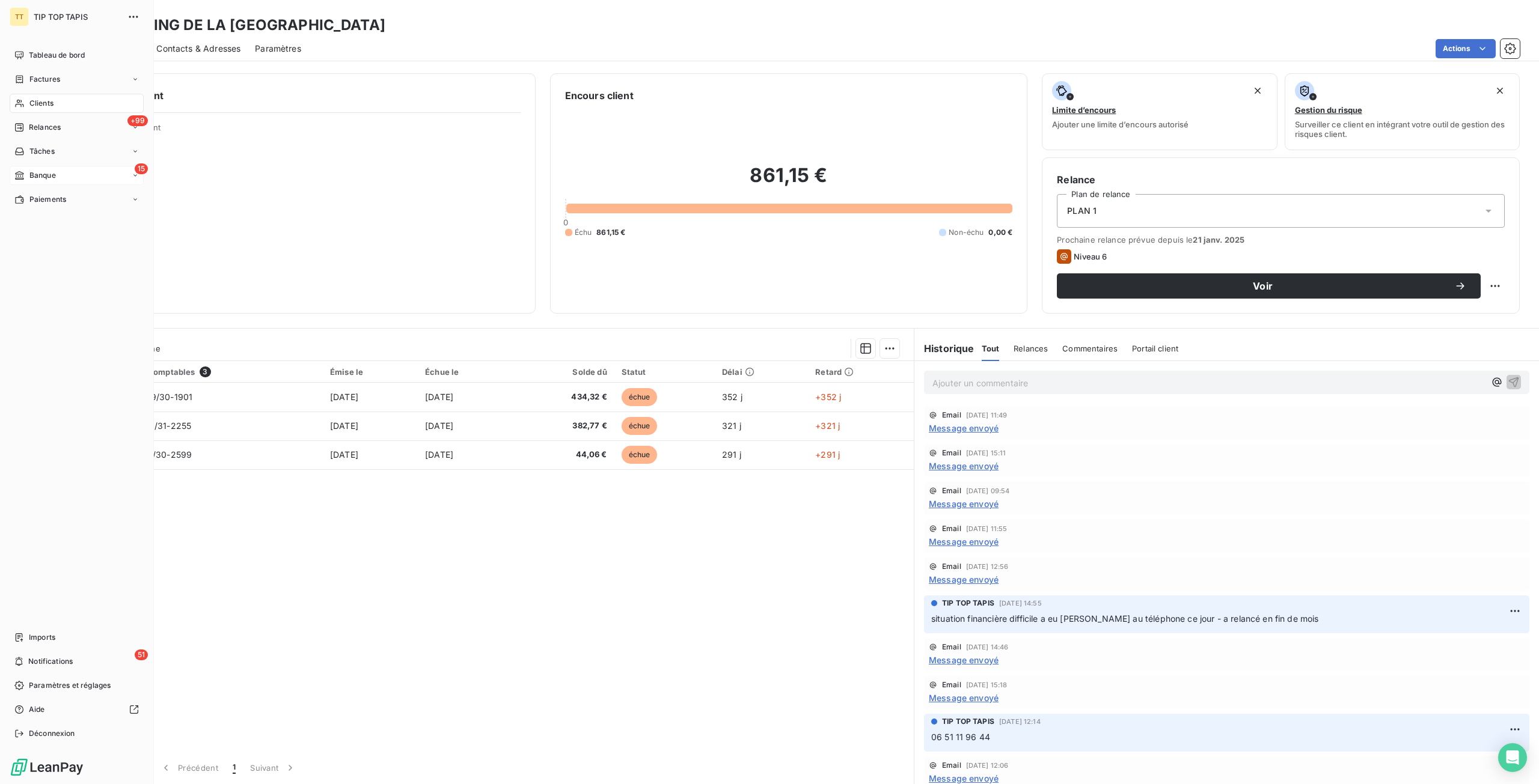
click at [31, 170] on span "Banque" at bounding box center [43, 175] width 26 height 11
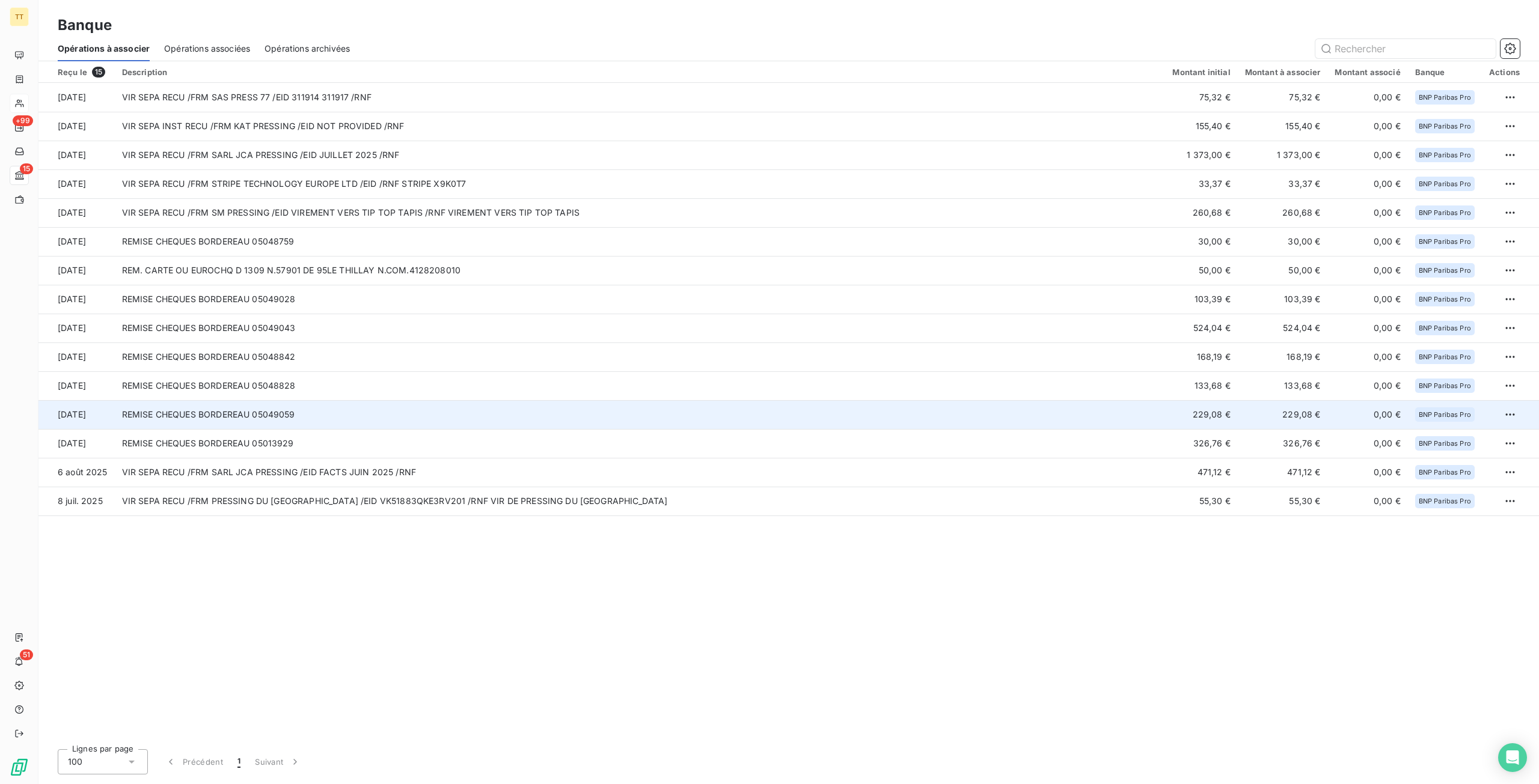
click at [1208, 419] on td "229,08 €" at bounding box center [1201, 414] width 72 height 29
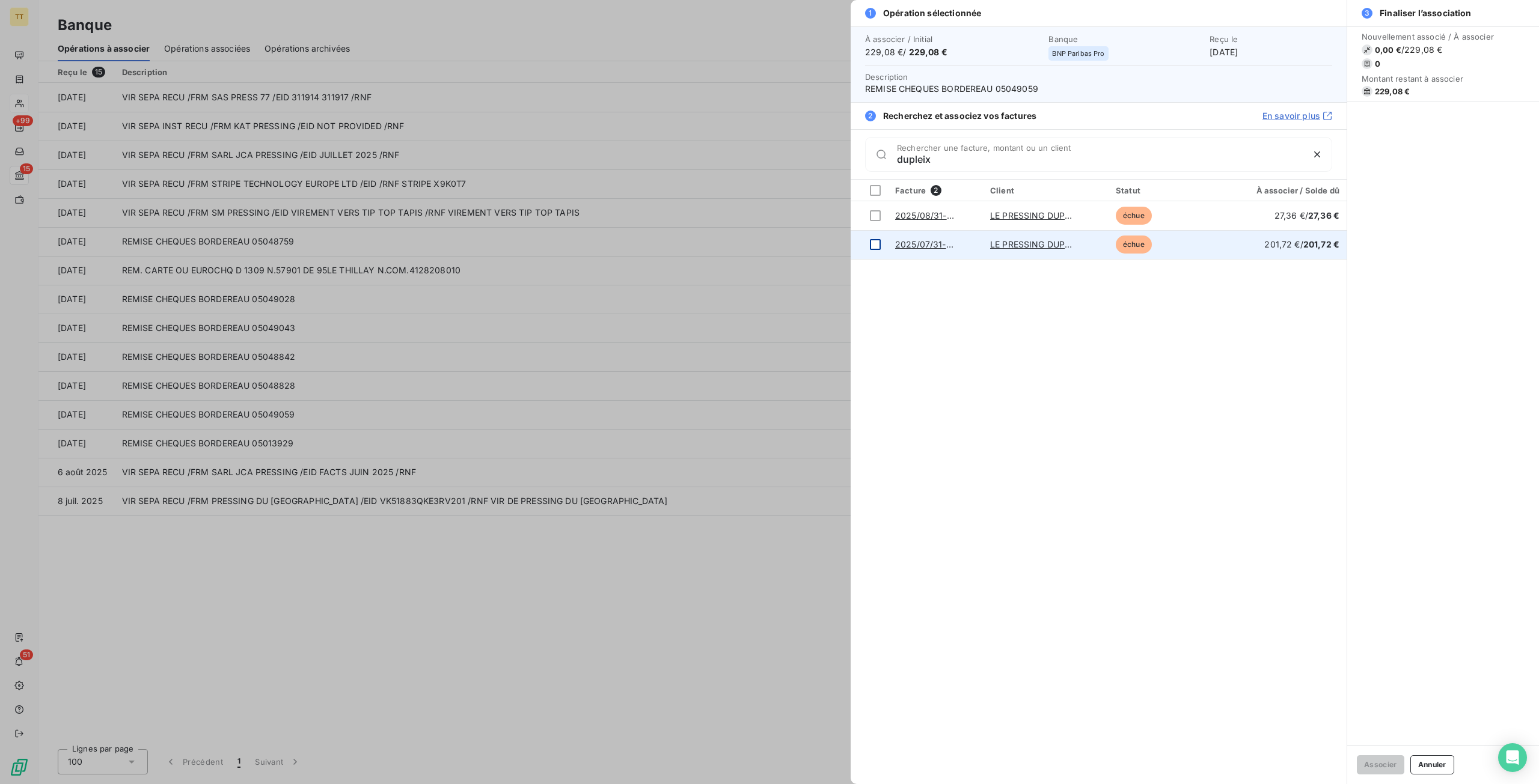
type input "dupleix"
click at [879, 248] on div at bounding box center [875, 244] width 11 height 11
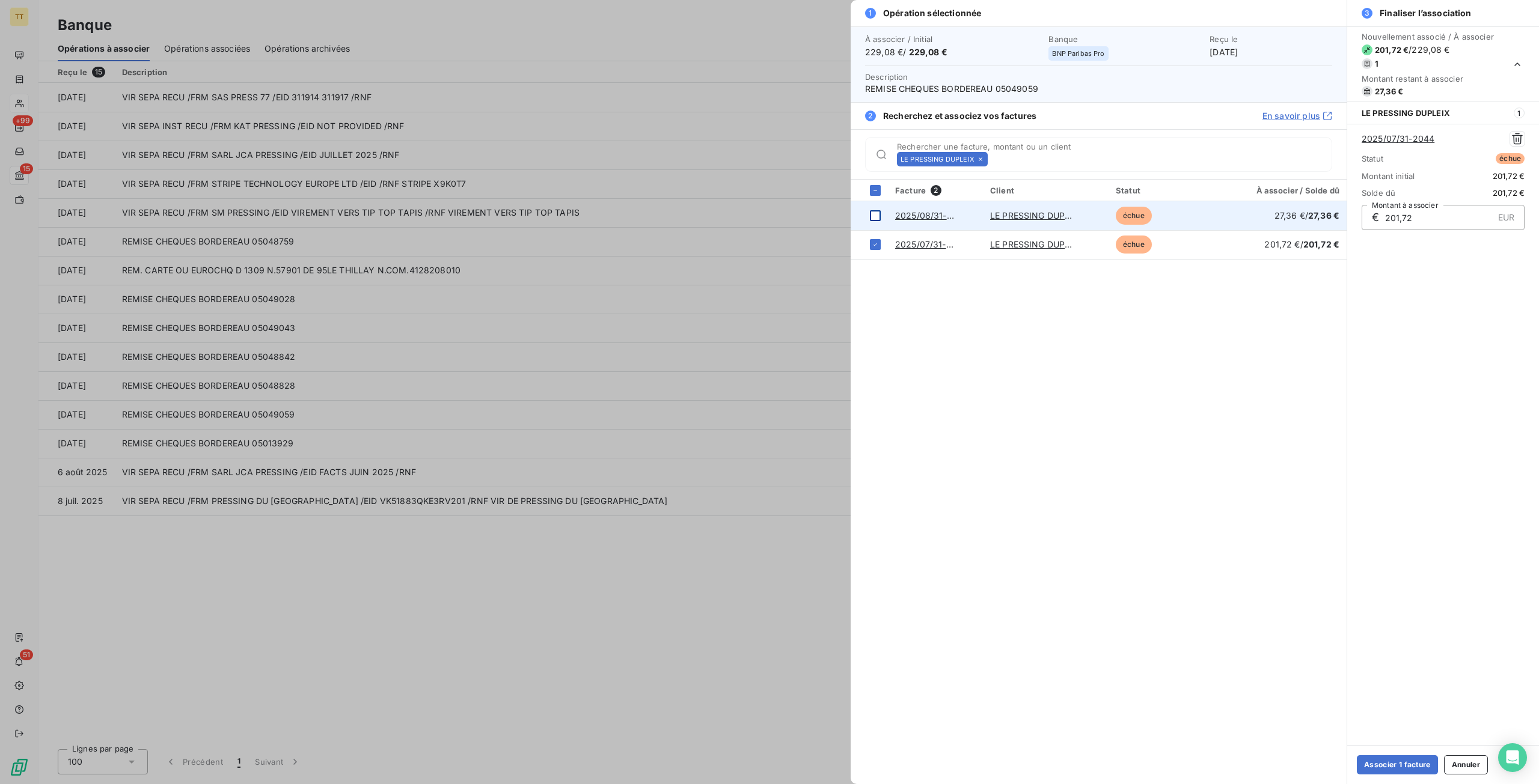
click at [878, 215] on div at bounding box center [875, 215] width 11 height 11
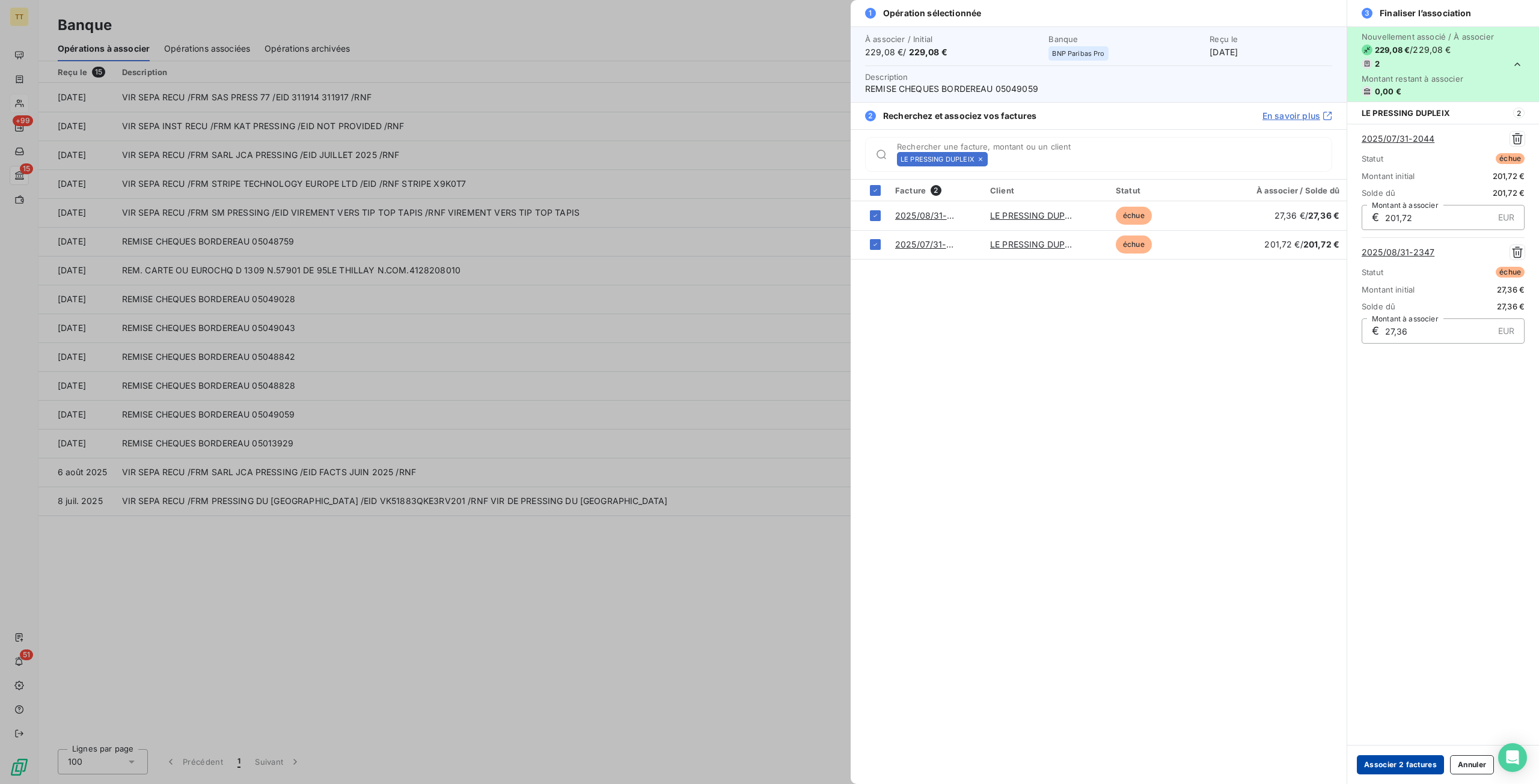
drag, startPoint x: 1411, startPoint y: 766, endPoint x: 1411, endPoint y: 760, distance: 6.0
click at [1411, 766] on button "Associer 2 factures" at bounding box center [1400, 765] width 87 height 19
